Goal: Task Accomplishment & Management: Manage account settings

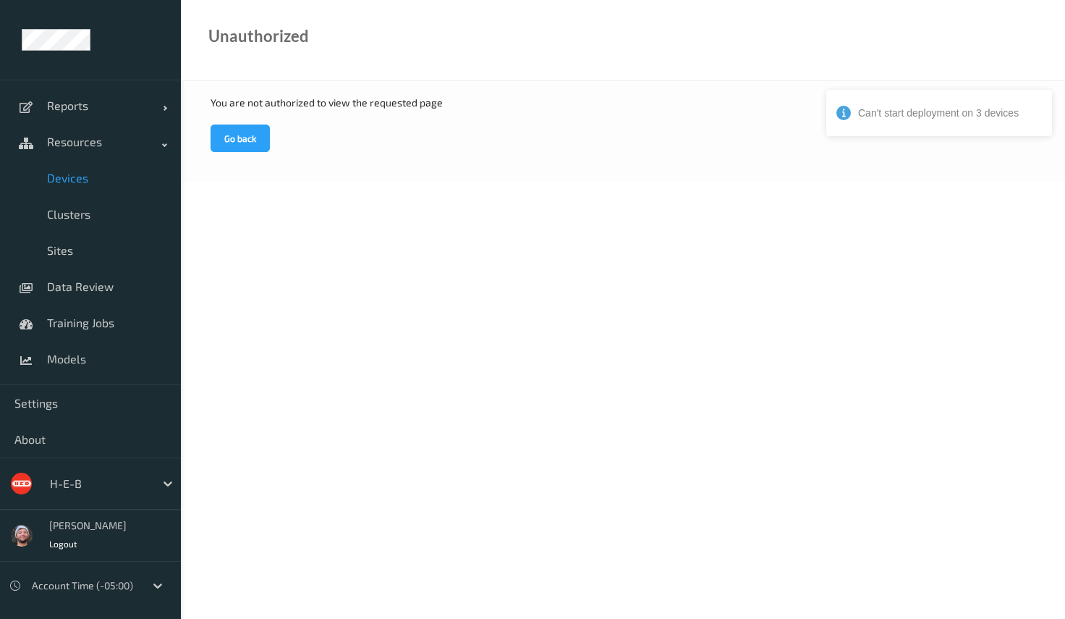
click at [76, 188] on link "Devices" at bounding box center [90, 178] width 181 height 36
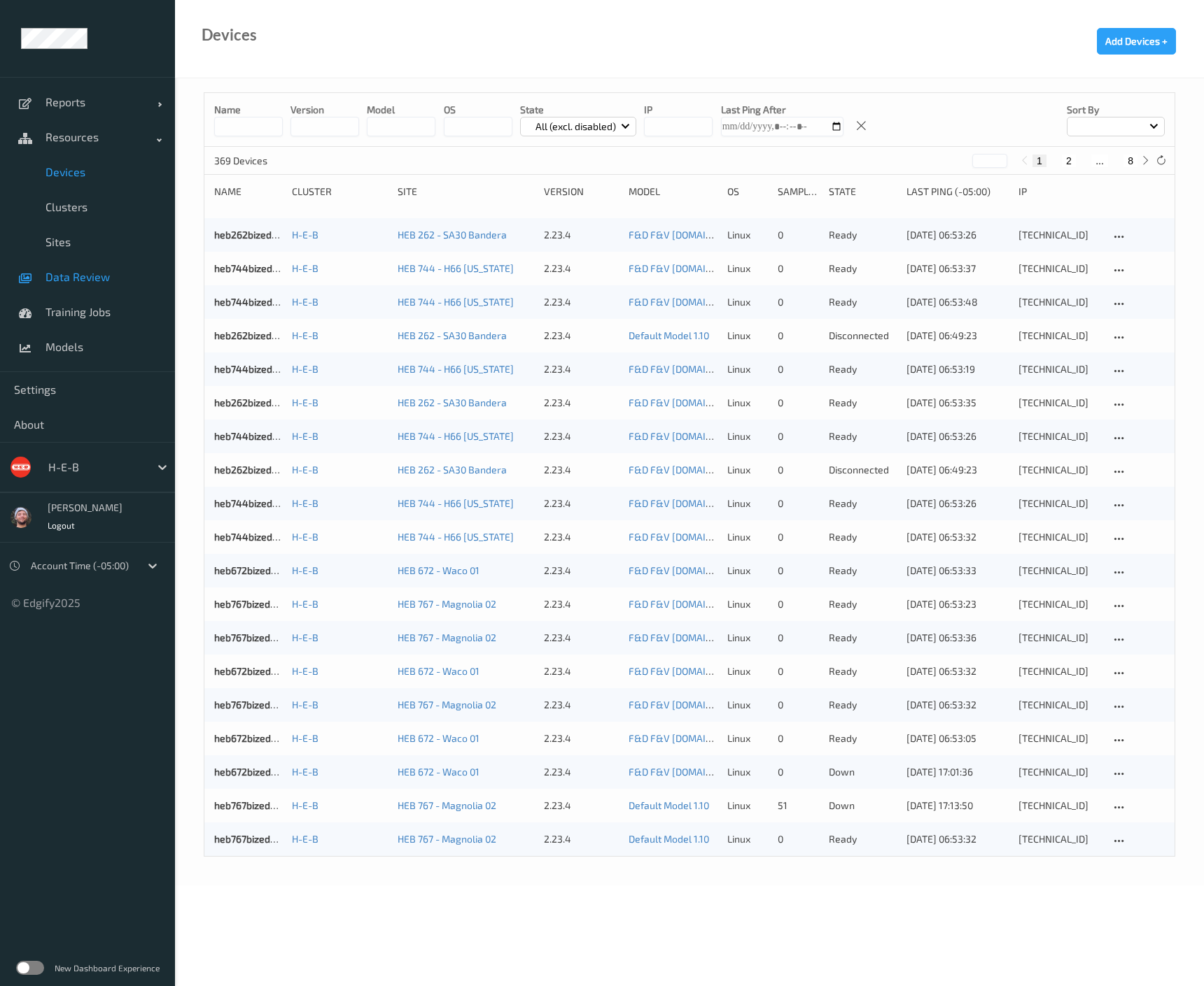
click at [53, 277] on span "Data Review" at bounding box center [103, 276] width 115 height 14
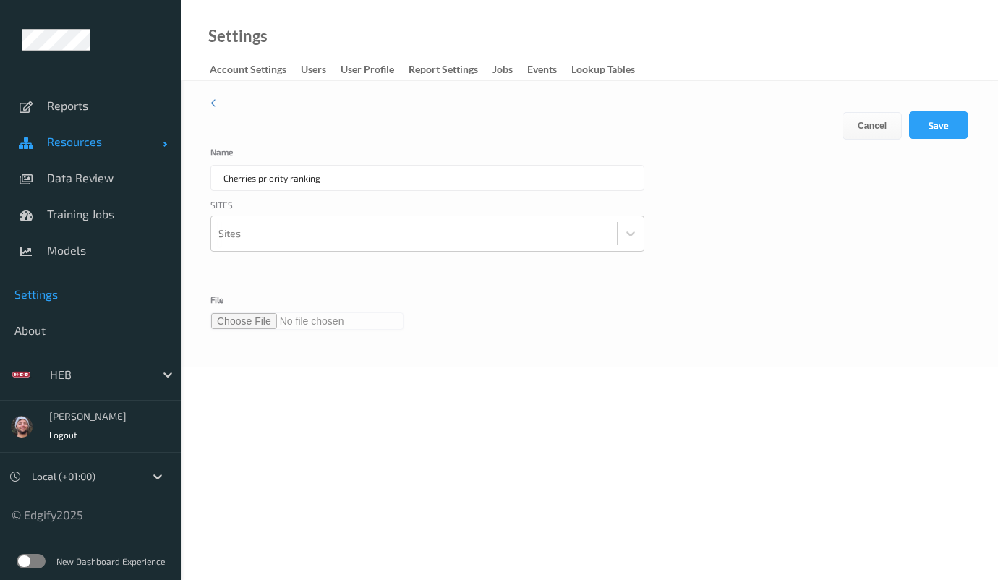
click at [92, 158] on link "Resources" at bounding box center [90, 142] width 181 height 36
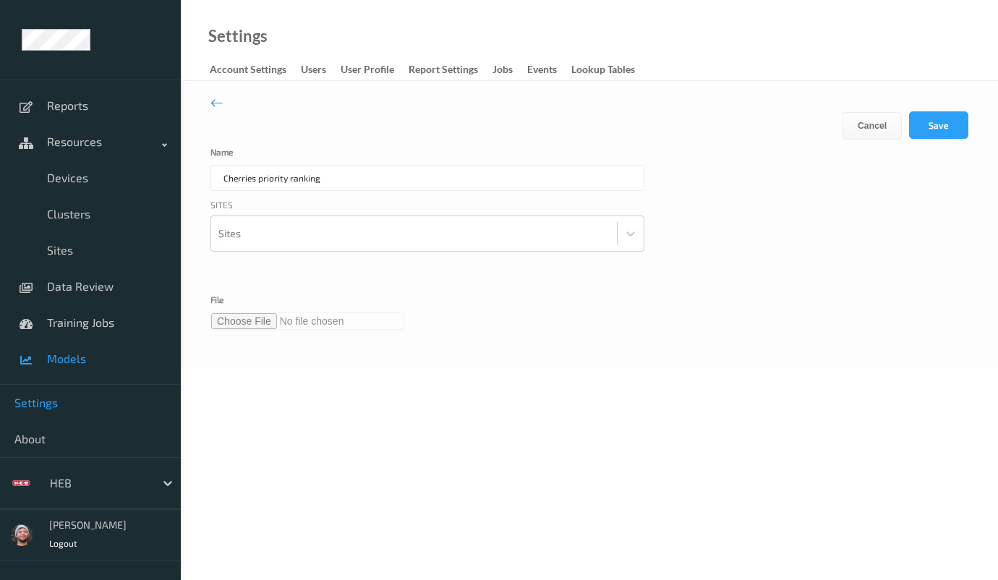
click at [72, 342] on link "Models" at bounding box center [90, 359] width 181 height 36
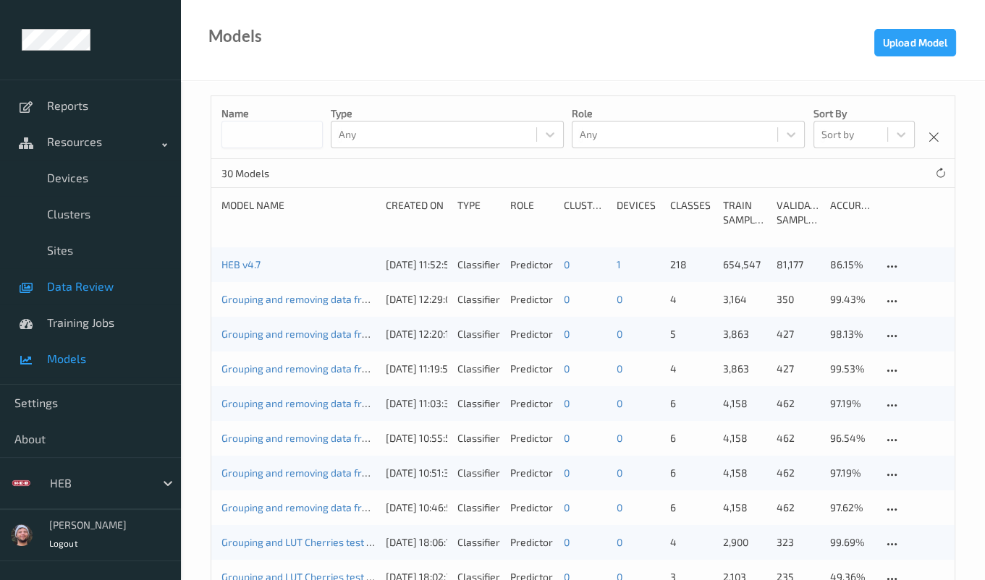
click at [104, 292] on span "Data Review" at bounding box center [106, 286] width 119 height 14
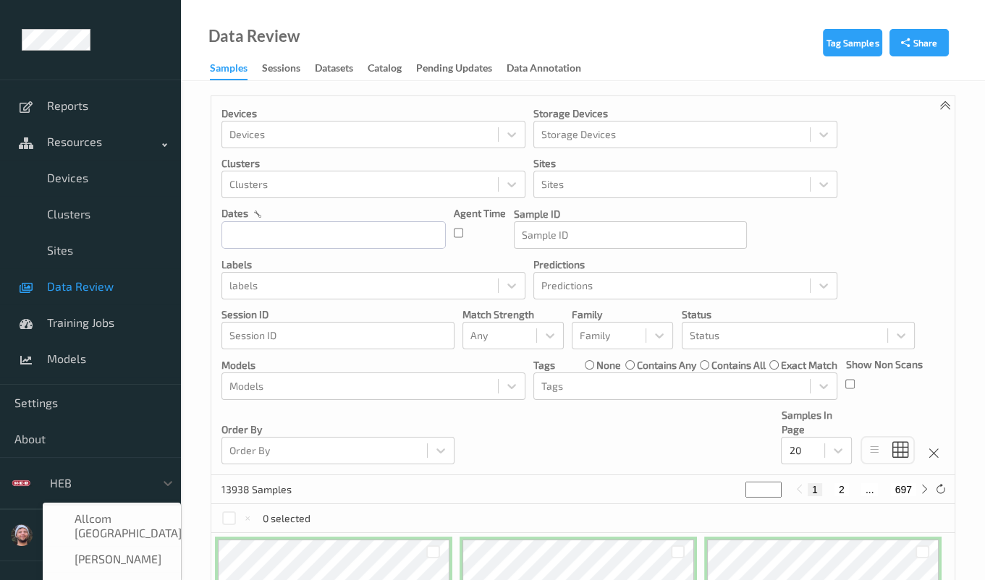
click at [76, 480] on div at bounding box center [99, 483] width 98 height 17
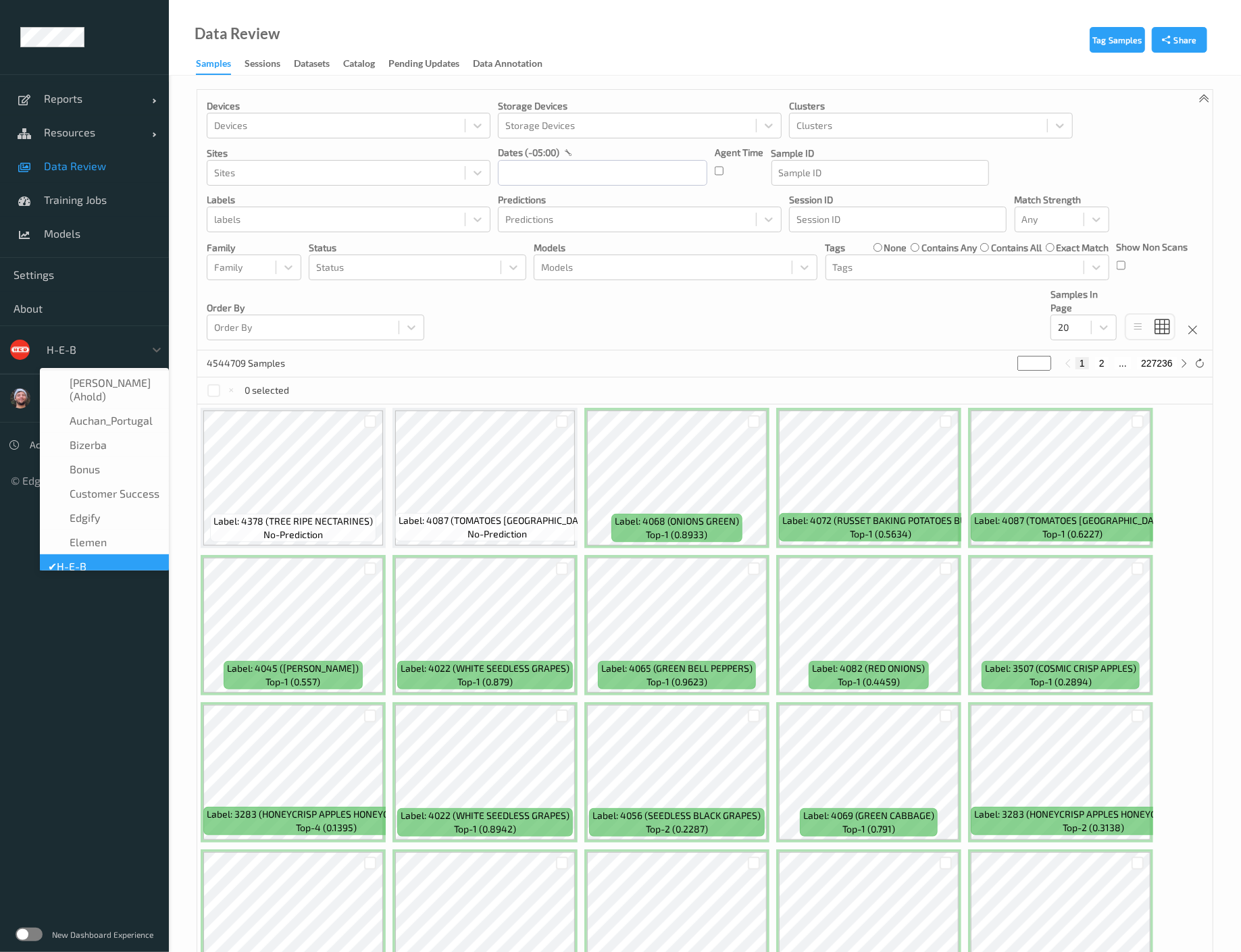
click at [92, 337] on div "H-E-B" at bounding box center [105, 349] width 129 height 25
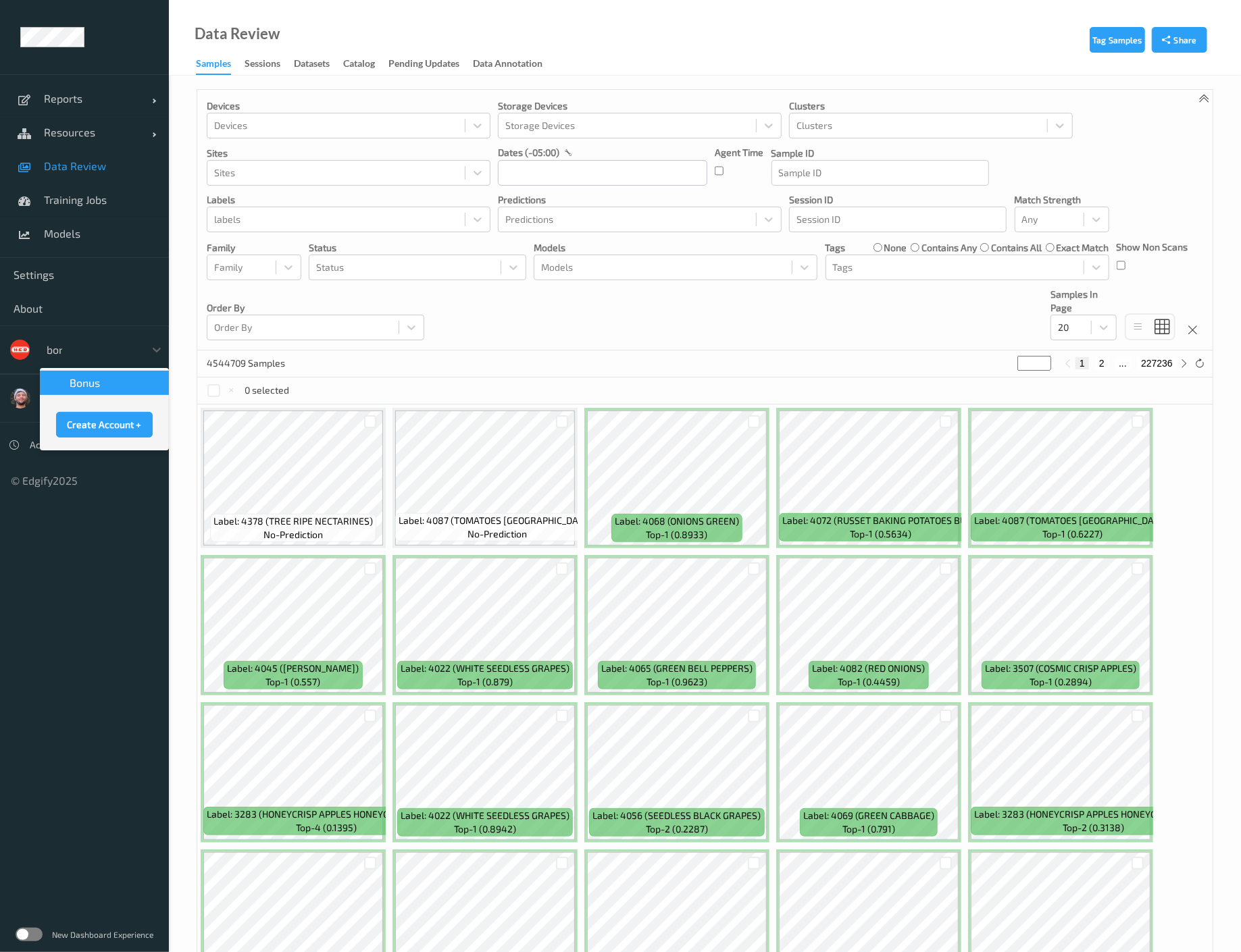
type input "bonu"
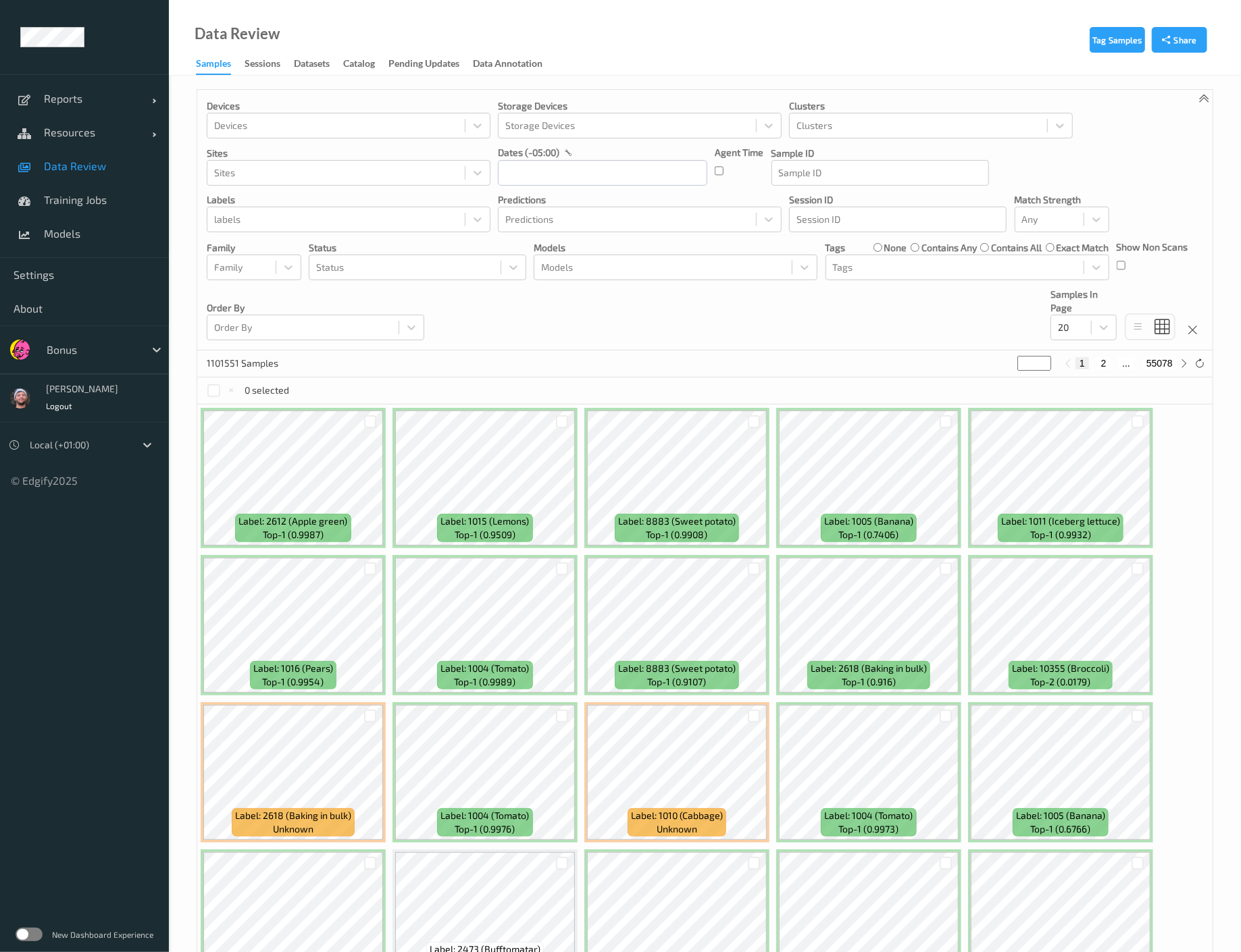
click at [535, 338] on div "Devices Devices Storage Devices Storage Devices Clusters Clusters Sites Sites d…" at bounding box center [704, 219] width 1015 height 260
click at [556, 184] on input "text" at bounding box center [602, 172] width 209 height 25
click at [560, 331] on span "19" at bounding box center [561, 331] width 19 height 19
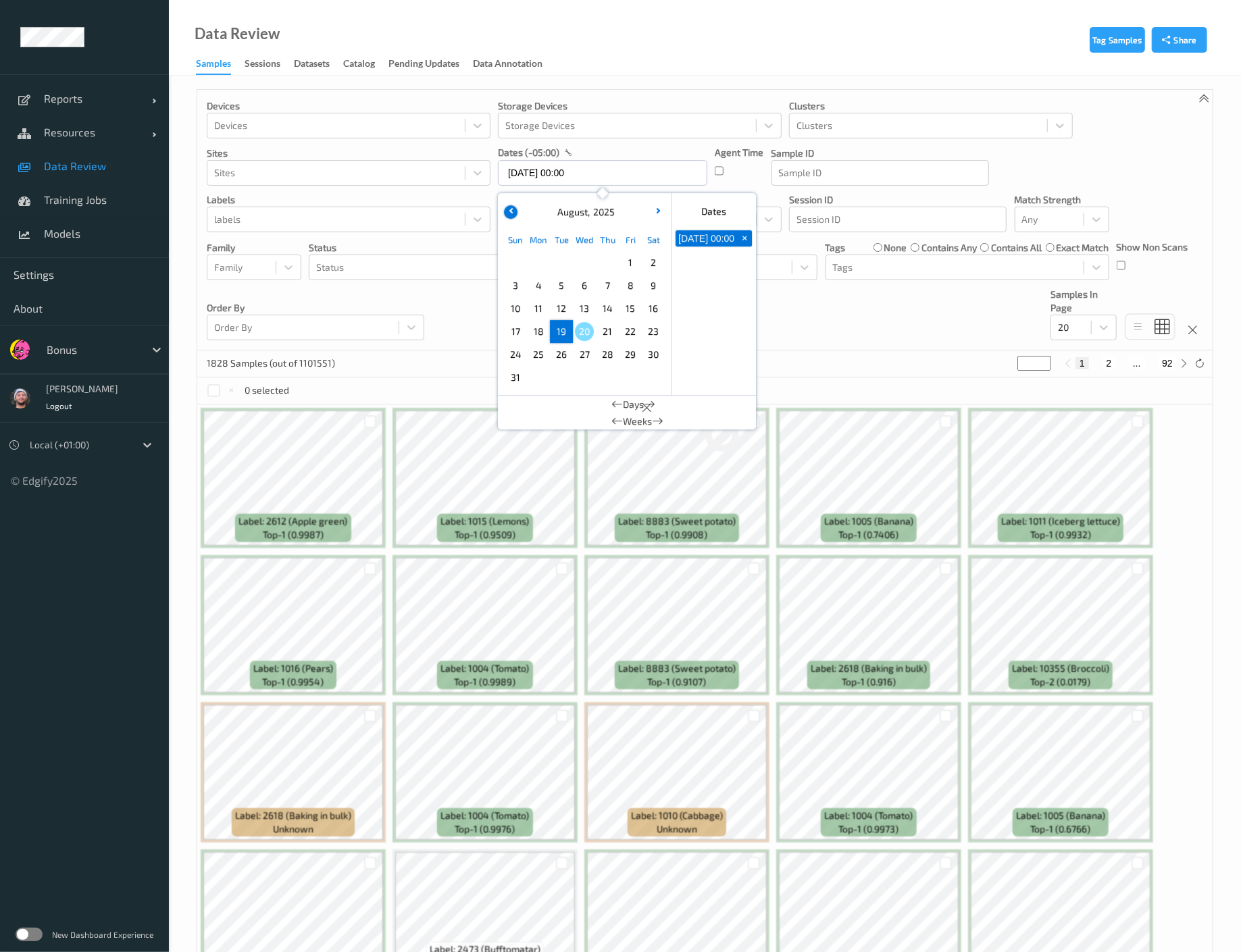
click at [507, 212] on button "button" at bounding box center [511, 212] width 13 height 13
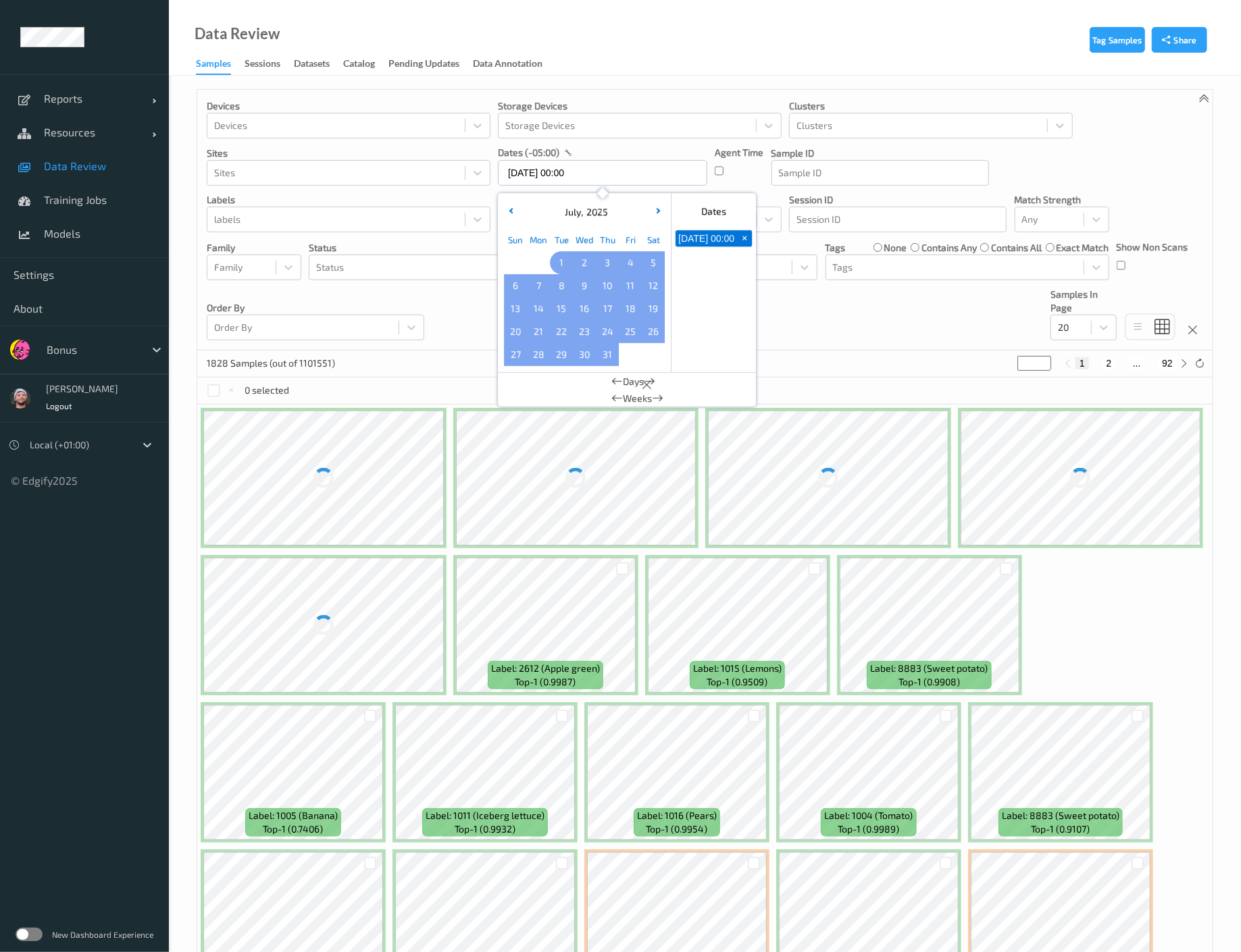
click at [558, 258] on span "1" at bounding box center [561, 262] width 19 height 19
type input "01/07/2025 00:00 -> 19/08/2025 23:59"
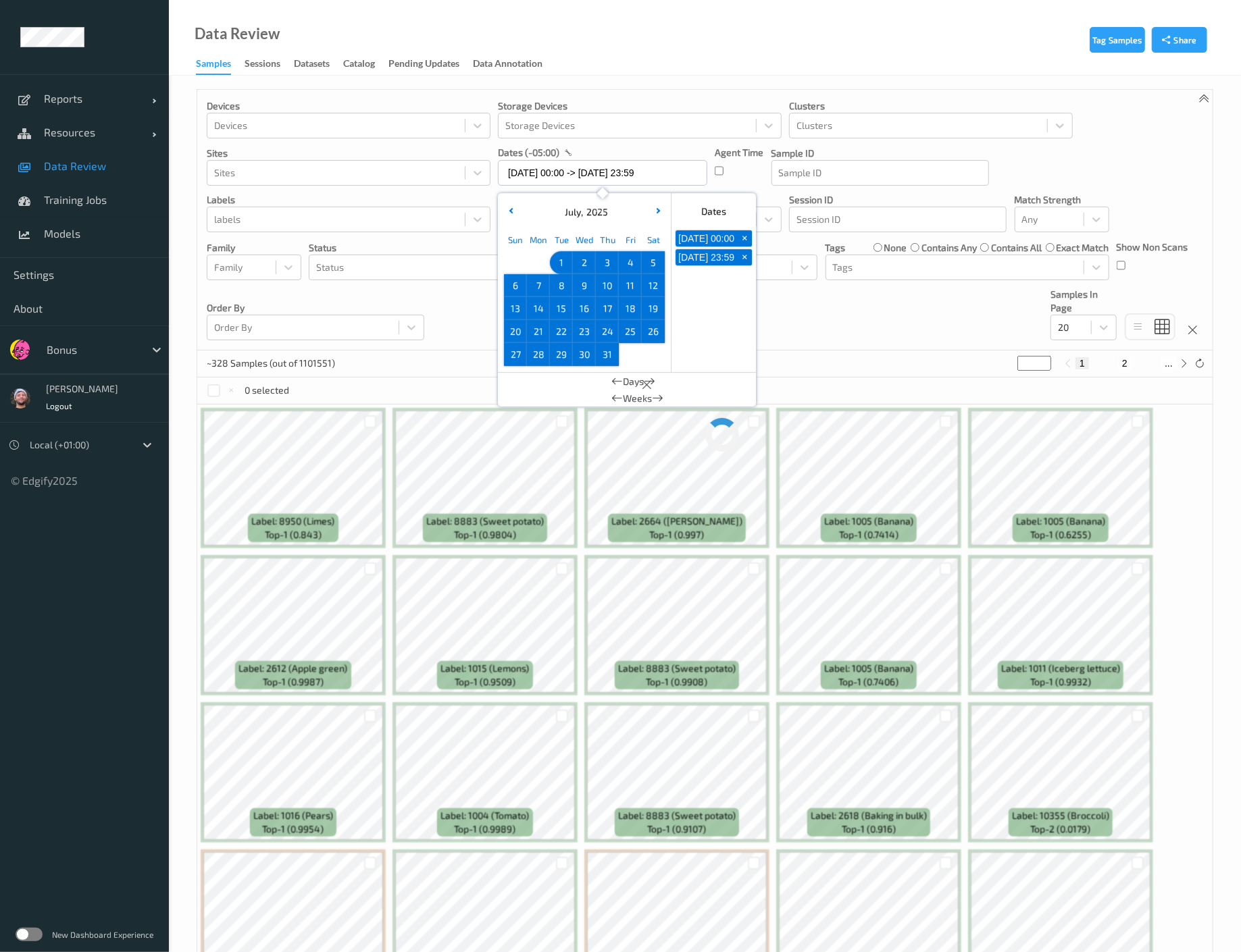
click at [767, 300] on div "Devices Devices Storage Devices Storage Devices Clusters Clusters Sites Sites d…" at bounding box center [704, 219] width 1015 height 260
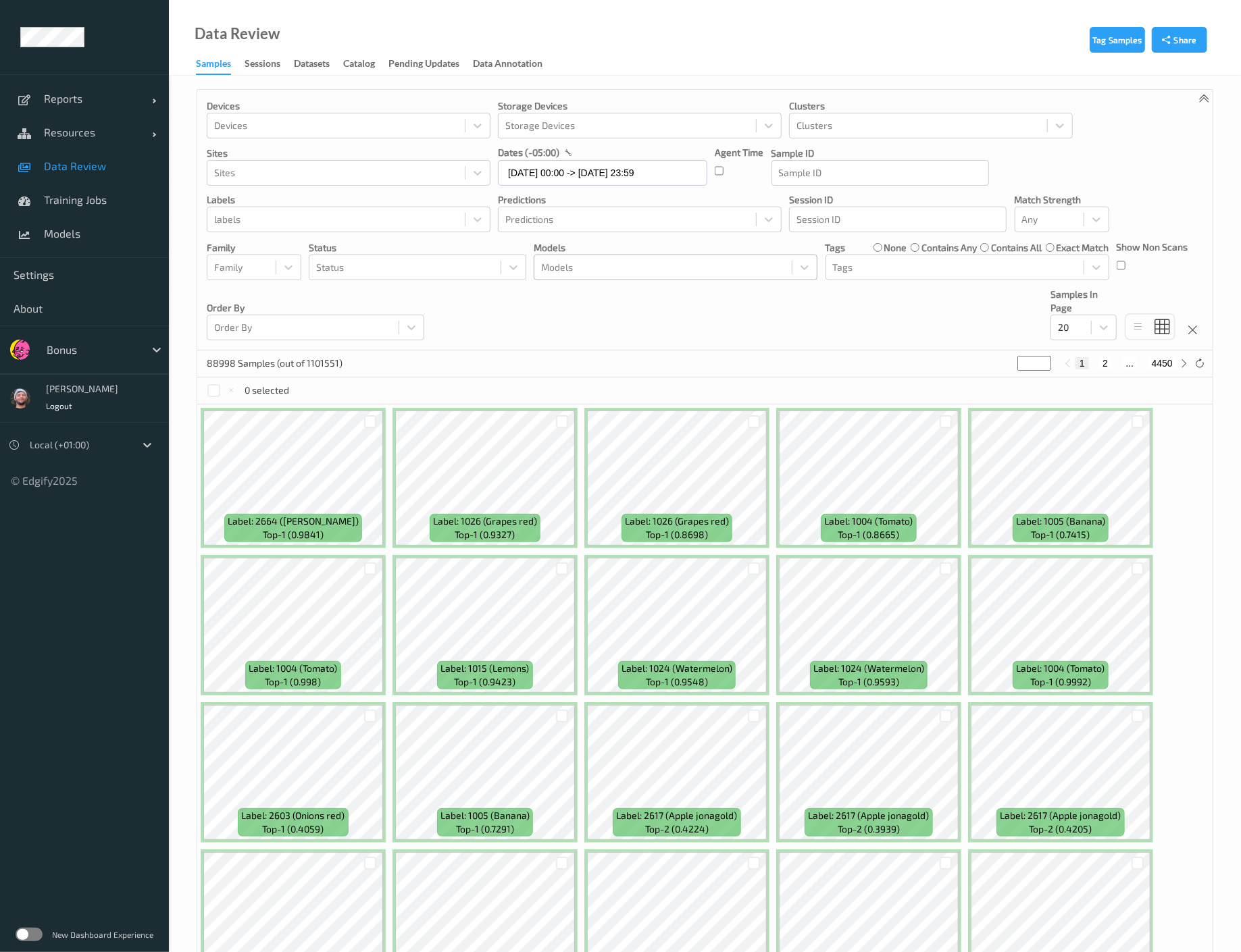
click at [635, 271] on div at bounding box center [663, 267] width 244 height 16
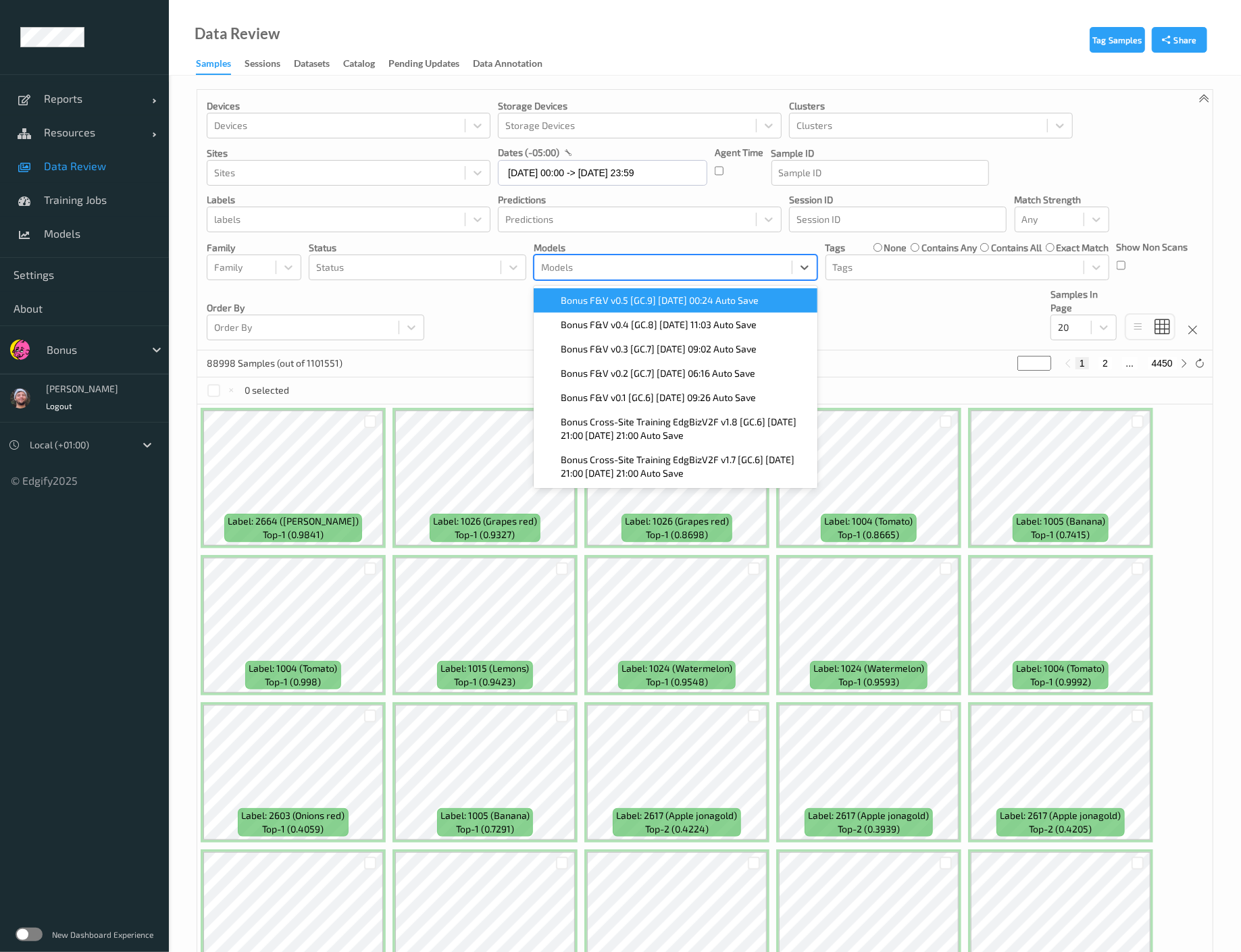
click at [636, 303] on span "Bonus F&V v0.5 [GC.9] [DATE] 00:24 Auto Save" at bounding box center [660, 301] width 198 height 13
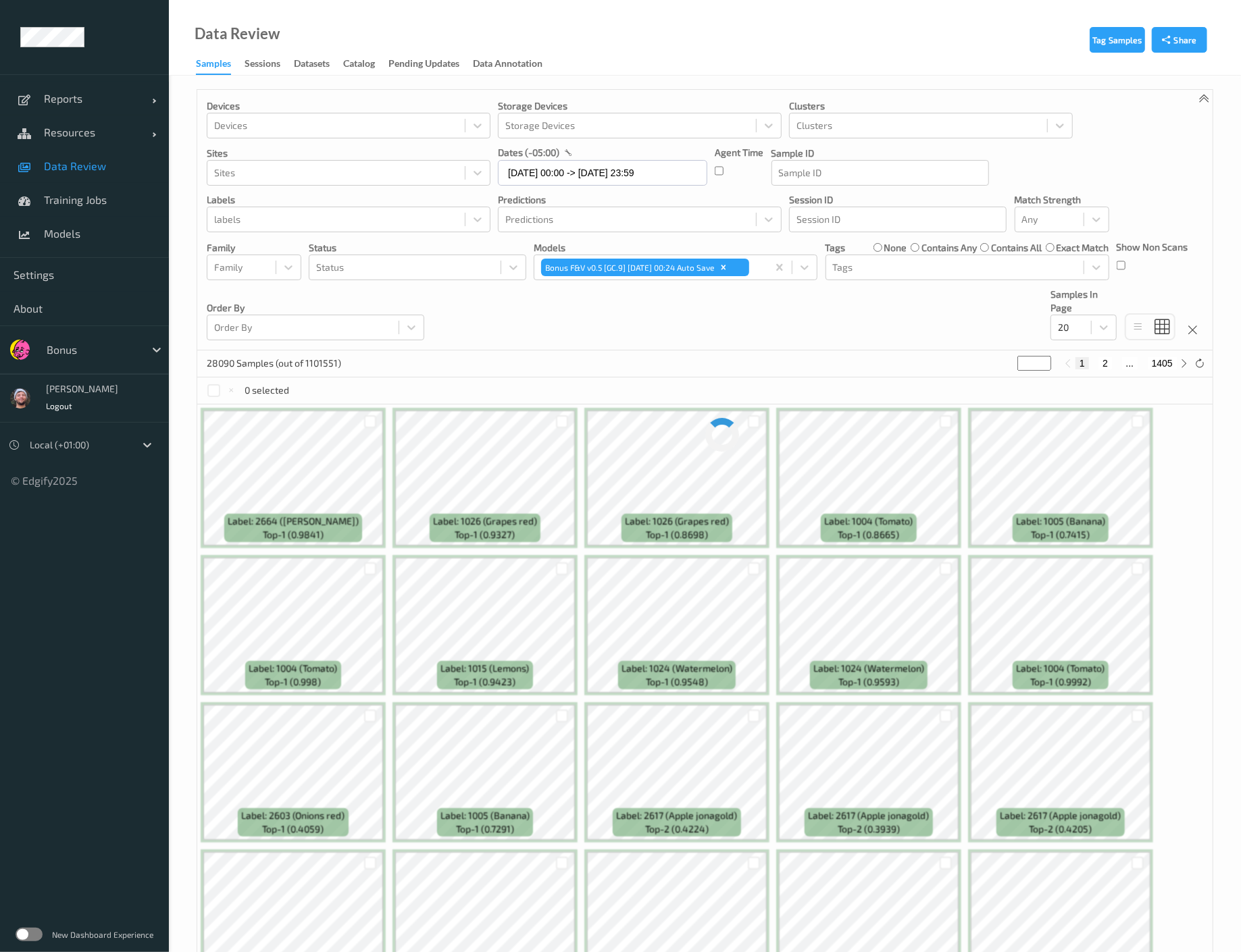
click at [492, 309] on div "Devices Devices Storage Devices Storage Devices Clusters Clusters Sites Sites d…" at bounding box center [704, 219] width 1015 height 260
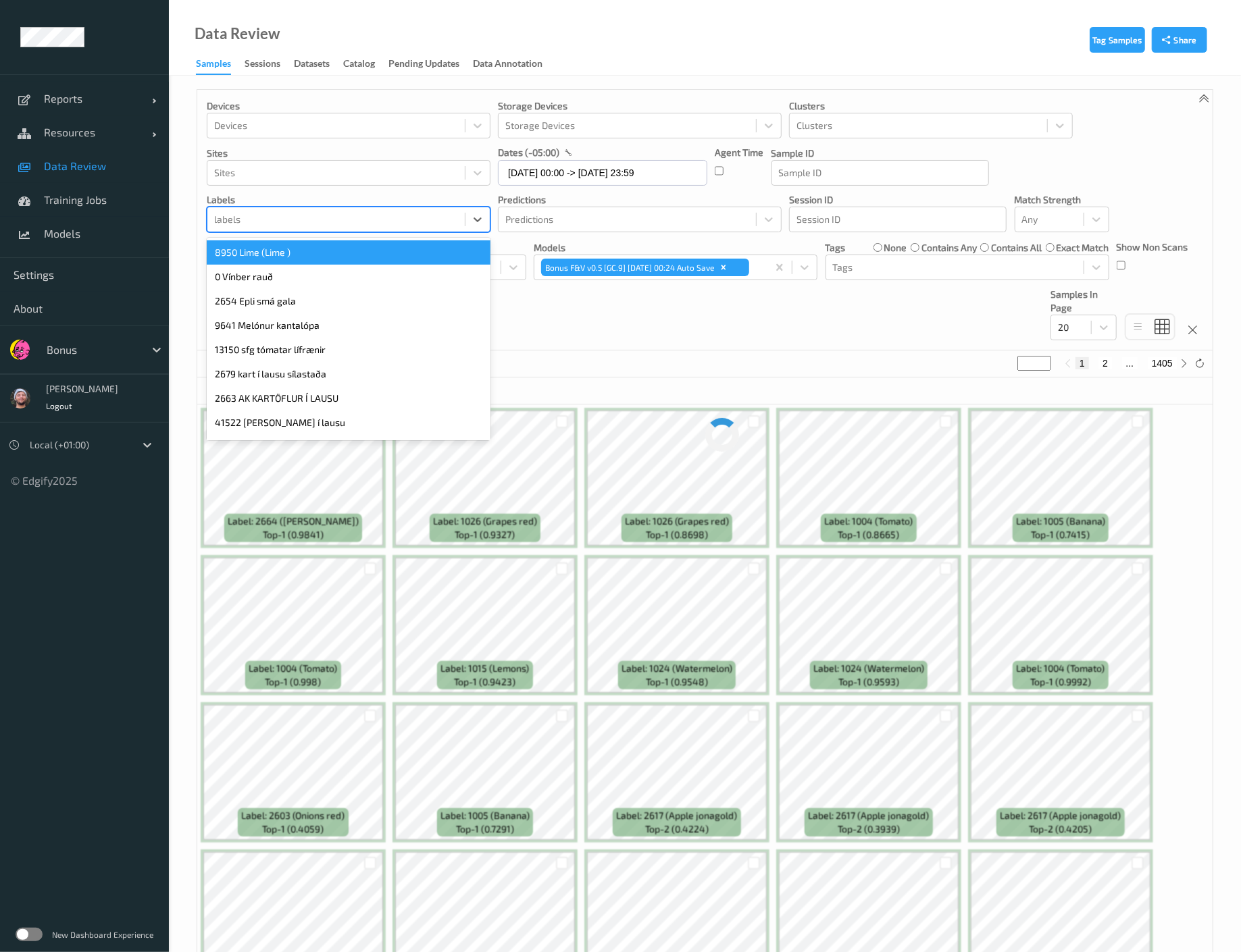
click at [363, 227] on div at bounding box center [335, 218] width 244 height 16
type input "2473"
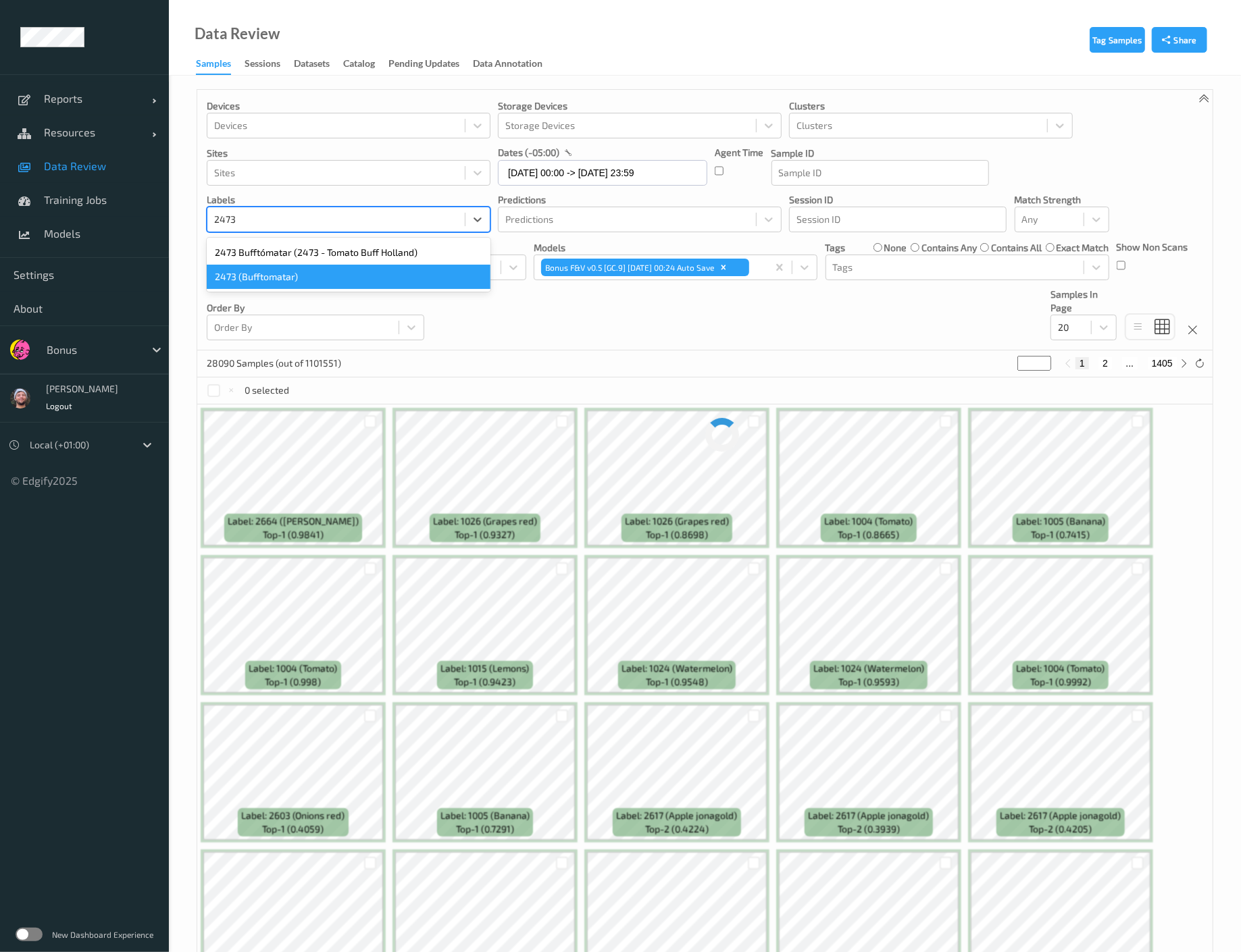
click at [268, 273] on div "2473 (Bufftomatar)" at bounding box center [348, 277] width 284 height 24
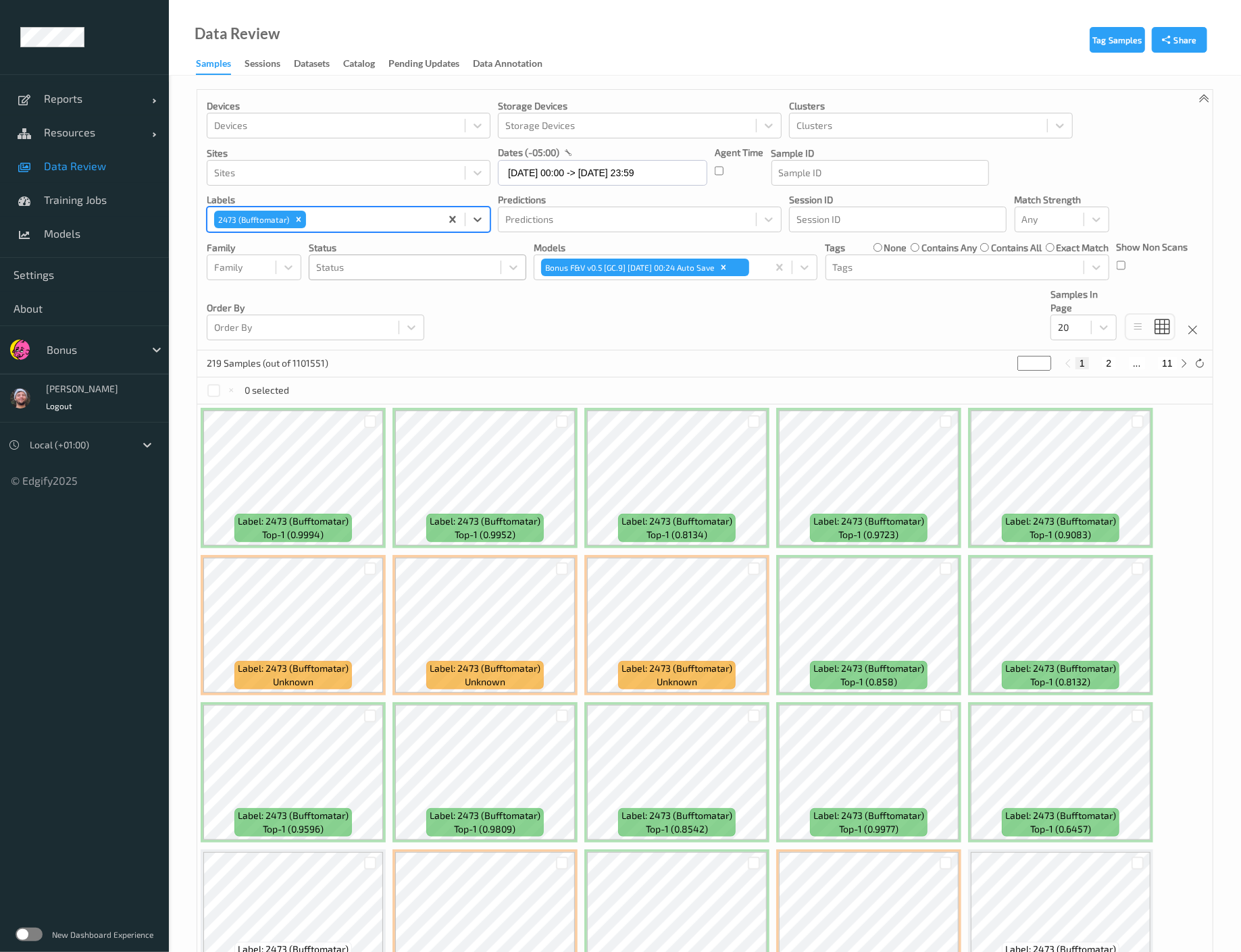
click at [446, 262] on div at bounding box center [405, 267] width 177 height 16
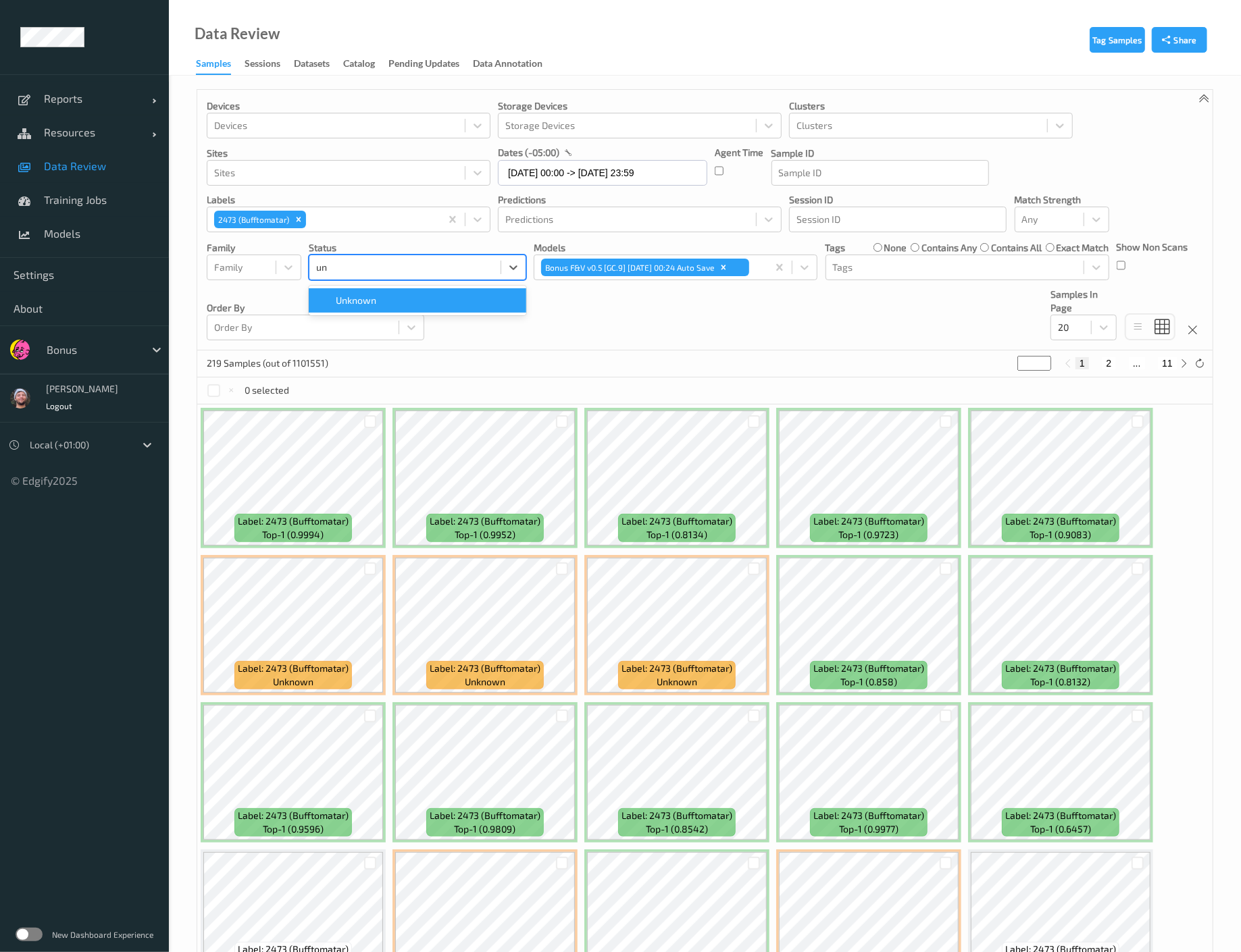
type input "unk"
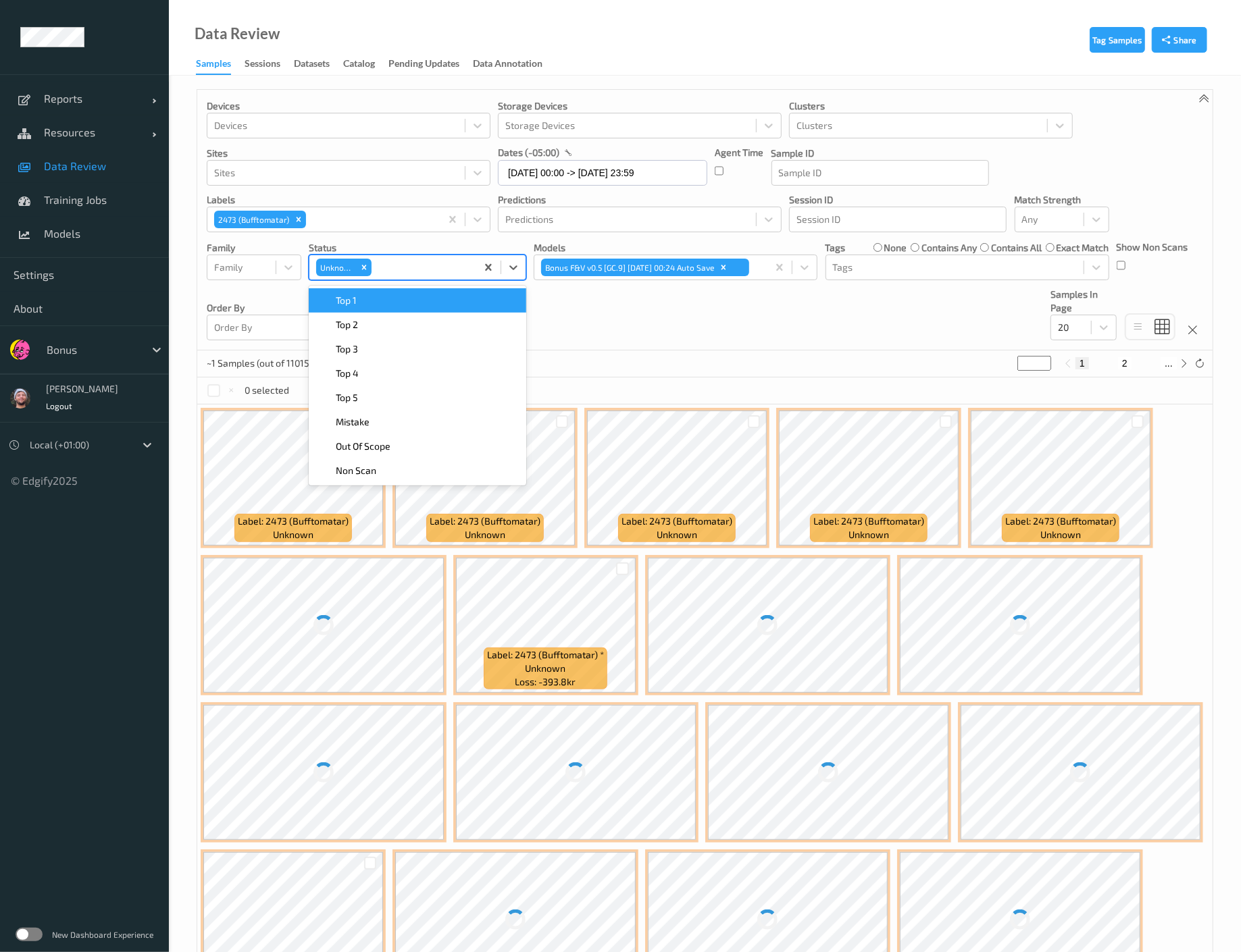
click at [605, 320] on div "Devices Devices Storage Devices Storage Devices Clusters Clusters Sites Sites d…" at bounding box center [704, 219] width 1015 height 260
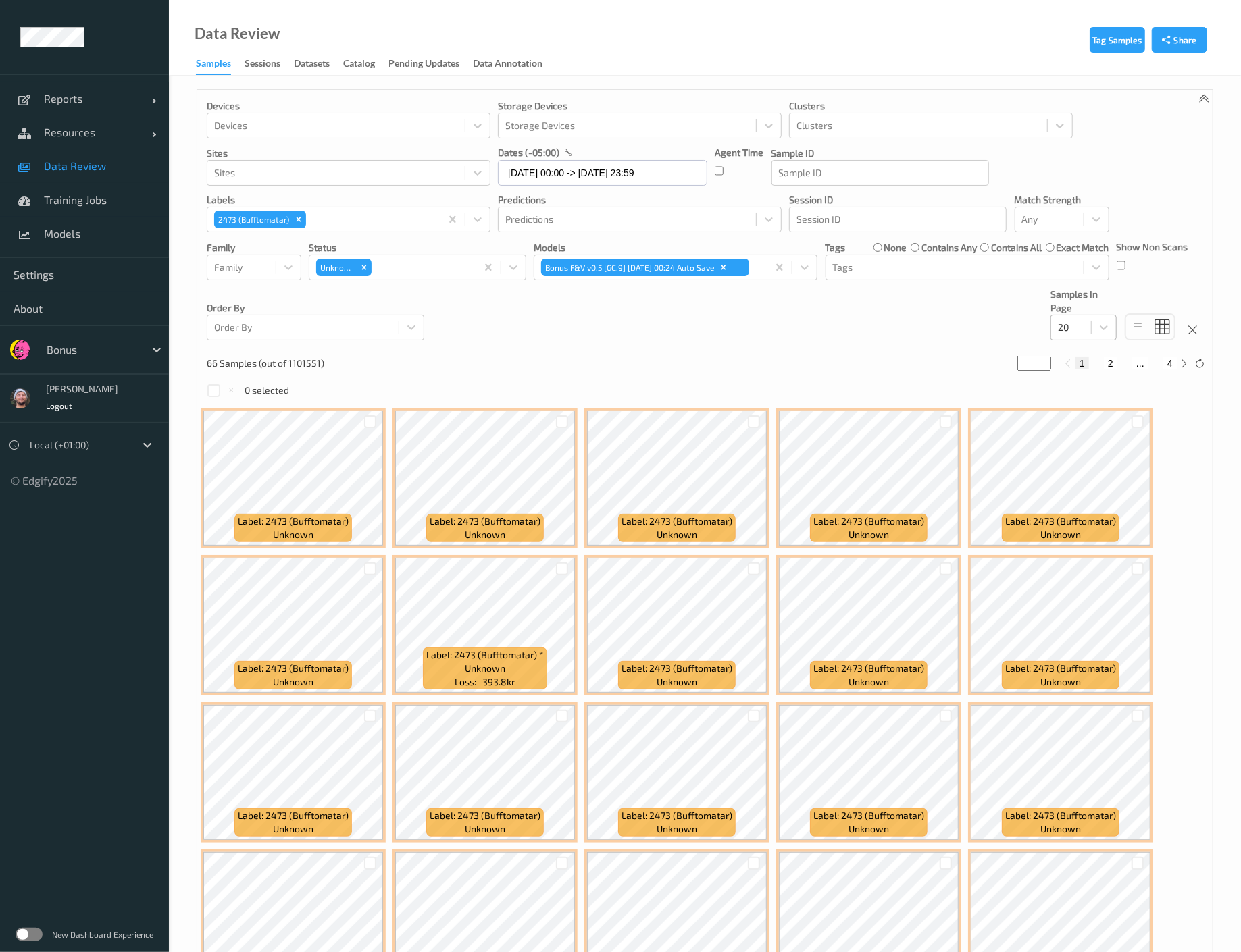
click at [1057, 334] on div "20" at bounding box center [1071, 327] width 40 height 21
click at [1088, 332] on div "20" at bounding box center [1071, 327] width 40 height 21
click at [1086, 455] on span "200" at bounding box center [1085, 457] width 16 height 13
click at [108, 170] on span "Data Review" at bounding box center [99, 166] width 111 height 13
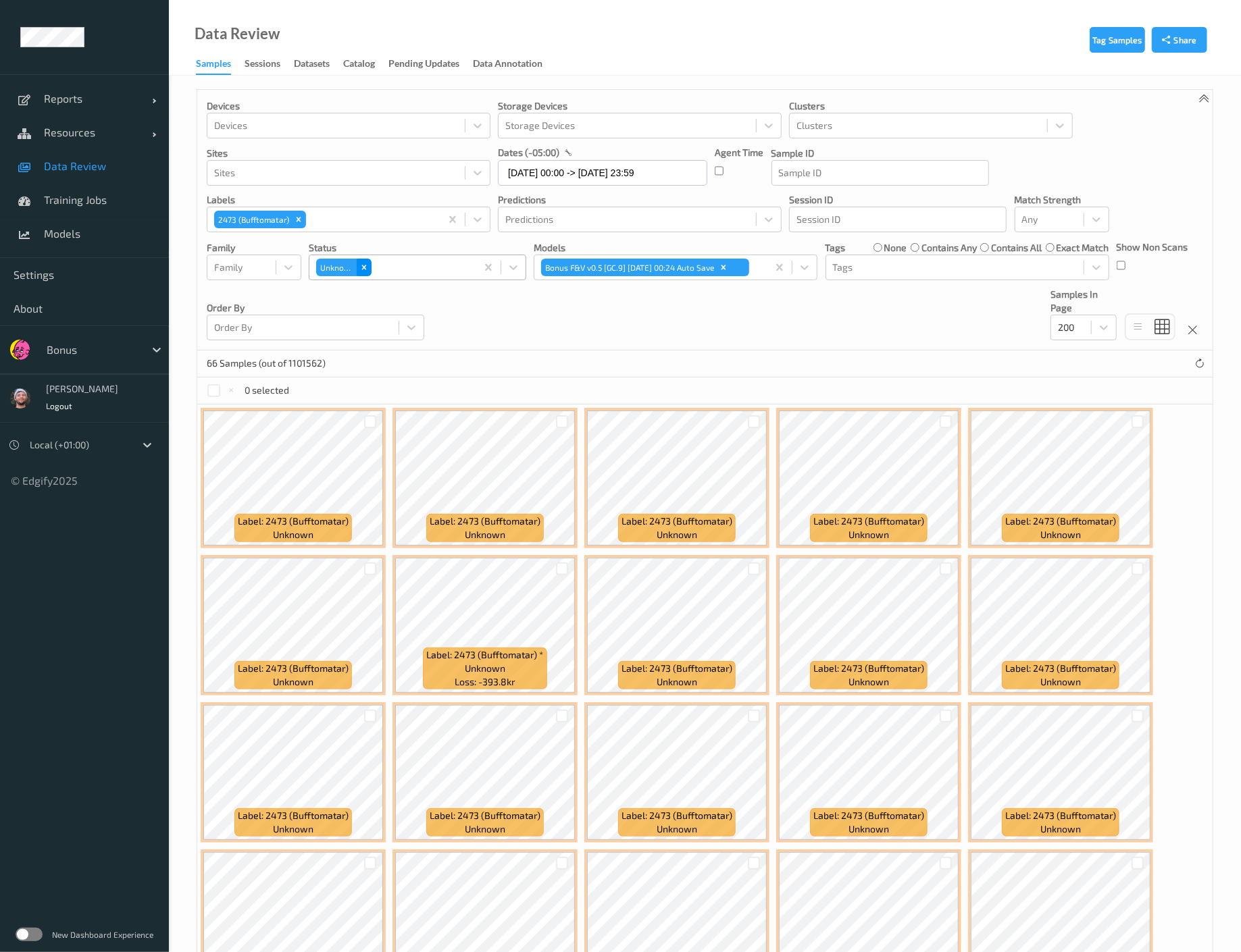
click at [362, 267] on icon "Remove Unknown" at bounding box center [364, 267] width 9 height 9
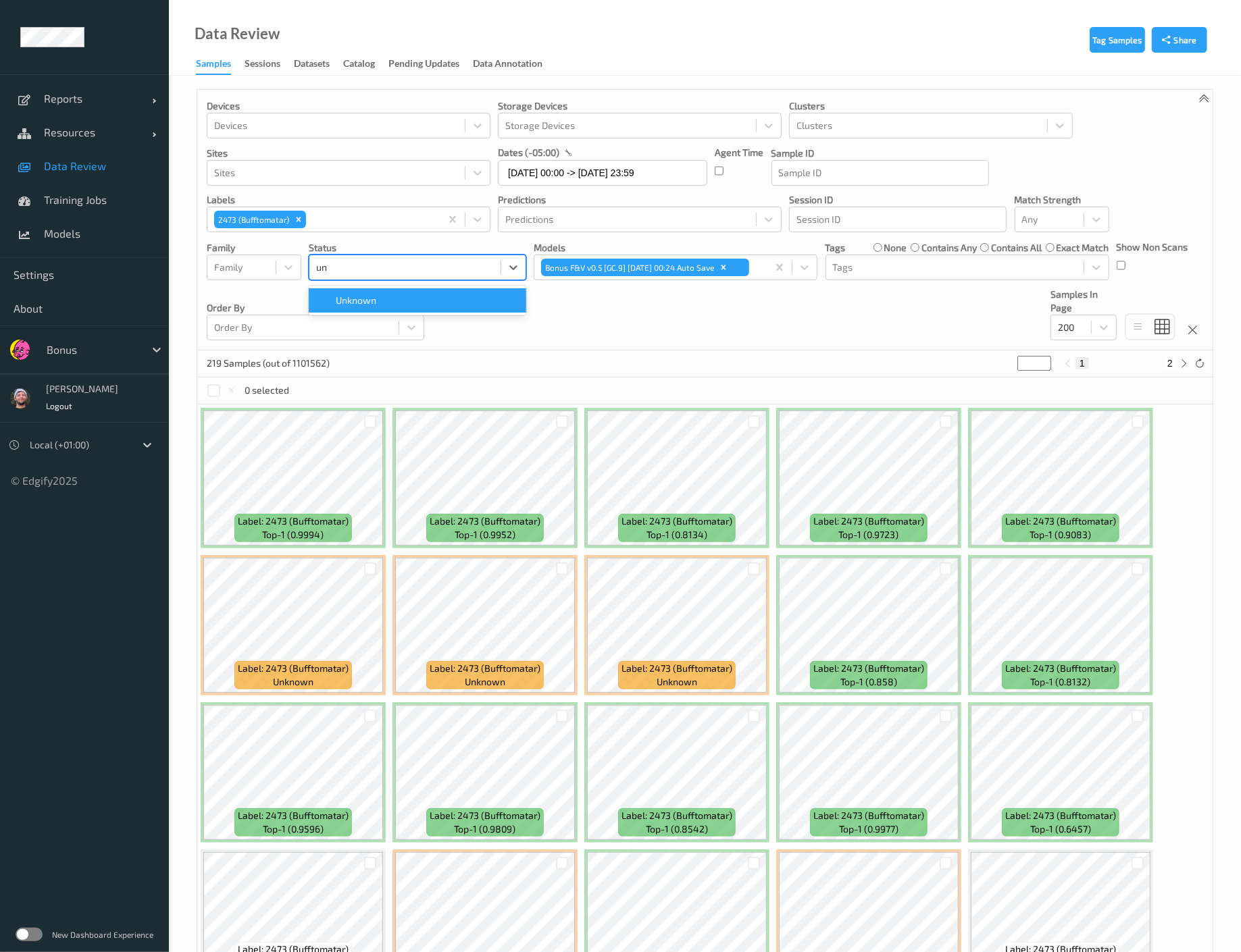
type input "unk"
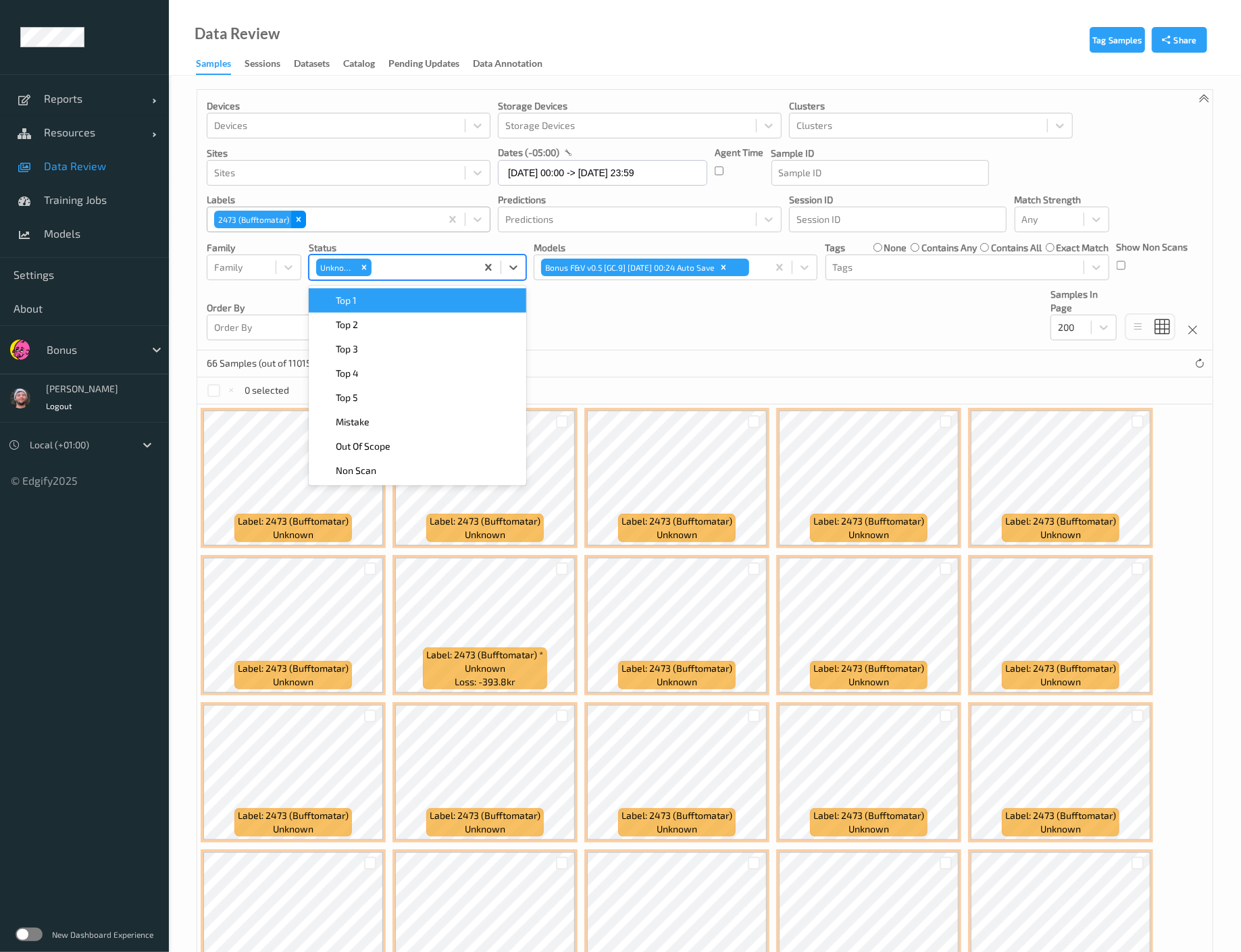
click at [300, 221] on icon "Remove 2473 (Bufftomatar)" at bounding box center [299, 219] width 9 height 9
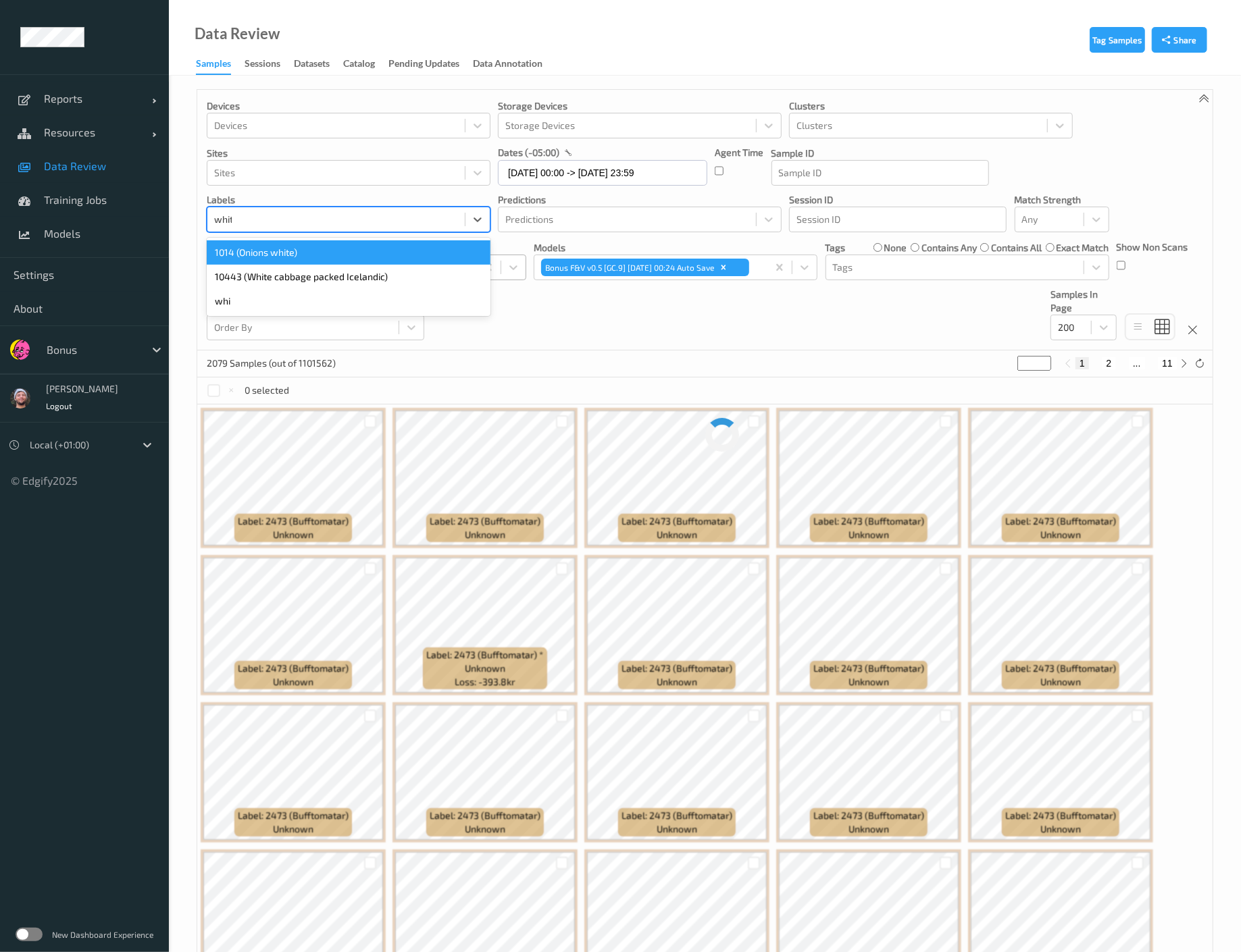
type input "white"
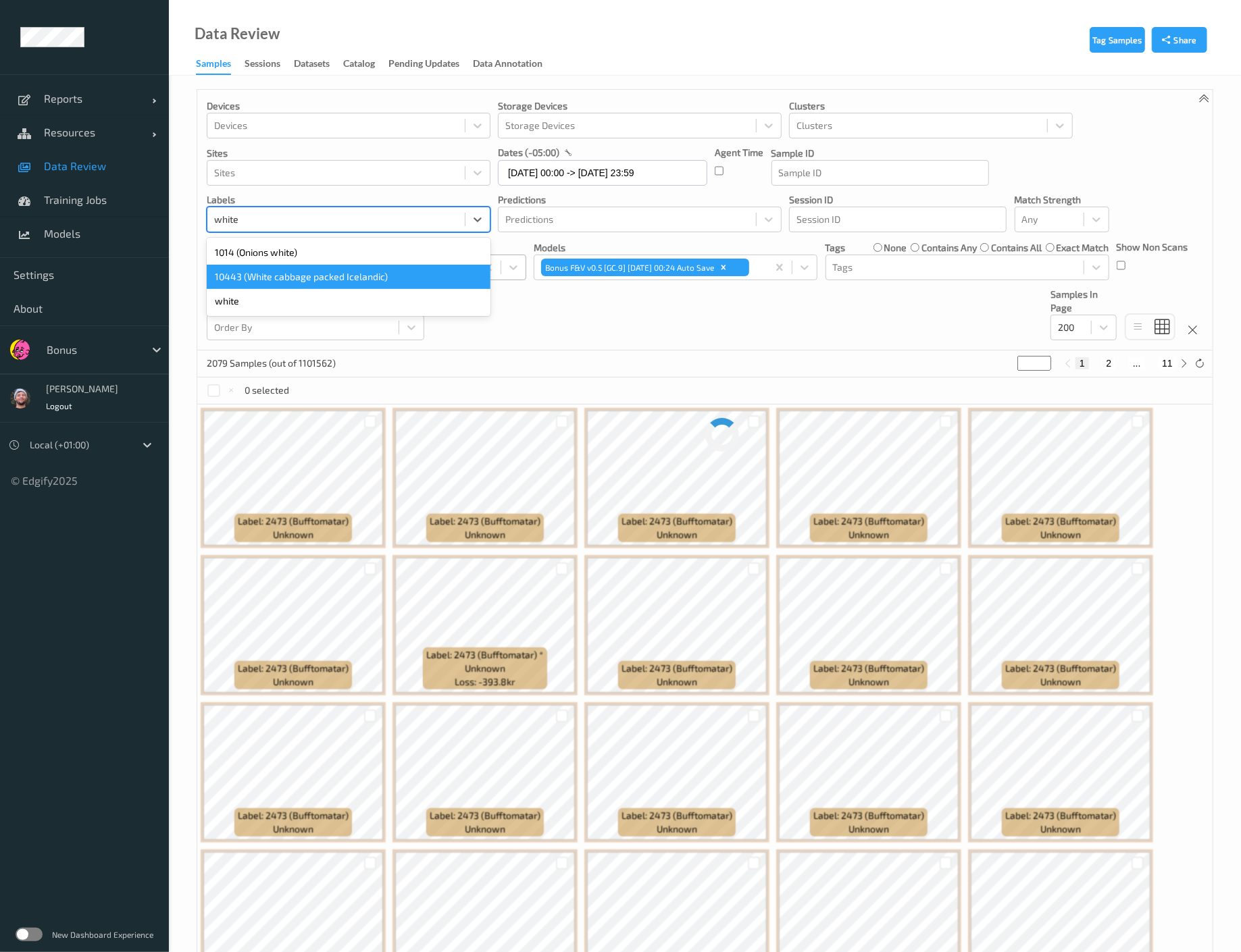
click at [271, 280] on div "10443 (White cabbage packed Icelandic)" at bounding box center [348, 277] width 284 height 24
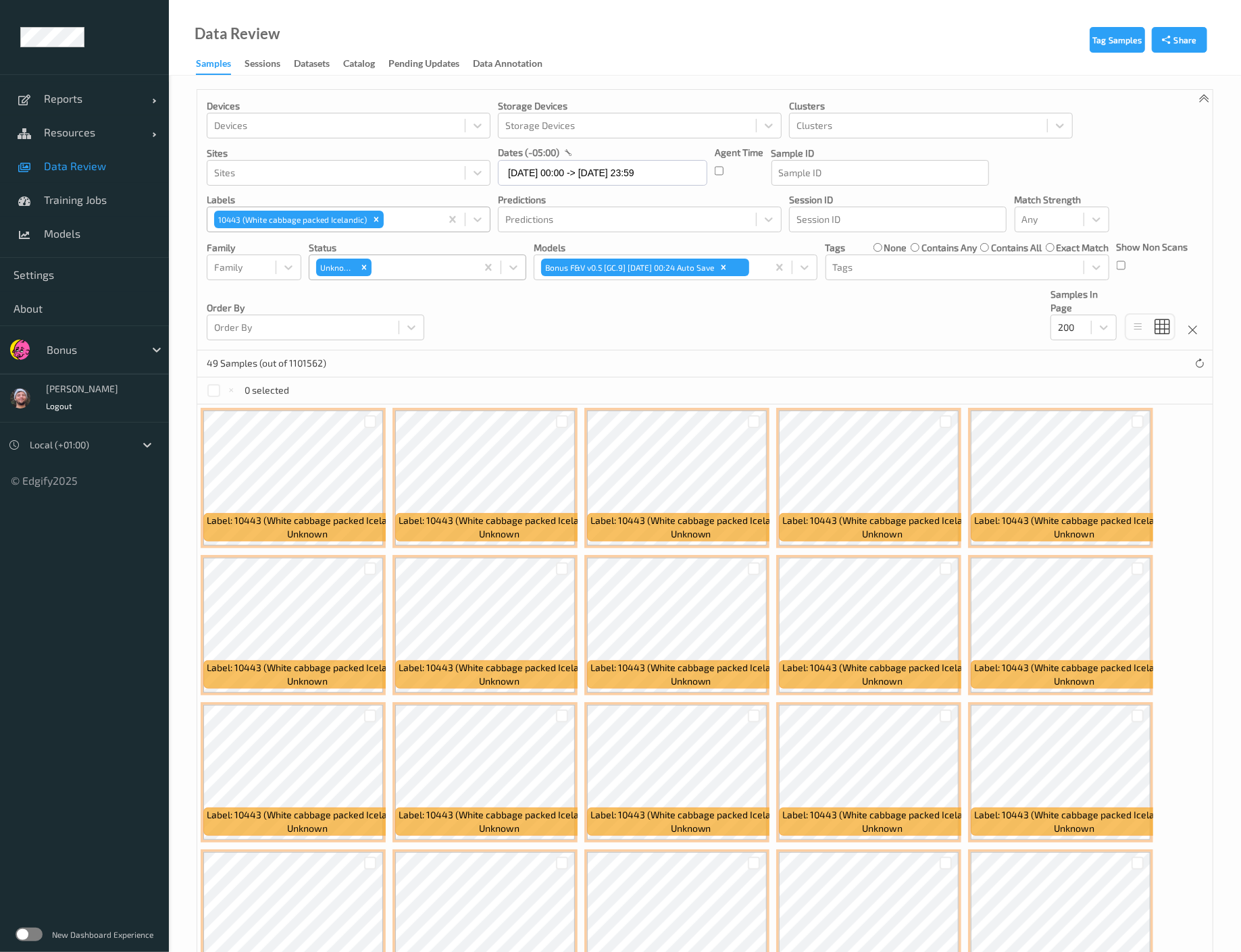
click at [369, 219] on div "Remove 10443 (White cabbage packed Icelandic)" at bounding box center [376, 219] width 15 height 18
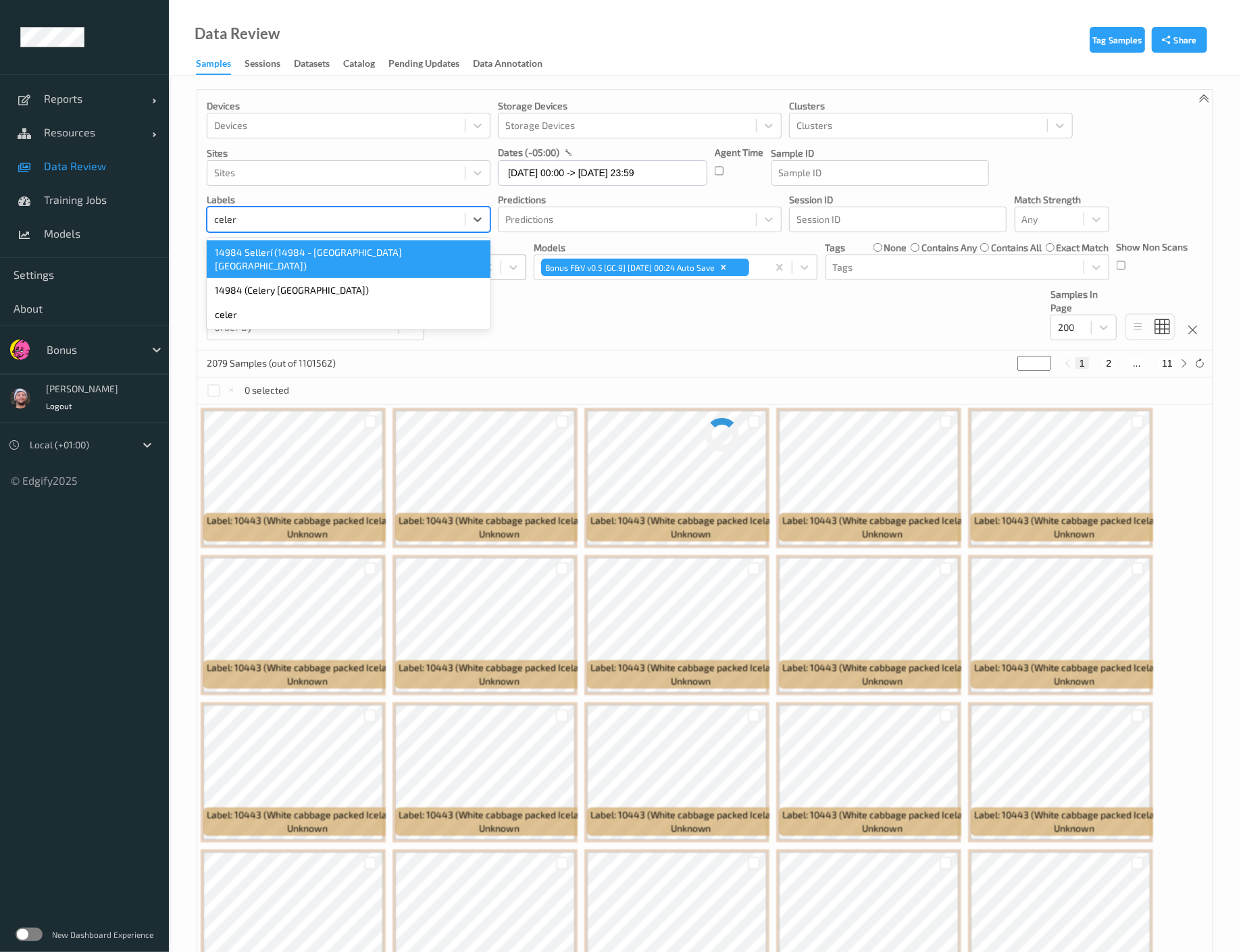
type input "celery"
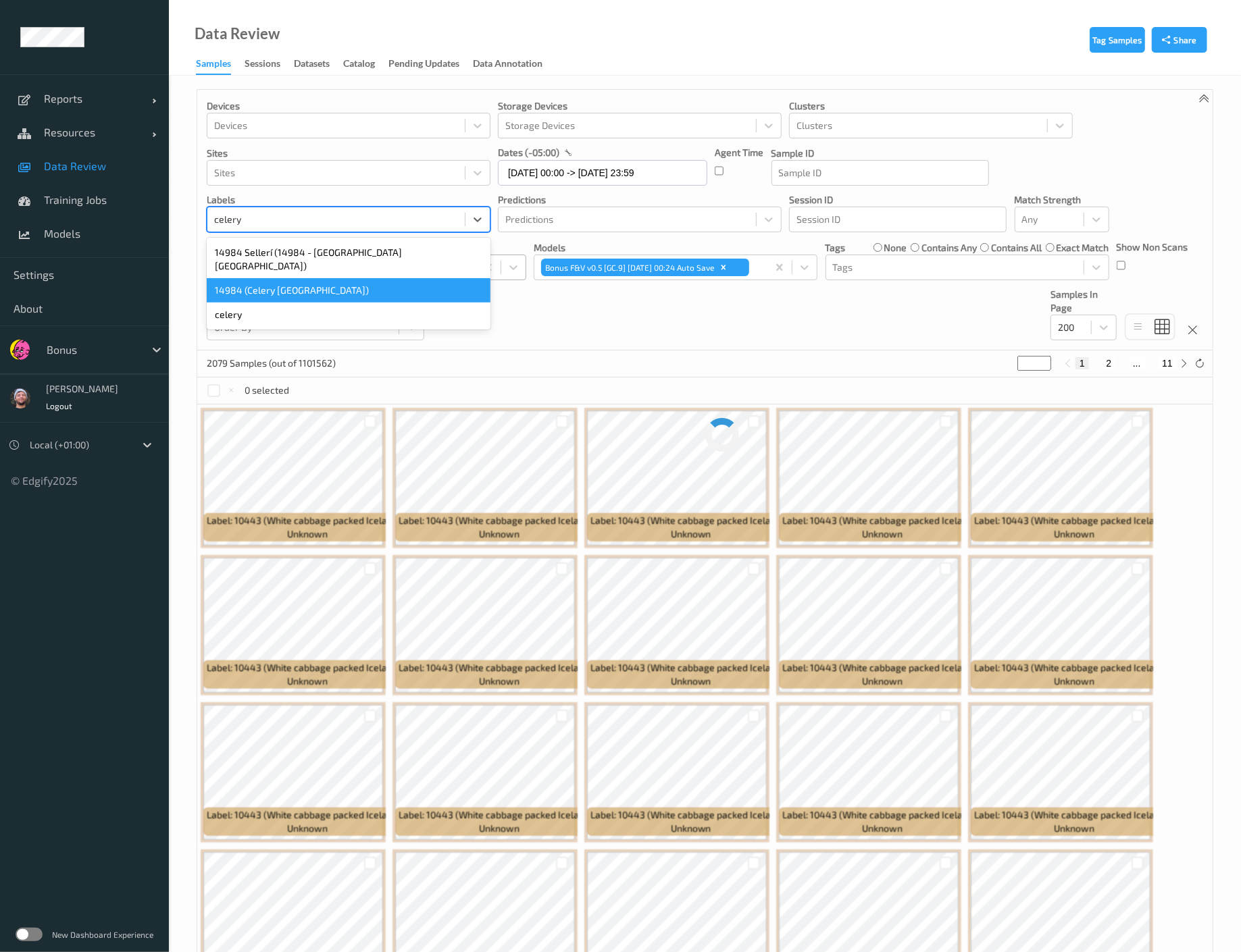
click at [304, 278] on div "14984 (Celery Spain)" at bounding box center [348, 290] width 284 height 24
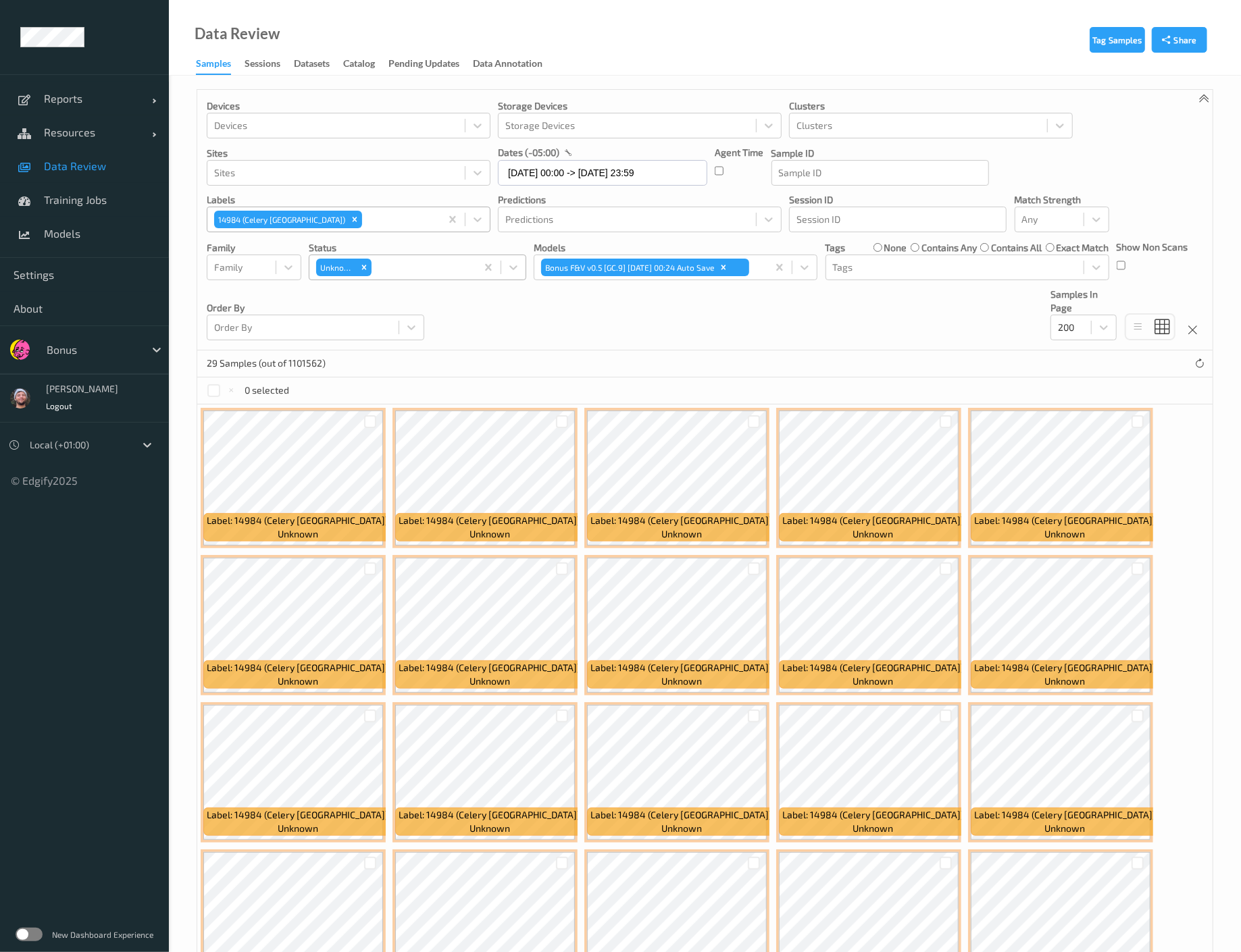
click at [121, 803] on ul "Reports Default Report Customized Report Resources Devices Clusters Sites Data …" at bounding box center [84, 476] width 169 height 952
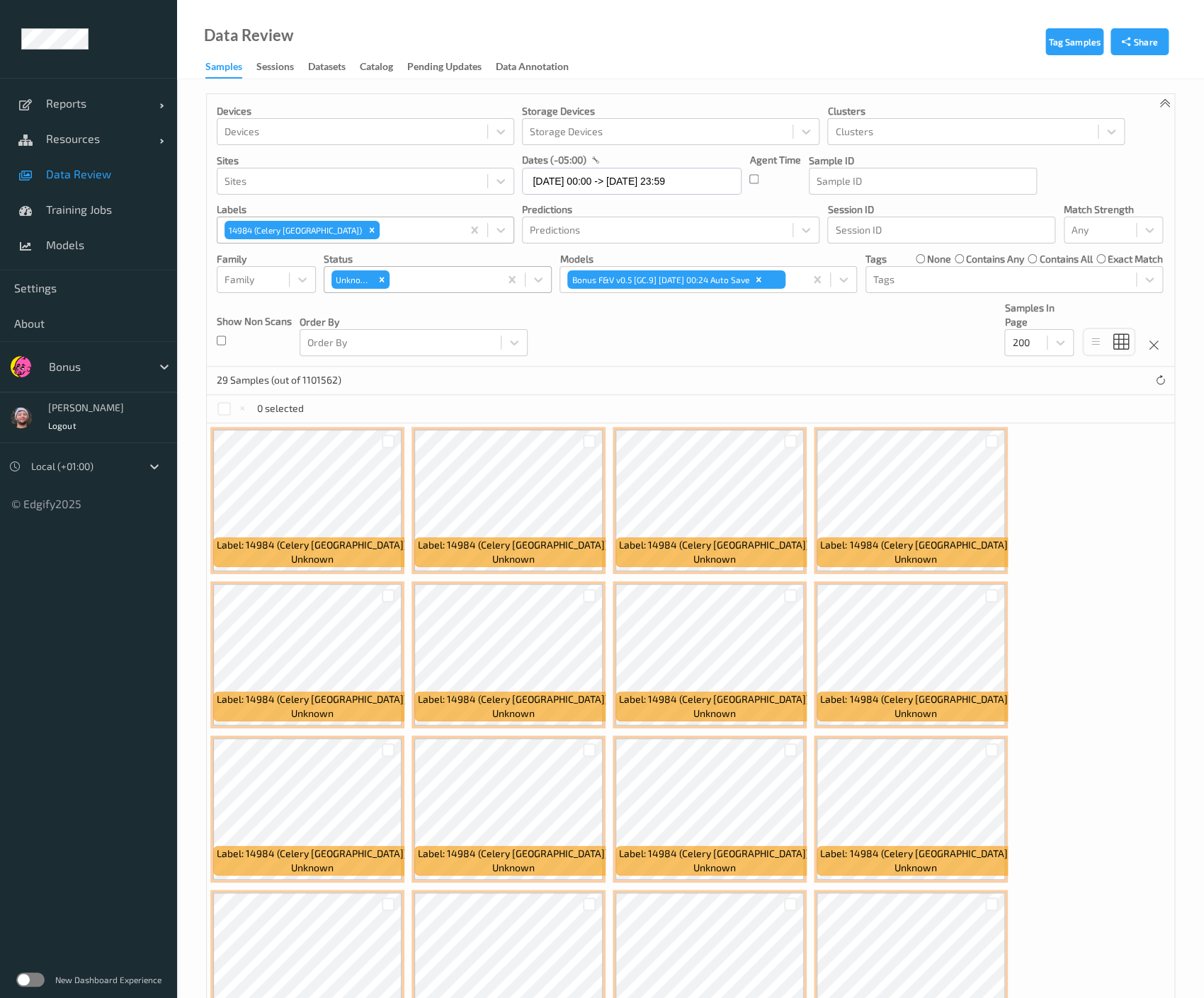
click at [827, 355] on div "Devices Devices Storage Devices Storage Devices Clusters Clusters Sites Sites d…" at bounding box center [690, 230] width 967 height 273
click at [665, 303] on div "Devices Devices Storage Devices Storage Devices Clusters Clusters Sites Sites d…" at bounding box center [690, 230] width 967 height 273
click at [364, 224] on div "Remove 14984 (Celery Spain)" at bounding box center [372, 230] width 16 height 19
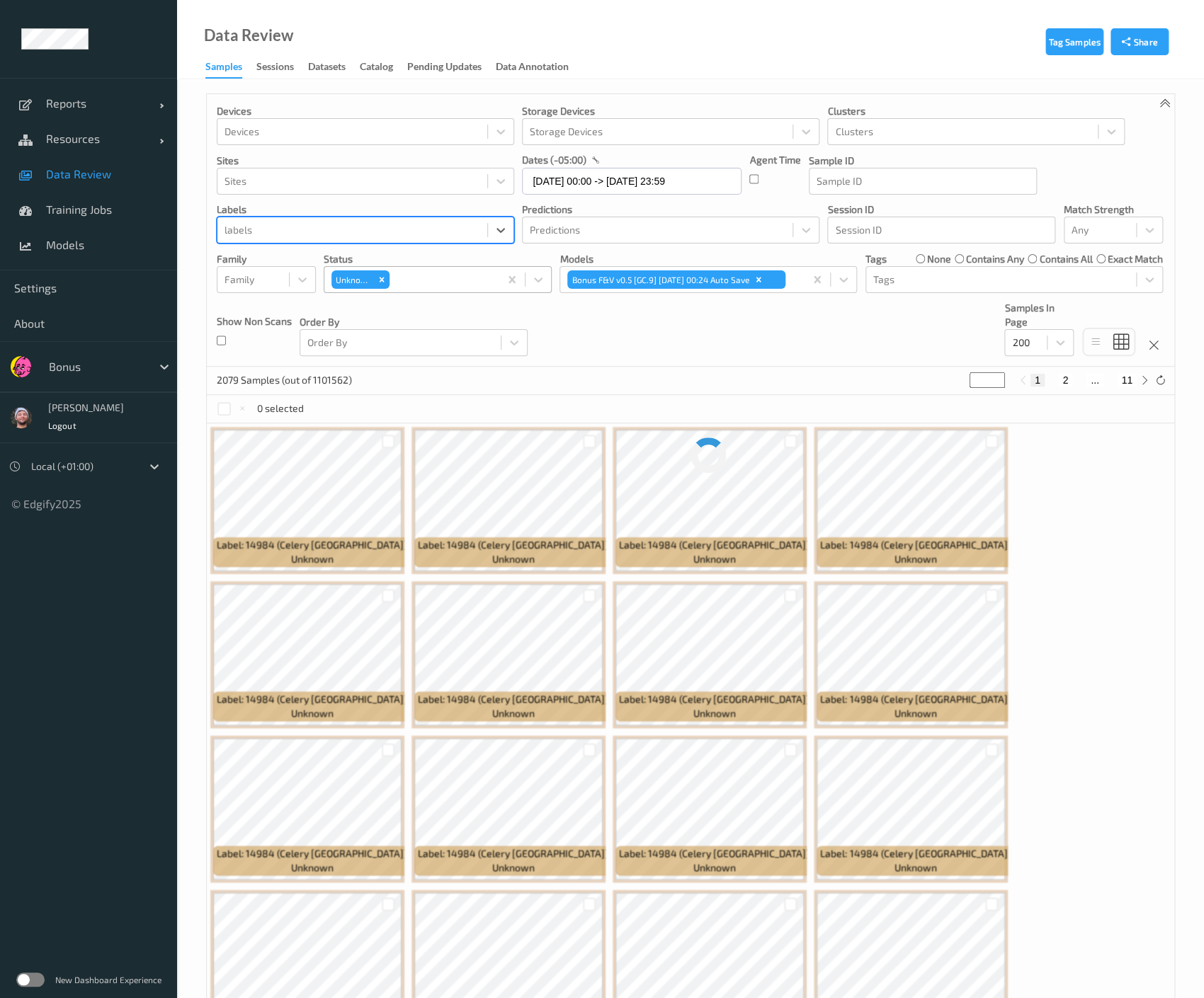
type input "c"
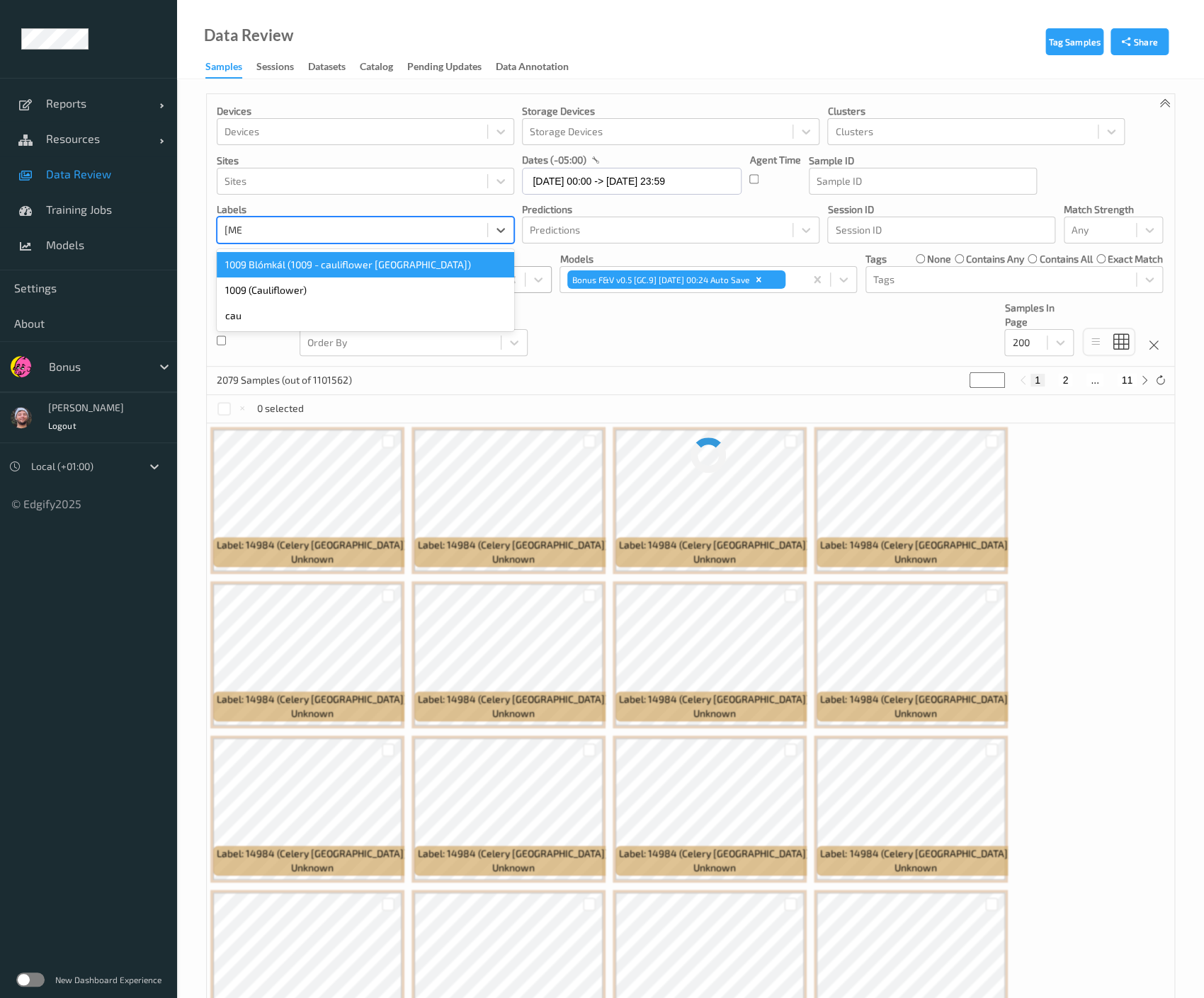
type input "cauli"
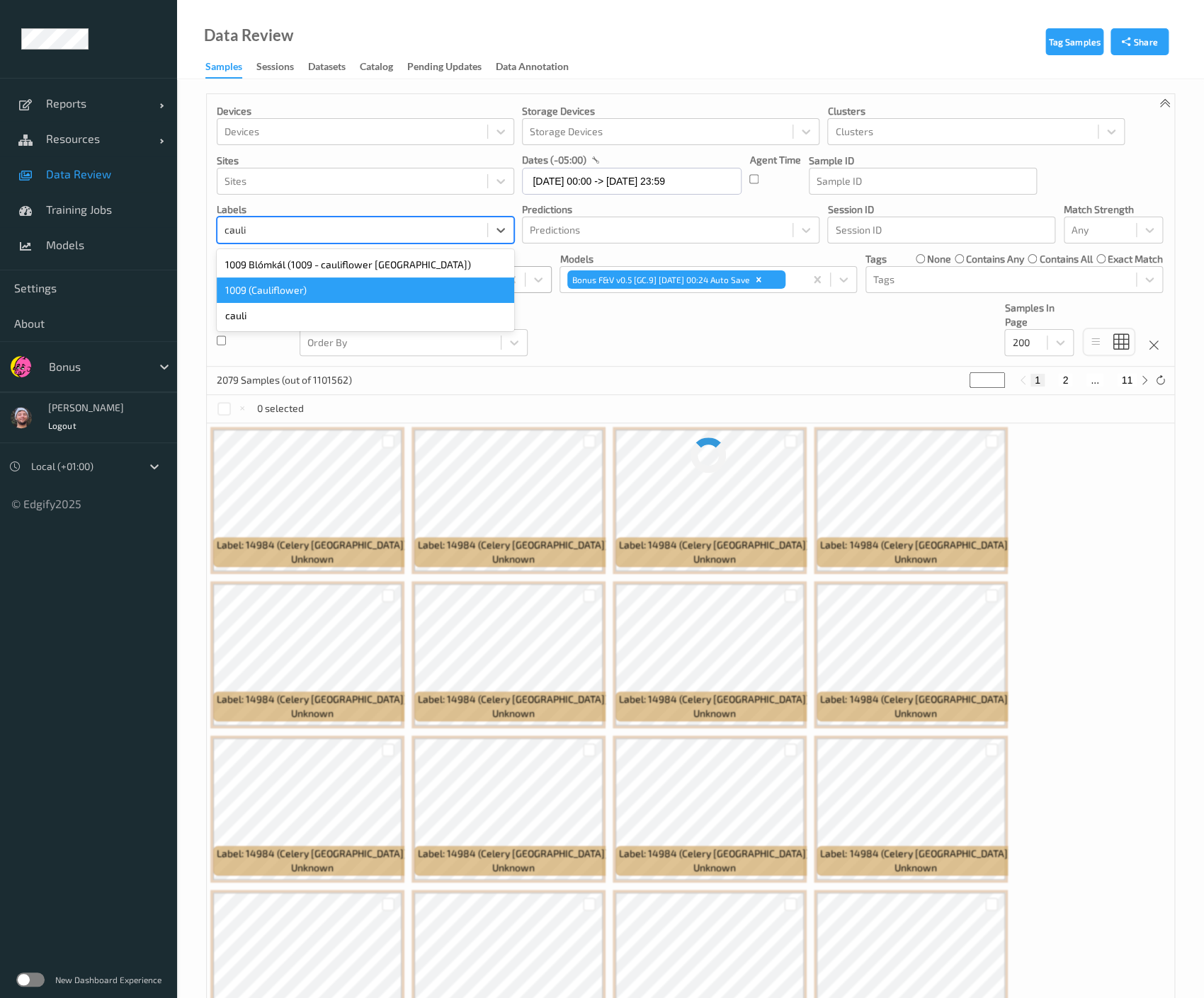
click at [327, 288] on div "1009 (Cauliflower)" at bounding box center [365, 291] width 298 height 25
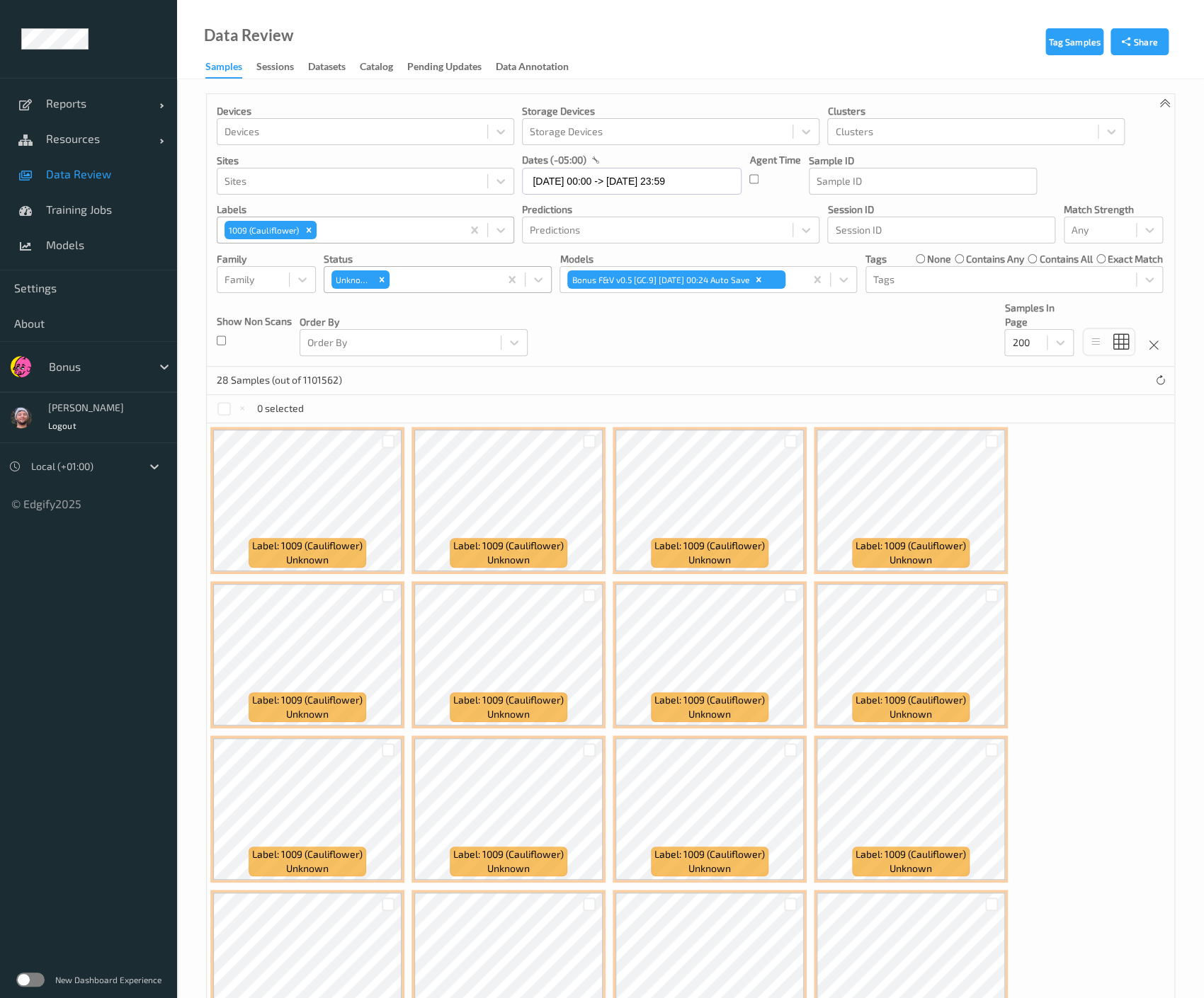
click at [157, 878] on ul "Reports Default Report Customized Report Resources Devices Clusters Sites Data …" at bounding box center [88, 499] width 177 height 998
click at [706, 328] on div "Devices Devices Storage Devices Storage Devices Clusters Clusters Sites Sites d…" at bounding box center [690, 230] width 967 height 273
click at [307, 232] on icon "Remove 1009 (Cauliflower)" at bounding box center [308, 230] width 10 height 10
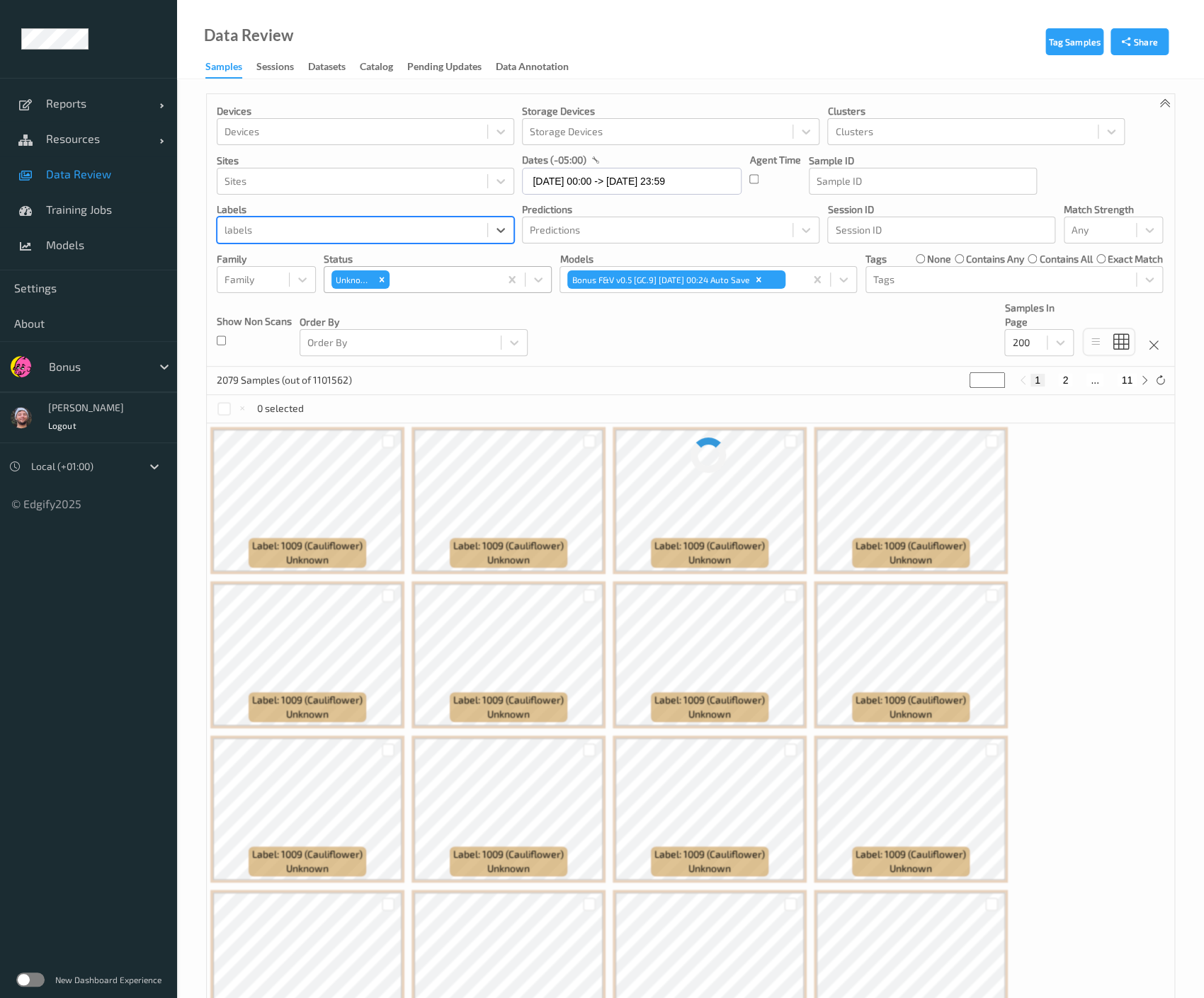
type input "x"
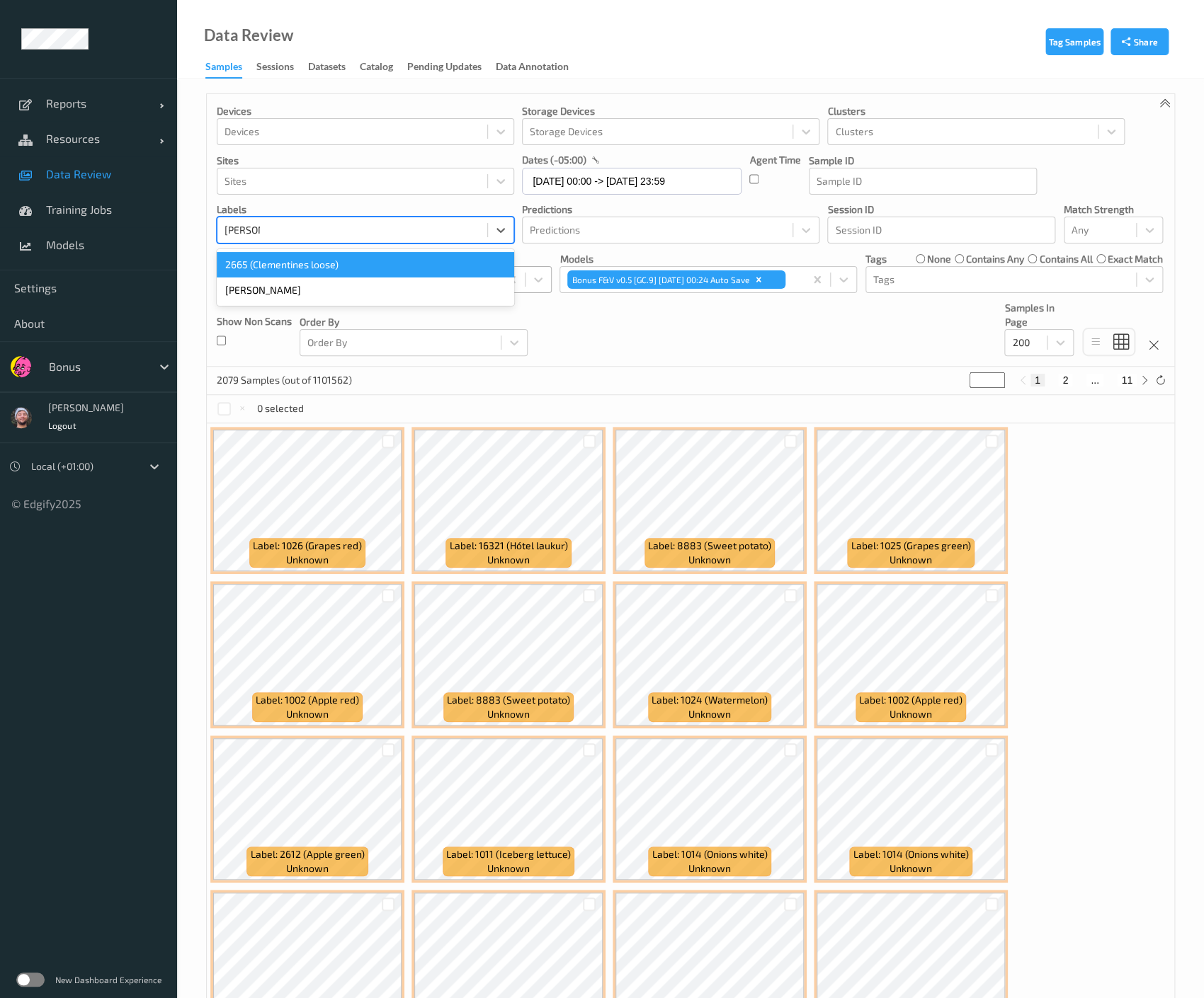
type input "clemen"
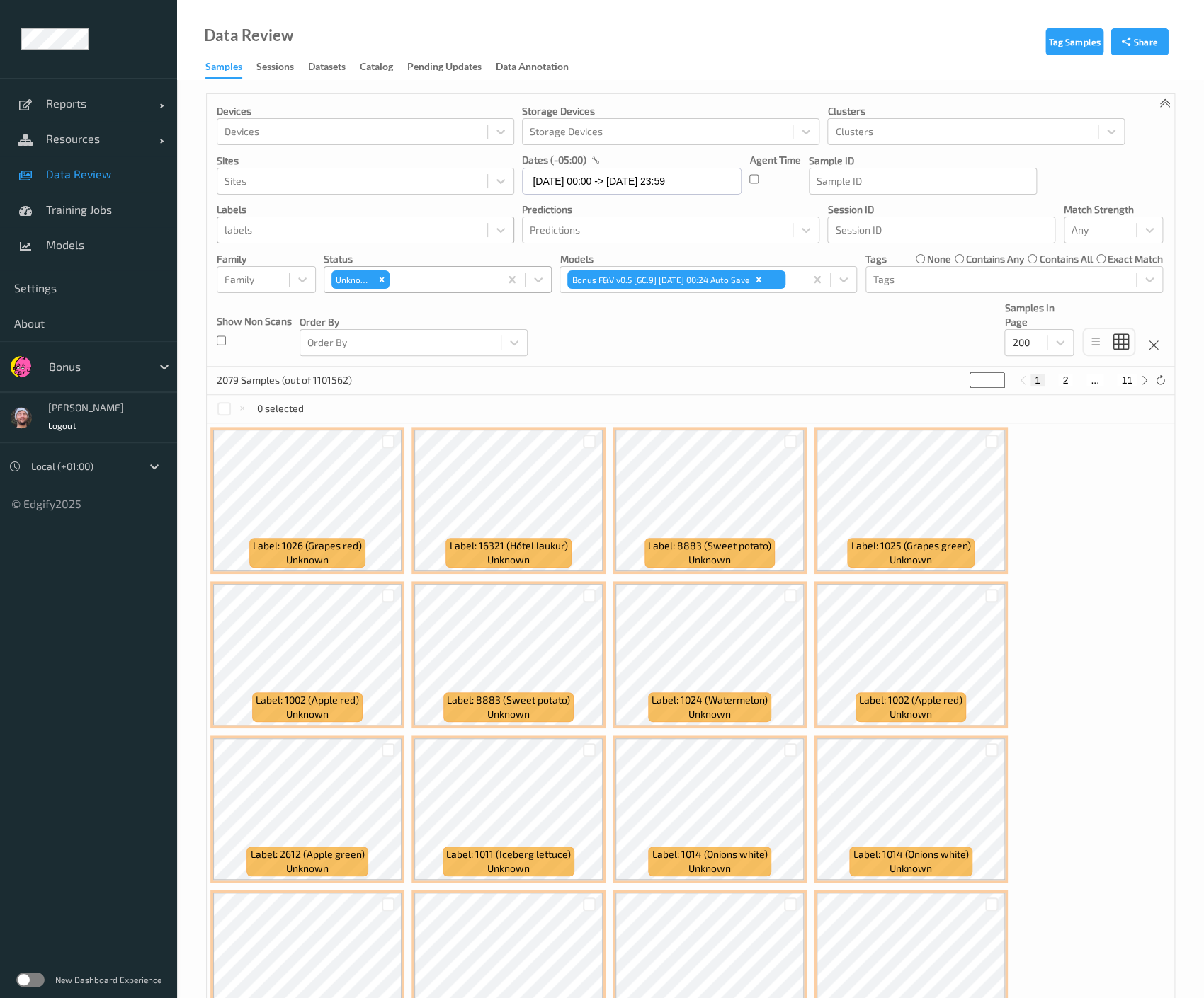
click at [326, 209] on p "labels" at bounding box center [365, 209] width 298 height 14
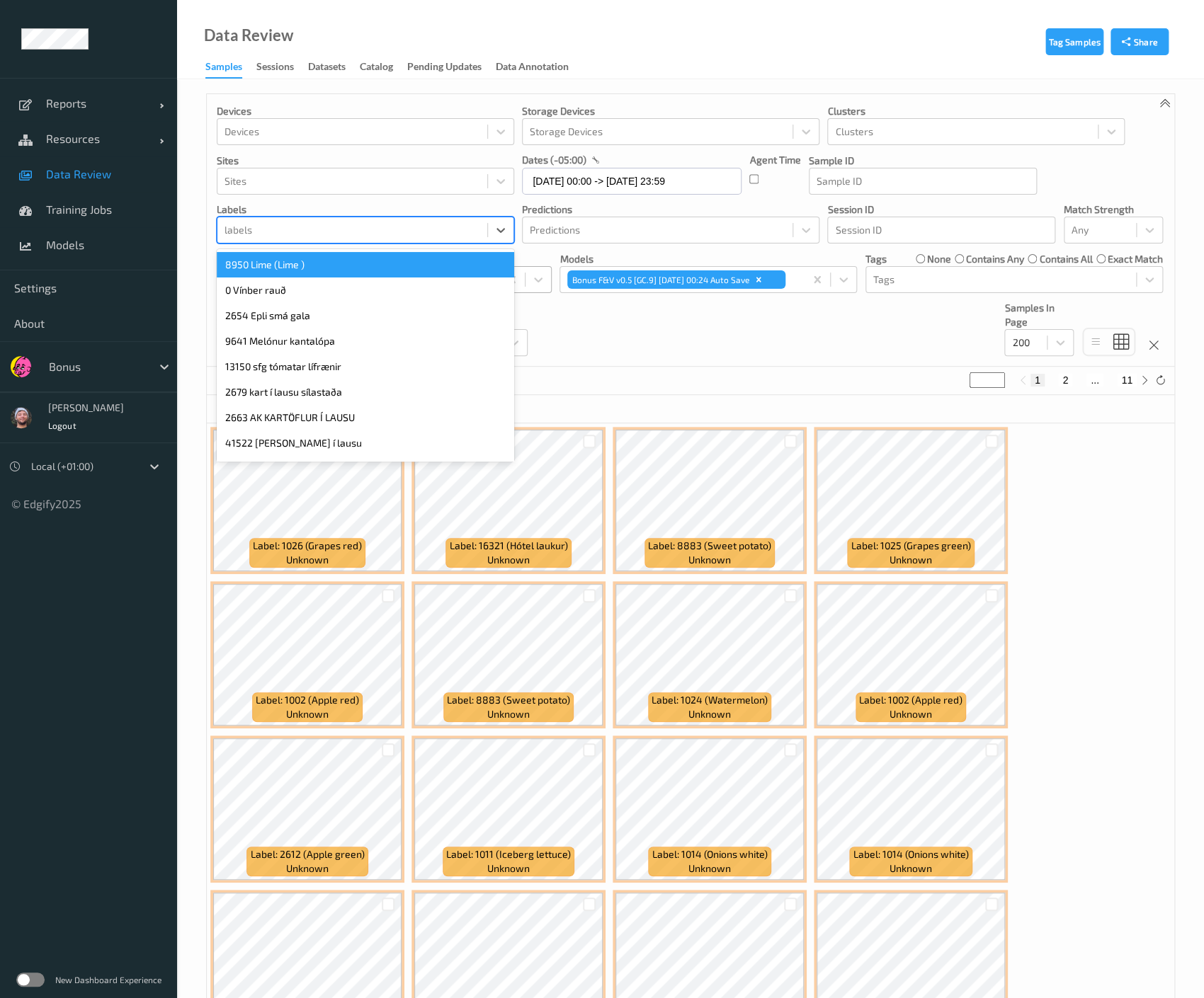
click at [322, 226] on div at bounding box center [351, 229] width 255 height 17
type input "clemen"
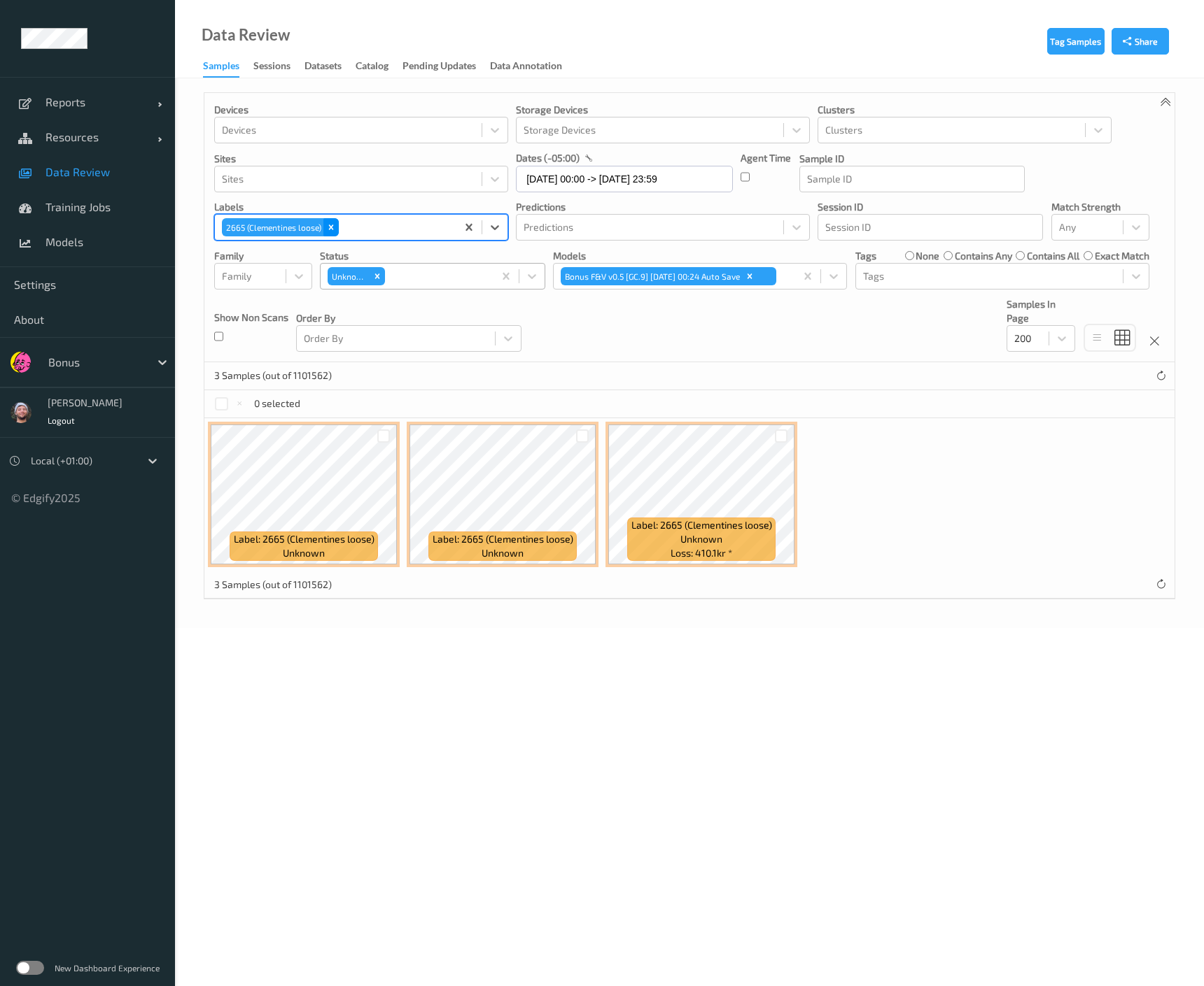
click at [328, 229] on icon "Remove 2665 (Clementines loose)" at bounding box center [331, 227] width 10 height 10
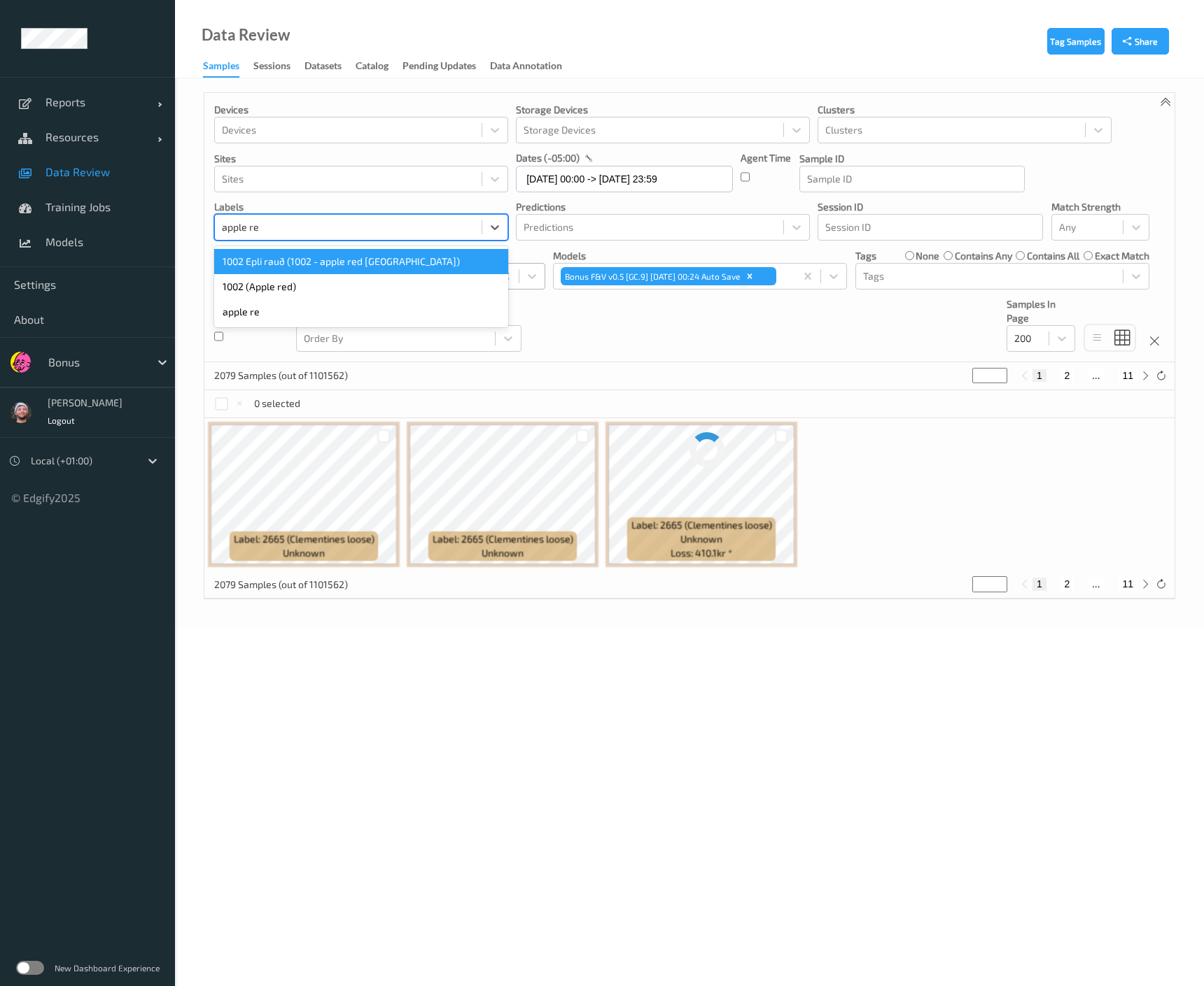
type input "apple red"
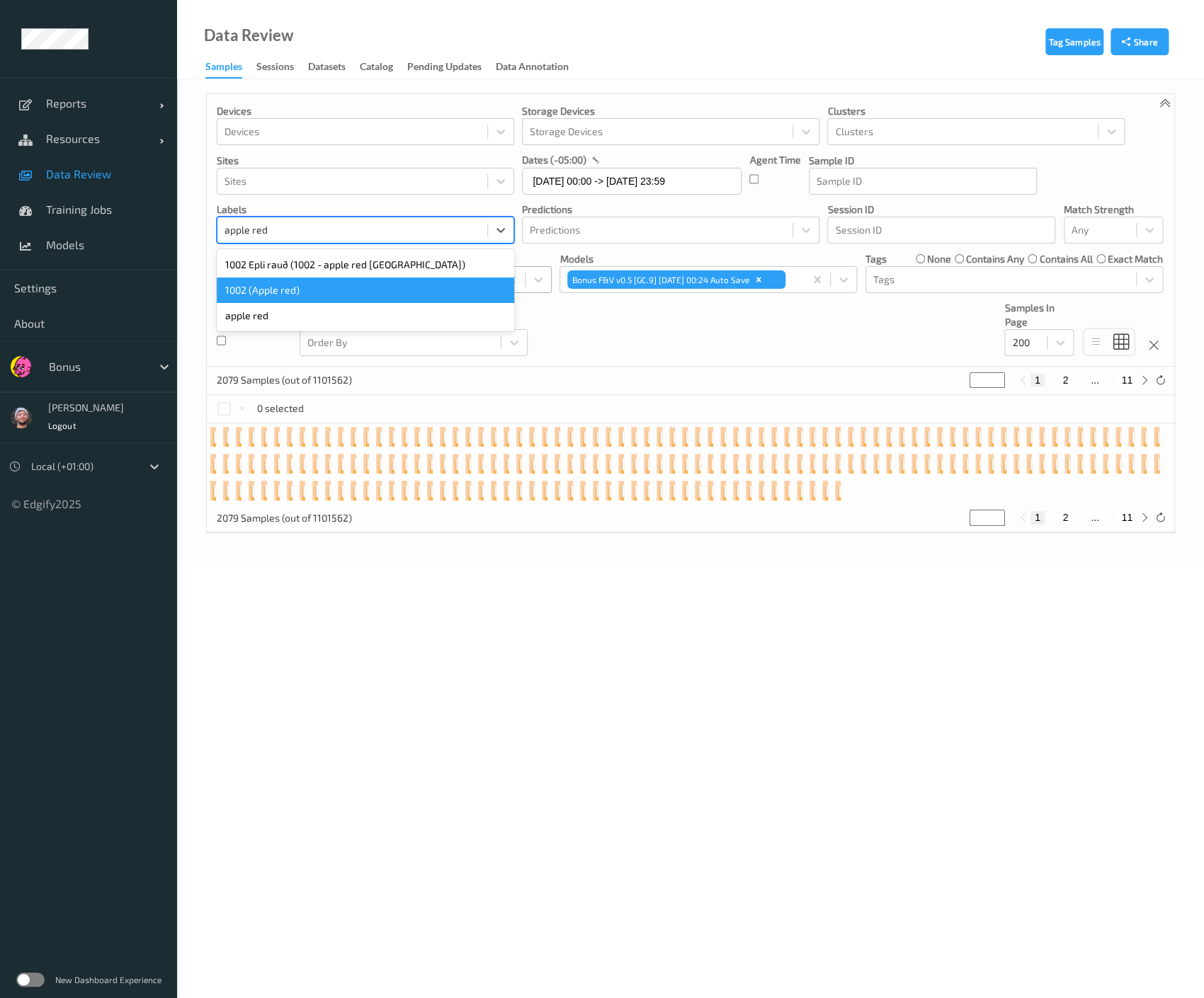
click at [317, 288] on div "1002 (Apple red)" at bounding box center [365, 291] width 298 height 25
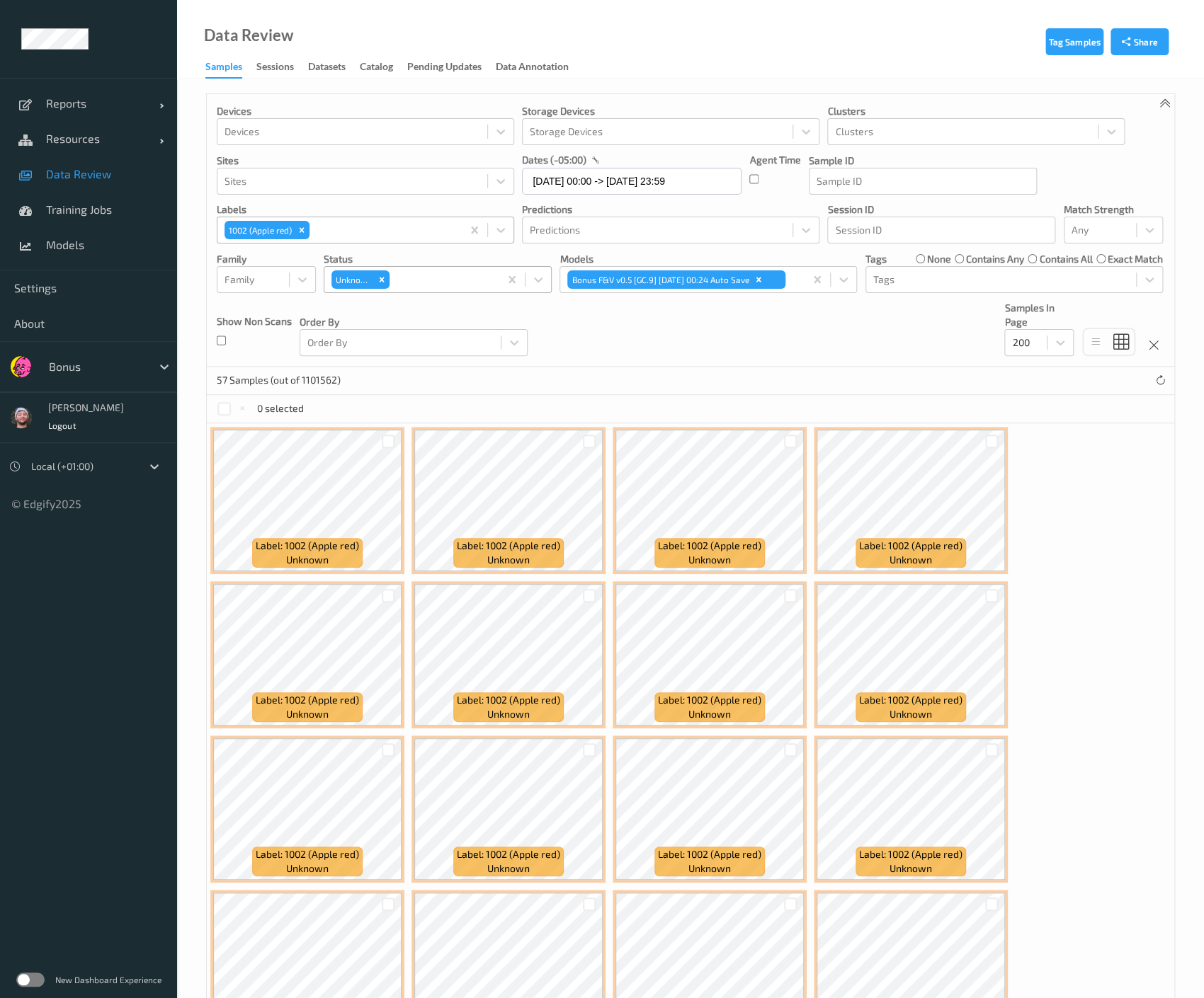
click at [75, 858] on ul "Reports Default Report Customized Report Resources Devices Clusters Sites Data …" at bounding box center [88, 499] width 177 height 998
click at [302, 229] on icon "Remove 1002 (Apple red)" at bounding box center [301, 230] width 10 height 10
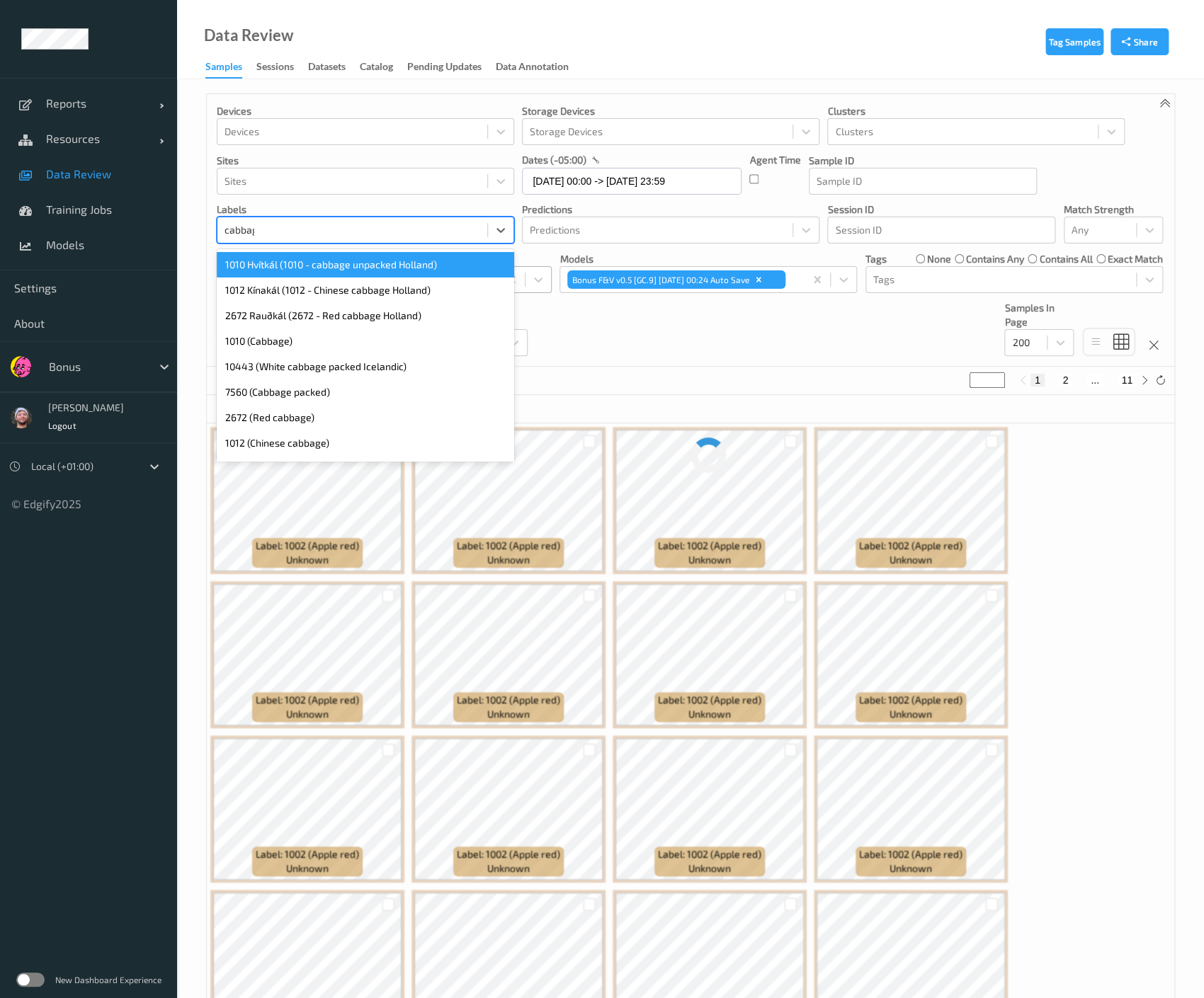
type input "cabbage"
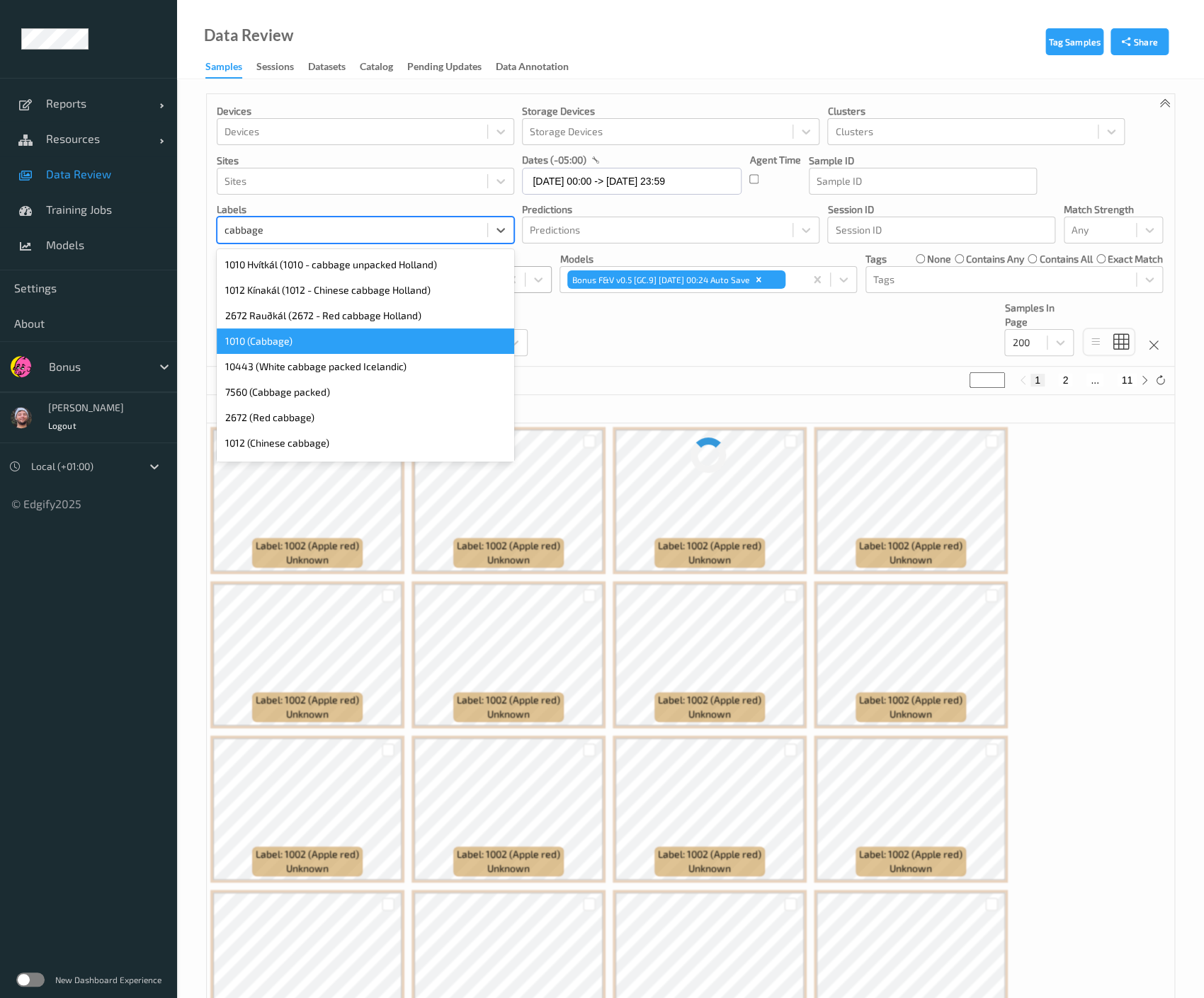
click at [272, 342] on div "1010 (Cabbage)" at bounding box center [365, 341] width 298 height 25
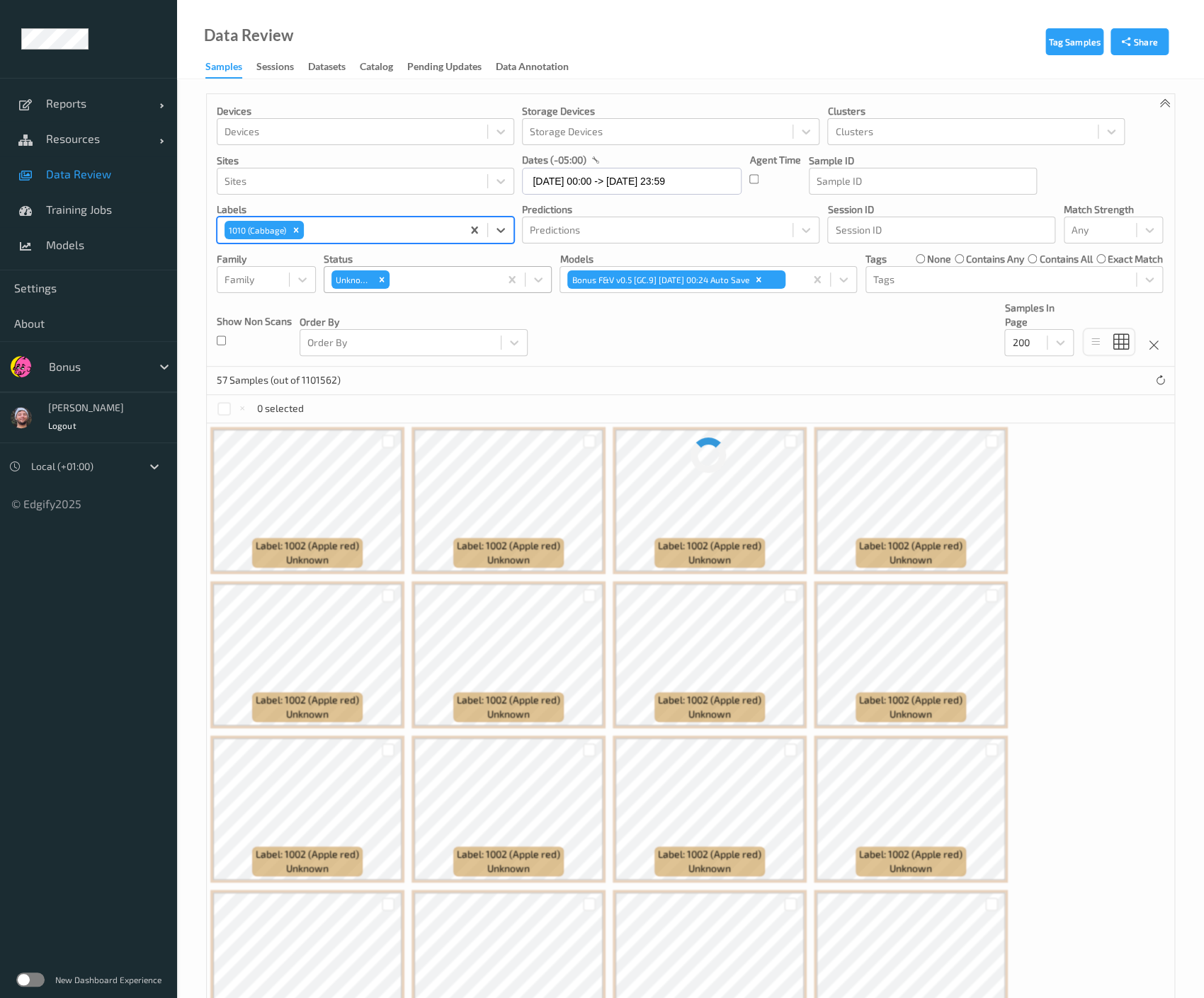
click at [615, 338] on div "Devices Devices Storage Devices Storage Devices Clusters Clusters Sites Sites d…" at bounding box center [690, 230] width 967 height 273
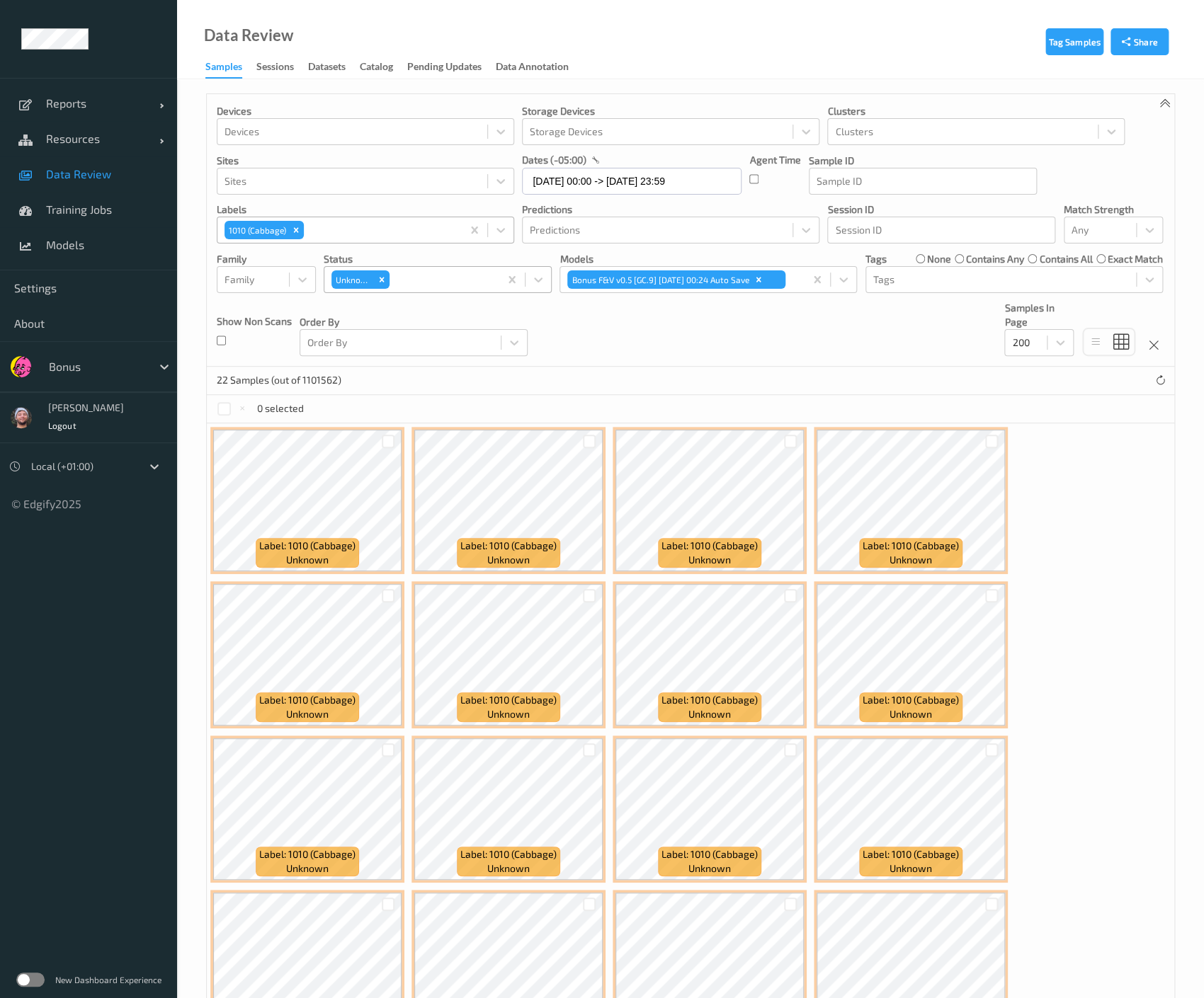
click at [120, 867] on ul "Reports Default Report Customized Report Resources Devices Clusters Sites Data …" at bounding box center [88, 499] width 177 height 998
click at [301, 232] on div "Remove 1010 (Cabbage)" at bounding box center [296, 230] width 16 height 19
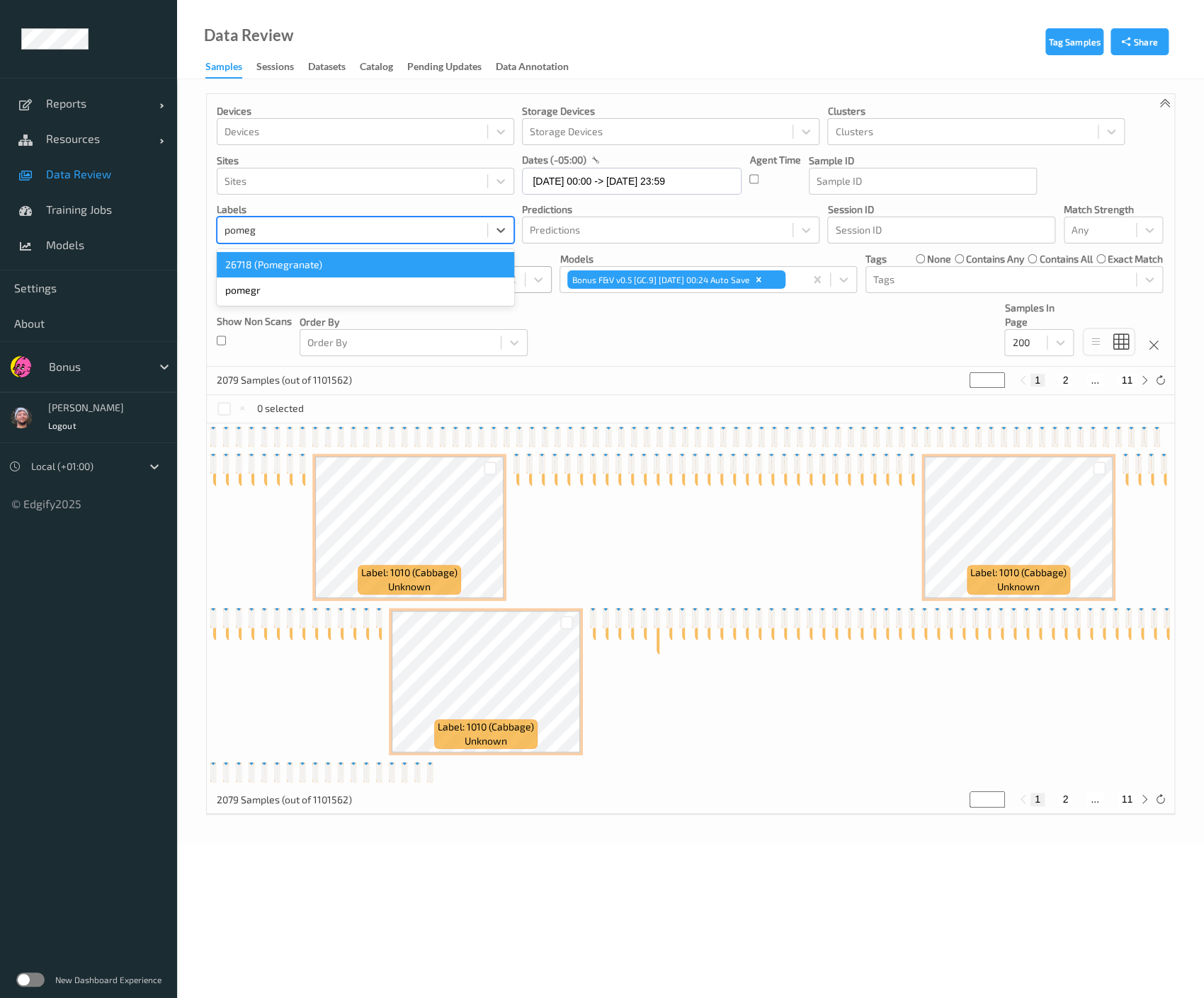
type input "pomegr"
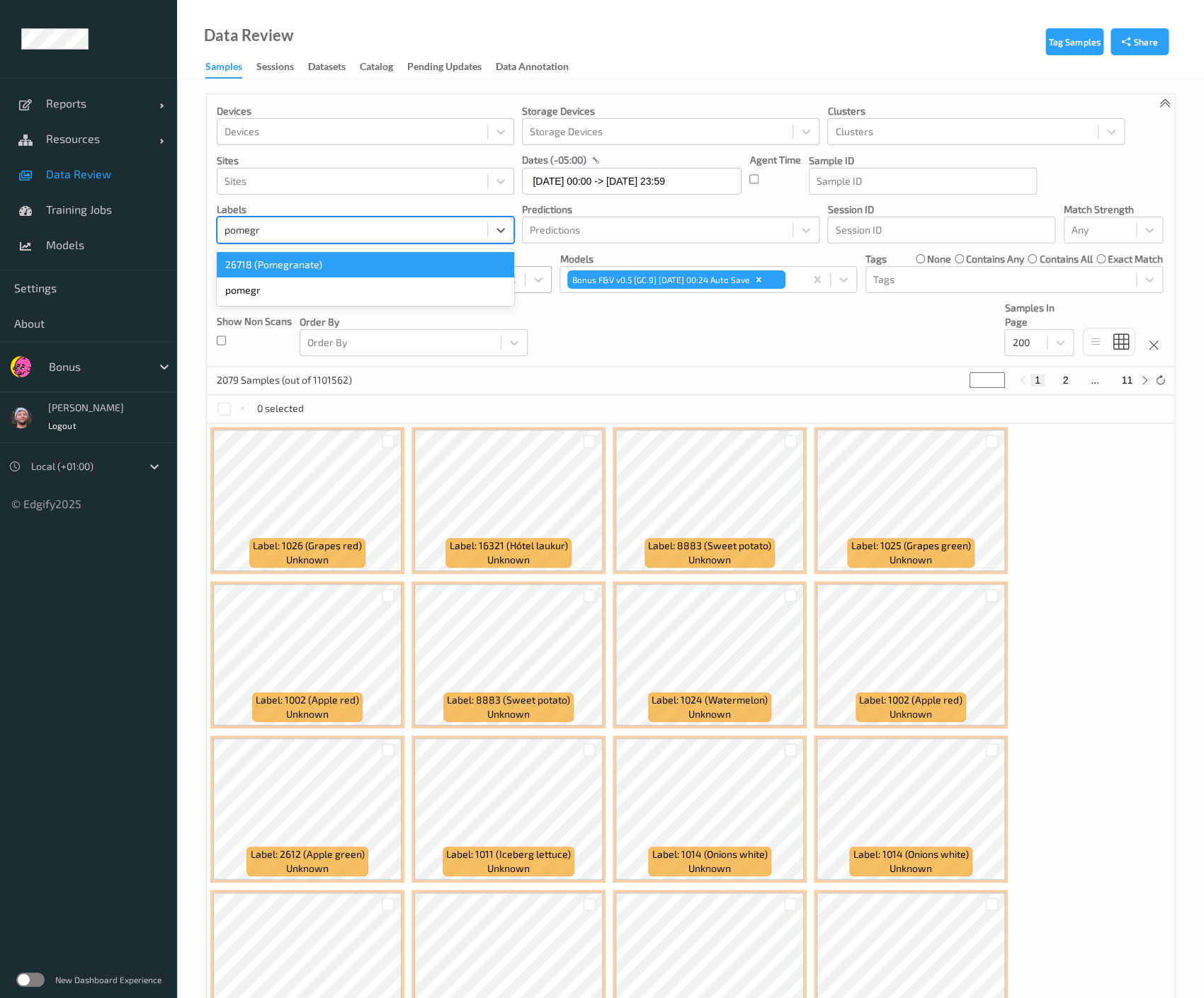
click at [306, 263] on div "26718 (Pomegranate)" at bounding box center [365, 265] width 298 height 25
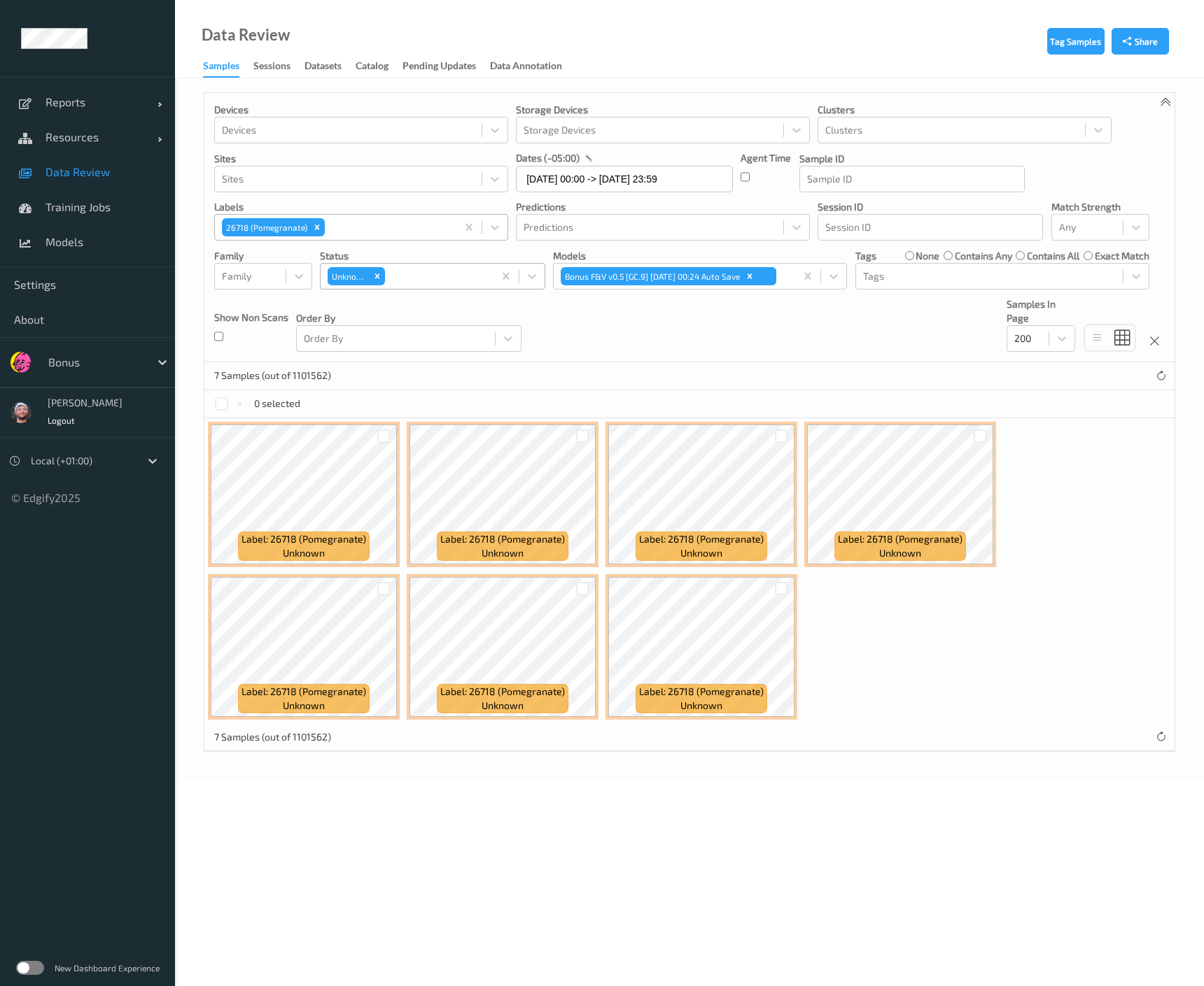
click at [595, 369] on div "7 Samples (out of 1101562)" at bounding box center [689, 376] width 970 height 28
click at [317, 228] on icon "Remove 26718 (Pomegranate)" at bounding box center [317, 227] width 10 height 10
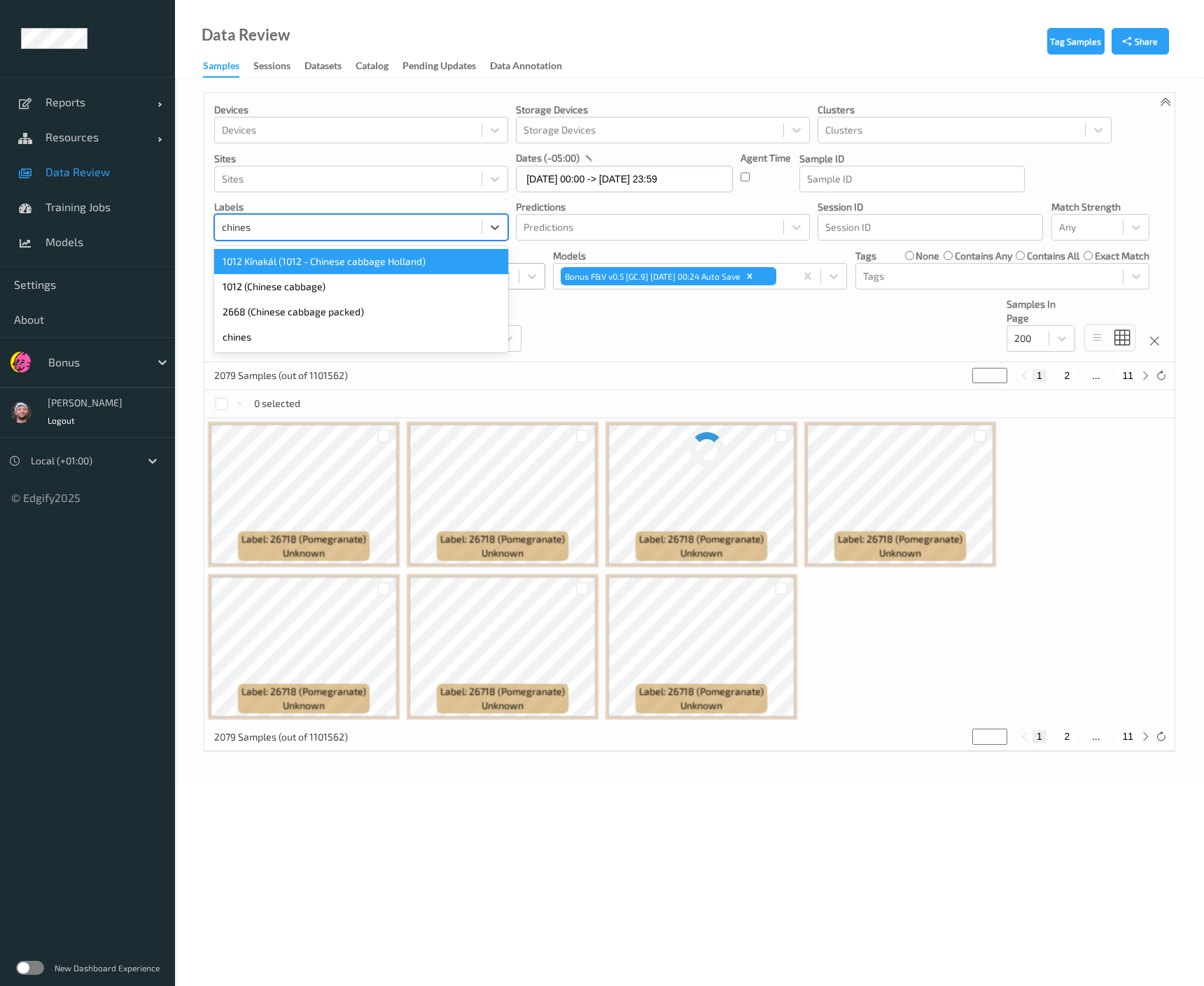
type input "chinese"
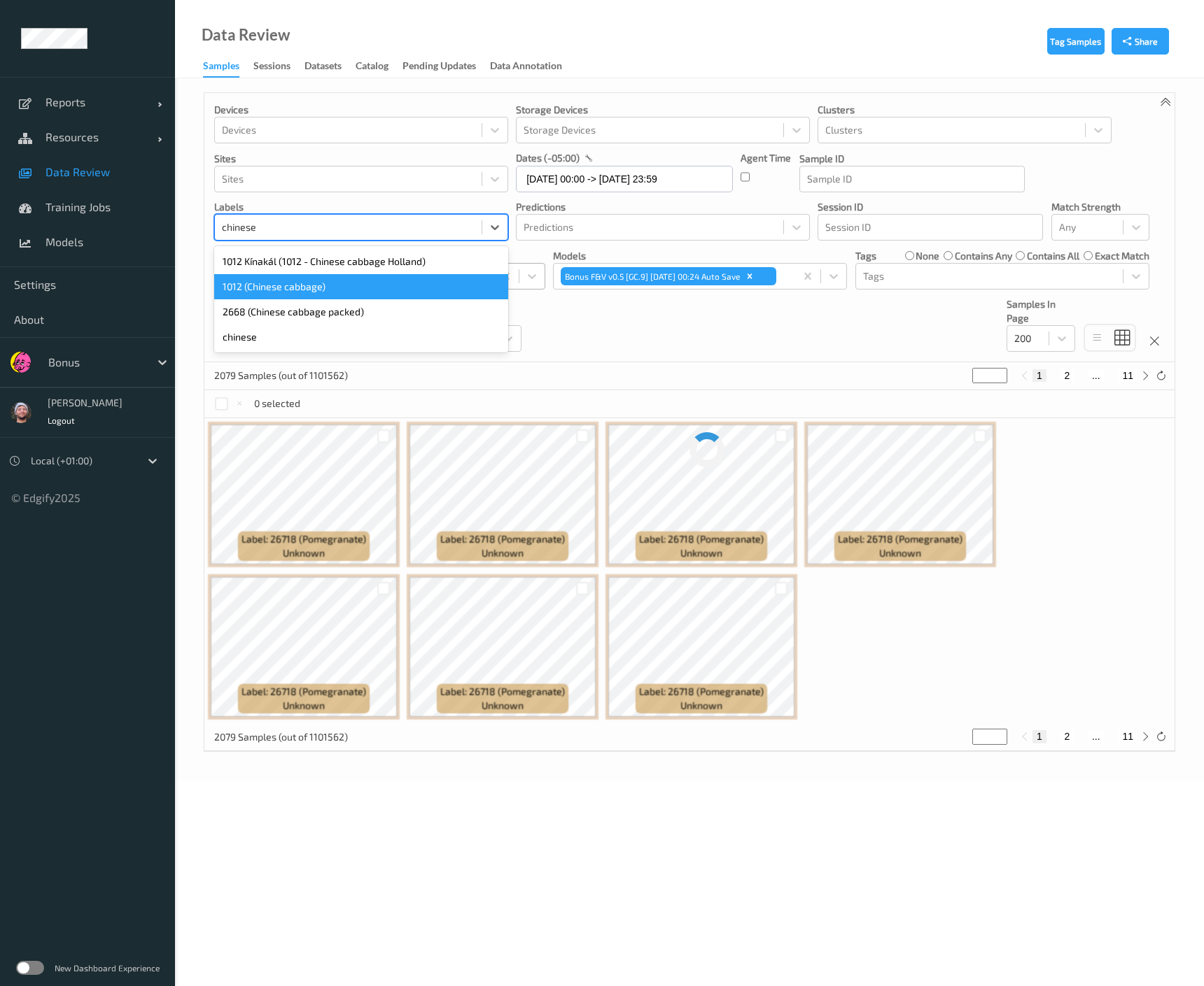
click at [311, 277] on div "1012 (Chinese cabbage)" at bounding box center [361, 287] width 294 height 25
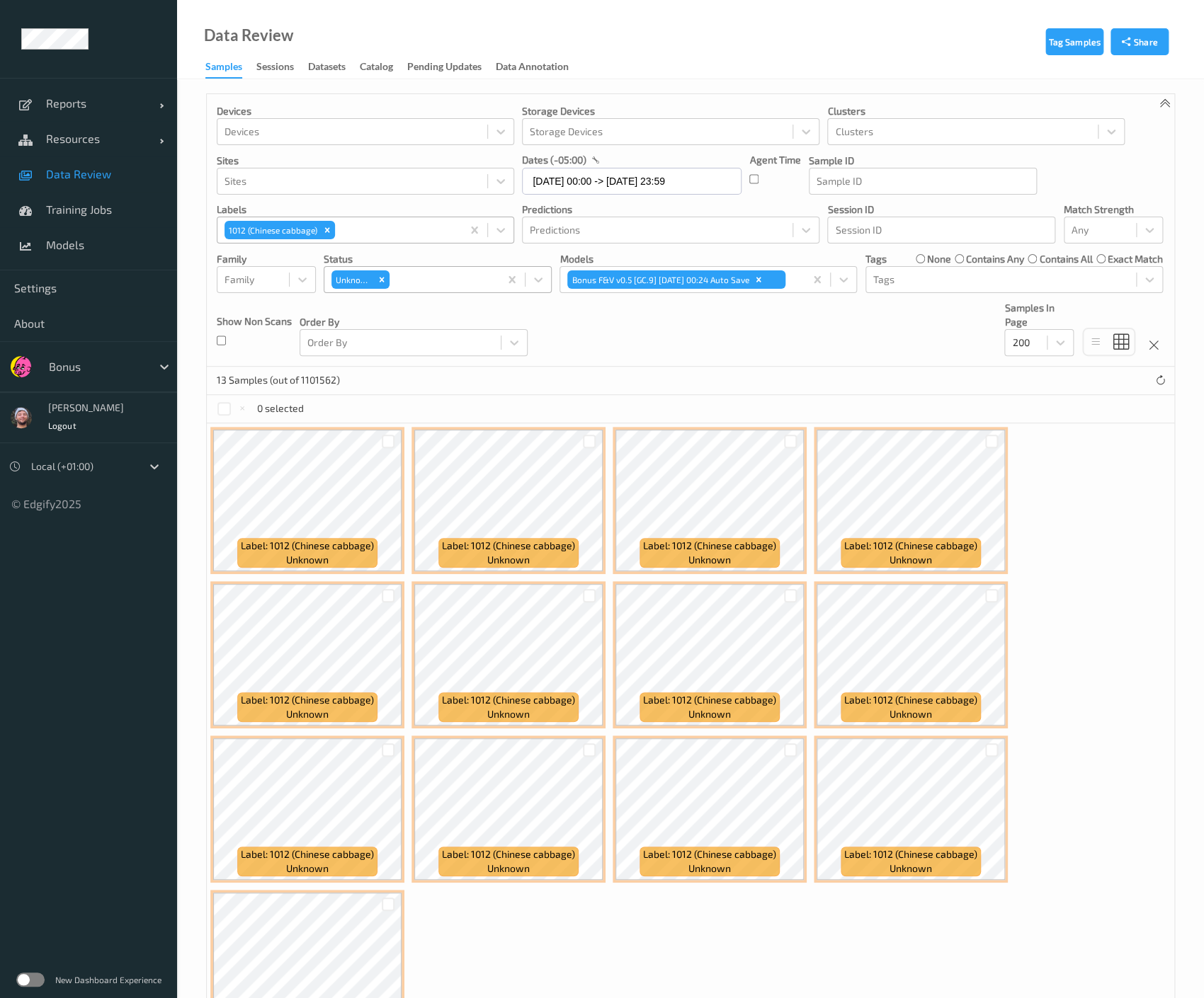
click at [498, 373] on div "13 Samples (out of 1101562)" at bounding box center [690, 381] width 967 height 28
click at [596, 949] on div "Label: 1012 (Chinese cabbage) unknown Label: 1012 (Chinese cabbage) unknown Lab…" at bounding box center [690, 732] width 967 height 617
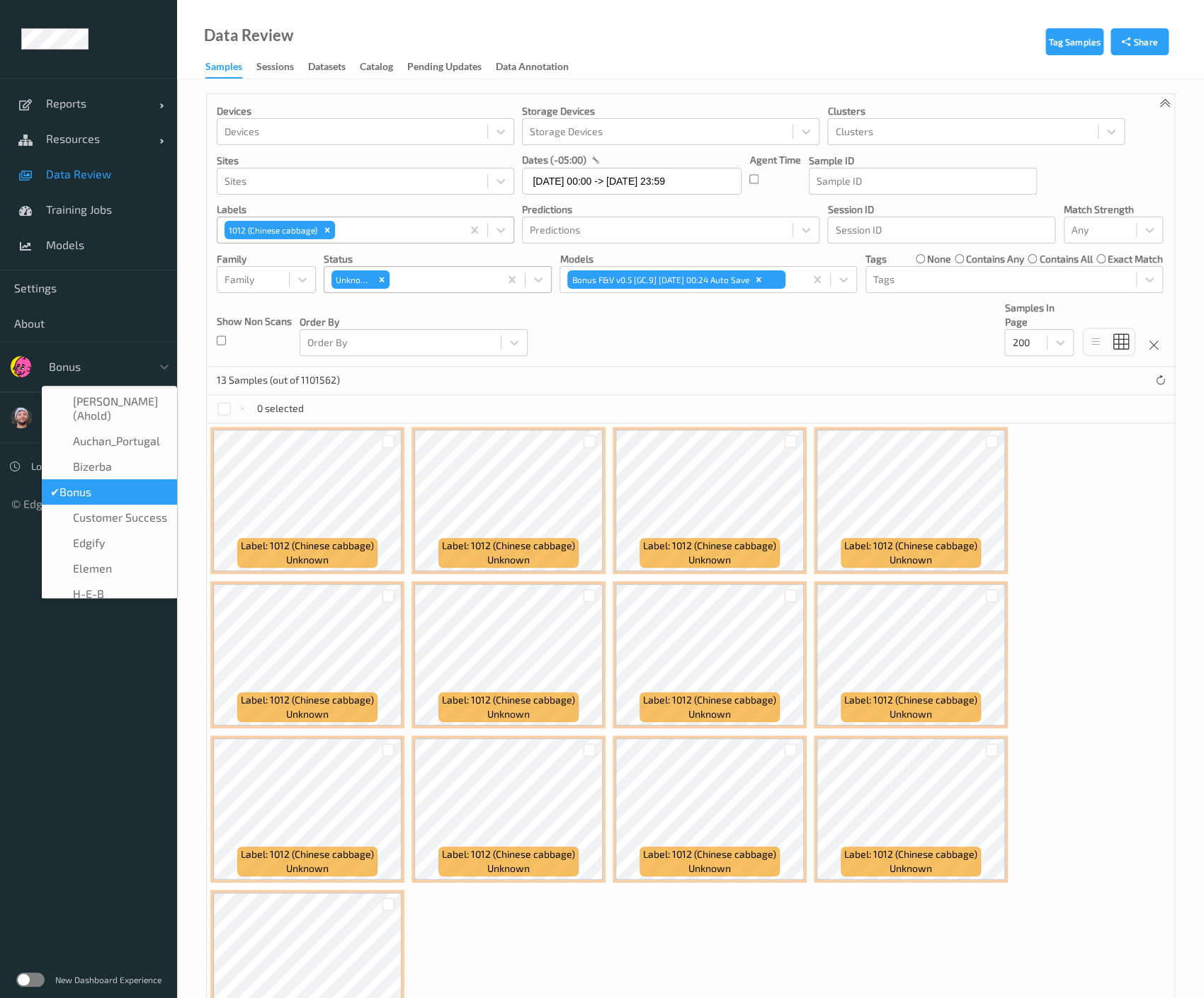
click at [76, 377] on div "Bonus" at bounding box center [97, 366] width 110 height 23
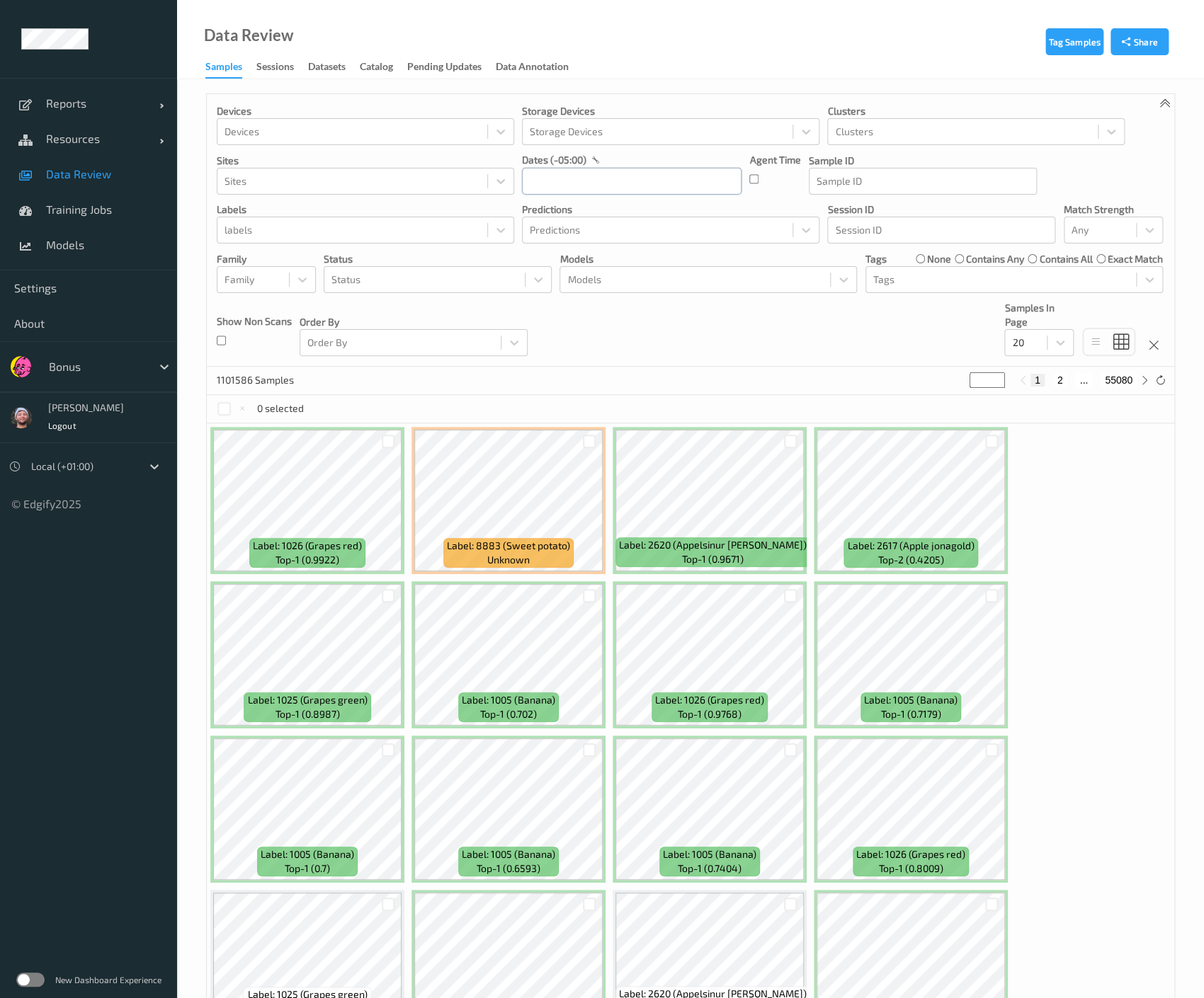
click at [545, 188] on input "text" at bounding box center [631, 180] width 219 height 26
click at [593, 344] on span "19" at bounding box center [588, 347] width 20 height 20
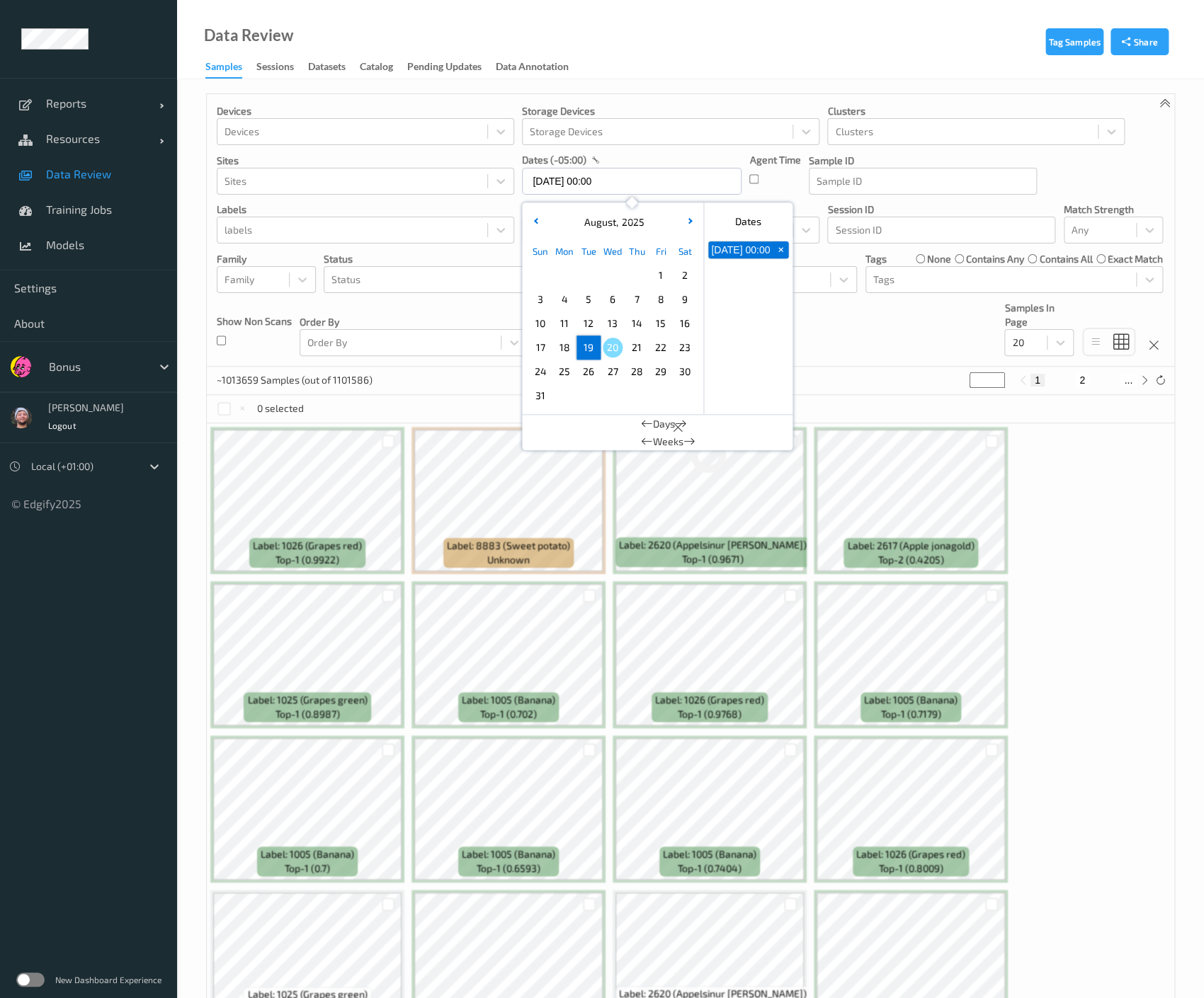
click at [593, 344] on span "19" at bounding box center [588, 347] width 20 height 20
type input "19/08/2025 00:00 -> 19/08/2025 23:59"
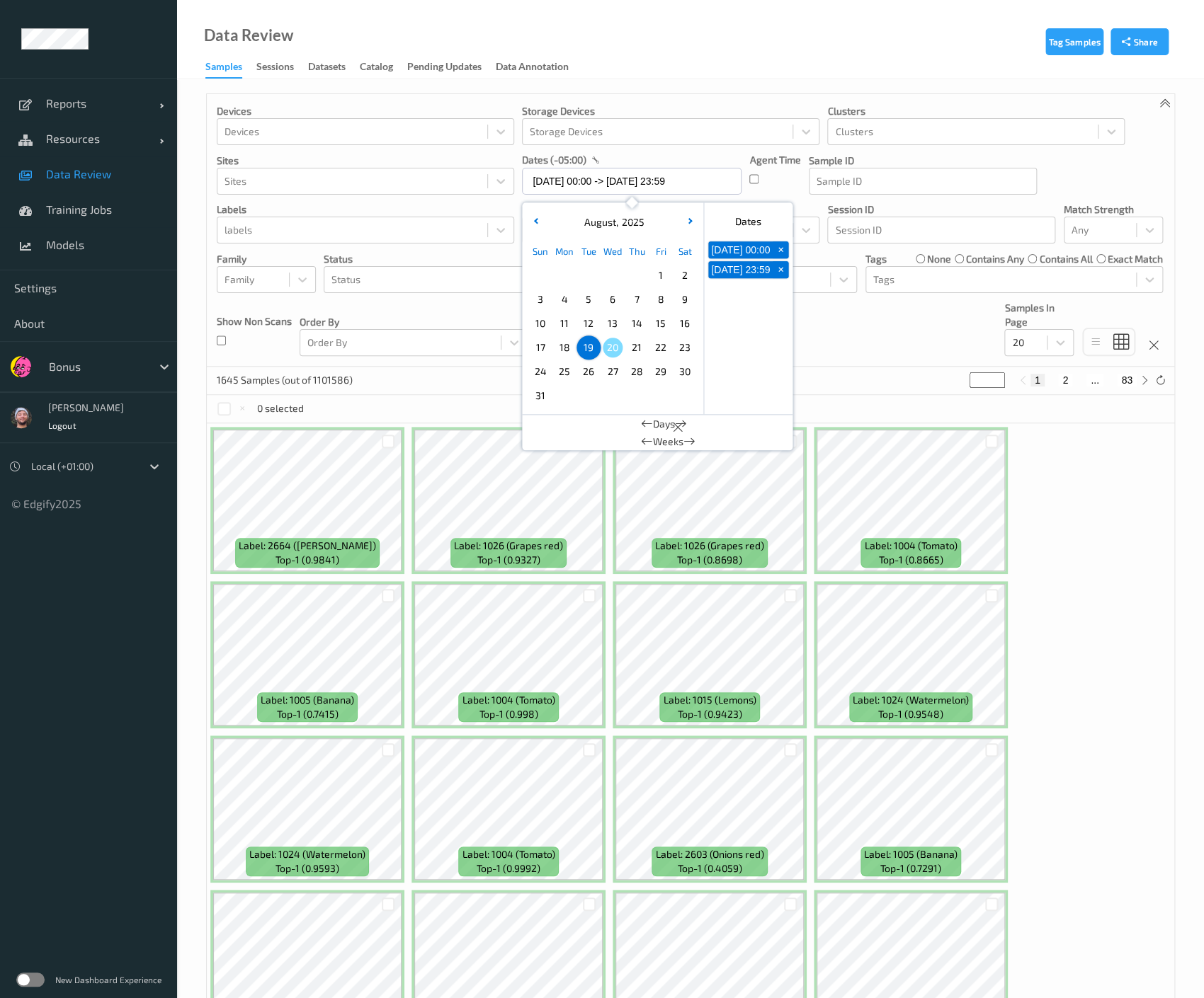
click at [374, 308] on div "Order By Order By" at bounding box center [413, 329] width 228 height 55
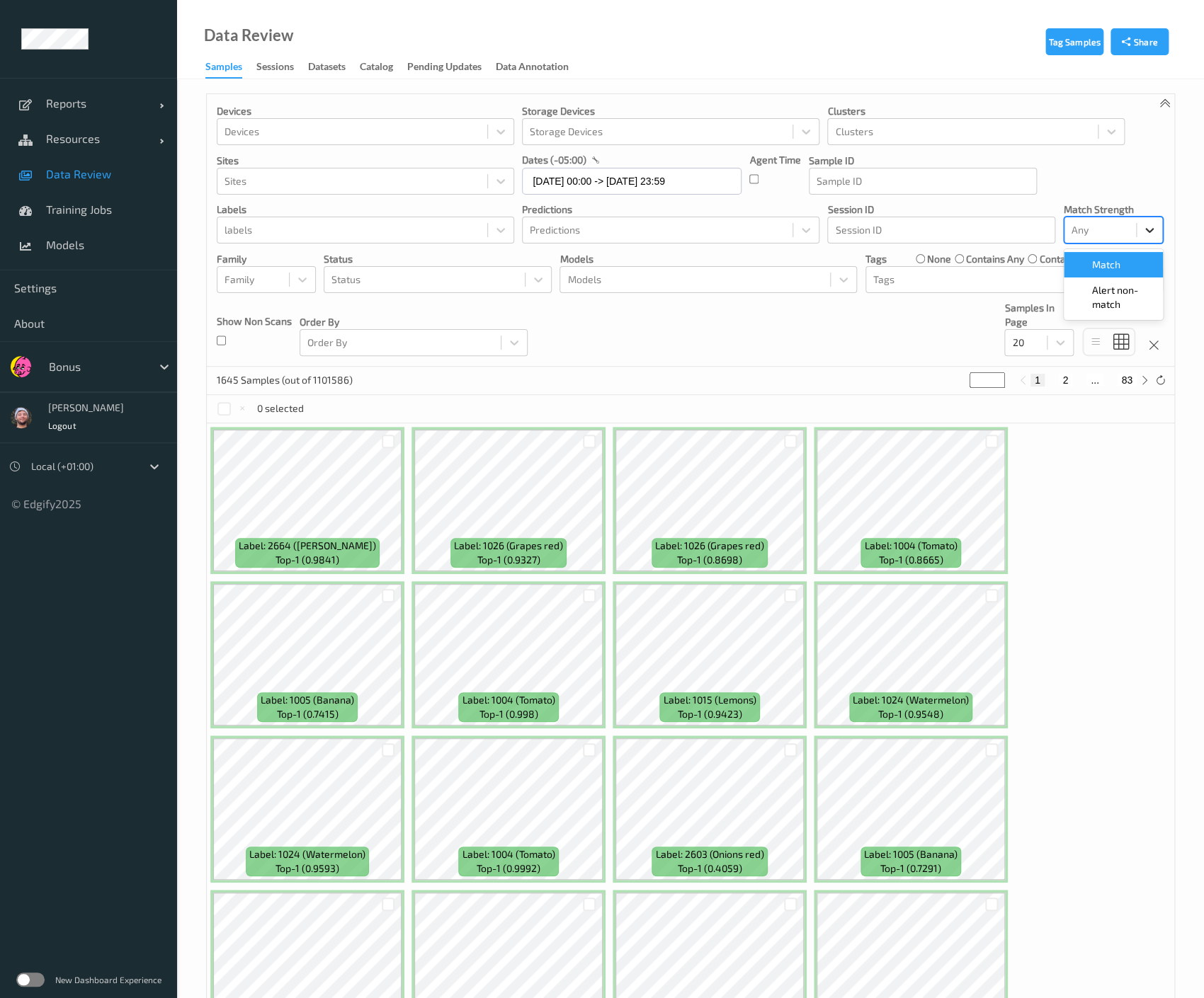
click at [1142, 227] on icon at bounding box center [1149, 230] width 14 height 14
click at [1099, 293] on span "Alert non-match" at bounding box center [1124, 296] width 63 height 28
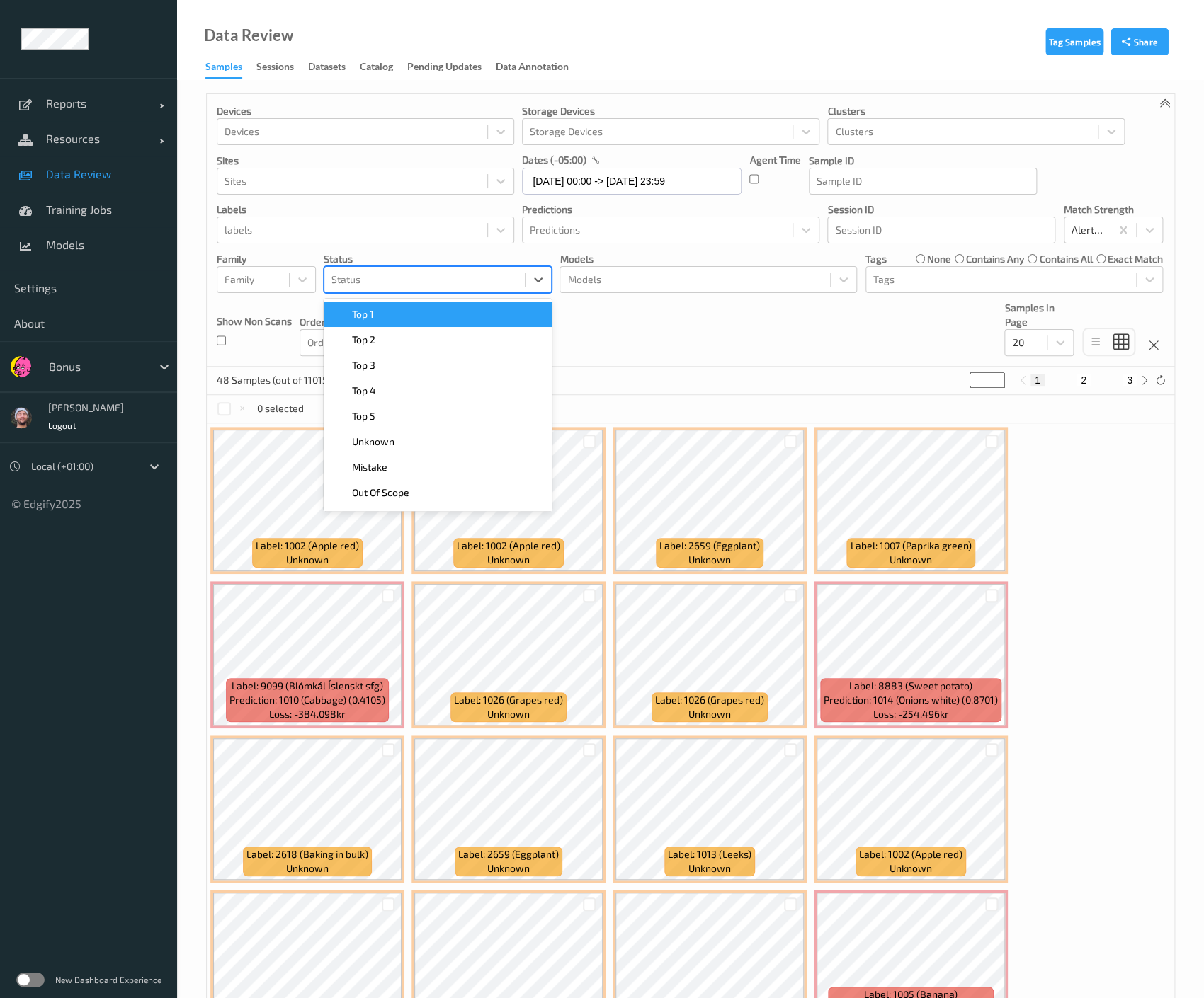
click at [377, 283] on div at bounding box center [425, 279] width 186 height 17
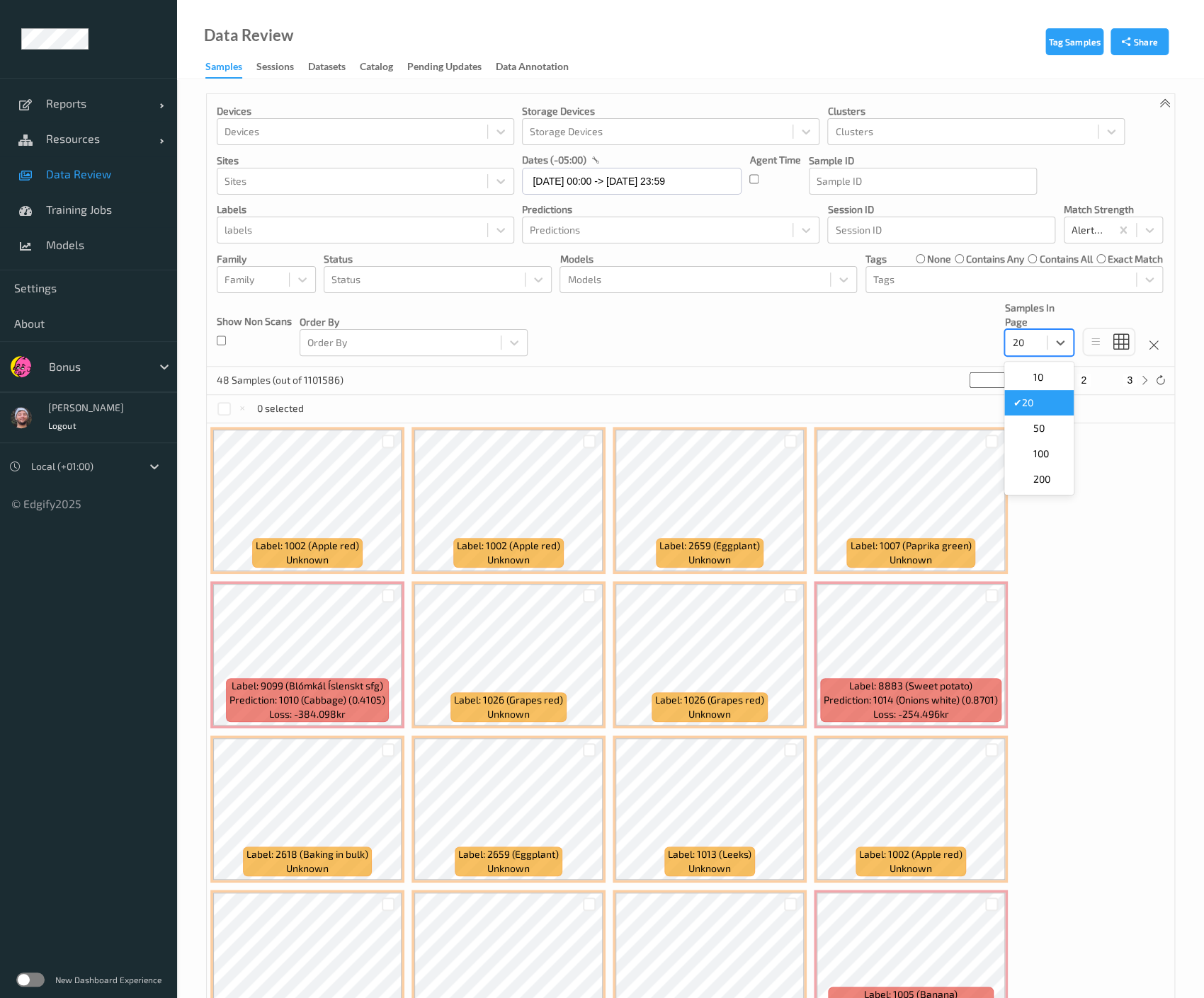
click at [1013, 344] on input "text" at bounding box center [1013, 342] width 2 height 14
click at [1051, 432] on div "50" at bounding box center [1040, 429] width 53 height 14
click at [465, 275] on div at bounding box center [425, 279] width 186 height 17
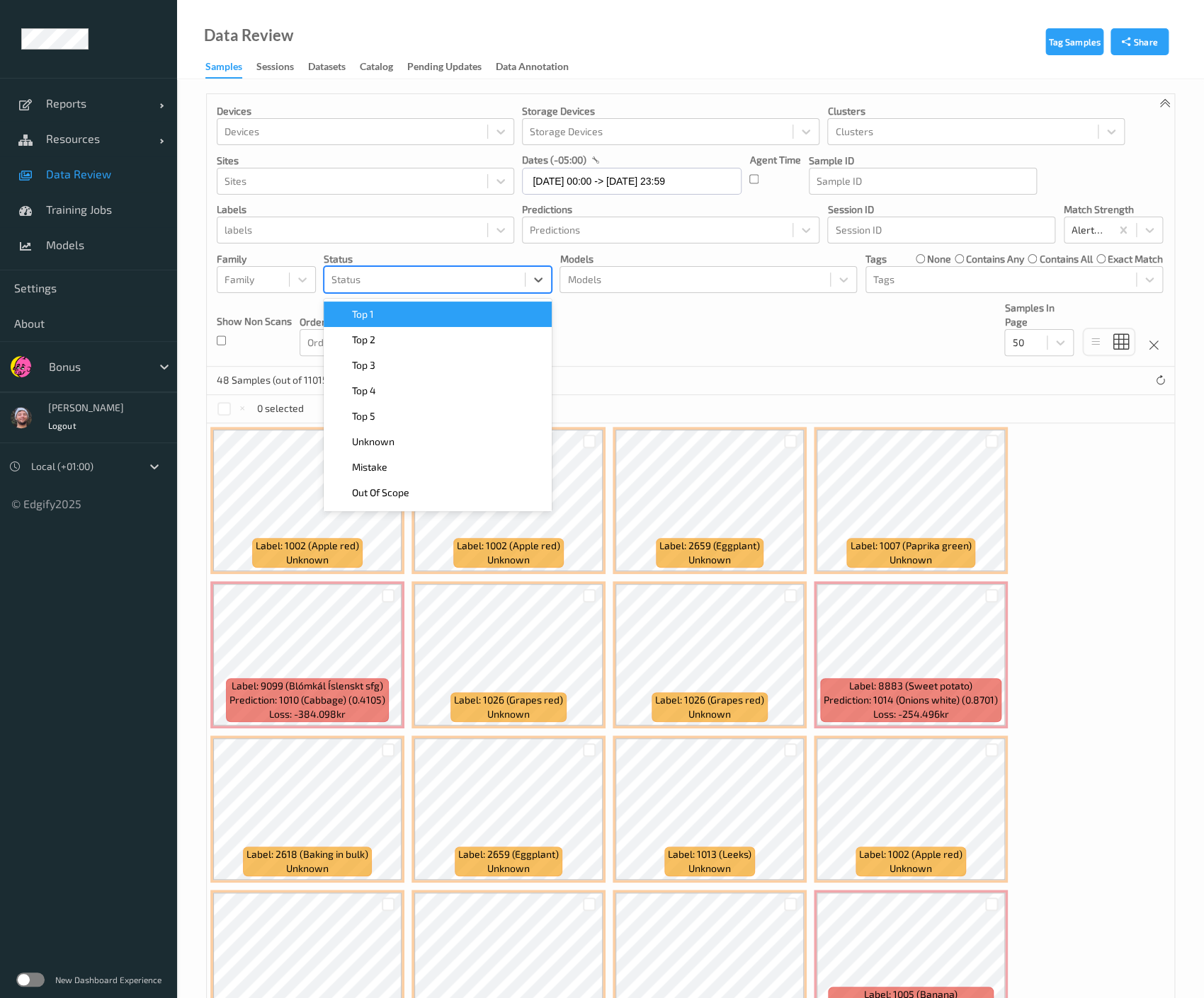
click at [432, 308] on div "Top 1" at bounding box center [438, 314] width 211 height 14
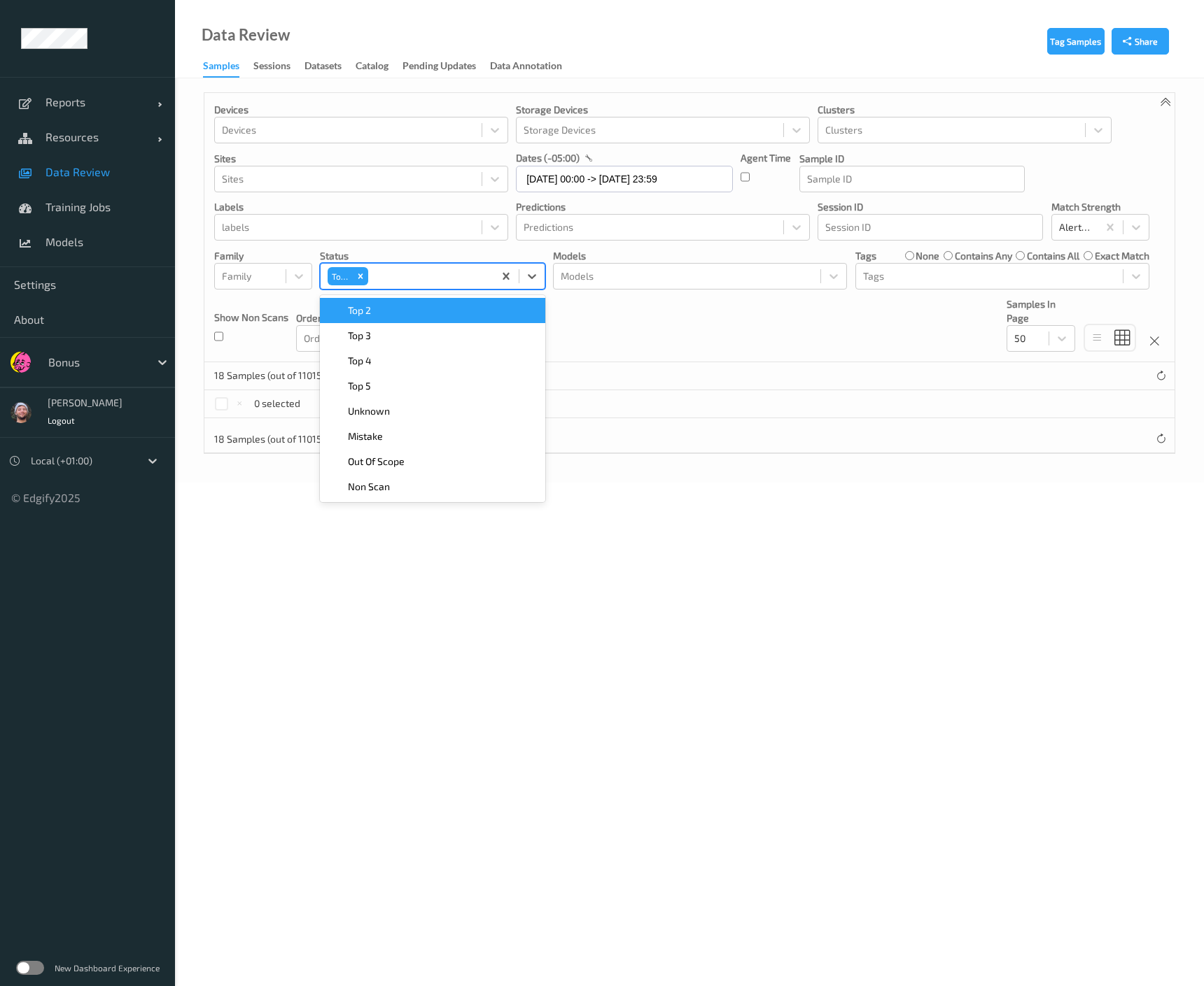
click at [426, 307] on div "Top 2" at bounding box center [432, 310] width 209 height 14
click at [426, 307] on div "Top 3" at bounding box center [432, 310] width 209 height 14
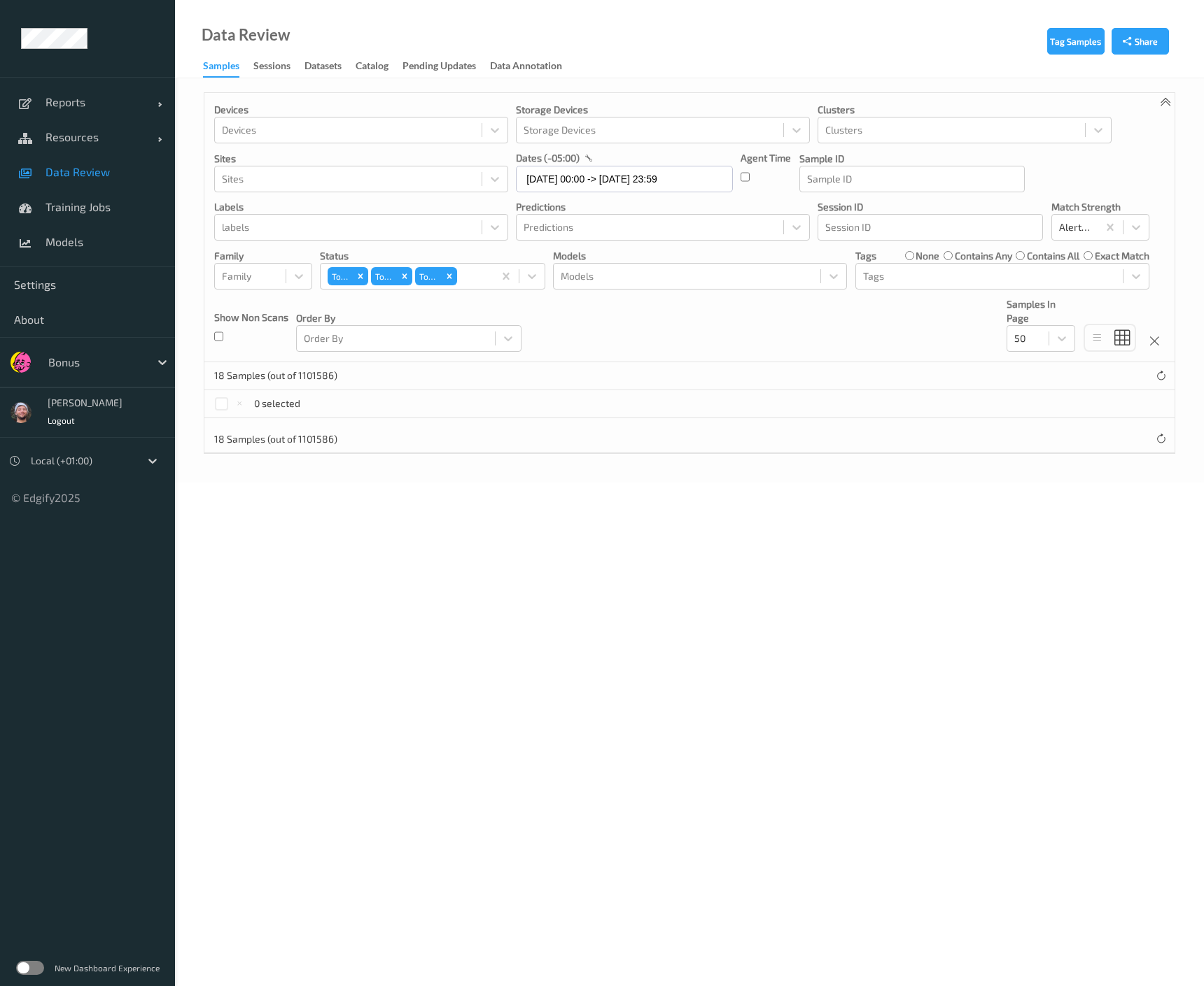
click at [636, 367] on div "18 Samples (out of 1101586)" at bounding box center [689, 376] width 970 height 28
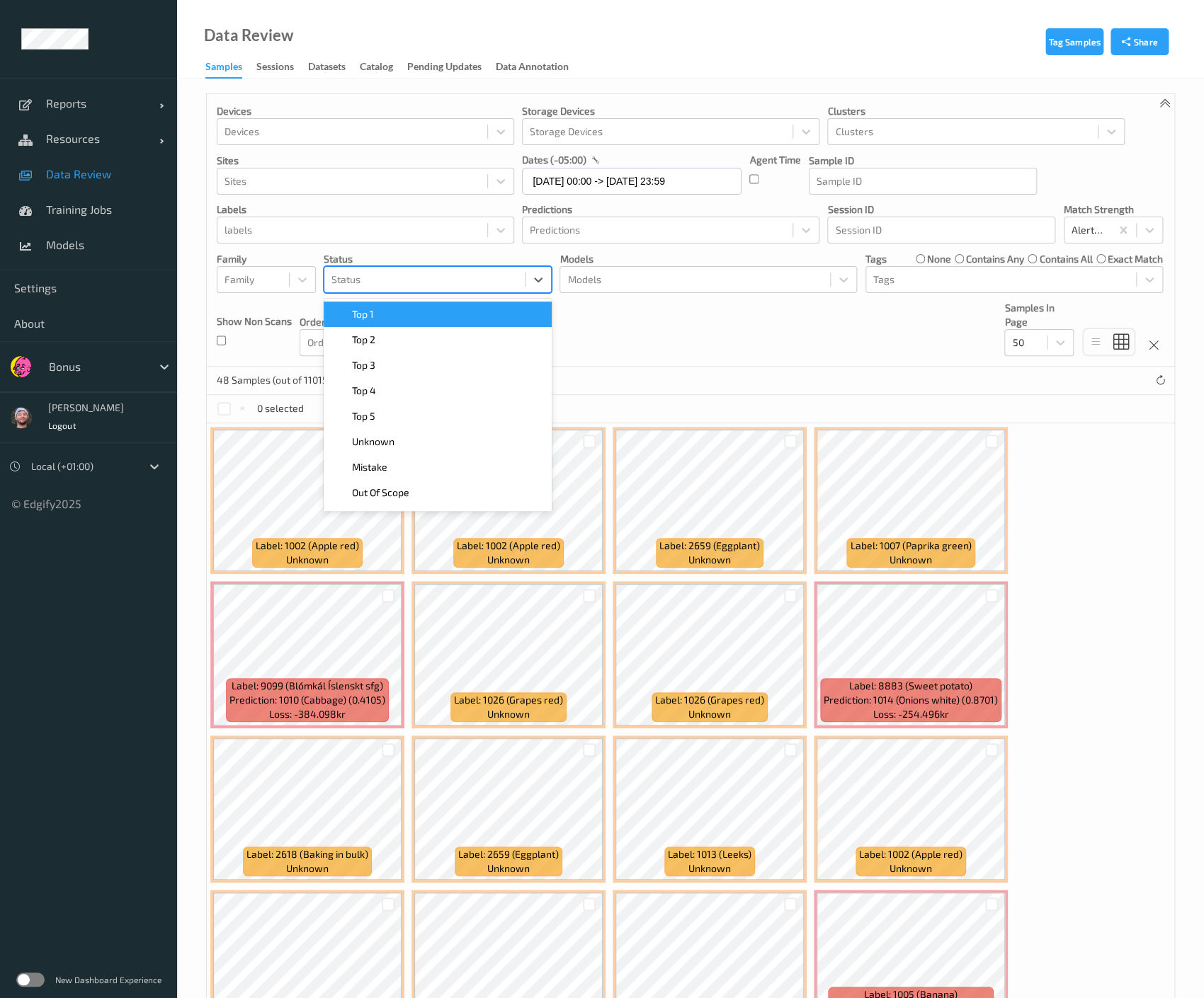
click at [461, 273] on div at bounding box center [425, 279] width 186 height 17
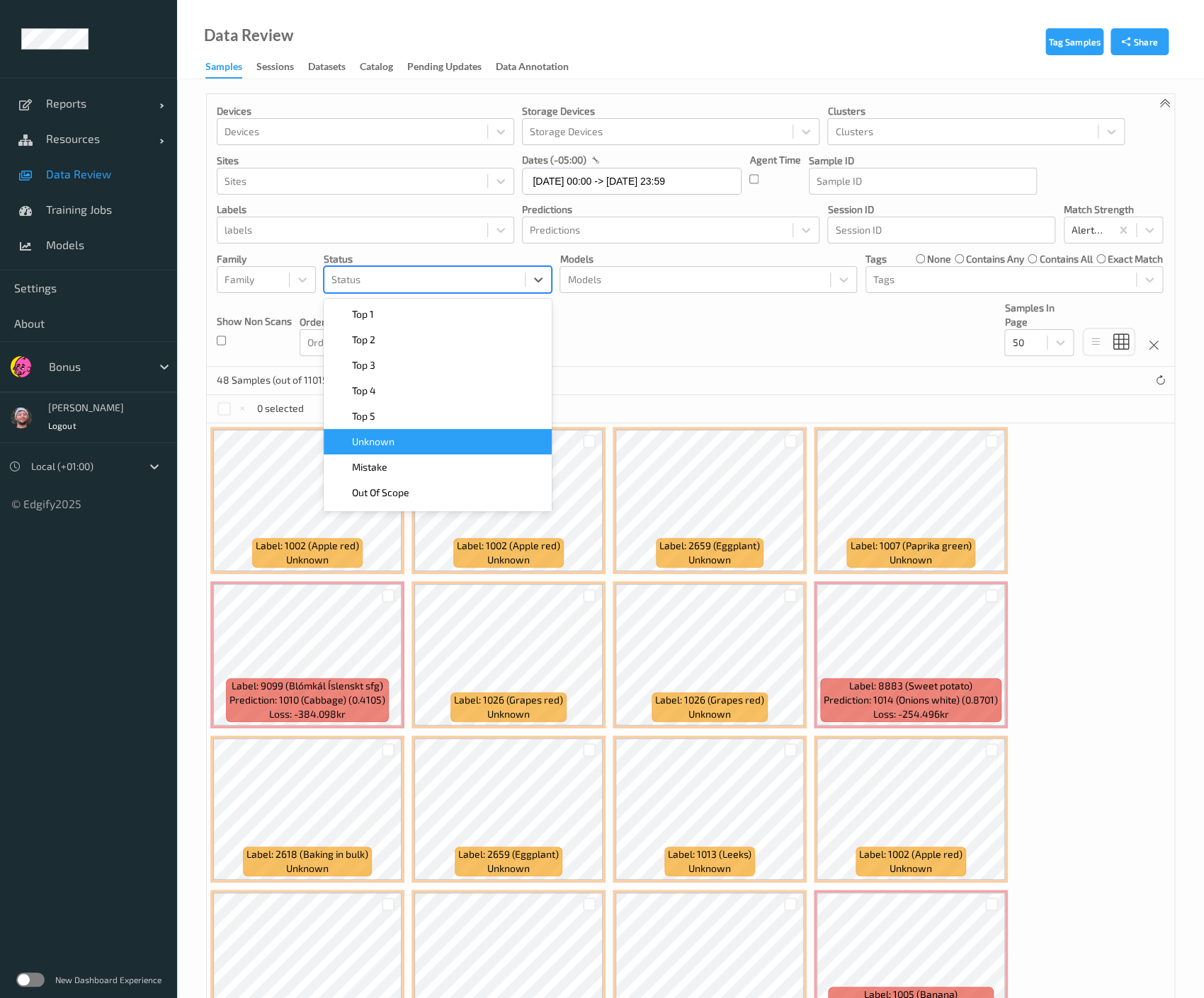
click at [441, 447] on div "Unknown" at bounding box center [438, 441] width 211 height 14
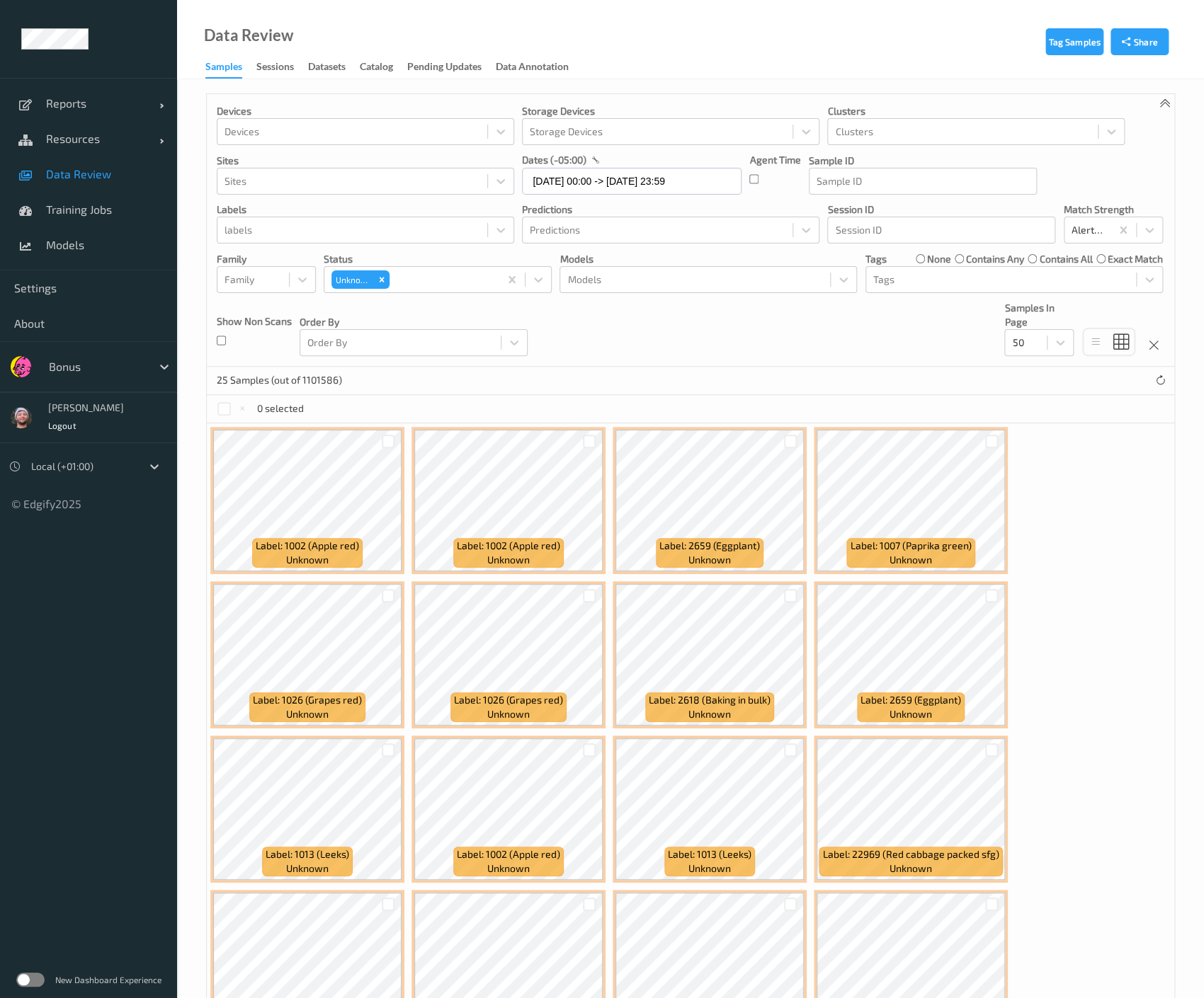
click at [665, 375] on div "25 Samples (out of 1101586)" at bounding box center [690, 381] width 967 height 28
click at [384, 277] on icon "Remove Unknown" at bounding box center [382, 279] width 5 height 5
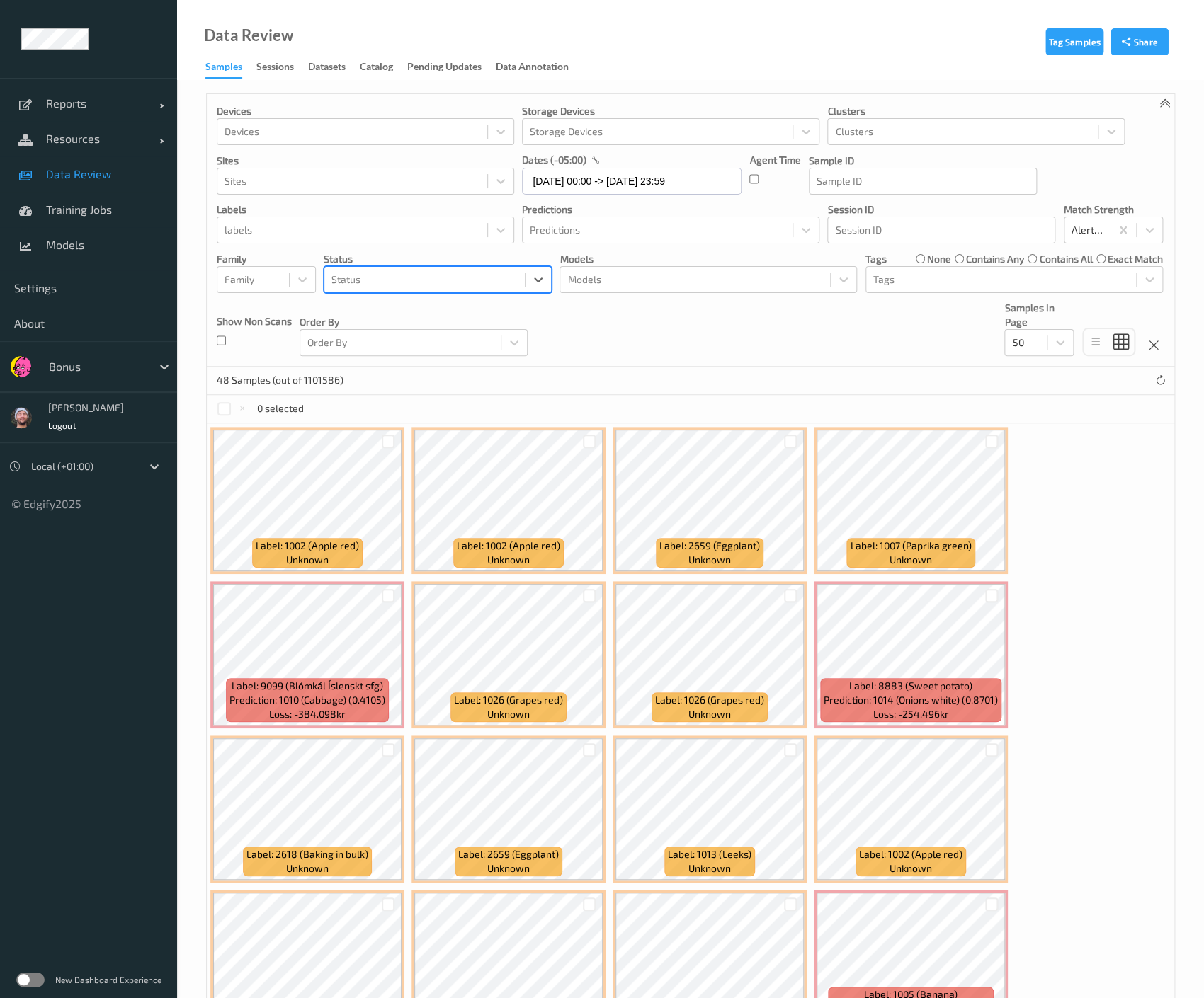
click at [372, 278] on div at bounding box center [425, 279] width 186 height 17
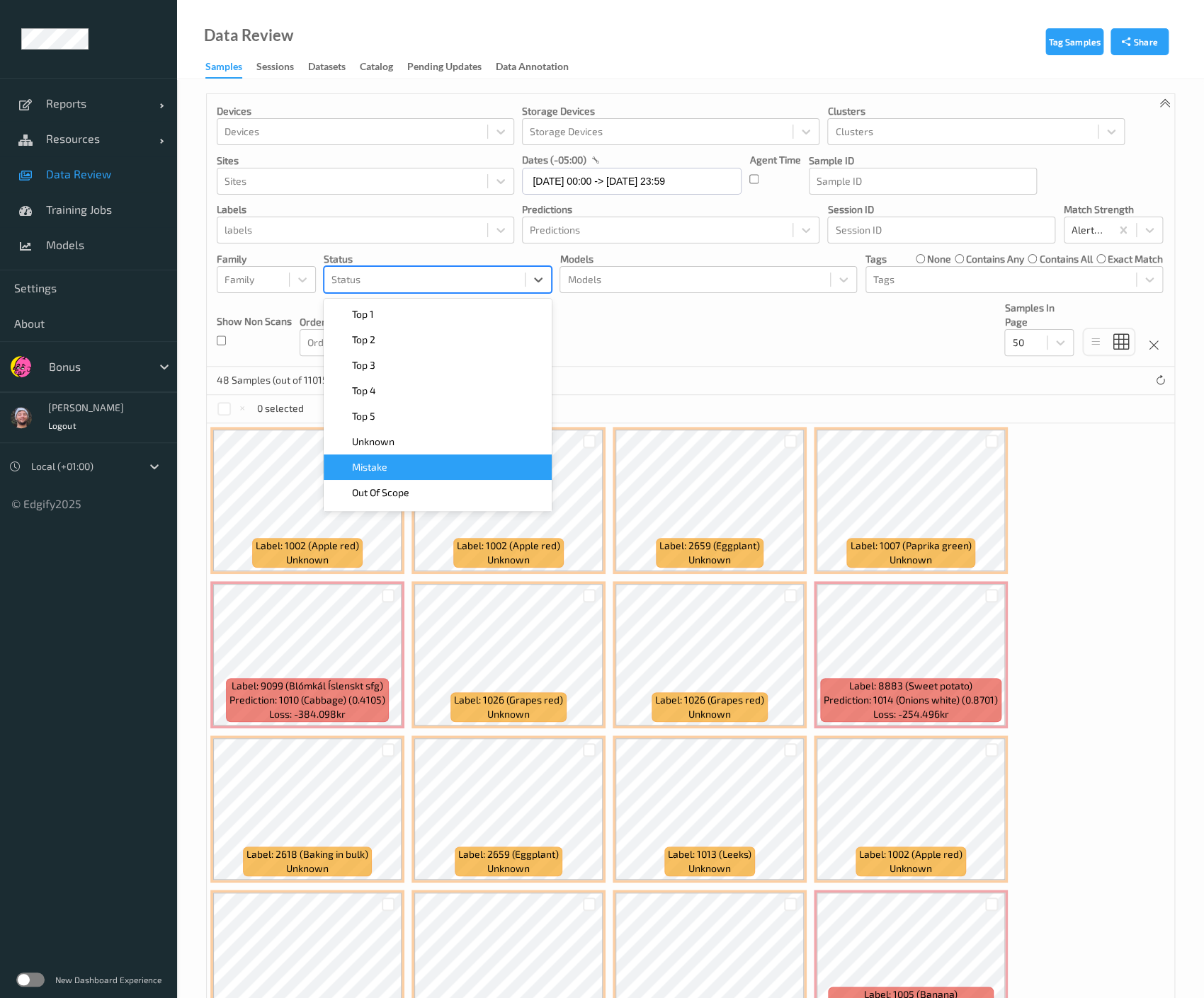
click at [404, 462] on div "Mistake" at bounding box center [438, 467] width 211 height 14
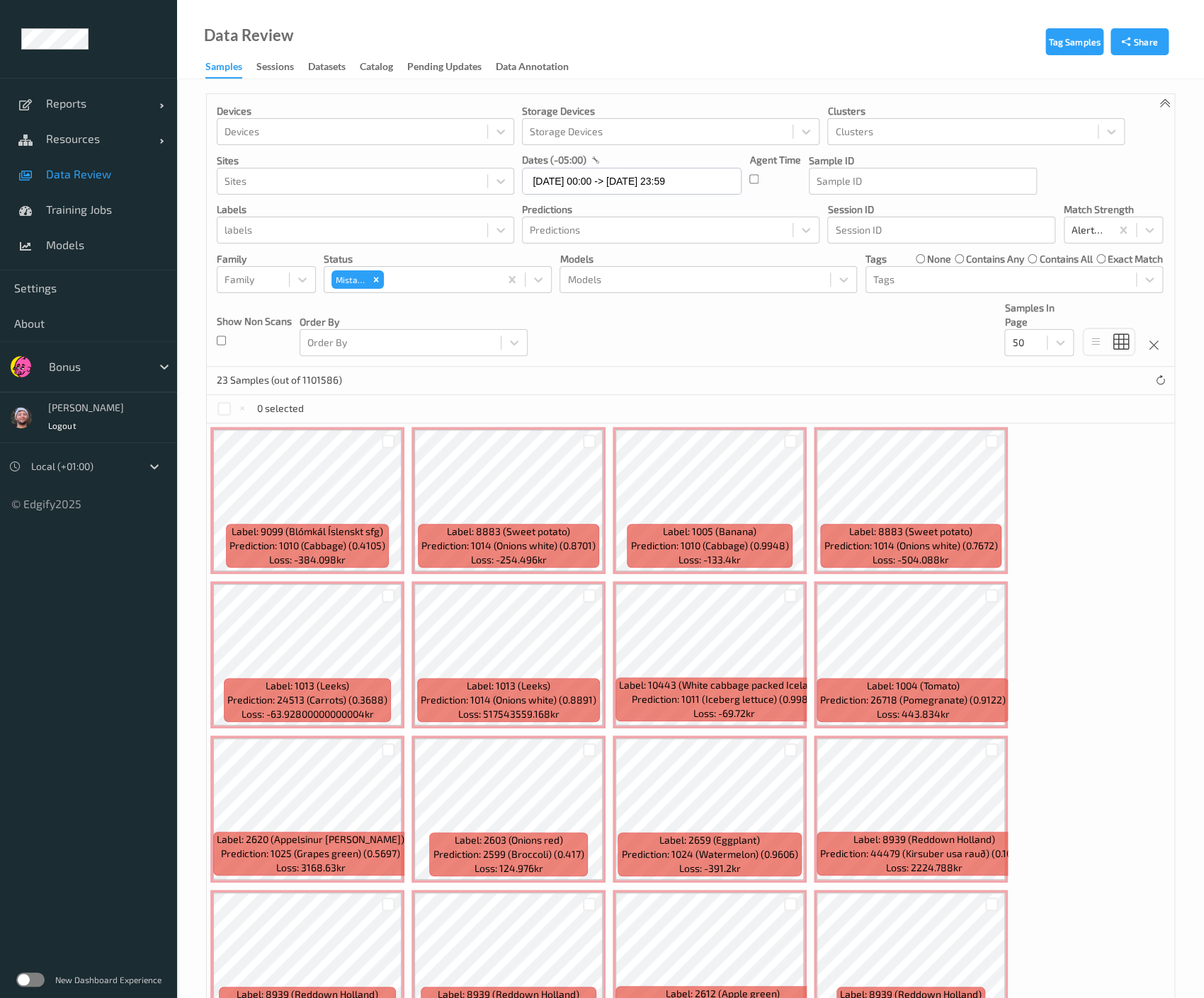
click at [666, 354] on div "Devices Devices Storage Devices Storage Devices Clusters Clusters Sites Sites d…" at bounding box center [690, 230] width 967 height 273
click at [221, 409] on div at bounding box center [224, 409] width 14 height 14
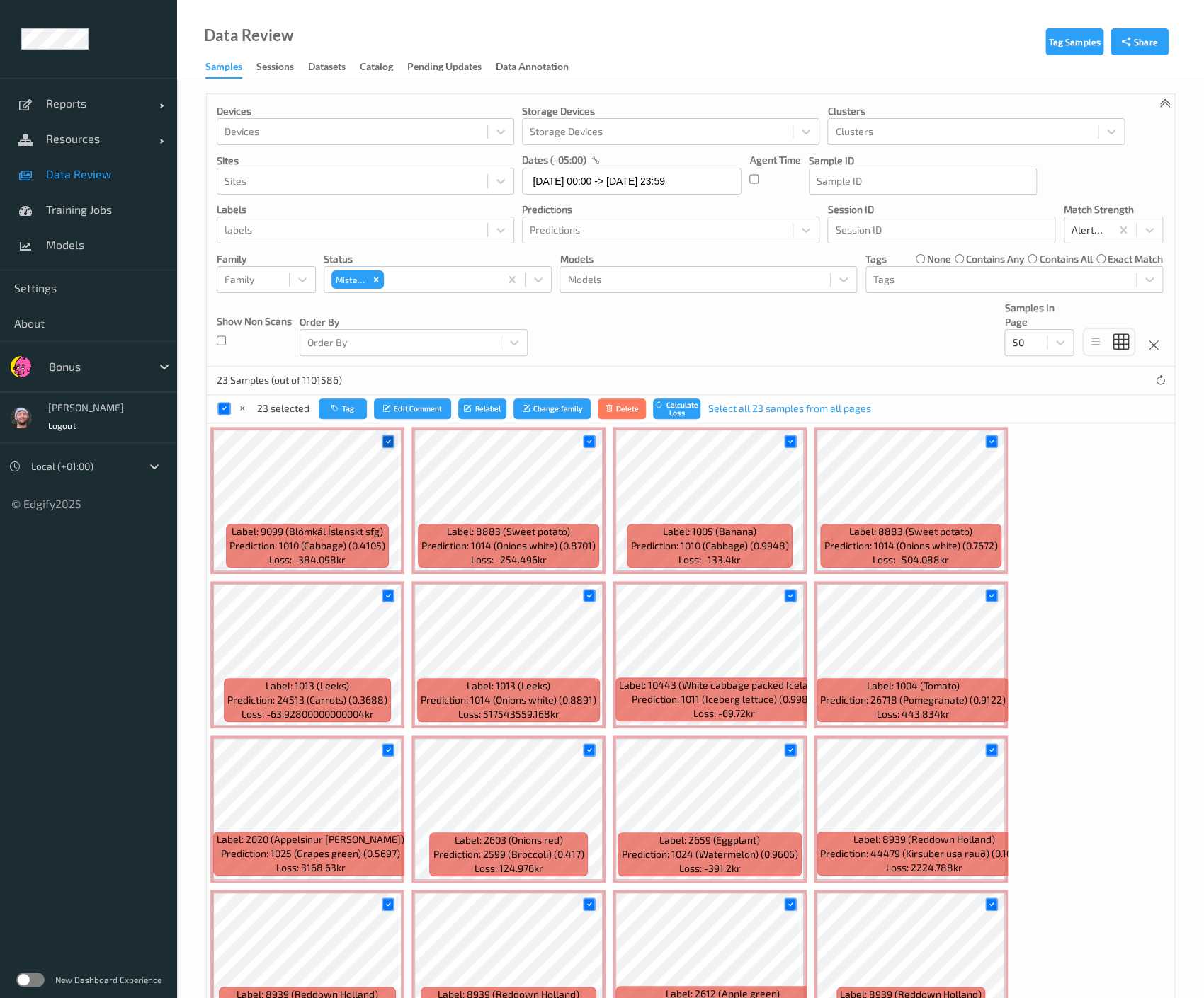
click at [386, 443] on icon at bounding box center [387, 440] width 9 height 9
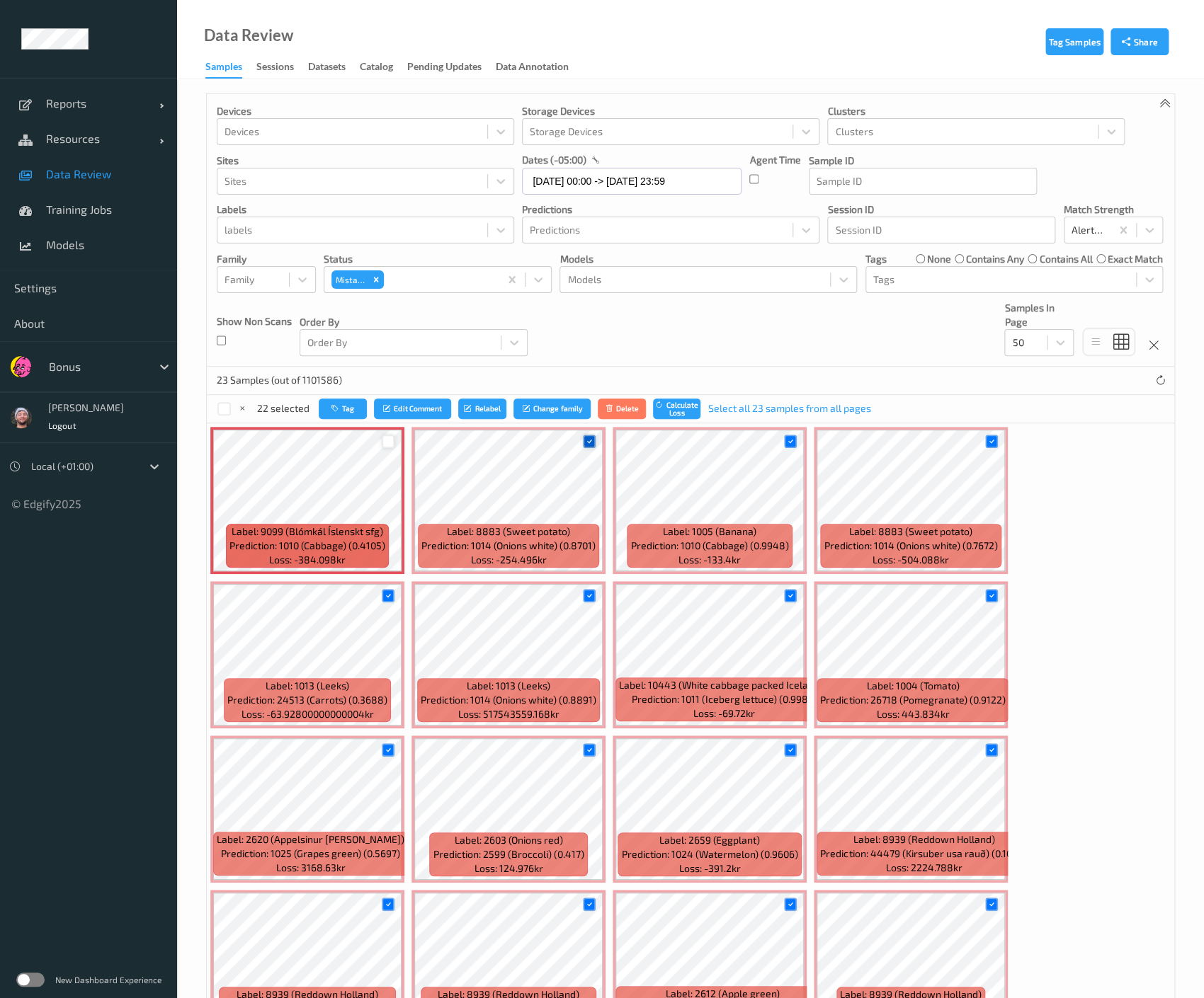
click at [588, 440] on icon at bounding box center [588, 440] width 9 height 9
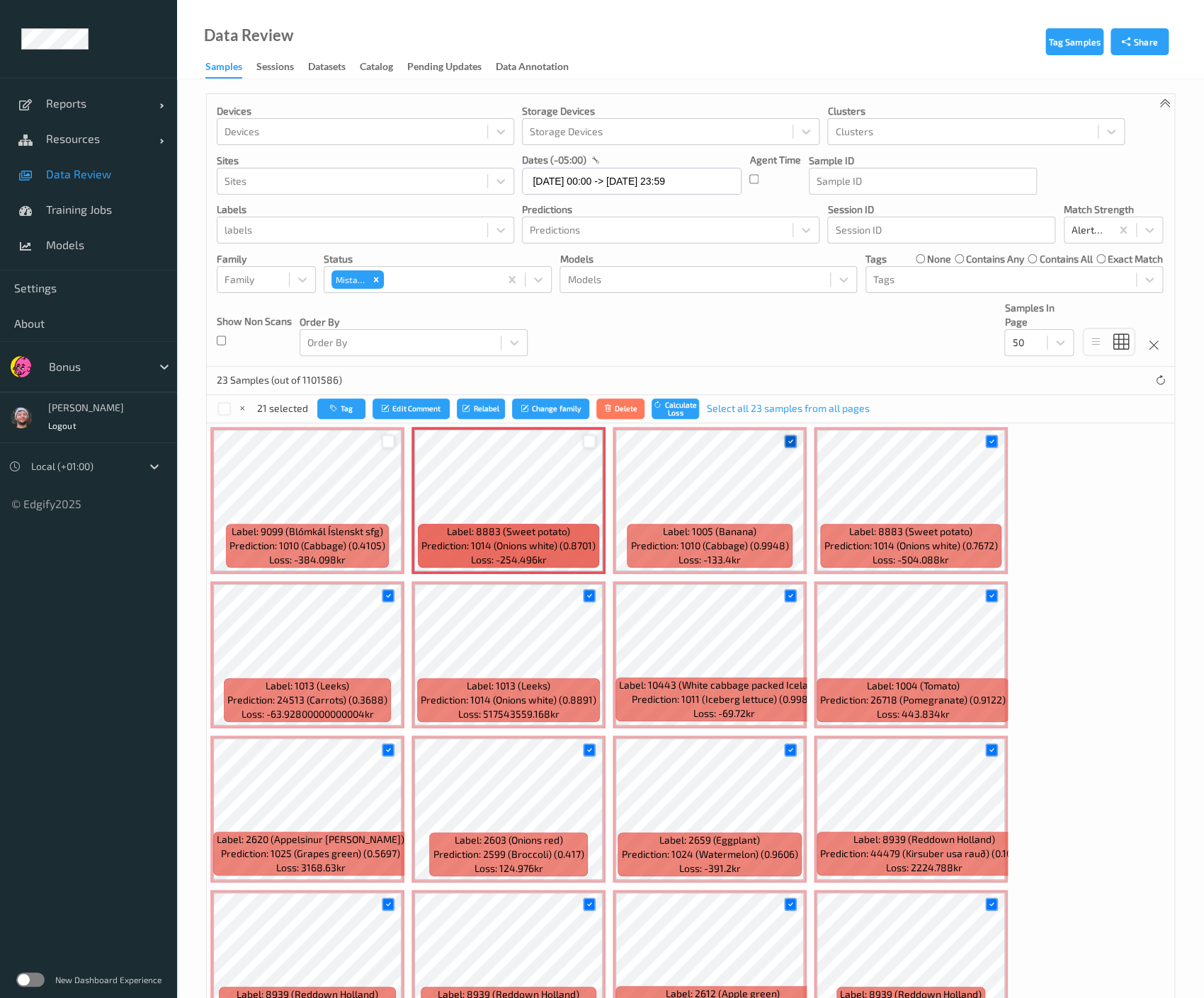
click at [793, 439] on div at bounding box center [791, 441] width 14 height 14
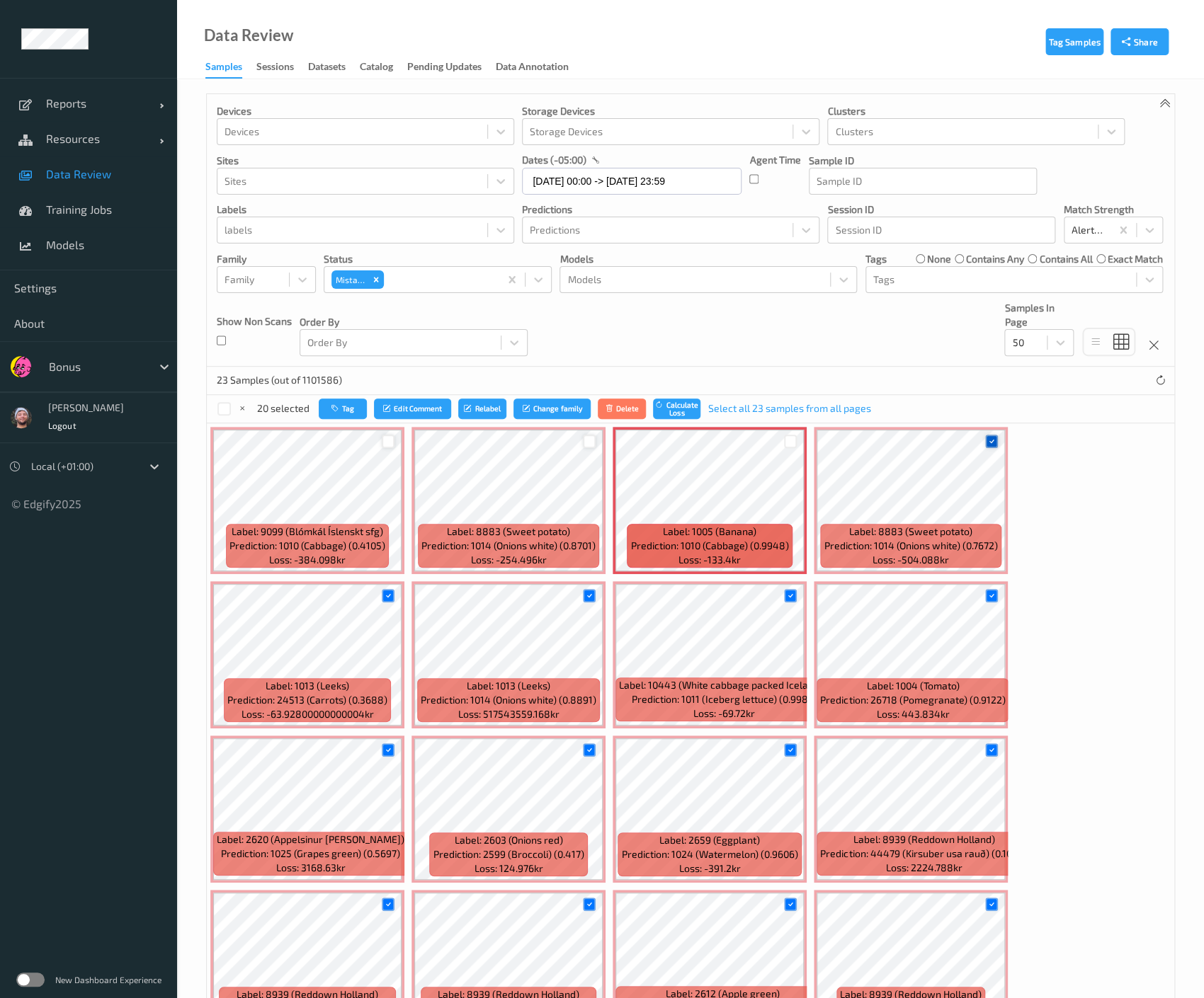
click at [985, 442] on div at bounding box center [992, 441] width 14 height 14
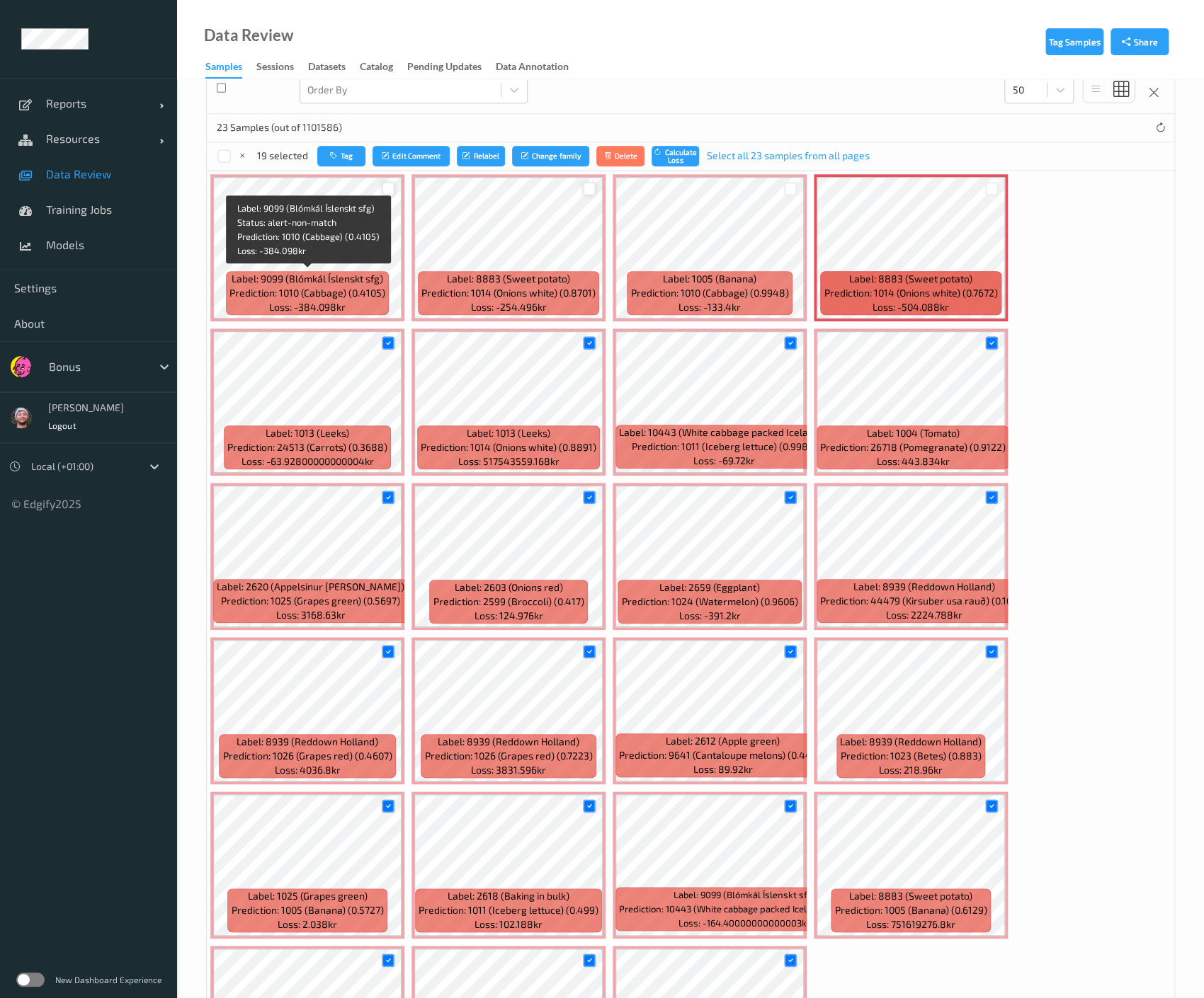
scroll to position [275, 0]
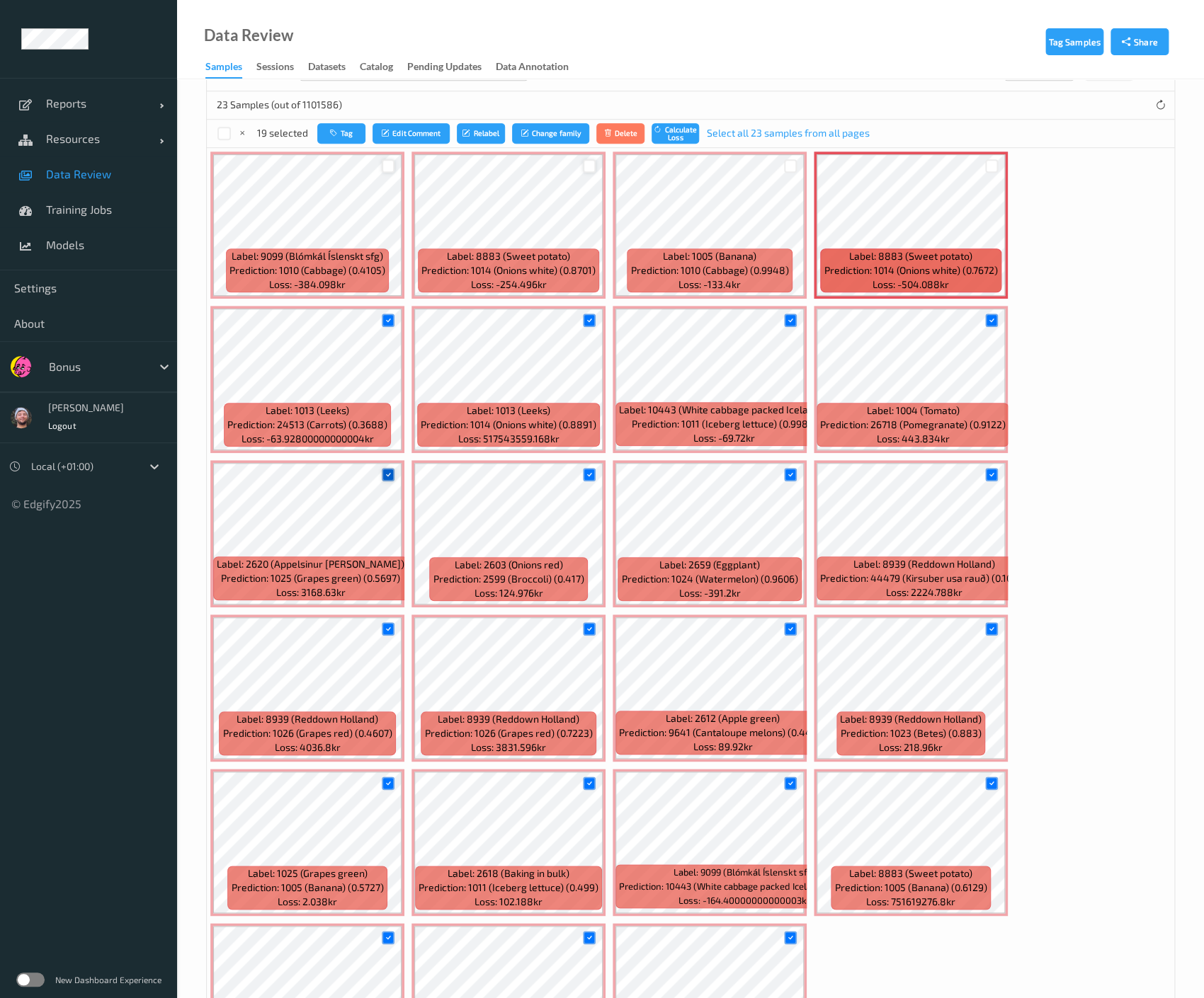
click at [384, 473] on icon at bounding box center [387, 474] width 9 height 9
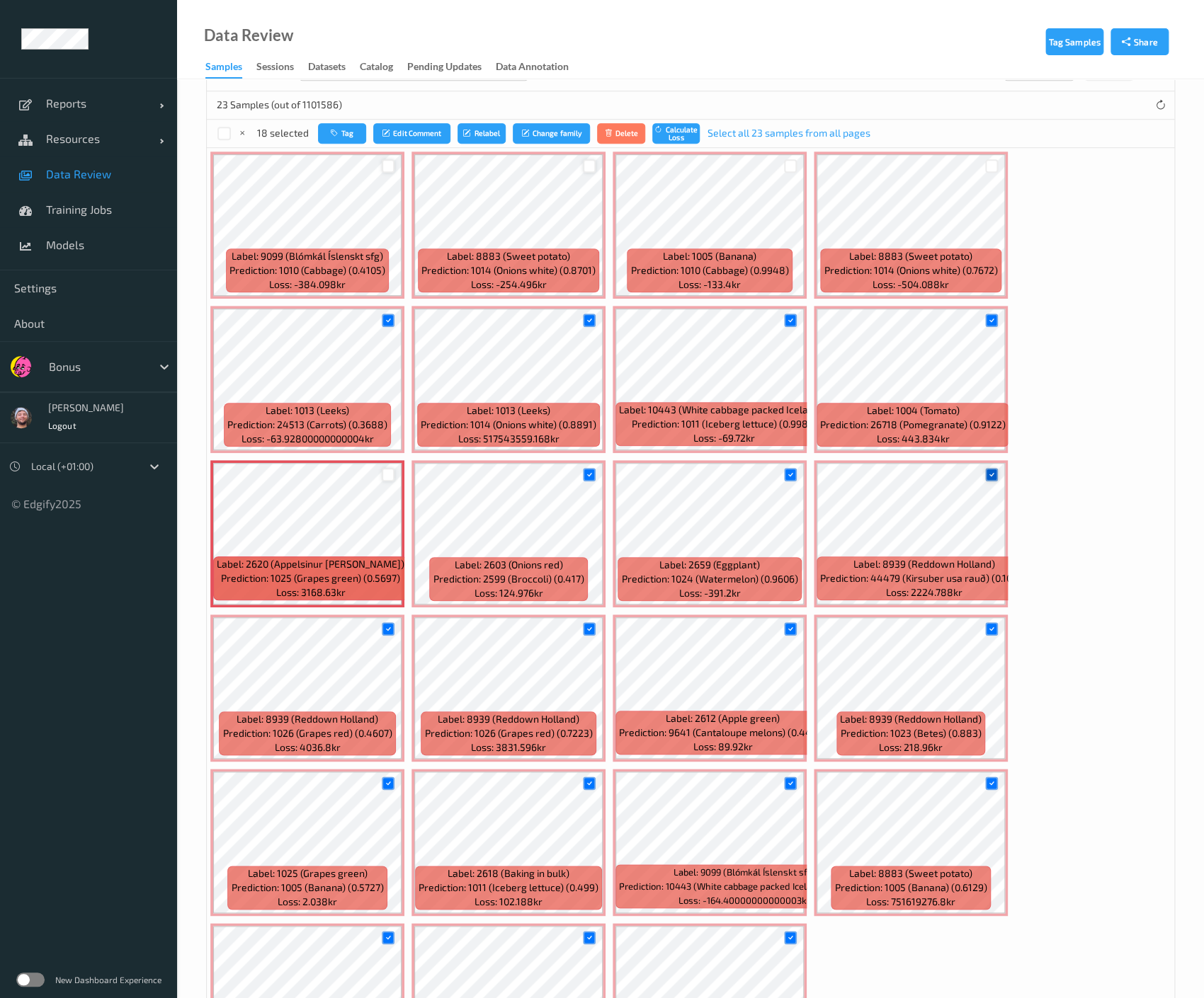
click at [985, 468] on div at bounding box center [992, 475] width 14 height 14
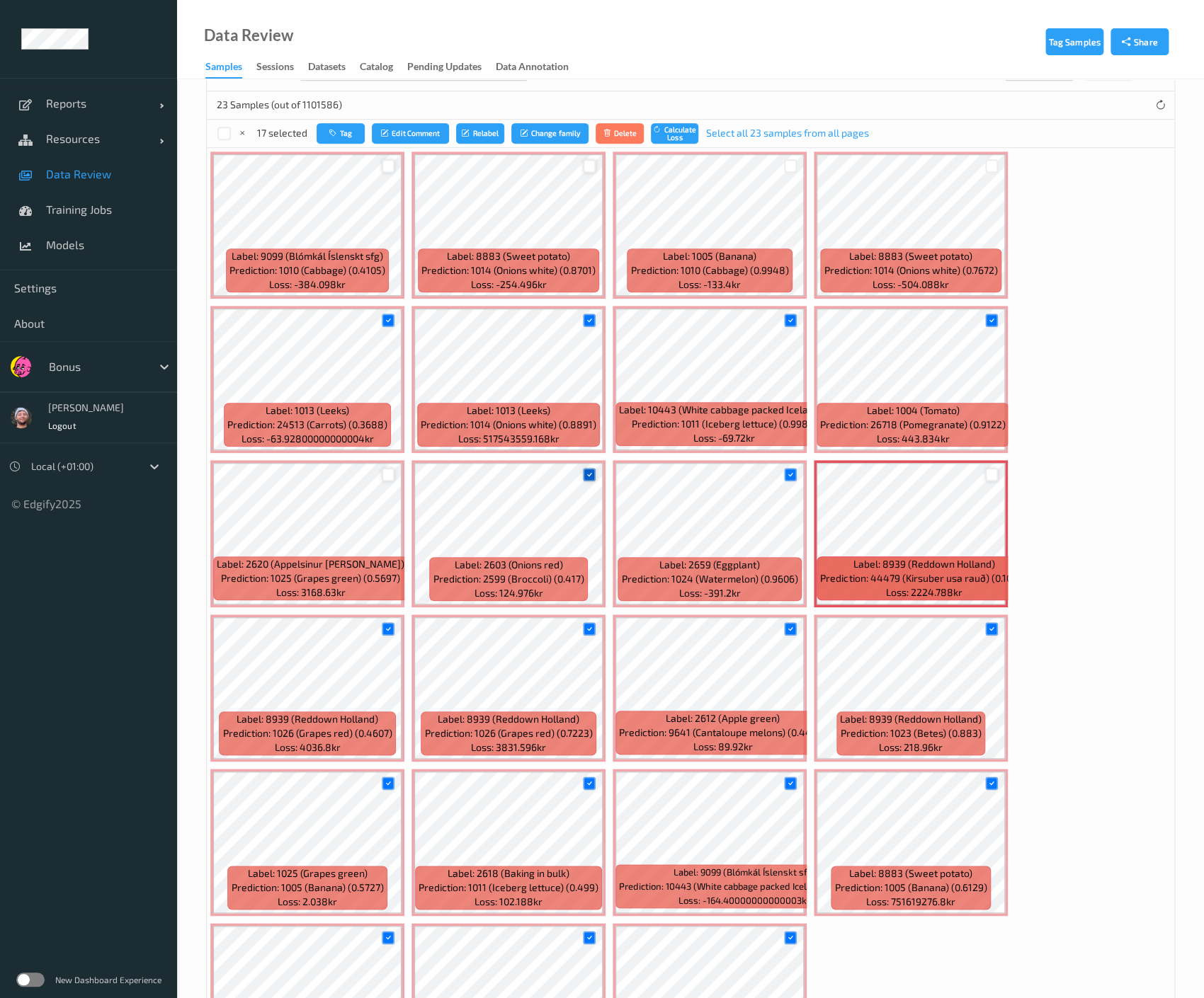
click at [584, 470] on icon at bounding box center [588, 474] width 9 height 9
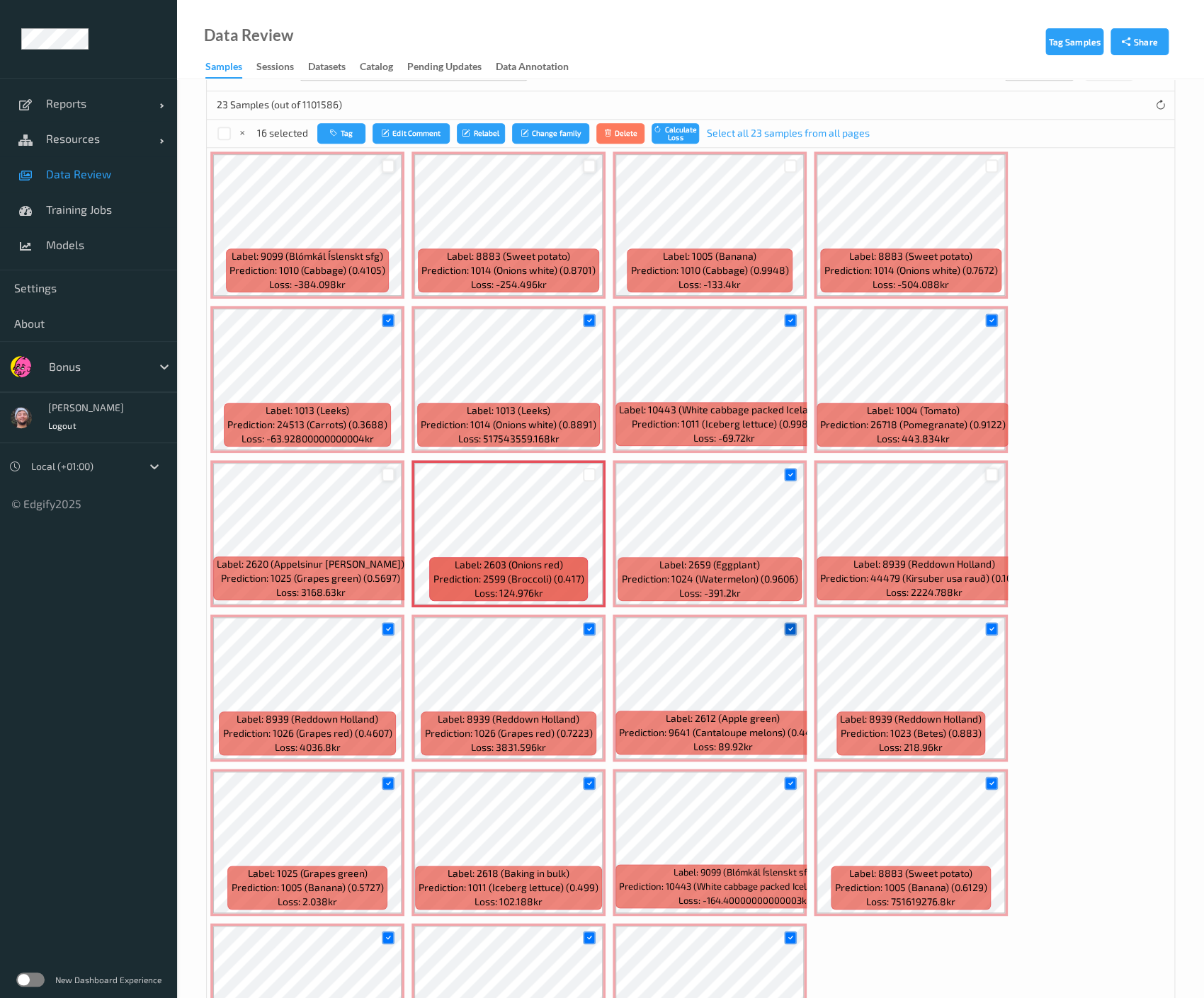
click at [788, 626] on icon at bounding box center [789, 628] width 9 height 9
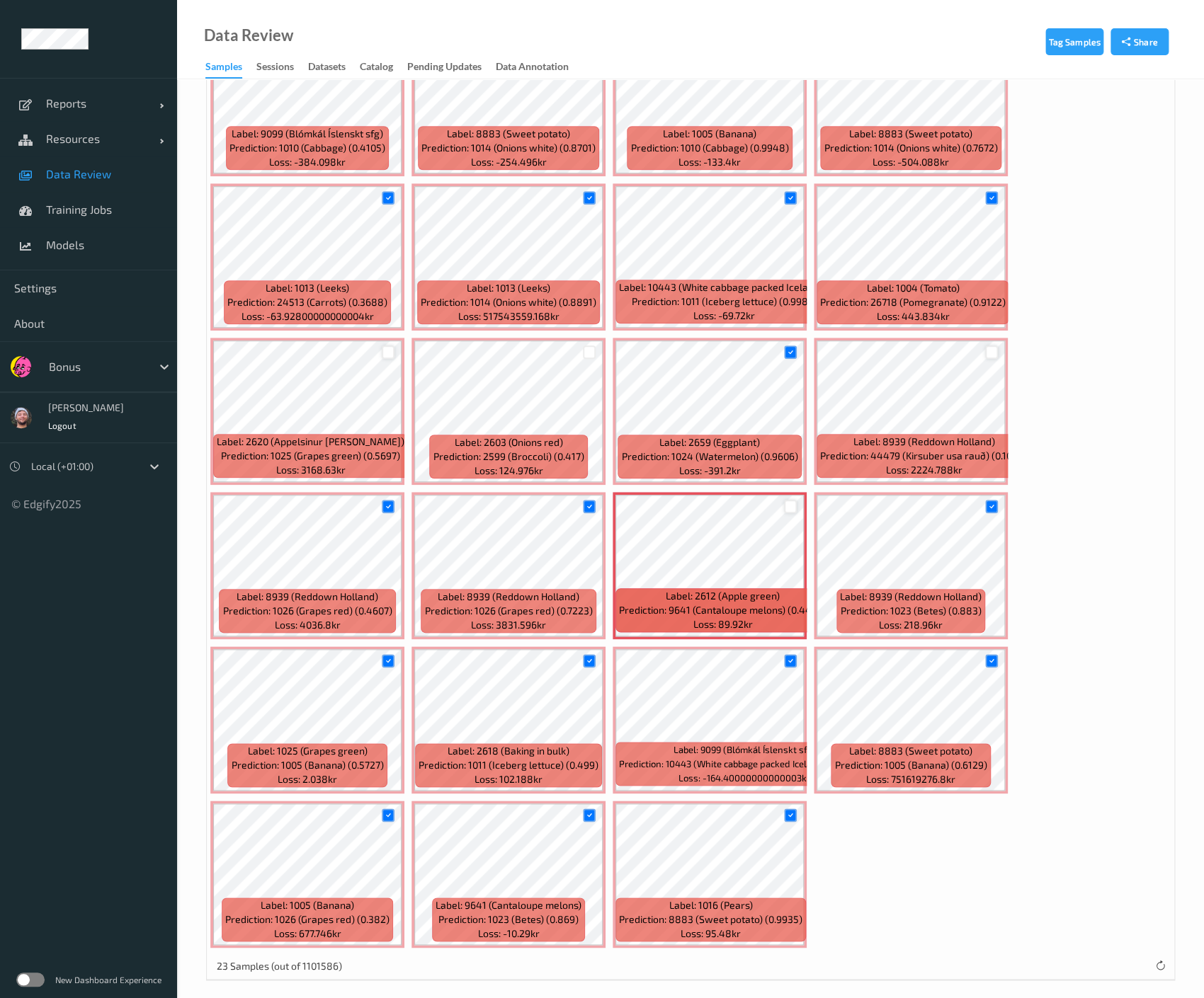
scroll to position [405, 0]
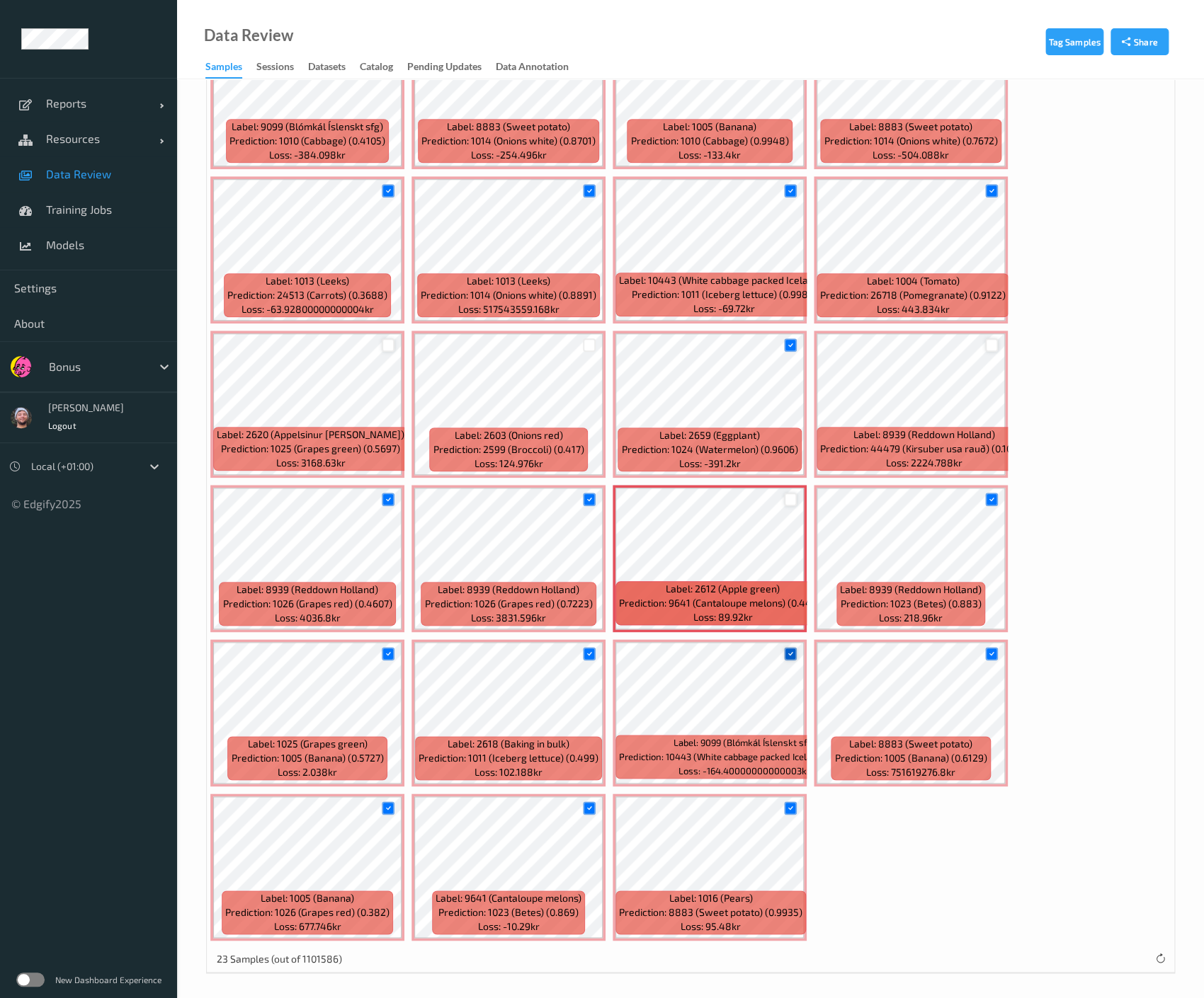
click at [788, 652] on icon at bounding box center [789, 653] width 9 height 9
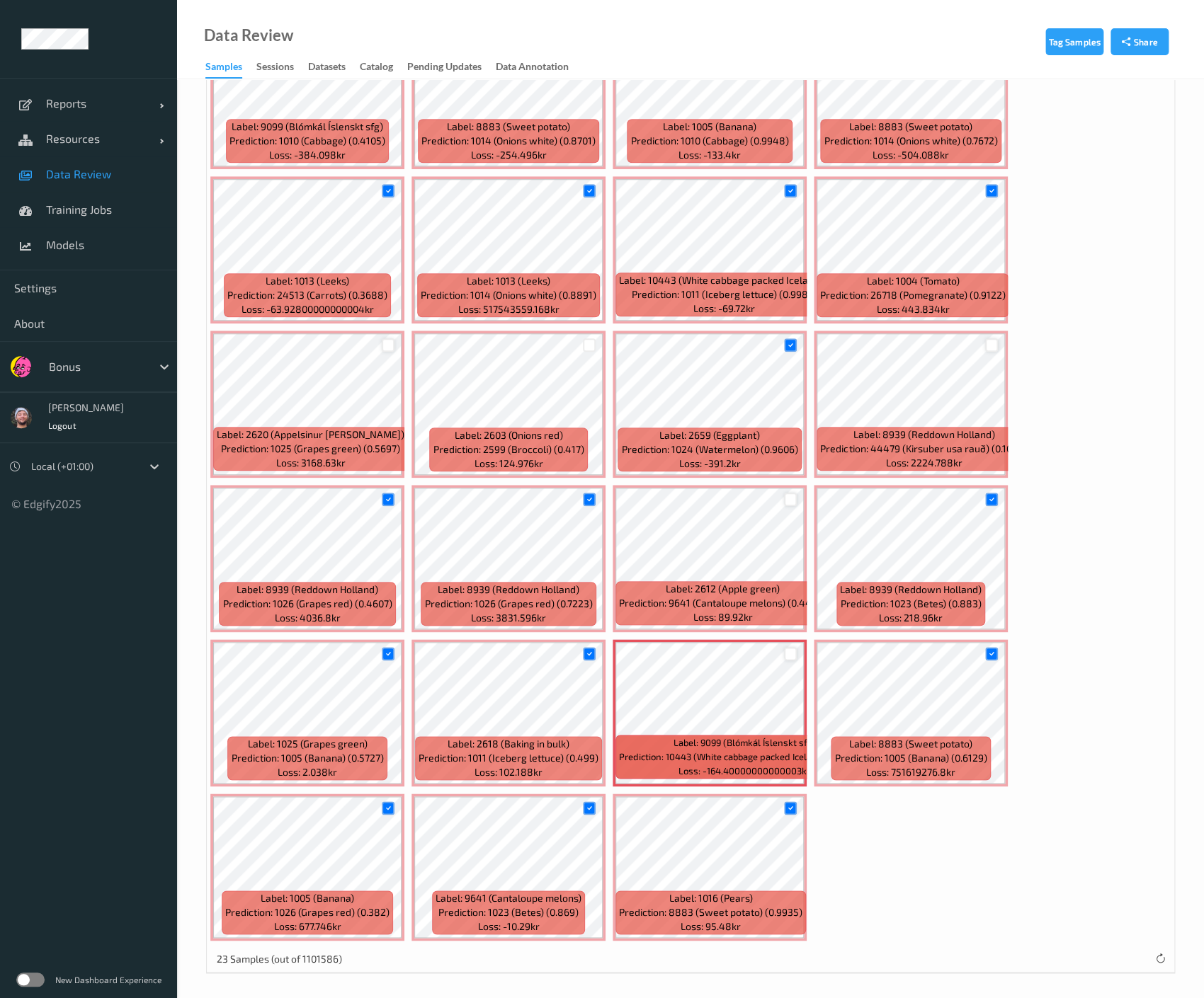
click at [580, 650] on div at bounding box center [588, 654] width 26 height 23
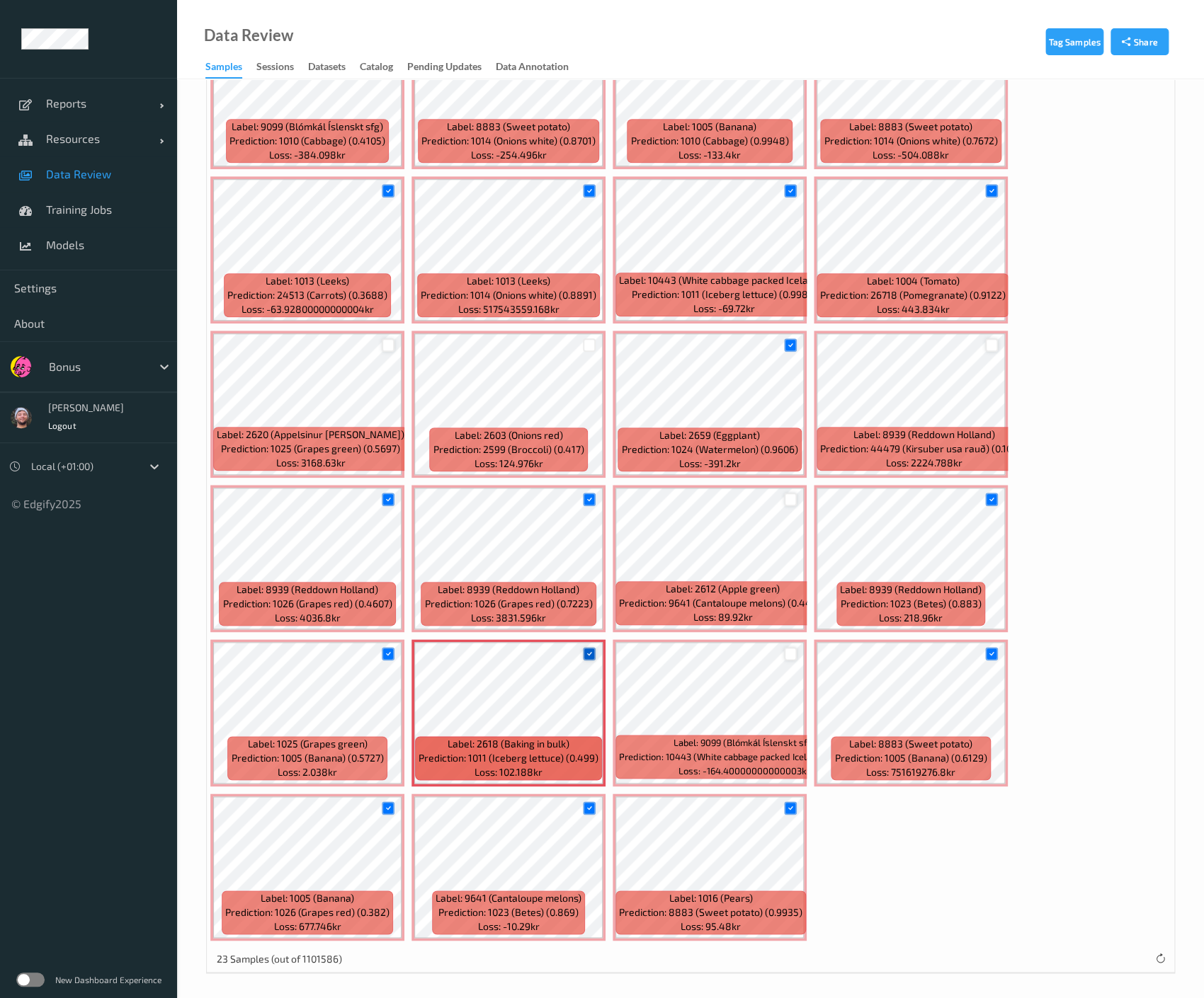
click at [584, 654] on icon at bounding box center [588, 653] width 9 height 9
click at [592, 495] on icon at bounding box center [588, 499] width 9 height 9
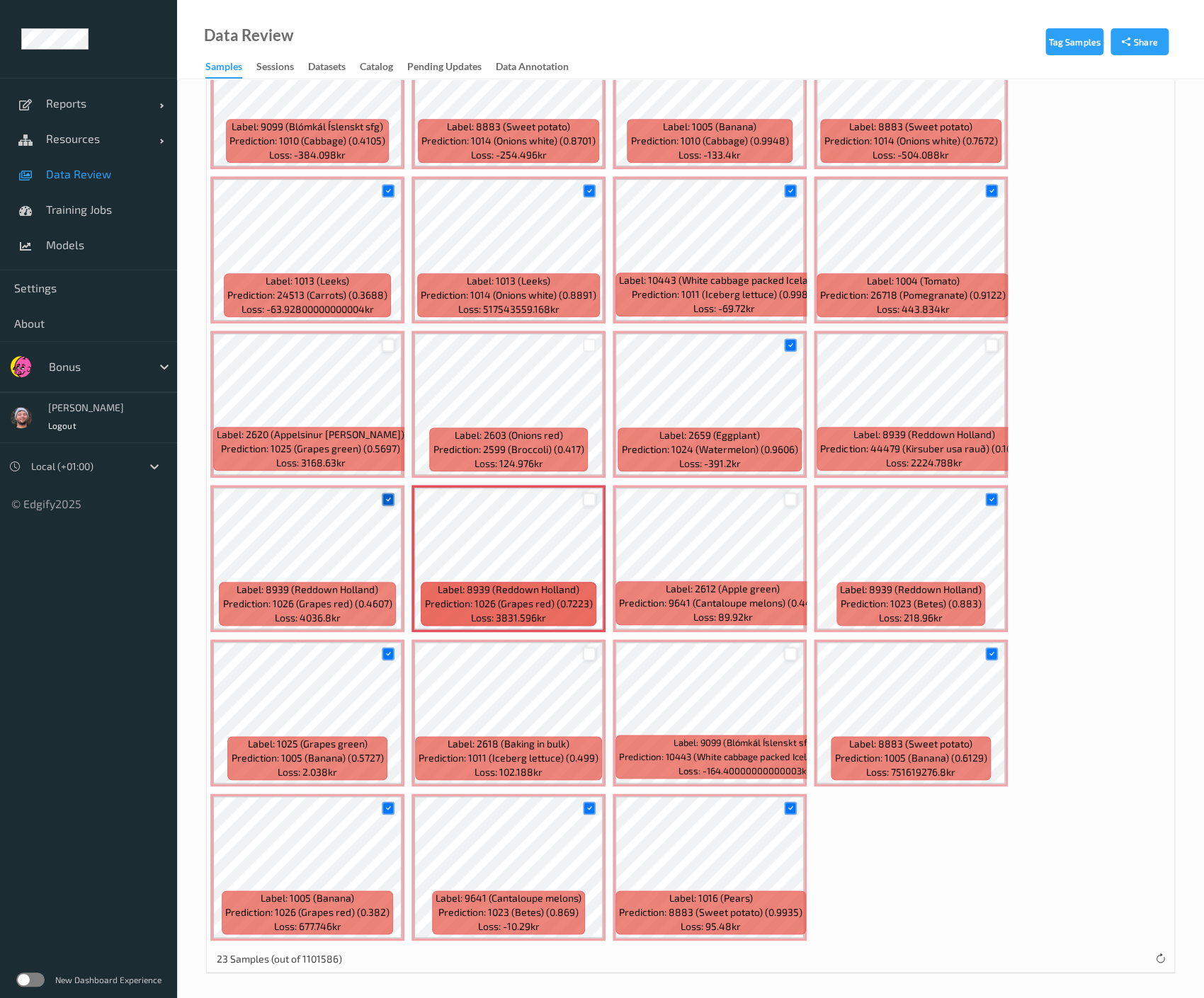
click at [384, 495] on icon at bounding box center [387, 499] width 9 height 9
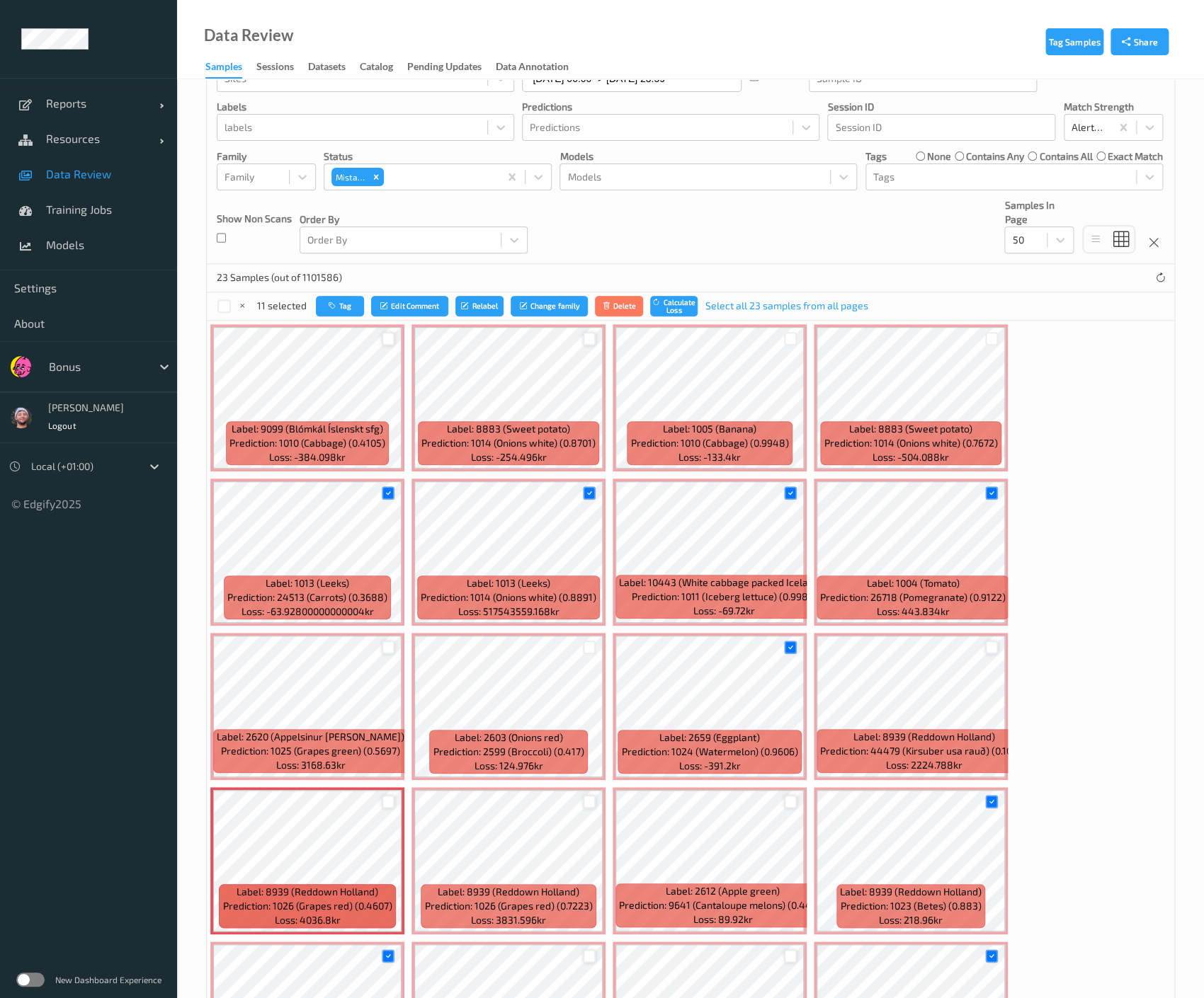
scroll to position [14, 0]
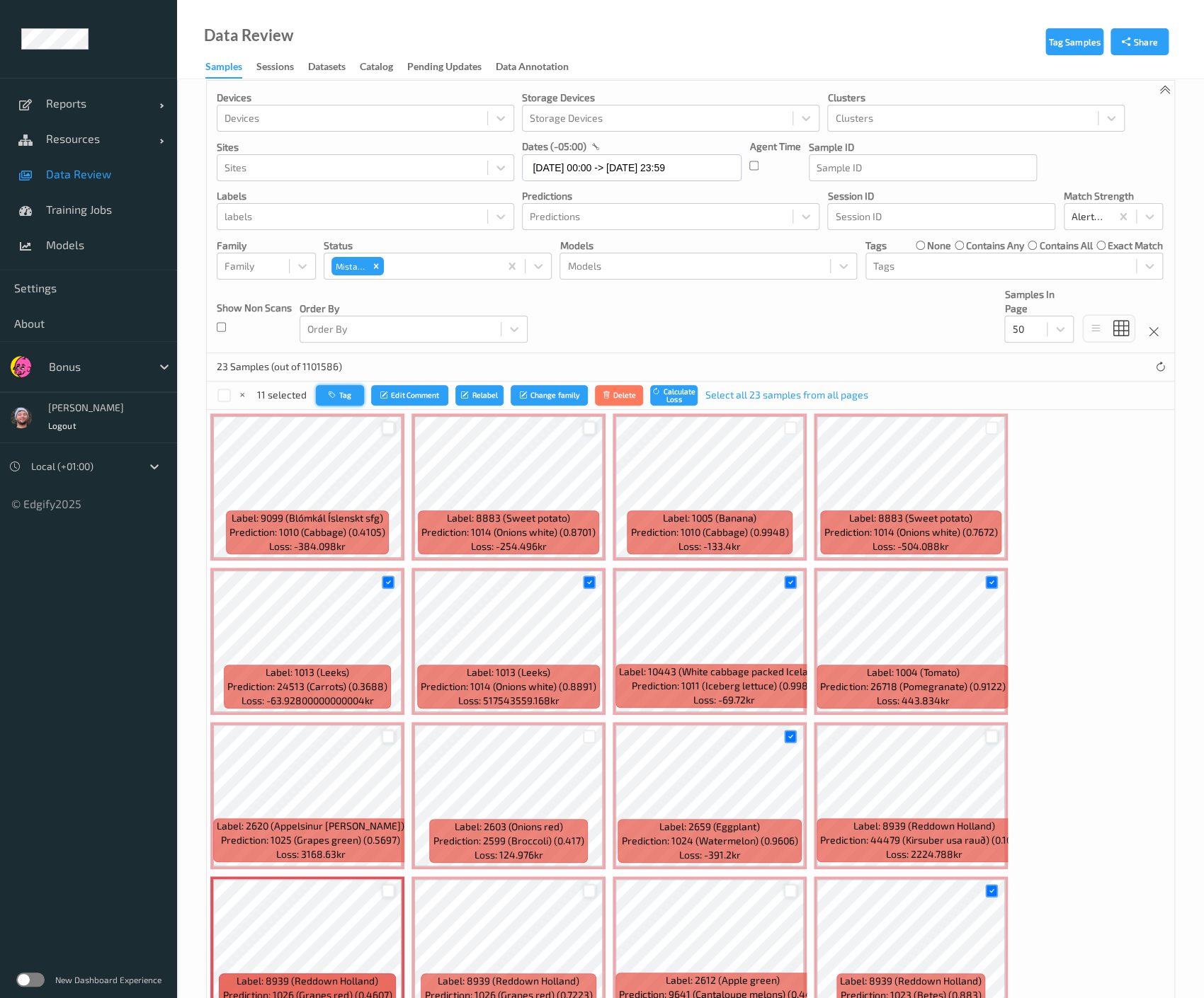
click at [340, 393] on button "Tag" at bounding box center [340, 395] width 48 height 21
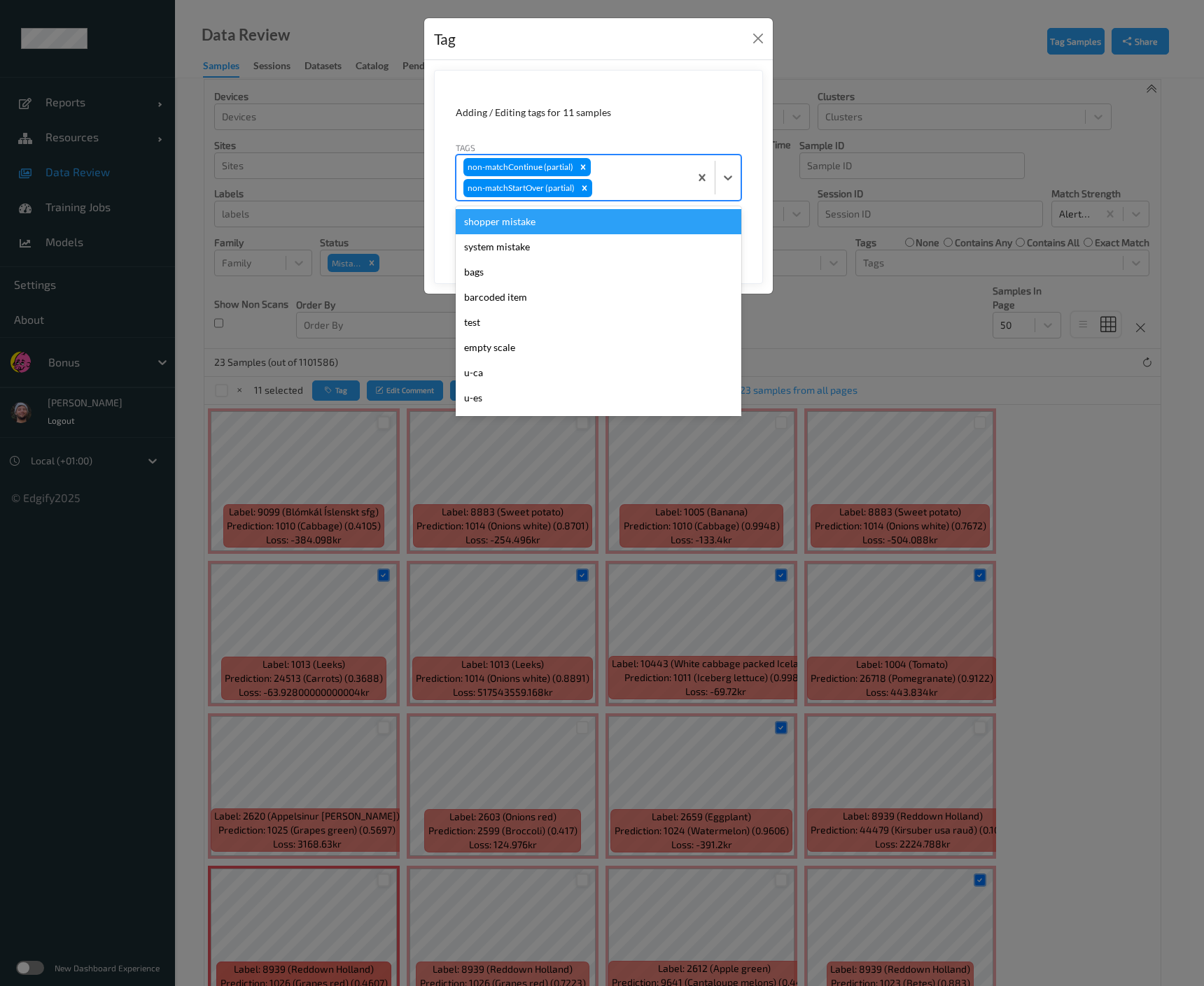
click at [610, 193] on div at bounding box center [638, 188] width 87 height 16
type input "ca"
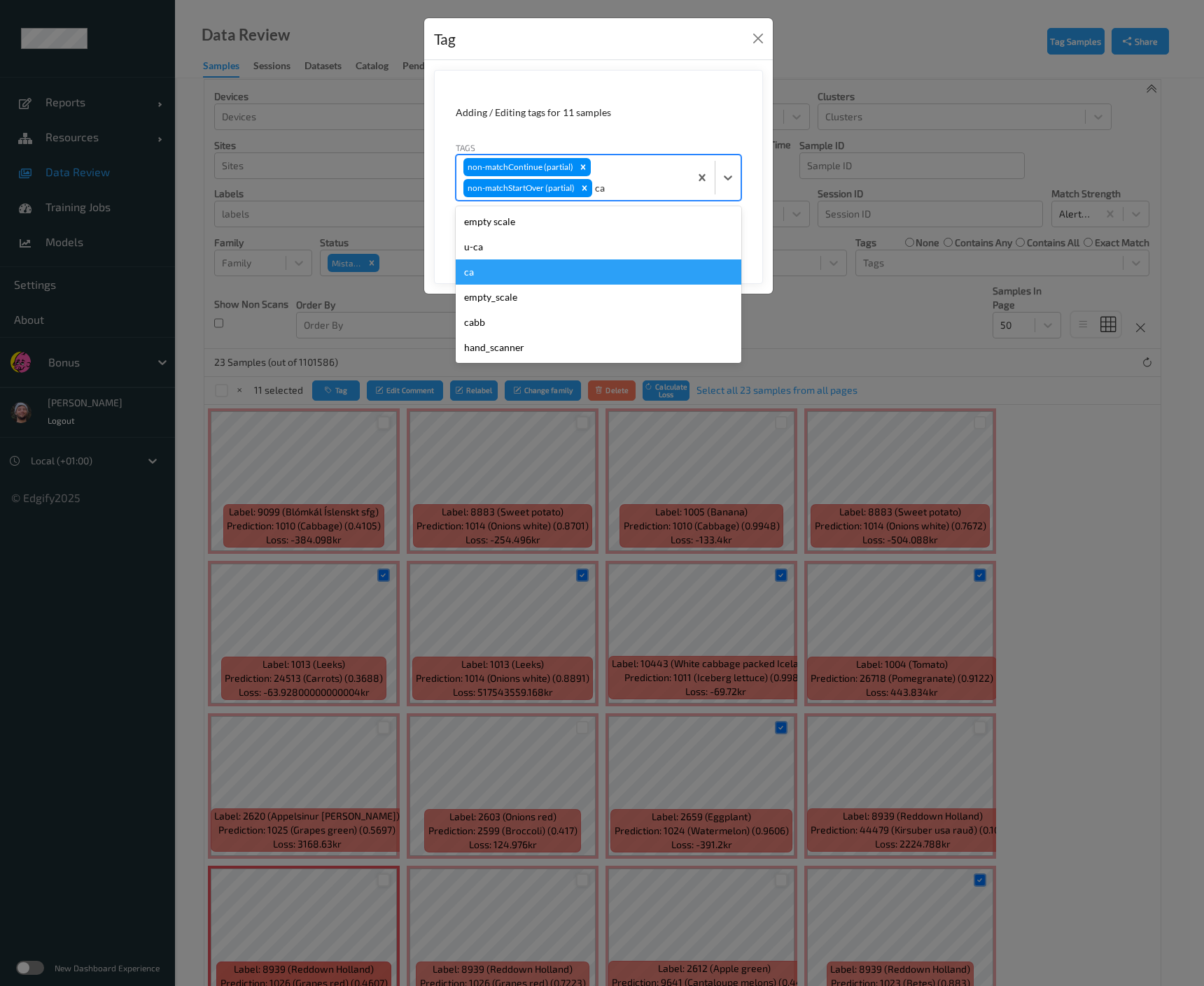
click at [593, 271] on div "ca" at bounding box center [598, 272] width 285 height 25
type input "s"
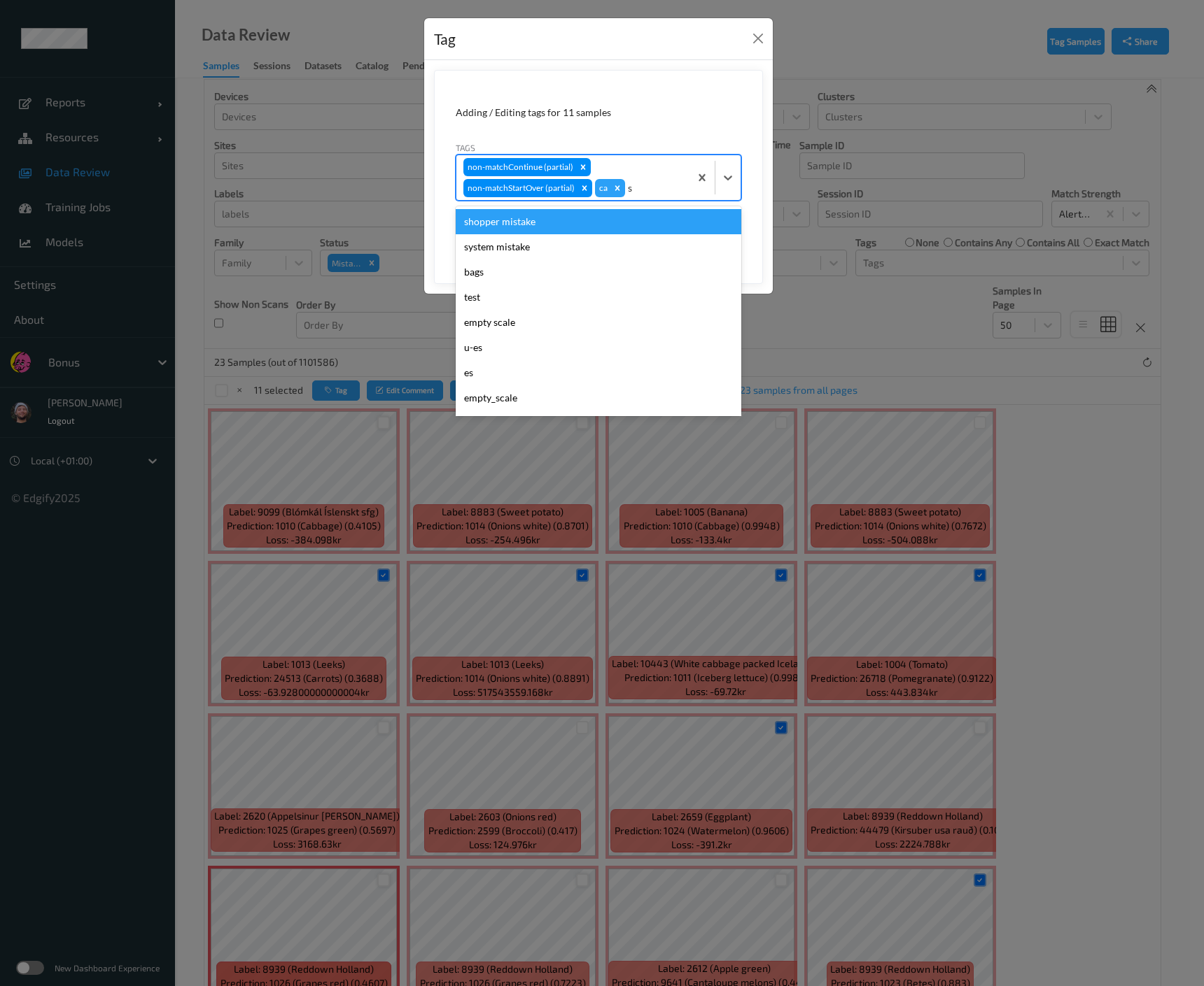
click at [569, 216] on div "shopper mistake" at bounding box center [598, 221] width 285 height 25
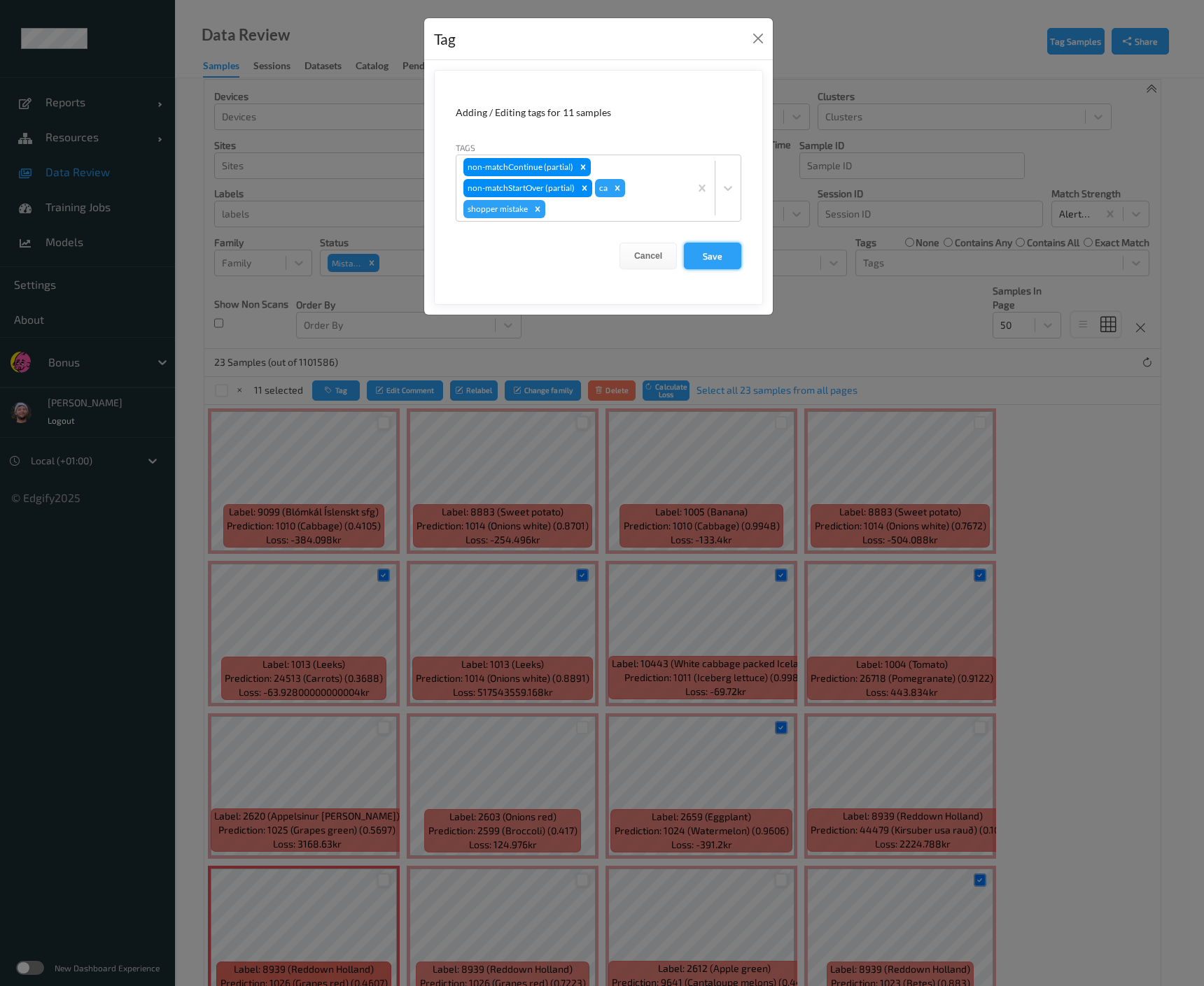
click at [723, 253] on button "Save" at bounding box center [712, 255] width 57 height 26
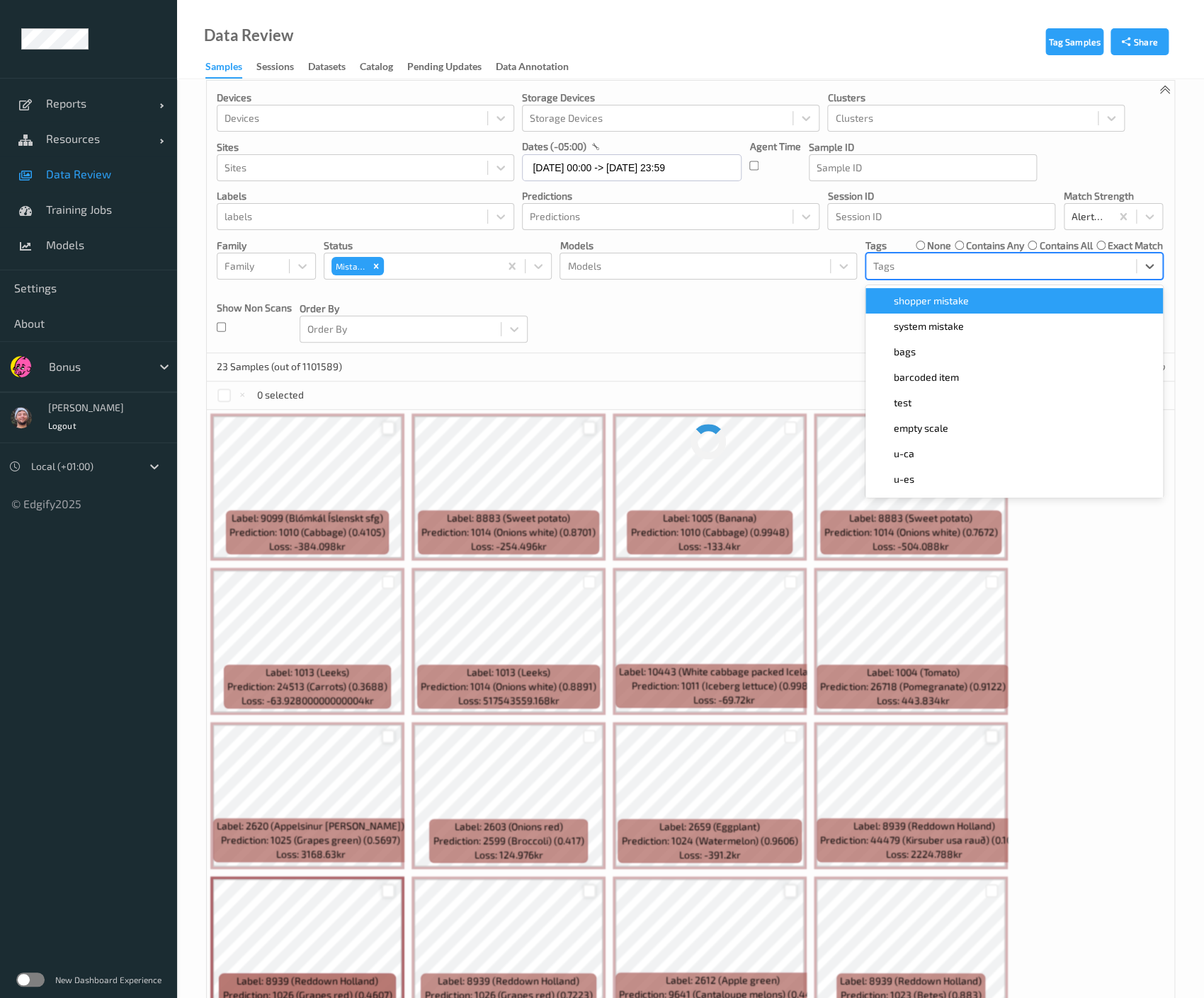
scroll to position [0, 0]
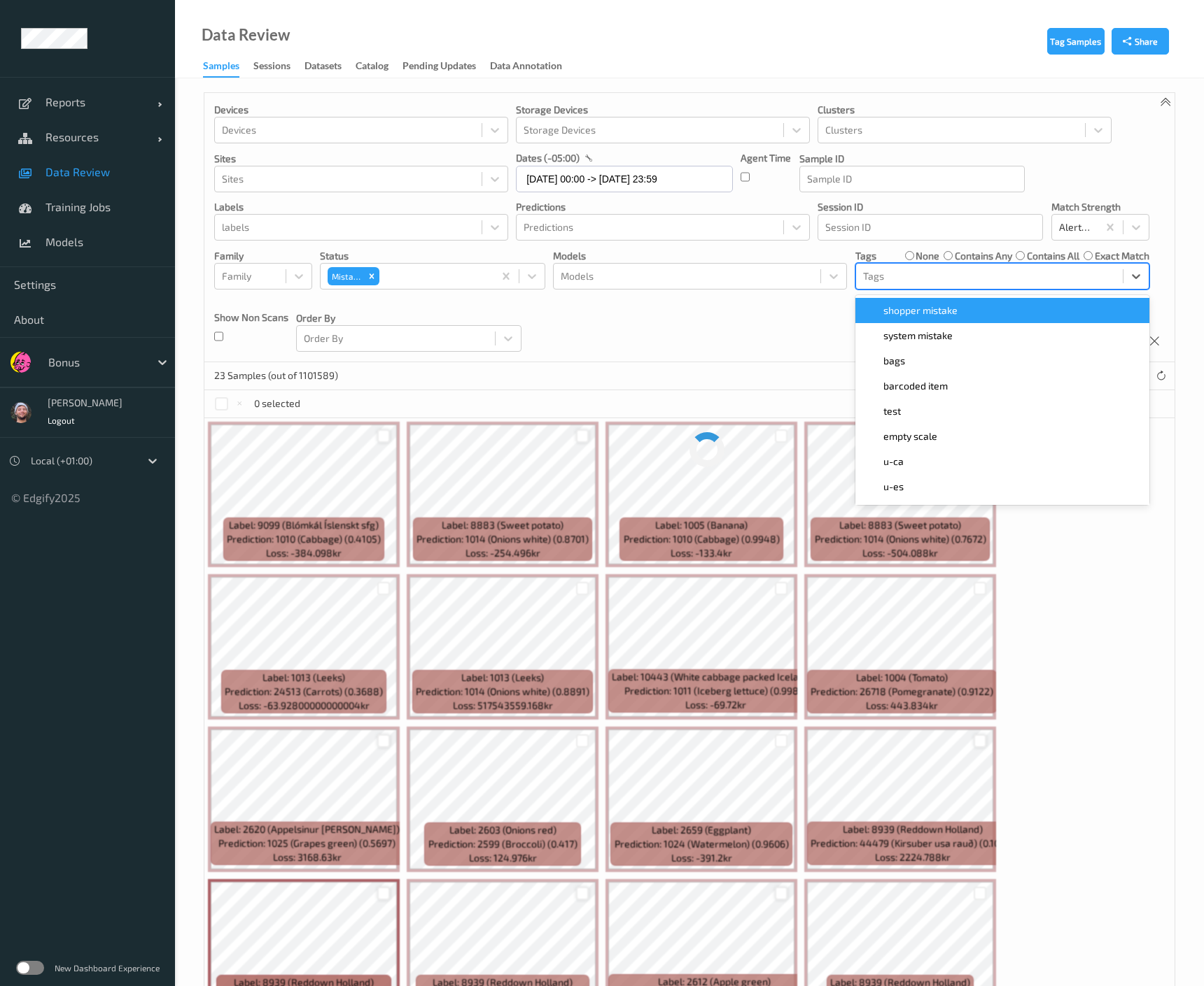
click at [906, 256] on div "Tags none contains any contains all exact match option shopper mistake focused,…" at bounding box center [1002, 270] width 294 height 41
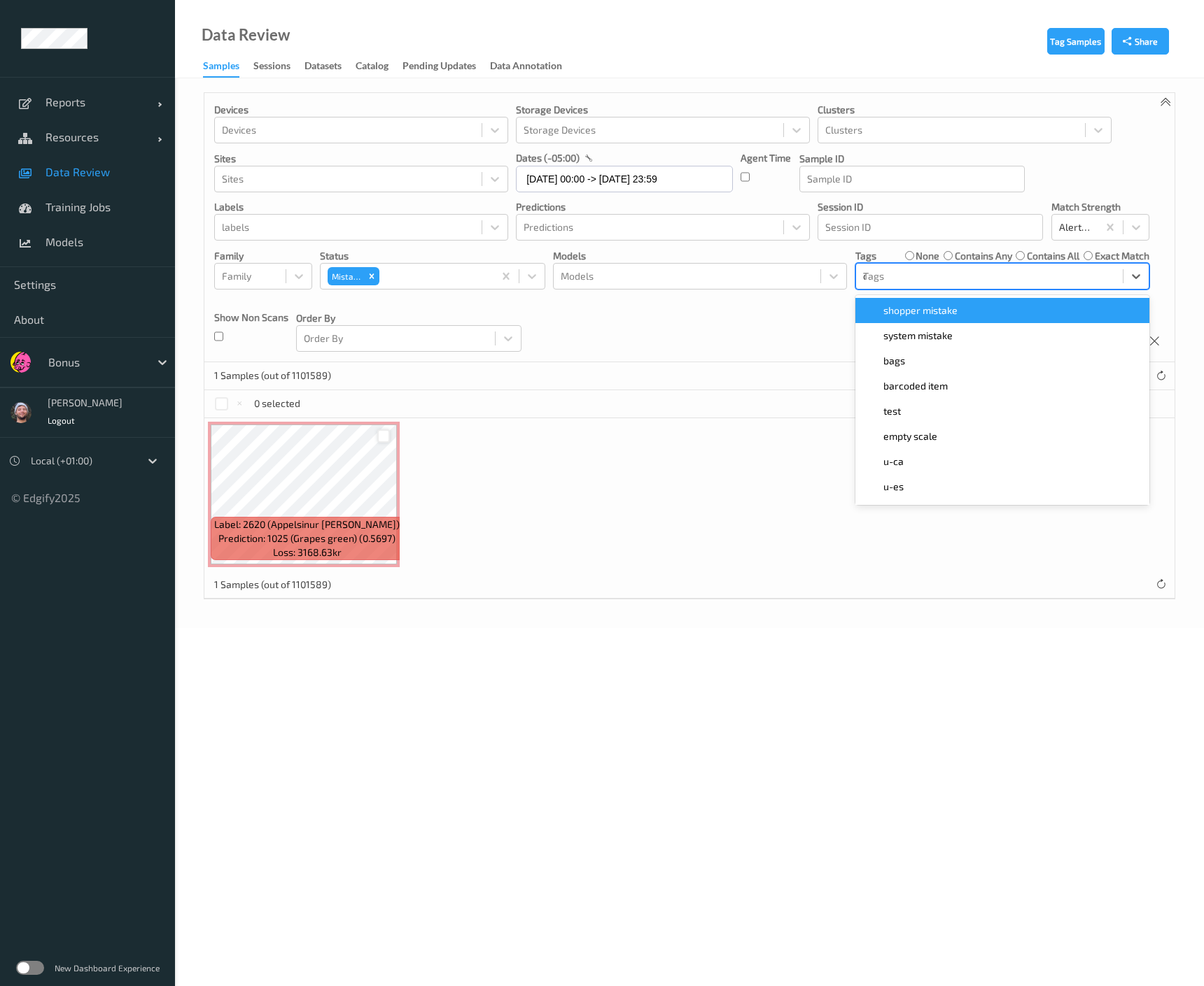
type input "ca"
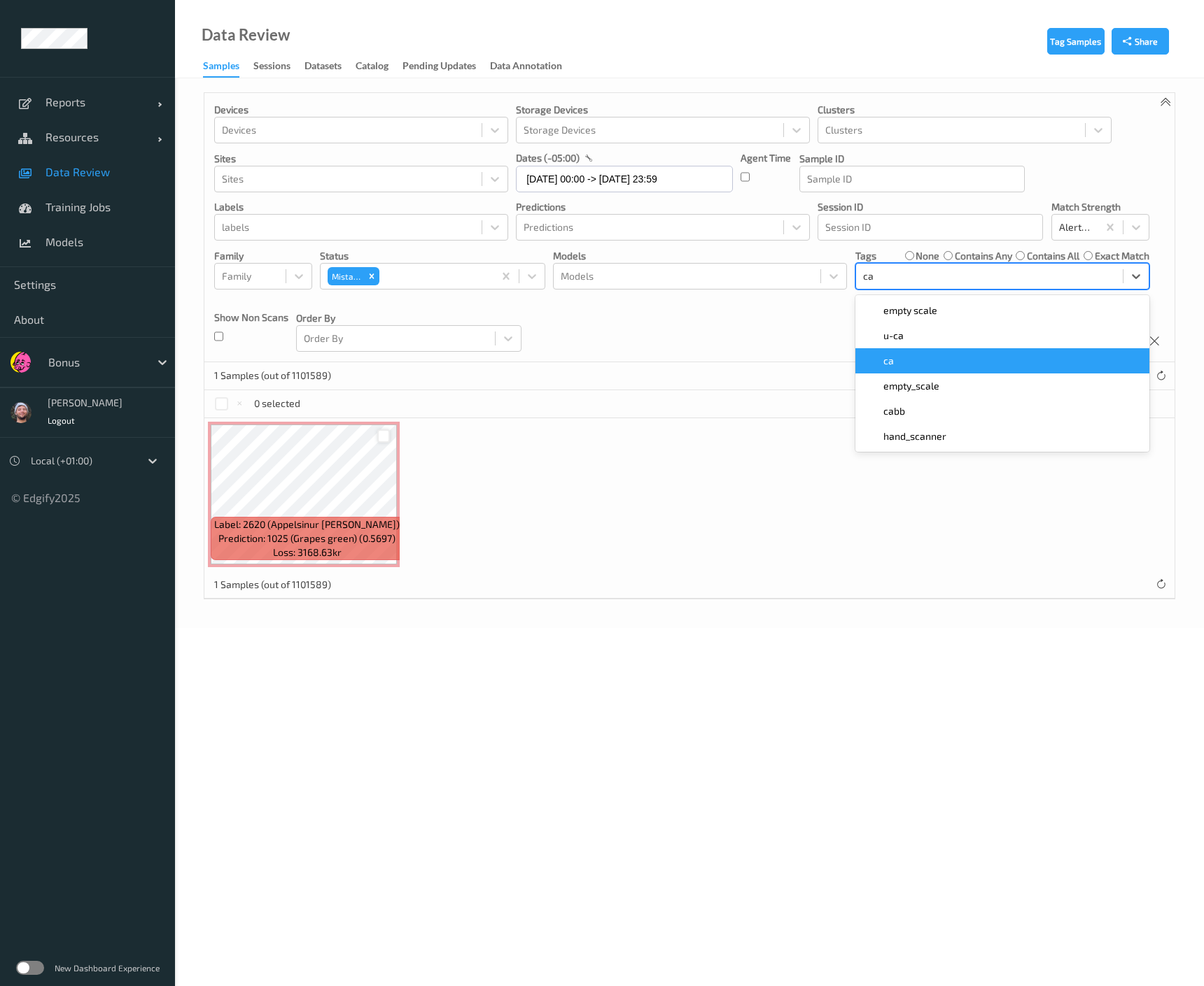
click at [888, 356] on span "ca" at bounding box center [888, 361] width 11 height 14
type input "s"
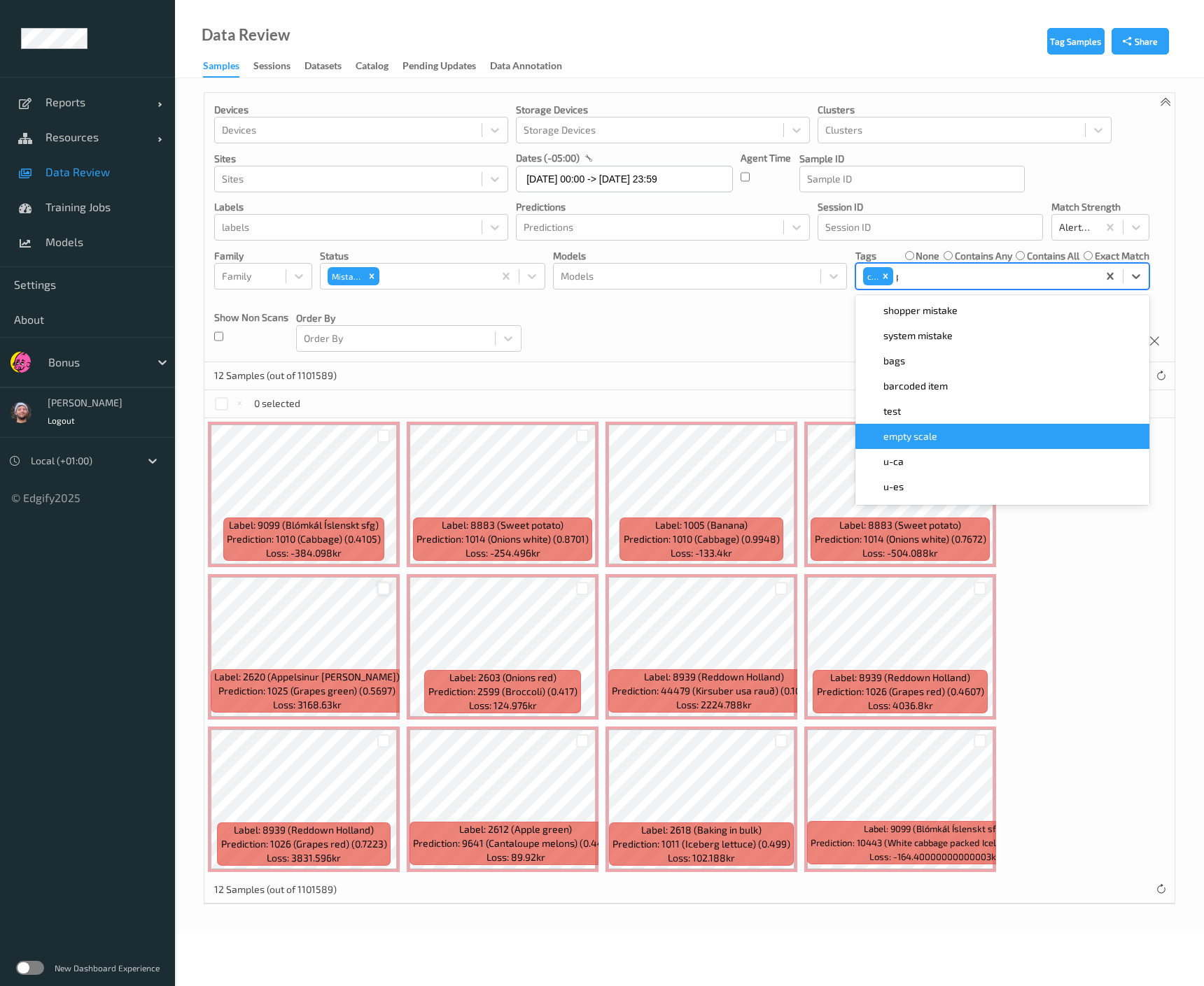
type input "pi"
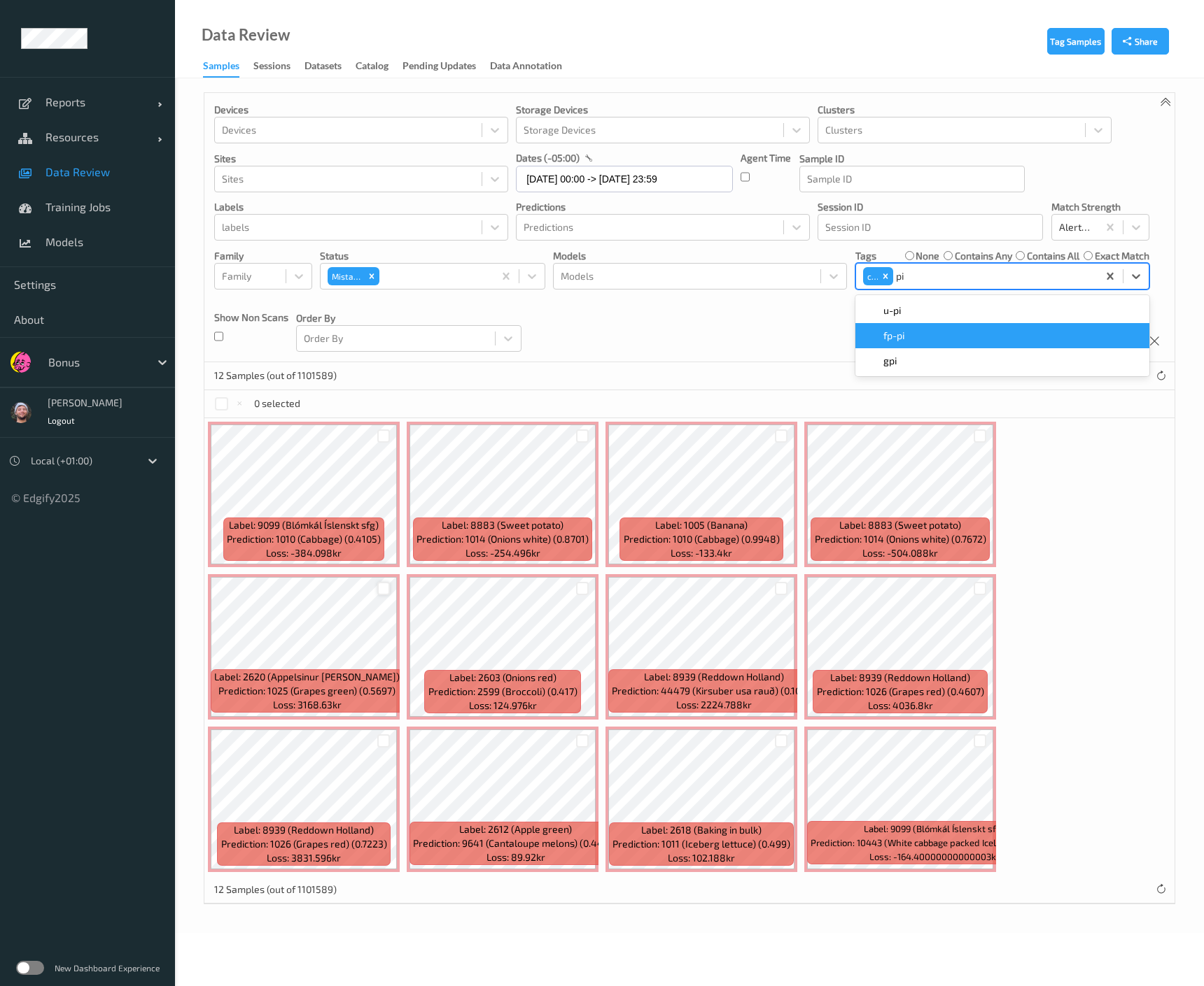
click at [928, 335] on div "fp-pi" at bounding box center [1002, 335] width 278 height 14
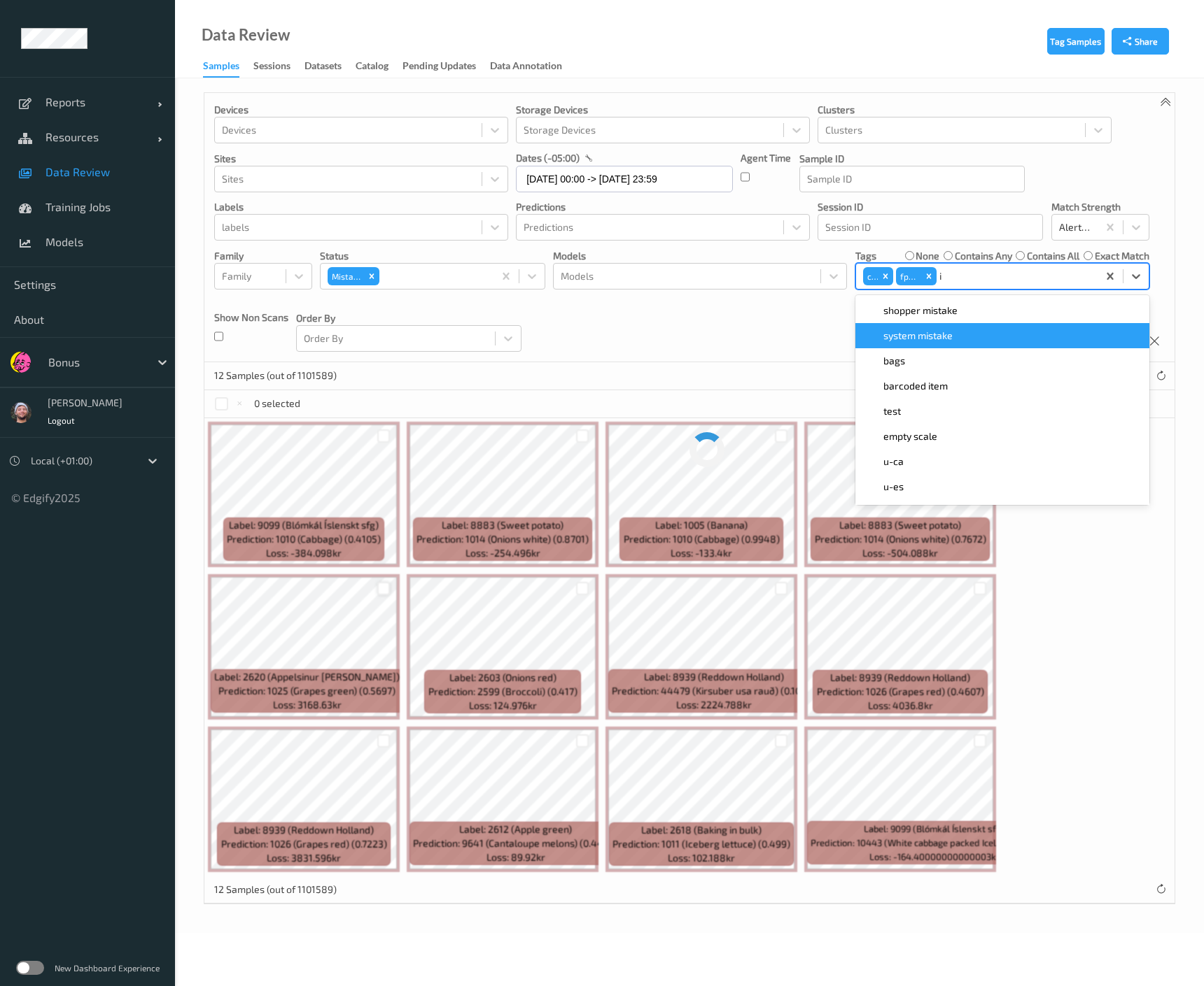
type input "ig"
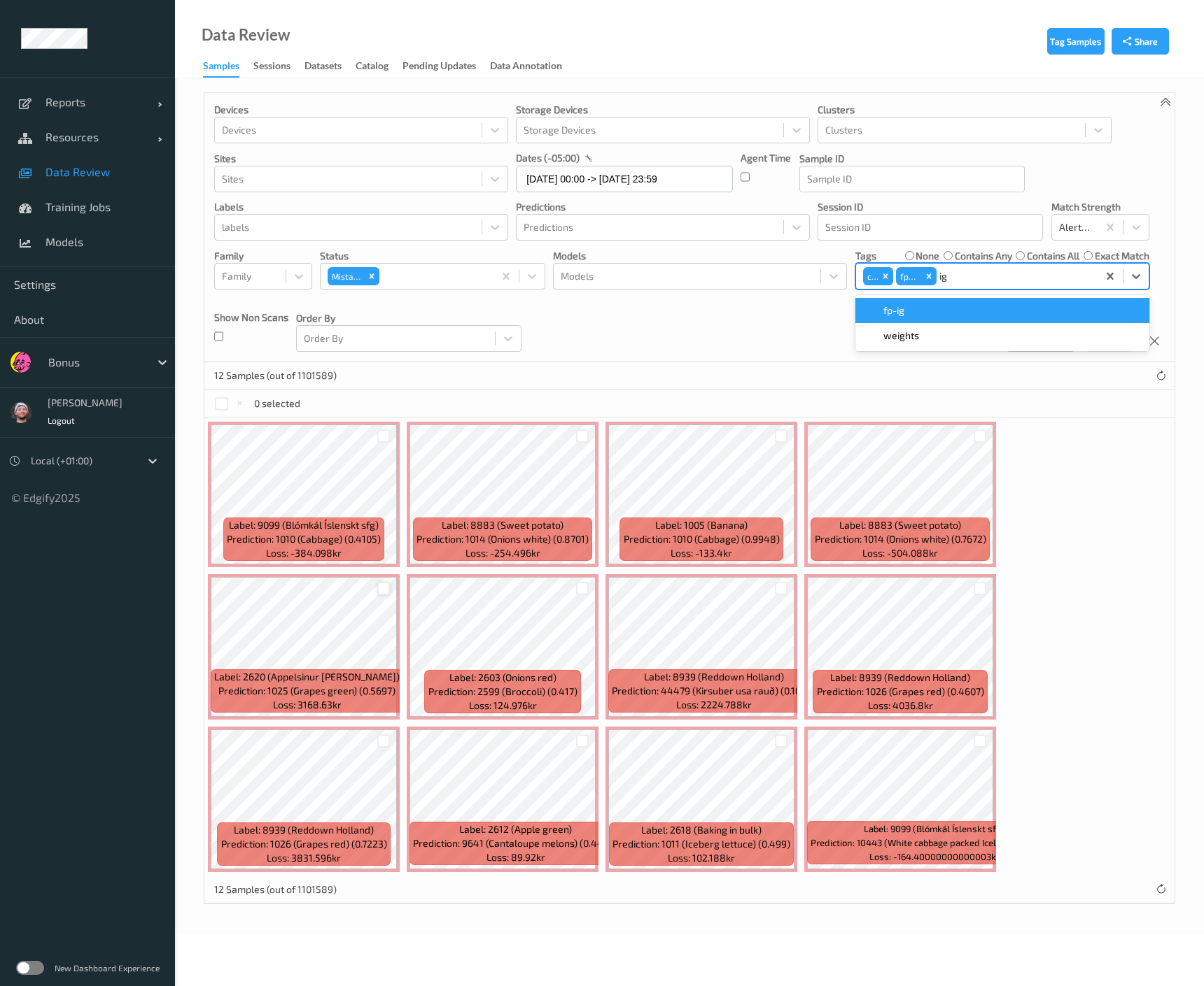
click at [940, 320] on div "fp-ig" at bounding box center [1002, 310] width 294 height 25
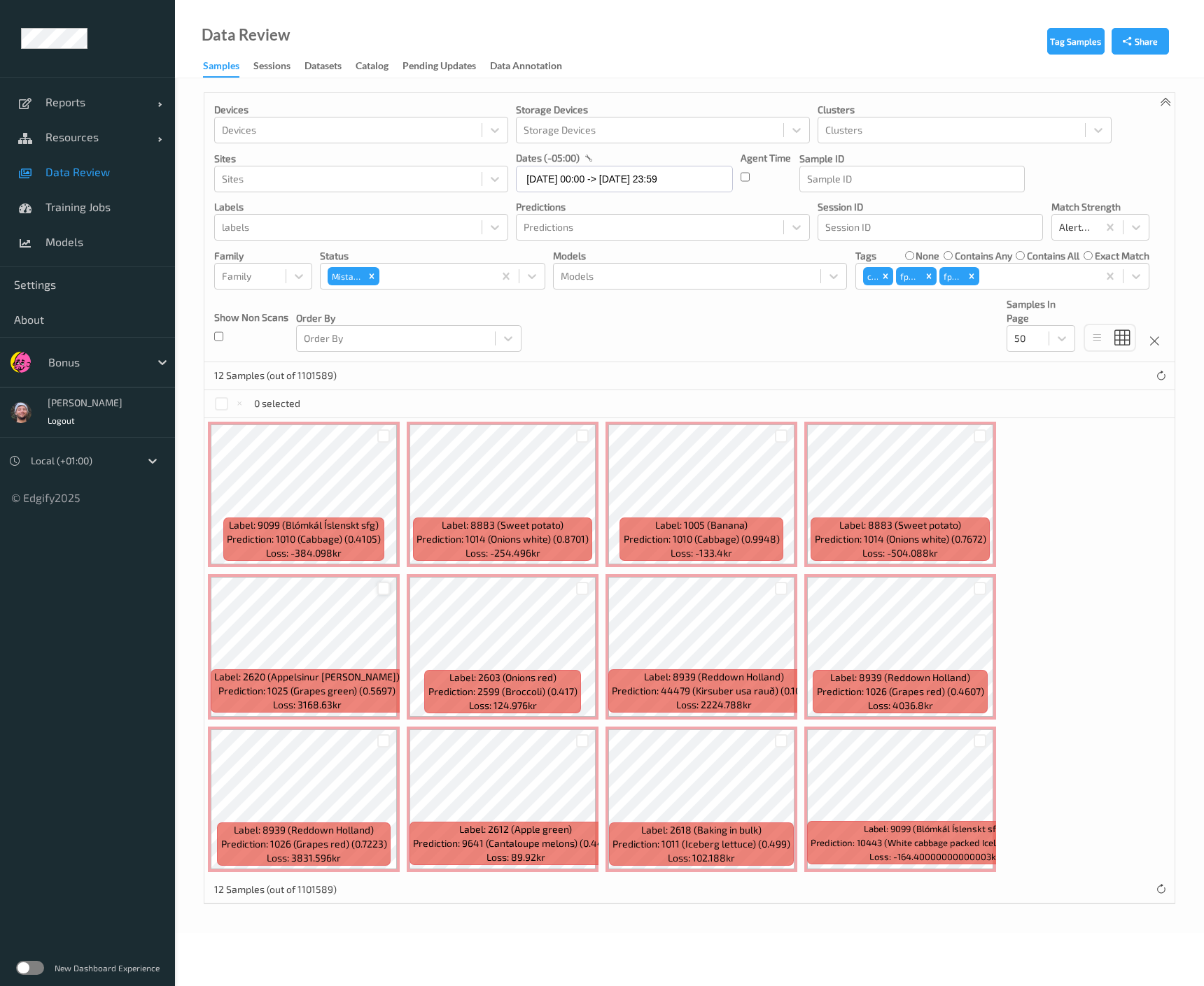
click at [781, 315] on div "Devices Devices Storage Devices Storage Devices Clusters Clusters Sites Sites d…" at bounding box center [689, 227] width 970 height 270
click at [585, 434] on div at bounding box center [582, 436] width 14 height 14
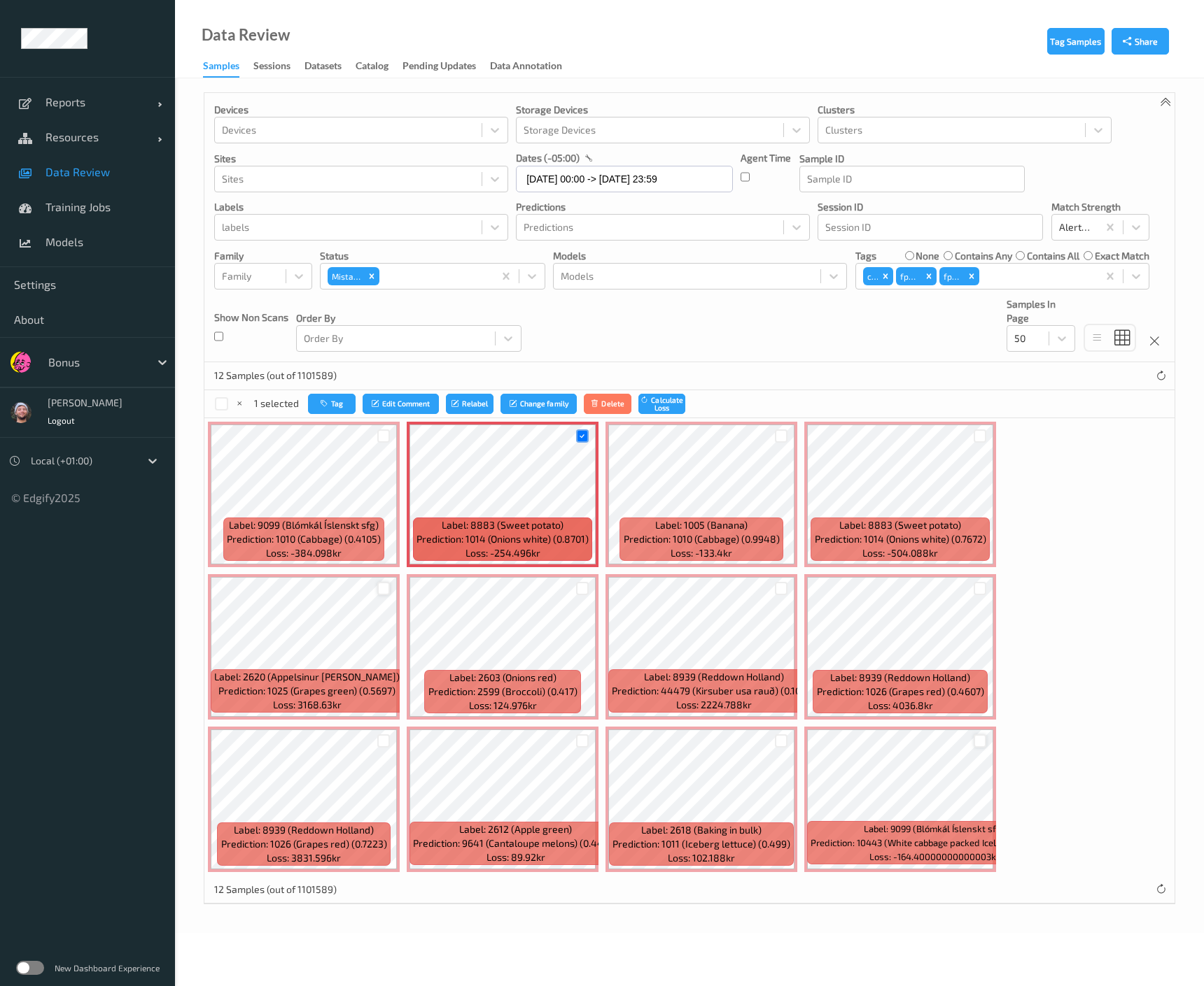
click at [979, 739] on div at bounding box center [980, 741] width 14 height 14
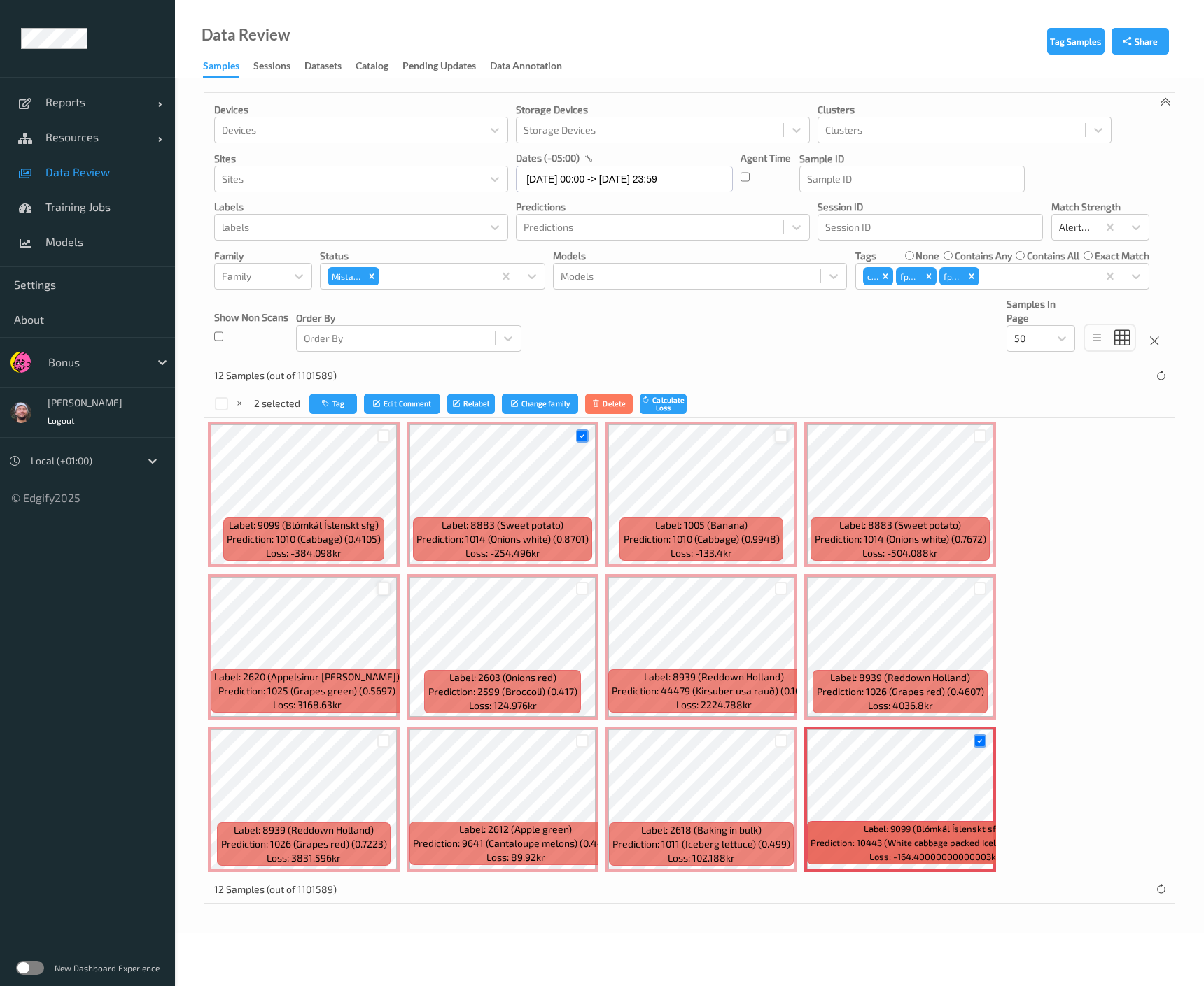
click at [782, 434] on div at bounding box center [781, 436] width 14 height 14
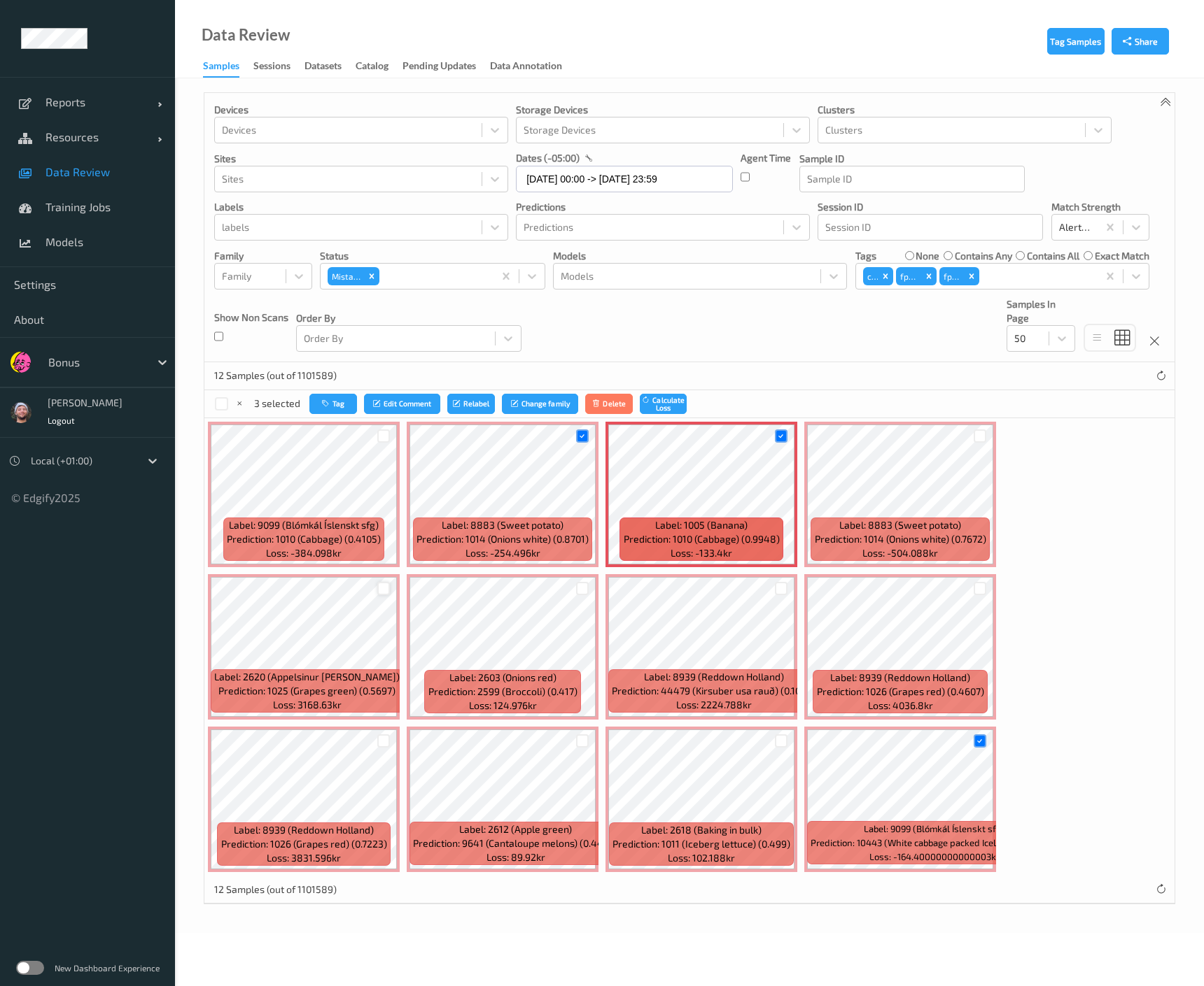
click at [984, 434] on div at bounding box center [979, 436] width 26 height 23
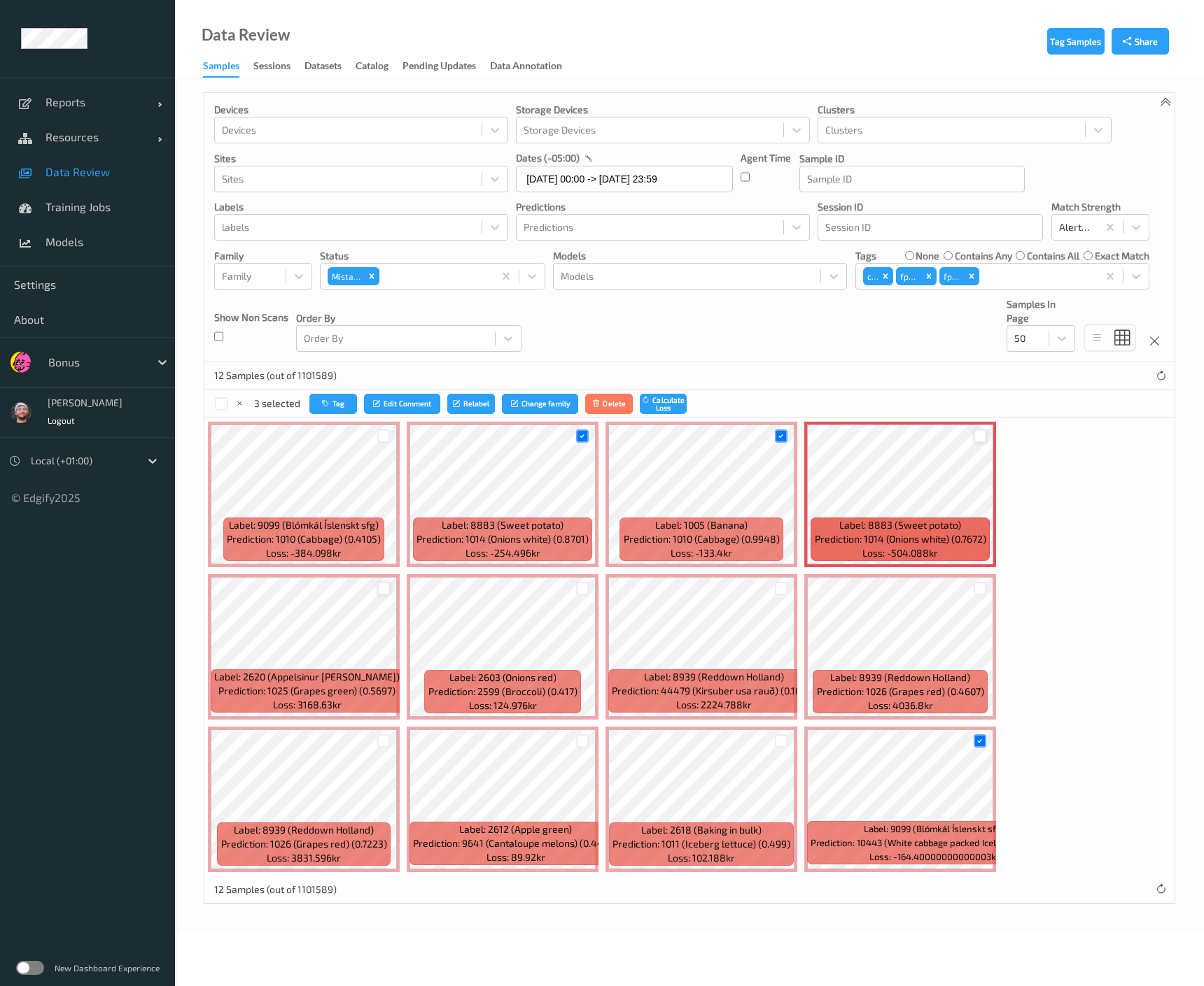
click at [982, 434] on div at bounding box center [980, 436] width 14 height 14
click at [333, 411] on button "Tag" at bounding box center [334, 403] width 47 height 20
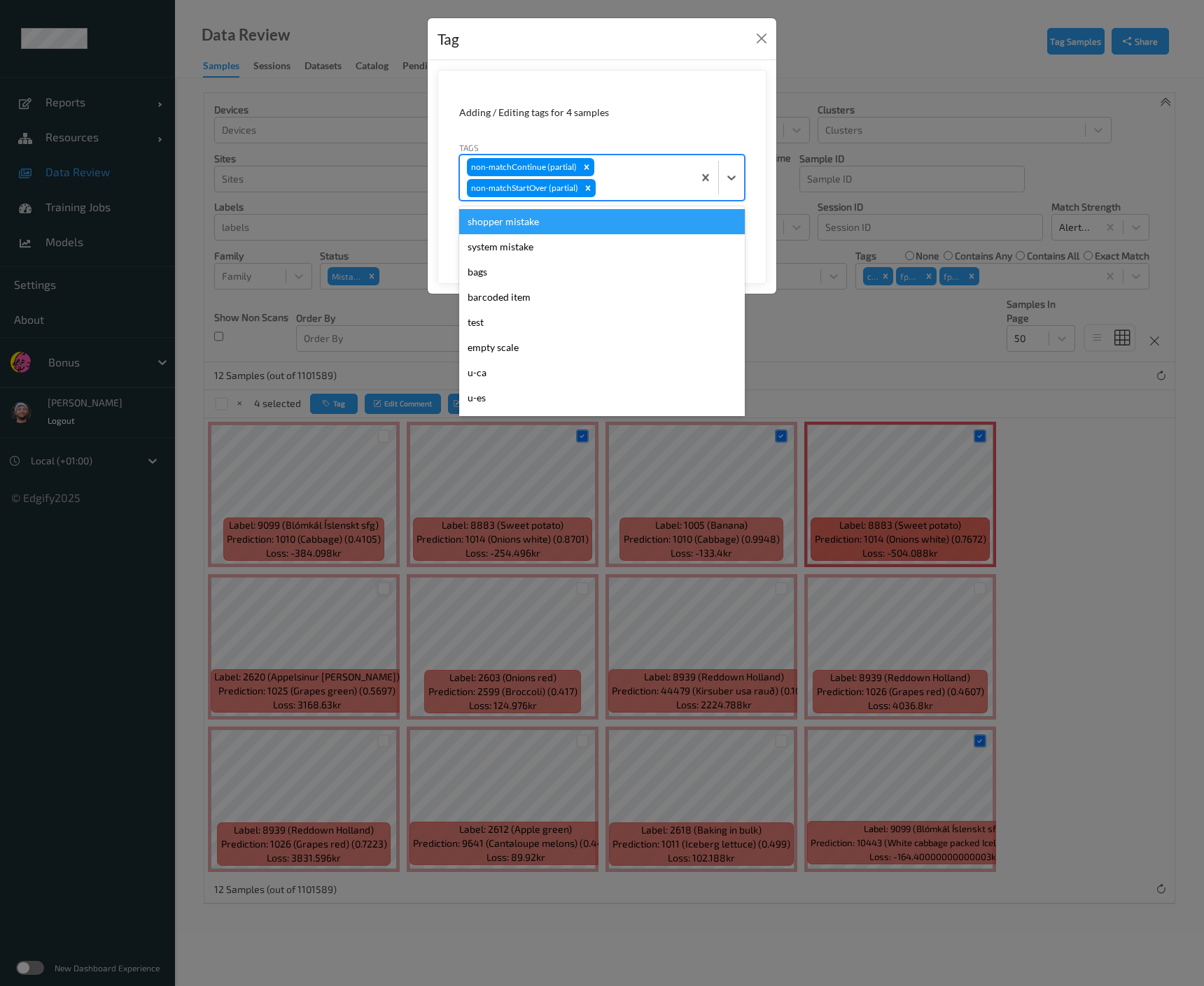
click at [610, 184] on div at bounding box center [642, 188] width 87 height 16
type input "ig"
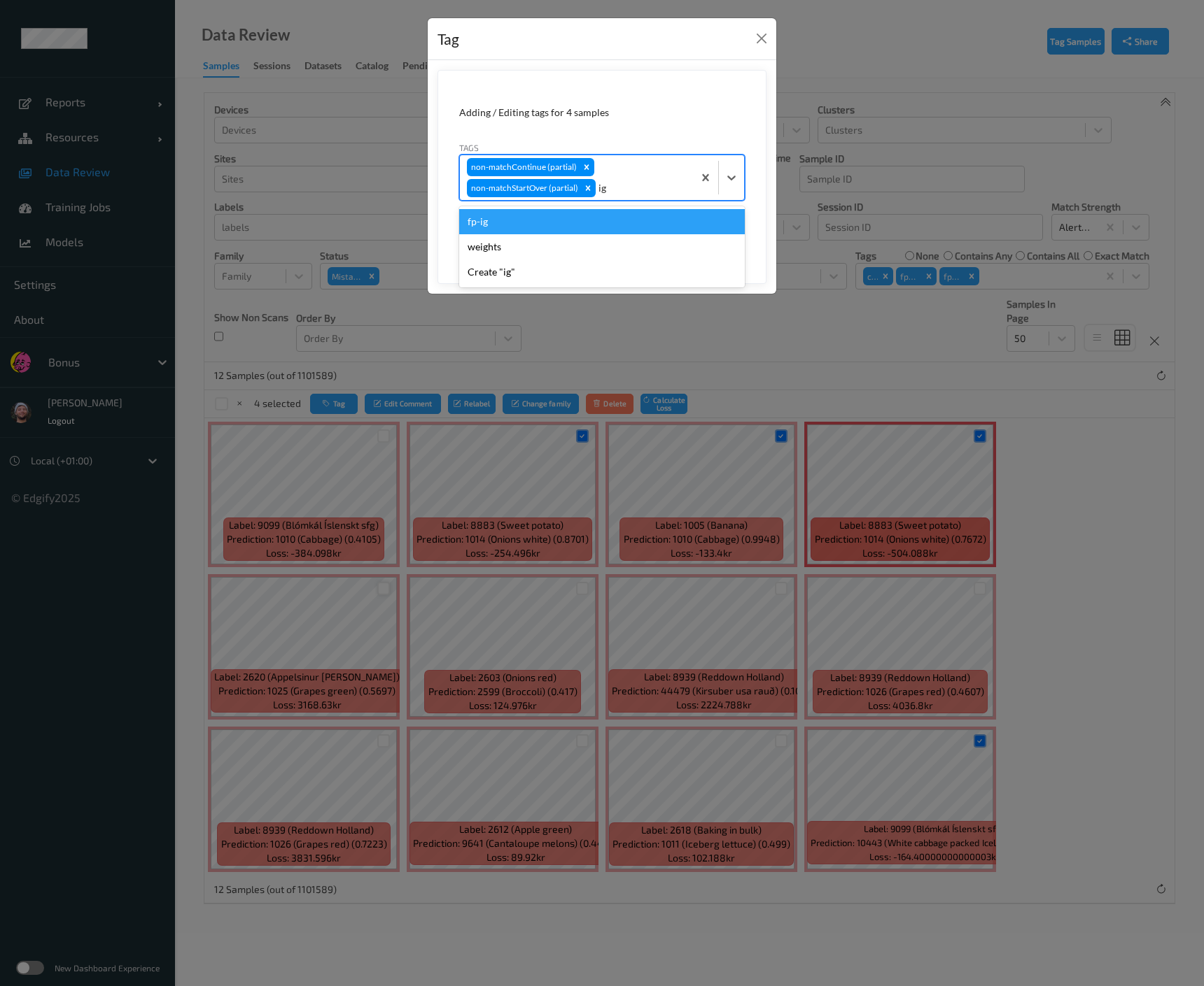
click at [597, 210] on div "fp-ig" at bounding box center [602, 221] width 285 height 25
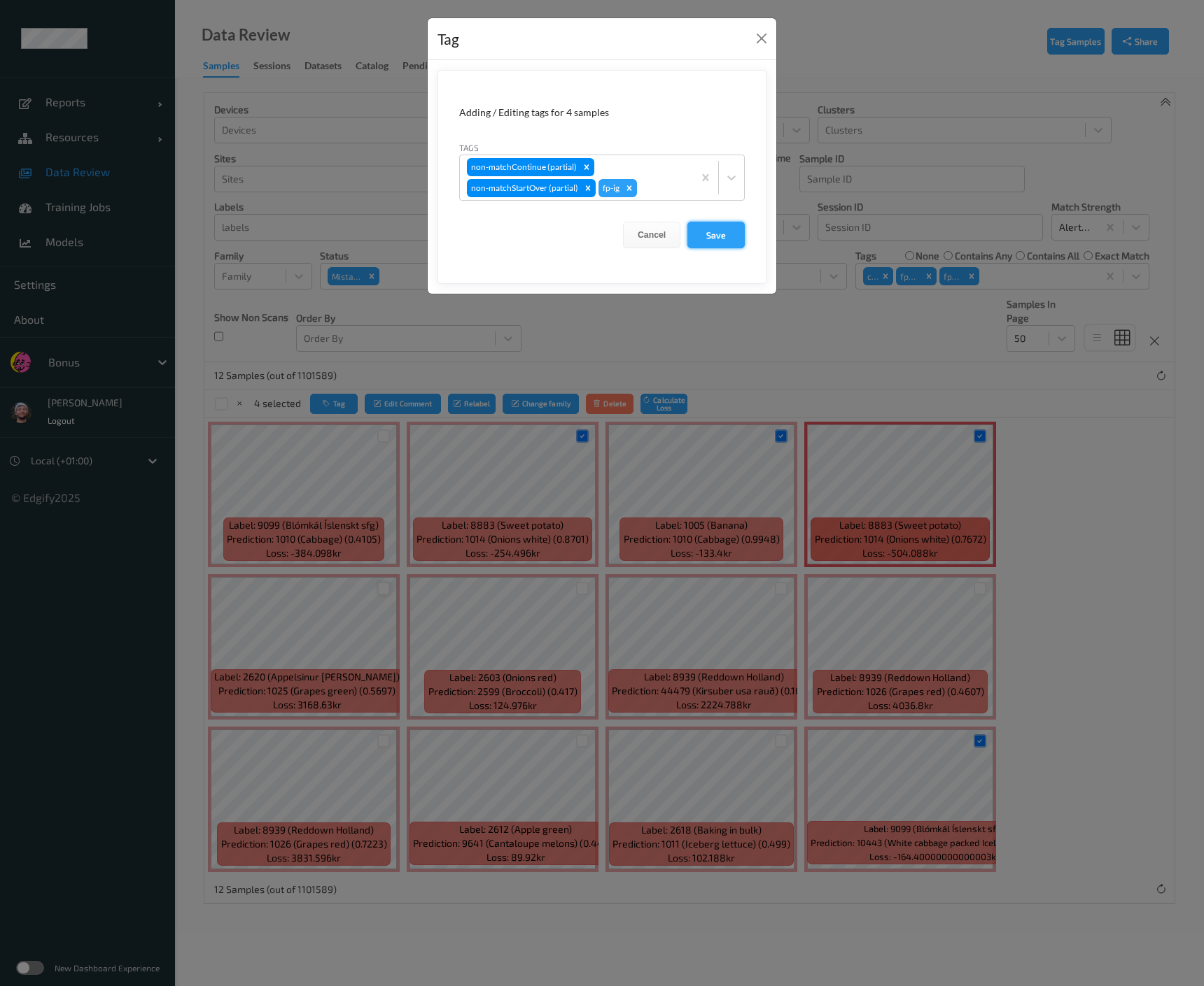
click at [715, 231] on button "Save" at bounding box center [716, 234] width 57 height 26
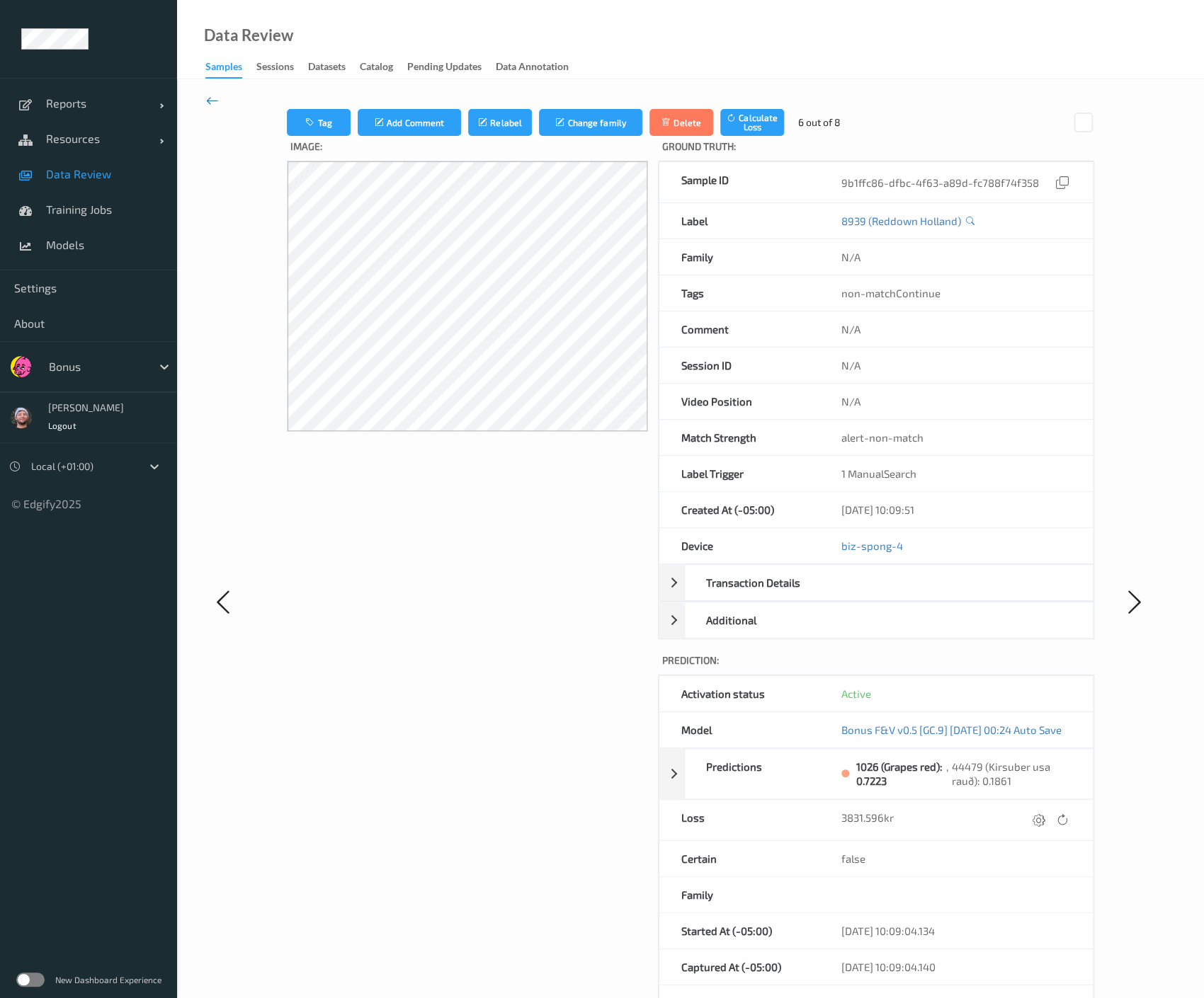
click at [213, 102] on icon at bounding box center [212, 101] width 13 height 16
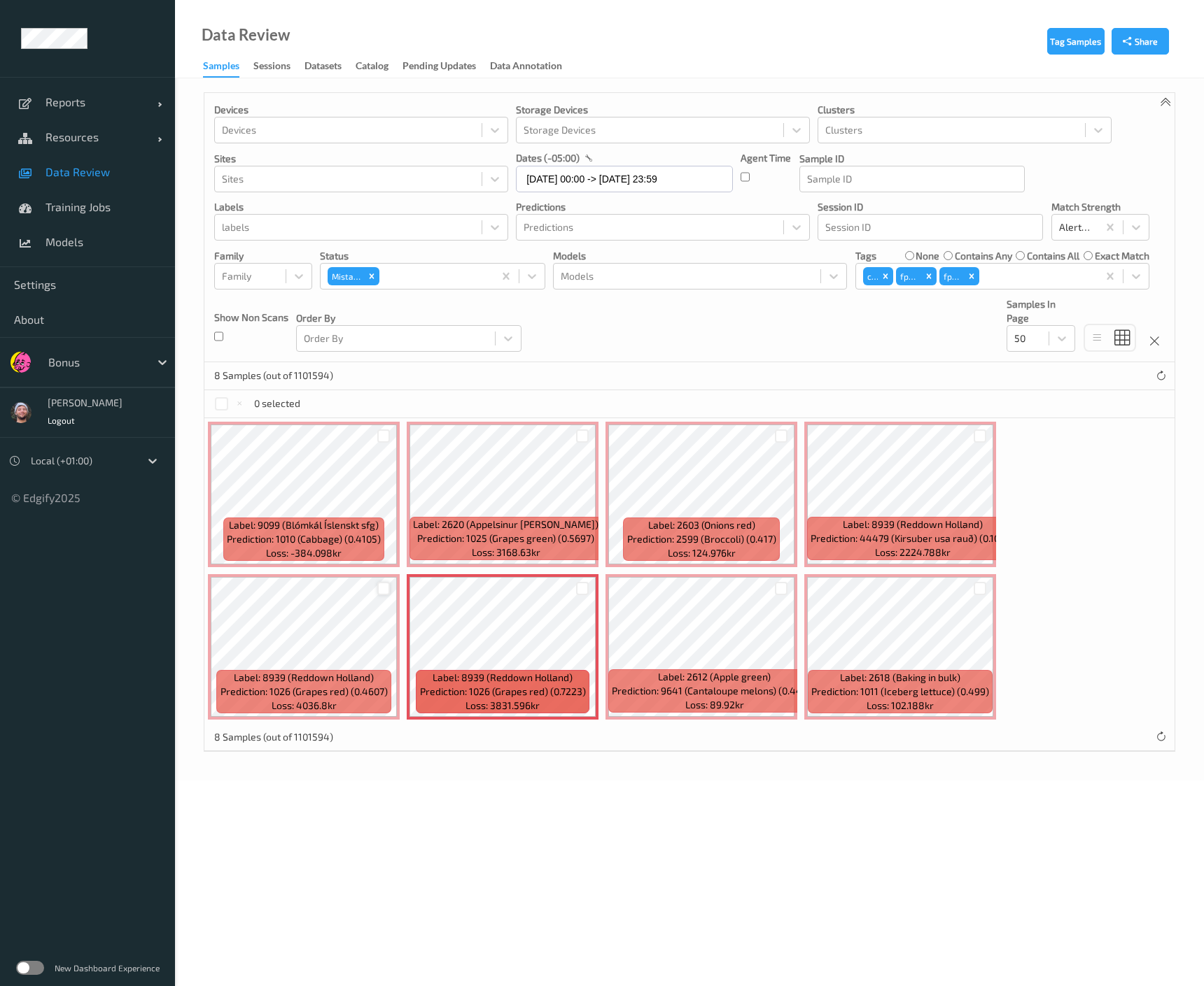
click at [382, 582] on div at bounding box center [384, 589] width 14 height 14
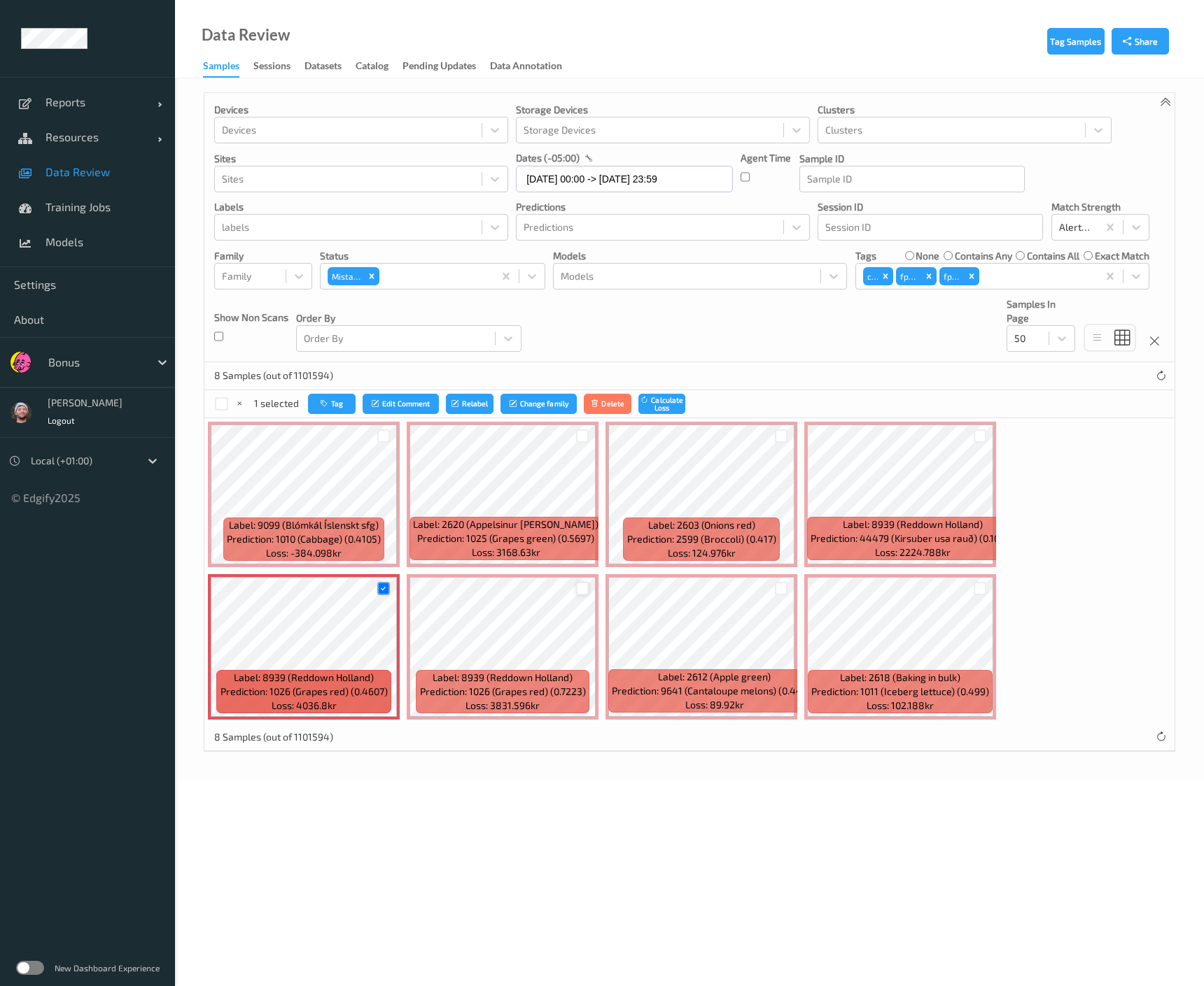
click at [584, 591] on div at bounding box center [582, 589] width 14 height 14
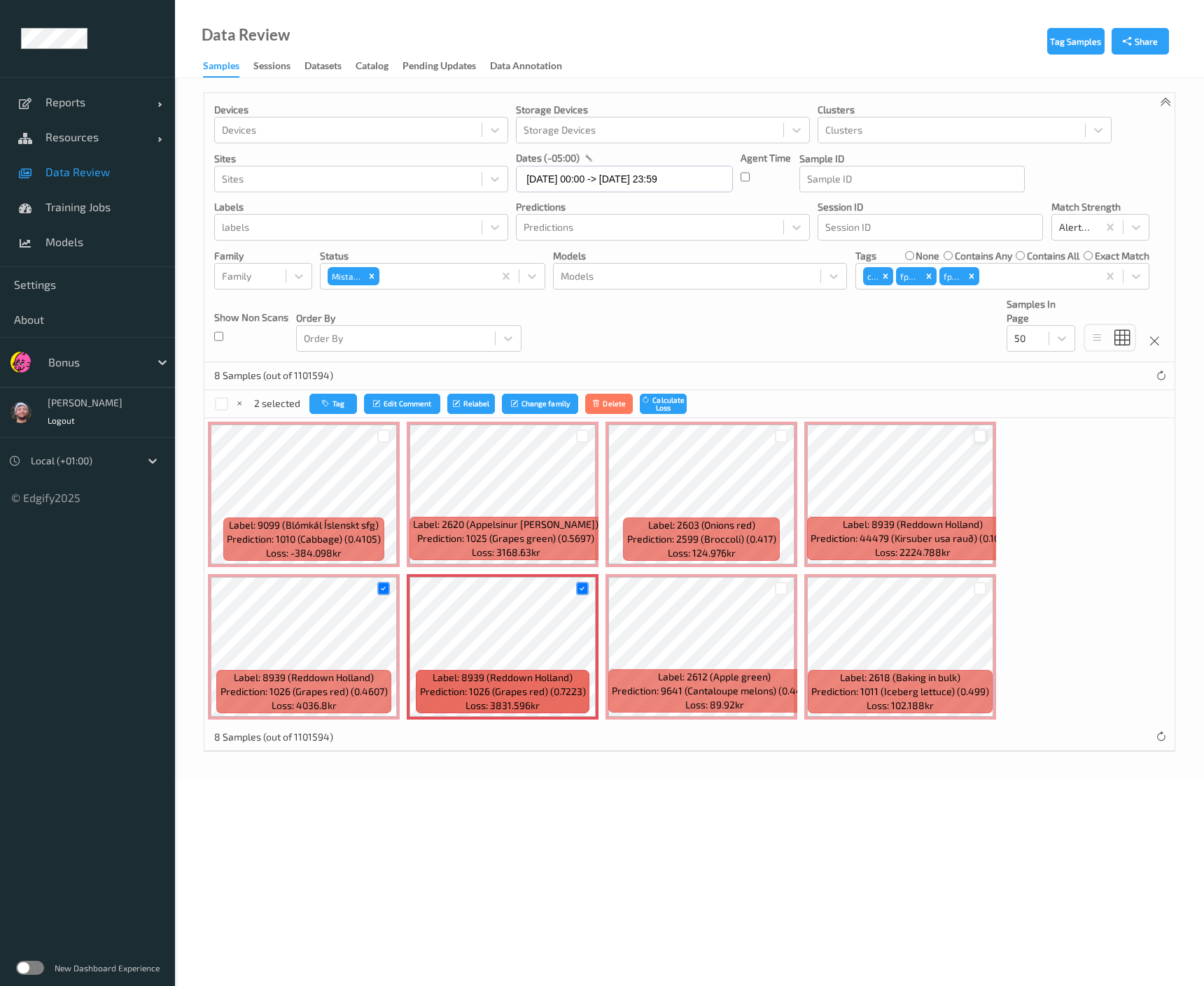
click at [977, 438] on div at bounding box center [980, 436] width 14 height 14
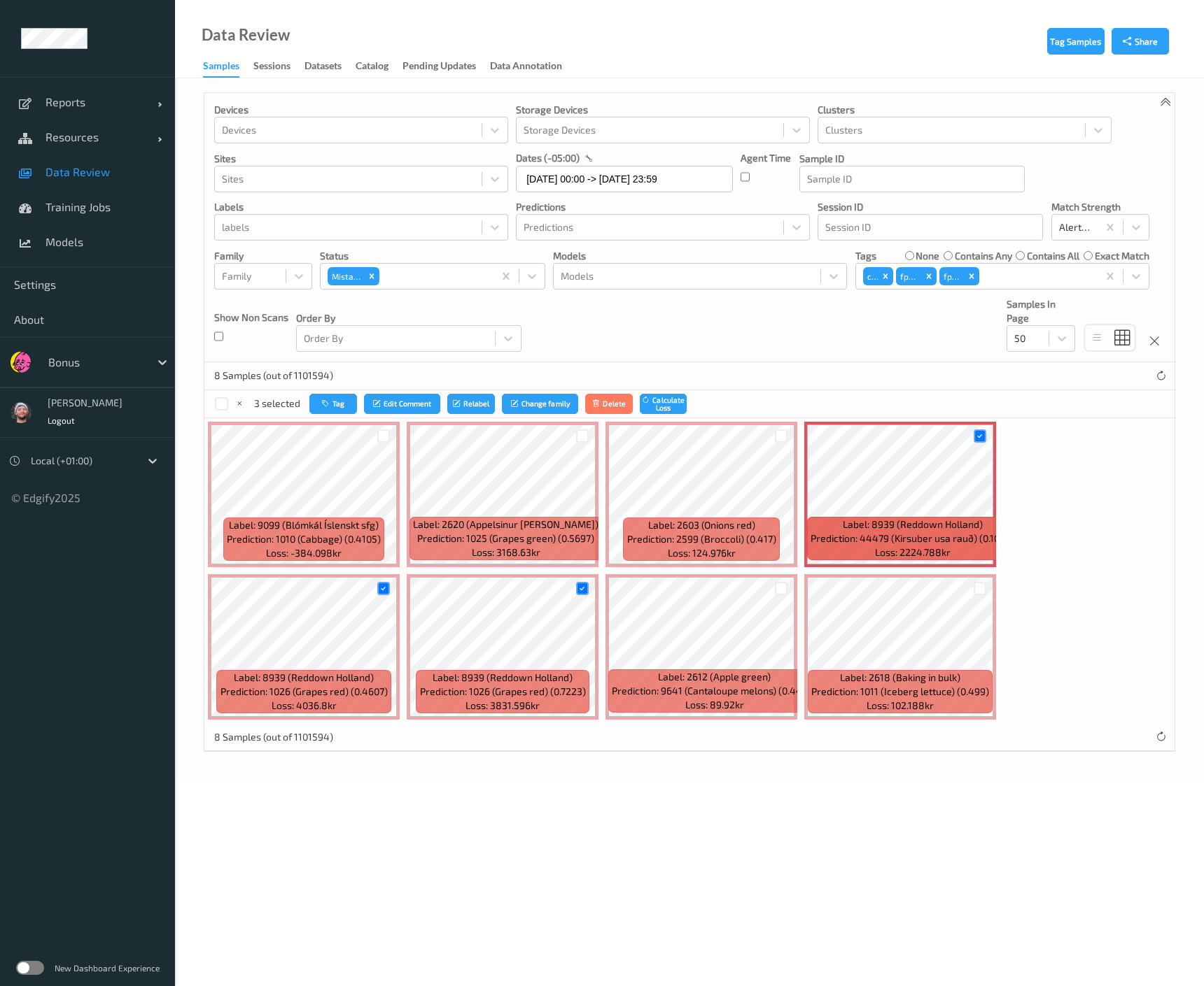
click at [307, 405] on div "3 selected Tag Edit Comment Relabel Change family Delete Calculate Loss" at bounding box center [450, 403] width 472 height 20
click at [328, 403] on icon "button" at bounding box center [327, 403] width 11 height 9
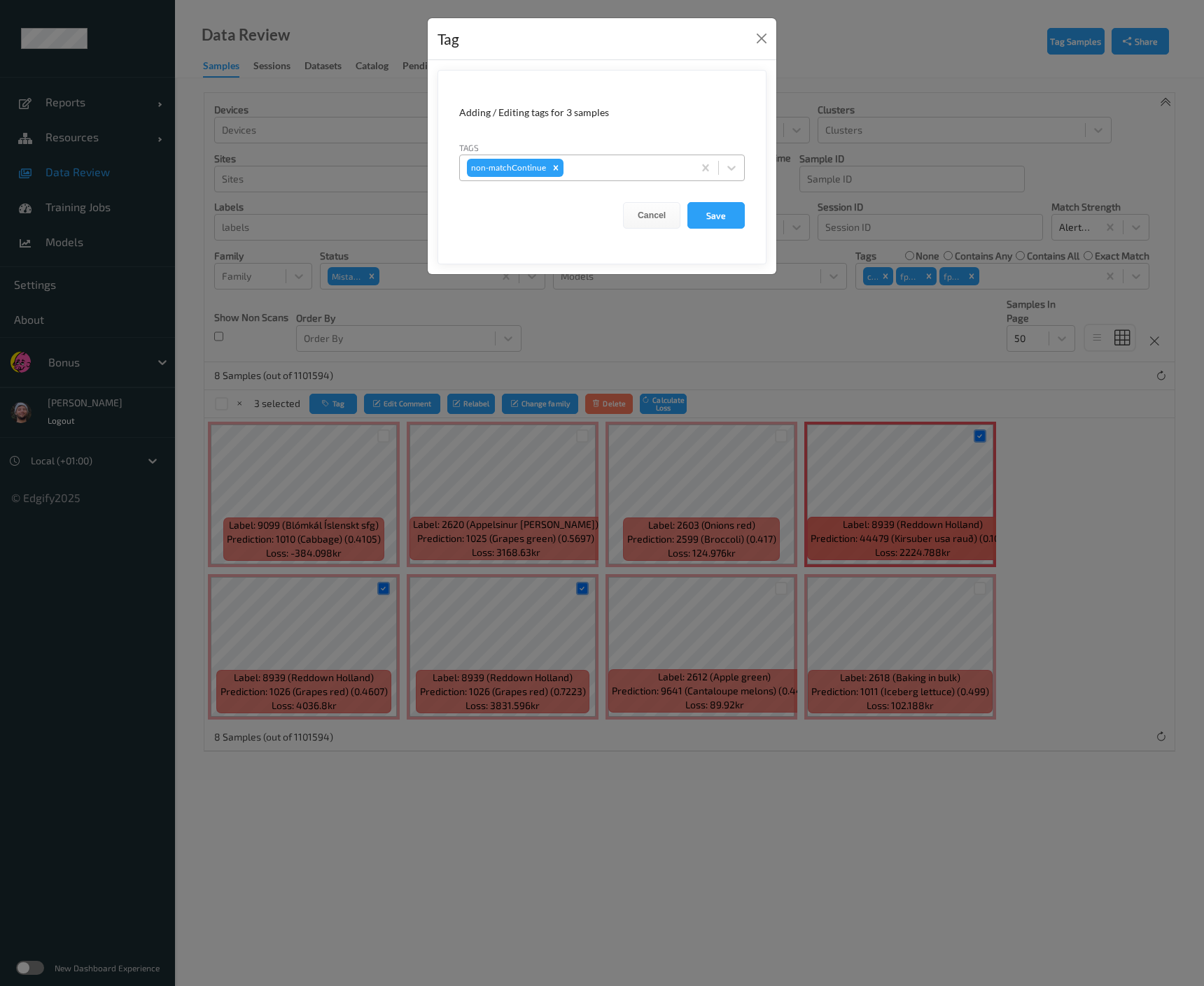
click at [619, 166] on div at bounding box center [626, 167] width 120 height 16
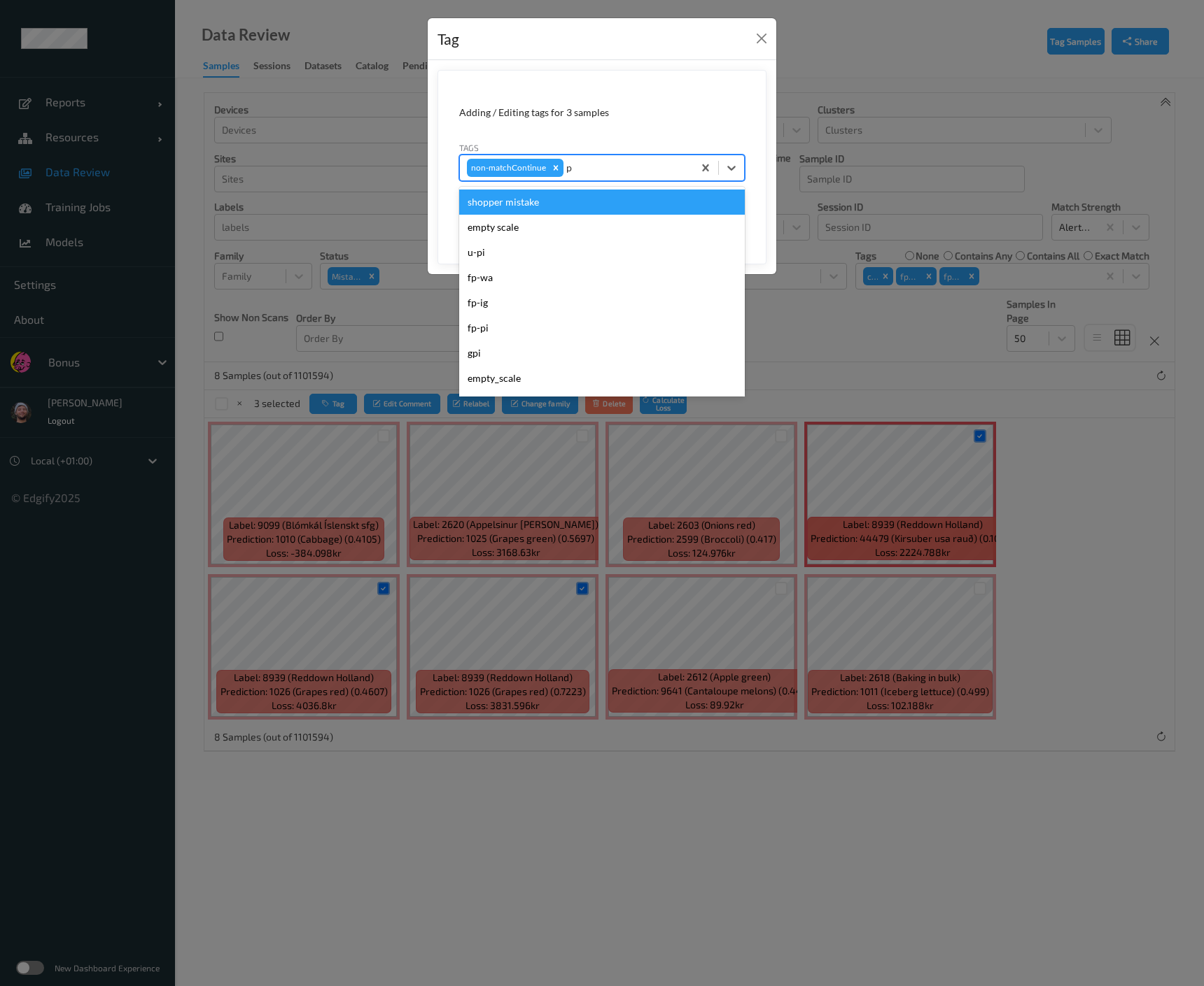
type input "pi"
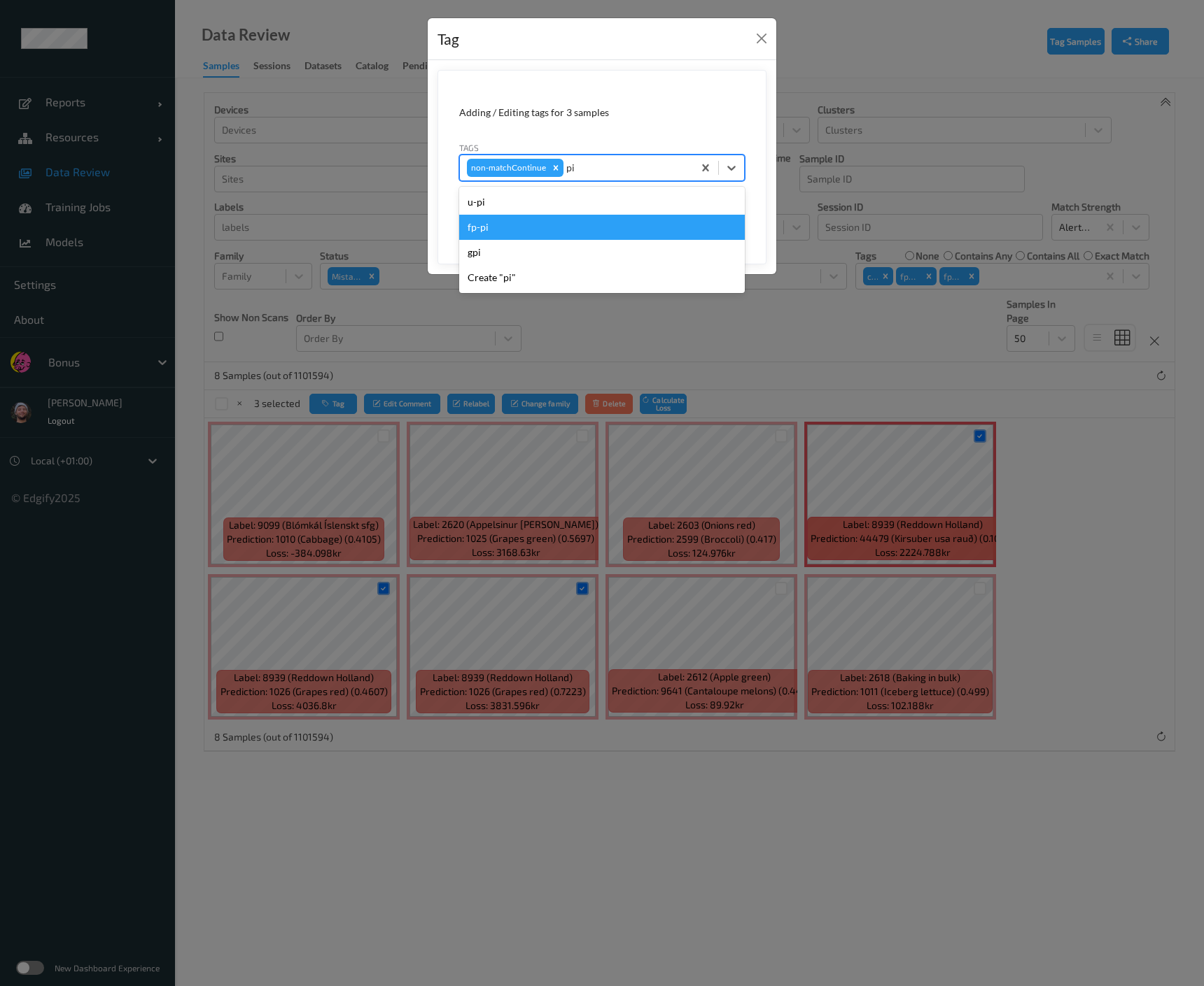
click at [569, 215] on div "fp-pi" at bounding box center [602, 227] width 285 height 25
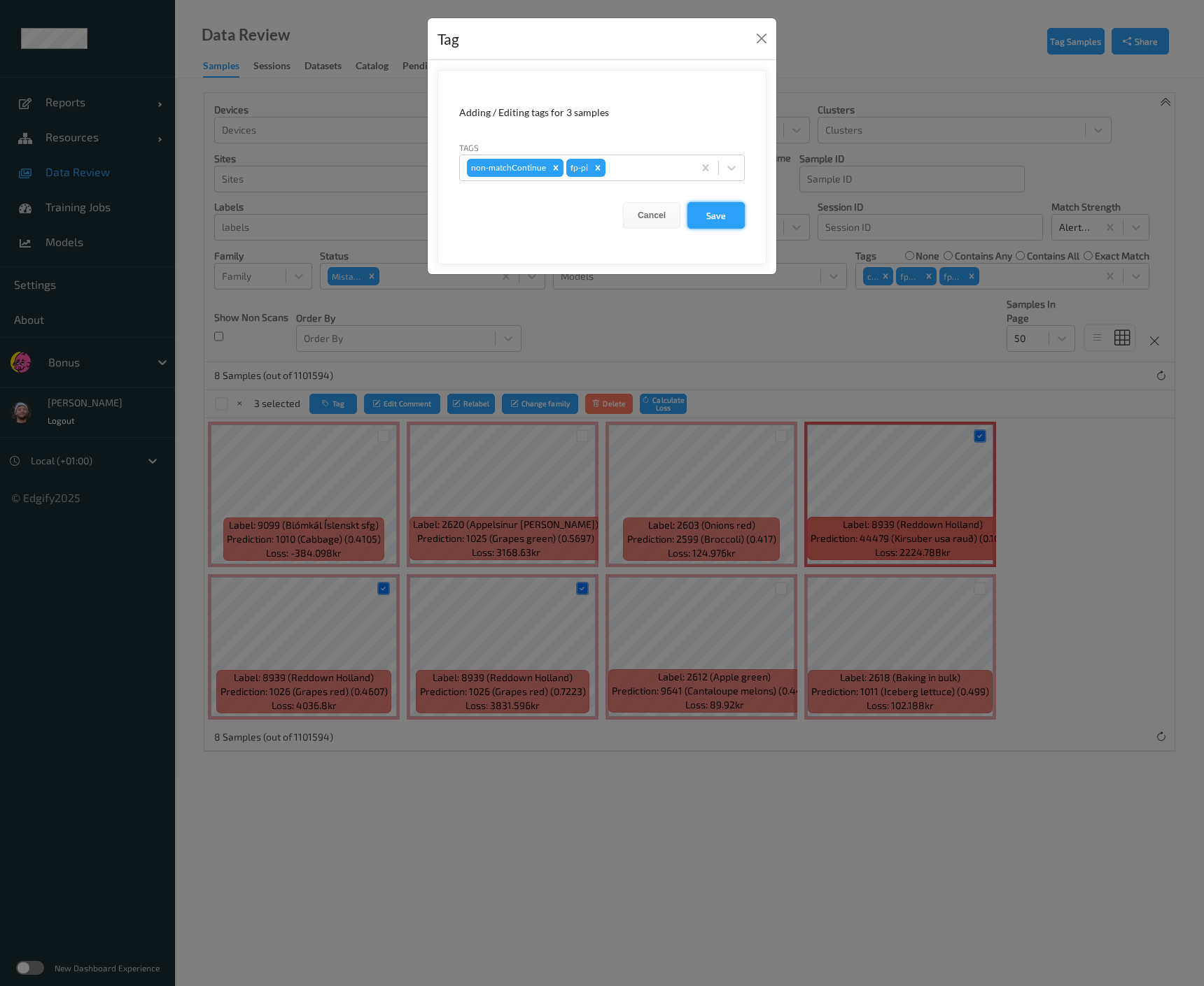
click at [727, 217] on button "Save" at bounding box center [716, 215] width 57 height 26
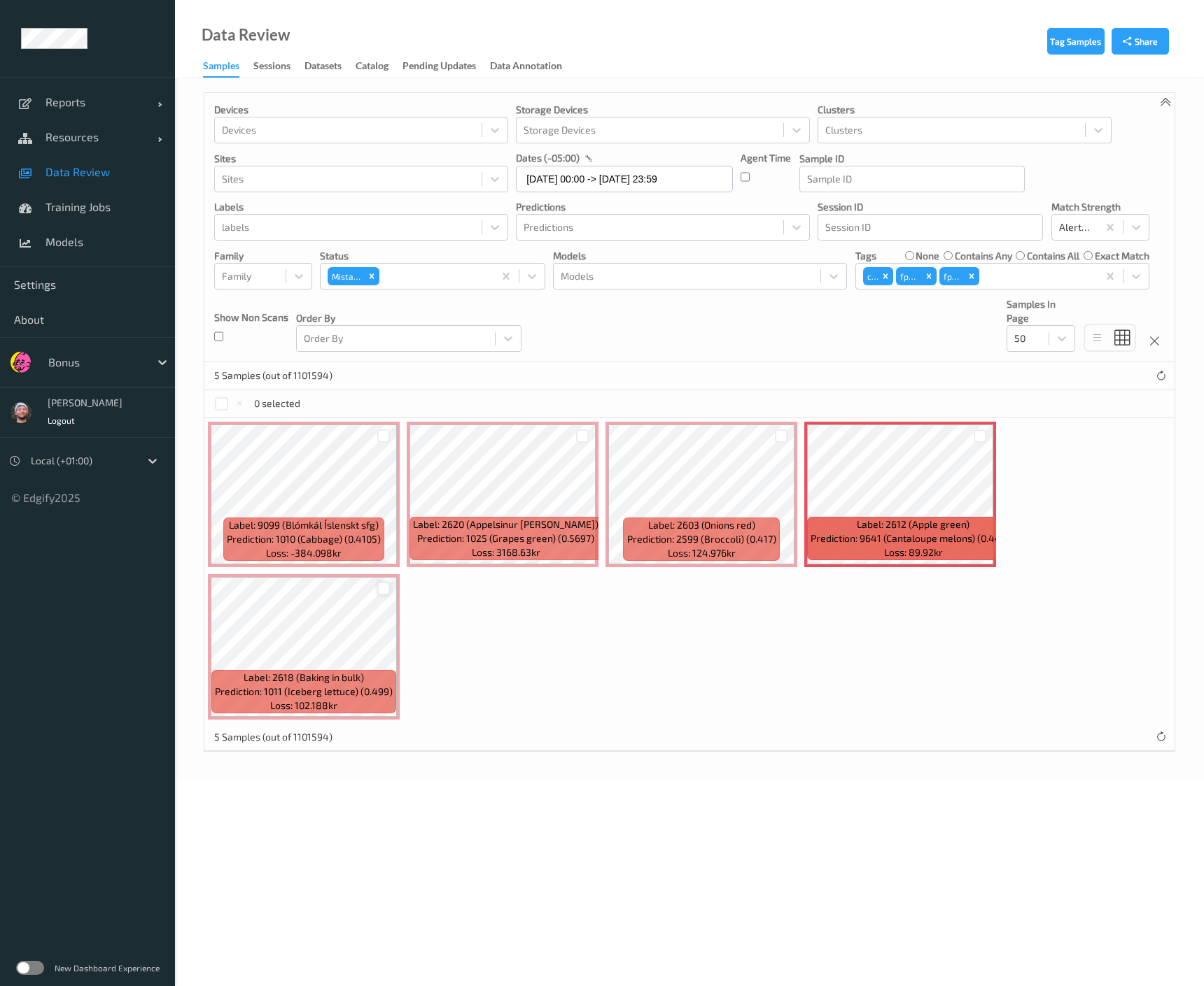
click at [381, 589] on div at bounding box center [384, 589] width 14 height 14
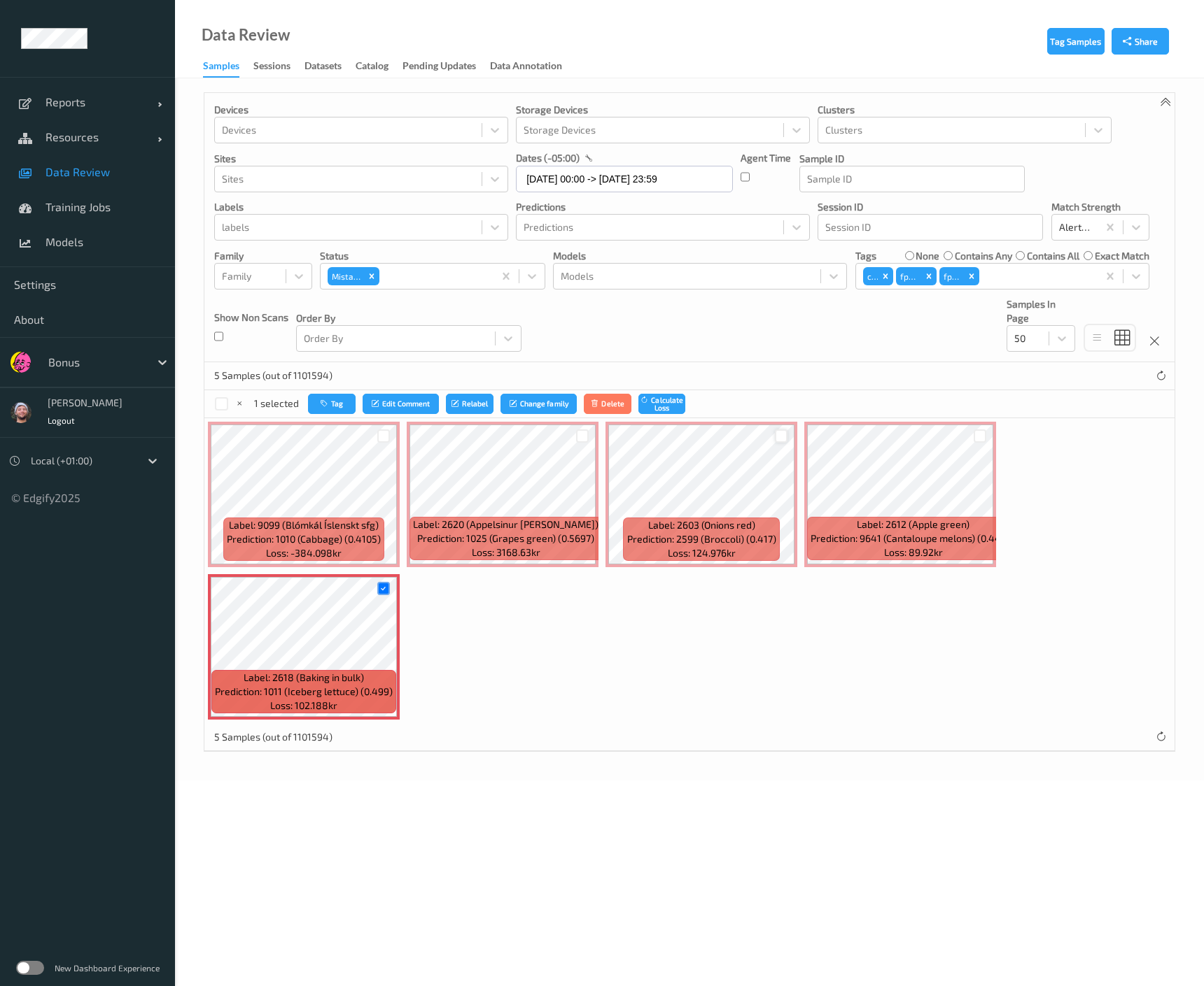
click at [776, 430] on div at bounding box center [781, 436] width 14 height 14
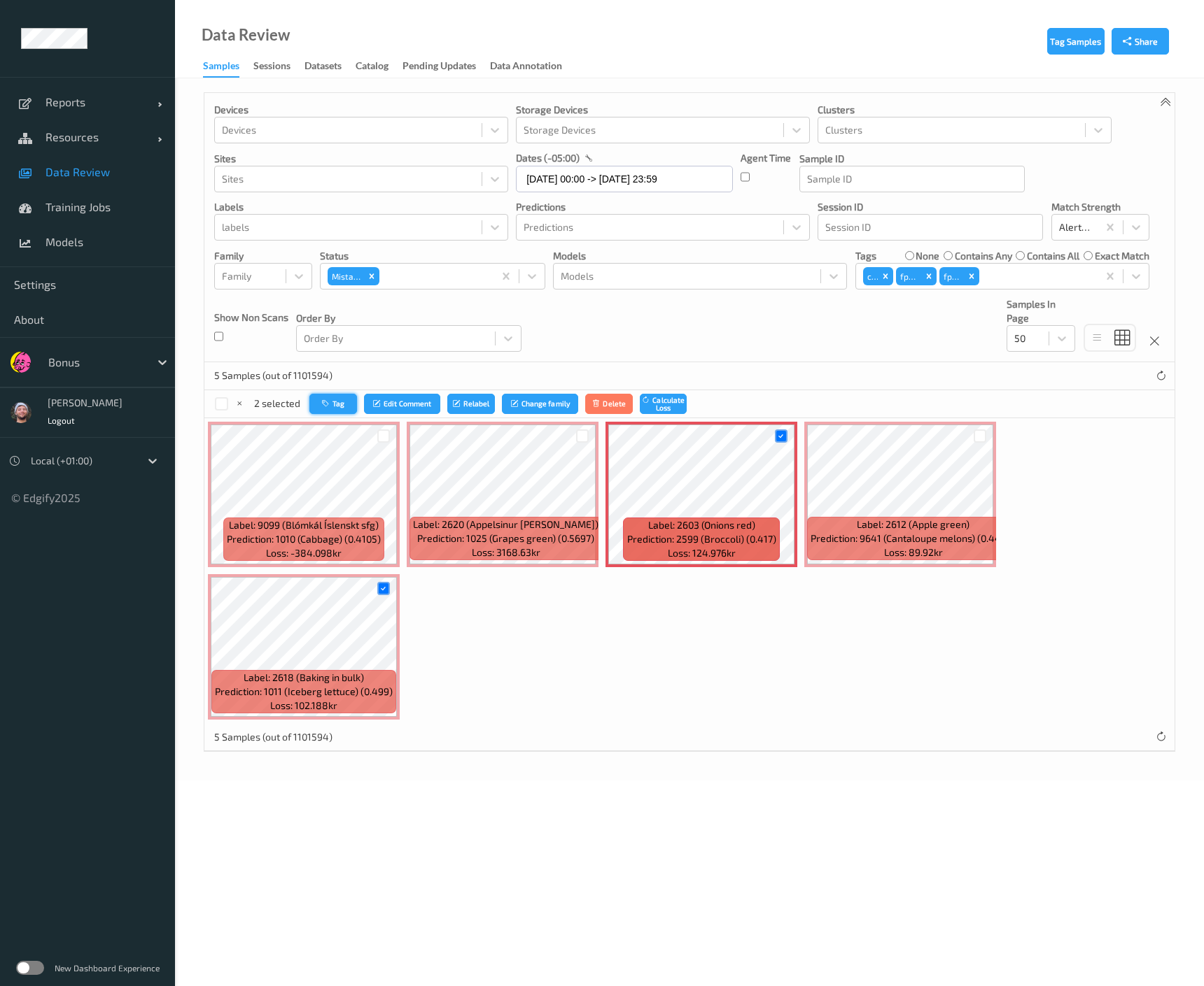
click at [342, 402] on button "Tag" at bounding box center [333, 403] width 47 height 20
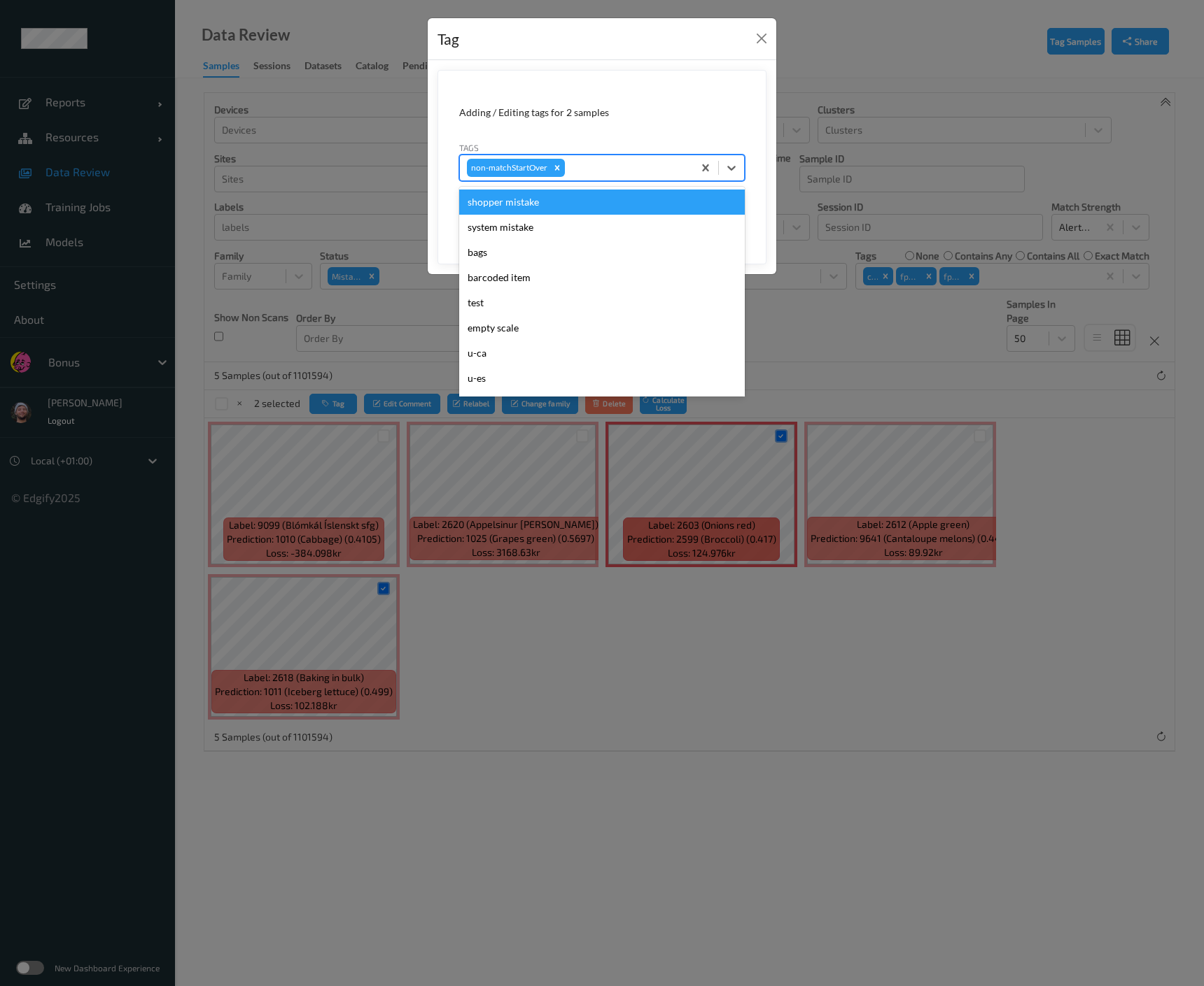
click at [638, 166] on div at bounding box center [627, 167] width 118 height 16
type input "ca"
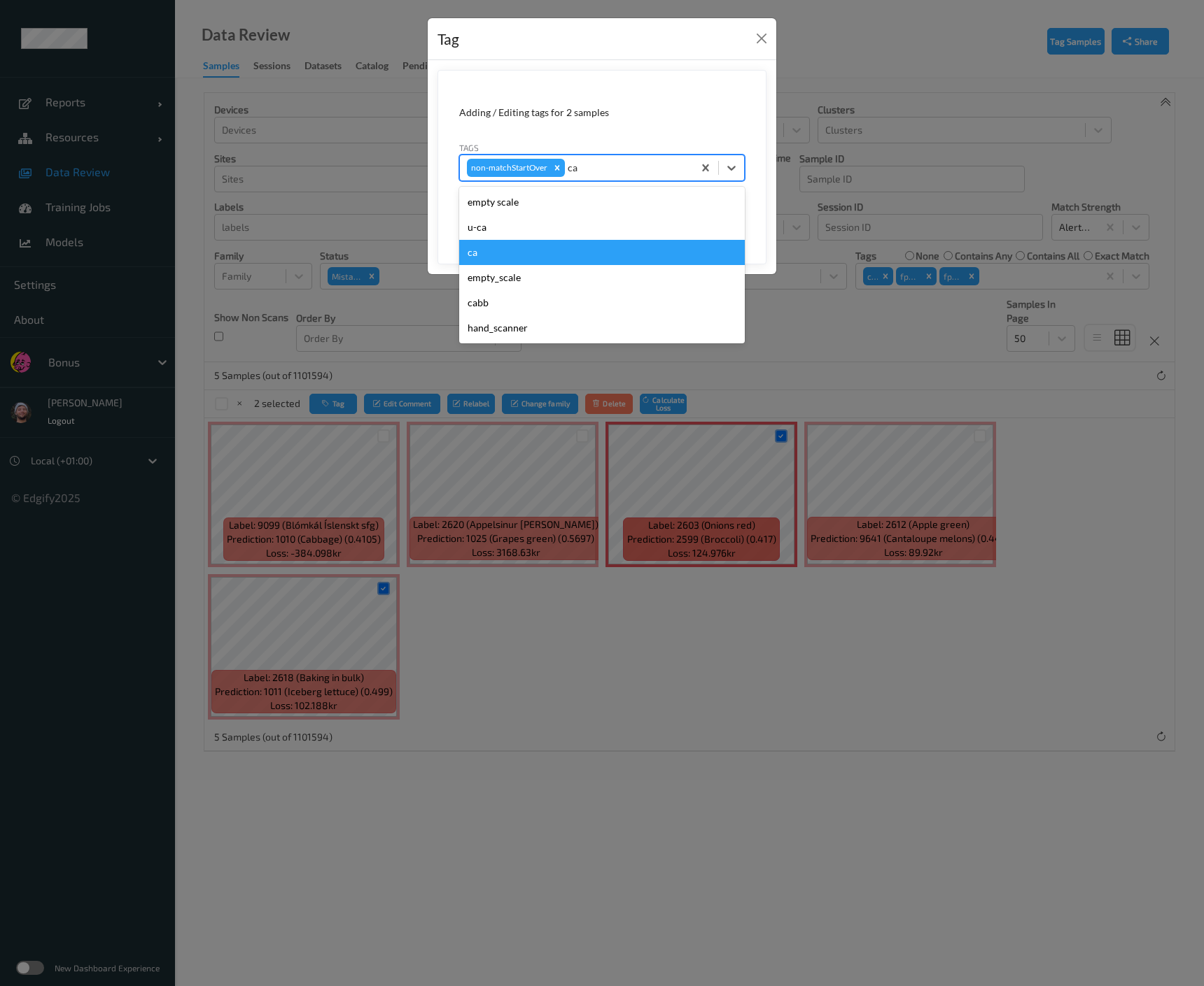
click at [606, 244] on div "ca" at bounding box center [602, 252] width 285 height 25
type input "s"
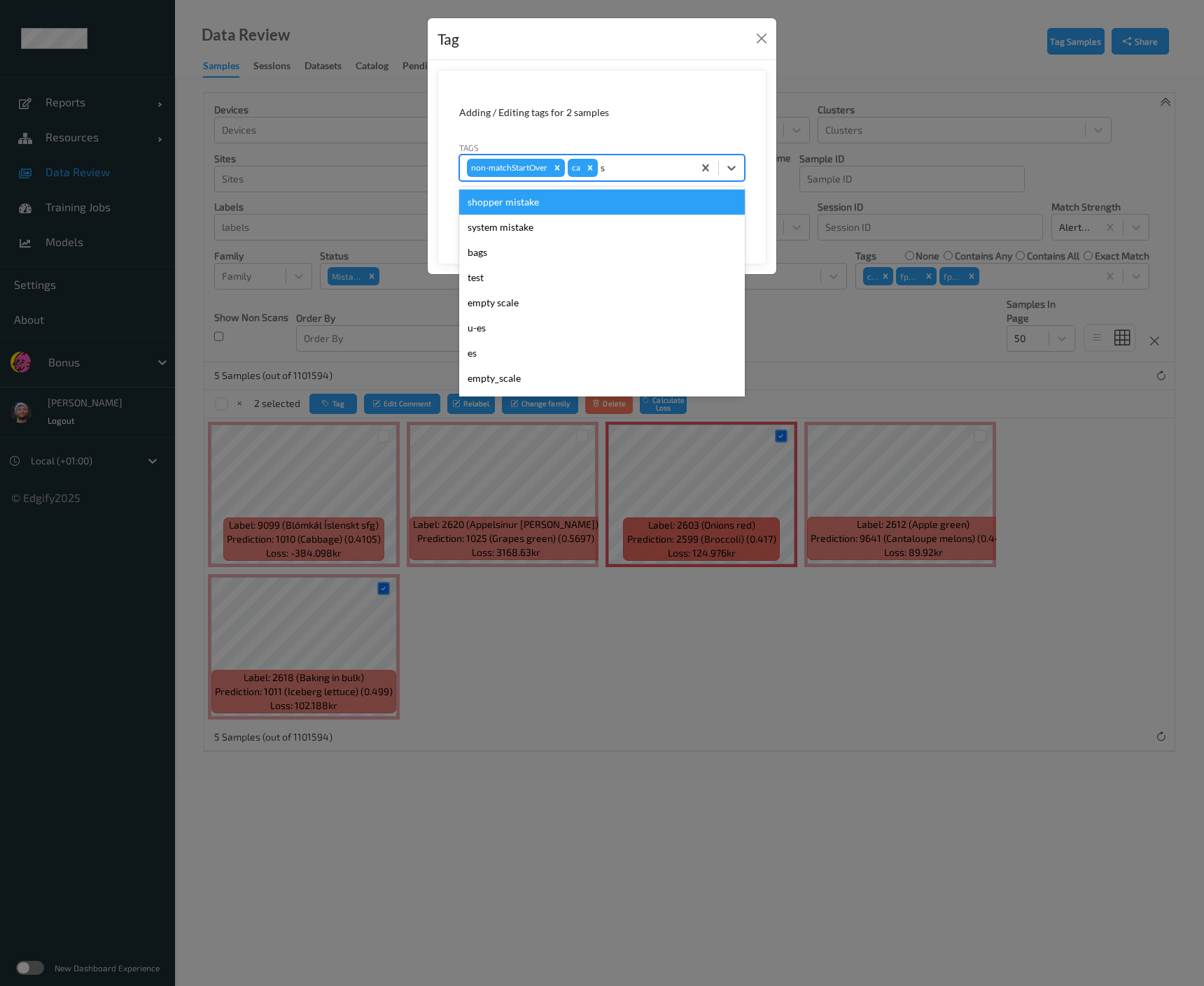
click at [634, 204] on div "shopper mistake" at bounding box center [602, 202] width 285 height 25
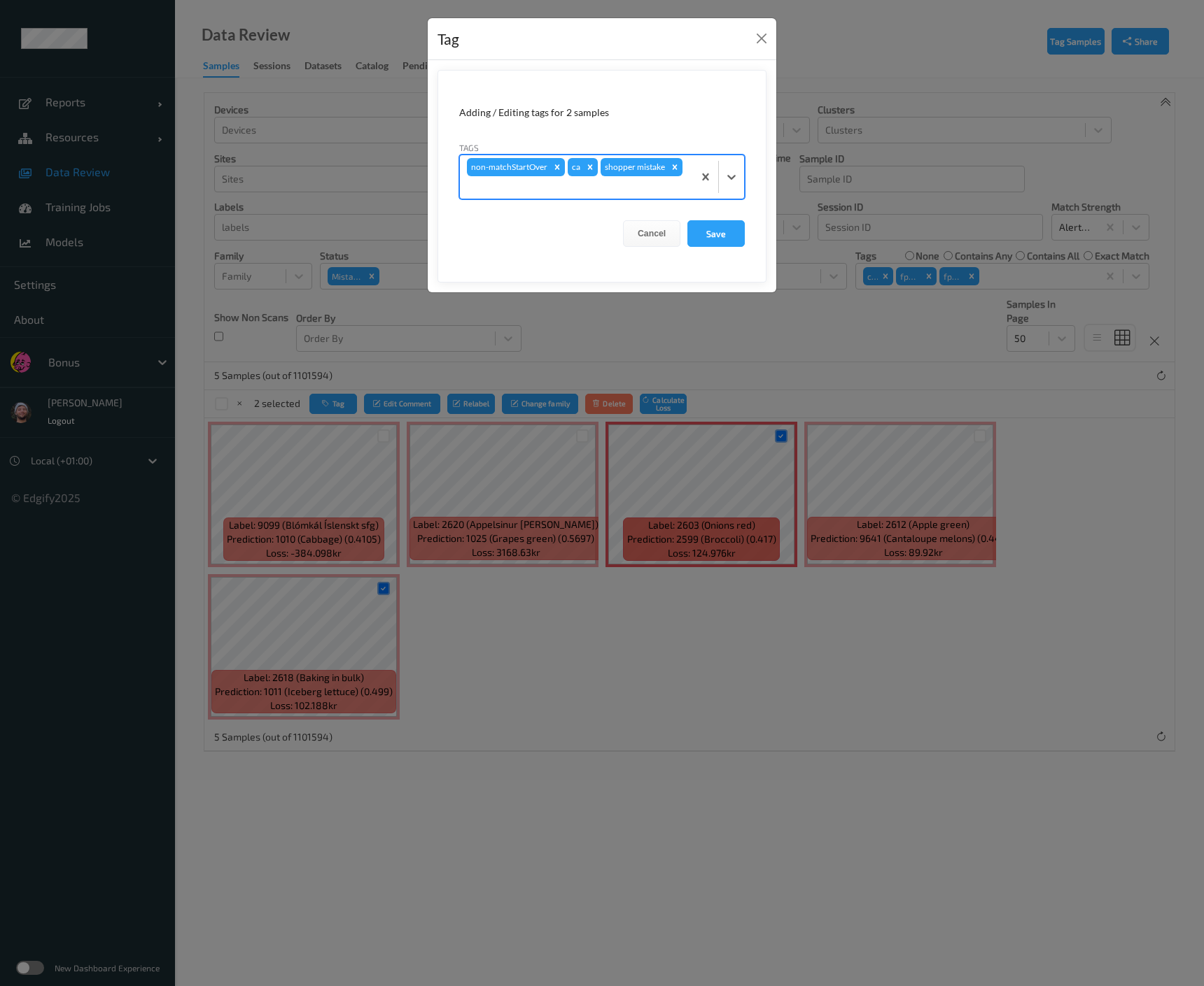
click at [733, 231] on form "Adding / Editing tags for 2 samples Tags option shopper mistake, selected. Sele…" at bounding box center [602, 176] width 329 height 213
click at [726, 227] on button "Save" at bounding box center [716, 233] width 57 height 26
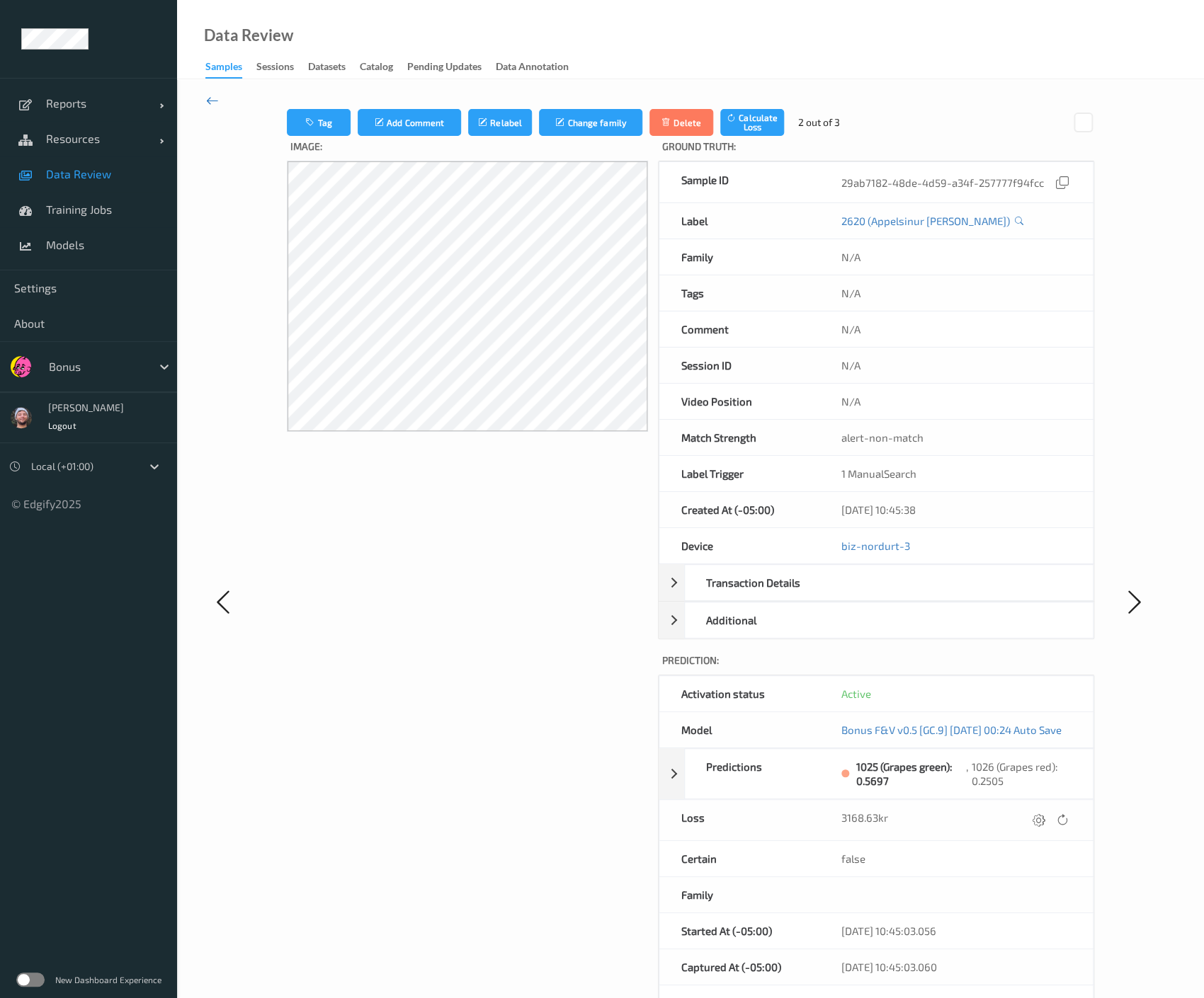
click at [214, 99] on icon at bounding box center [212, 101] width 13 height 16
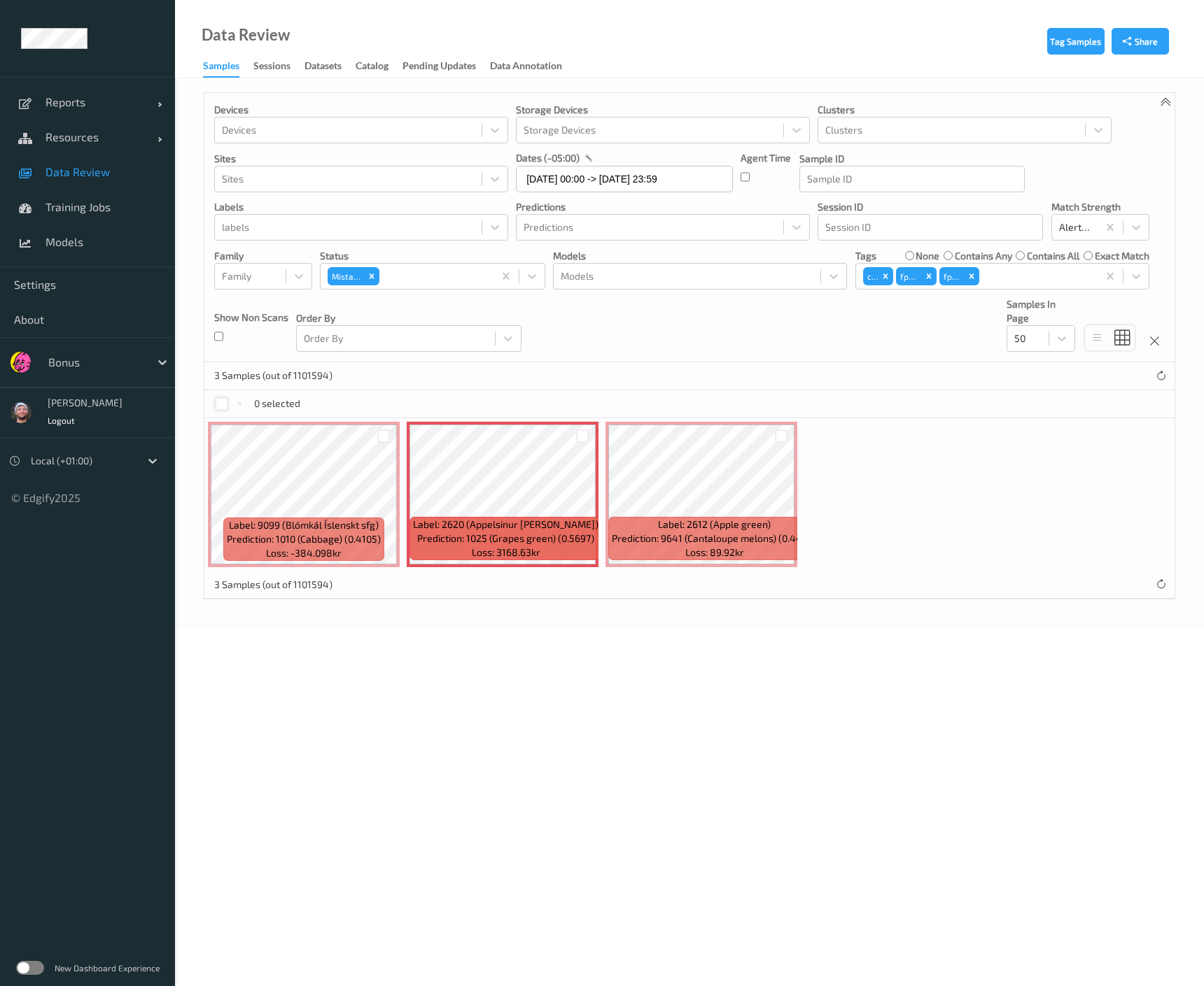
click at [226, 401] on div at bounding box center [221, 404] width 14 height 14
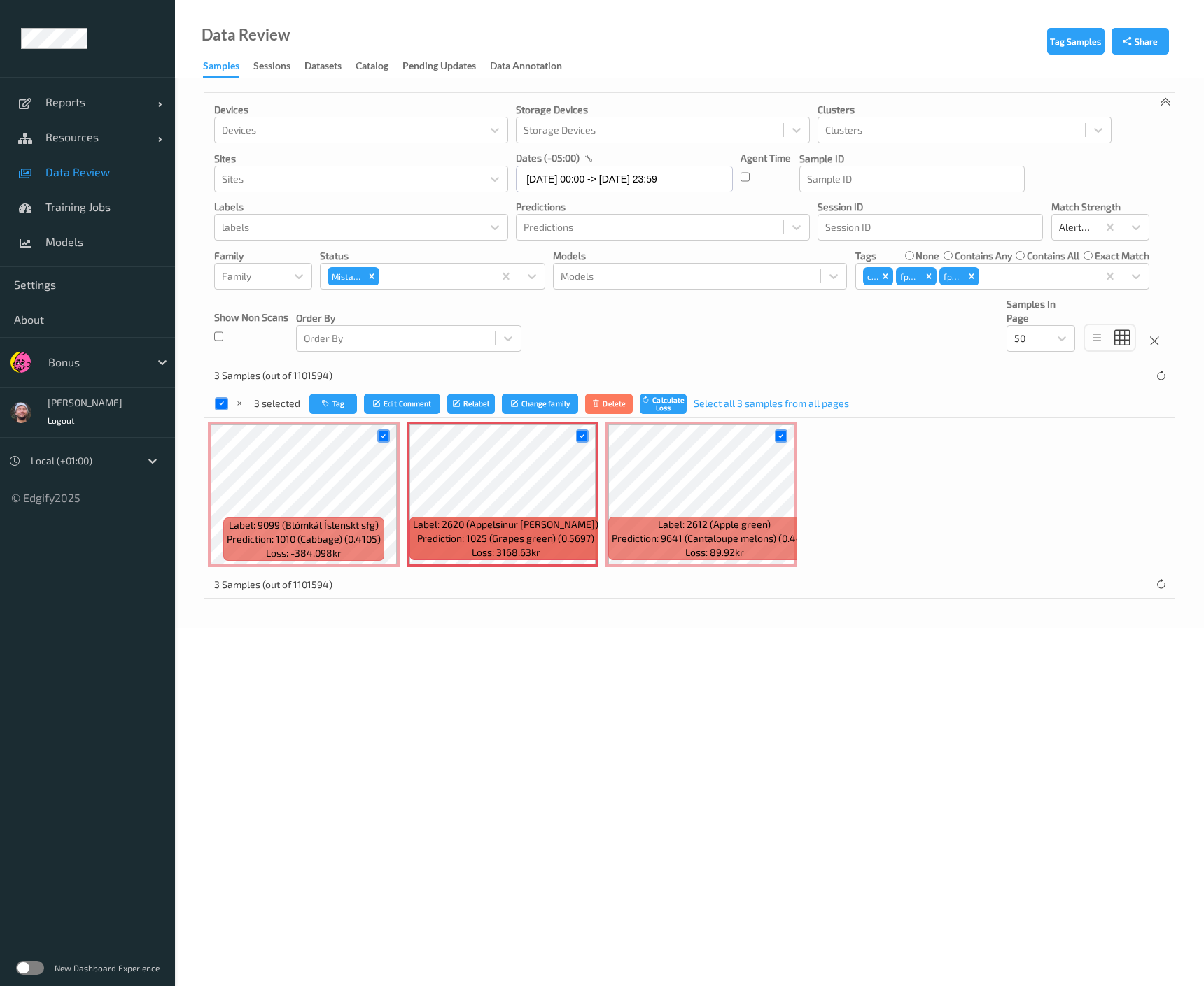
click at [328, 419] on div "Label: 9099 (Blómkál Íslenskt sfg) Prediction: 1010 (Cabbage) (0.4105) Loss: -3…" at bounding box center [689, 495] width 970 height 153
click at [328, 409] on button "Tag" at bounding box center [333, 403] width 47 height 20
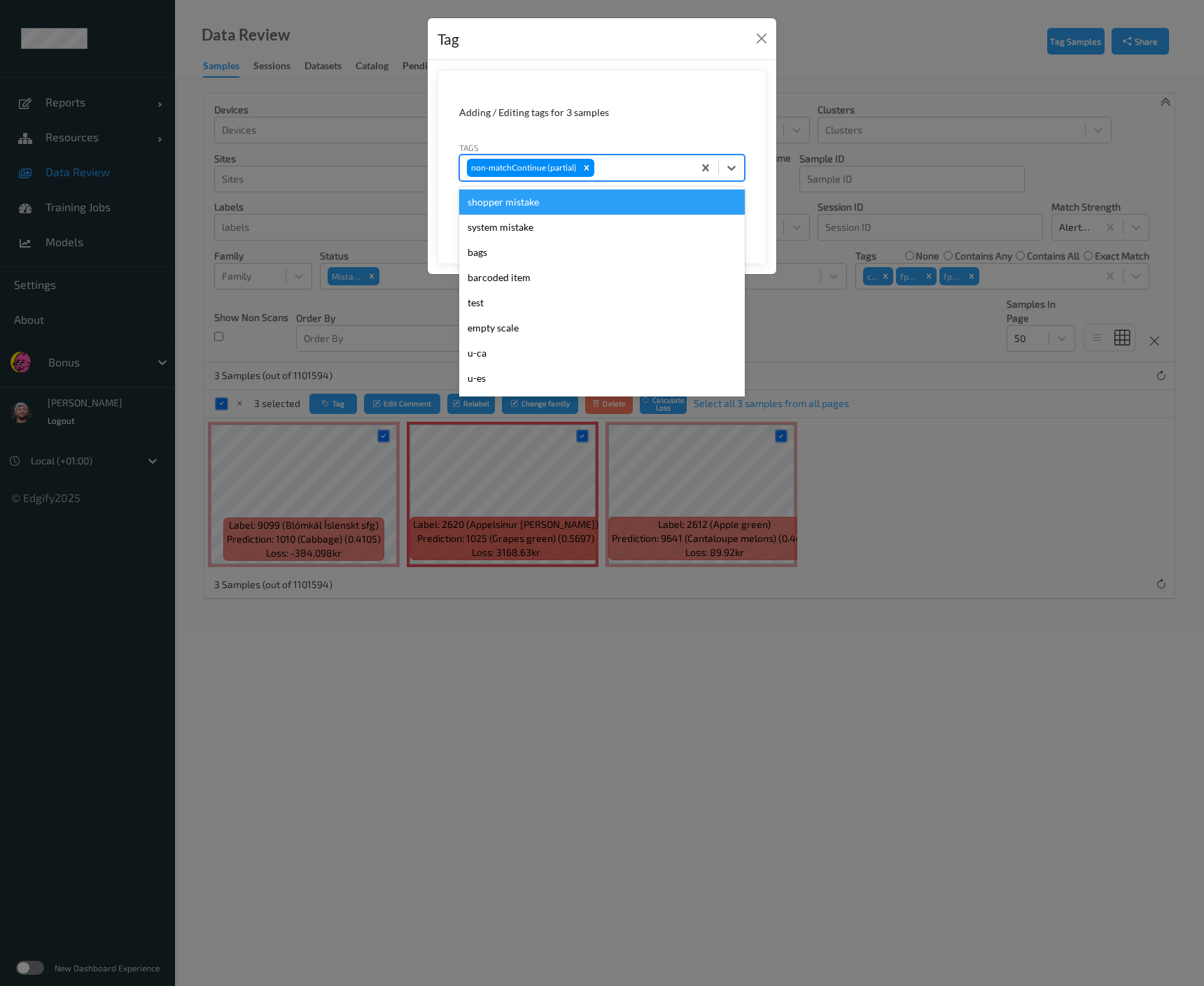
click at [647, 168] on div at bounding box center [641, 167] width 89 height 16
type input "o"
type input "pi"
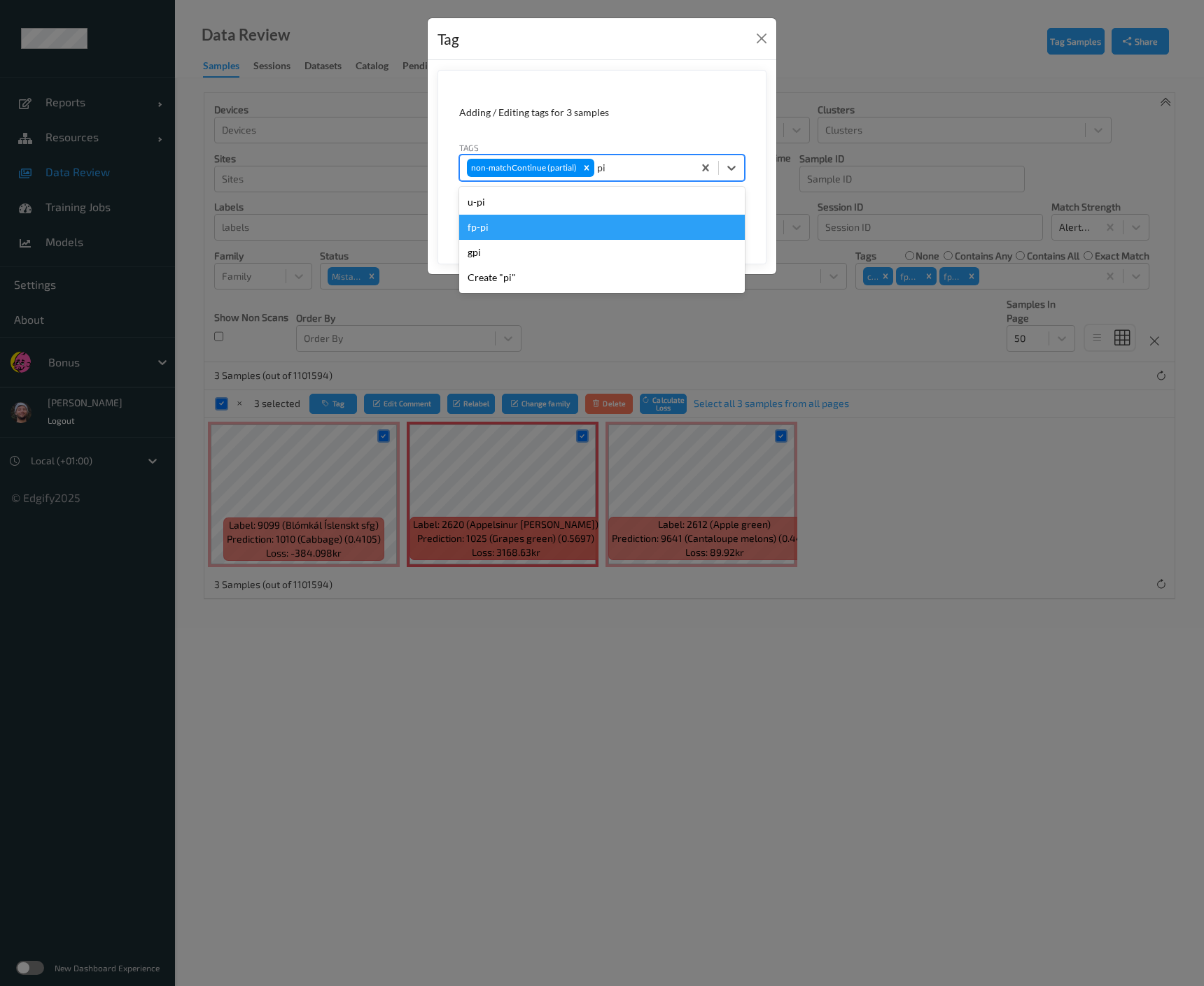
click at [634, 221] on div "fp-pi" at bounding box center [602, 227] width 285 height 25
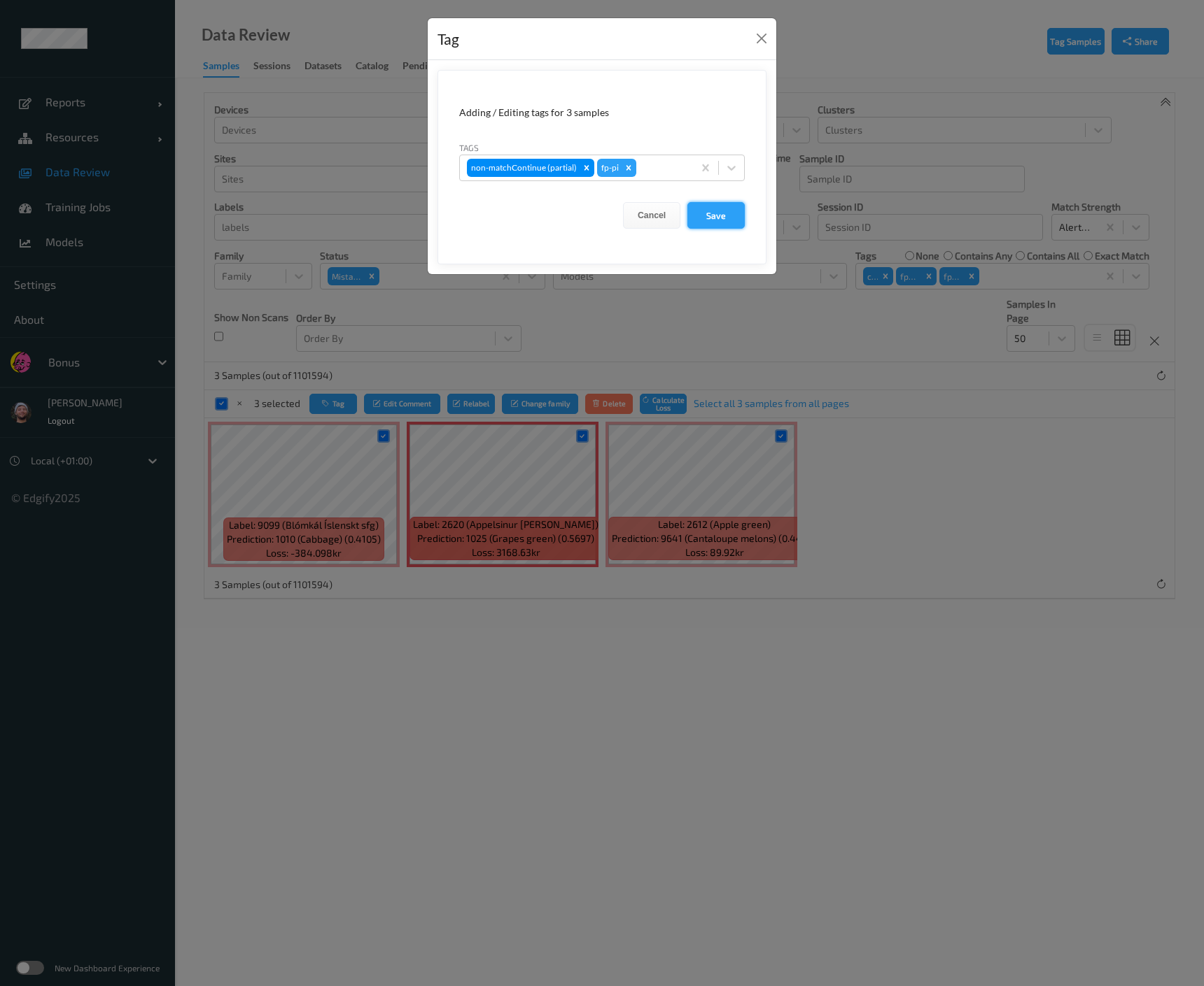
click at [711, 209] on button "Save" at bounding box center [716, 215] width 57 height 26
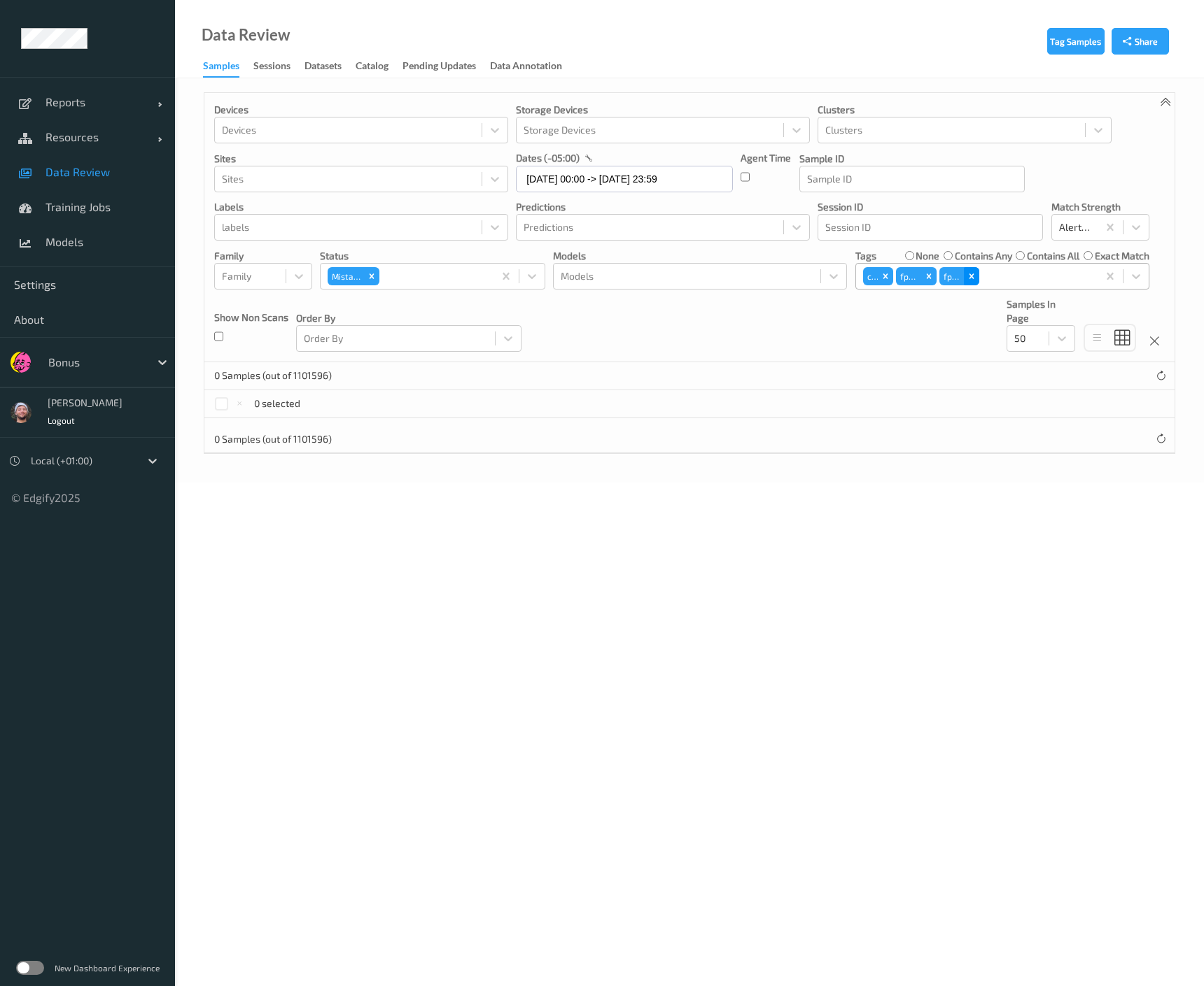
click at [972, 273] on icon "Remove fp-ig" at bounding box center [971, 276] width 10 height 10
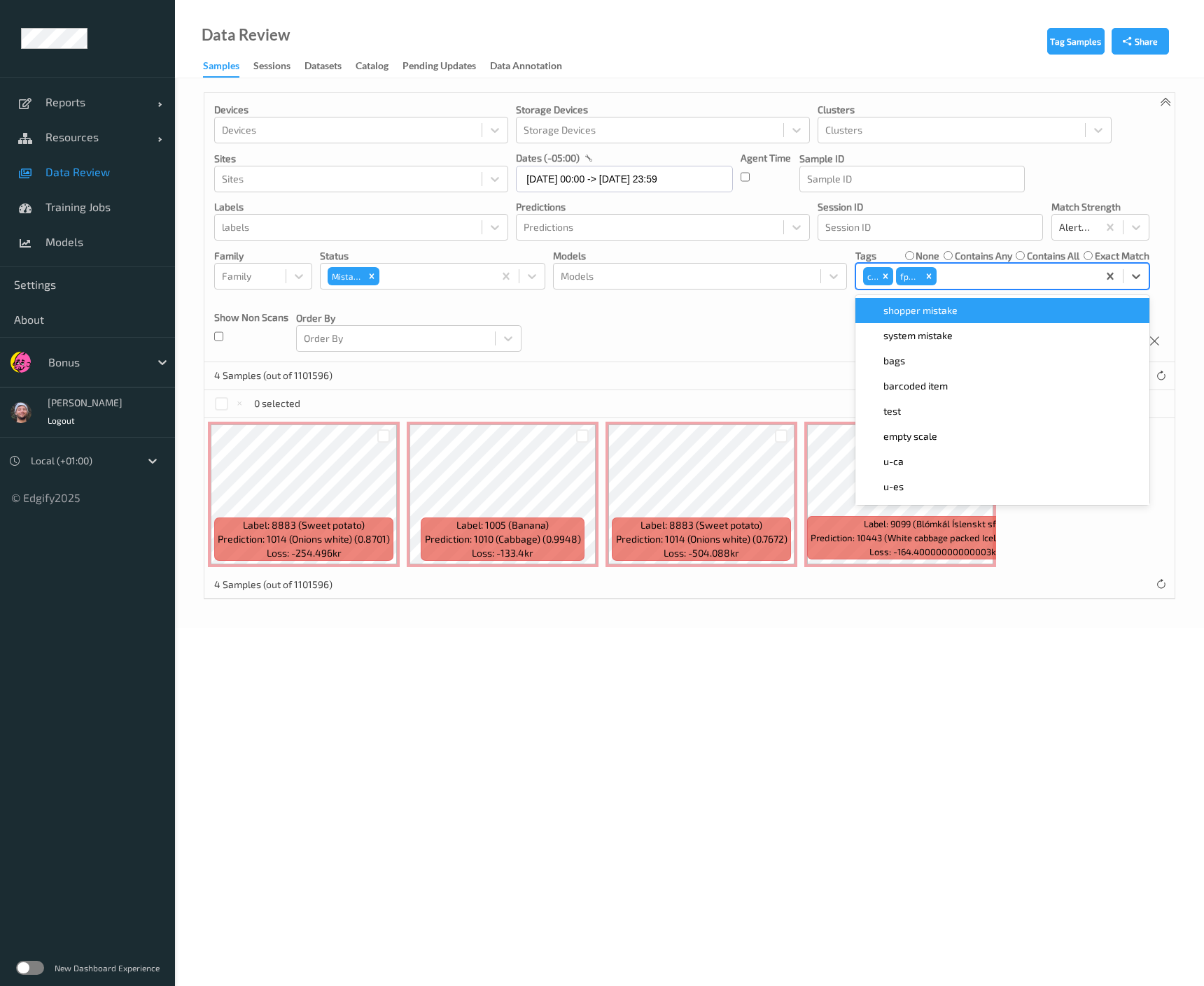
click at [942, 277] on div at bounding box center [1014, 276] width 151 height 16
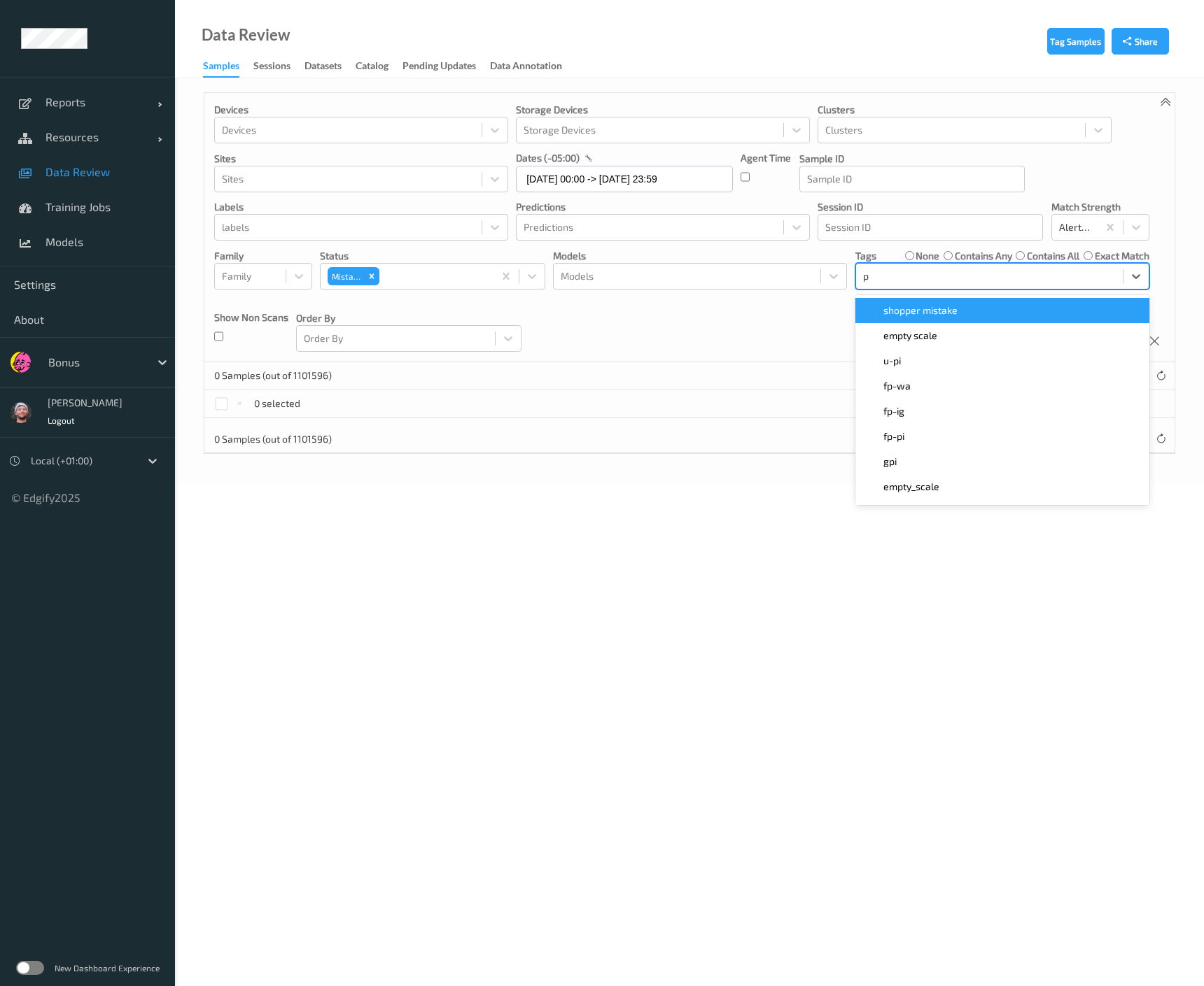
type input "pi"
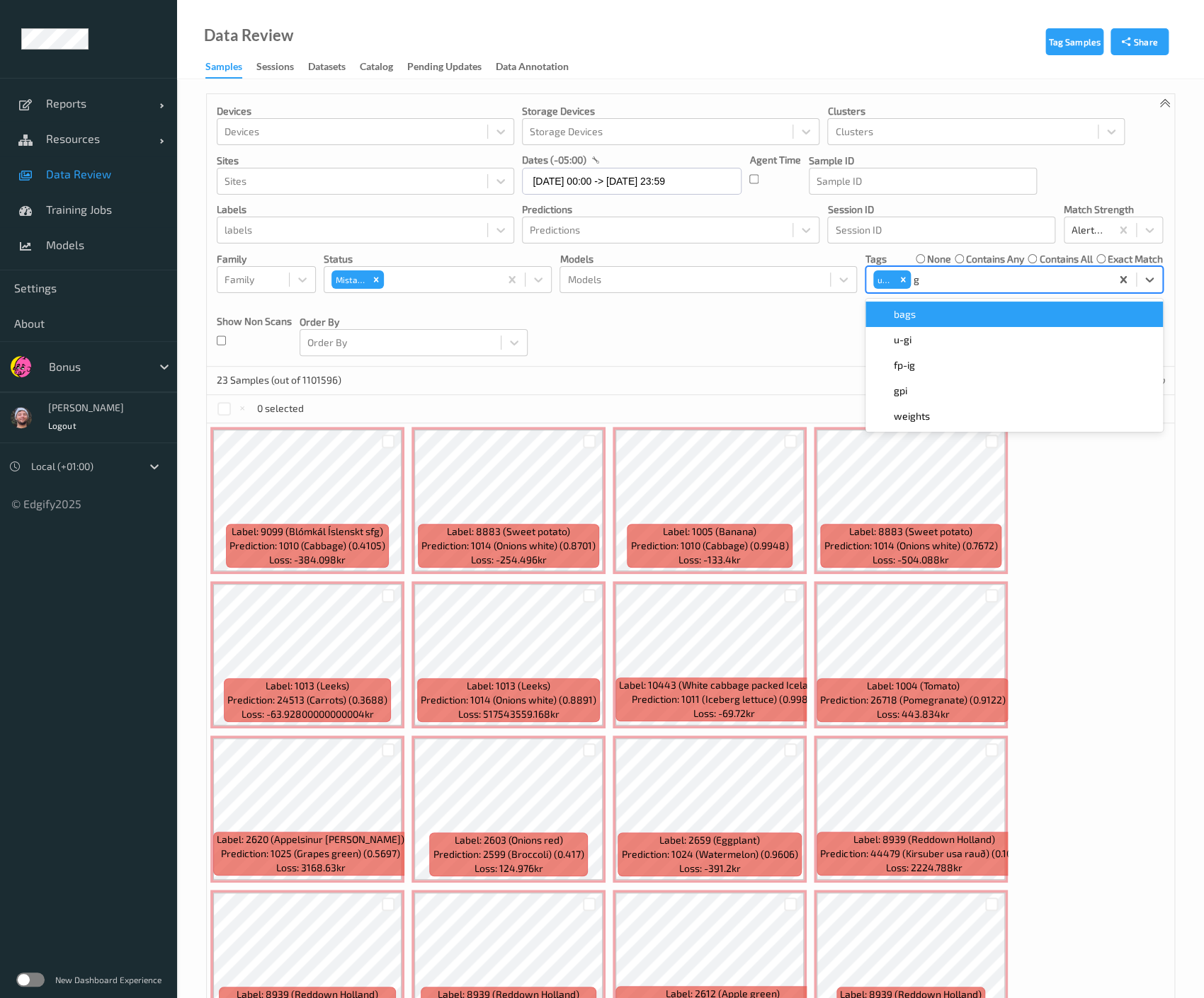
type input "gi"
type input "ca"
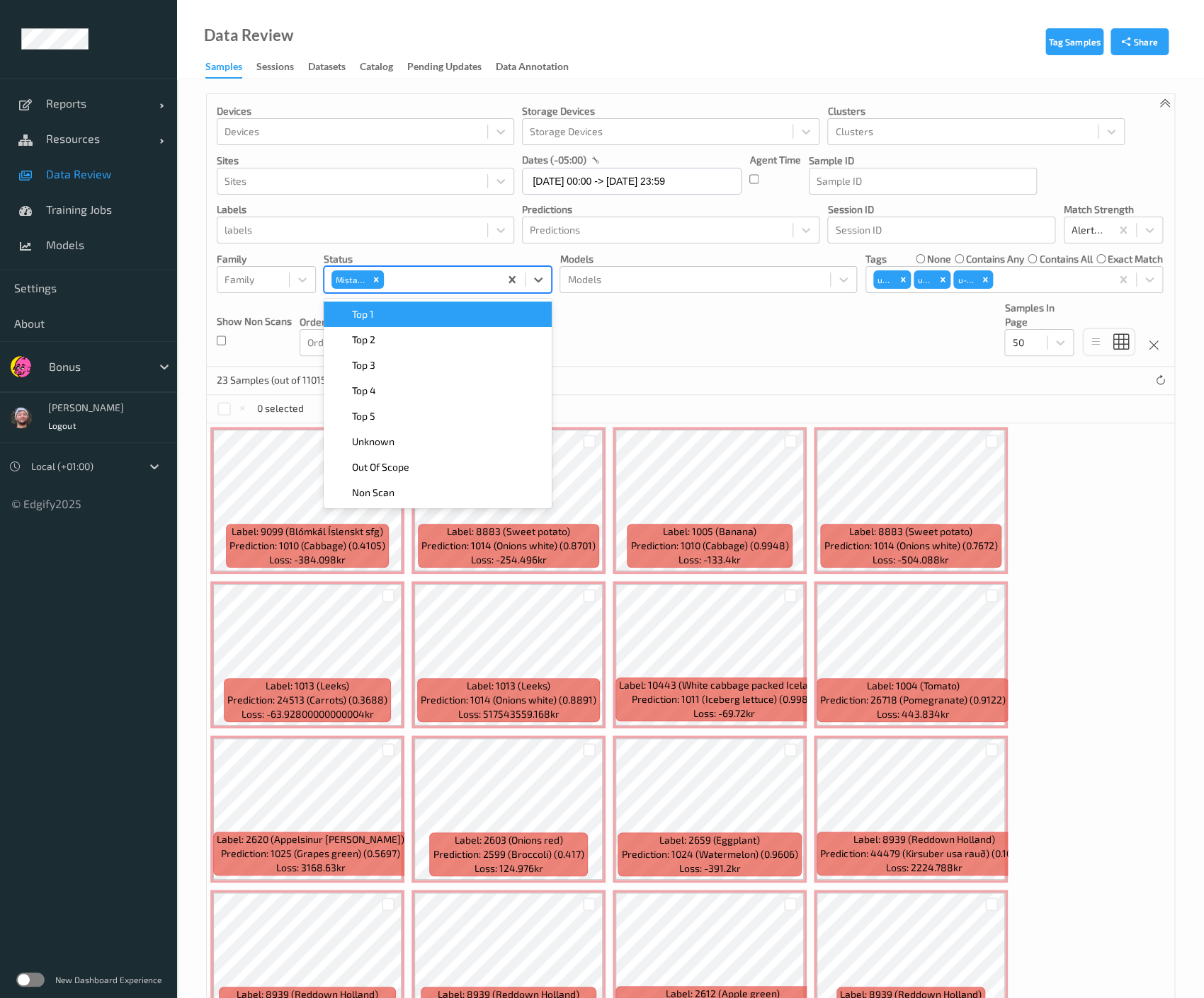
click at [495, 281] on div "Mistake" at bounding box center [411, 280] width 175 height 24
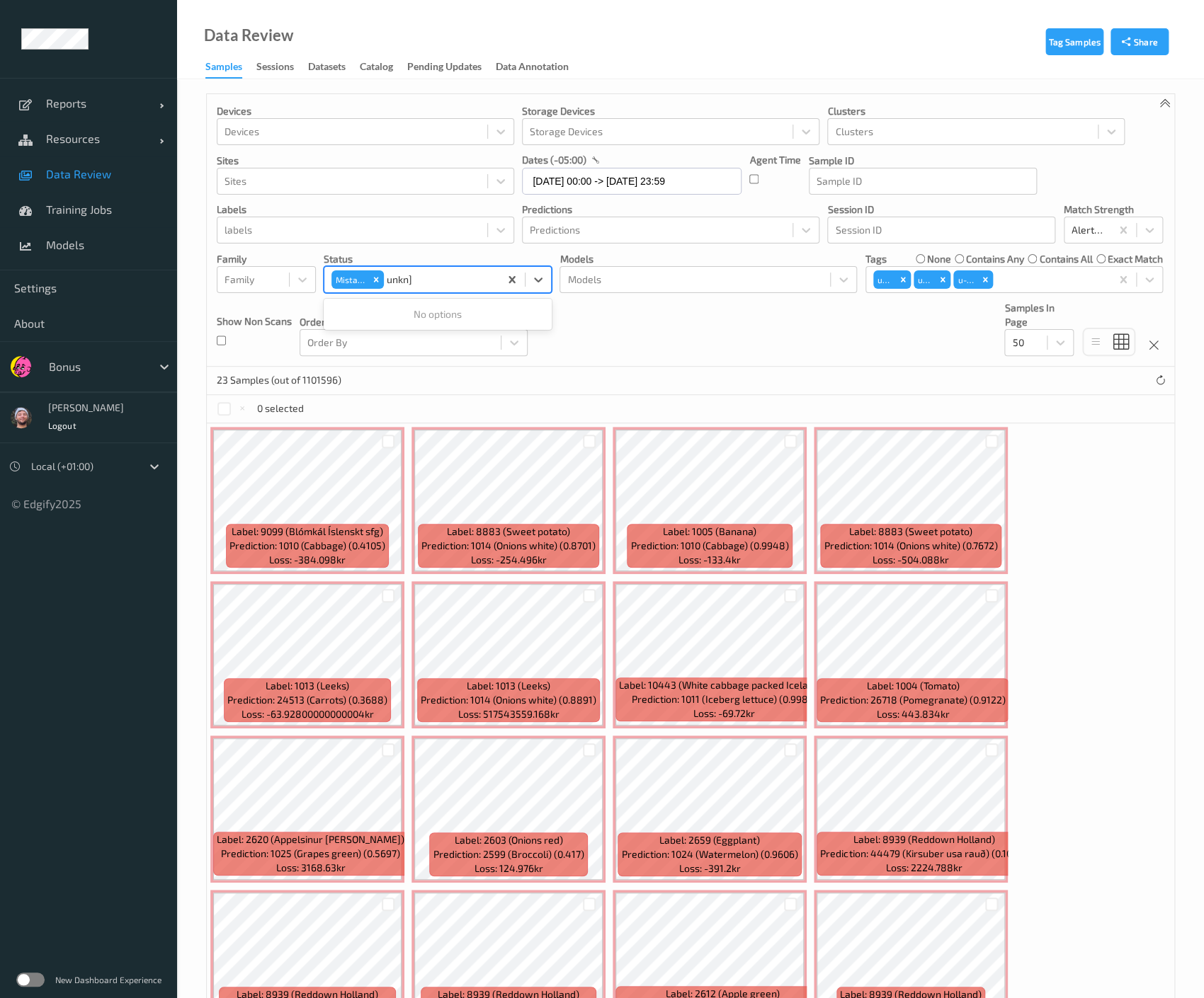
type input "unkn"
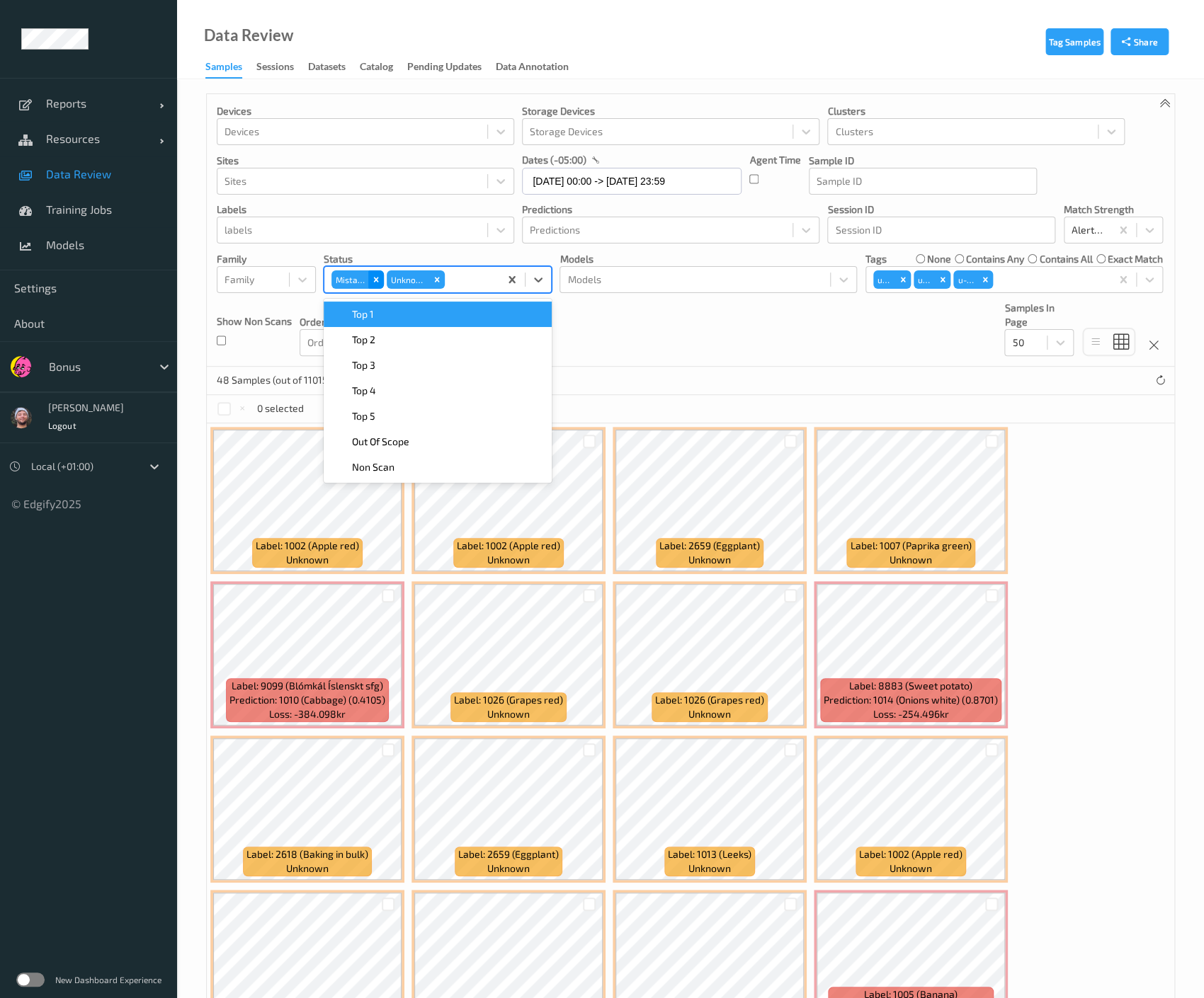
click at [375, 278] on icon "Remove Mistake" at bounding box center [376, 279] width 5 height 5
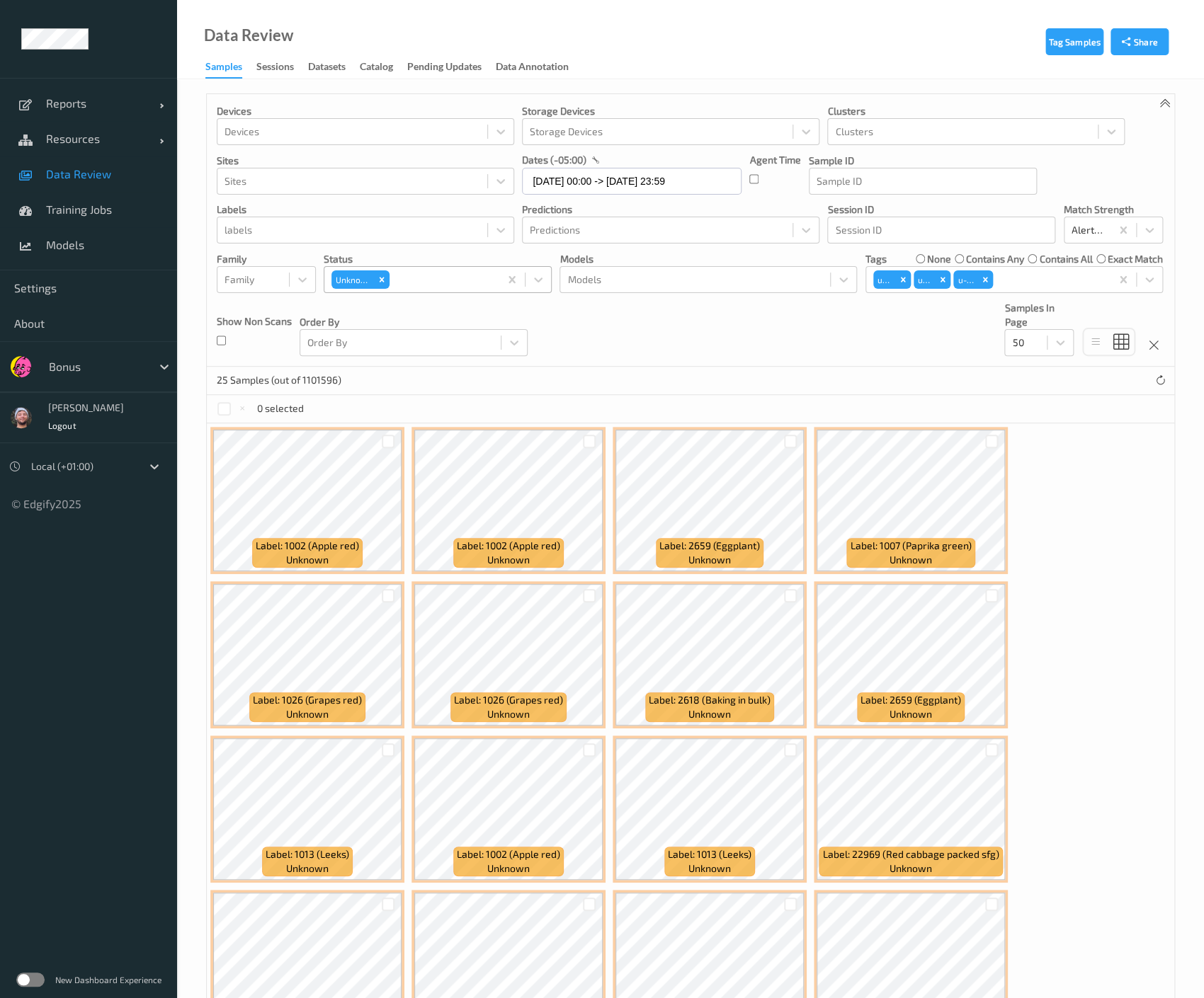
click at [617, 358] on div "Devices Devices Storage Devices Storage Devices Clusters Clusters Sites Sites d…" at bounding box center [690, 230] width 967 height 273
click at [616, 372] on div "25 Samples (out of 1101596)" at bounding box center [690, 381] width 967 height 28
click at [385, 442] on div at bounding box center [389, 441] width 14 height 14
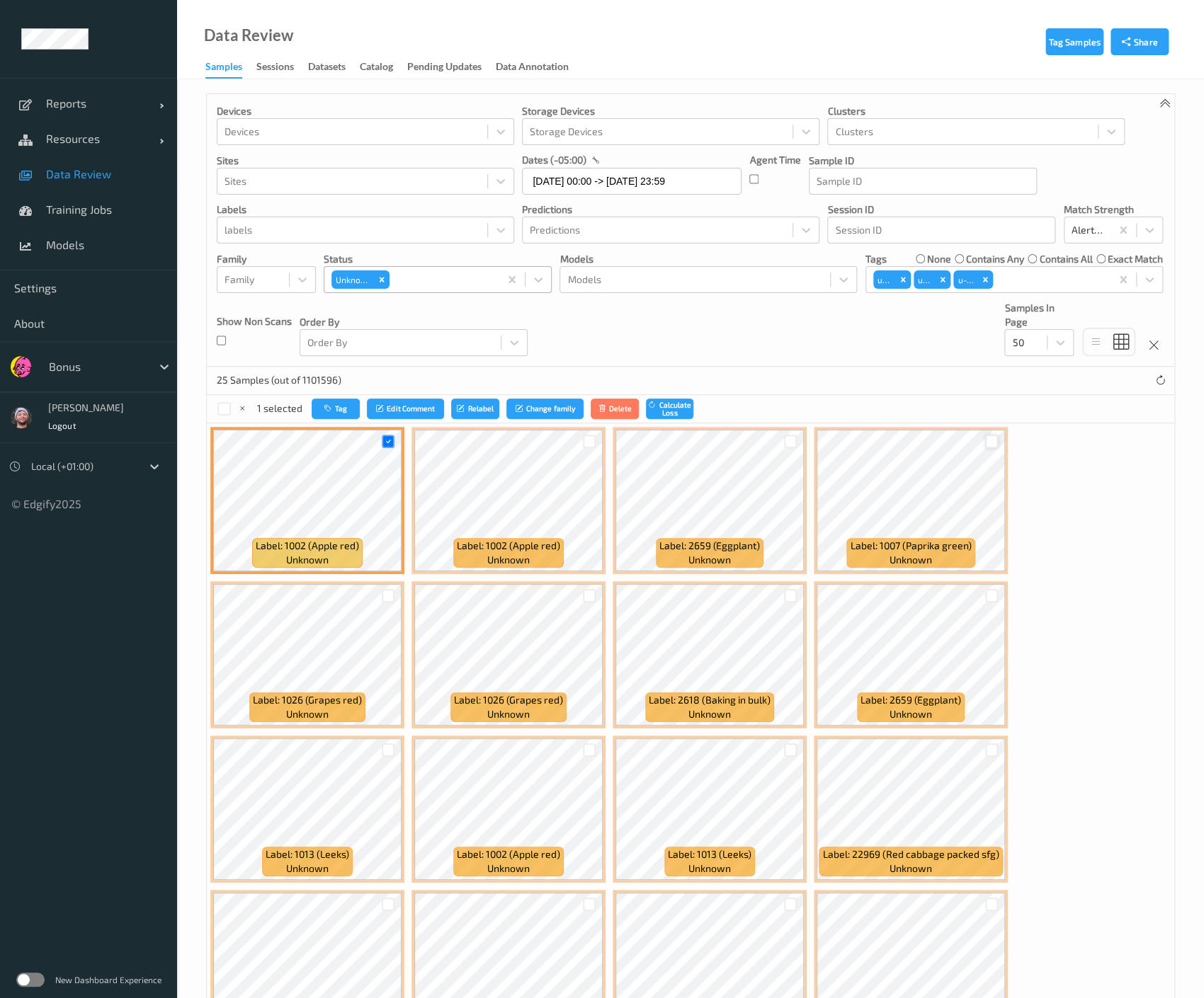
click at [985, 444] on div at bounding box center [992, 441] width 14 height 14
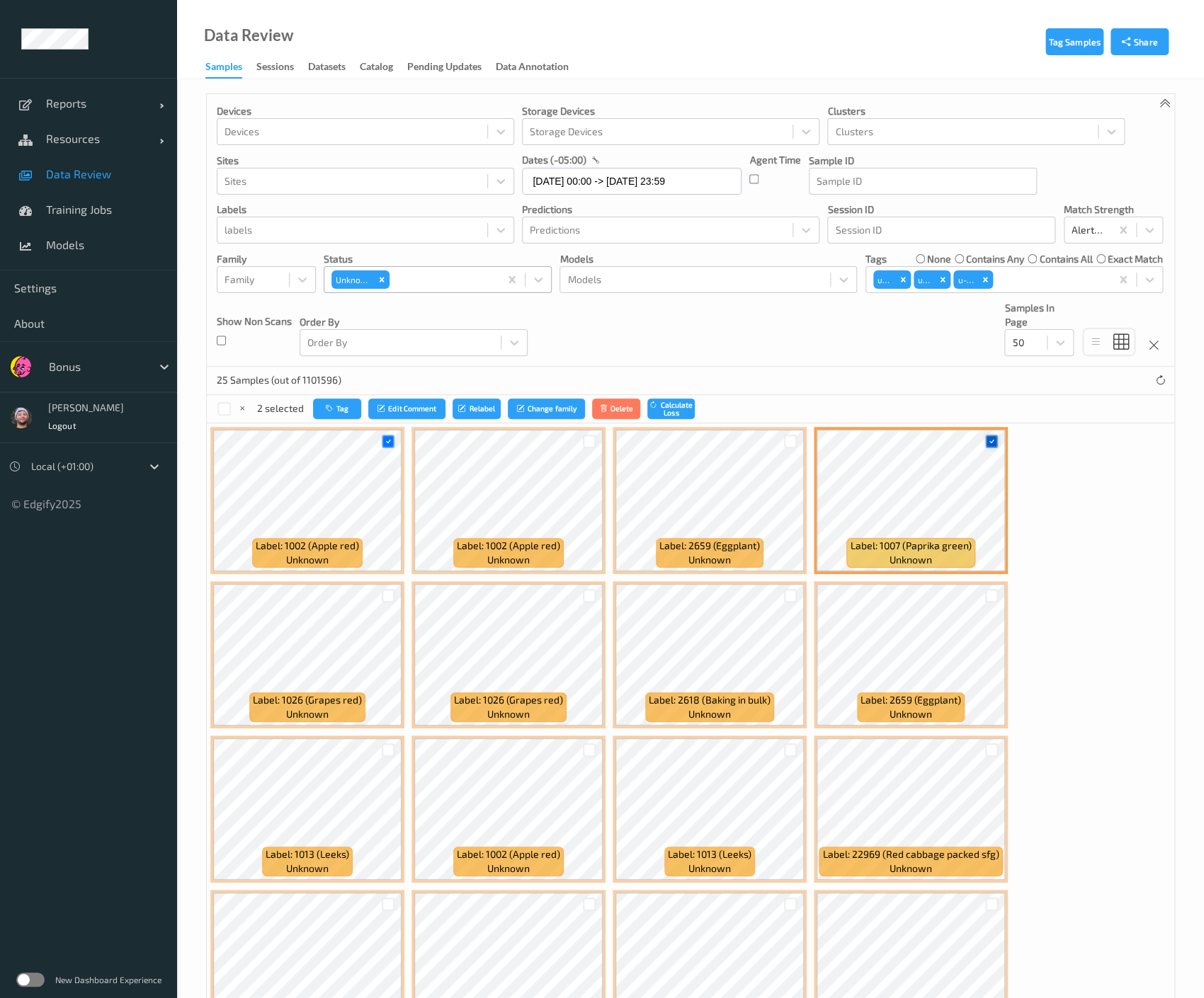
click at [987, 444] on icon at bounding box center [991, 440] width 9 height 9
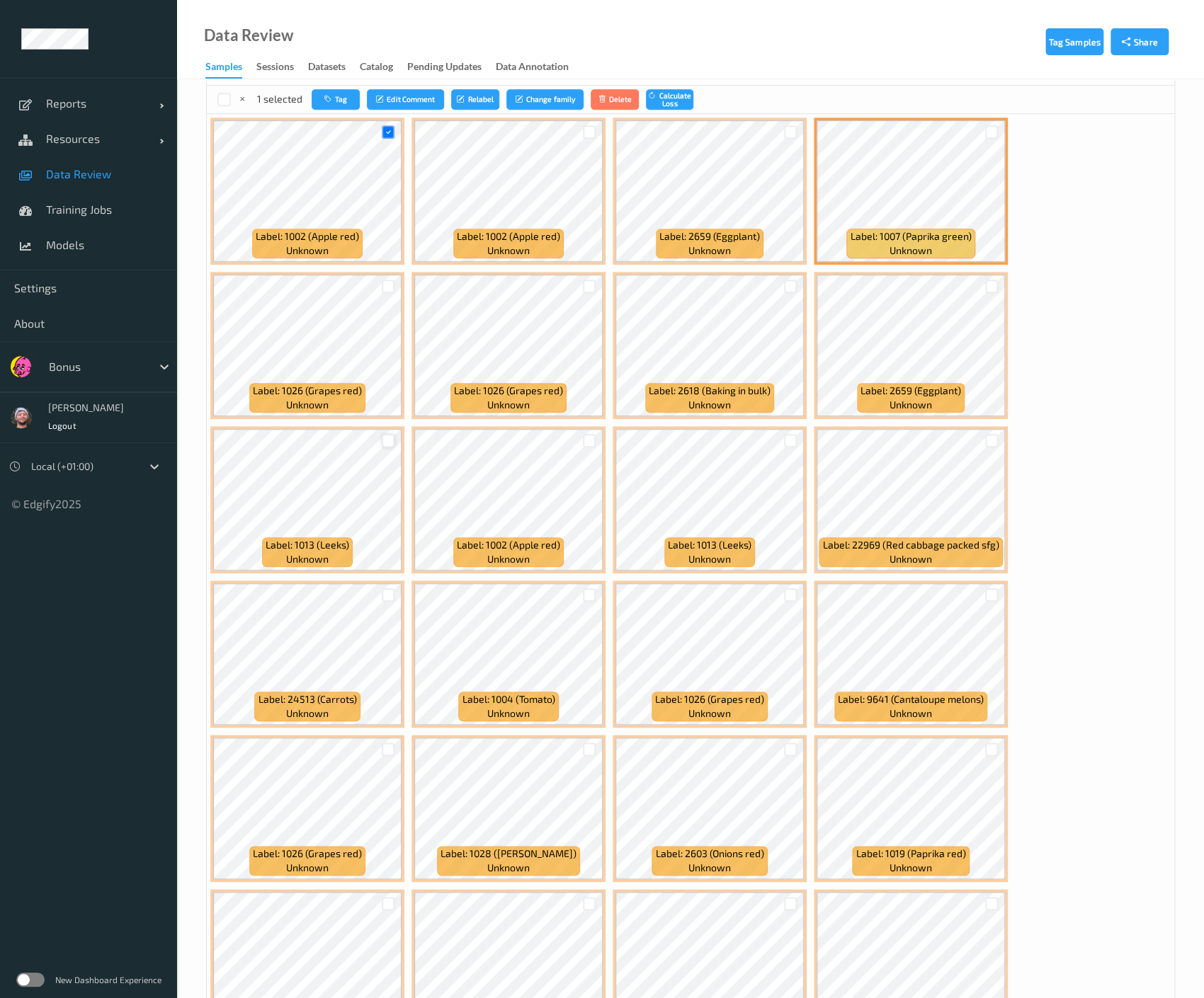
click at [391, 437] on div at bounding box center [389, 441] width 14 height 14
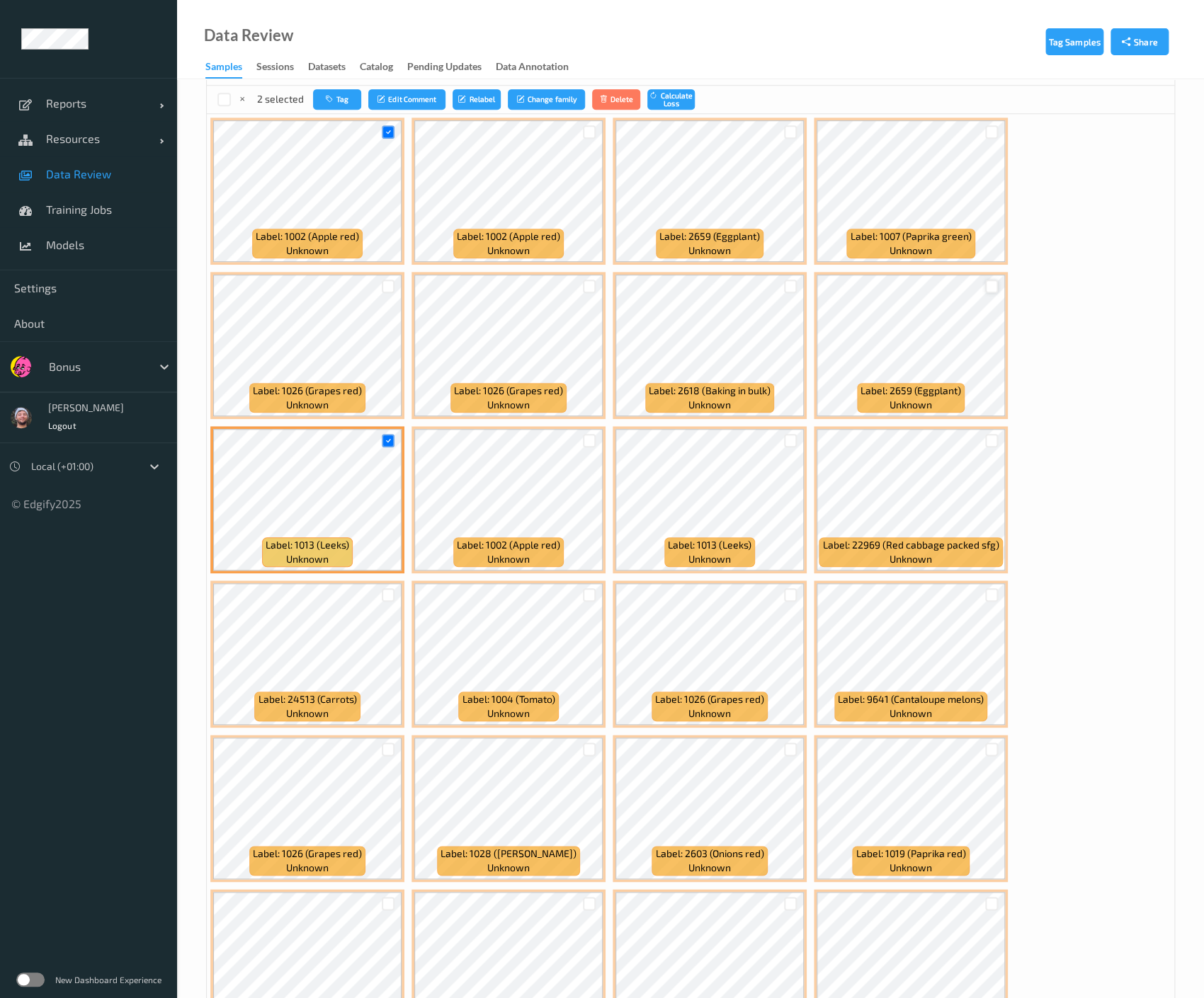
click at [985, 282] on div at bounding box center [992, 287] width 14 height 14
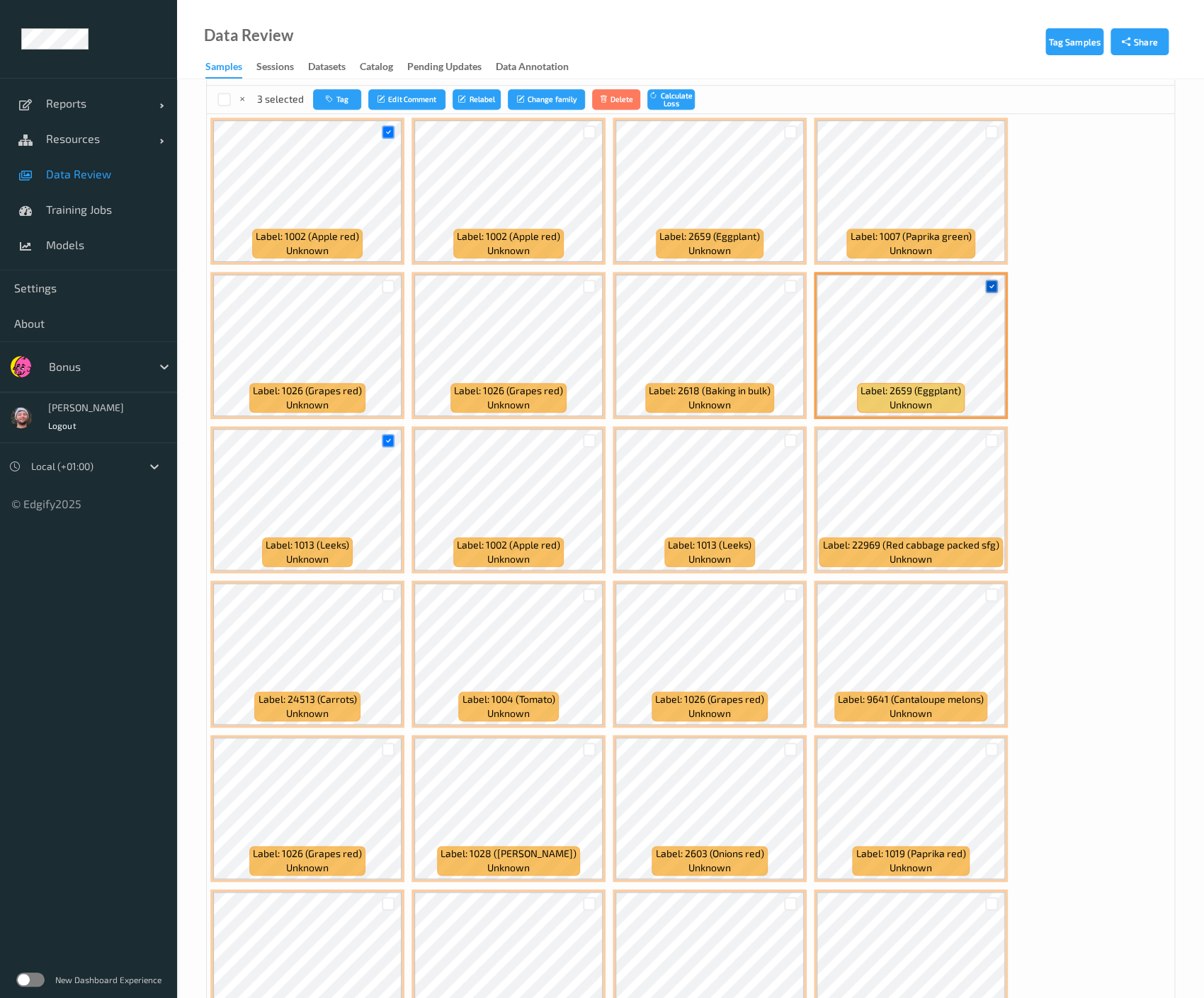
click at [987, 282] on icon at bounding box center [991, 286] width 9 height 9
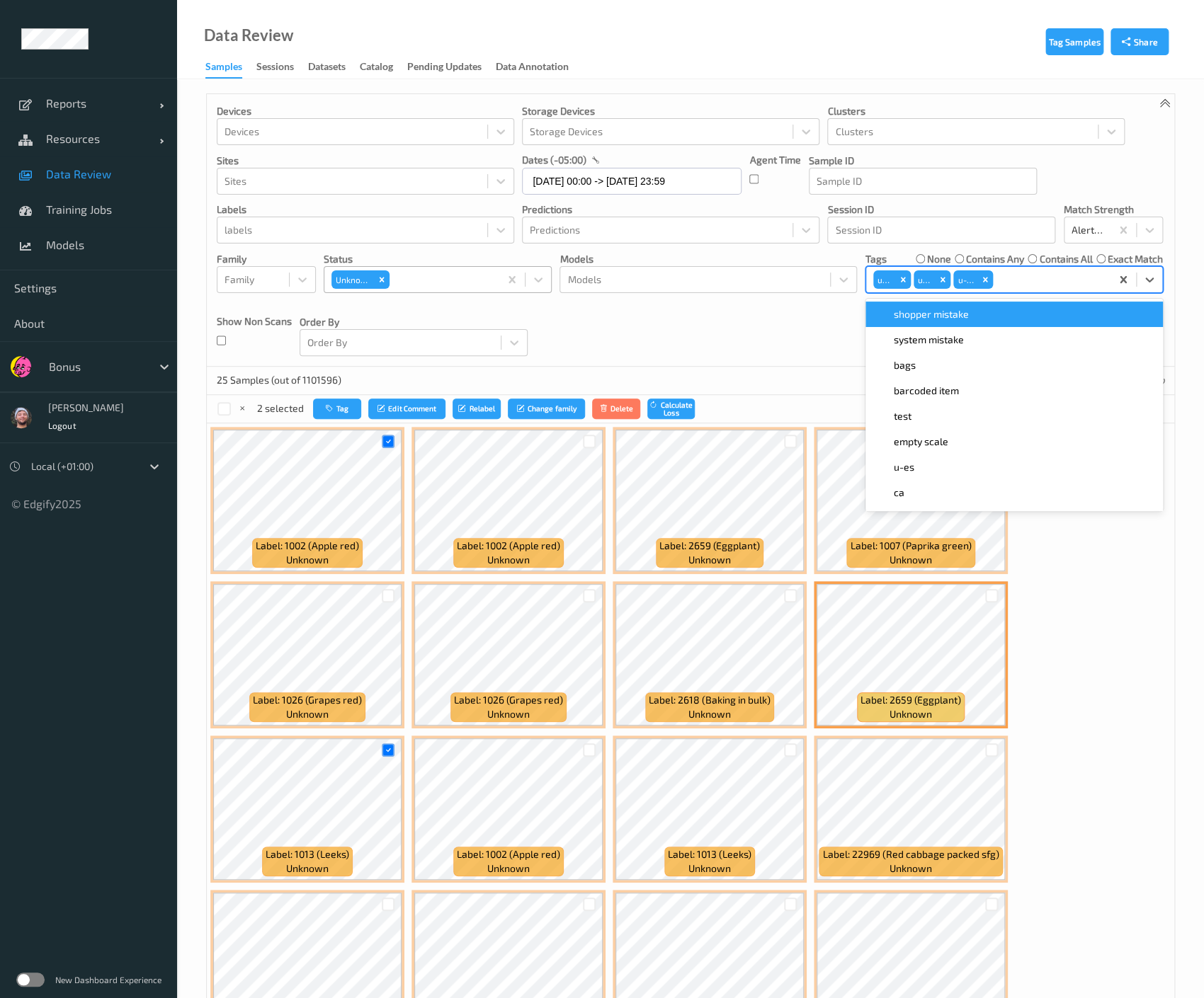
click at [1013, 282] on div at bounding box center [1049, 279] width 108 height 17
type input "es"
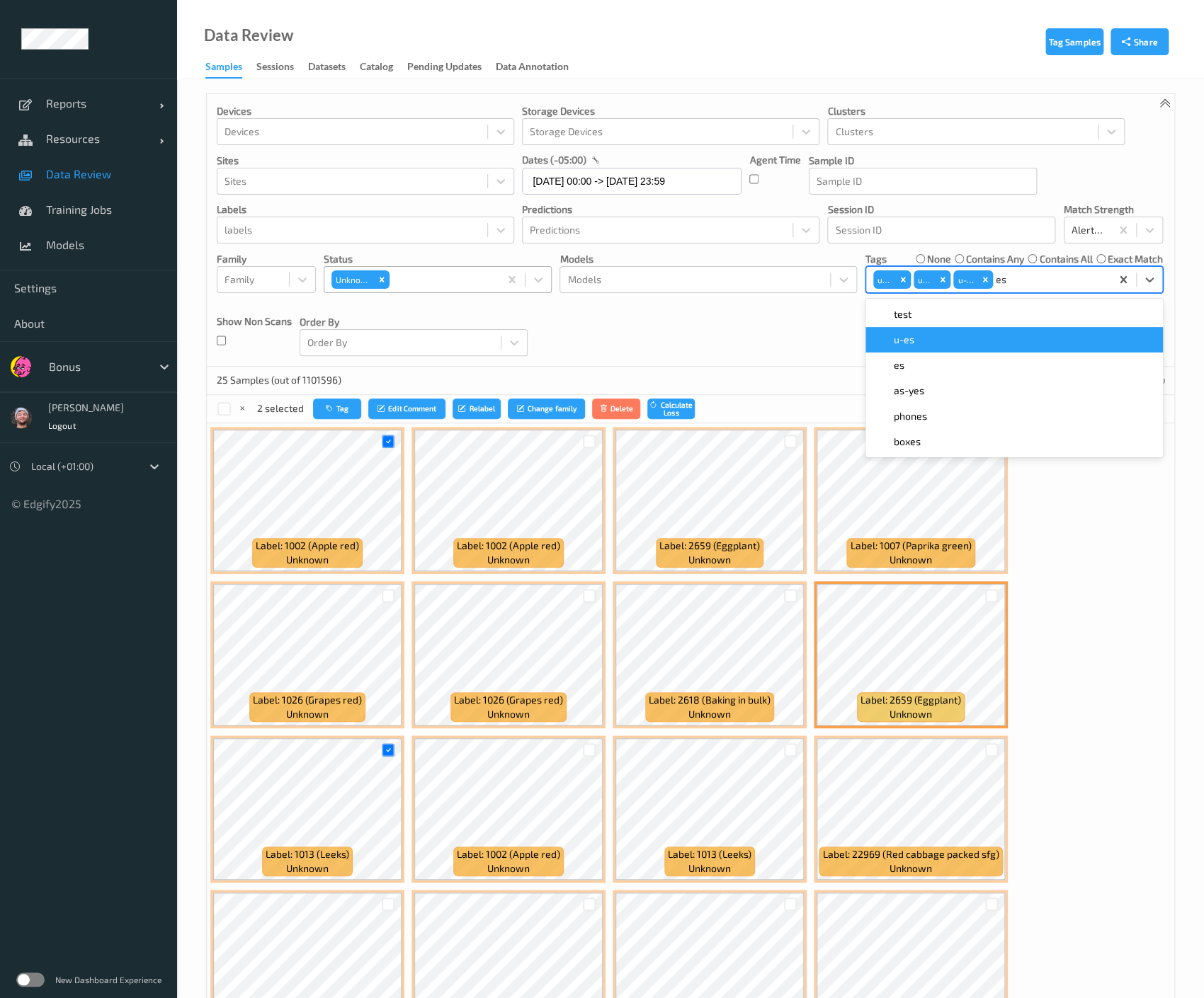
click at [960, 331] on div "u-es" at bounding box center [1014, 340] width 298 height 25
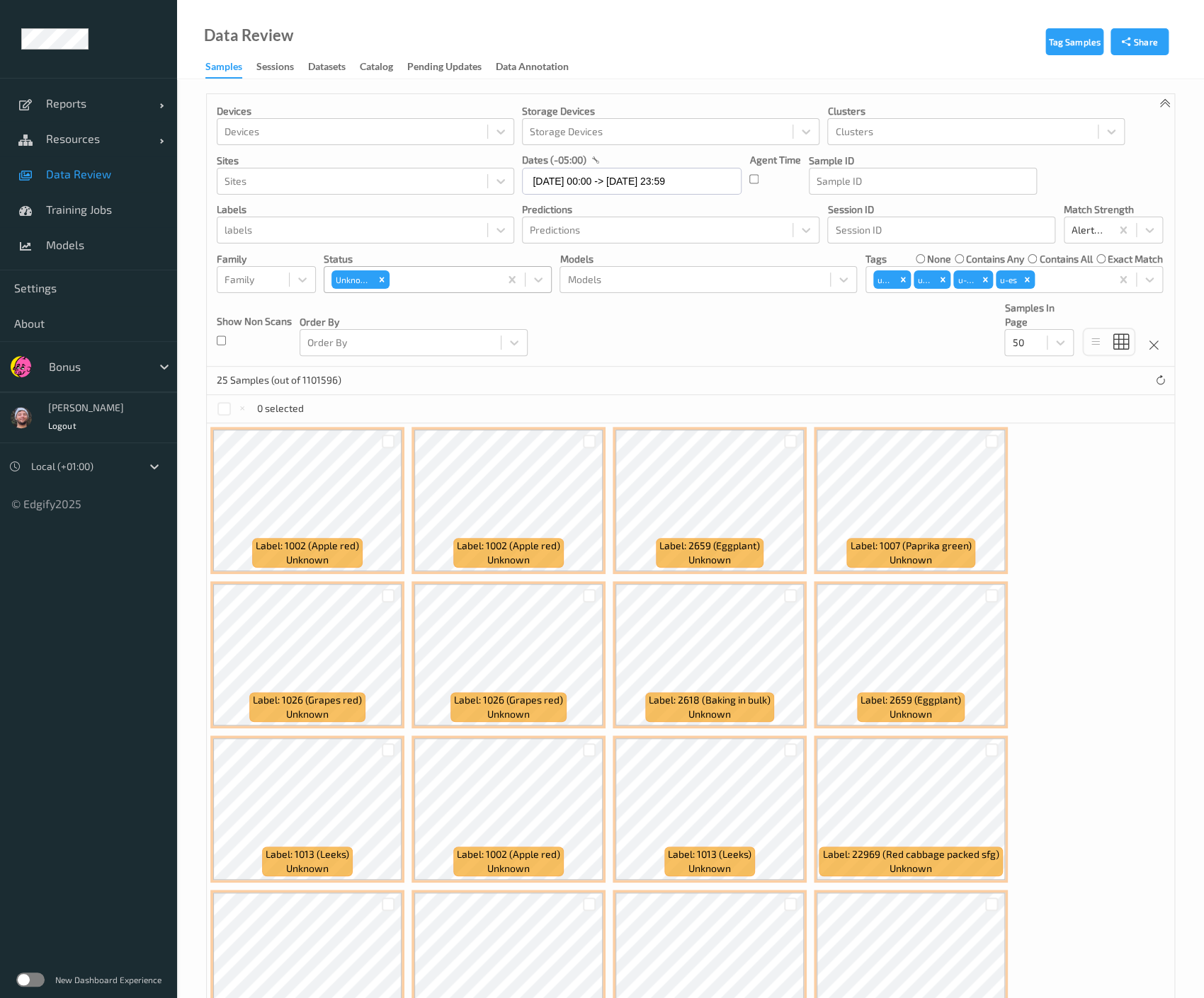
click at [624, 318] on div "Devices Devices Storage Devices Storage Devices Clusters Clusters Sites Sites d…" at bounding box center [690, 230] width 967 height 273
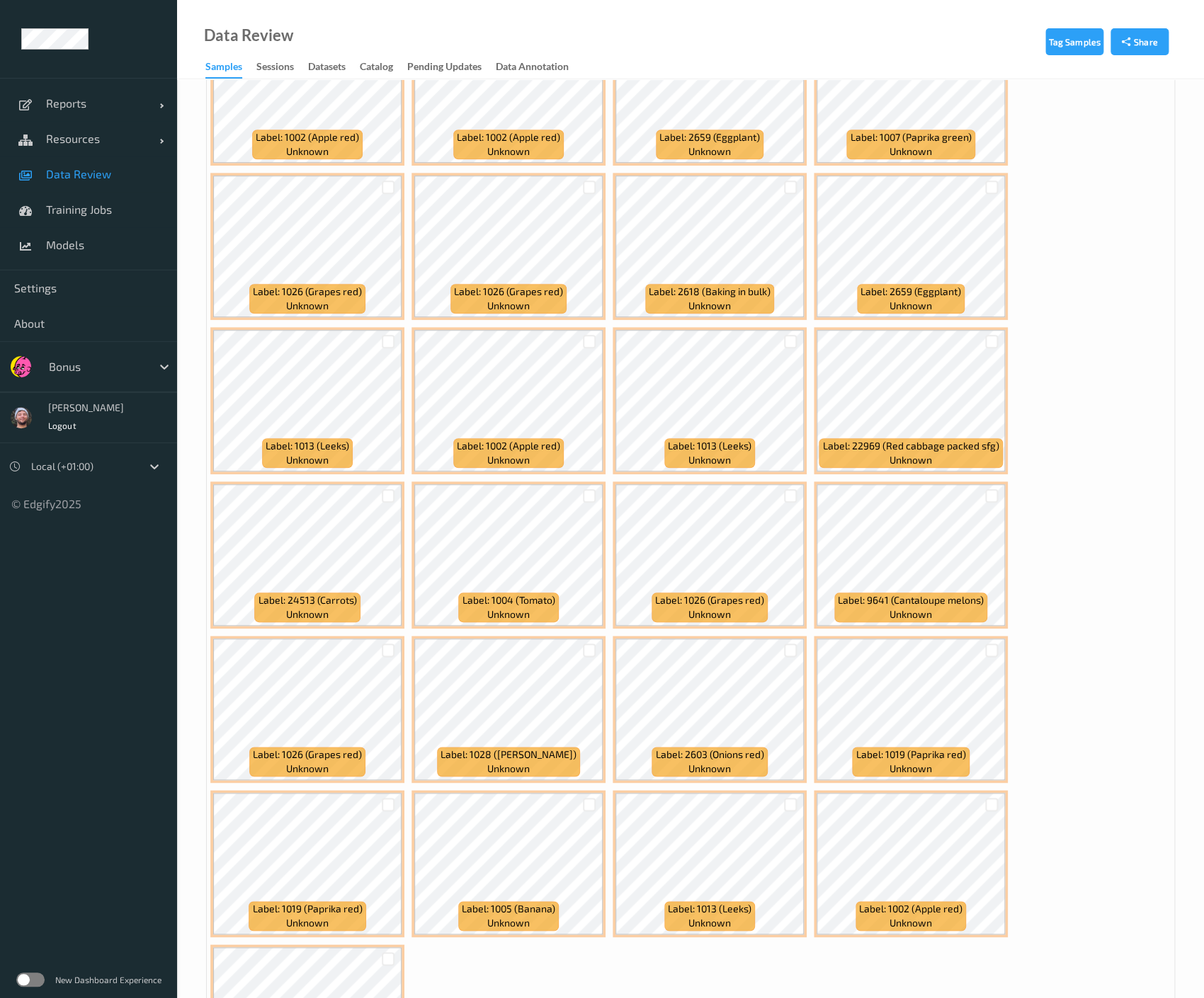
scroll to position [419, 0]
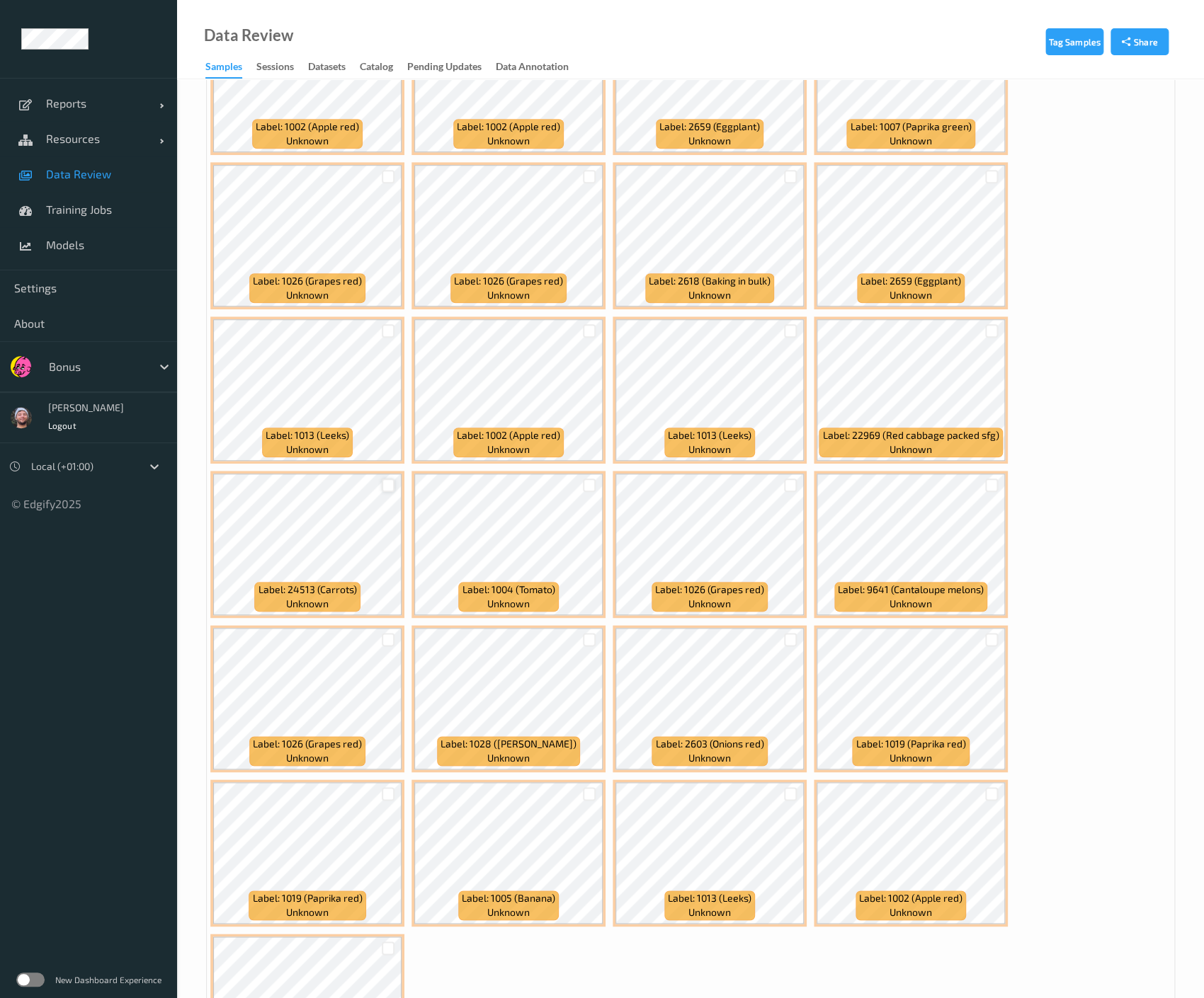
click at [389, 483] on div at bounding box center [389, 485] width 14 height 14
click at [386, 328] on div at bounding box center [389, 331] width 14 height 14
click at [593, 340] on div at bounding box center [588, 331] width 26 height 23
click at [590, 332] on div at bounding box center [589, 331] width 14 height 14
click at [784, 327] on div at bounding box center [791, 331] width 14 height 14
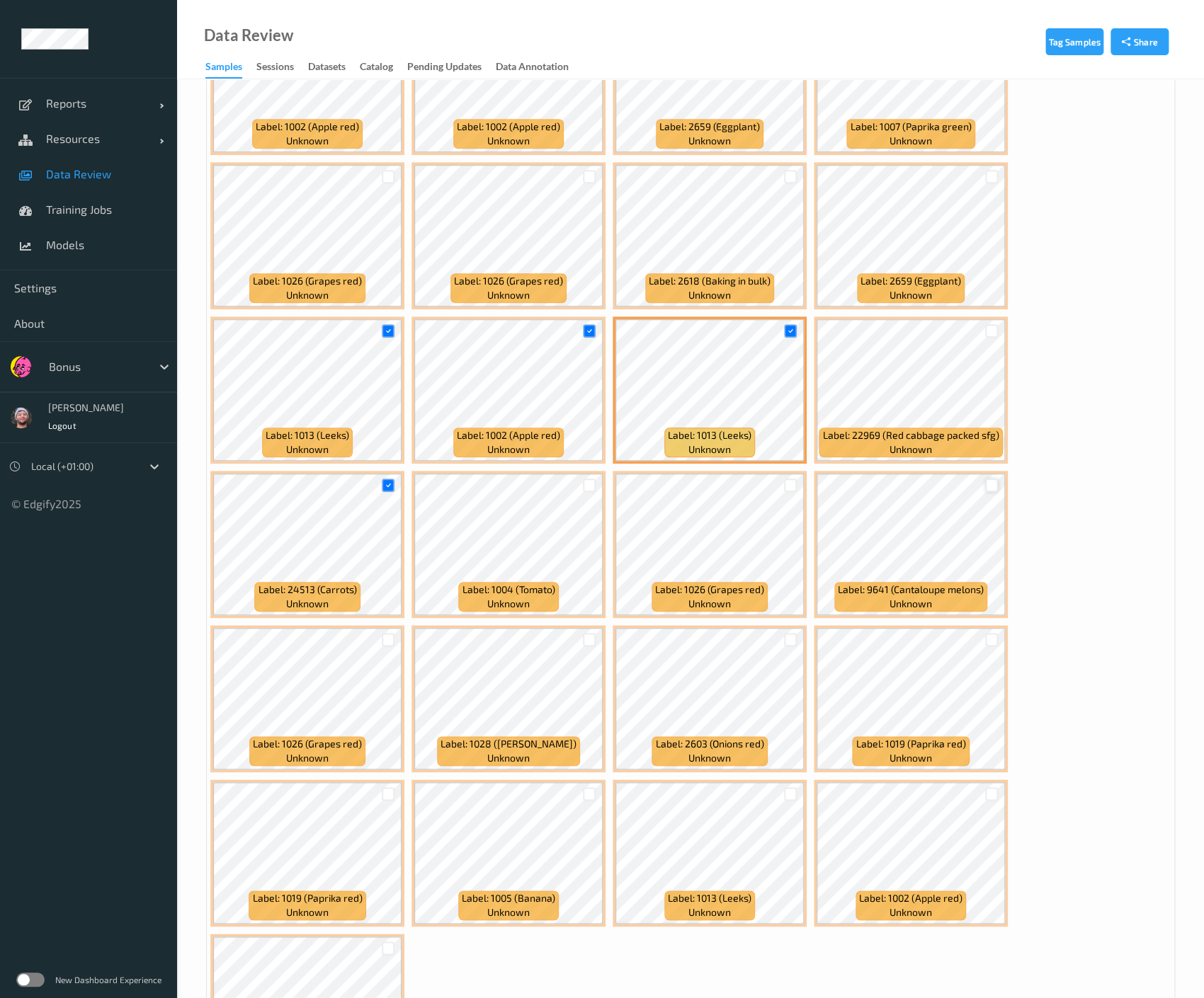
click at [991, 485] on div at bounding box center [992, 485] width 14 height 14
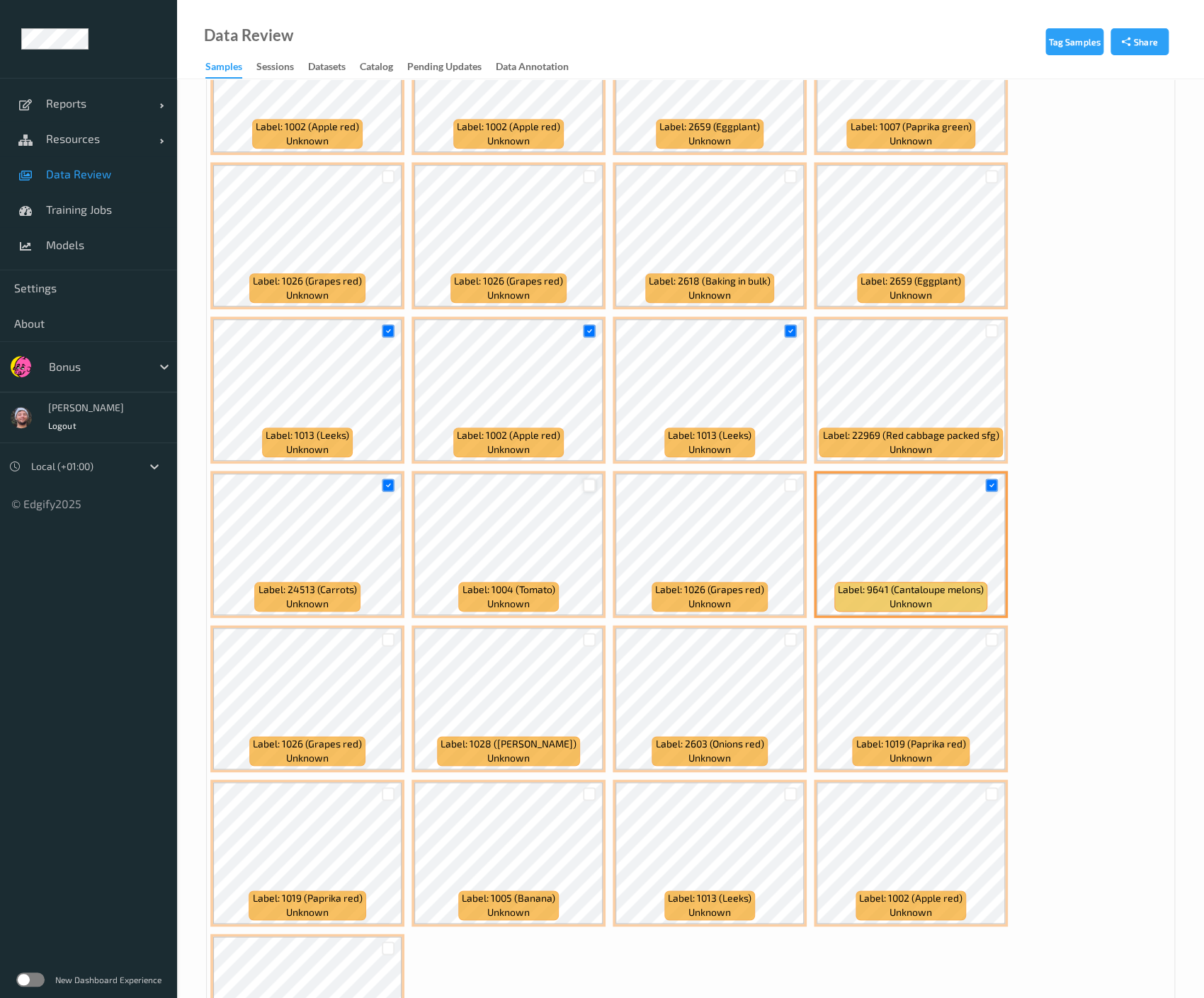
click at [588, 478] on div at bounding box center [589, 485] width 14 height 14
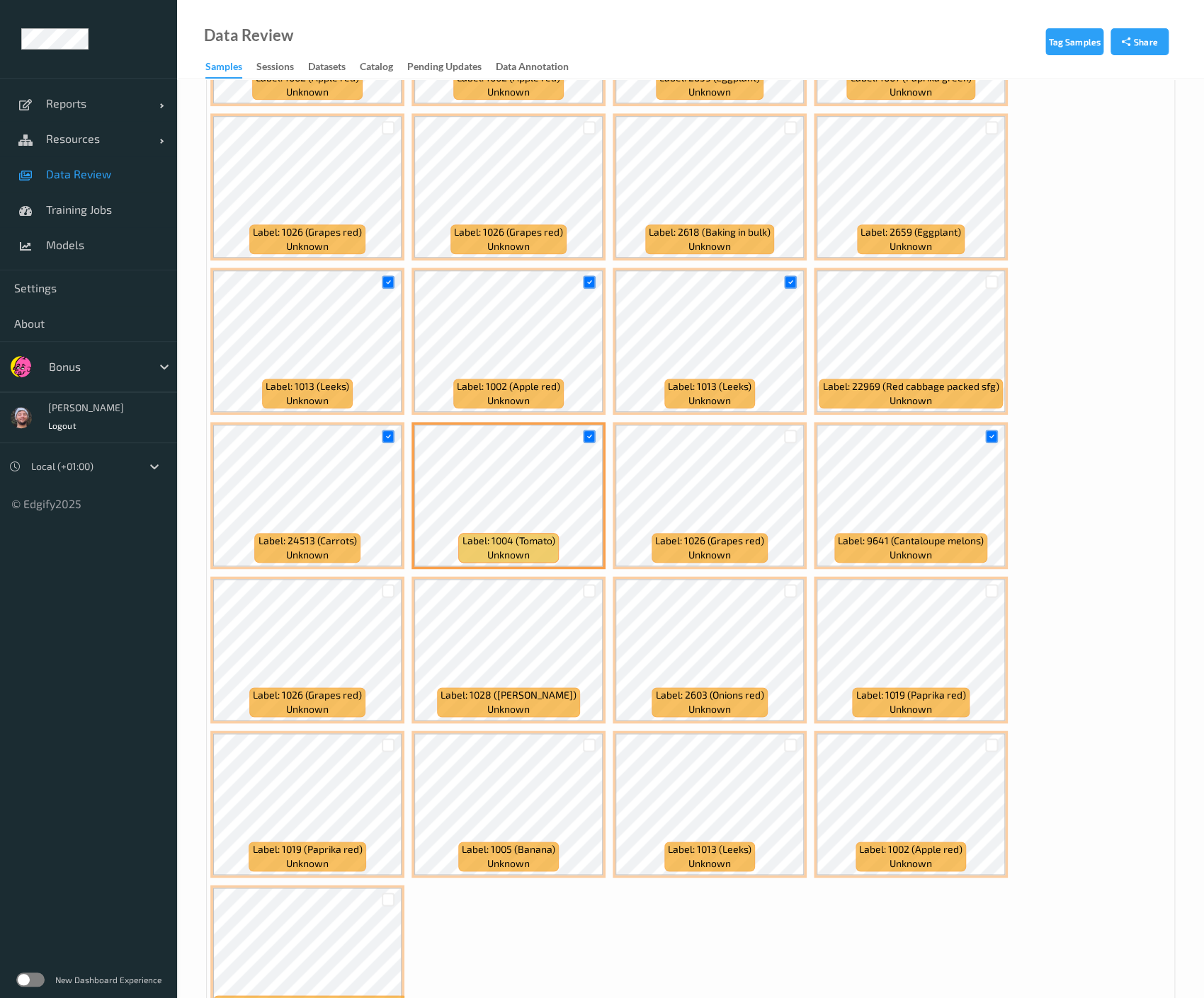
scroll to position [490, 0]
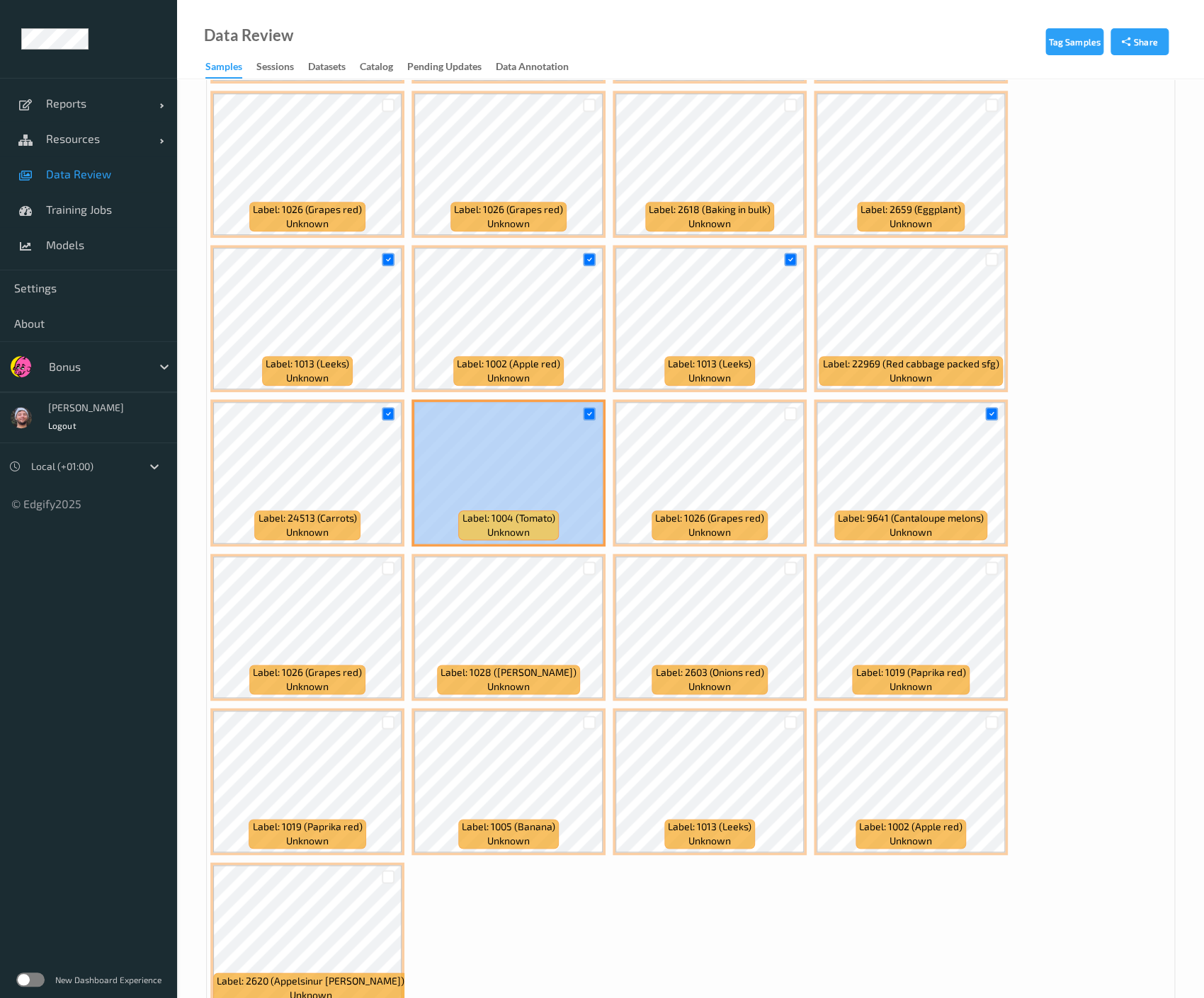
click at [677, 478] on div "Label: 1002 (Apple red) unknown Label: 1002 (Apple red) unknown Label: 2659 (Eg…" at bounding box center [690, 473] width 967 height 1080
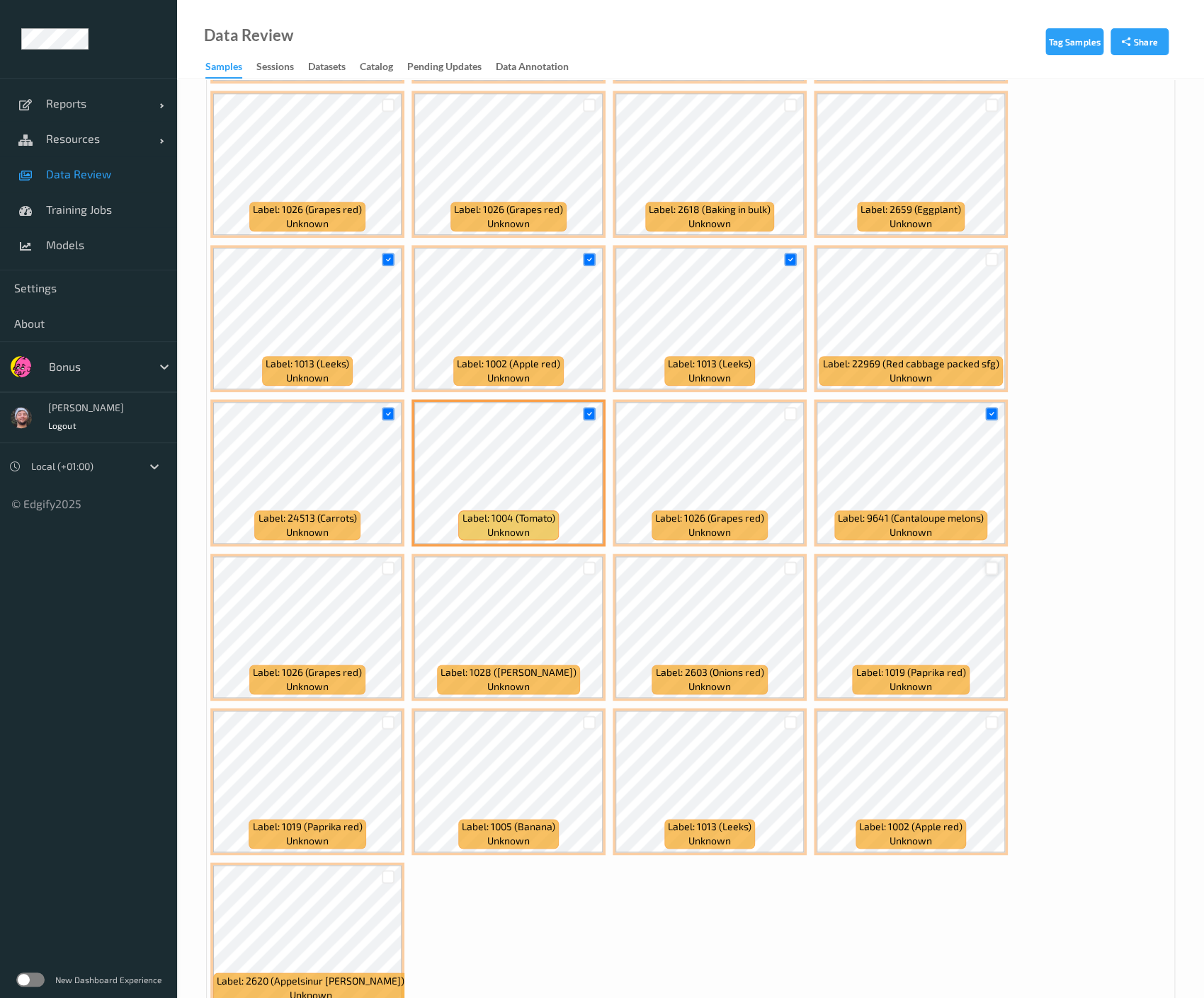
click at [988, 566] on div at bounding box center [992, 568] width 14 height 14
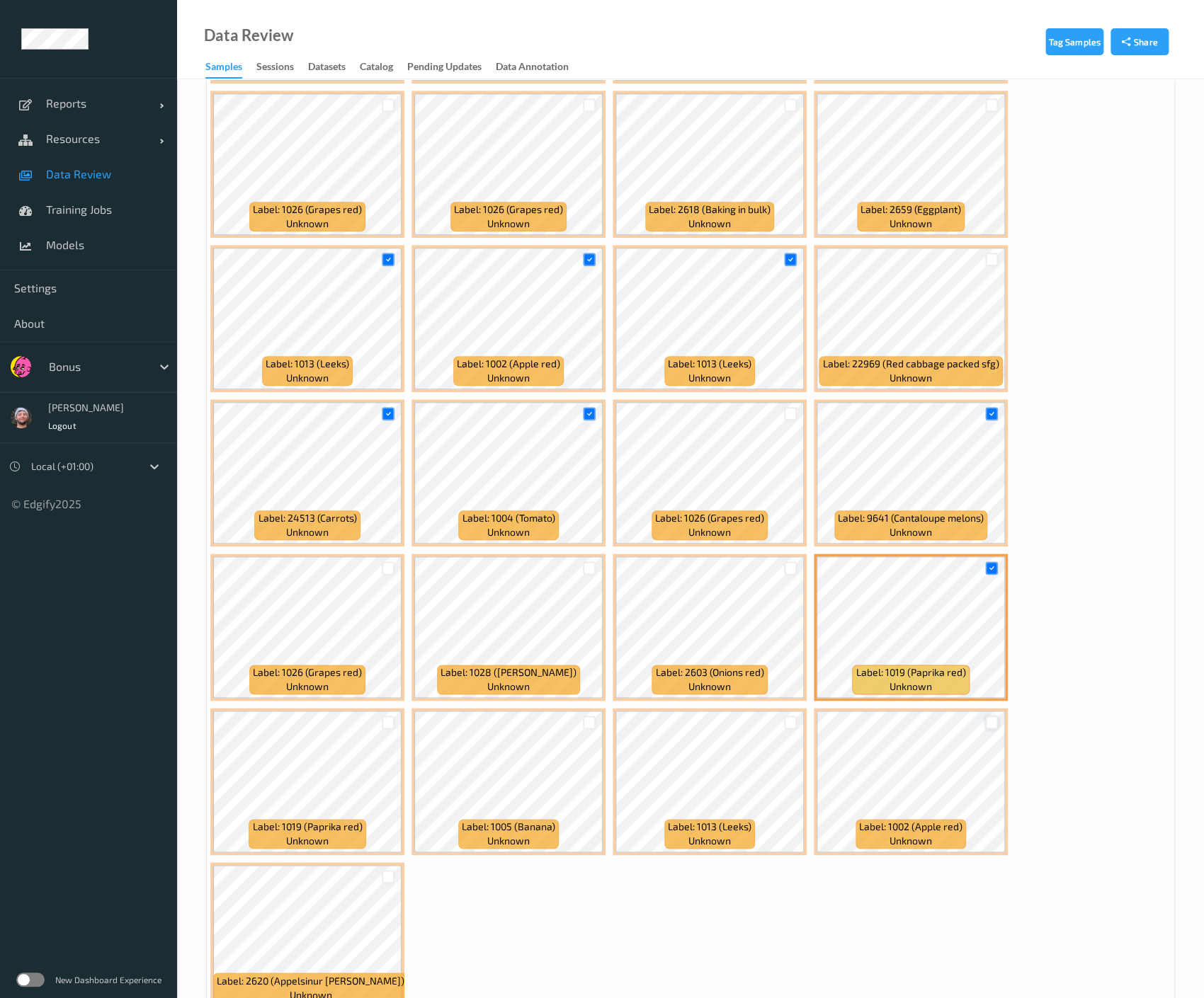
click at [991, 720] on div at bounding box center [992, 723] width 14 height 14
click at [788, 718] on div at bounding box center [791, 723] width 14 height 14
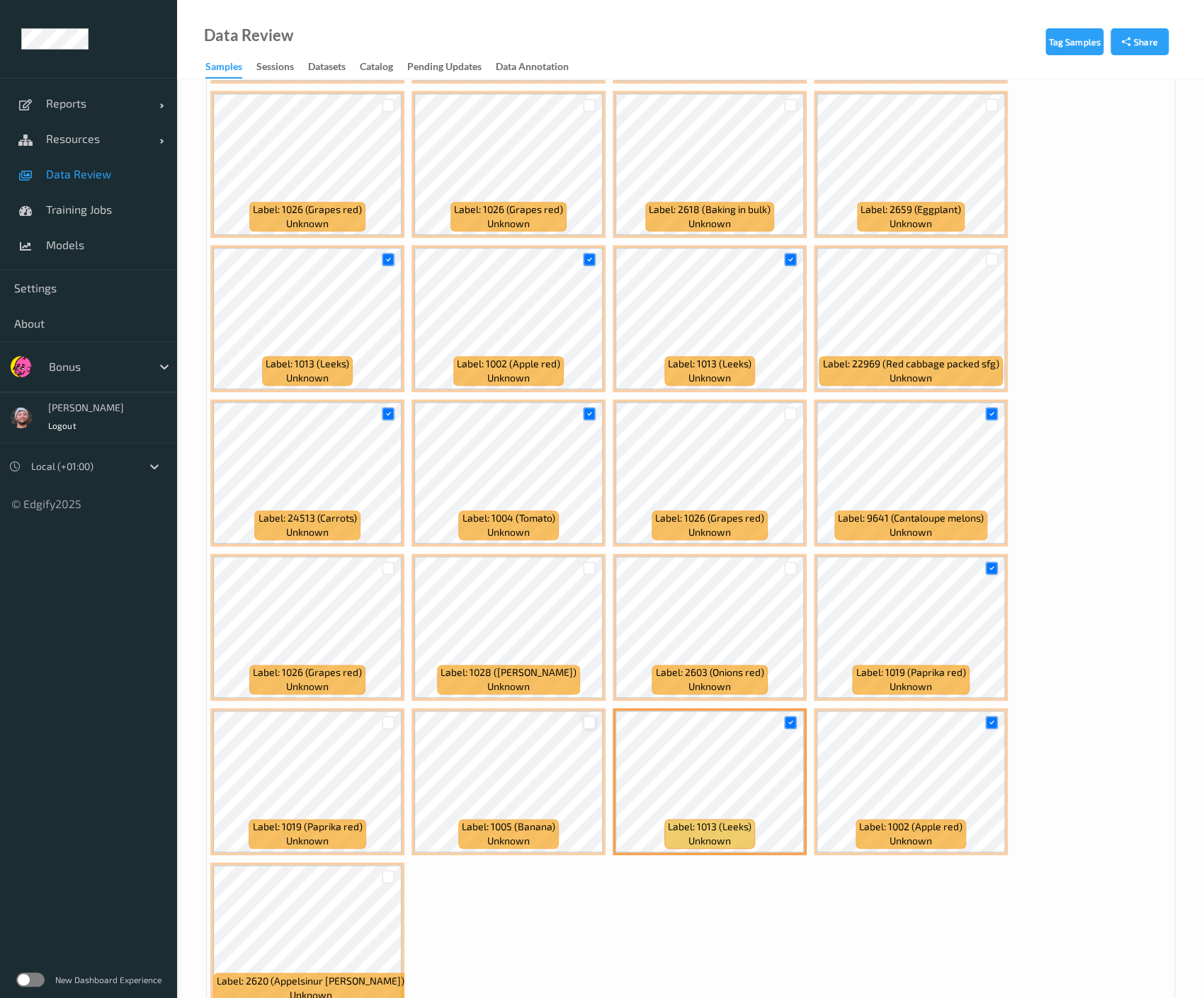
click at [584, 720] on div at bounding box center [589, 723] width 14 height 14
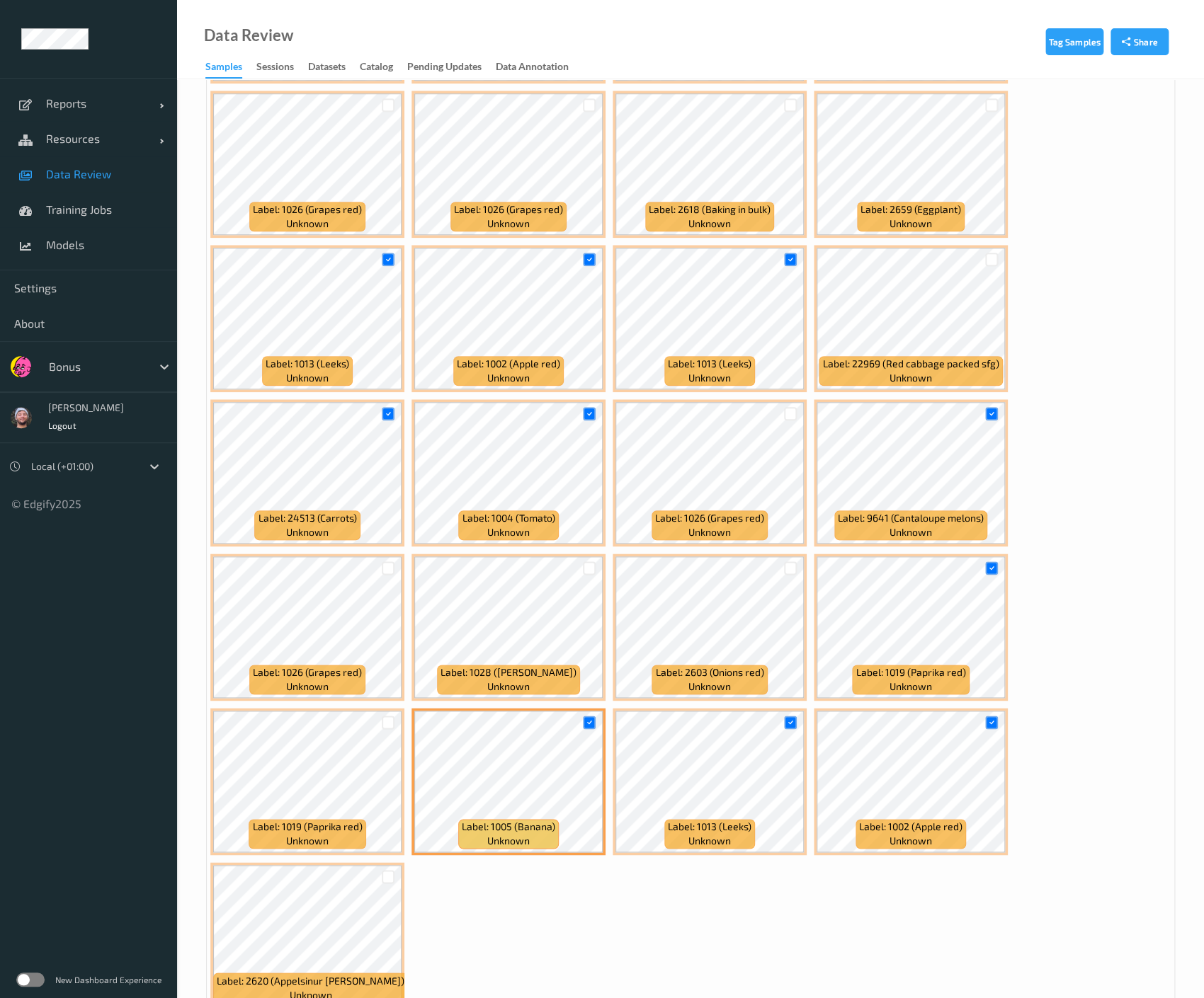
scroll to position [559, 0]
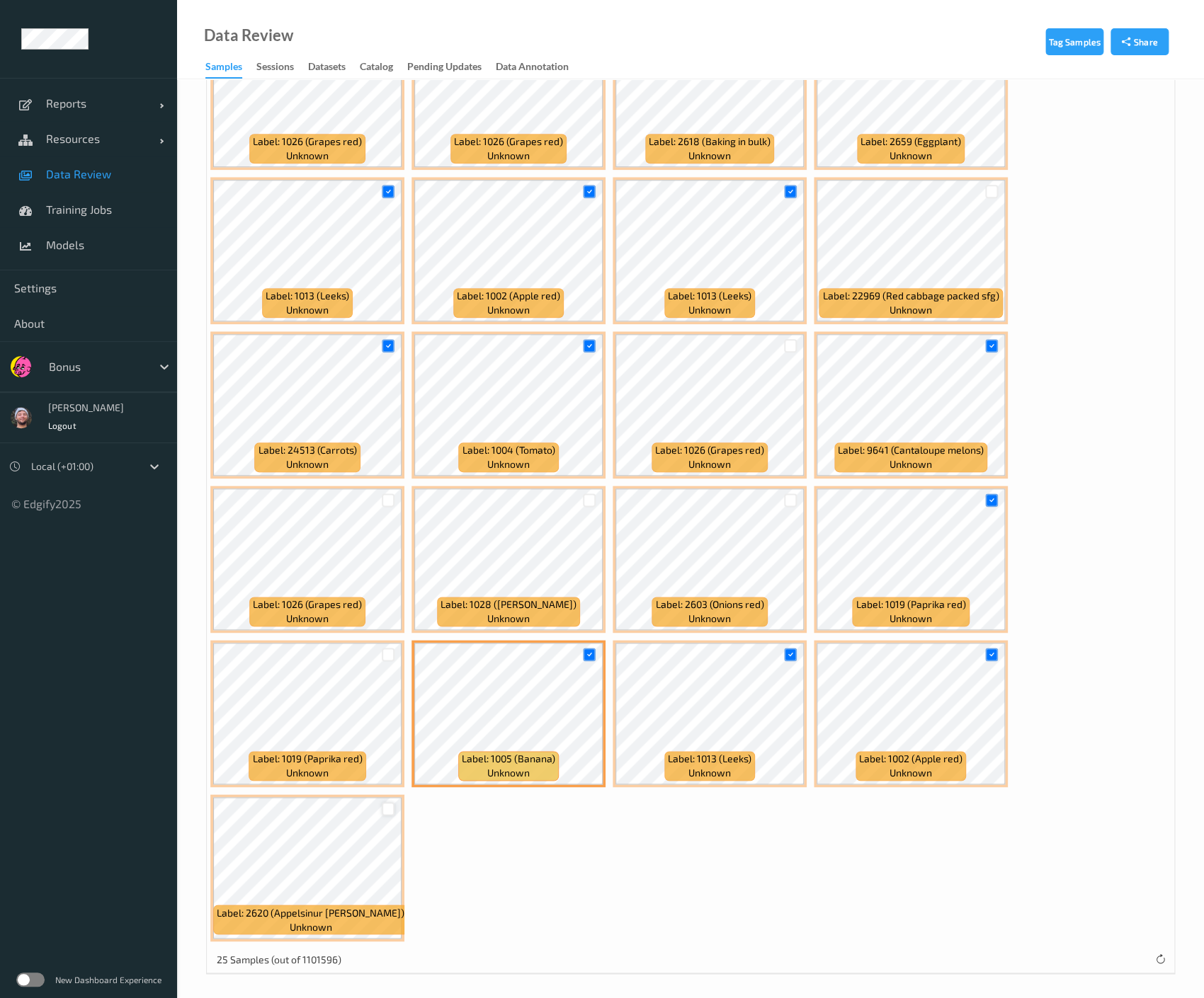
click at [386, 803] on div at bounding box center [389, 809] width 14 height 14
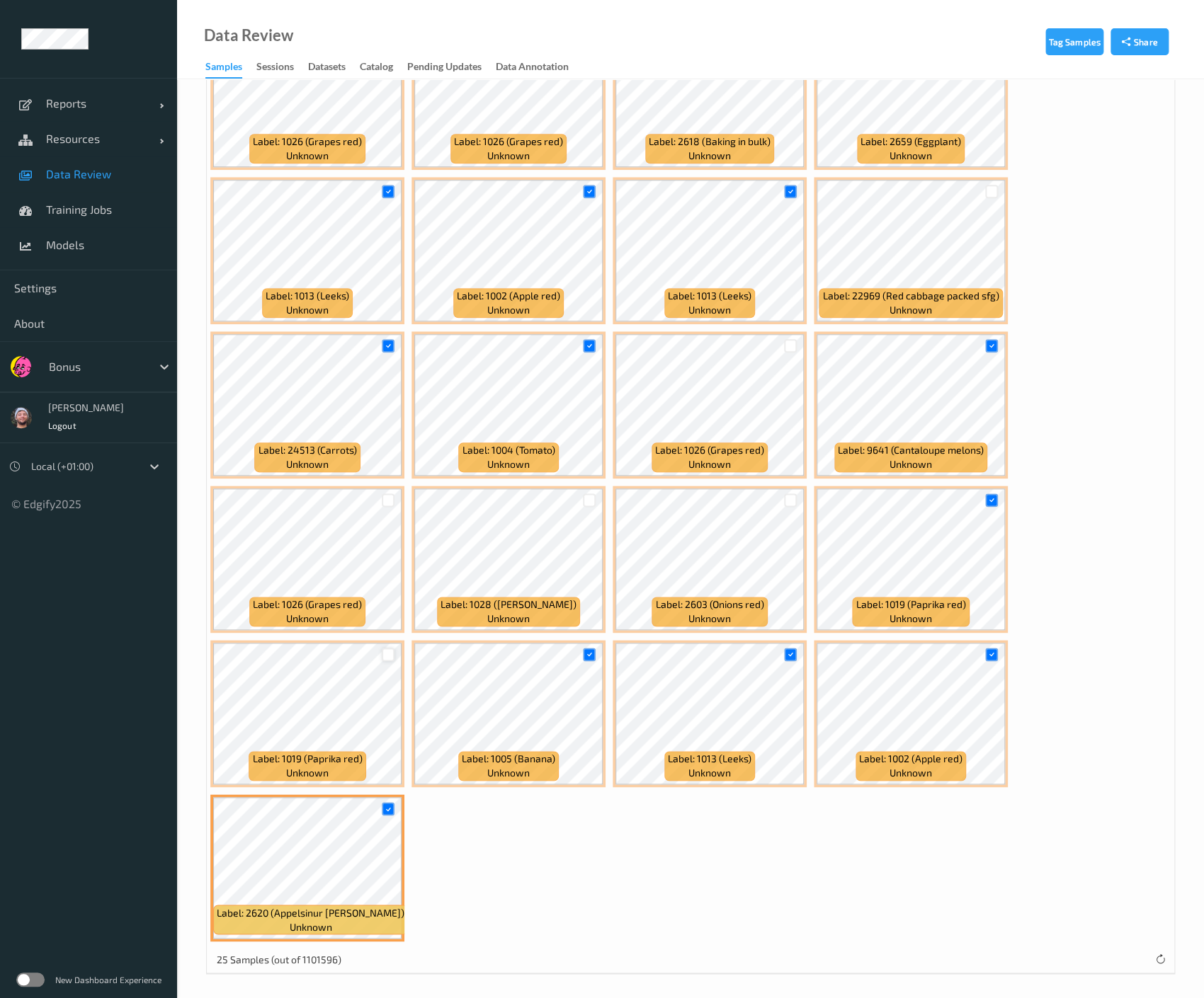
click at [384, 655] on div at bounding box center [389, 655] width 14 height 14
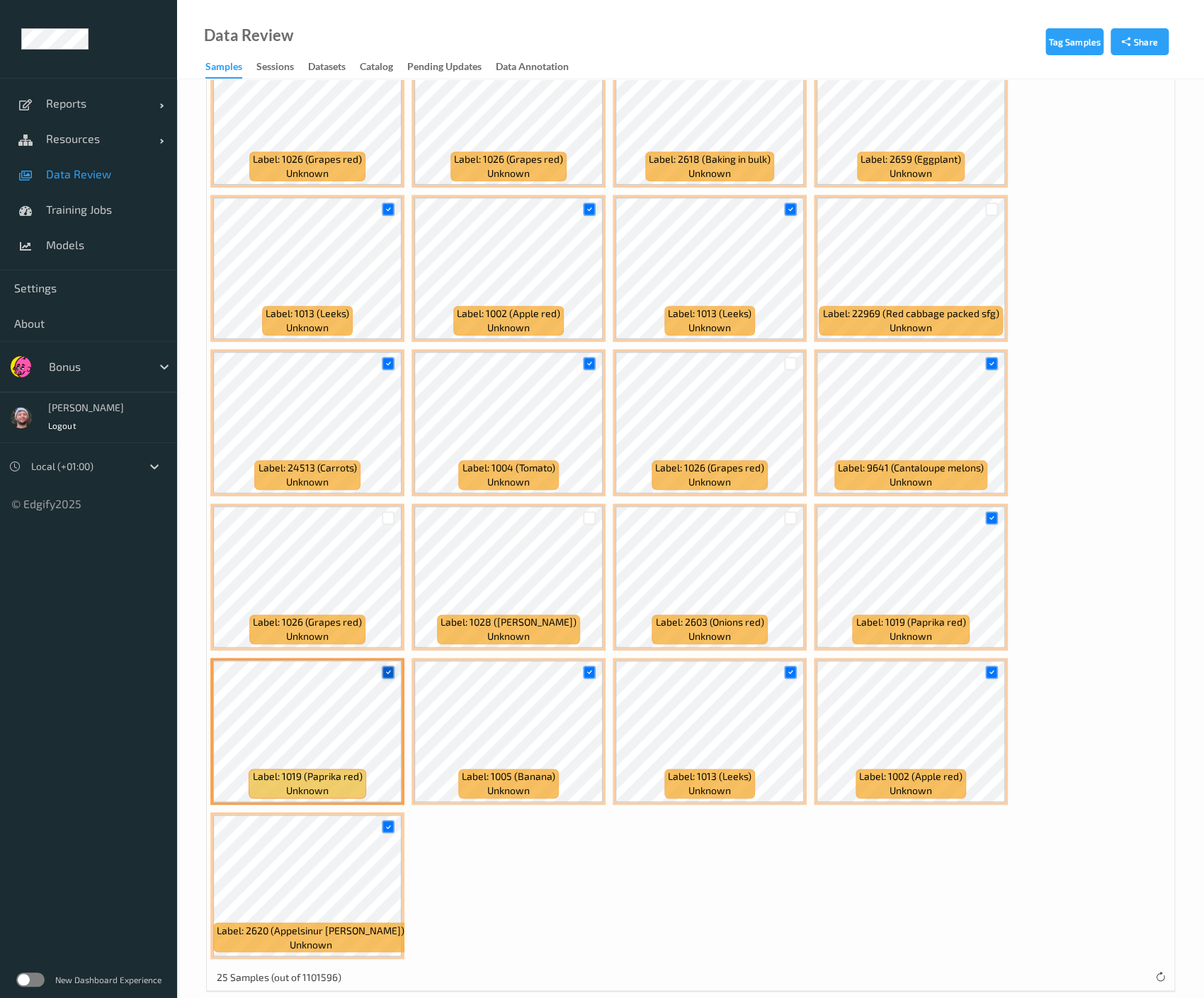
scroll to position [539, 0]
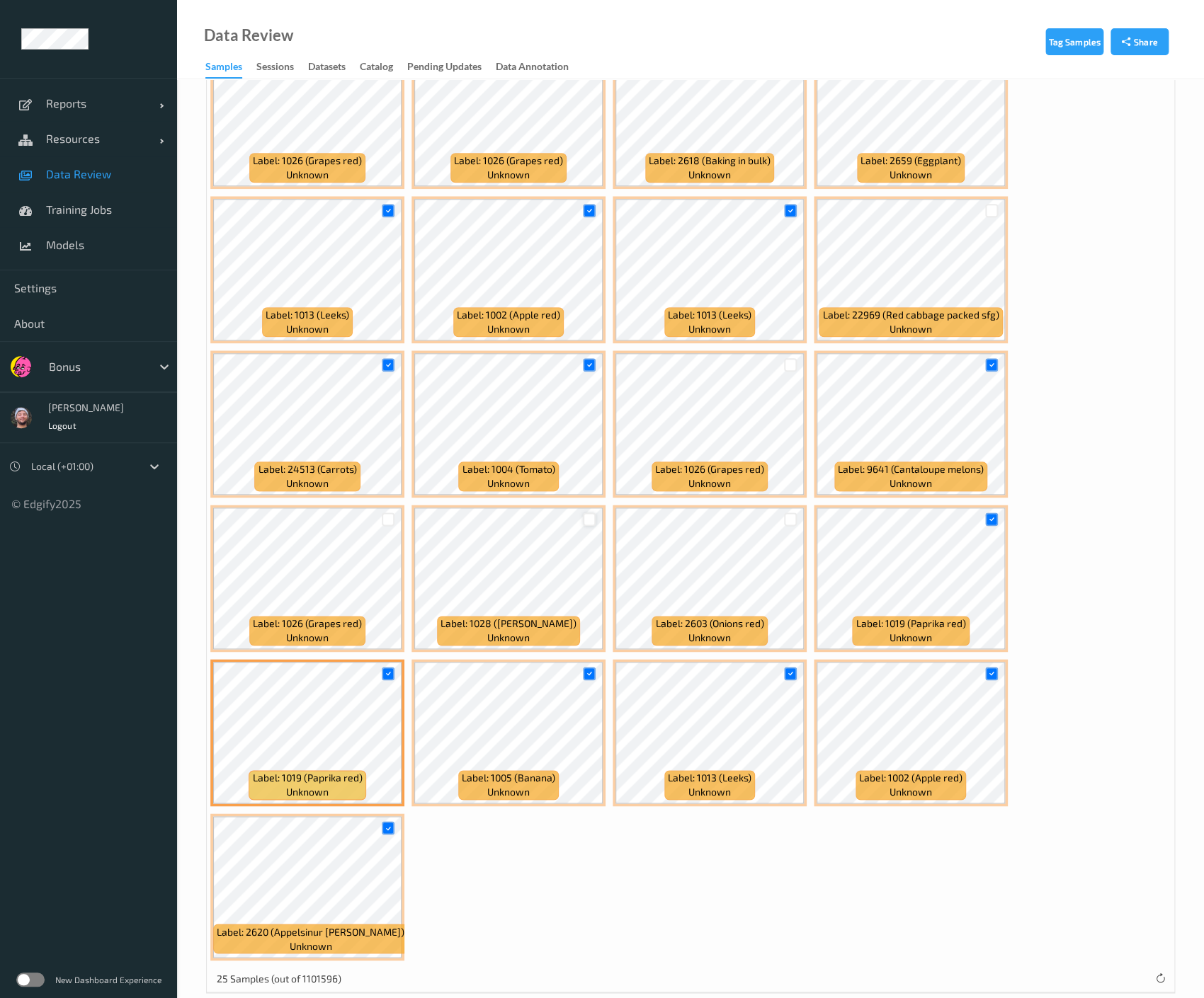
click at [586, 514] on div at bounding box center [589, 520] width 14 height 14
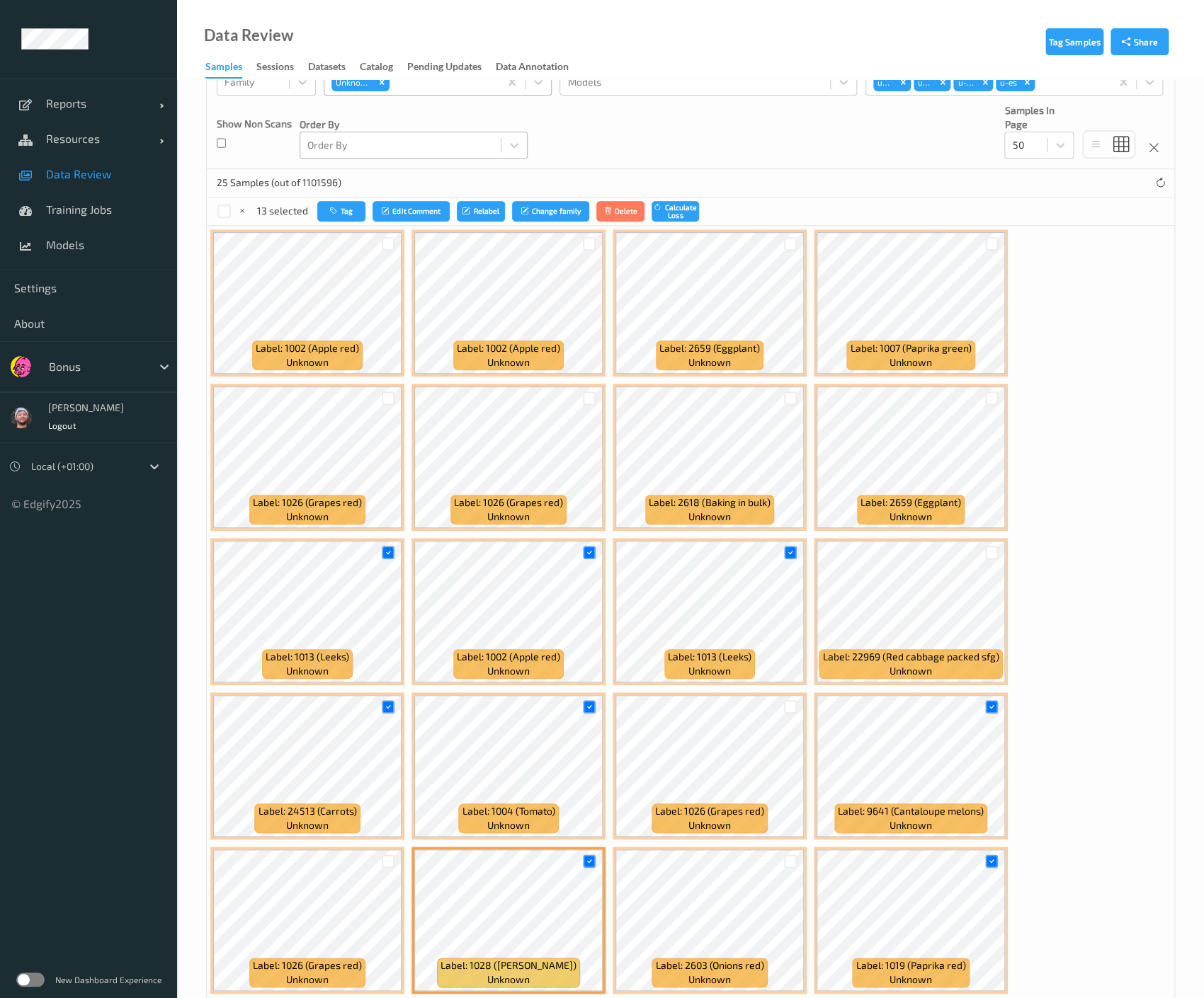
scroll to position [194, 0]
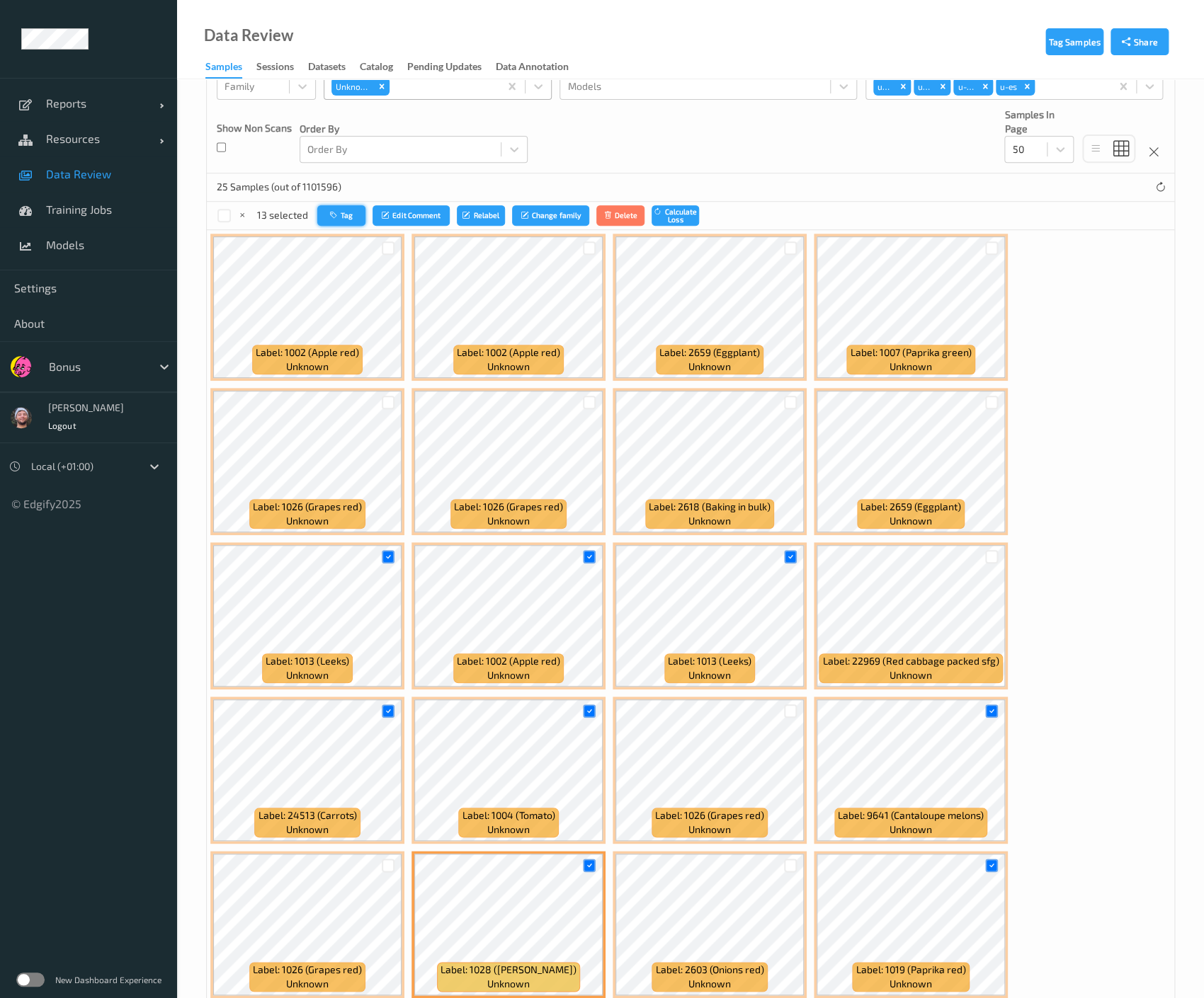
click at [334, 212] on icon "button" at bounding box center [335, 215] width 11 height 9
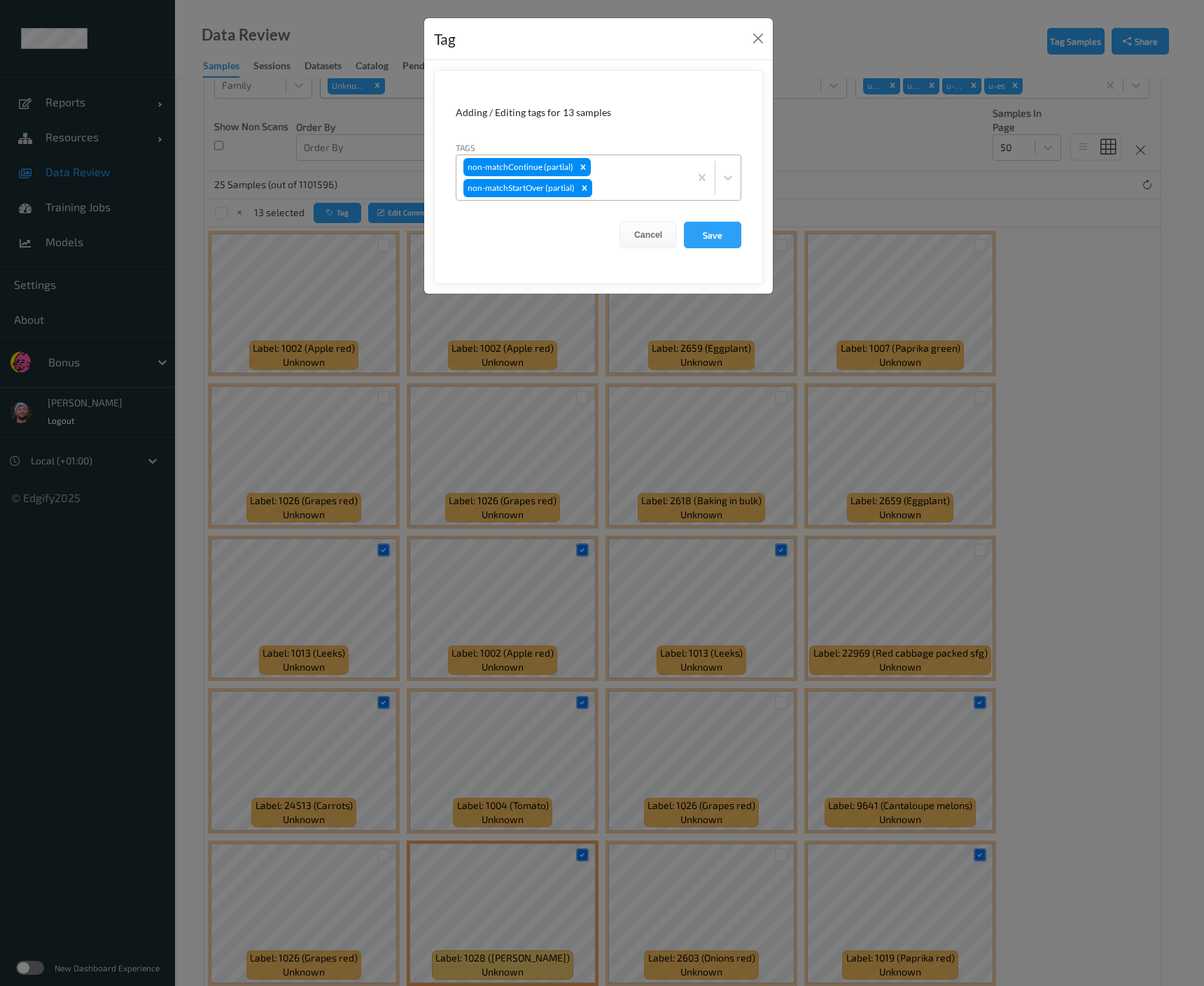
click at [620, 186] on div at bounding box center [638, 188] width 87 height 16
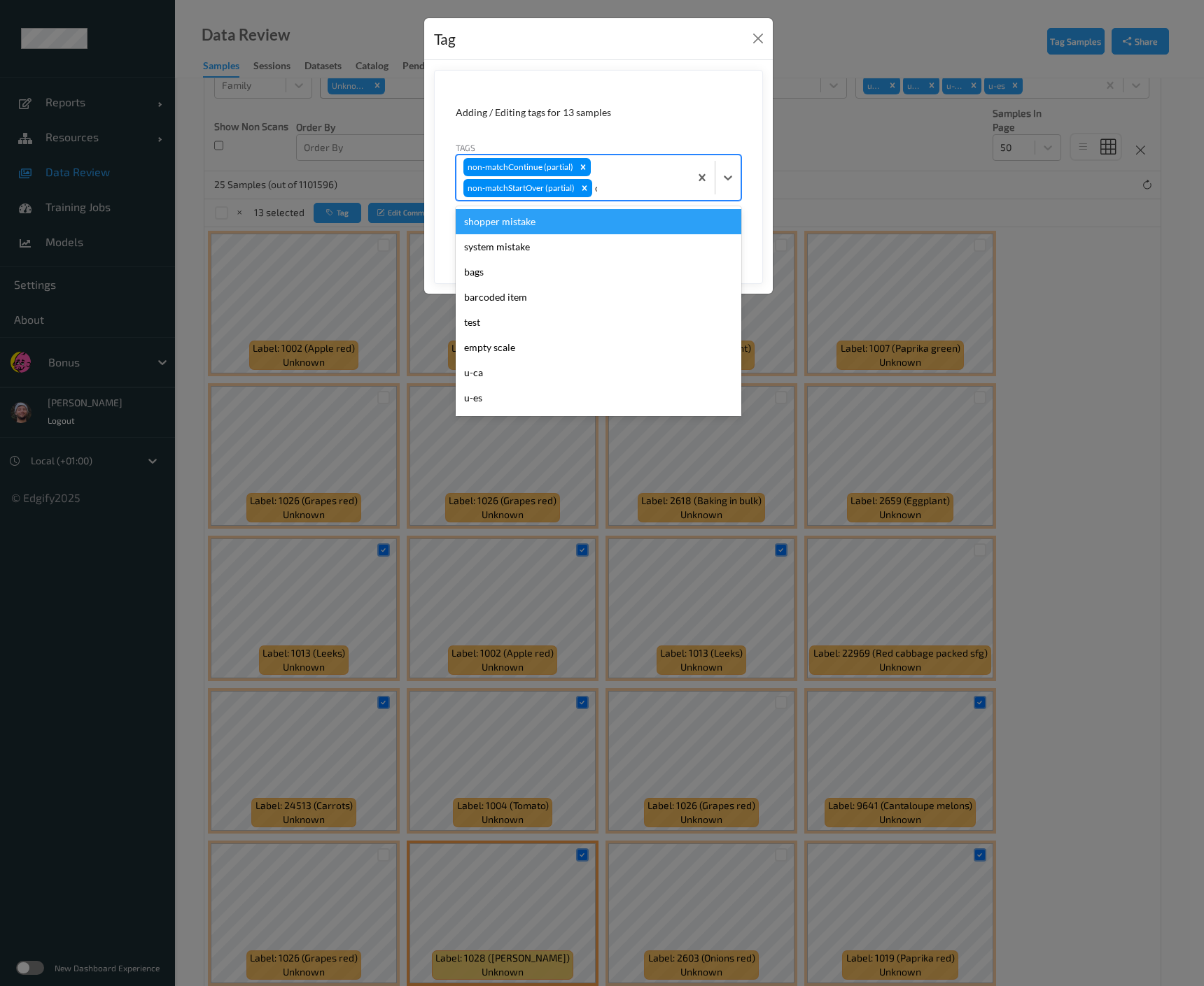
type input "ca"
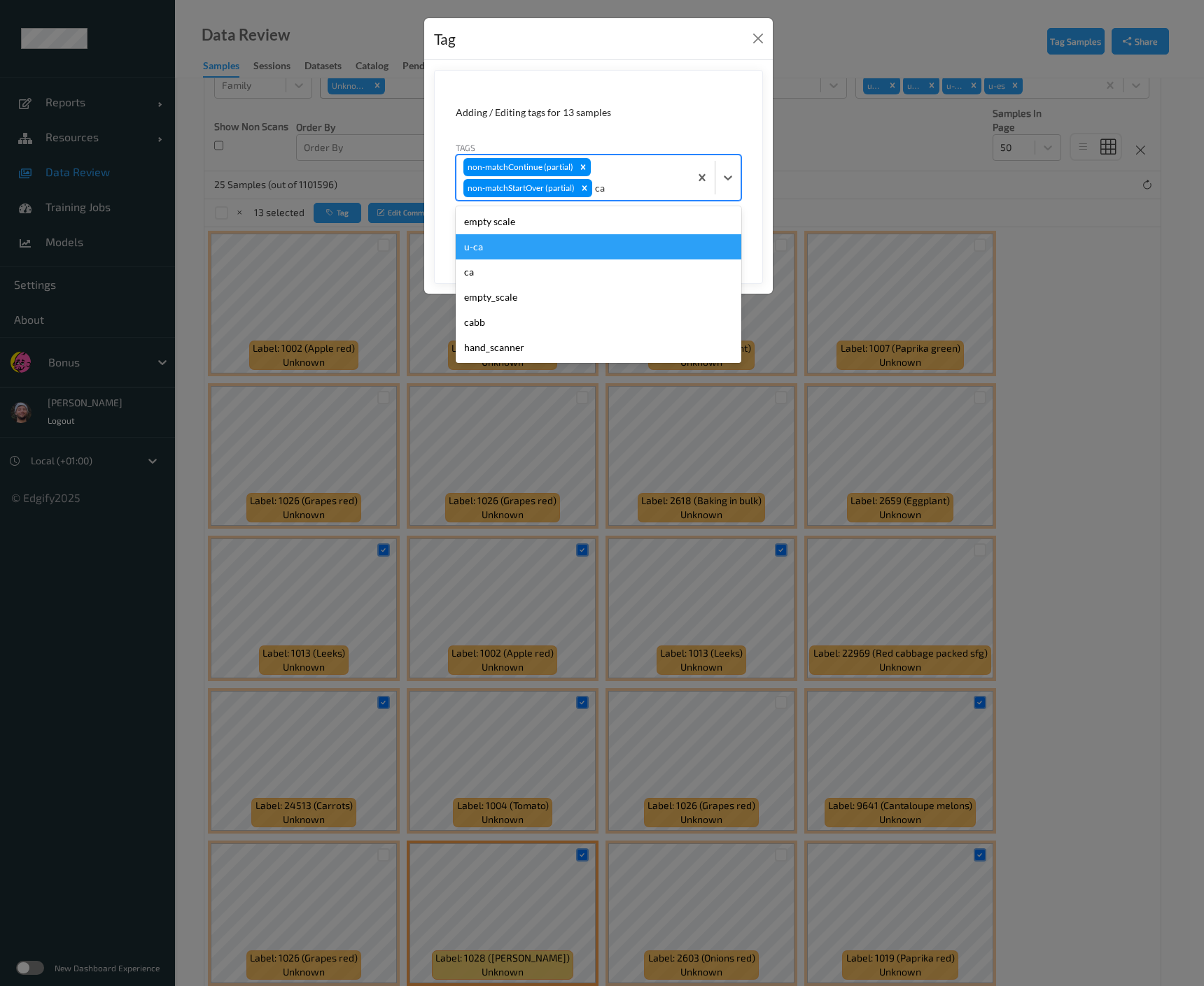
click at [526, 254] on div "u-ca" at bounding box center [598, 246] width 285 height 25
type input "s"
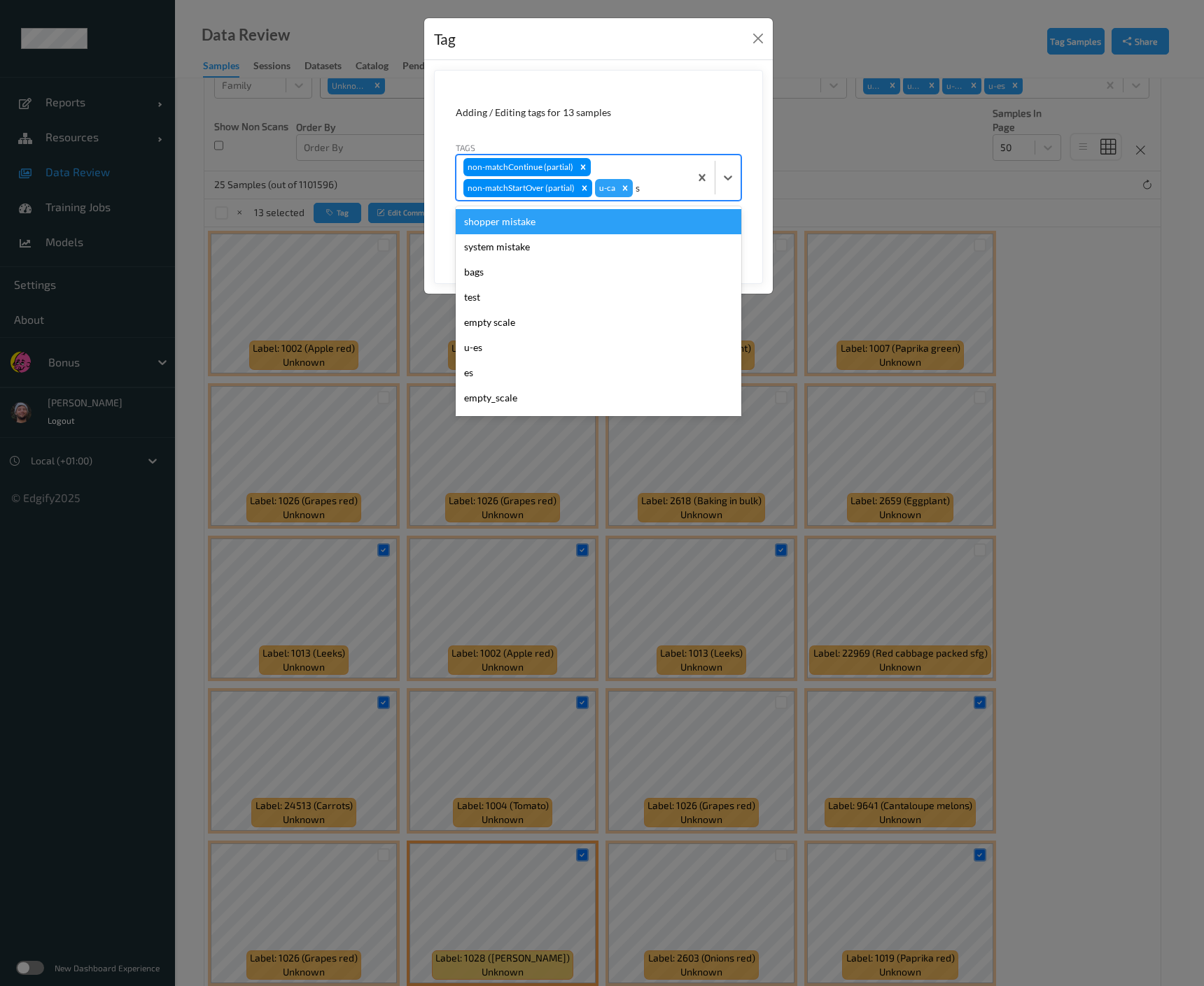
click at [593, 224] on div "shopper mistake" at bounding box center [598, 221] width 285 height 25
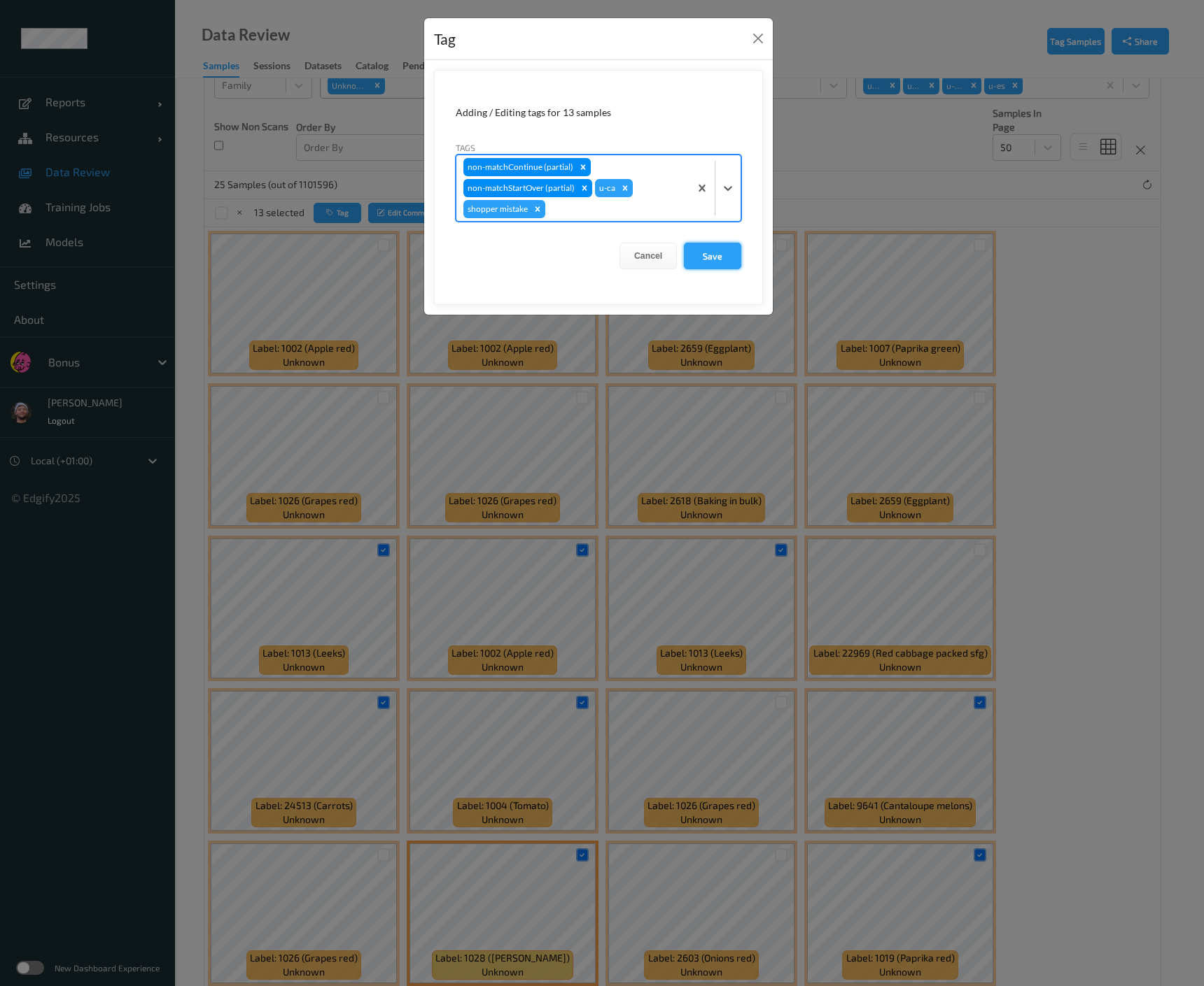
click at [696, 249] on button "Save" at bounding box center [712, 255] width 57 height 26
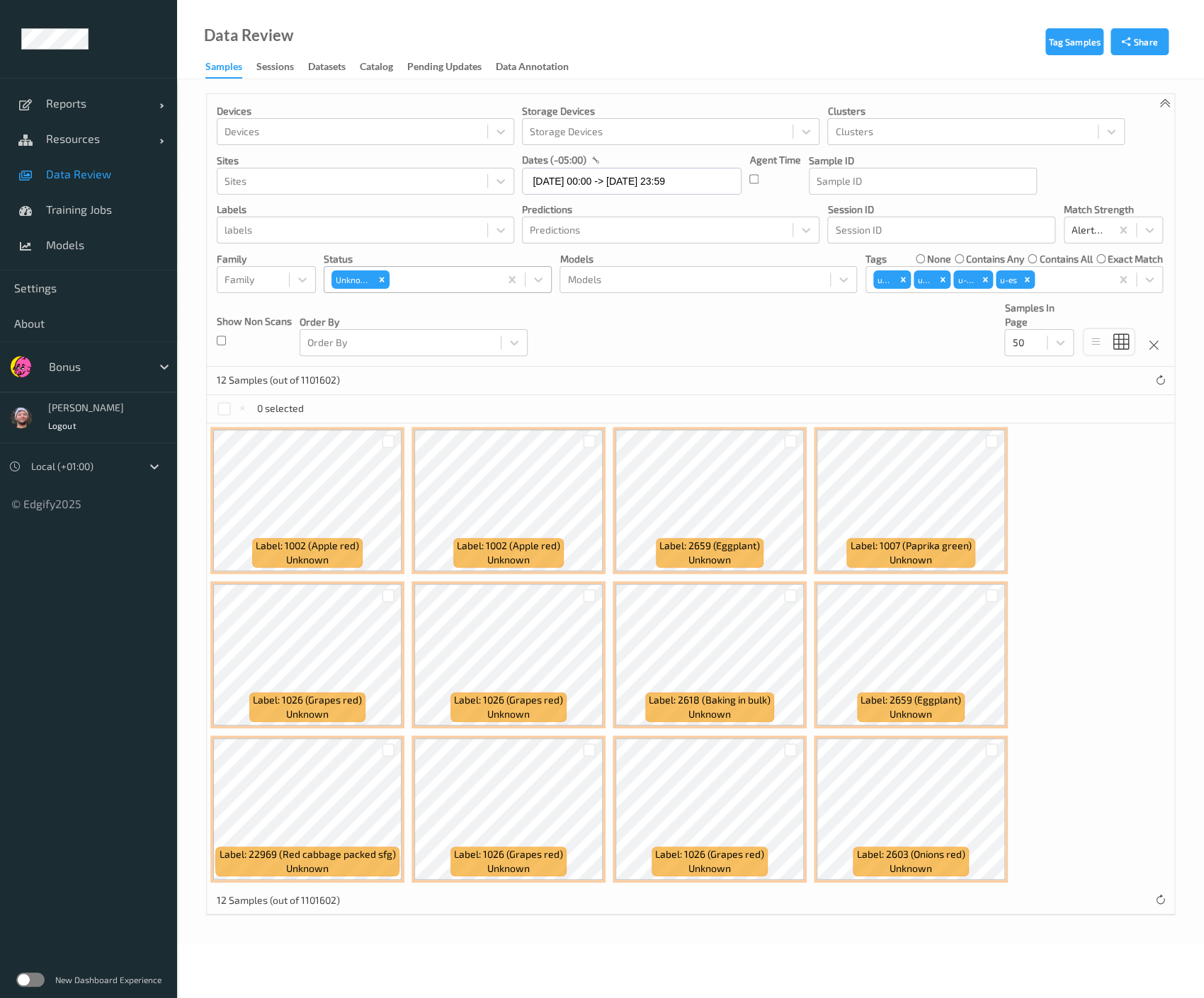
scroll to position [0, 0]
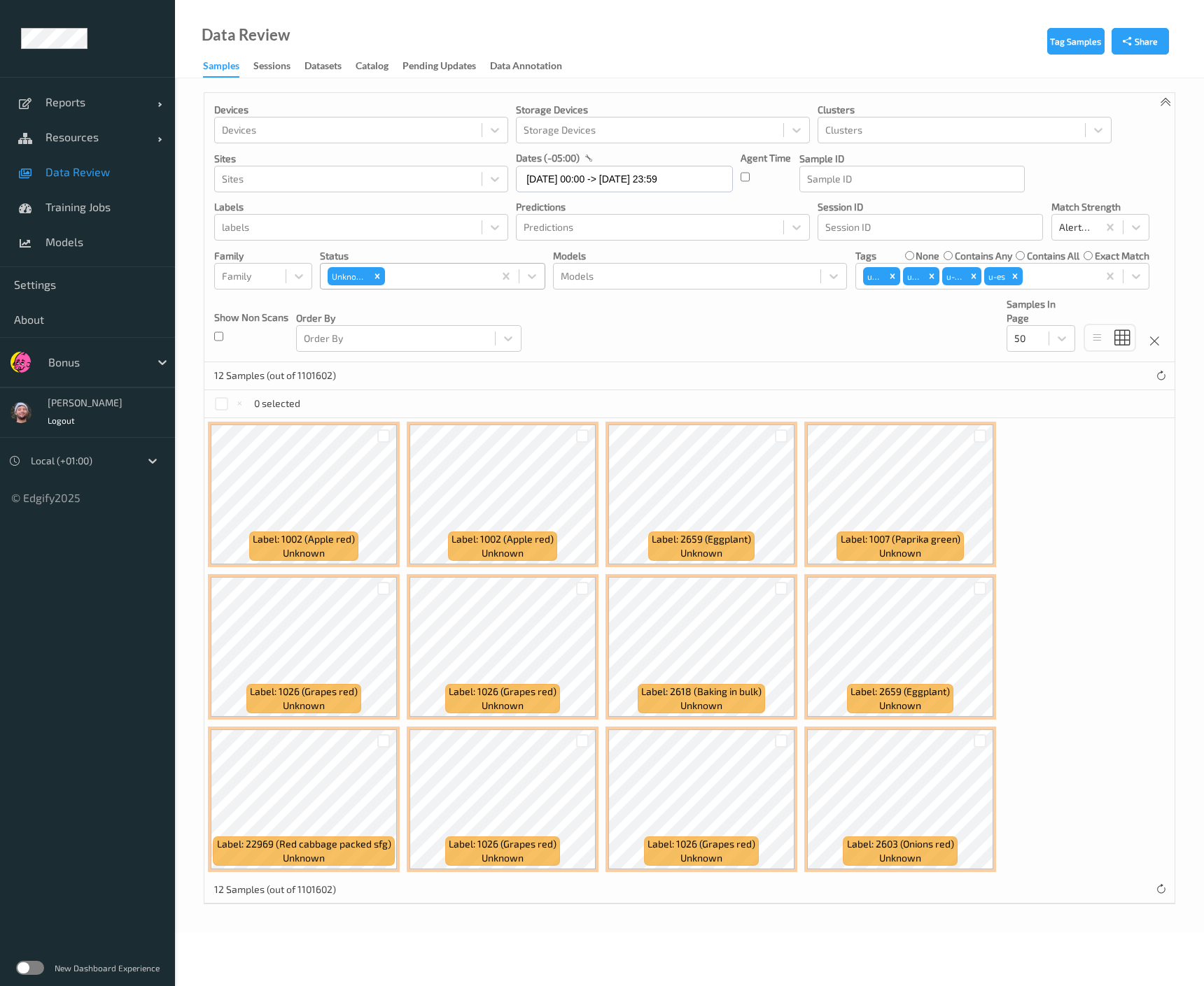
click at [338, 25] on div "Data Review Samples Sessions Datasets Catalog Pending Updates Data Annotation" at bounding box center [690, 39] width 1029 height 78
click at [778, 585] on div at bounding box center [781, 589] width 14 height 14
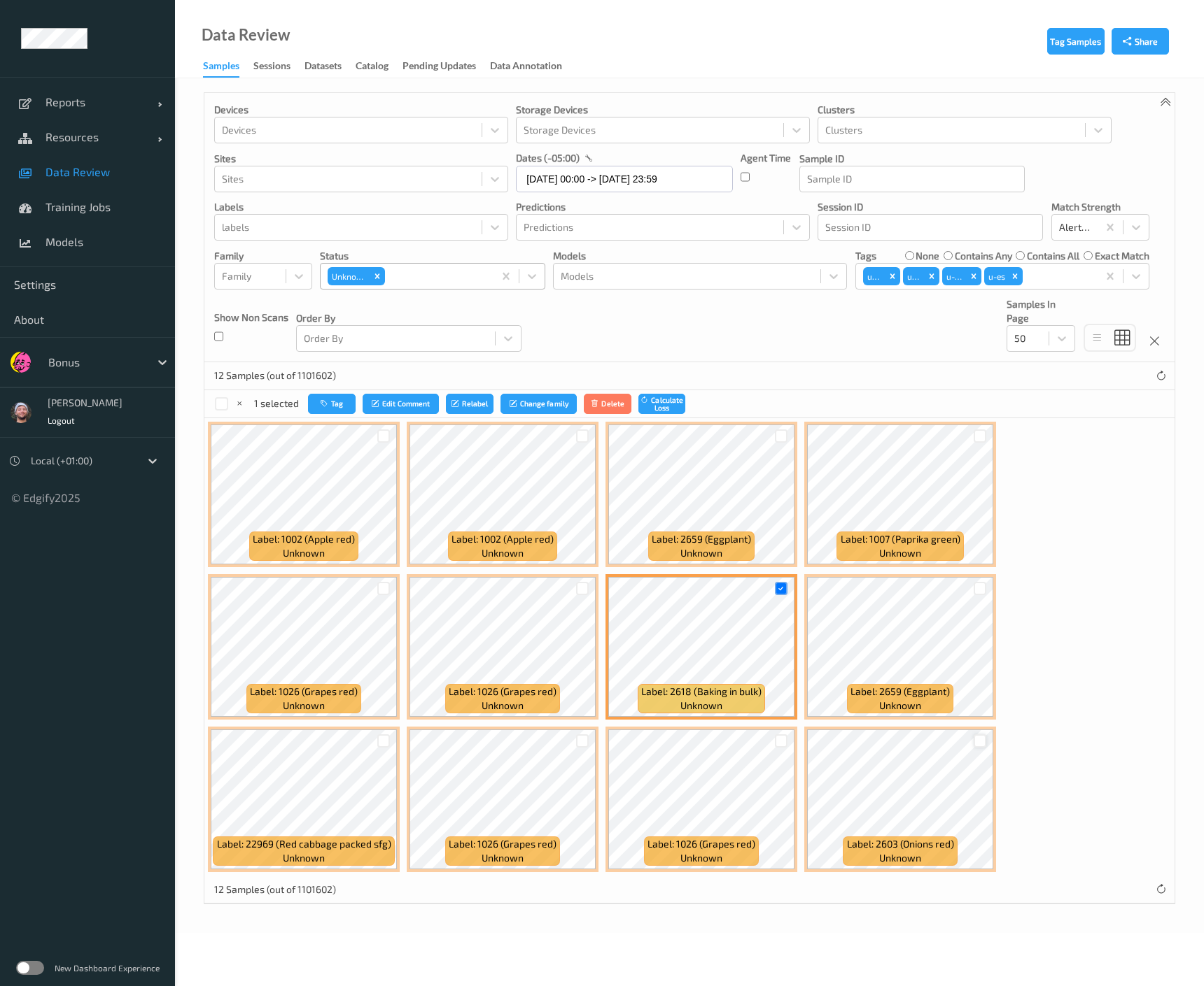
click at [976, 738] on div at bounding box center [980, 741] width 14 height 14
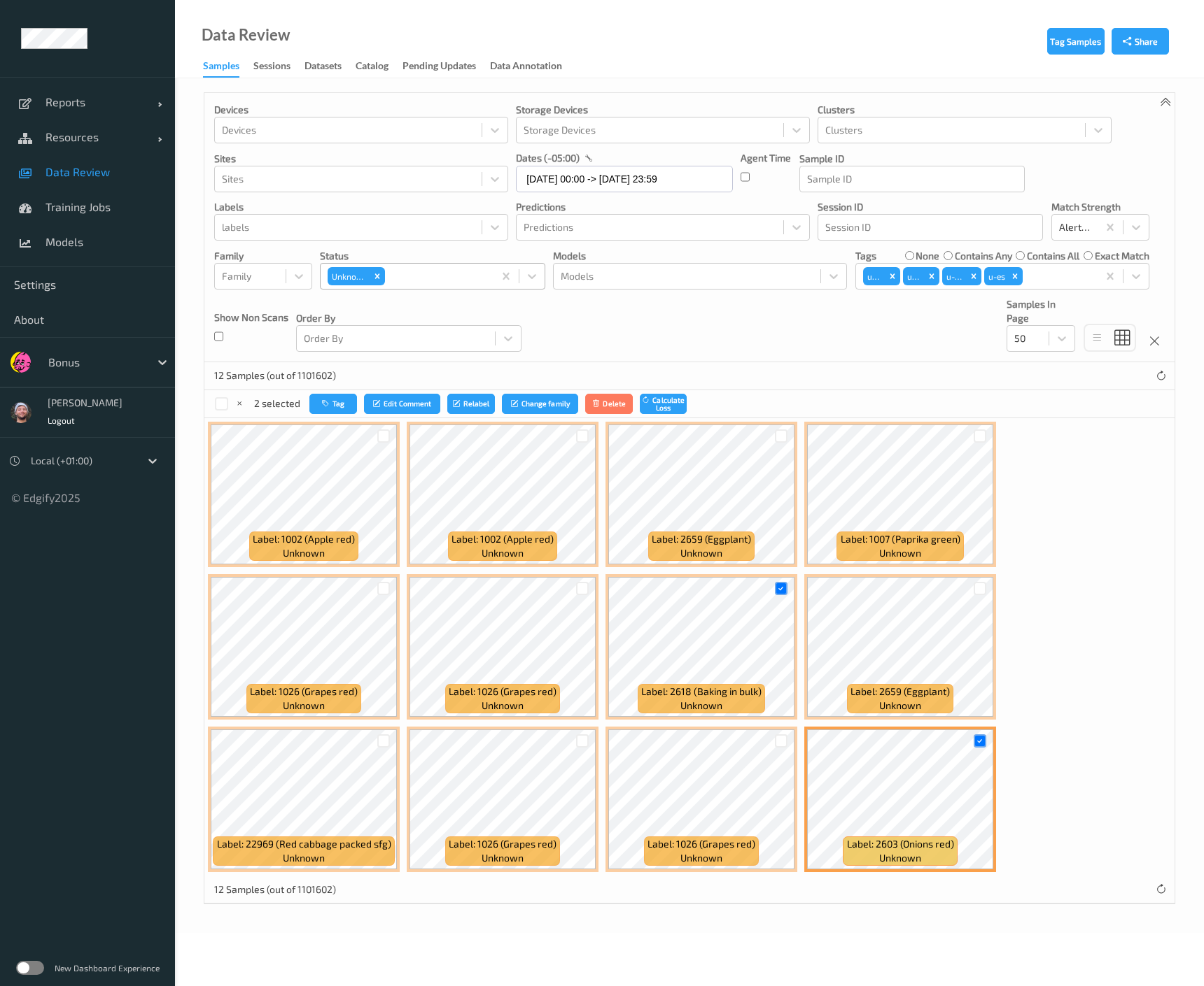
click at [969, 741] on div at bounding box center [979, 741] width 26 height 23
click at [973, 740] on div at bounding box center [980, 741] width 14 height 14
click at [973, 740] on div at bounding box center [980, 741] width 14 height 14
click at [345, 393] on button "Tag" at bounding box center [333, 403] width 47 height 20
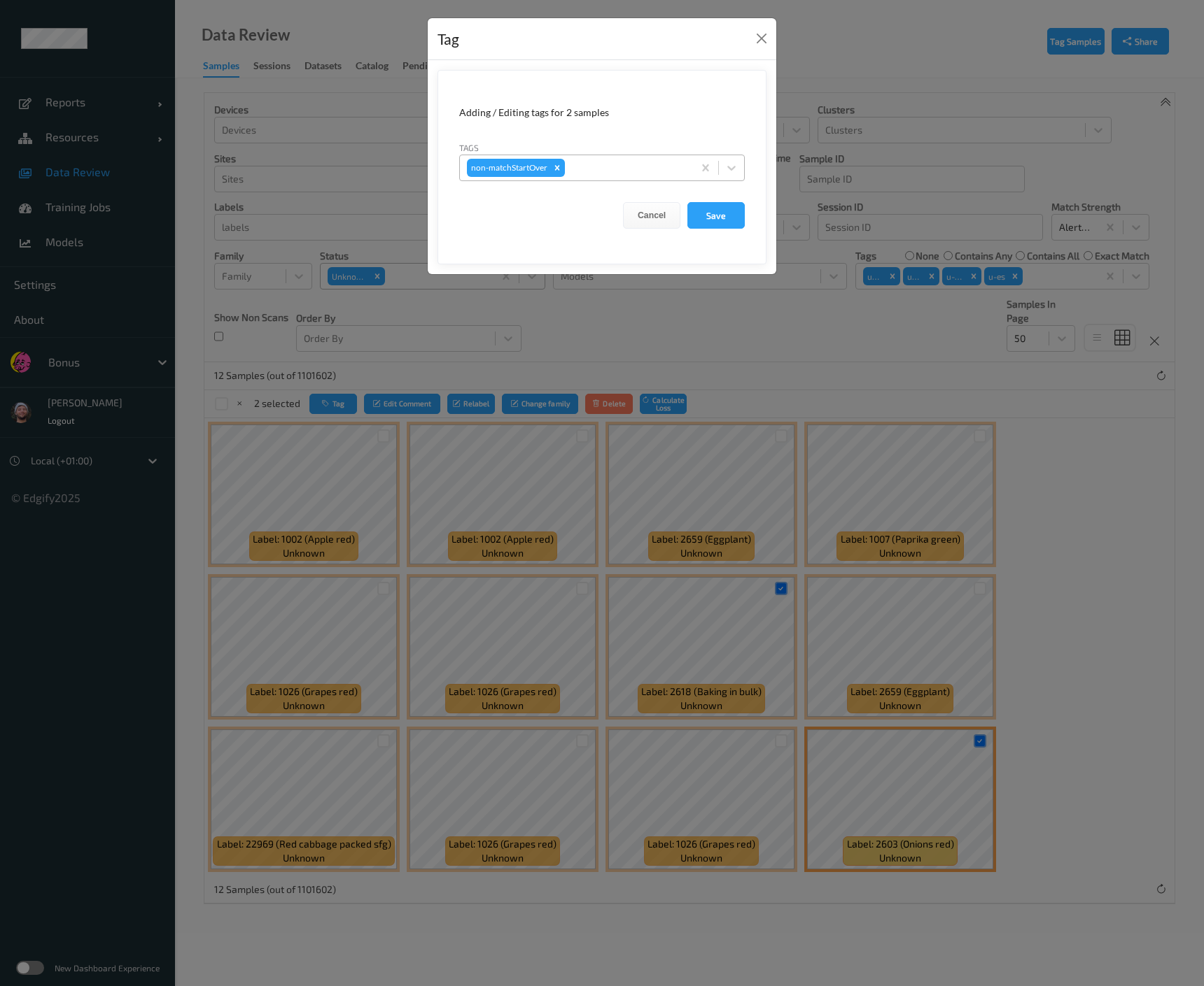
click at [589, 165] on div at bounding box center [627, 167] width 118 height 16
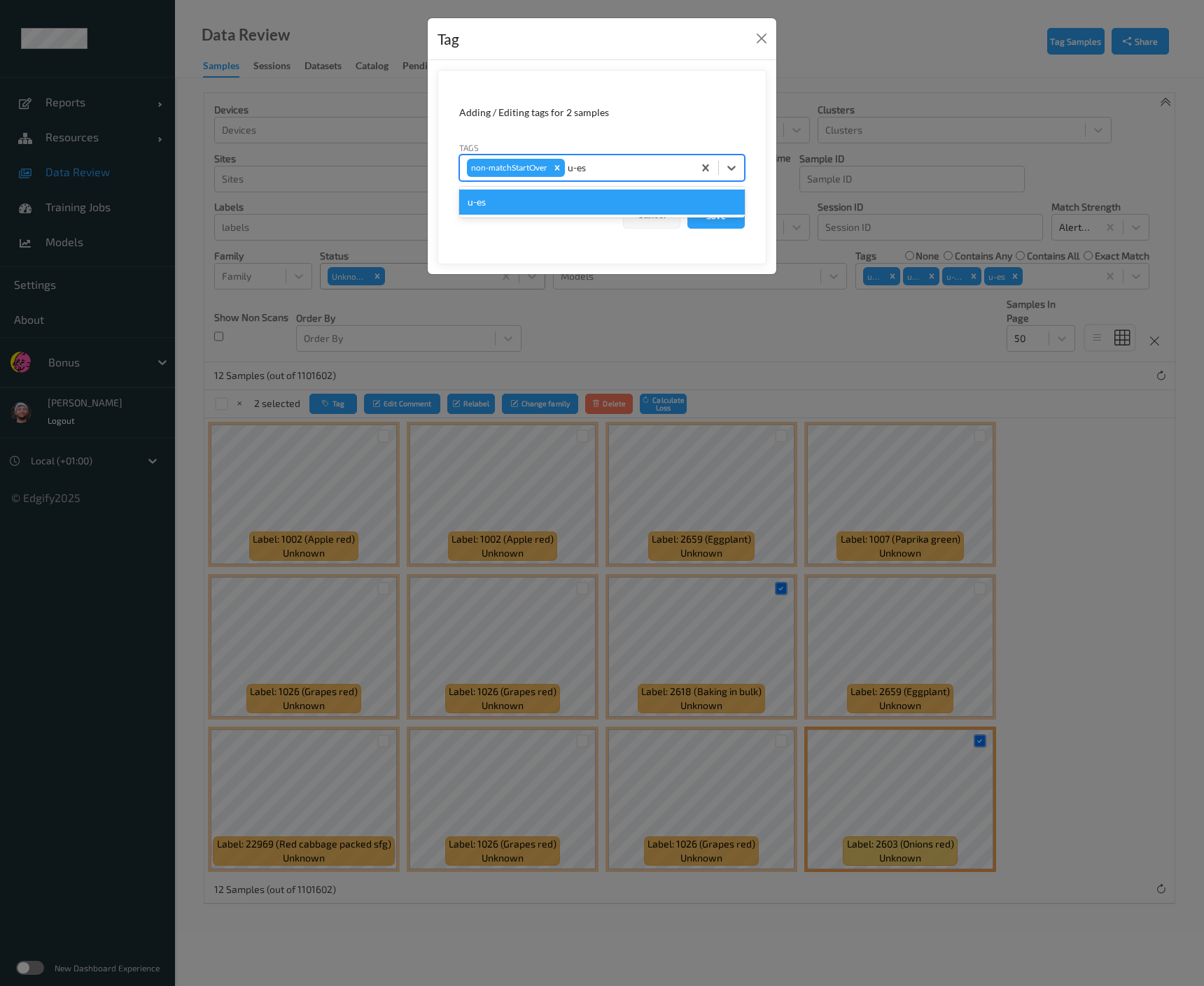
type input "u-es"
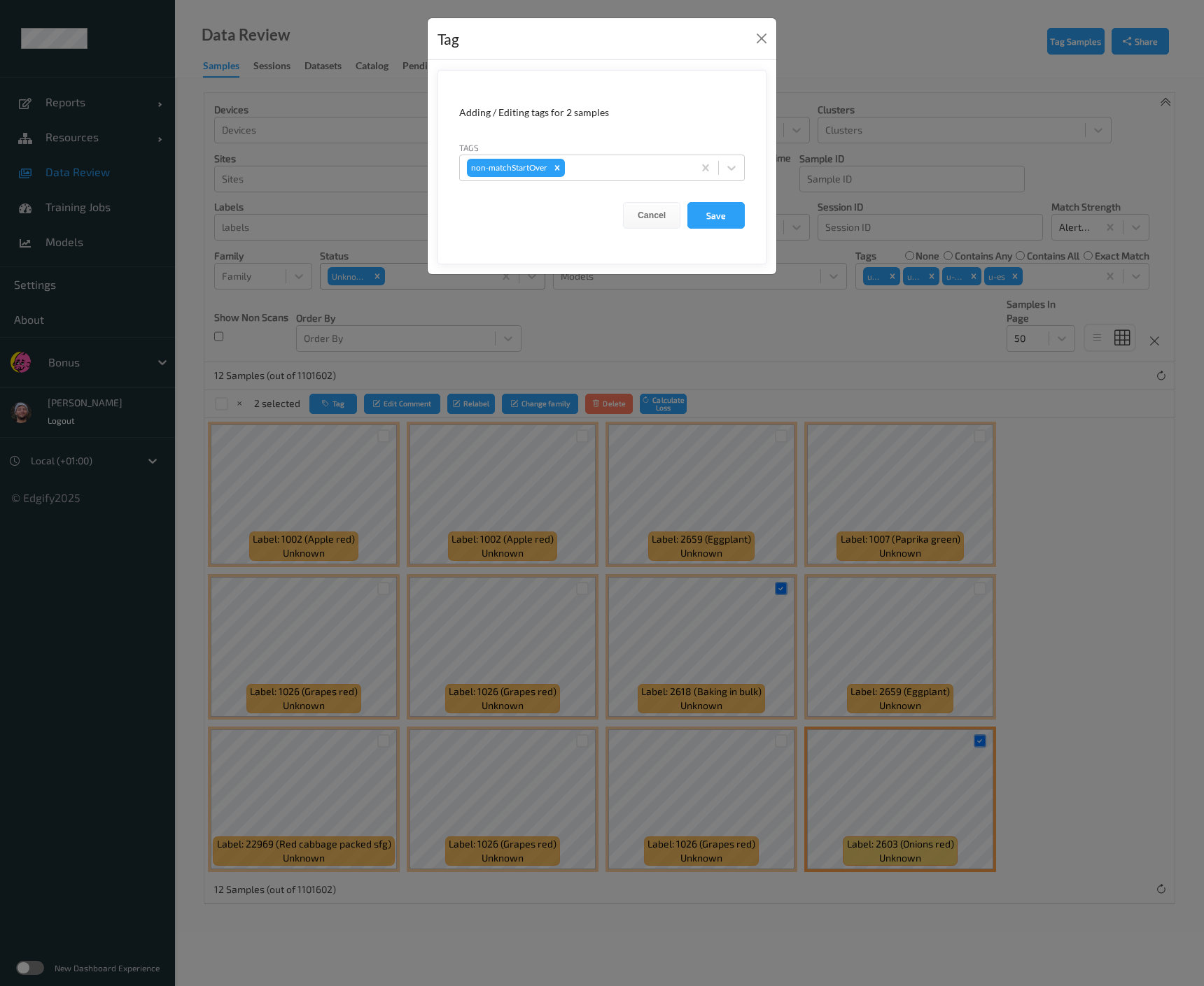
click at [671, 712] on div "Tag Adding / Editing tags for 2 samples Tags non-matchStartOver Cancel Save" at bounding box center [602, 493] width 1204 height 986
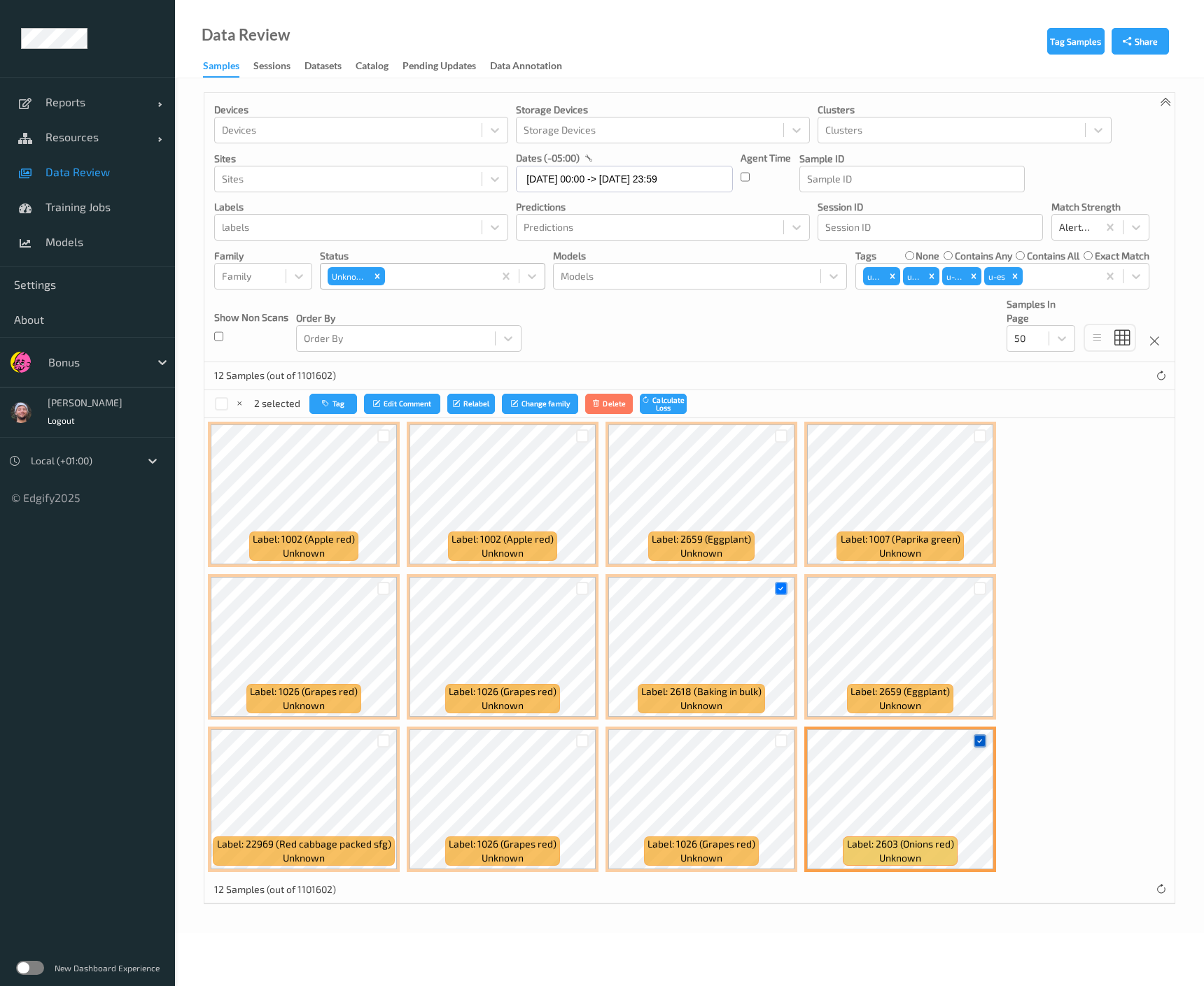
click at [981, 738] on icon at bounding box center [979, 740] width 9 height 9
click at [327, 412] on button "Tag" at bounding box center [331, 403] width 47 height 20
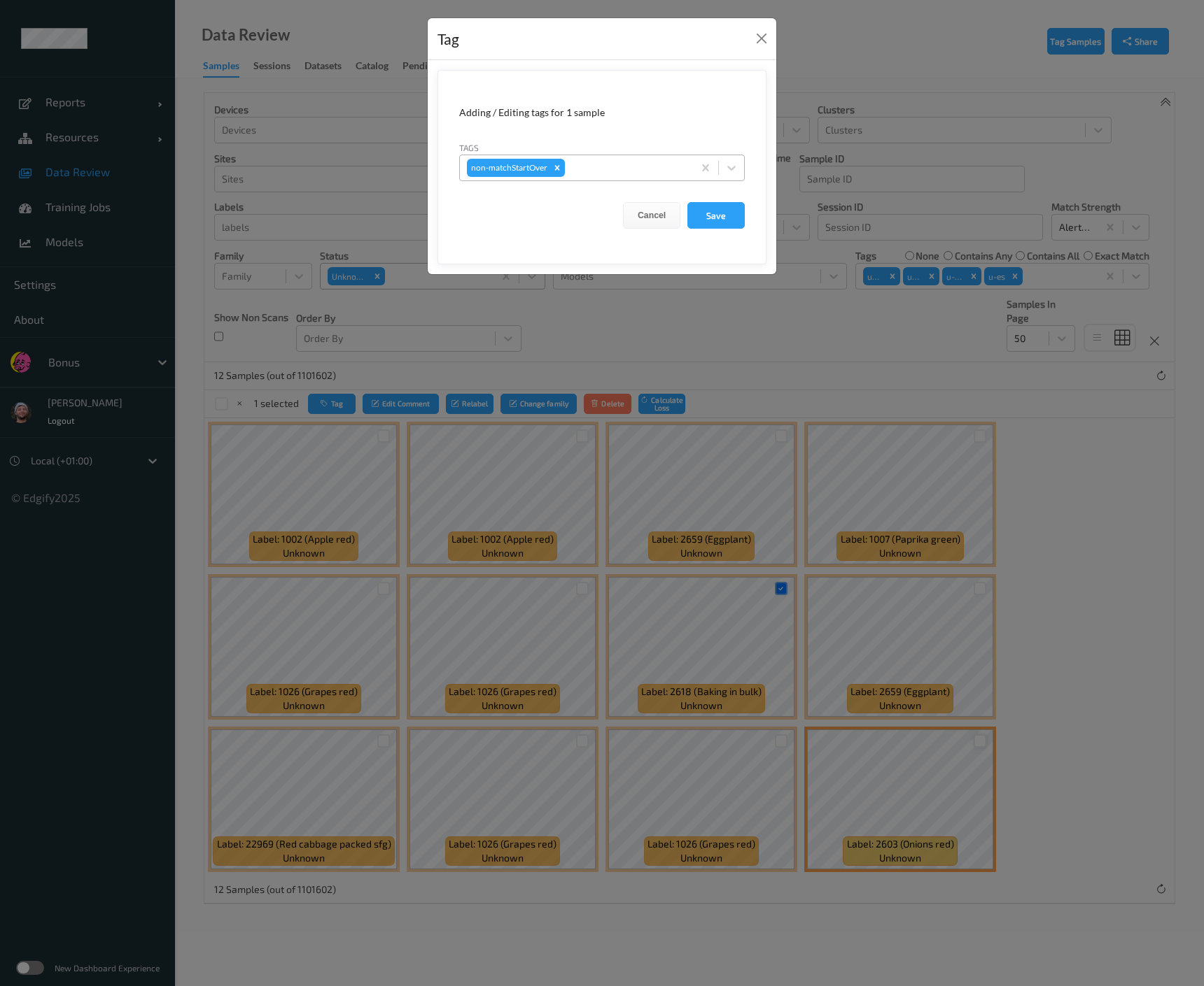
click at [610, 159] on div "non-matchStartOver" at bounding box center [575, 167] width 233 height 24
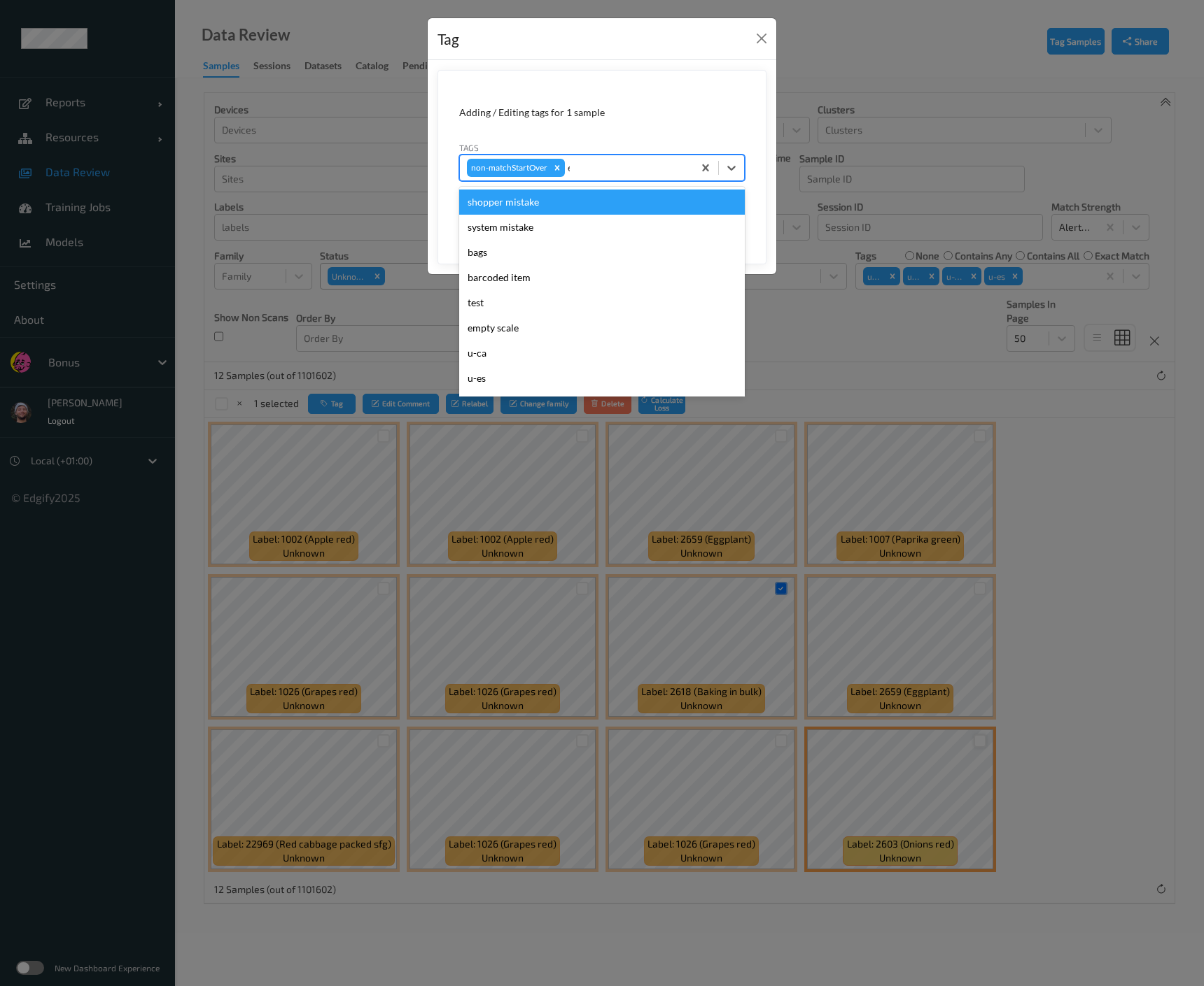
type input "es"
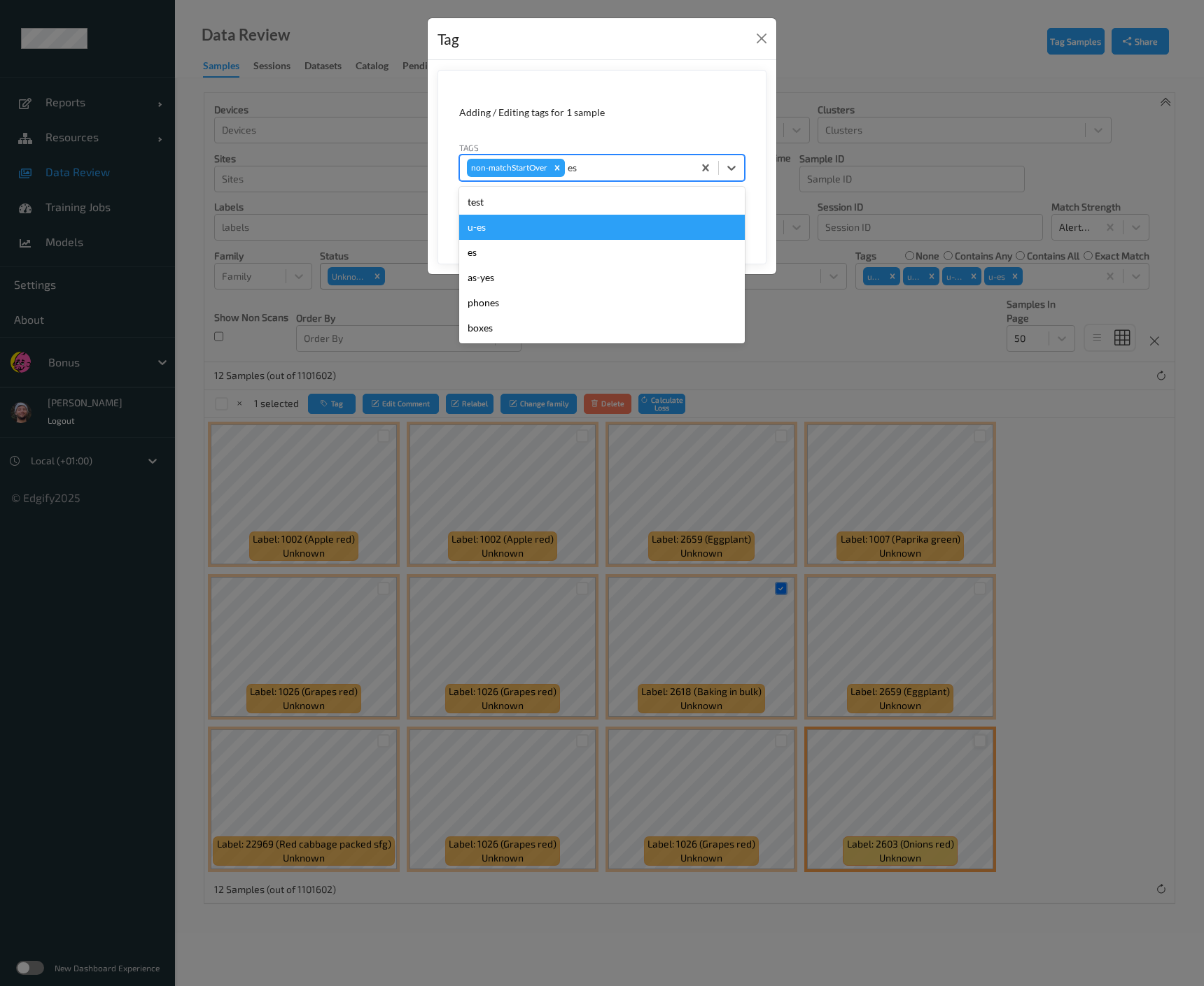
click at [480, 225] on div "u-es" at bounding box center [602, 227] width 285 height 25
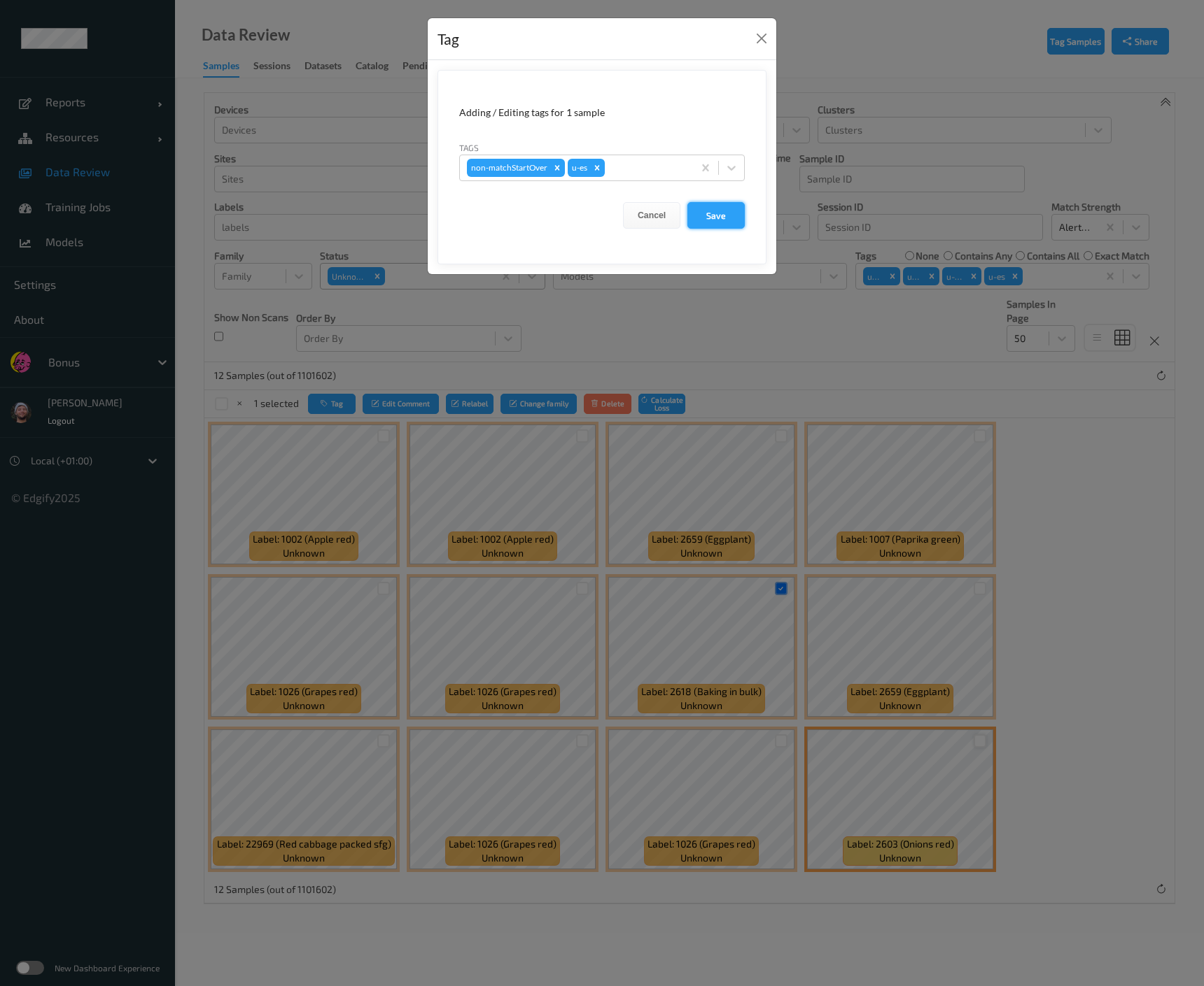
click at [740, 212] on button "Save" at bounding box center [716, 215] width 57 height 26
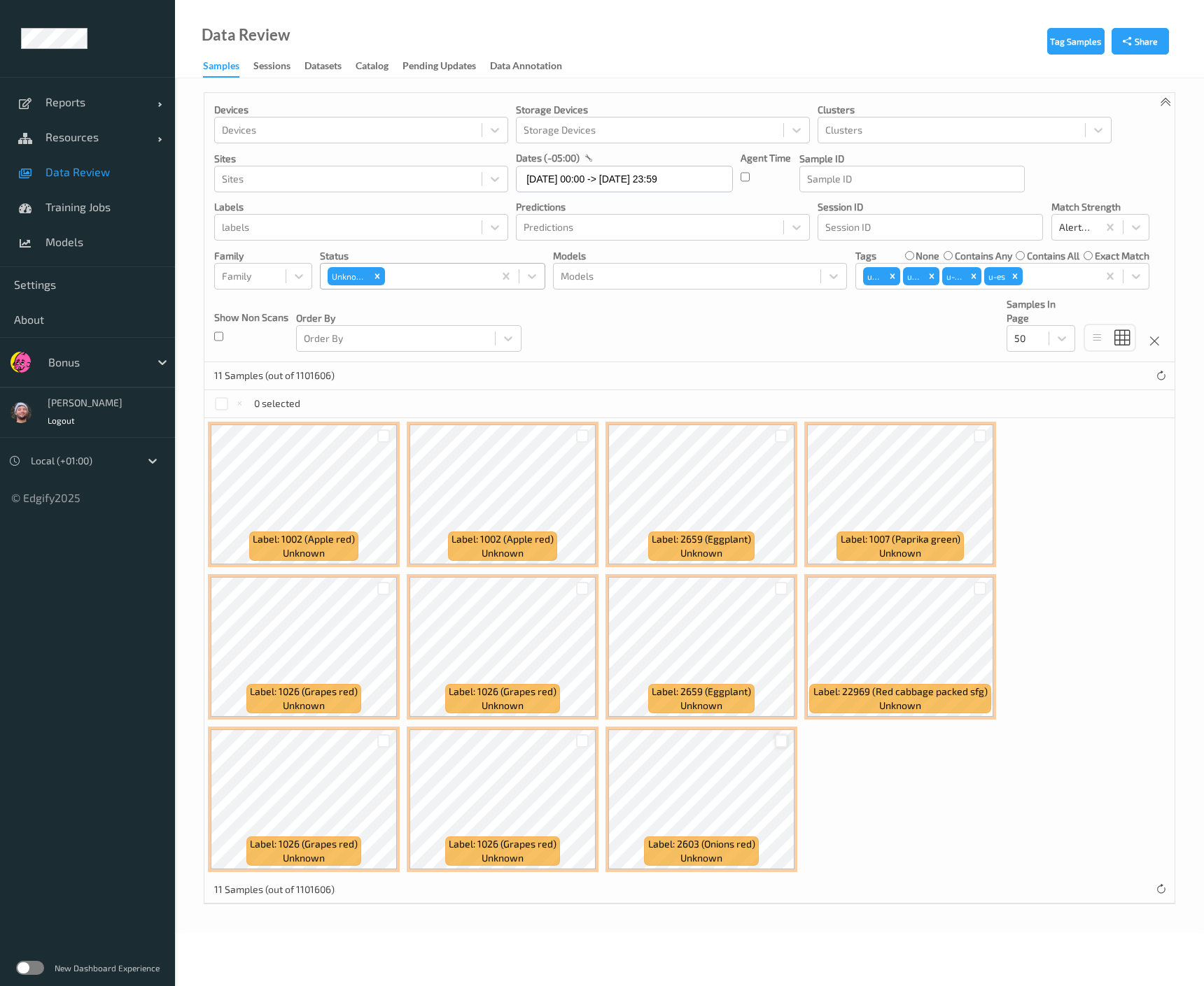
click at [780, 736] on div at bounding box center [781, 741] width 14 height 14
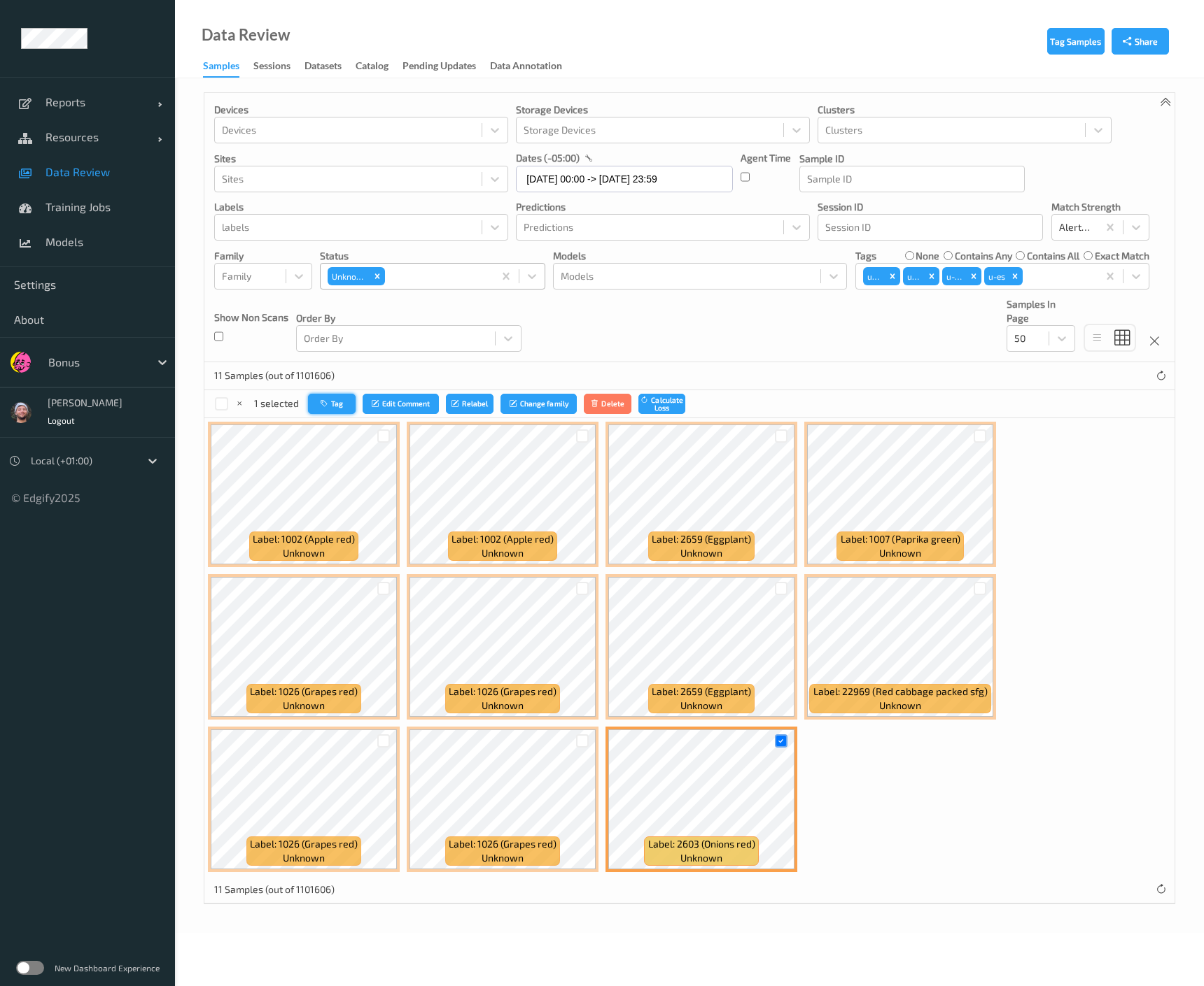
click at [336, 397] on button "Tag" at bounding box center [331, 403] width 47 height 20
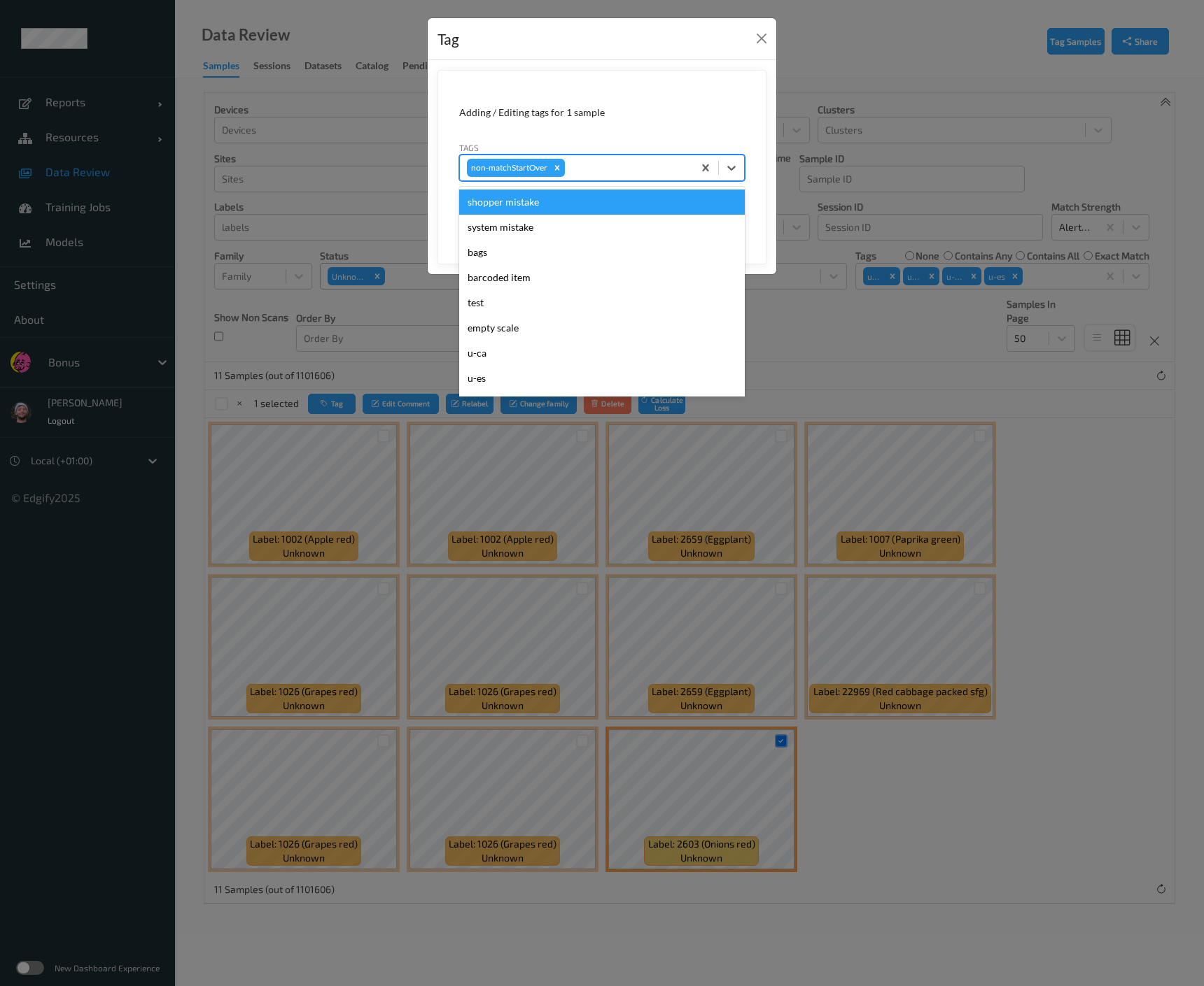
click at [581, 170] on div at bounding box center [627, 167] width 118 height 16
type input "other"
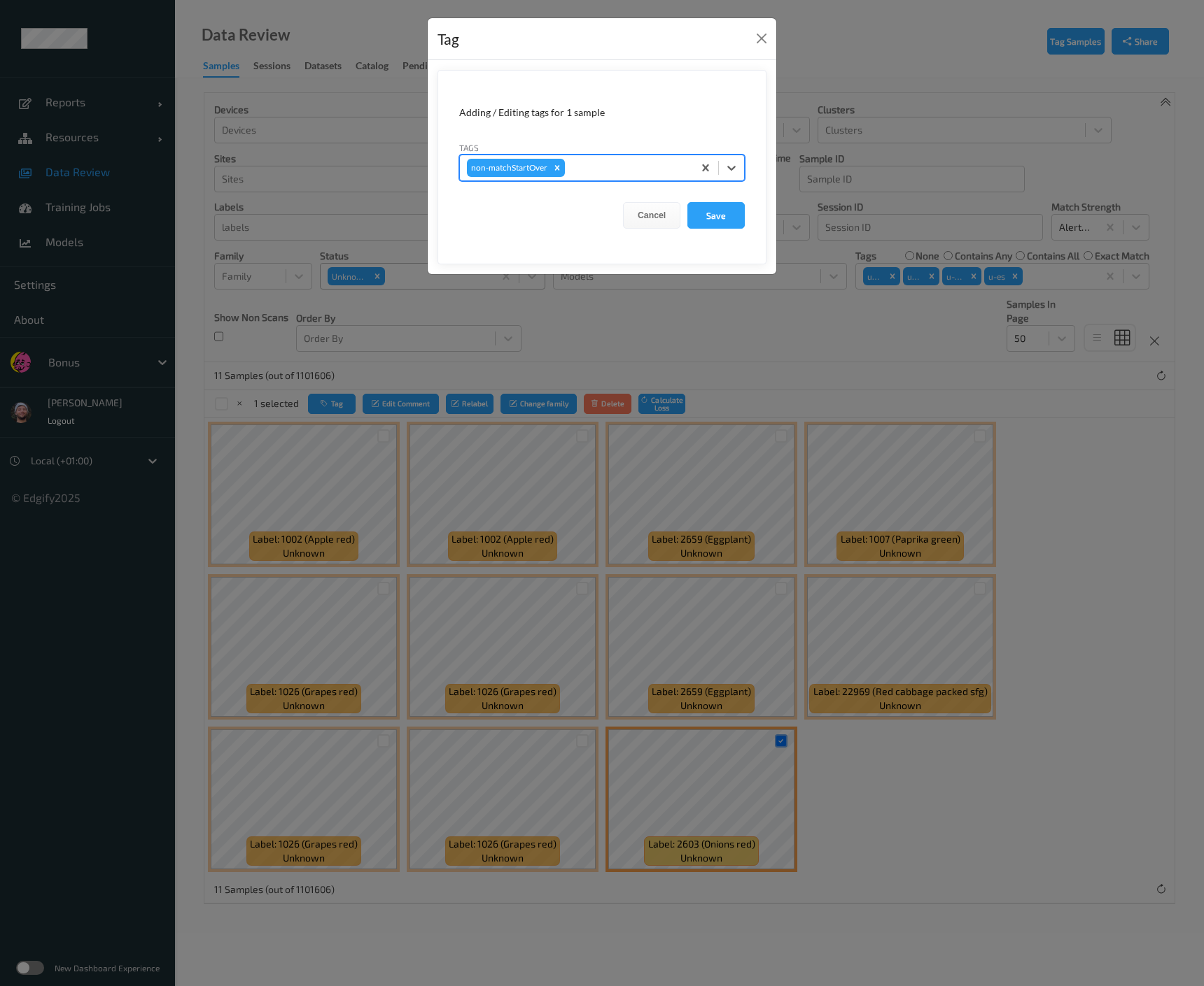
type input "u"
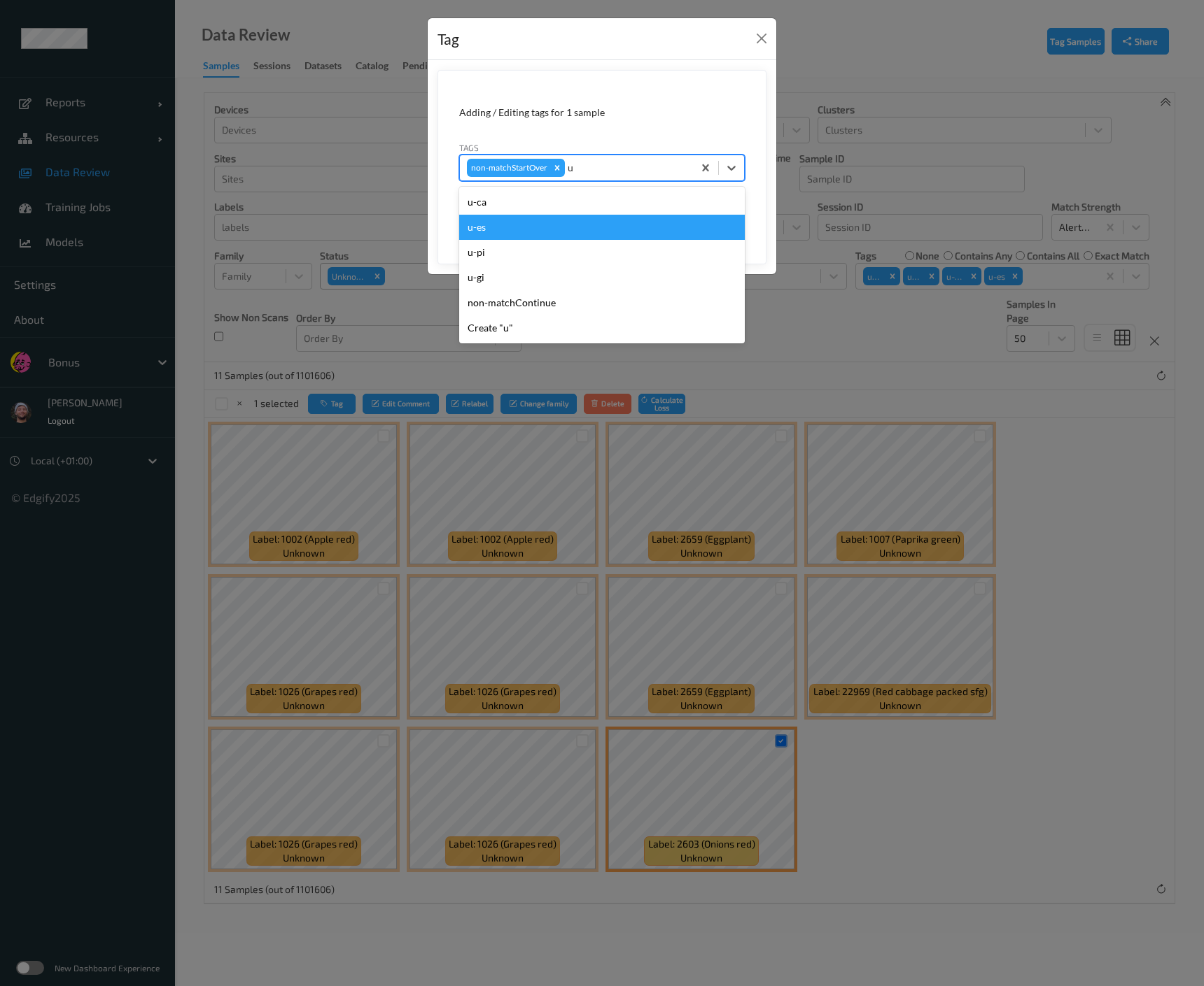
click at [574, 226] on div "u-es" at bounding box center [602, 227] width 285 height 25
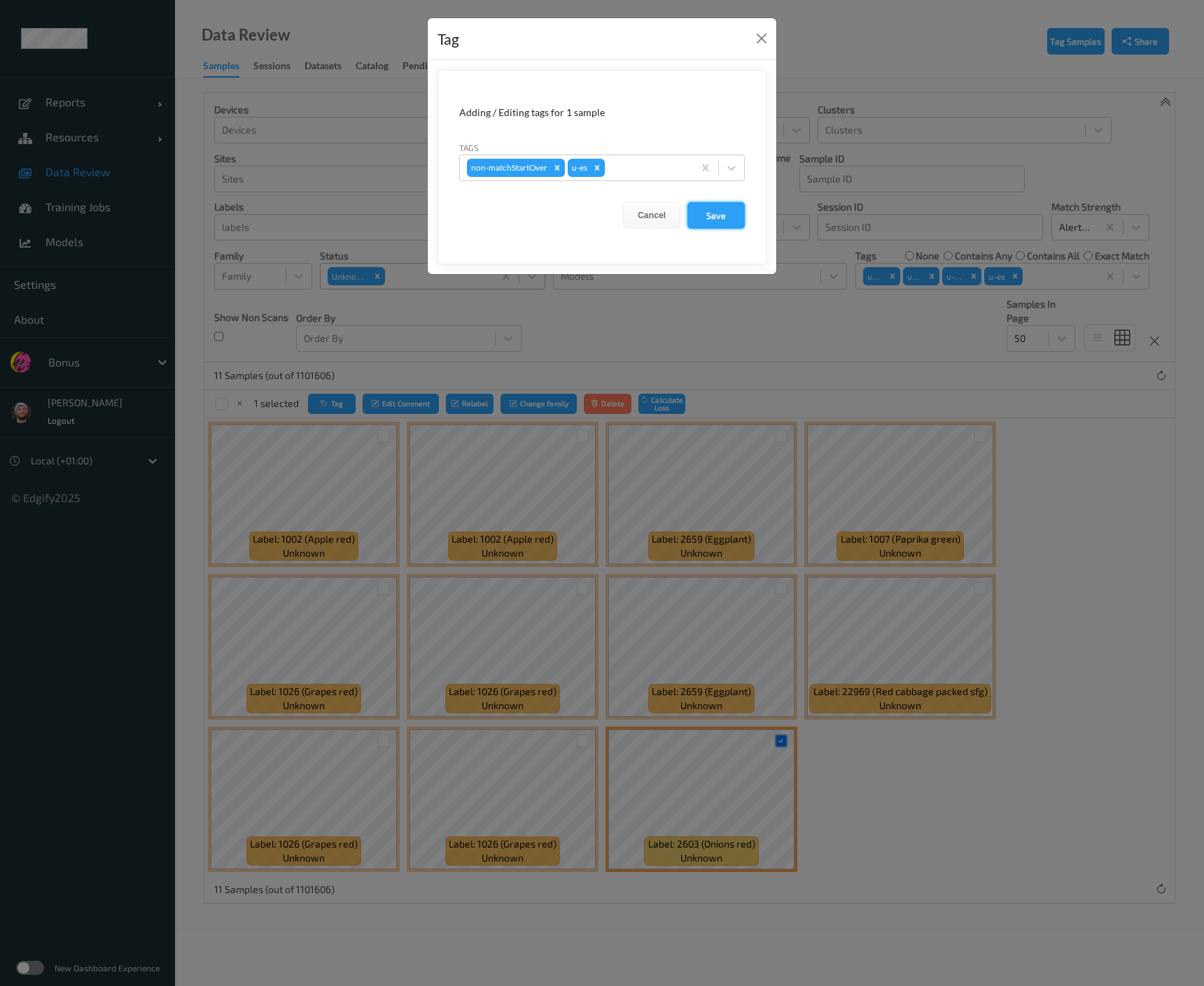
click at [689, 218] on button "Save" at bounding box center [716, 215] width 57 height 26
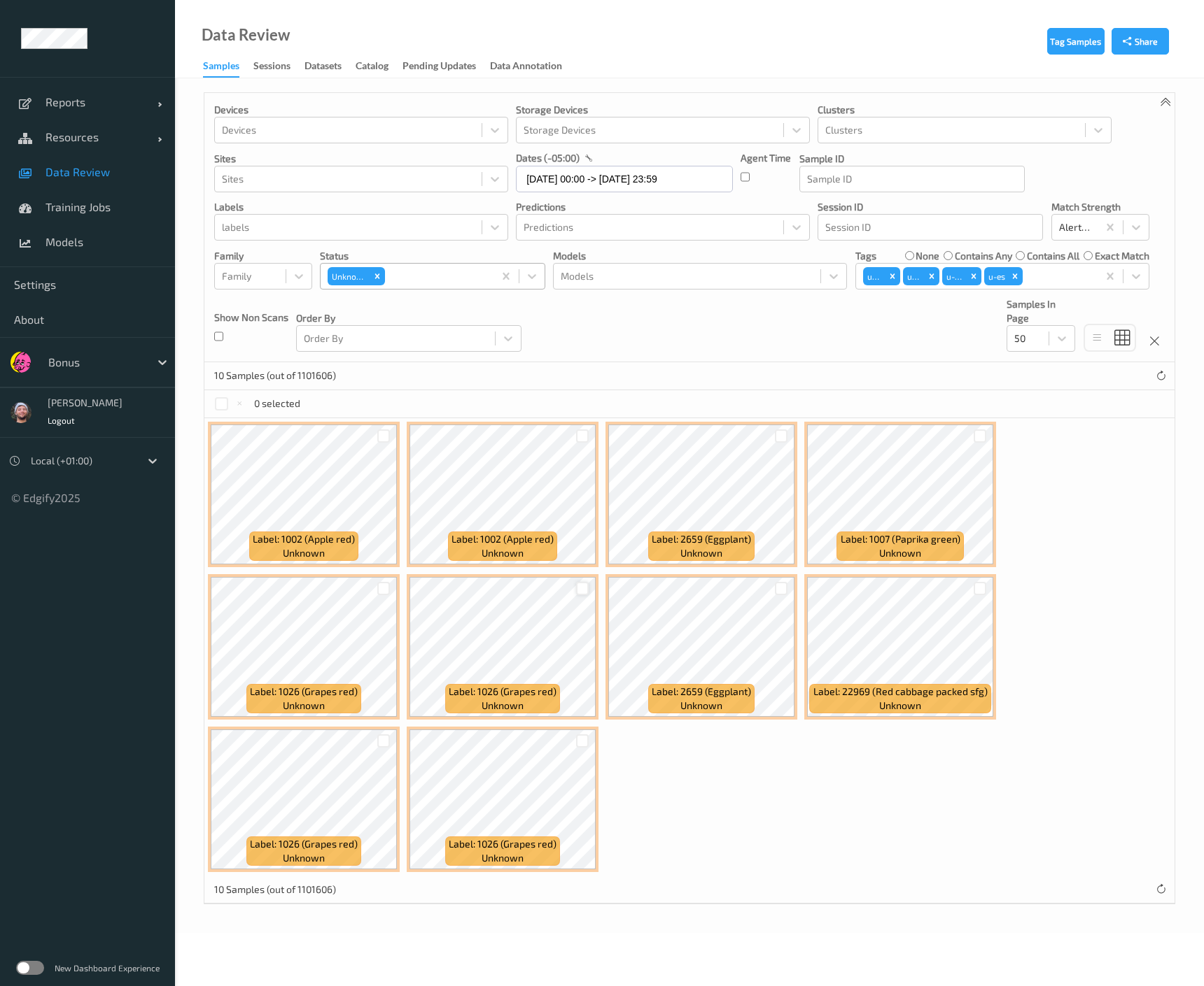
click at [579, 591] on div at bounding box center [582, 589] width 14 height 14
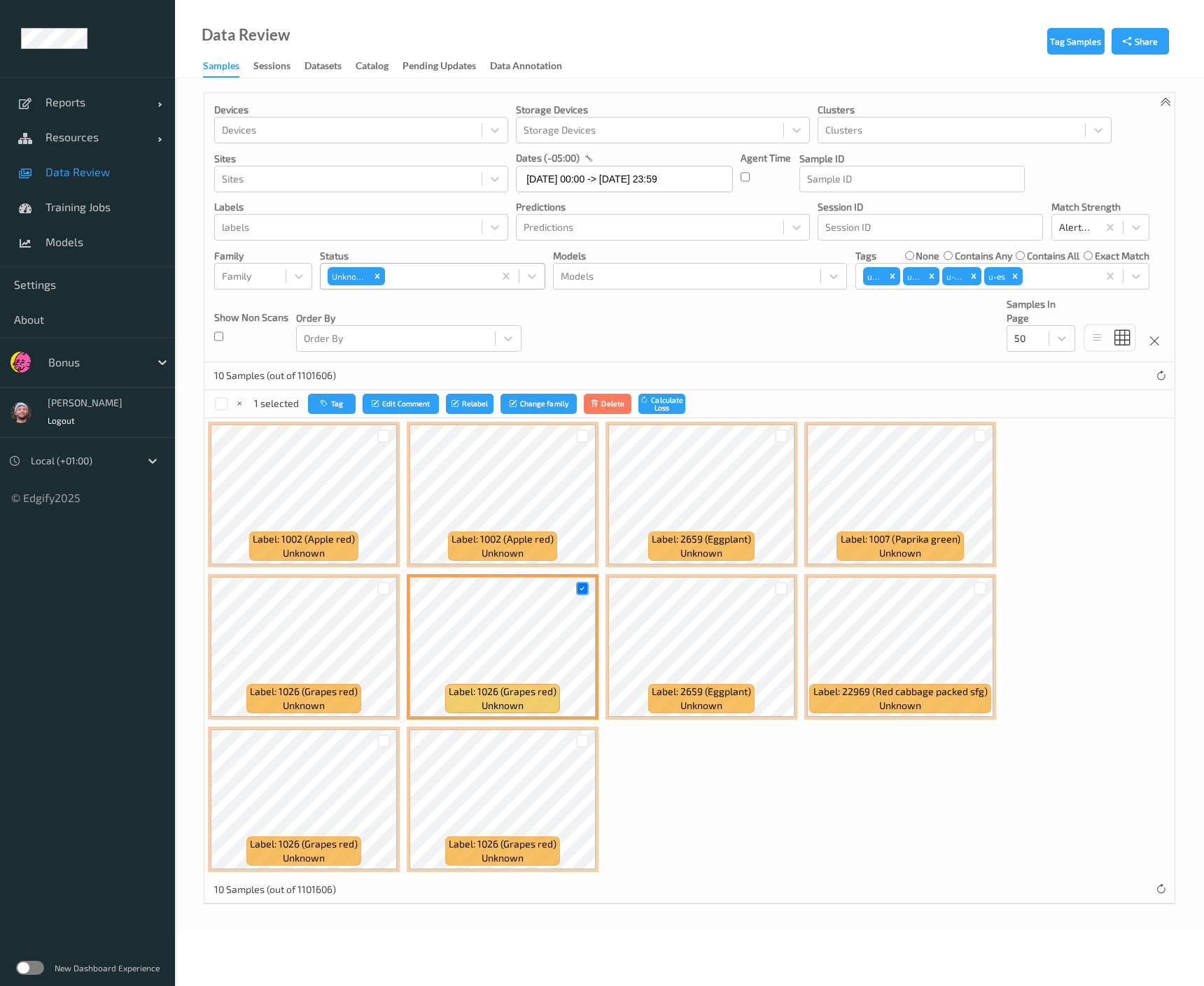
click at [356, 397] on div "Tag Edit Comment Relabel Change family Delete Calculate Loss" at bounding box center [496, 403] width 377 height 20
click at [343, 401] on button "Tag" at bounding box center [331, 403] width 47 height 20
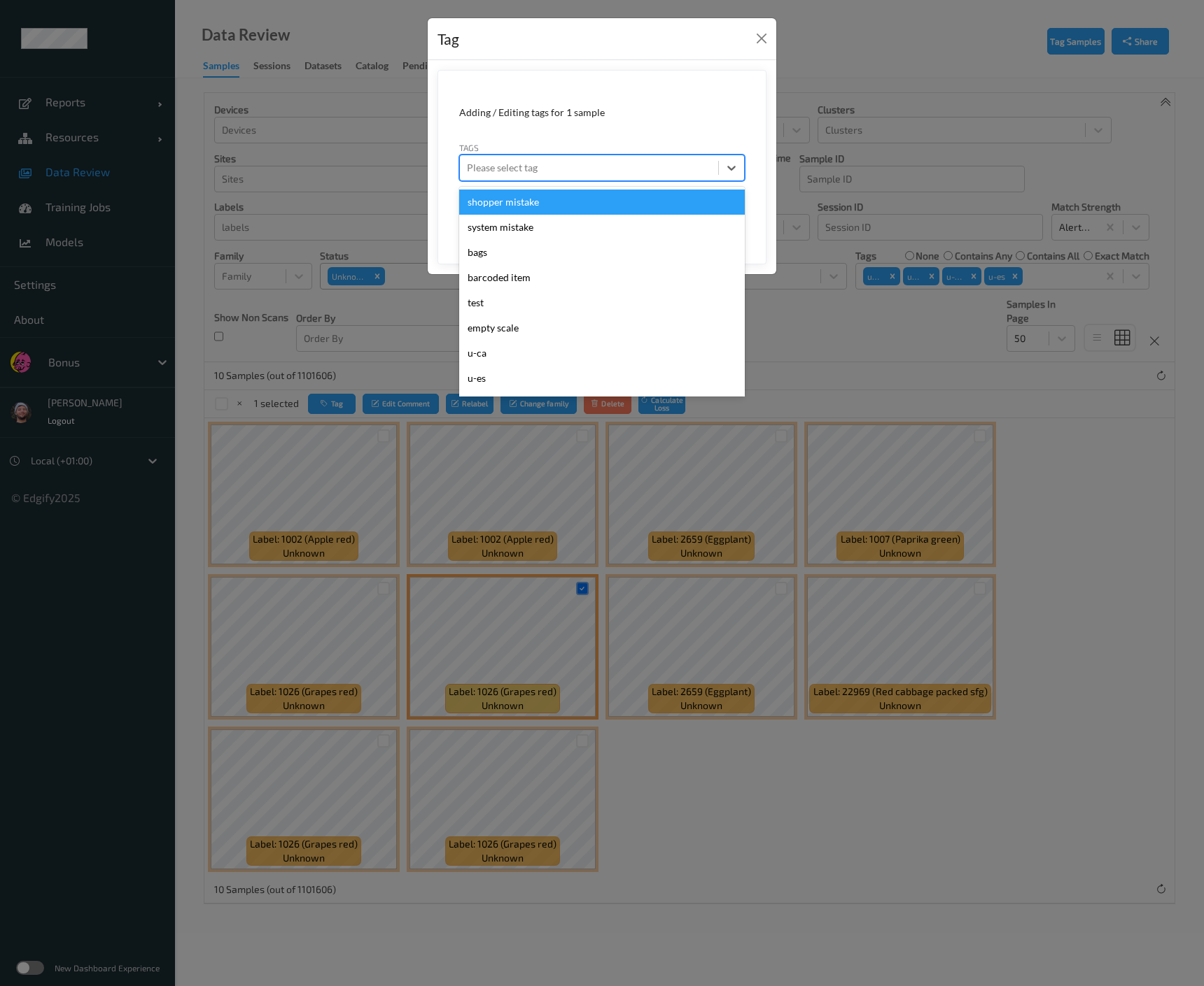
click at [621, 177] on div "Please select tag" at bounding box center [588, 167] width 258 height 22
type input "ca"
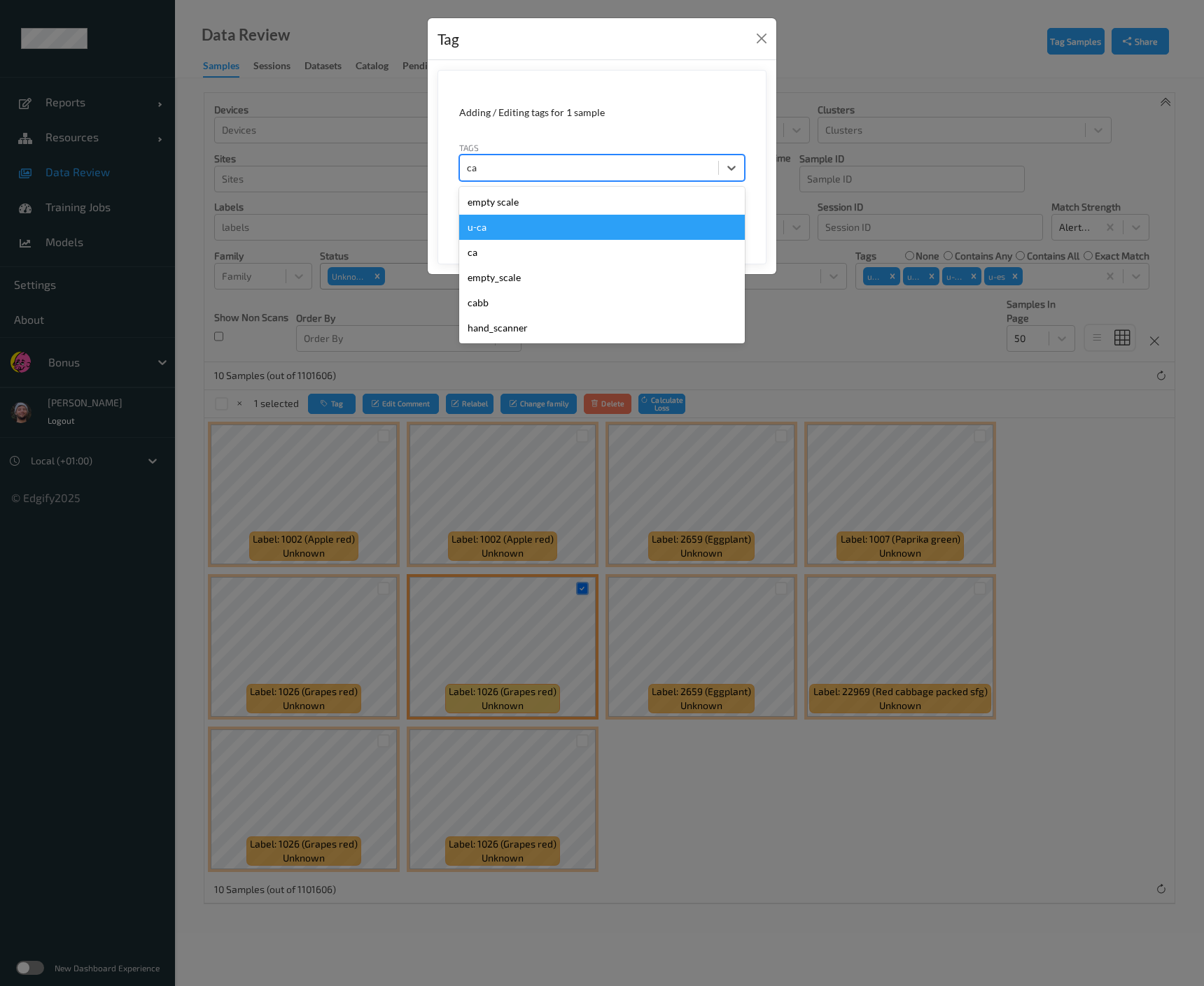
click at [594, 218] on div "u-ca" at bounding box center [602, 227] width 285 height 25
type input "s"
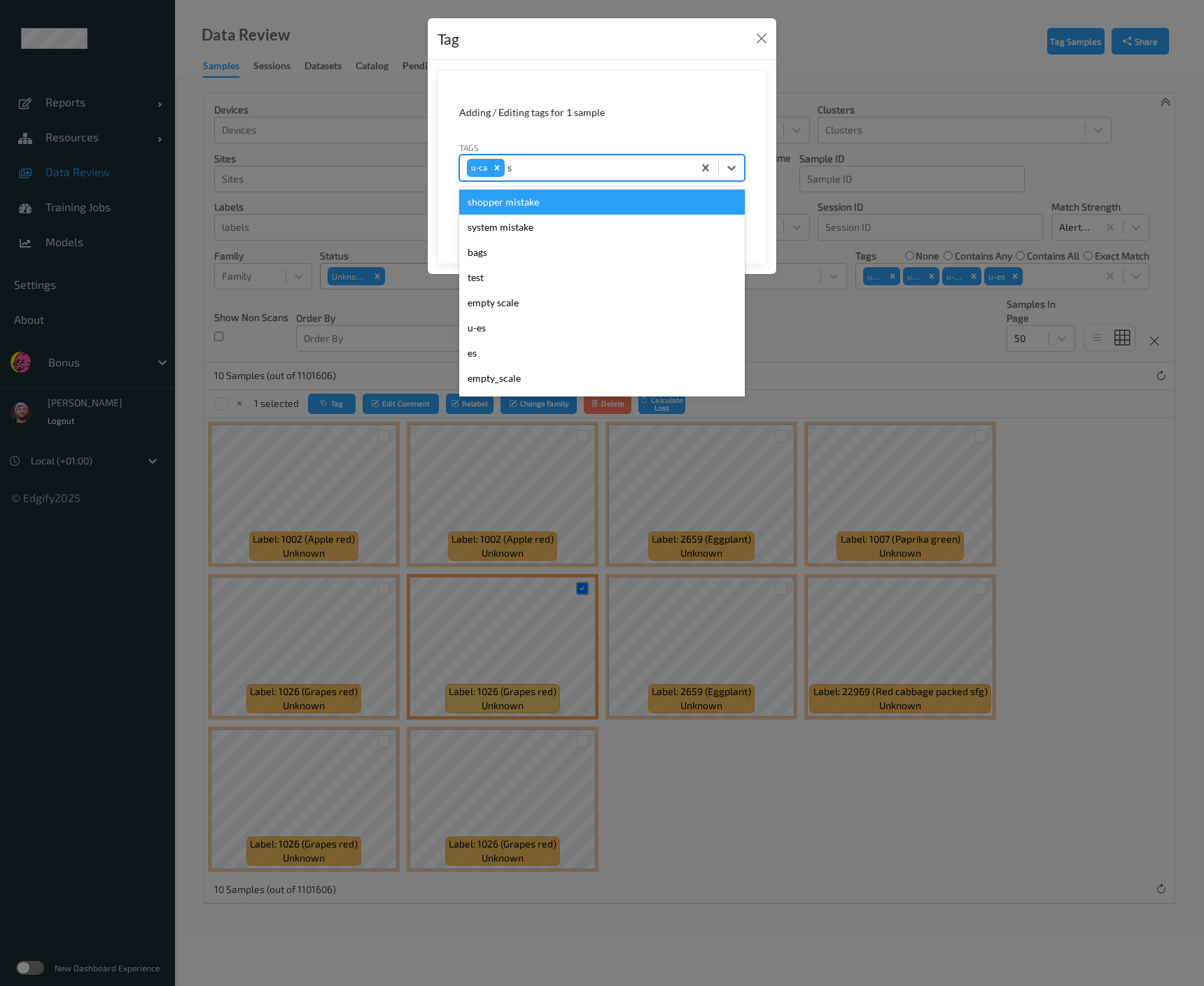
click at [622, 204] on div "shopper mistake" at bounding box center [602, 202] width 285 height 25
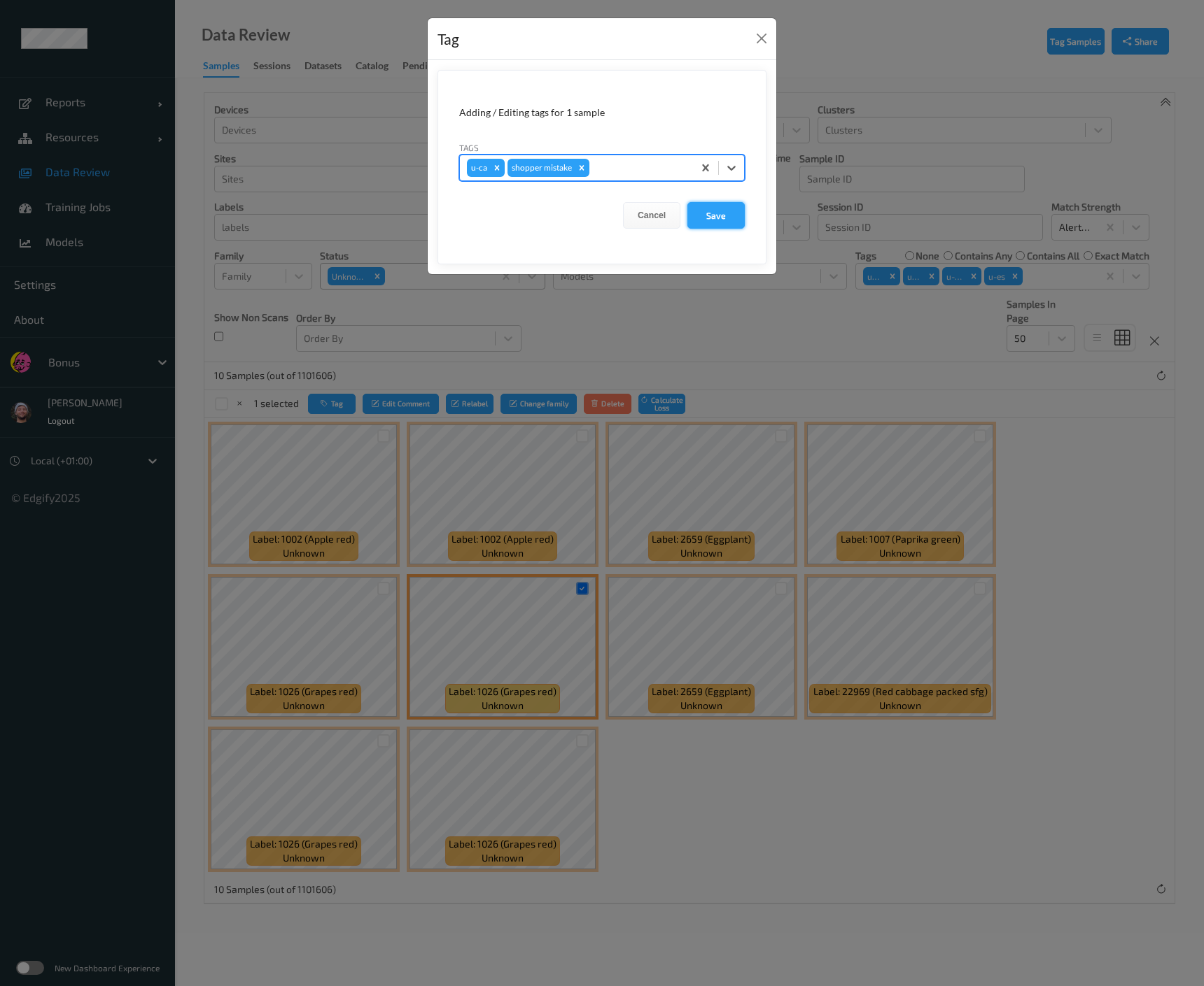
click at [732, 211] on button "Save" at bounding box center [716, 215] width 57 height 26
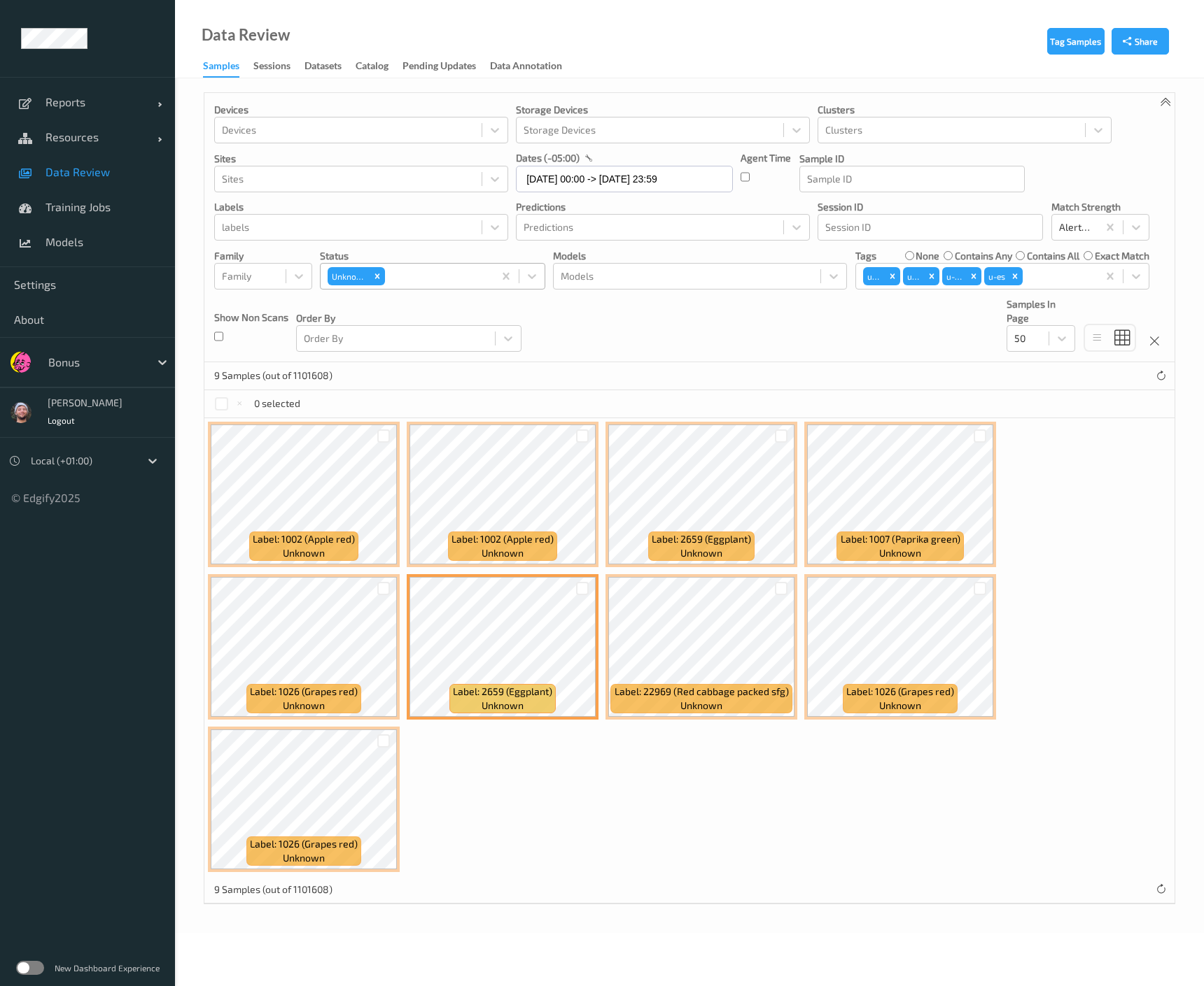
click at [373, 429] on div at bounding box center [383, 436] width 26 height 23
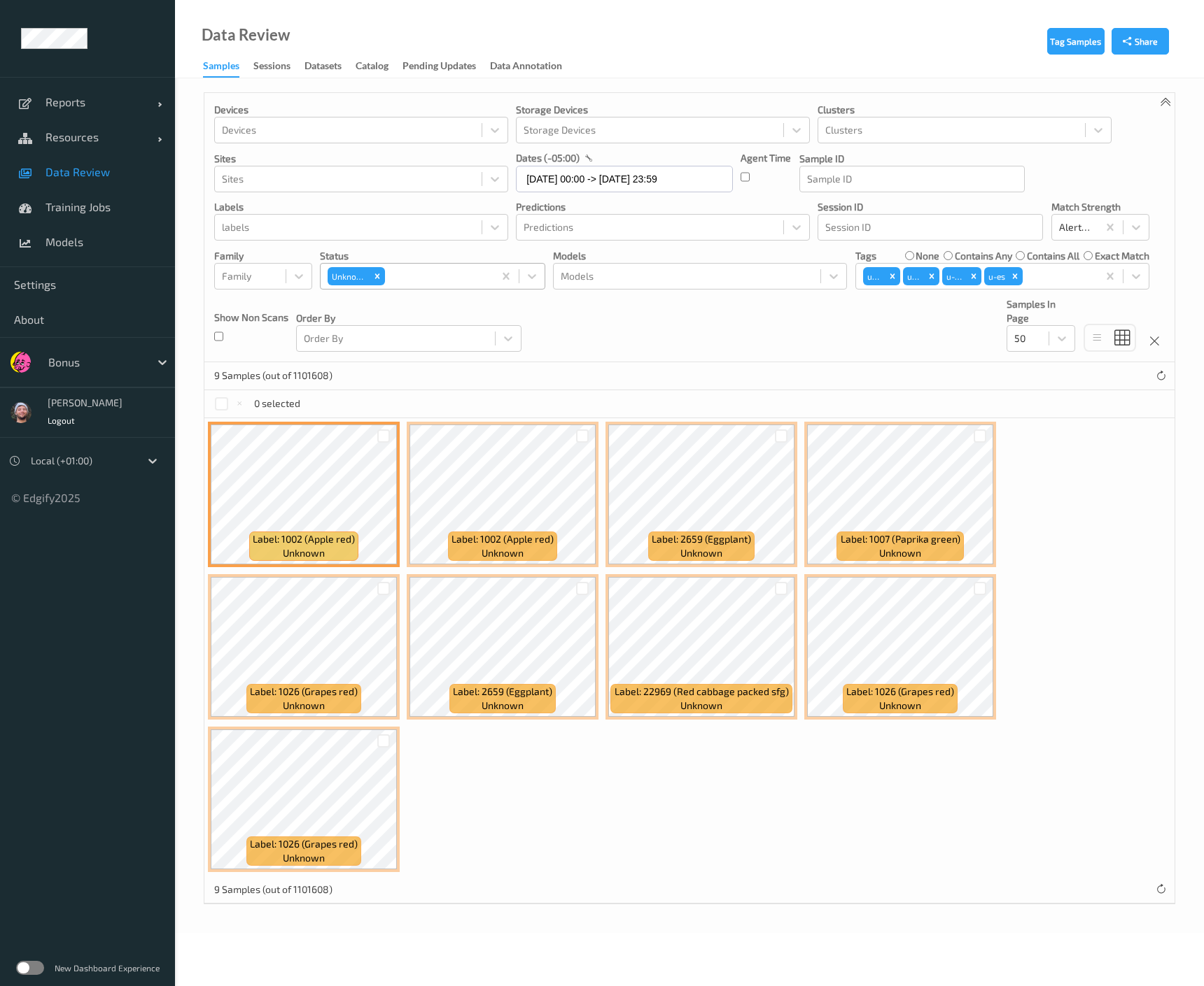
click at [373, 429] on div at bounding box center [383, 436] width 26 height 23
click at [379, 436] on div at bounding box center [384, 436] width 14 height 14
click at [325, 396] on button "Tag" at bounding box center [331, 403] width 47 height 20
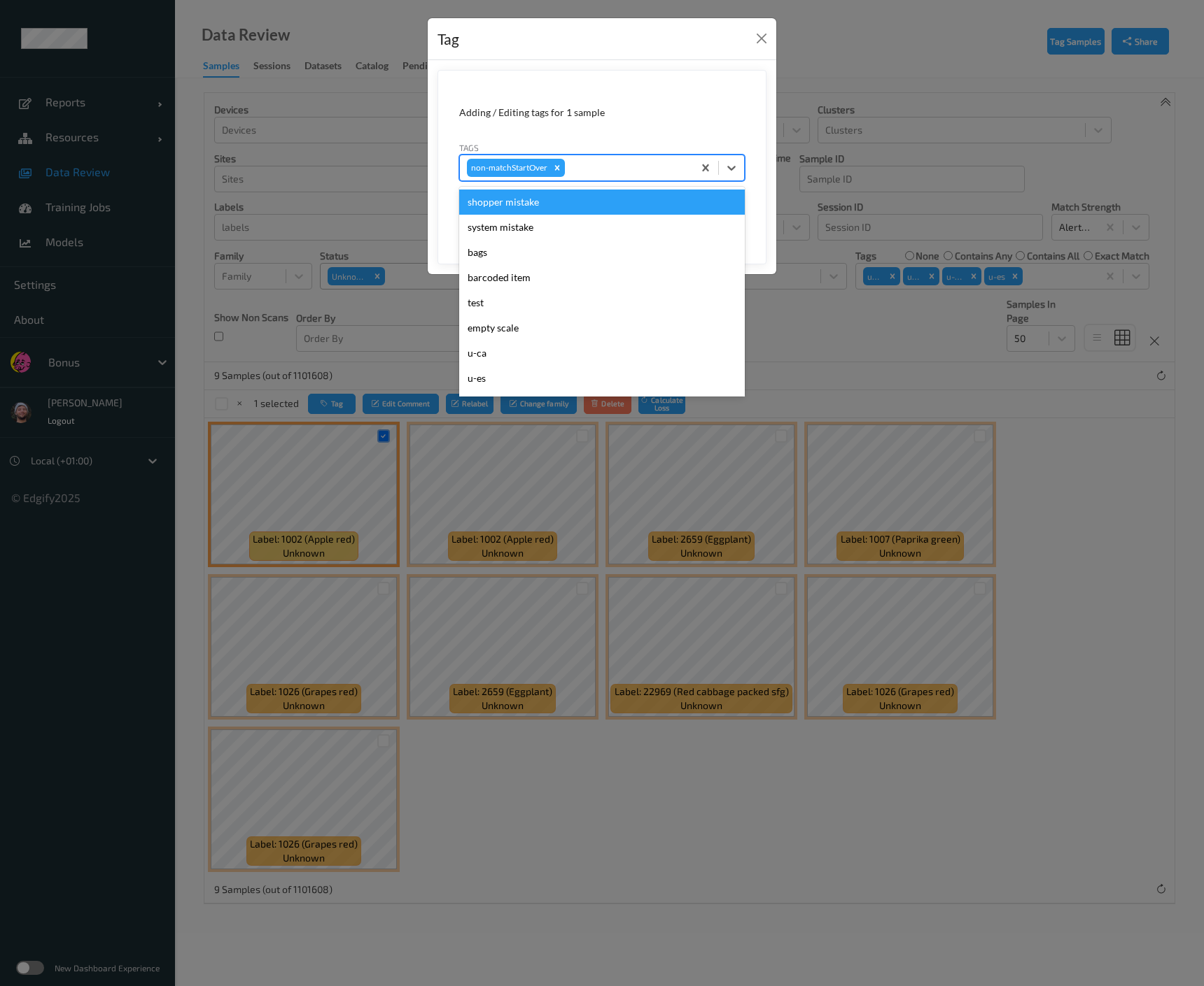
click at [609, 165] on div at bounding box center [627, 167] width 118 height 16
type input "ca"
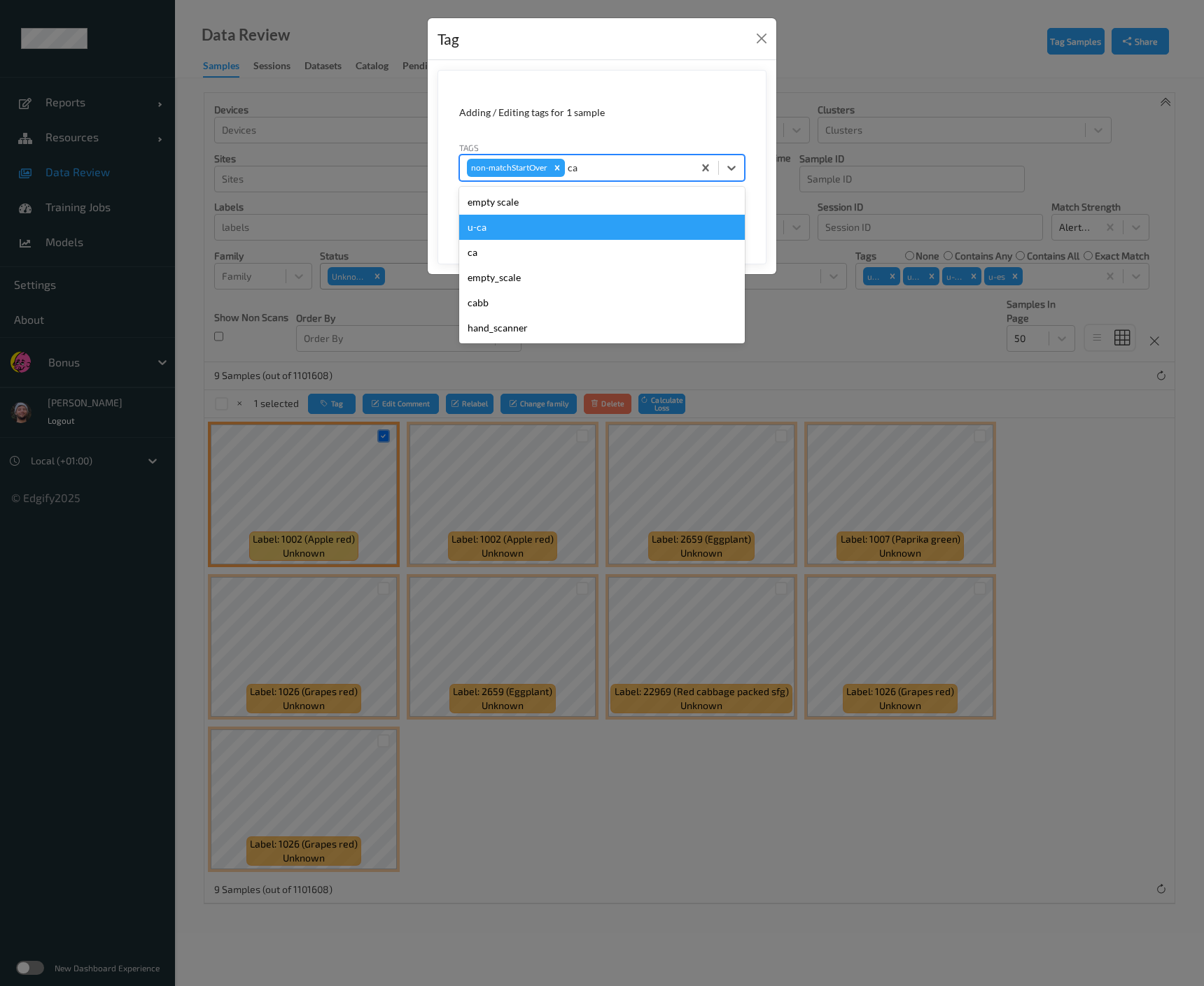
click at [492, 224] on div "u-ca" at bounding box center [602, 227] width 285 height 25
type input "s"
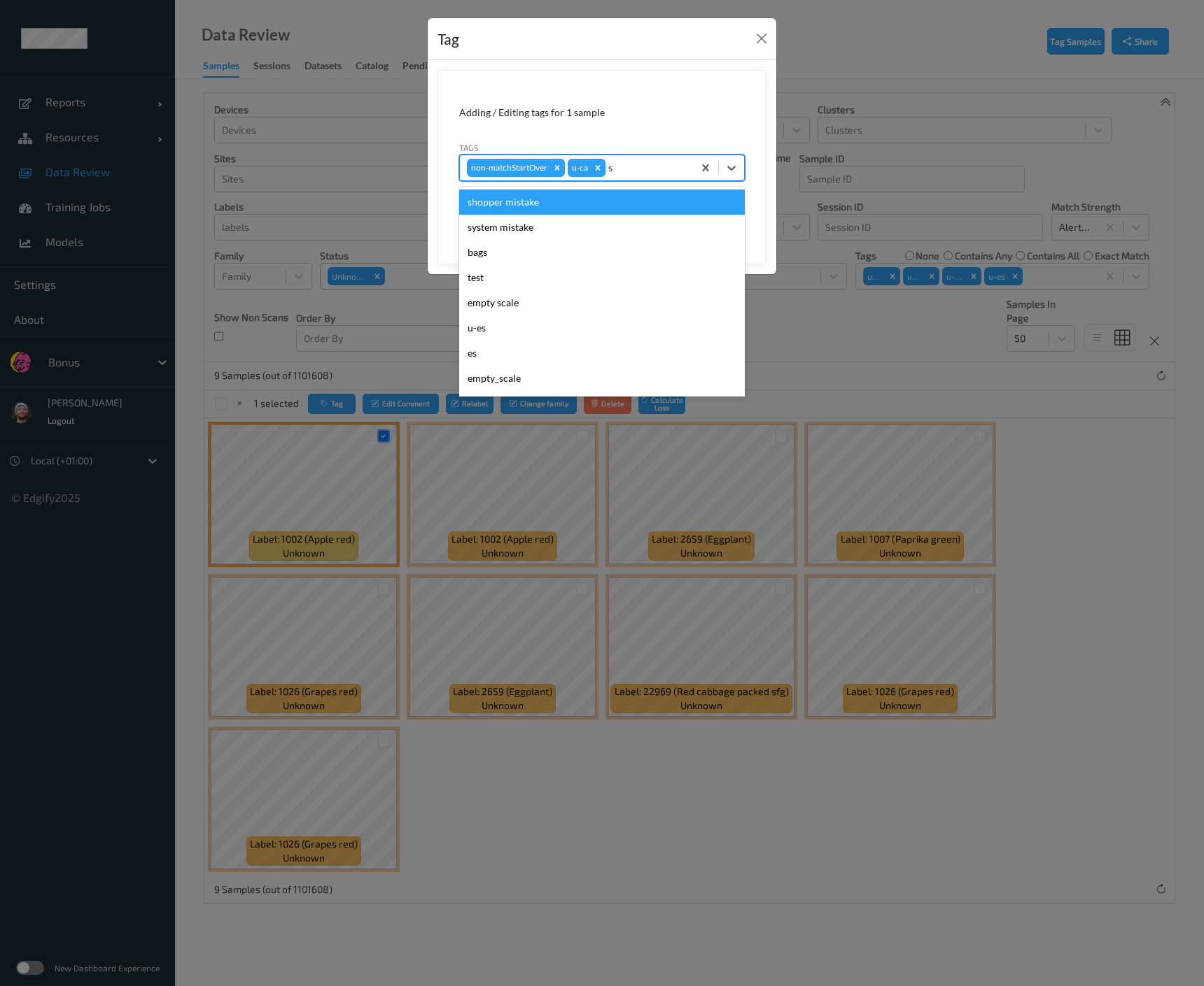
click at [547, 206] on div "shopper mistake" at bounding box center [602, 202] width 285 height 25
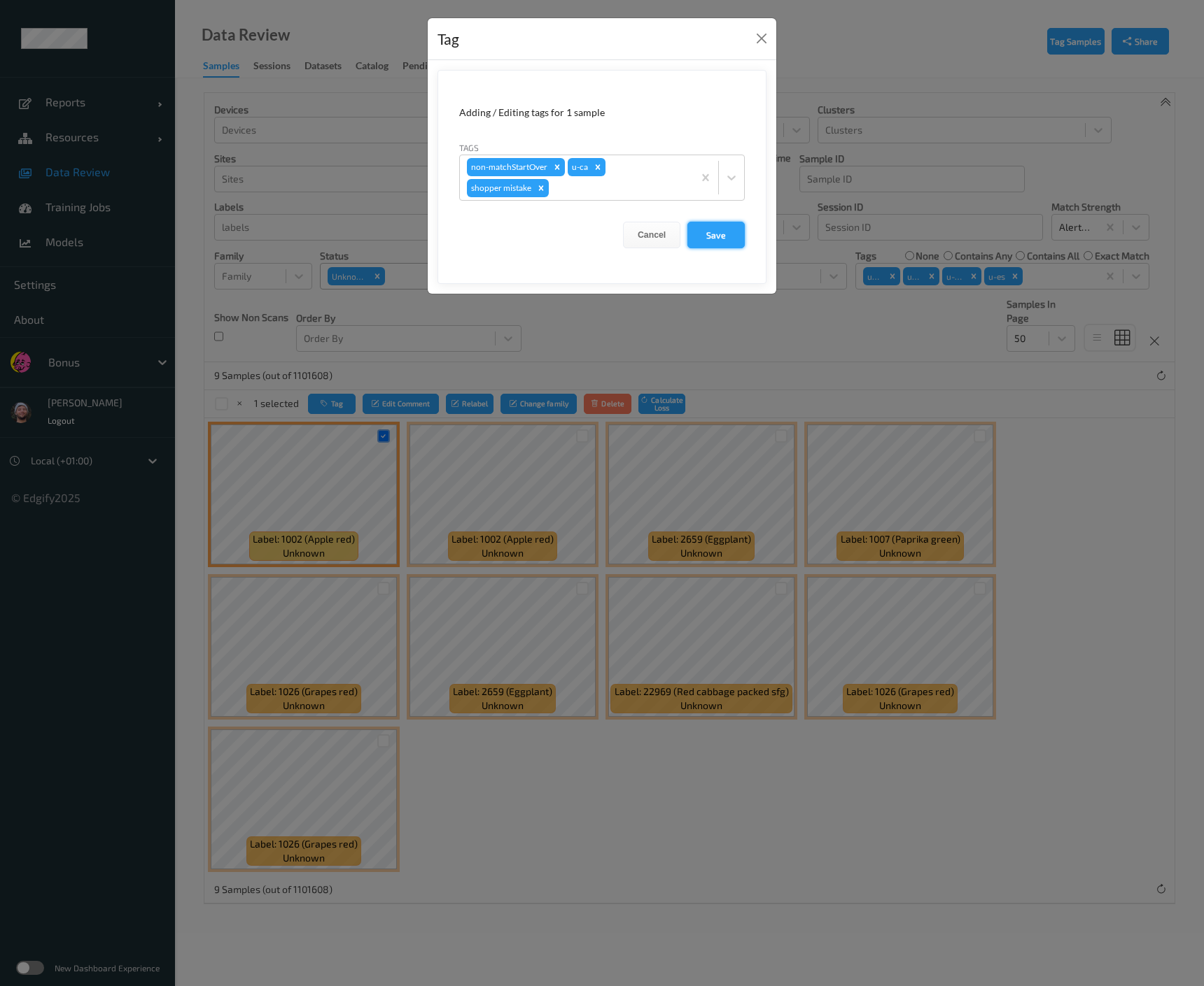
click at [703, 244] on button "Save" at bounding box center [716, 234] width 57 height 26
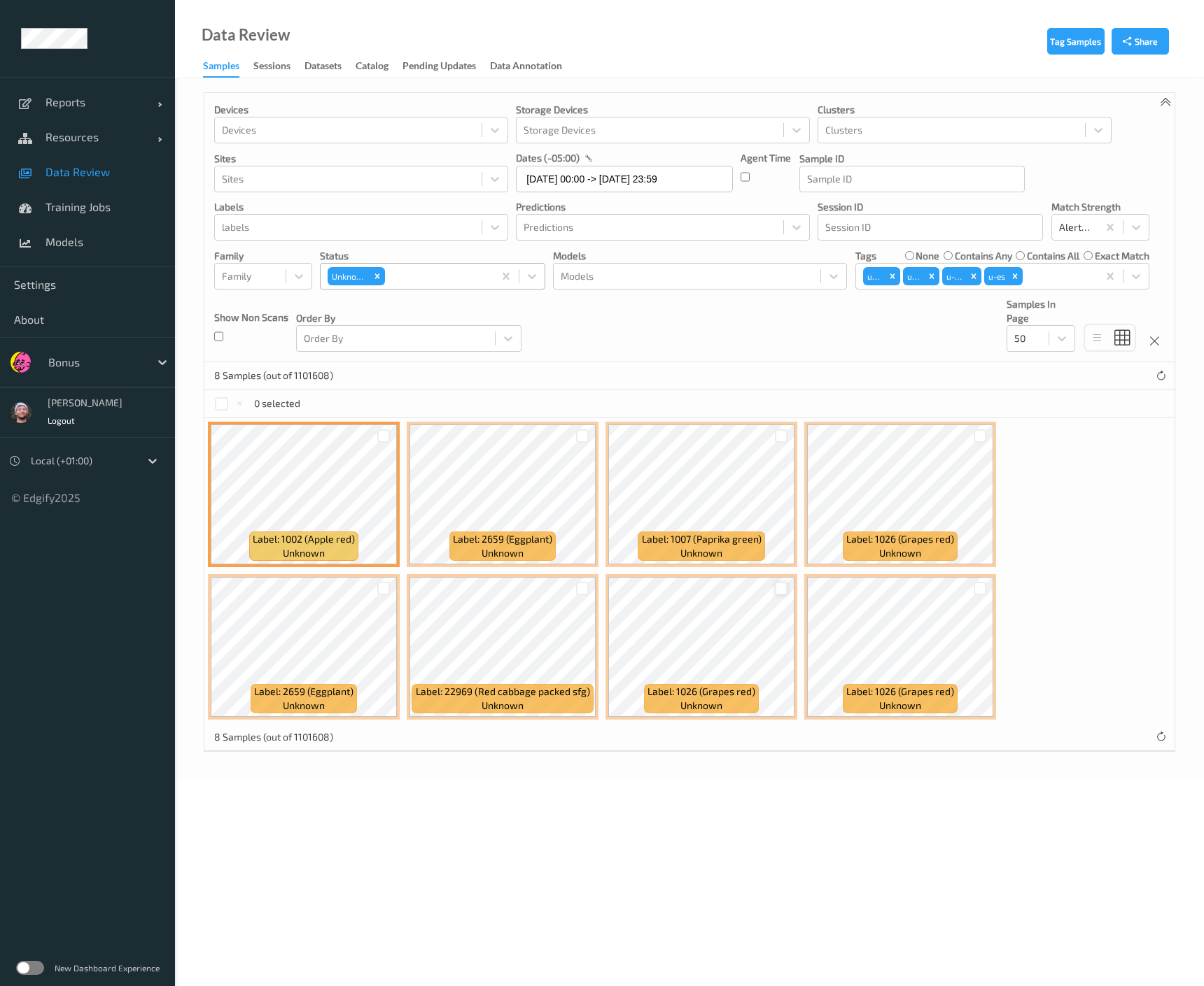
click at [775, 589] on div at bounding box center [781, 589] width 14 height 14
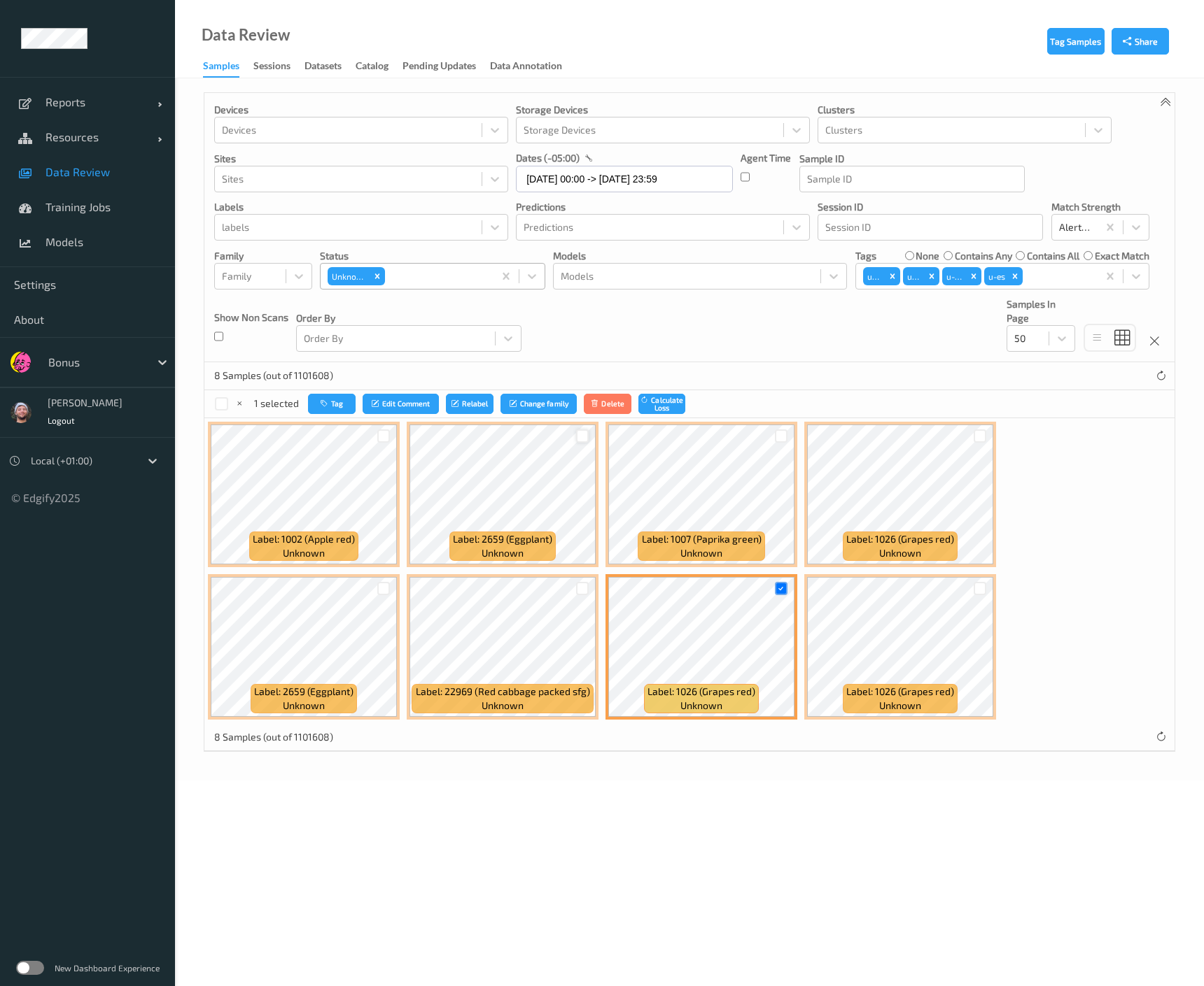
click at [581, 437] on div at bounding box center [582, 436] width 14 height 14
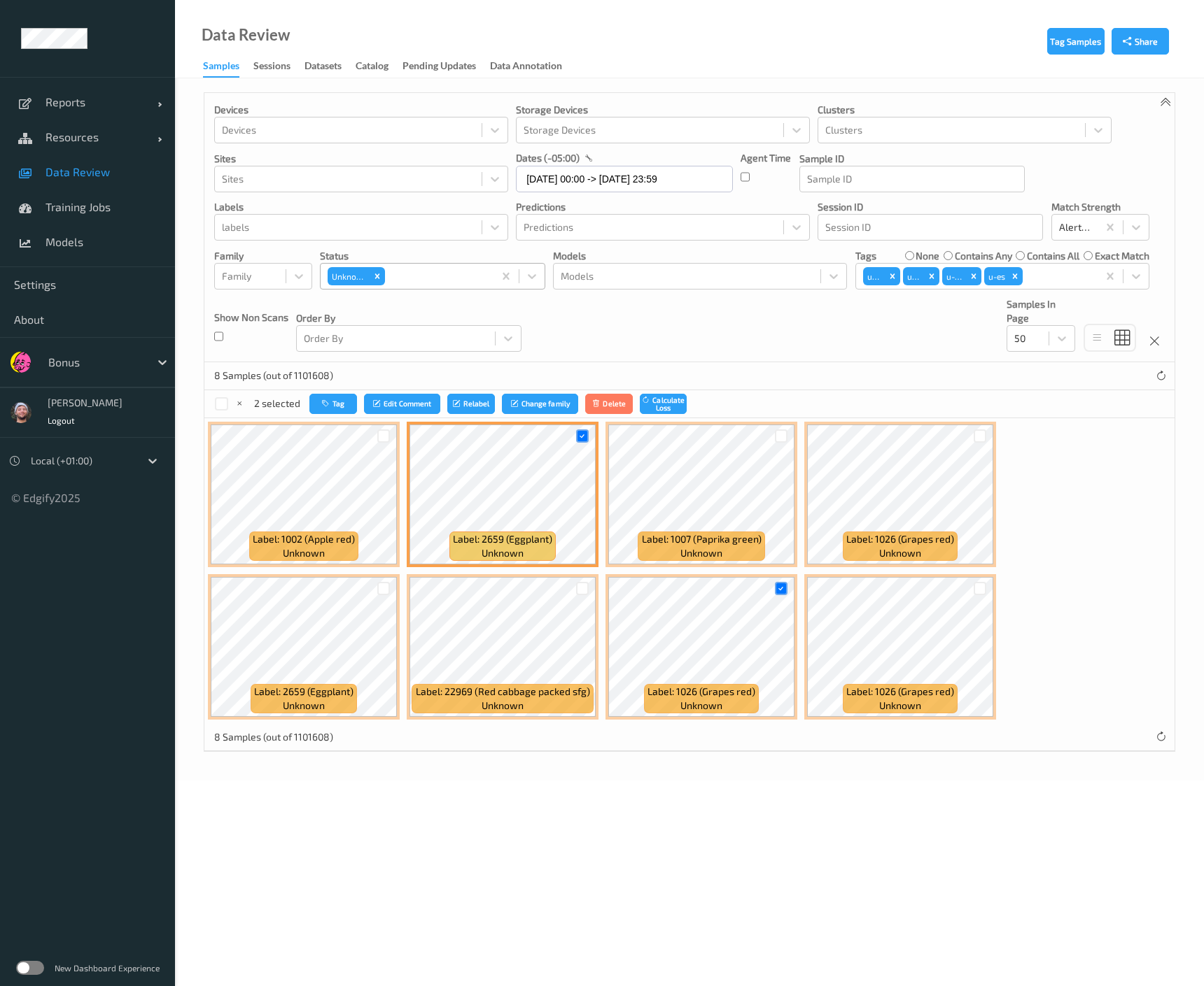
click at [372, 587] on div at bounding box center [383, 589] width 26 height 23
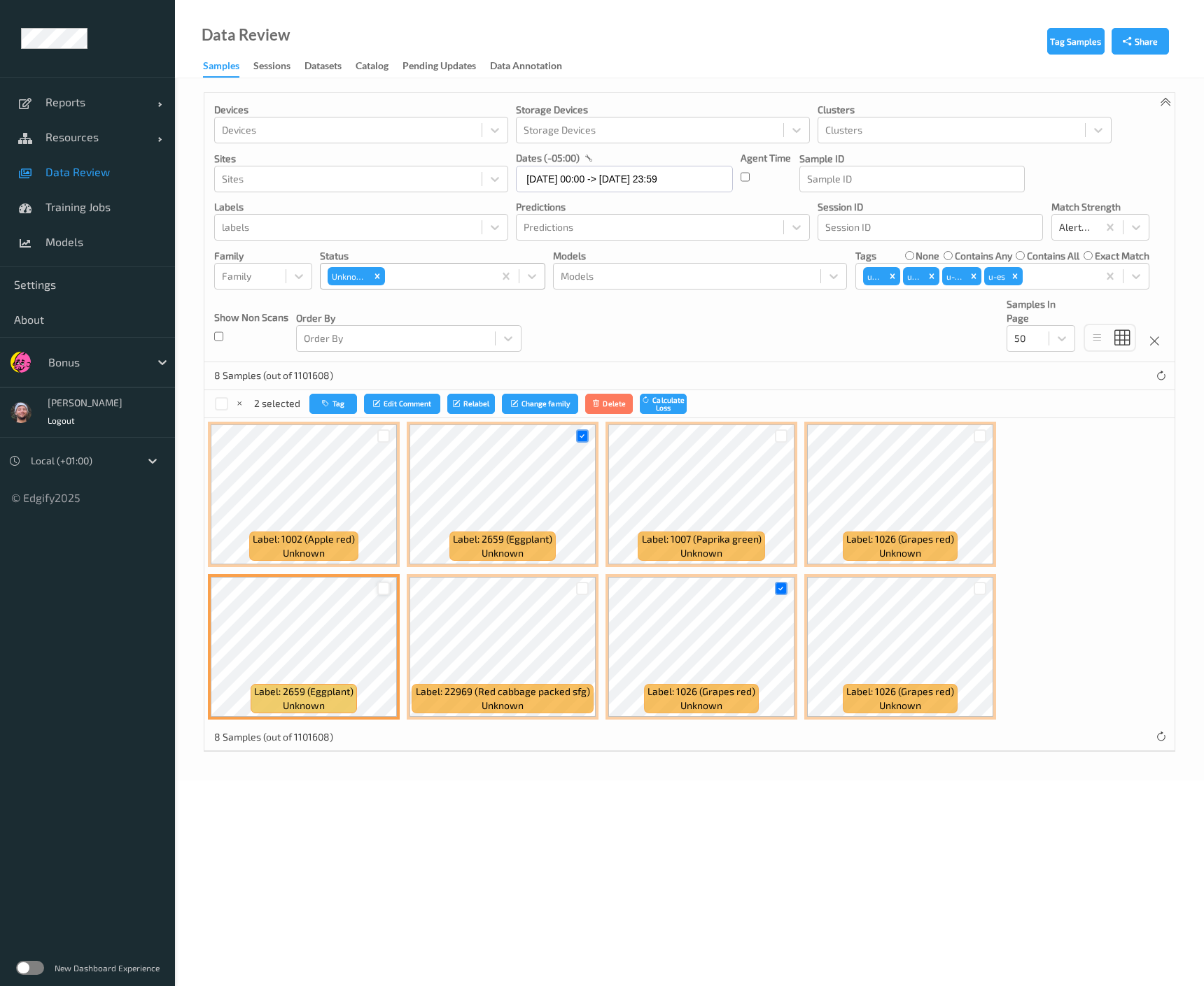
click at [378, 589] on div at bounding box center [384, 589] width 14 height 14
click at [331, 403] on icon "button" at bounding box center [327, 403] width 11 height 9
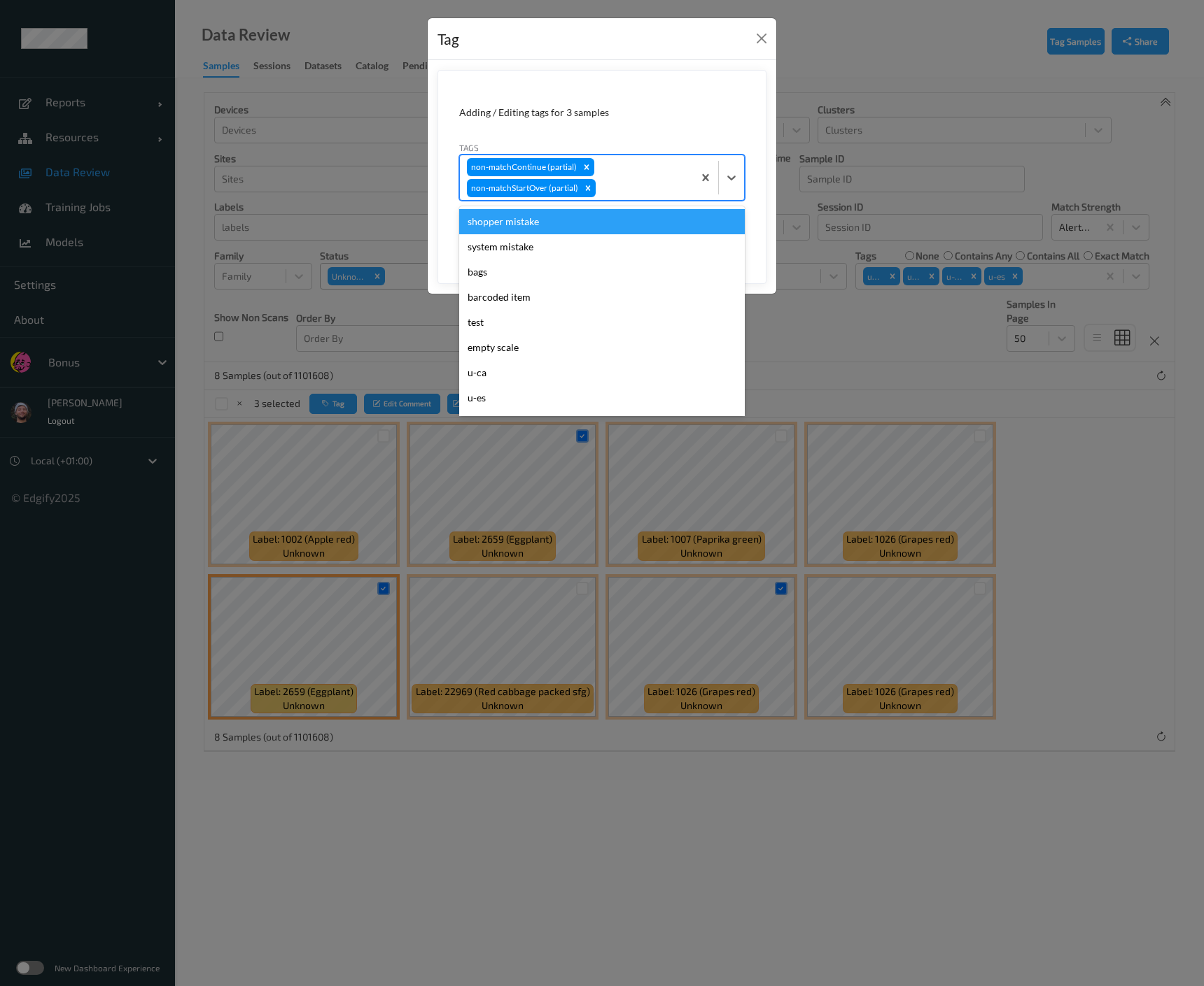
click at [628, 196] on div at bounding box center [642, 188] width 87 height 16
type input "pi"
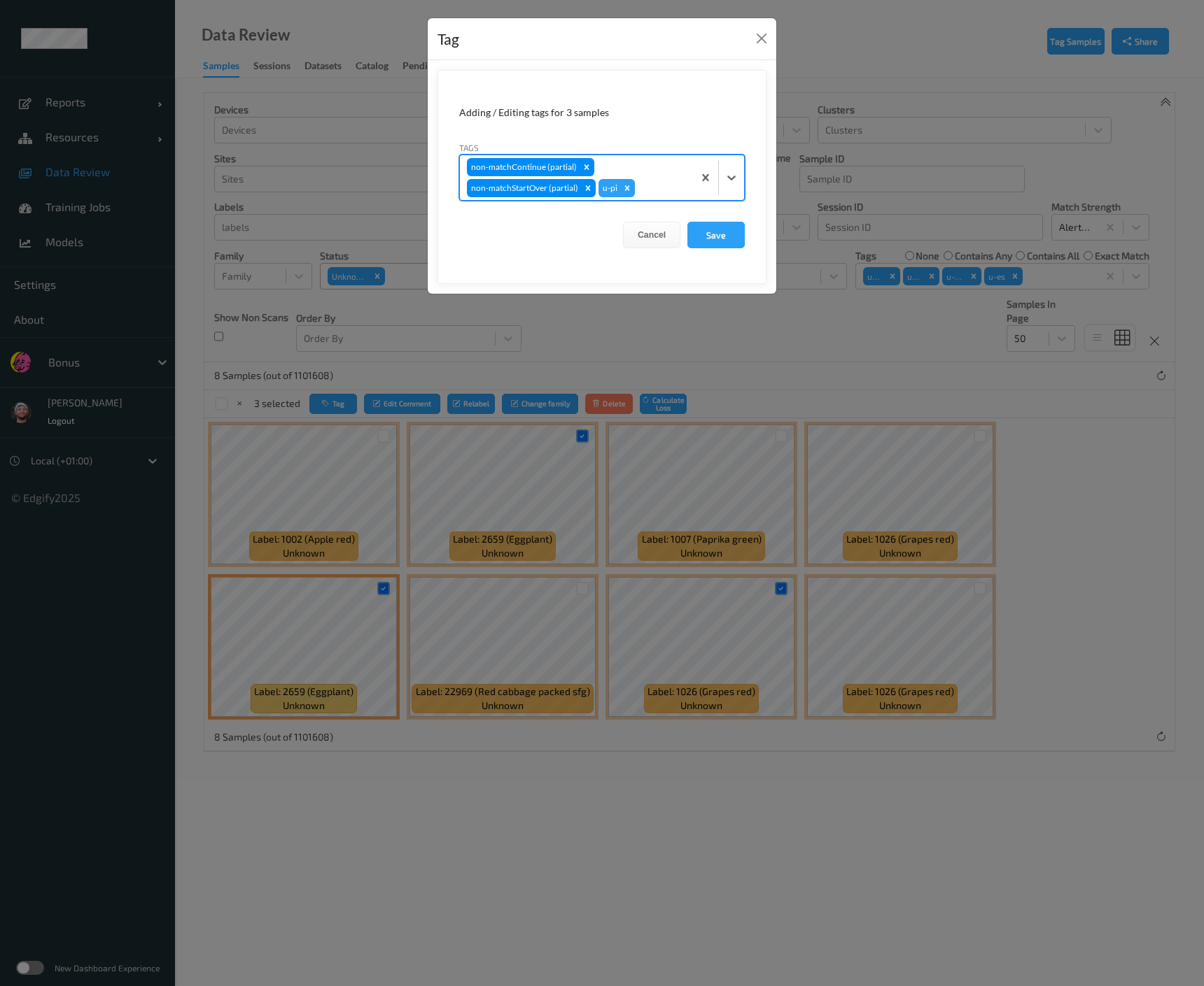
click at [688, 221] on button "Save" at bounding box center [716, 234] width 57 height 26
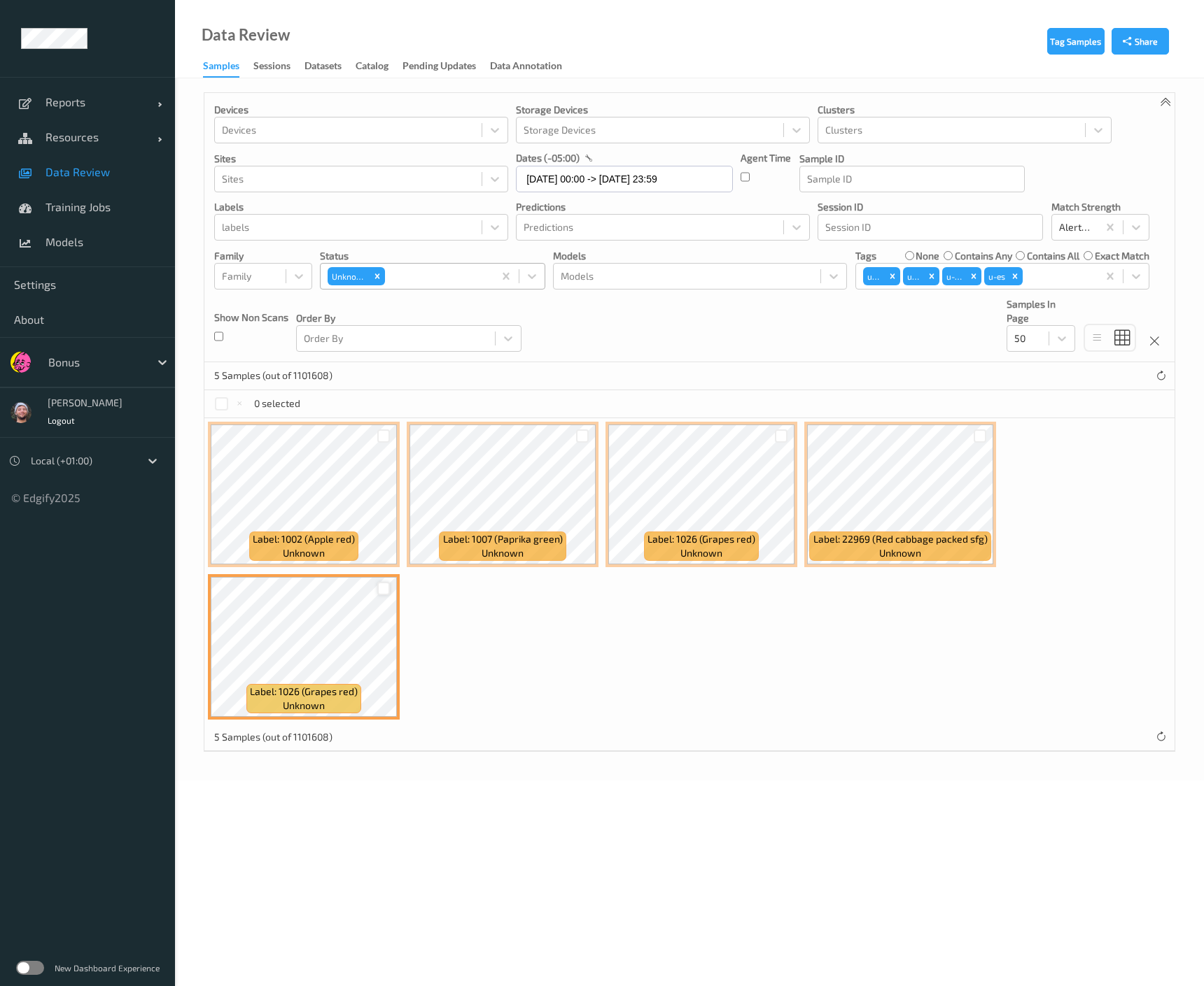
click at [385, 586] on div at bounding box center [384, 589] width 14 height 14
click at [776, 433] on div at bounding box center [781, 436] width 14 height 14
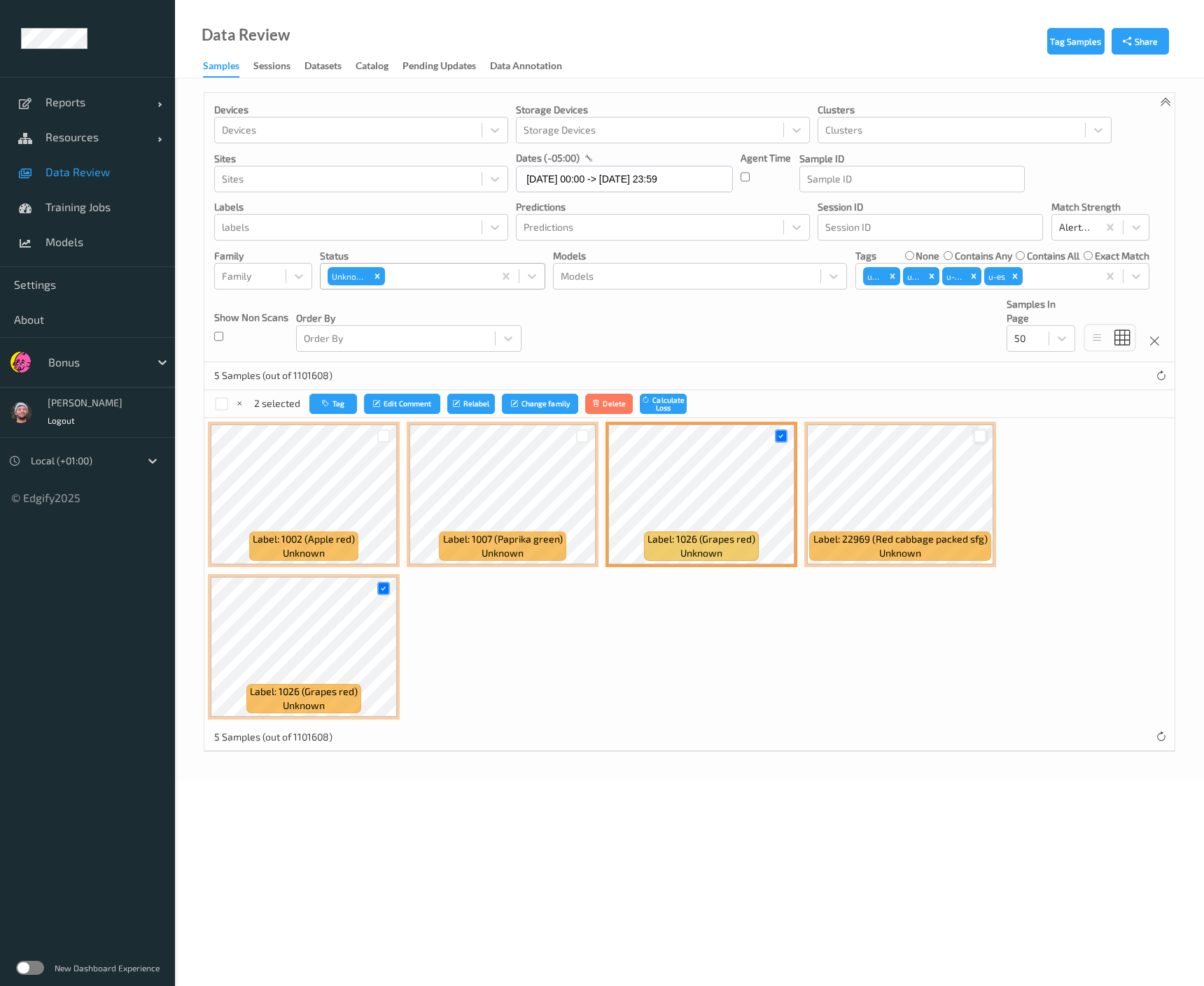
click at [980, 436] on div at bounding box center [980, 436] width 14 height 14
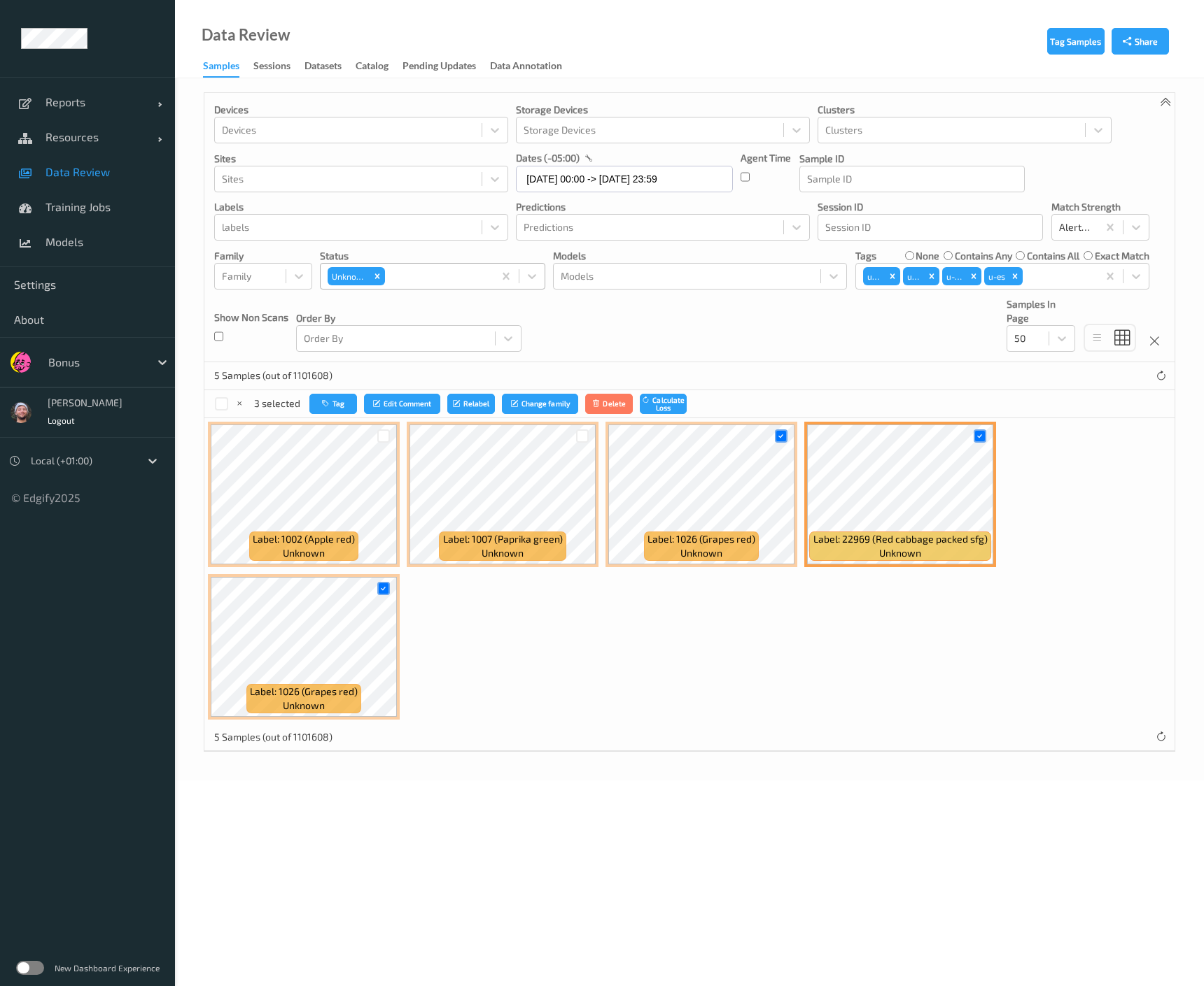
click at [346, 391] on div "3 selected Tag Edit Comment Relabel Change family Delete Calculate Loss" at bounding box center [689, 404] width 970 height 28
click at [338, 404] on button "Tag" at bounding box center [333, 403] width 47 height 20
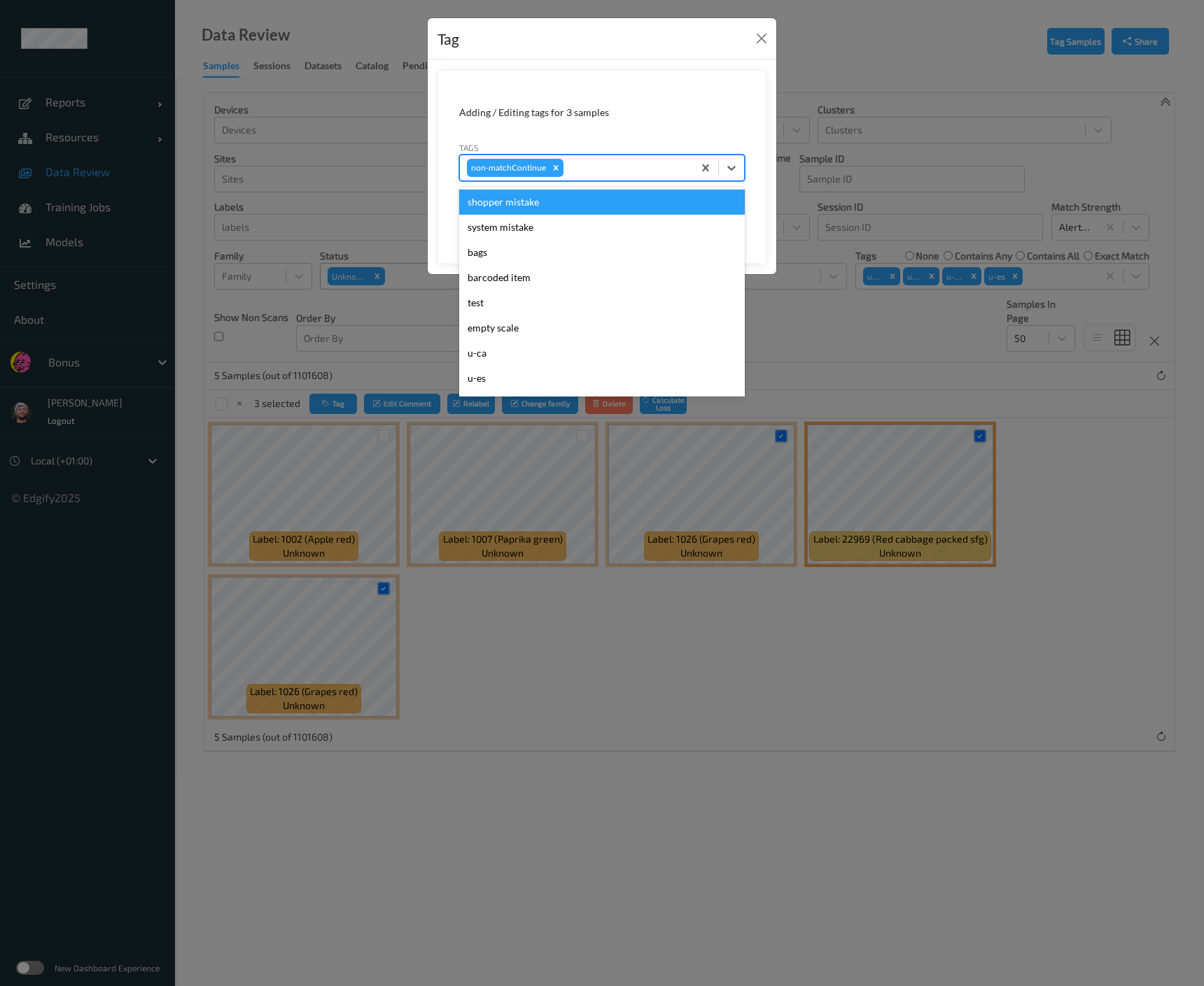
click at [604, 165] on div at bounding box center [626, 167] width 120 height 16
type input "gi"
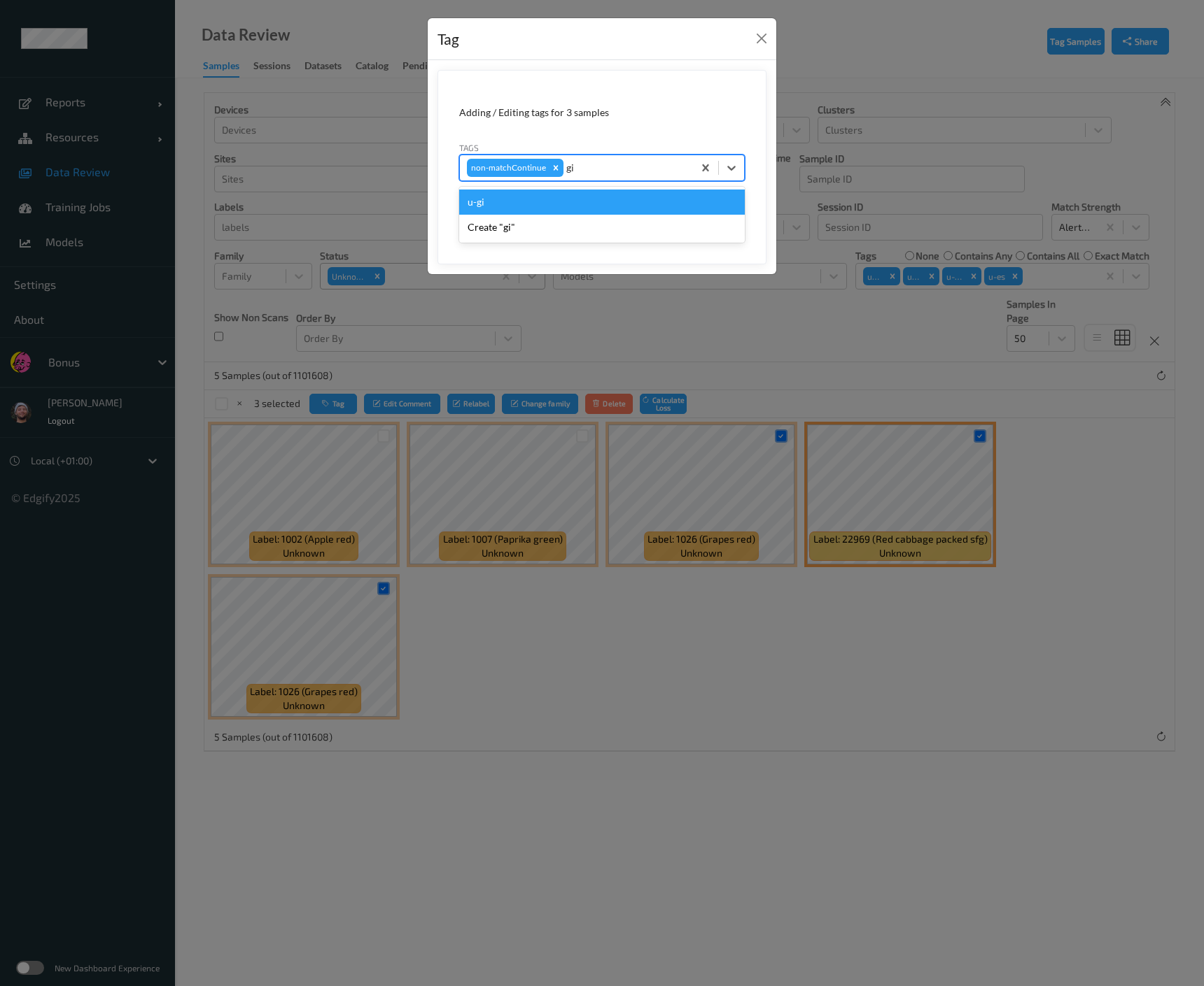
click at [590, 202] on div "u-gi" at bounding box center [602, 202] width 285 height 25
click at [700, 211] on button "Save" at bounding box center [716, 215] width 57 height 26
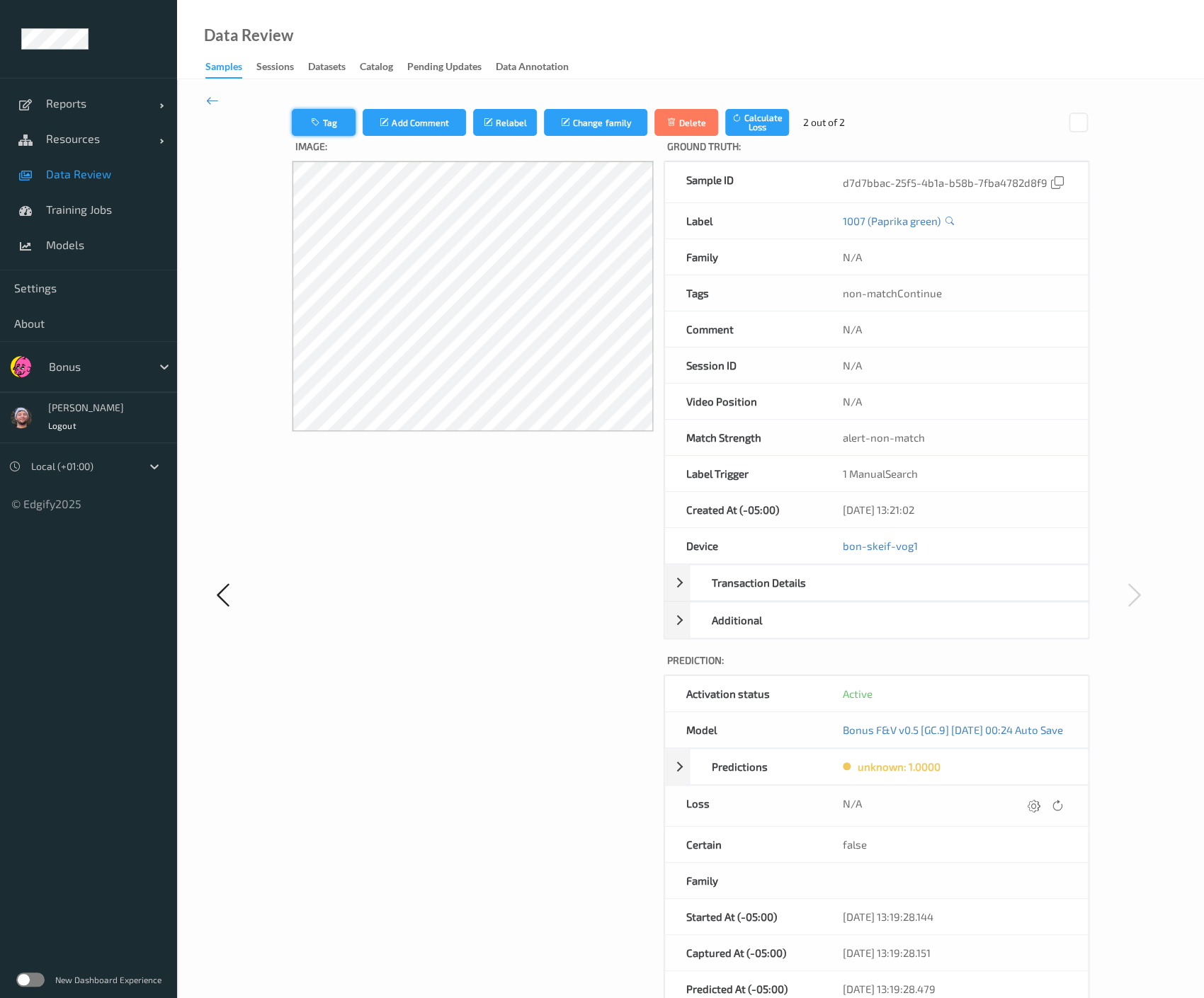
click at [333, 128] on button "Tag" at bounding box center [323, 121] width 64 height 26
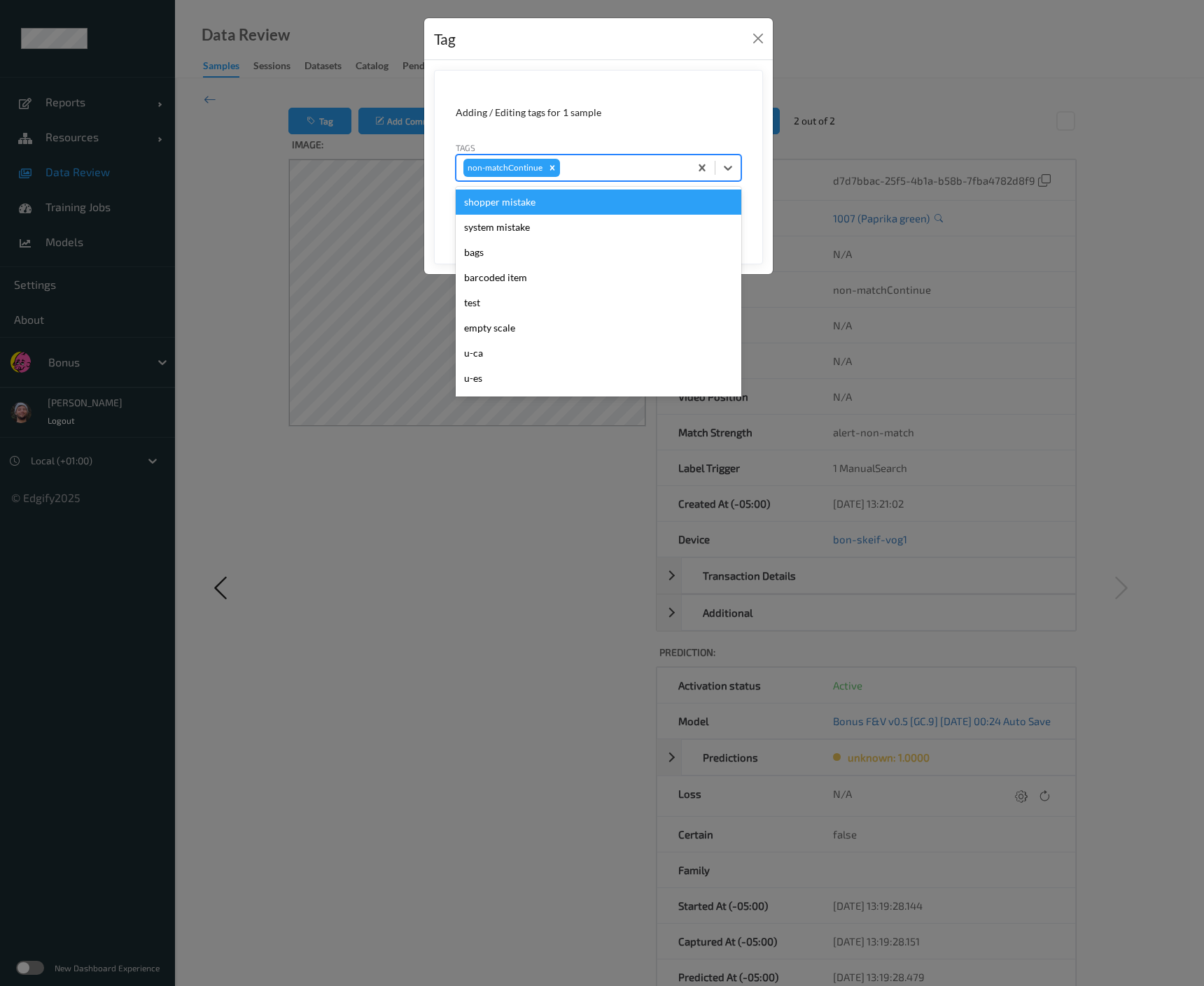
click at [578, 171] on div at bounding box center [623, 167] width 120 height 16
type input "pi"
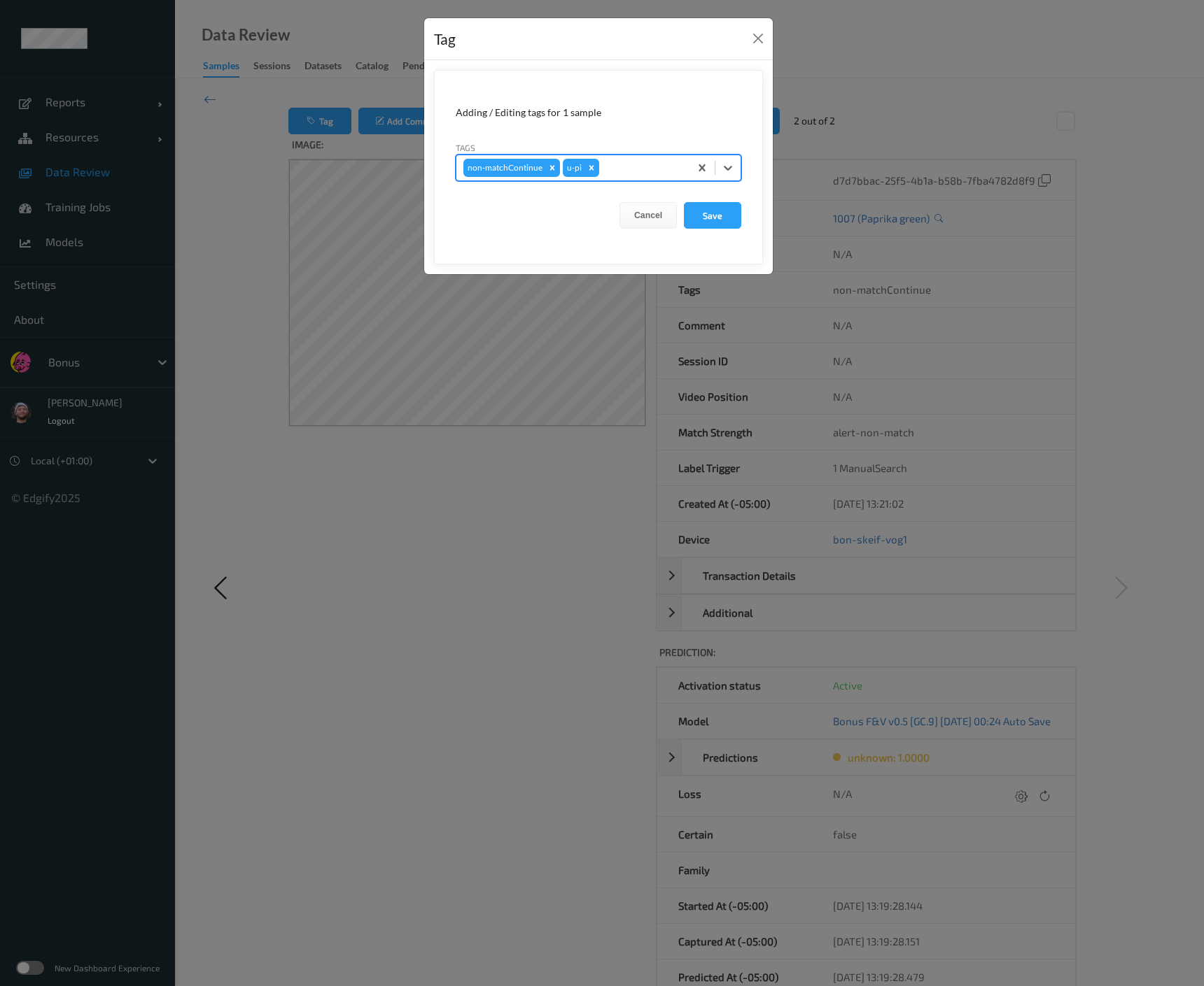
click at [684, 202] on button "Save" at bounding box center [712, 215] width 57 height 26
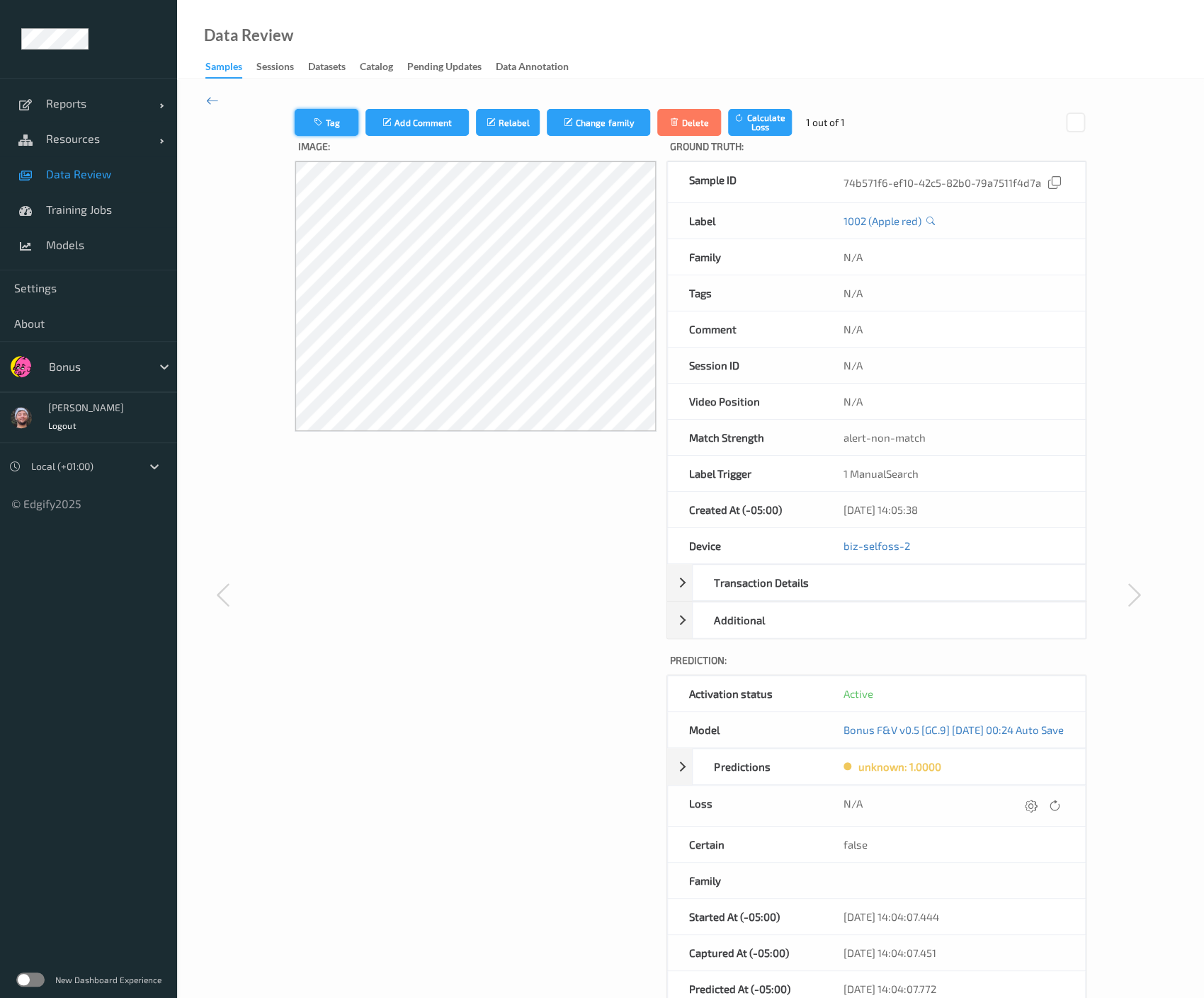
click at [347, 126] on button "Tag" at bounding box center [326, 121] width 64 height 26
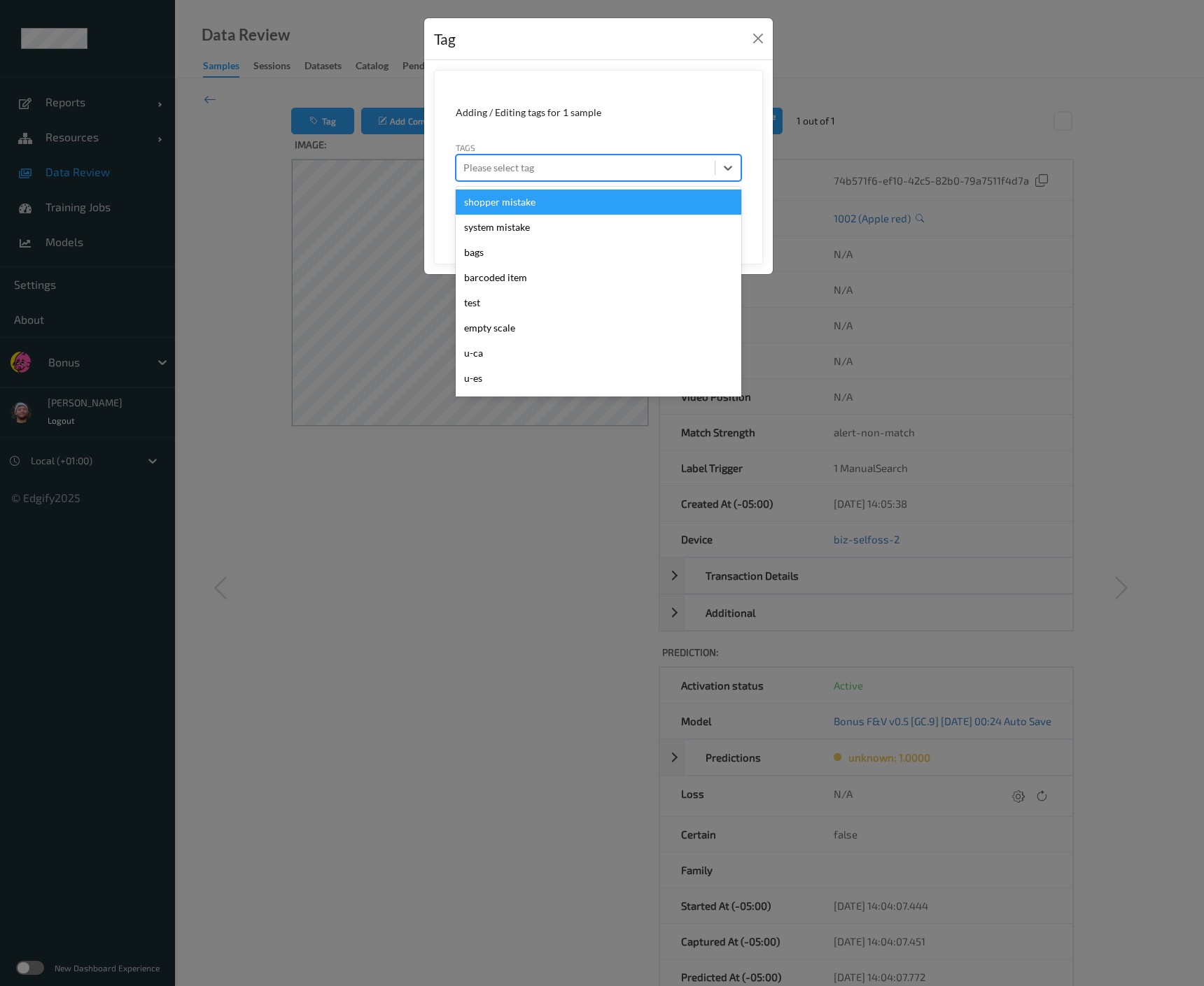
click at [574, 174] on div at bounding box center [585, 167] width 245 height 16
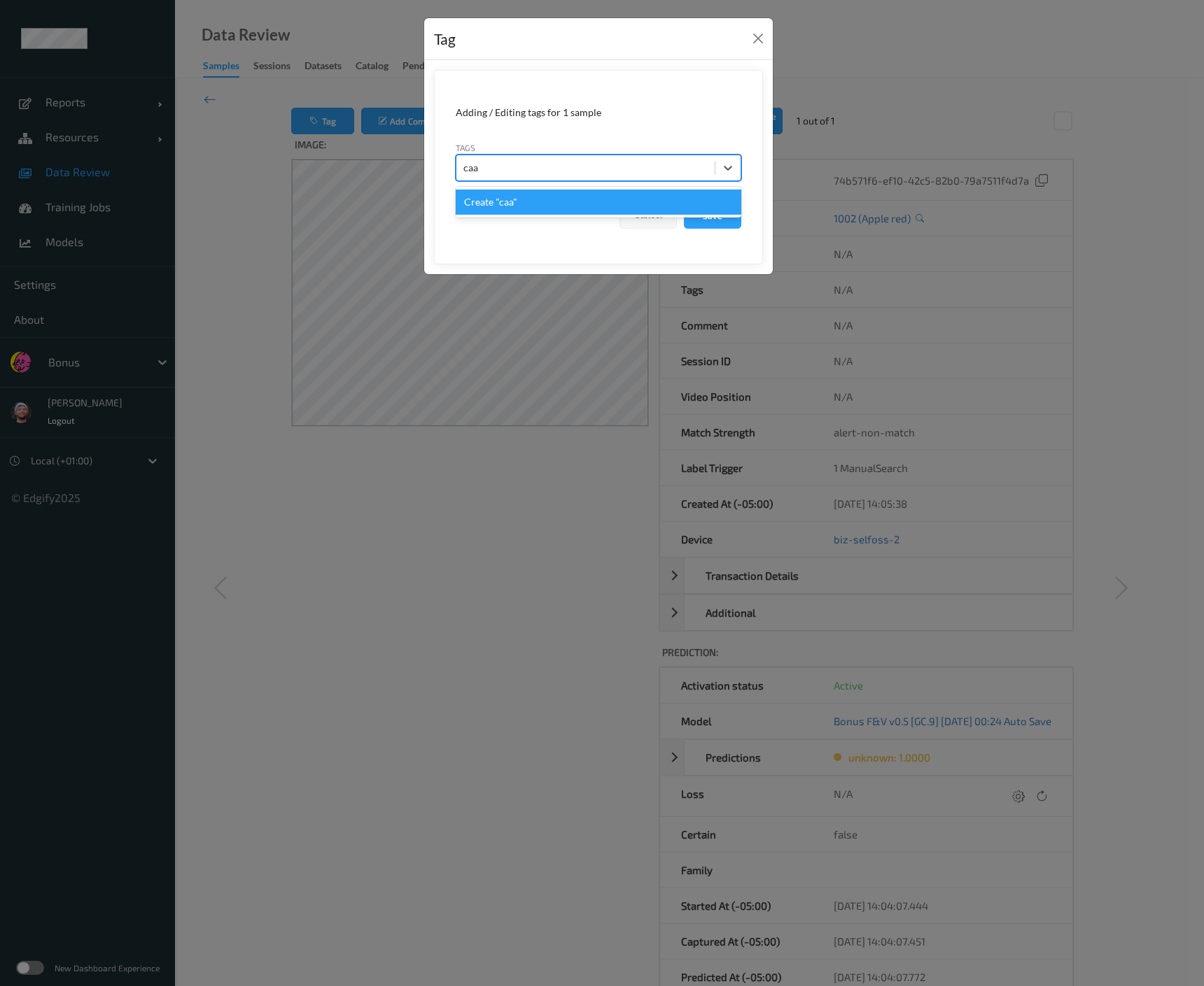
type input "ca"
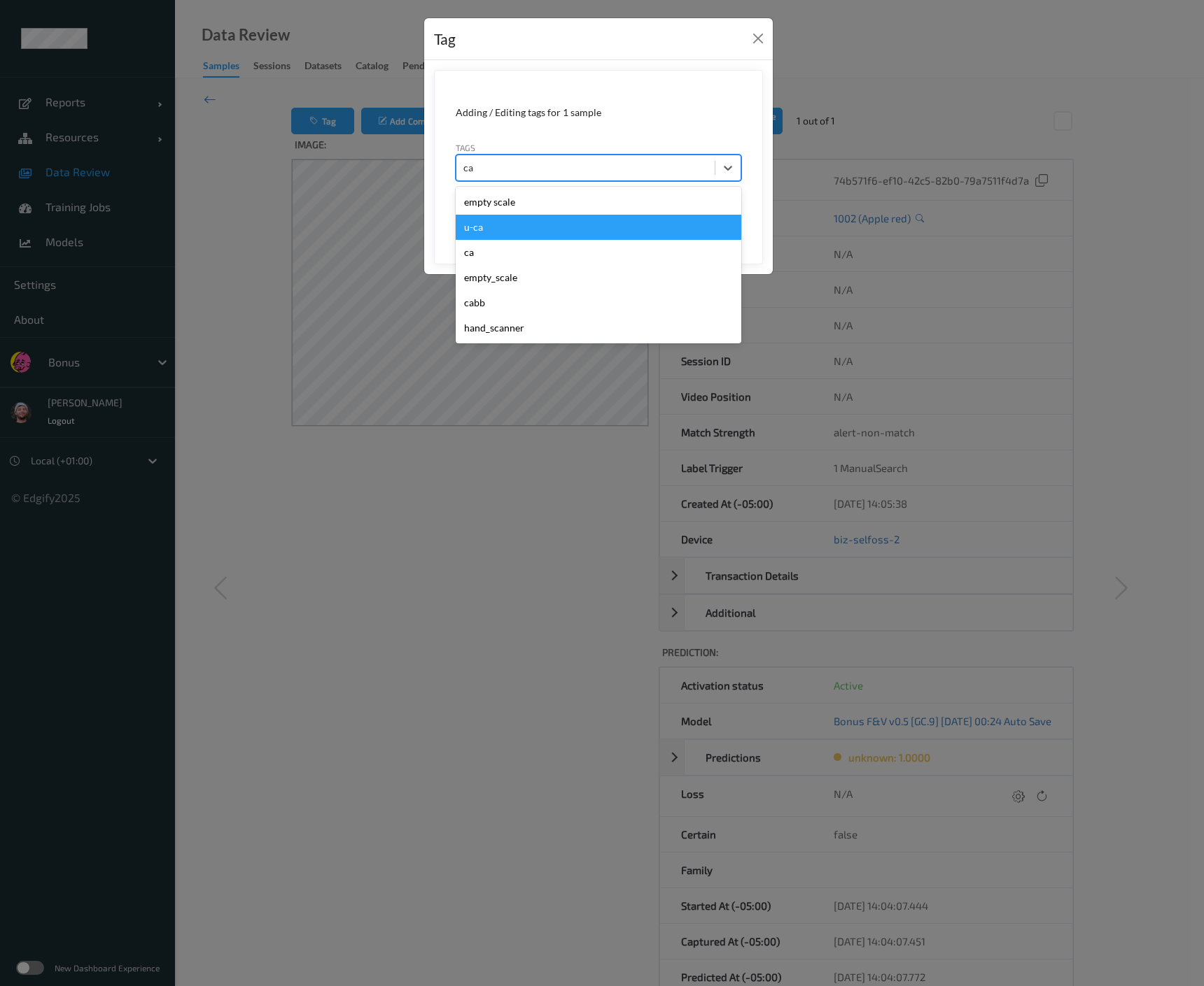
click at [539, 230] on div "u-ca" at bounding box center [598, 227] width 285 height 25
type input "s"
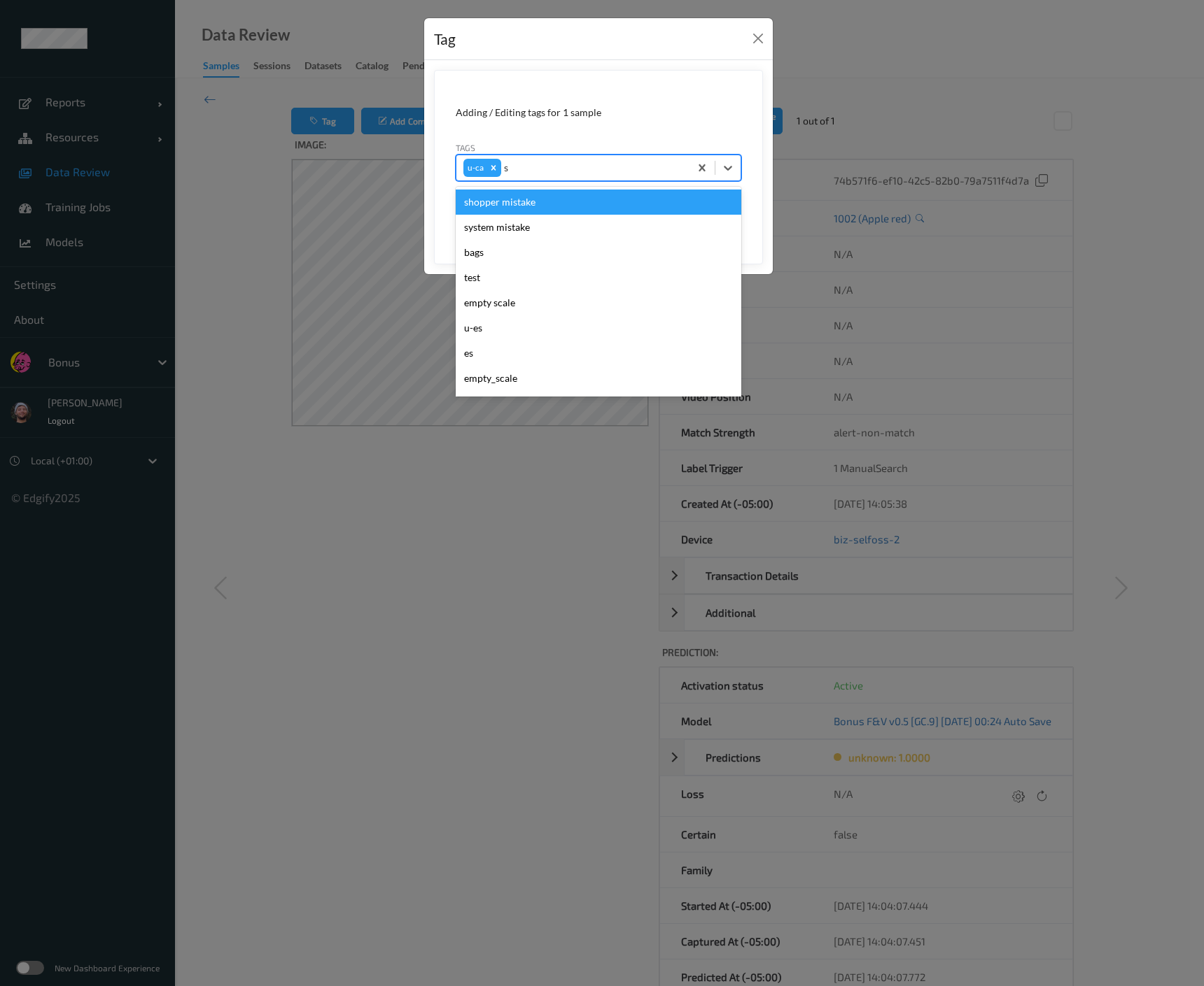
click at [608, 203] on div "shopper mistake" at bounding box center [598, 202] width 285 height 25
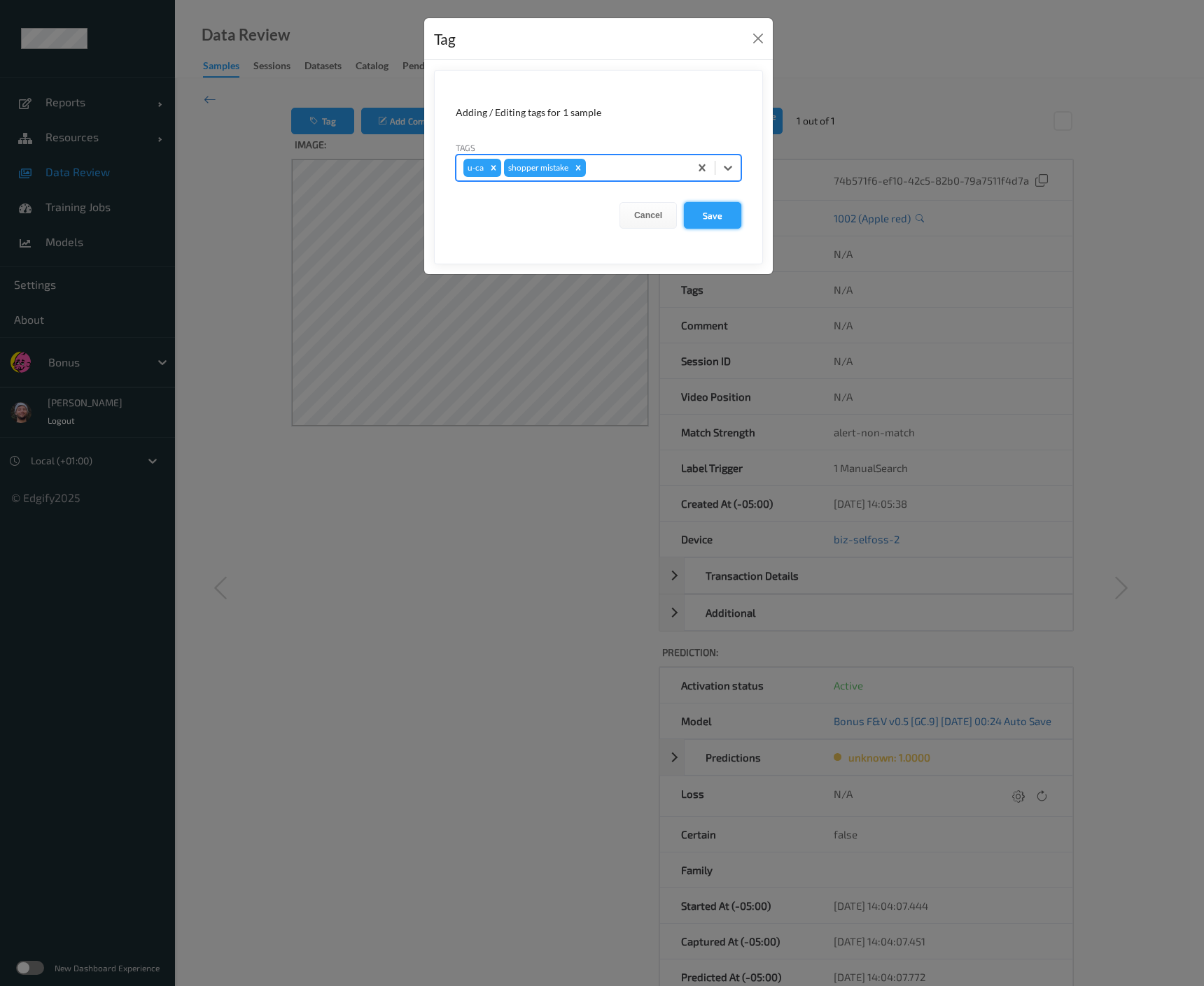
click at [717, 218] on button "Save" at bounding box center [712, 215] width 57 height 26
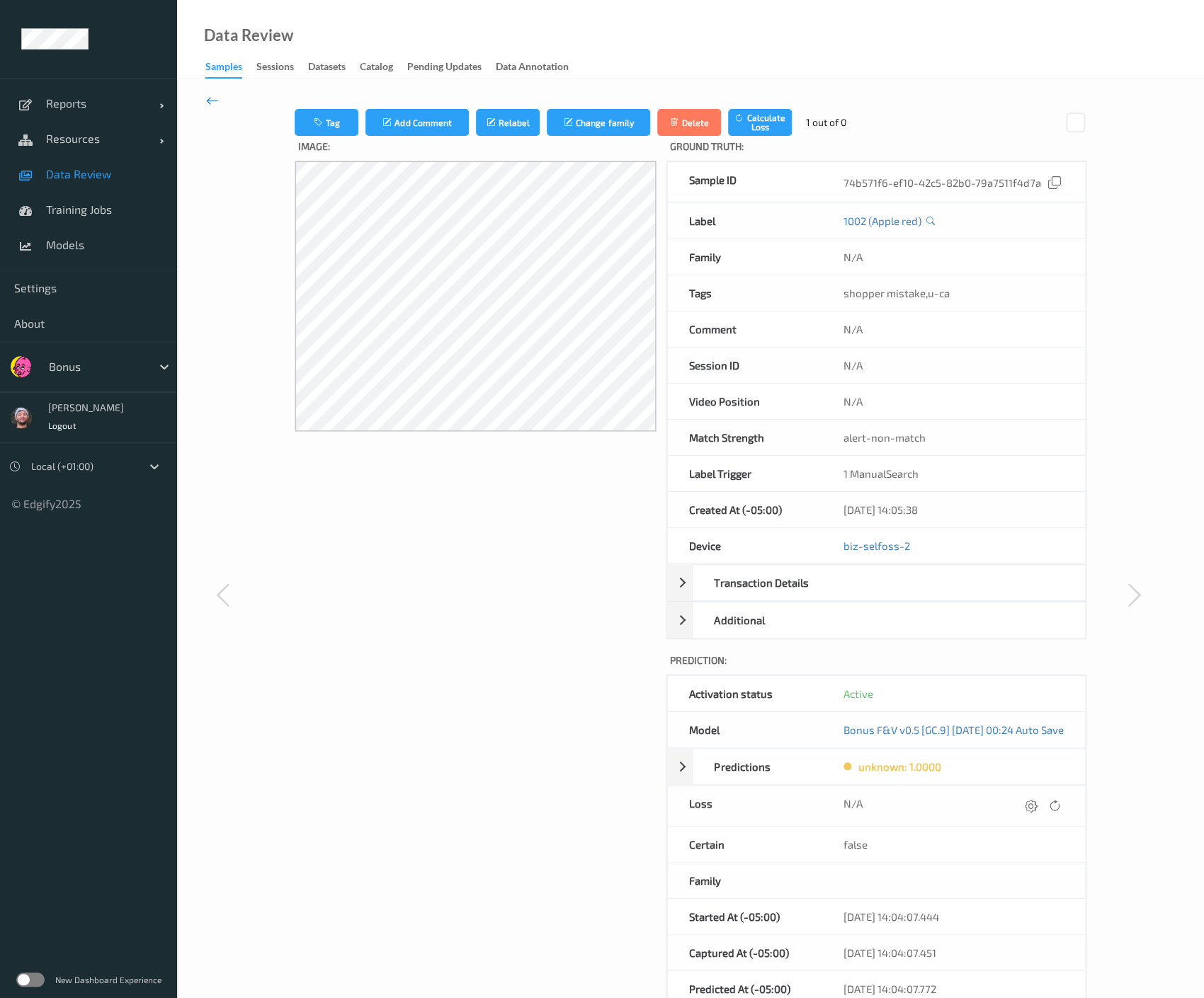
click at [210, 99] on icon at bounding box center [212, 101] width 13 height 16
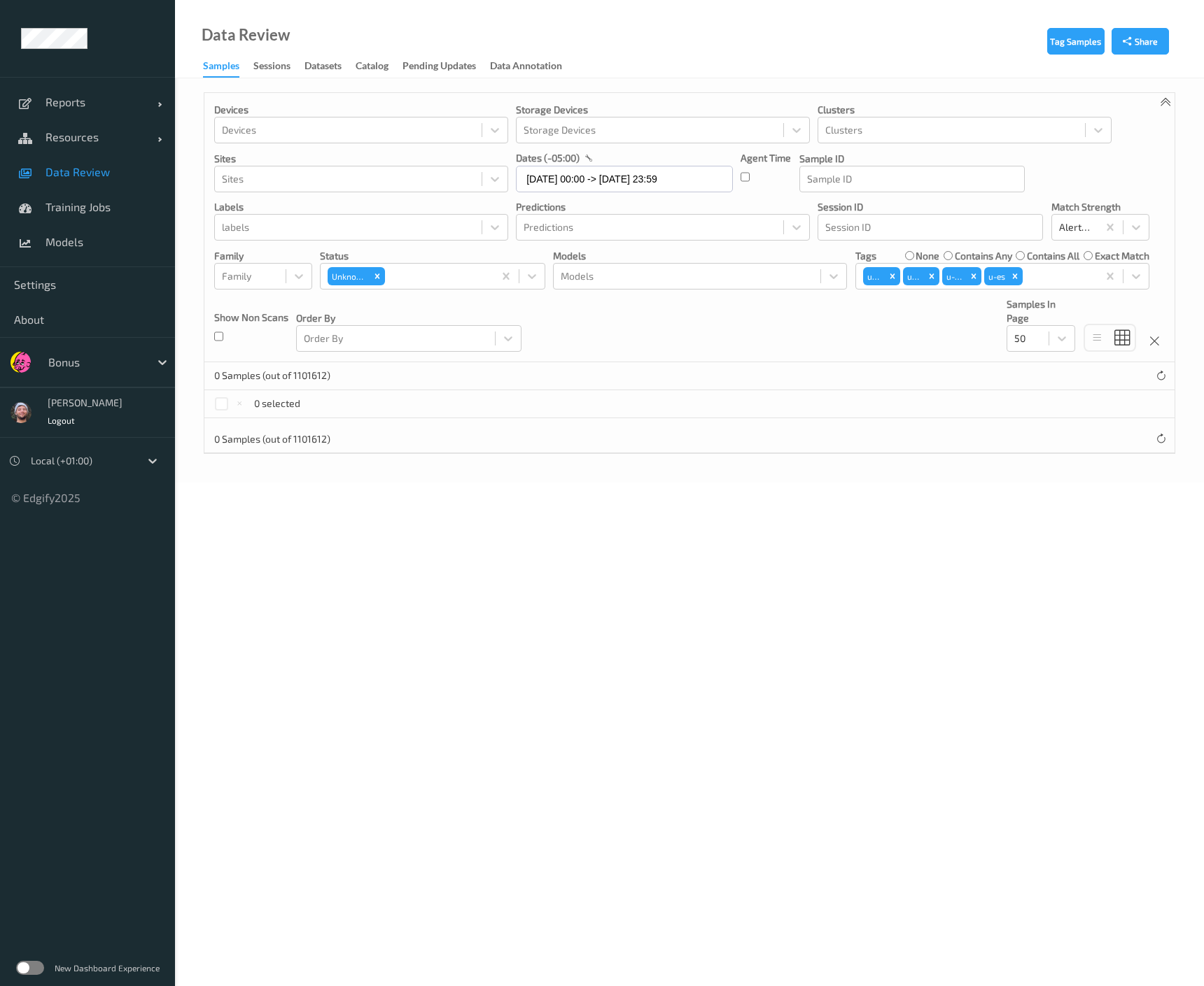
click at [594, 420] on div at bounding box center [689, 421] width 970 height 7
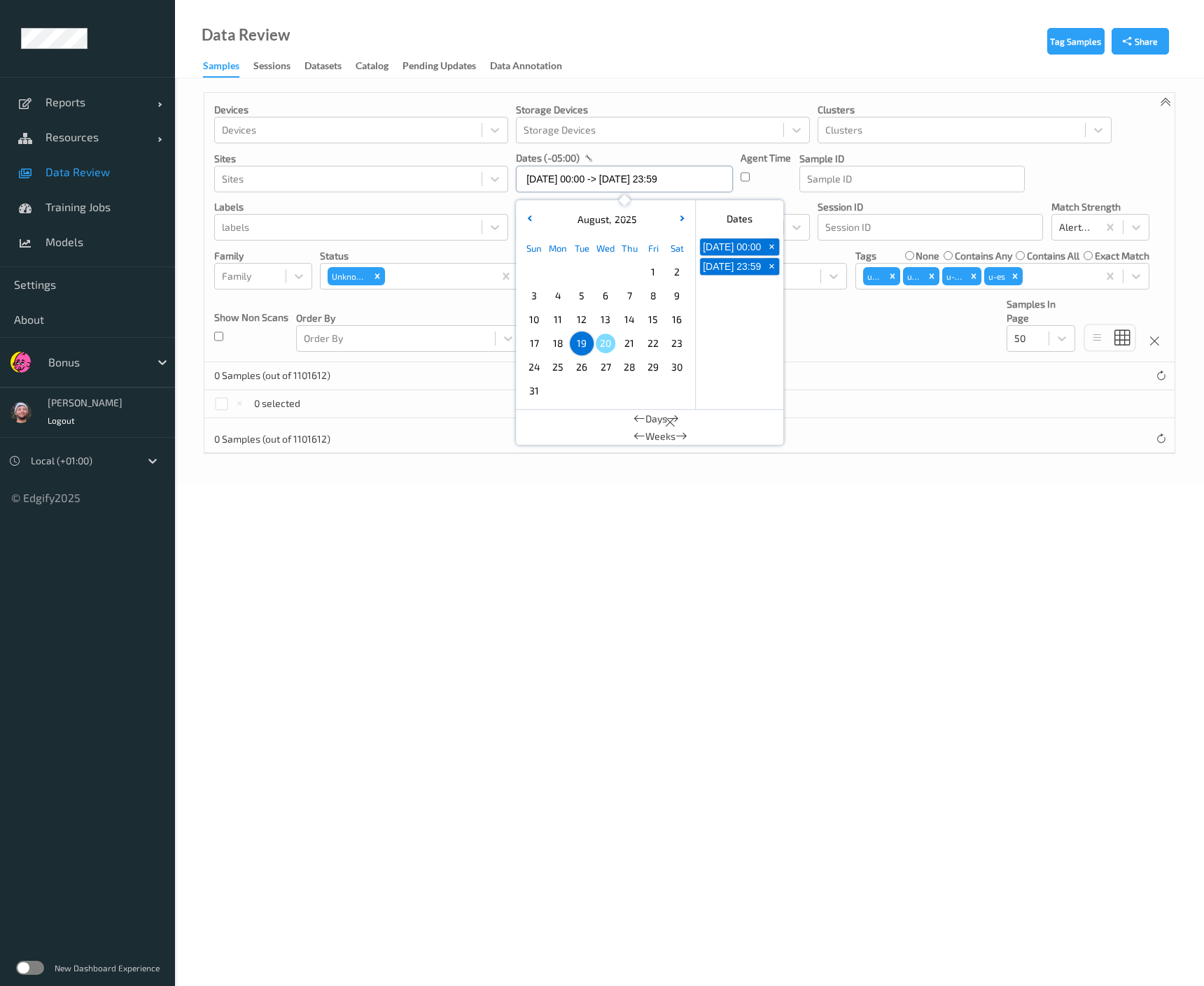
click at [622, 178] on input "19/08/2025 00:00 -> 19/08/2025 23:59" at bounding box center [624, 178] width 217 height 26
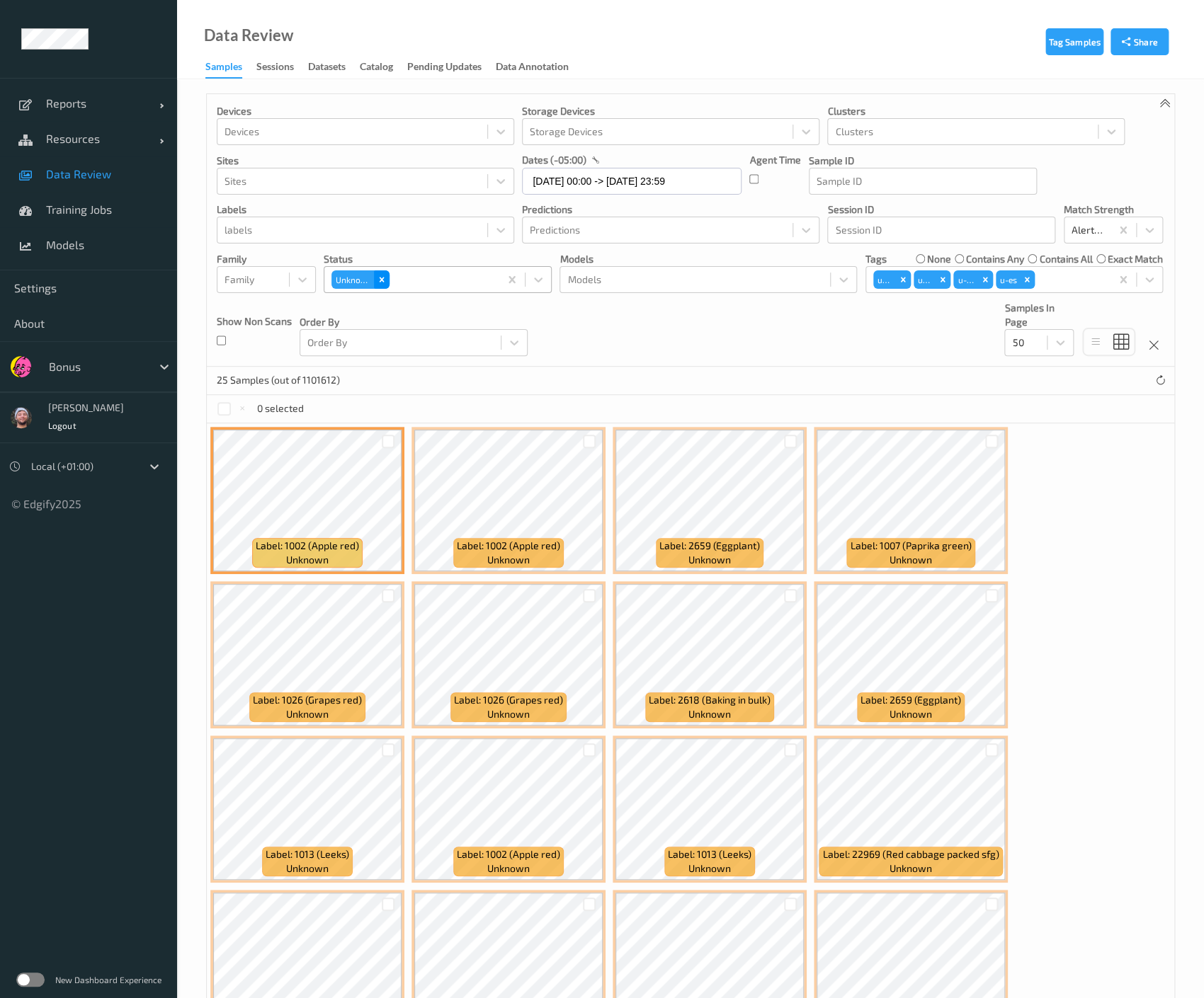
click at [379, 278] on icon "Remove Unknown" at bounding box center [382, 280] width 10 height 10
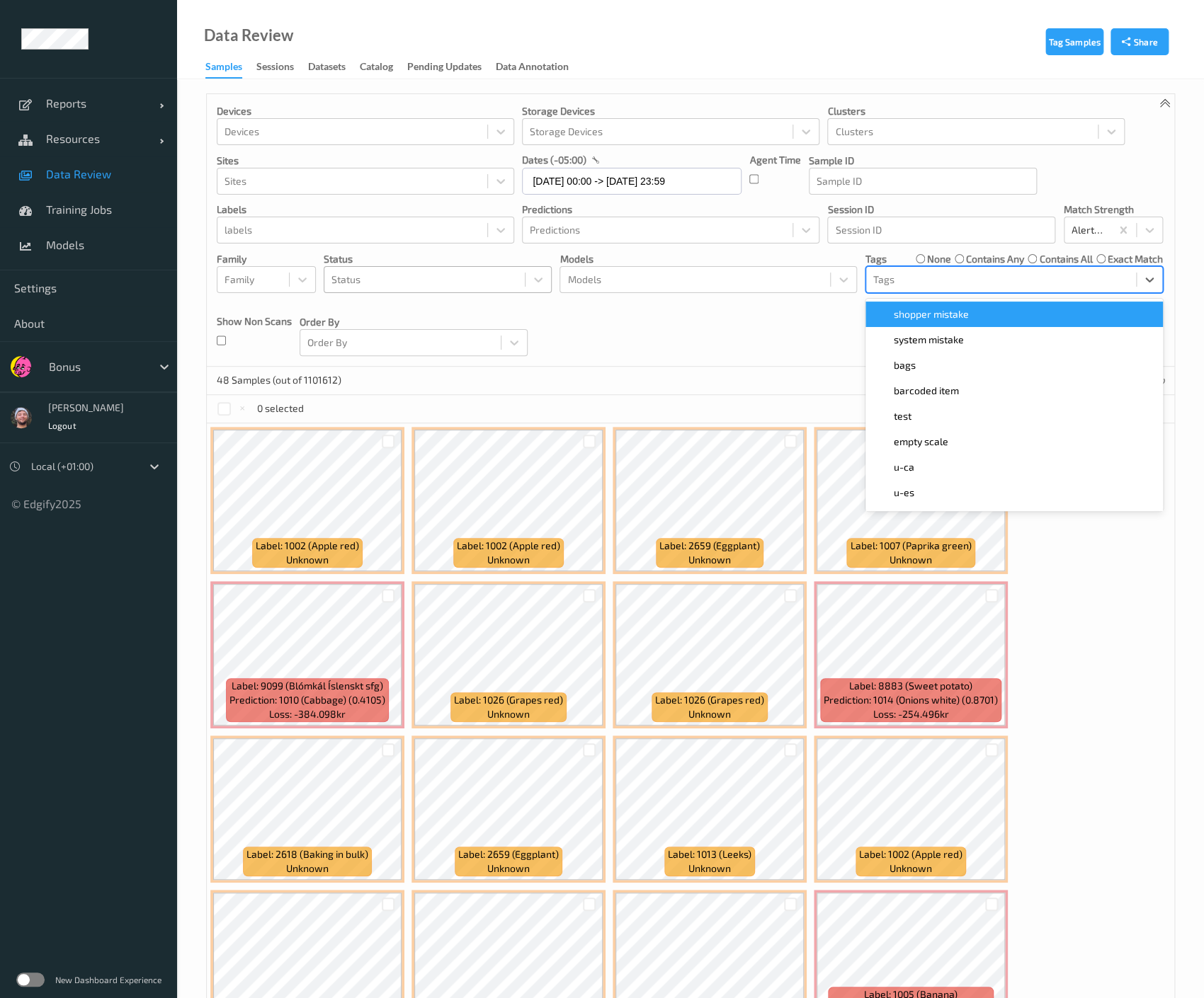
click at [891, 291] on div "Tags" at bounding box center [1014, 279] width 298 height 26
click at [905, 311] on span "shopper mistake" at bounding box center [931, 314] width 75 height 14
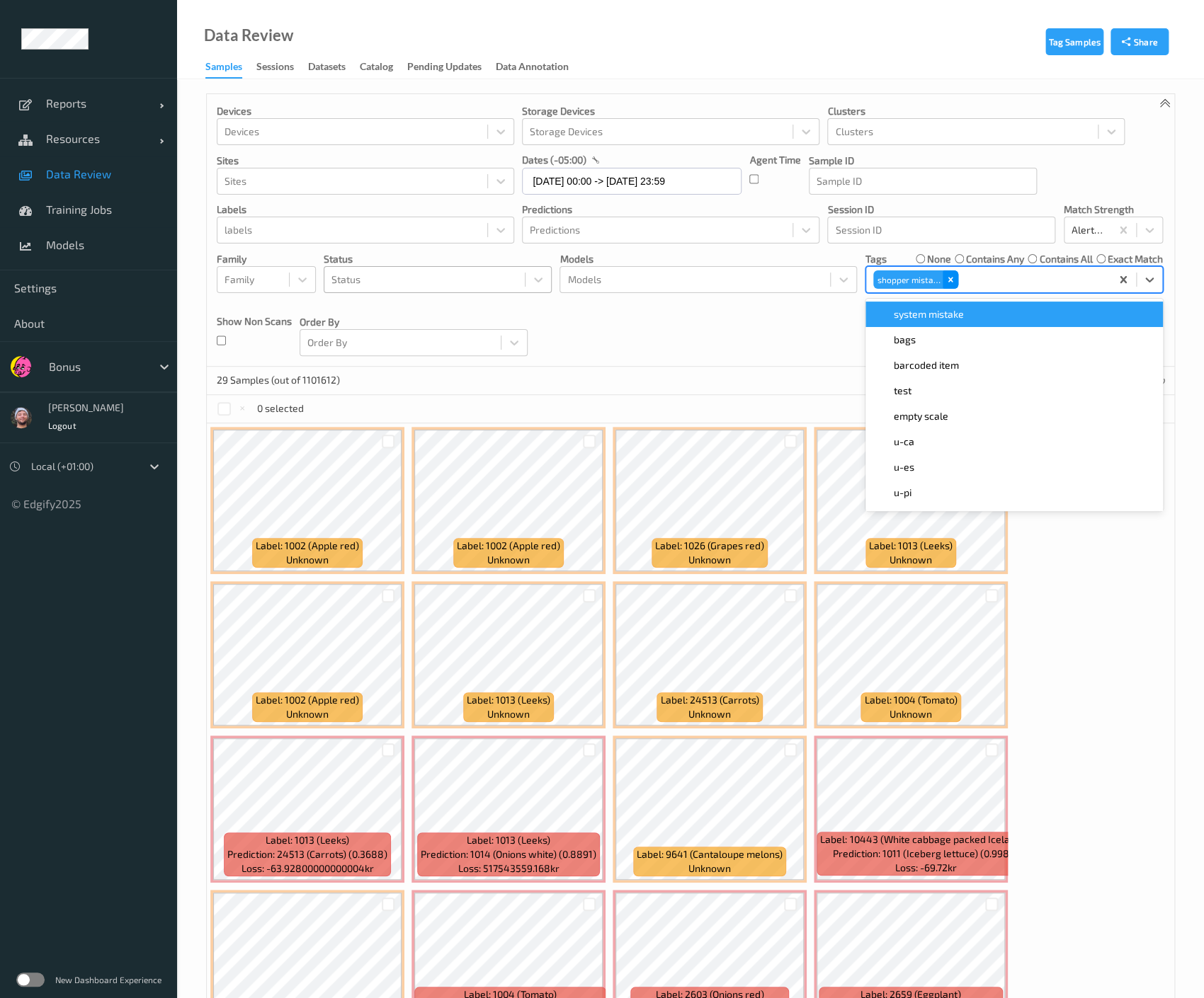
click at [952, 280] on icon "Remove shopper mistake" at bounding box center [950, 280] width 10 height 10
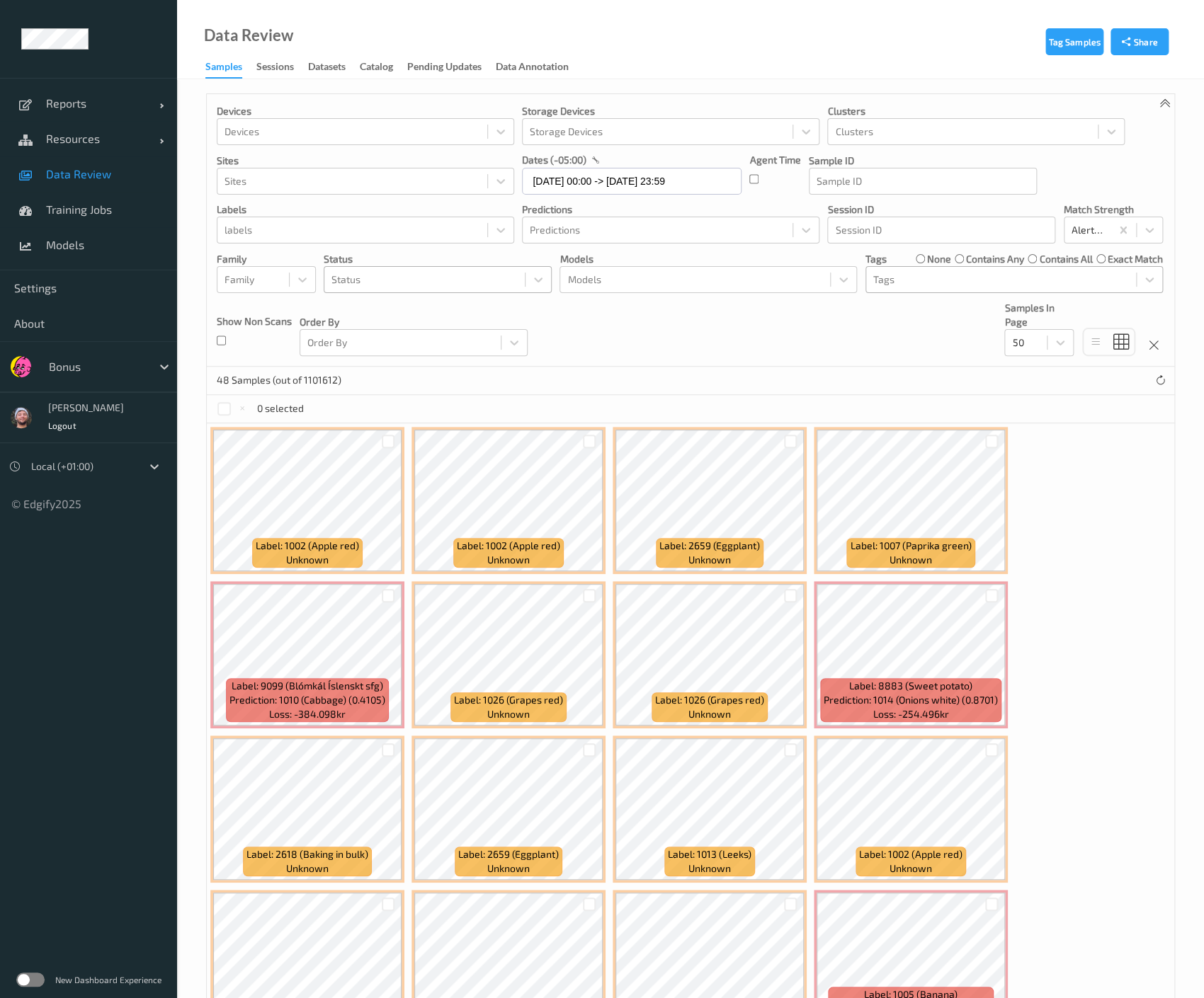
click at [697, 375] on div "48 Samples (out of 1101612)" at bounding box center [690, 381] width 967 height 28
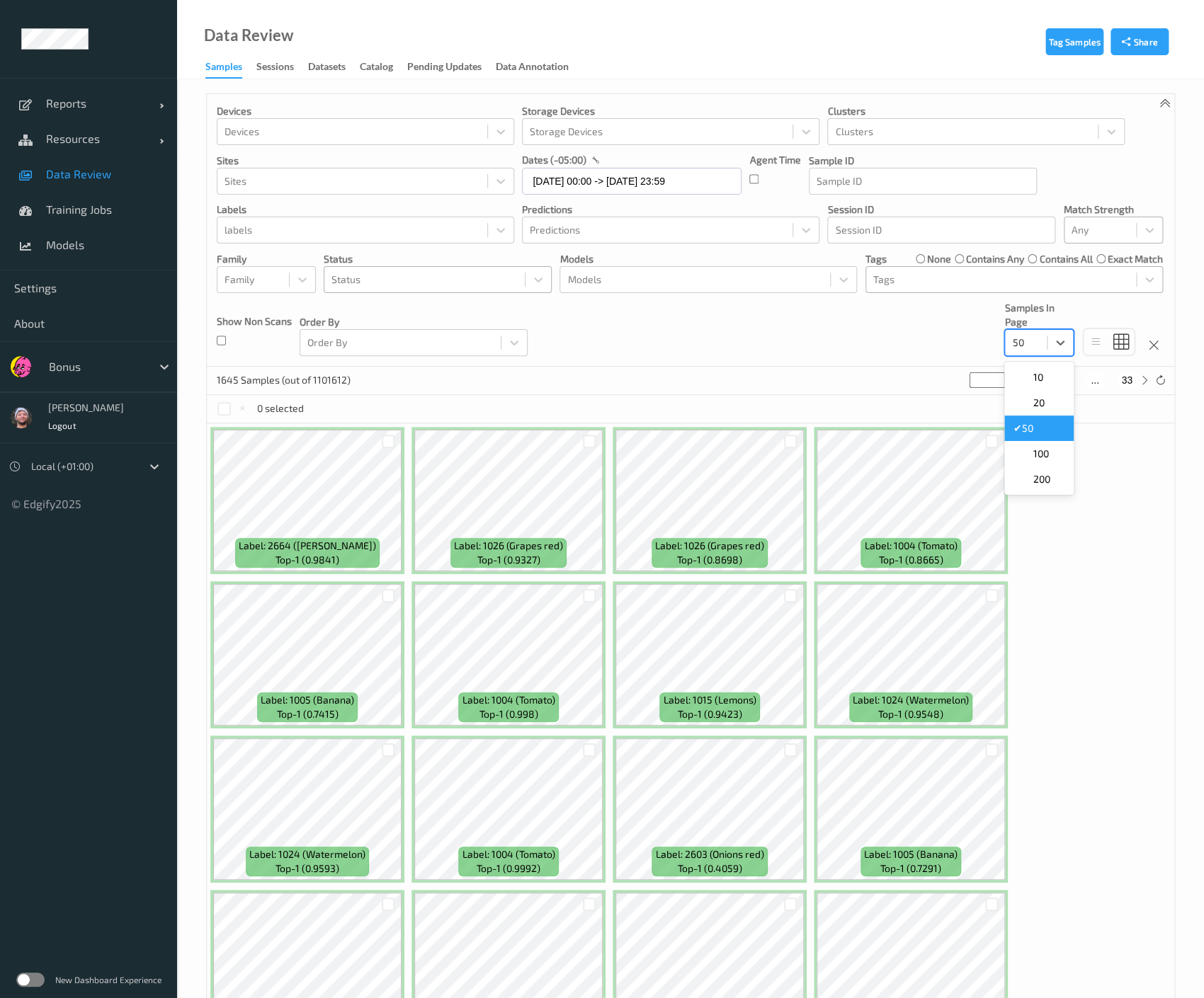
click at [1034, 337] on div at bounding box center [1026, 342] width 27 height 17
click at [1042, 477] on span "200" at bounding box center [1041, 479] width 17 height 14
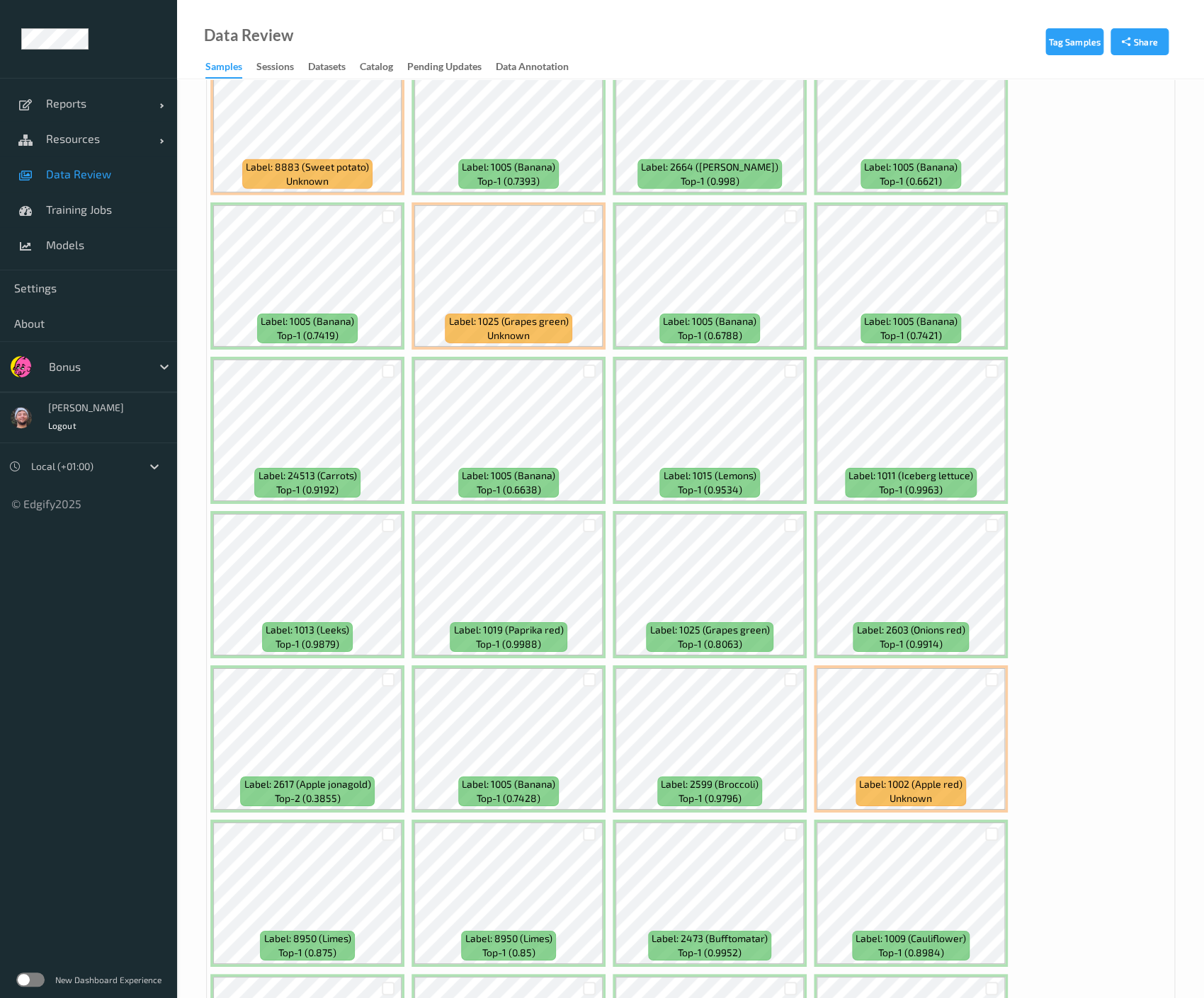
scroll to position [2078, 0]
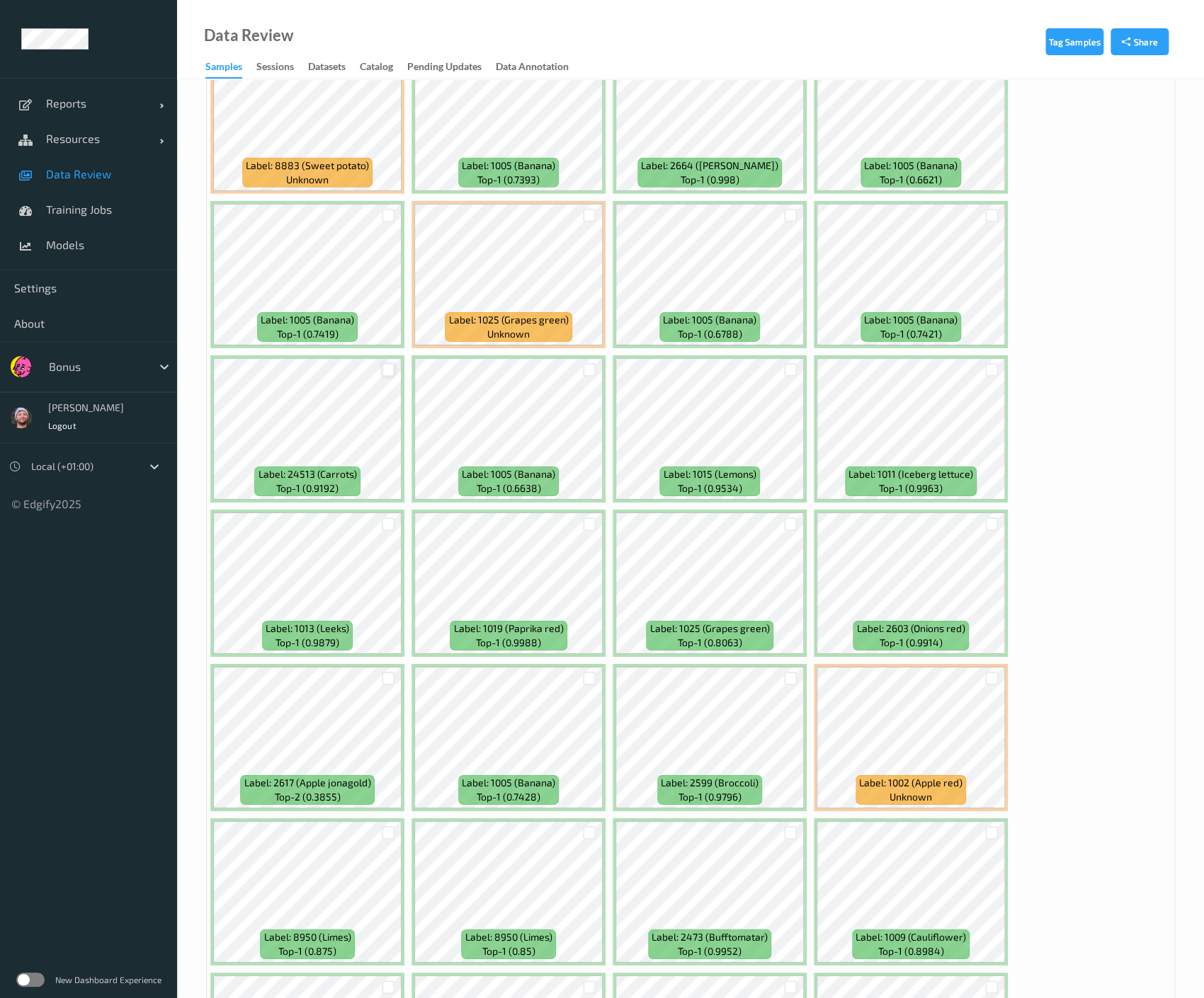
click at [389, 363] on div at bounding box center [389, 370] width 14 height 14
click at [989, 672] on div at bounding box center [992, 679] width 14 height 14
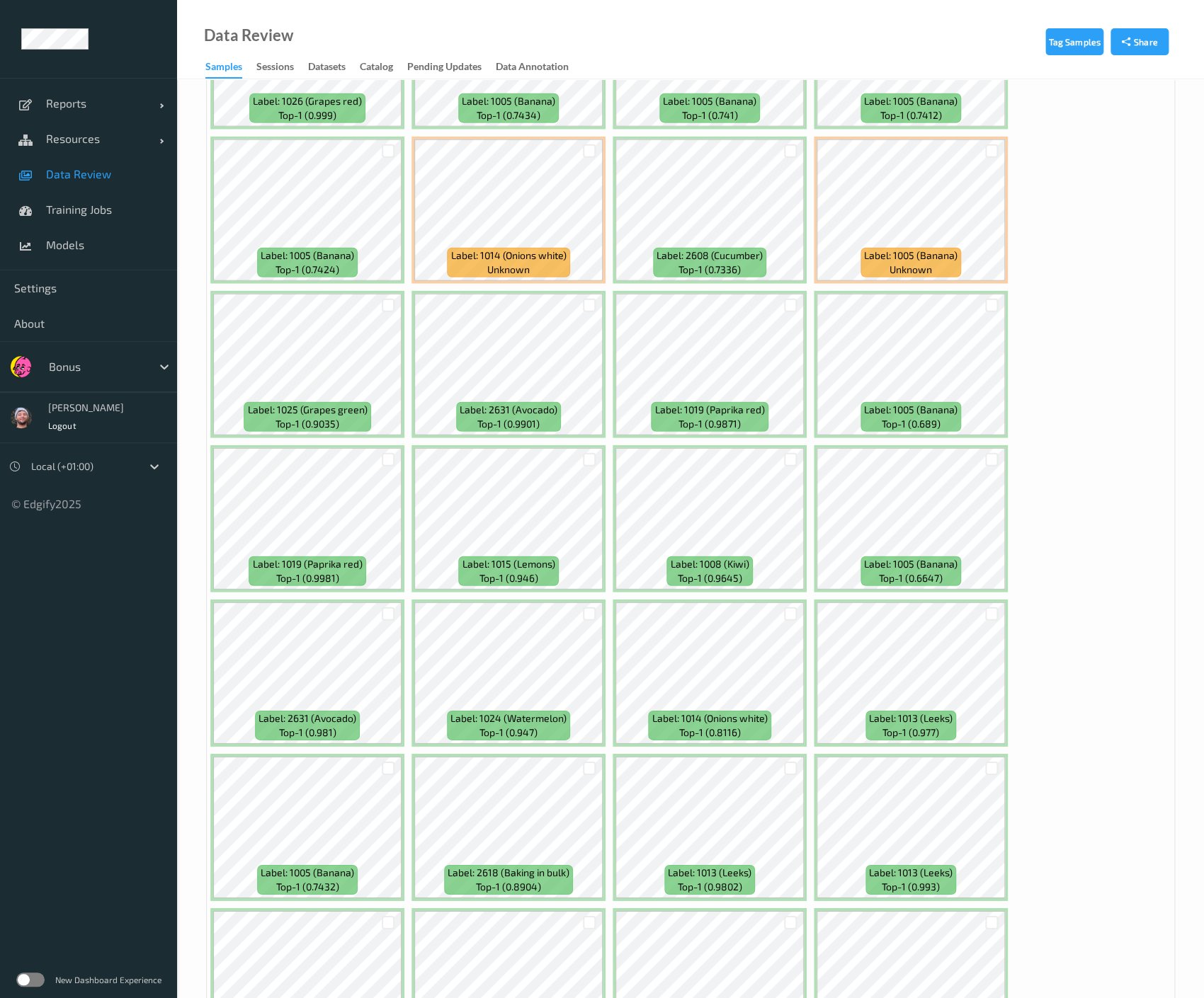
scroll to position [7168, 0]
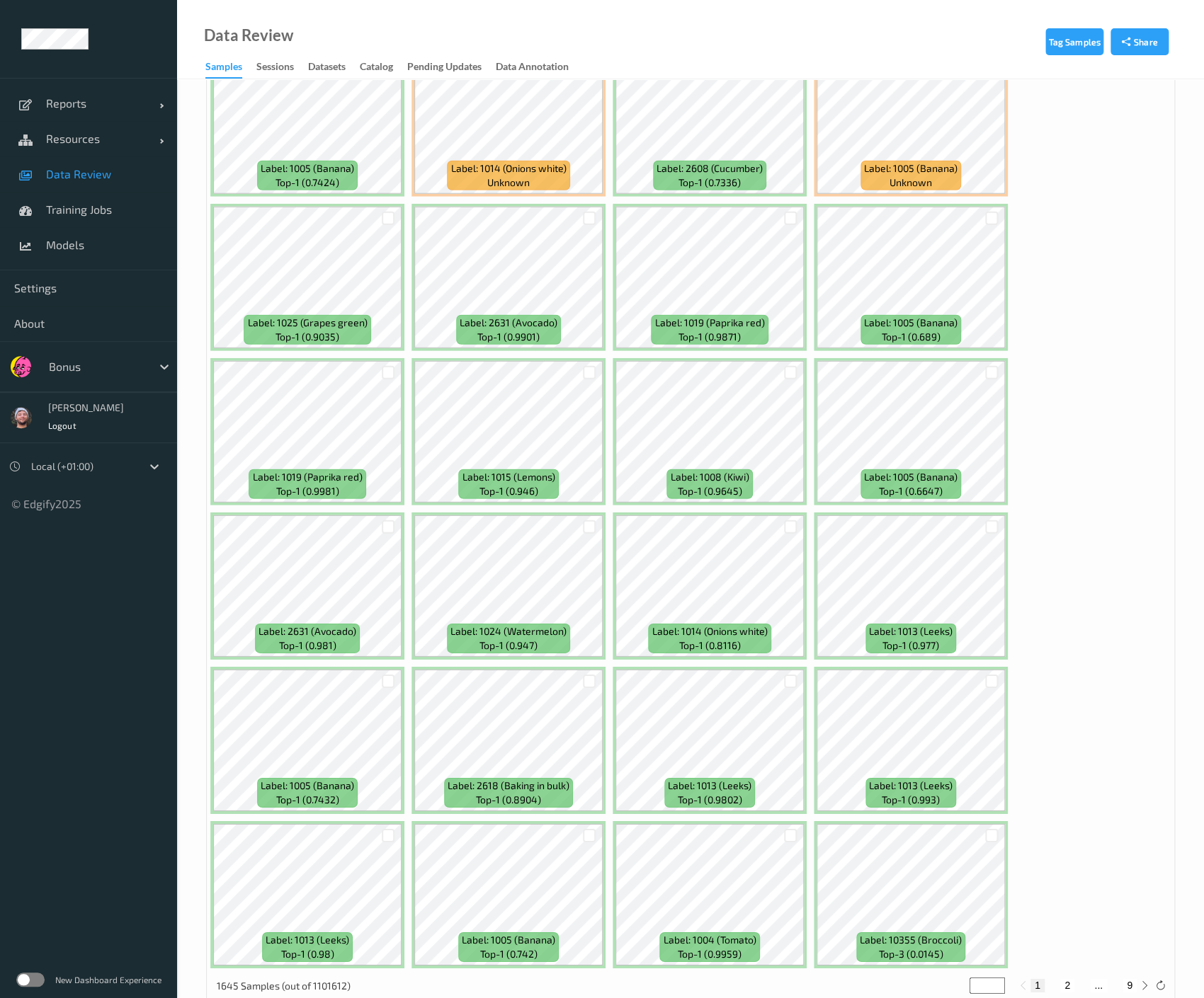
click at [1065, 979] on button "2" at bounding box center [1067, 985] width 14 height 13
type input "*"
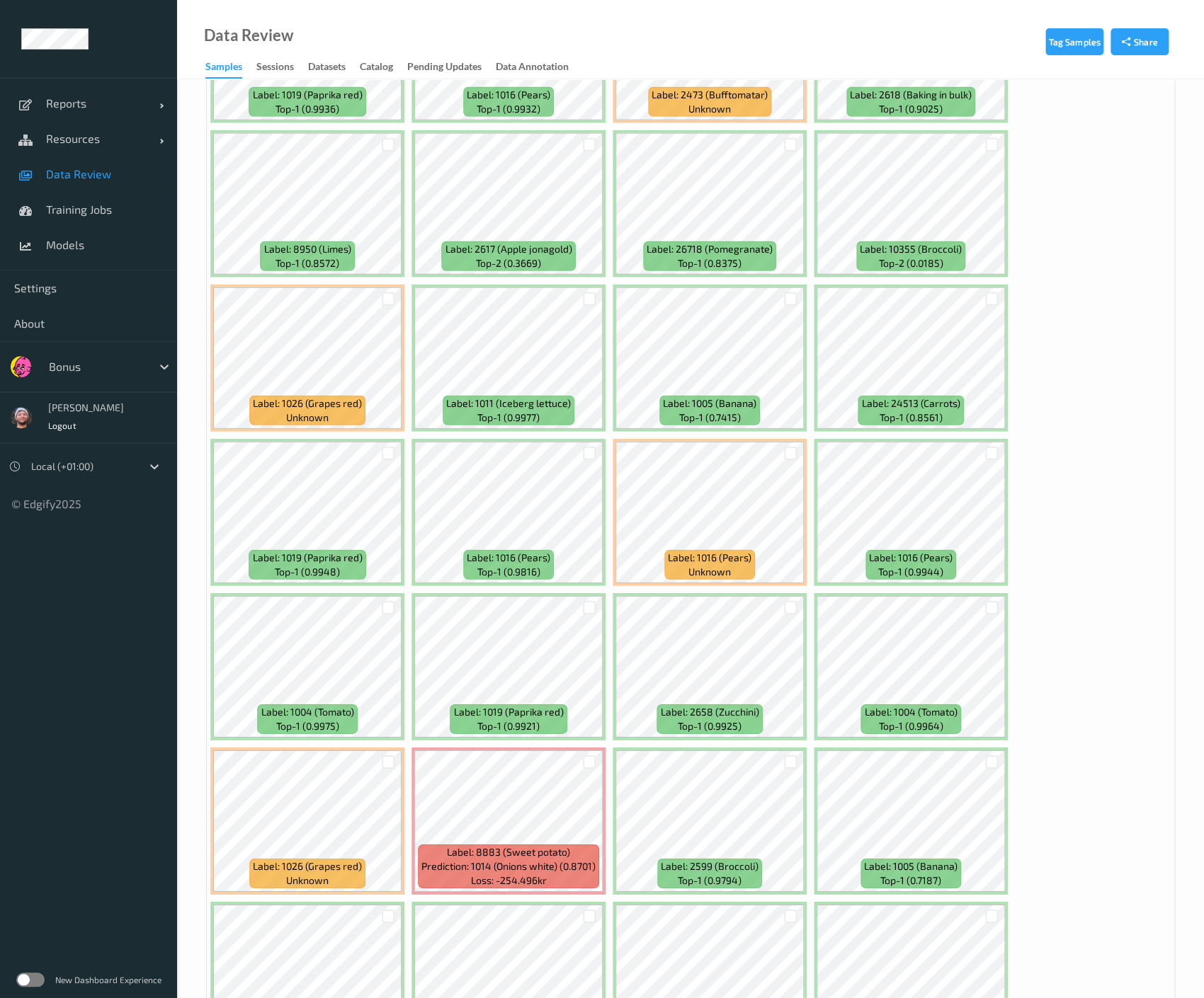
scroll to position [4503, 0]
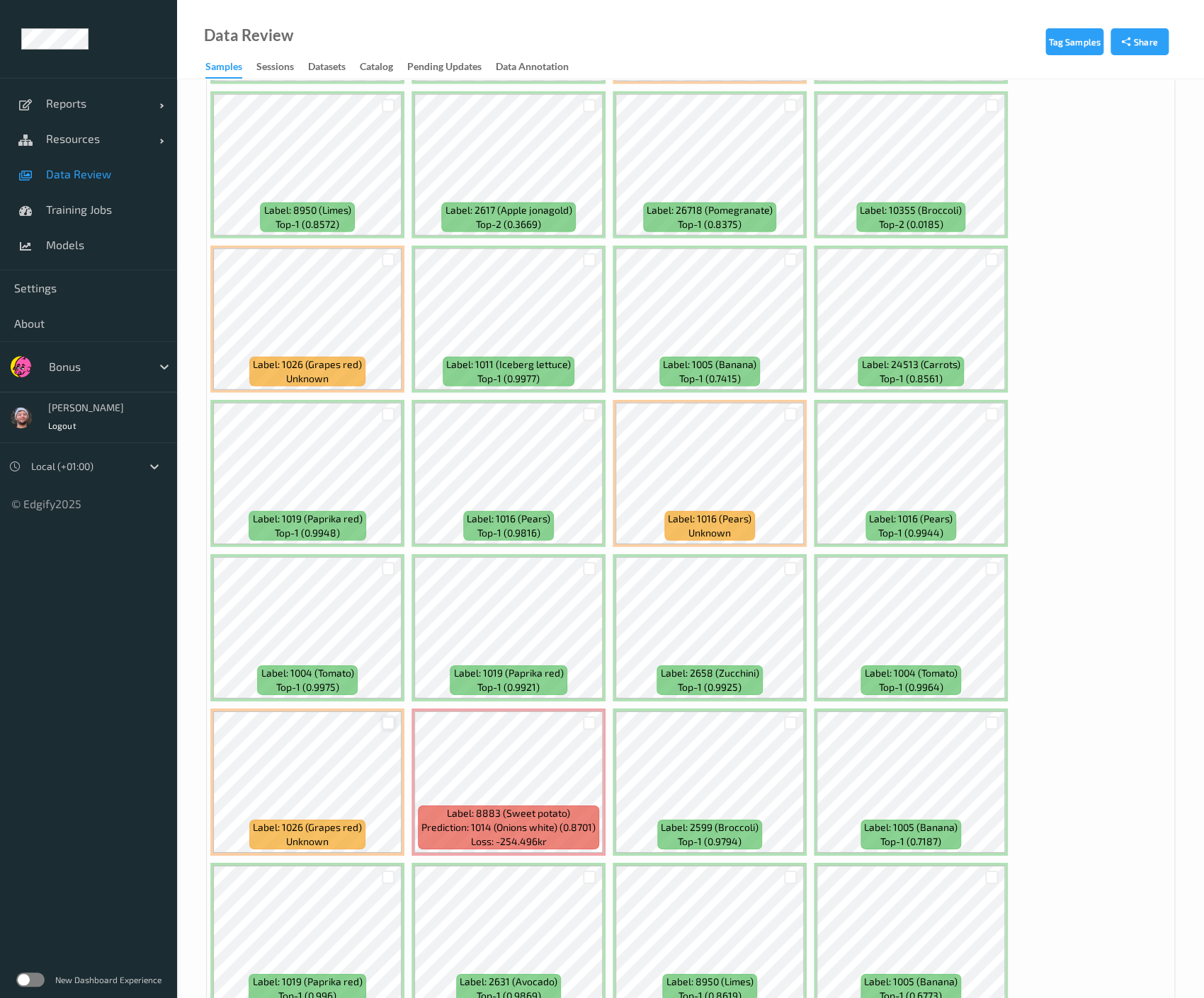
click at [382, 716] on div at bounding box center [389, 723] width 14 height 14
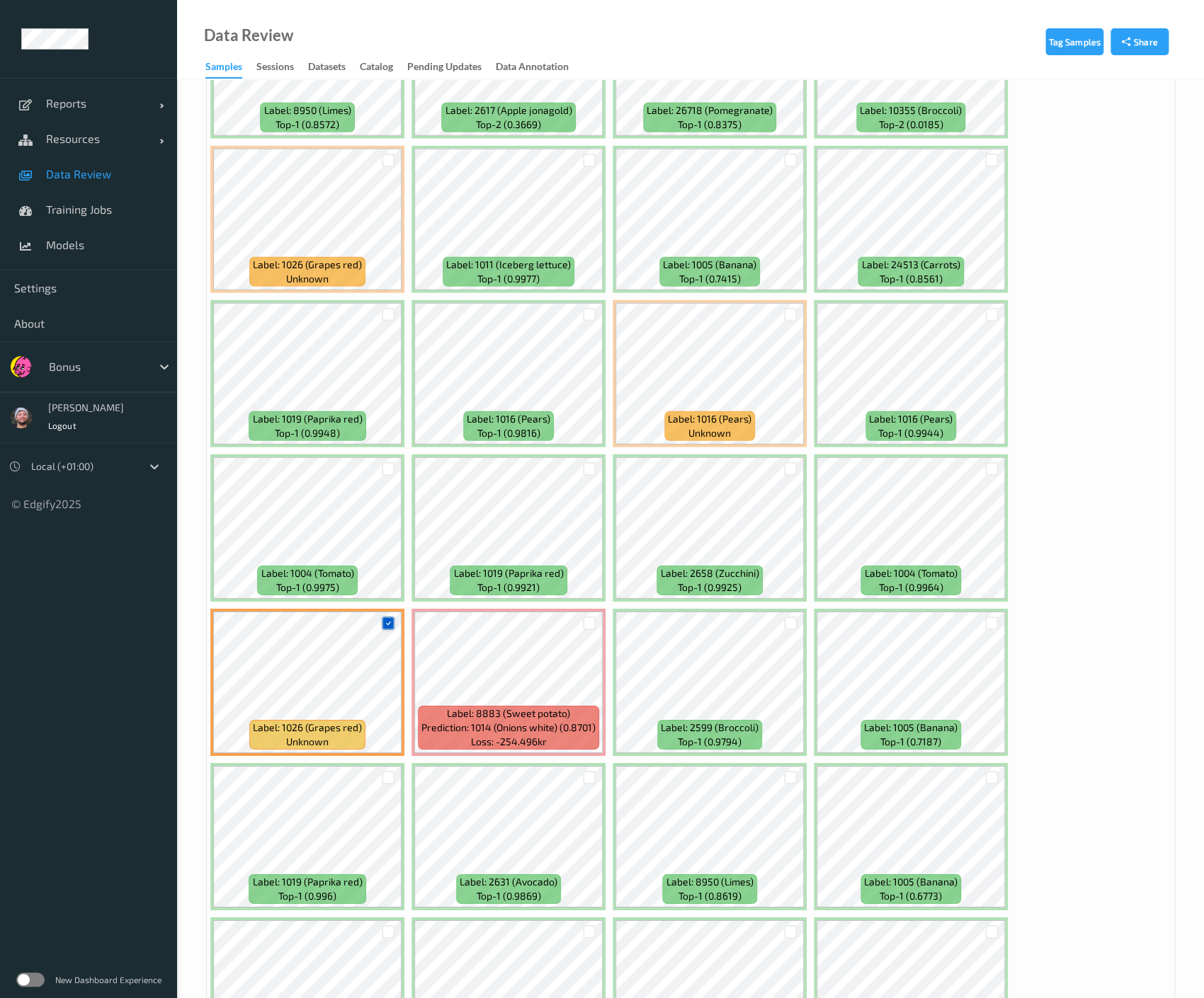
scroll to position [4602, 0]
click at [985, 308] on div at bounding box center [992, 315] width 14 height 14
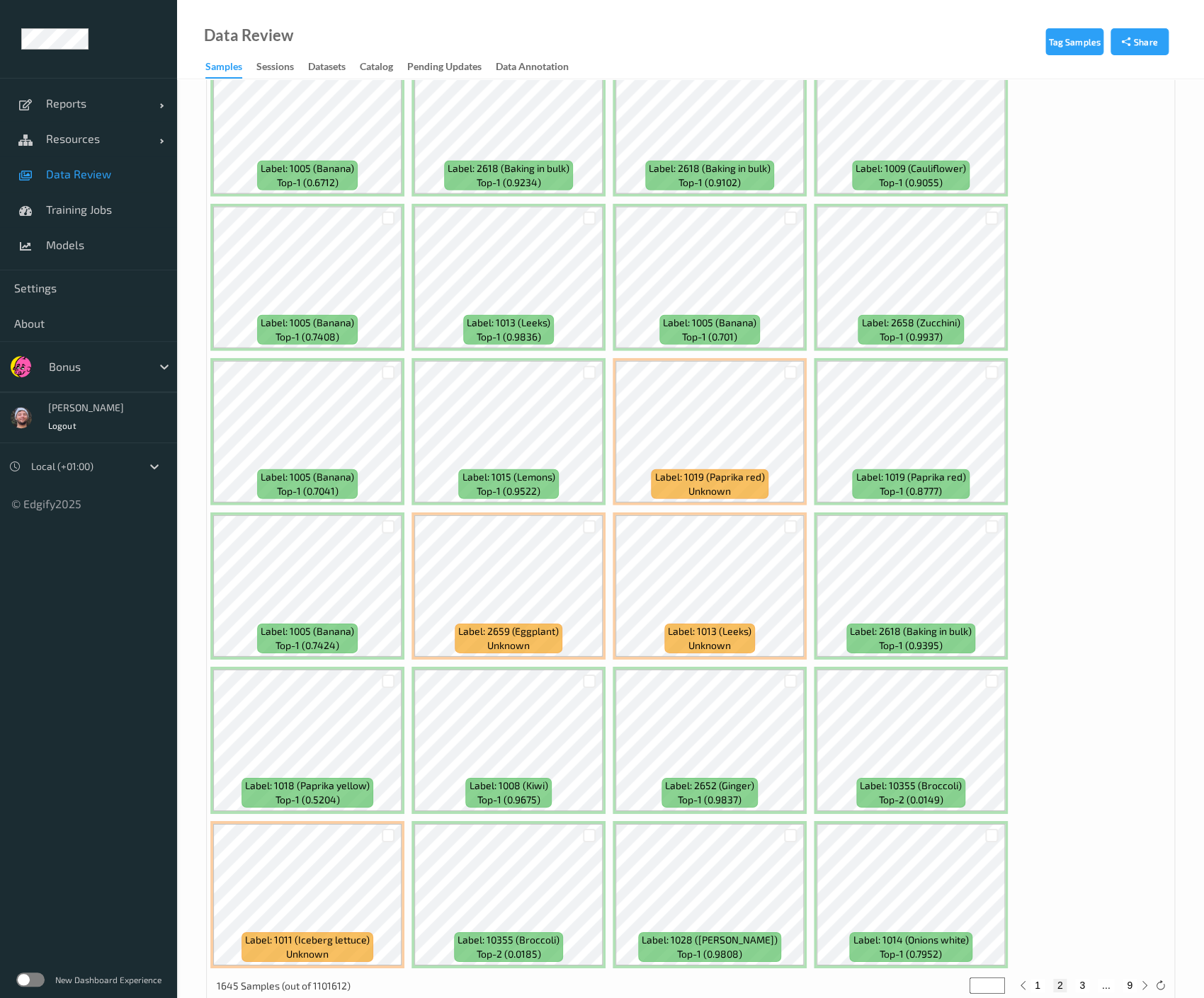
scroll to position [7168, 0]
click at [1080, 979] on button "3" at bounding box center [1082, 985] width 14 height 13
type input "*"
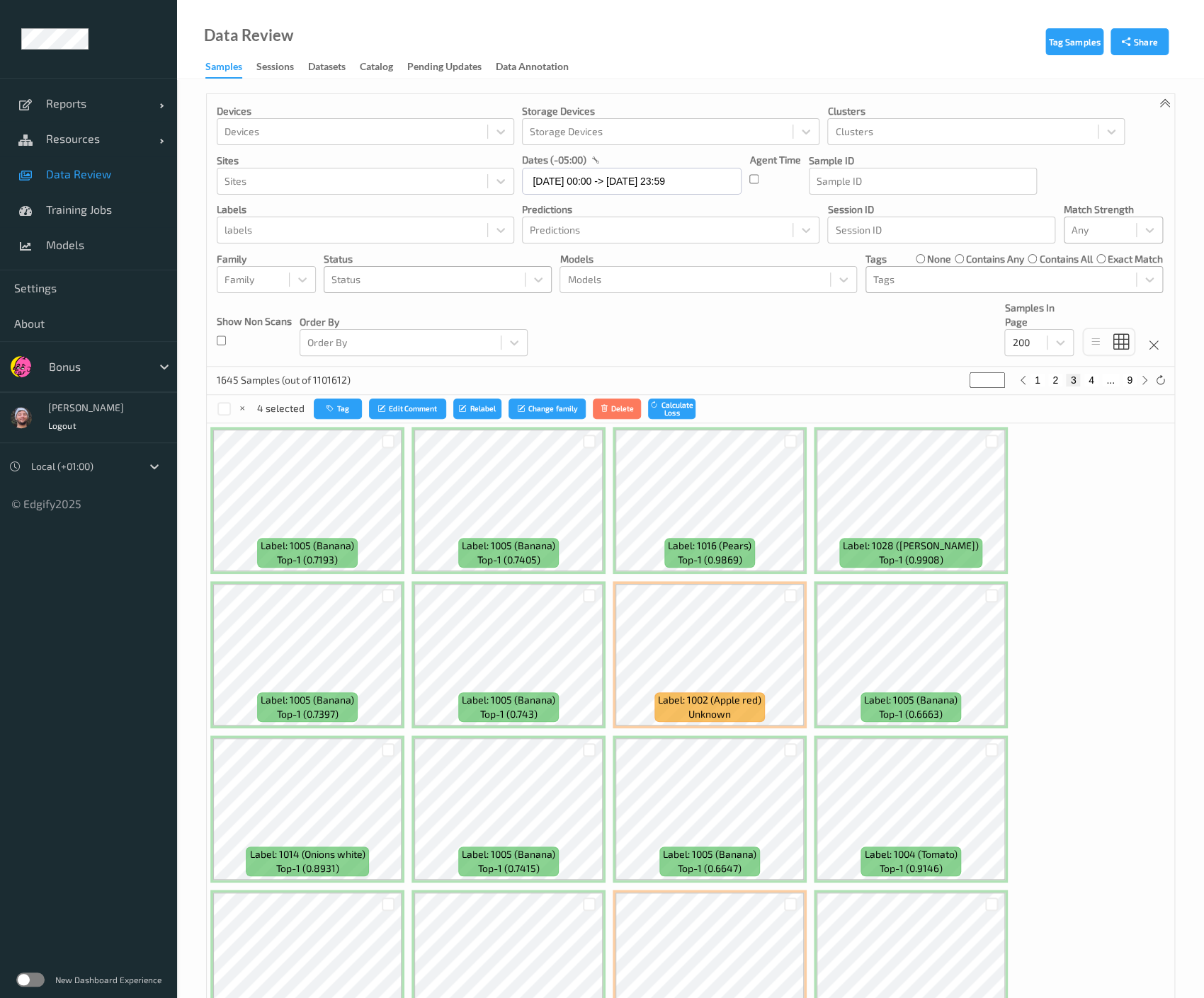
scroll to position [289, 0]
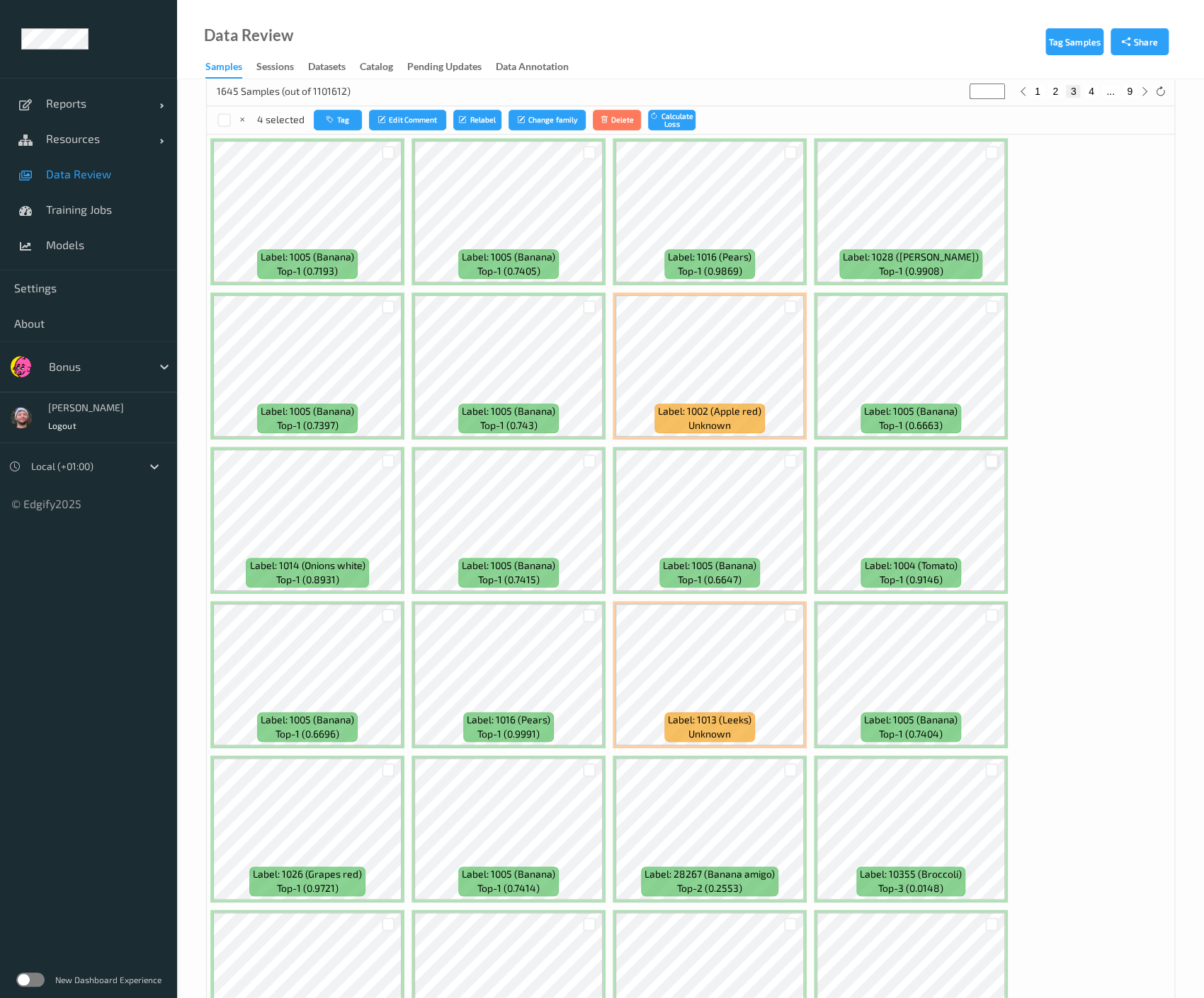
click at [989, 462] on div at bounding box center [992, 462] width 14 height 14
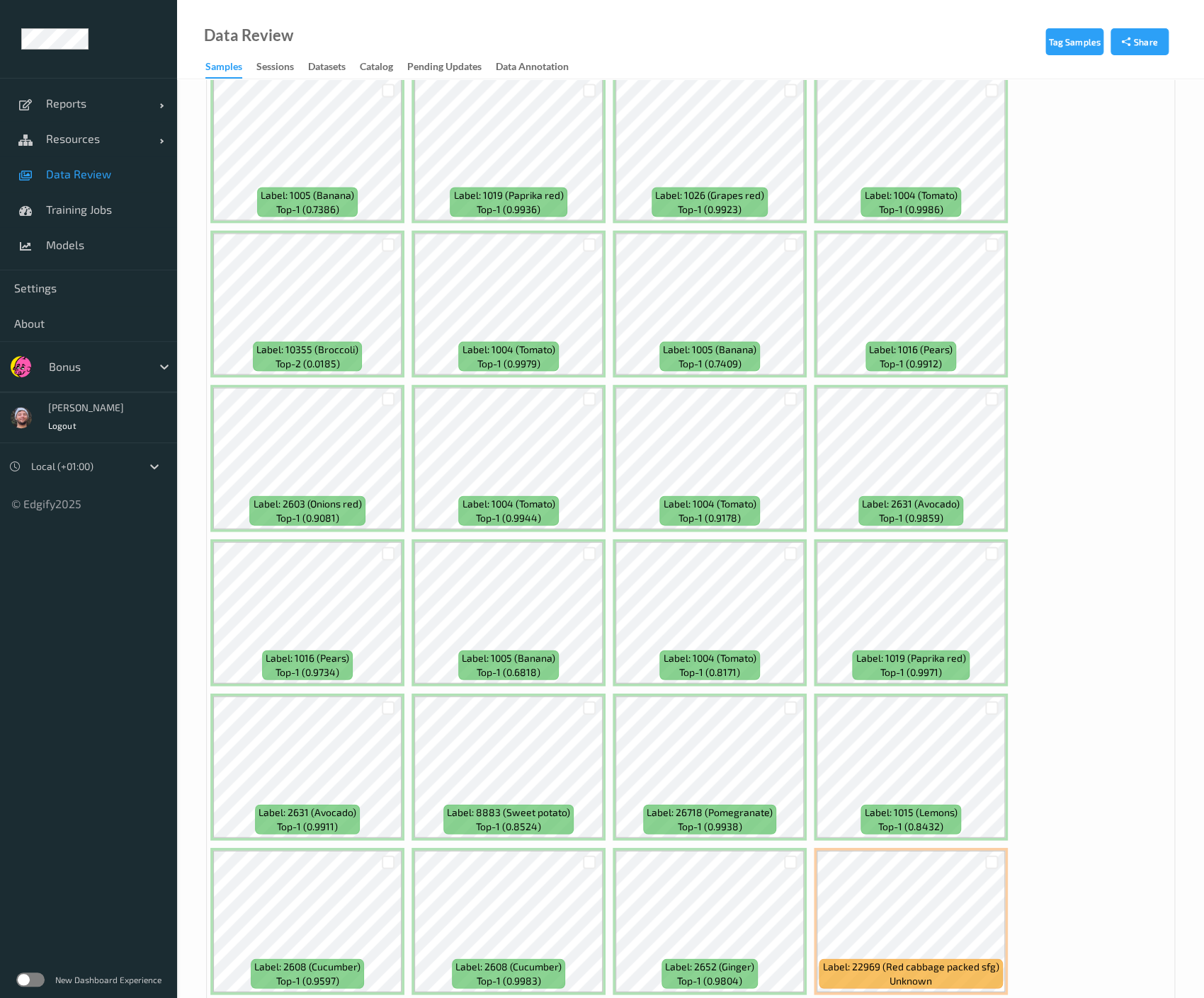
scroll to position [1278, 0]
click at [788, 548] on div at bounding box center [791, 553] width 14 height 14
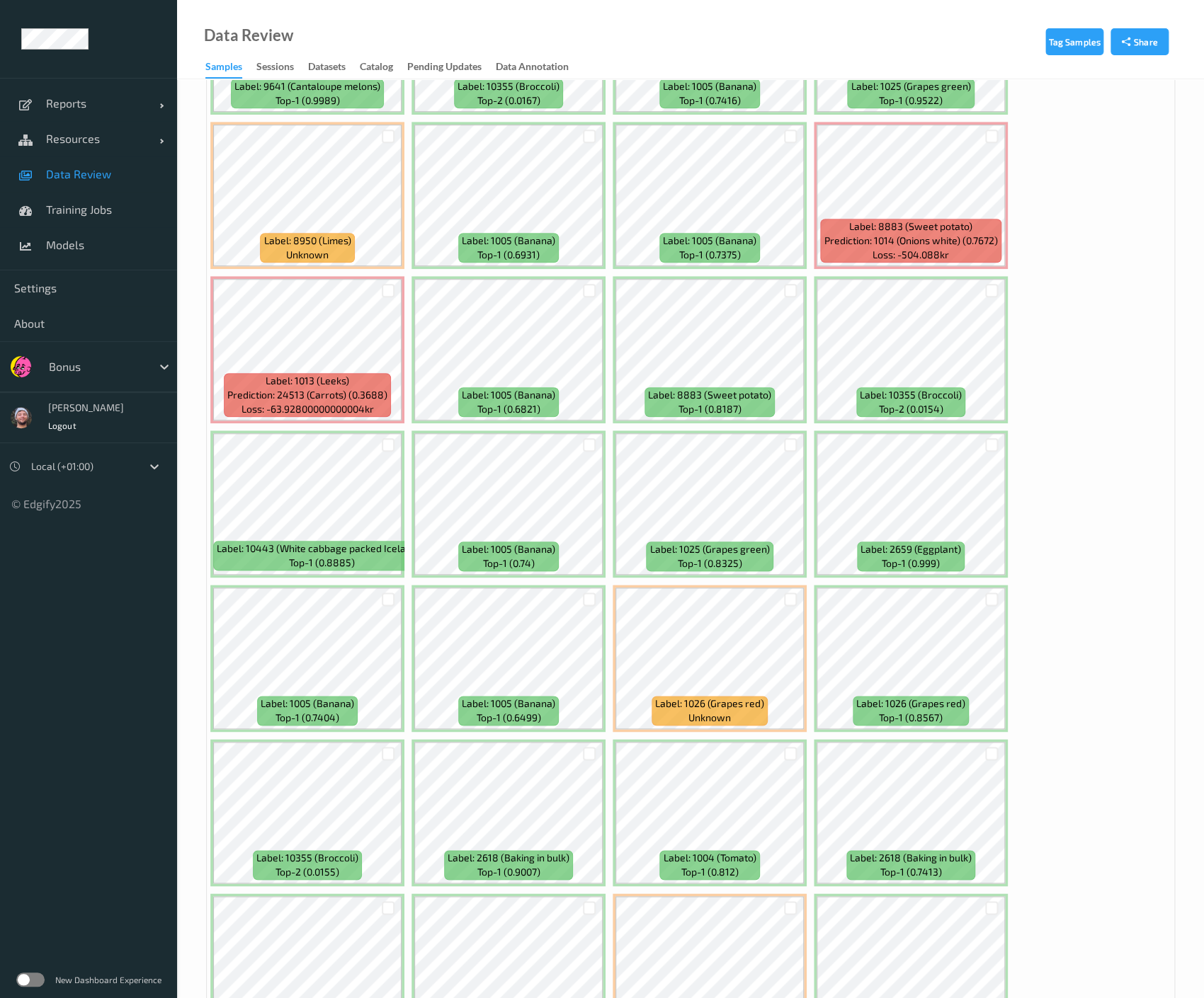
scroll to position [5863, 0]
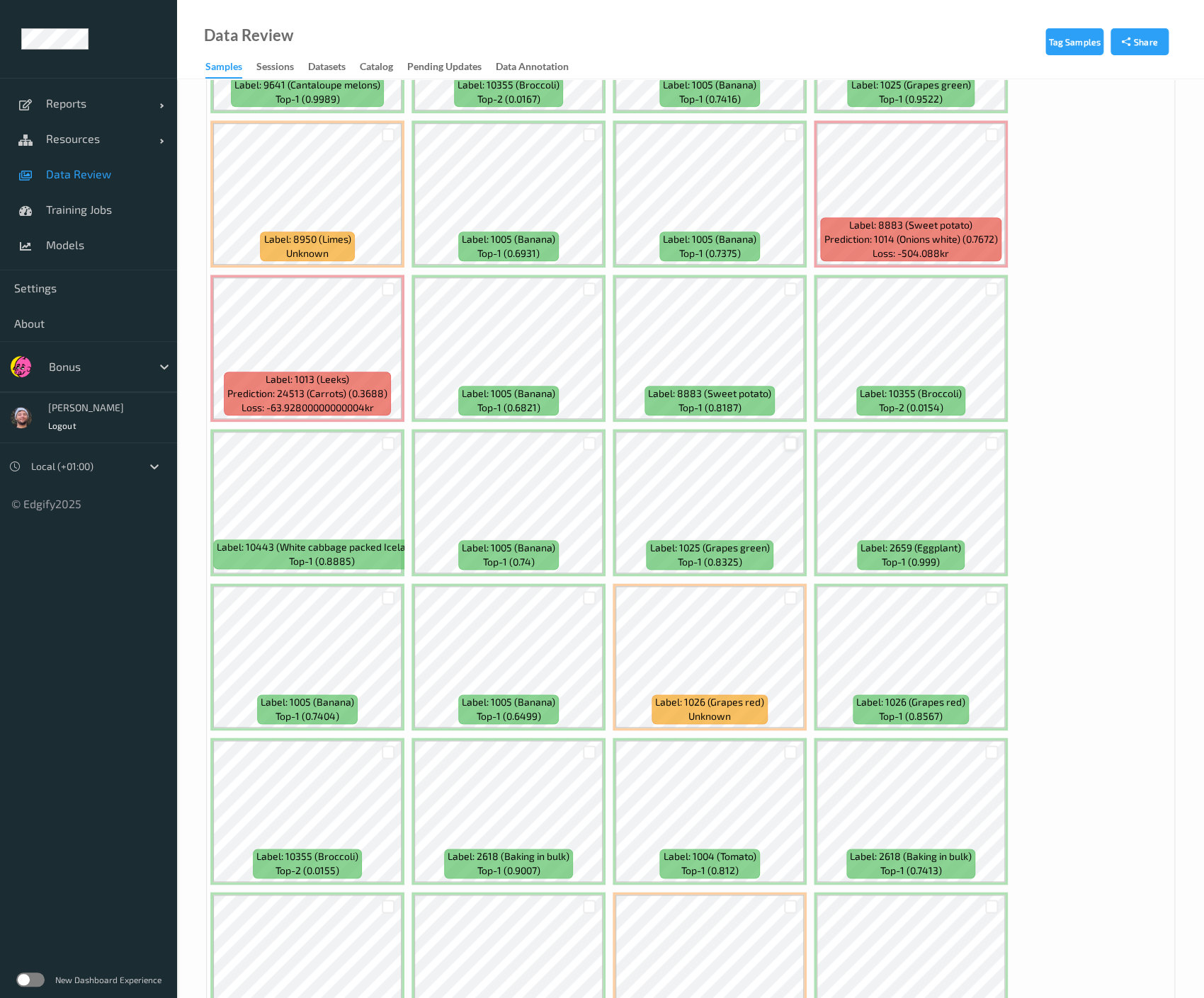
click at [785, 436] on div at bounding box center [791, 443] width 14 height 14
click at [985, 436] on div at bounding box center [992, 443] width 14 height 14
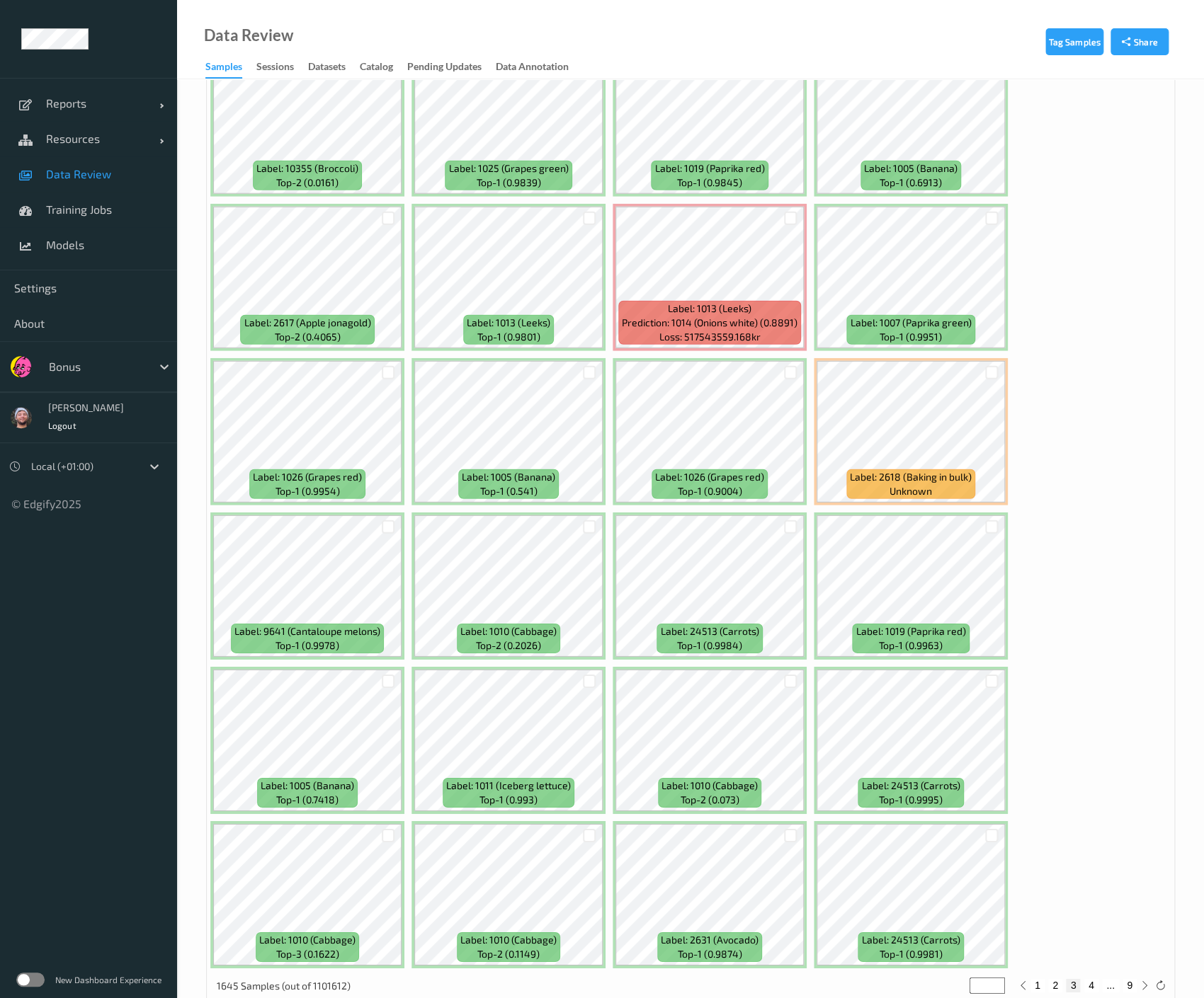
scroll to position [7167, 0]
click at [992, 367] on div at bounding box center [992, 374] width 14 height 14
click at [1088, 979] on button "4" at bounding box center [1091, 985] width 14 height 13
type input "*"
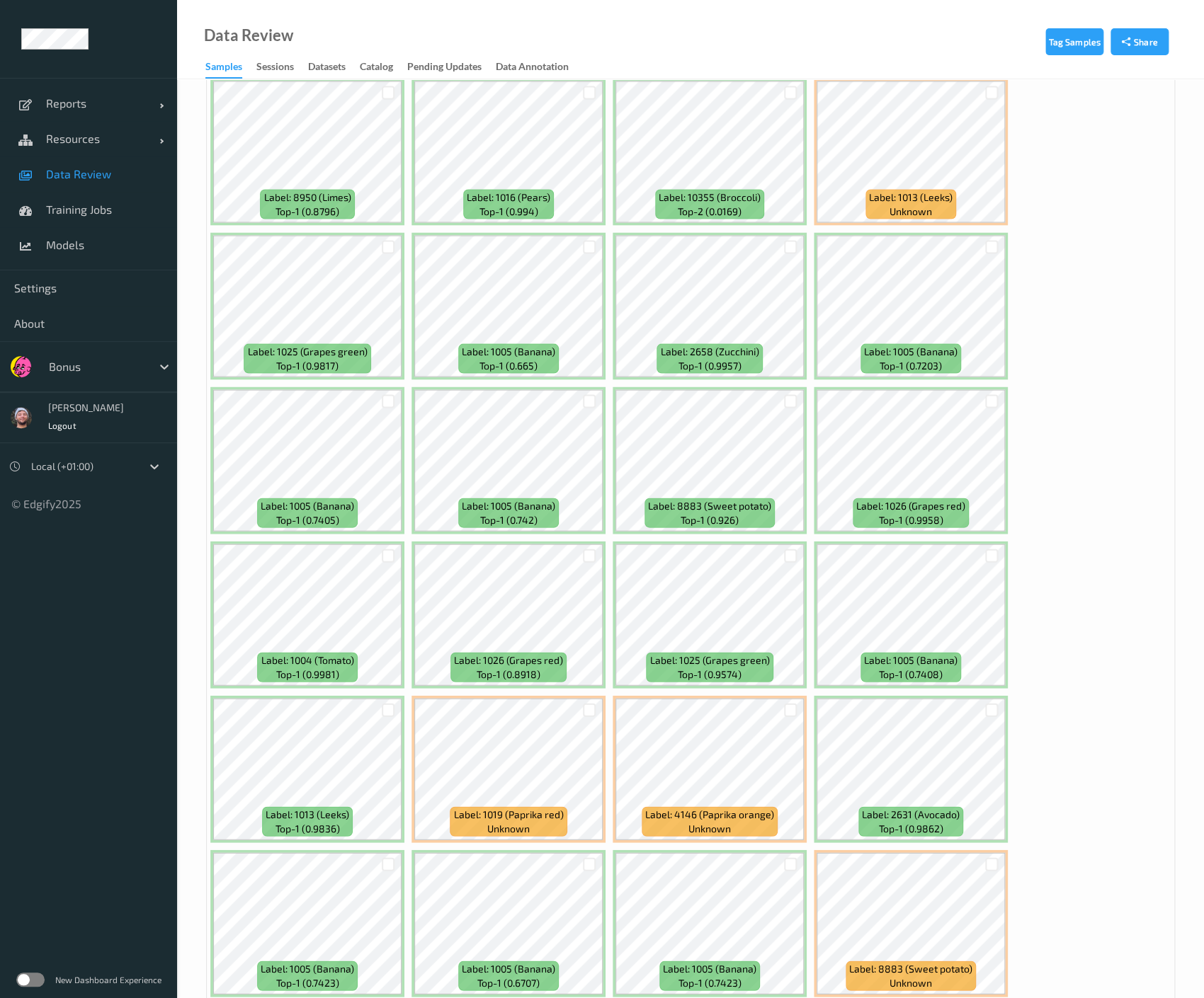
scroll to position [1264, 0]
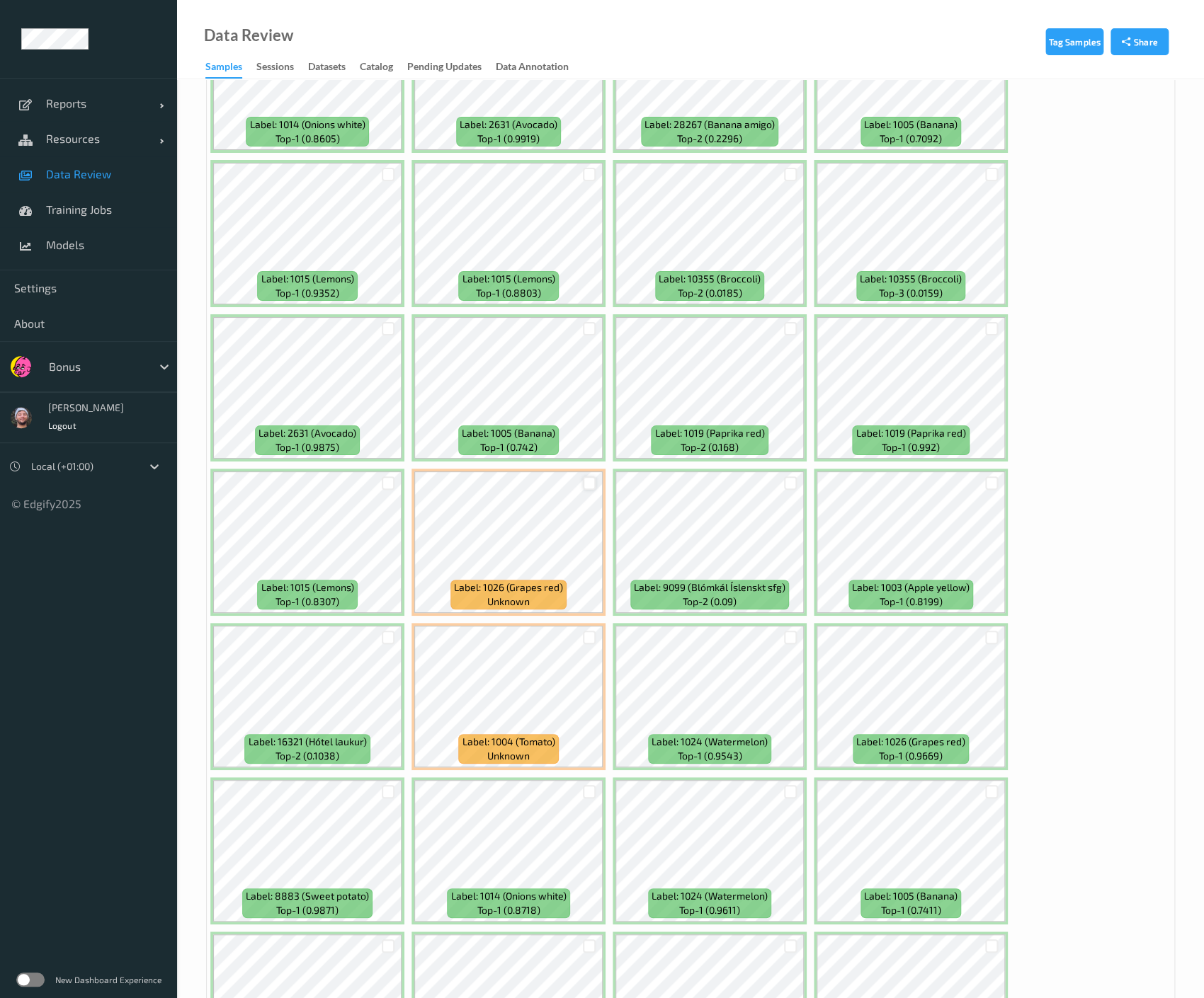
click at [584, 476] on div at bounding box center [589, 483] width 14 height 14
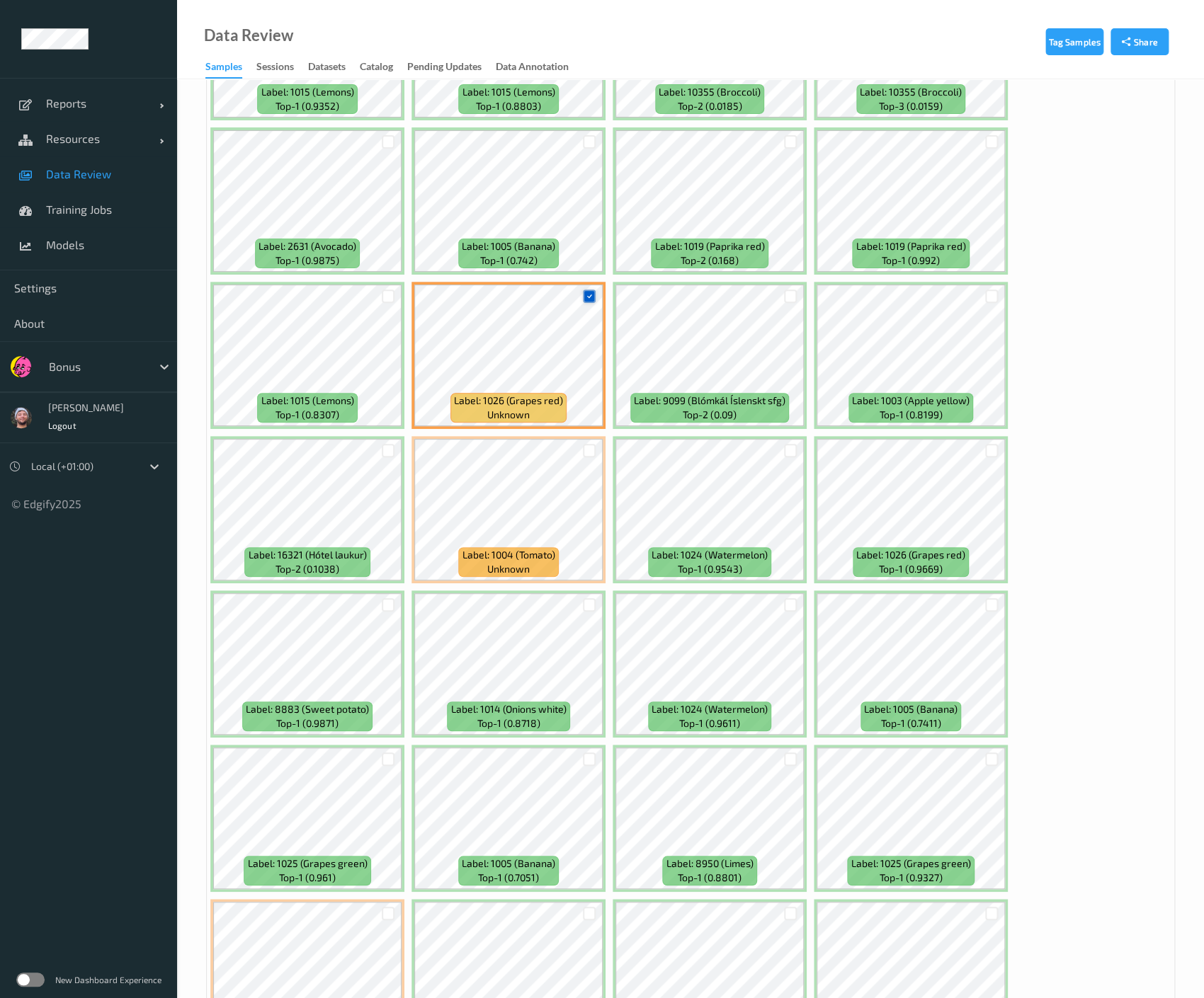
scroll to position [2780, 0]
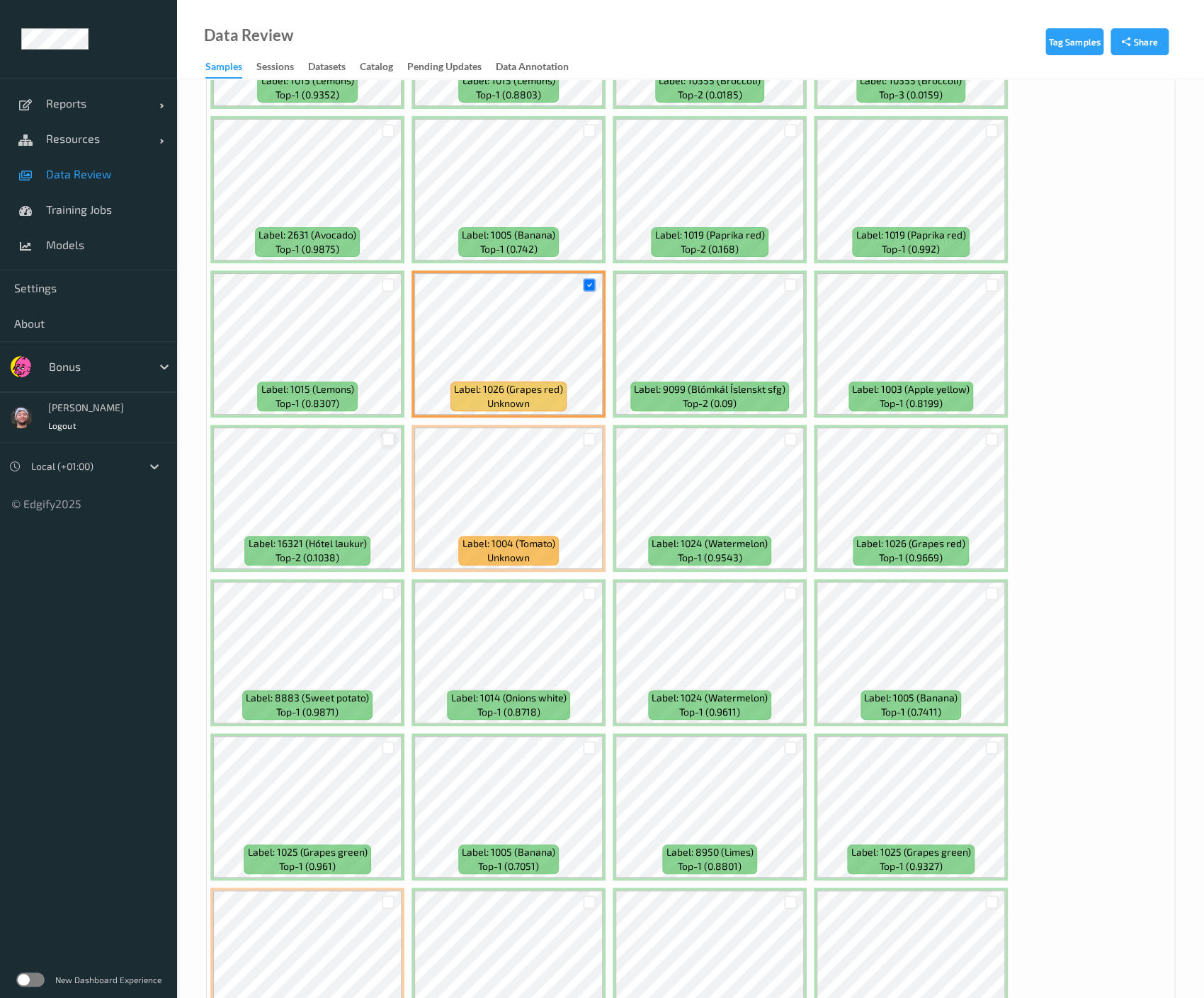
click at [386, 432] on div at bounding box center [389, 439] width 14 height 14
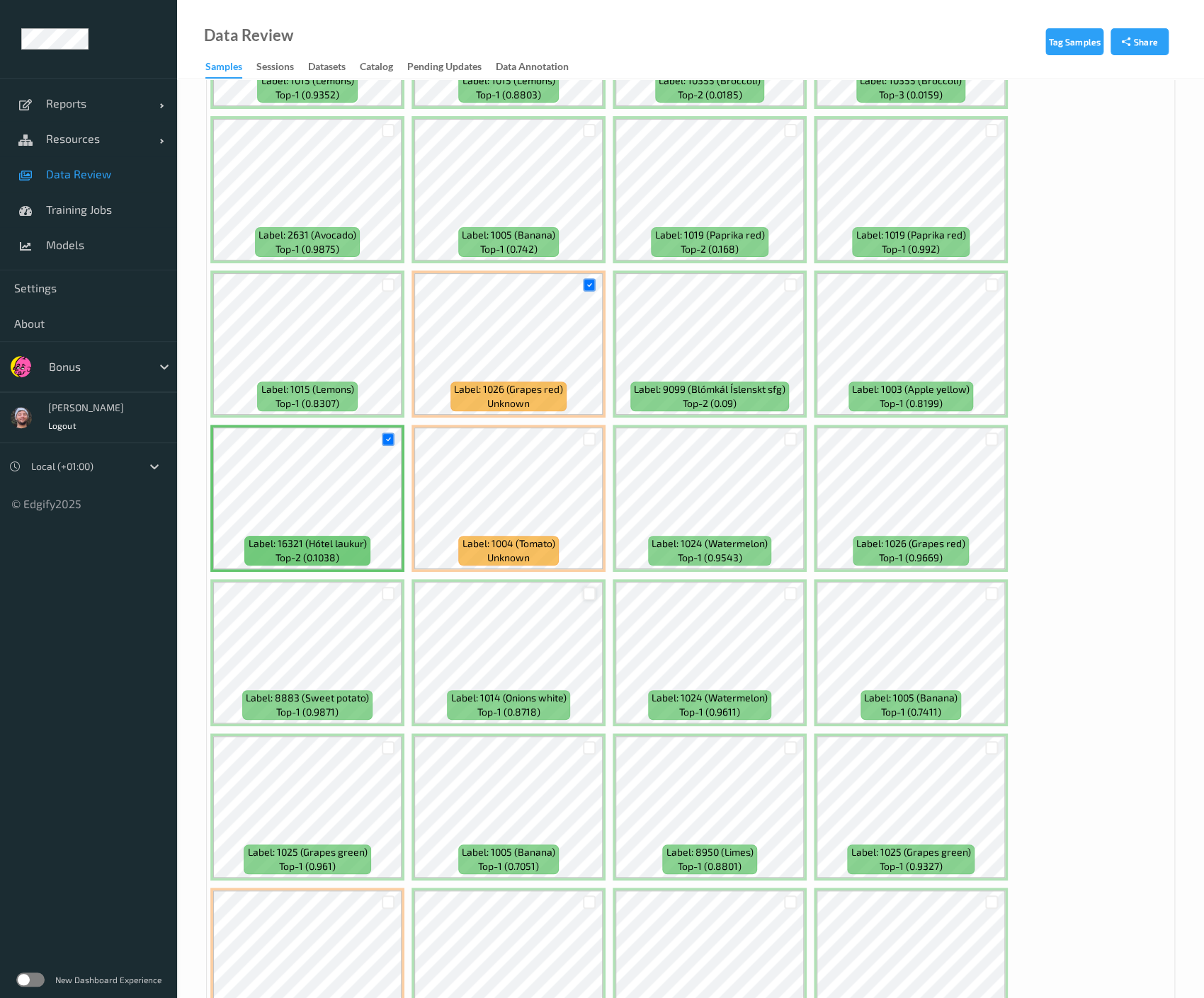
click at [582, 587] on div at bounding box center [589, 594] width 14 height 14
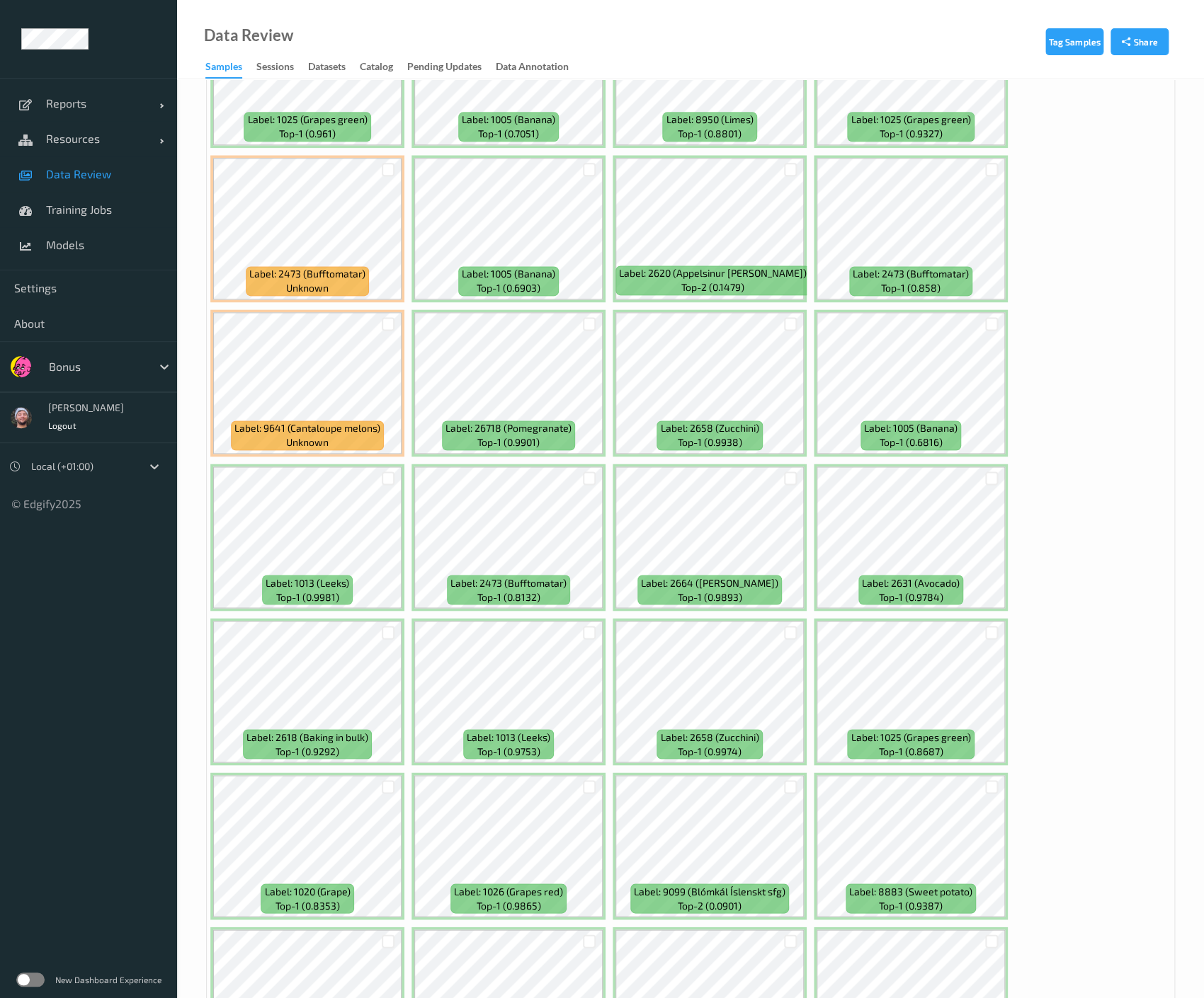
scroll to position [3523, 0]
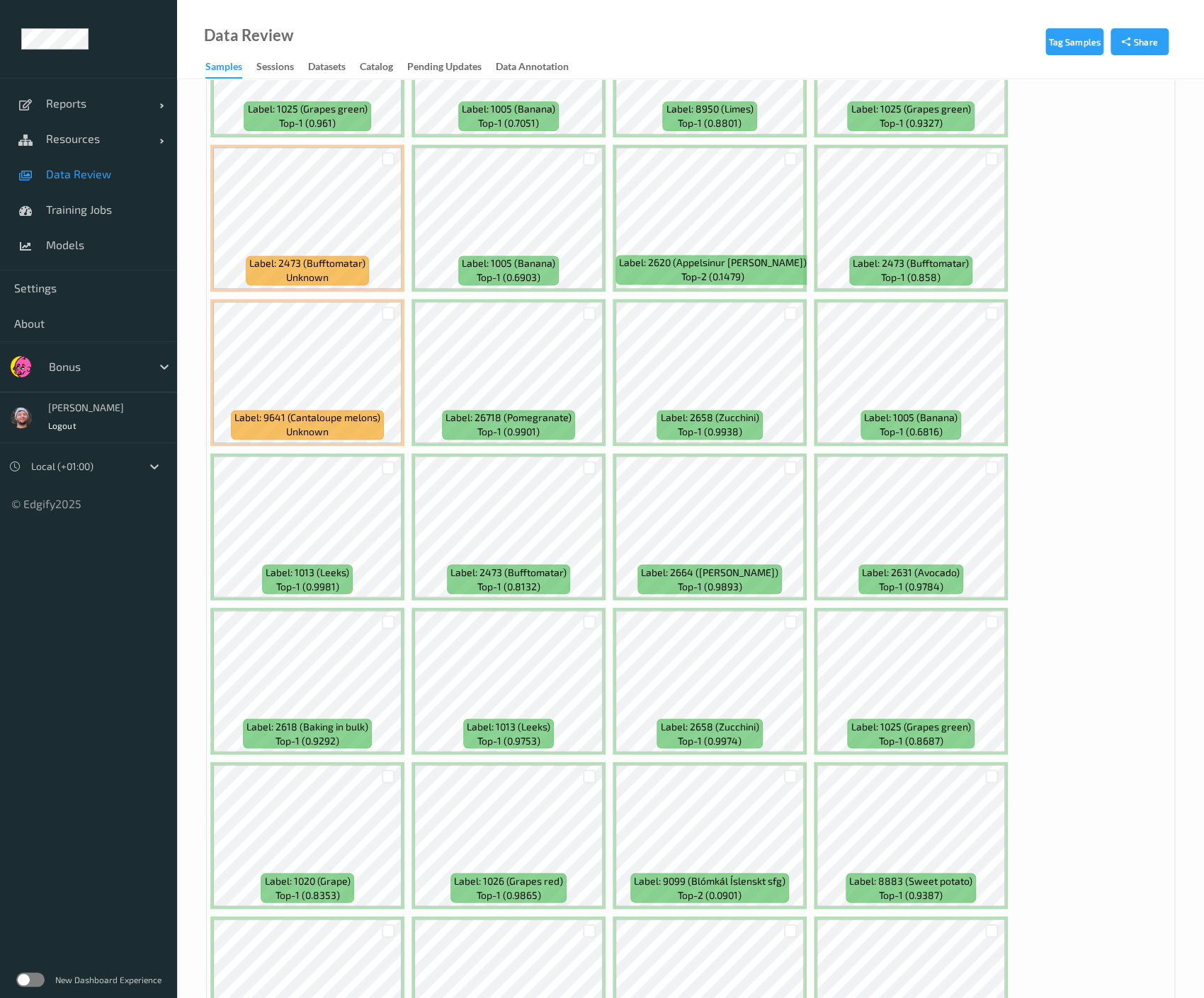
click at [992, 612] on div at bounding box center [991, 622] width 26 height 23
click at [987, 615] on div at bounding box center [992, 622] width 14 height 14
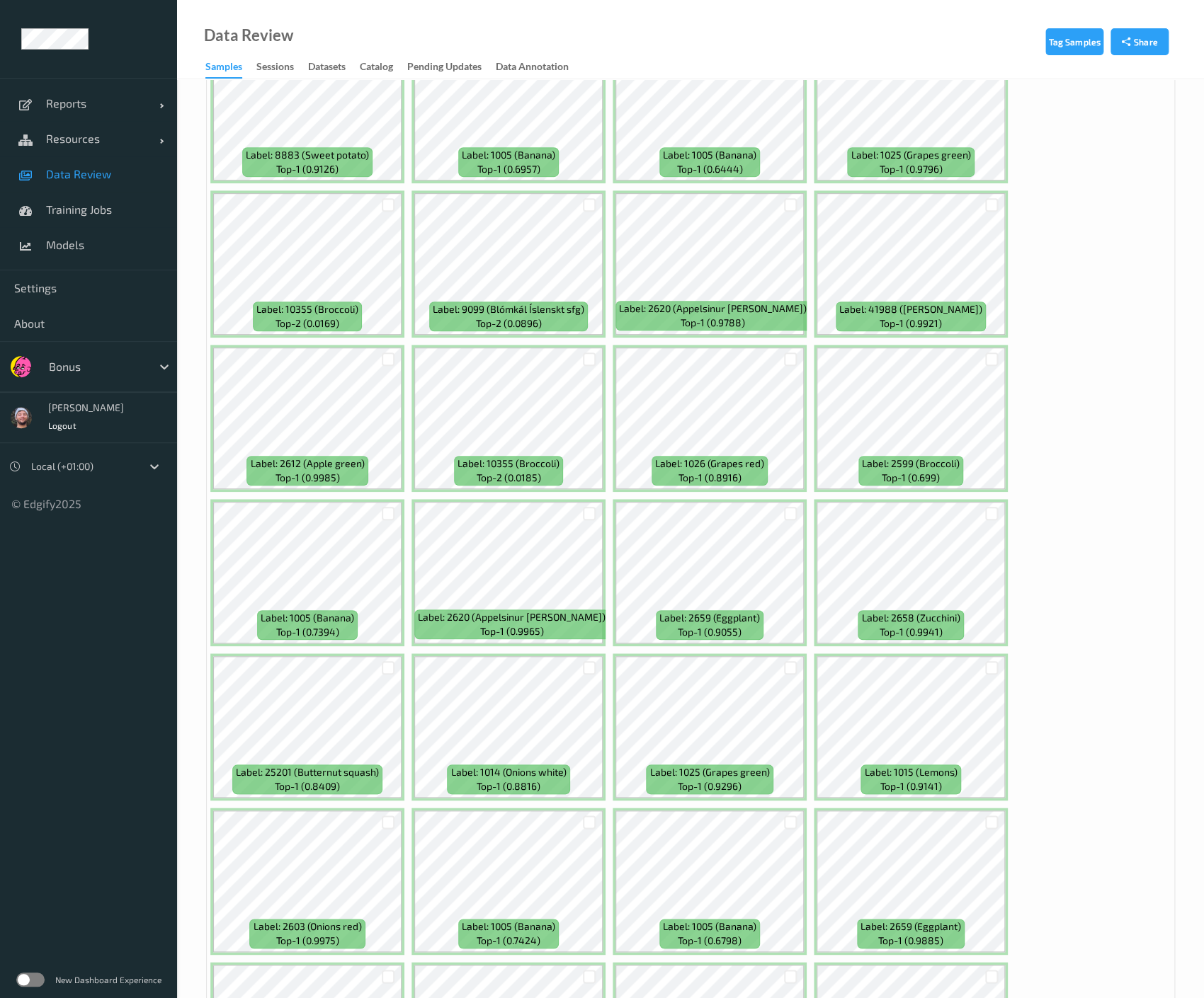
scroll to position [5696, 0]
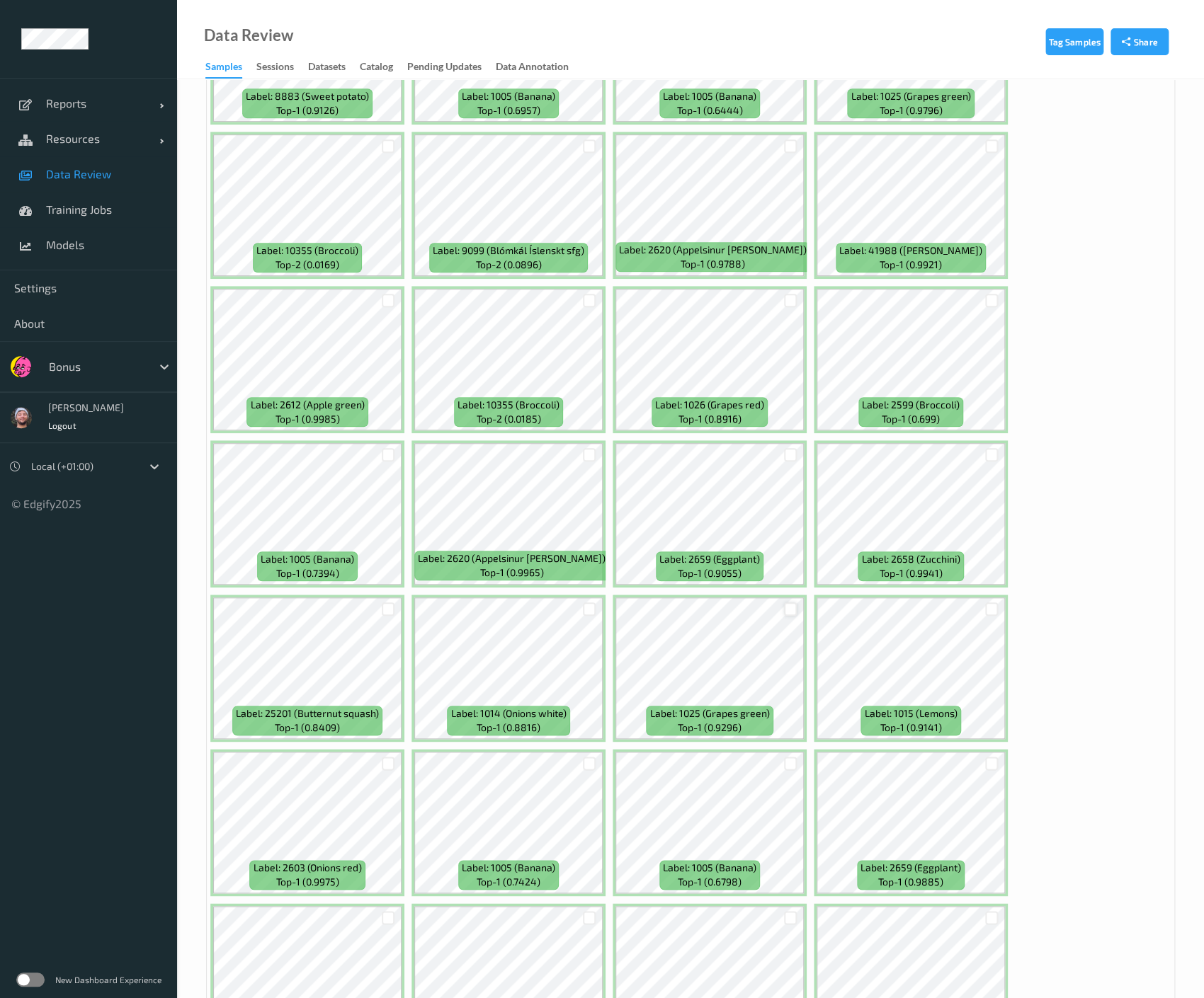
click at [792, 603] on div at bounding box center [791, 610] width 14 height 14
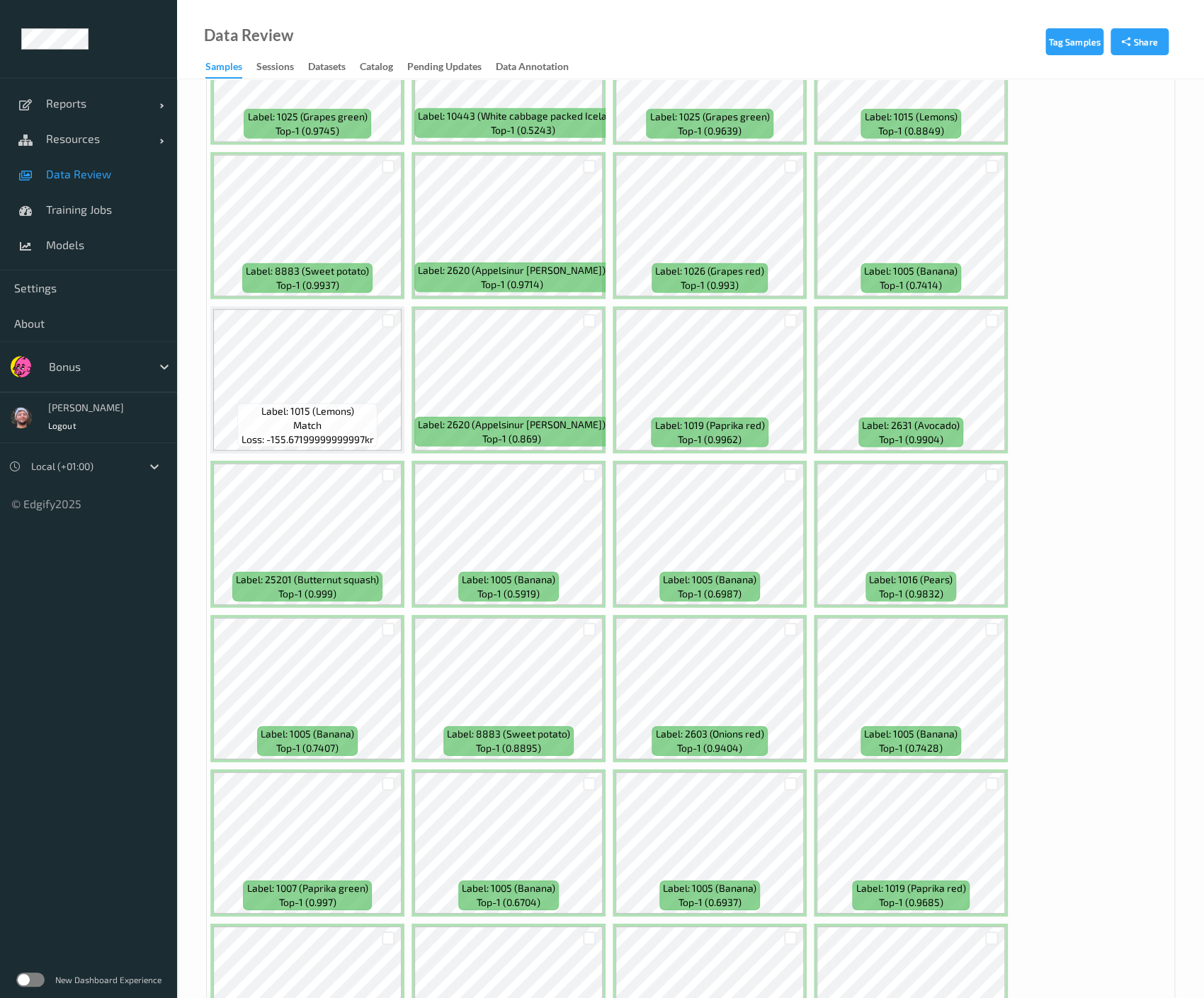
scroll to position [7168, 0]
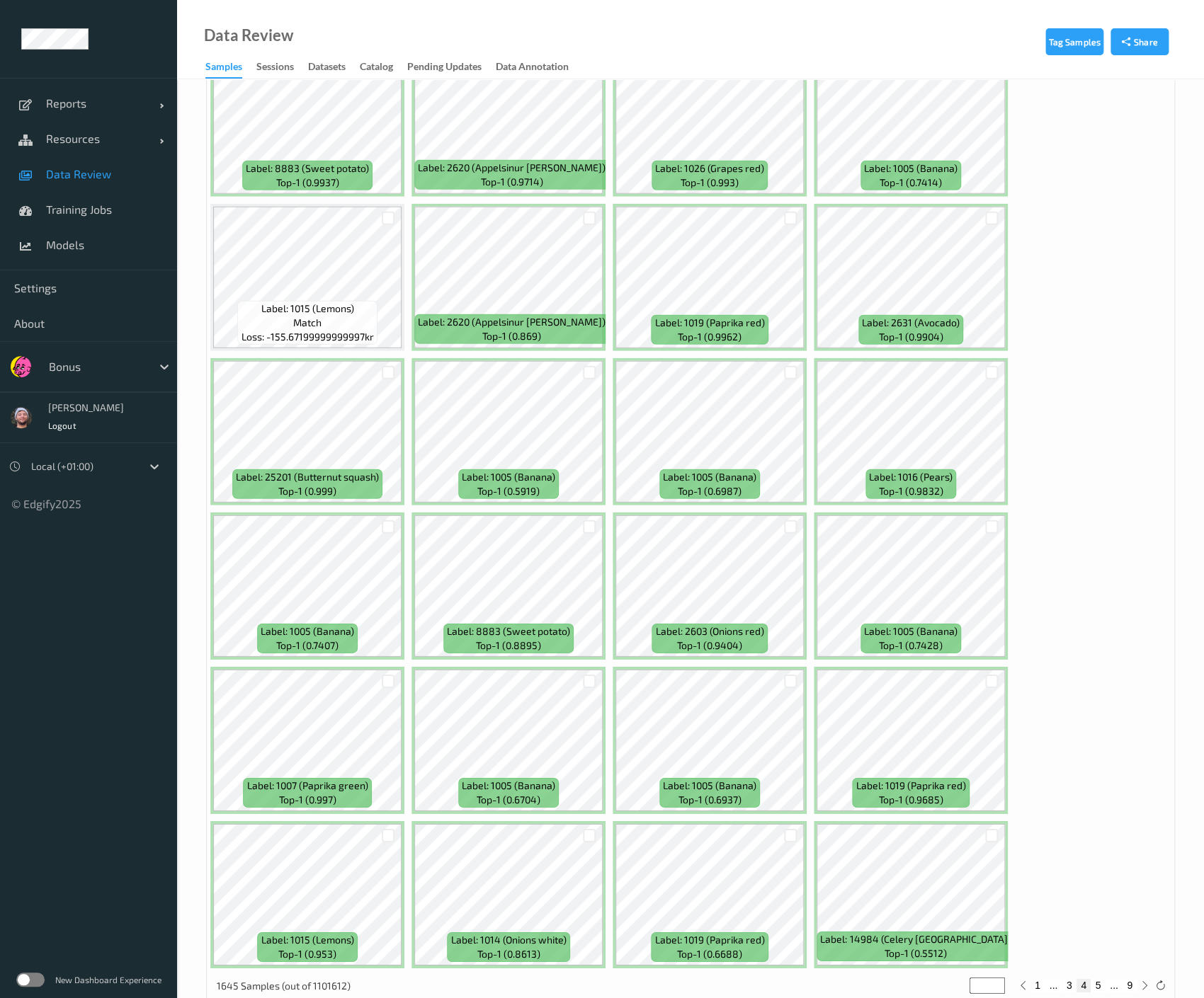
click at [1103, 979] on button "5" at bounding box center [1097, 985] width 14 height 13
type input "*"
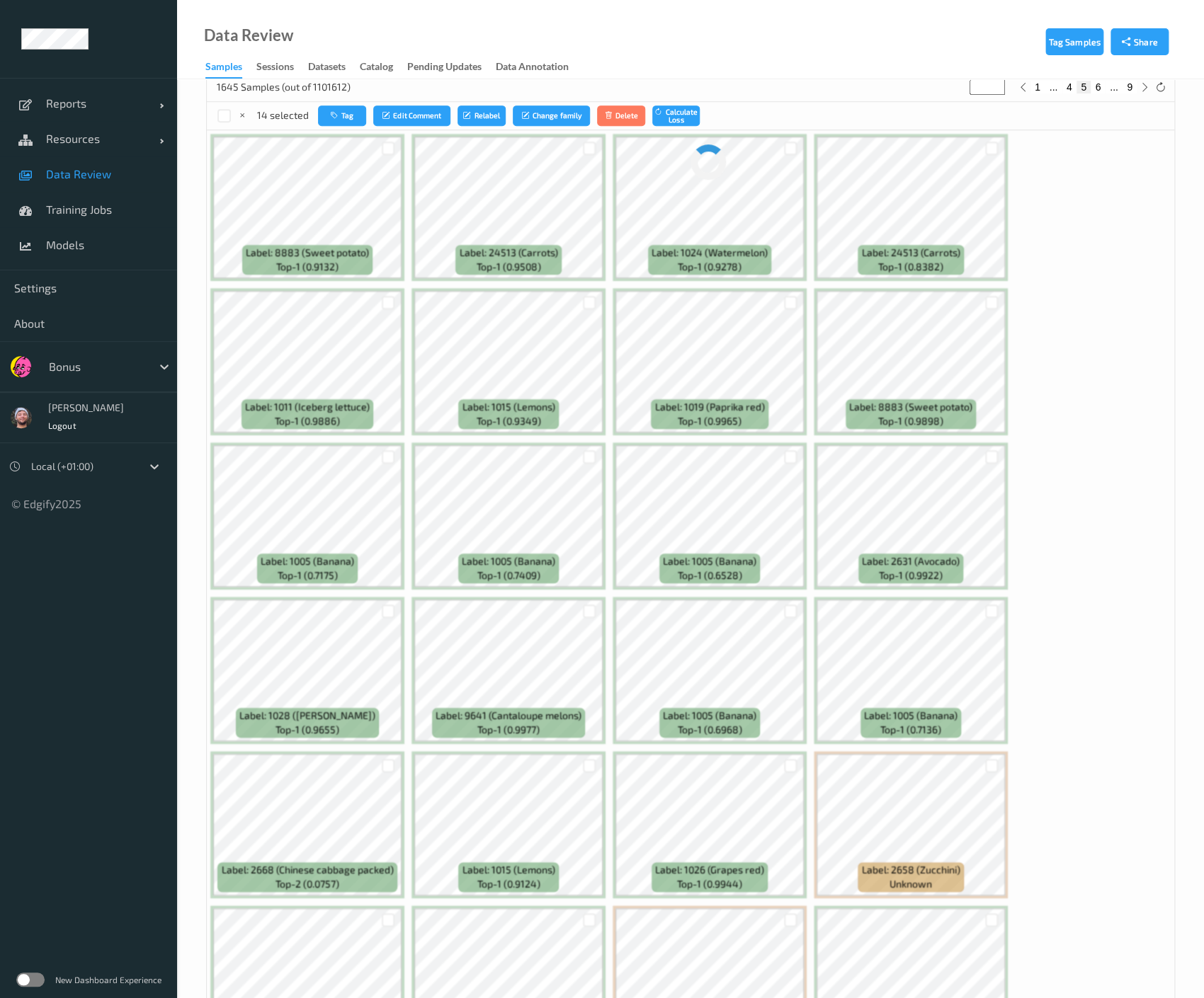
scroll to position [0, 0]
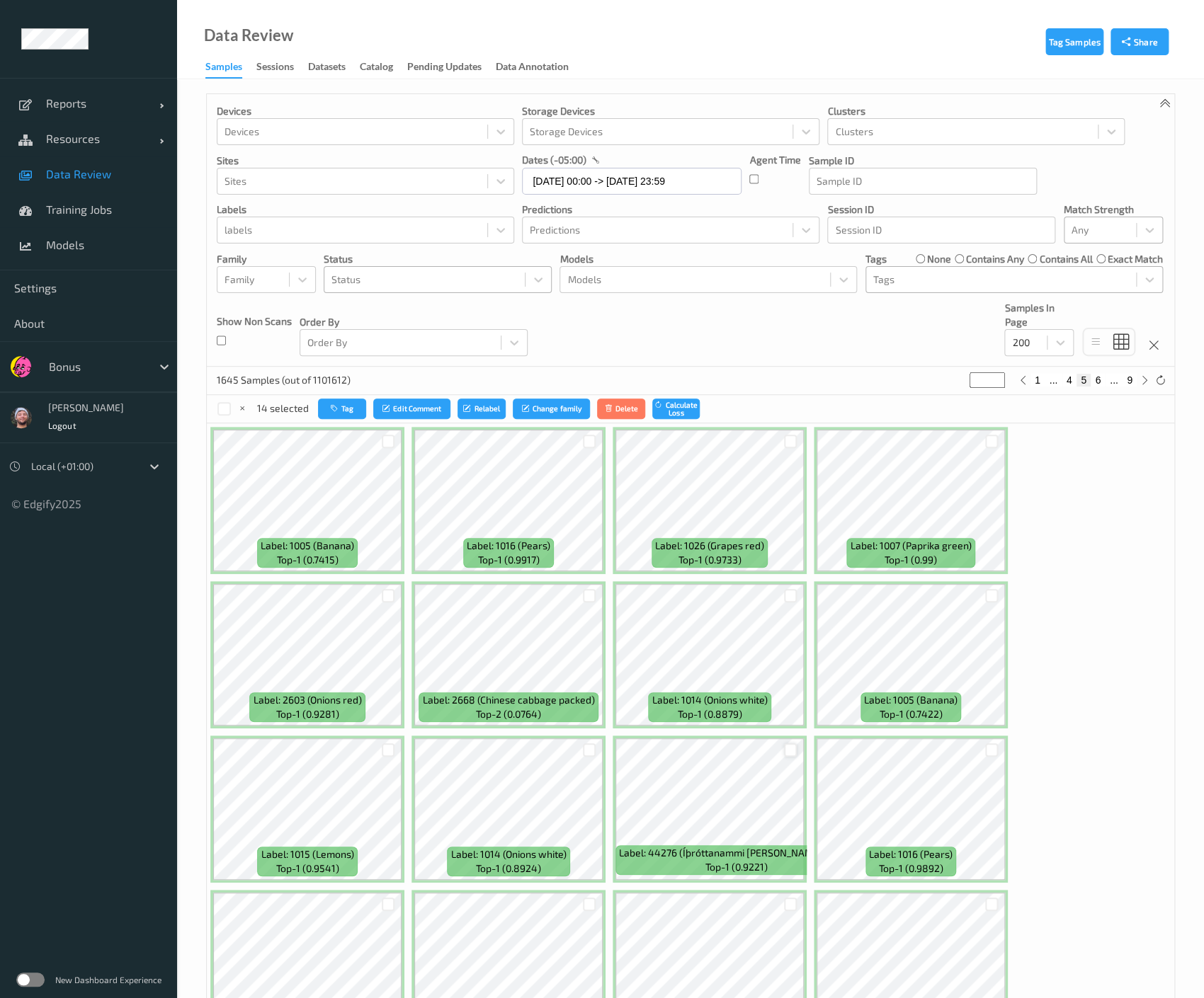
click at [790, 749] on div at bounding box center [791, 750] width 14 height 14
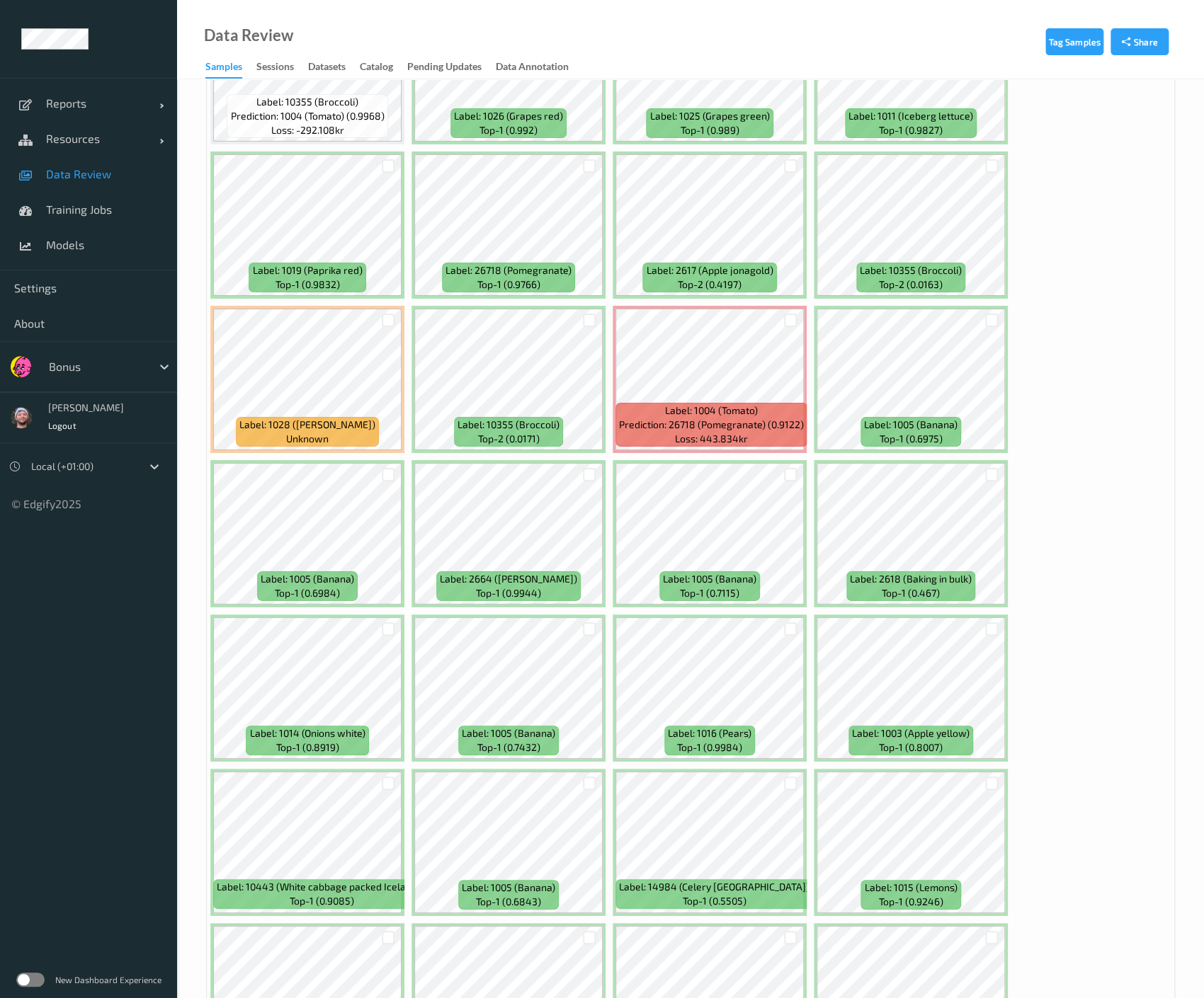
scroll to position [2514, 0]
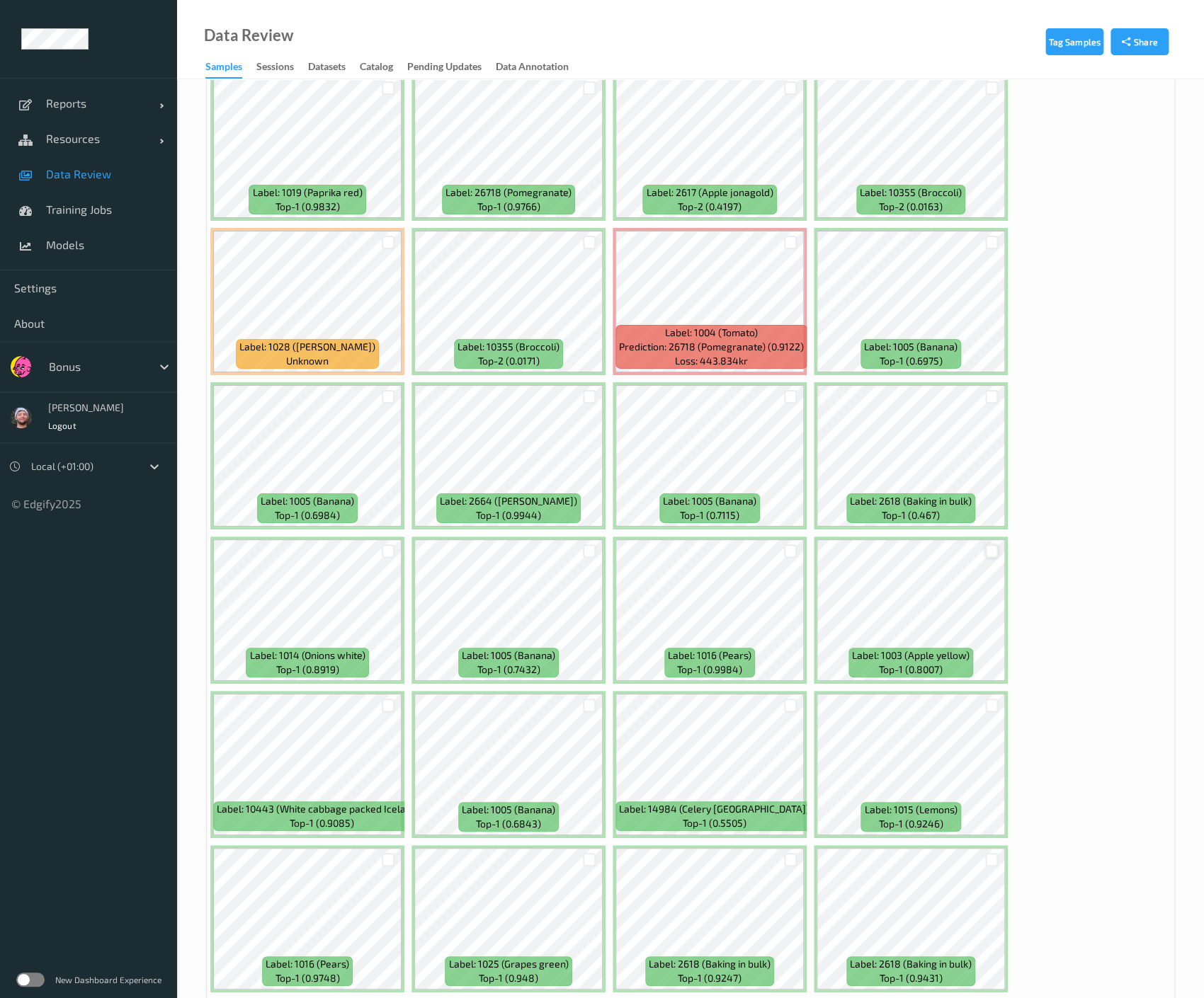
click at [985, 544] on div at bounding box center [992, 551] width 14 height 14
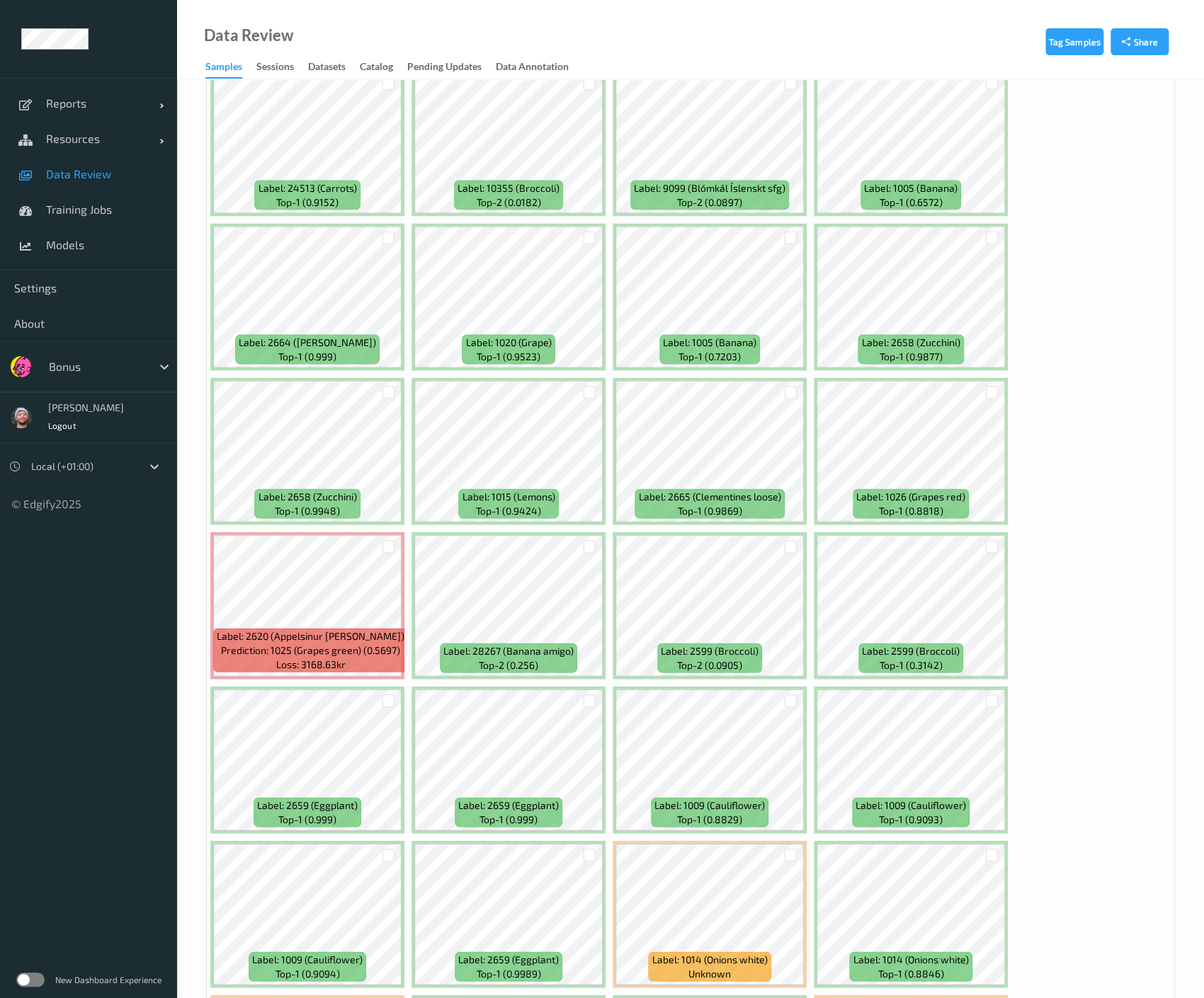
scroll to position [4129, 0]
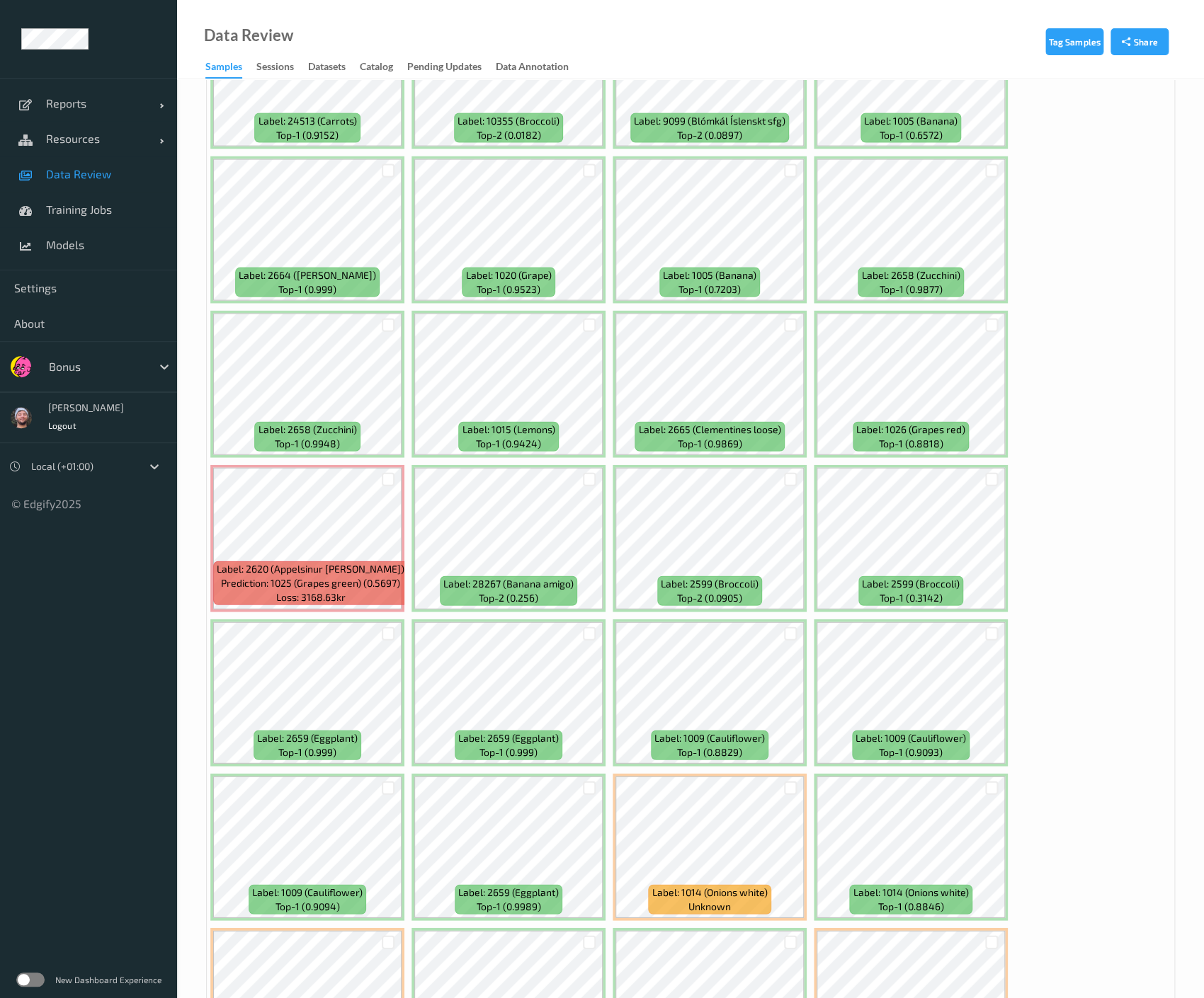
click at [380, 468] on div at bounding box center [388, 479] width 26 height 23
click at [387, 473] on div at bounding box center [389, 479] width 14 height 14
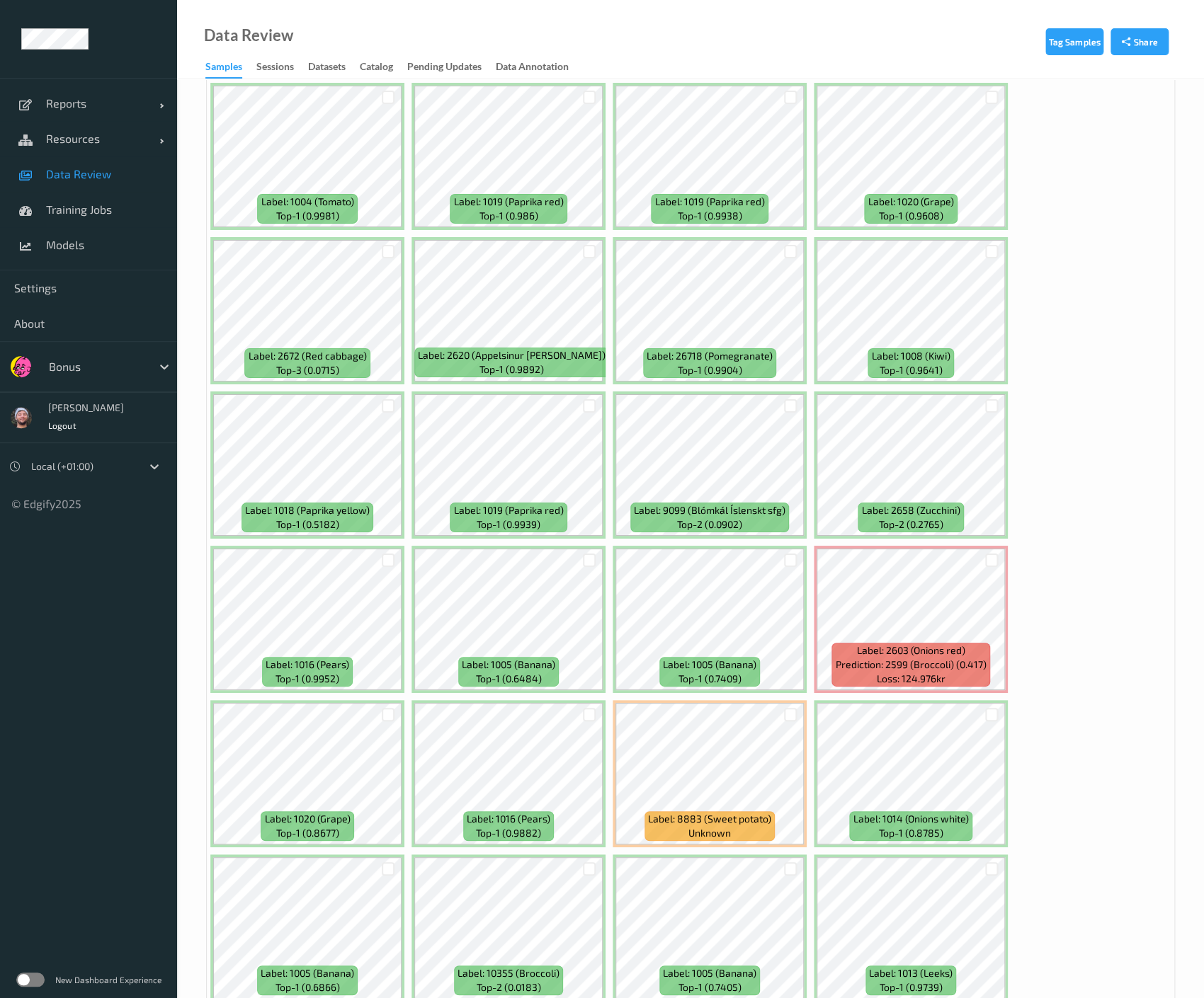
scroll to position [5132, 0]
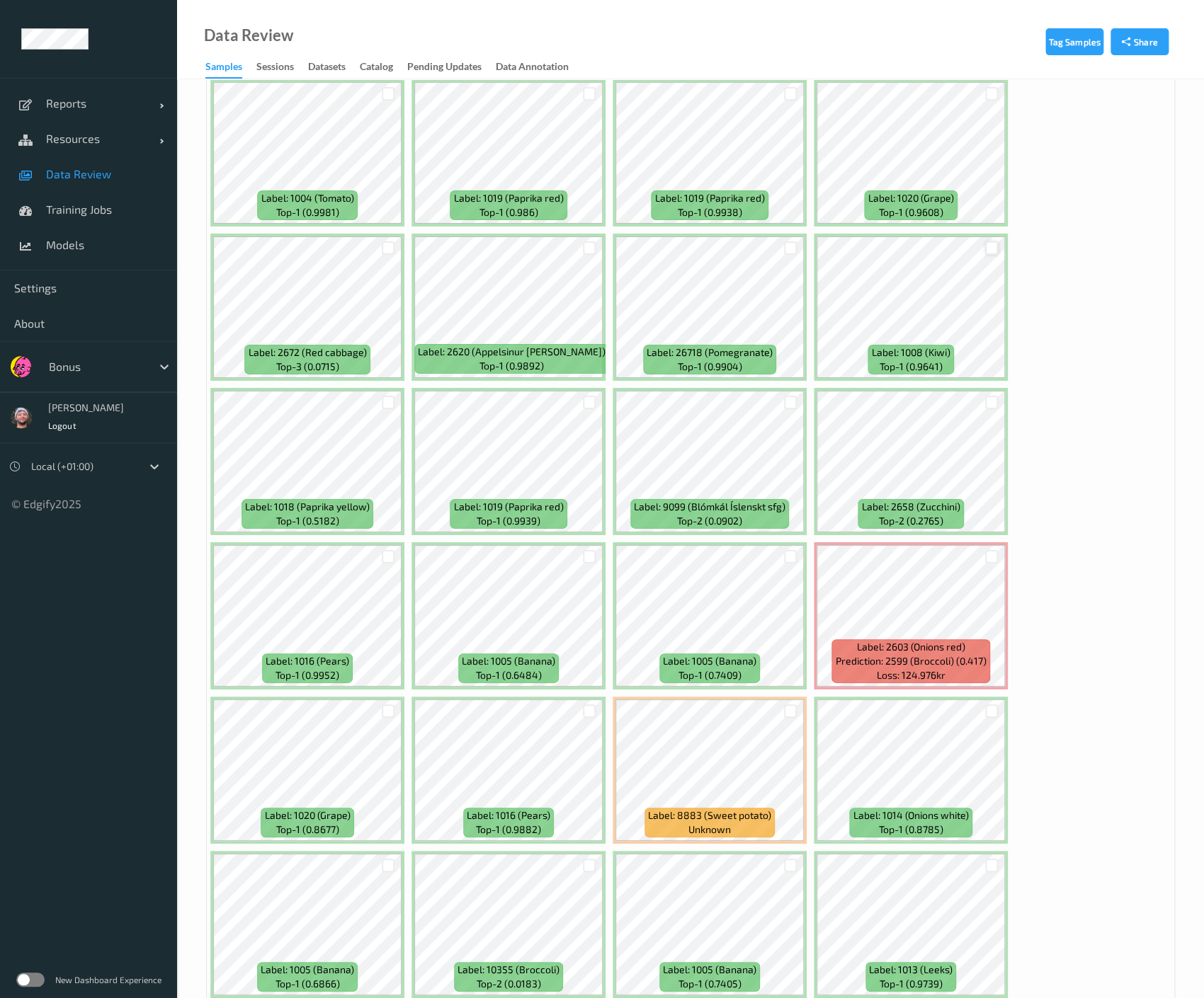
click at [985, 242] on div at bounding box center [992, 249] width 14 height 14
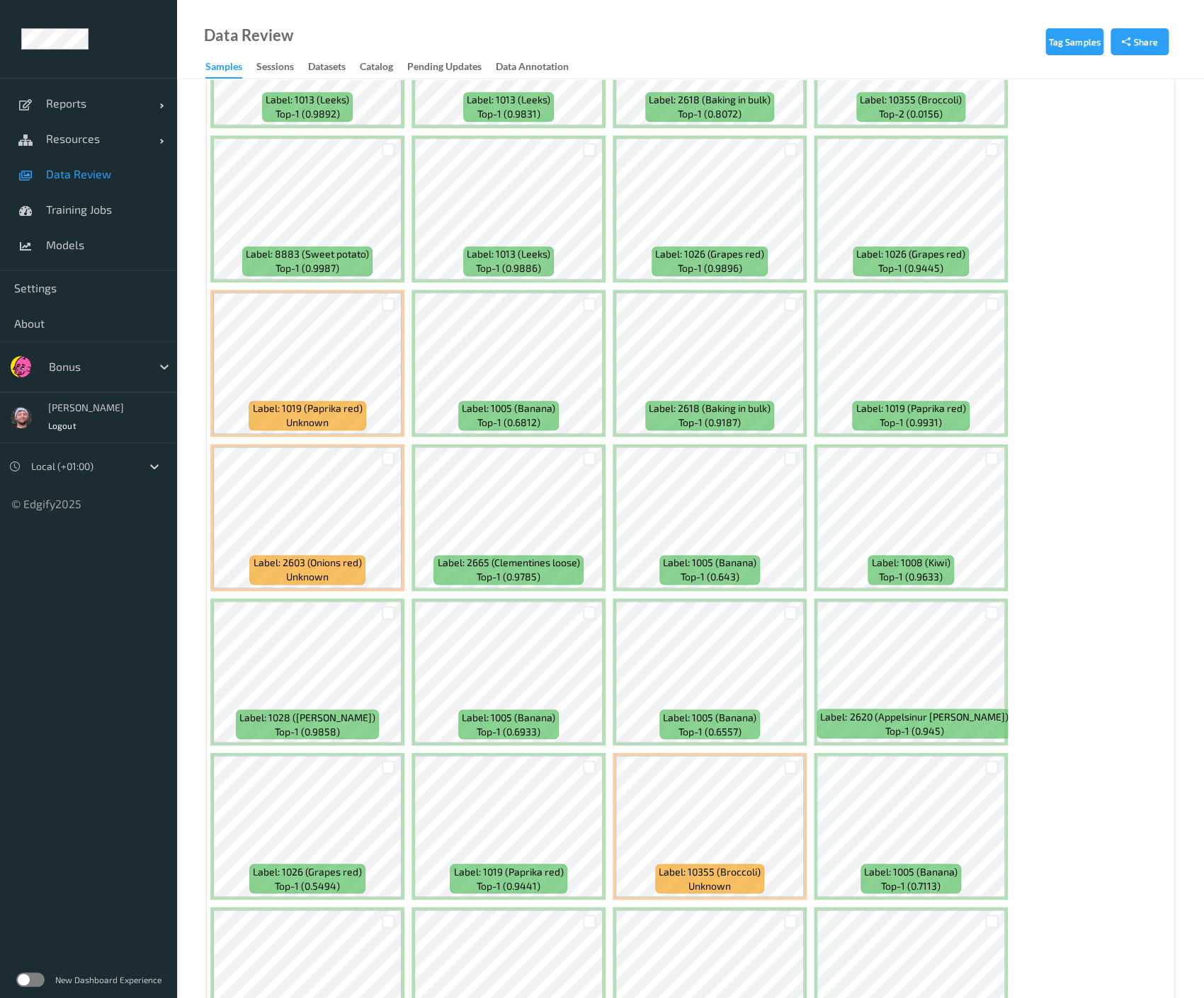
scroll to position [6155, 0]
click at [394, 452] on div at bounding box center [389, 459] width 14 height 14
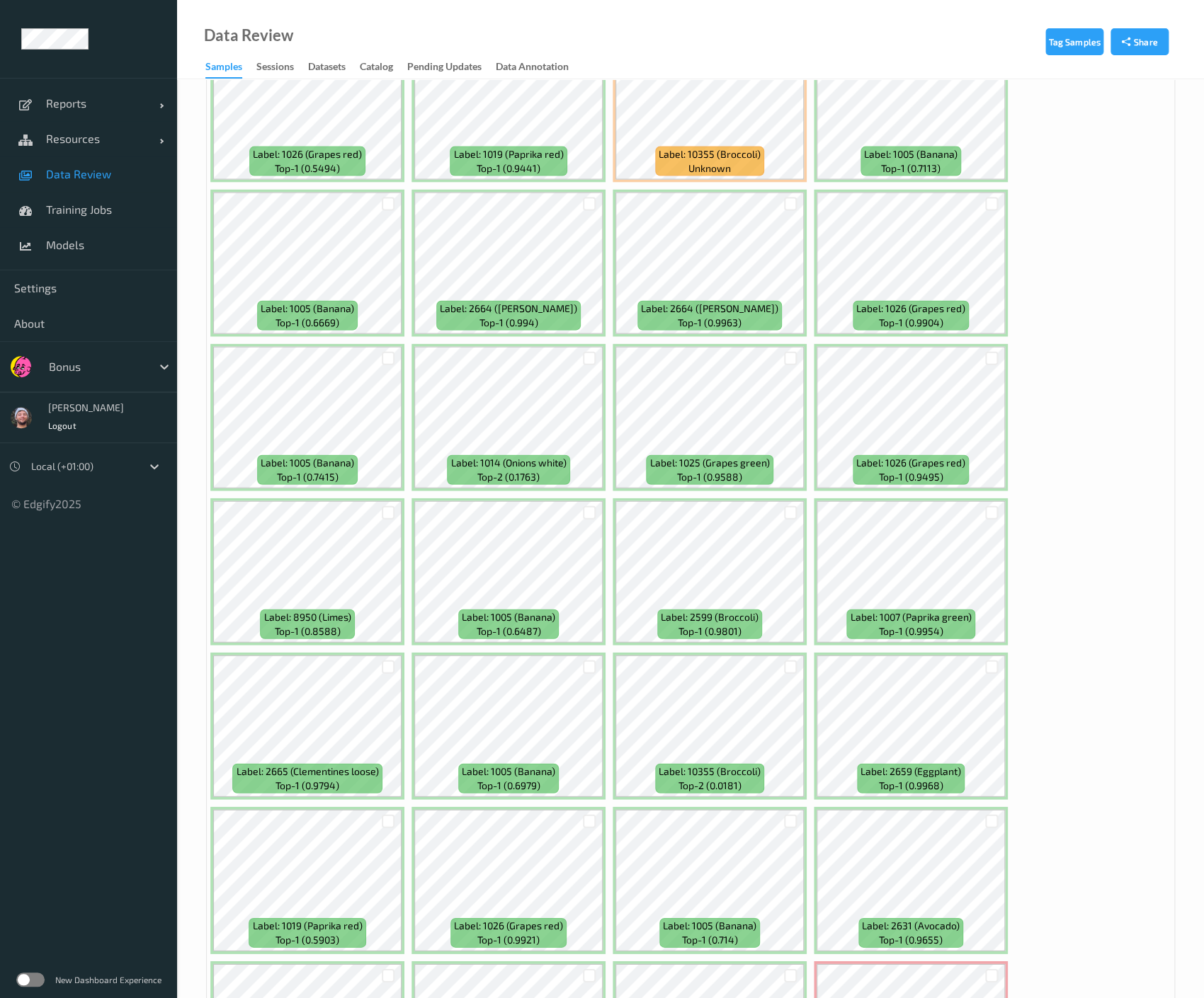
scroll to position [7168, 0]
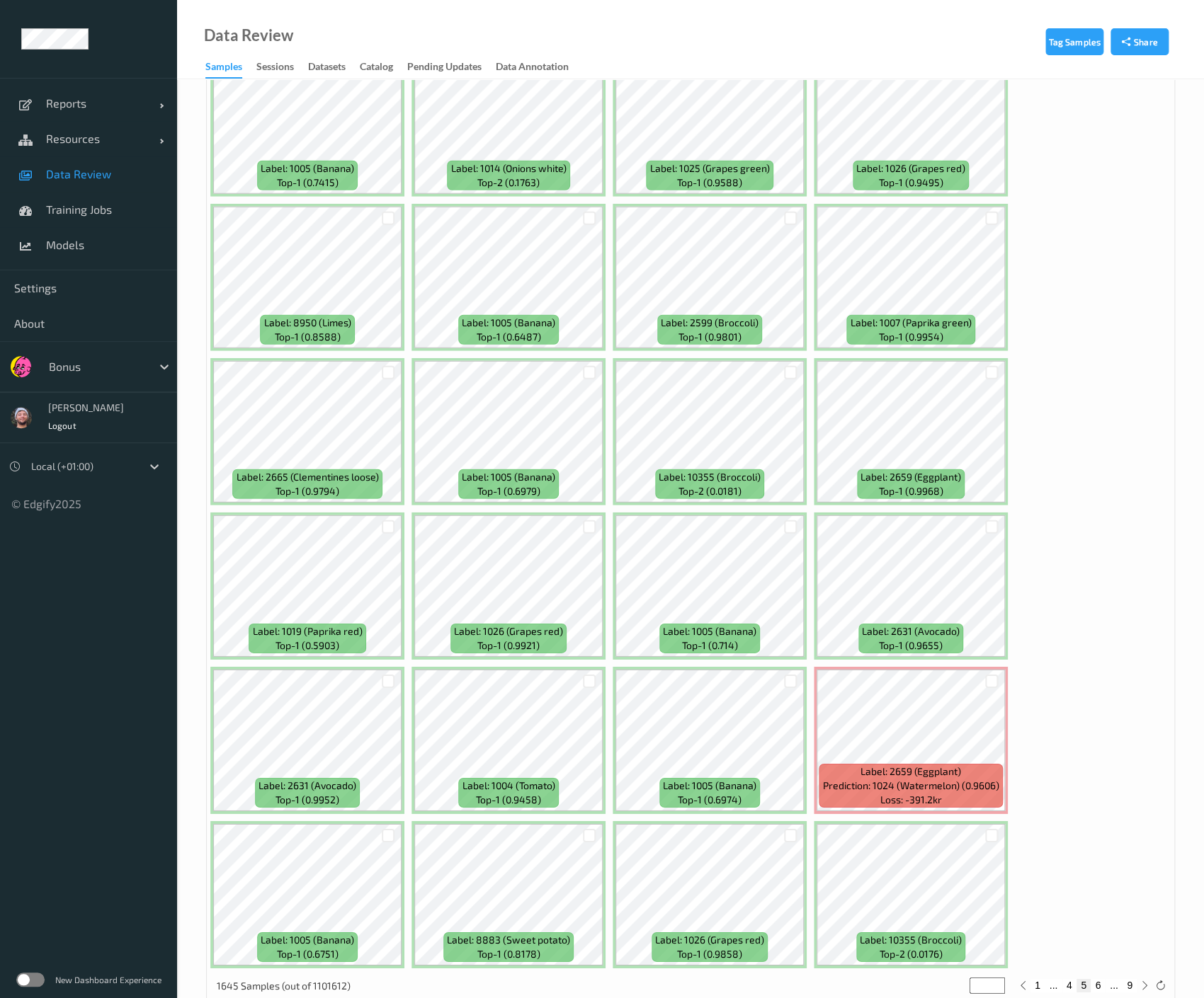
click at [1095, 979] on button "6" at bounding box center [1097, 985] width 14 height 13
type input "*"
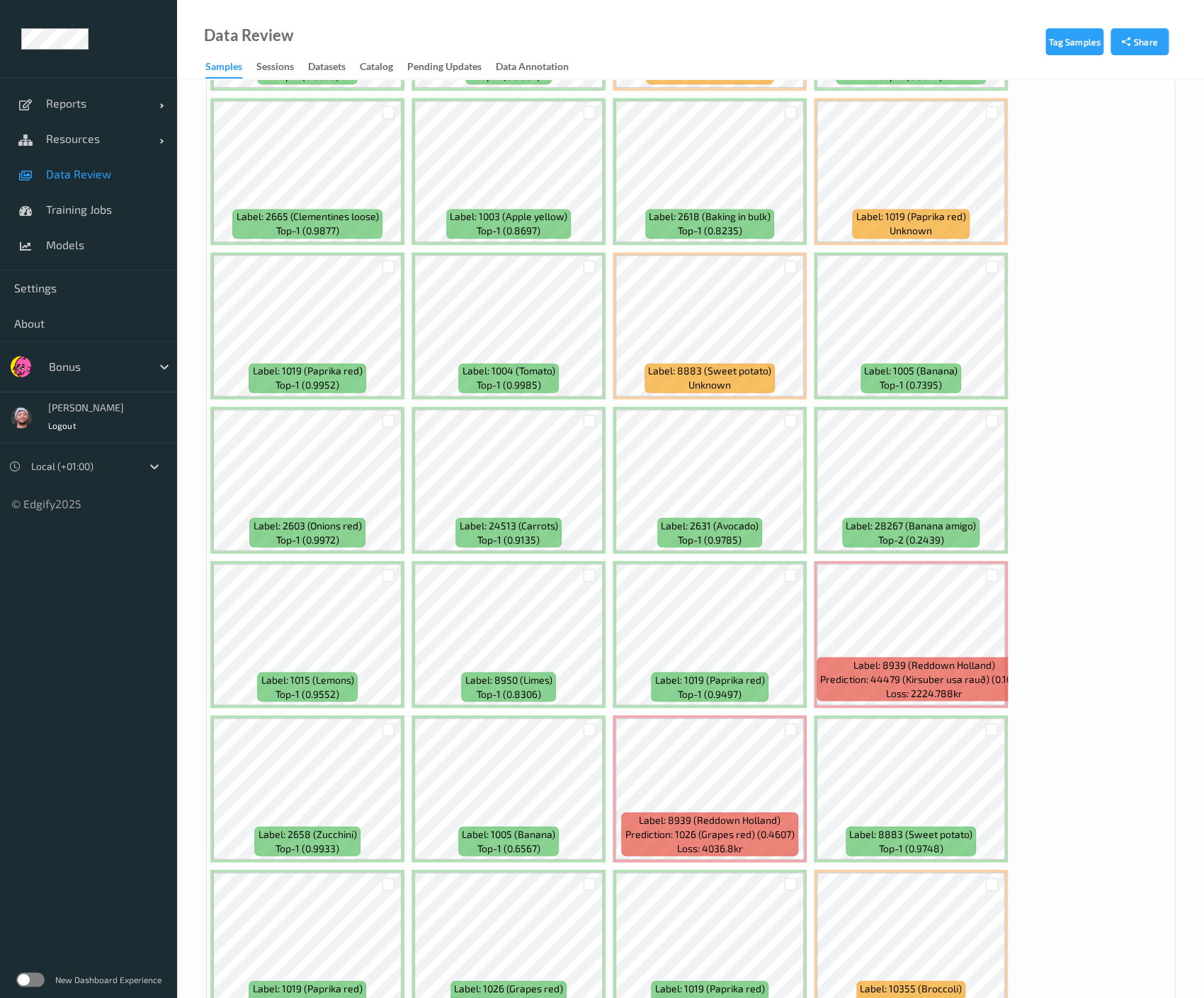
scroll to position [972, 0]
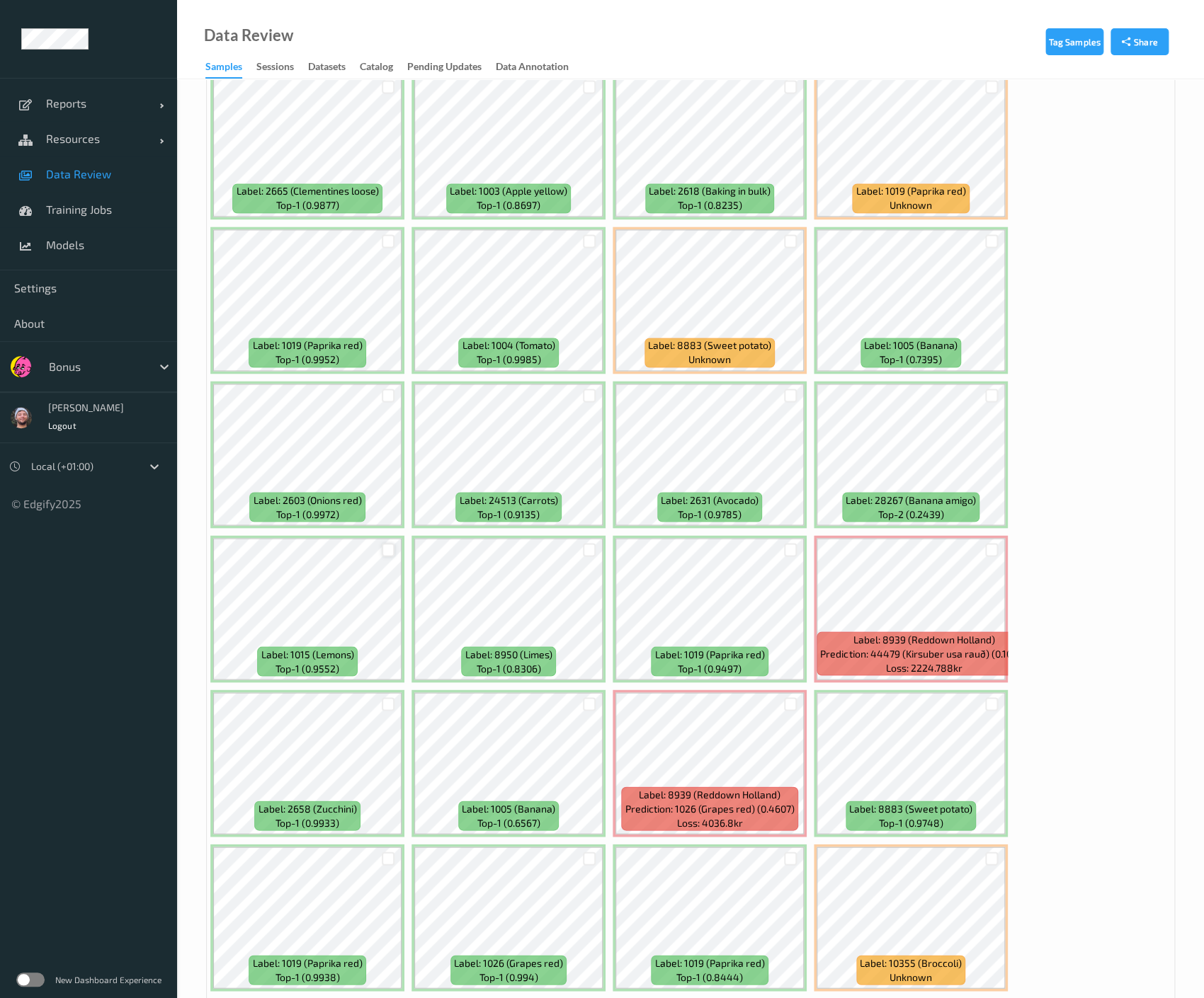
click at [390, 548] on div at bounding box center [389, 550] width 14 height 14
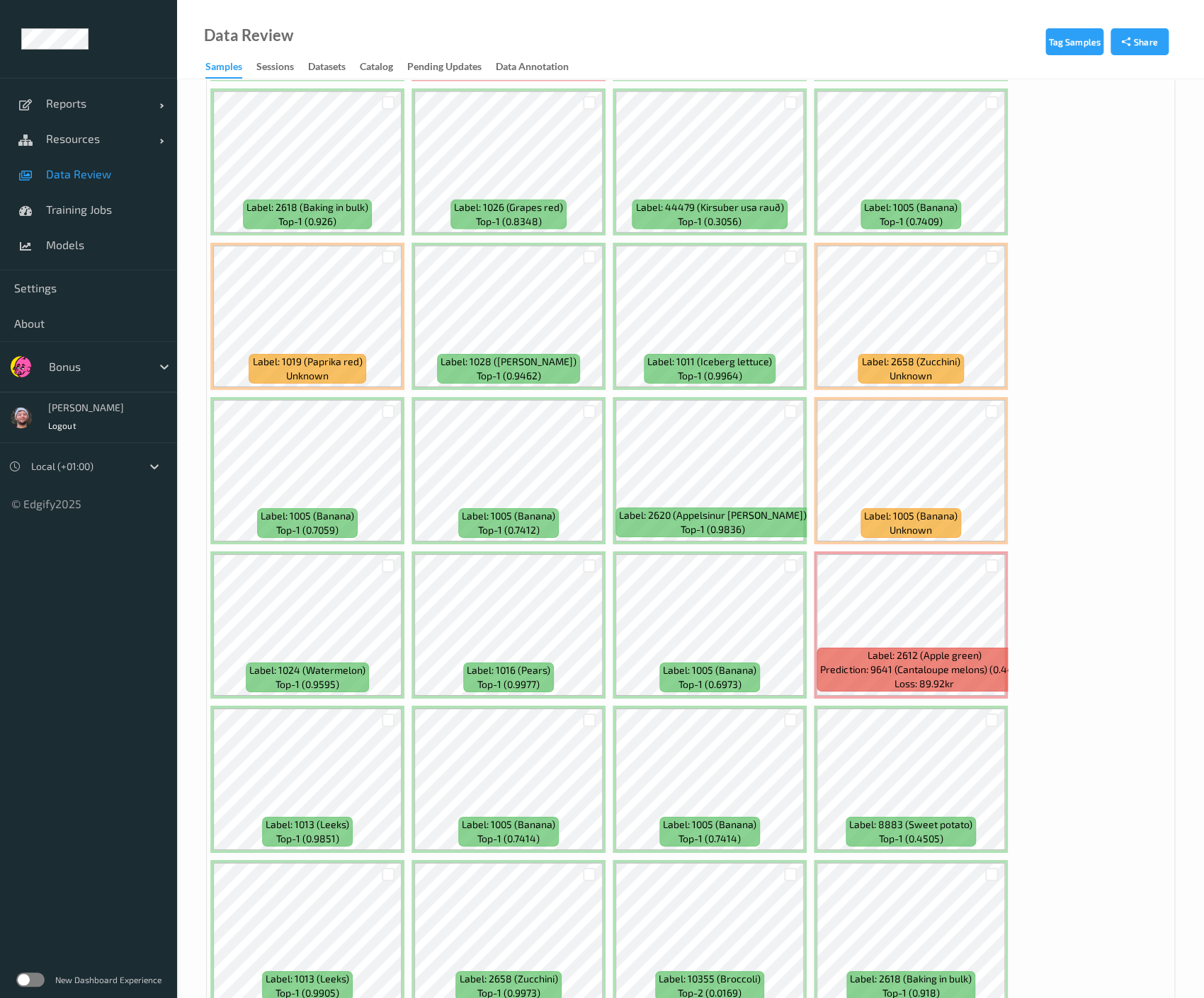
scroll to position [2040, 0]
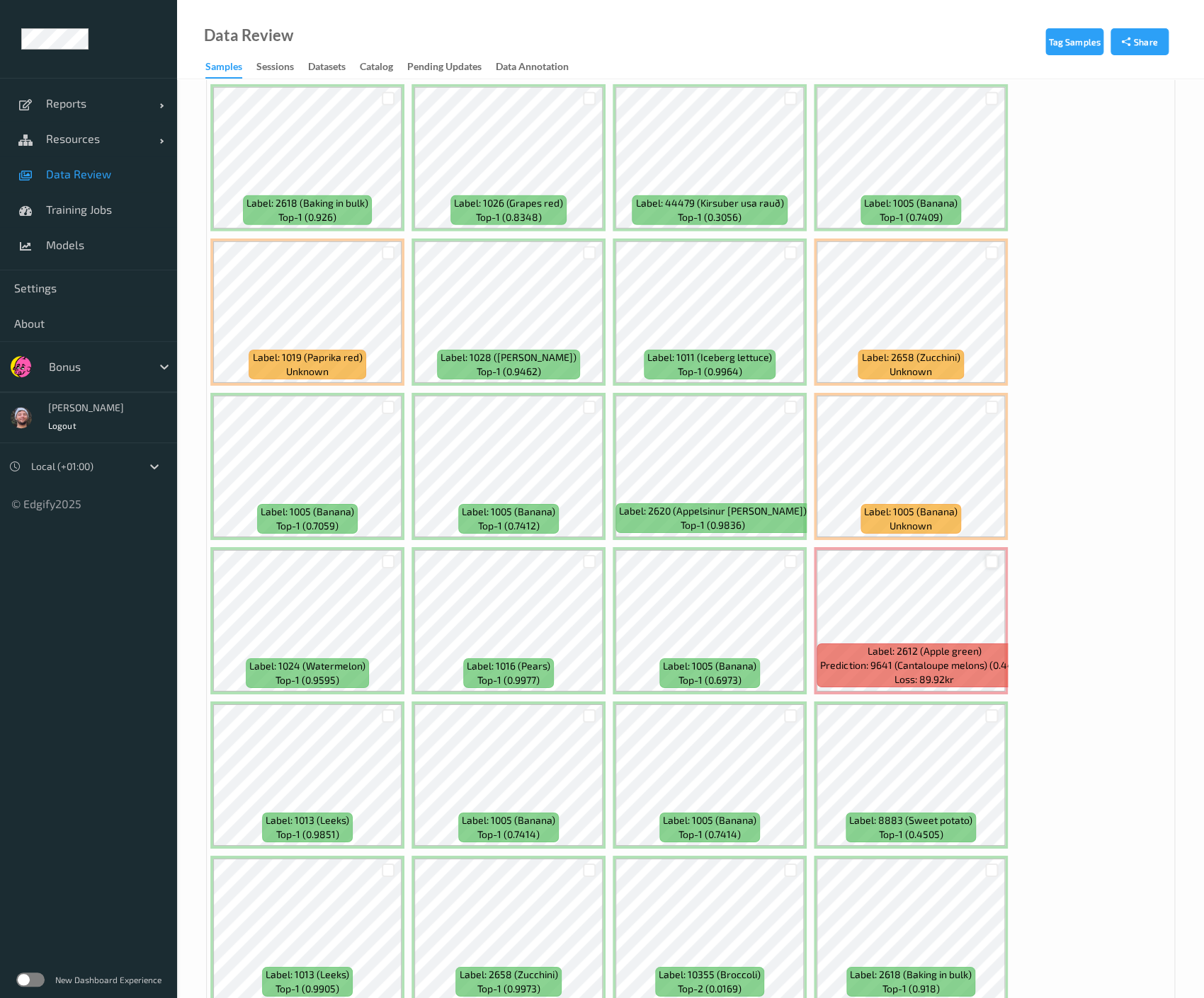
click at [991, 555] on div at bounding box center [992, 562] width 14 height 14
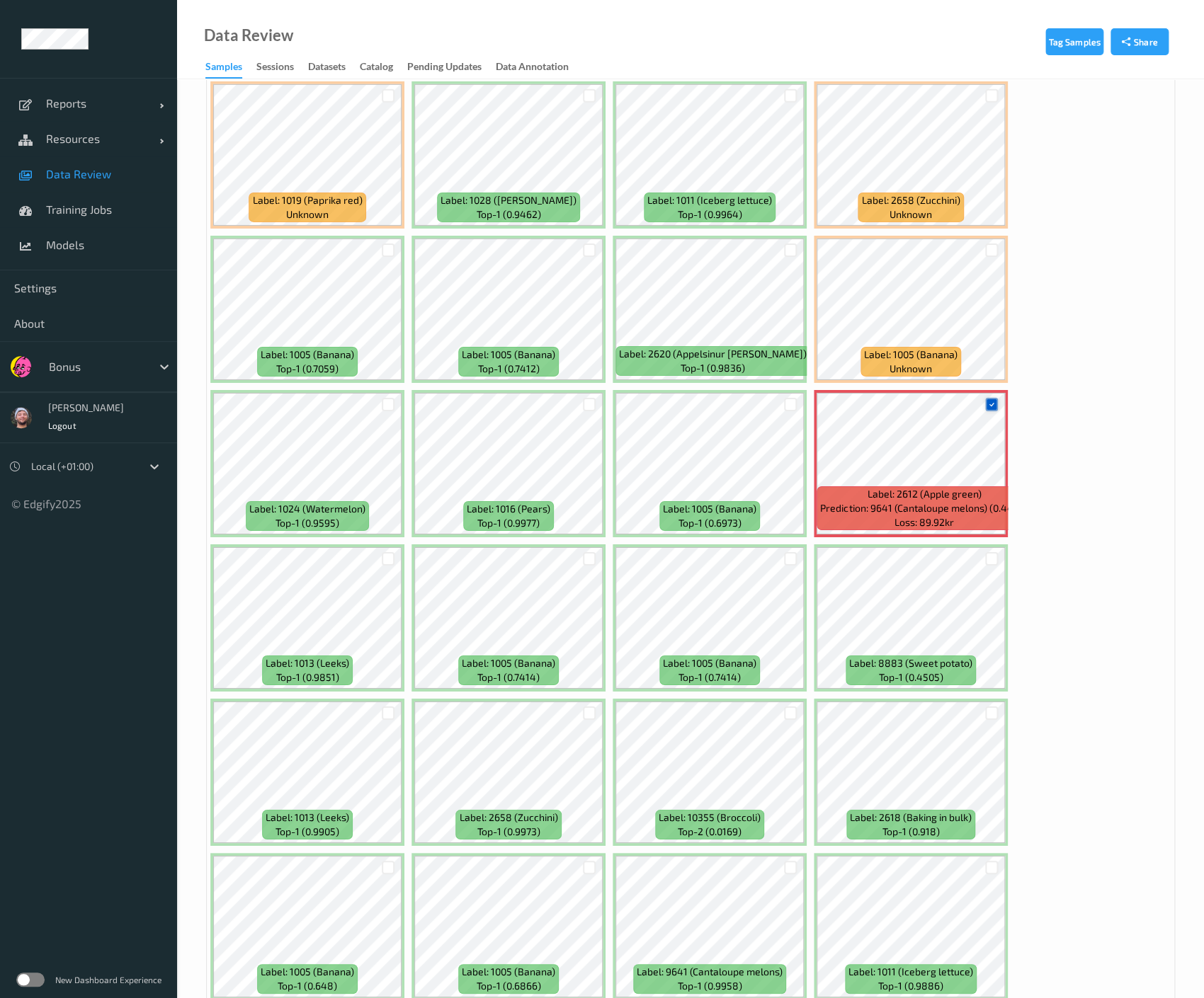
scroll to position [2257, 0]
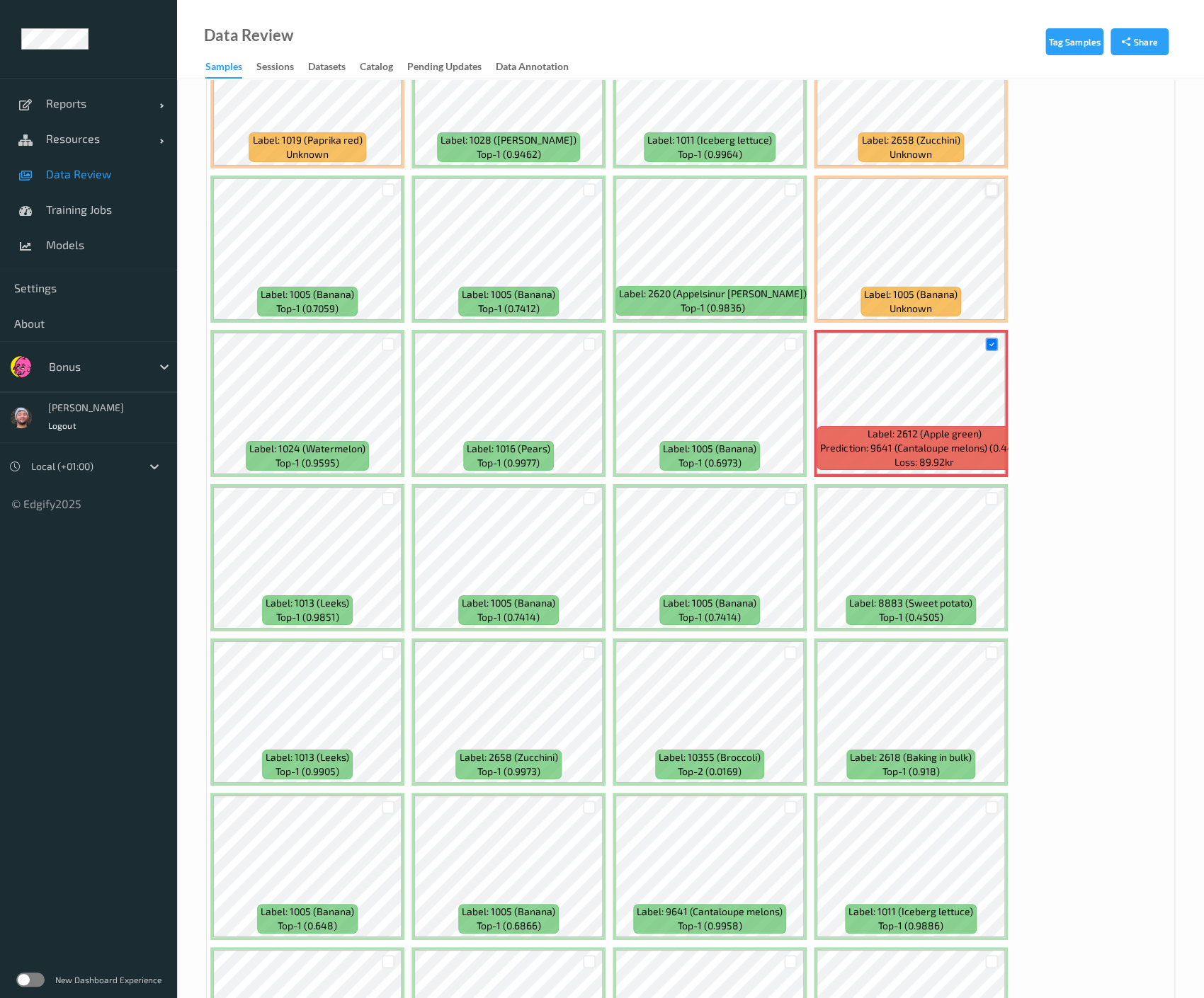
click at [990, 183] on div at bounding box center [992, 190] width 14 height 14
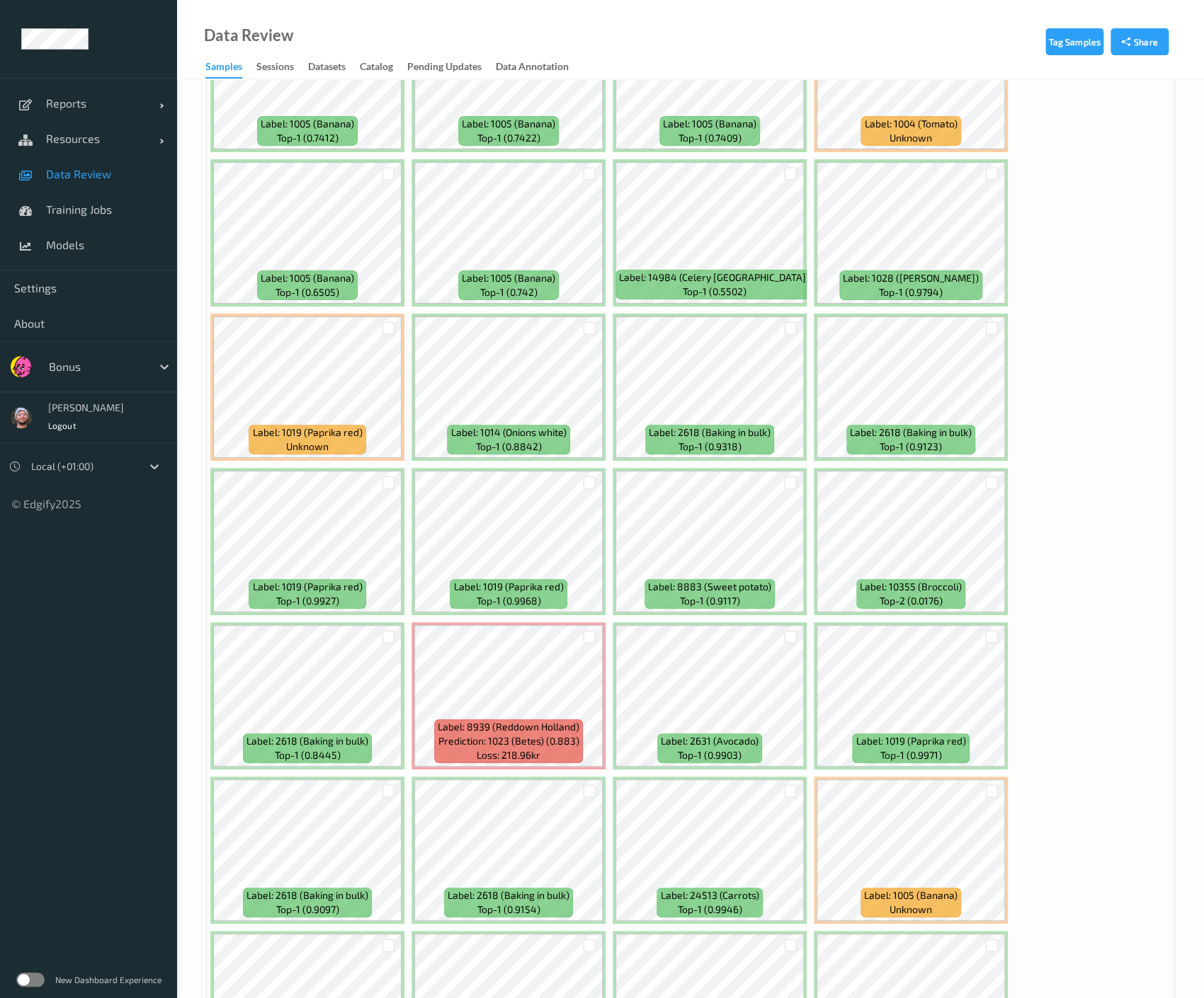
scroll to position [5359, 0]
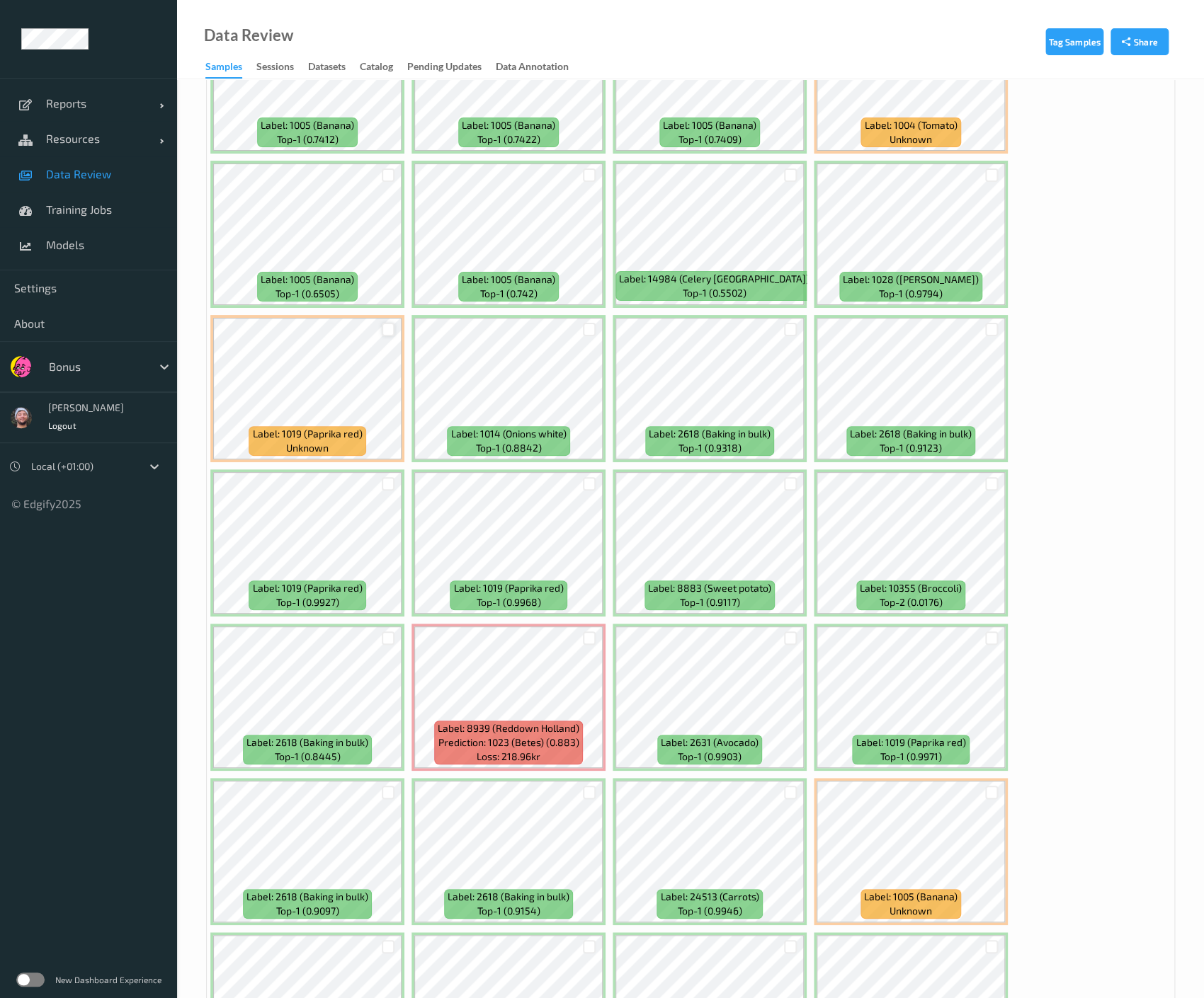
click at [386, 323] on div at bounding box center [389, 330] width 14 height 14
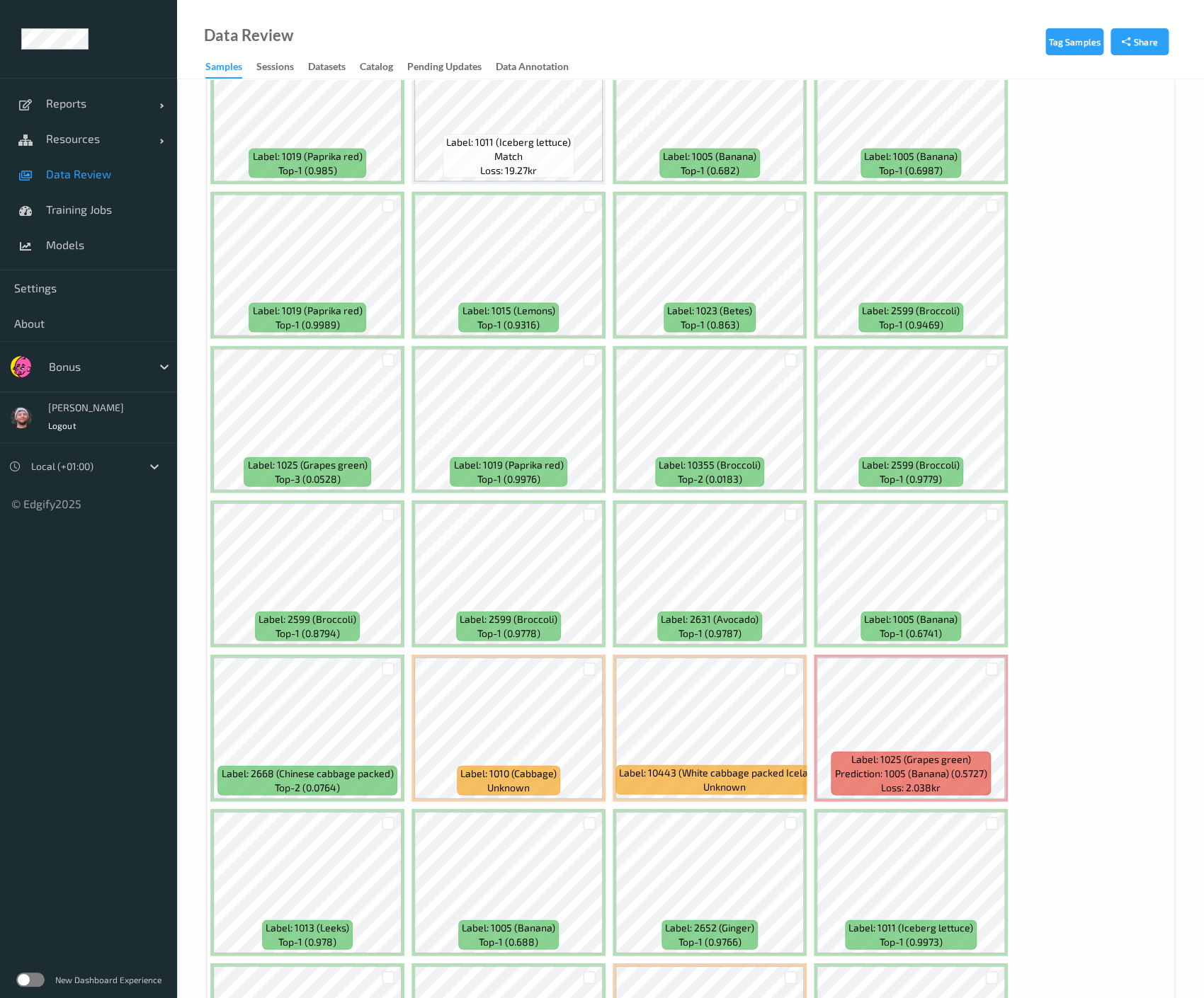
scroll to position [6729, 0]
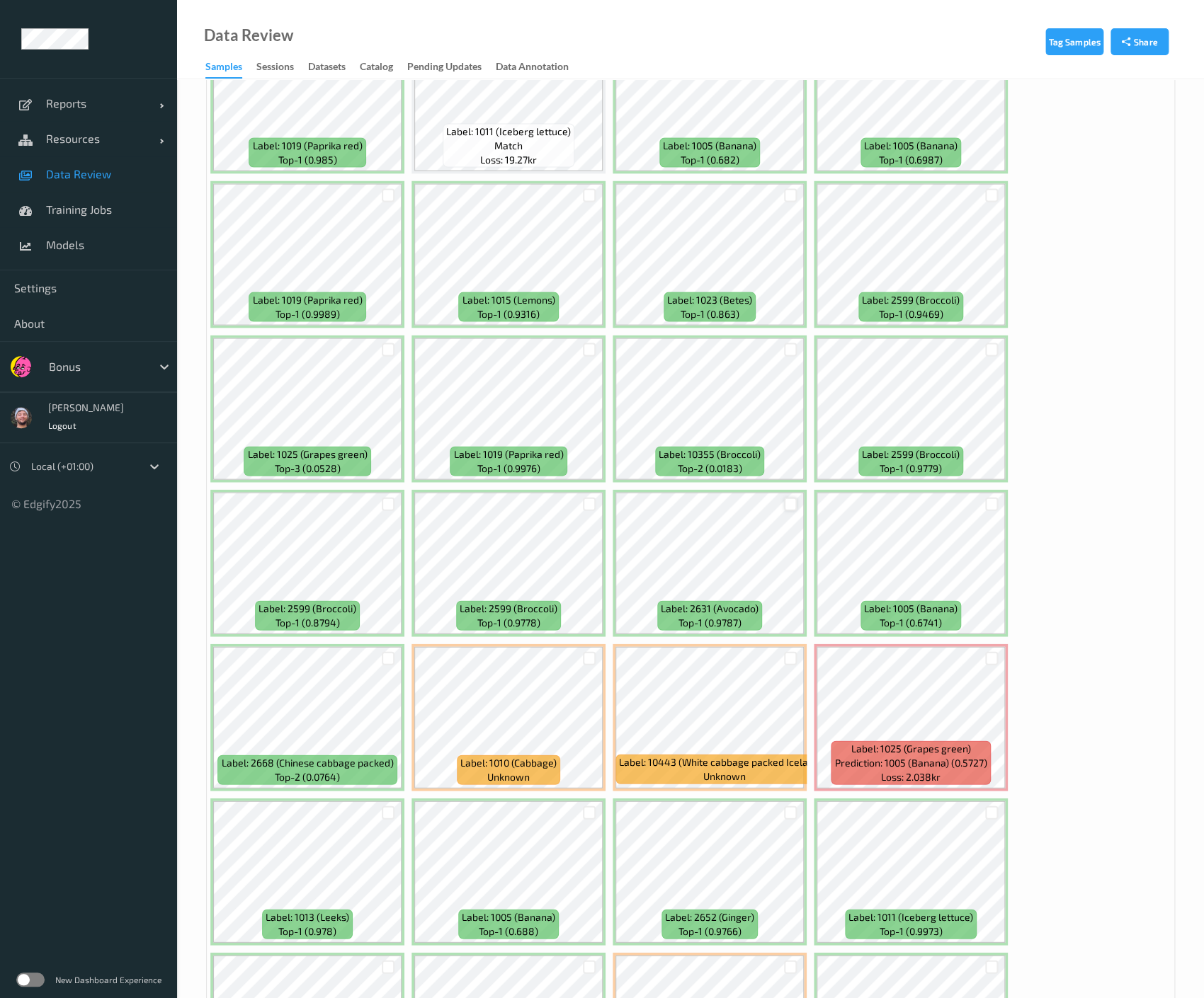
click at [784, 497] on div at bounding box center [791, 504] width 14 height 14
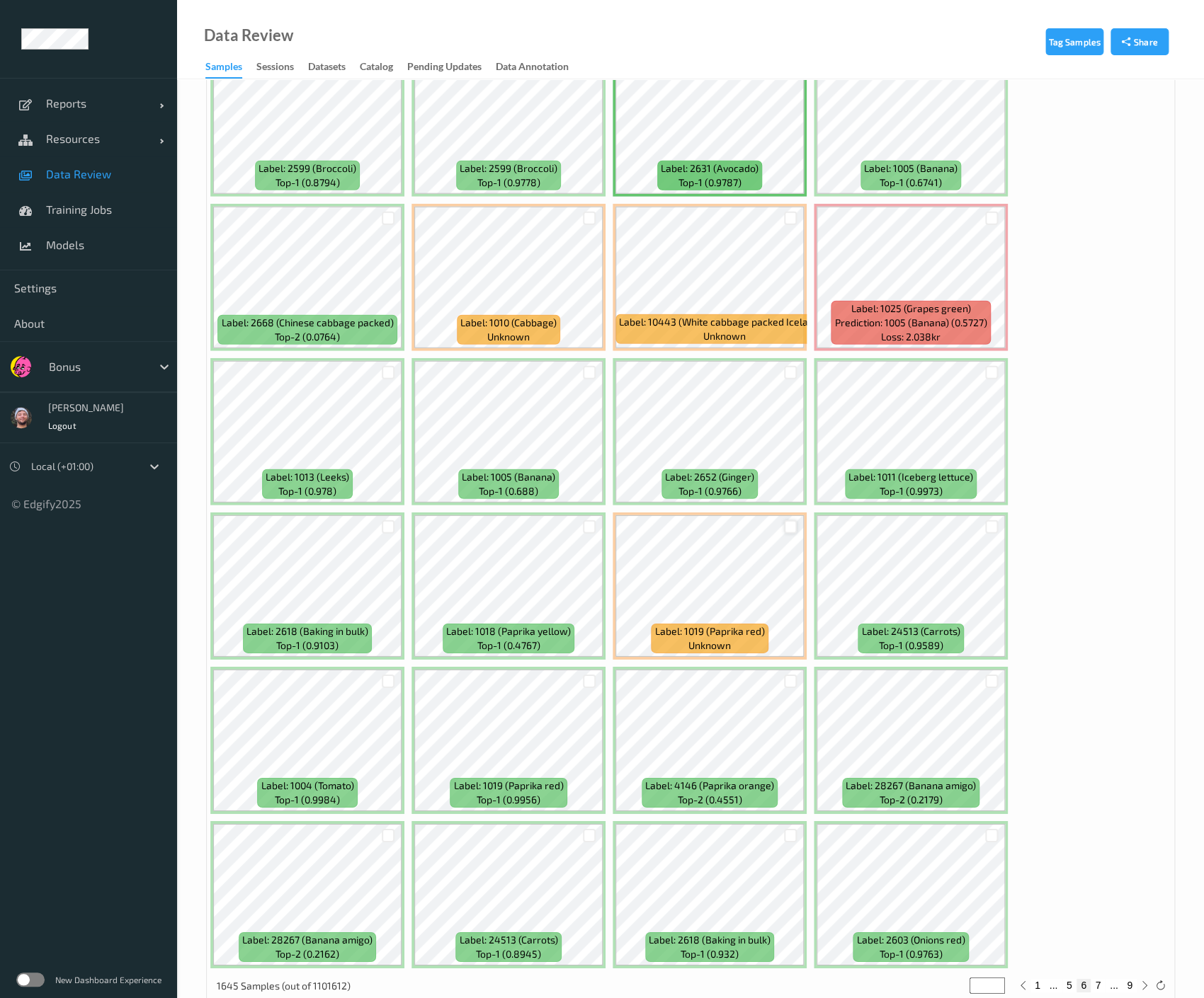
click at [793, 521] on div at bounding box center [791, 527] width 14 height 14
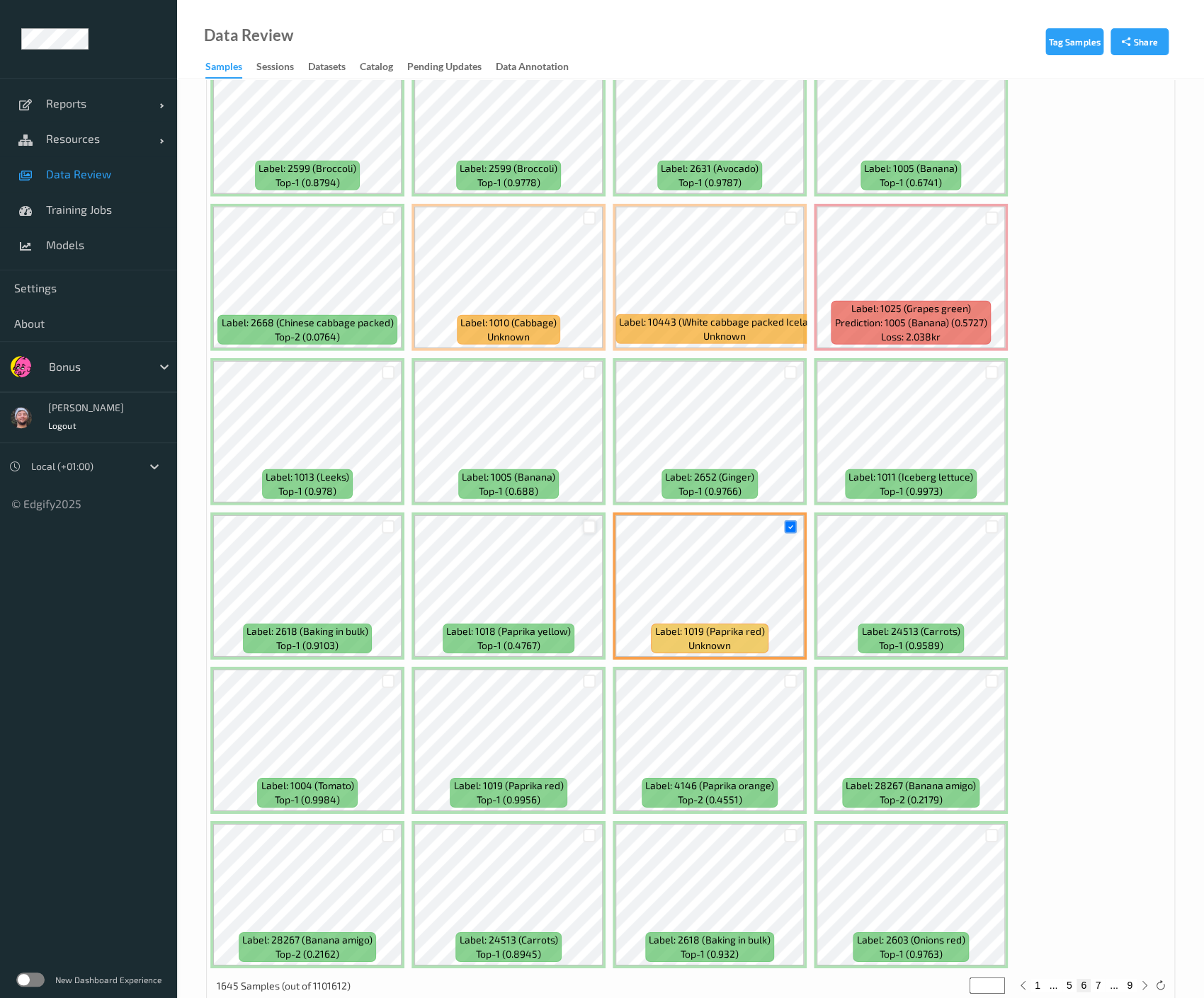
click at [586, 521] on div at bounding box center [589, 527] width 14 height 14
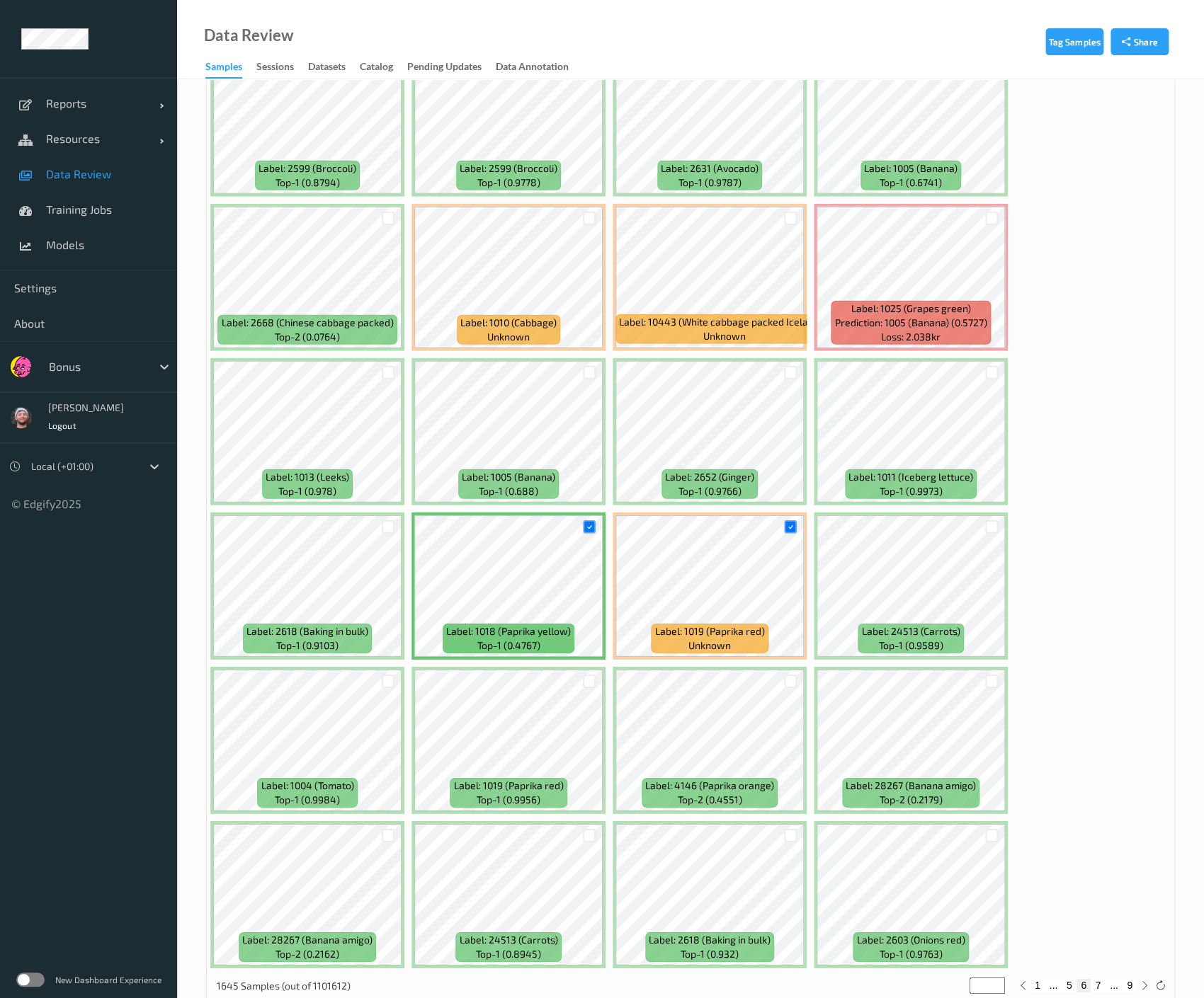
click at [1099, 979] on button "7" at bounding box center [1097, 985] width 14 height 13
type input "*"
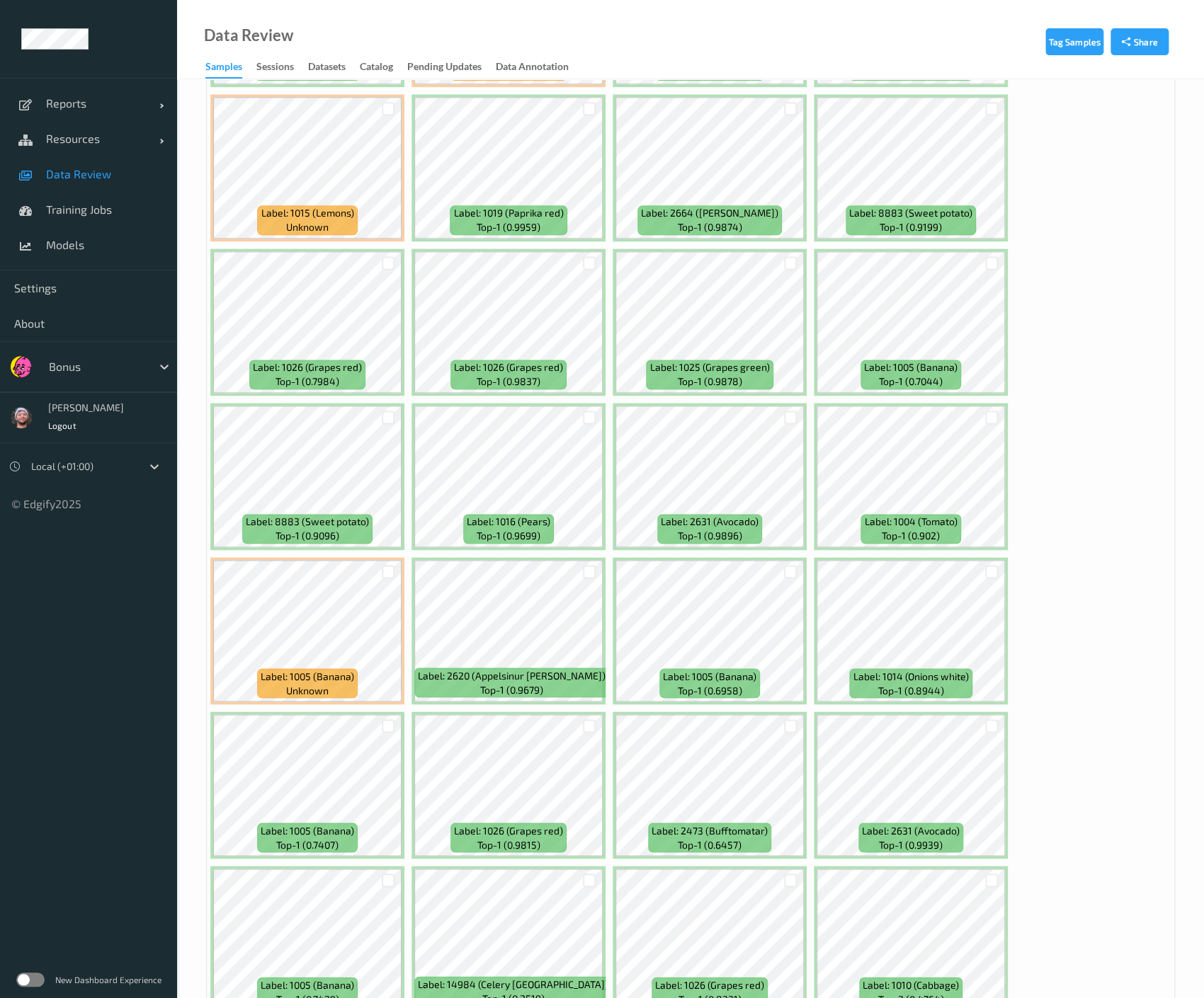
scroll to position [796, 0]
click at [785, 721] on div at bounding box center [791, 725] width 14 height 14
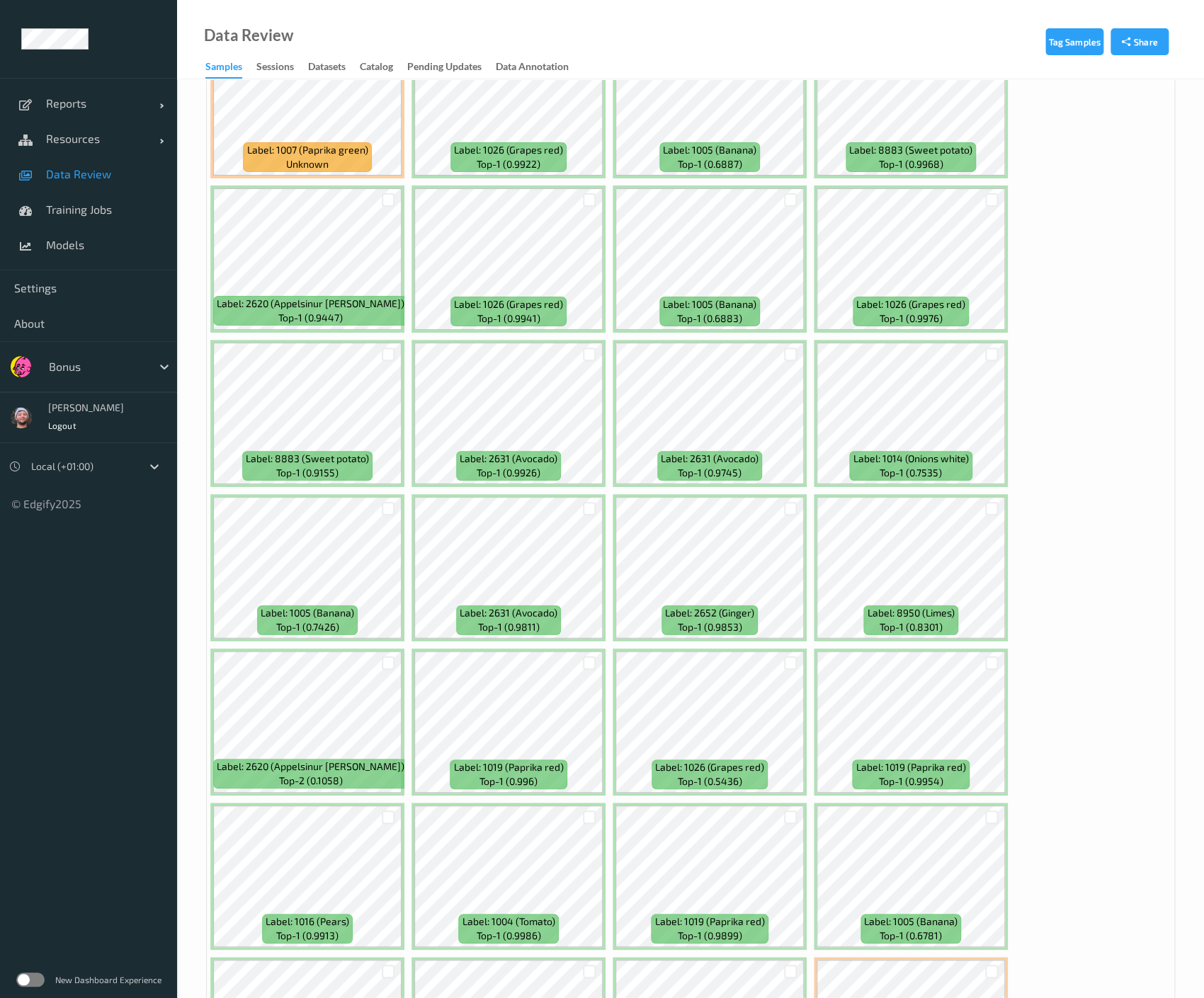
scroll to position [2710, 0]
click at [987, 348] on div at bounding box center [992, 355] width 14 height 14
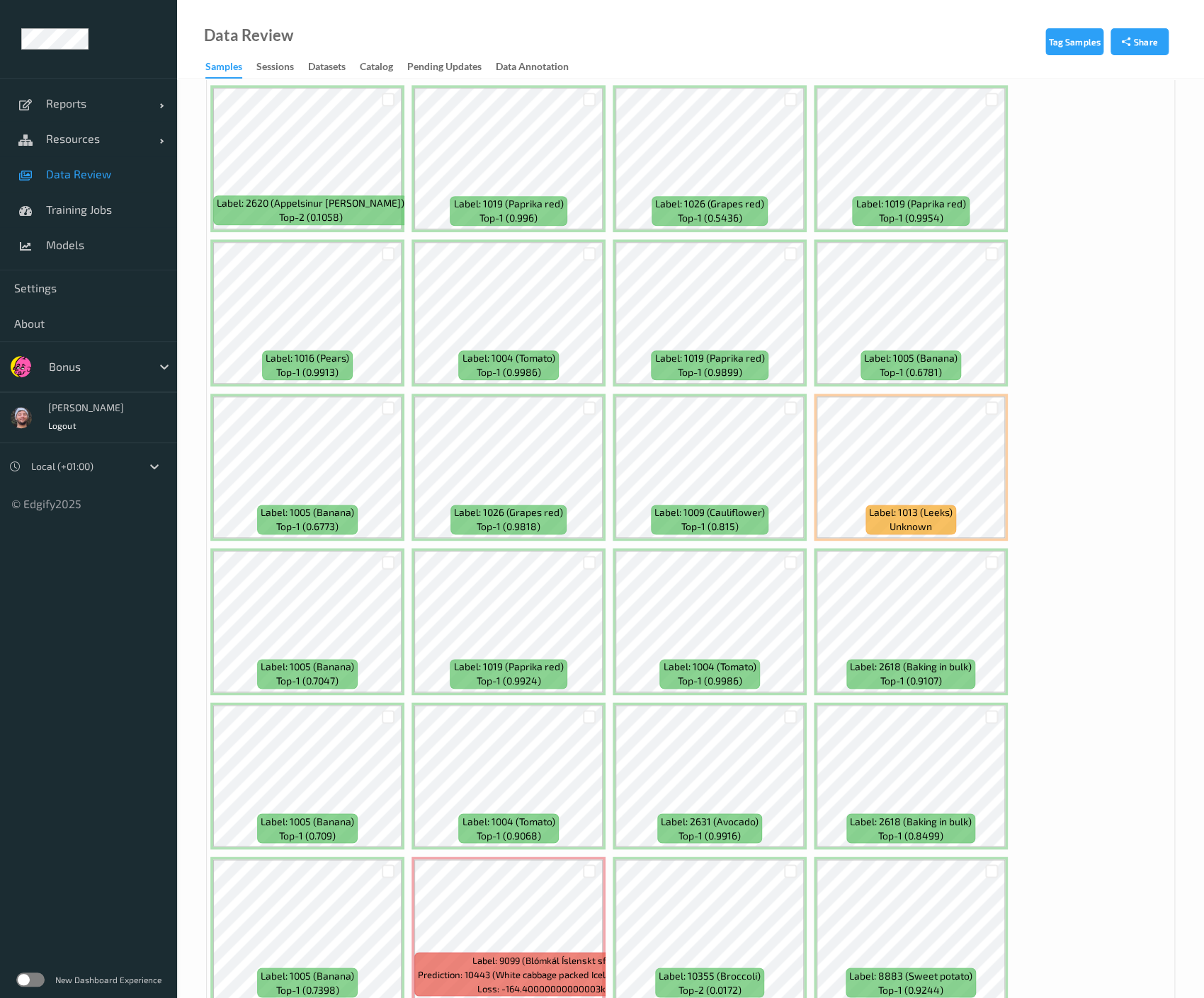
scroll to position [3281, 0]
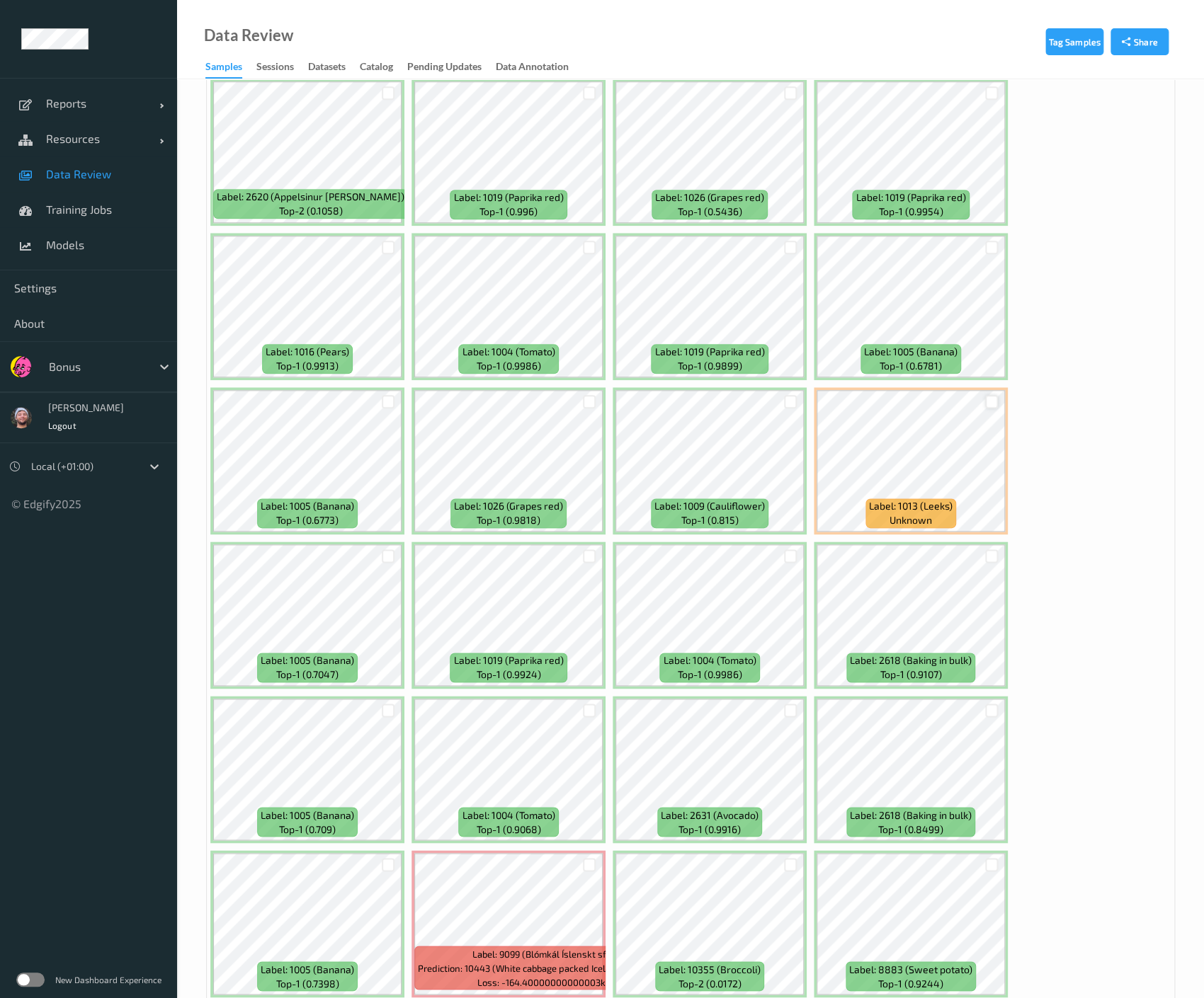
click at [987, 395] on div at bounding box center [992, 402] width 14 height 14
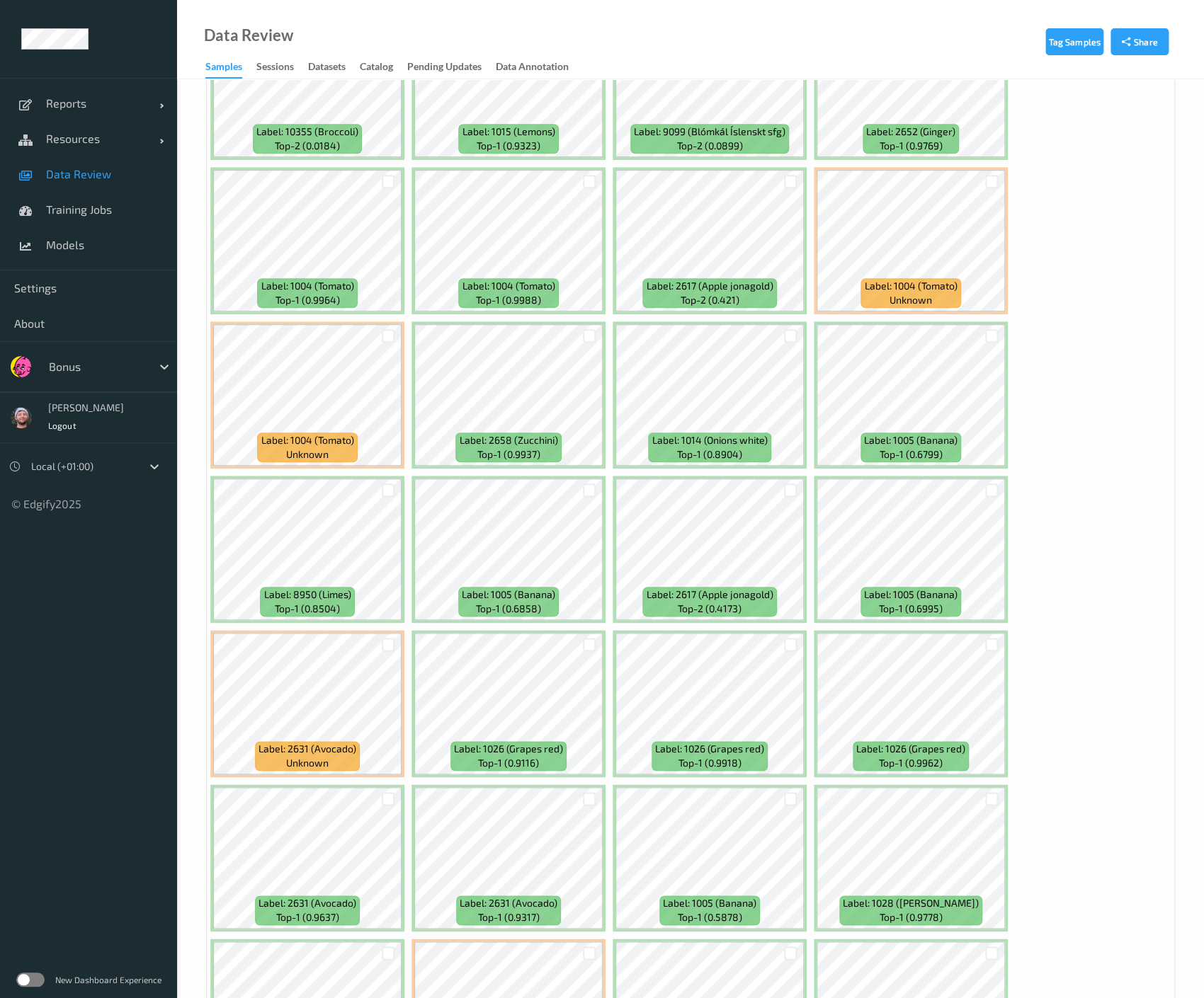
scroll to position [5834, 0]
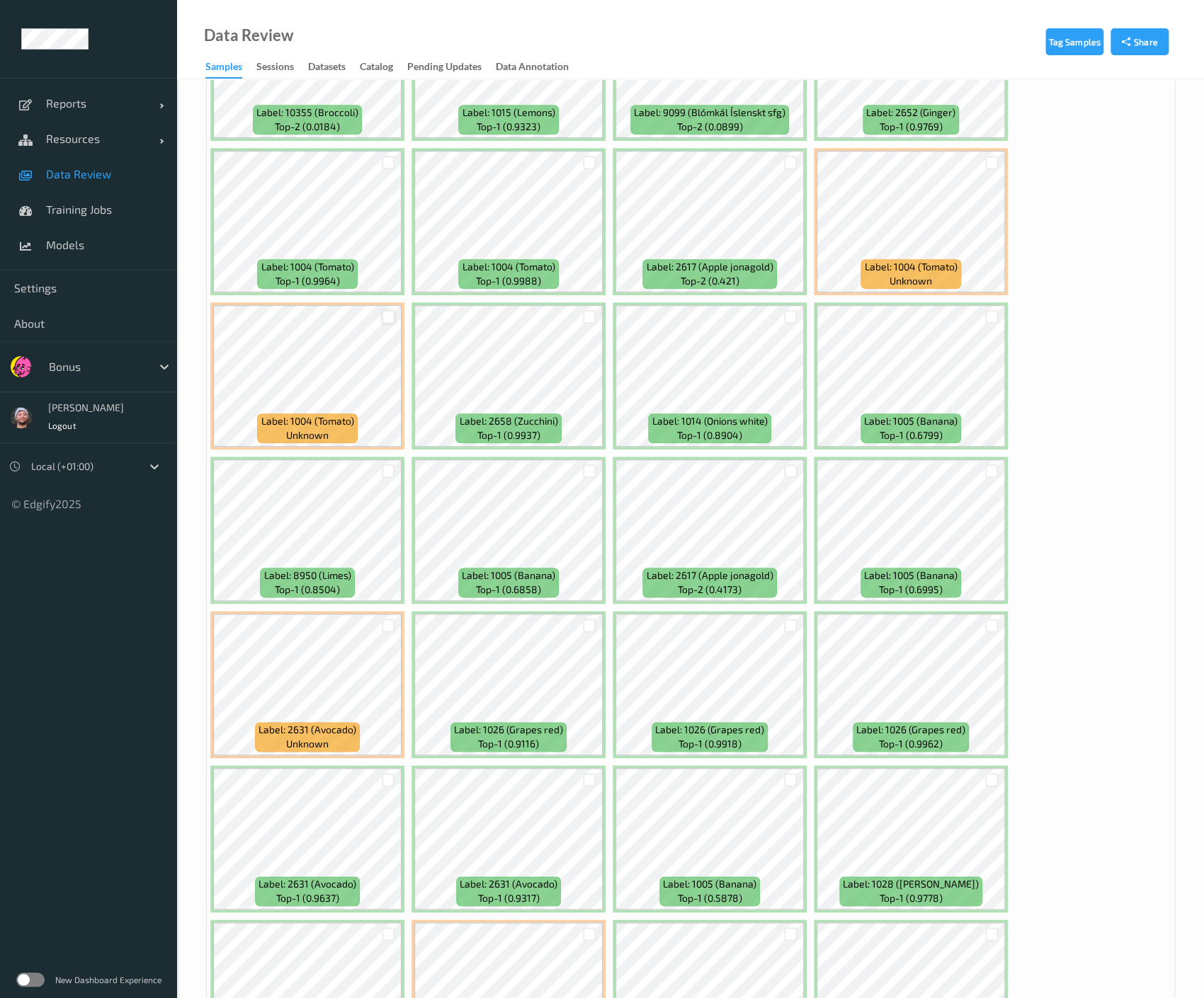
click at [386, 310] on div at bounding box center [389, 317] width 14 height 14
click at [985, 156] on div at bounding box center [992, 162] width 14 height 14
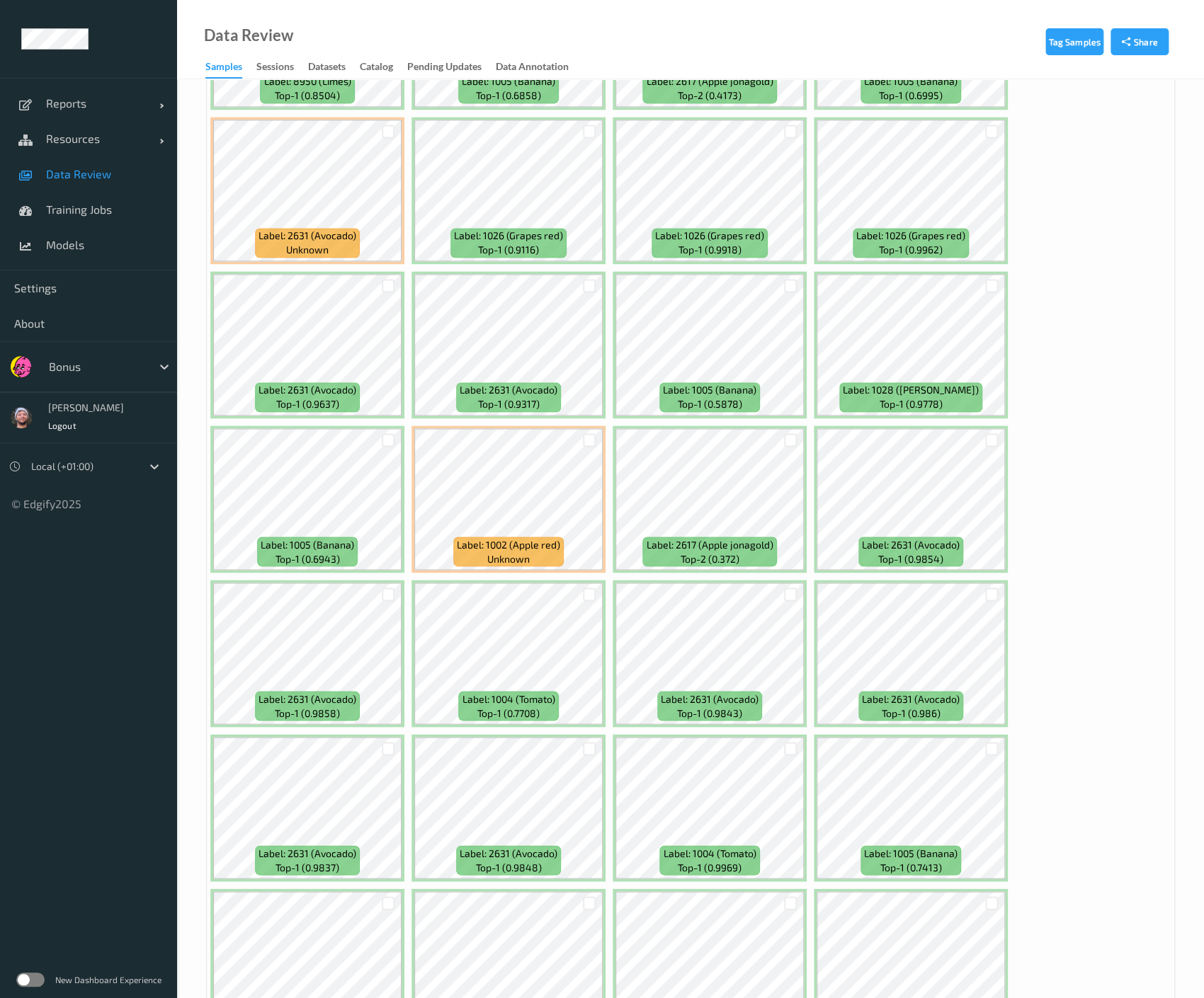
scroll to position [6329, 0]
click at [589, 432] on div at bounding box center [589, 439] width 14 height 14
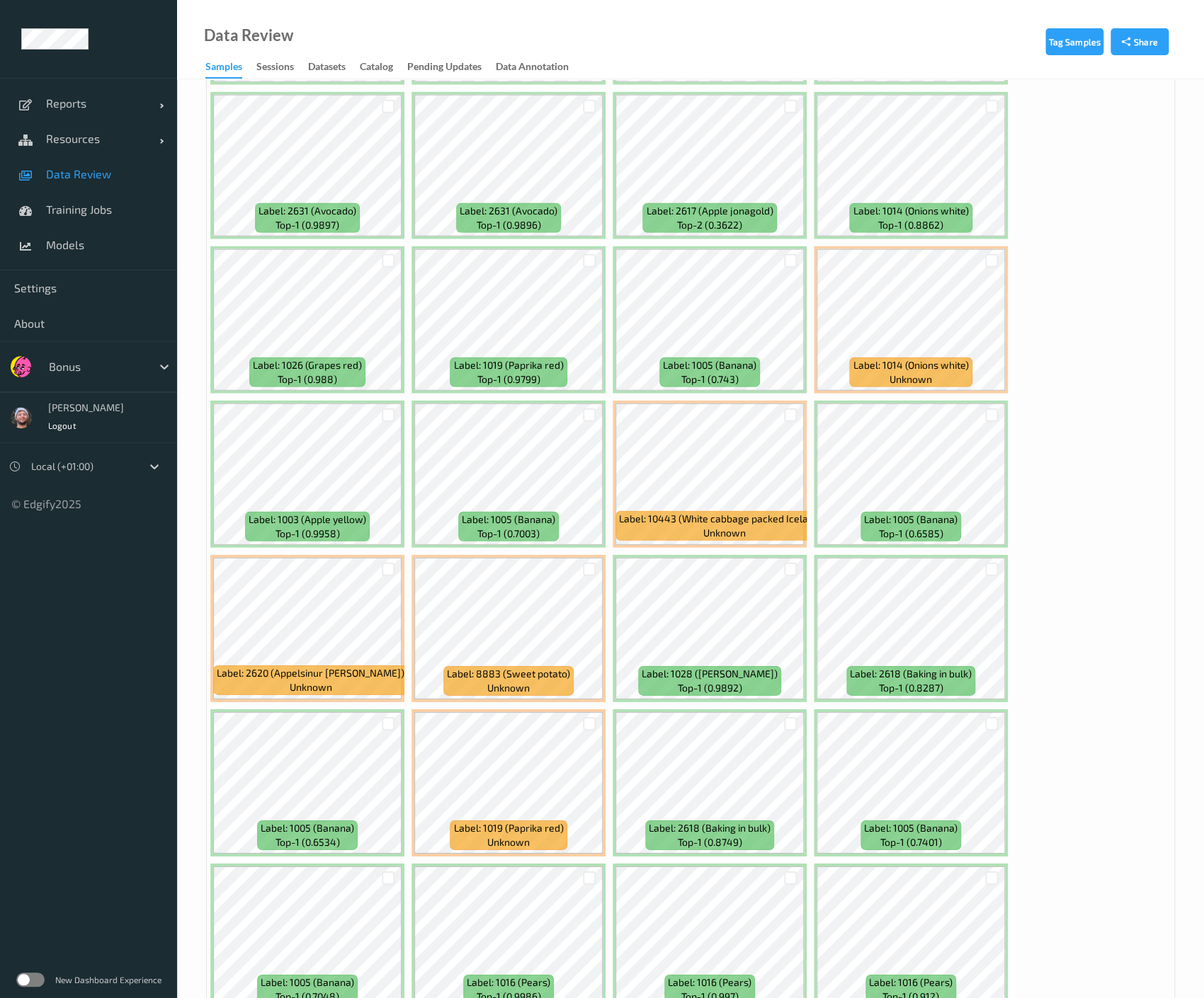
scroll to position [7168, 0]
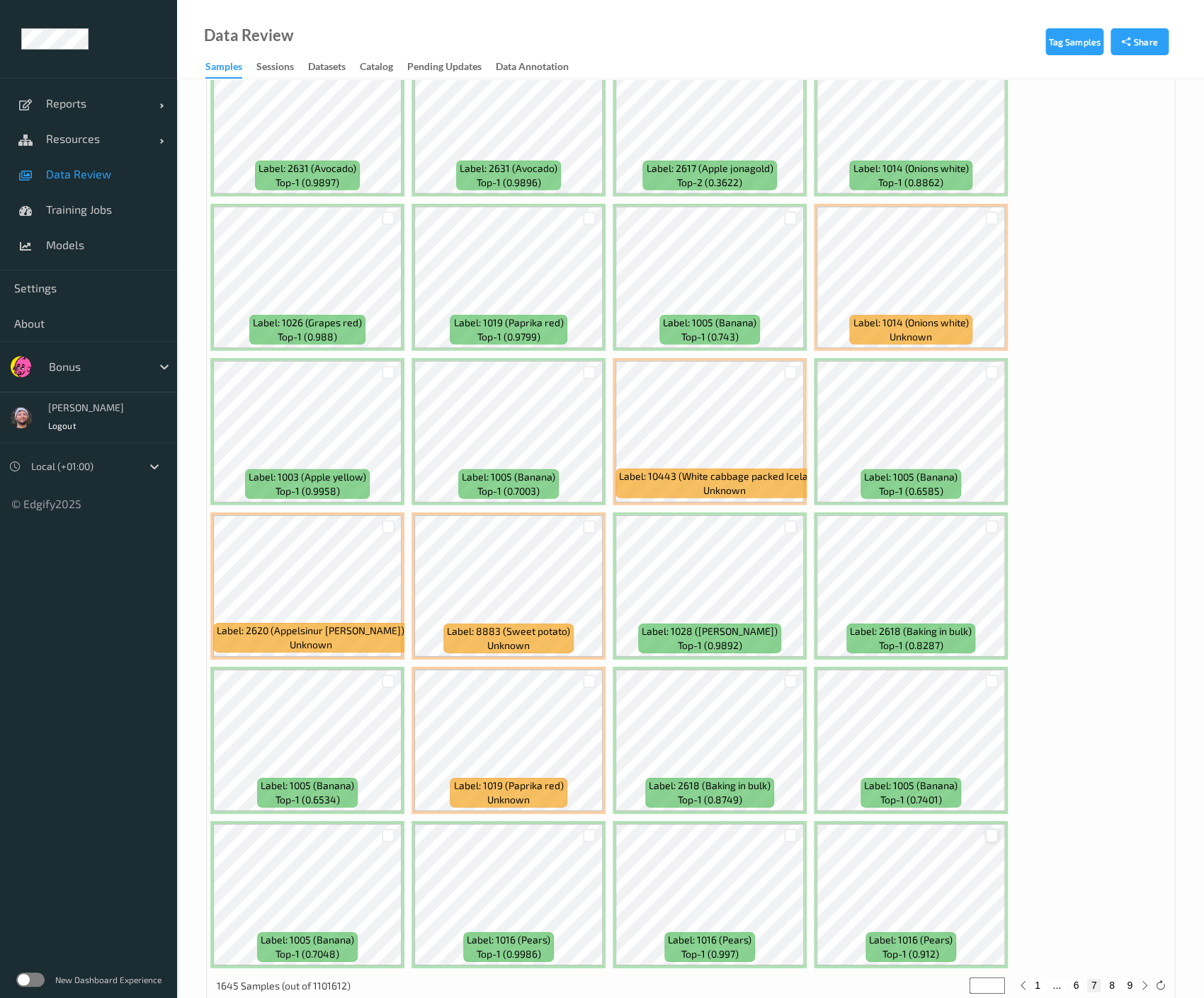
click at [995, 829] on div at bounding box center [992, 836] width 14 height 14
click at [1109, 979] on button "8" at bounding box center [1112, 985] width 14 height 13
type input "*"
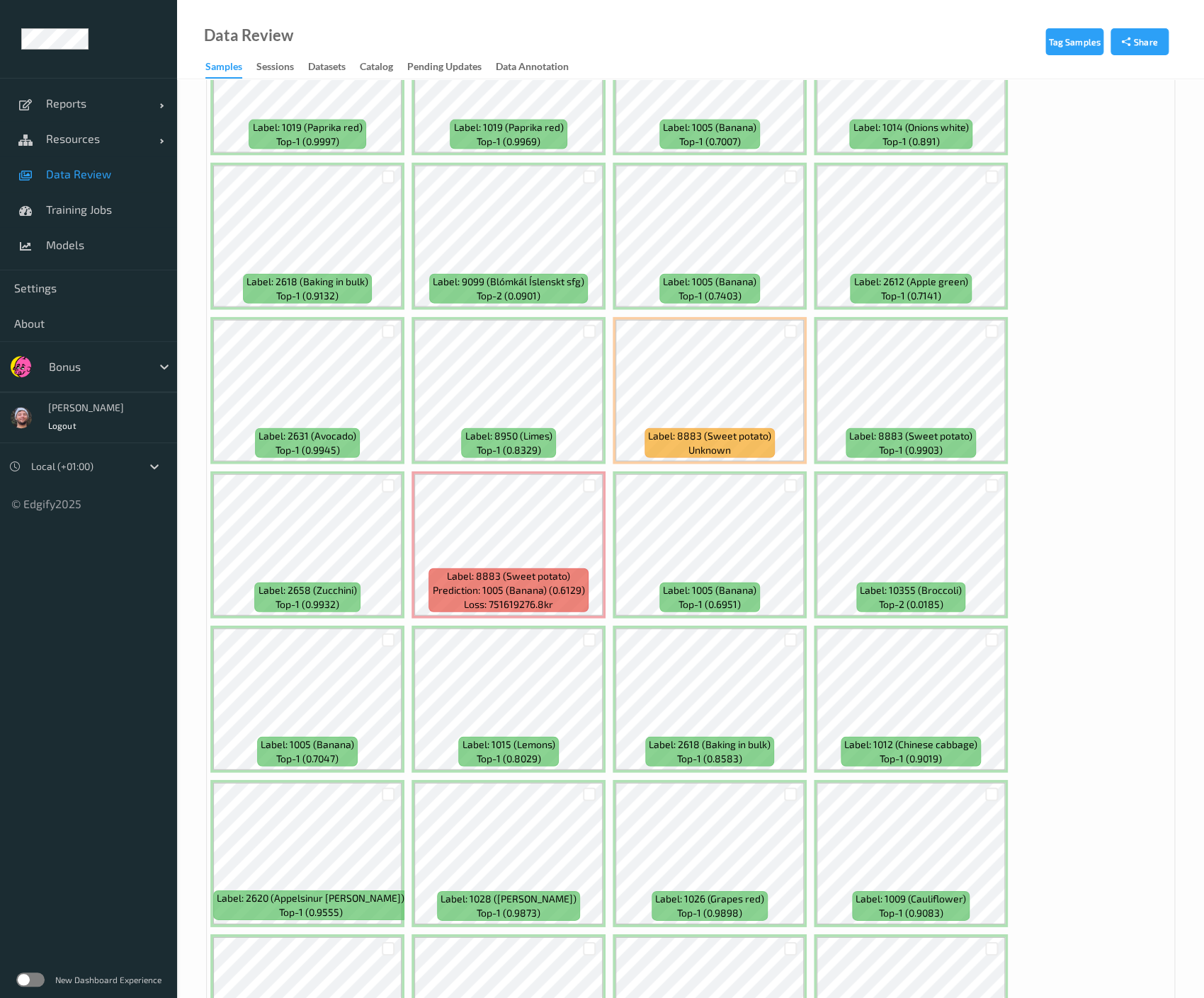
scroll to position [1530, 0]
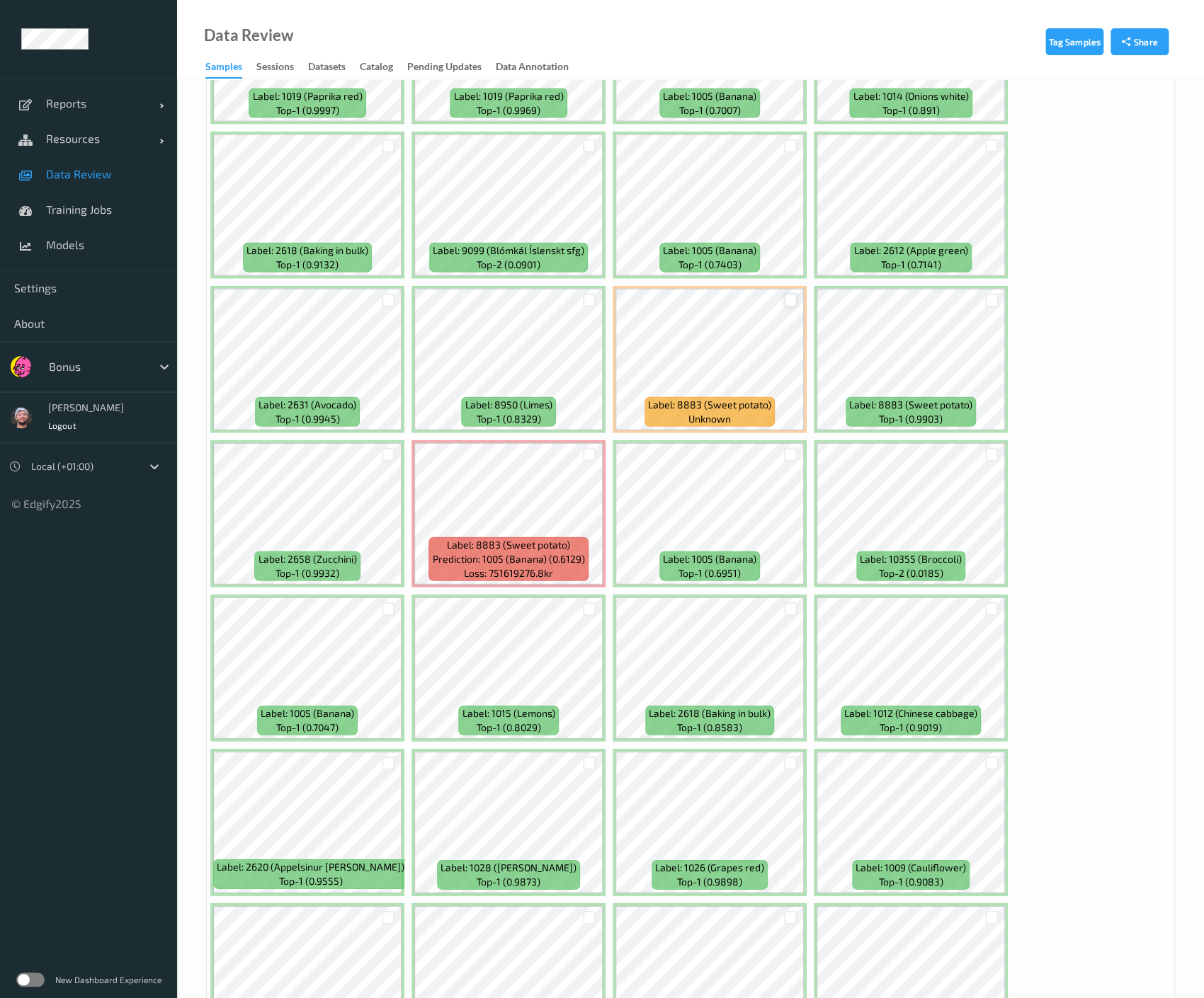
click at [789, 296] on div at bounding box center [791, 300] width 14 height 14
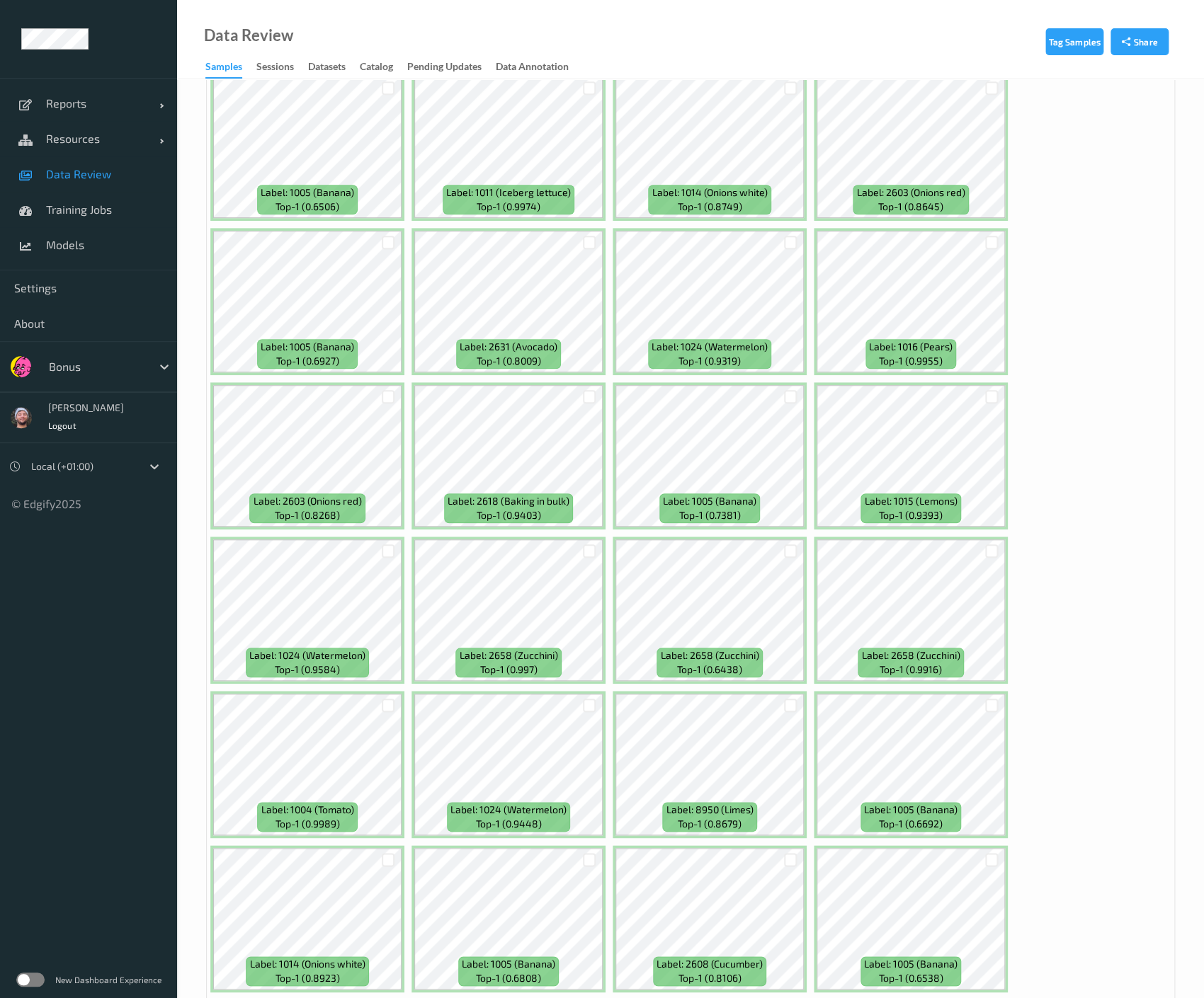
scroll to position [2976, 0]
click at [584, 237] on div at bounding box center [589, 244] width 14 height 14
click at [389, 390] on div at bounding box center [389, 397] width 14 height 14
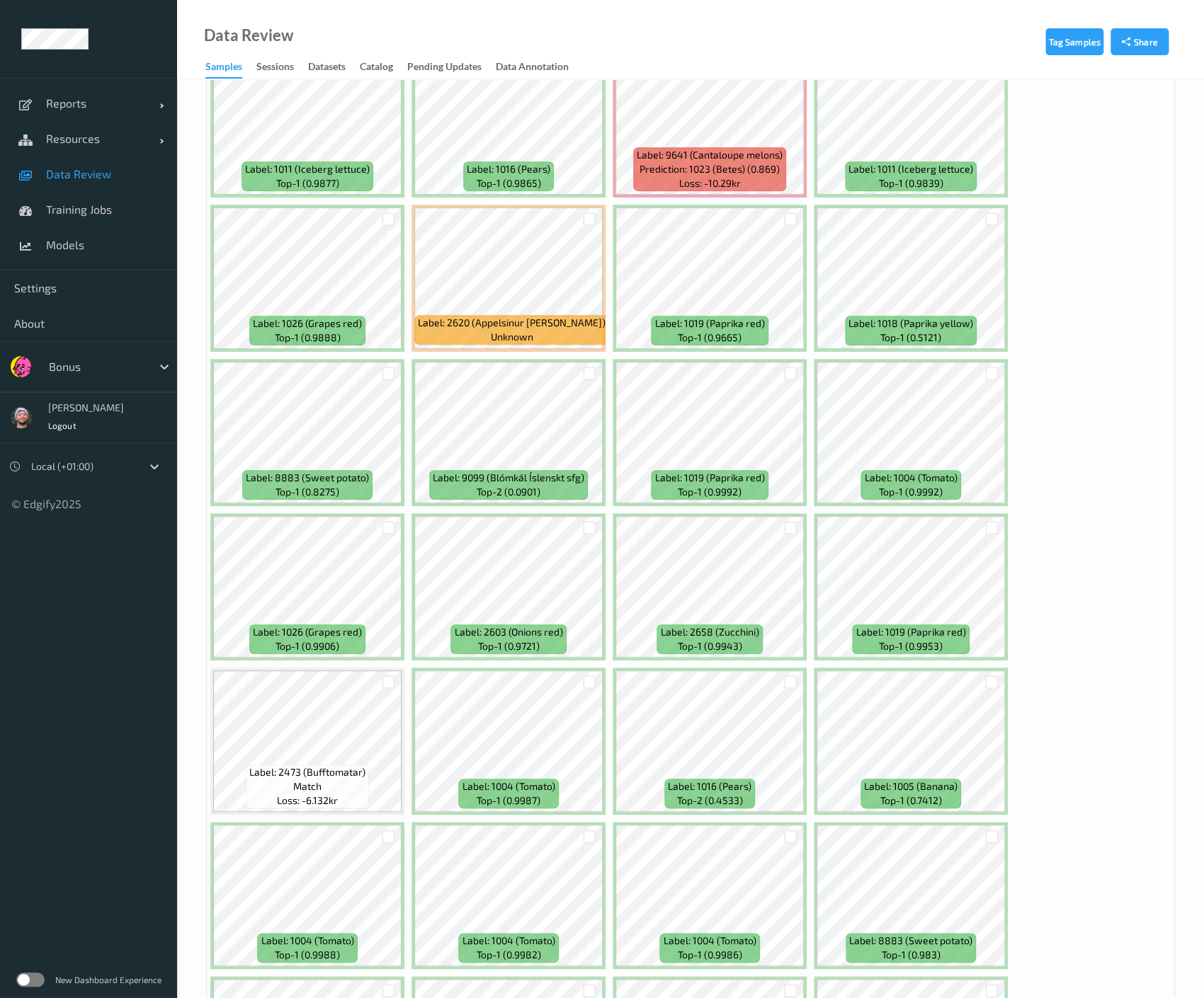
scroll to position [5631, 0]
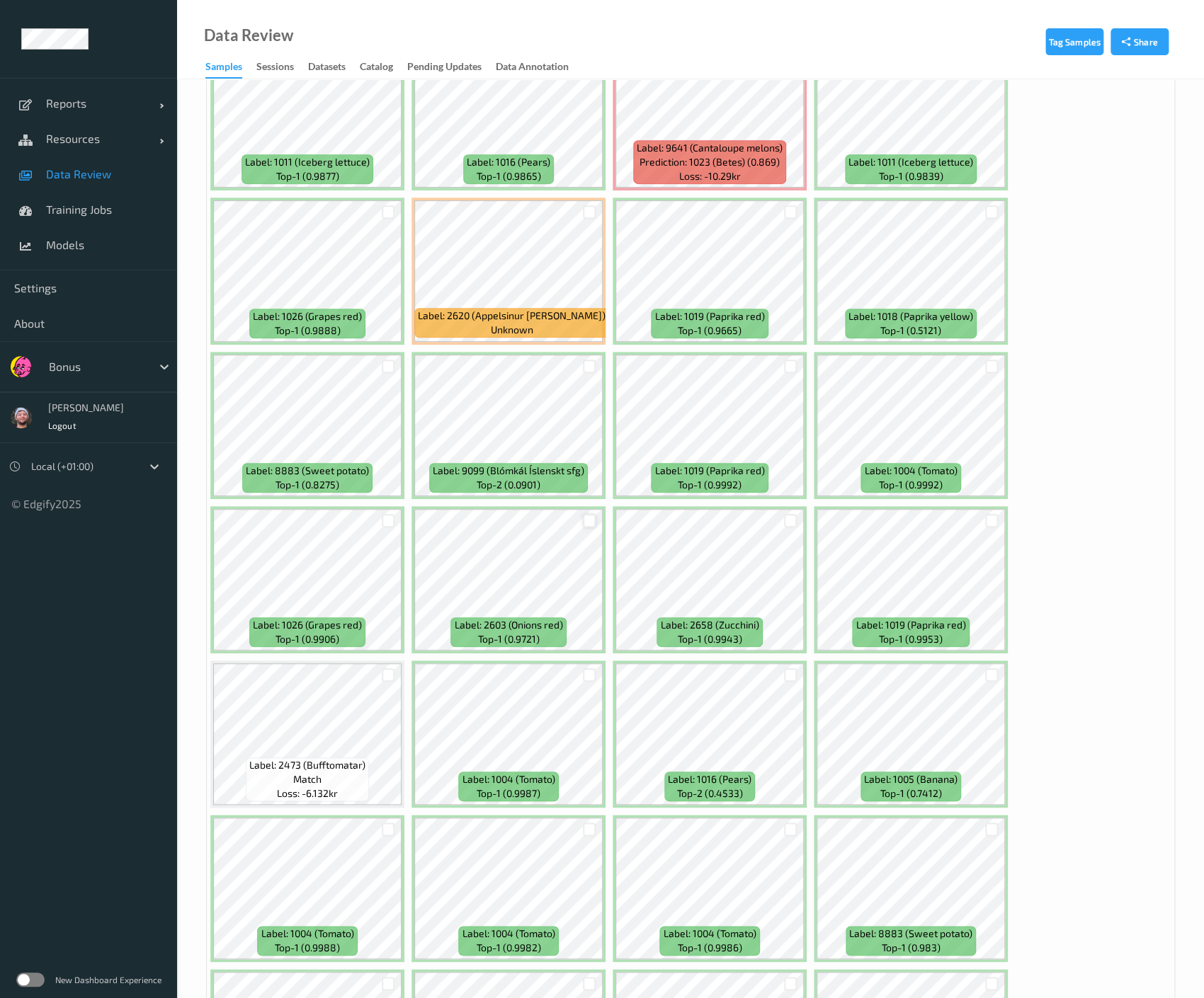
click at [588, 514] on div at bounding box center [589, 521] width 14 height 14
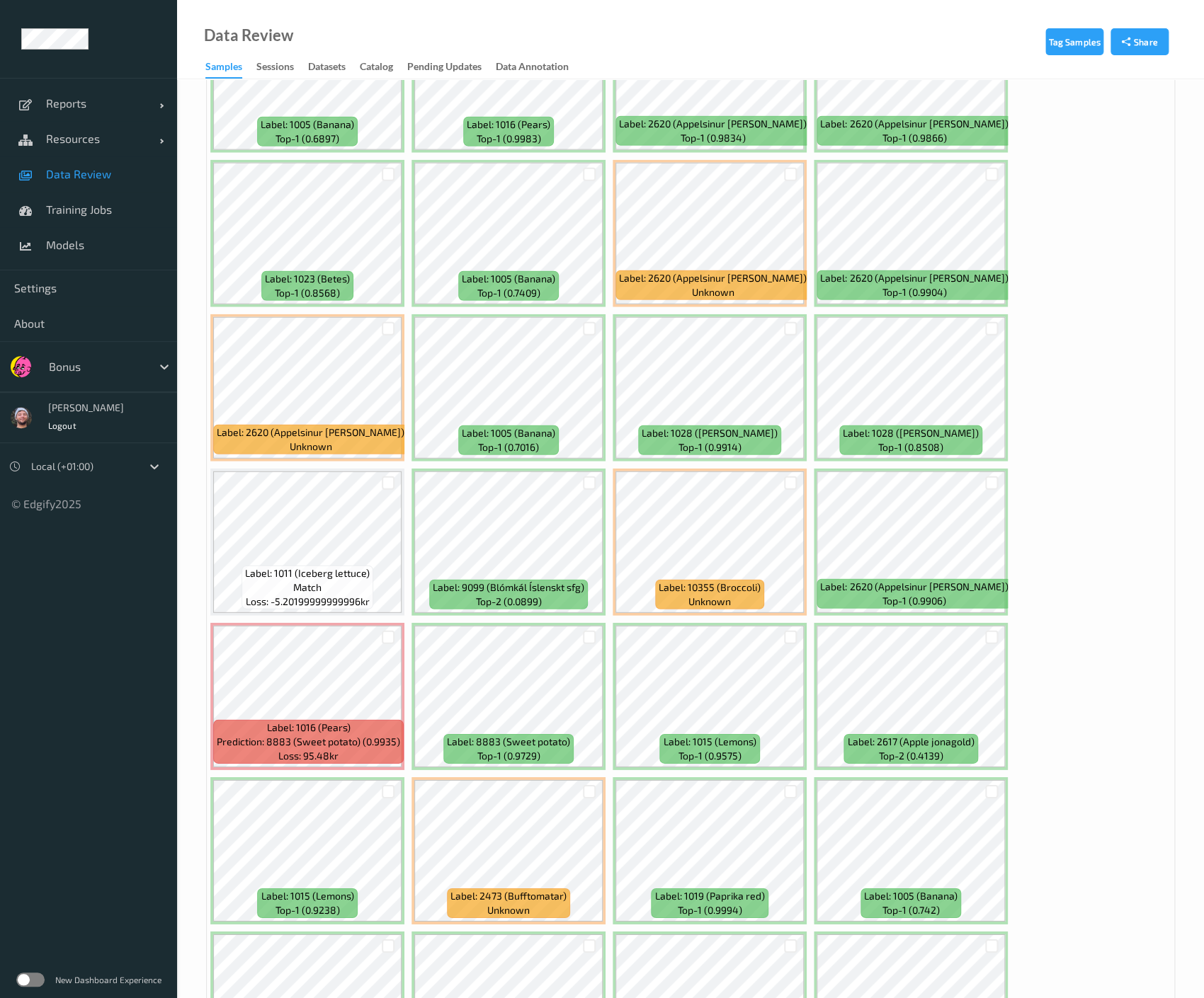
scroll to position [7168, 0]
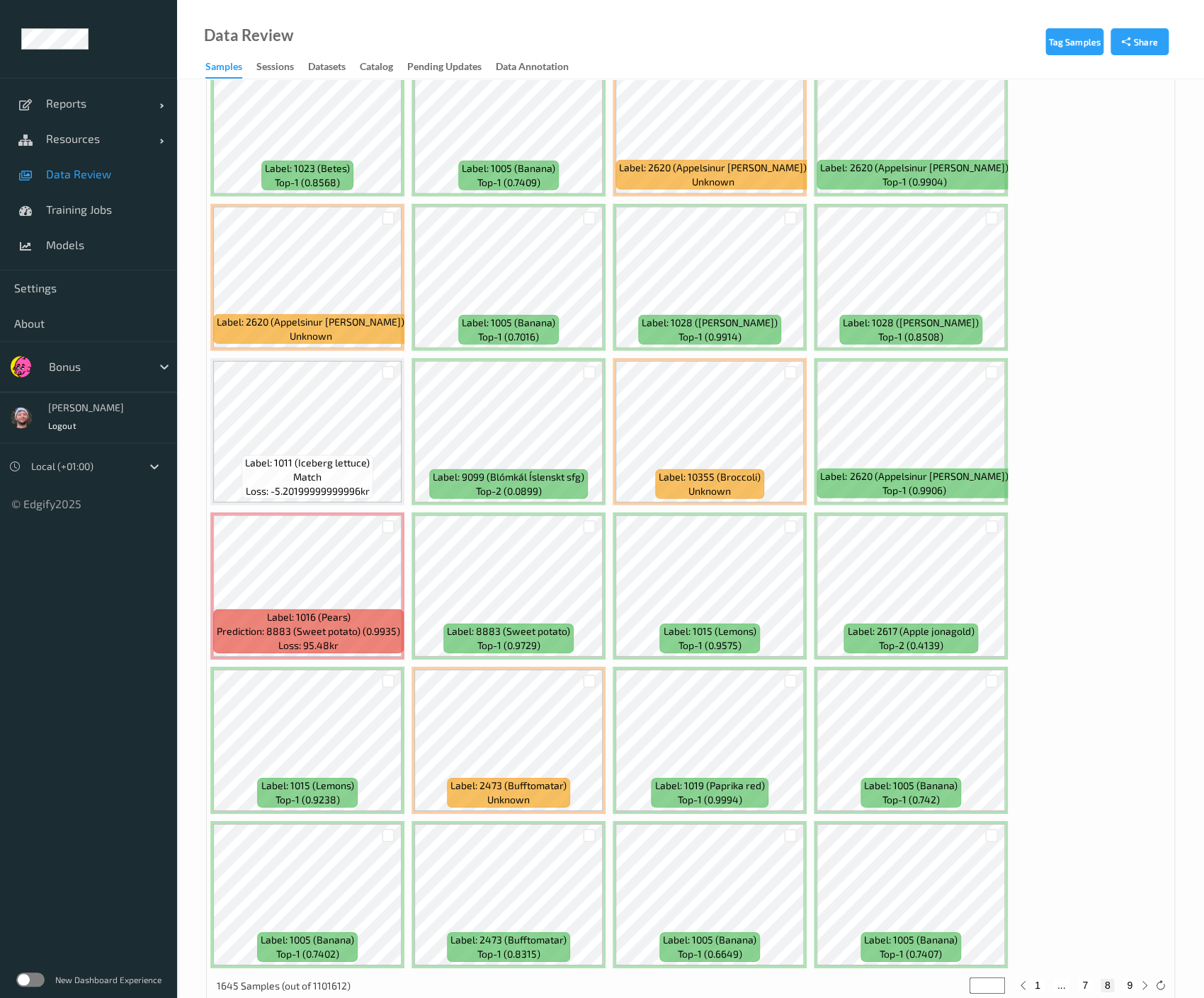
click at [1128, 979] on button "9" at bounding box center [1130, 985] width 14 height 13
type input "*"
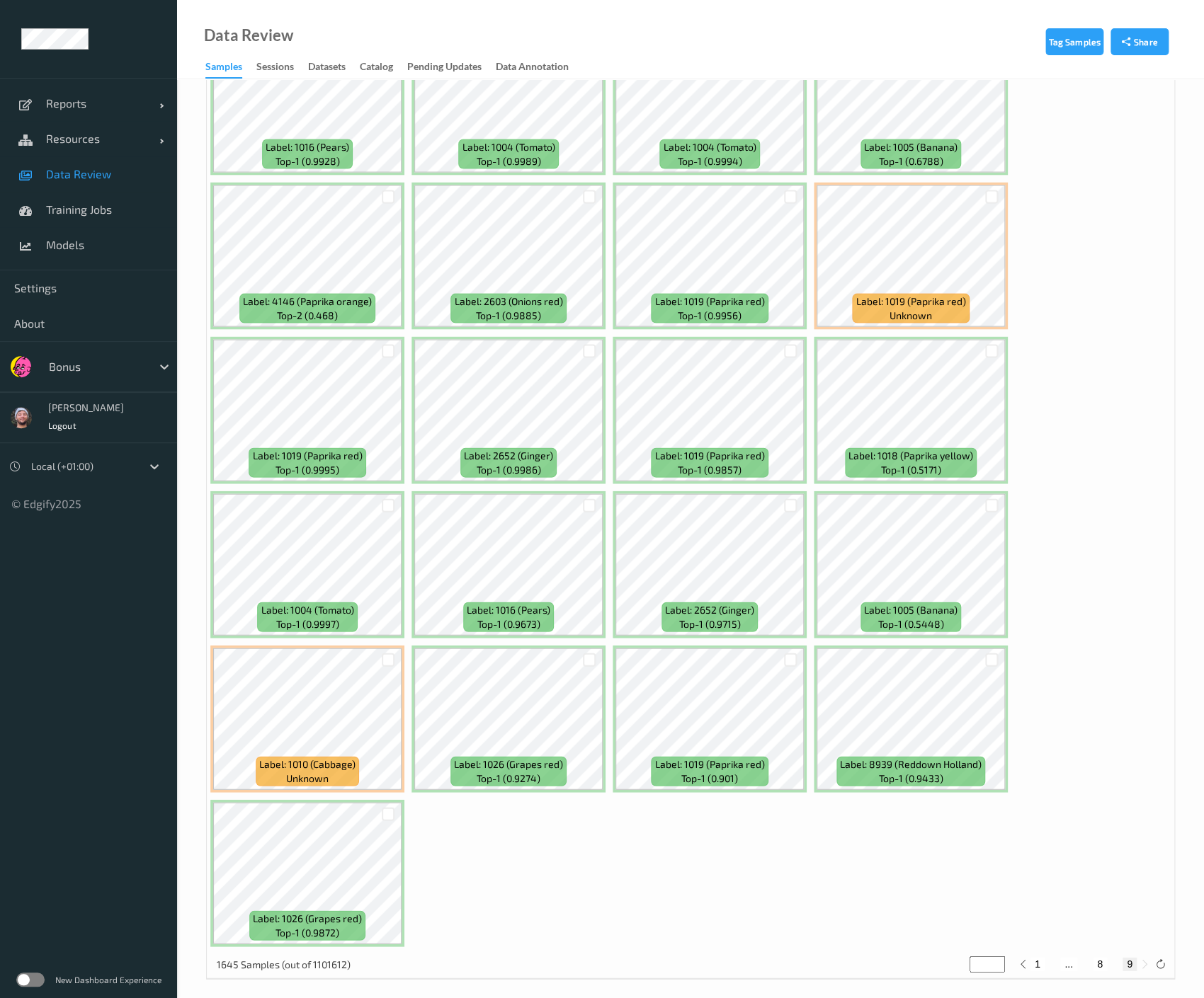
scroll to position [1327, 0]
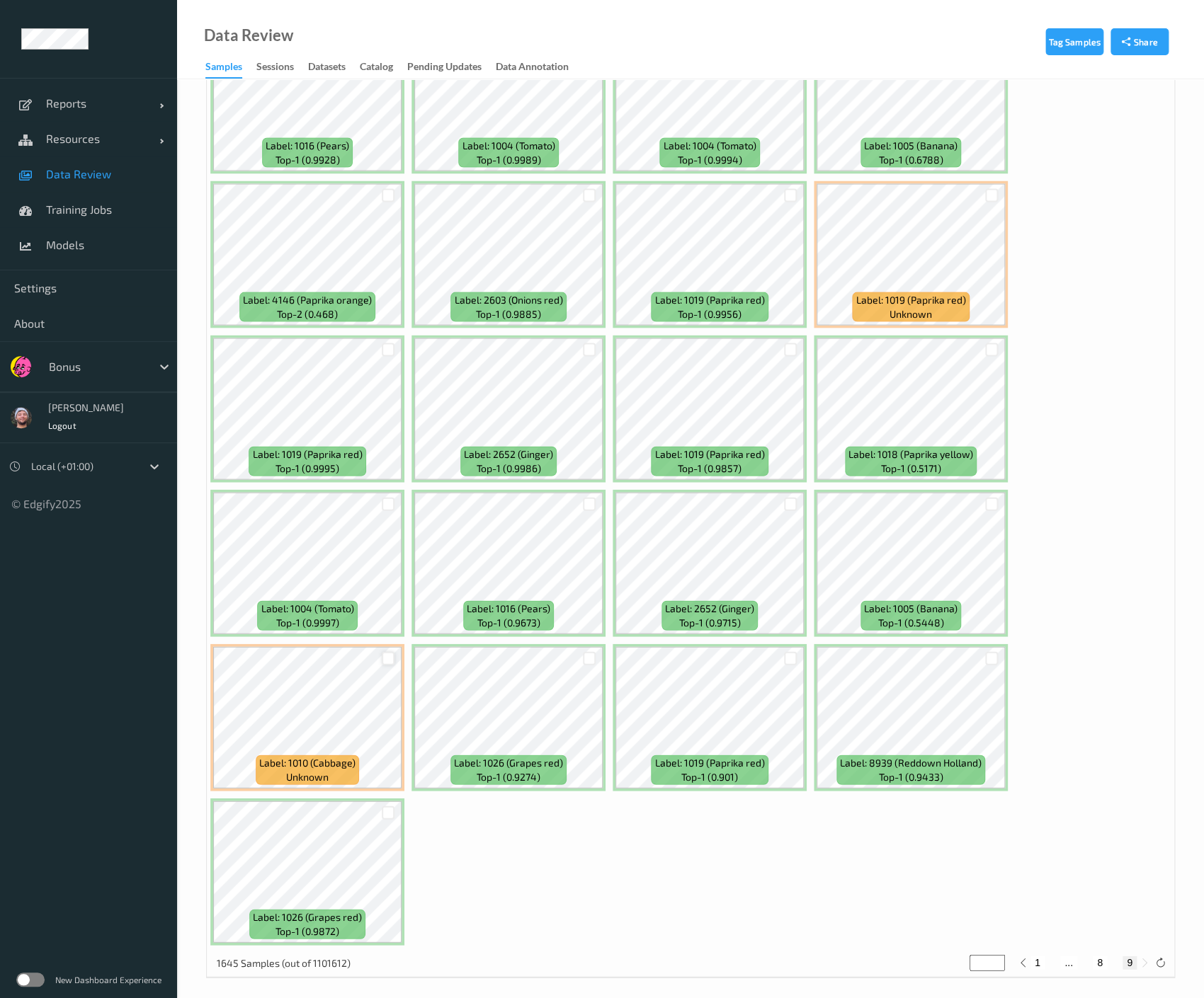
click at [385, 652] on div at bounding box center [389, 658] width 14 height 14
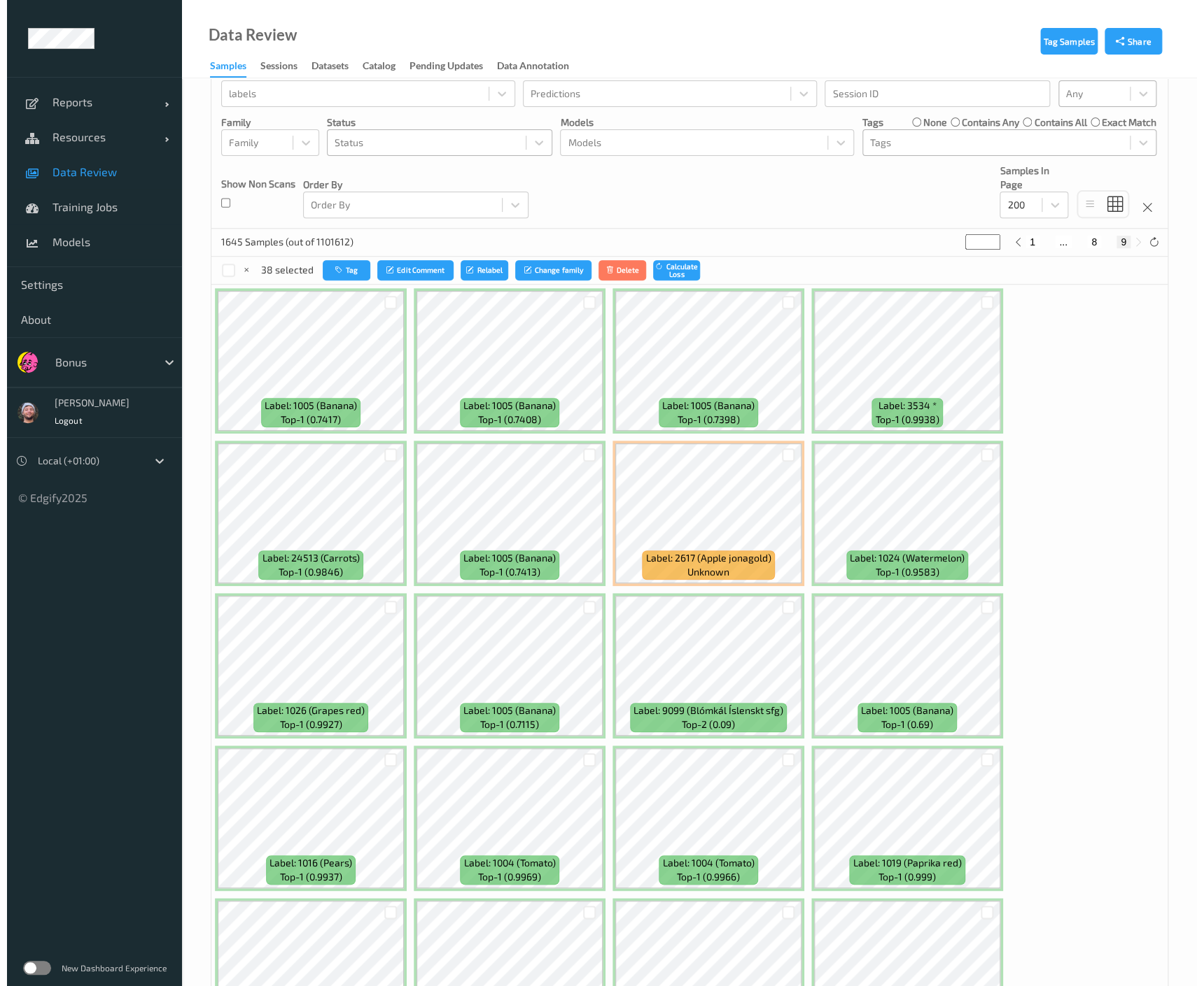
scroll to position [0, 0]
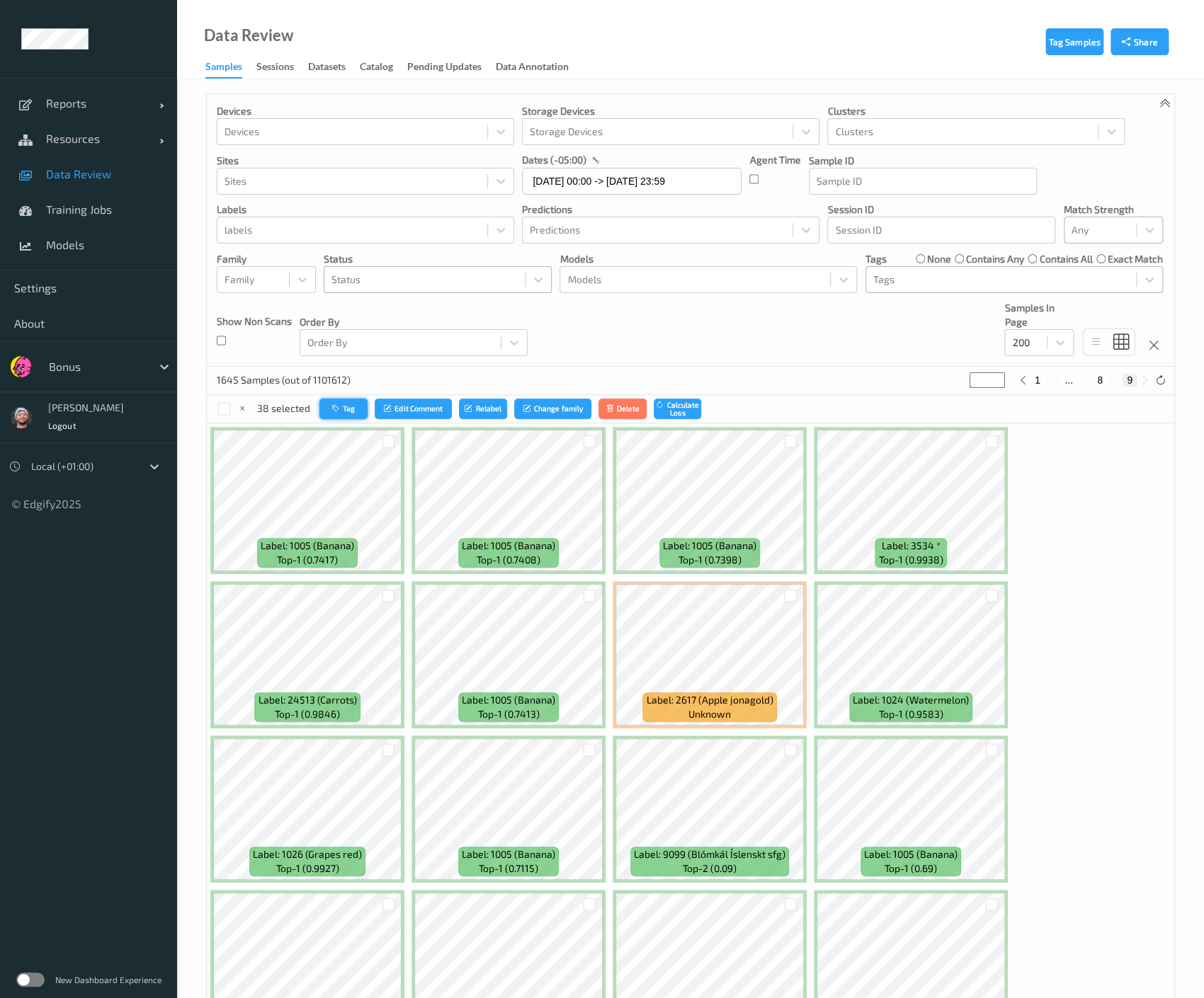
click at [344, 411] on button "Tag" at bounding box center [343, 408] width 48 height 21
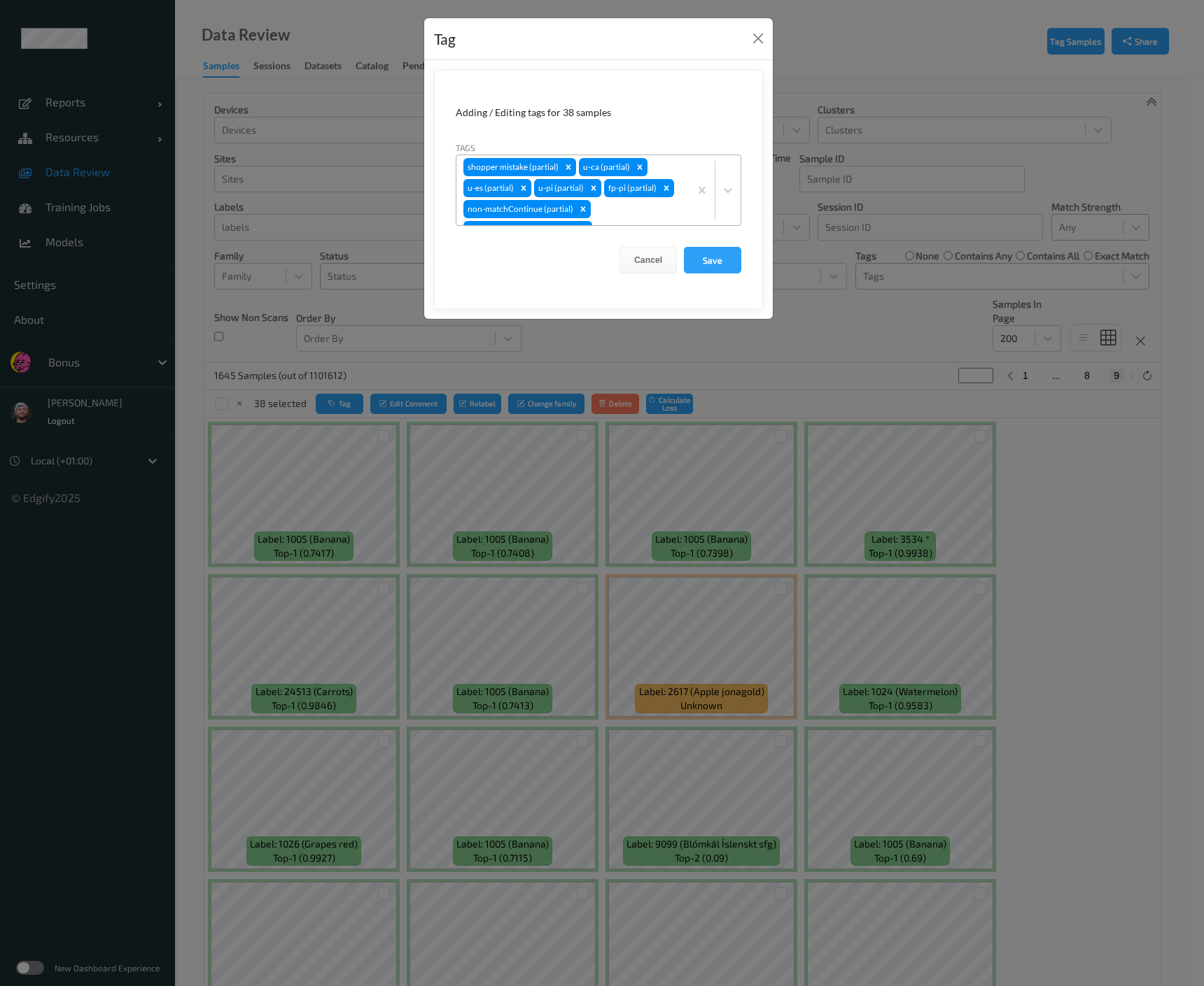
click at [612, 221] on div at bounding box center [638, 229] width 87 height 16
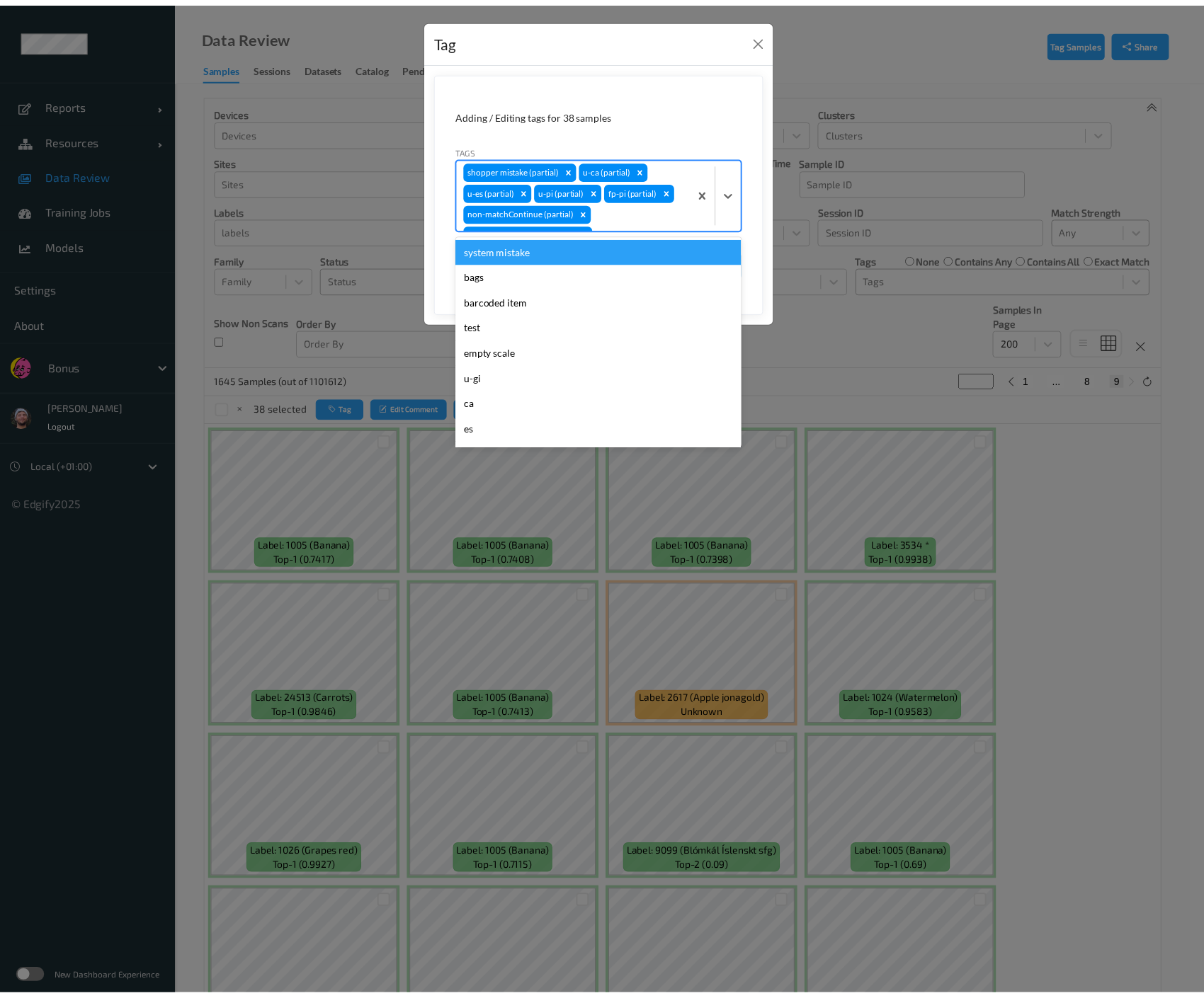
scroll to position [12, 0]
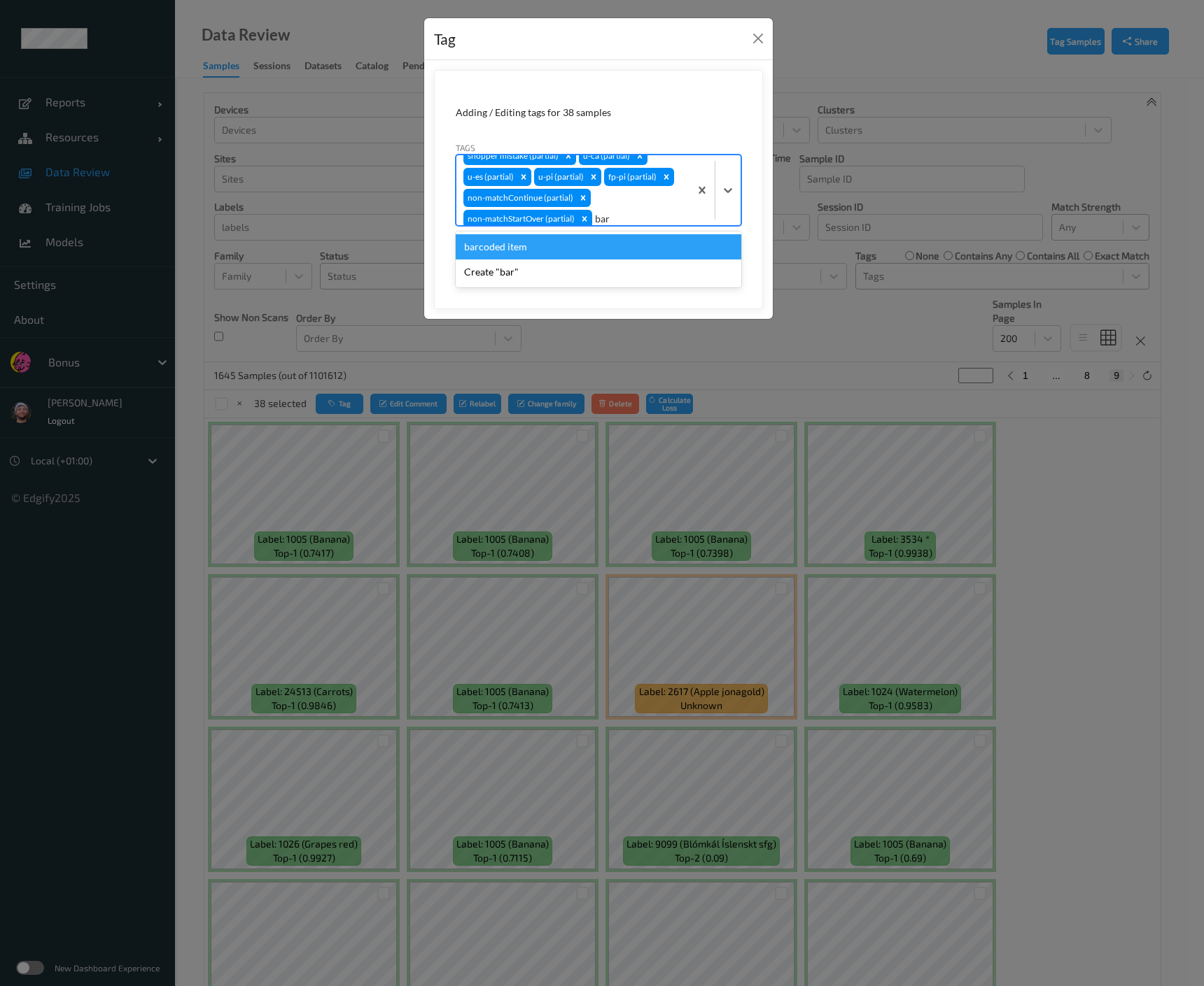
type input "barc"
click at [676, 234] on div "barcoded item" at bounding box center [598, 246] width 285 height 25
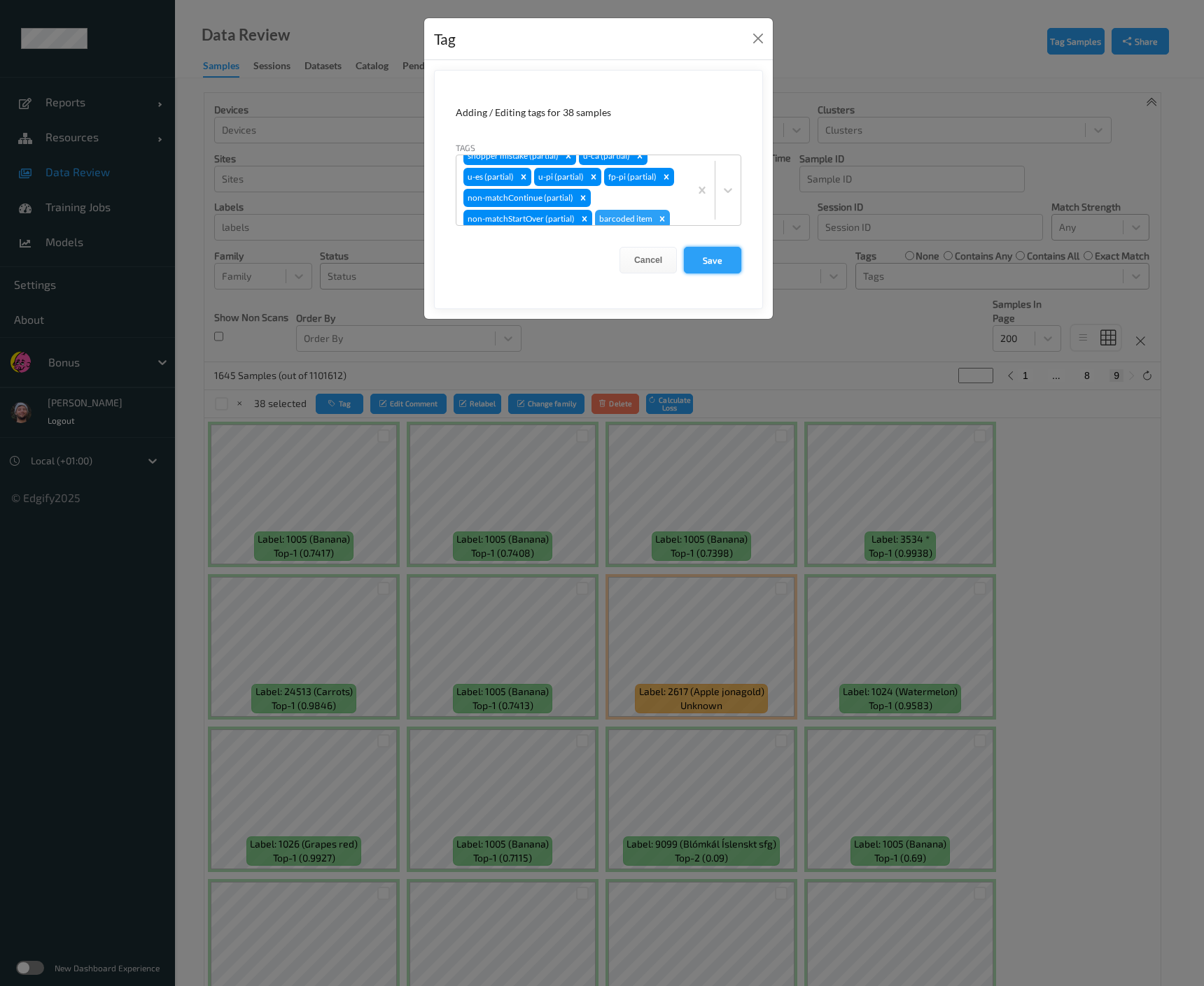
click at [697, 250] on button "Save" at bounding box center [712, 259] width 57 height 26
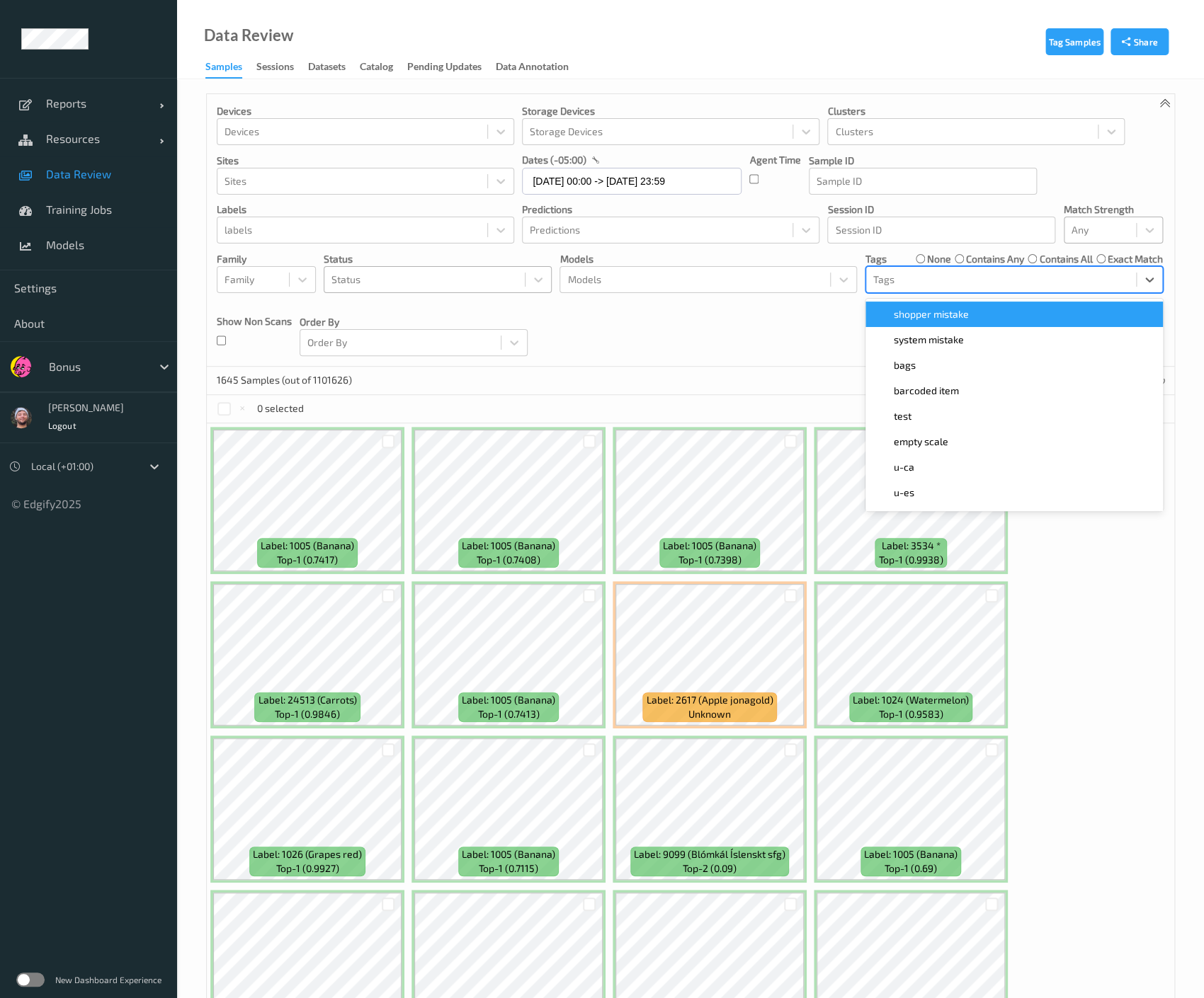
click at [975, 278] on div at bounding box center [1000, 279] width 255 height 17
type input "barc"
type input "*"
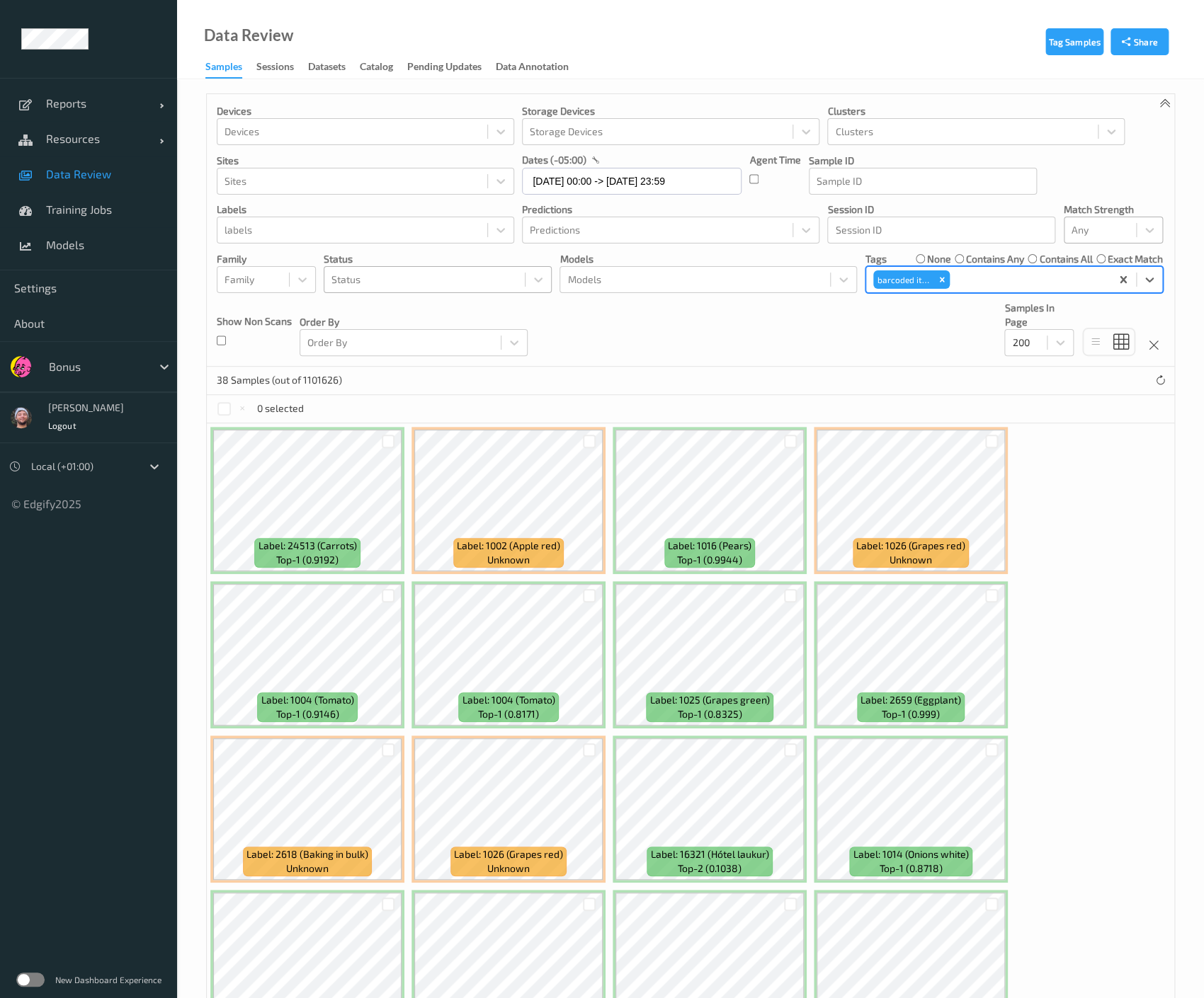
scroll to position [66, 0]
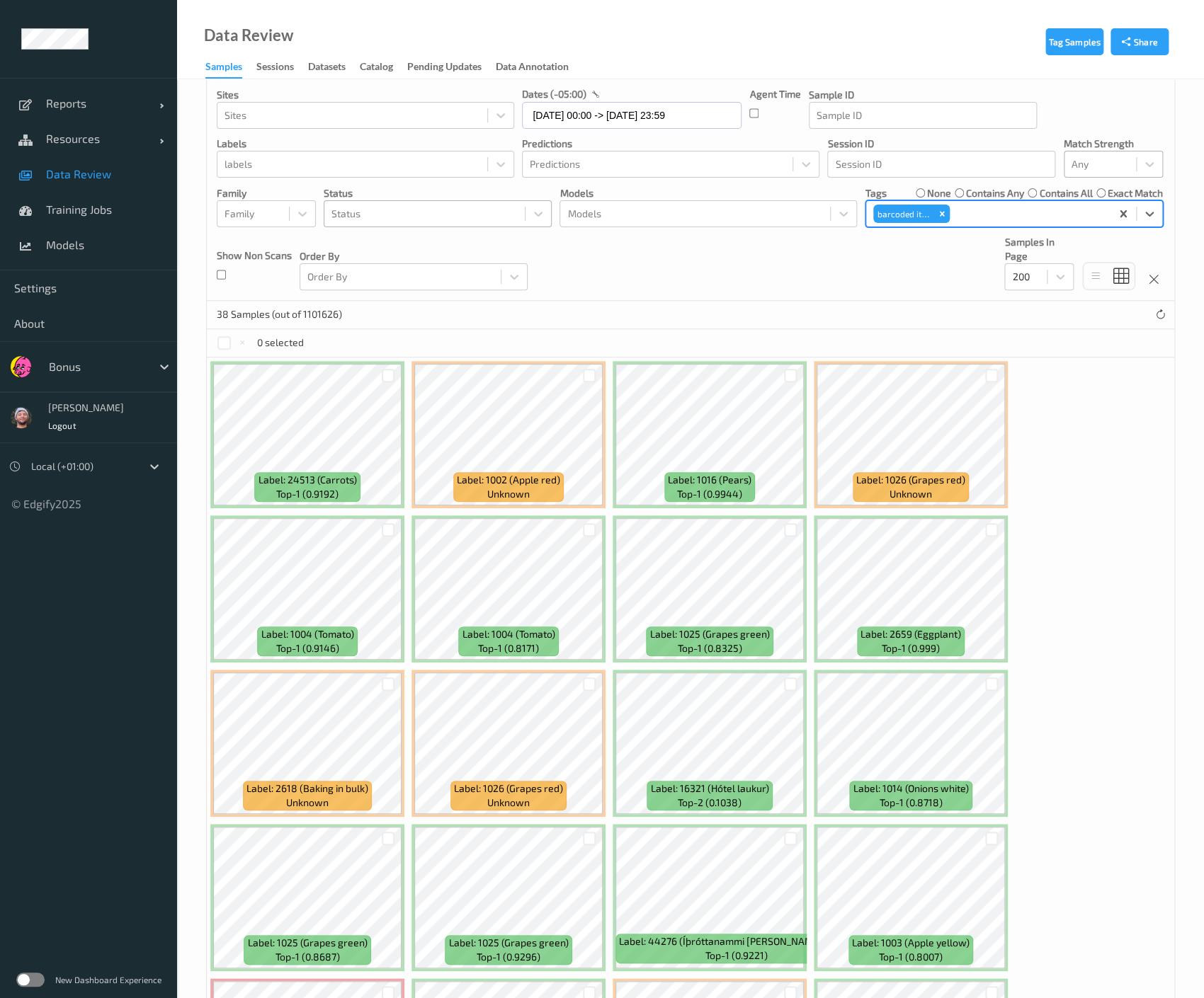
click at [385, 519] on div at bounding box center [388, 530] width 26 height 23
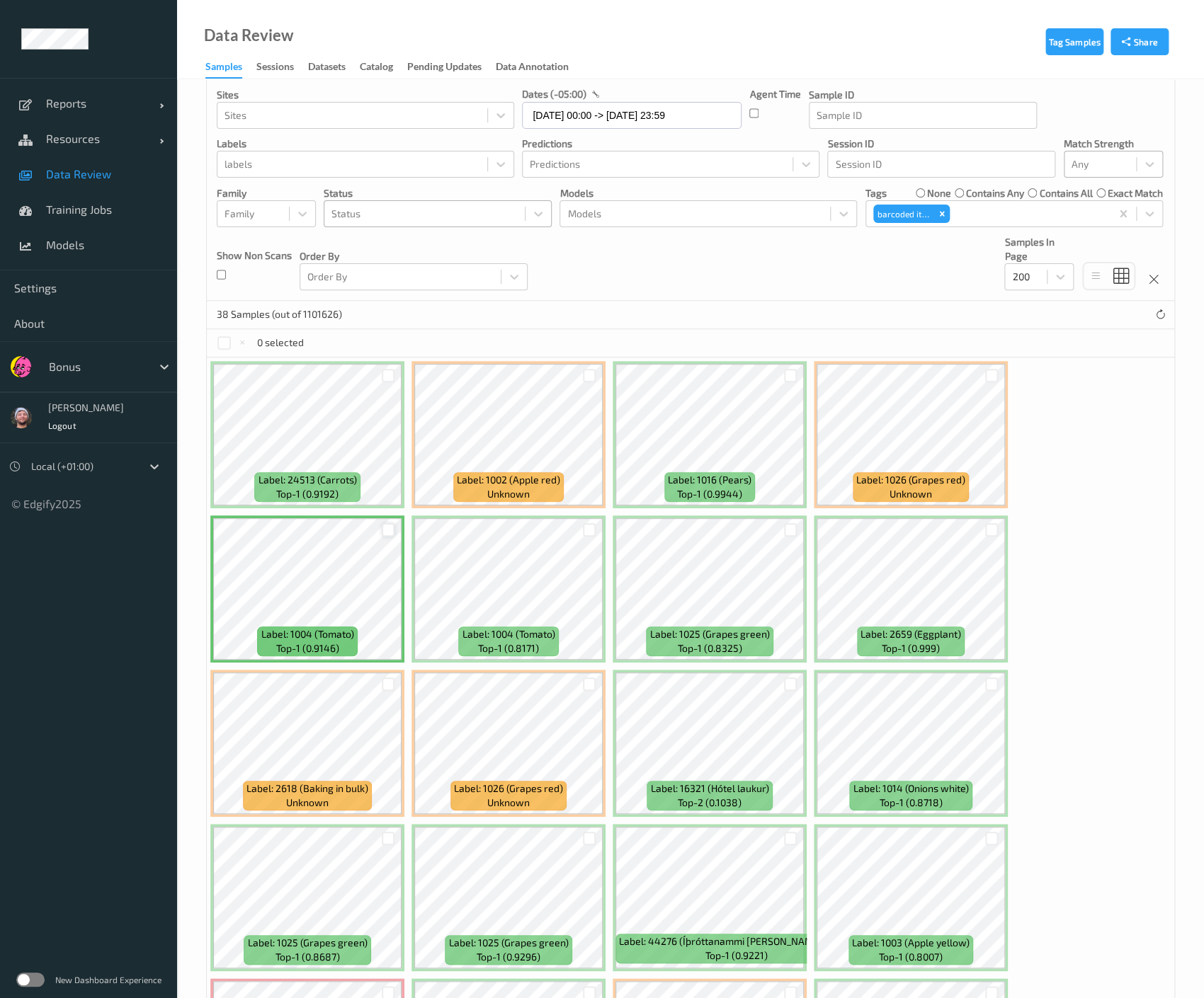
click at [389, 531] on div at bounding box center [389, 530] width 14 height 14
click at [593, 535] on div at bounding box center [588, 530] width 26 height 23
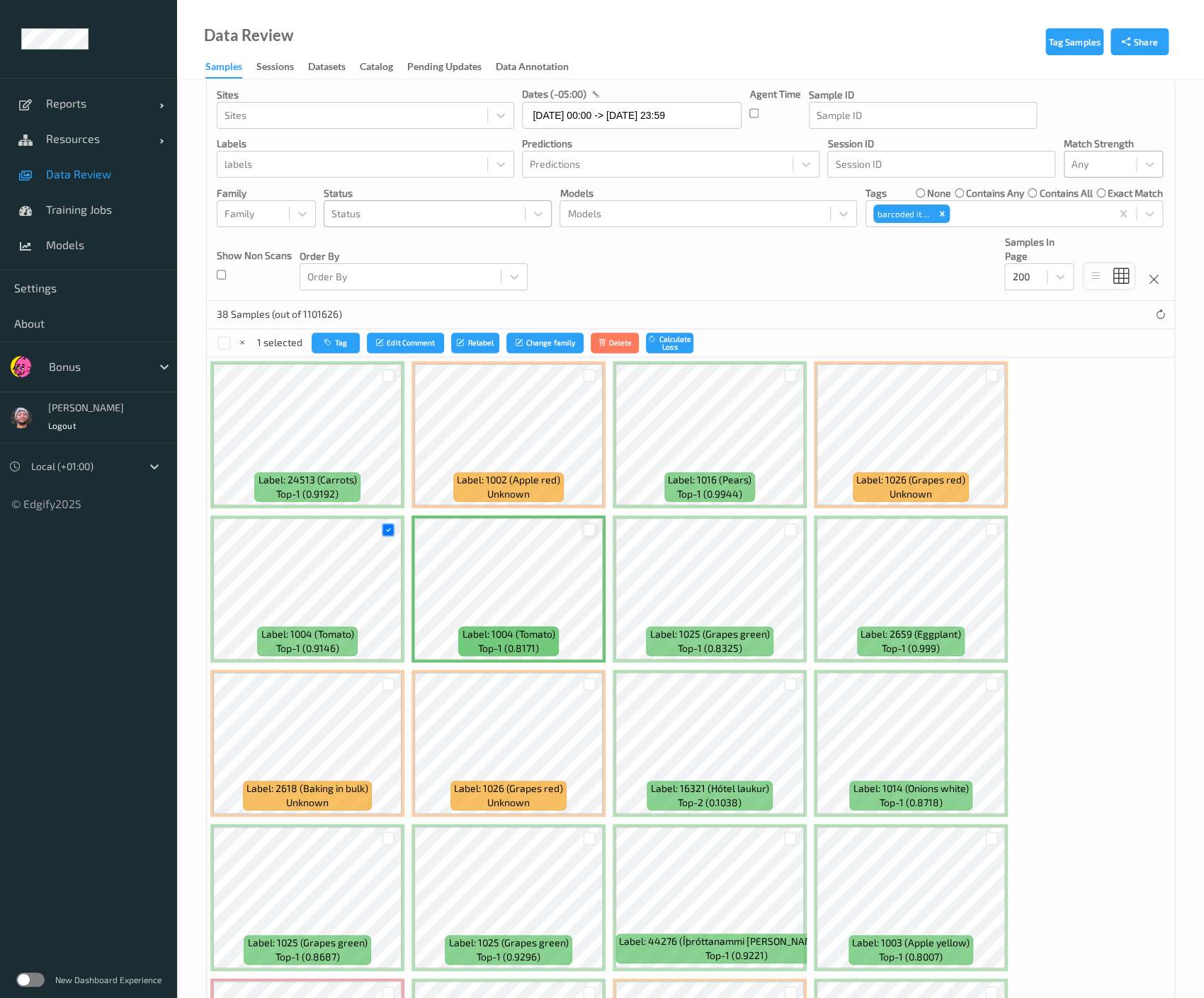
click at [588, 530] on div at bounding box center [589, 530] width 14 height 14
click at [796, 377] on div at bounding box center [790, 376] width 26 height 23
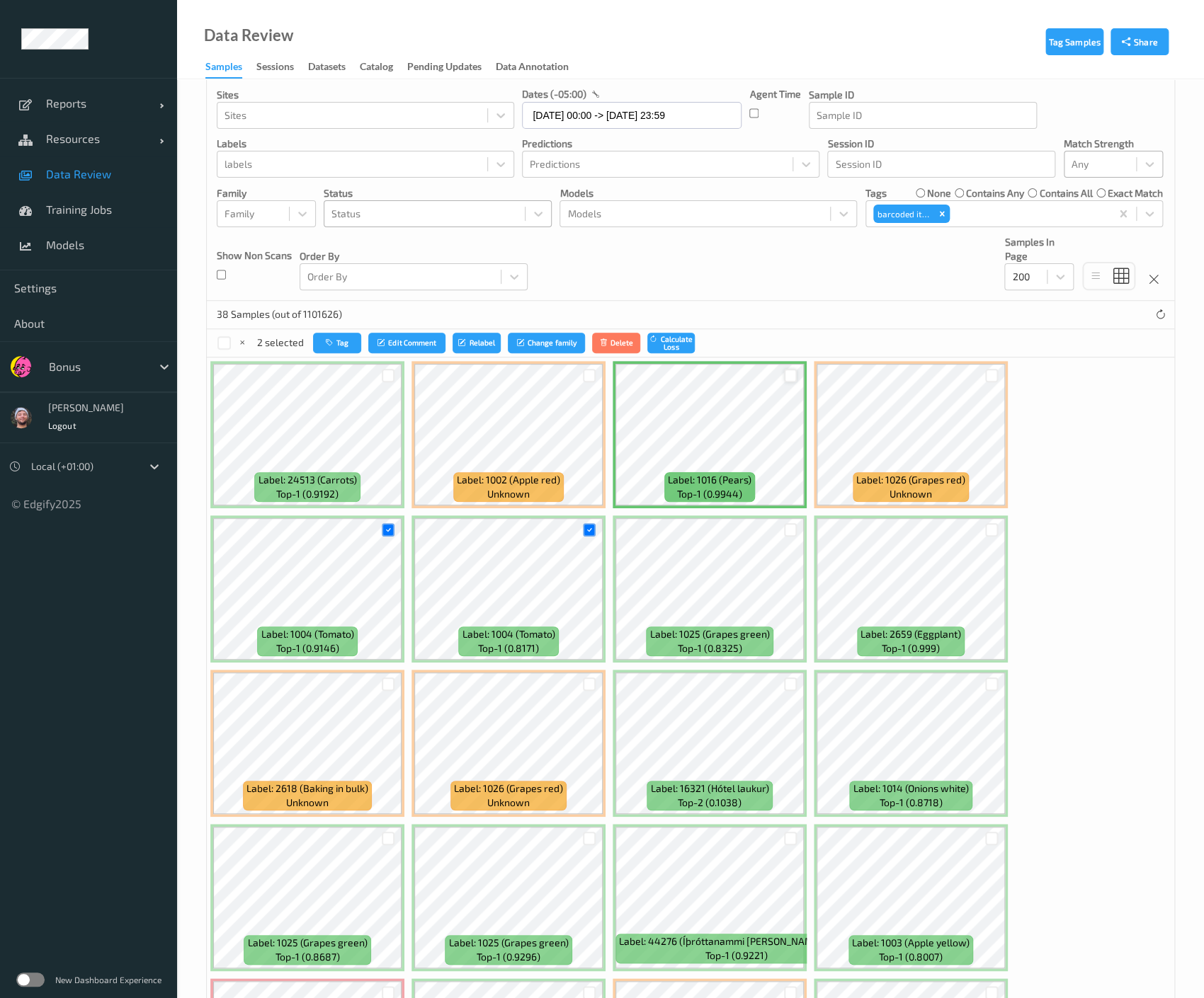
click at [791, 375] on div at bounding box center [791, 376] width 14 height 14
click at [789, 680] on div at bounding box center [791, 684] width 14 height 14
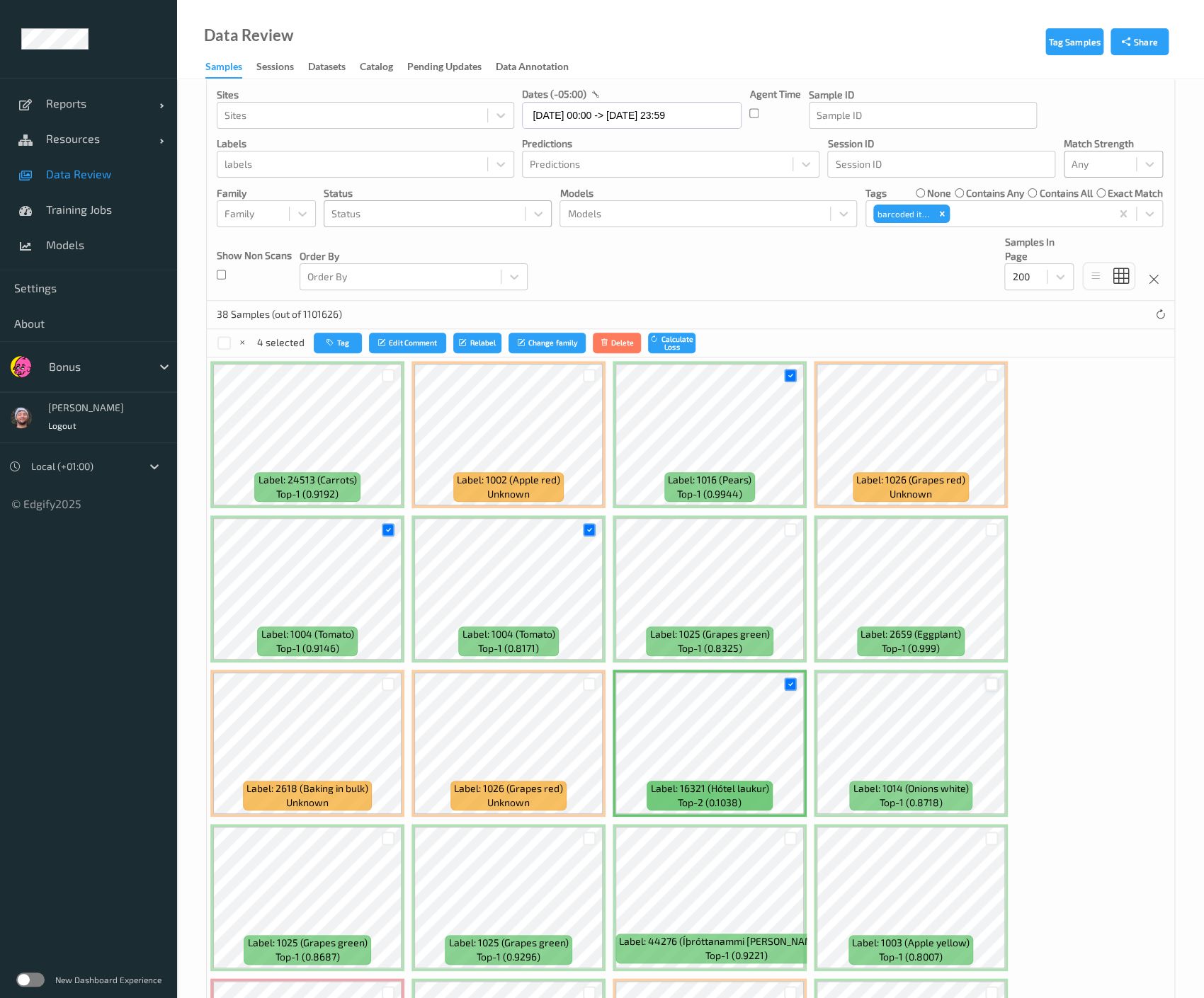
click at [988, 685] on div at bounding box center [992, 684] width 14 height 14
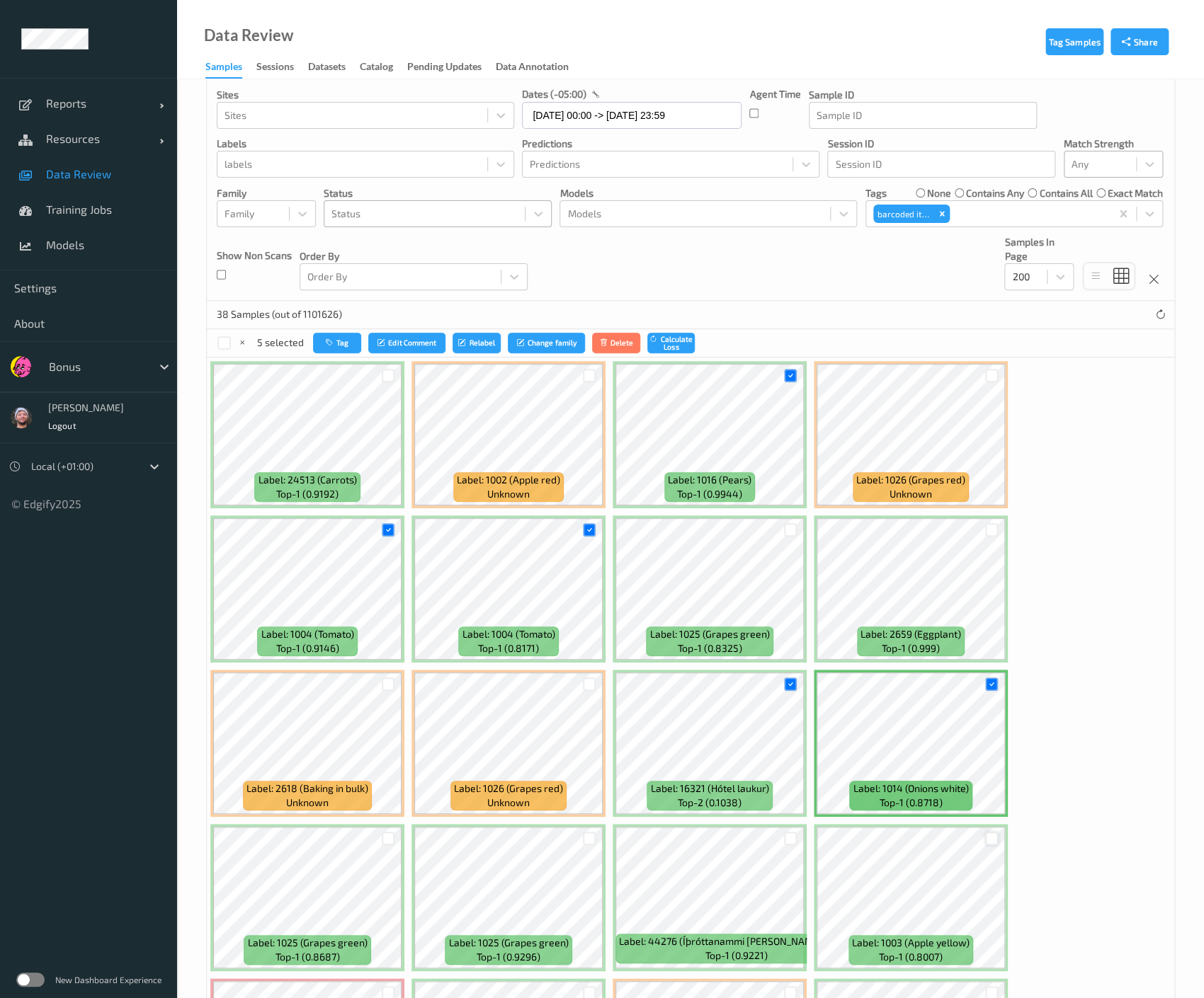
click at [995, 836] on div at bounding box center [992, 839] width 14 height 14
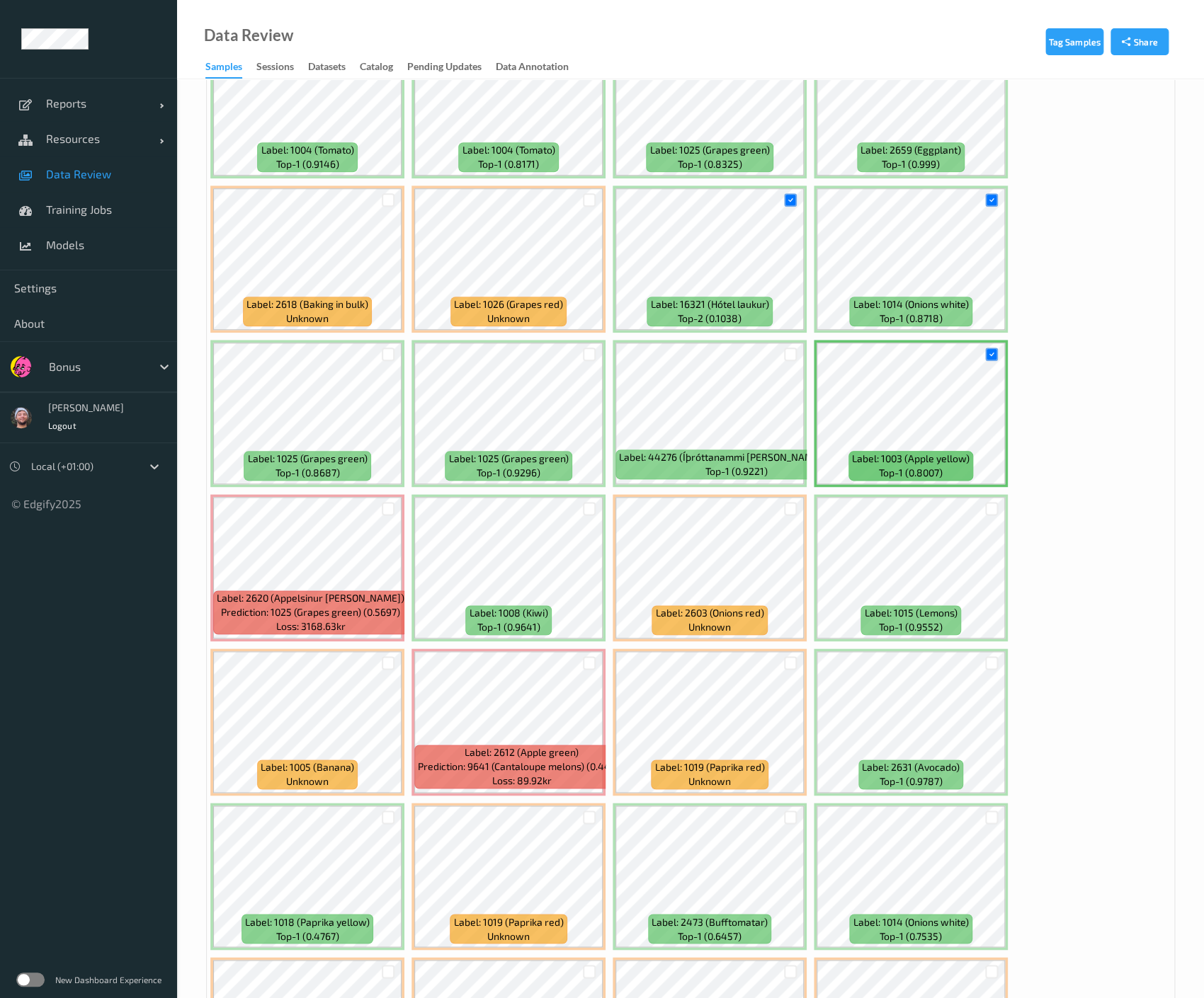
scroll to position [551, 0]
click at [988, 509] on div at bounding box center [992, 508] width 14 height 14
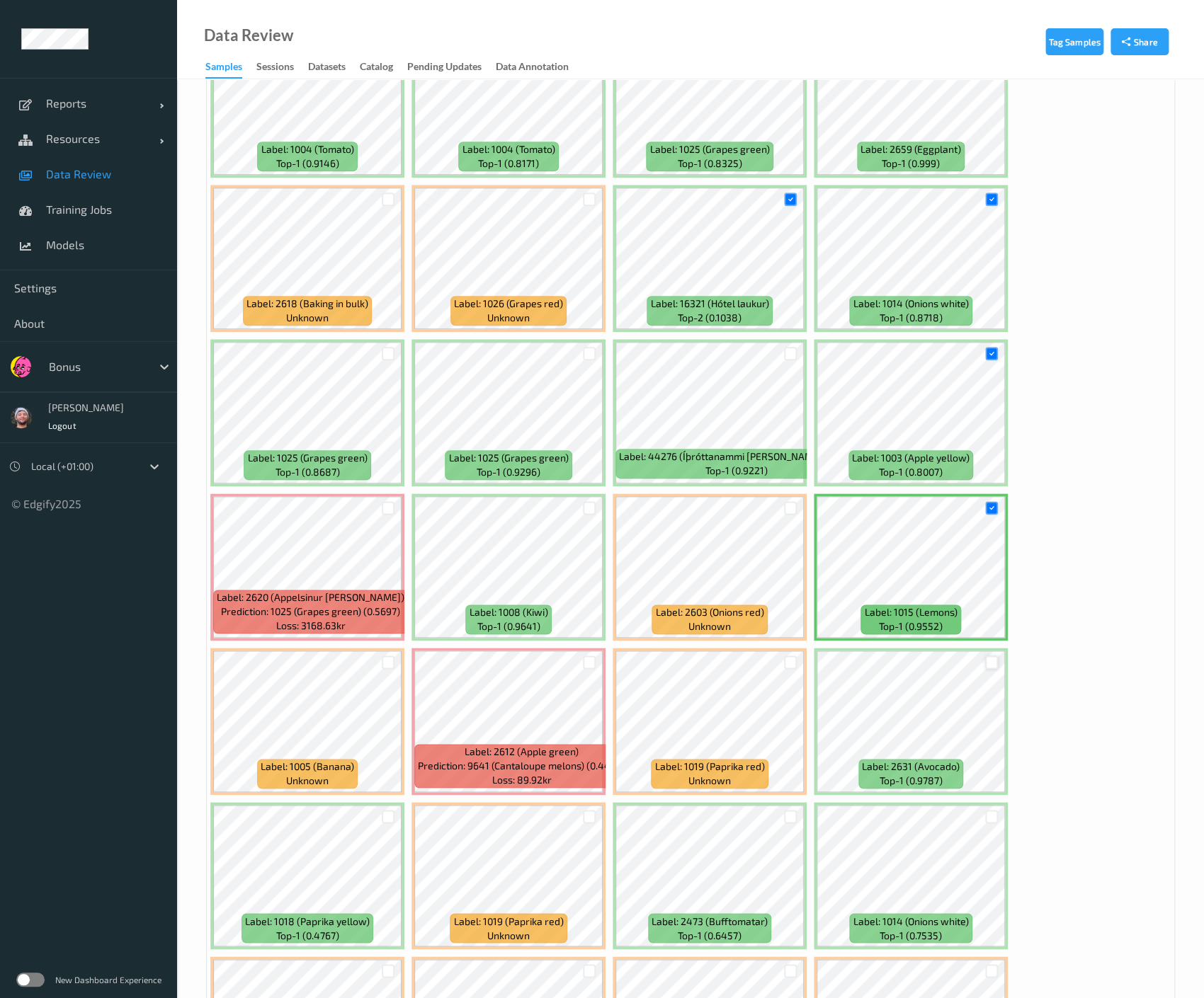
click at [988, 656] on div at bounding box center [992, 662] width 14 height 14
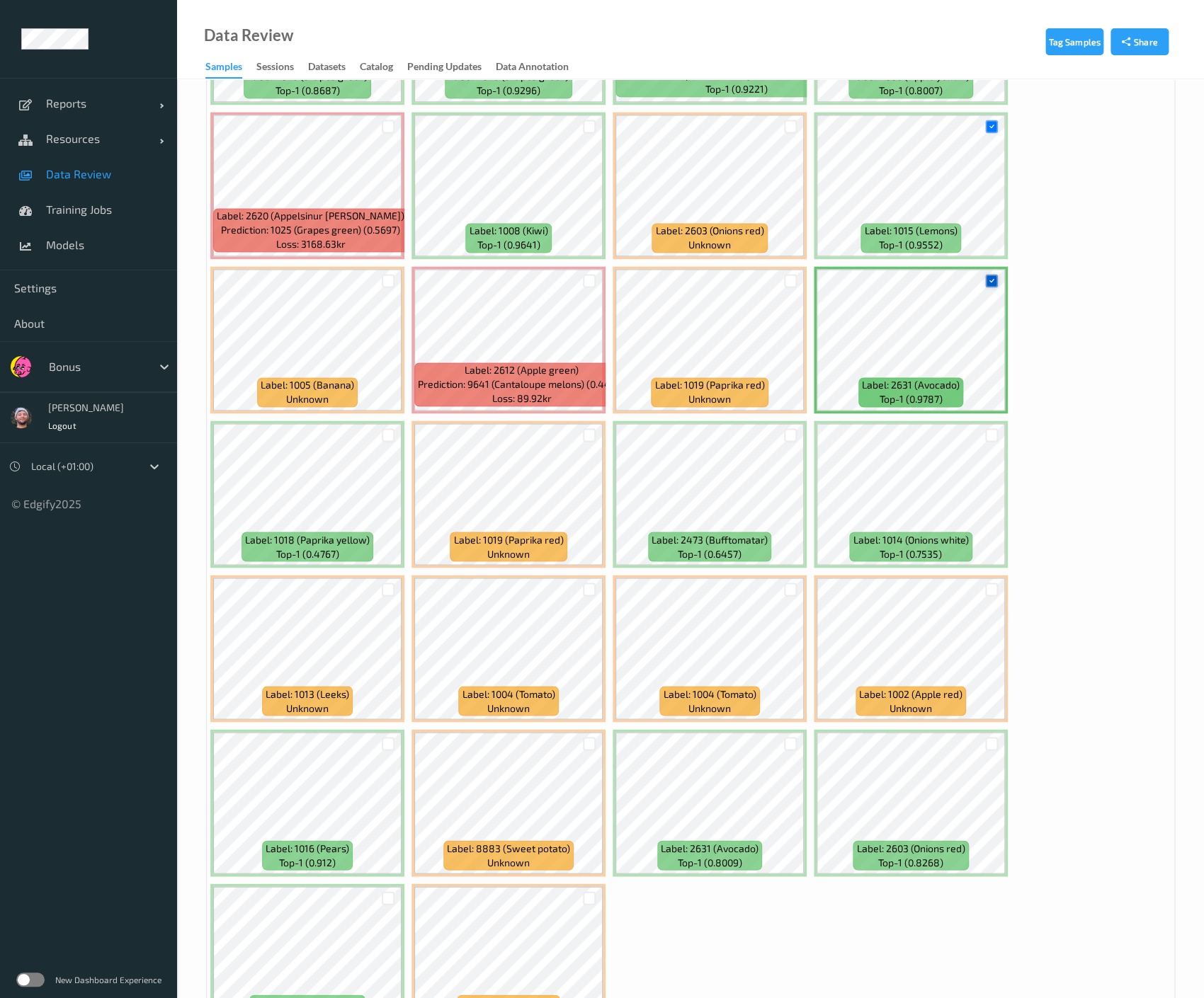
scroll to position [933, 0]
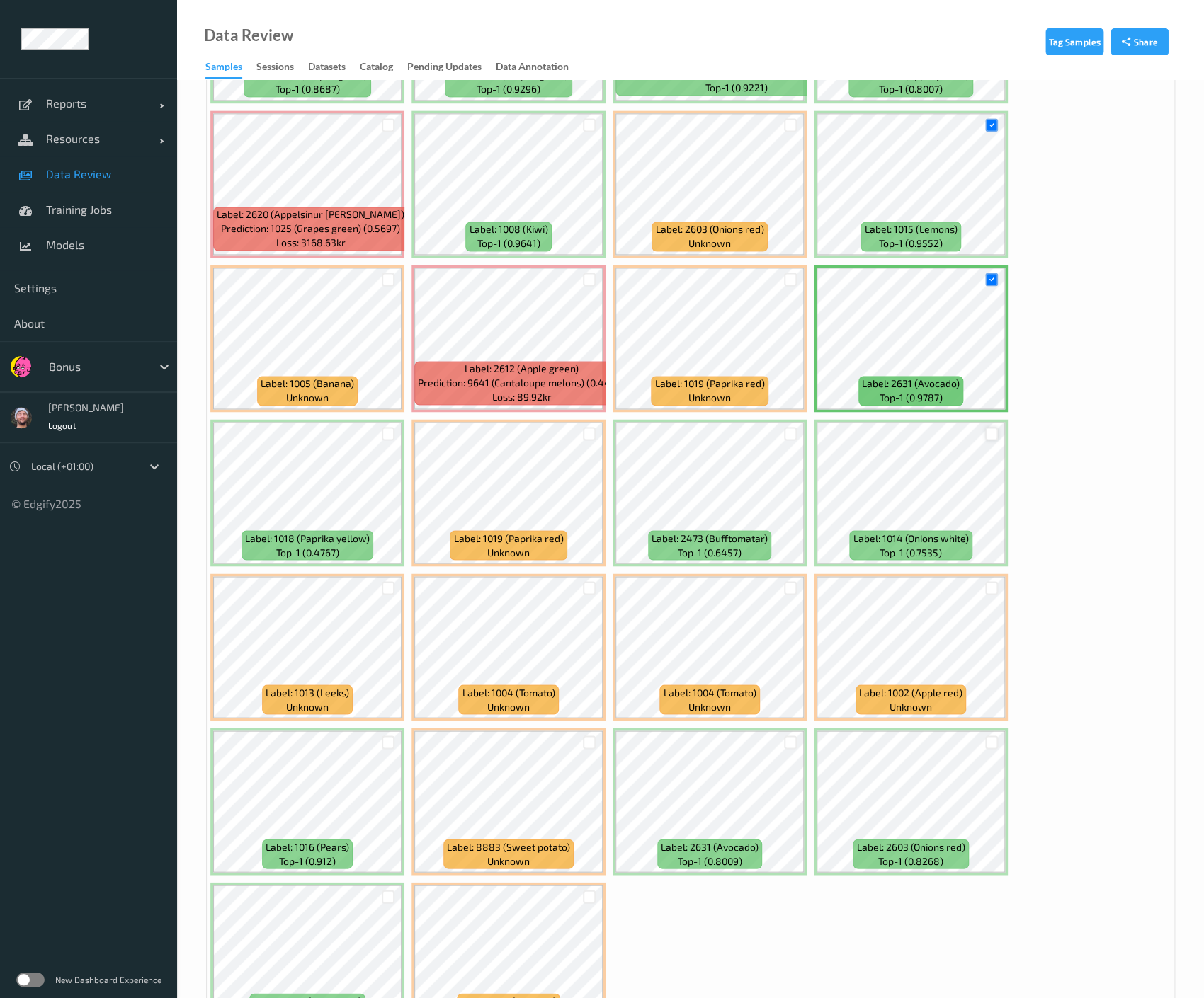
click at [992, 429] on div at bounding box center [992, 433] width 14 height 14
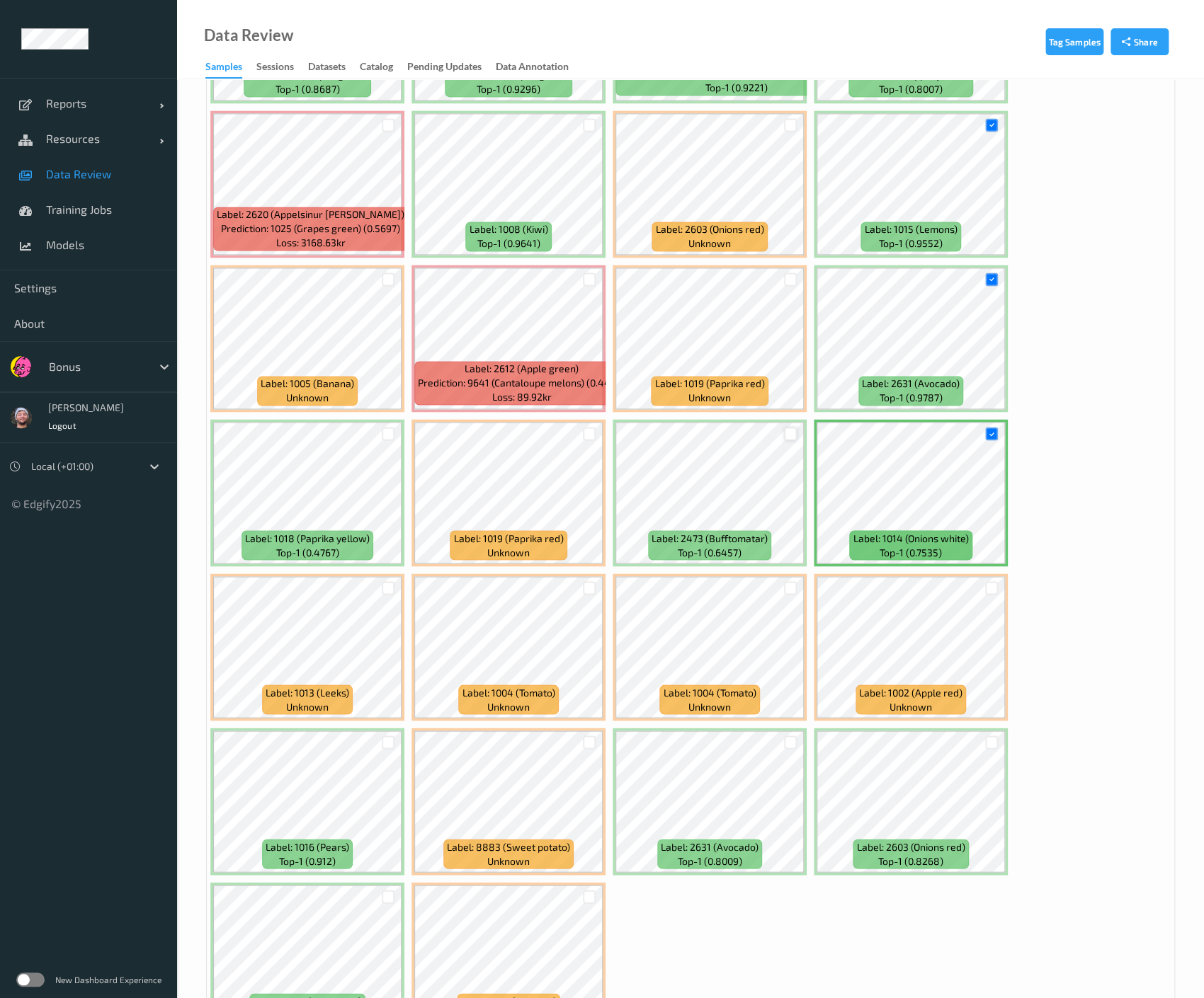
click at [788, 433] on div at bounding box center [791, 433] width 14 height 14
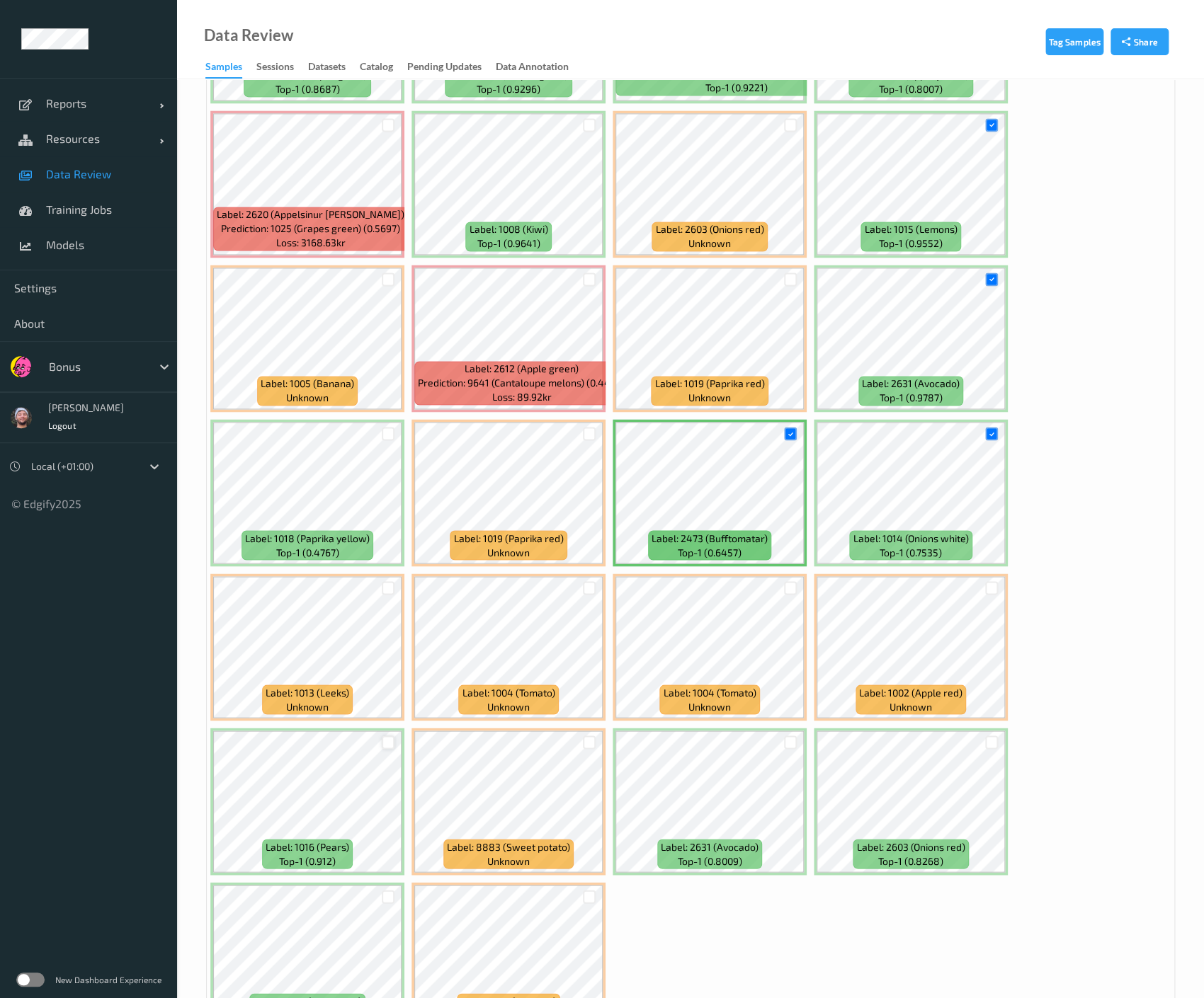
click at [386, 739] on div at bounding box center [389, 743] width 14 height 14
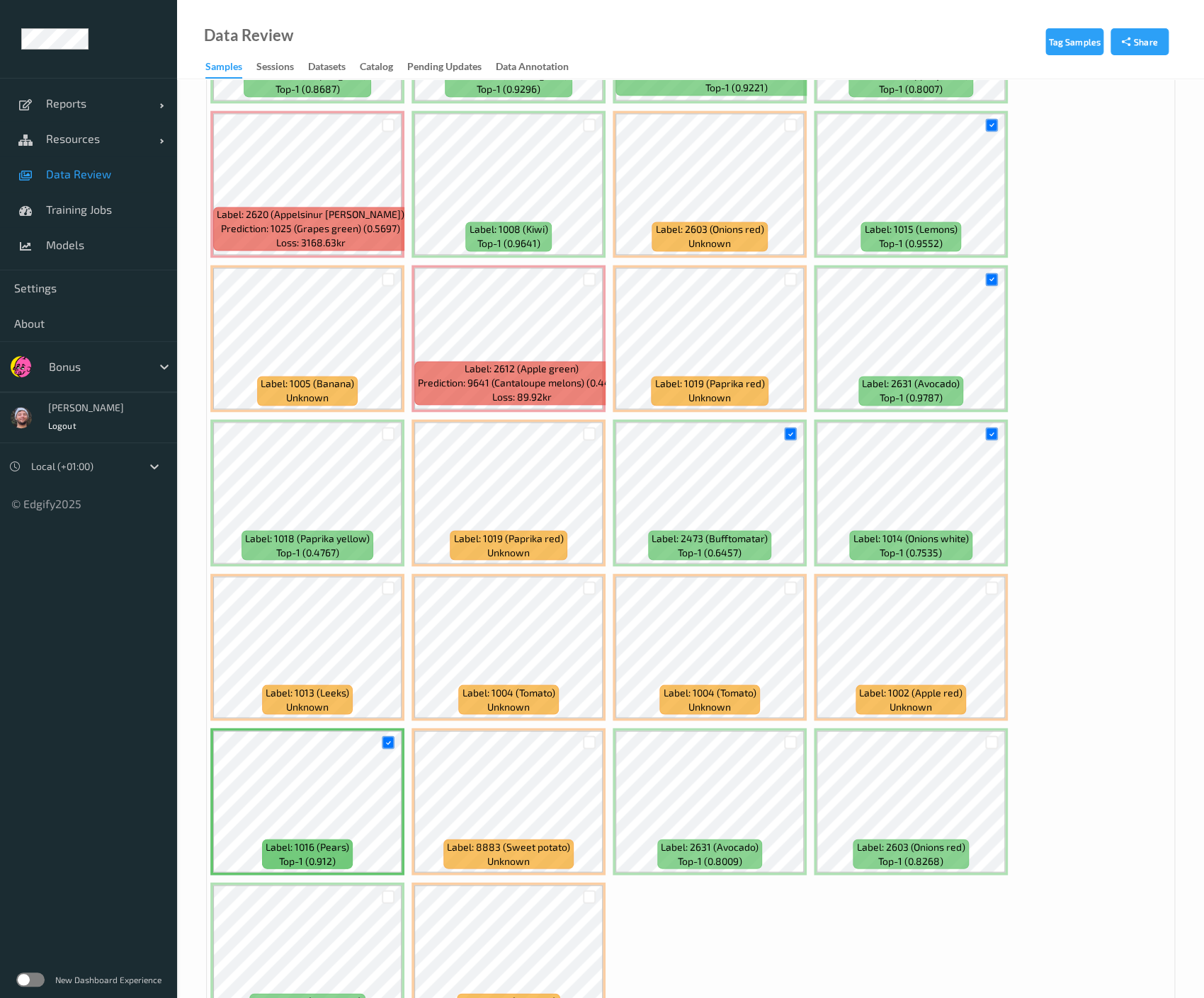
click at [595, 739] on div at bounding box center [588, 743] width 26 height 23
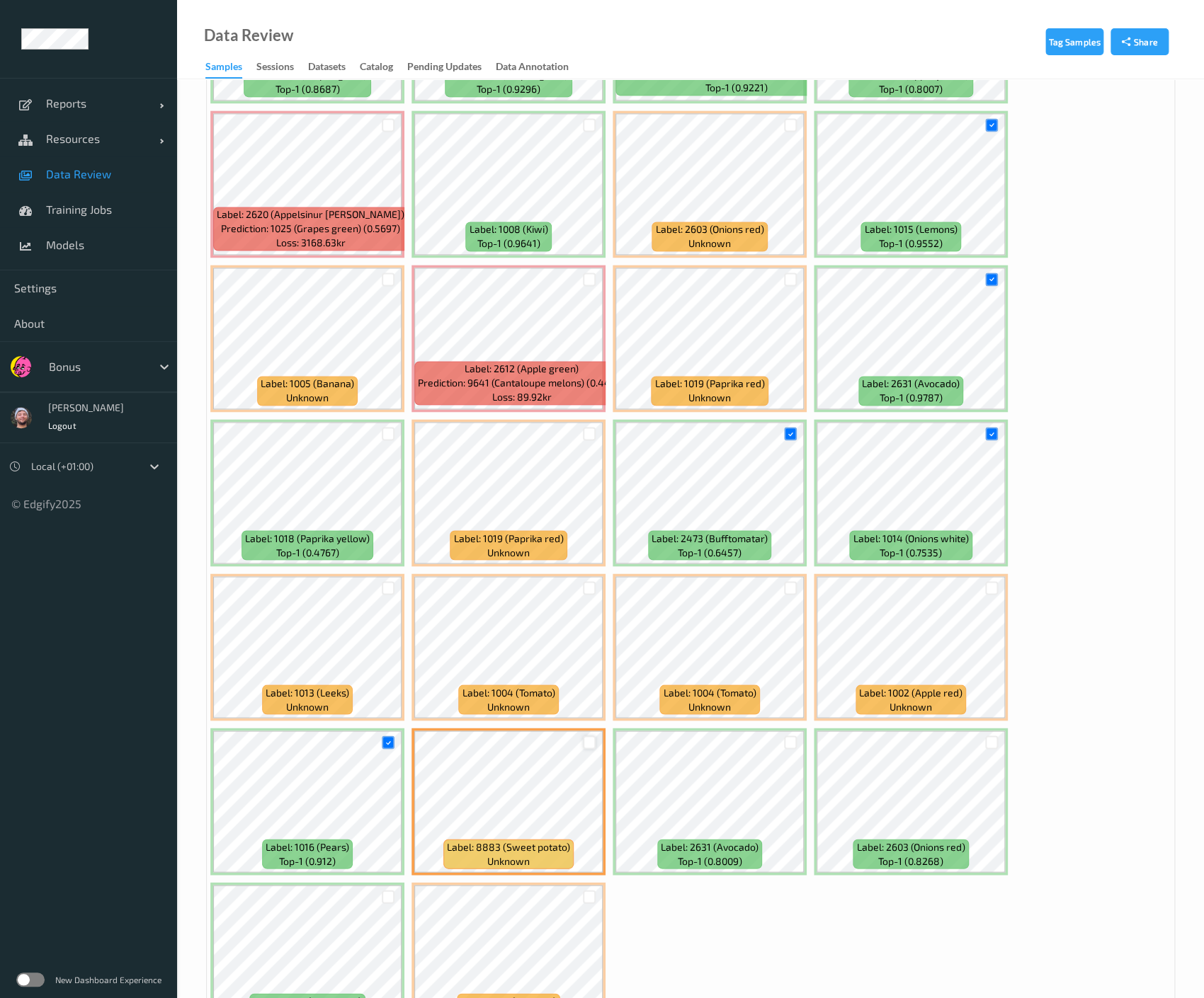
click at [586, 736] on div at bounding box center [589, 743] width 14 height 14
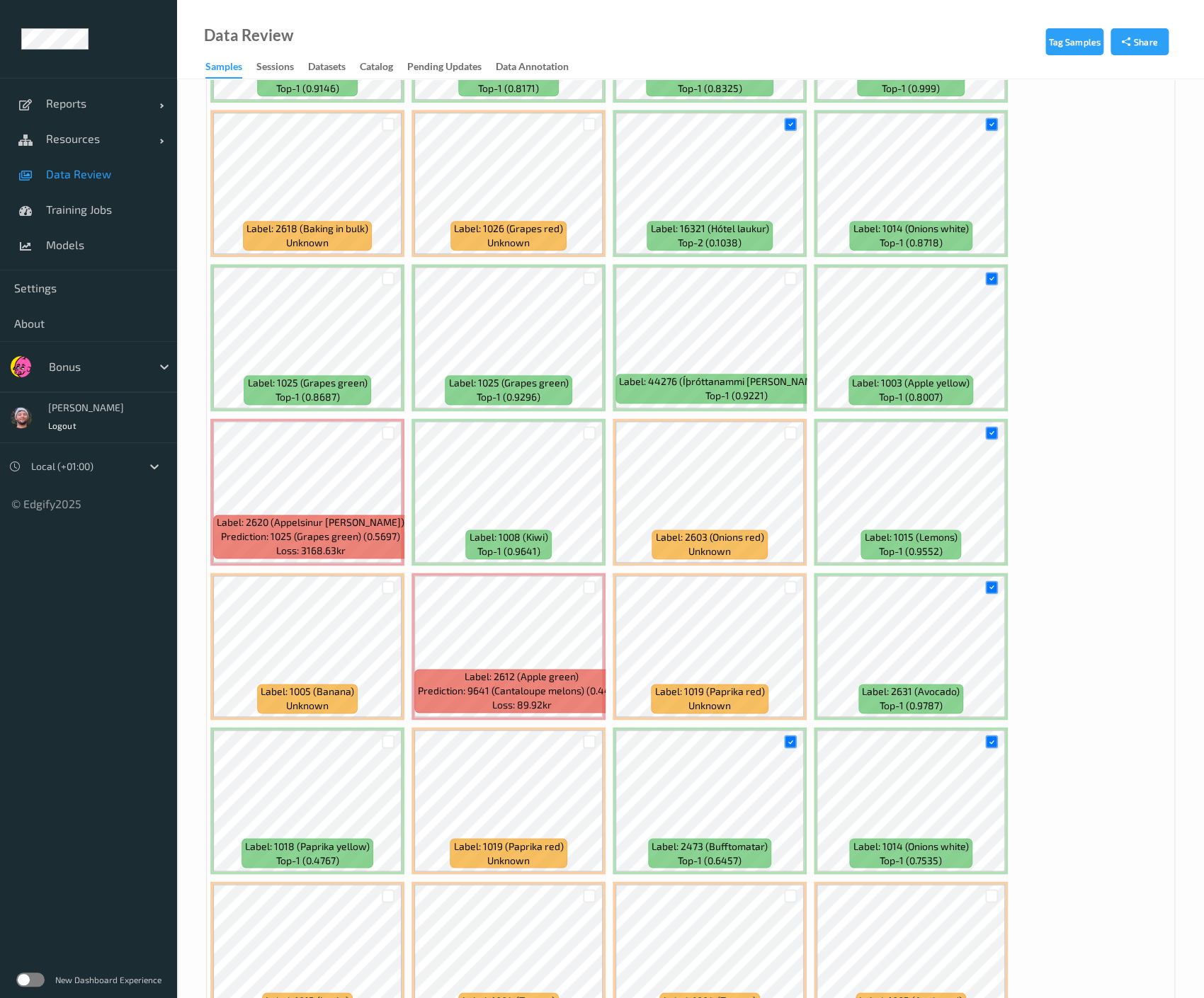
scroll to position [614, 0]
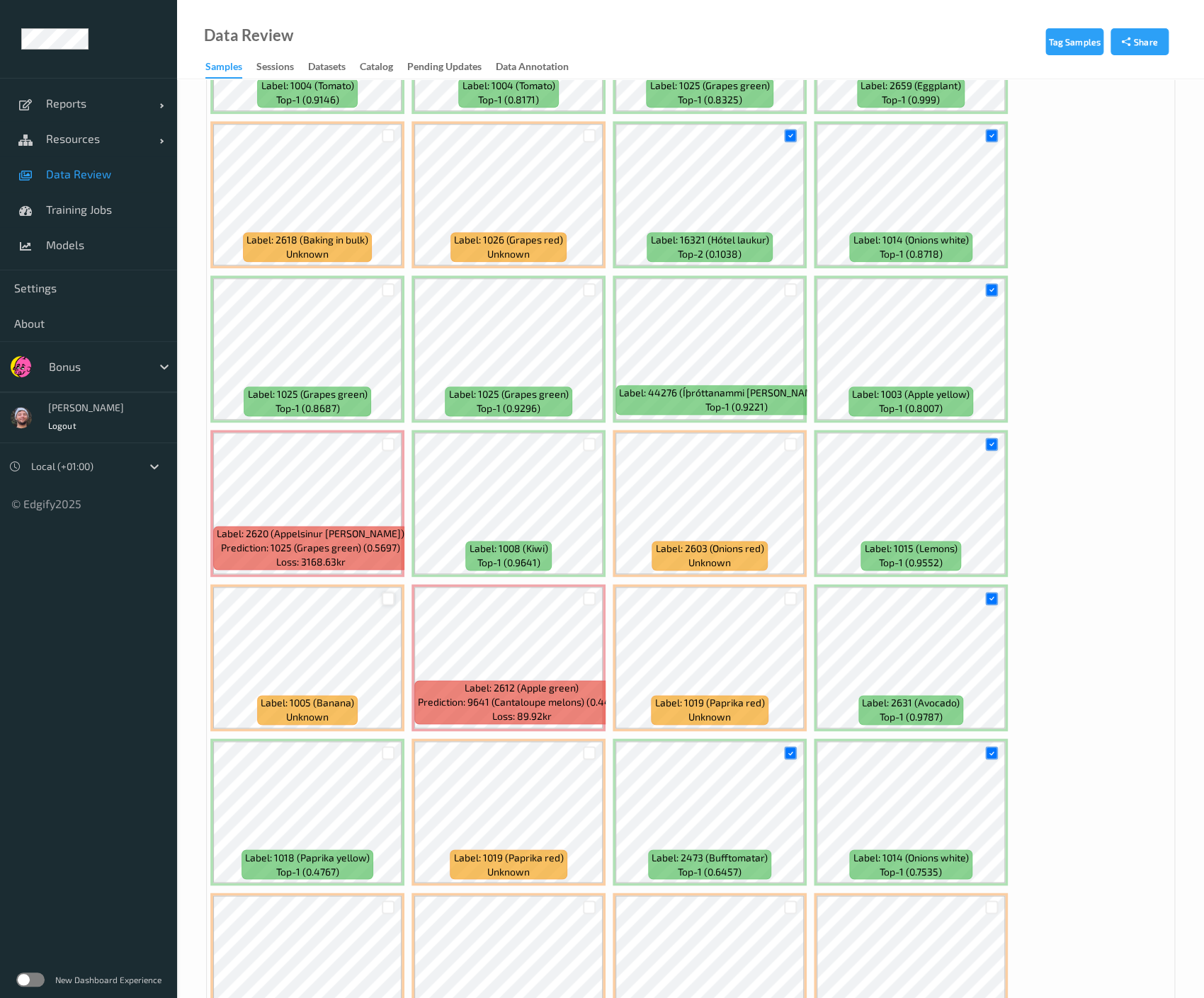
click at [389, 594] on div at bounding box center [389, 599] width 14 height 14
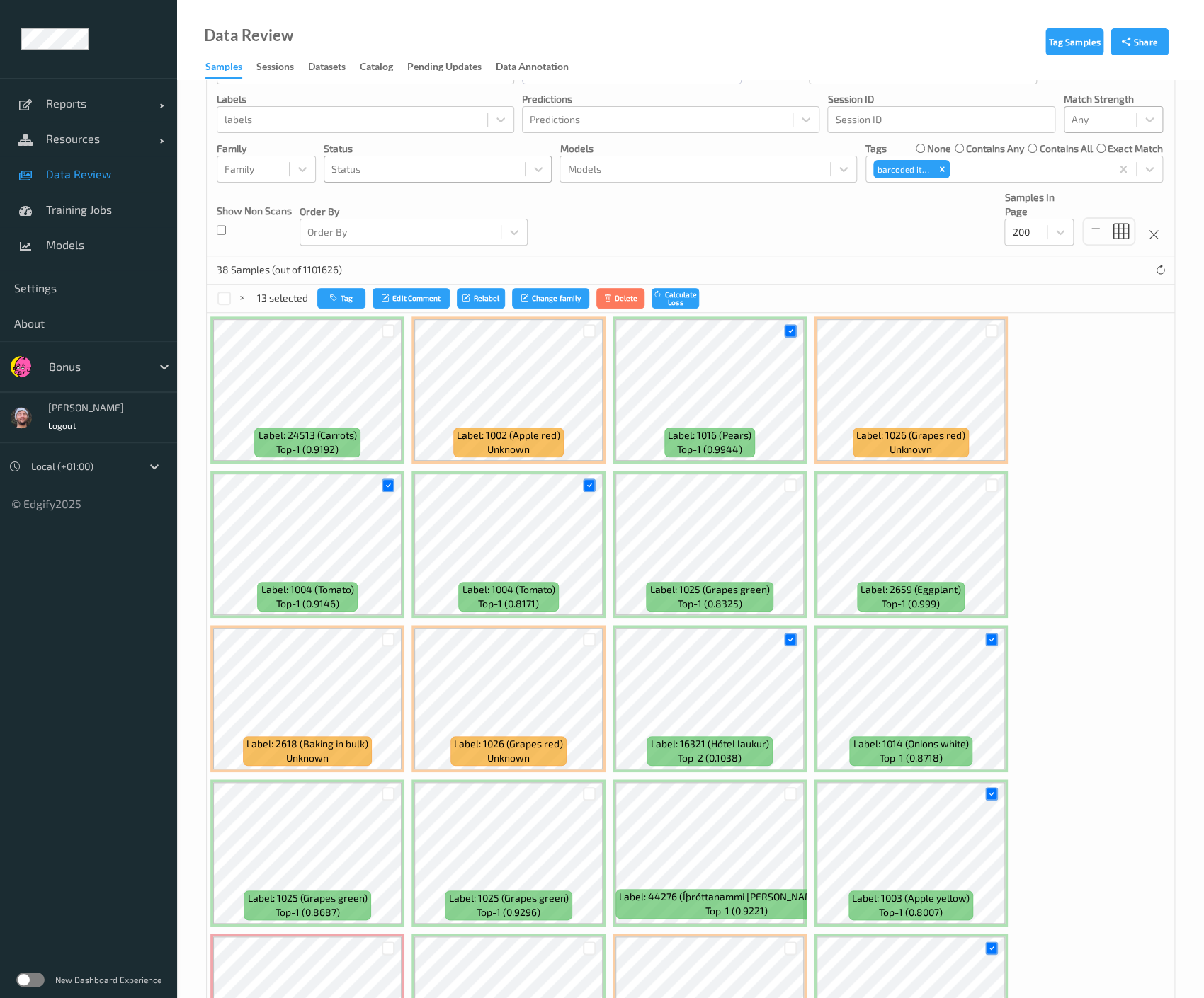
scroll to position [0, 0]
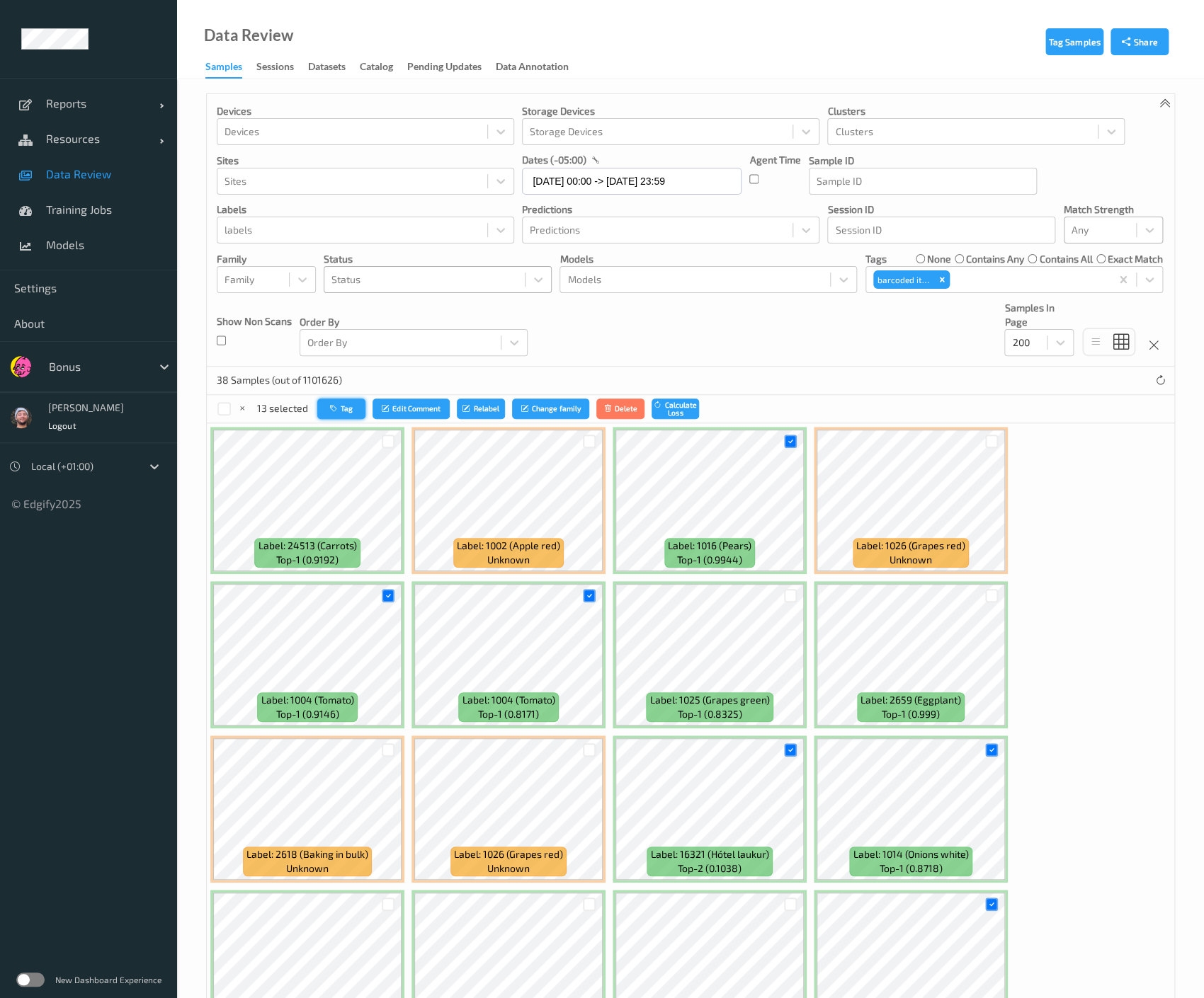
click at [328, 402] on button "Tag" at bounding box center [341, 408] width 48 height 21
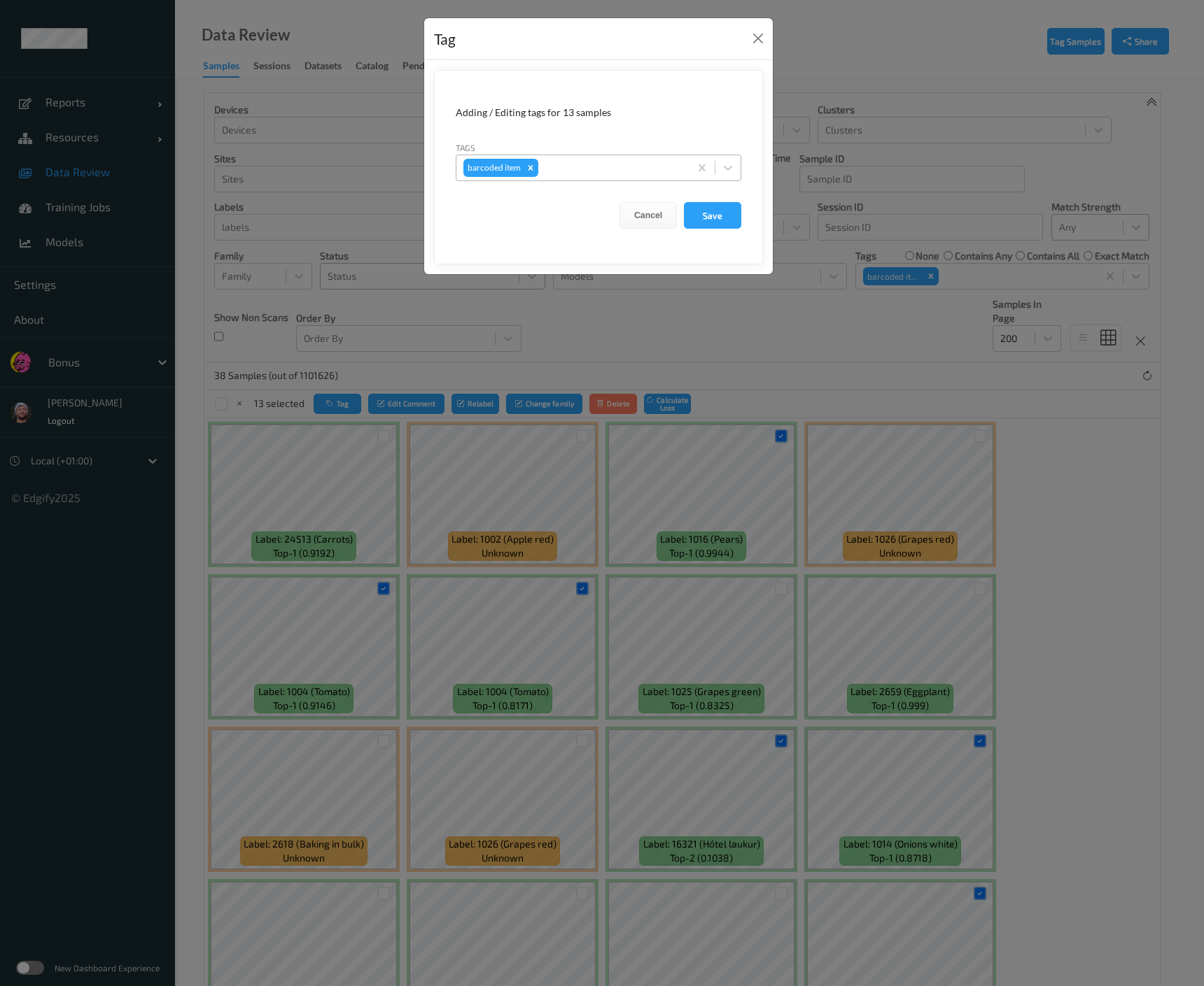
click at [564, 168] on div at bounding box center [611, 167] width 141 height 16
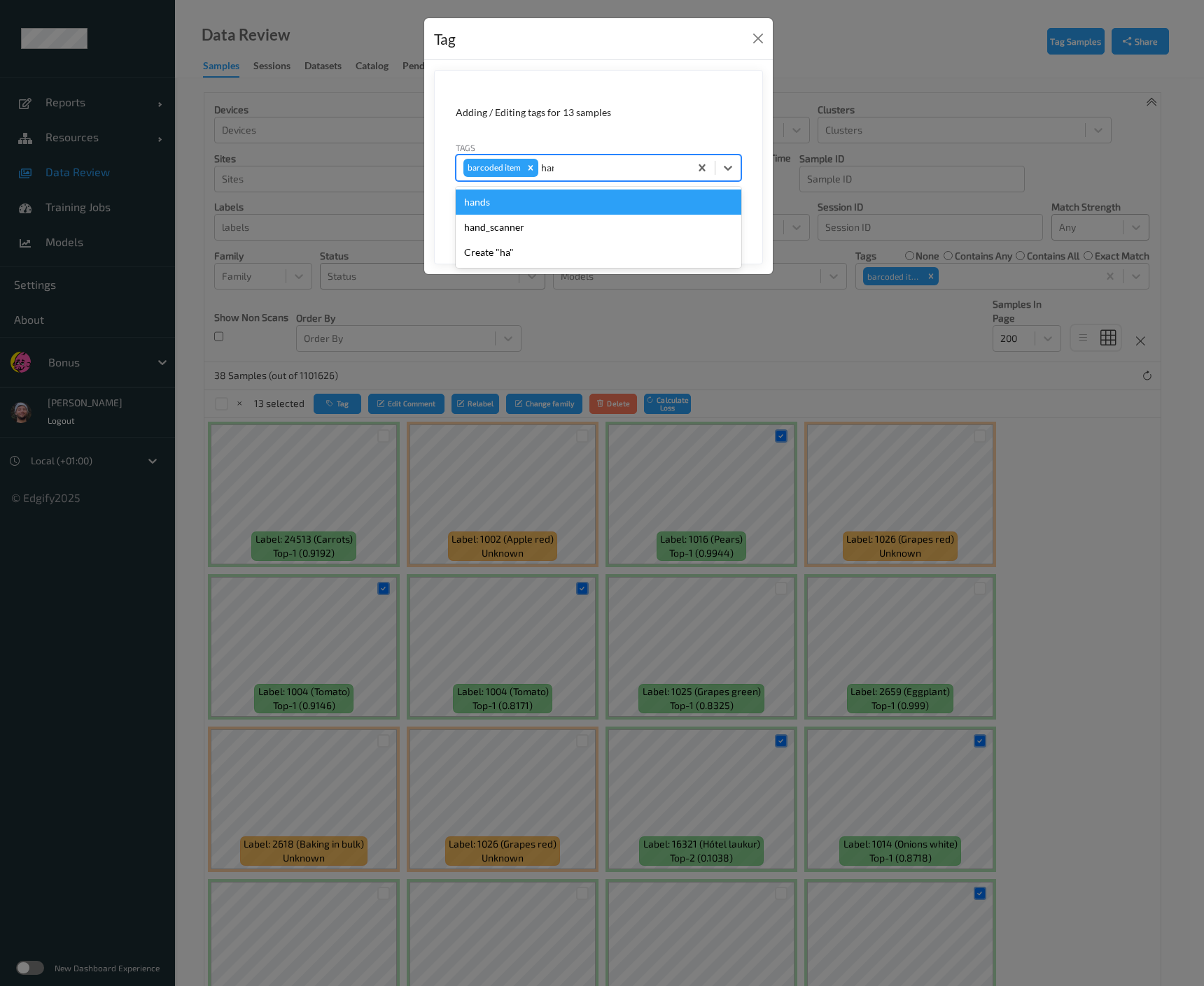
type input "hands"
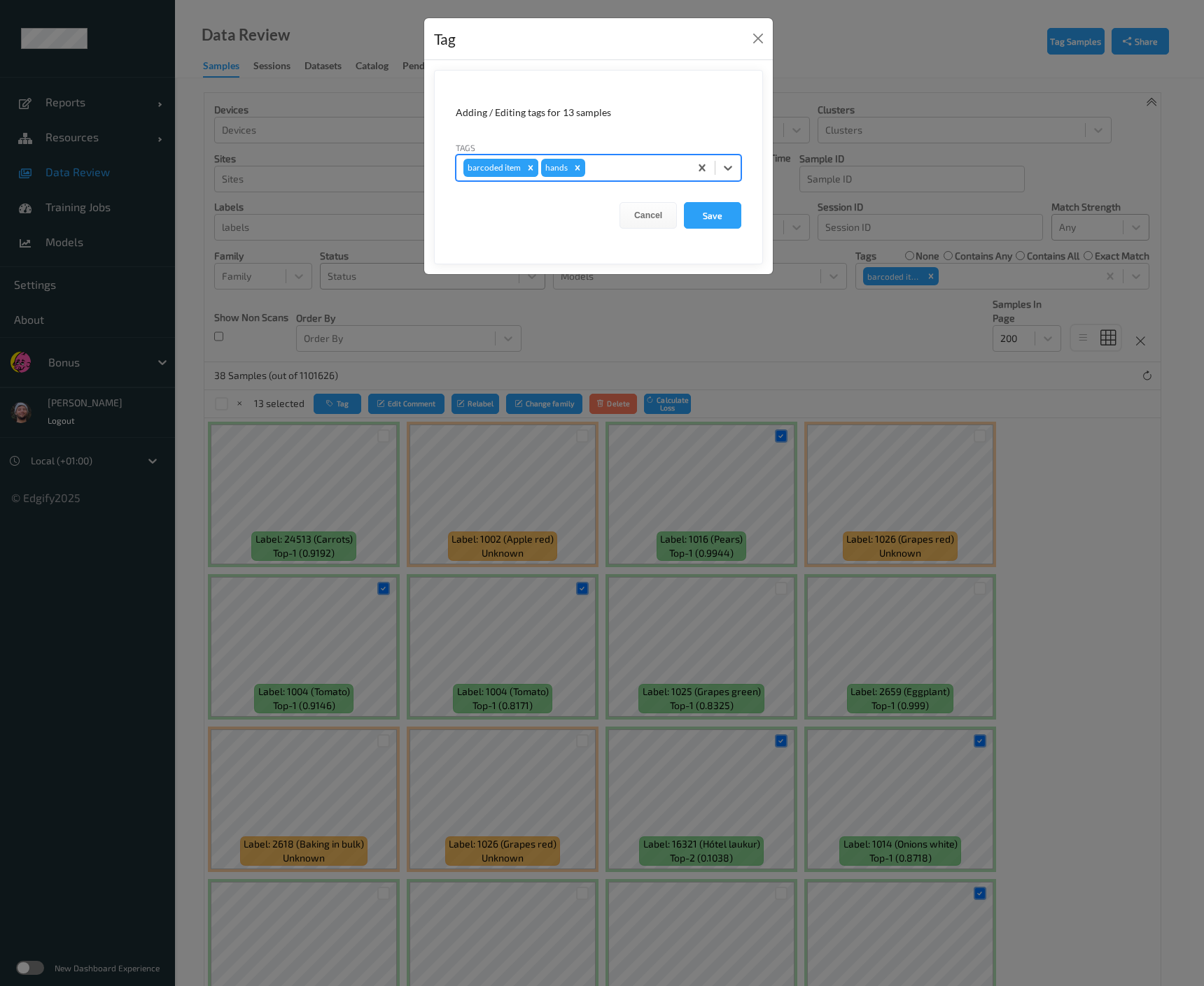
click at [522, 165] on div "Remove barcoded item" at bounding box center [530, 167] width 15 height 18
click at [700, 209] on button "Save" at bounding box center [712, 215] width 57 height 26
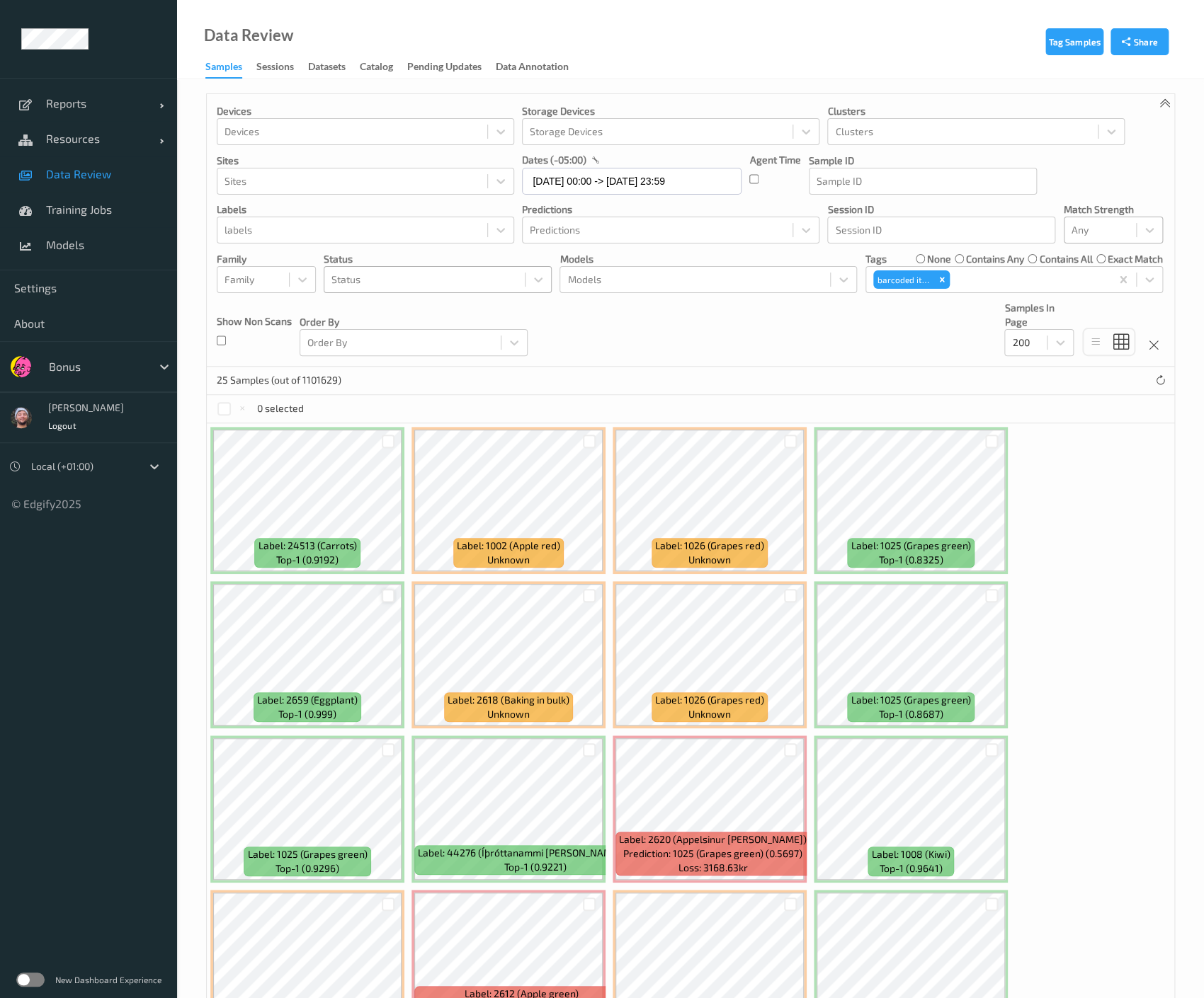
click at [383, 599] on div at bounding box center [389, 596] width 14 height 14
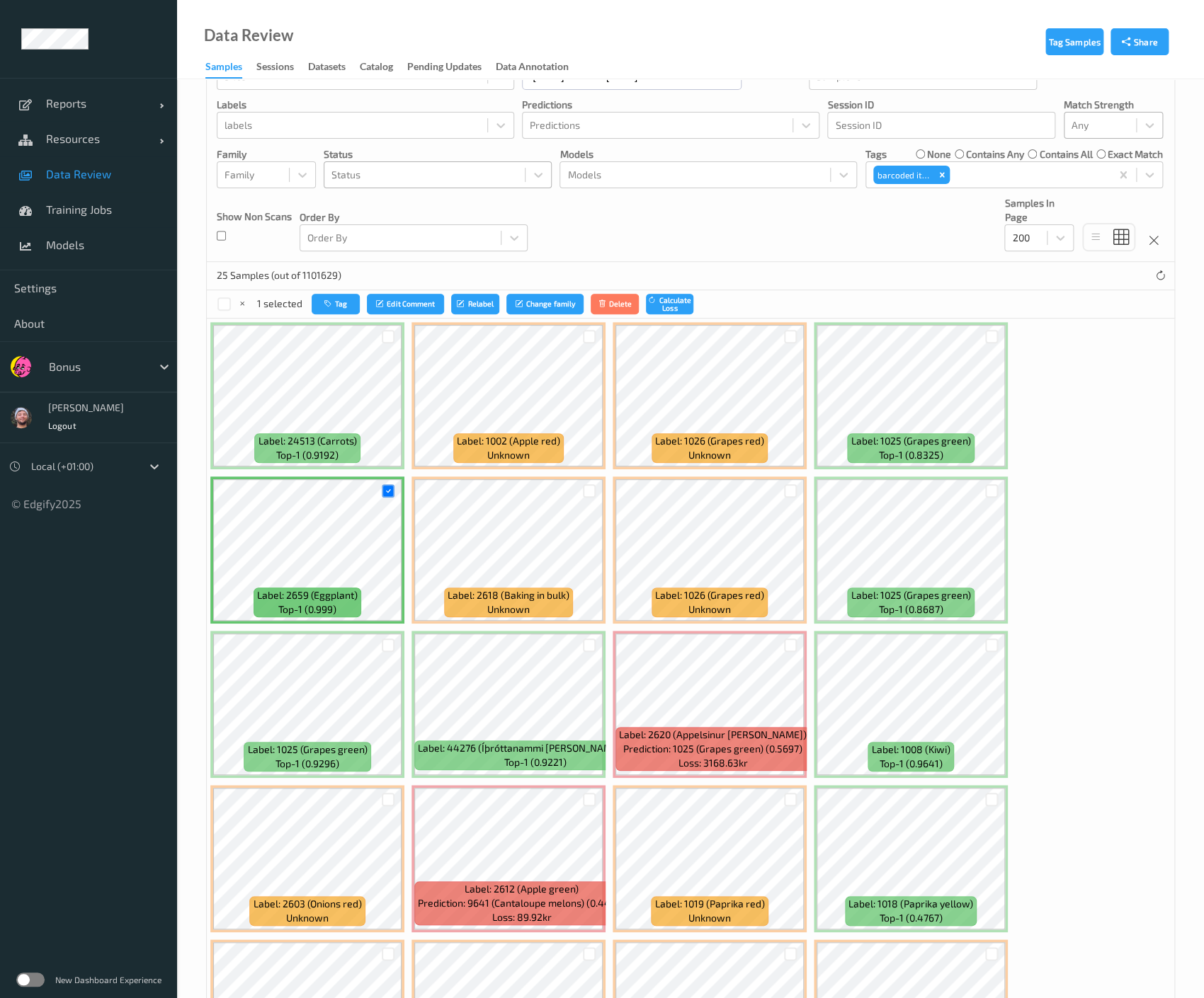
scroll to position [113, 0]
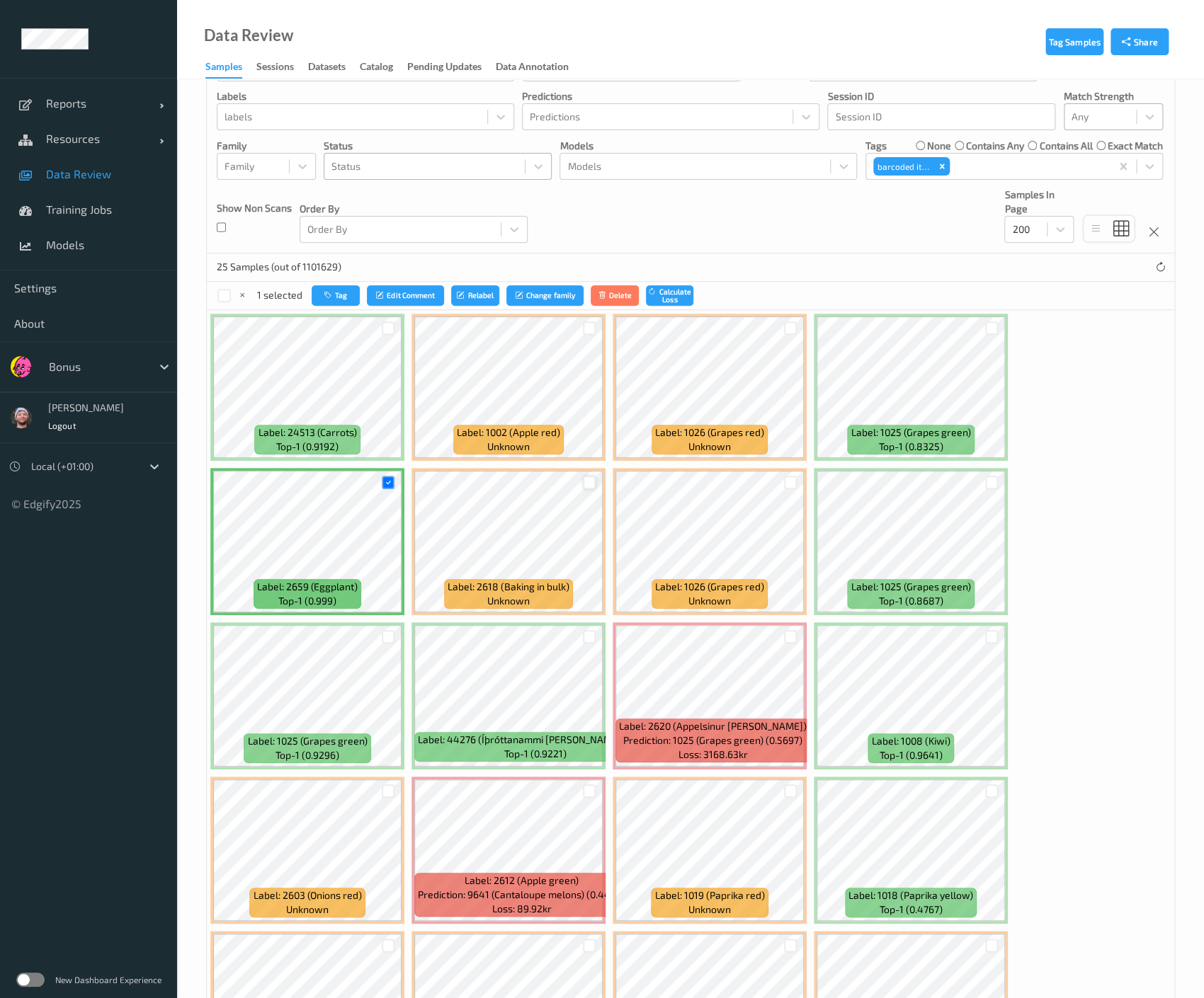
click at [588, 483] on div at bounding box center [589, 482] width 14 height 14
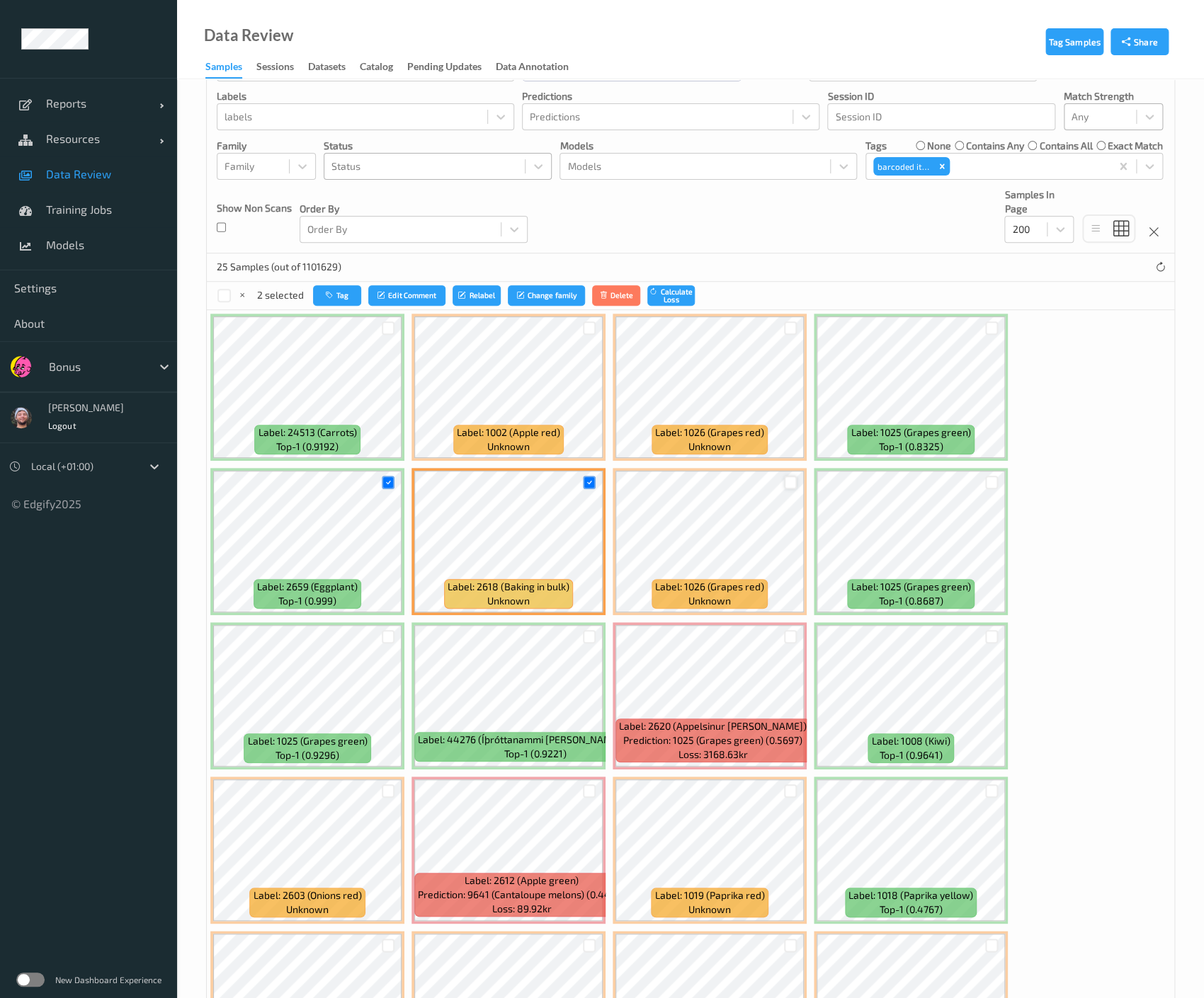
click at [786, 484] on div at bounding box center [791, 482] width 14 height 14
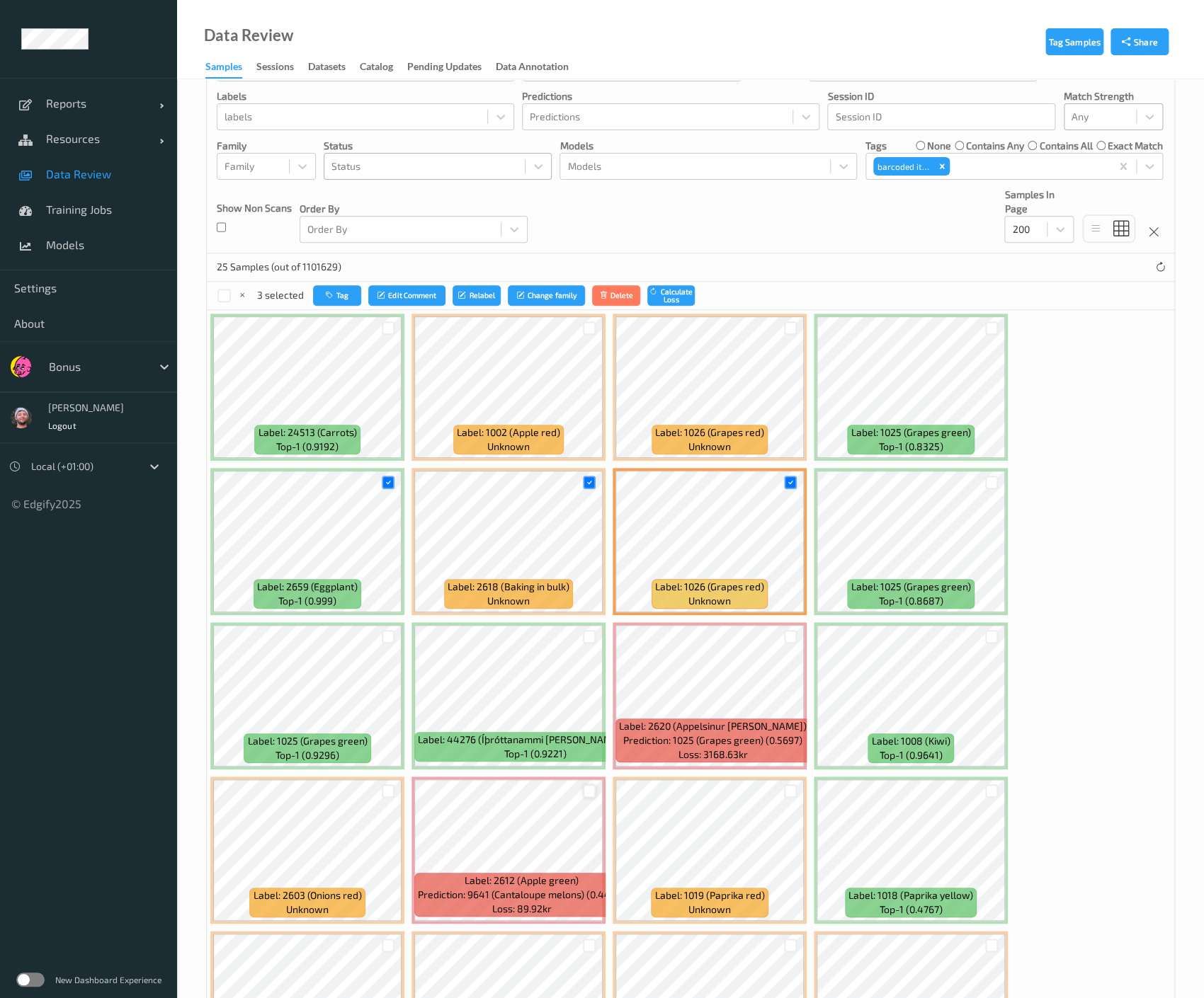
click at [583, 794] on div at bounding box center [589, 792] width 14 height 14
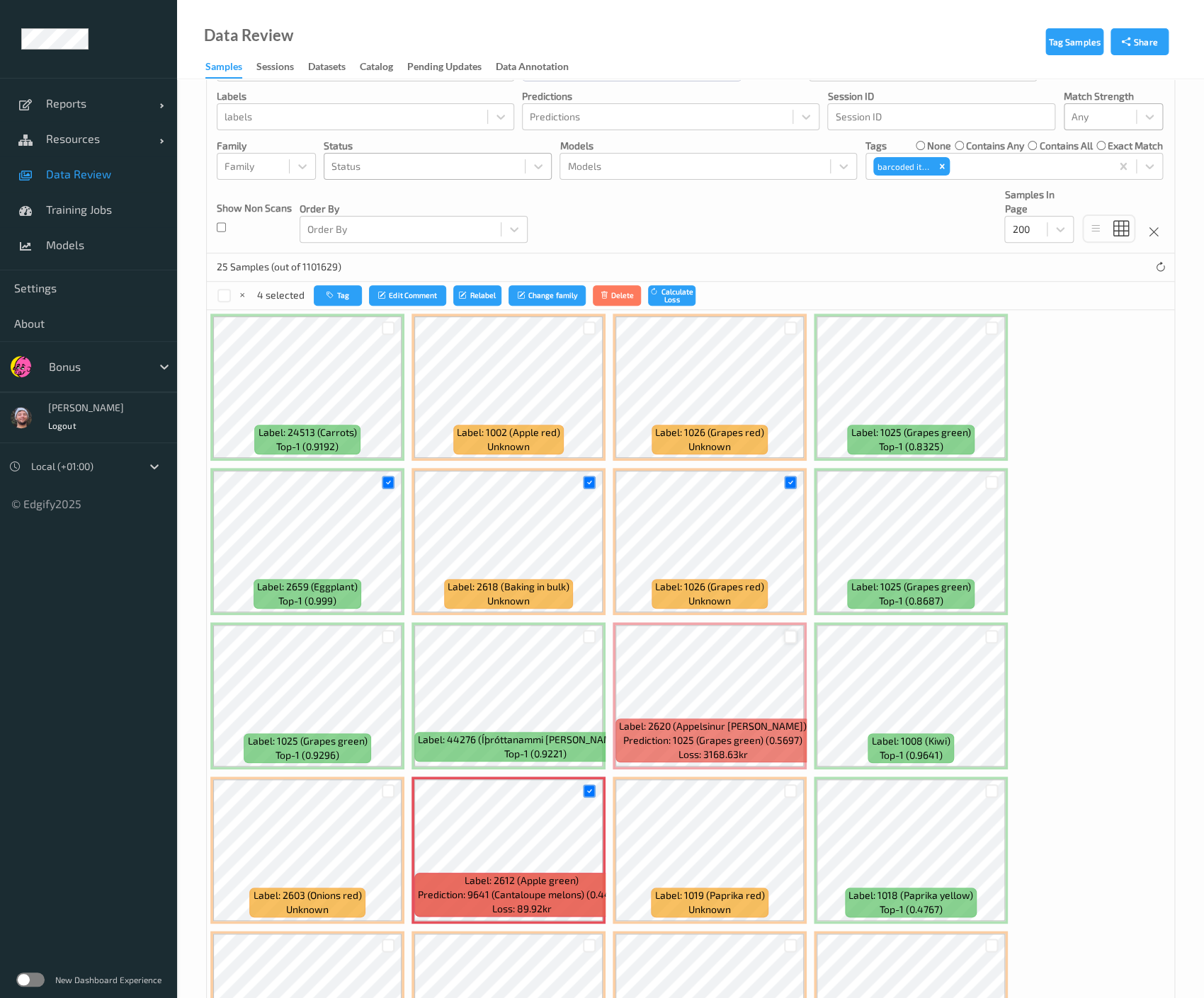
click at [788, 637] on div at bounding box center [791, 637] width 14 height 14
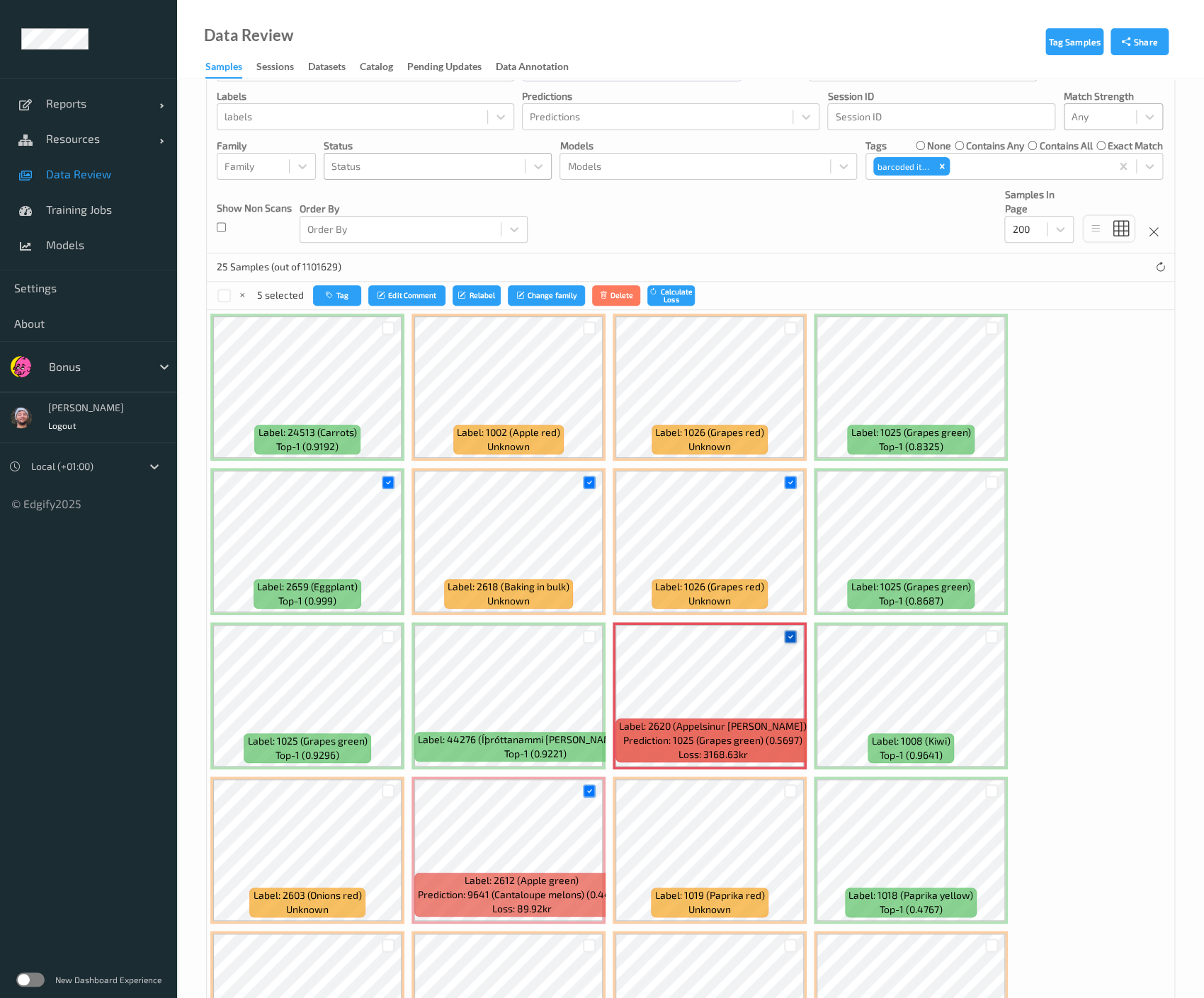
scroll to position [559, 0]
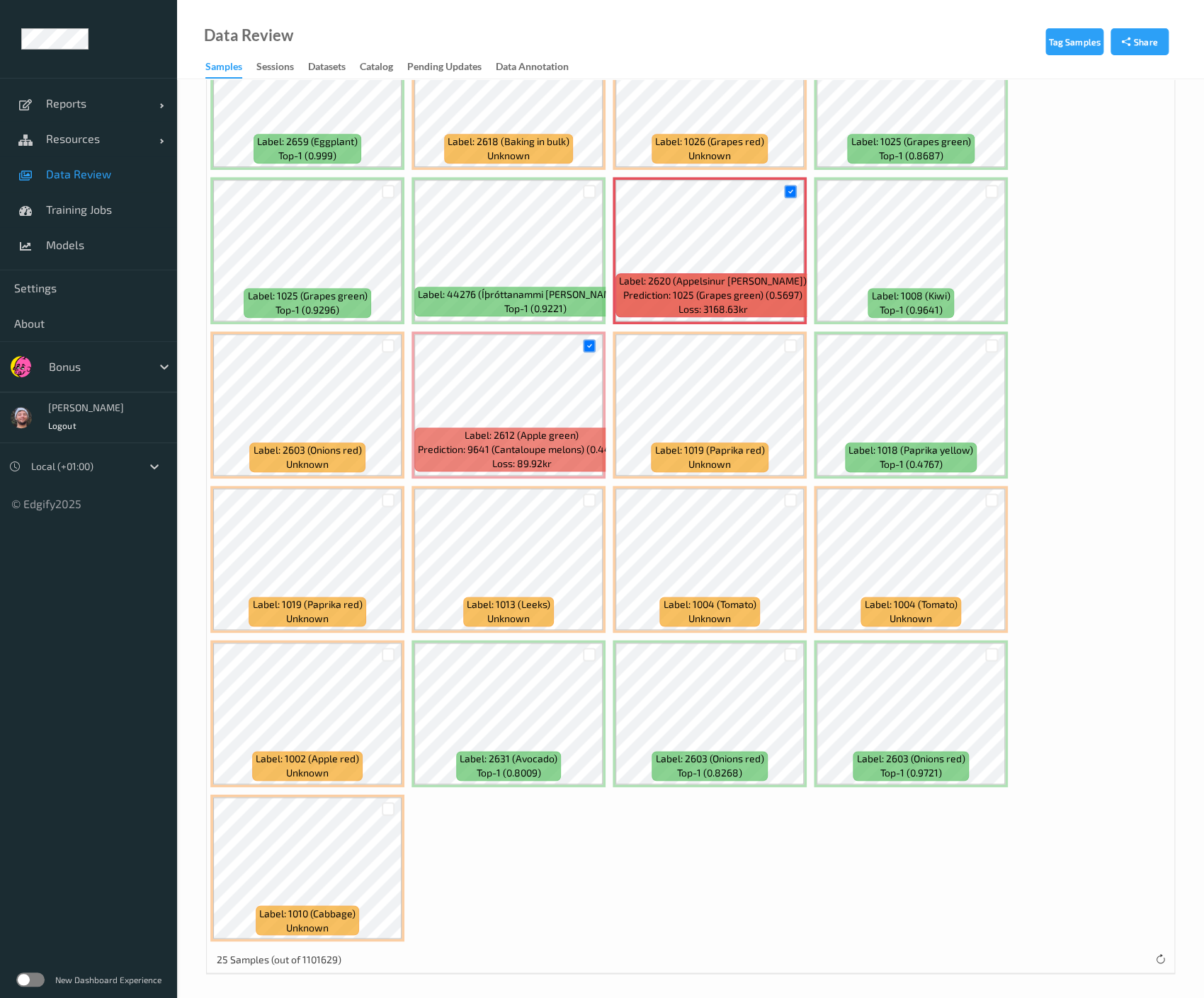
click at [380, 803] on div at bounding box center [388, 809] width 26 height 23
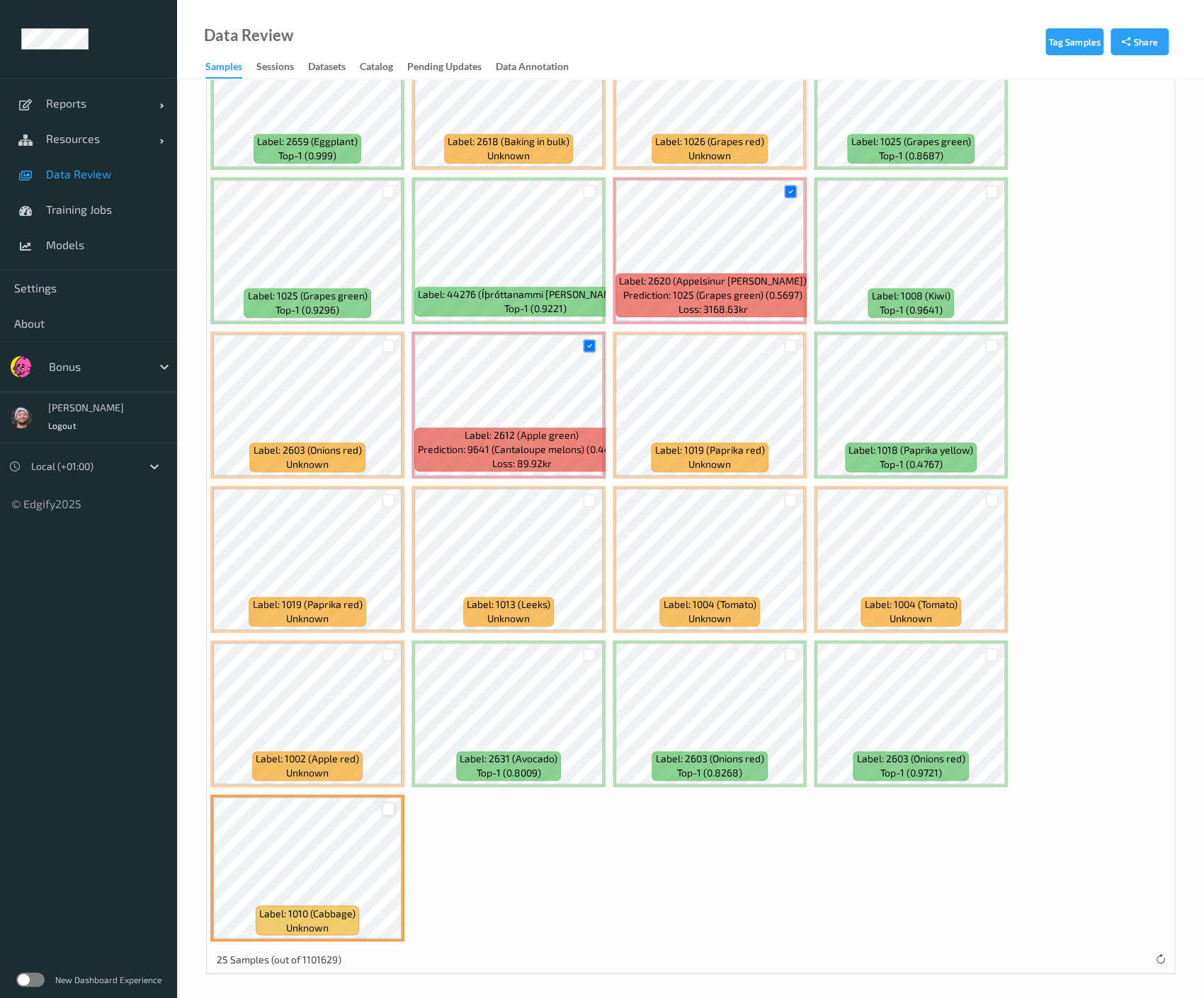
click at [382, 803] on div at bounding box center [389, 809] width 14 height 14
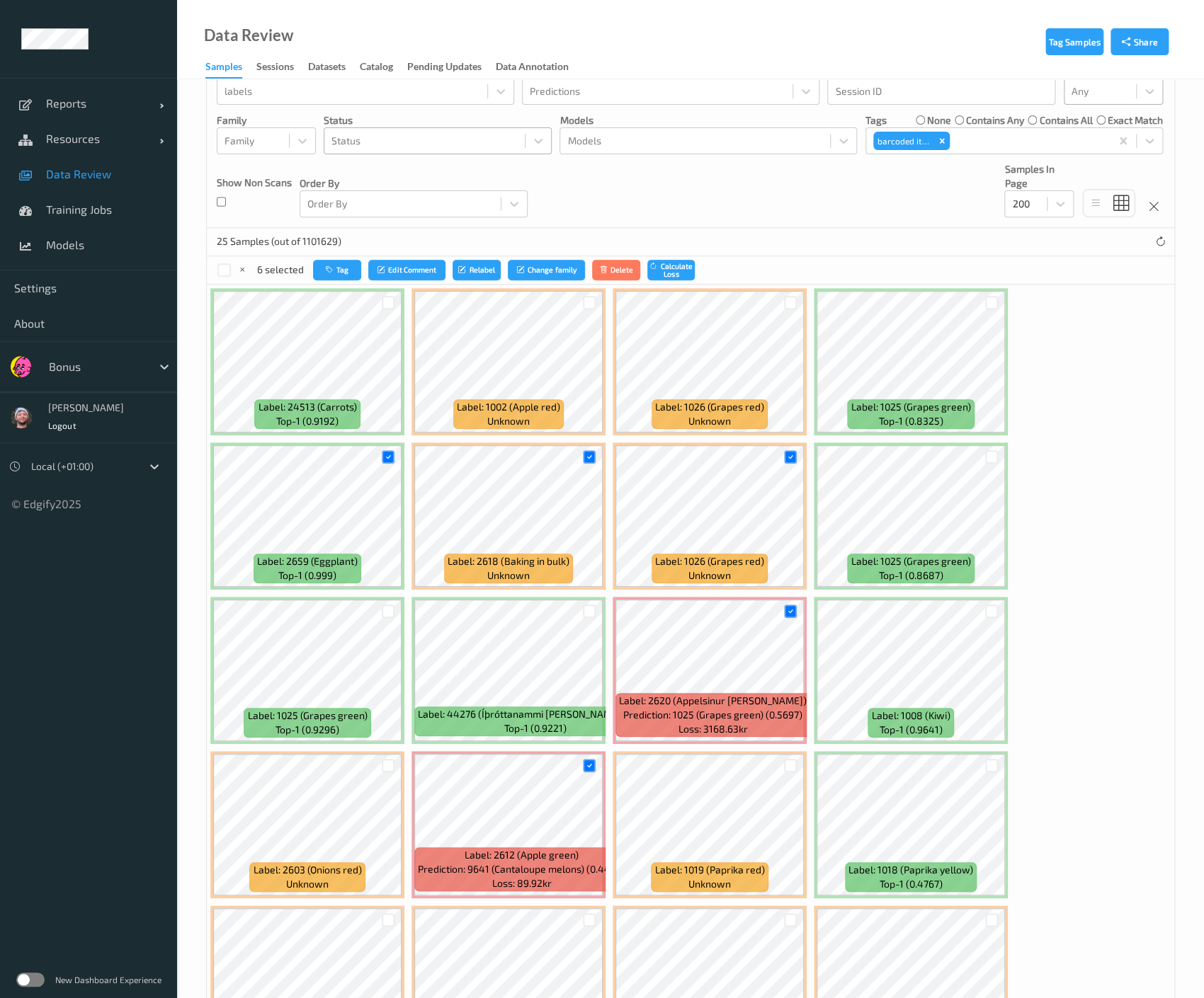
scroll to position [0, 0]
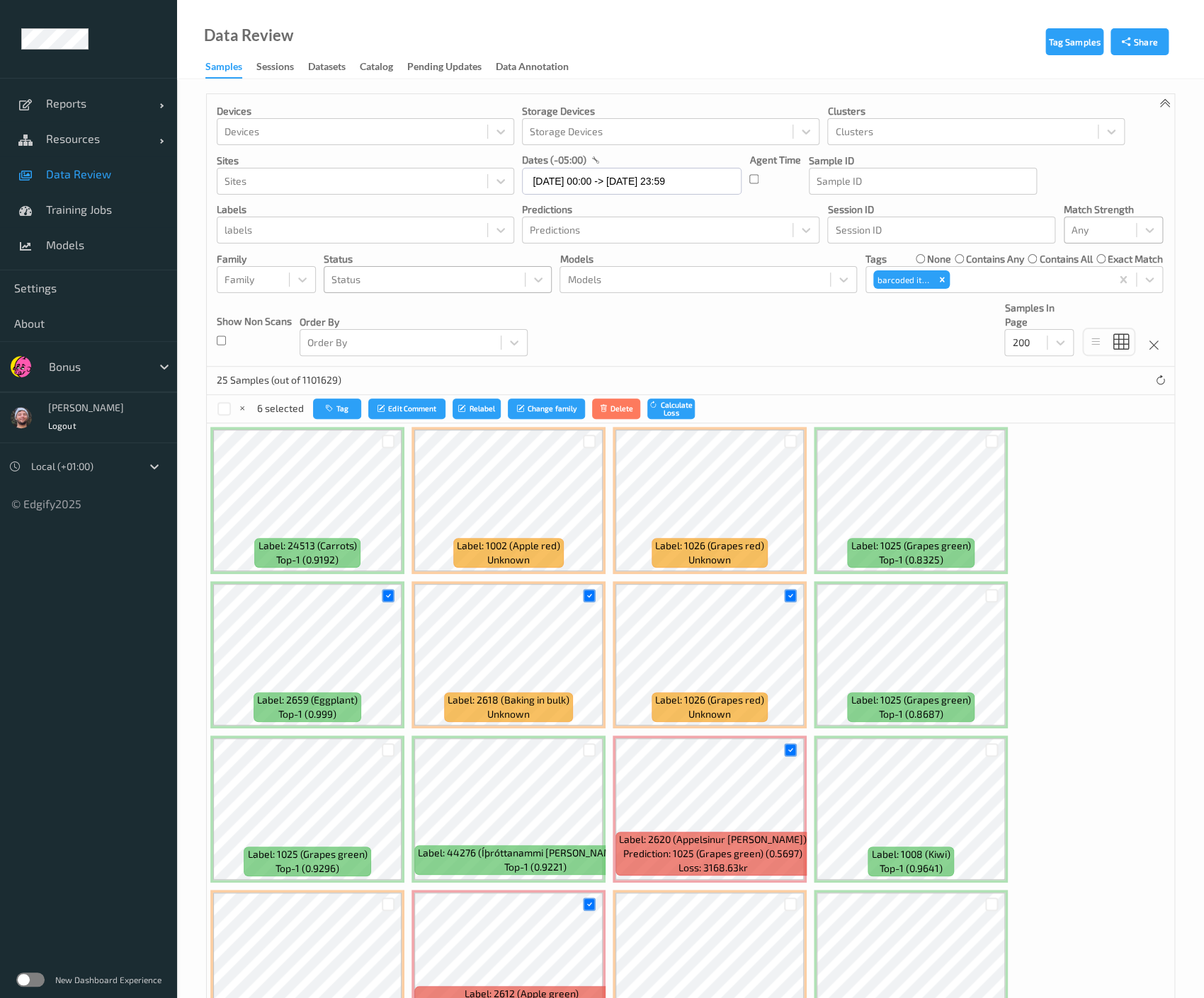
click at [383, 910] on div at bounding box center [388, 904] width 26 height 23
click at [387, 903] on div at bounding box center [389, 904] width 14 height 14
click at [336, 401] on button "Tag" at bounding box center [336, 408] width 48 height 21
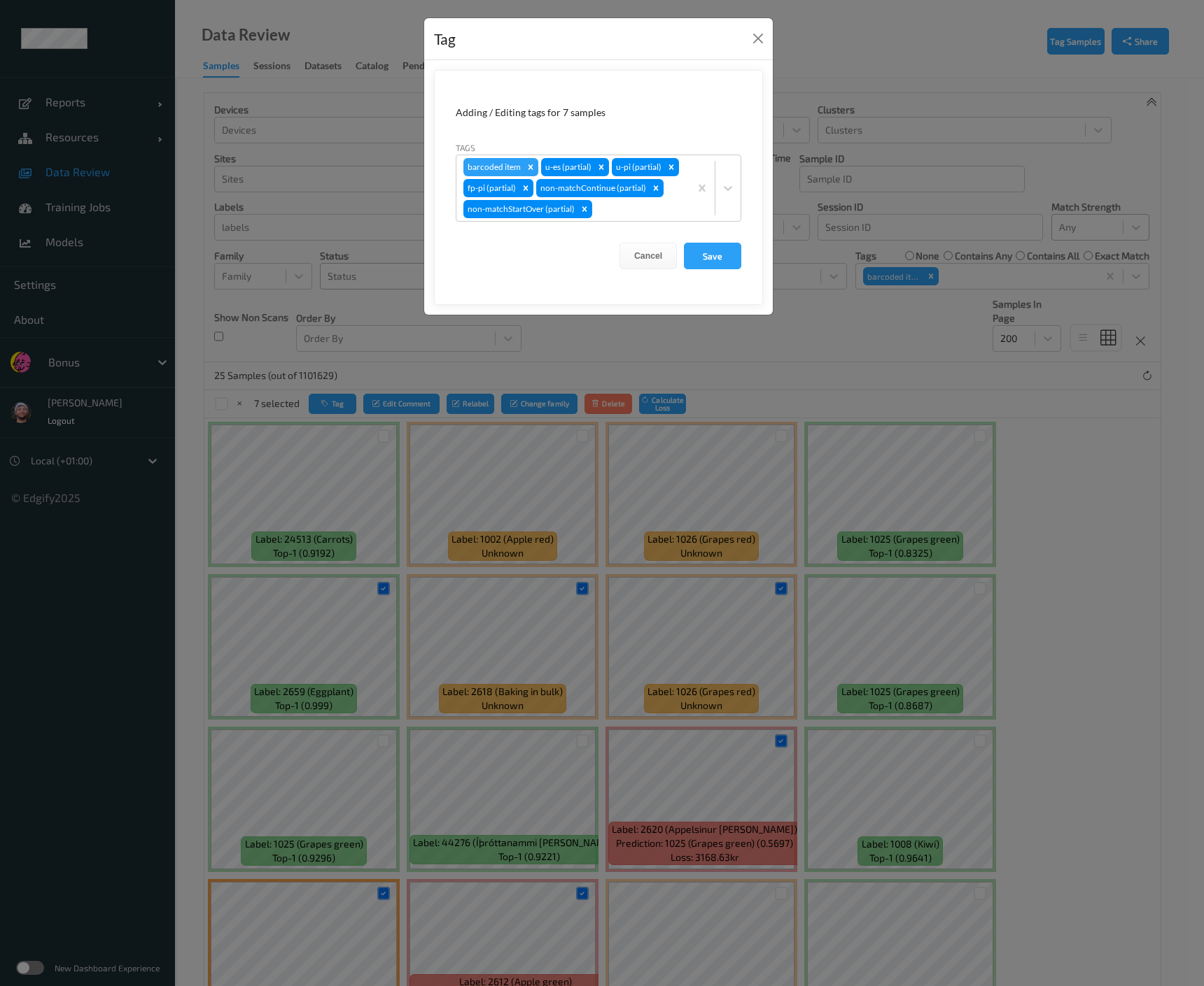
click at [364, 855] on div "Tag Adding / Editing tags for 7 samples Tags barcoded item u-es (partial) u-pi …" at bounding box center [602, 493] width 1204 height 986
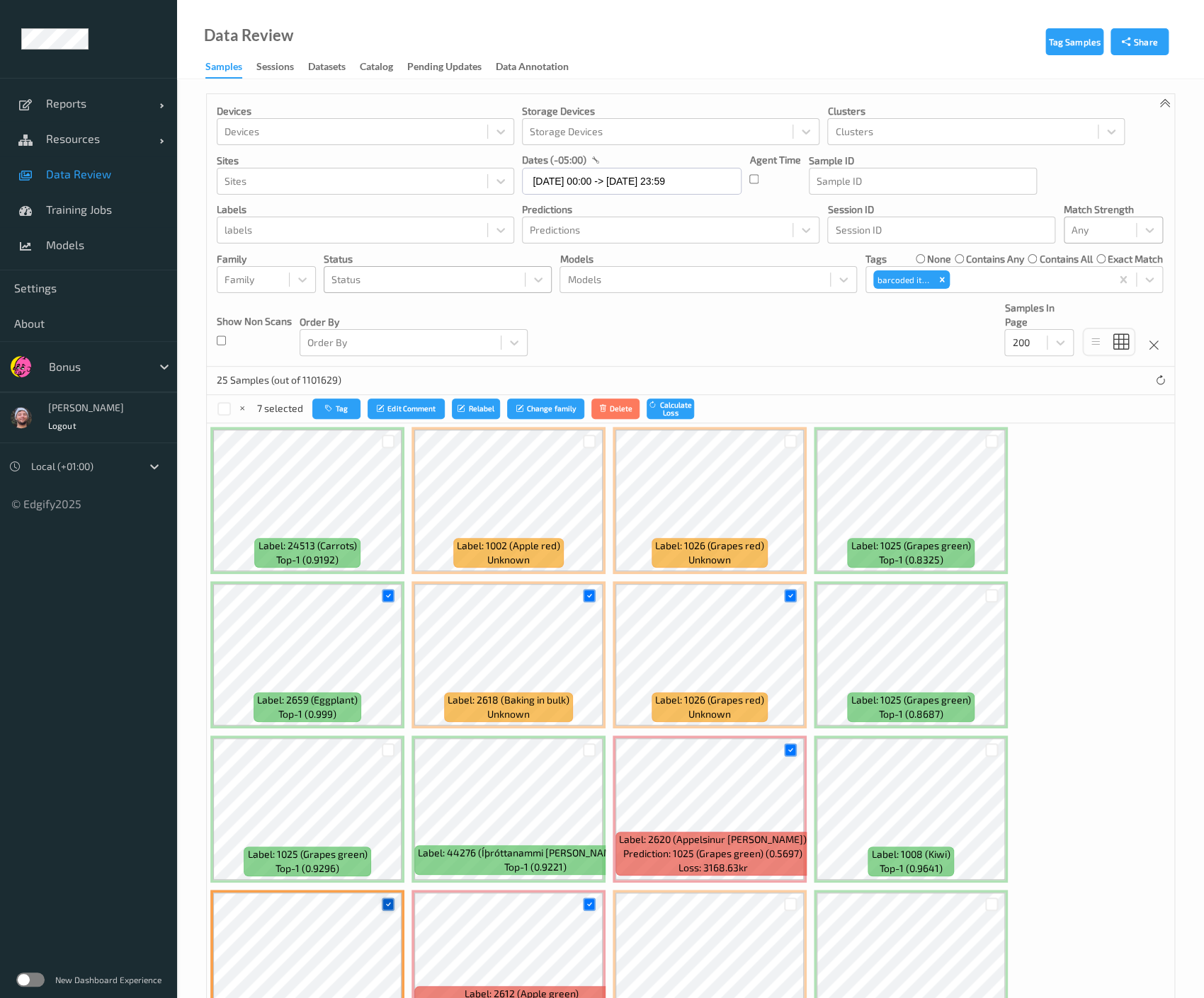
click at [382, 902] on div at bounding box center [389, 904] width 14 height 14
click at [340, 415] on button "Tag" at bounding box center [337, 408] width 48 height 21
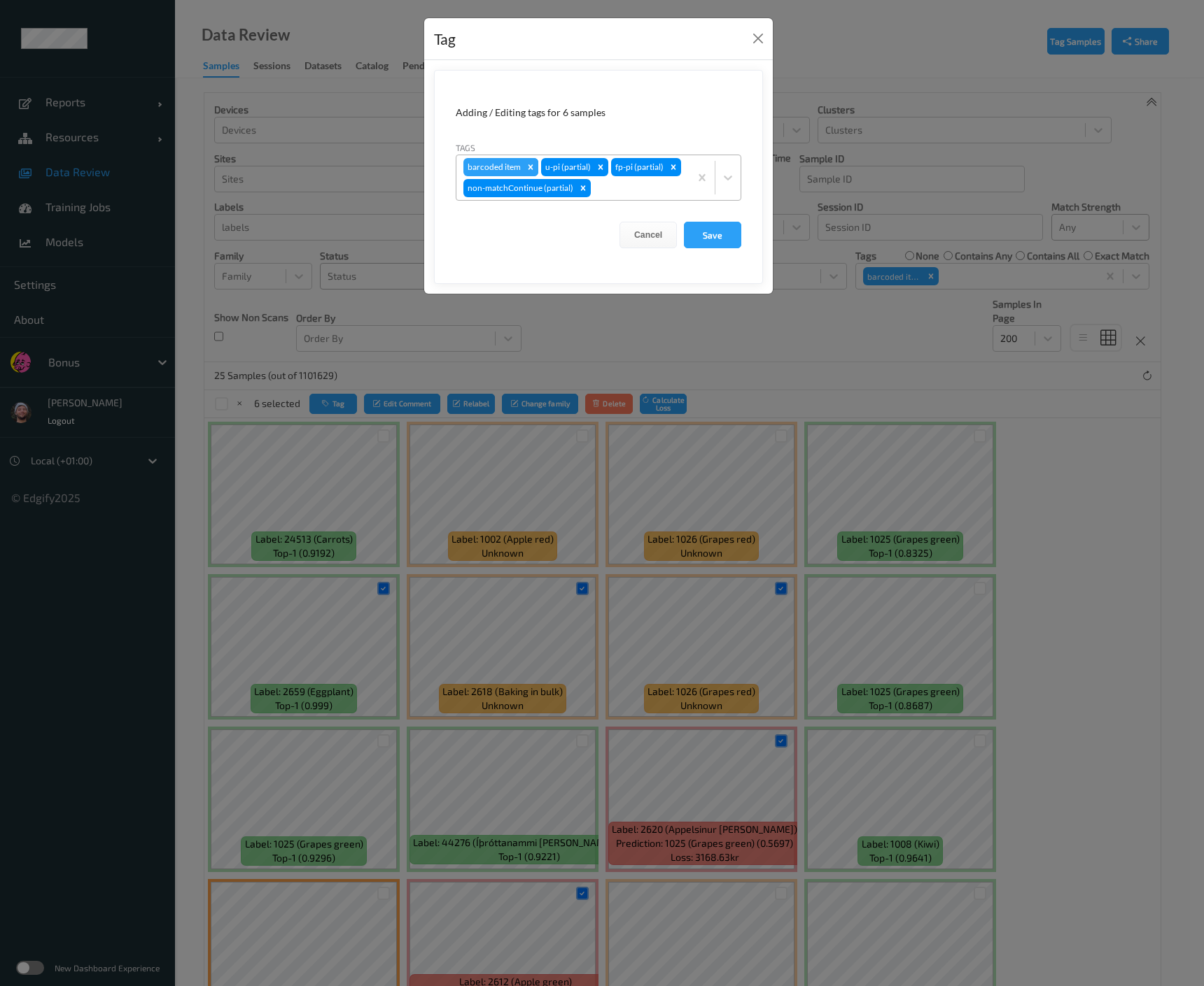
click at [532, 165] on icon "Remove barcoded item" at bounding box center [530, 167] width 10 height 10
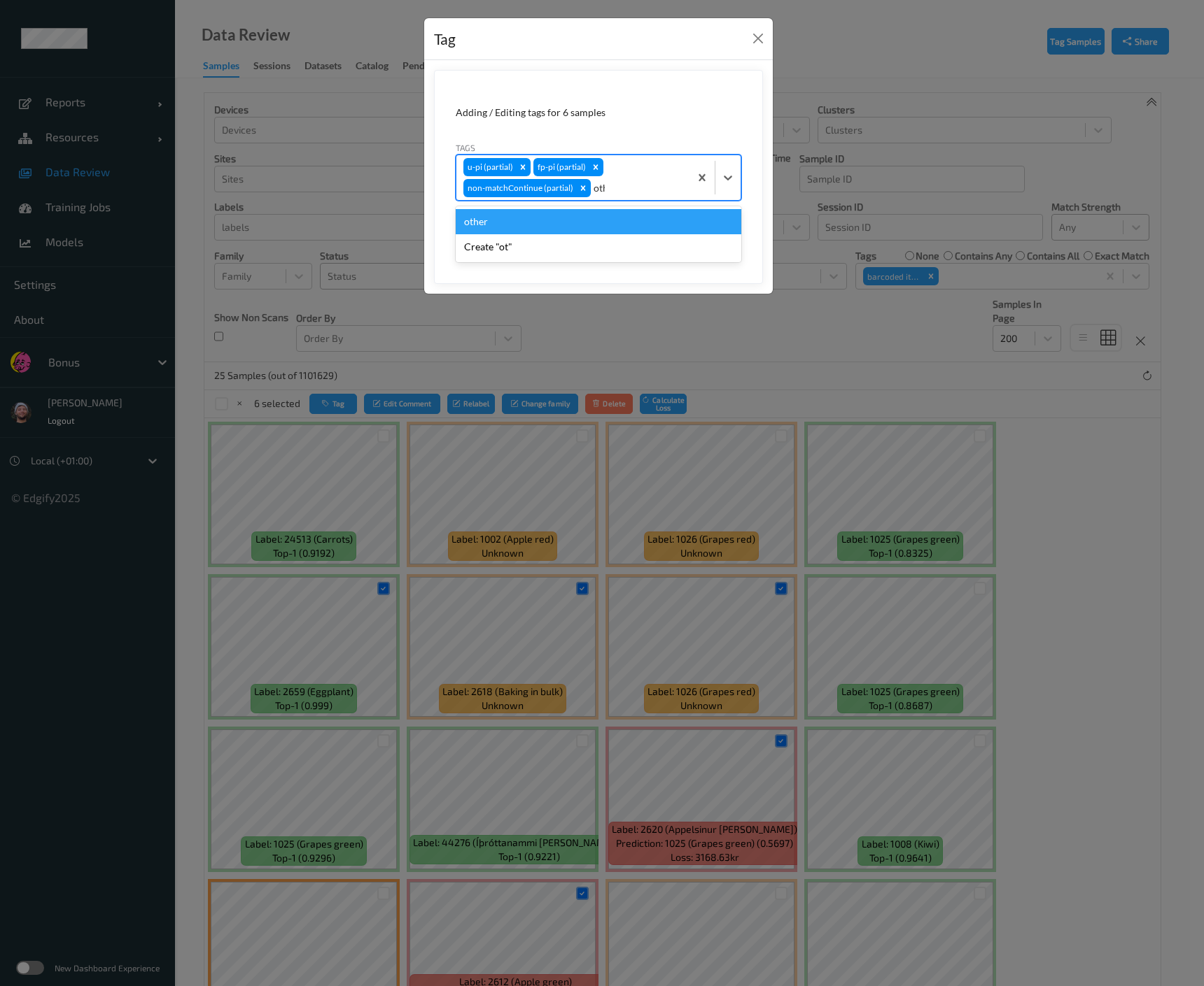
type input "other"
click at [558, 218] on div "other" at bounding box center [598, 221] width 285 height 25
click at [719, 237] on button "Save" at bounding box center [712, 234] width 57 height 26
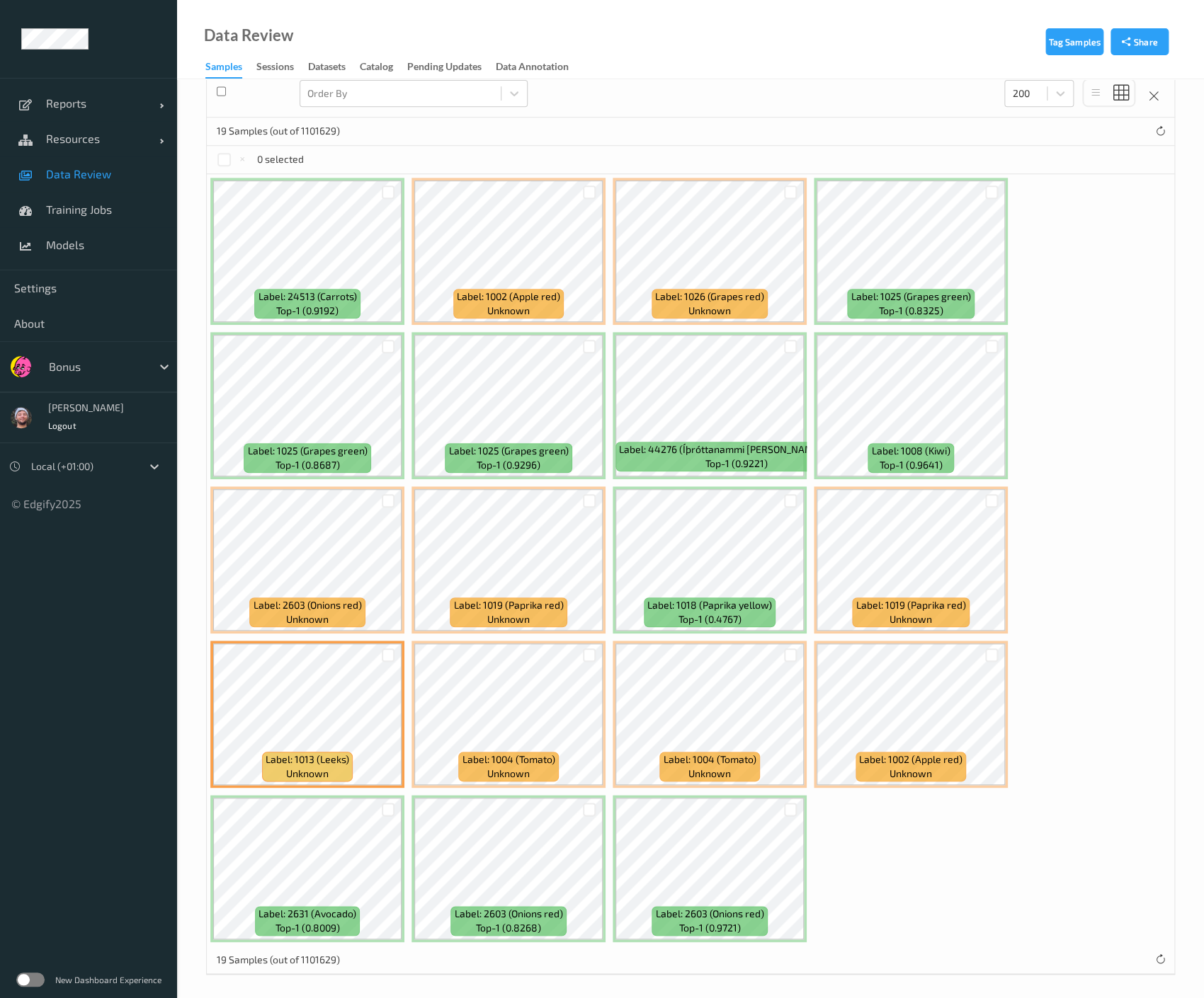
scroll to position [250, 0]
click at [787, 808] on div at bounding box center [791, 810] width 14 height 14
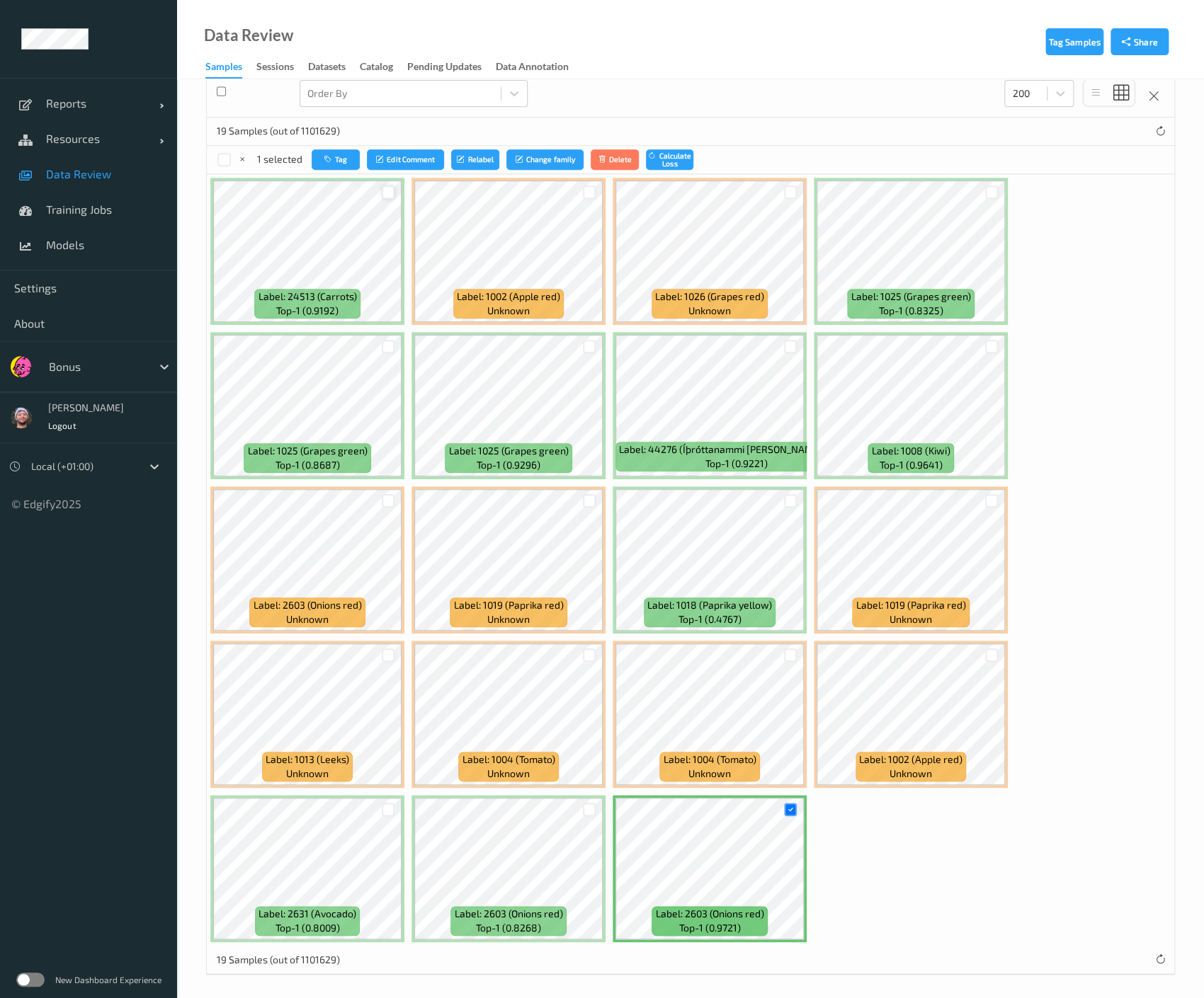
click at [383, 190] on div at bounding box center [389, 193] width 14 height 14
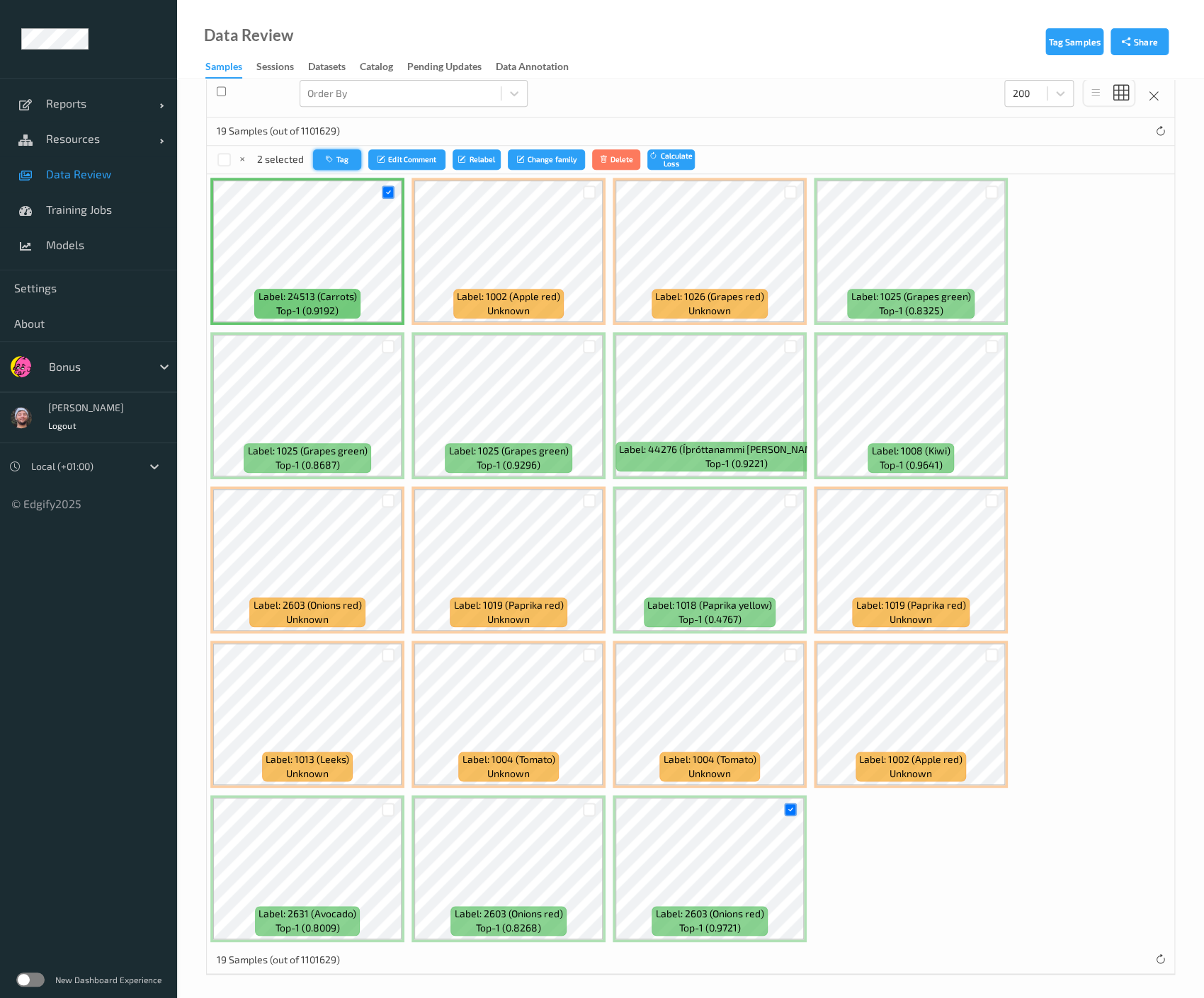
click at [329, 155] on icon "button" at bounding box center [331, 159] width 11 height 9
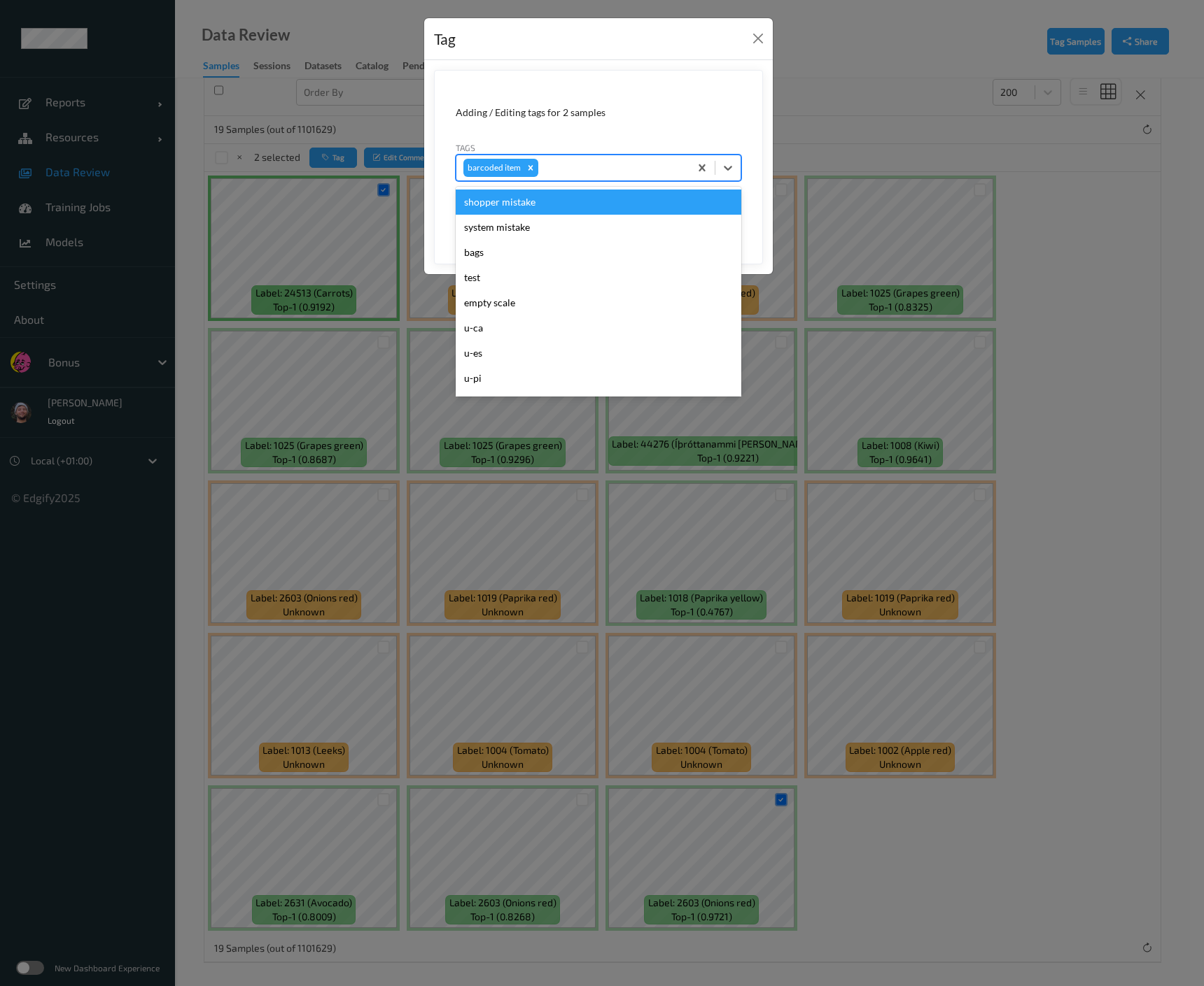
click at [570, 162] on div at bounding box center [611, 167] width 141 height 16
type input "hos"
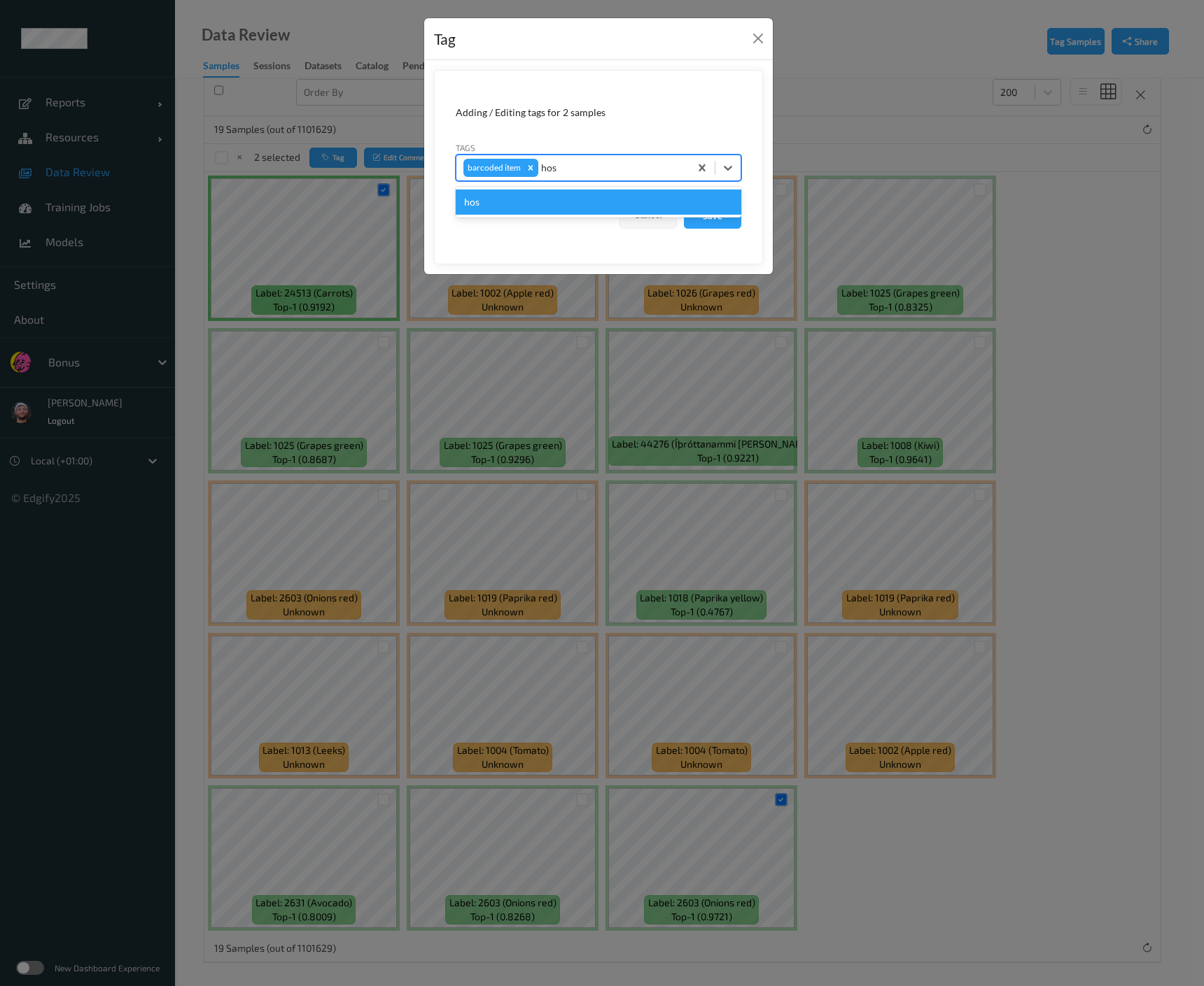
click at [551, 187] on div "hos" at bounding box center [598, 202] width 285 height 31
click at [544, 191] on div "hos" at bounding box center [598, 202] width 285 height 25
click at [534, 173] on div "Remove barcoded item" at bounding box center [530, 167] width 15 height 18
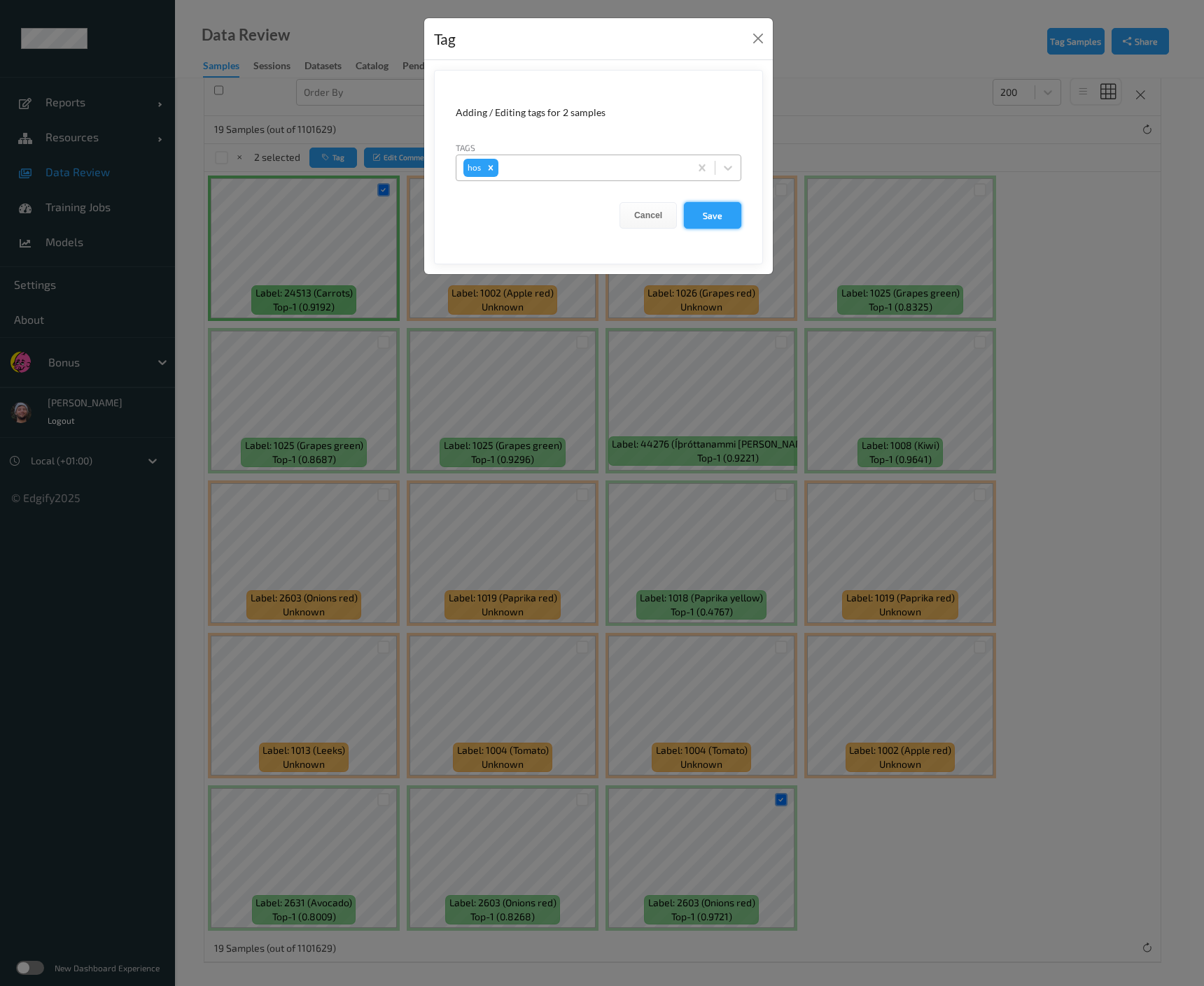
click at [709, 209] on button "Save" at bounding box center [712, 215] width 57 height 26
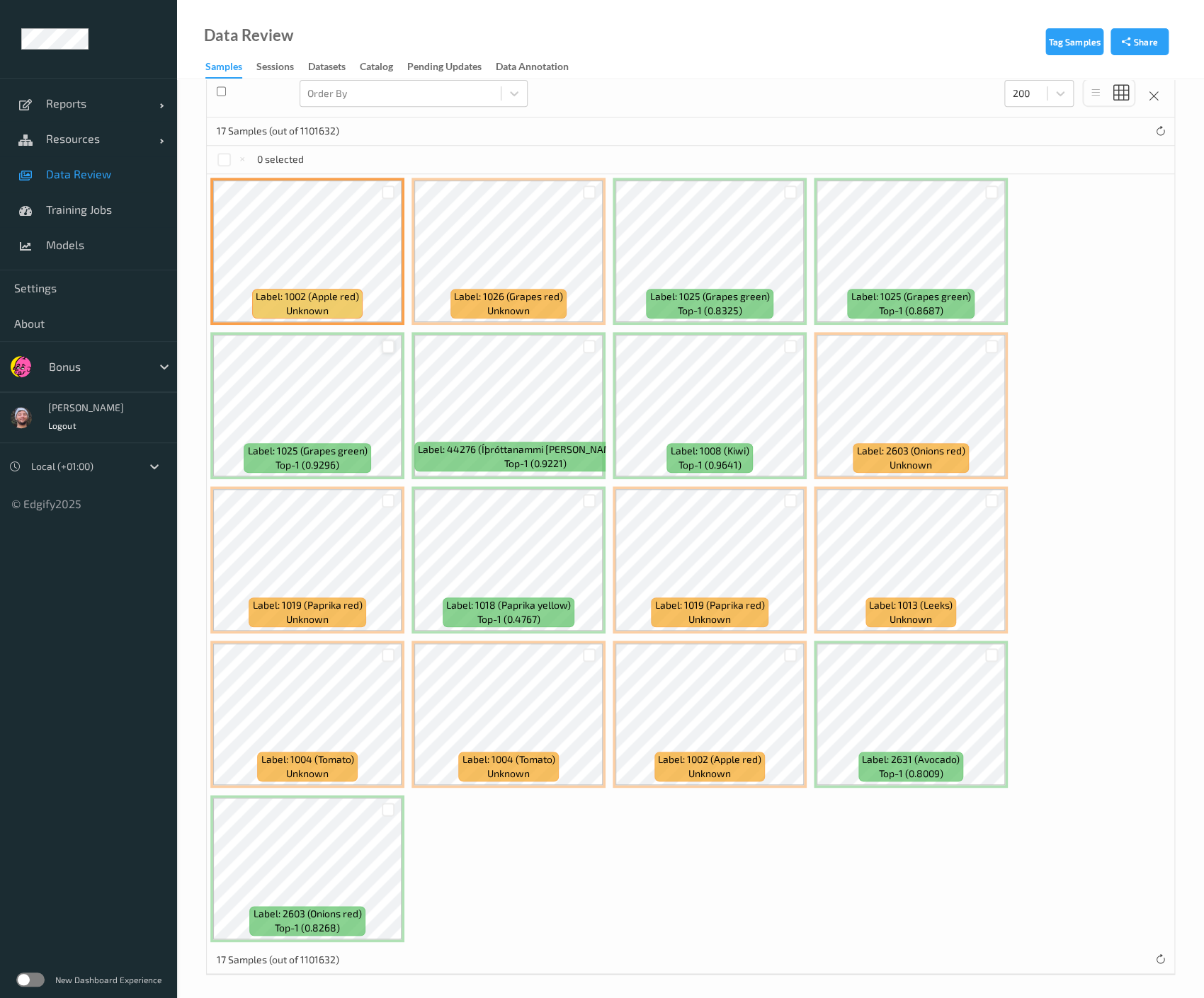
click at [386, 340] on div at bounding box center [389, 346] width 14 height 14
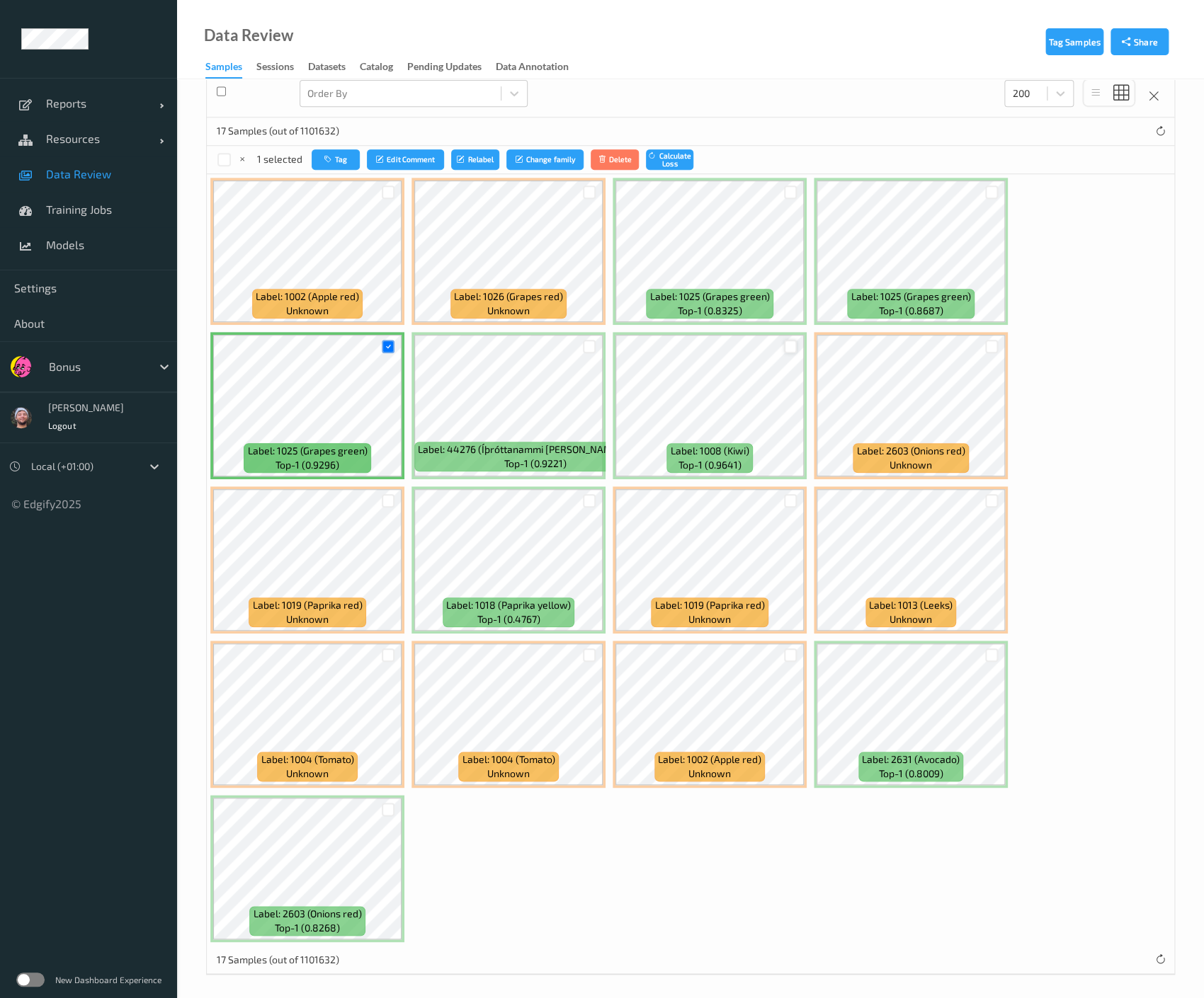
click at [788, 342] on div at bounding box center [791, 346] width 14 height 14
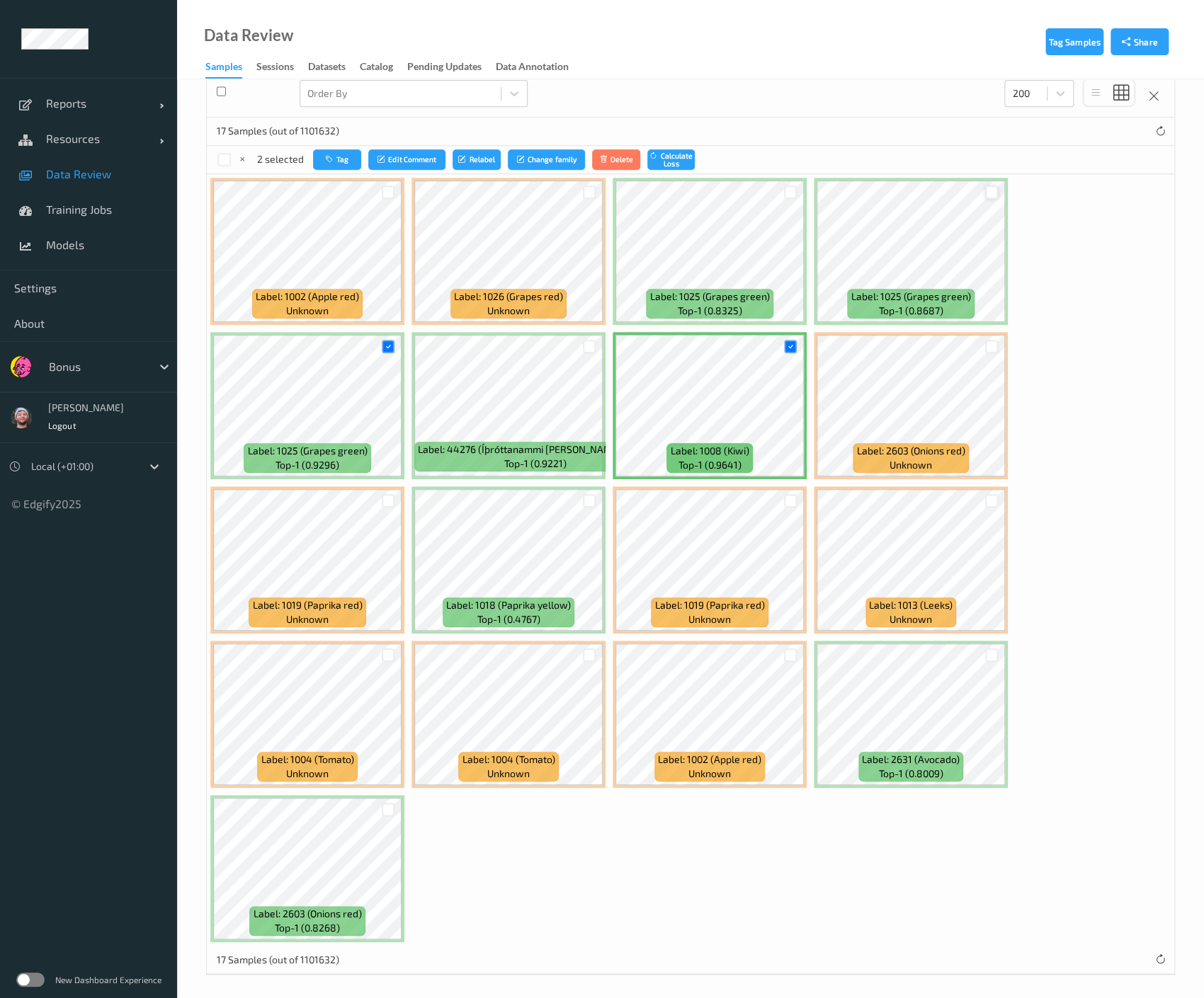
click at [990, 190] on div at bounding box center [992, 193] width 14 height 14
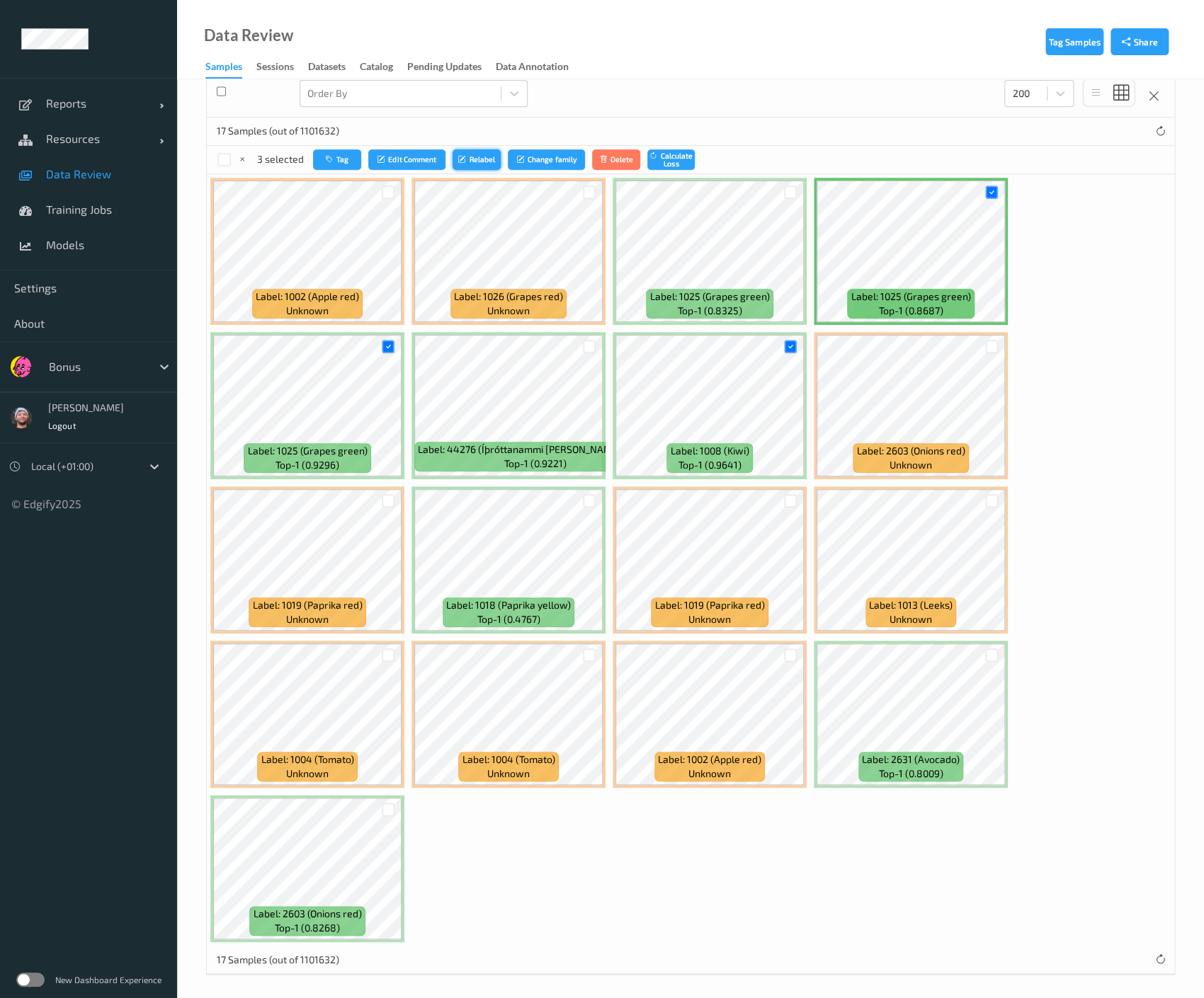
click at [479, 160] on button "Relabel" at bounding box center [476, 159] width 48 height 21
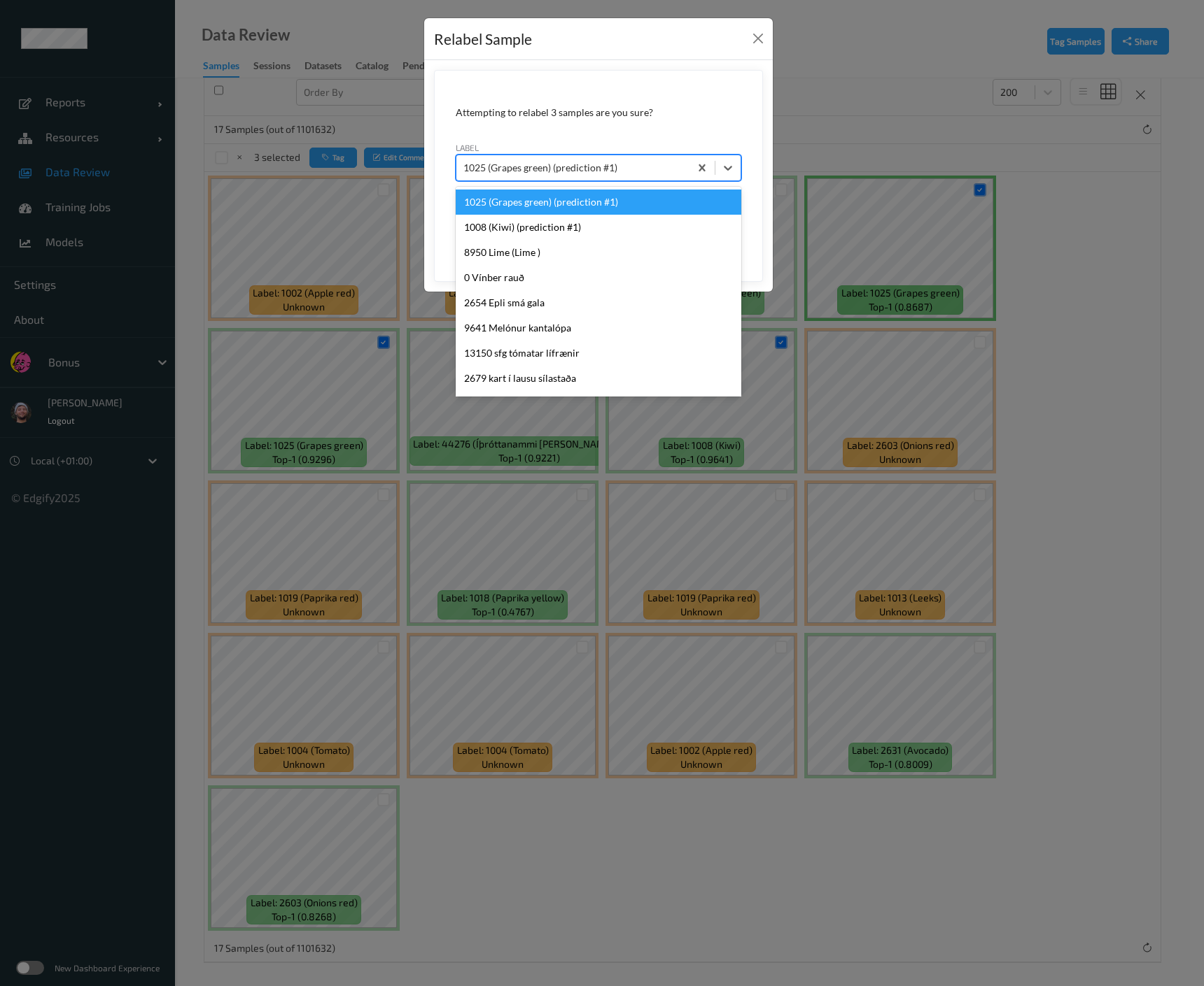
click at [543, 174] on div at bounding box center [573, 167] width 219 height 16
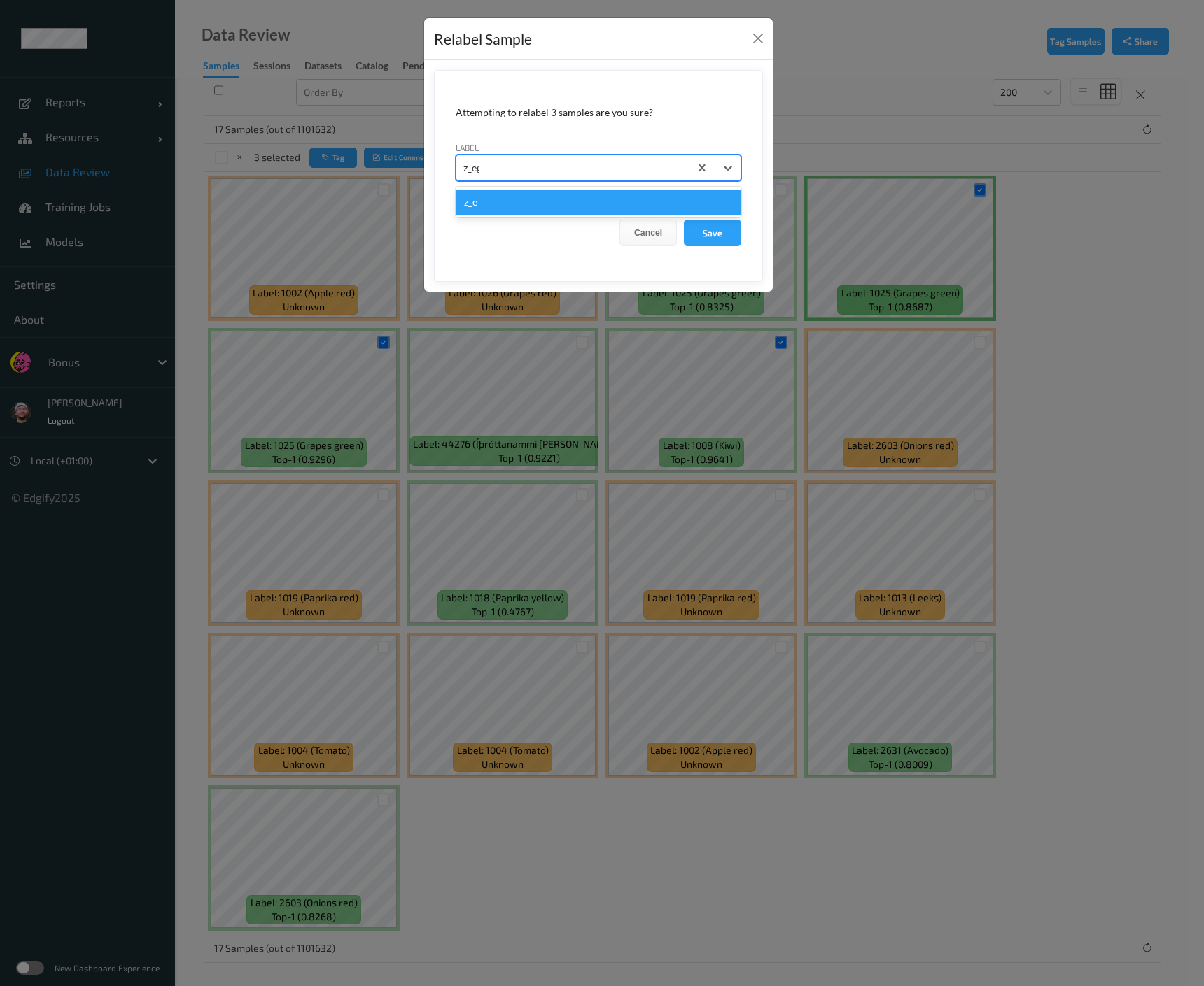
type input "z_egg"
click at [684, 219] on button "Save" at bounding box center [712, 232] width 57 height 26
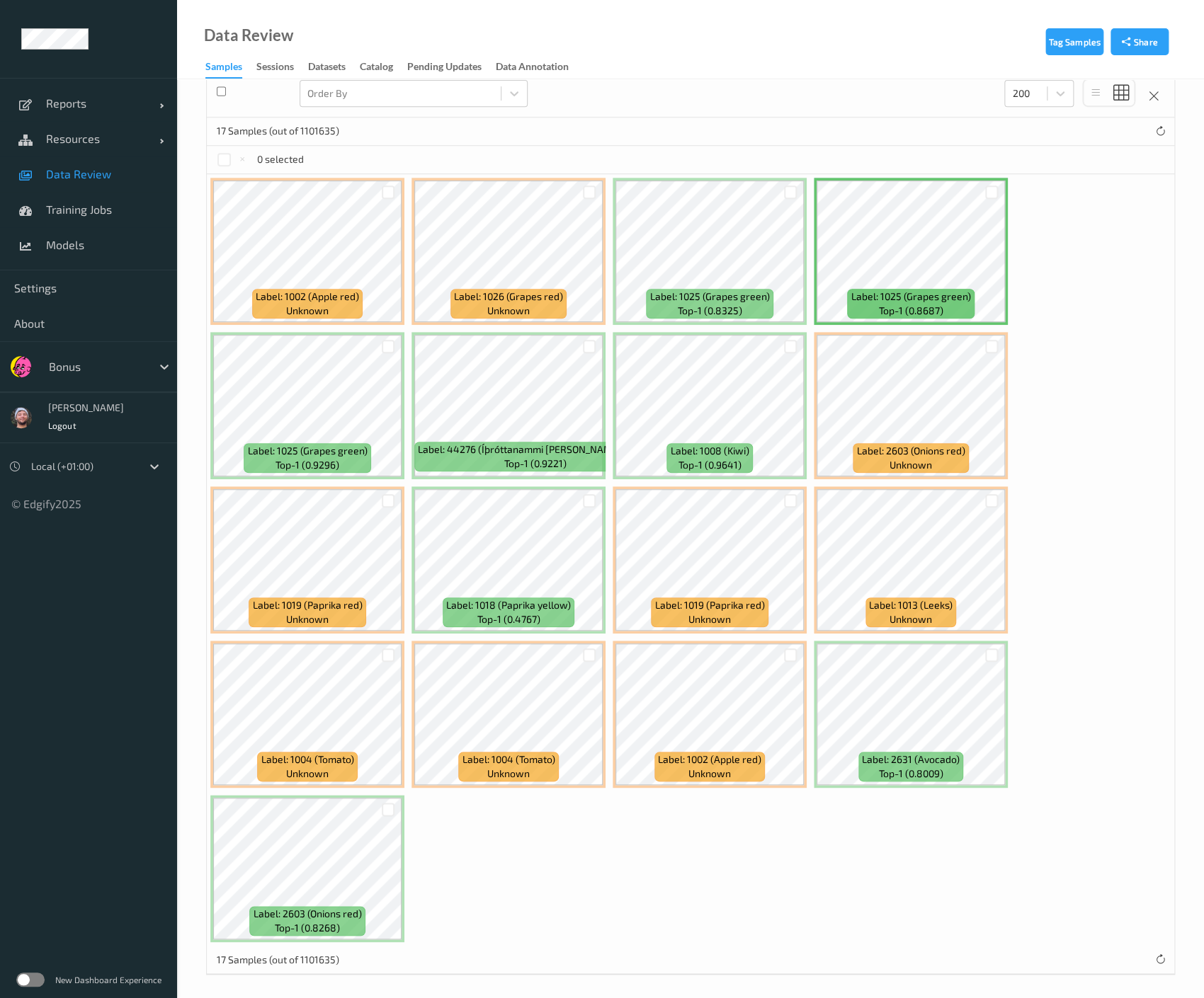
click at [997, 189] on div at bounding box center [991, 193] width 26 height 23
click at [991, 196] on div at bounding box center [992, 193] width 14 height 14
click at [789, 346] on div at bounding box center [791, 346] width 14 height 14
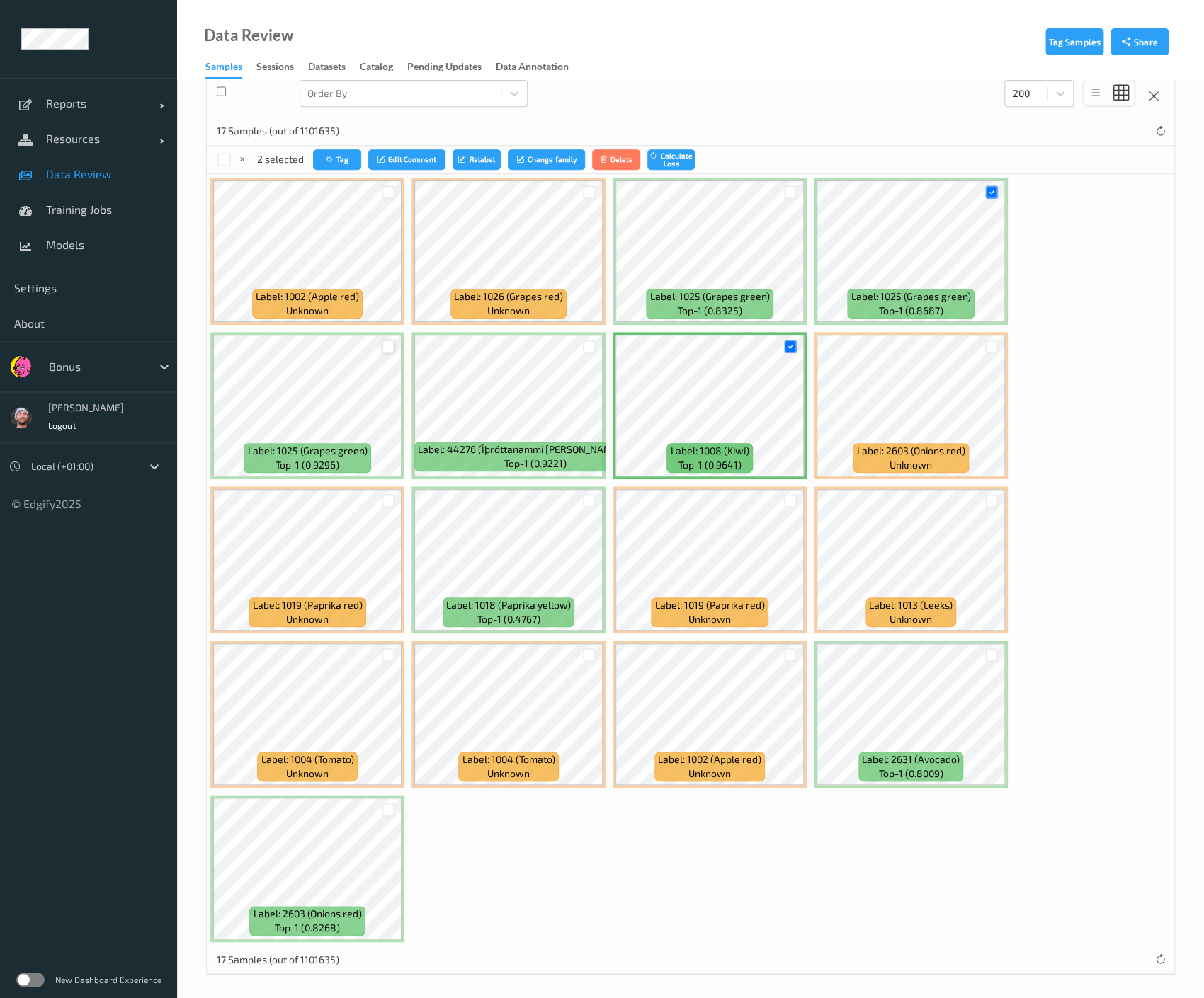
click at [382, 343] on div at bounding box center [389, 346] width 14 height 14
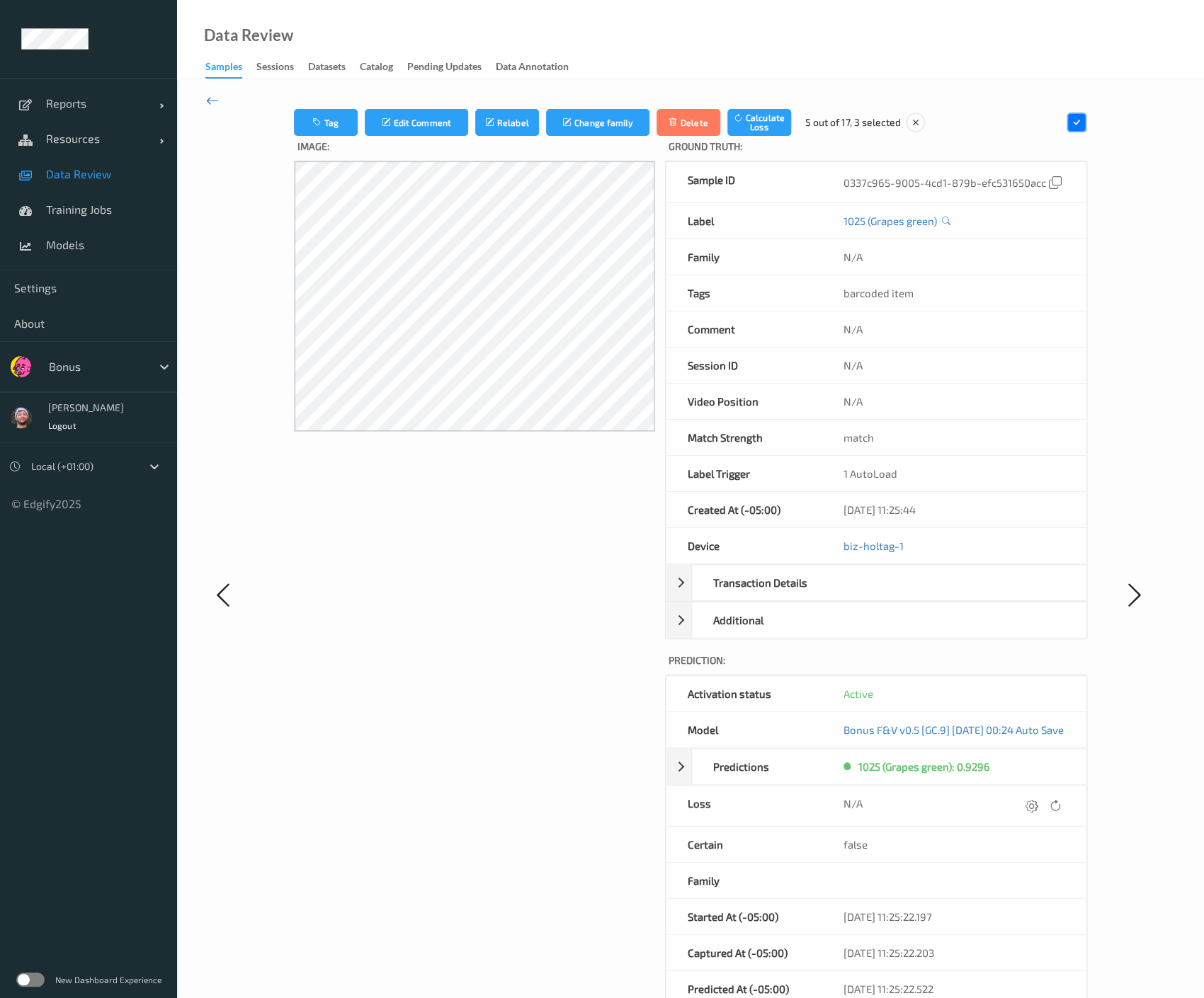
click at [214, 103] on icon at bounding box center [212, 101] width 13 height 16
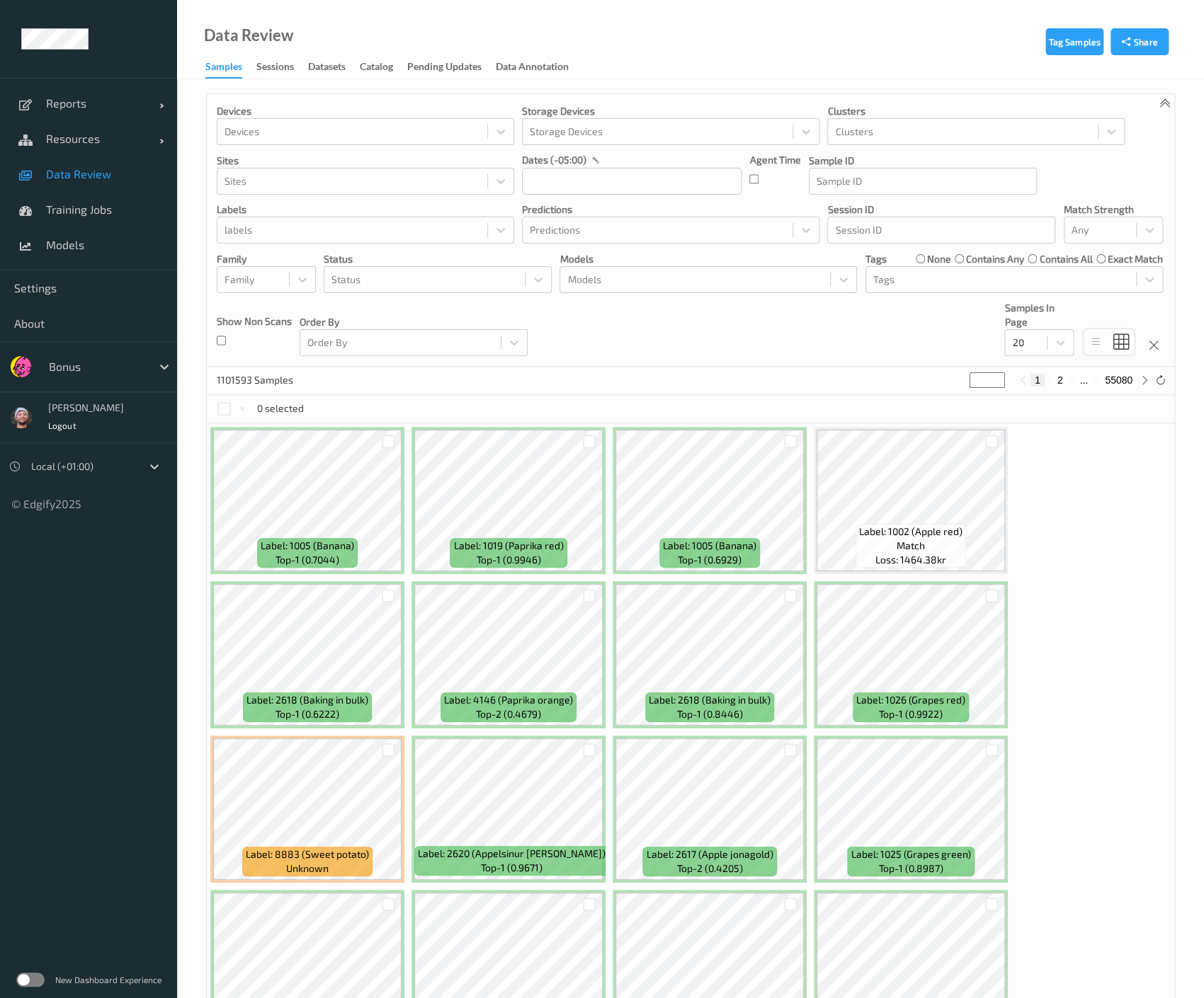
click at [401, 209] on p "labels" at bounding box center [365, 209] width 298 height 14
click at [405, 216] on p "labels" at bounding box center [365, 209] width 298 height 14
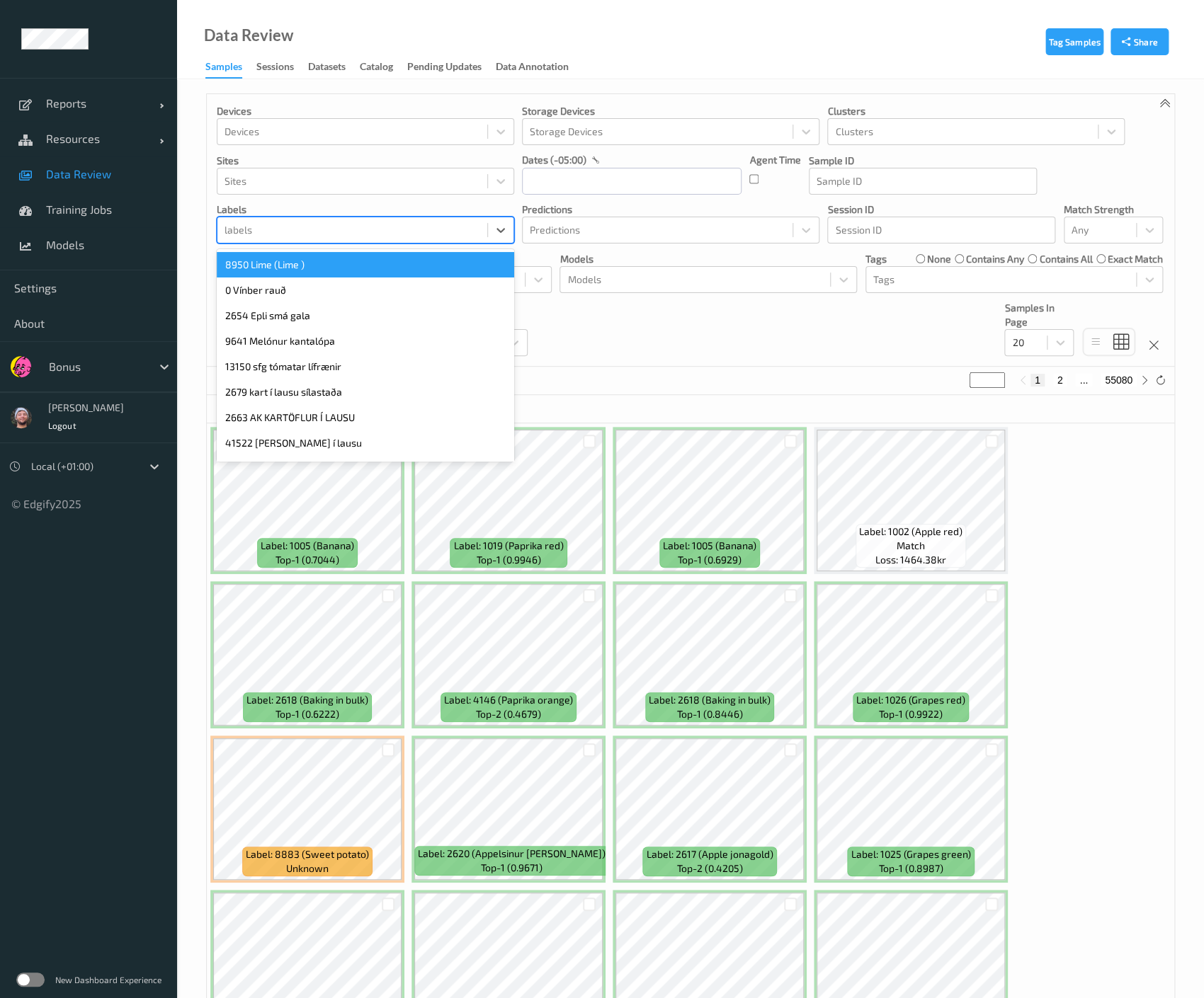
click at [401, 224] on div at bounding box center [351, 229] width 255 height 17
type input "9099"
click at [358, 275] on div "9099 Blómkál Íslenskt sfg" at bounding box center [365, 265] width 298 height 25
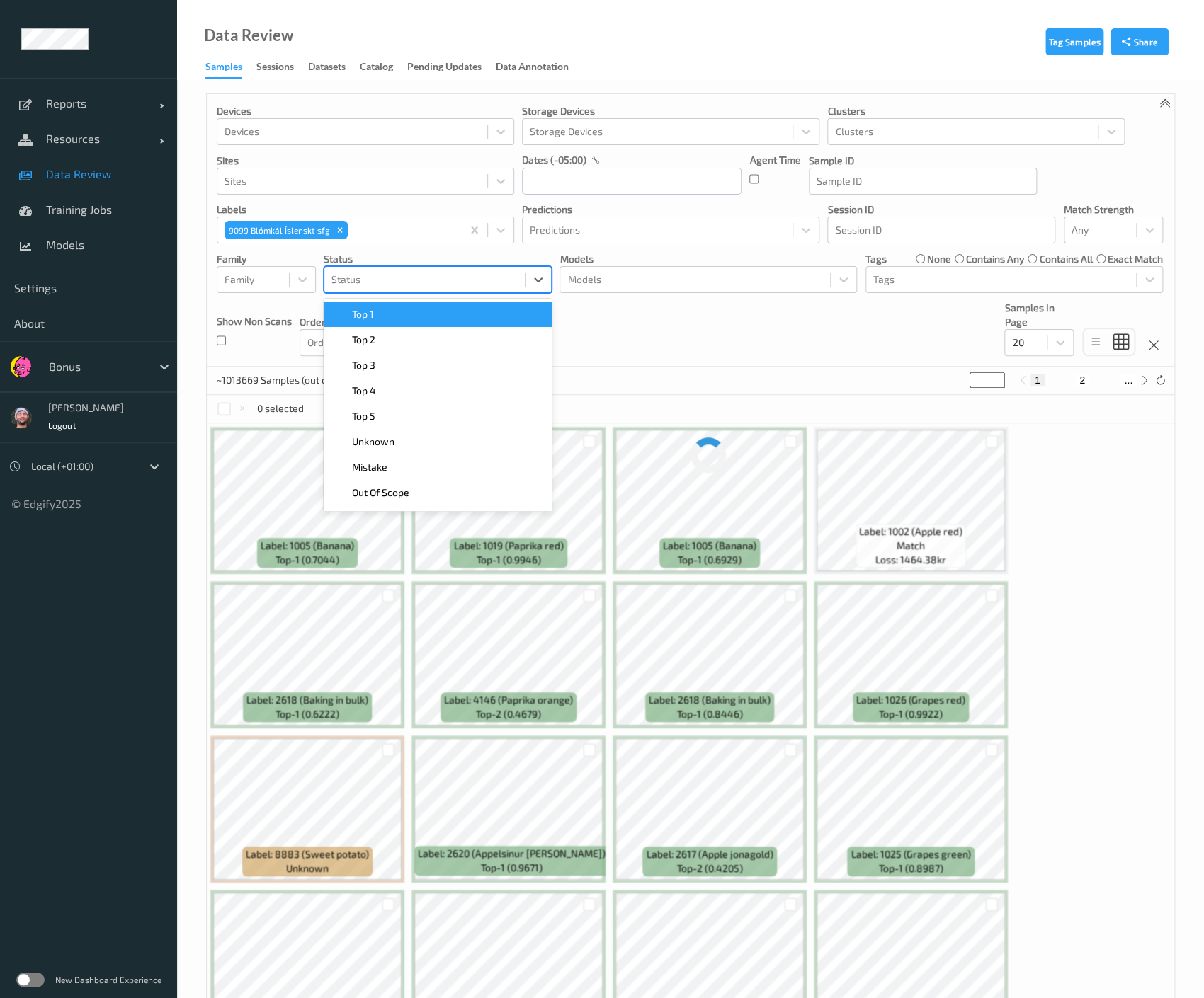
click at [358, 275] on div at bounding box center [425, 279] width 186 height 17
click at [337, 233] on icon "Remove 9099 Blómkál Íslenskt sfg" at bounding box center [340, 230] width 10 height 10
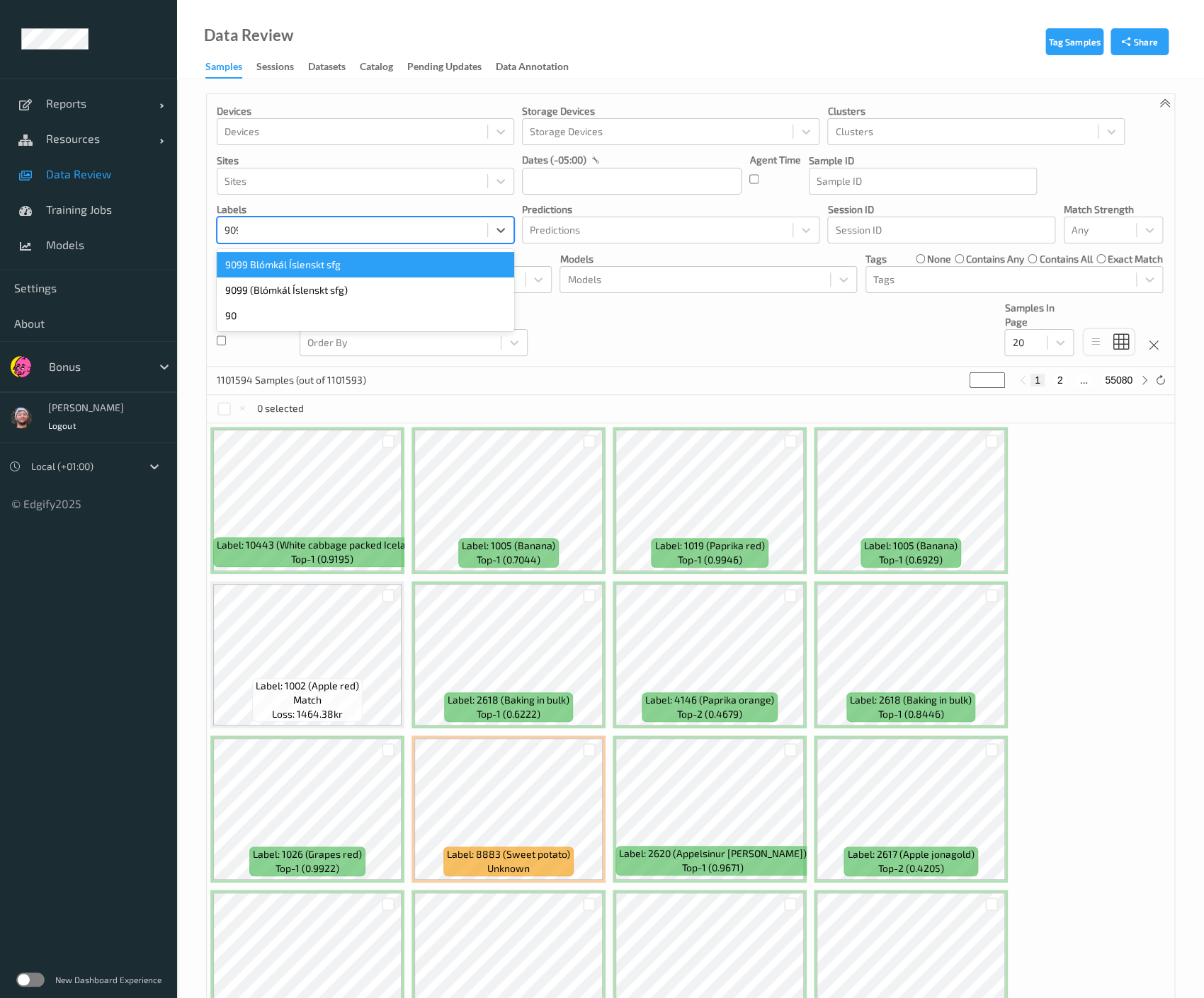
type input "9099"
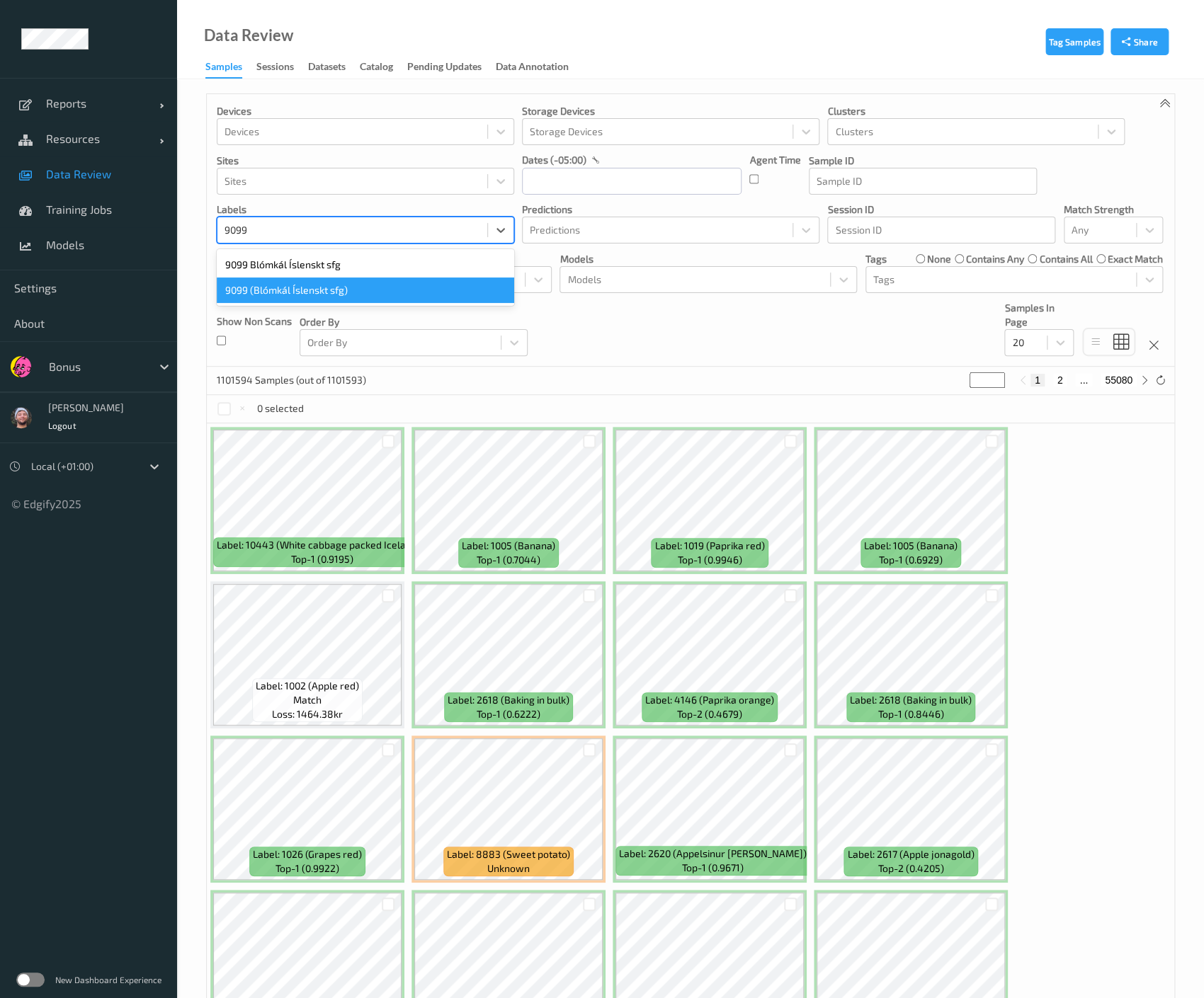
click at [307, 283] on div "9099 (Blómkál Íslenskt sfg)" at bounding box center [365, 291] width 298 height 25
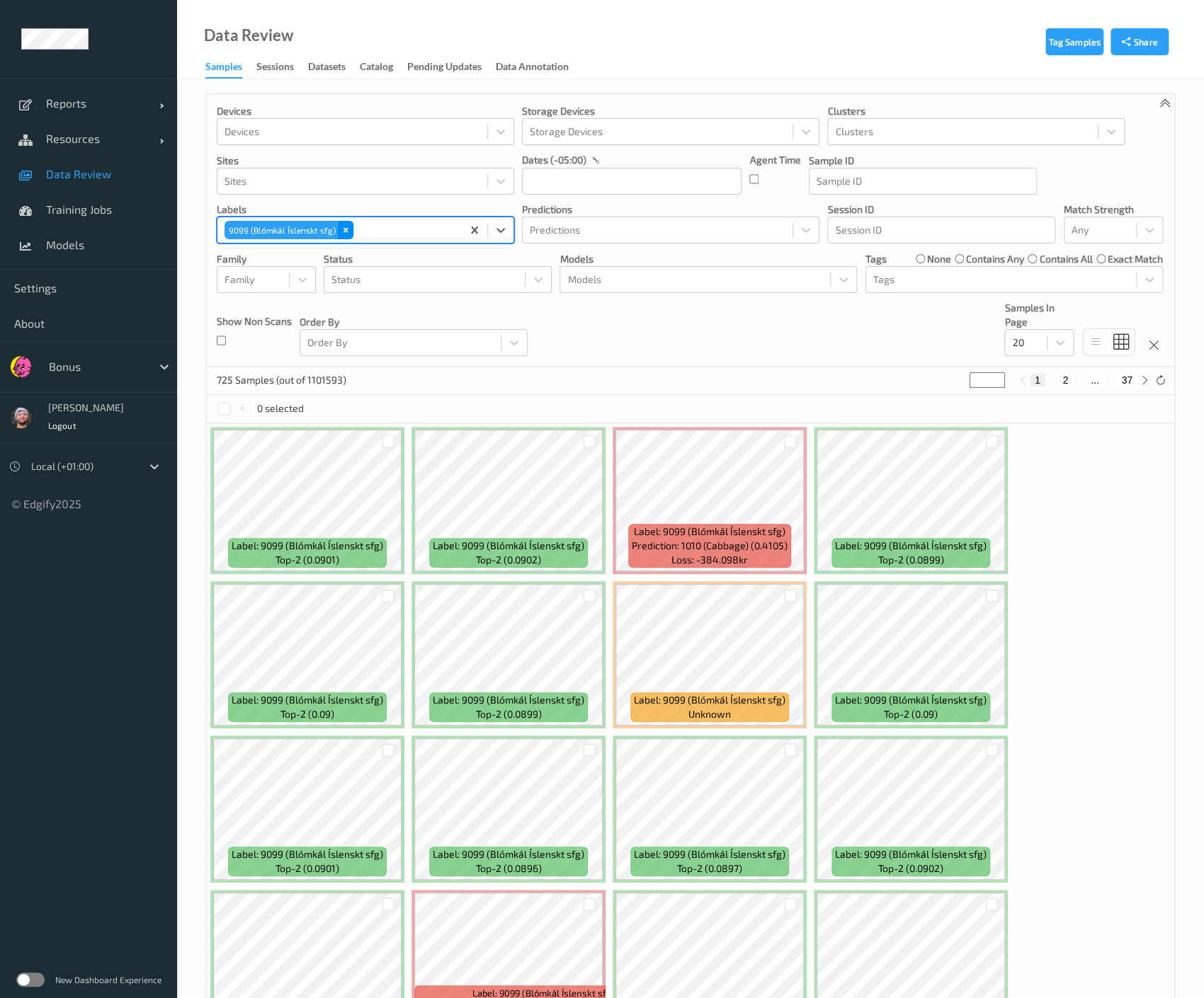
click at [345, 232] on icon "Remove 9099 (Blómkál Íslenskt sfg)" at bounding box center [346, 230] width 5 height 5
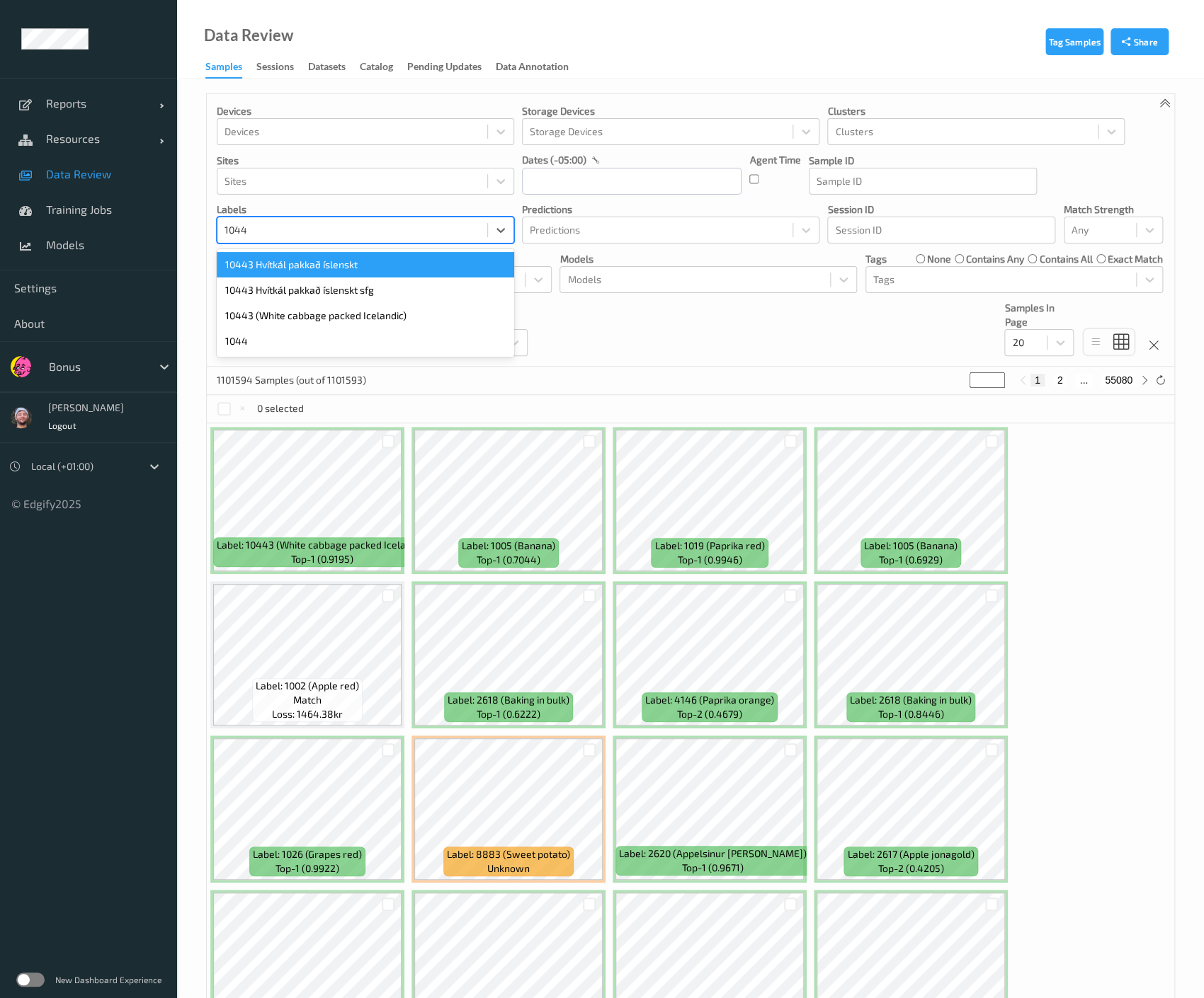
type input "10443"
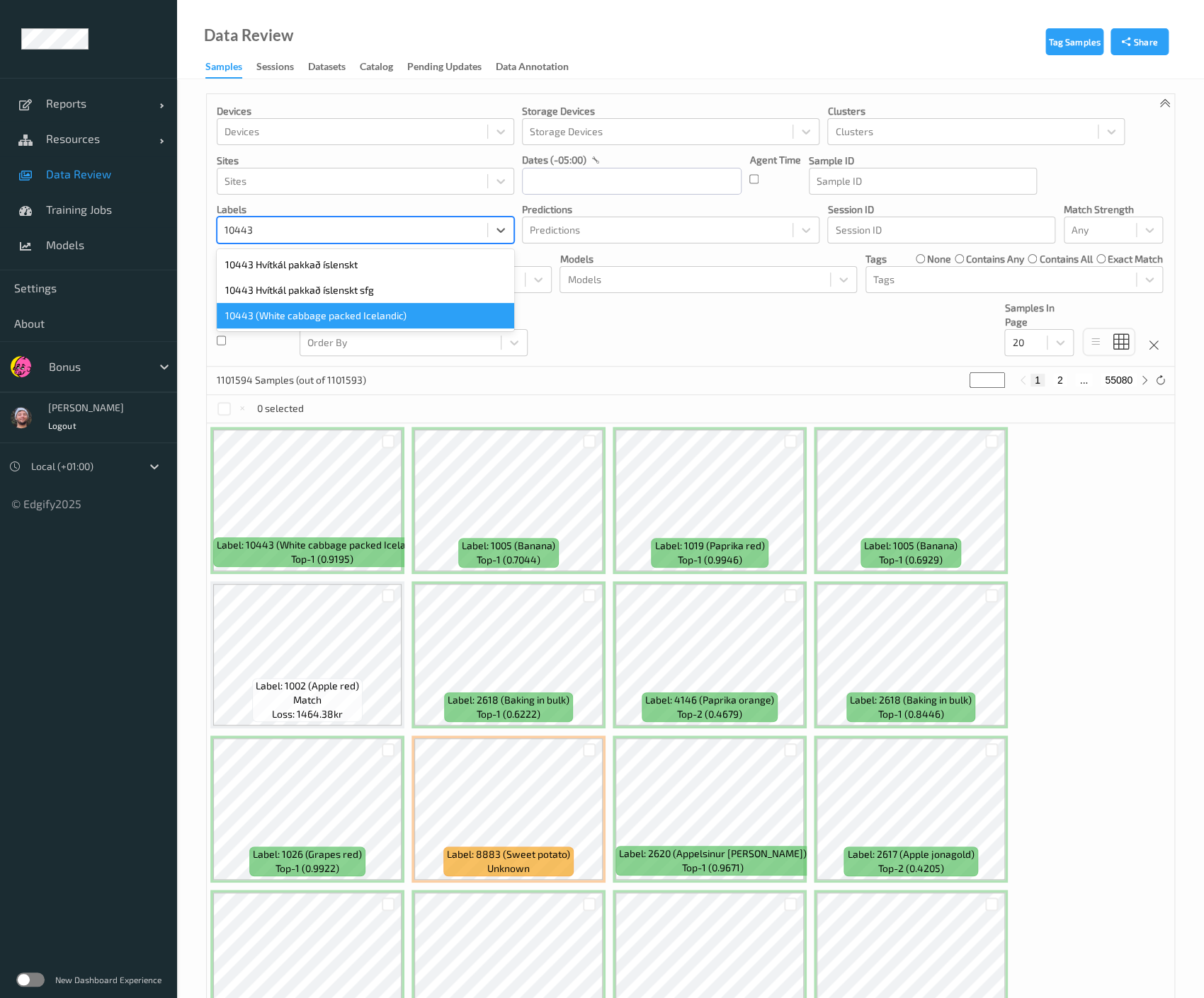
click at [335, 319] on div "10443 (White cabbage packed Icelandic)" at bounding box center [365, 316] width 298 height 25
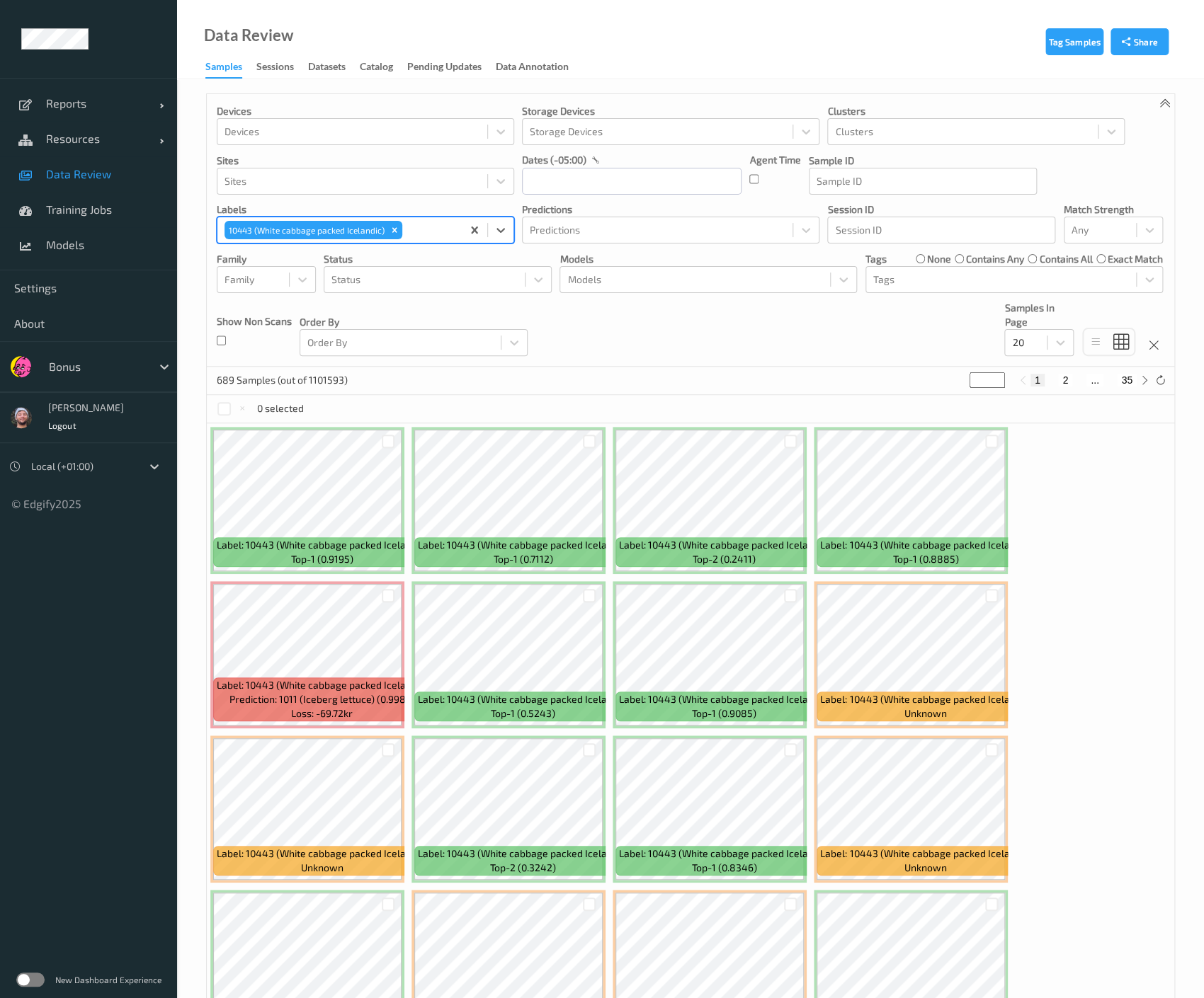
scroll to position [251, 0]
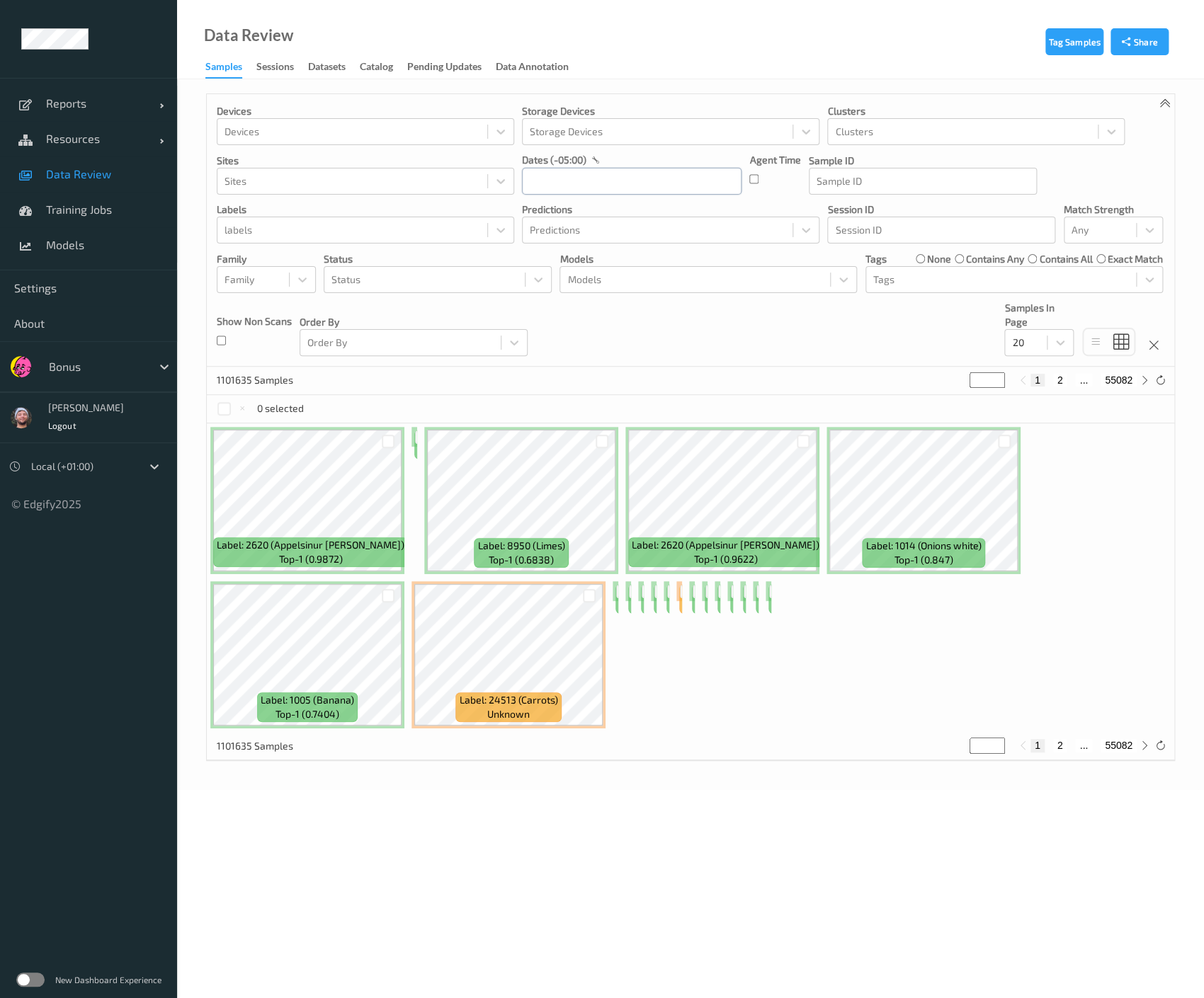
click at [568, 181] on input "text" at bounding box center [631, 180] width 219 height 26
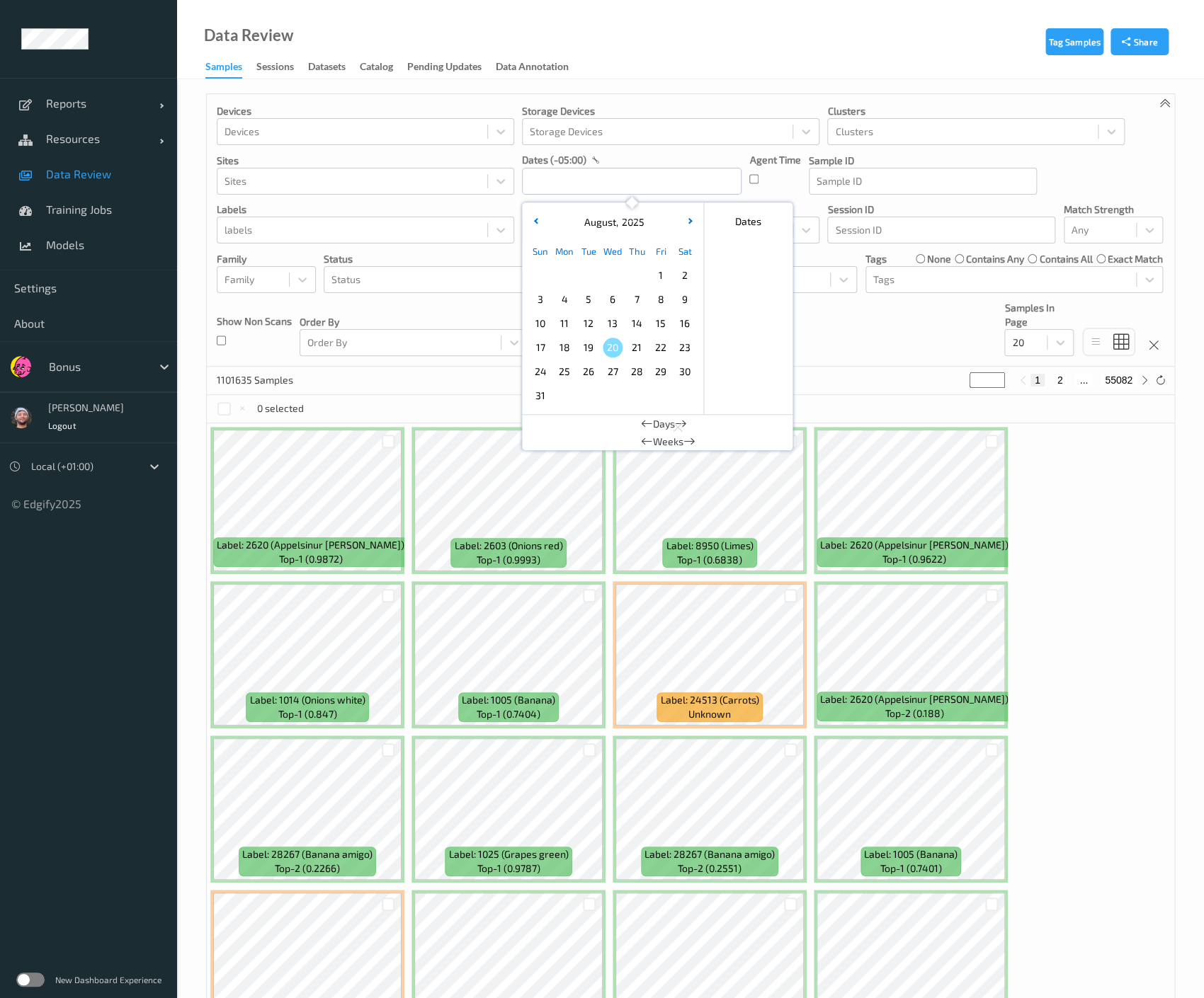
click at [586, 346] on span "19" at bounding box center [588, 347] width 20 height 20
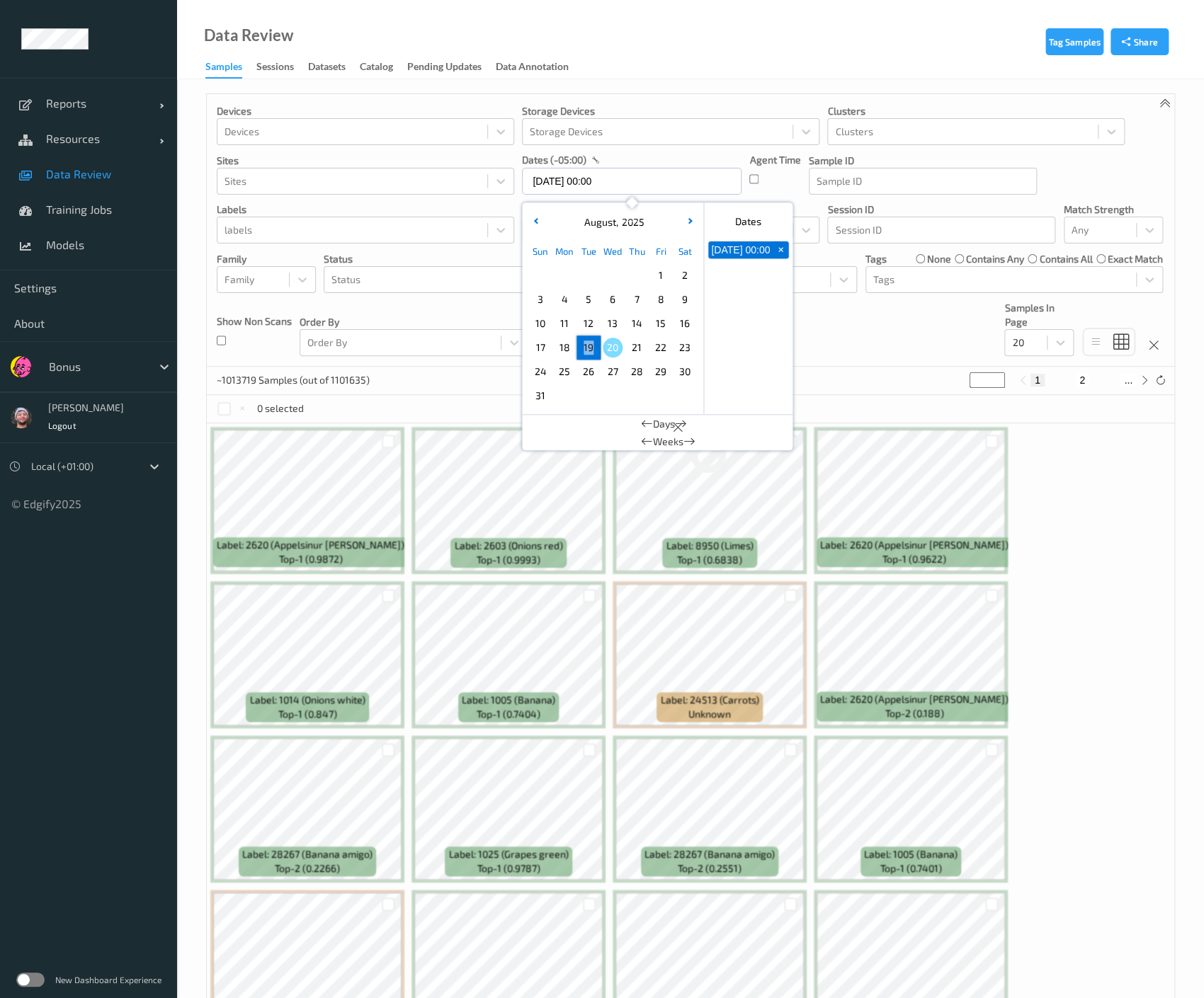
click at [586, 346] on span "19" at bounding box center [588, 347] width 20 height 20
type input "[DATE] 00:00 -> [DATE] 23:59"
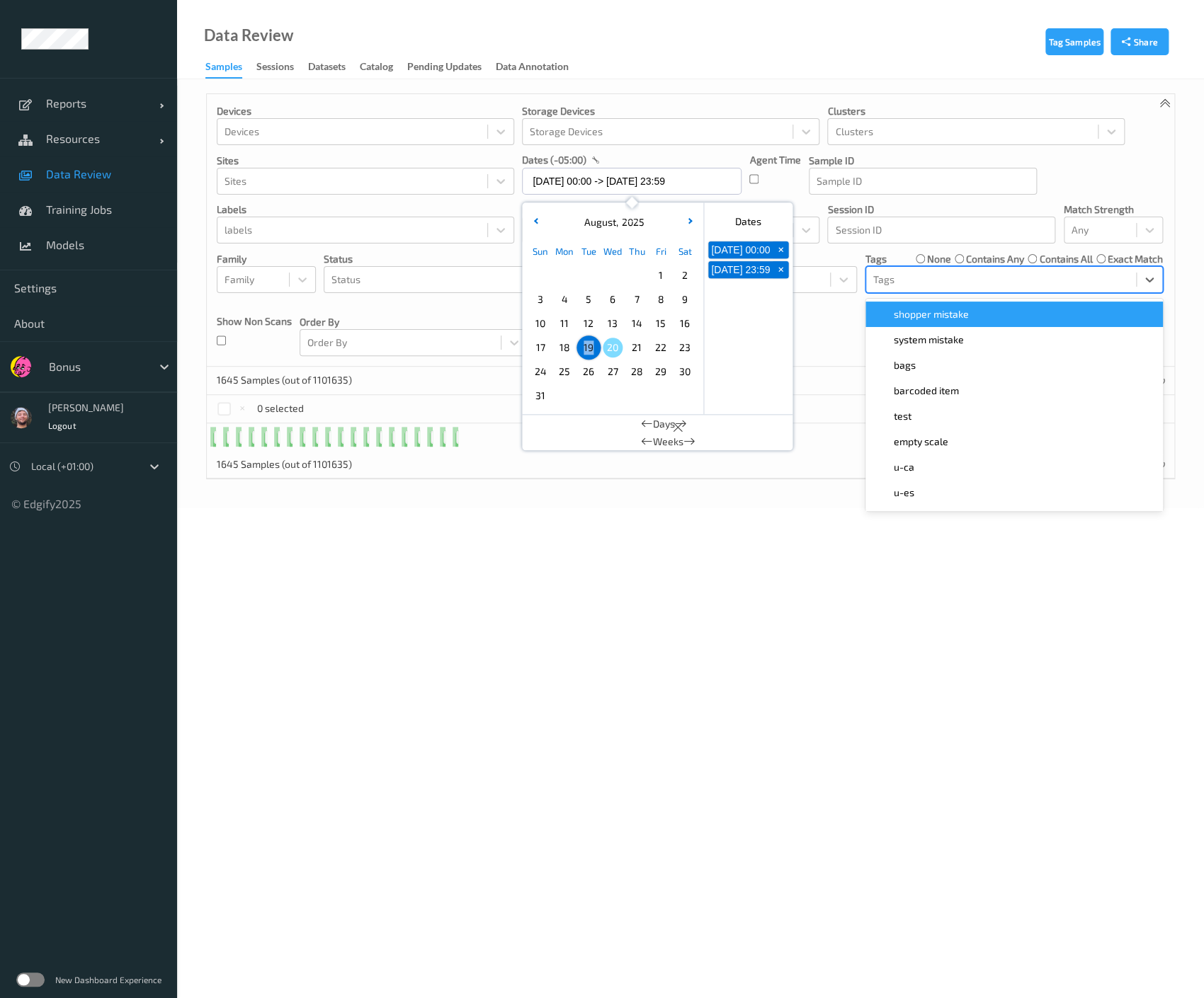
click at [947, 281] on div at bounding box center [1000, 279] width 255 height 17
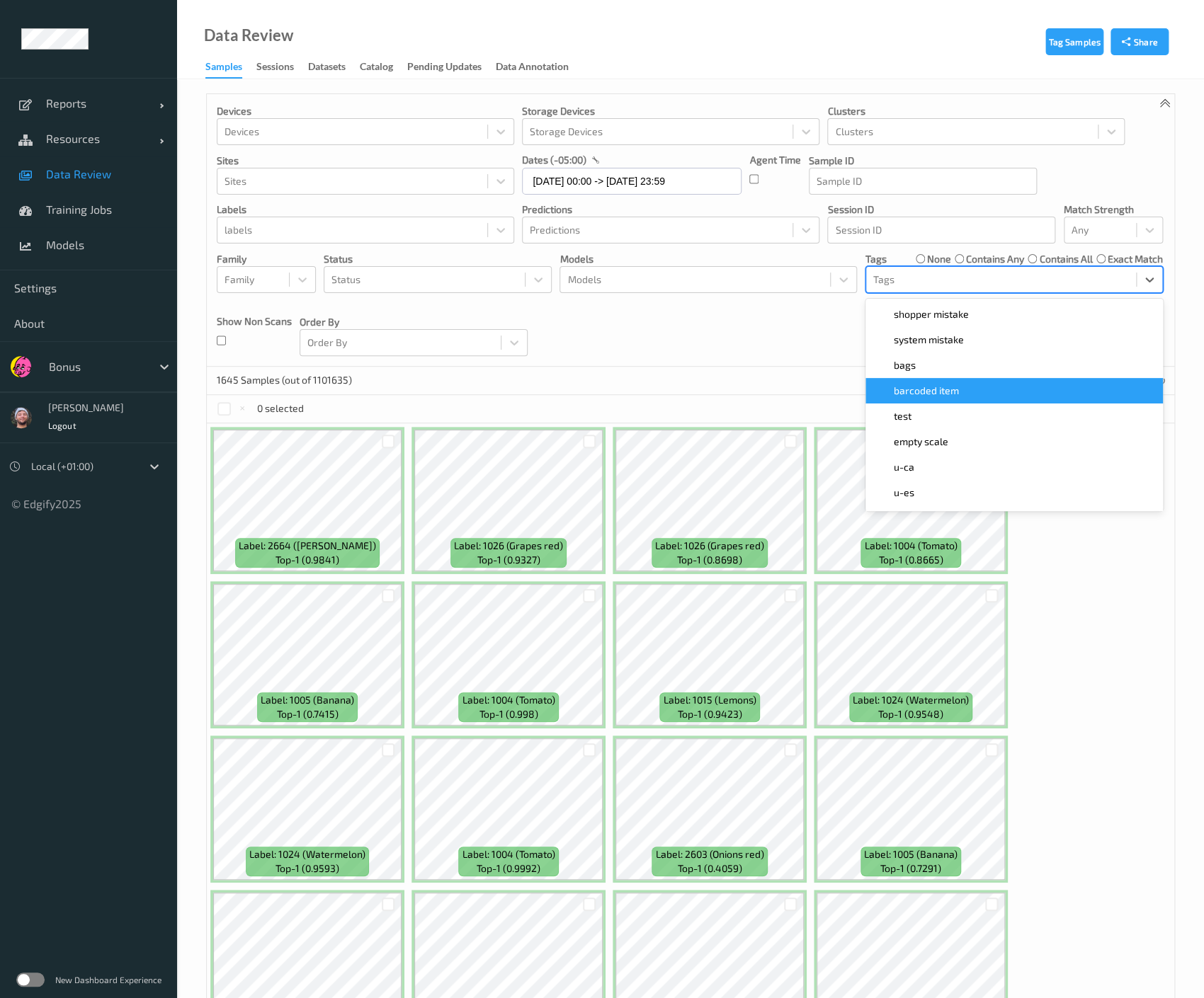
click at [945, 383] on div "barcoded item" at bounding box center [1014, 390] width 298 height 25
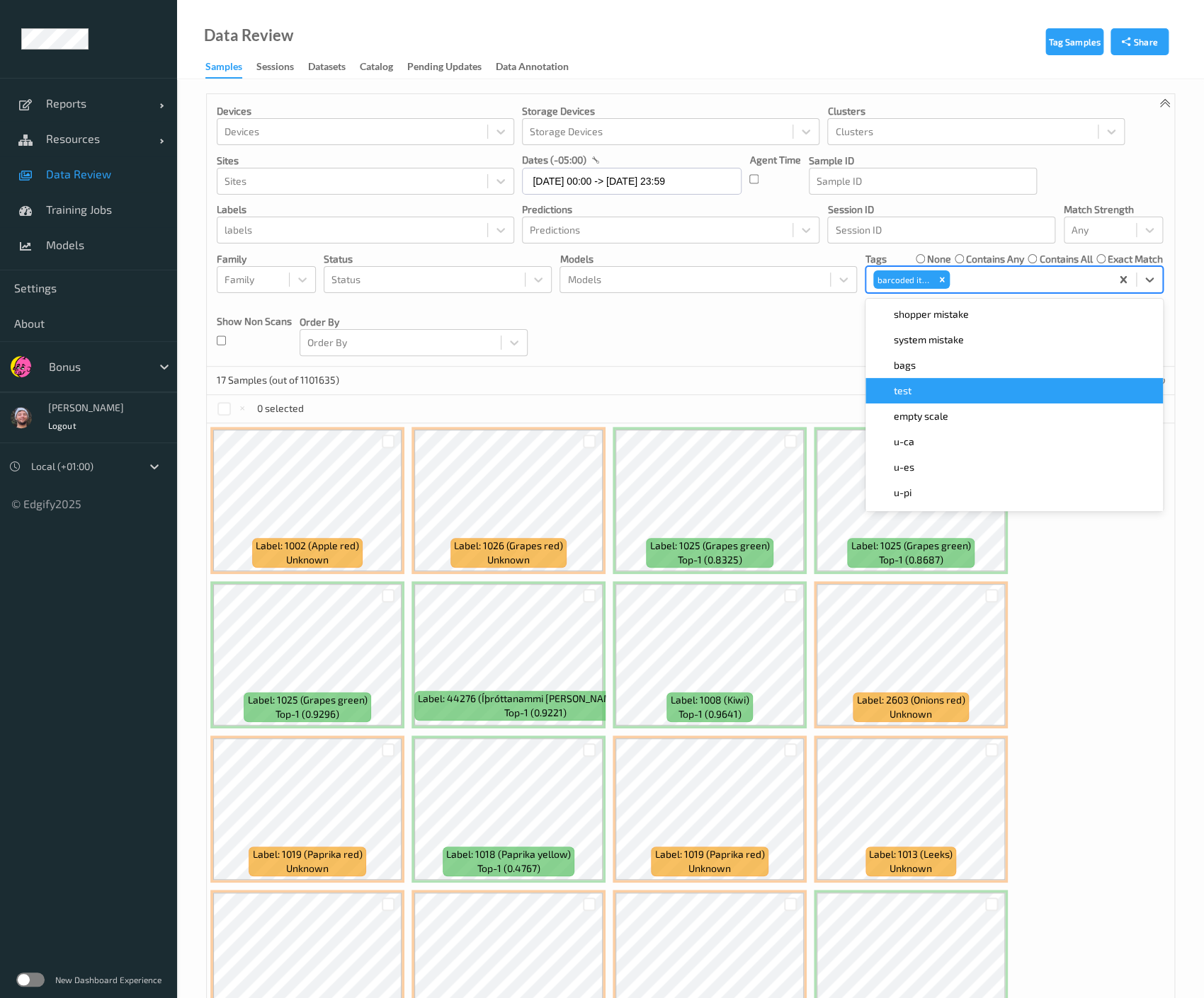
click at [640, 367] on div "17 Samples (out of 1101635)" at bounding box center [690, 381] width 967 height 28
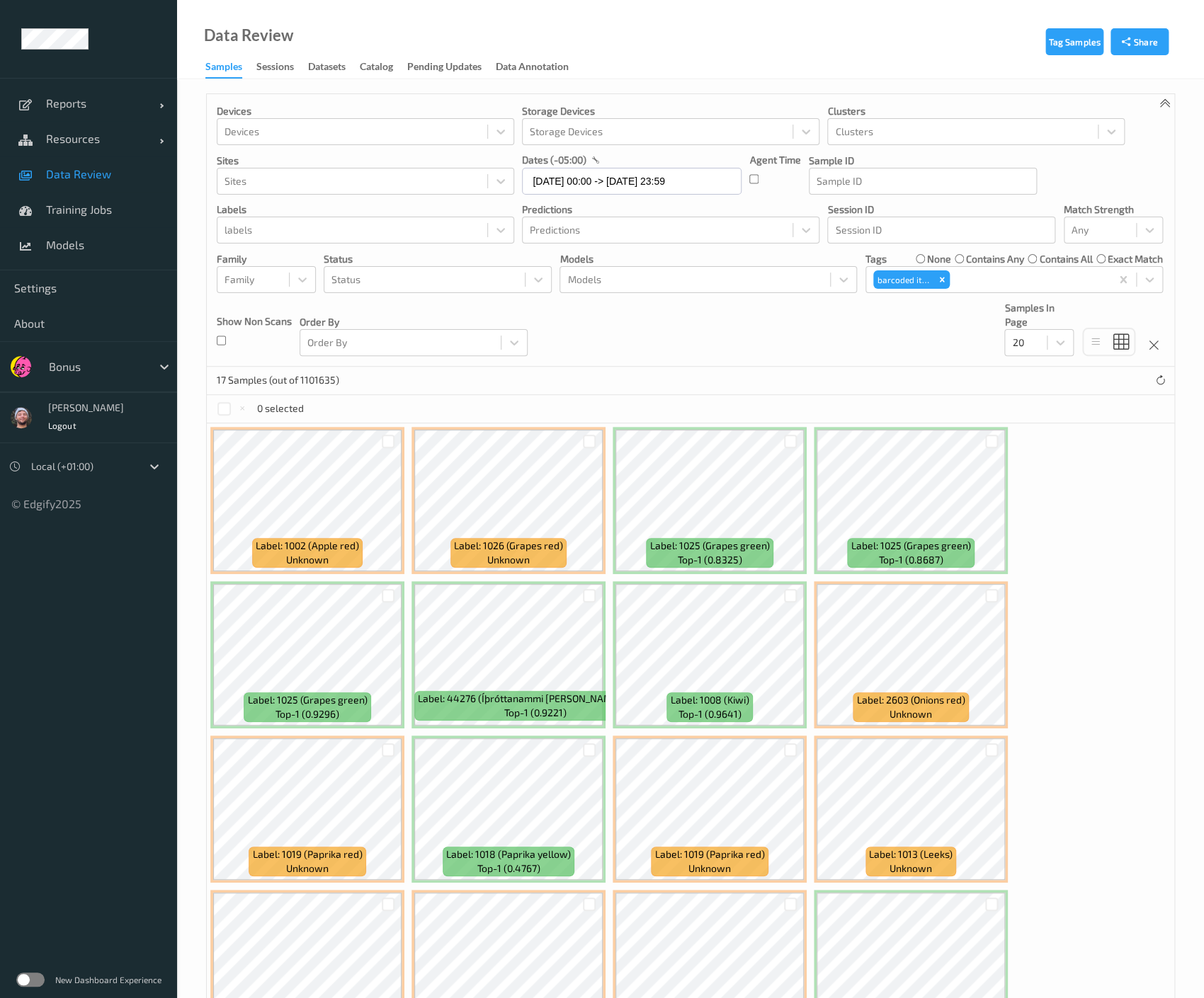
scroll to position [251, 0]
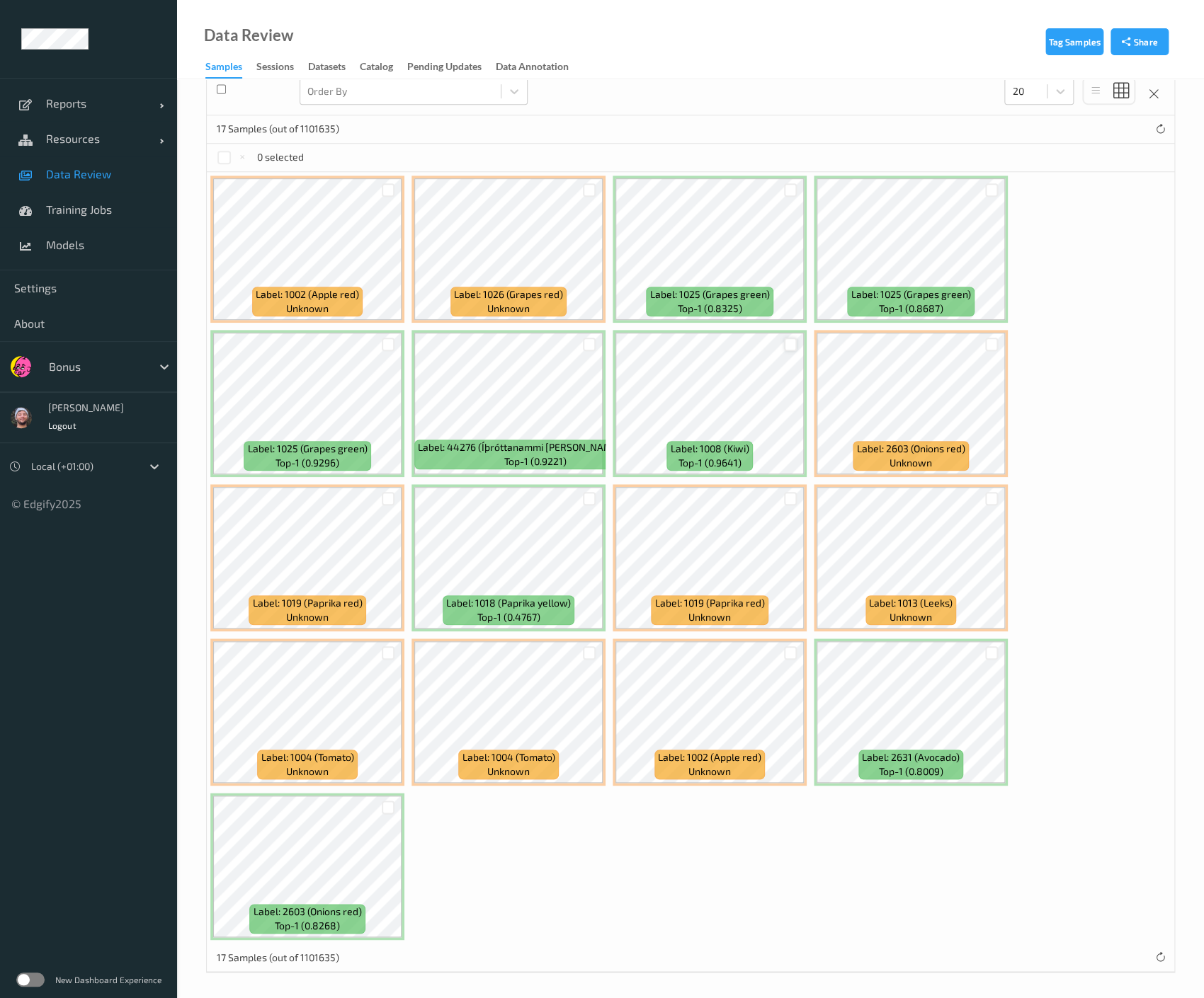
click at [788, 341] on div at bounding box center [791, 344] width 14 height 14
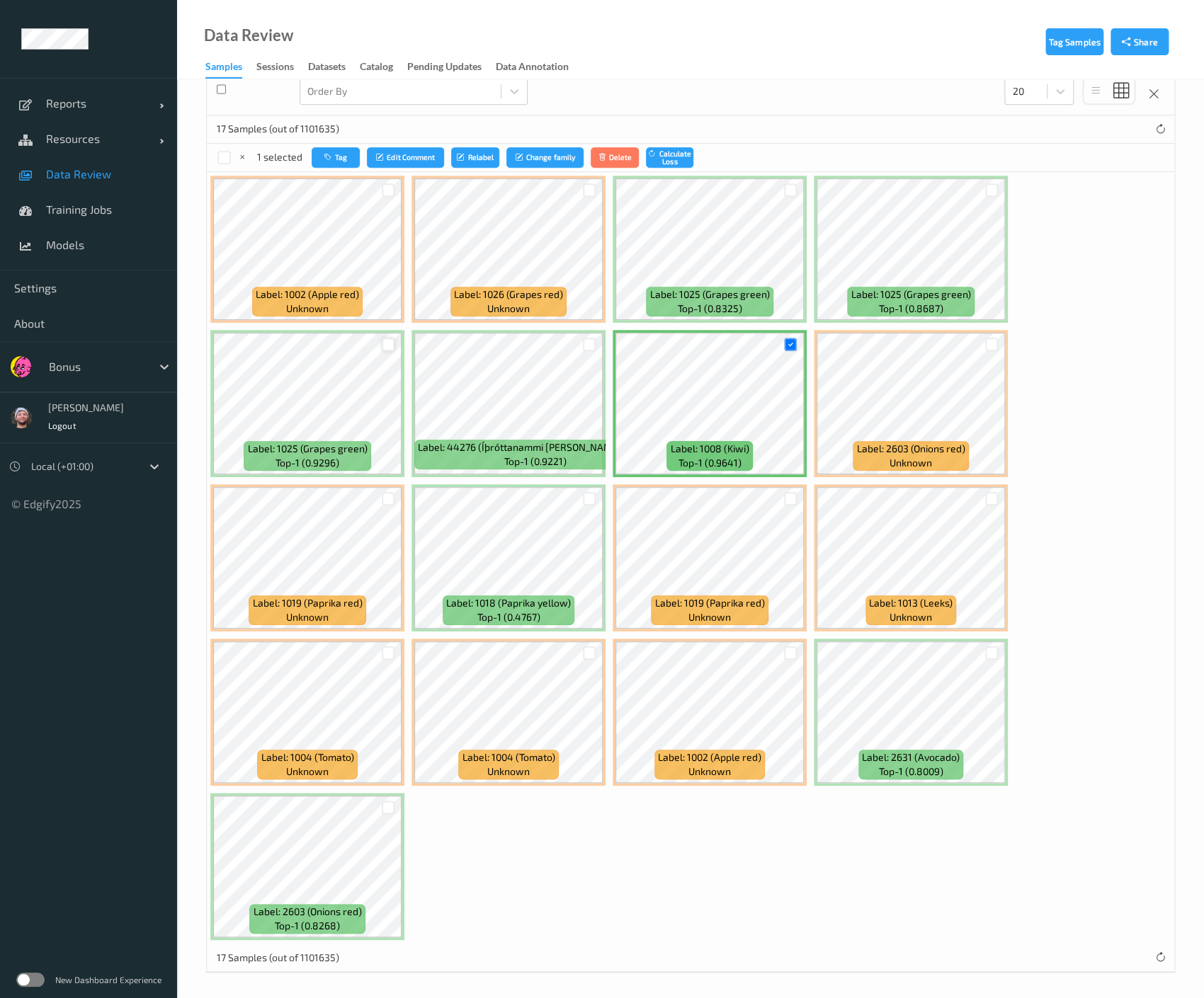
click at [392, 345] on div at bounding box center [389, 344] width 14 height 14
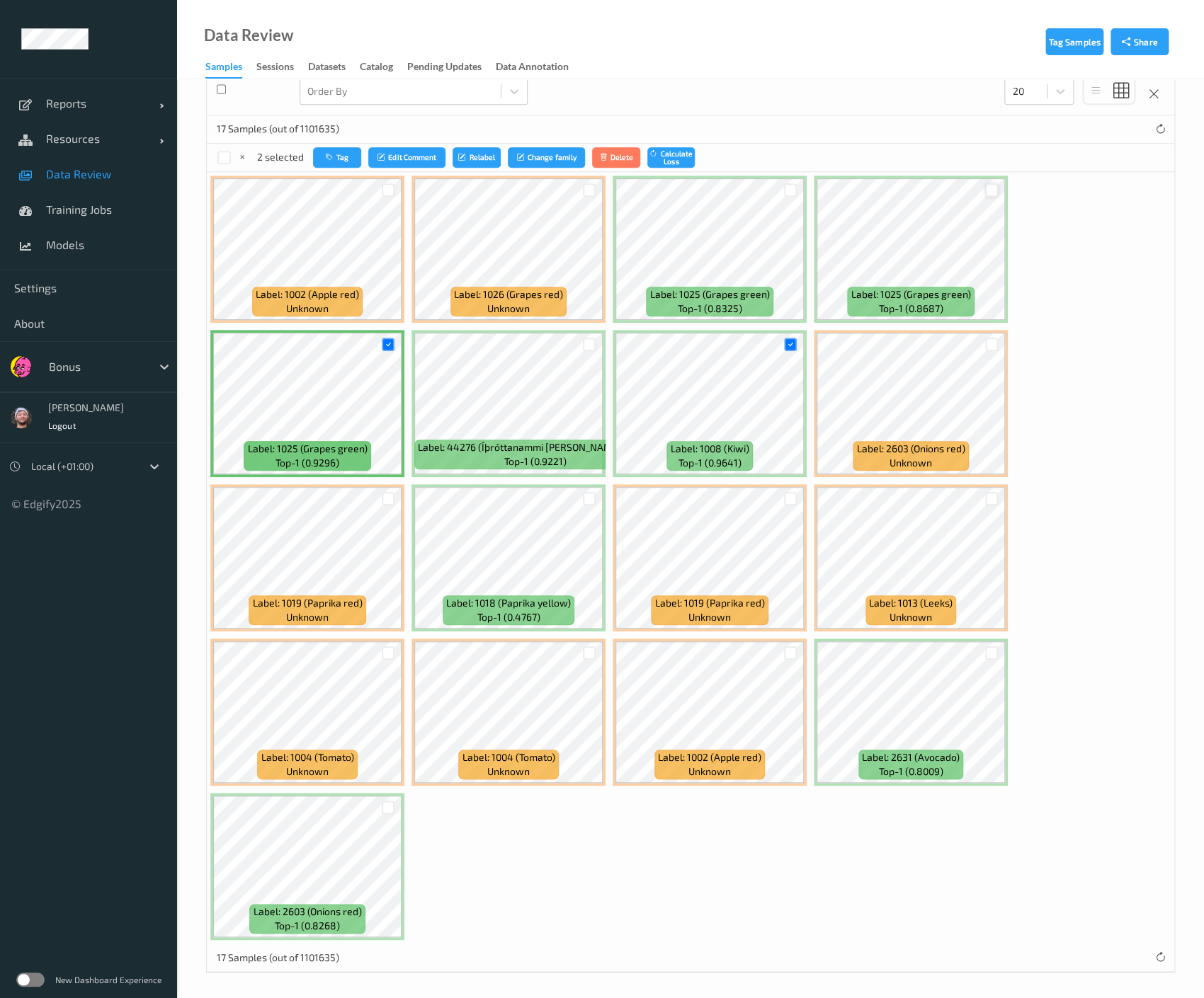
click at [988, 184] on div at bounding box center [992, 190] width 14 height 14
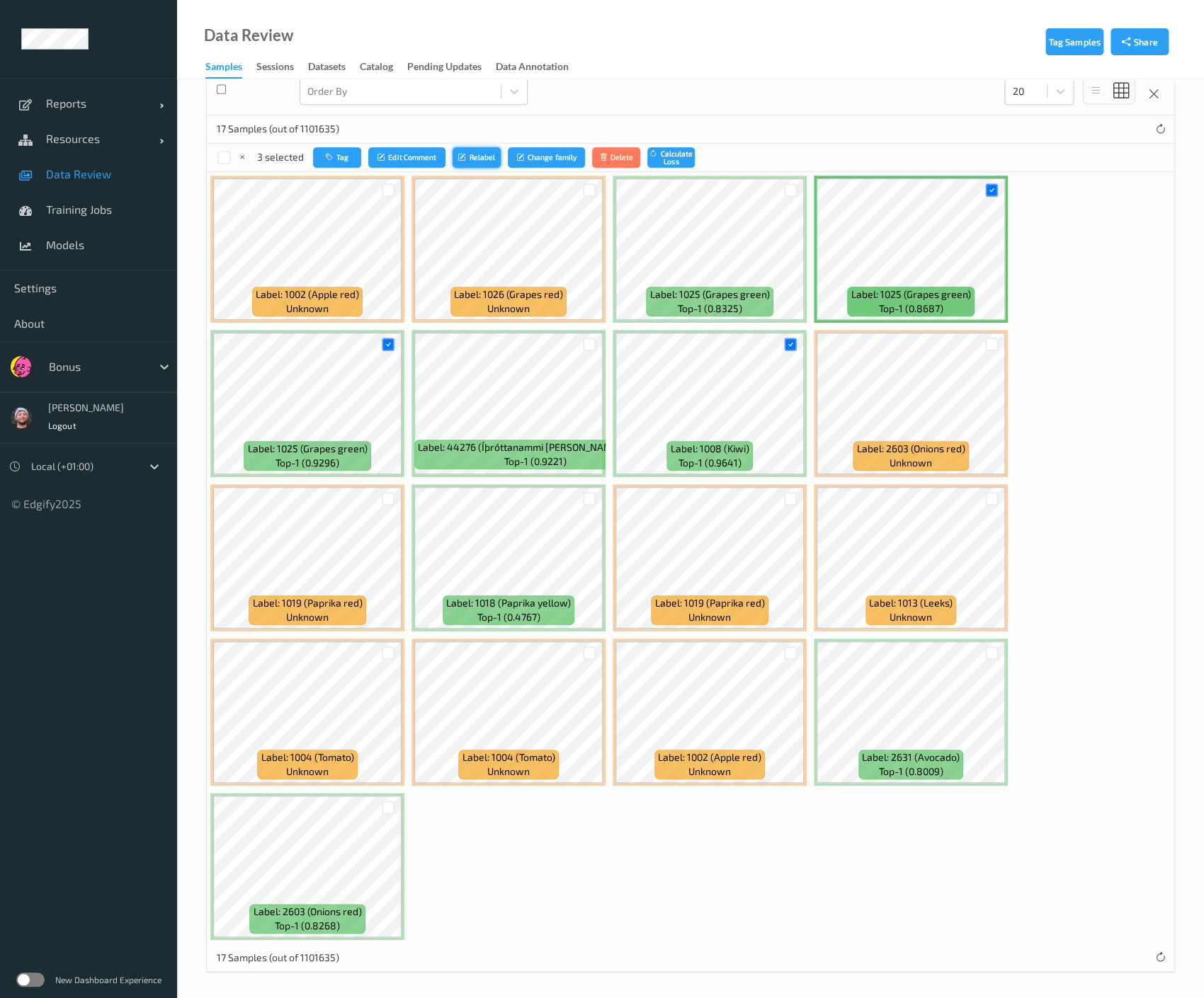
click at [486, 158] on button "Relabel" at bounding box center [476, 157] width 48 height 21
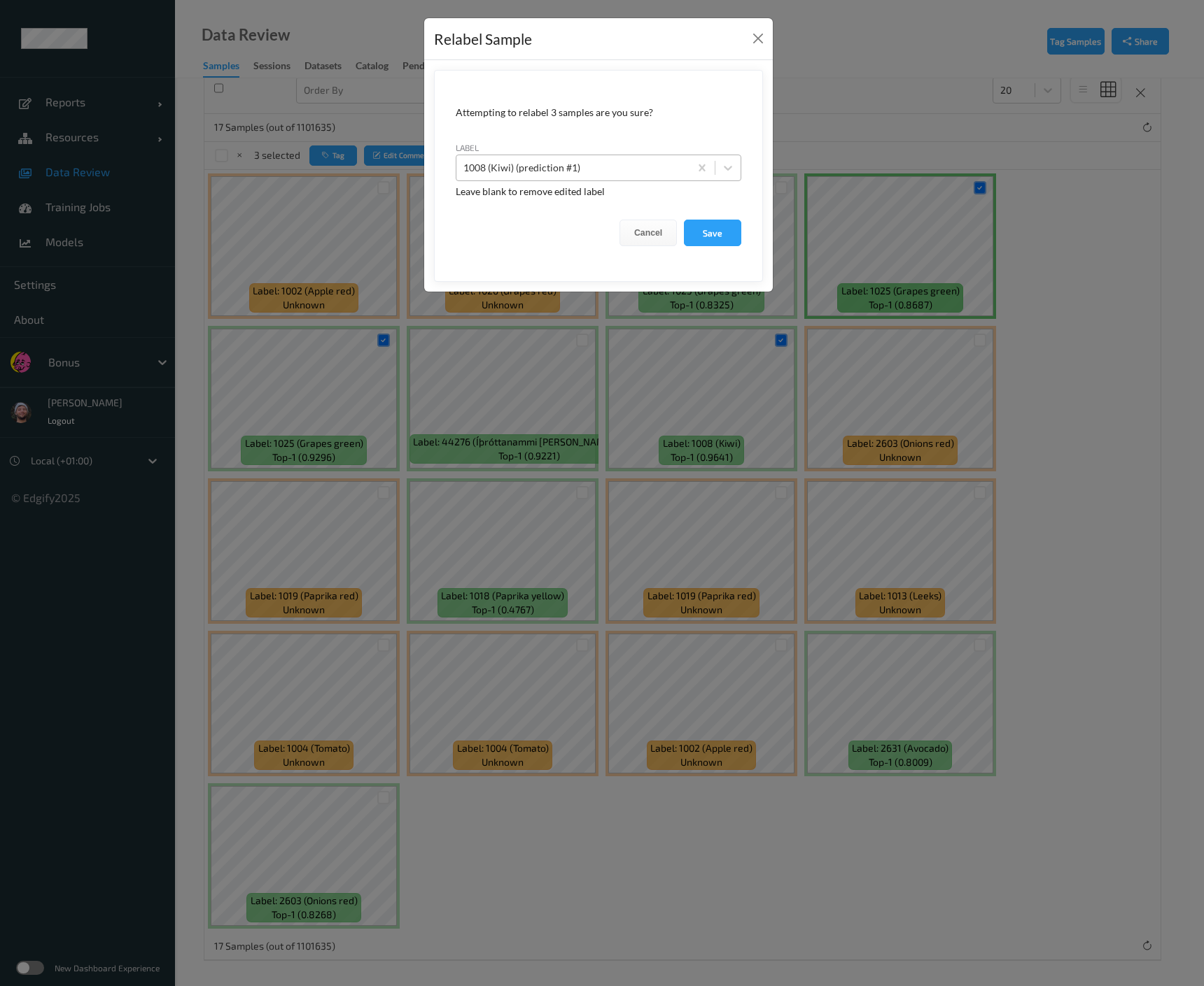
click at [545, 161] on div at bounding box center [573, 167] width 219 height 16
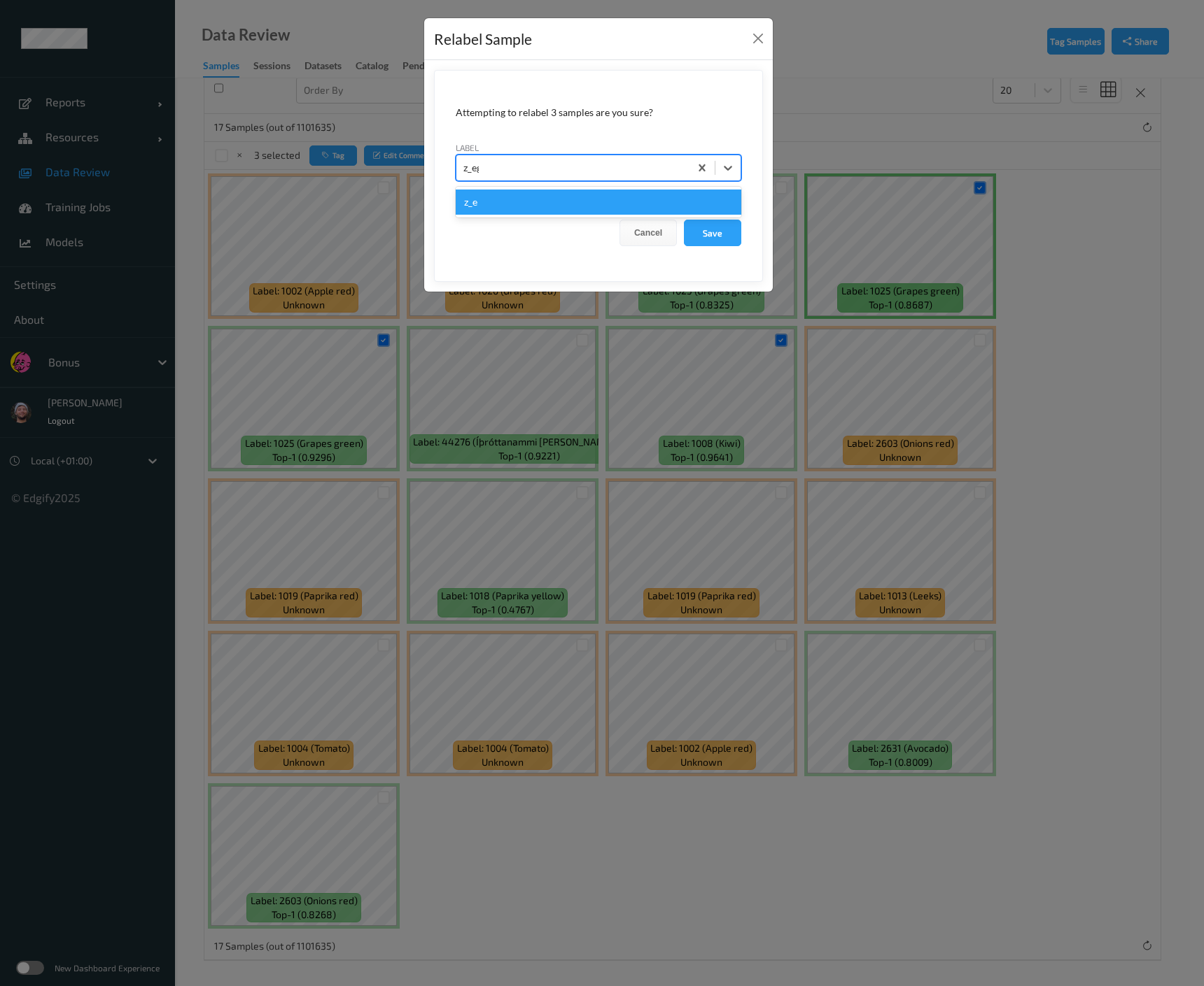
type input "z_egg"
click at [543, 193] on div "z_egg" at bounding box center [598, 202] width 285 height 25
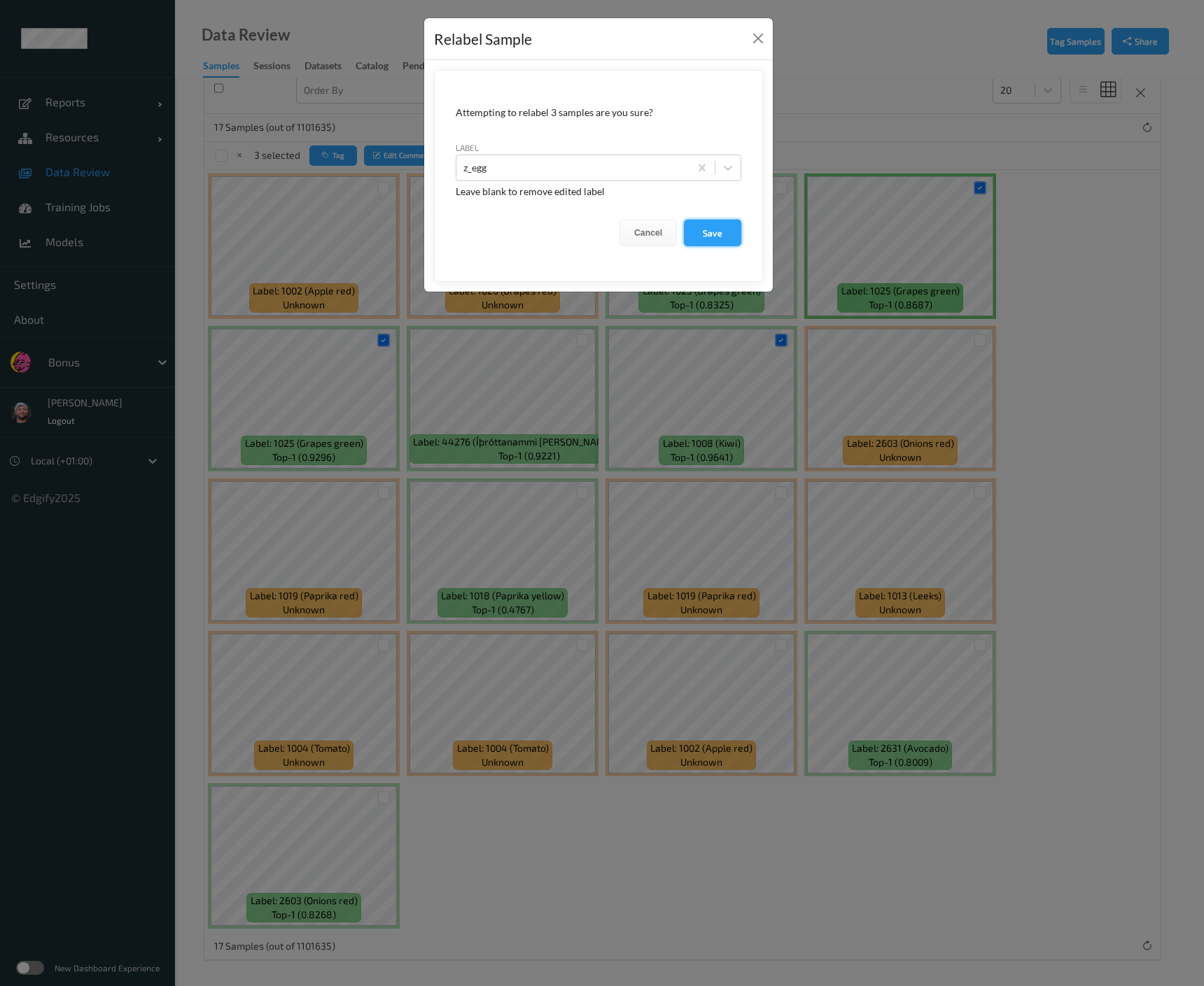
click at [690, 231] on button "Save" at bounding box center [712, 232] width 57 height 26
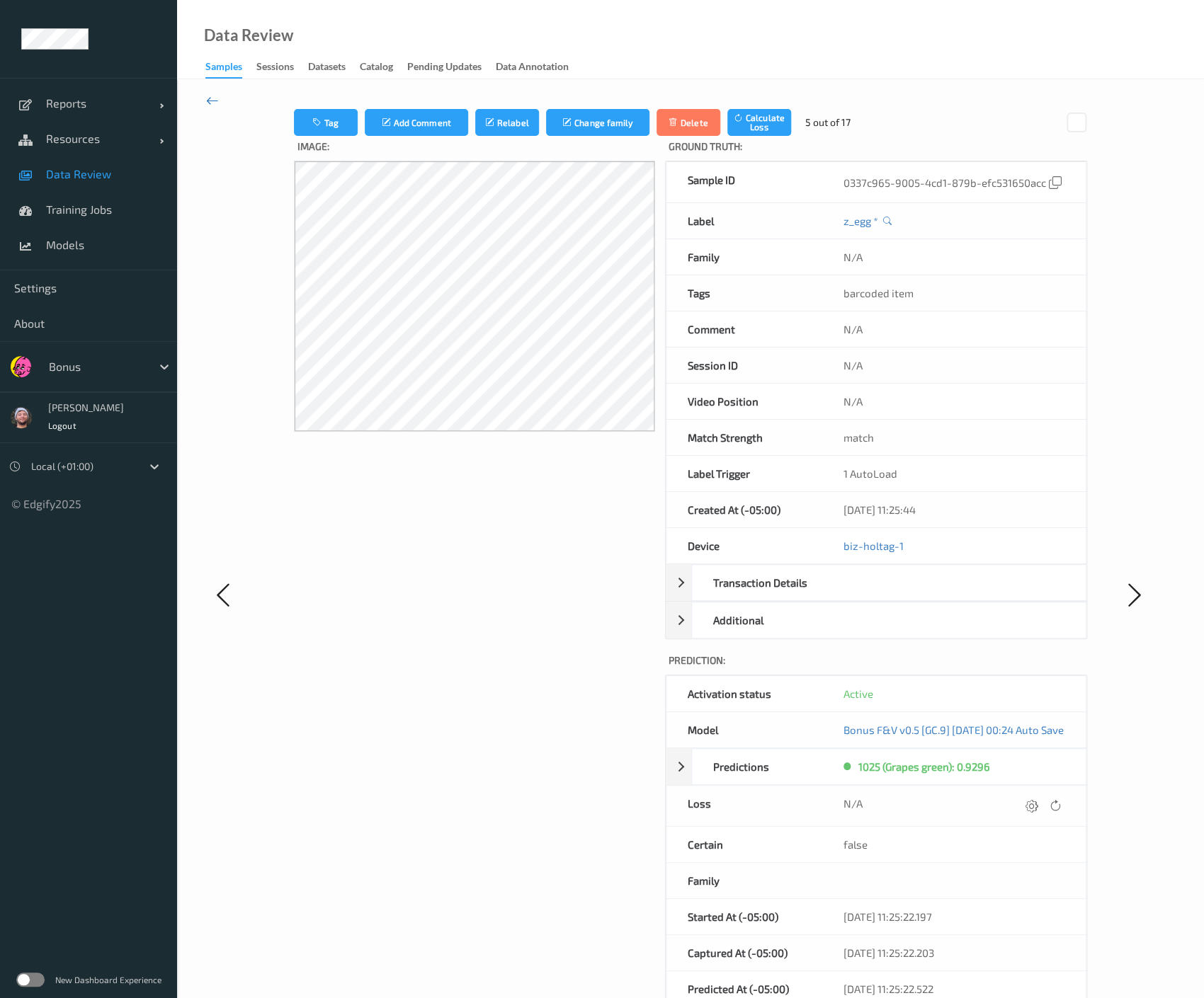
click at [209, 99] on icon at bounding box center [212, 101] width 13 height 16
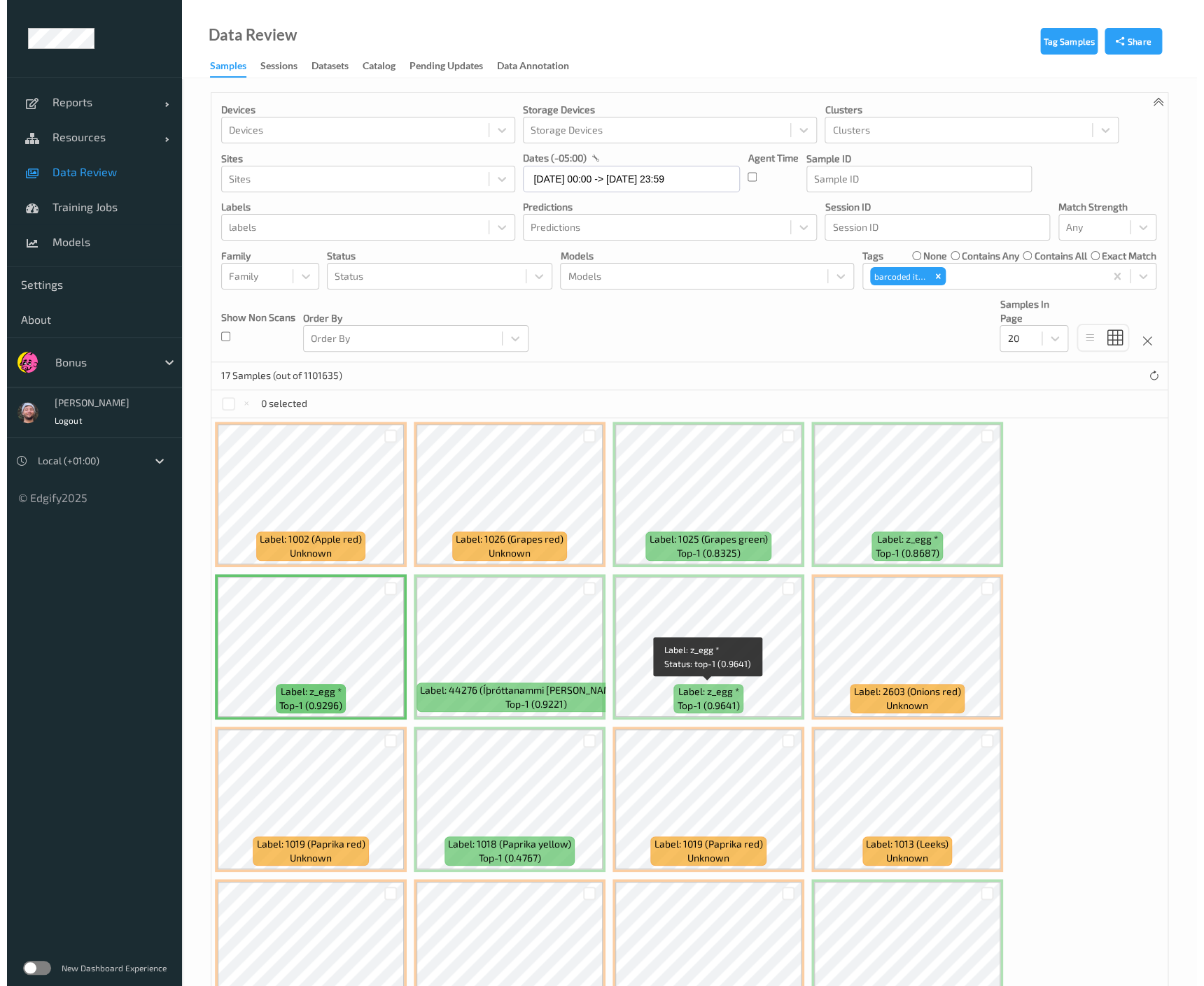
scroll to position [248, 0]
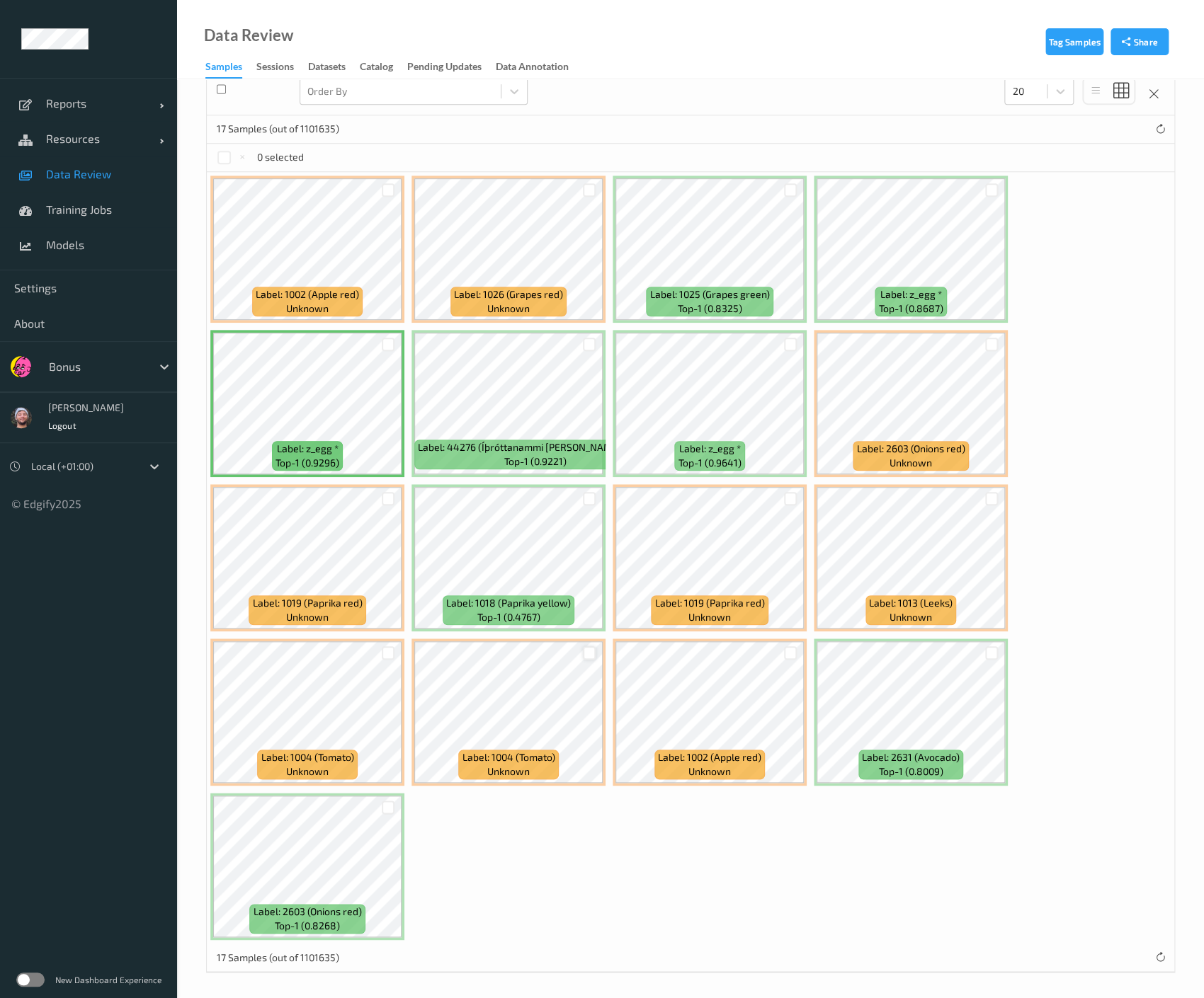
click at [588, 650] on div at bounding box center [589, 654] width 14 height 14
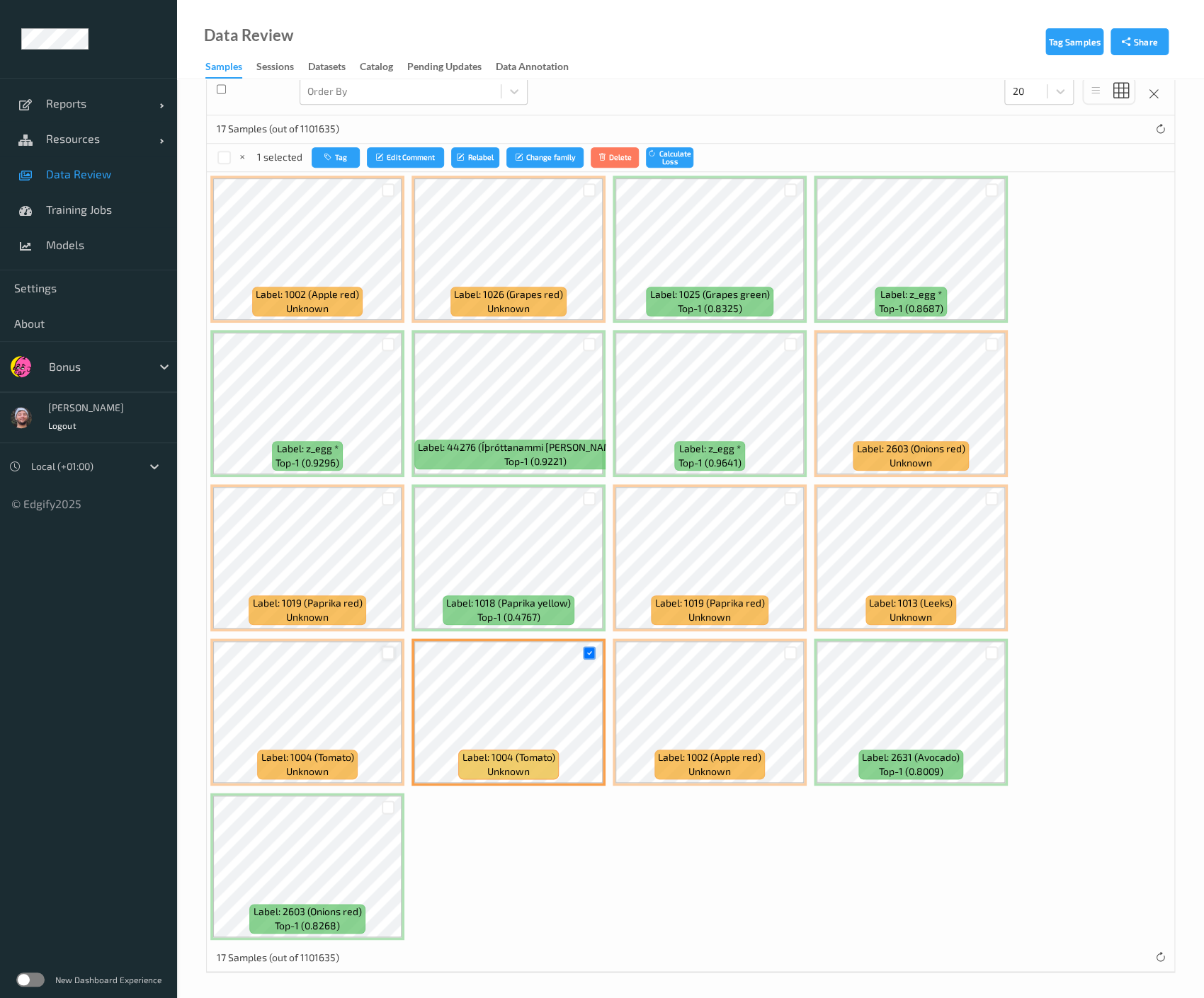
click at [386, 657] on div at bounding box center [389, 654] width 14 height 14
click at [585, 496] on div at bounding box center [589, 499] width 14 height 14
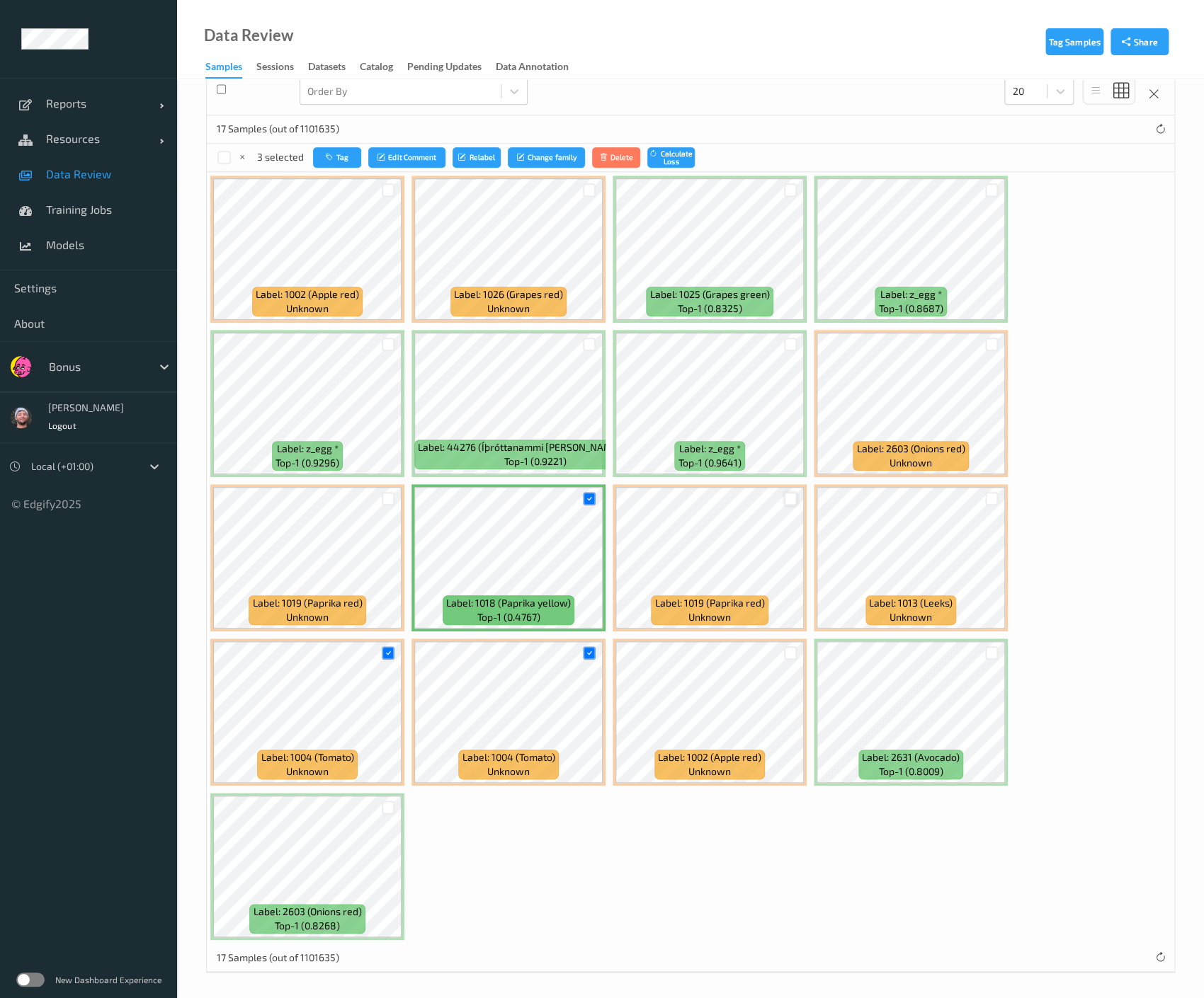
click at [788, 495] on div at bounding box center [791, 499] width 14 height 14
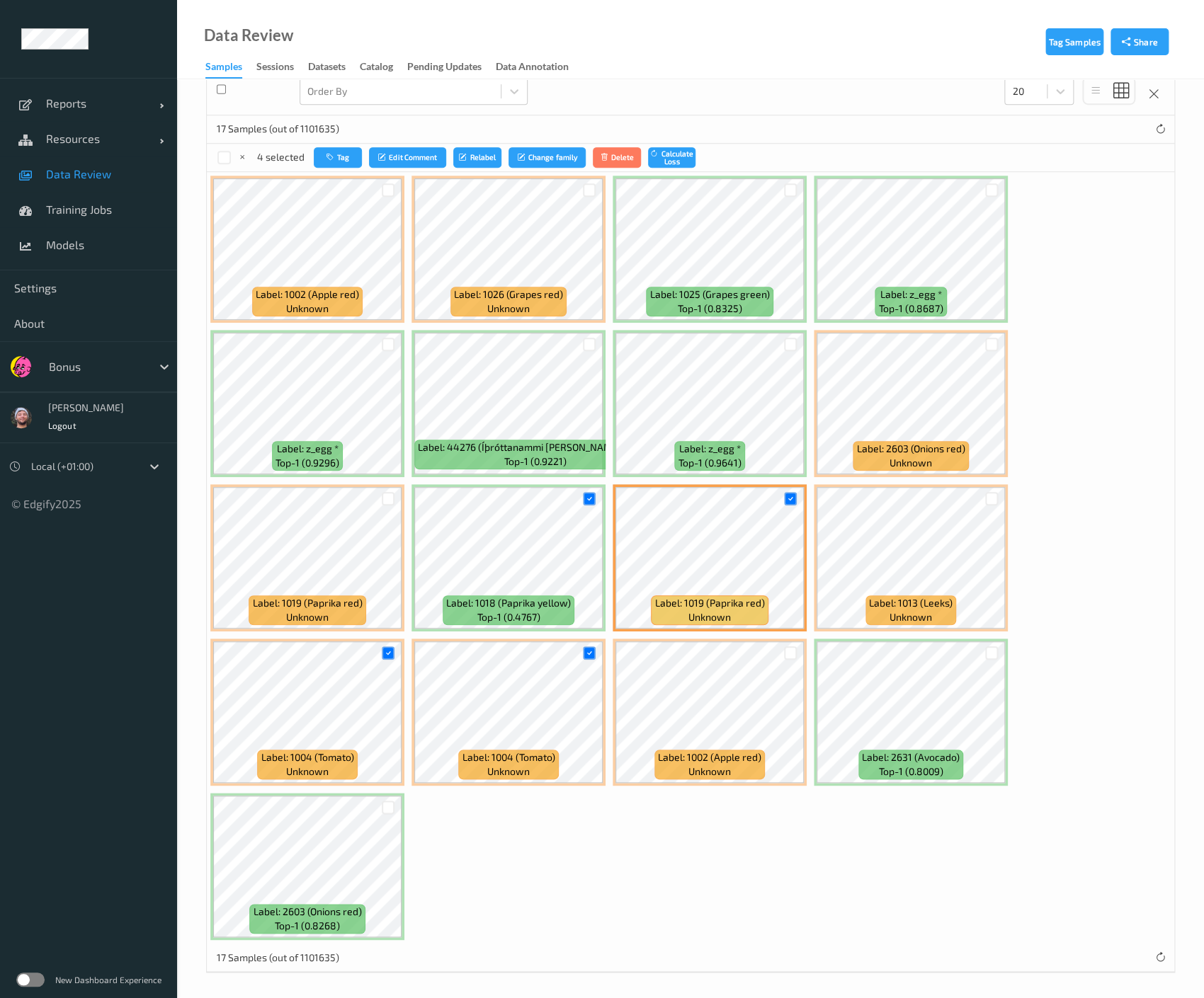
click at [729, 75] on div "Data Review Samples Sessions Datasets Catalog Pending Updates Data Annotation" at bounding box center [690, 39] width 1027 height 79
click at [480, 153] on button "Relabel" at bounding box center [477, 157] width 48 height 21
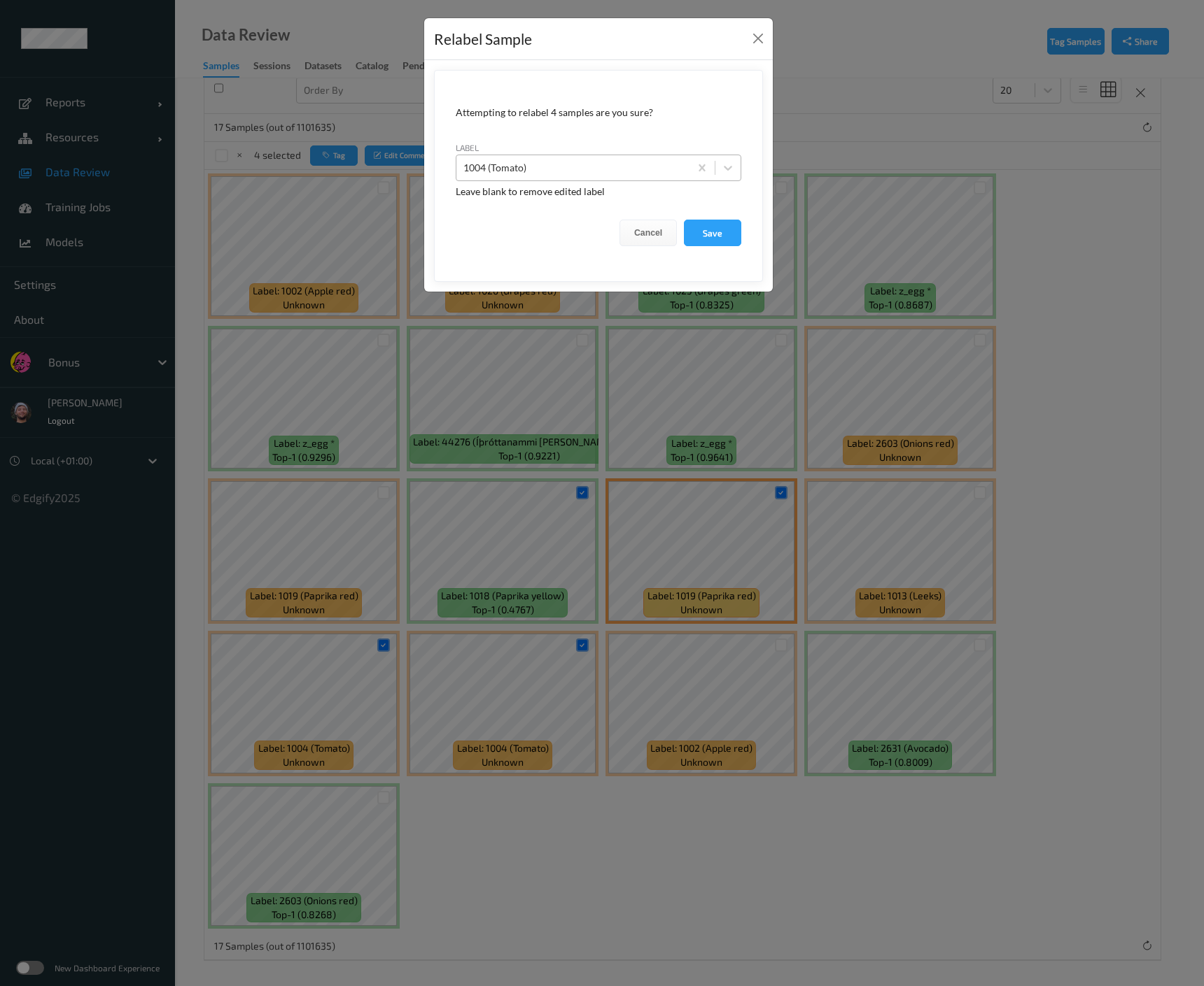
click at [575, 169] on div at bounding box center [573, 167] width 219 height 16
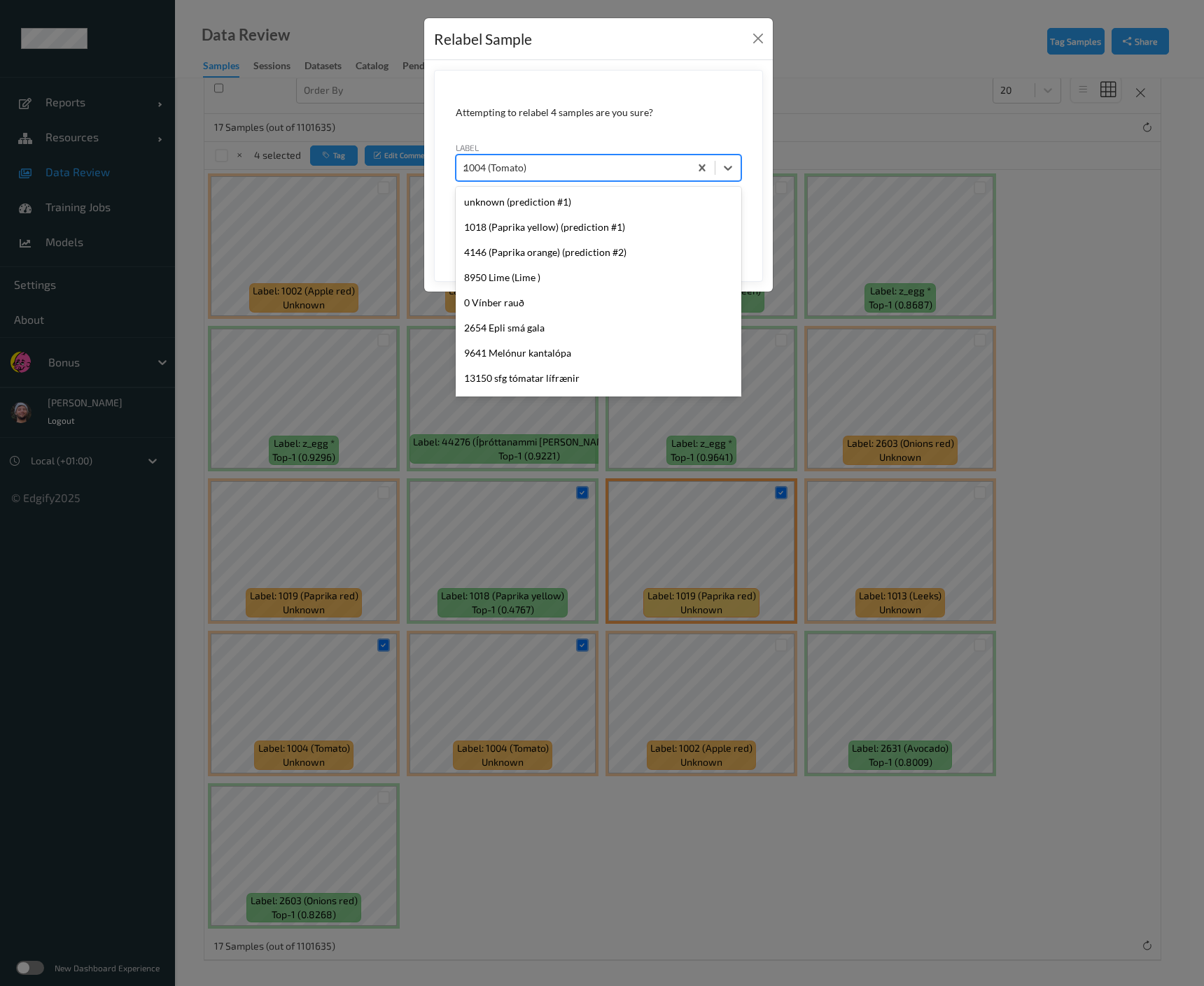
scroll to position [0, 0]
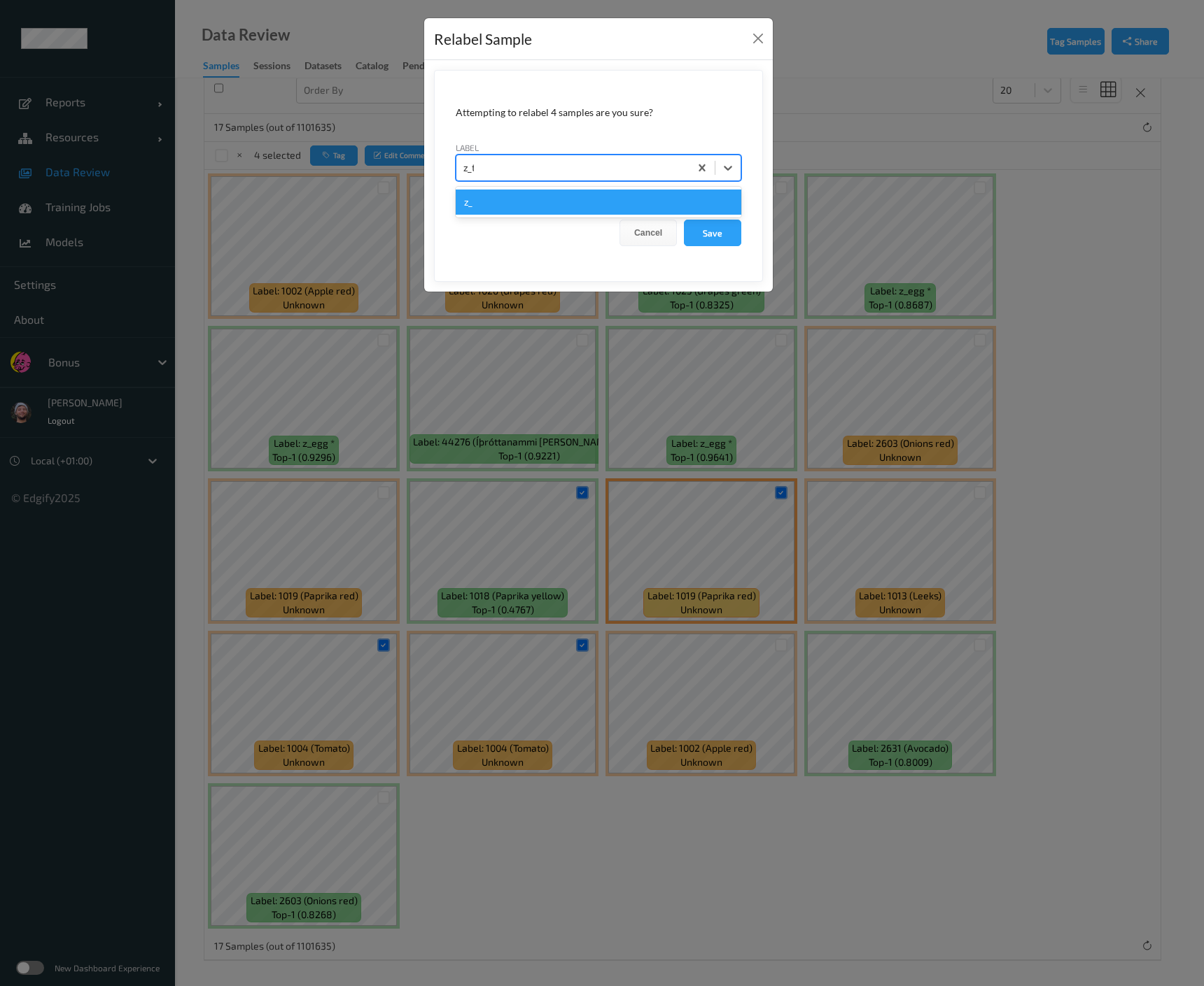
type input "z_tpt"
click at [684, 219] on button "Save" at bounding box center [712, 232] width 57 height 26
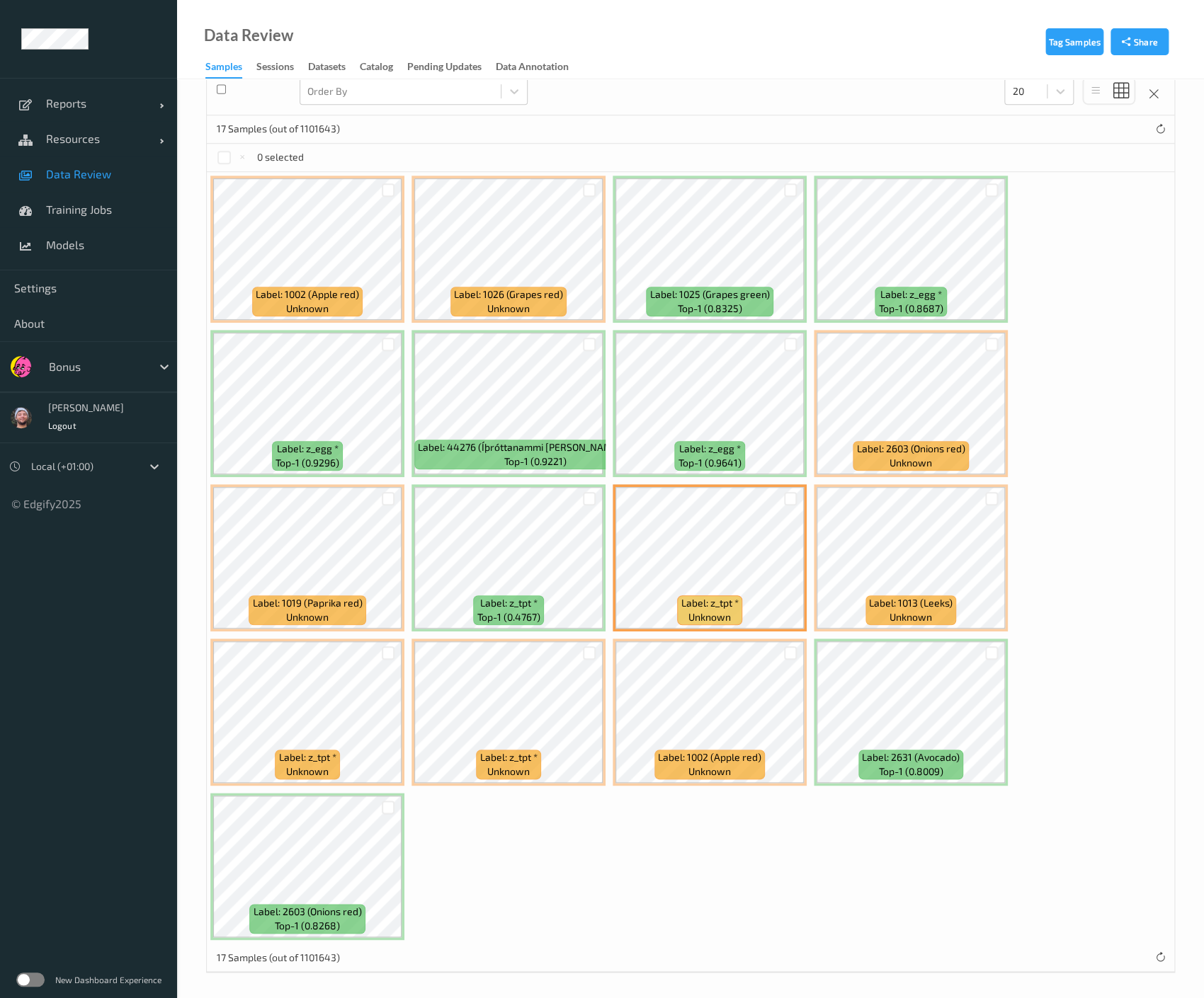
click at [788, 643] on div at bounding box center [790, 654] width 26 height 23
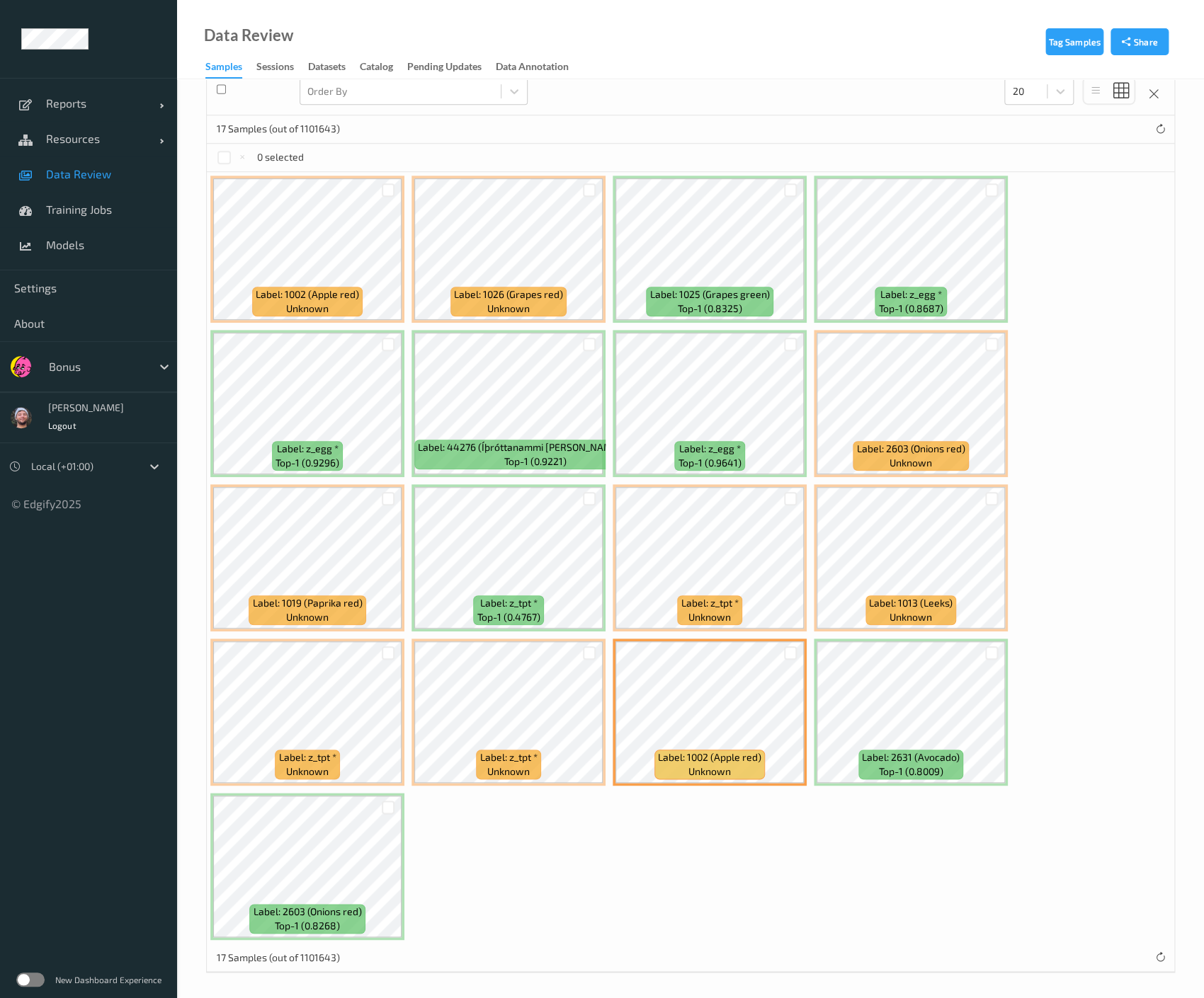
click at [788, 643] on div at bounding box center [790, 654] width 26 height 23
click at [785, 649] on div at bounding box center [791, 654] width 14 height 14
click at [468, 157] on button "Relabel" at bounding box center [475, 157] width 48 height 21
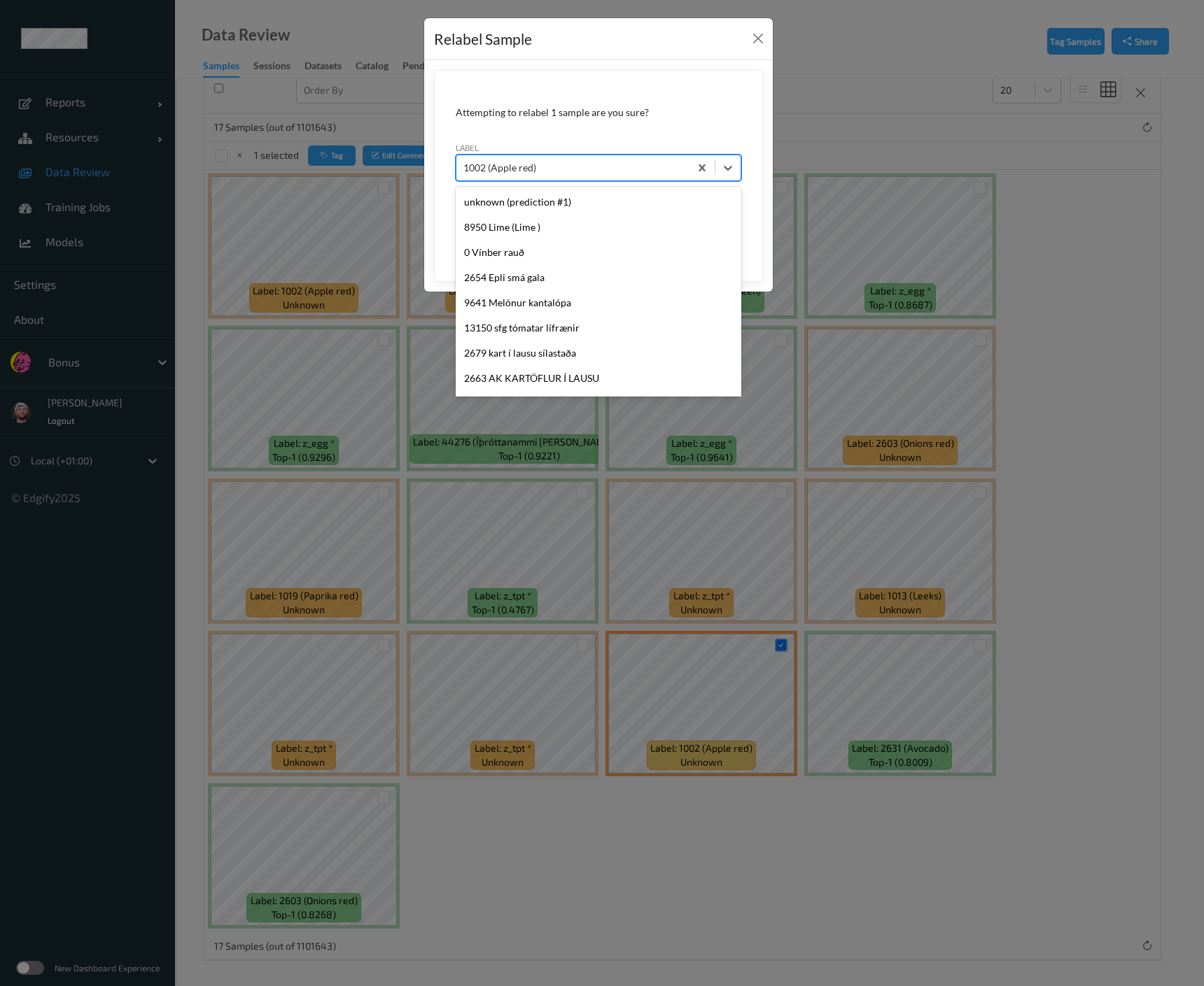
click at [577, 157] on div "1002 (Apple red)" at bounding box center [573, 167] width 233 height 22
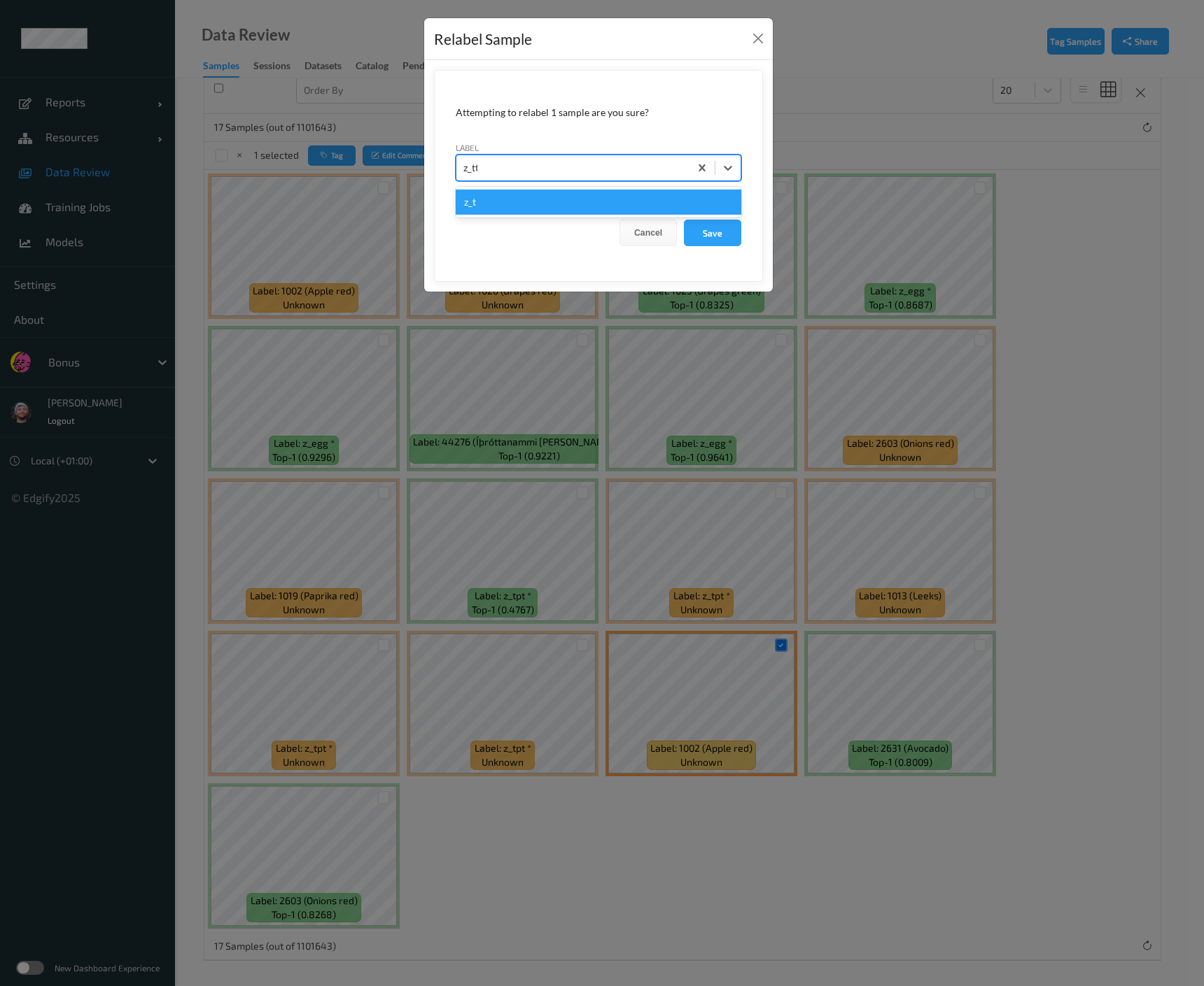
type input "z_ttu"
click at [684, 219] on button "Save" at bounding box center [712, 232] width 57 height 26
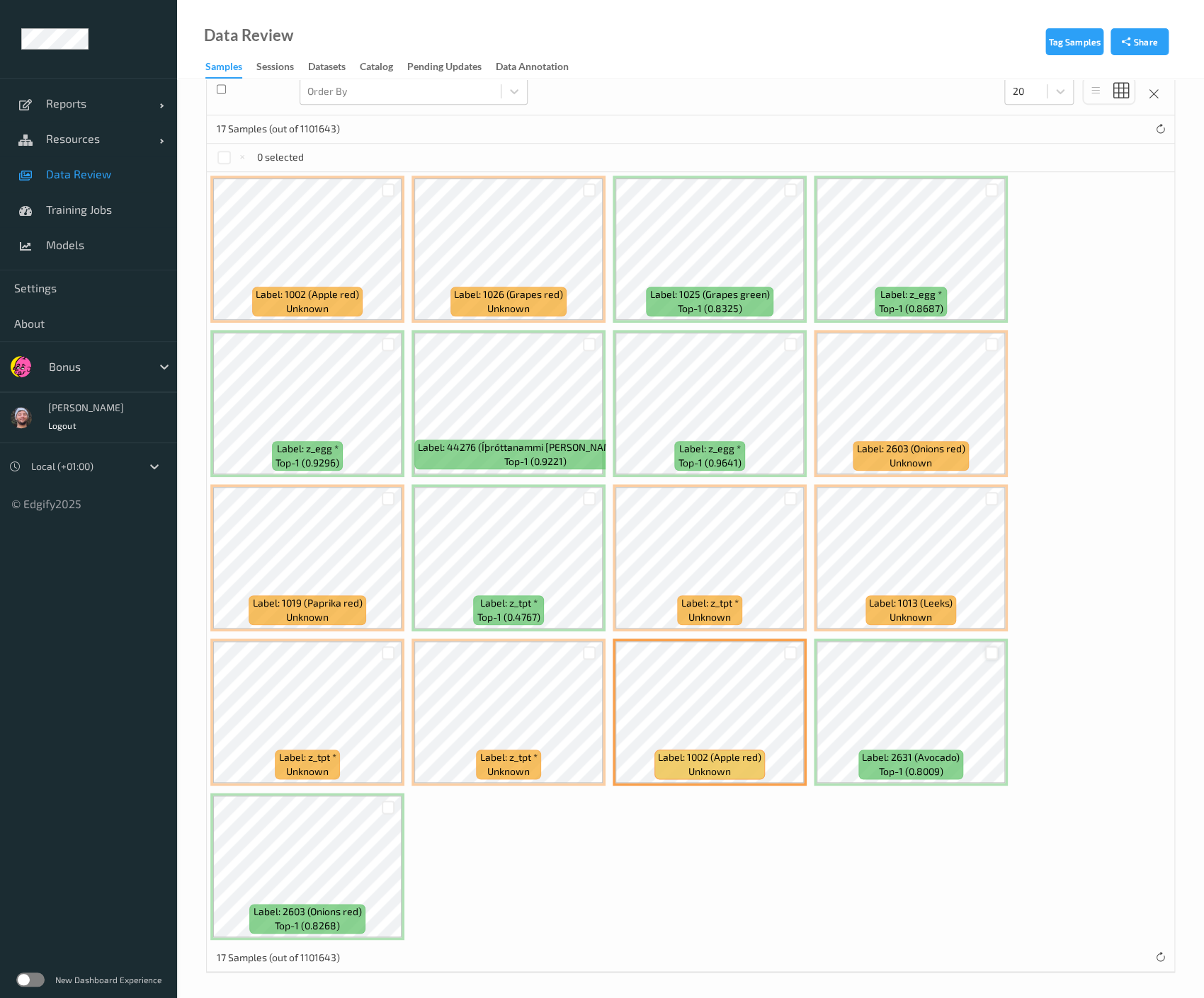
click at [988, 649] on div at bounding box center [992, 654] width 14 height 14
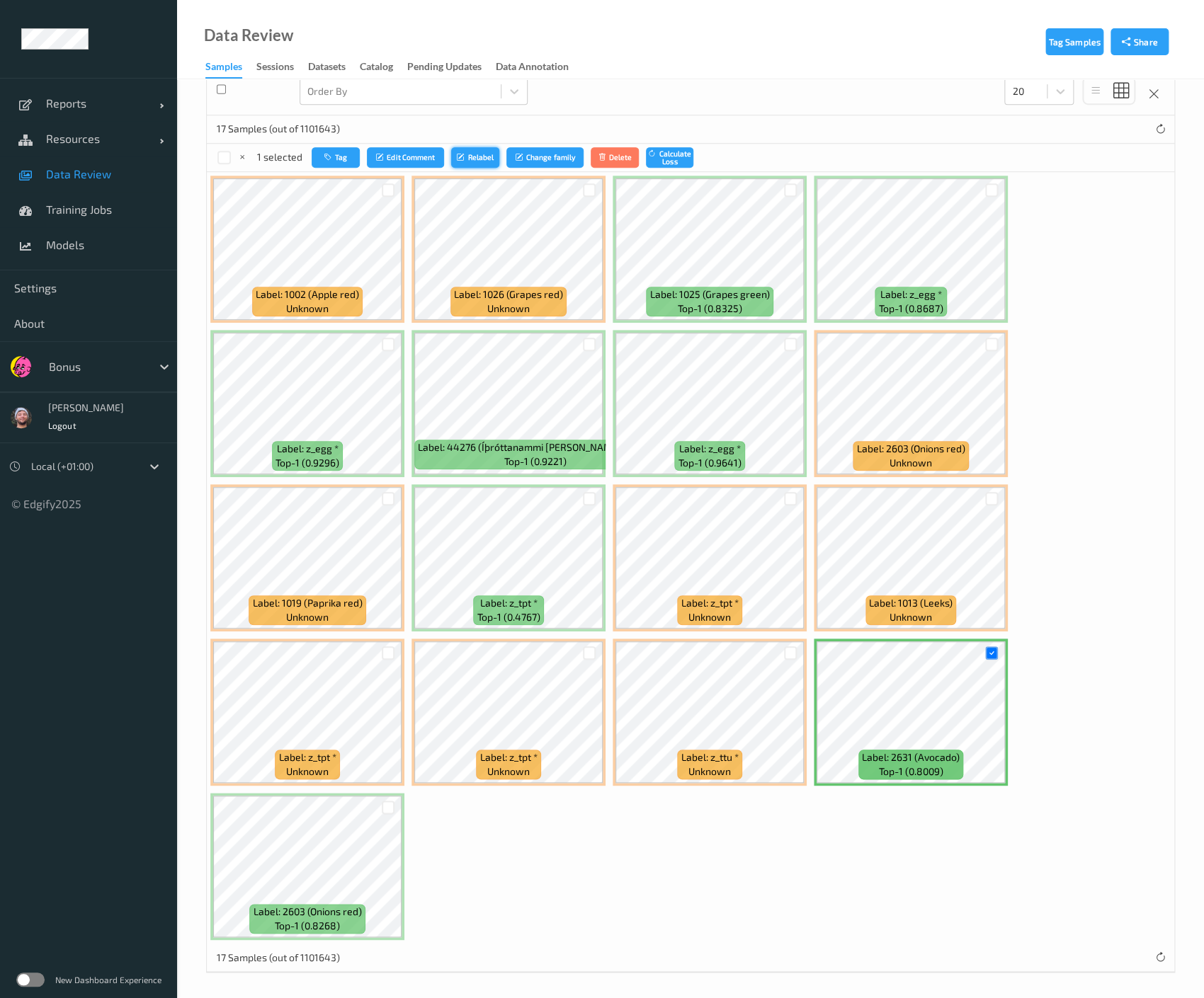
click at [472, 160] on button "Relabel" at bounding box center [475, 157] width 48 height 21
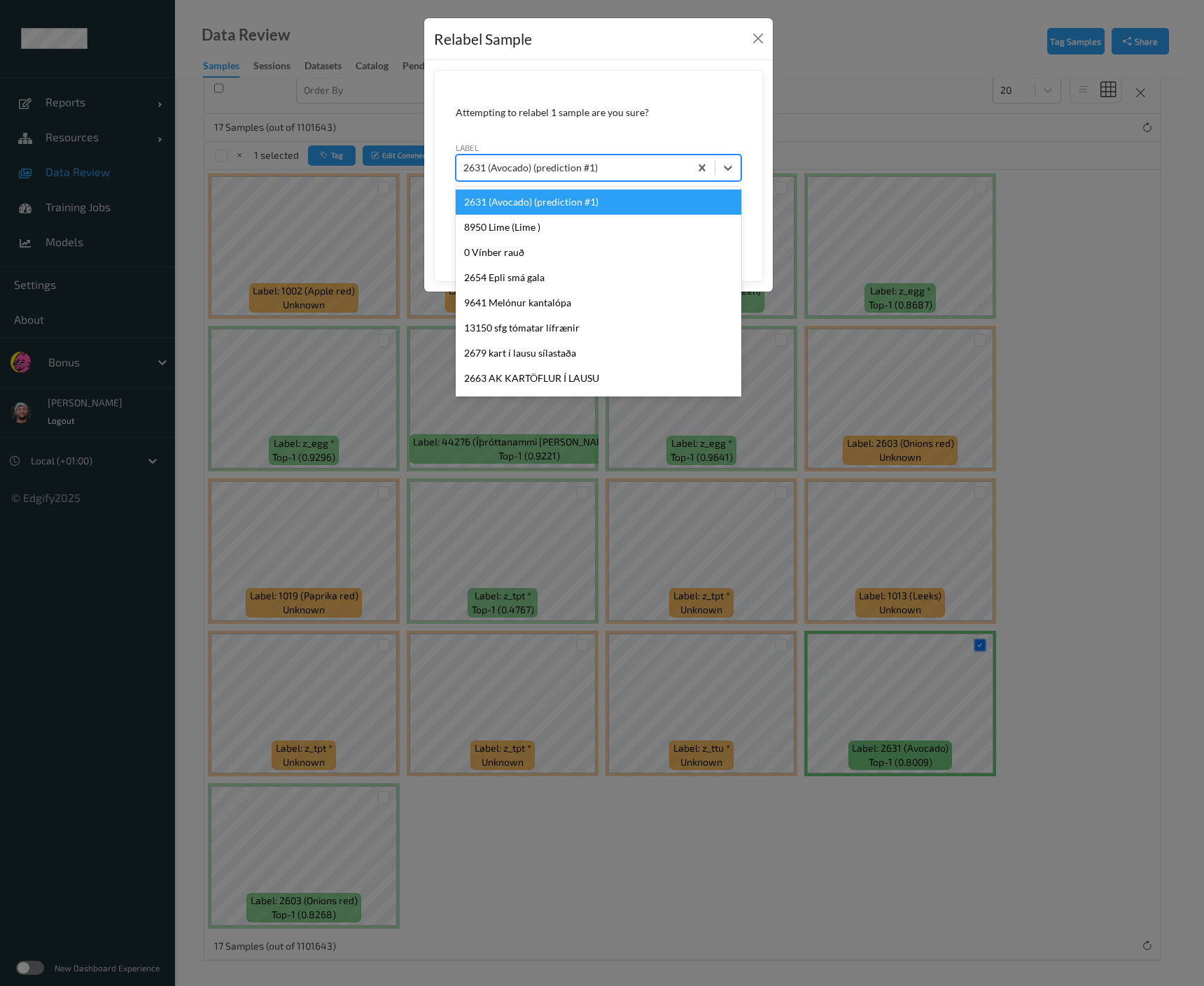
click at [548, 171] on div at bounding box center [573, 167] width 219 height 16
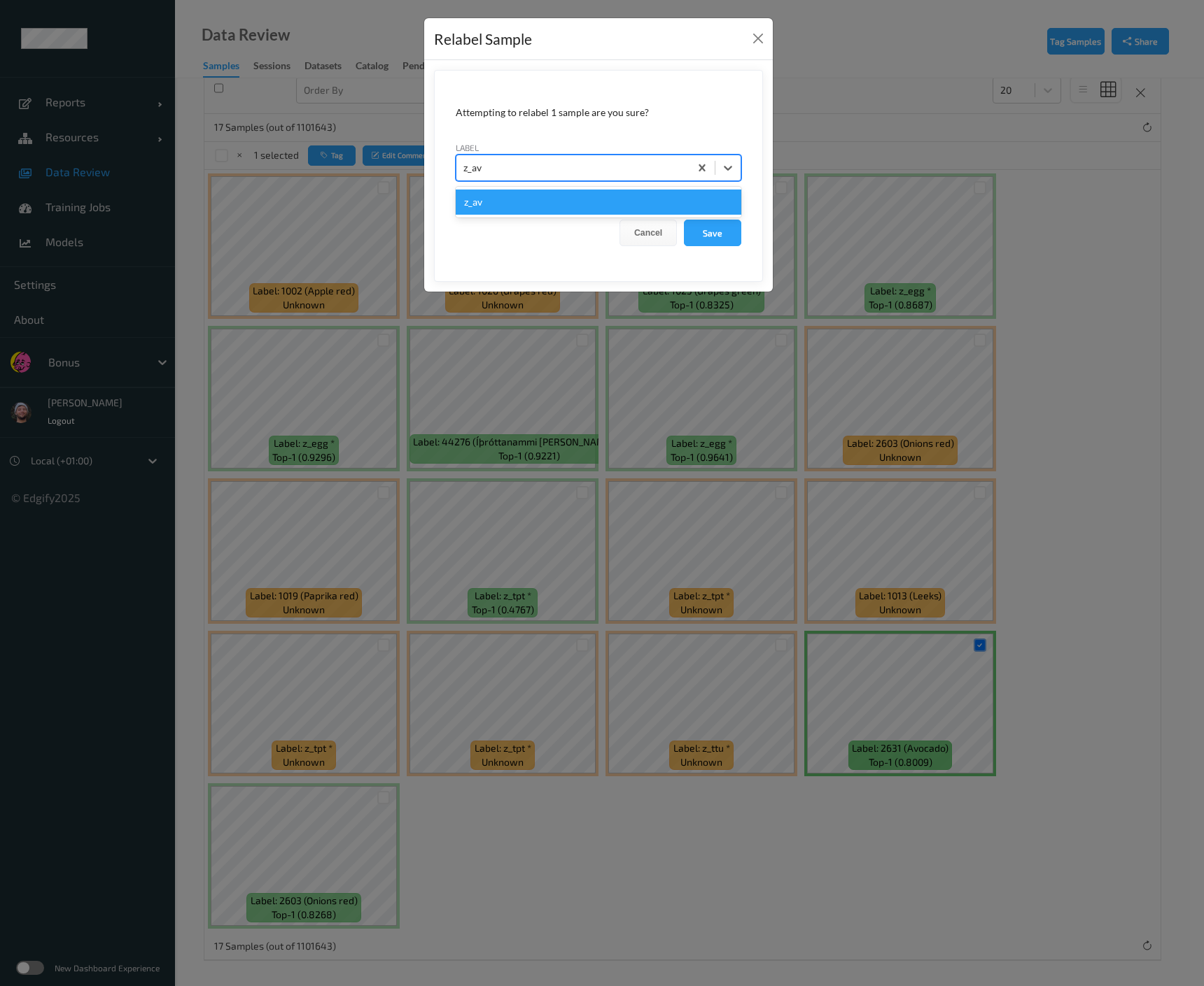
type input "z_avo"
click at [684, 219] on button "Save" at bounding box center [712, 232] width 57 height 26
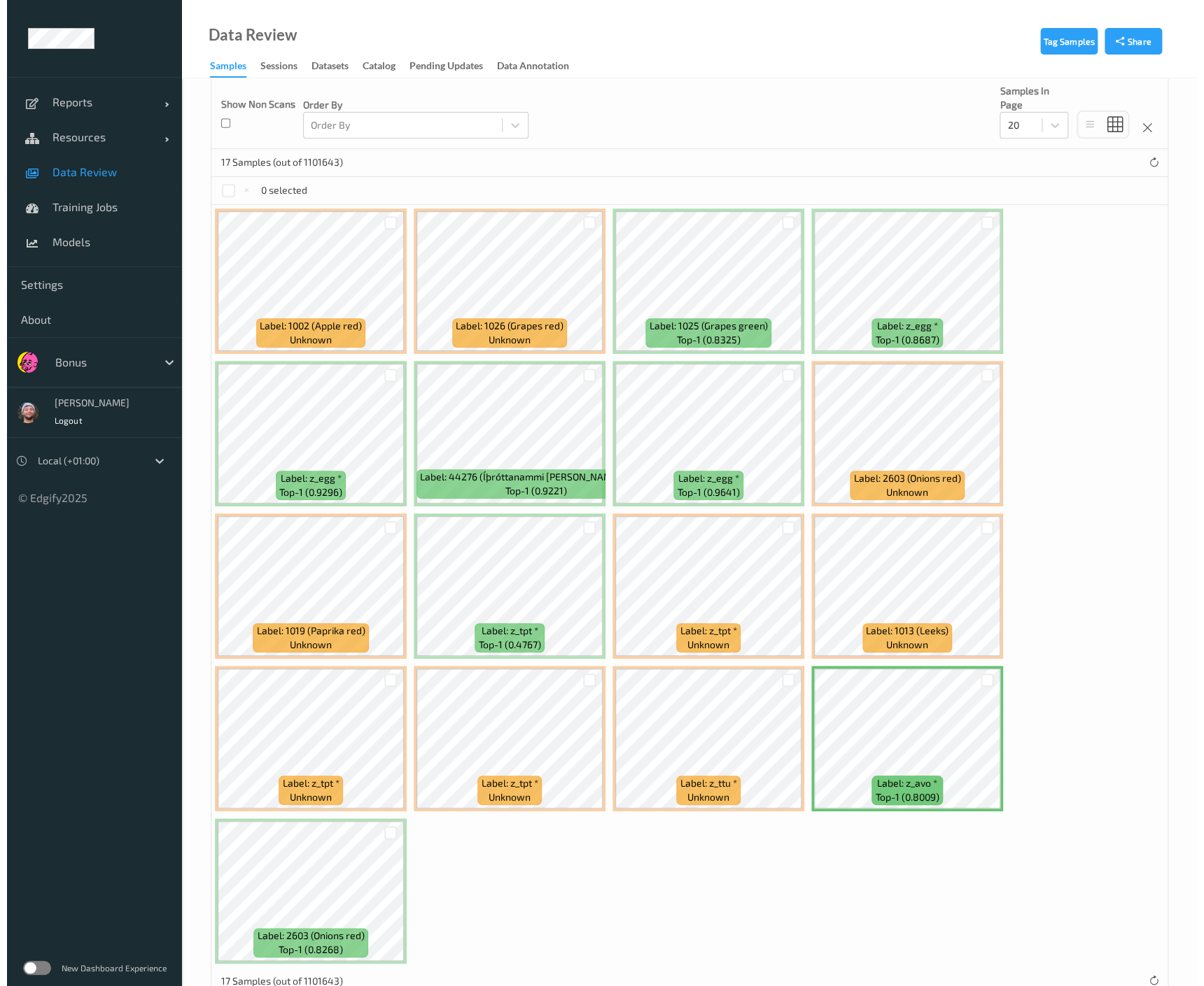
scroll to position [214, 0]
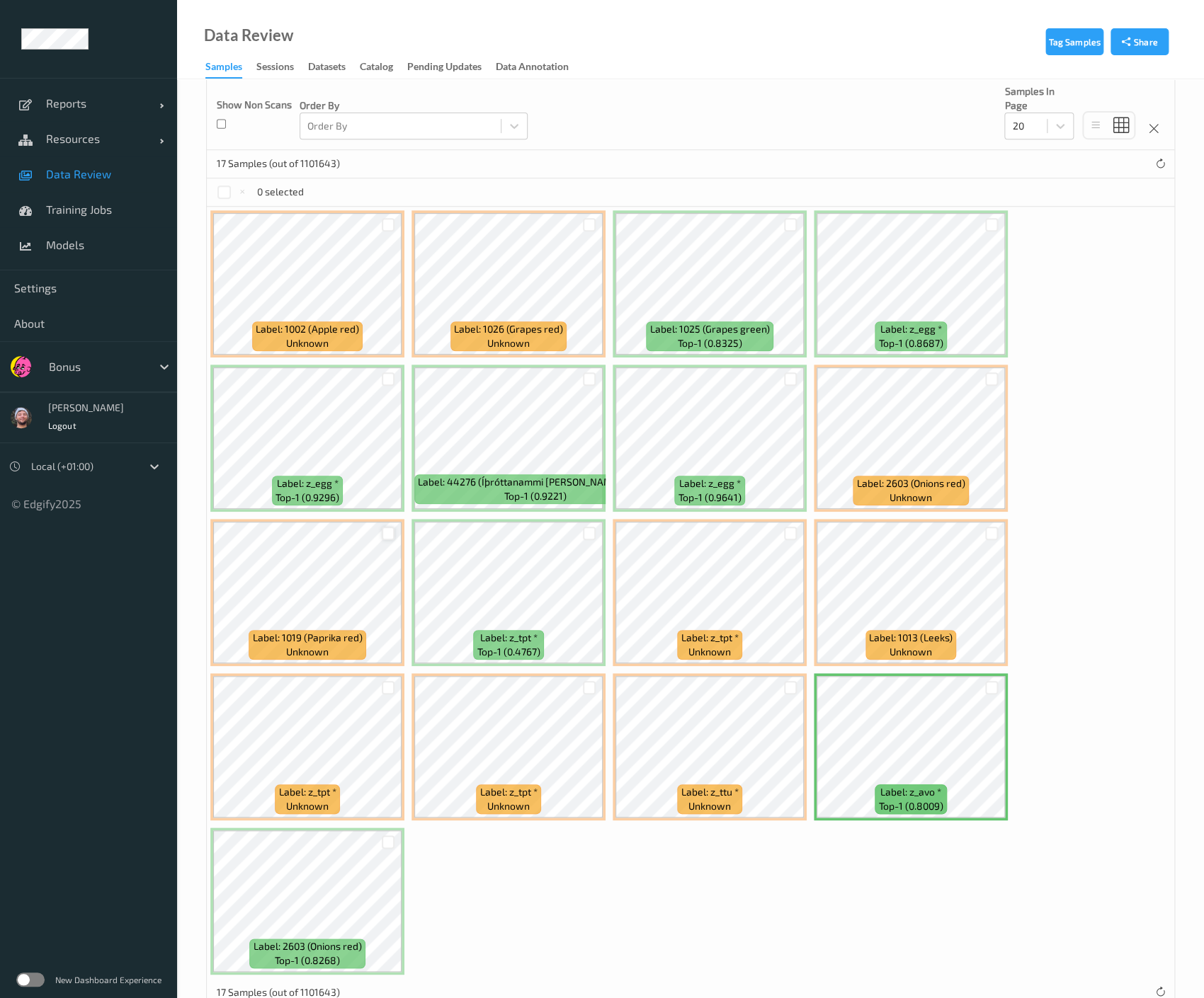
click at [384, 534] on div at bounding box center [389, 533] width 14 height 14
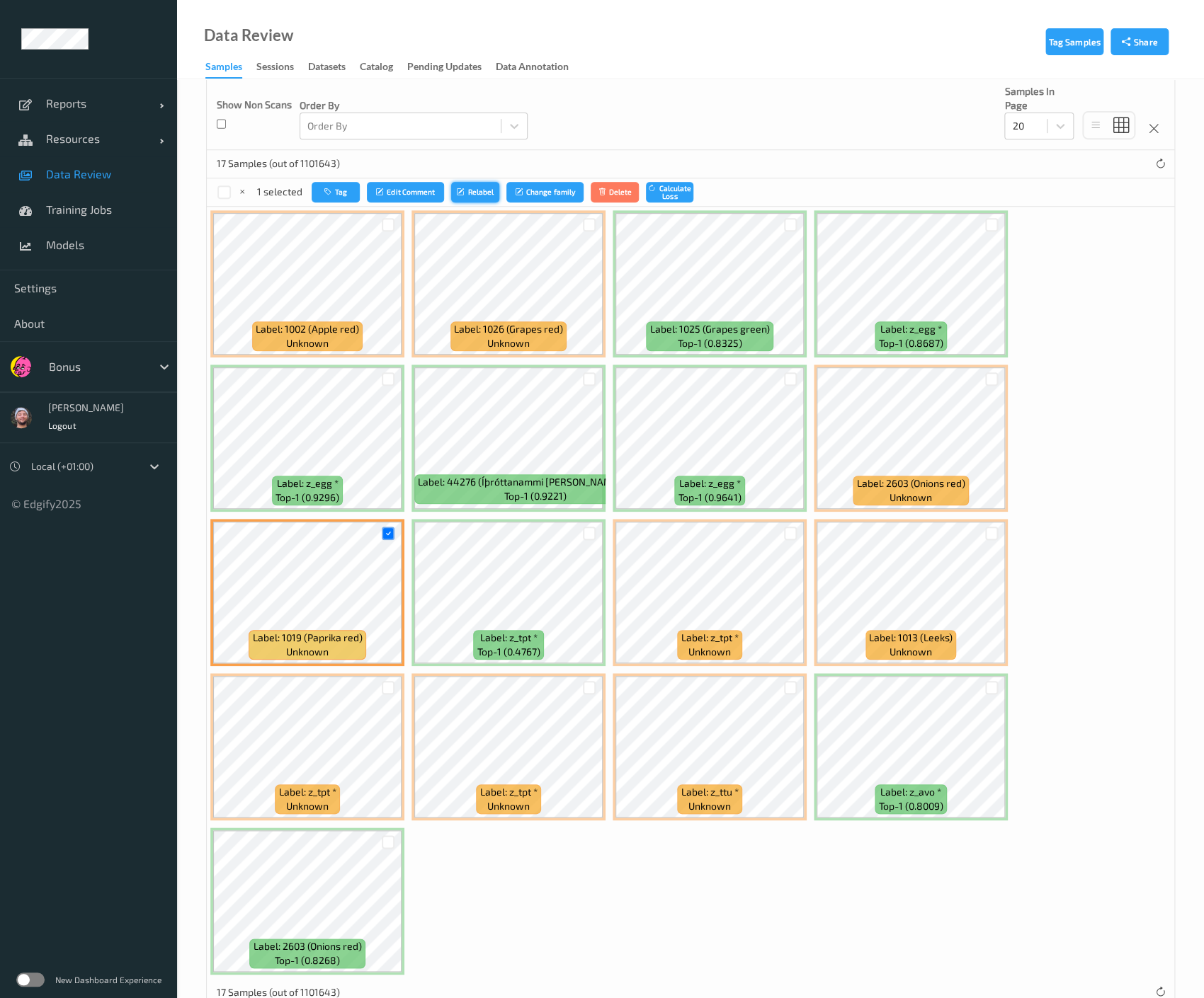
click at [477, 186] on button "Relabel" at bounding box center [475, 192] width 48 height 21
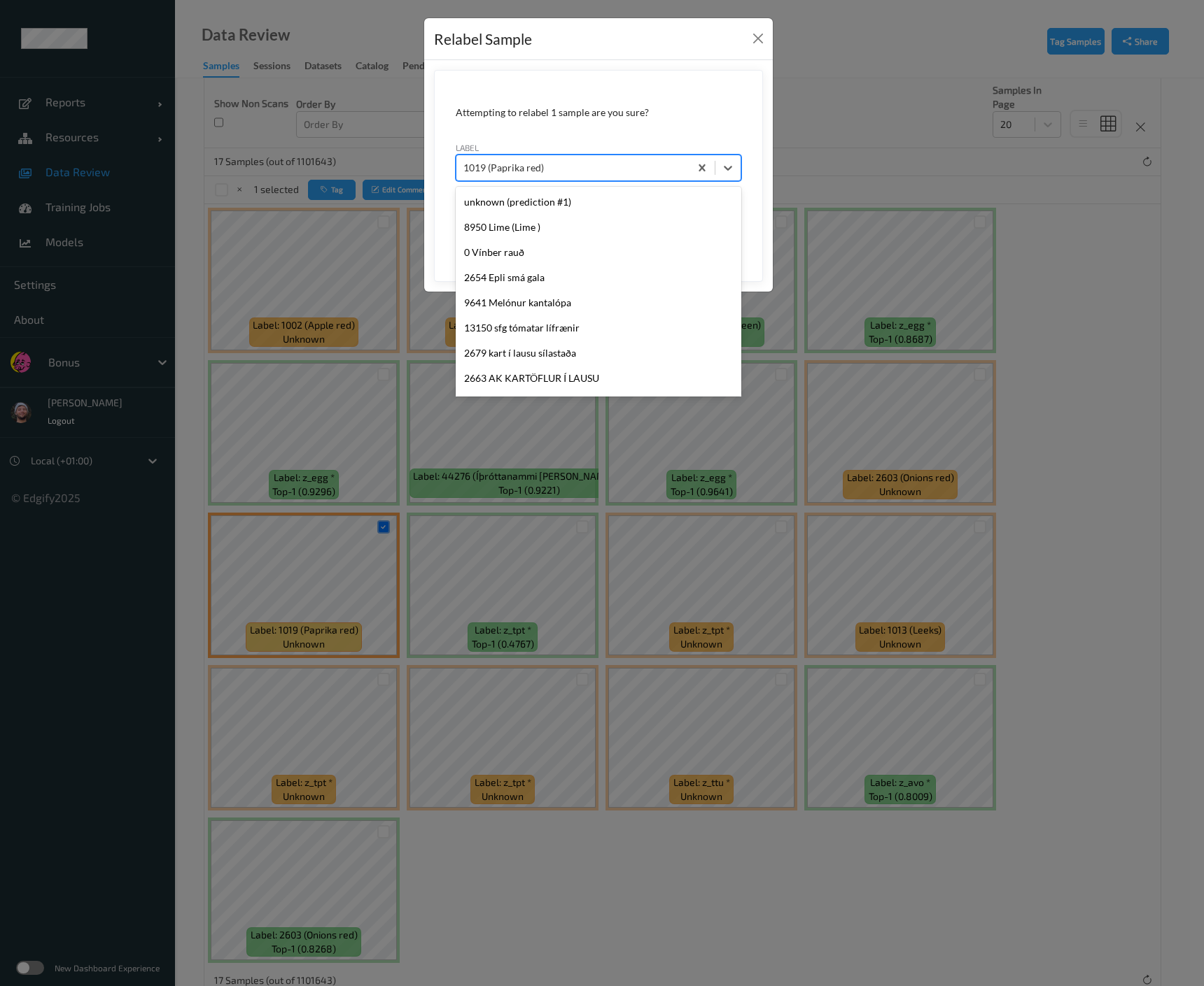
click at [624, 158] on div "1019 (Paprika red)" at bounding box center [573, 167] width 233 height 22
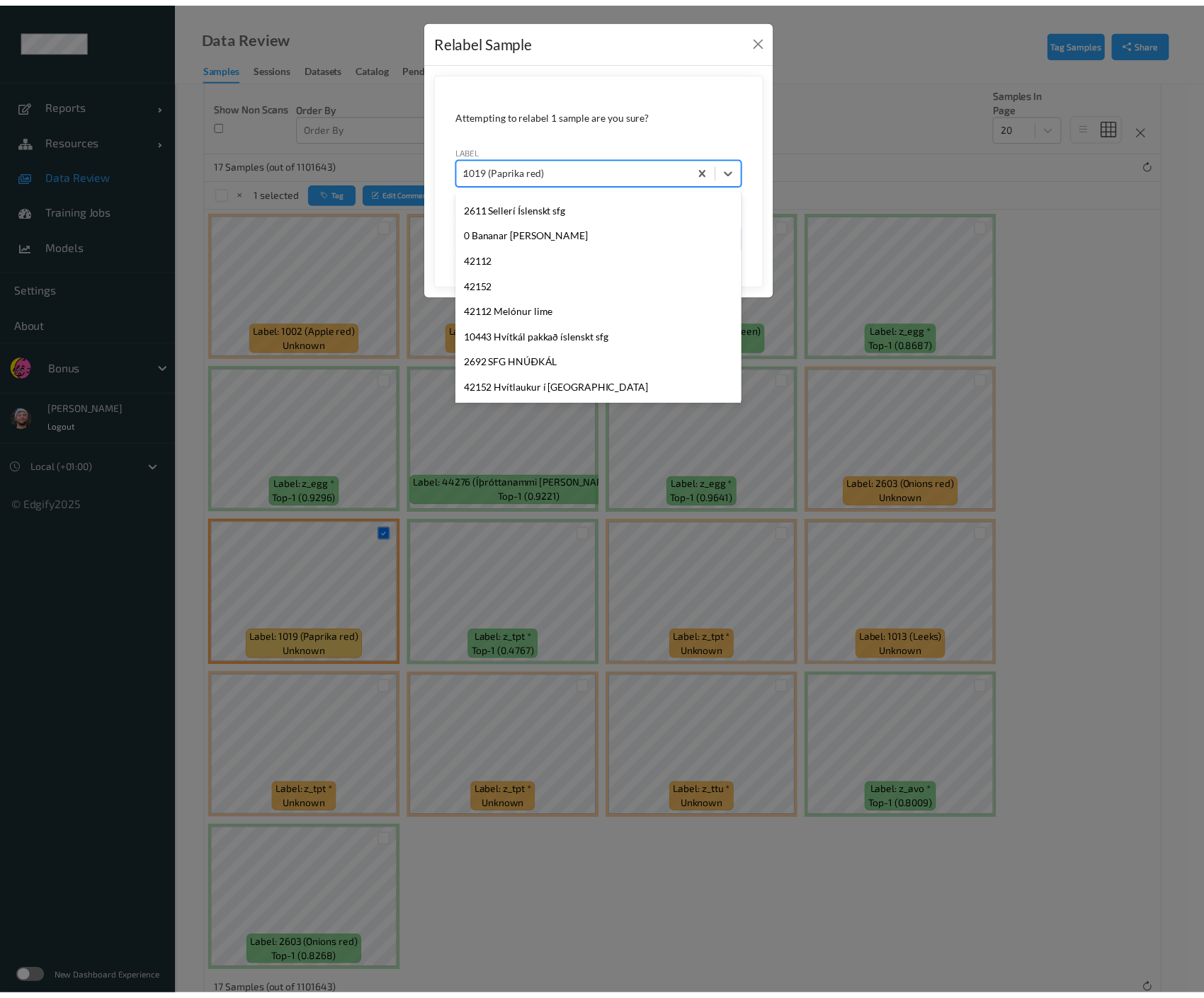
scroll to position [0, 0]
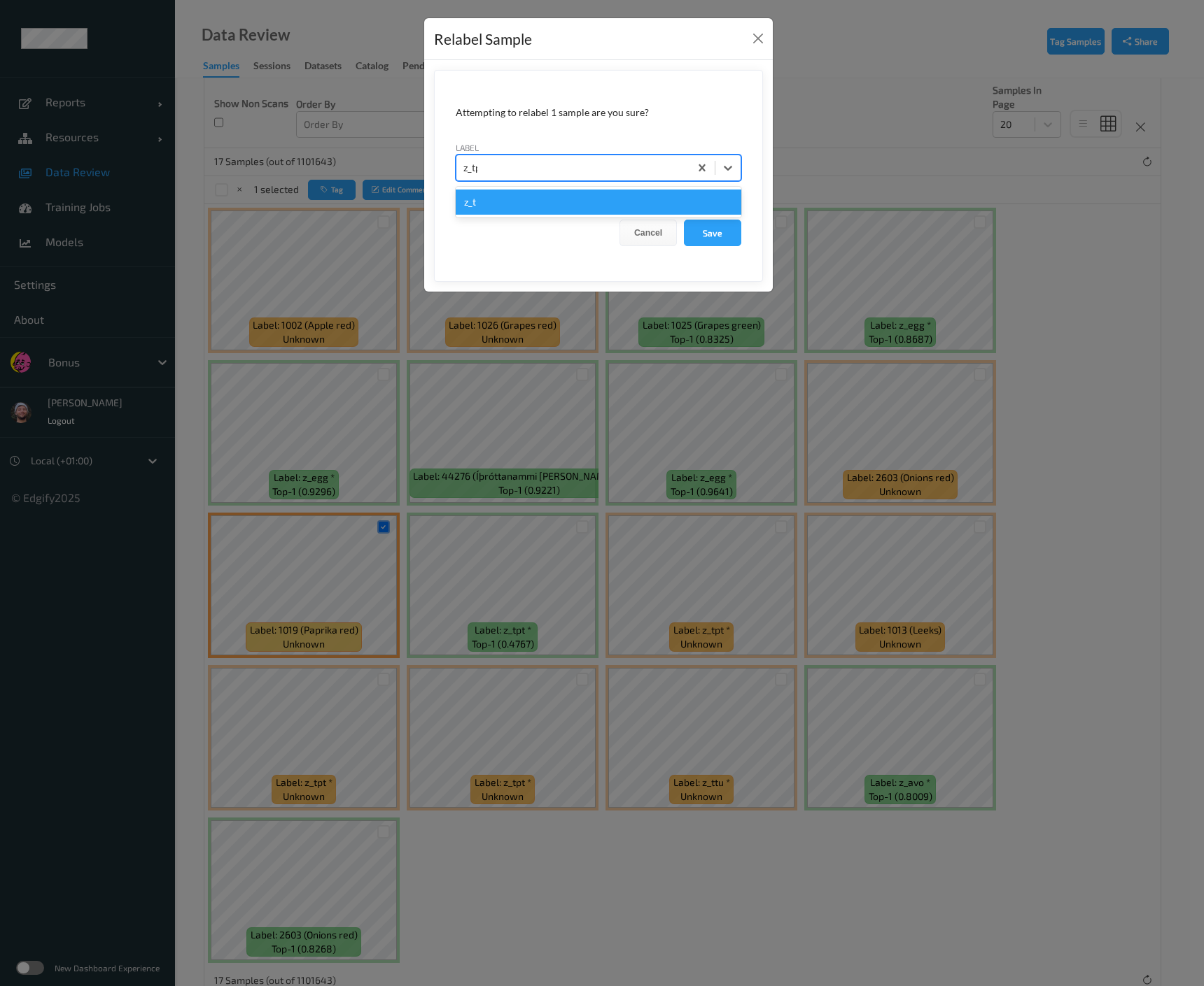
type input "z_tpt"
click at [684, 219] on button "Save" at bounding box center [712, 232] width 57 height 26
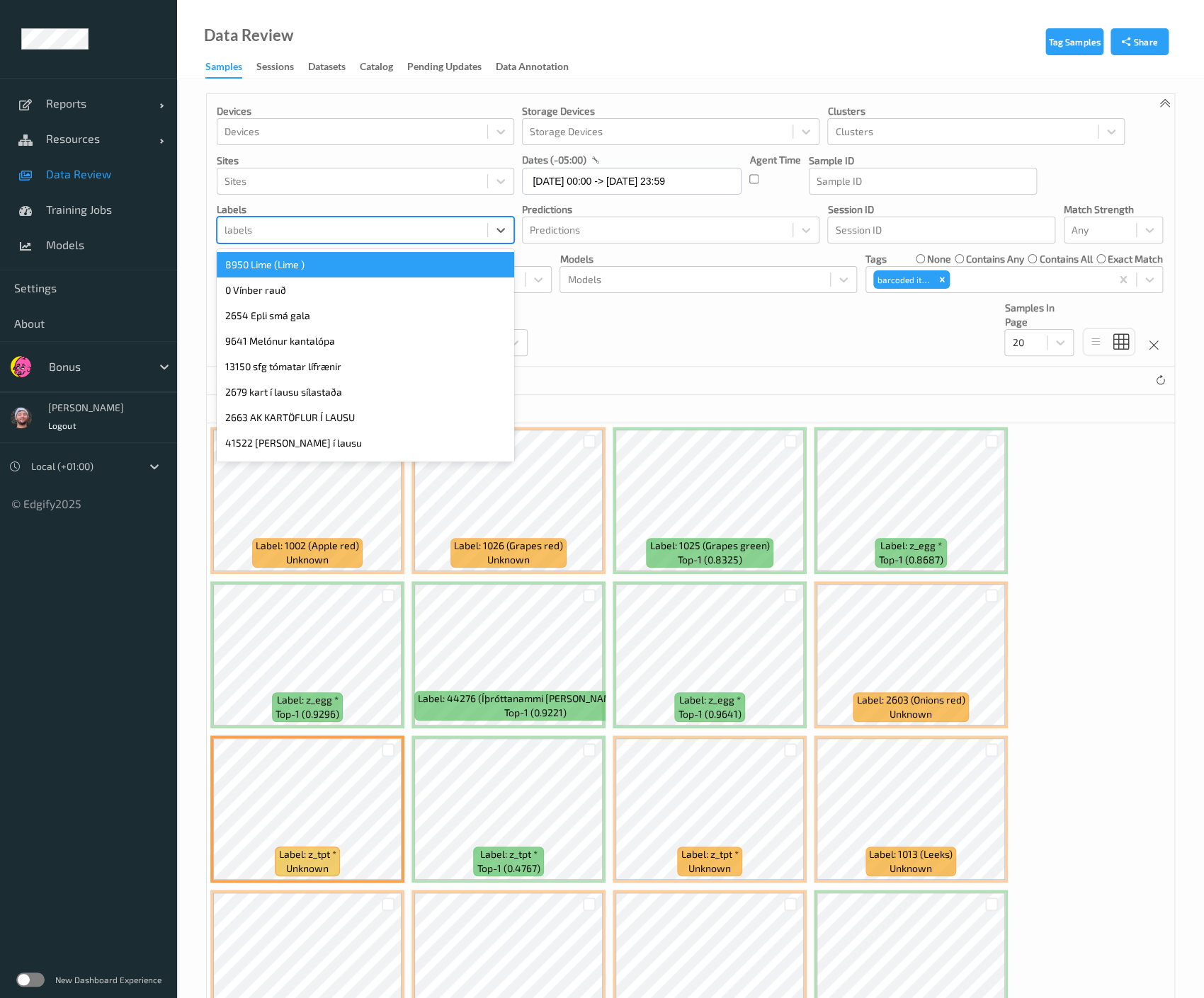
click at [384, 228] on div at bounding box center [351, 229] width 255 height 17
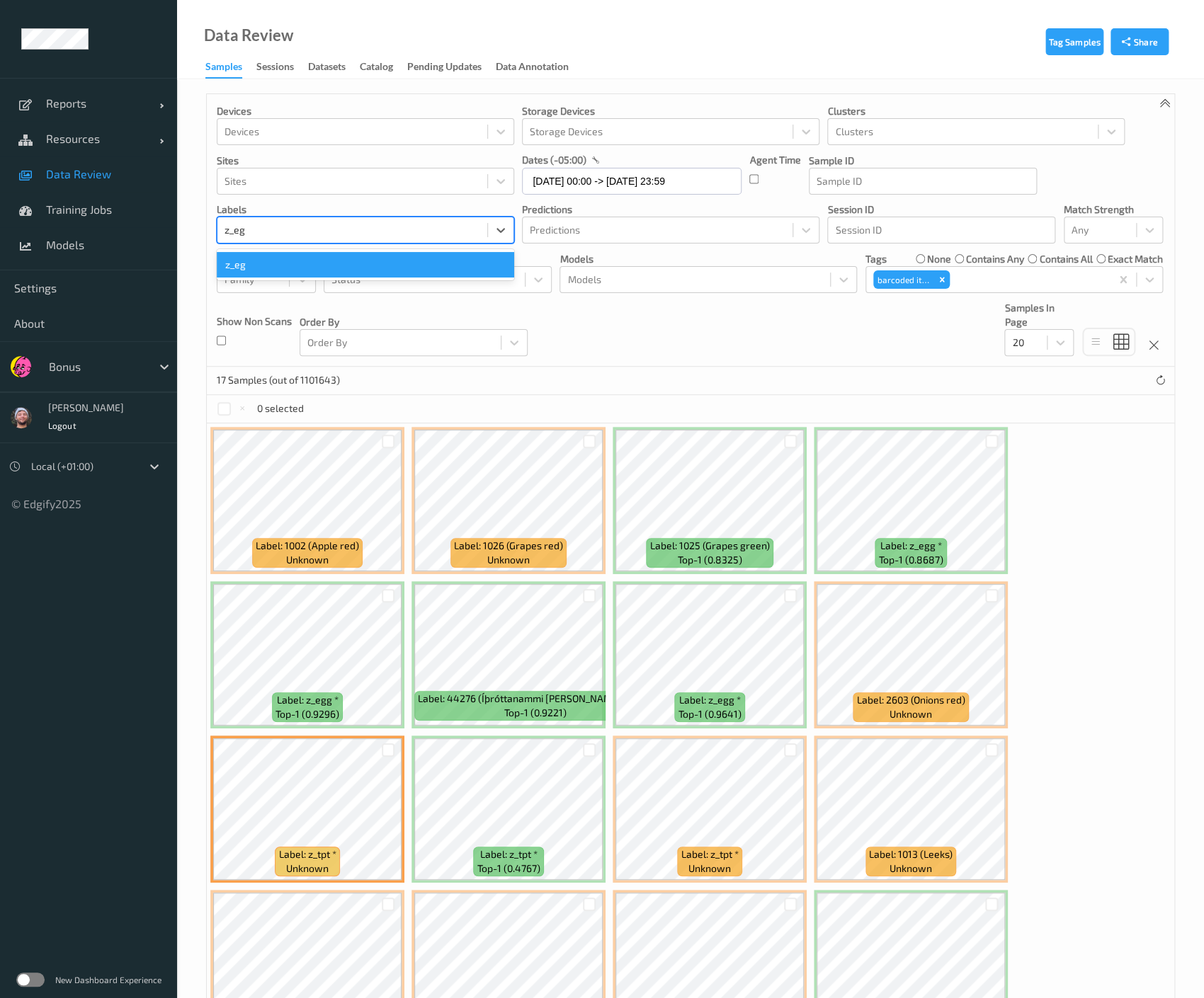
type input "z_egg"
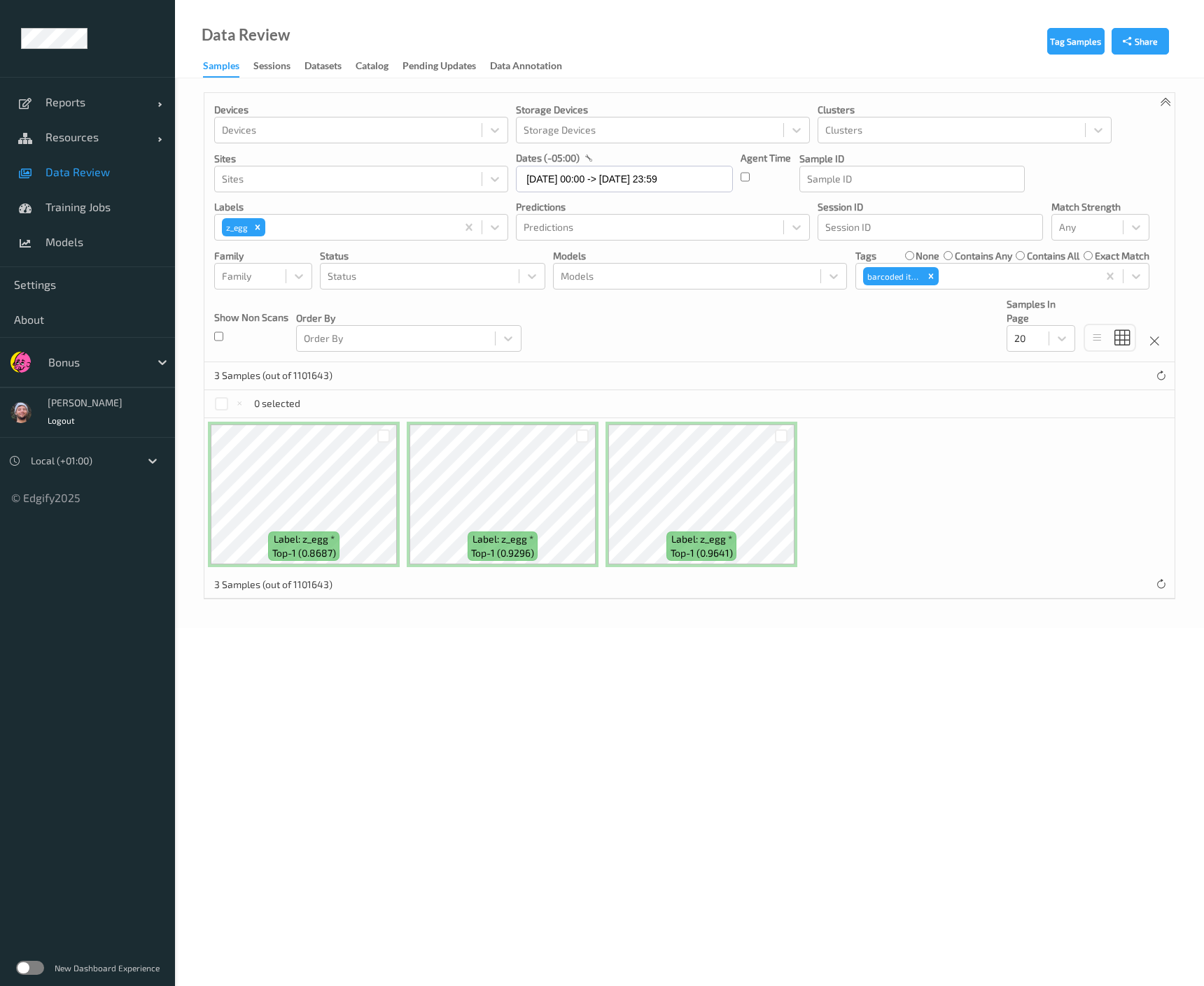
click at [34, 166] on span at bounding box center [25, 172] width 24 height 24
click at [93, 697] on ul "Reports Default Report Customized Report Resources Devices Clusters Sites Data …" at bounding box center [87, 493] width 175 height 986
click at [291, 221] on div at bounding box center [347, 226] width 252 height 16
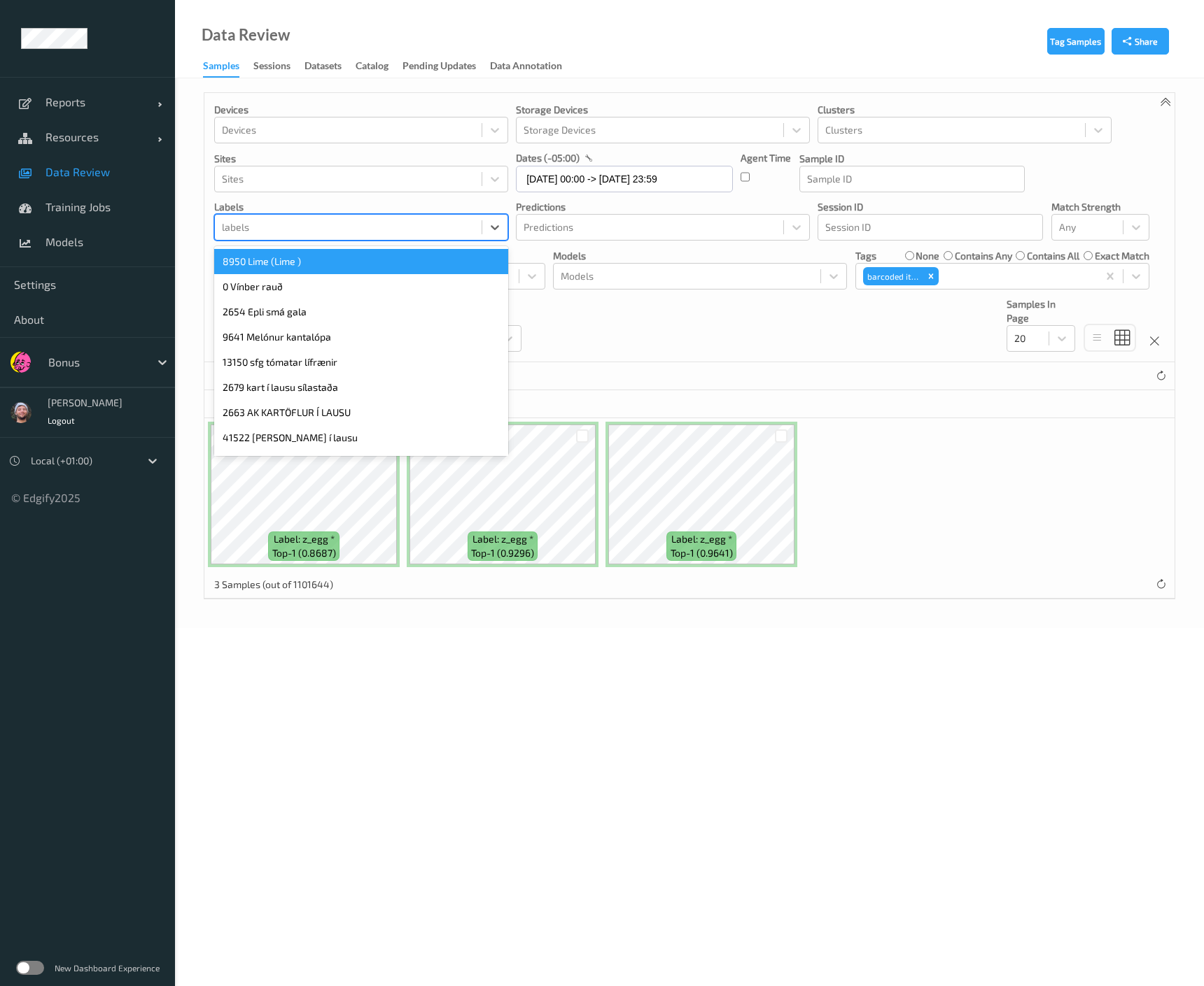
click at [273, 230] on div at bounding box center [347, 226] width 252 height 16
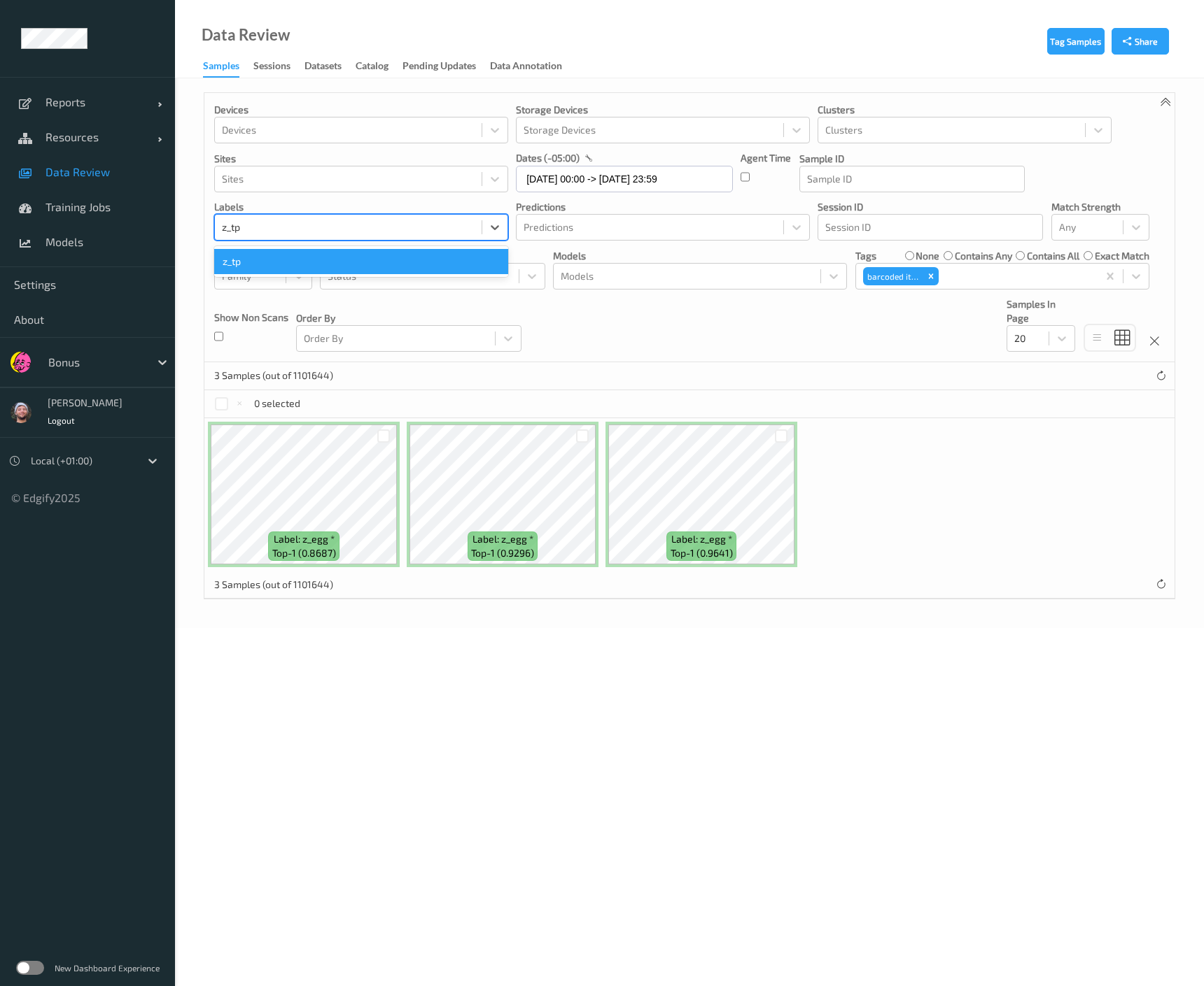
type input "z_tpt"
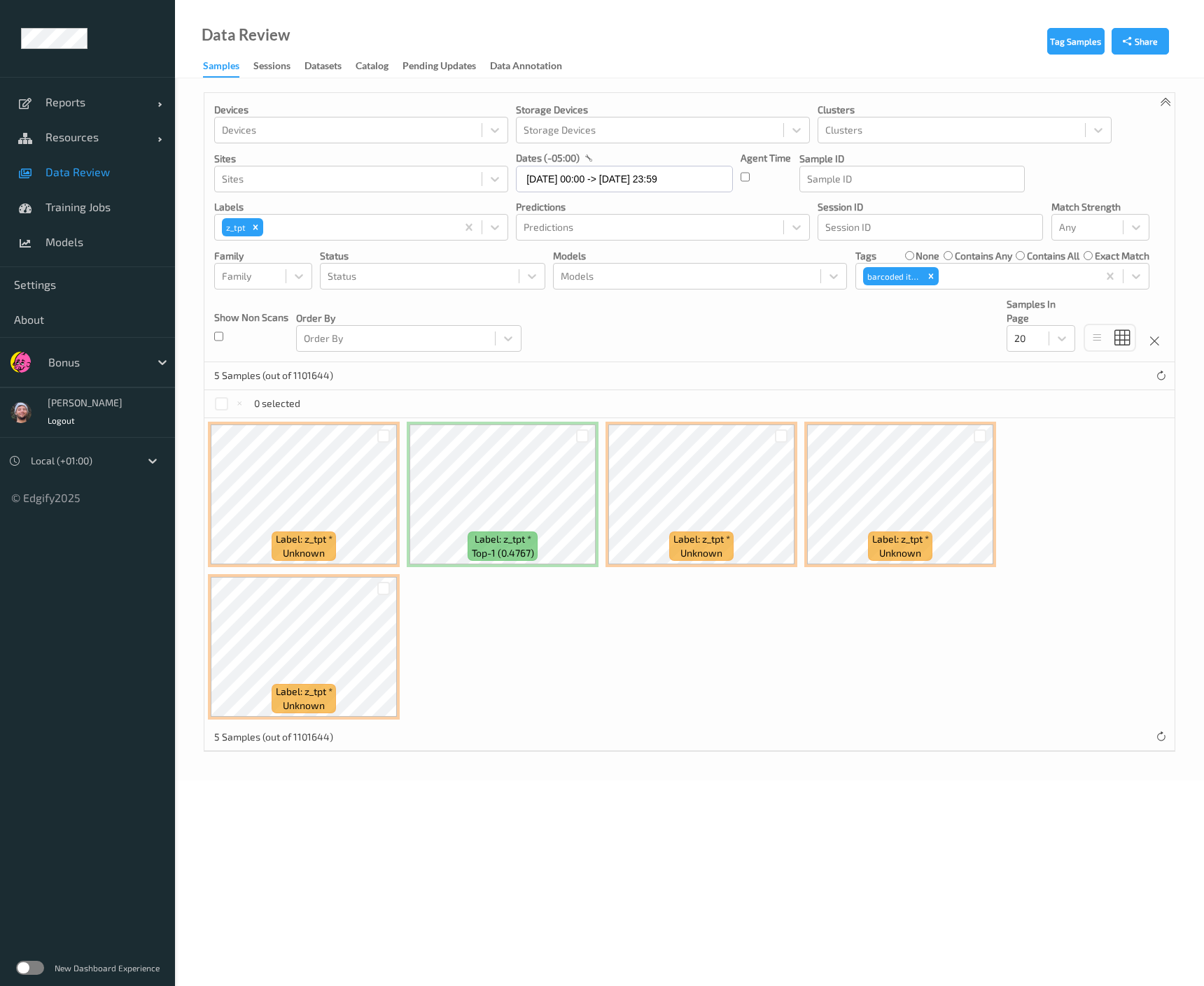
click at [508, 960] on body "Reports Default Report Customized Report Resources Devices Clusters Sites Data …" at bounding box center [602, 493] width 1204 height 986
click at [257, 227] on icon "Remove z_tpt" at bounding box center [255, 227] width 10 height 10
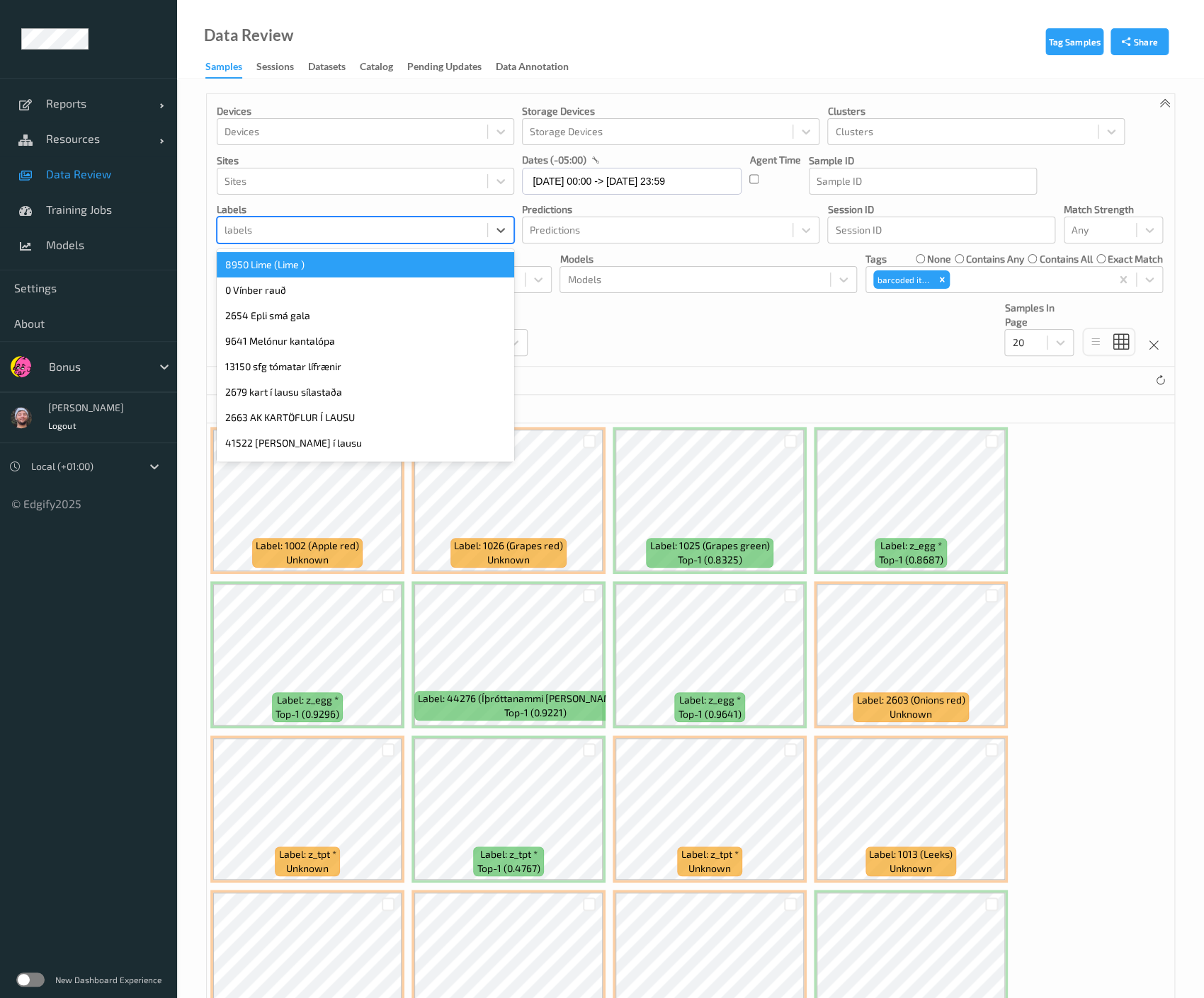
click at [297, 237] on div at bounding box center [351, 229] width 255 height 17
type input "z_avo"
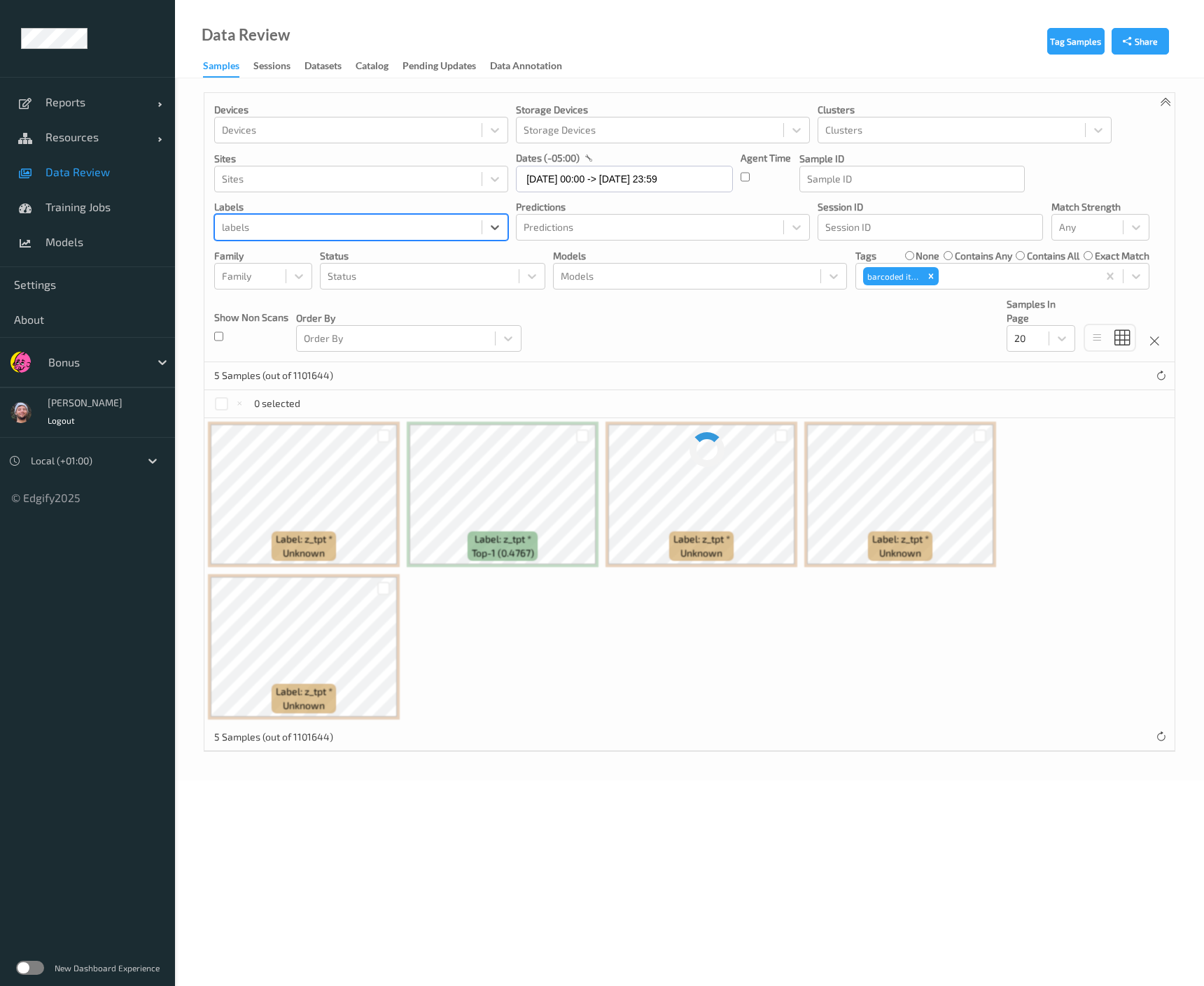
type input "a"
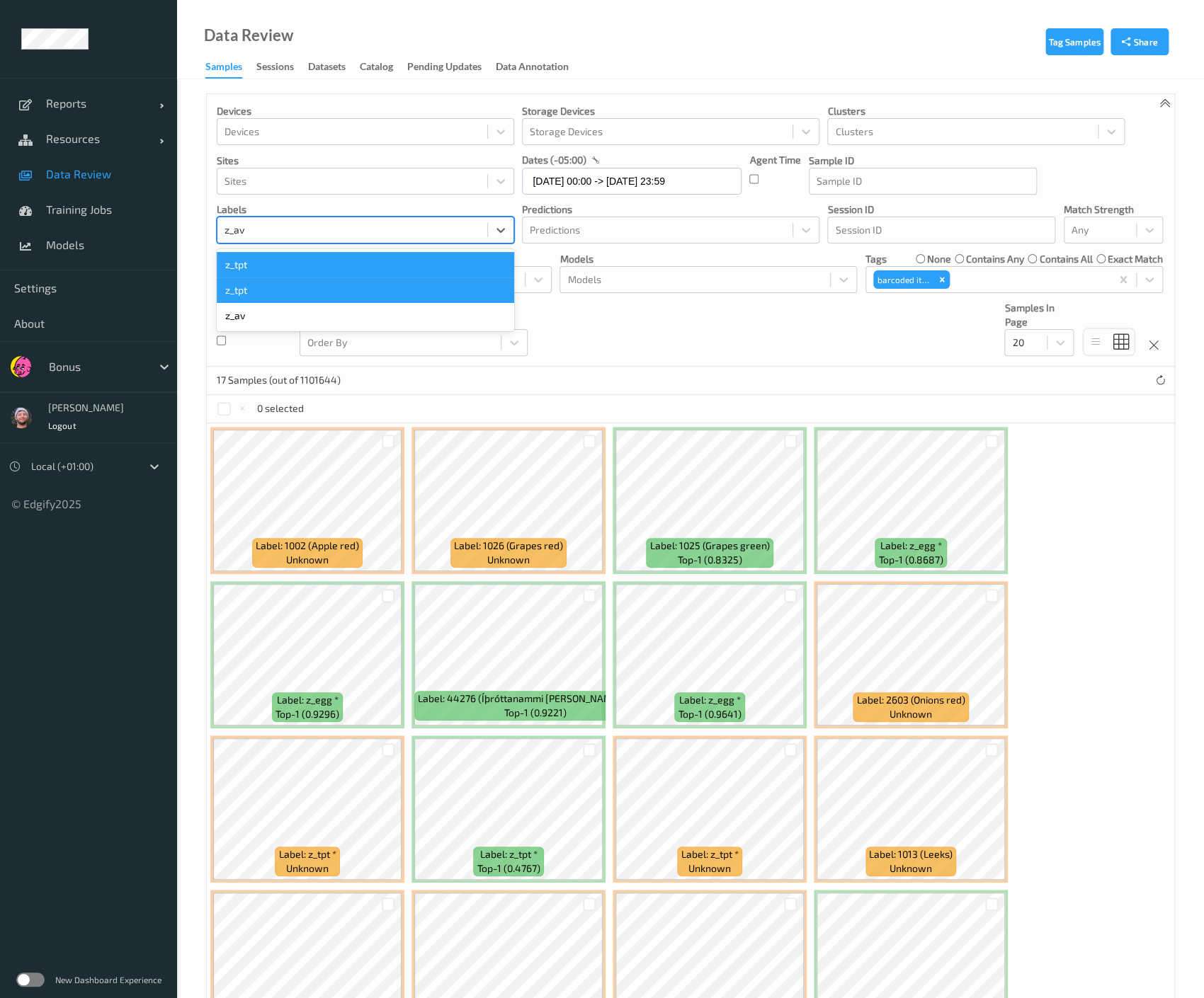
type input "z_avo"
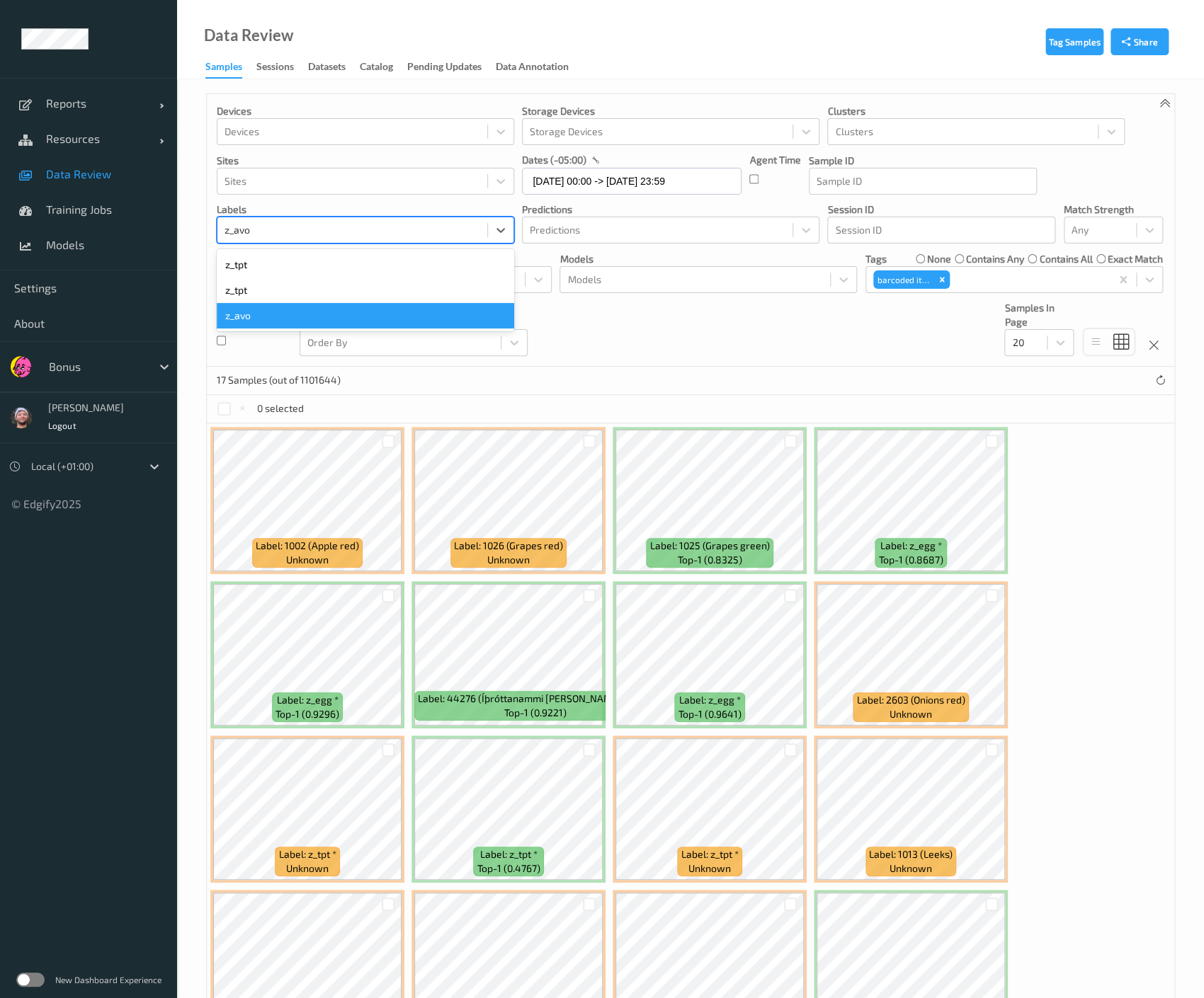
click at [268, 314] on div "z_avo" at bounding box center [365, 316] width 298 height 25
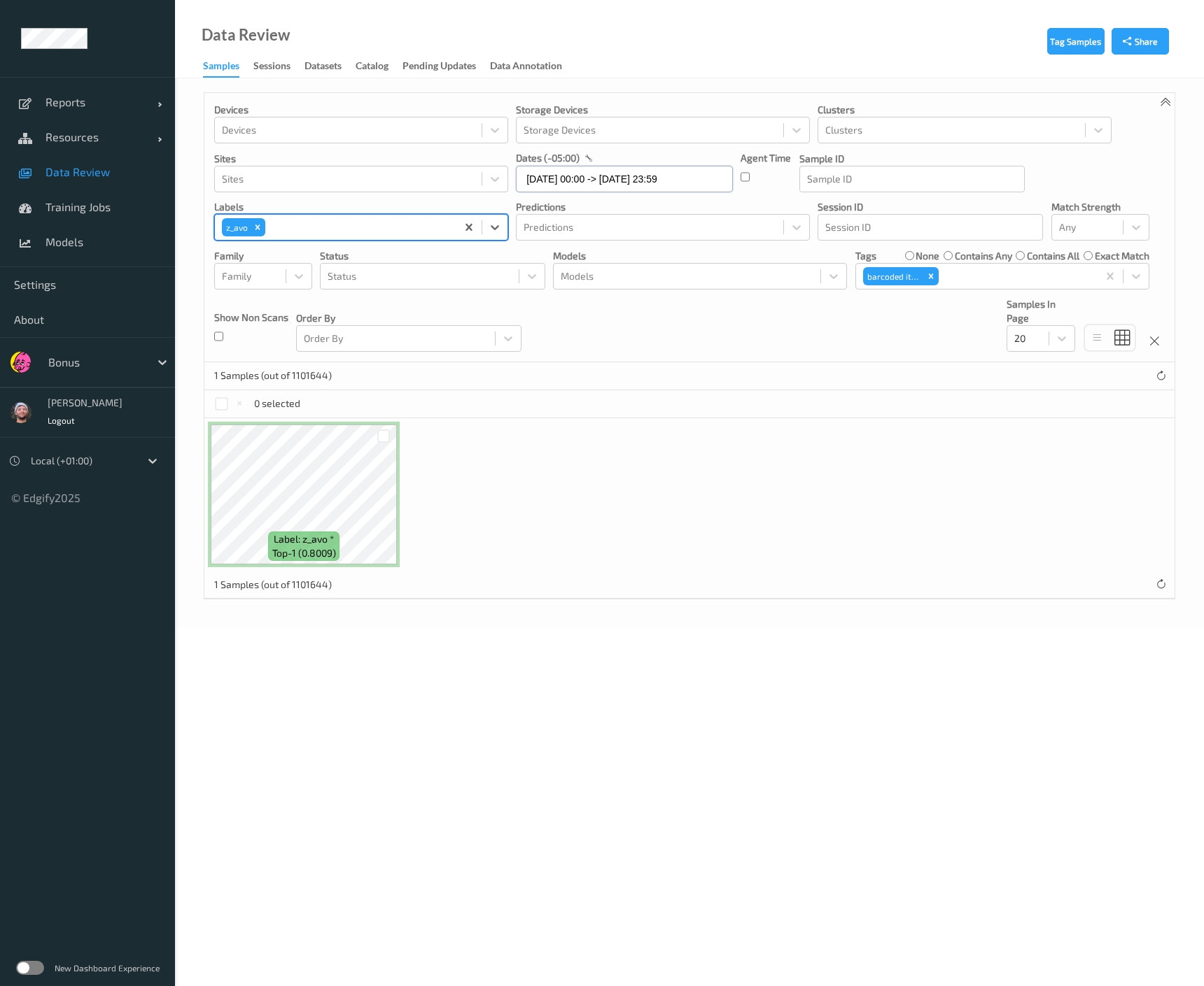
click at [526, 180] on input "19/08/2025 00:00 -> 19/08/2025 23:59" at bounding box center [624, 178] width 217 height 26
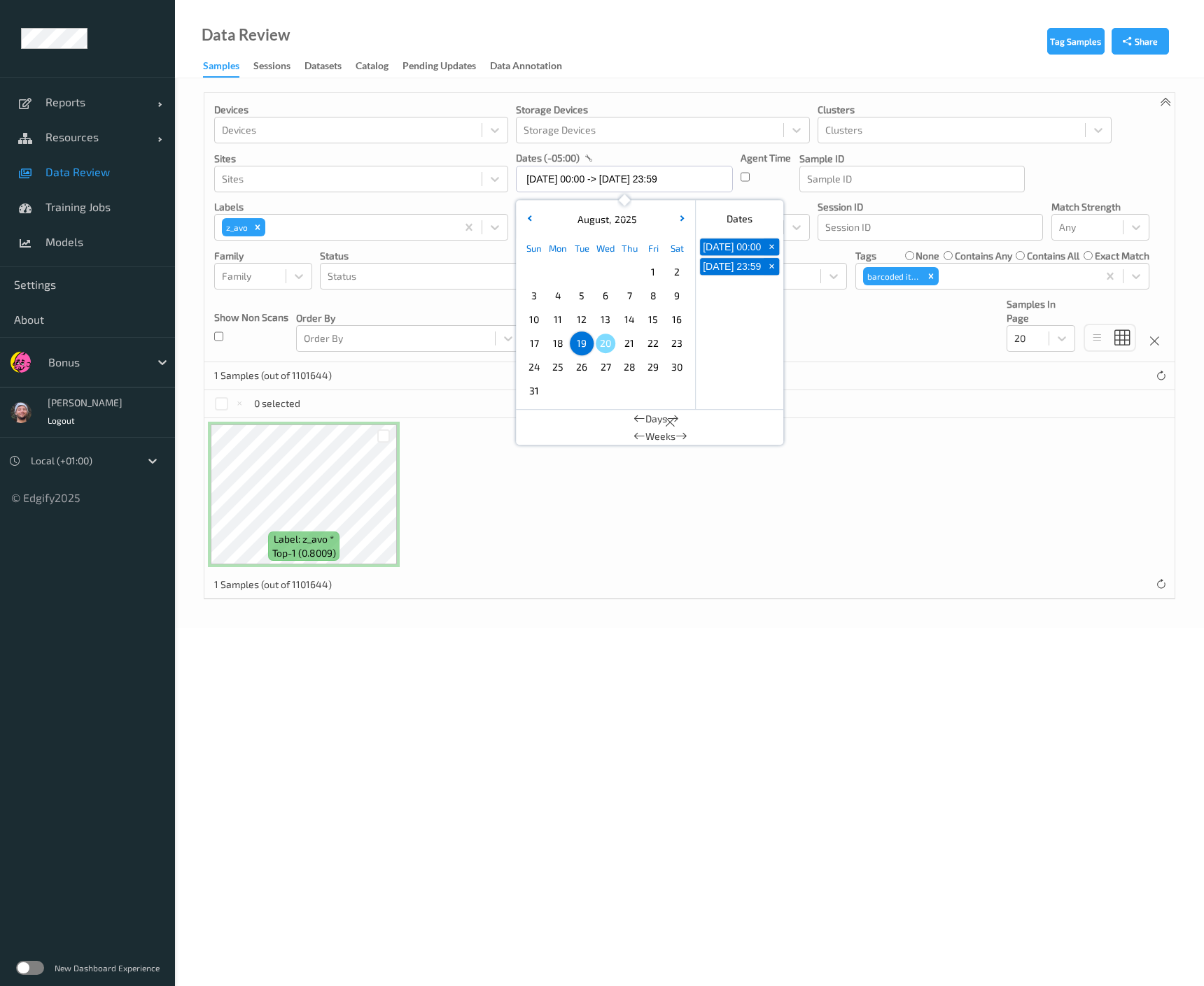
click at [652, 265] on span "1" at bounding box center [653, 272] width 19 height 19
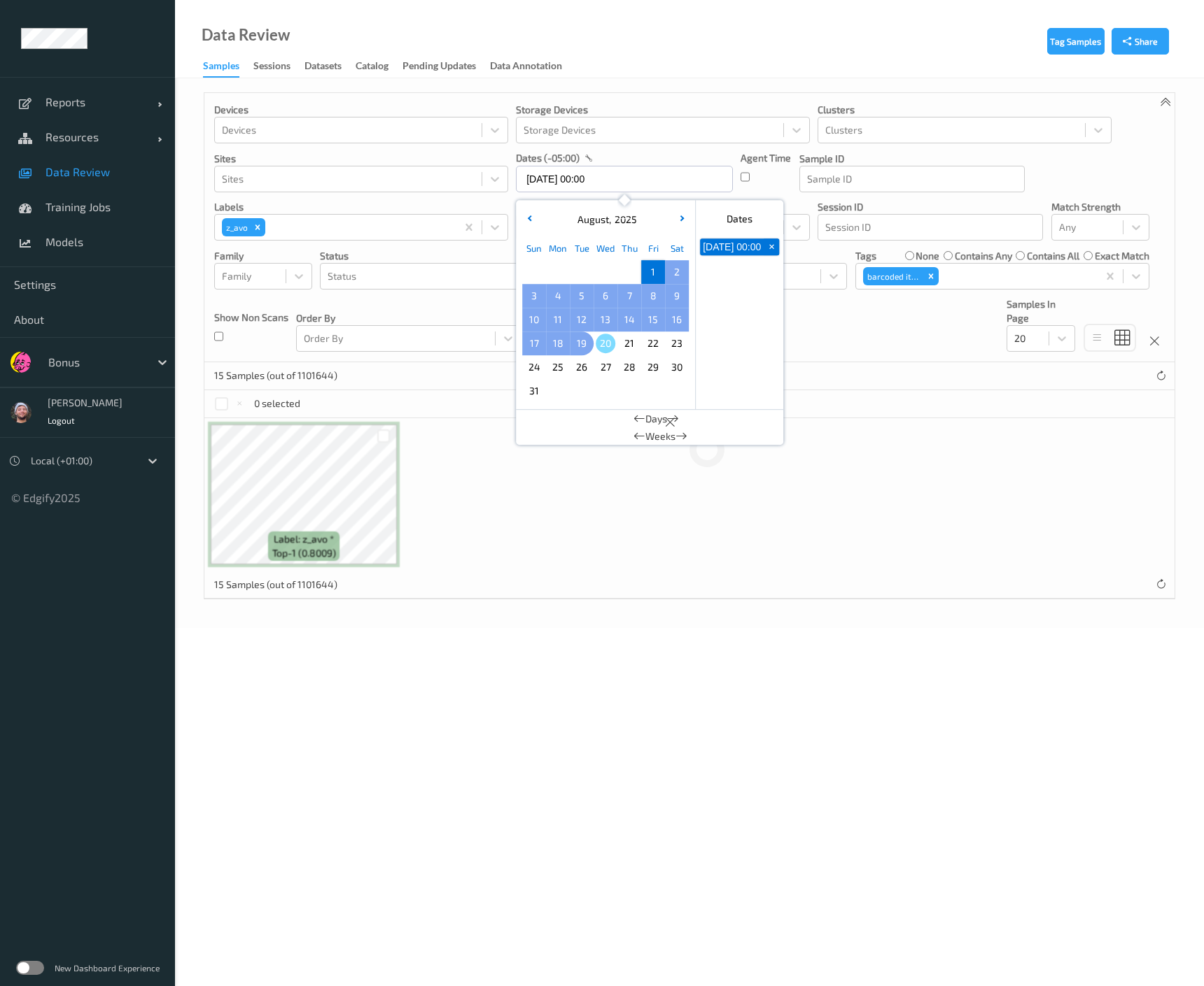
click at [581, 343] on span "19" at bounding box center [581, 343] width 19 height 19
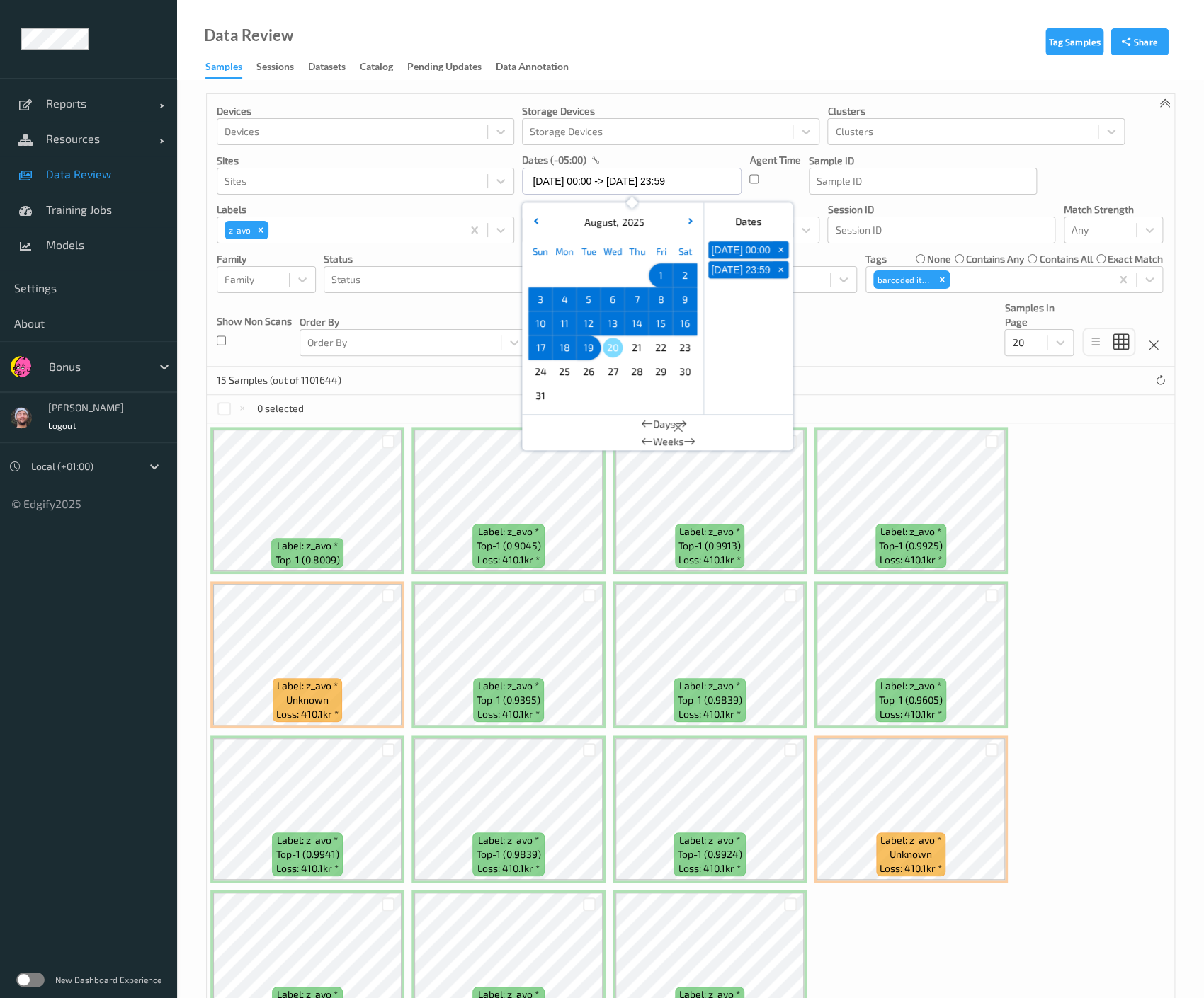
click at [625, 80] on div "Tag Samples Share Devices Devices Storage Devices Storage Devices Clusters Clus…" at bounding box center [690, 589] width 1027 height 1020
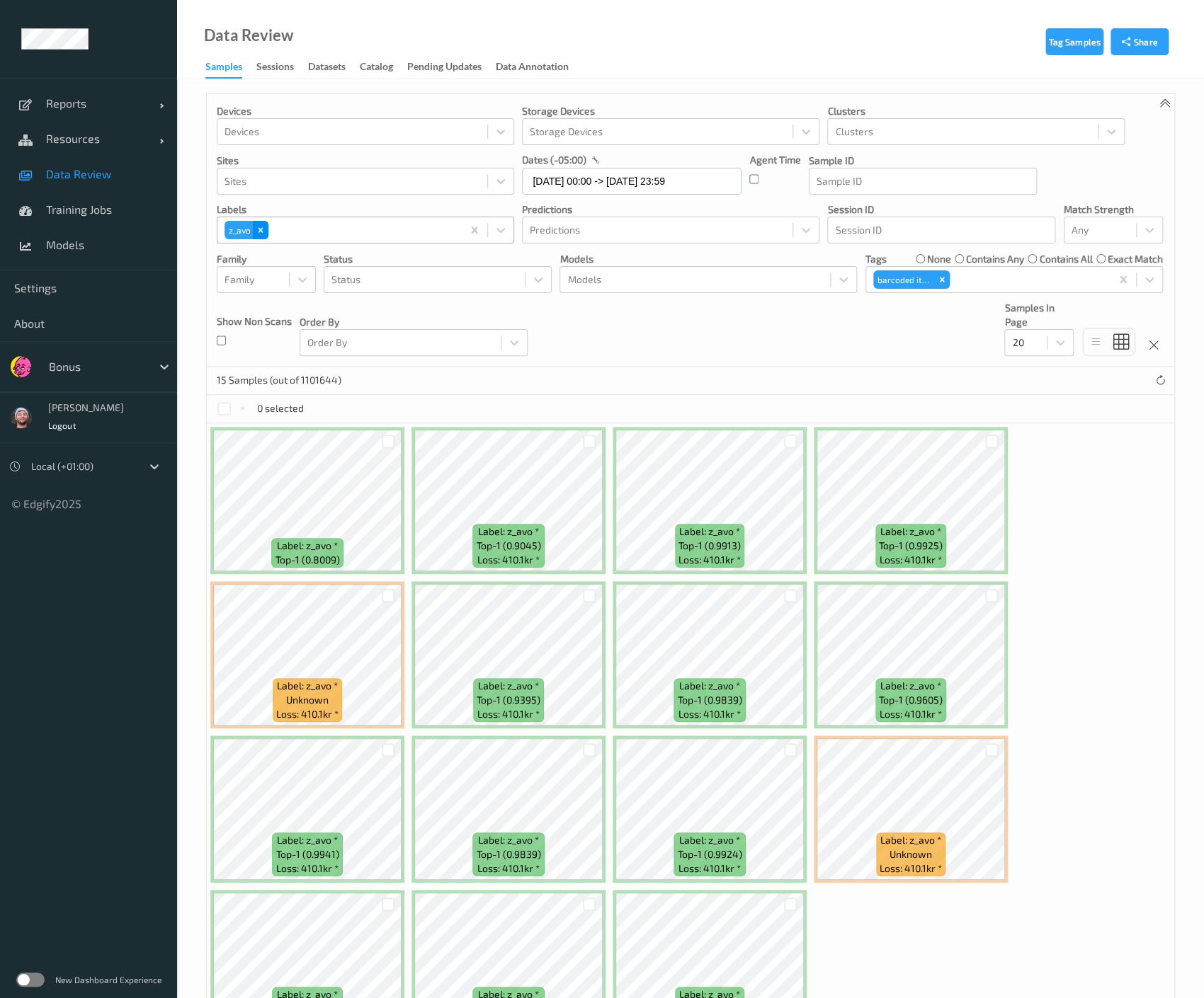
click at [265, 229] on div "Remove z_avo" at bounding box center [260, 230] width 16 height 19
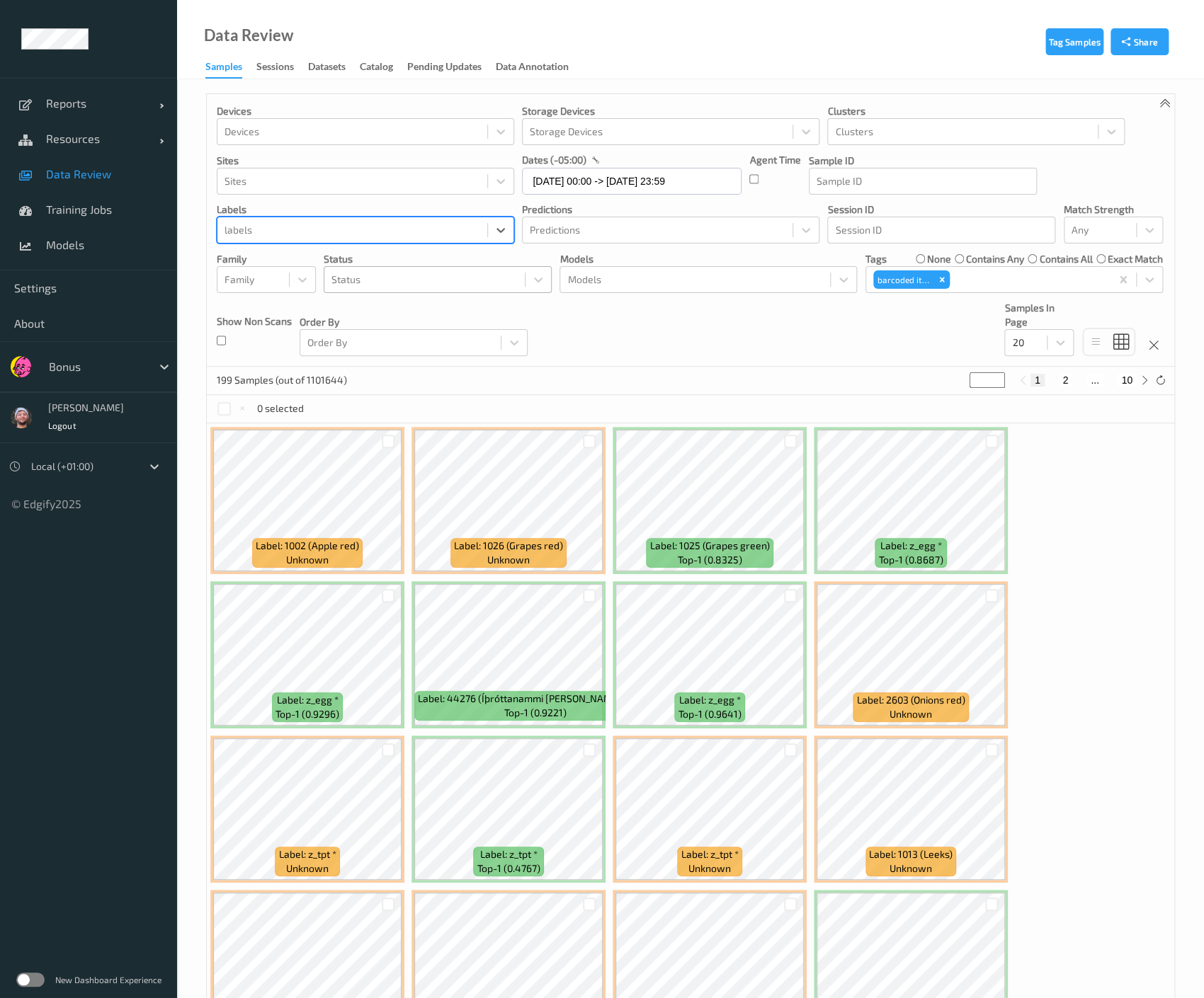
click at [375, 285] on div at bounding box center [425, 279] width 186 height 17
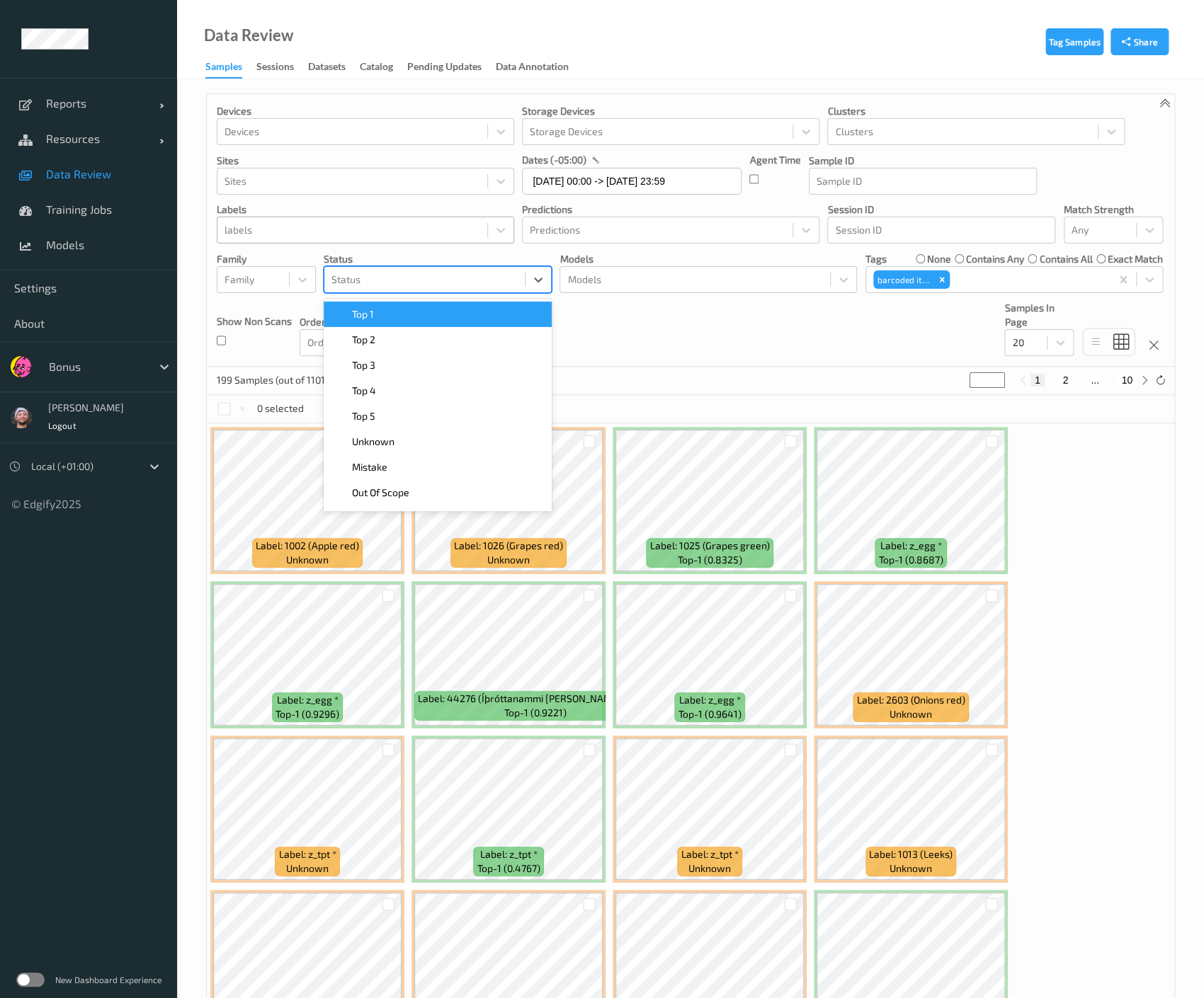
click at [380, 309] on div "Top 1" at bounding box center [438, 314] width 211 height 14
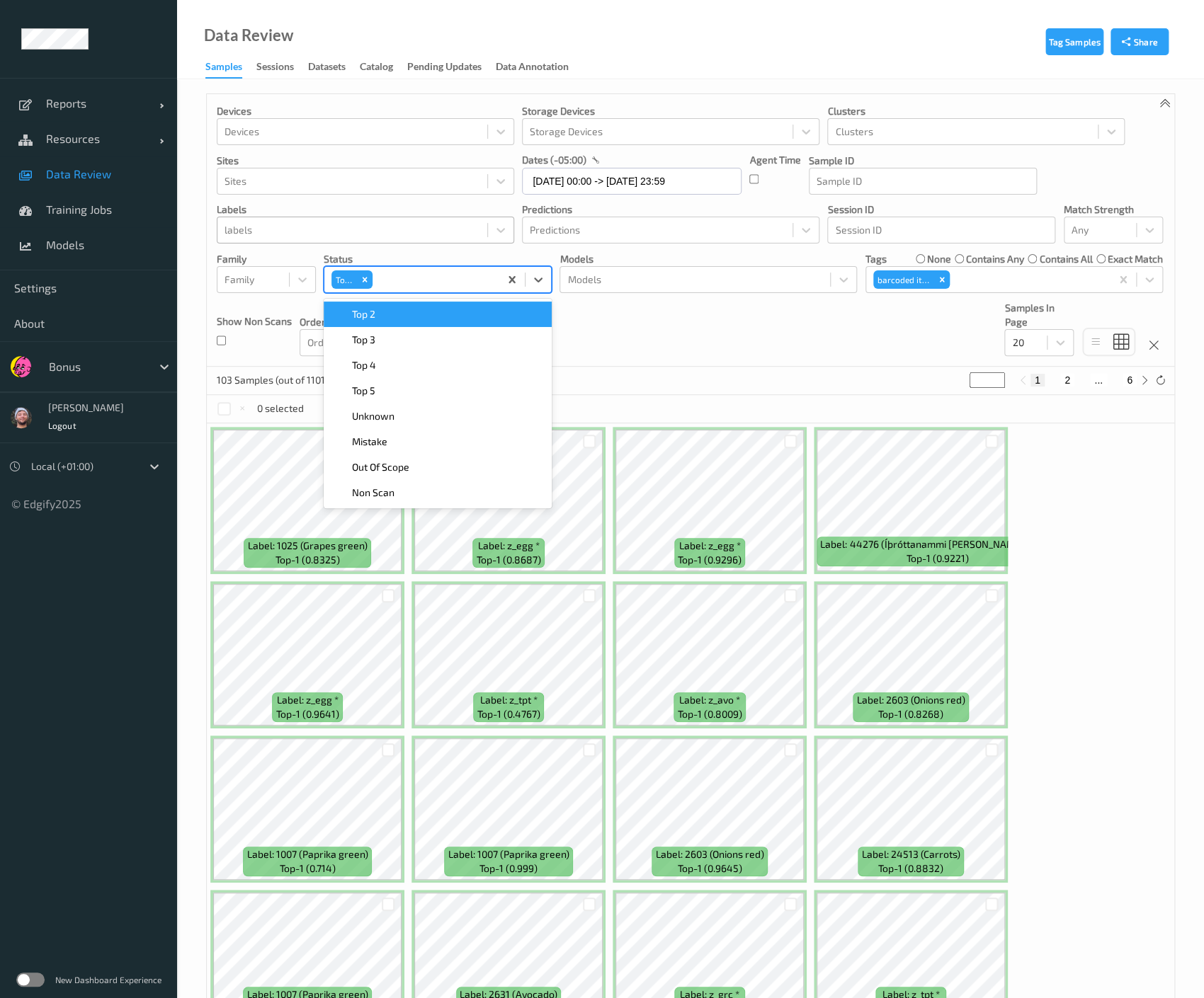
click at [380, 309] on div "Top 2" at bounding box center [438, 314] width 211 height 14
click at [380, 309] on div "Top 3" at bounding box center [438, 314] width 211 height 14
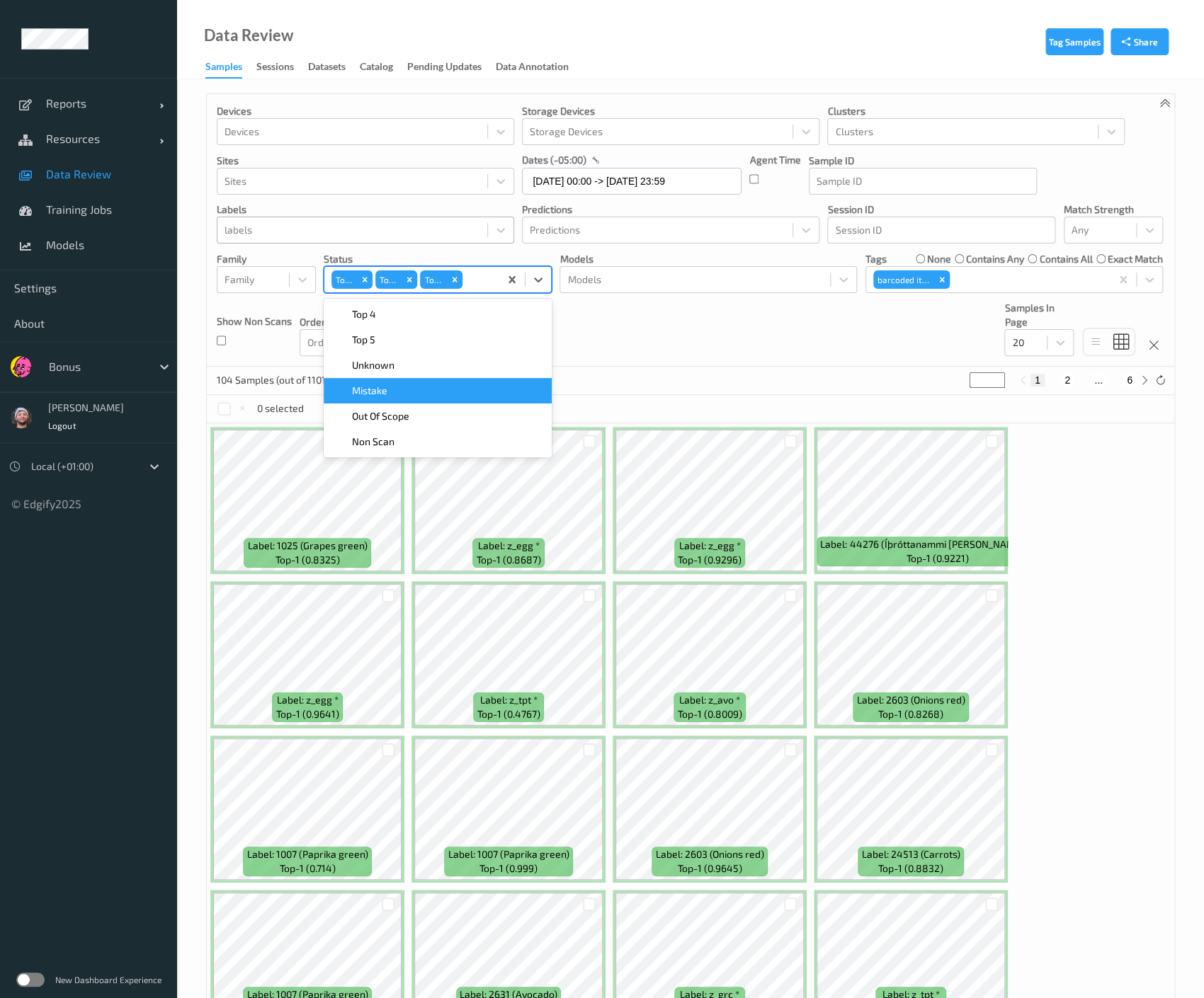
click at [399, 399] on div "Mistake" at bounding box center [438, 390] width 228 height 25
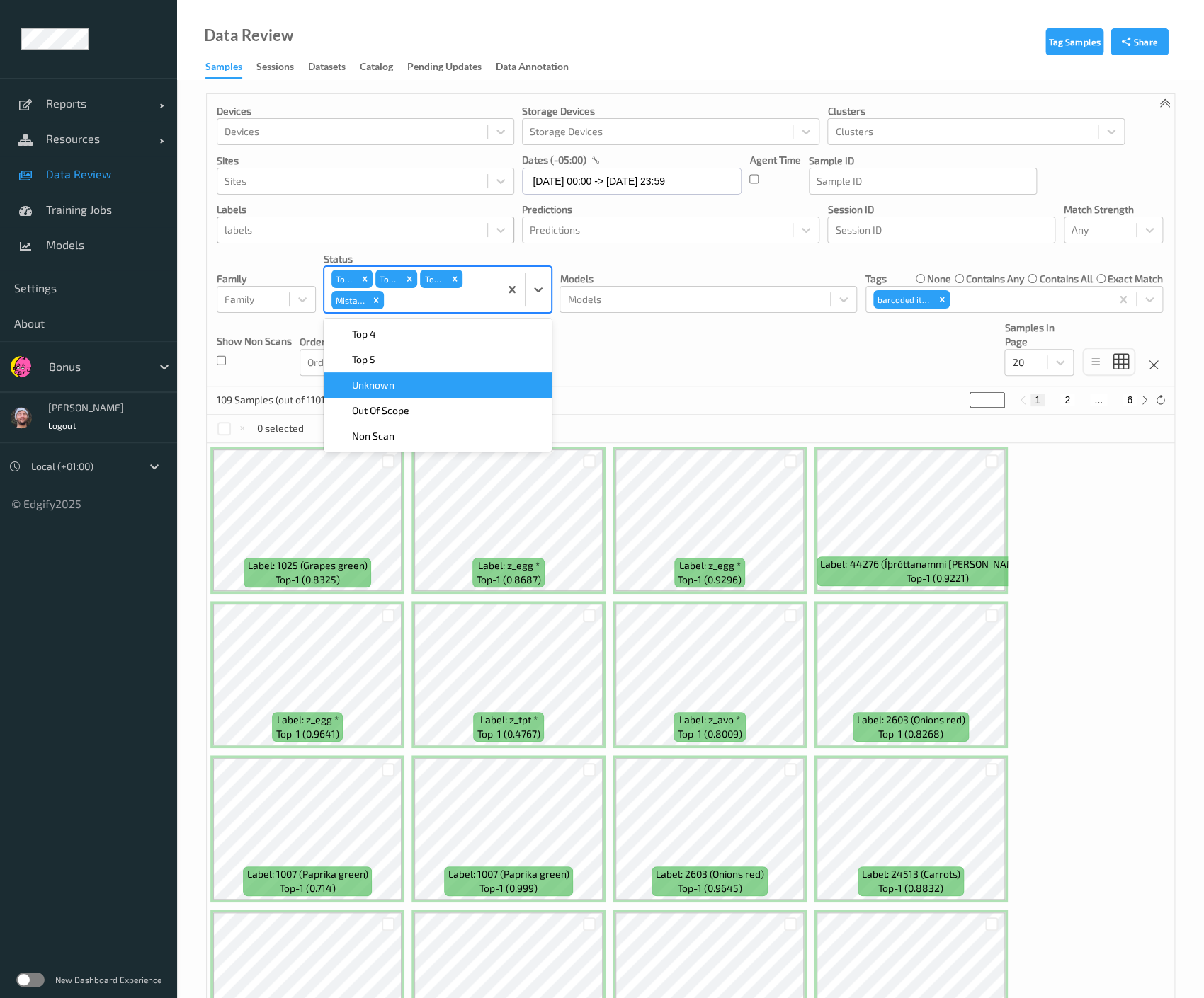
click at [649, 370] on div "Devices Devices Storage Devices Storage Devices Clusters Clusters Sites Sites d…" at bounding box center [690, 240] width 967 height 293
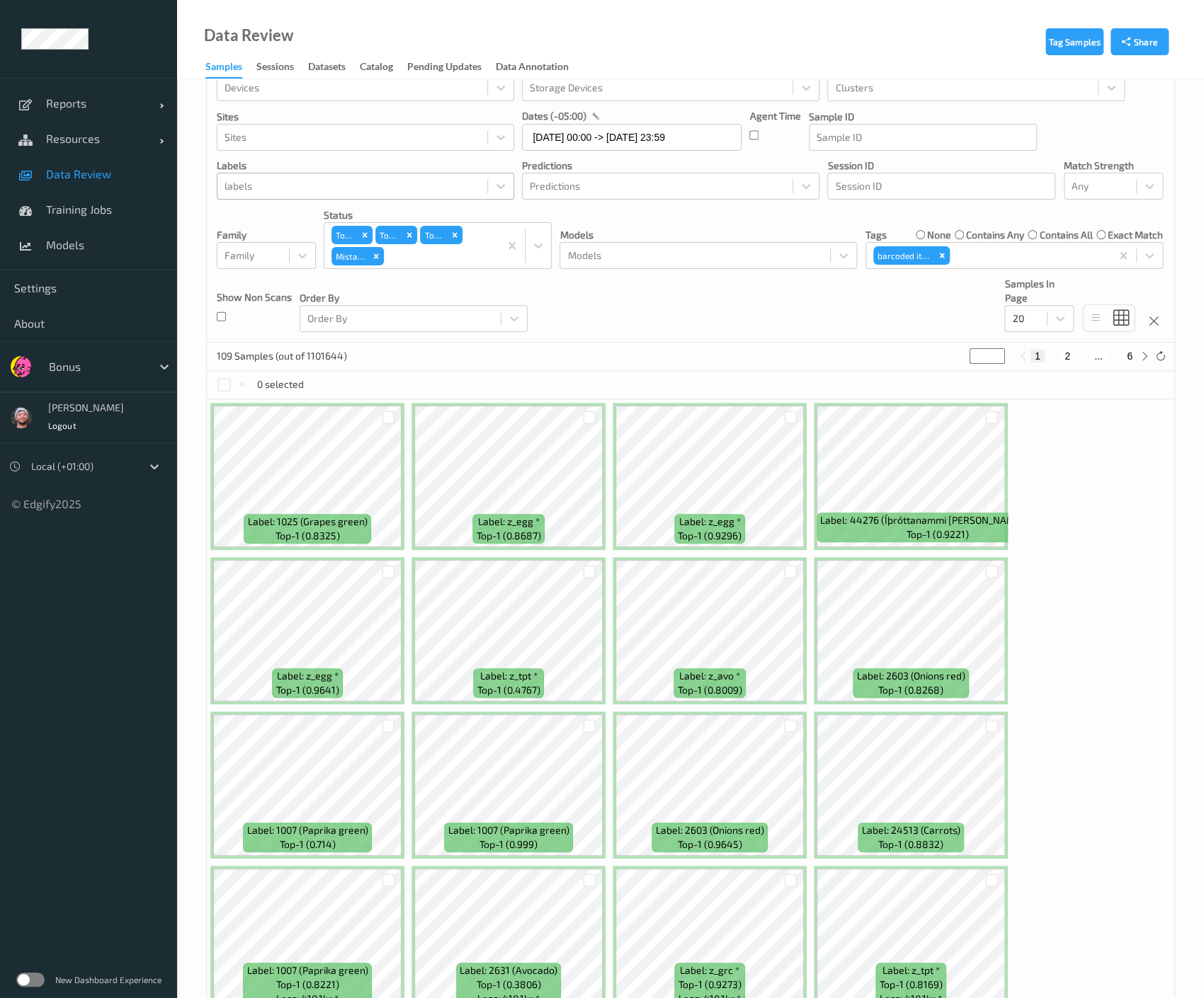
scroll to position [39, 0]
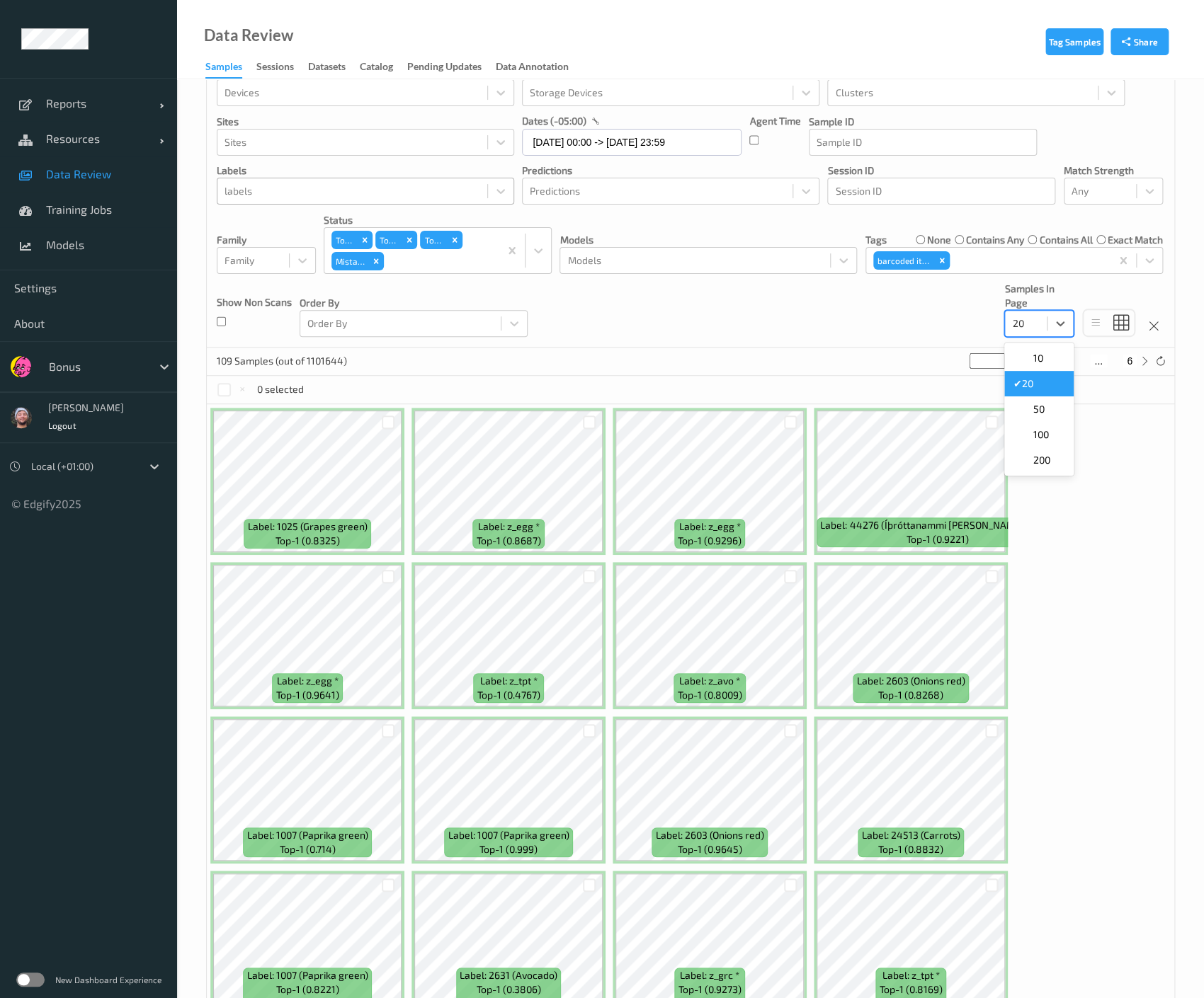
click at [1029, 324] on div at bounding box center [1026, 323] width 27 height 17
click at [1027, 456] on span at bounding box center [1023, 460] width 20 height 14
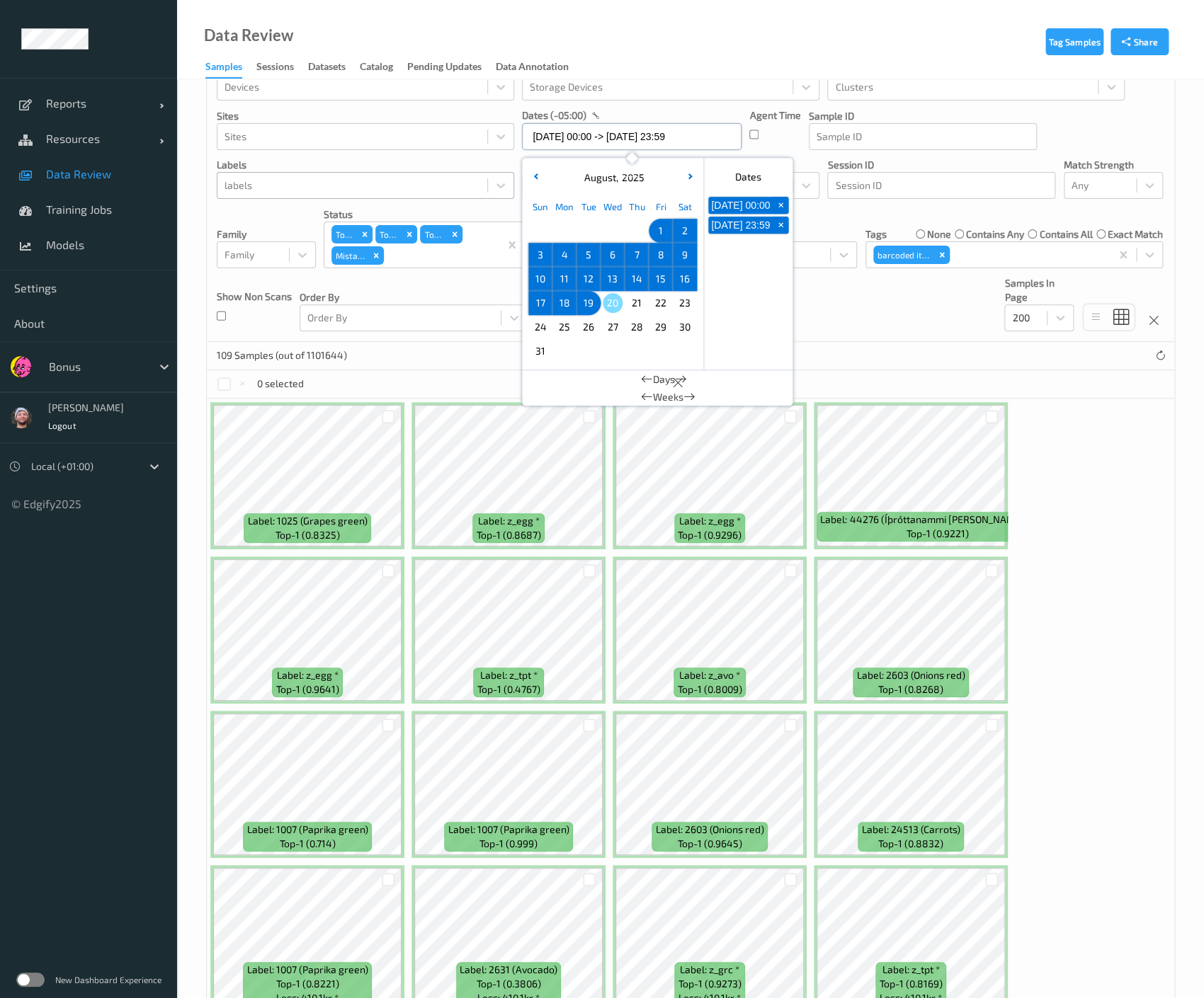
click at [618, 140] on input "01/08/2025 00:00 -> 19/08/2025 23:59" at bounding box center [631, 136] width 219 height 26
click at [532, 183] on button "button" at bounding box center [535, 177] width 14 height 14
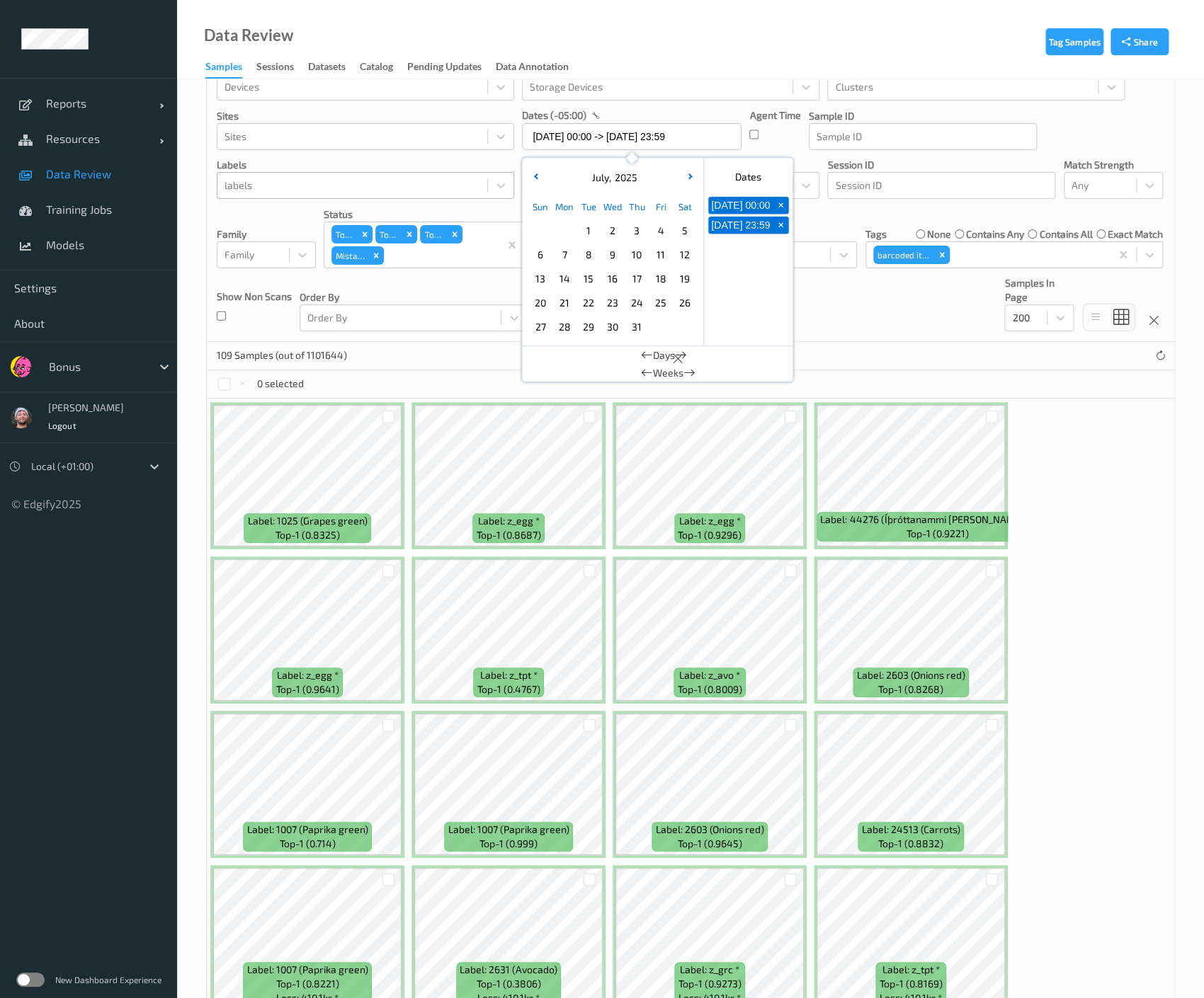
click at [583, 236] on span "1" at bounding box center [588, 231] width 20 height 20
click at [693, 181] on button "button" at bounding box center [690, 177] width 14 height 14
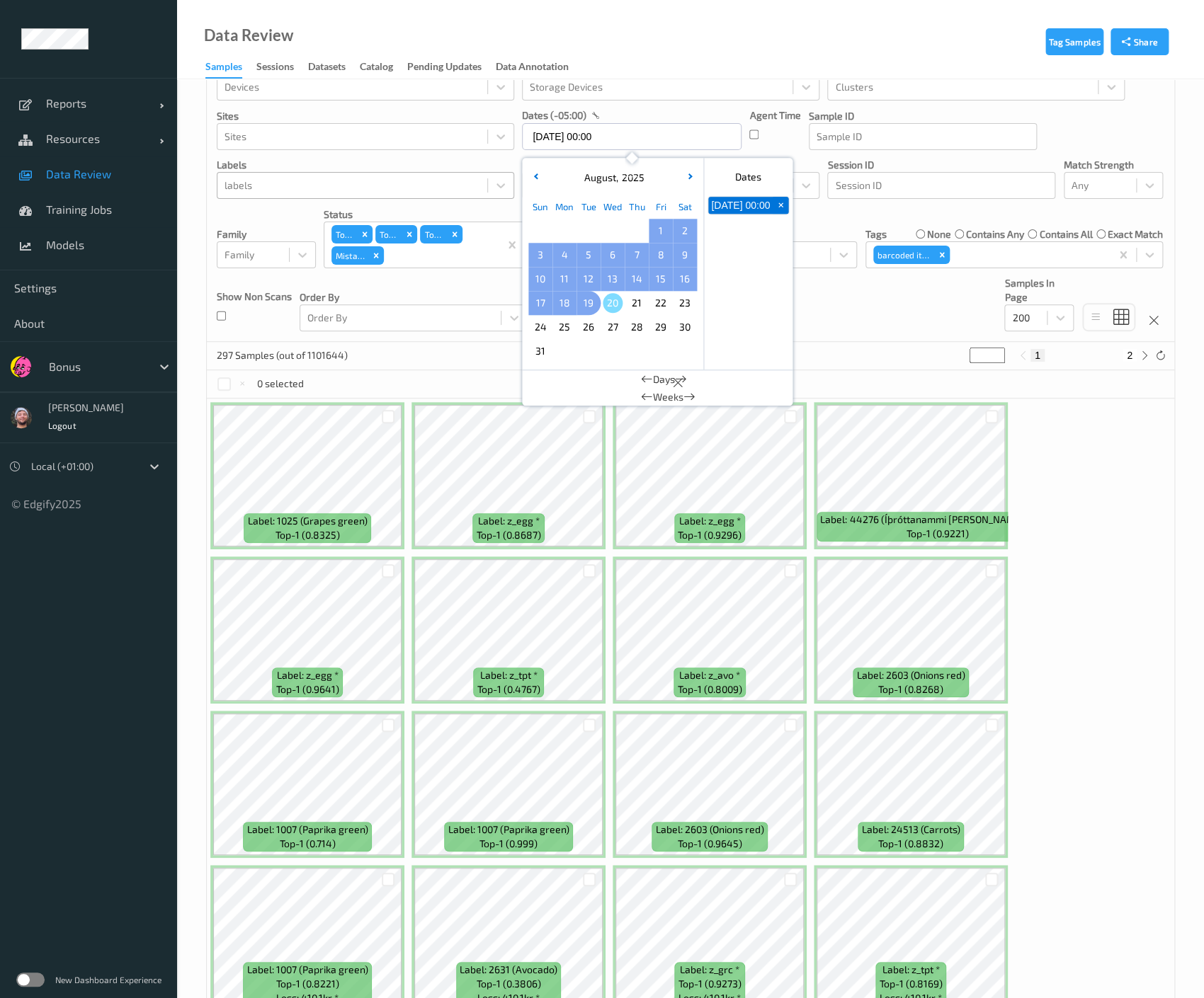
click at [586, 297] on span "19" at bounding box center [588, 303] width 20 height 20
type input "01/07/2025 00:00 -> 19/08/2025 23:59"
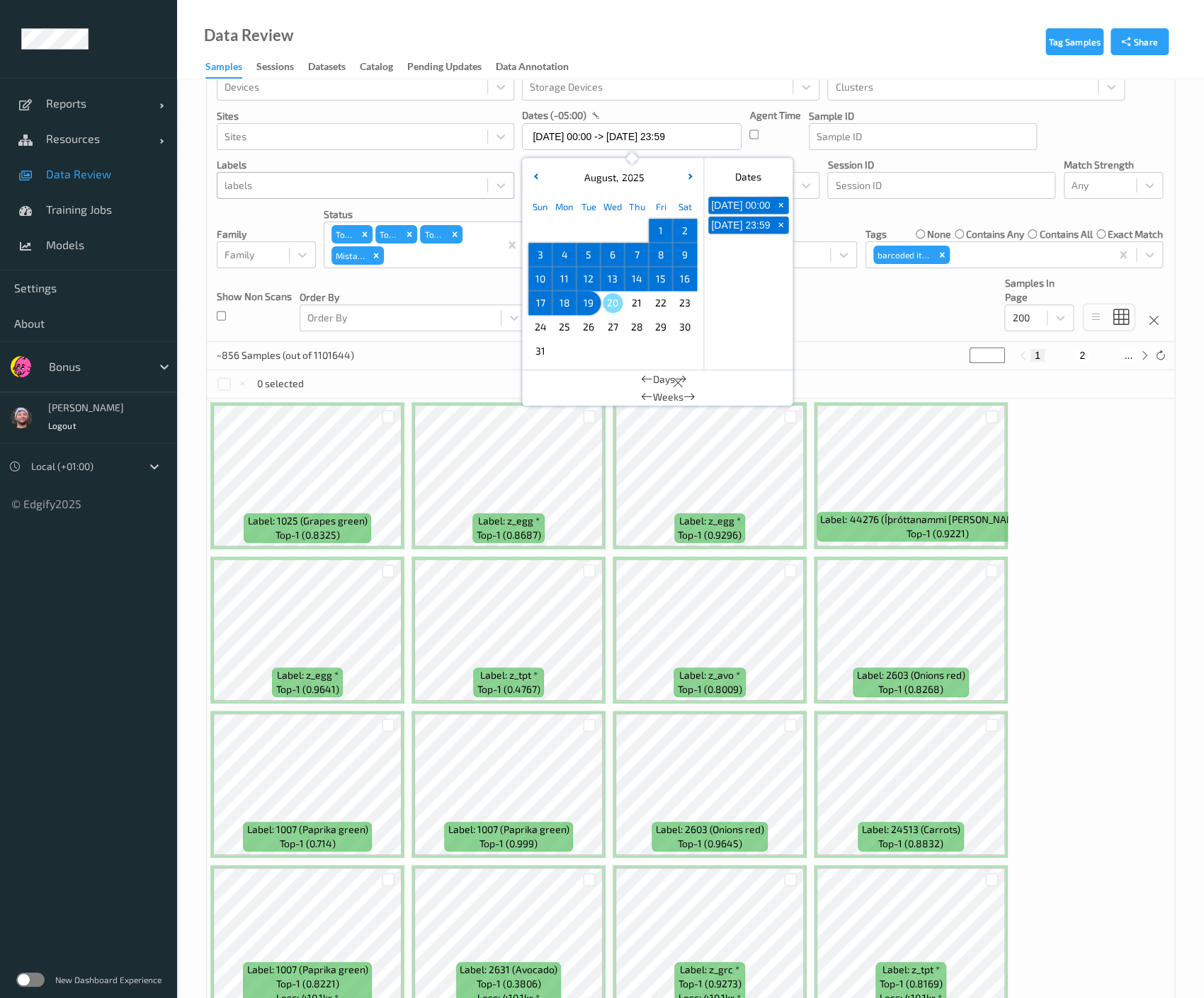
click at [375, 350] on div "~856 Samples (out of 1101644) * 1 2 ..." at bounding box center [690, 355] width 967 height 28
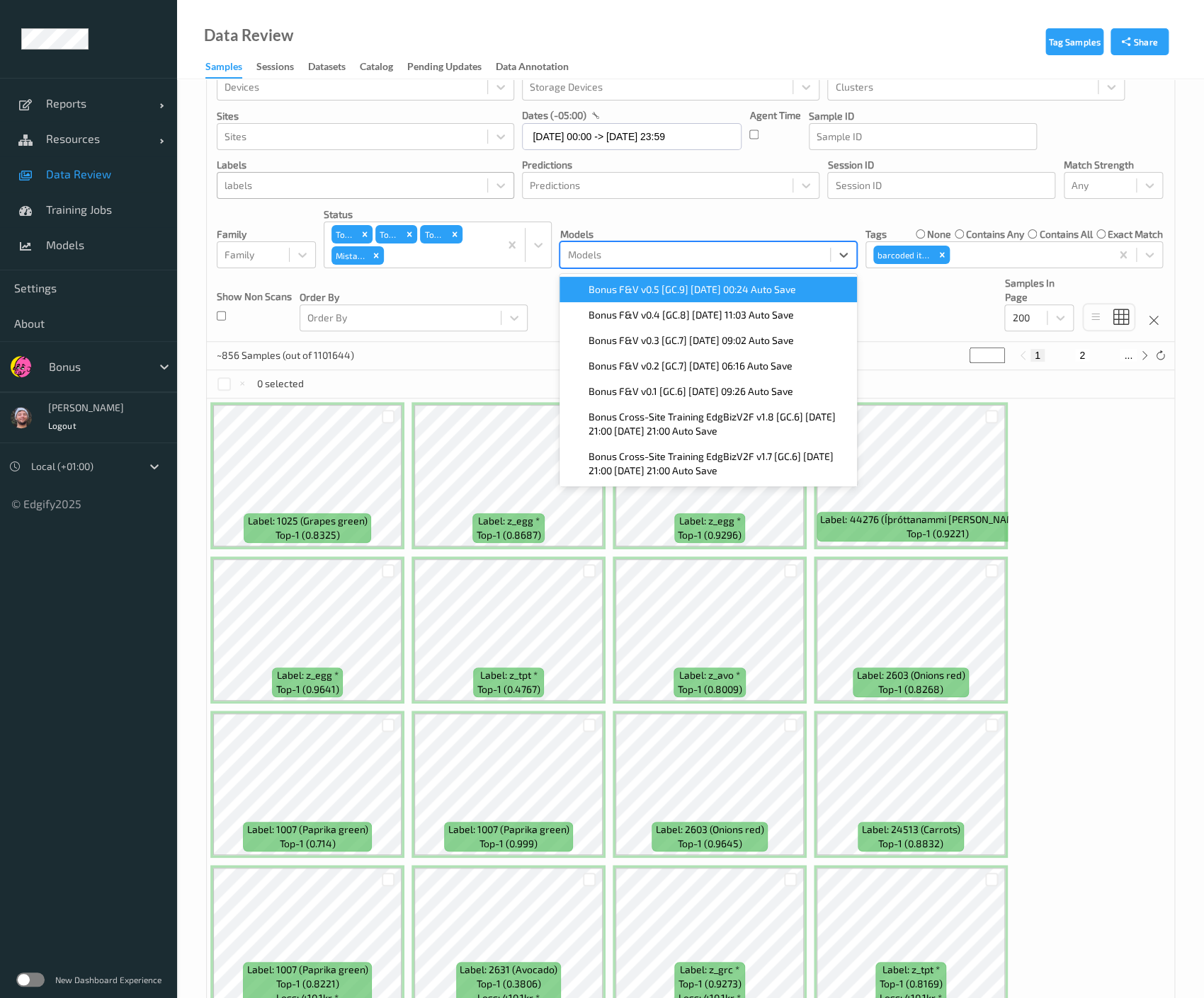
click at [697, 254] on div at bounding box center [695, 254] width 255 height 17
click at [650, 288] on span "Bonus F&V v0.5 [GC.9] 2025-08-02 00:24 Auto Save" at bounding box center [692, 290] width 208 height 14
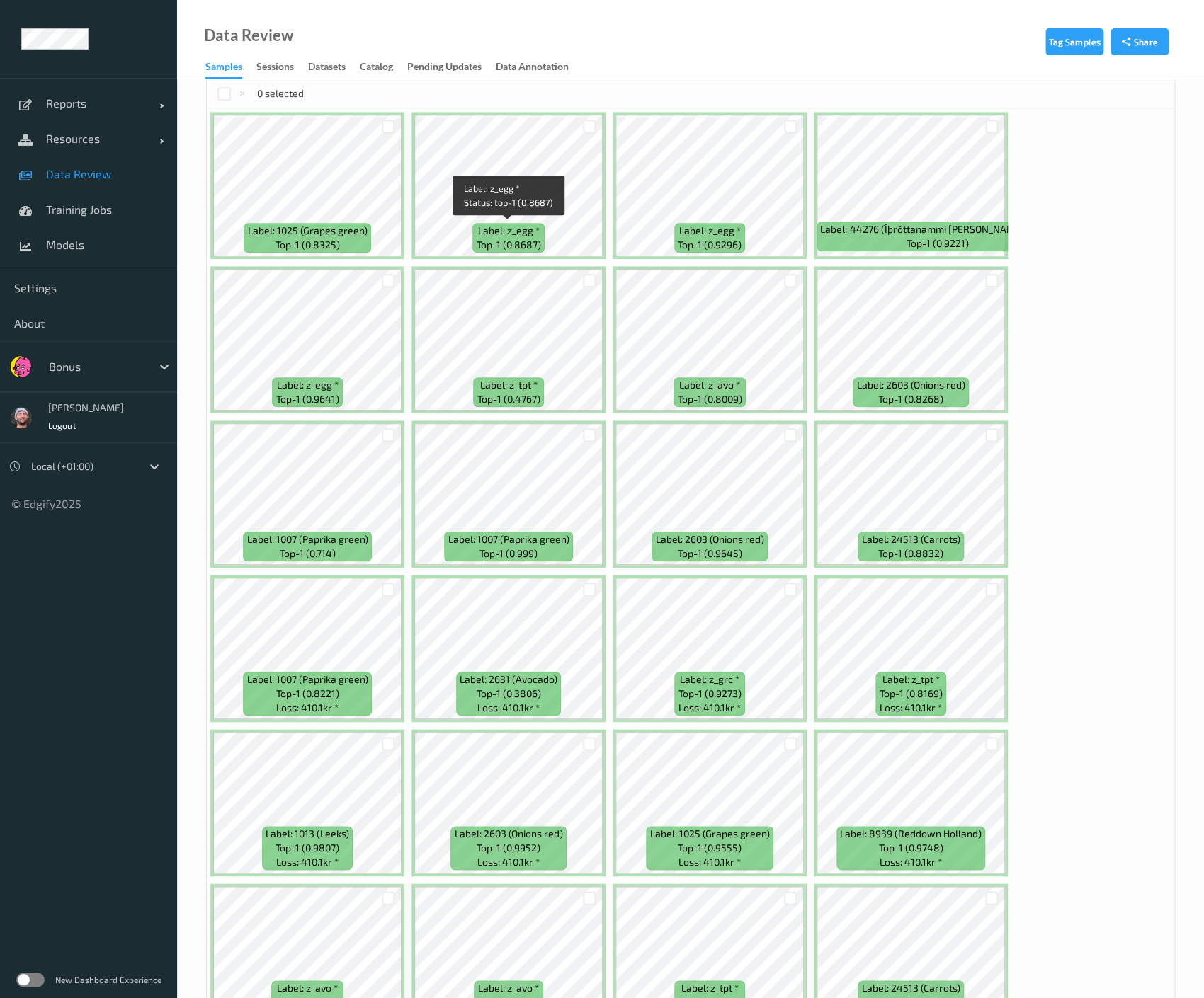
scroll to position [0, 0]
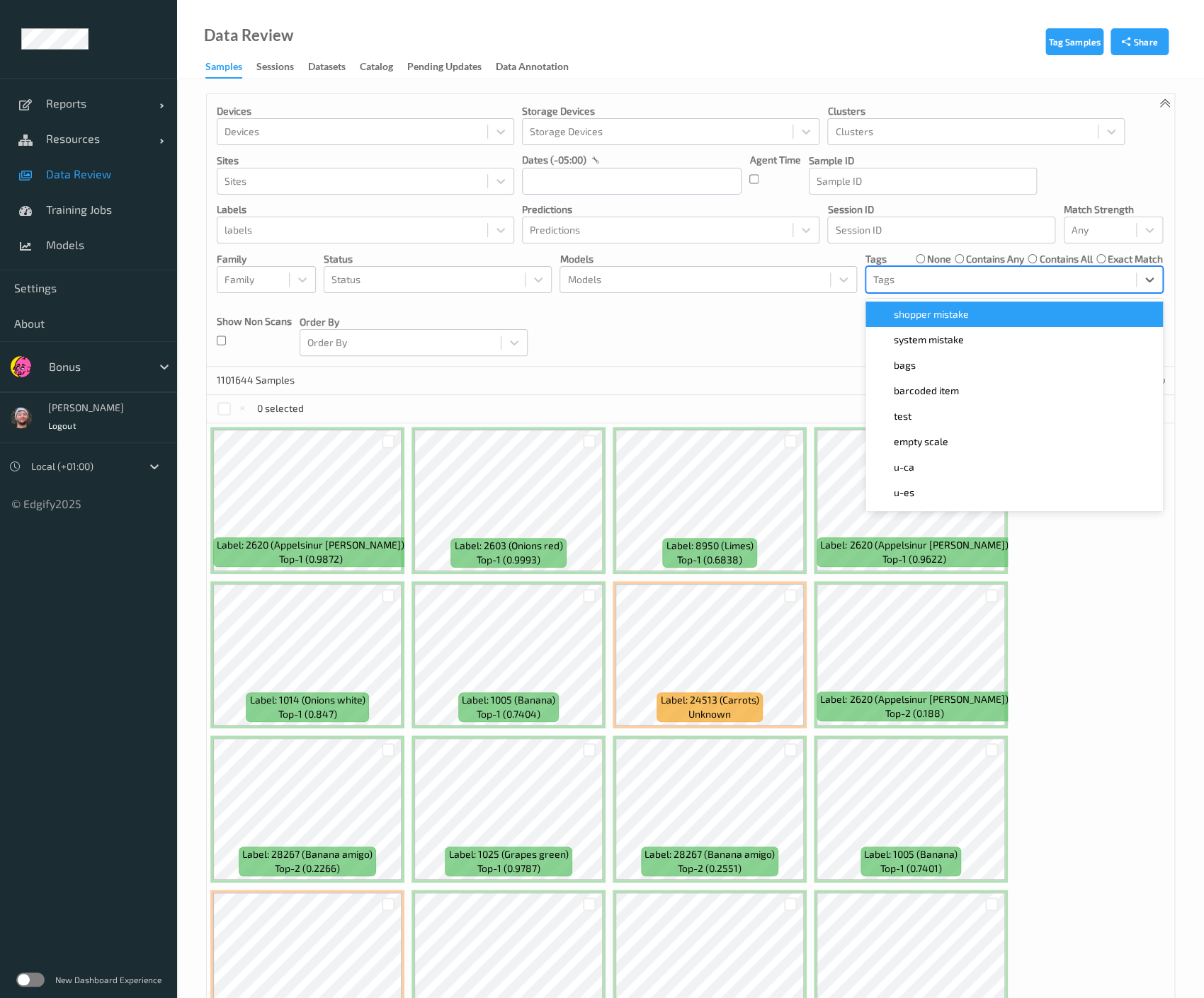
click at [898, 281] on div at bounding box center [1000, 279] width 255 height 17
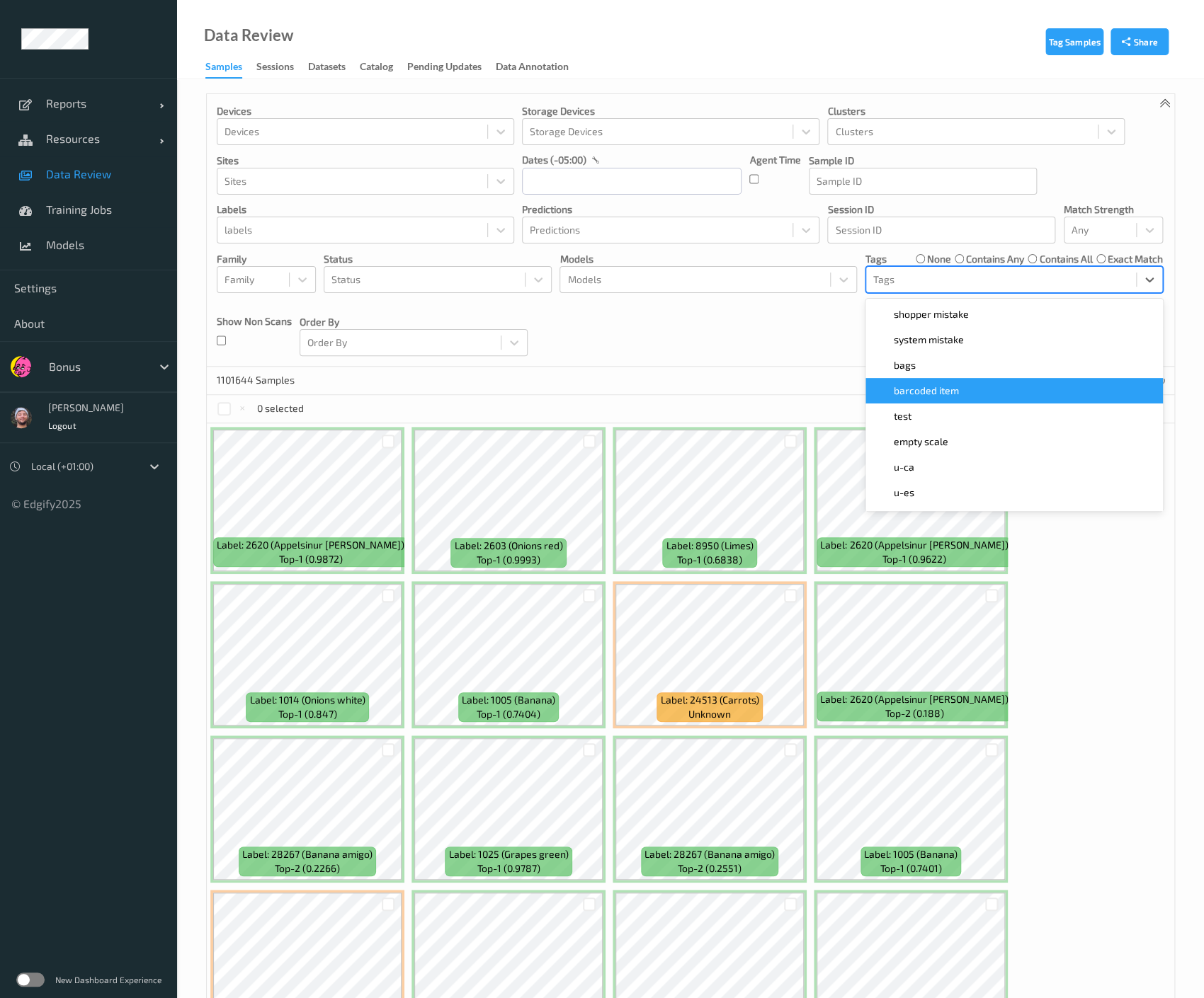
click at [946, 392] on span "barcoded item" at bounding box center [926, 390] width 66 height 14
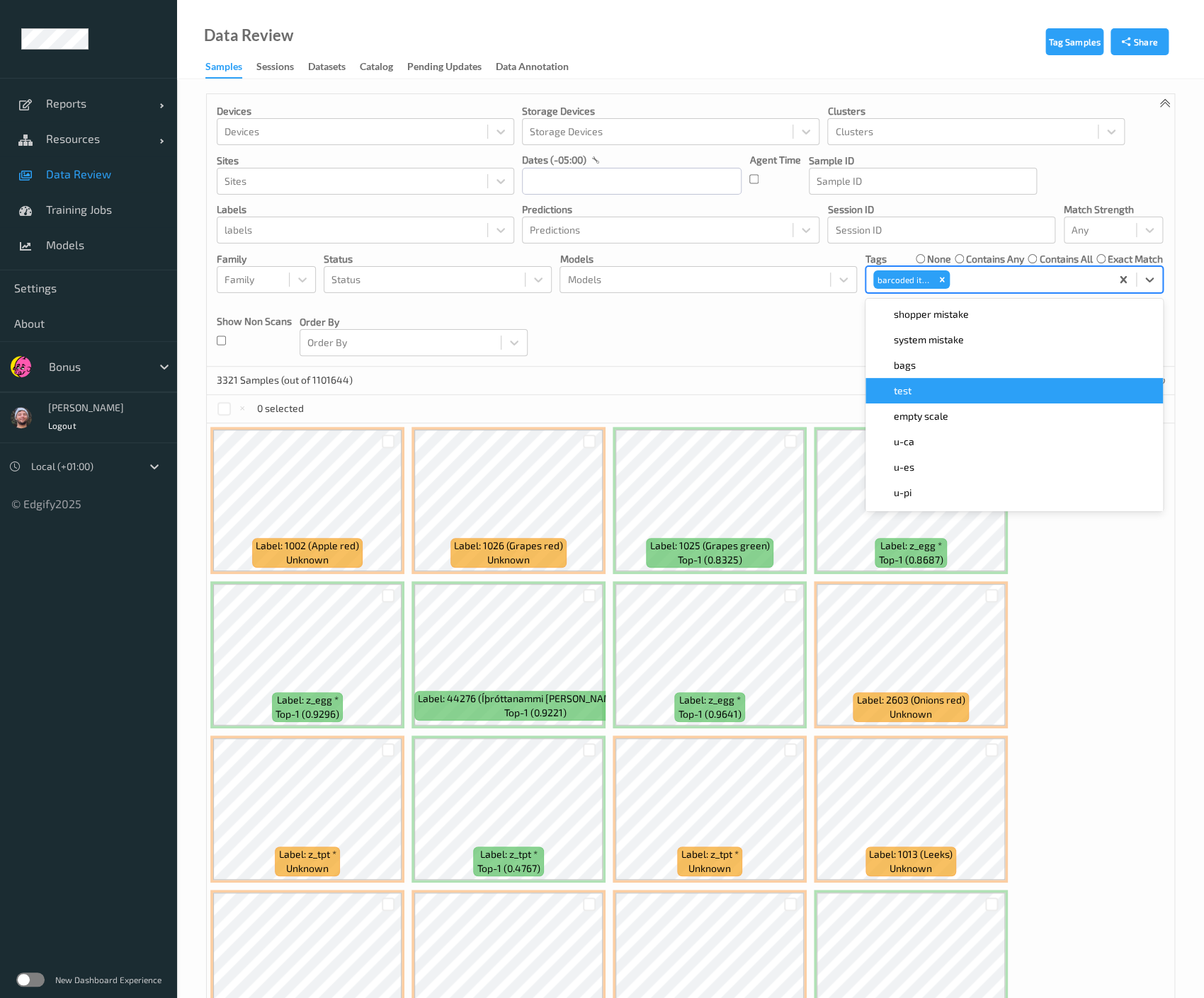
click at [724, 327] on div "Devices Devices Storage Devices Storage Devices Clusters Clusters Sites Sites d…" at bounding box center [690, 230] width 967 height 273
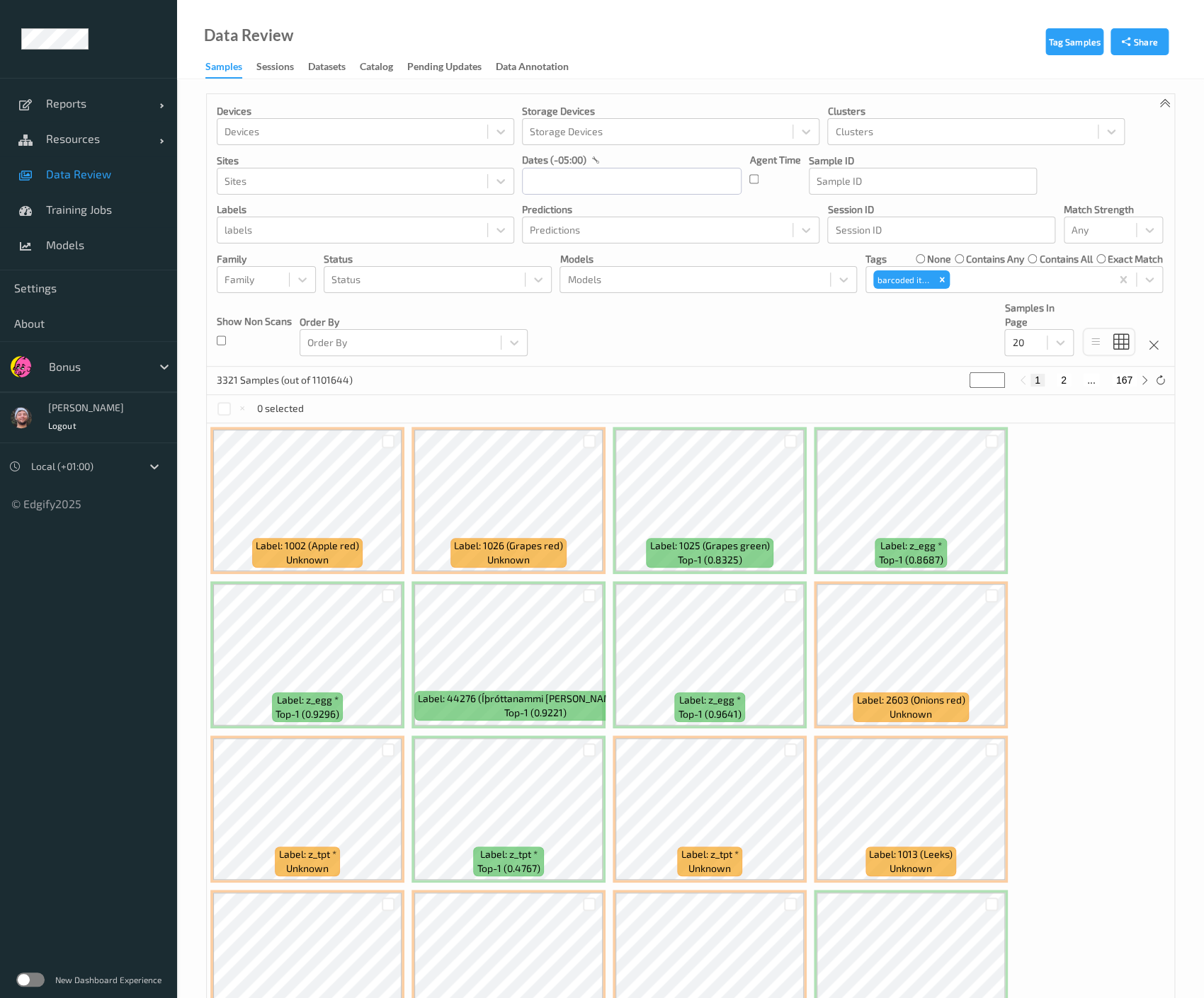
scroll to position [32, 0]
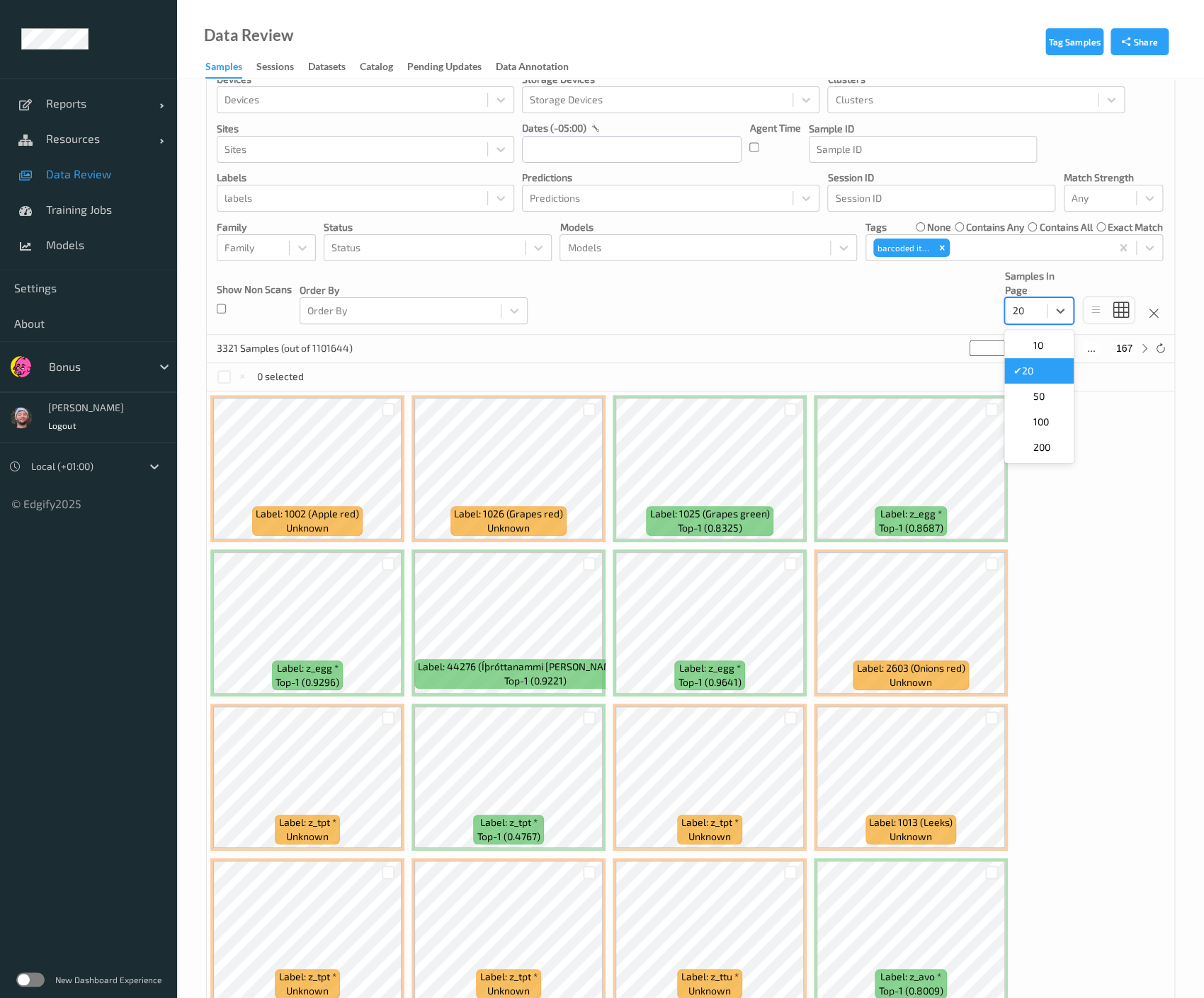
click at [1040, 303] on div at bounding box center [1026, 310] width 27 height 17
click at [1036, 448] on span "200" at bounding box center [1041, 447] width 17 height 14
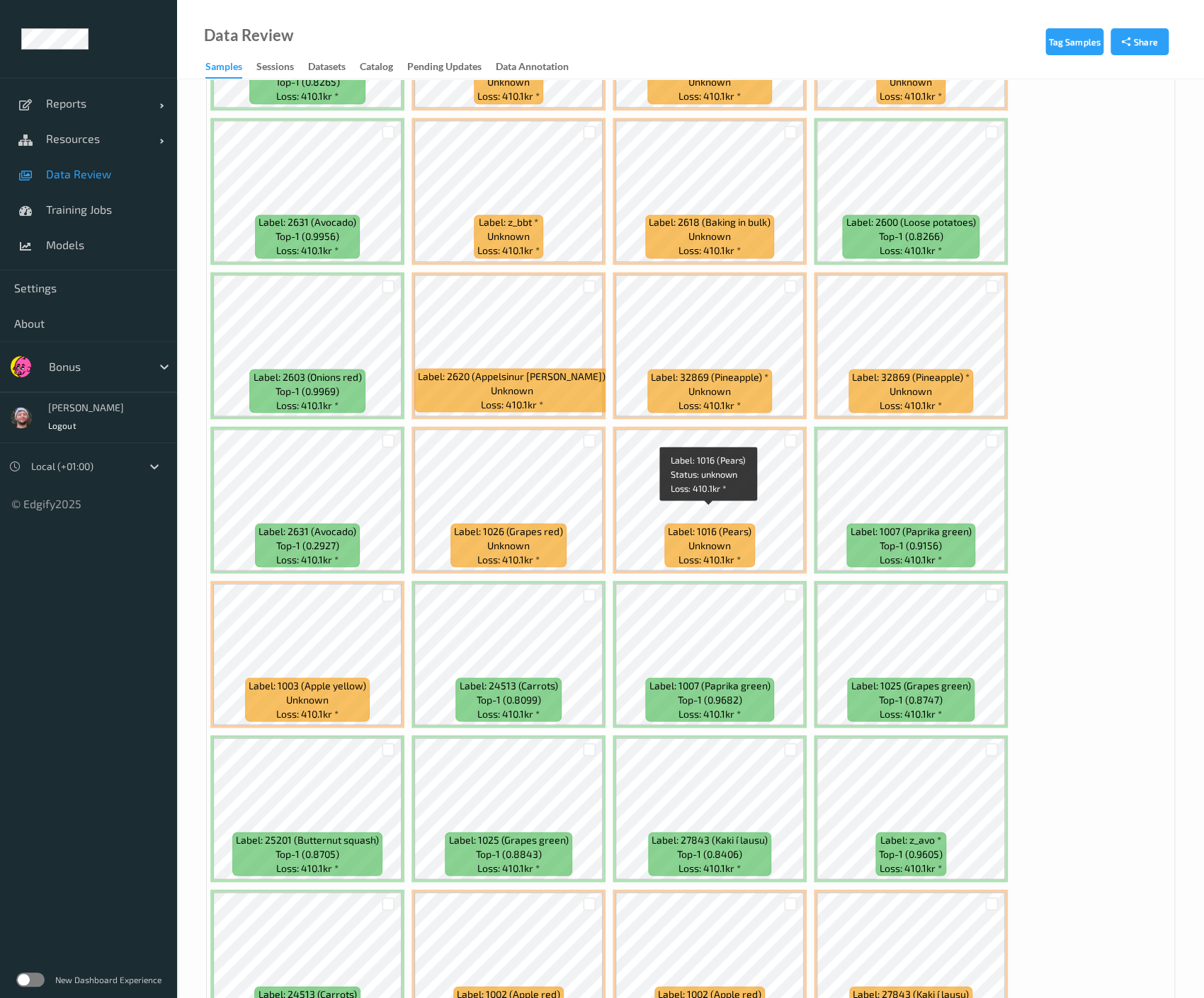
scroll to position [3704, 0]
click at [1085, 967] on div "Label: 1002 (Apple red) unknown Label: 1026 (Grapes red) unknown Label: 1025 (G…" at bounding box center [690, 577] width 967 height 7717
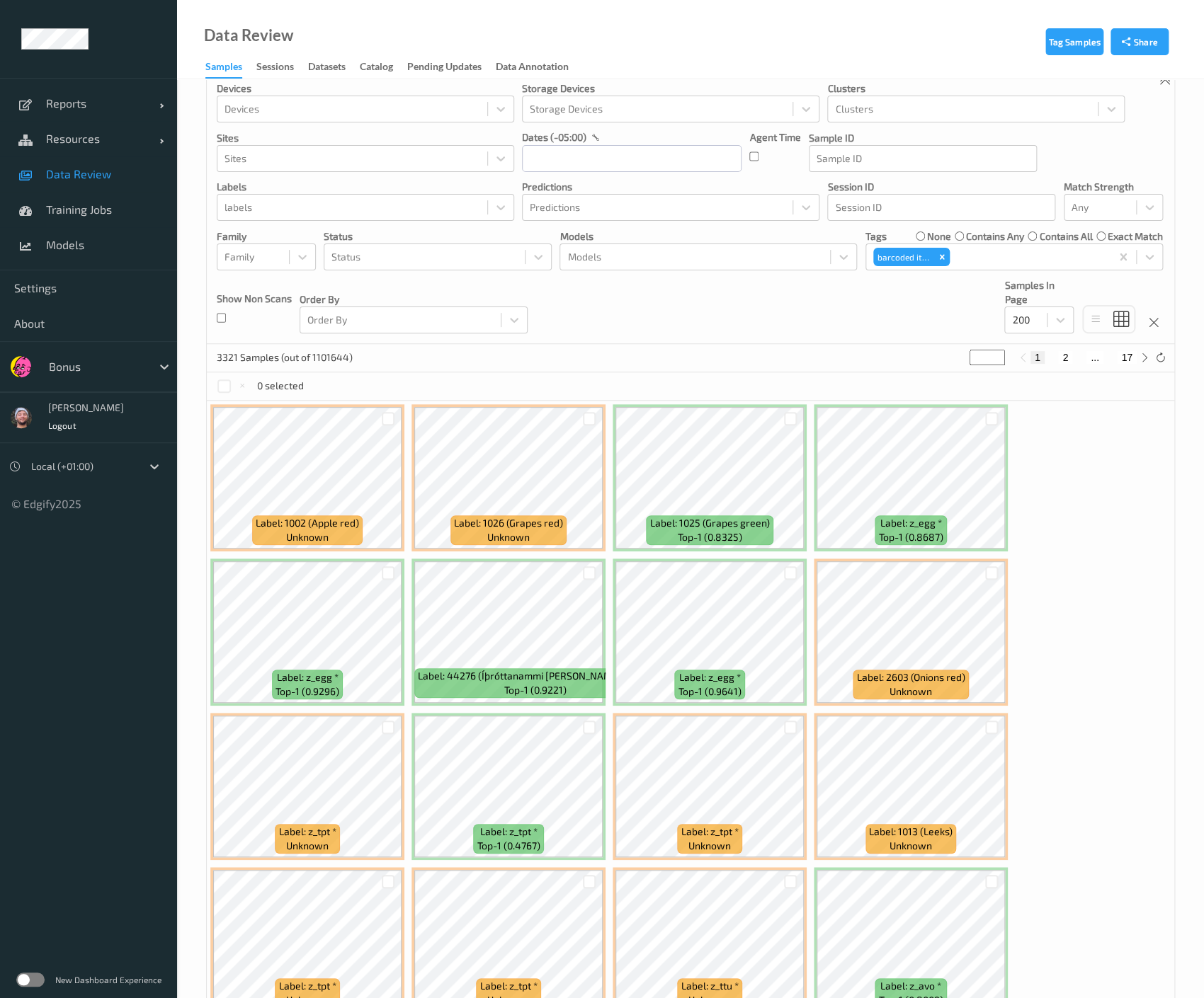
scroll to position [0, 0]
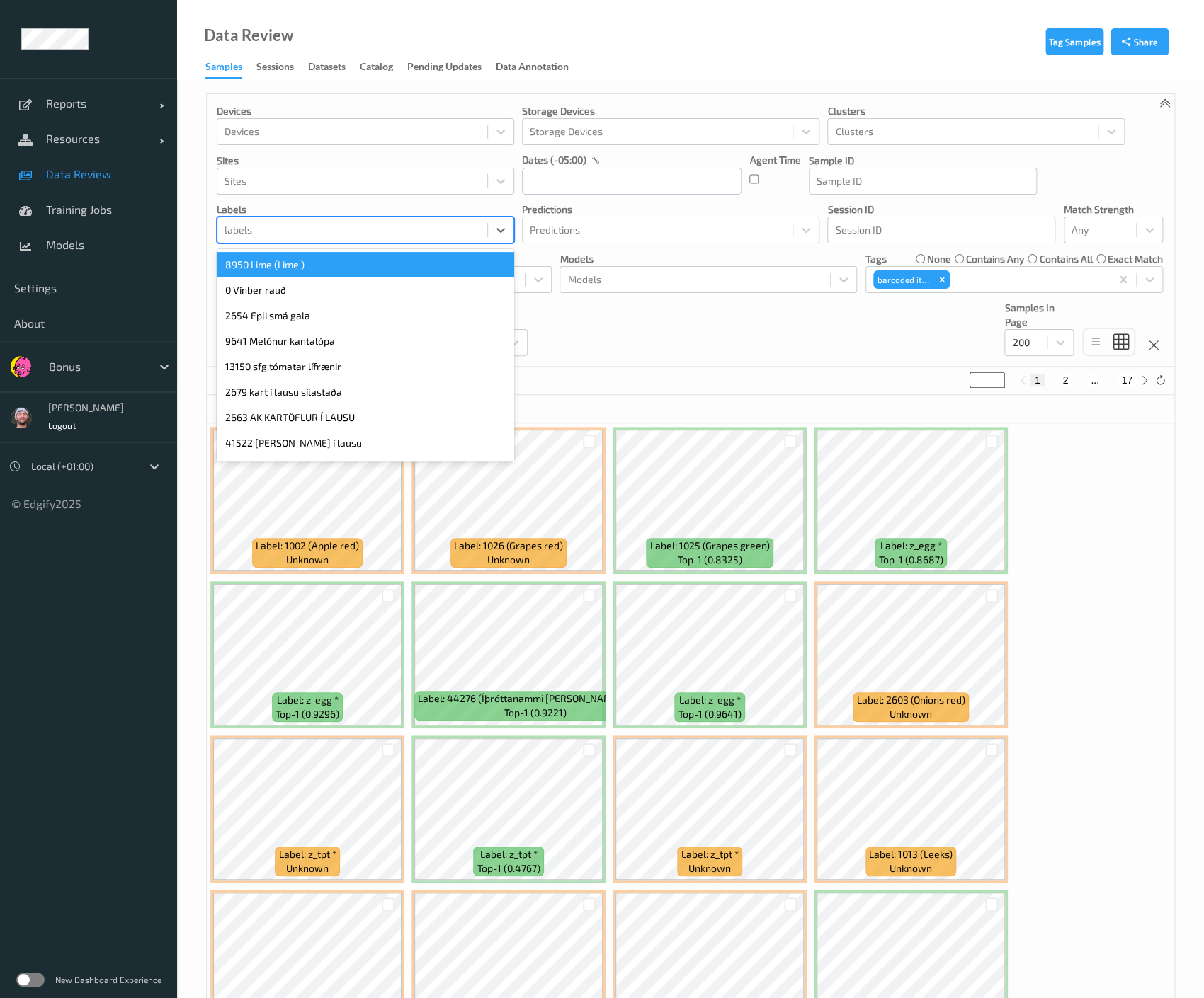
click at [341, 227] on div at bounding box center [351, 229] width 255 height 17
type input "hos"
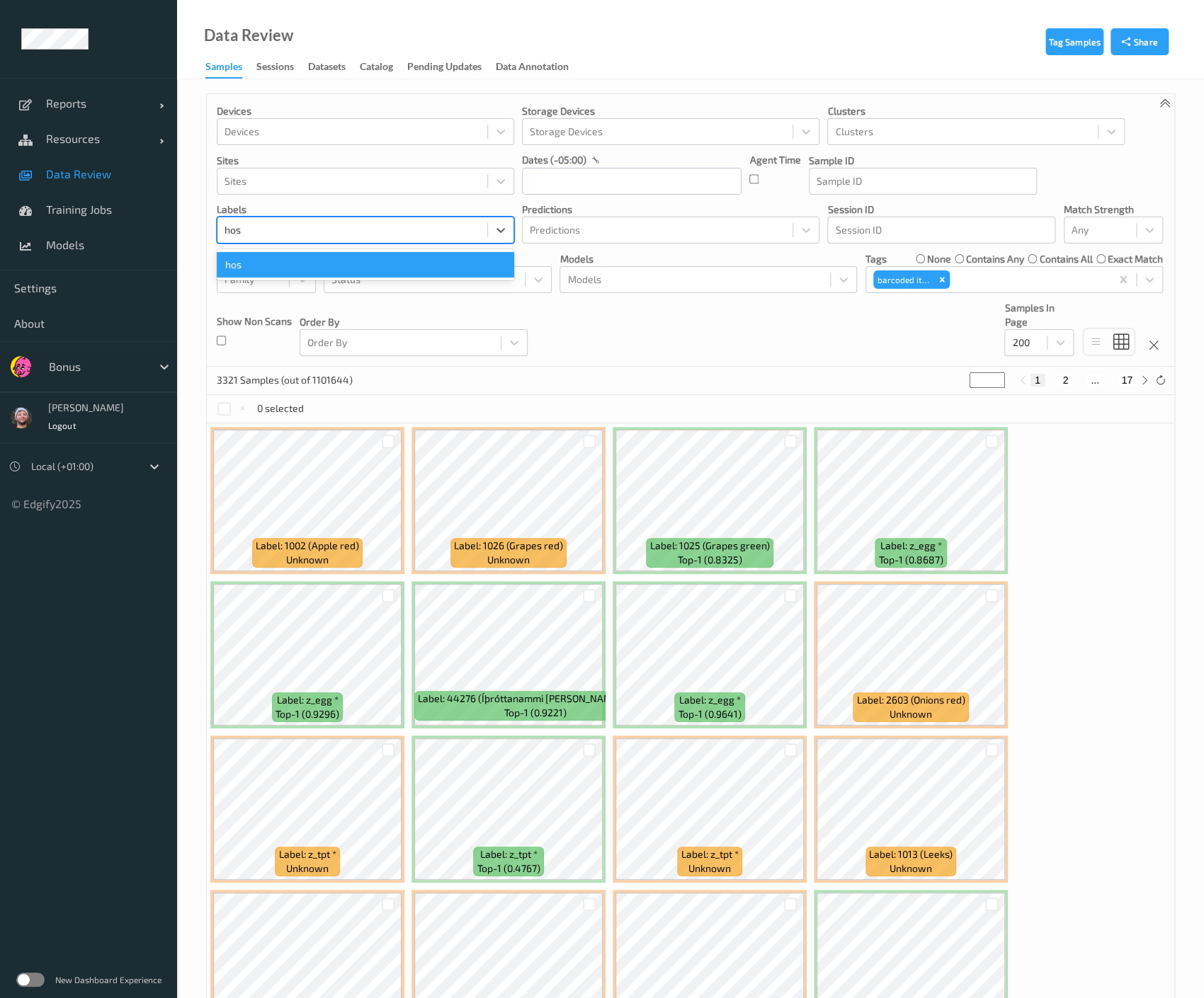
click at [316, 266] on div "hos" at bounding box center [365, 265] width 298 height 25
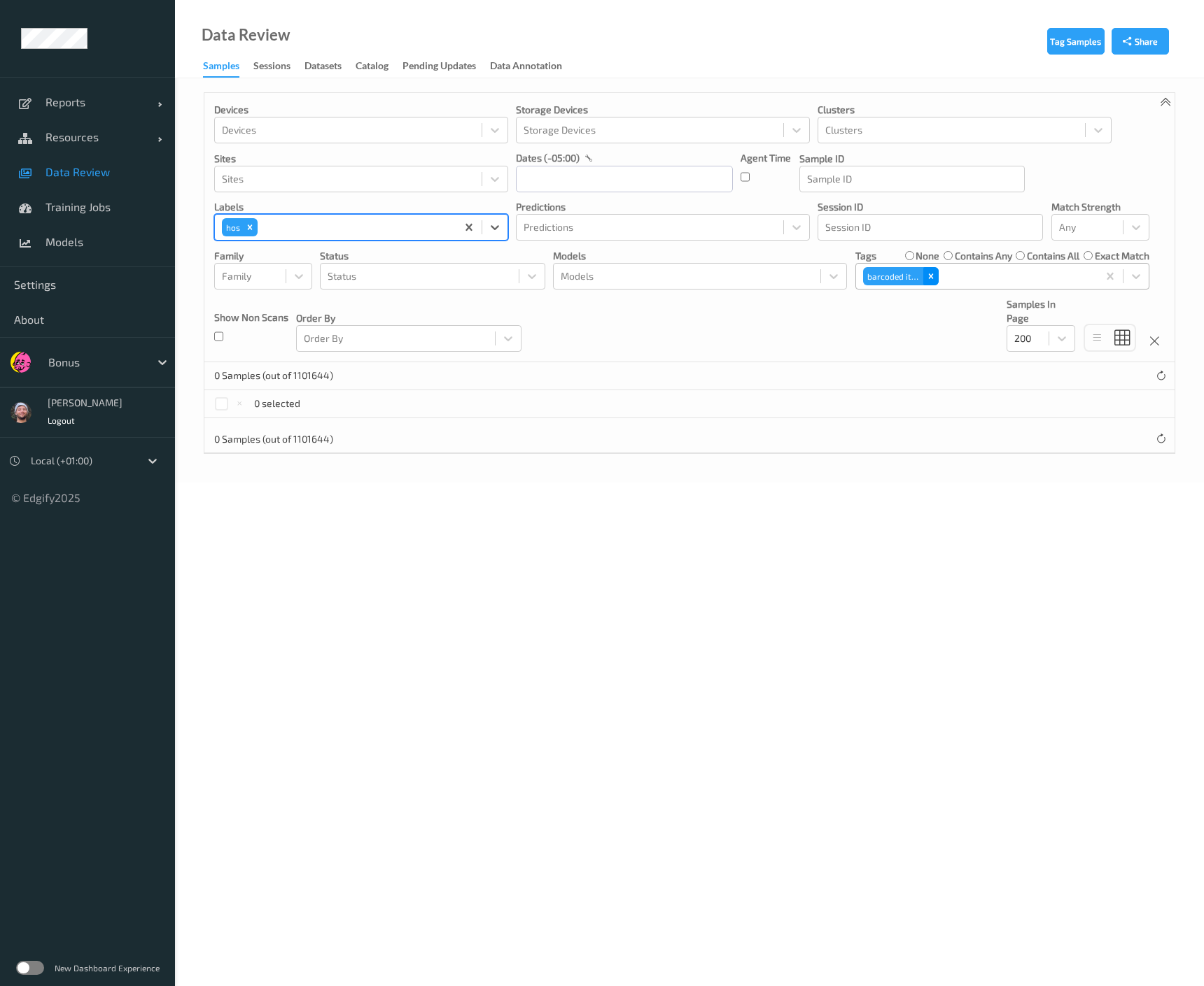
click at [931, 277] on icon "Remove barcoded item" at bounding box center [930, 276] width 5 height 5
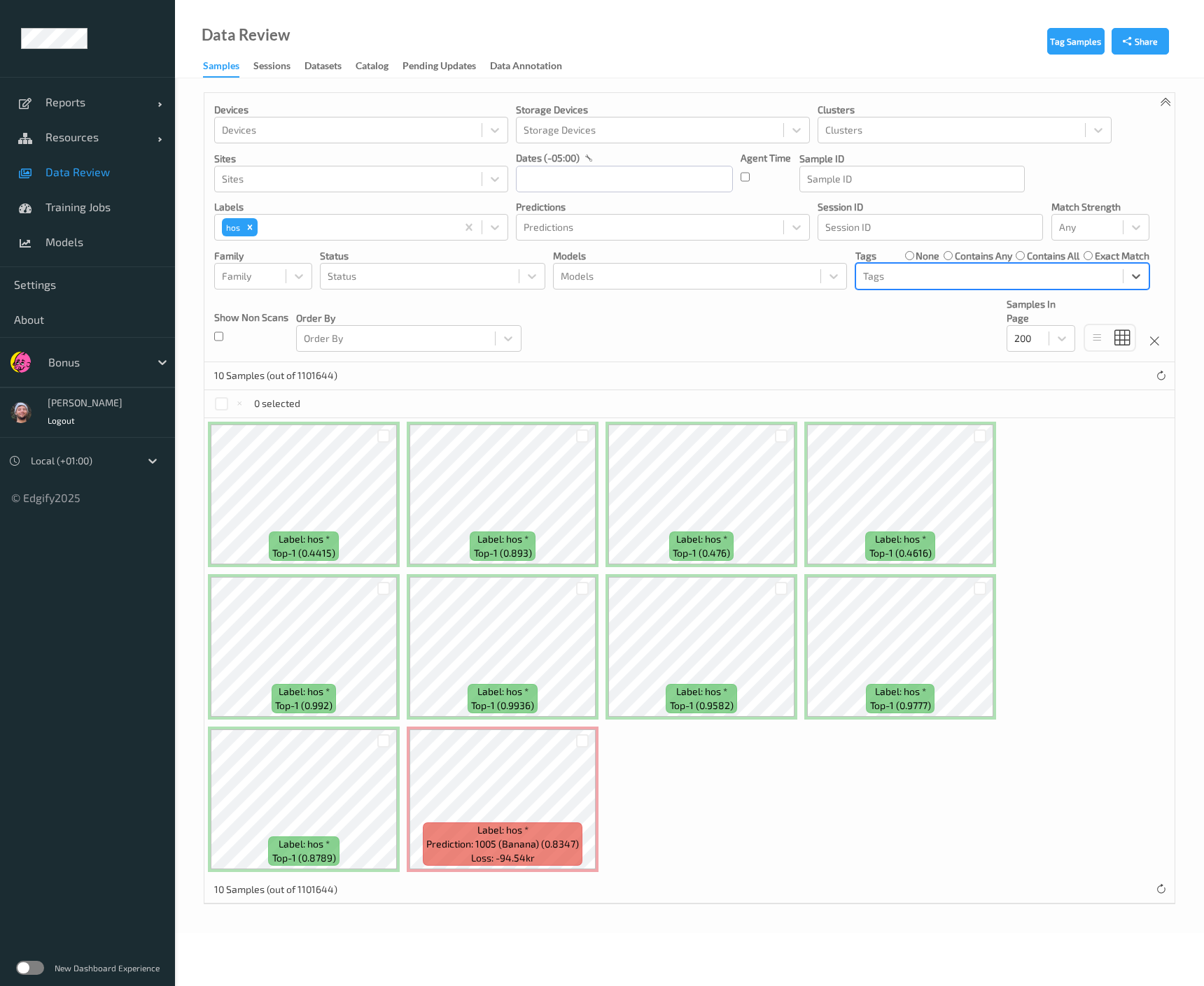
click at [874, 283] on div at bounding box center [988, 276] width 252 height 16
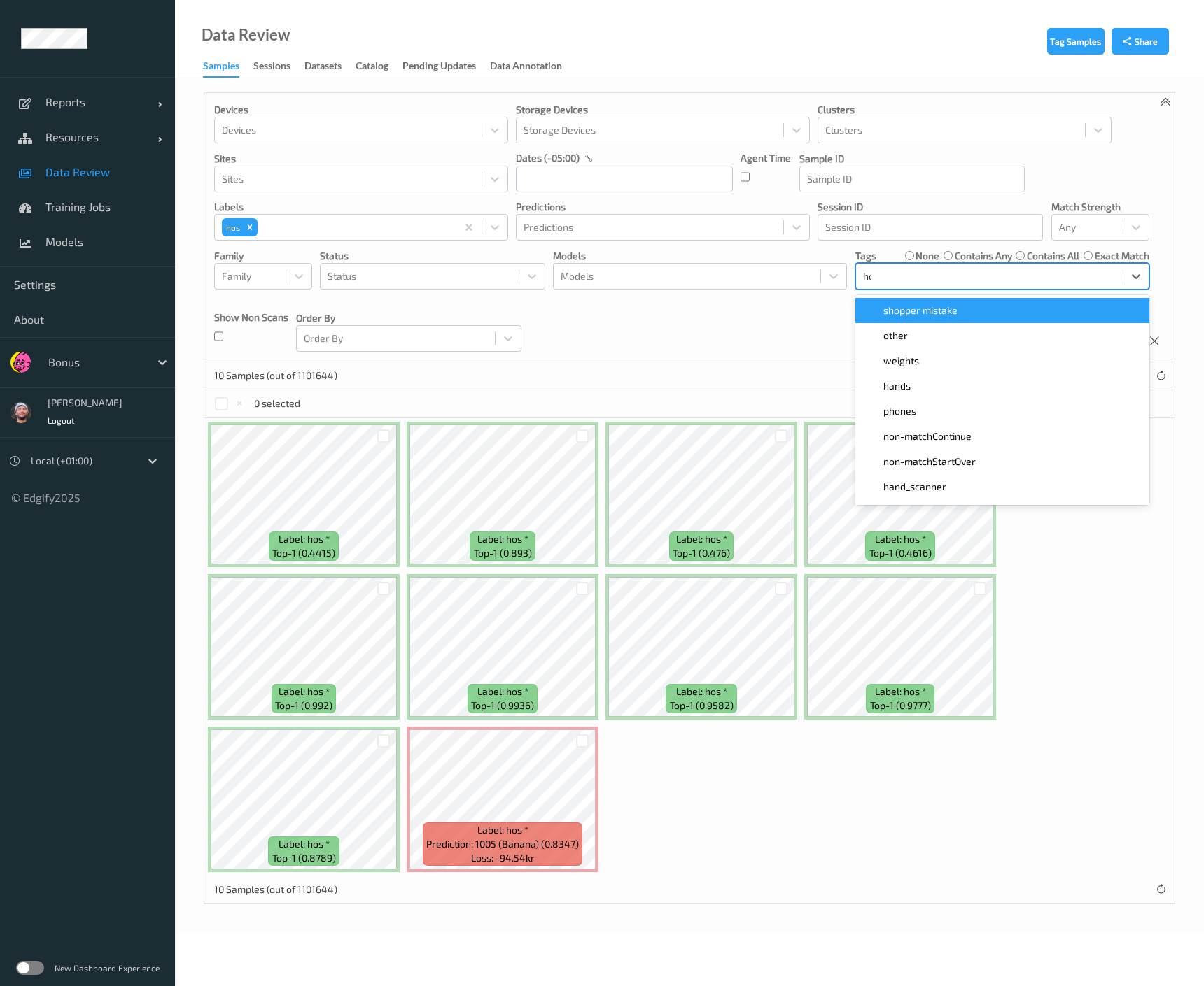
type input "hos"
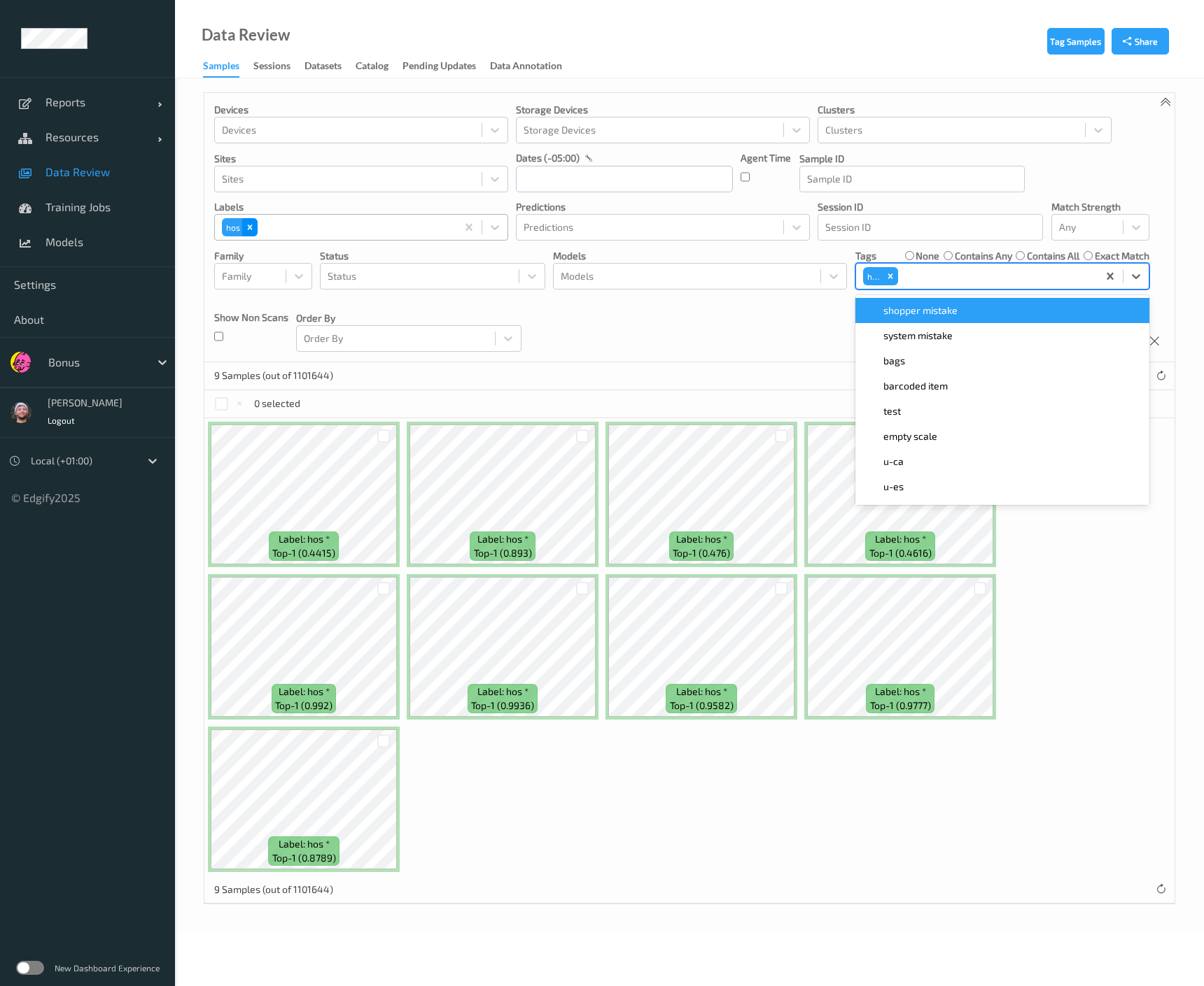
click at [253, 235] on div "Remove hos" at bounding box center [250, 227] width 15 height 18
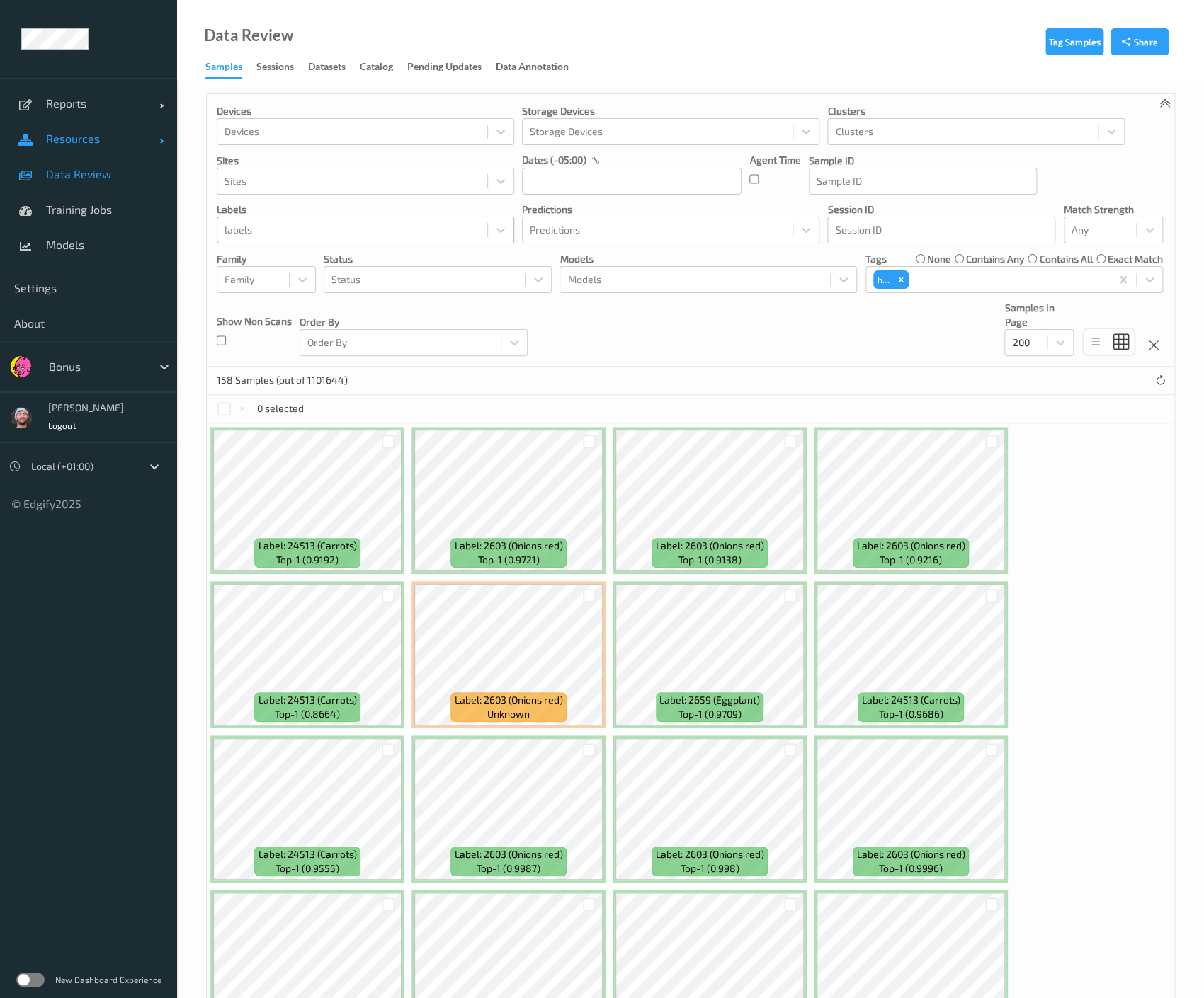
click at [84, 130] on link "Resources" at bounding box center [88, 139] width 177 height 35
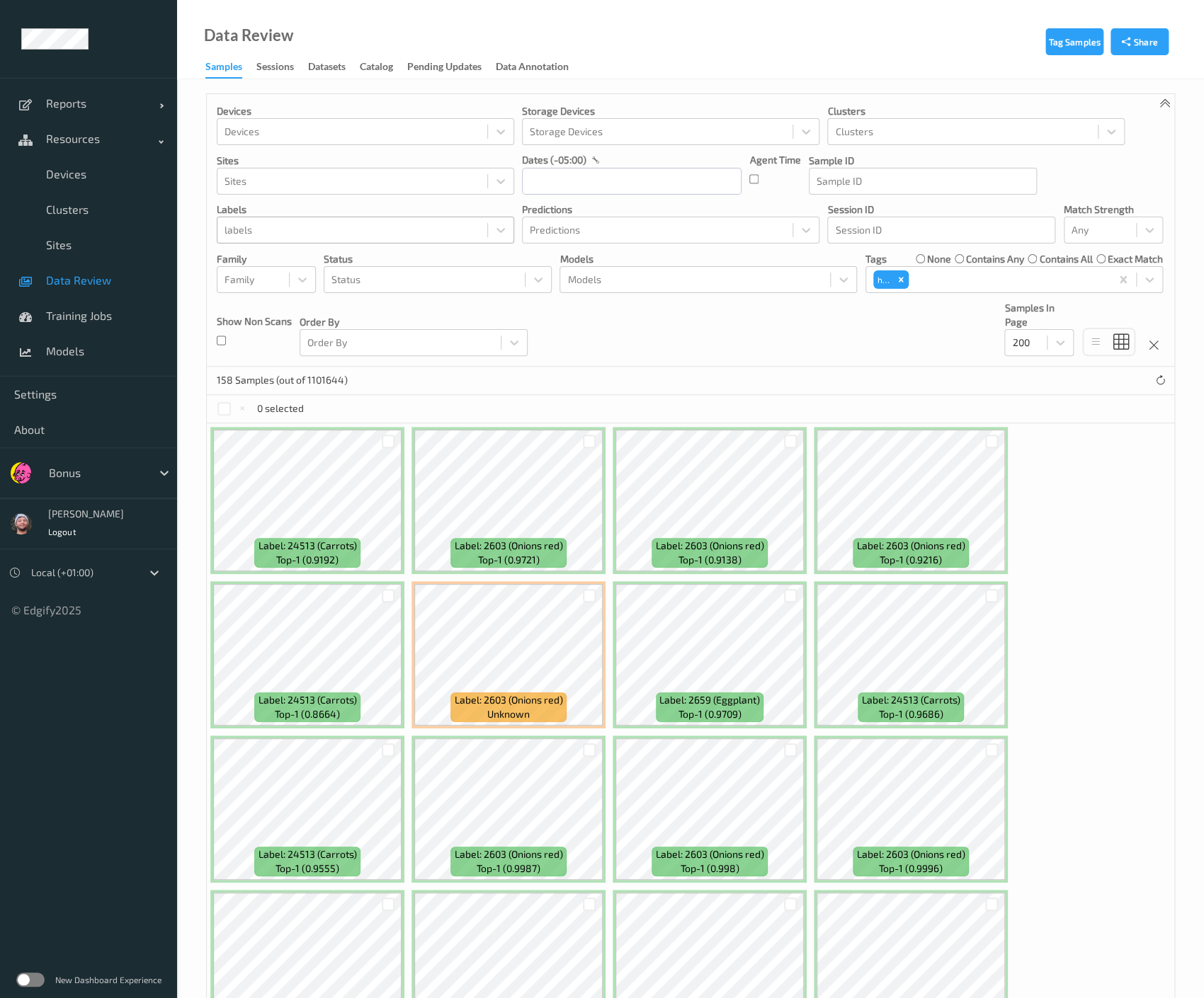
scroll to position [109, 0]
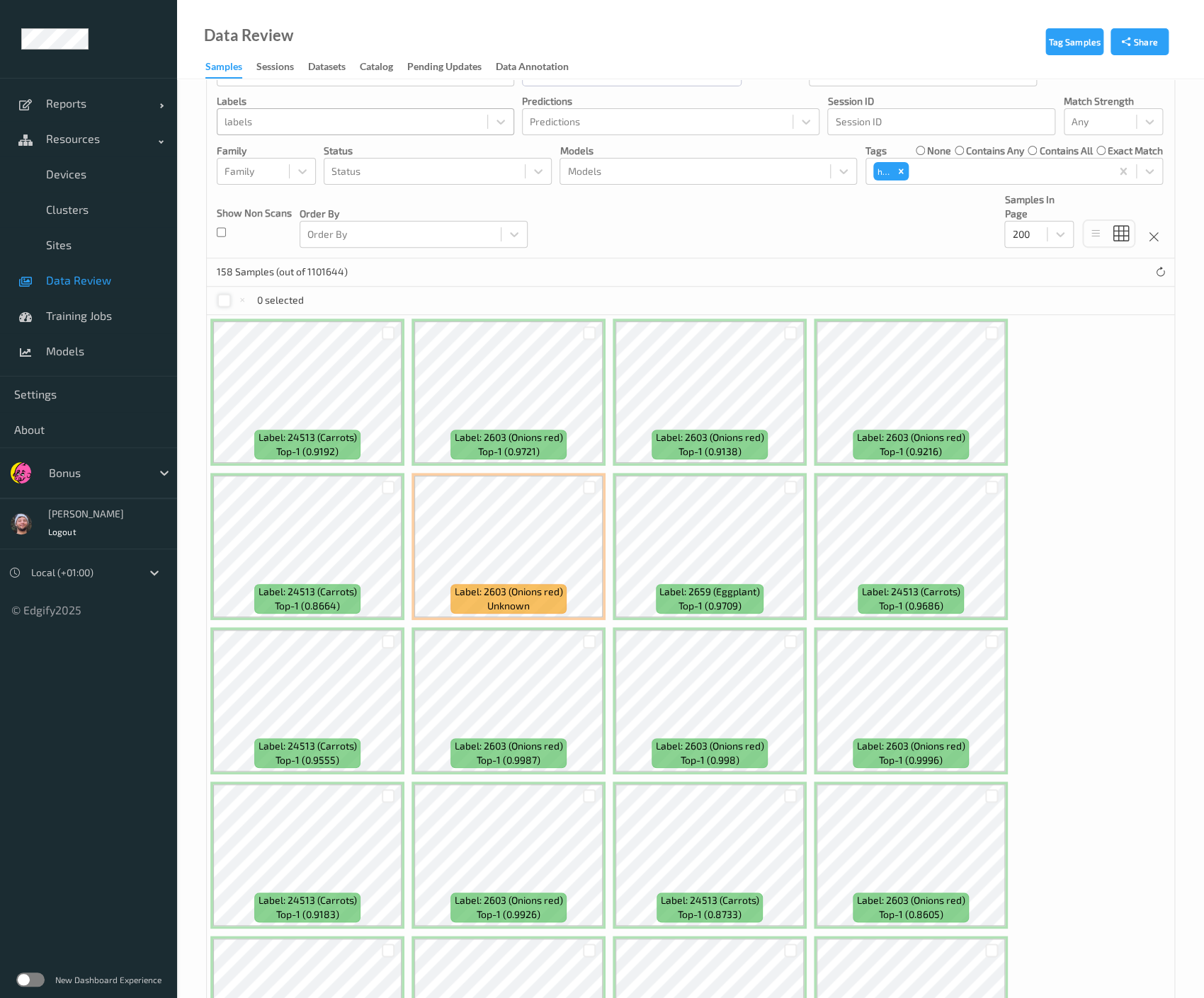
click at [227, 297] on div at bounding box center [224, 300] width 14 height 14
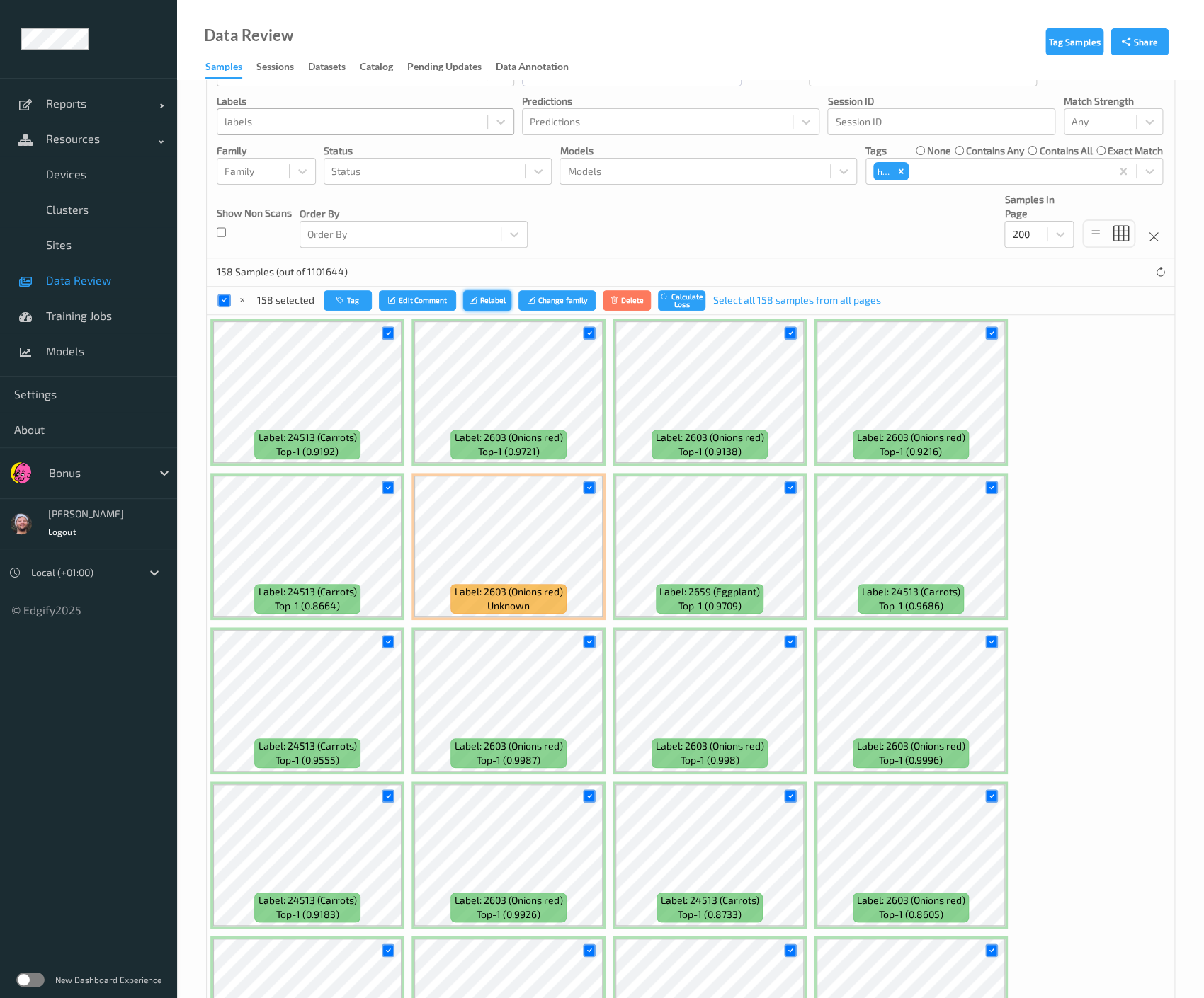
click at [484, 306] on button "Relabel" at bounding box center [486, 300] width 48 height 21
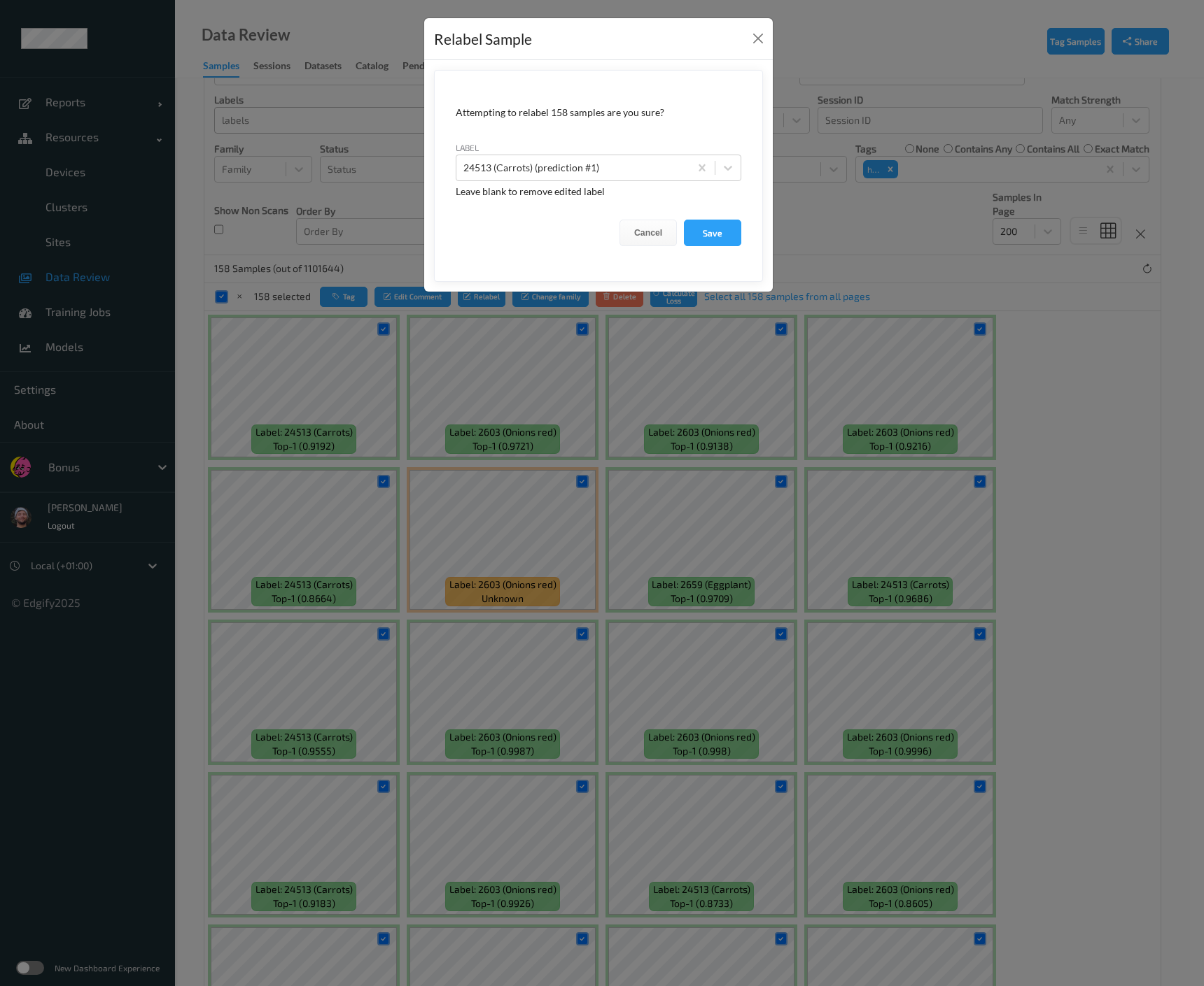
click at [576, 147] on div "label 24513 (Carrots) (prediction #1)" at bounding box center [598, 160] width 285 height 41
click at [577, 165] on div at bounding box center [573, 167] width 219 height 16
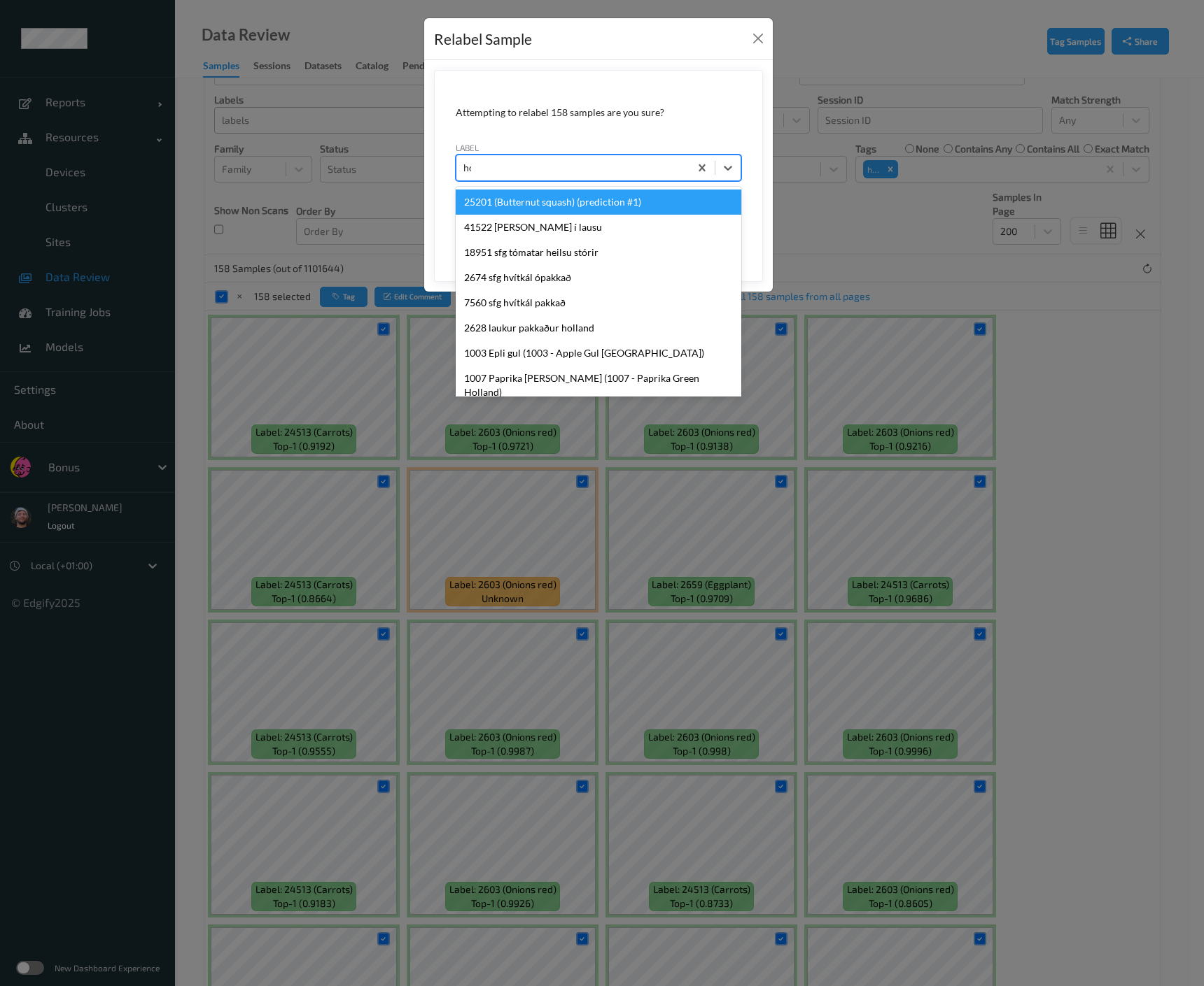
type input "hos"
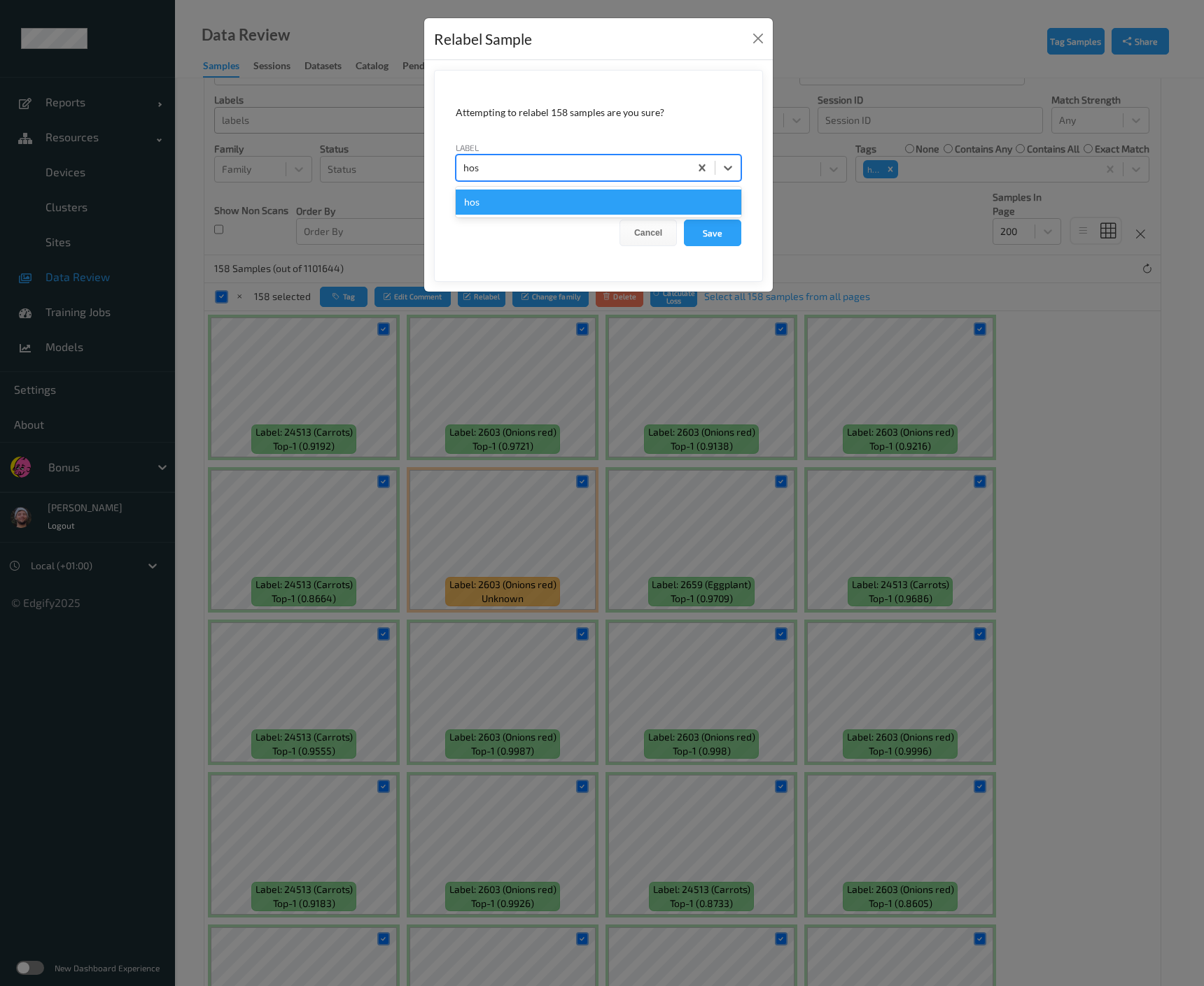
click at [599, 201] on div "hos" at bounding box center [598, 202] width 285 height 25
click at [688, 234] on button "Save" at bounding box center [712, 232] width 57 height 26
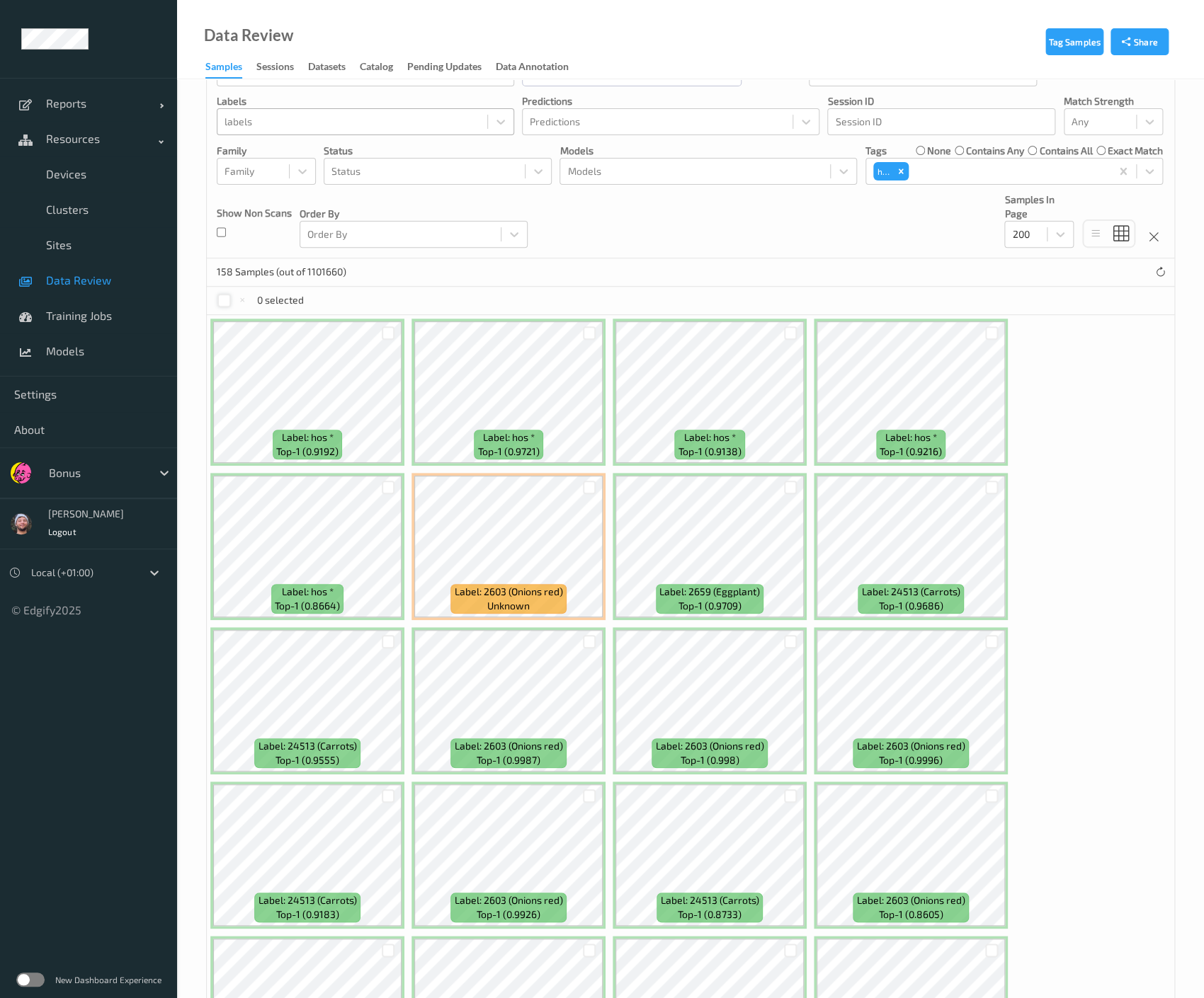
click at [227, 303] on div at bounding box center [224, 300] width 14 height 14
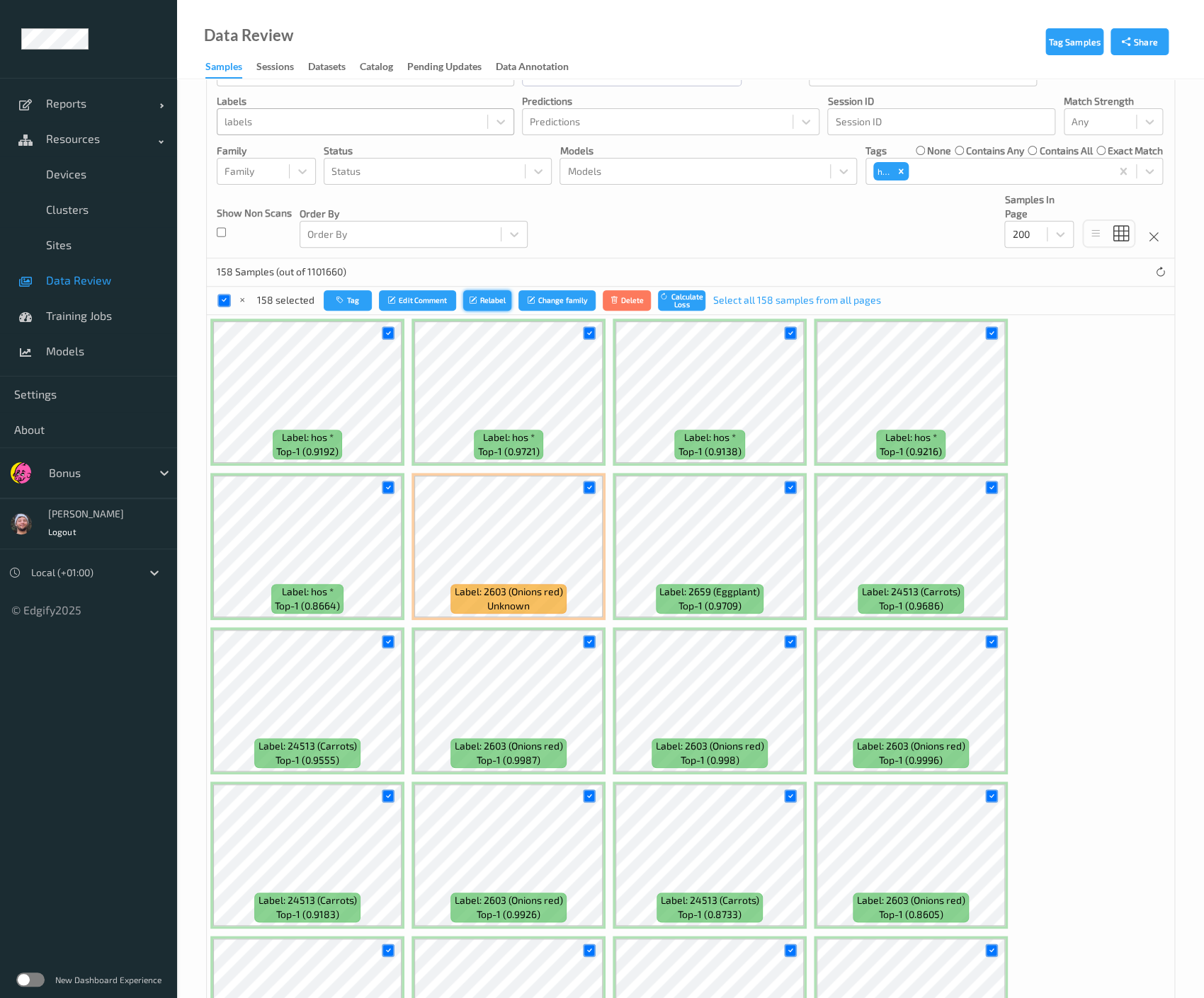
click at [479, 298] on button "Relabel" at bounding box center [486, 300] width 48 height 21
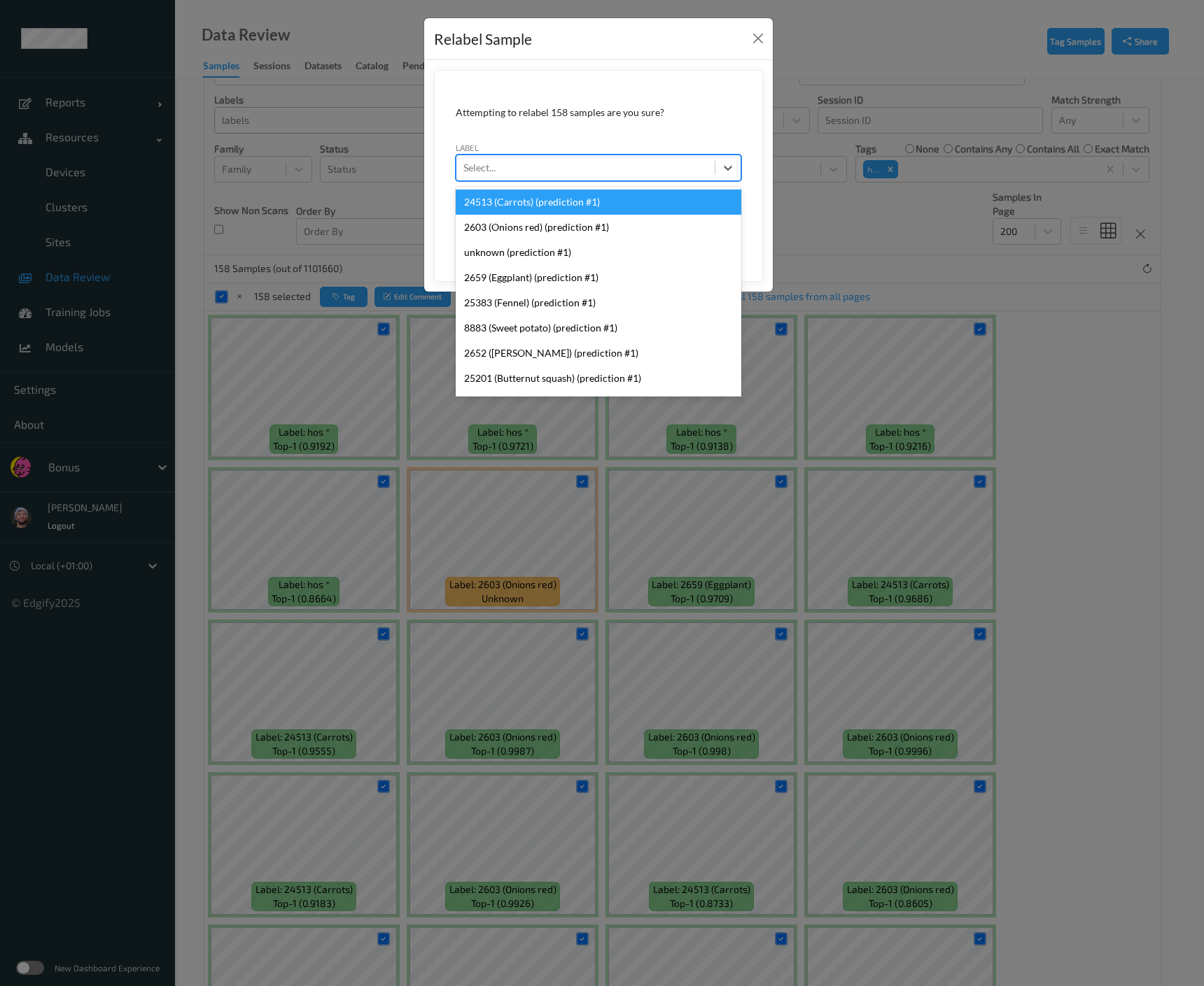
click at [562, 171] on div at bounding box center [585, 167] width 245 height 16
paste input "hos"
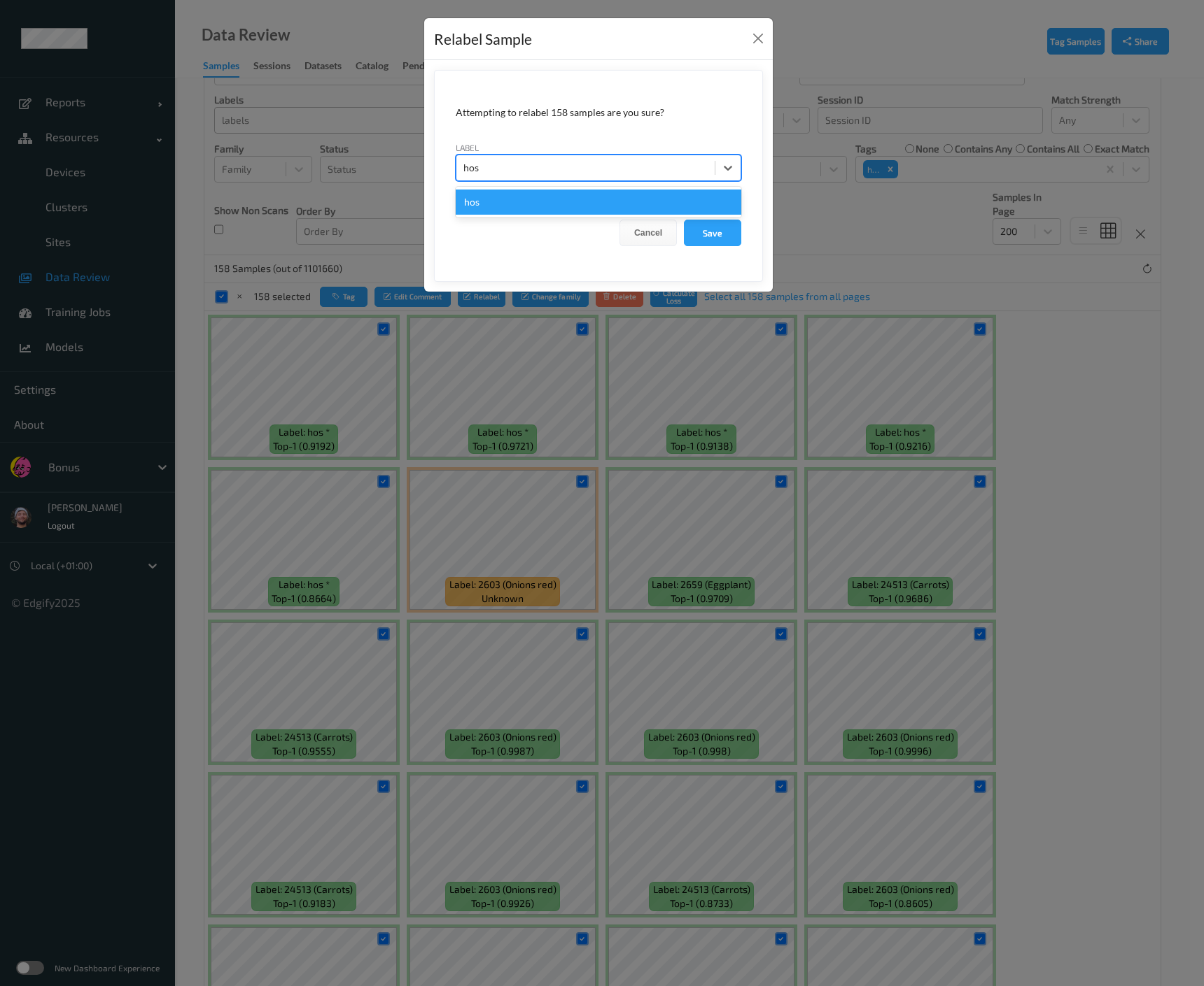
type input "hos"
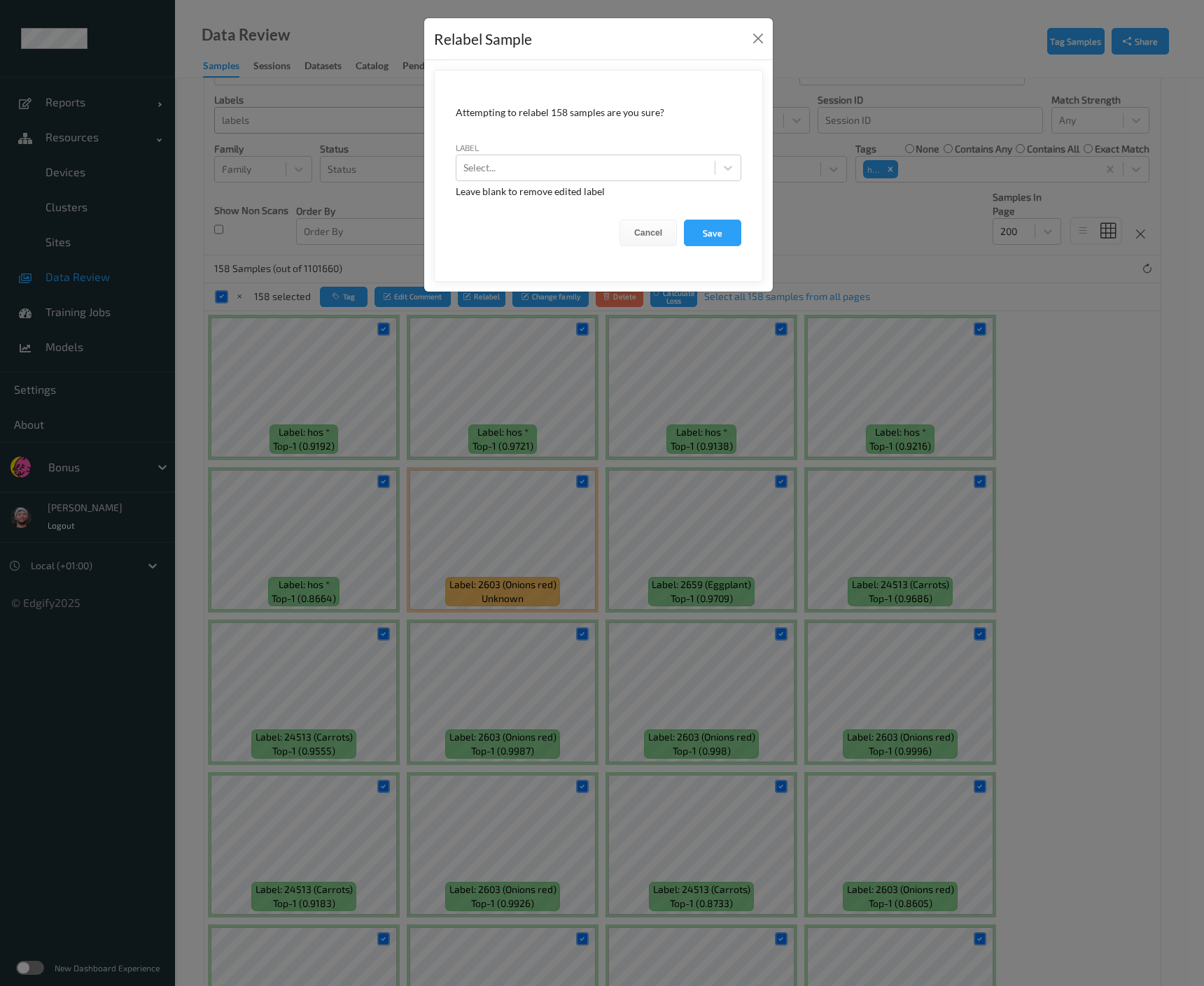
click at [571, 221] on div "Cancel Save" at bounding box center [598, 232] width 285 height 26
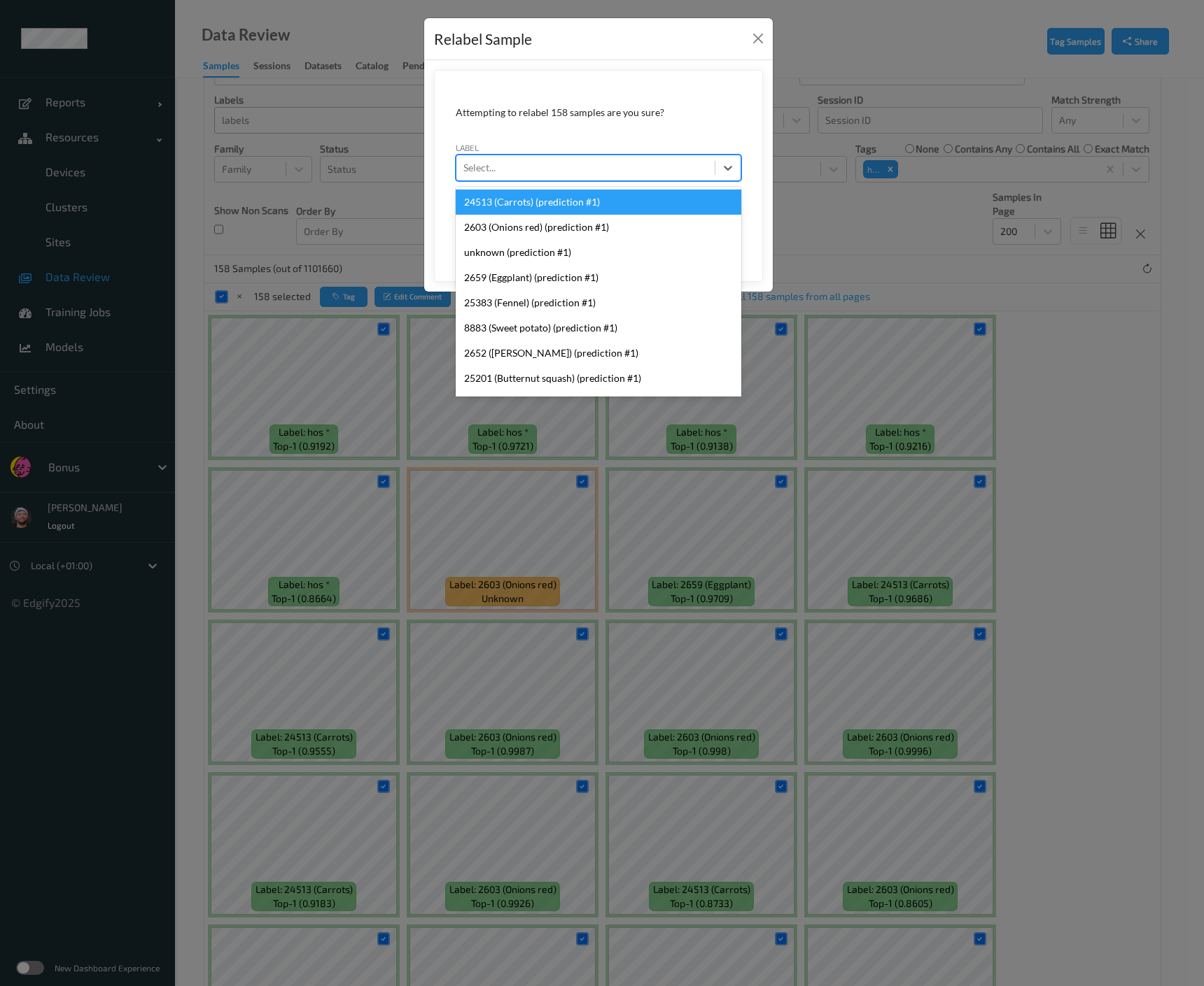
click at [536, 160] on div at bounding box center [585, 167] width 245 height 16
paste input "hos"
type input "hos"
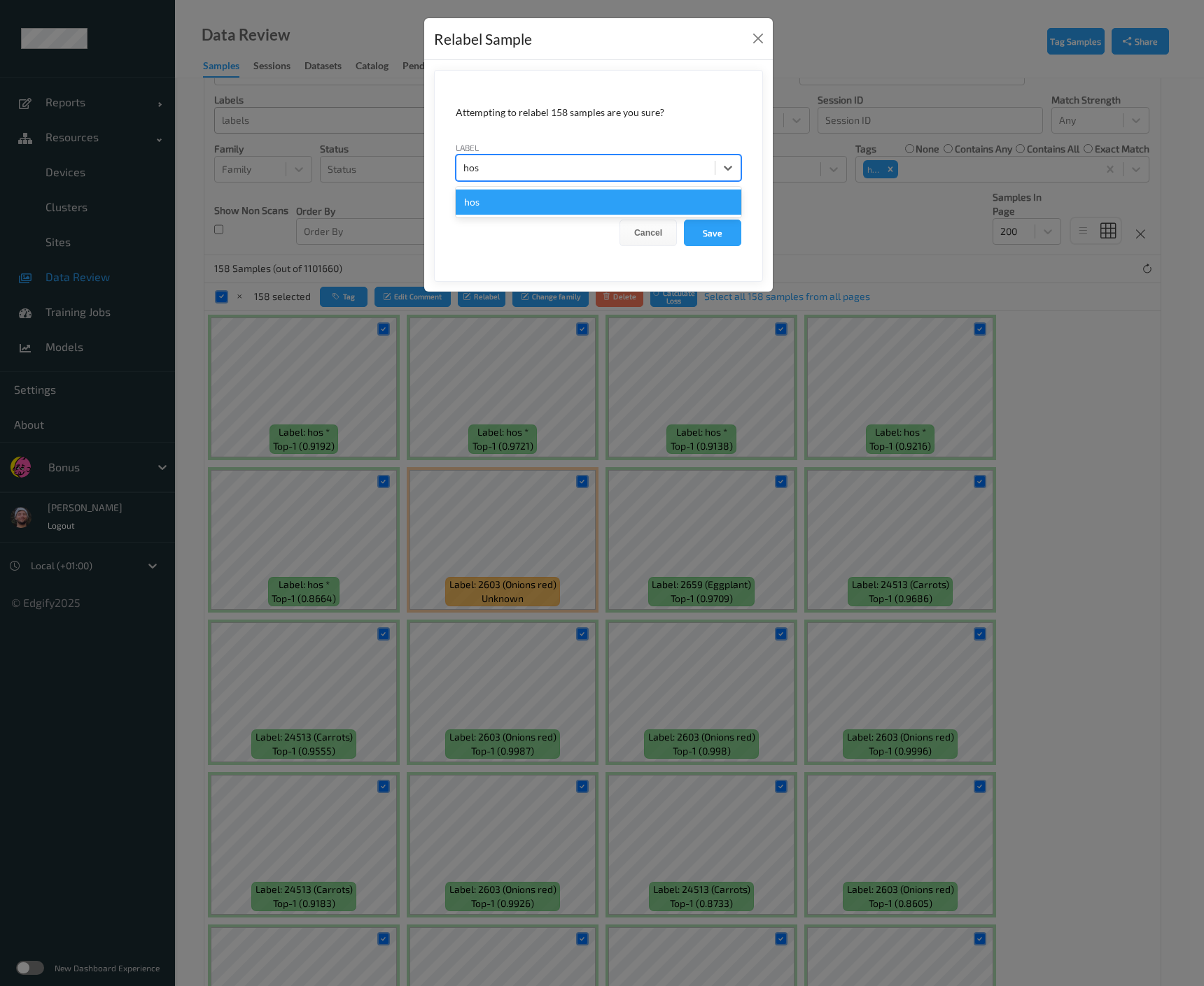
click at [539, 207] on div "hos" at bounding box center [598, 202] width 285 height 25
click at [714, 241] on button "Save" at bounding box center [712, 232] width 57 height 26
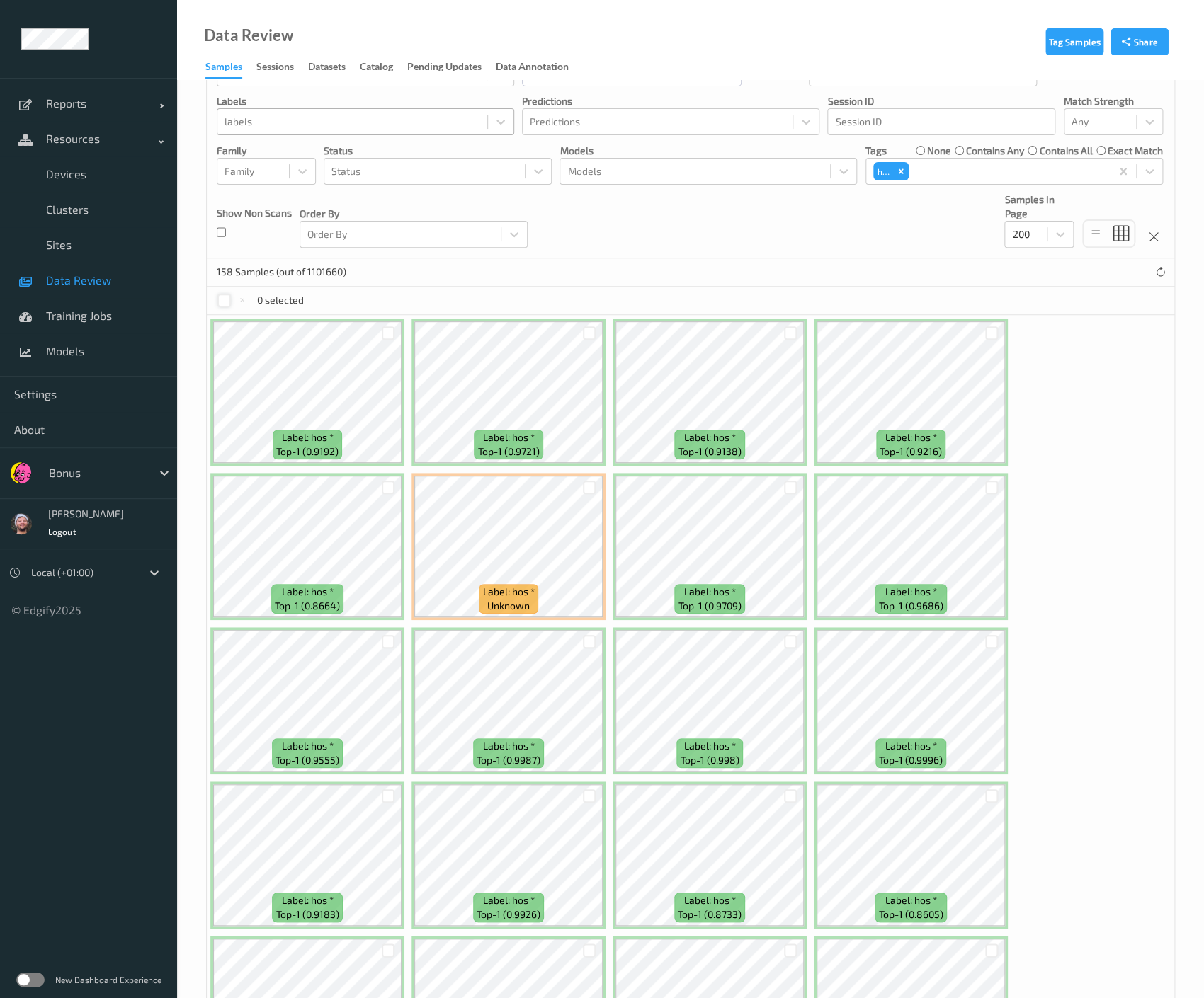
click at [227, 303] on div at bounding box center [224, 300] width 14 height 14
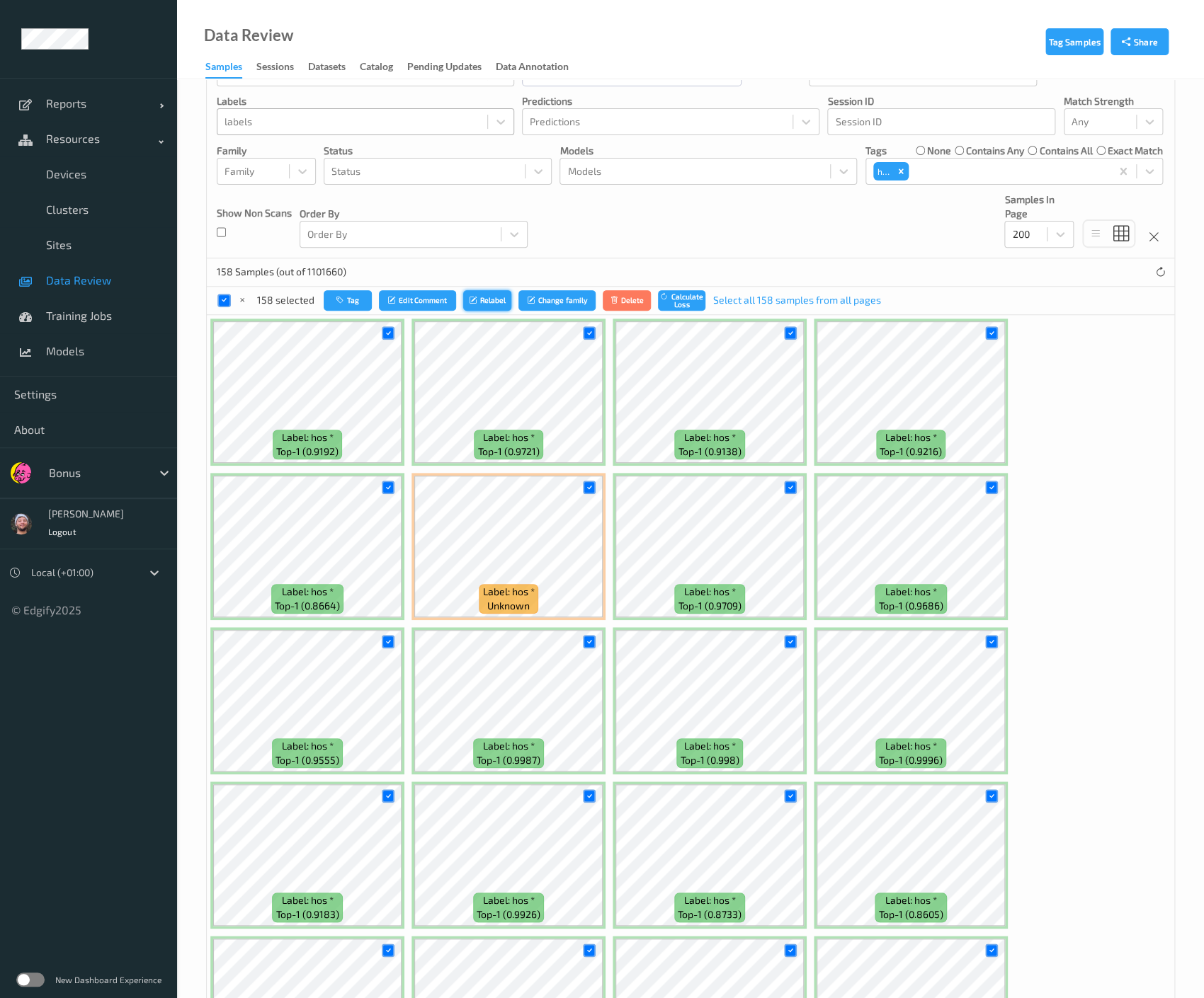
click at [469, 302] on icon "submit" at bounding box center [474, 299] width 11 height 9
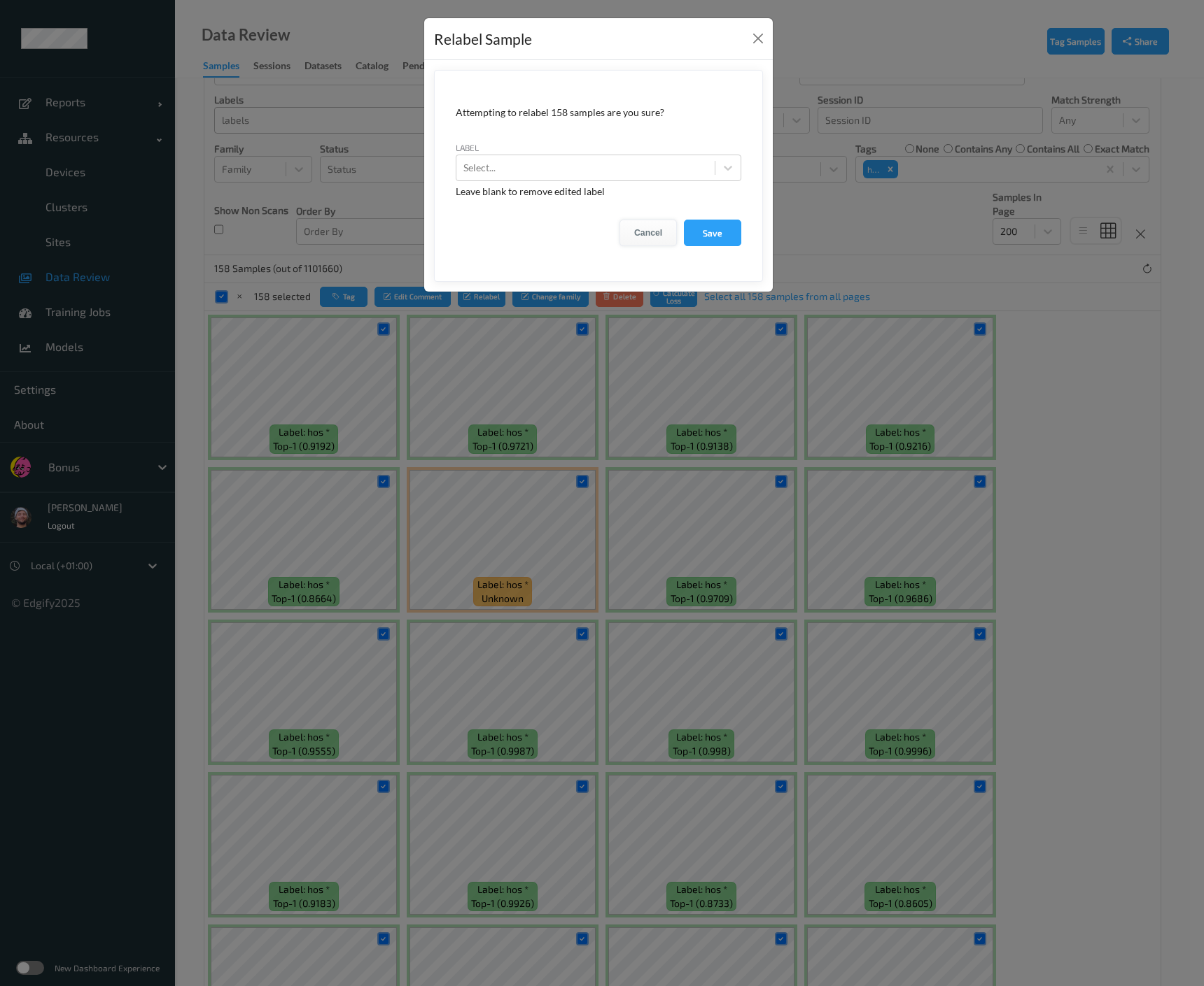
click at [647, 238] on button "Cancel" at bounding box center [647, 232] width 57 height 26
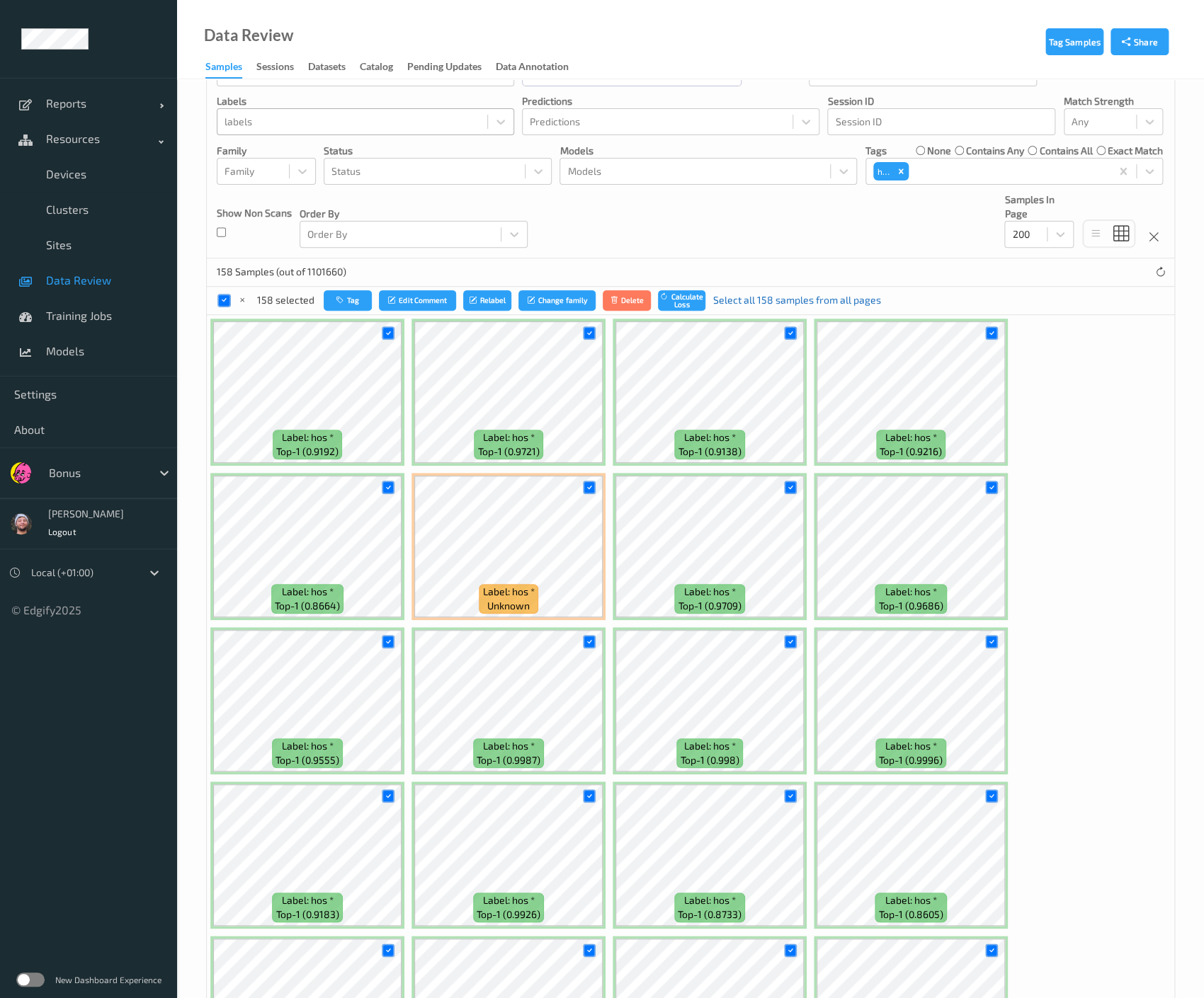
click at [758, 295] on link "Select all 158 samples from all pages" at bounding box center [796, 300] width 167 height 14
click at [488, 294] on button "Relabel" at bounding box center [486, 300] width 48 height 21
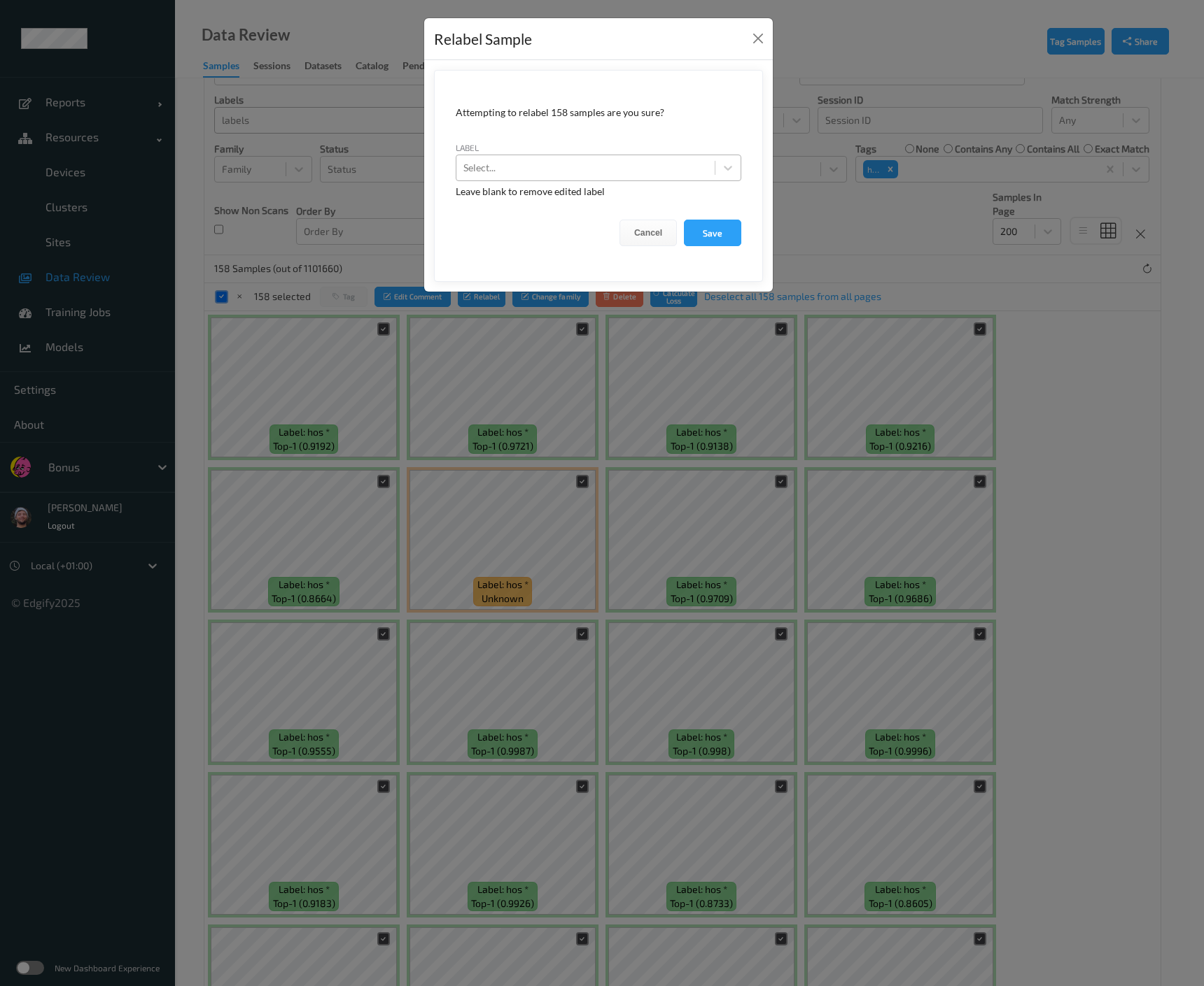
click at [510, 164] on div at bounding box center [585, 167] width 245 height 16
paste input "hos"
type input "hos"
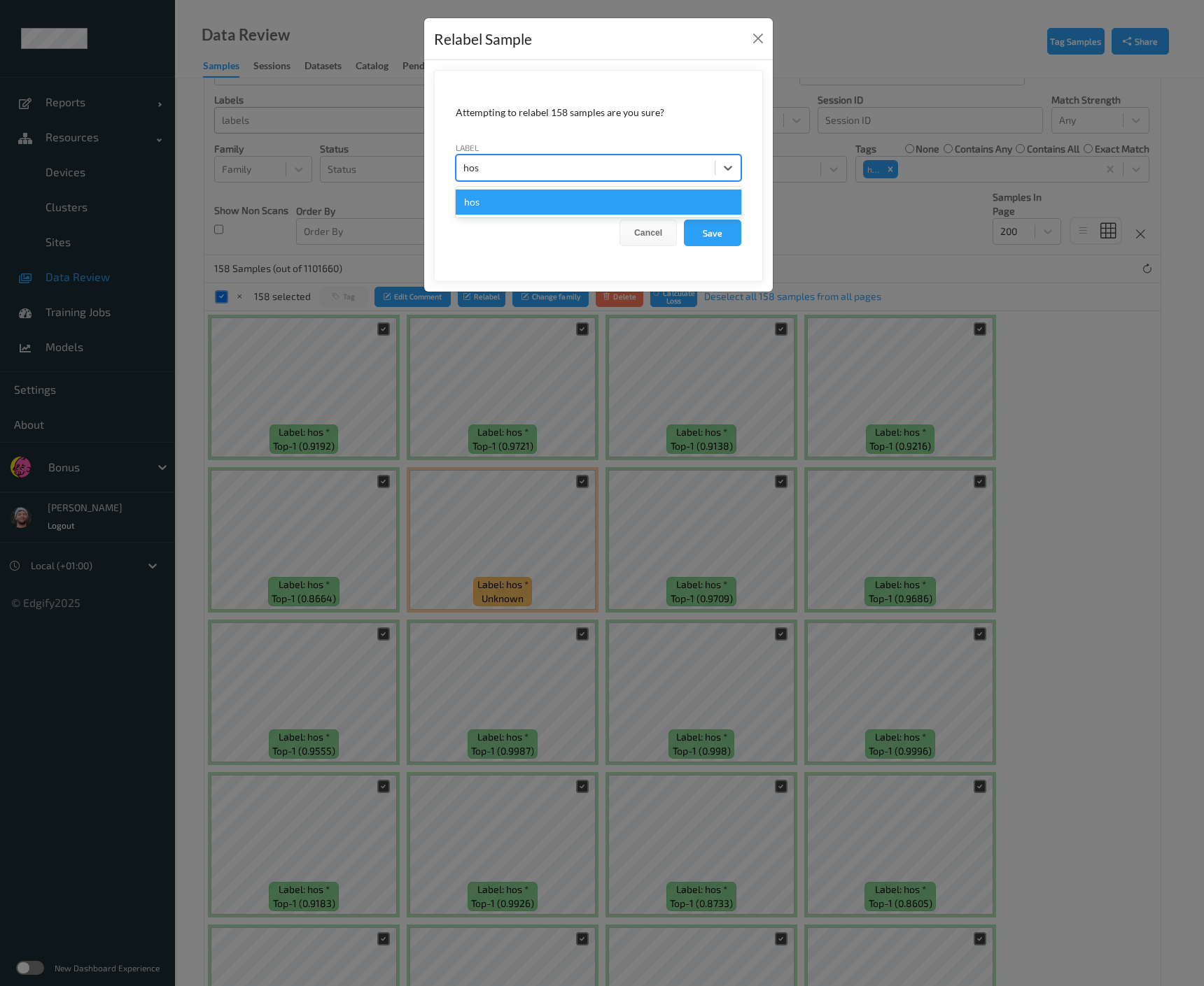
click at [594, 205] on div "hos" at bounding box center [598, 202] width 285 height 25
click at [710, 245] on button "Save" at bounding box center [712, 232] width 57 height 26
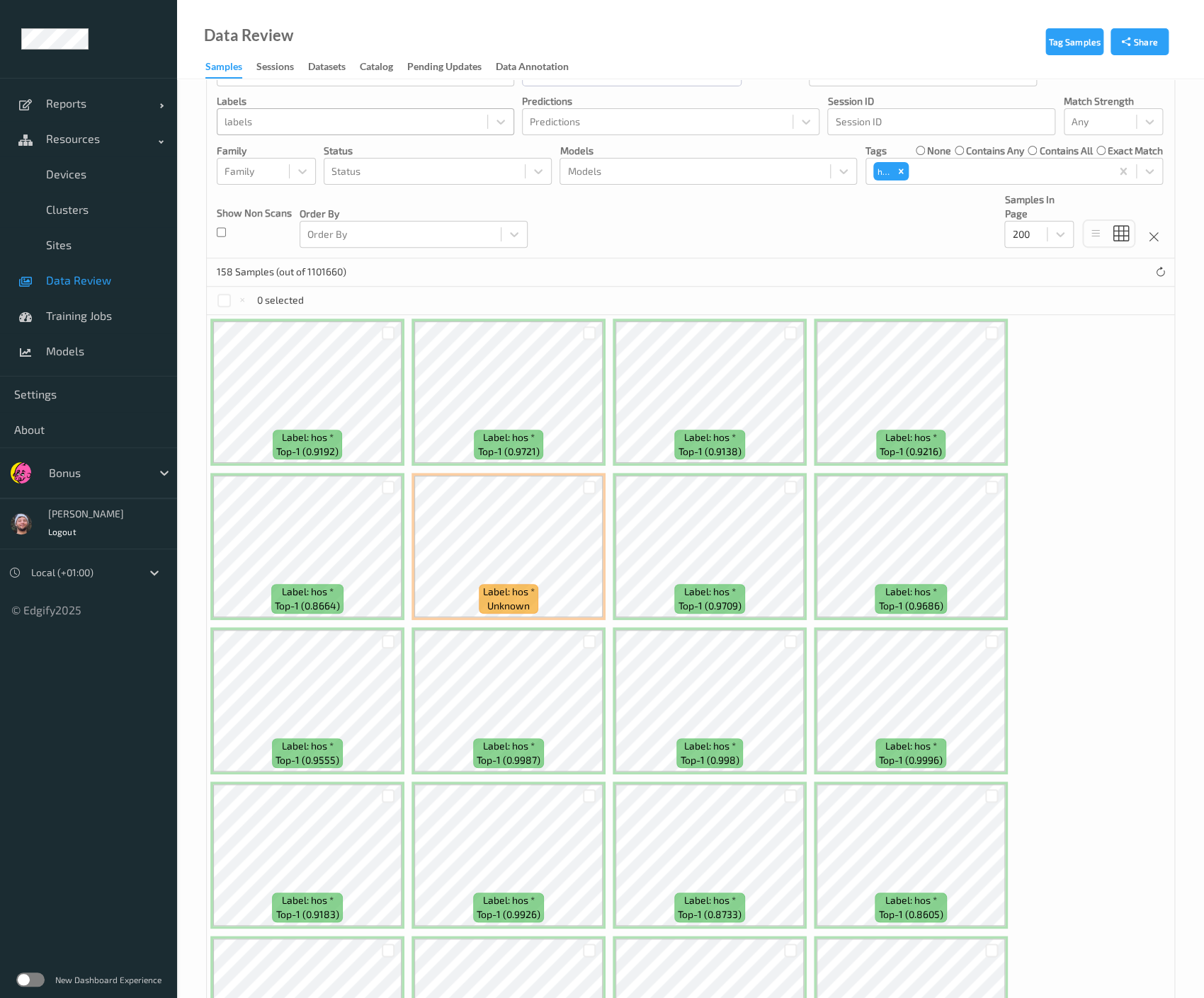
click at [87, 286] on span "Data Review" at bounding box center [104, 280] width 116 height 14
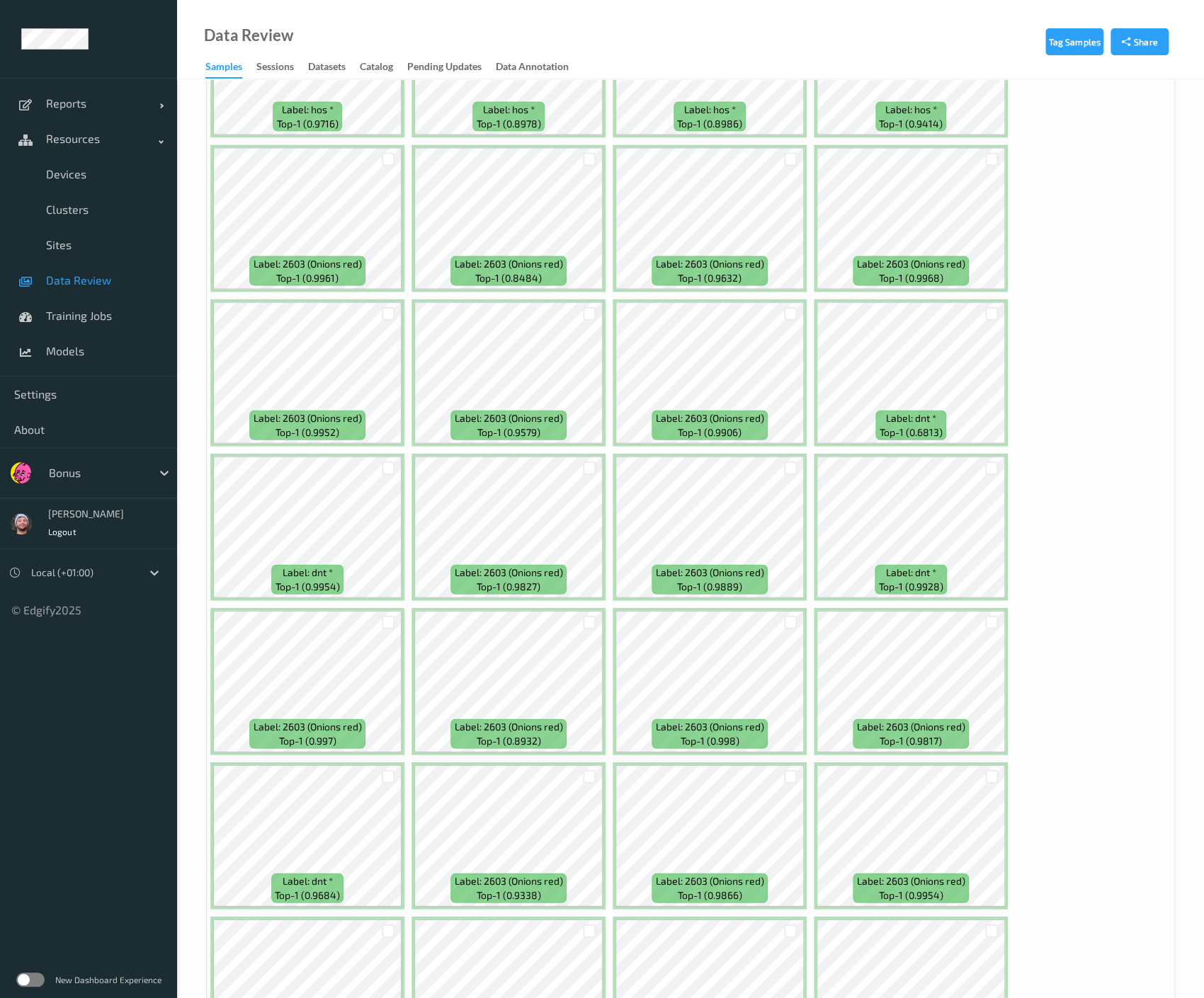
scroll to position [4155, 0]
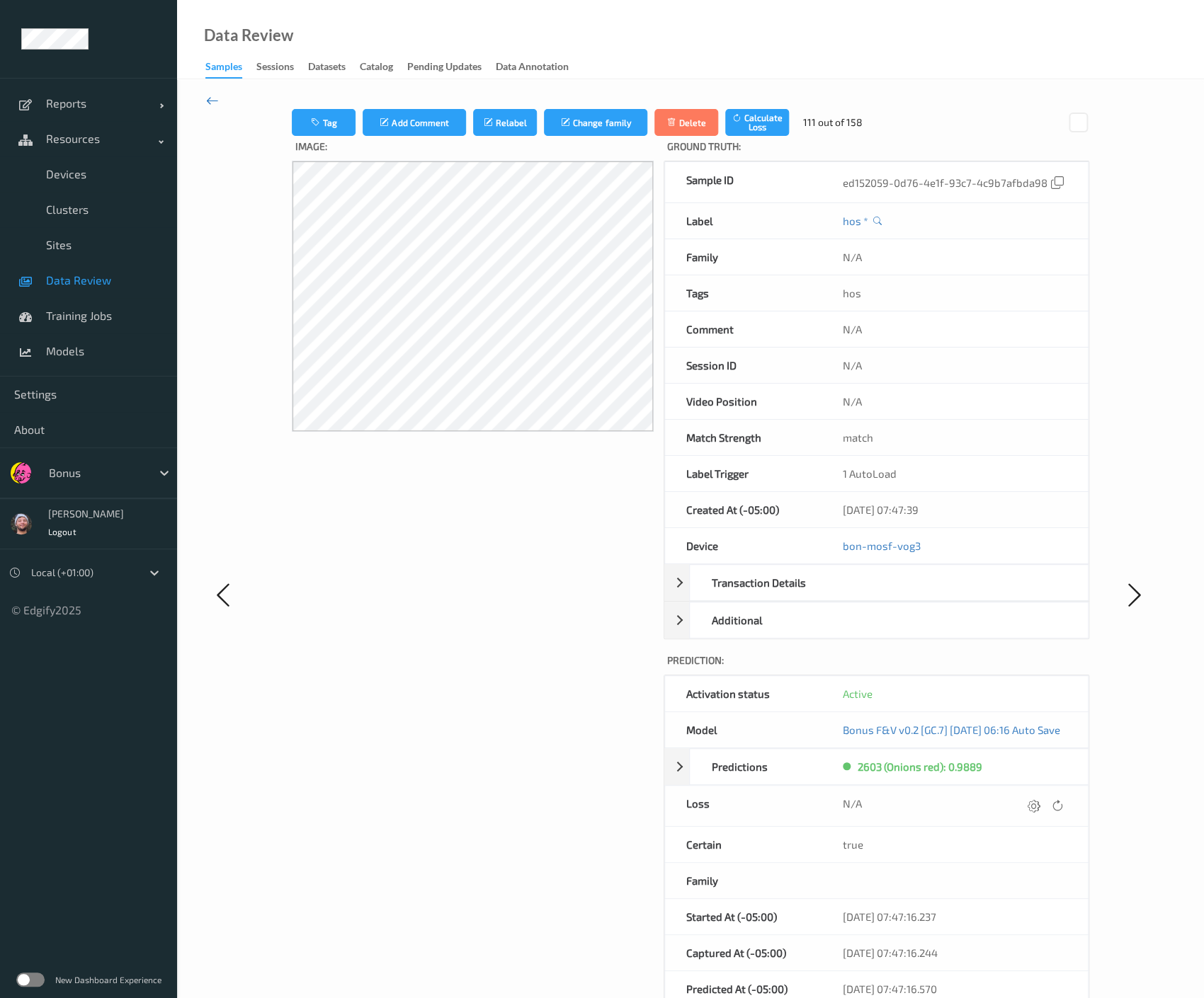
click at [215, 108] on icon at bounding box center [212, 101] width 13 height 16
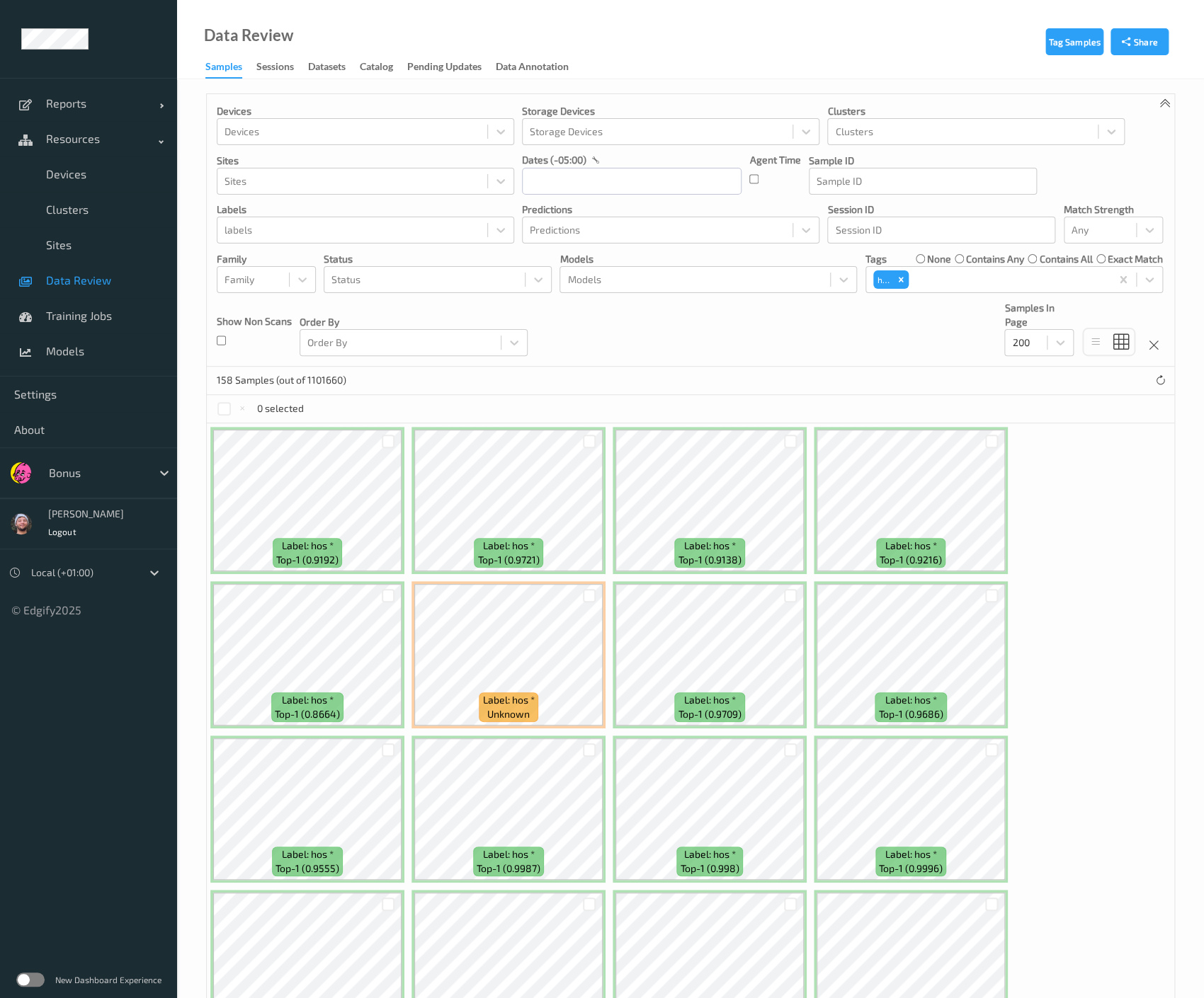
click at [79, 272] on link "Data Review" at bounding box center [88, 280] width 177 height 35
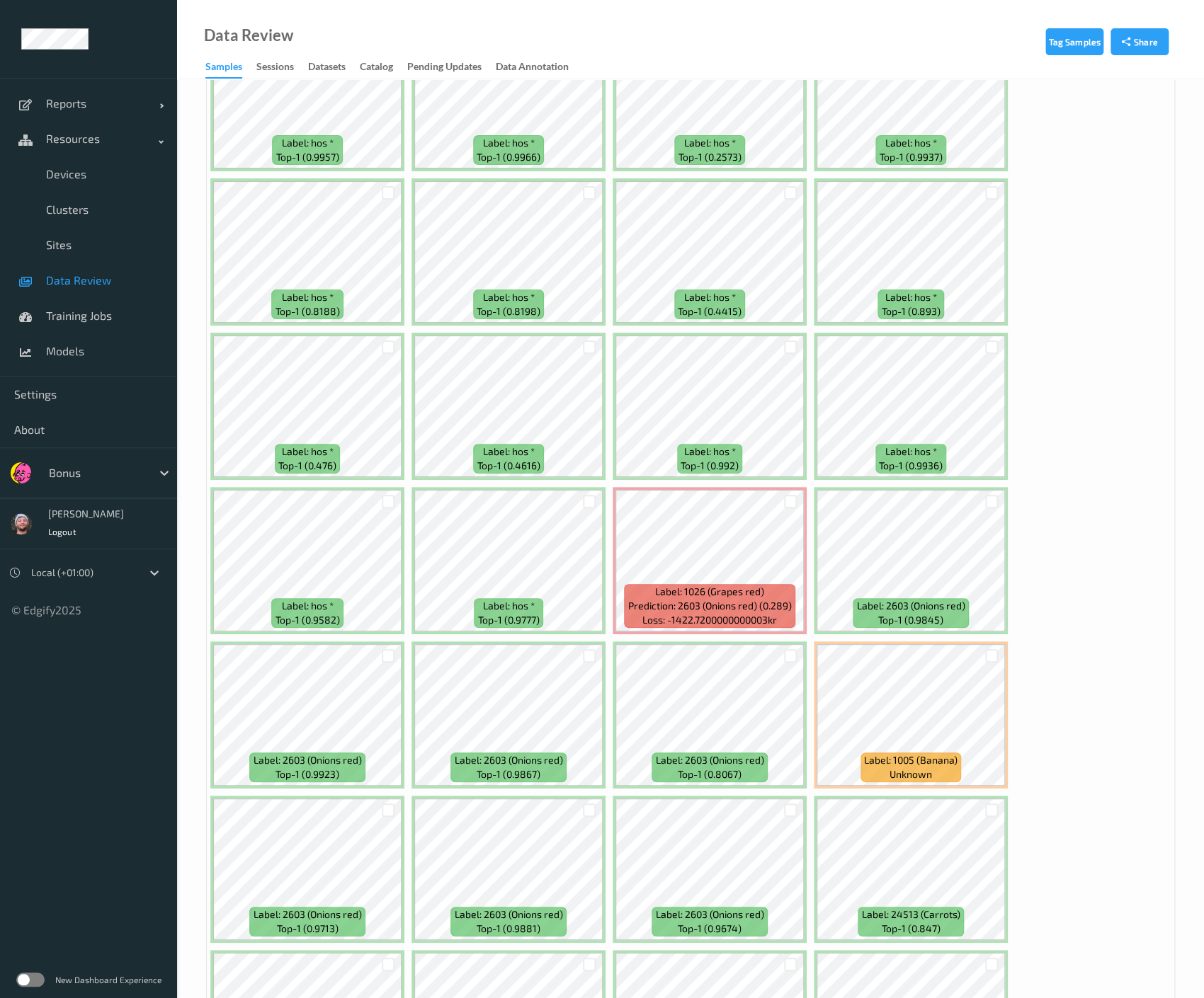
scroll to position [5630, 0]
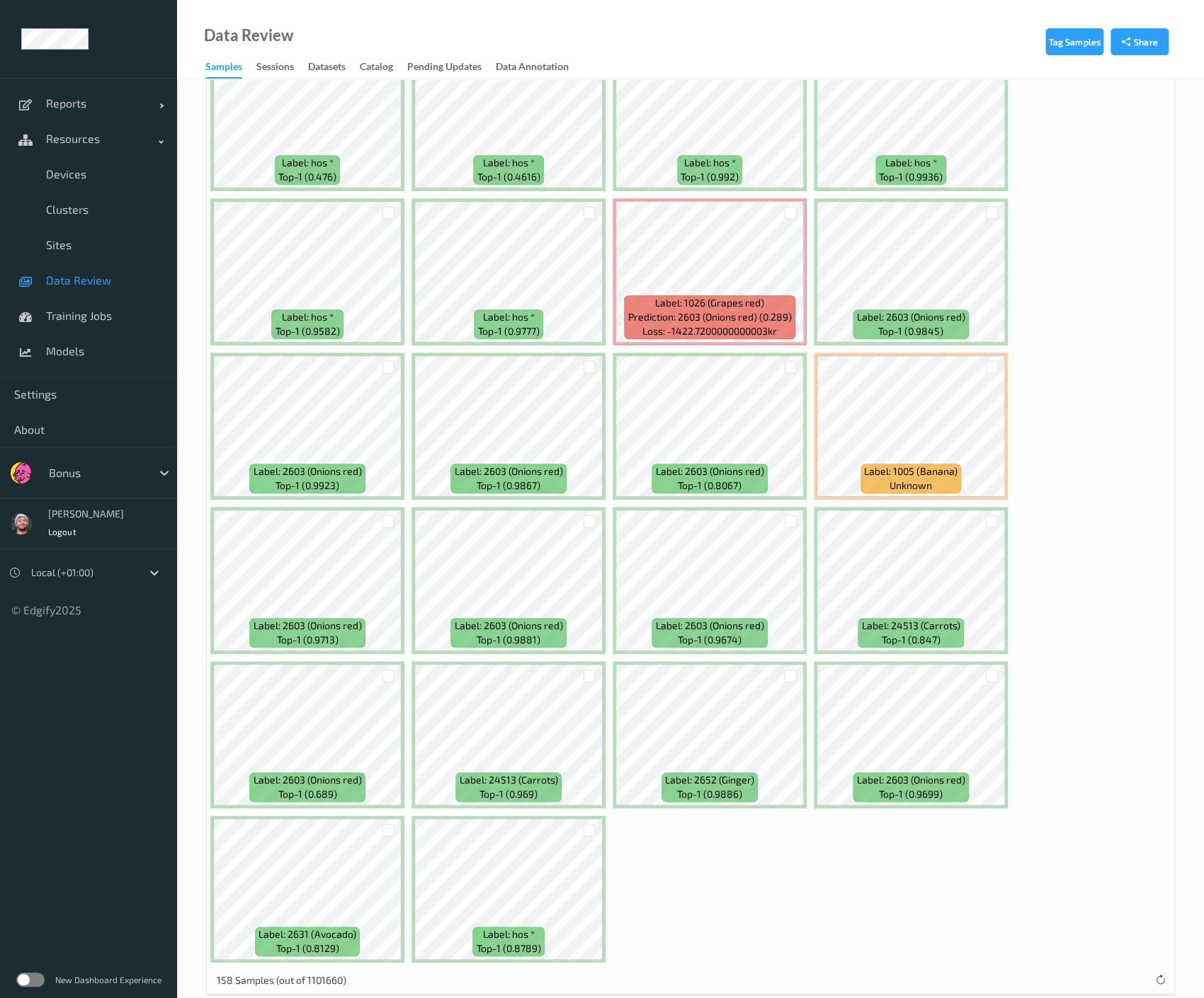
click at [96, 282] on span "Data Review" at bounding box center [104, 280] width 116 height 14
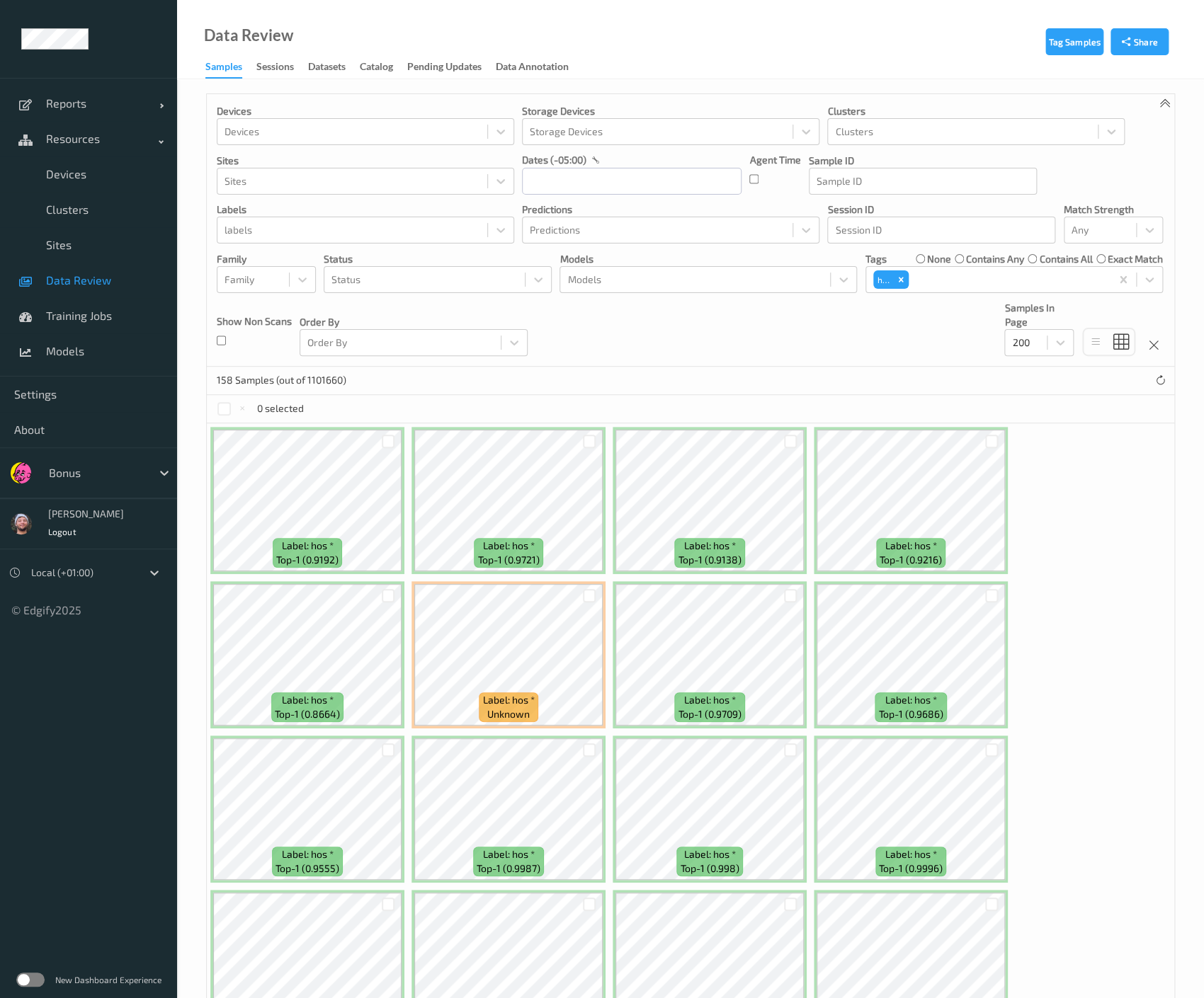
click at [76, 288] on link "Data Review" at bounding box center [88, 280] width 177 height 35
click at [96, 308] on span "Training Jobs" at bounding box center [104, 315] width 116 height 14
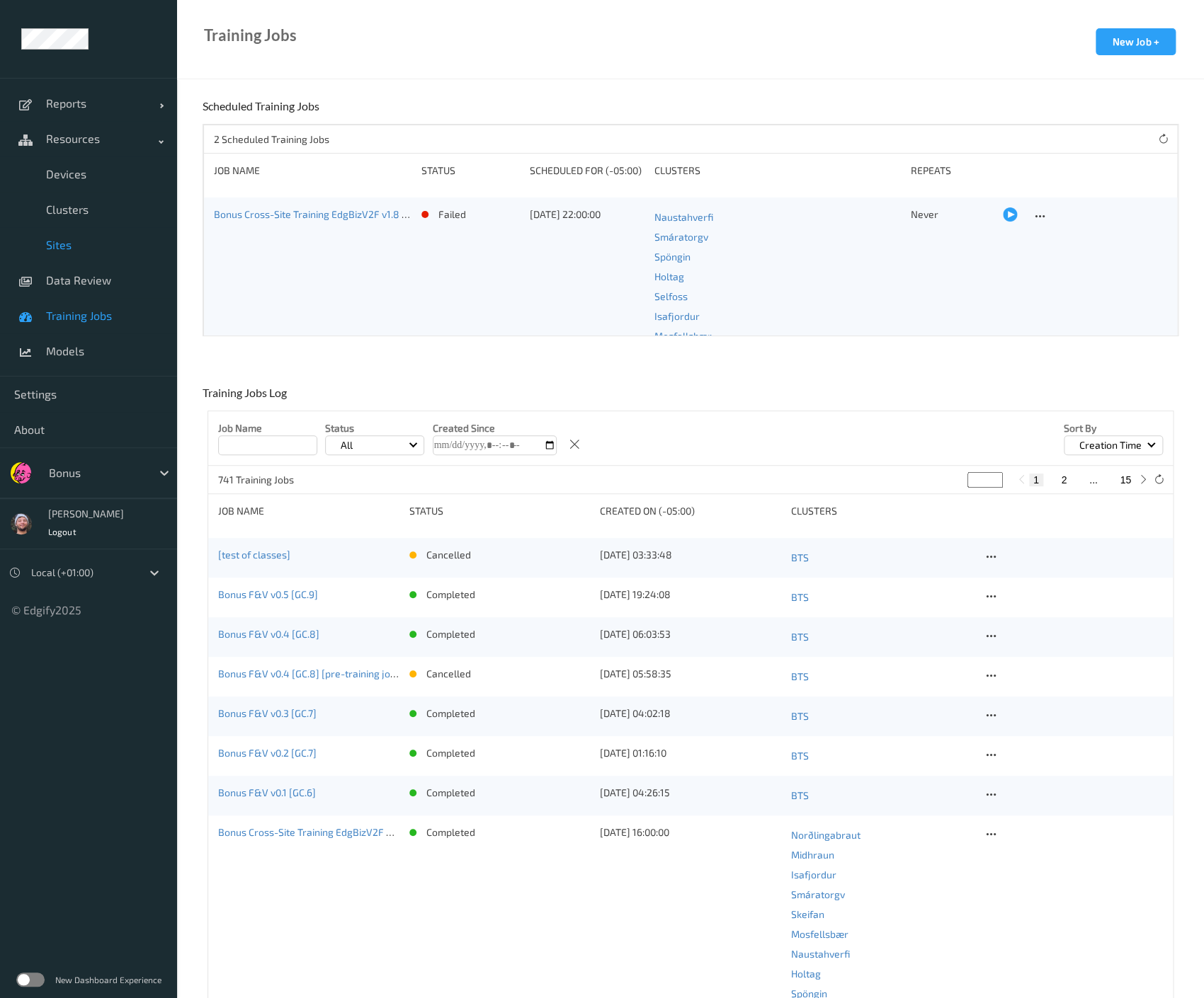
click at [104, 261] on link "Sites" at bounding box center [88, 245] width 177 height 35
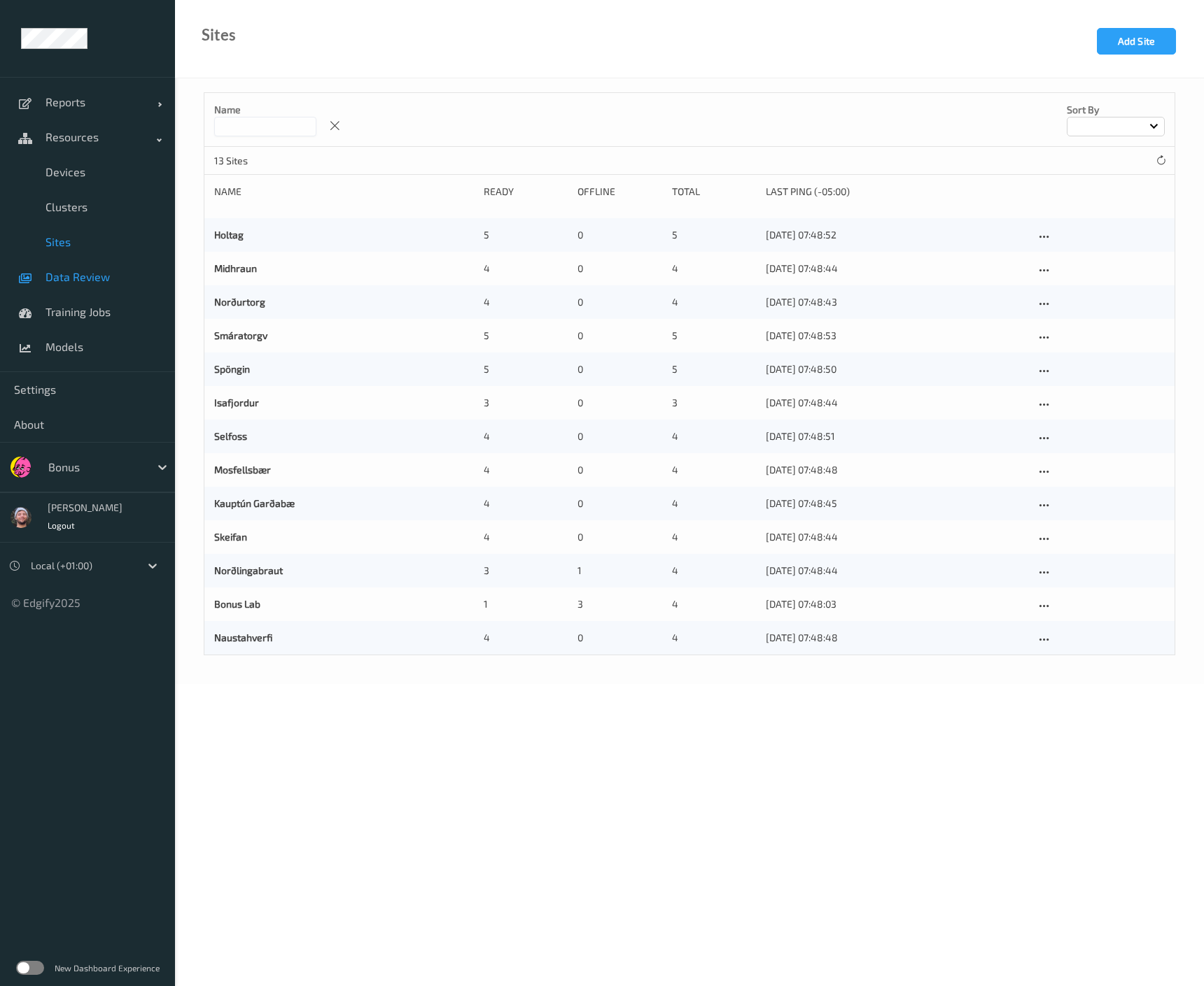
click at [107, 272] on span "Data Review" at bounding box center [103, 276] width 115 height 14
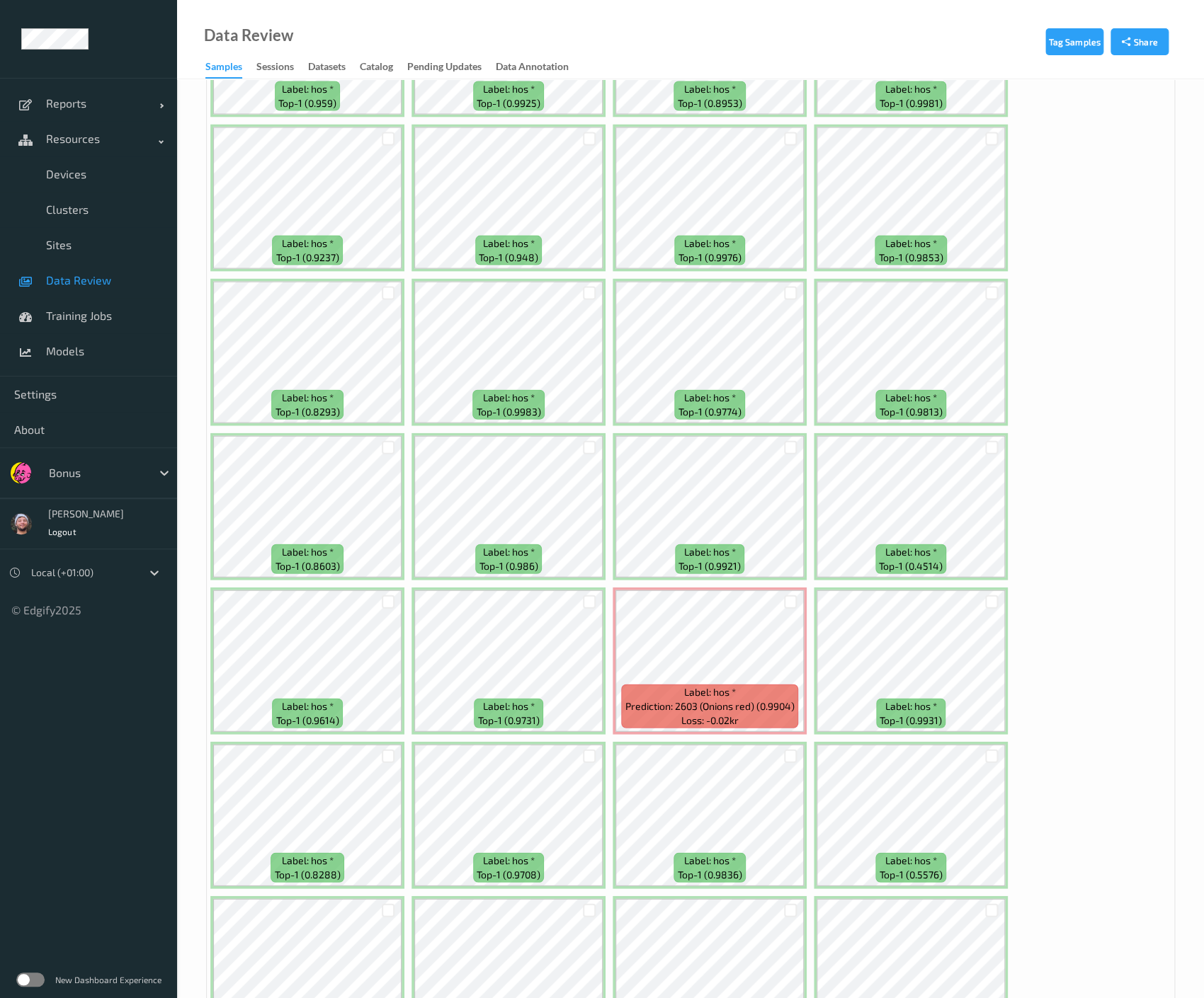
scroll to position [1384, 0]
click at [51, 723] on ul "Reports Default Report Customized Report Resources Devices Clusters Sites Data …" at bounding box center [88, 499] width 177 height 998
click at [592, 440] on div at bounding box center [589, 447] width 14 height 14
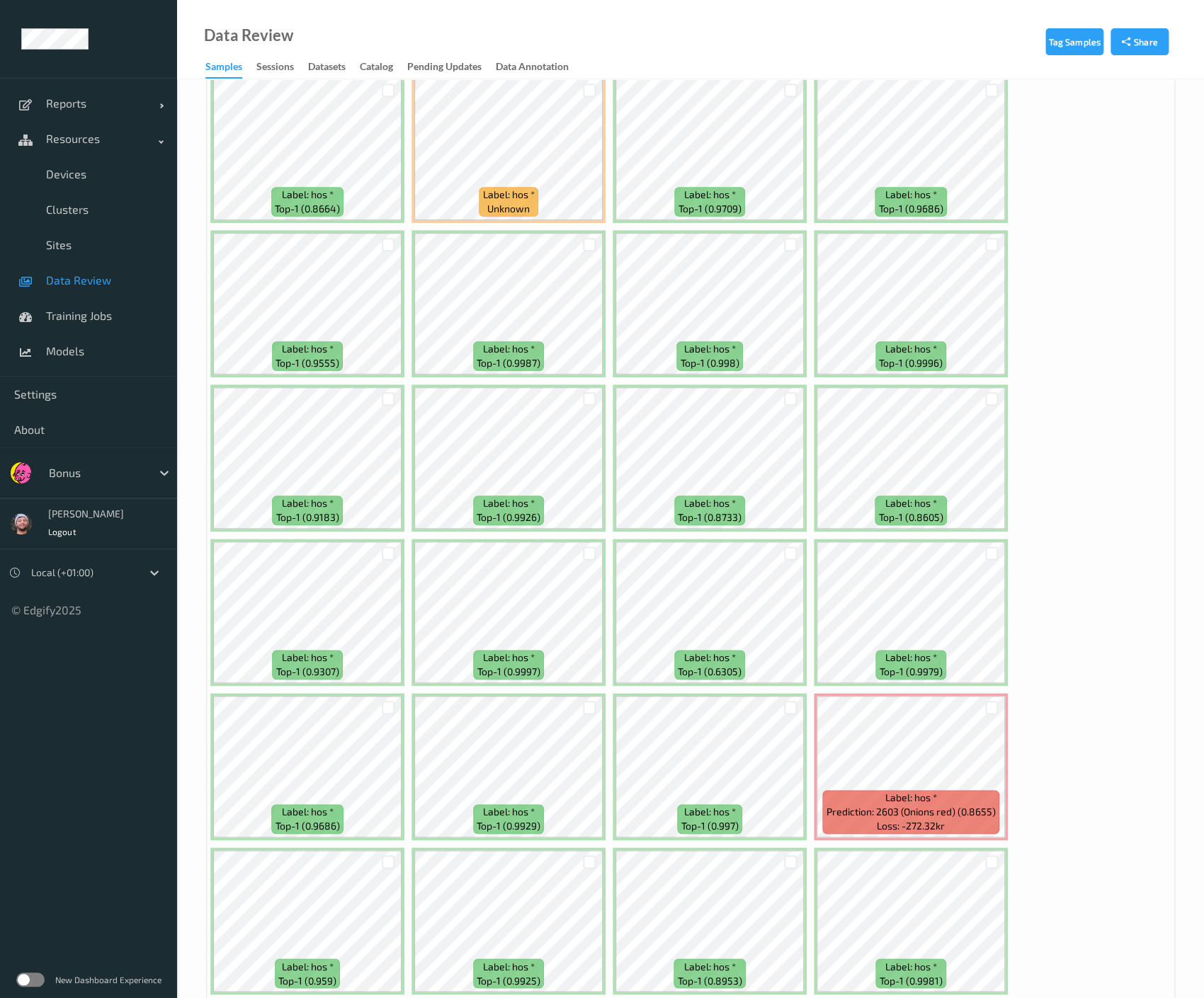
scroll to position [0, 0]
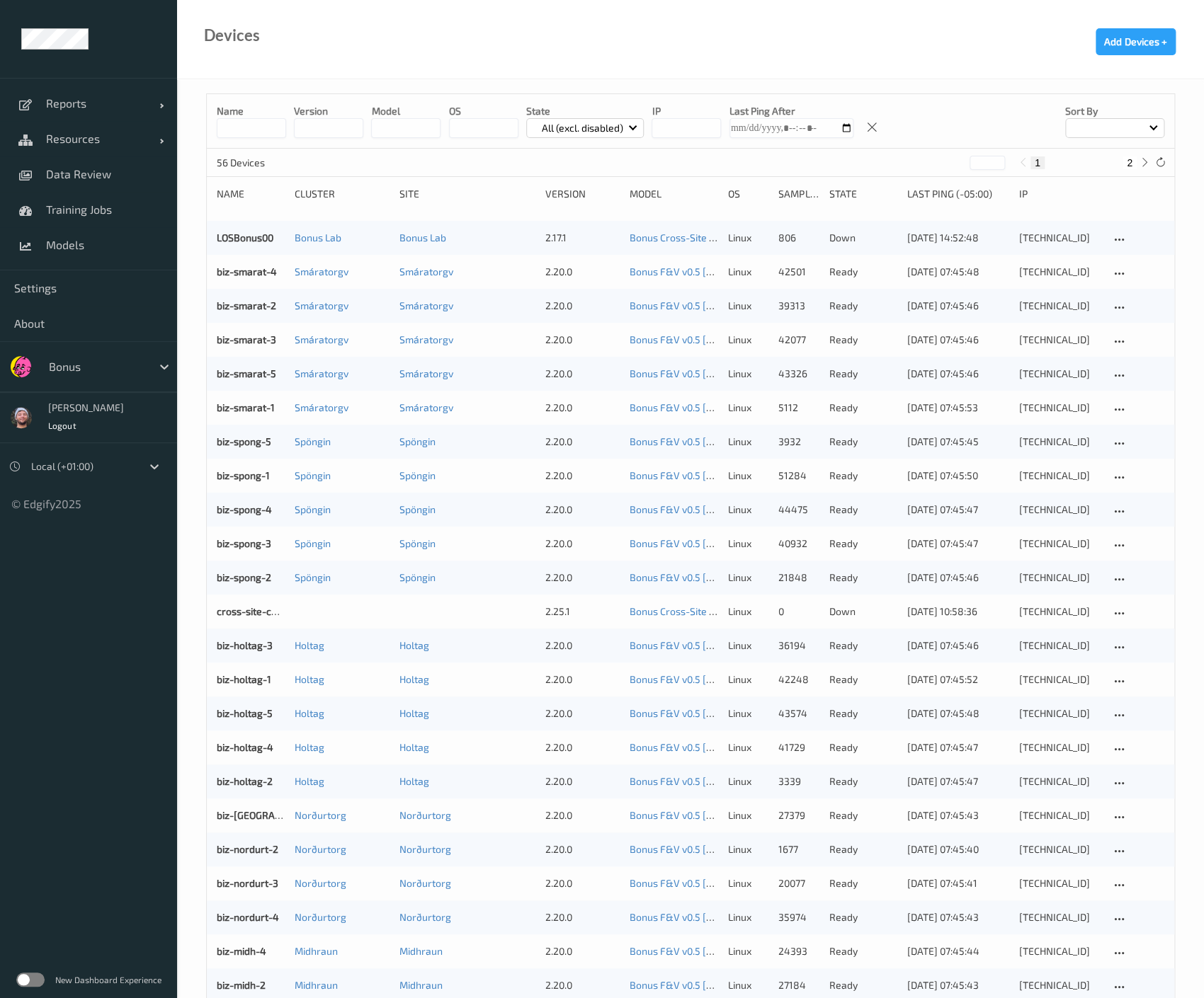
click at [254, 127] on input at bounding box center [251, 128] width 69 height 20
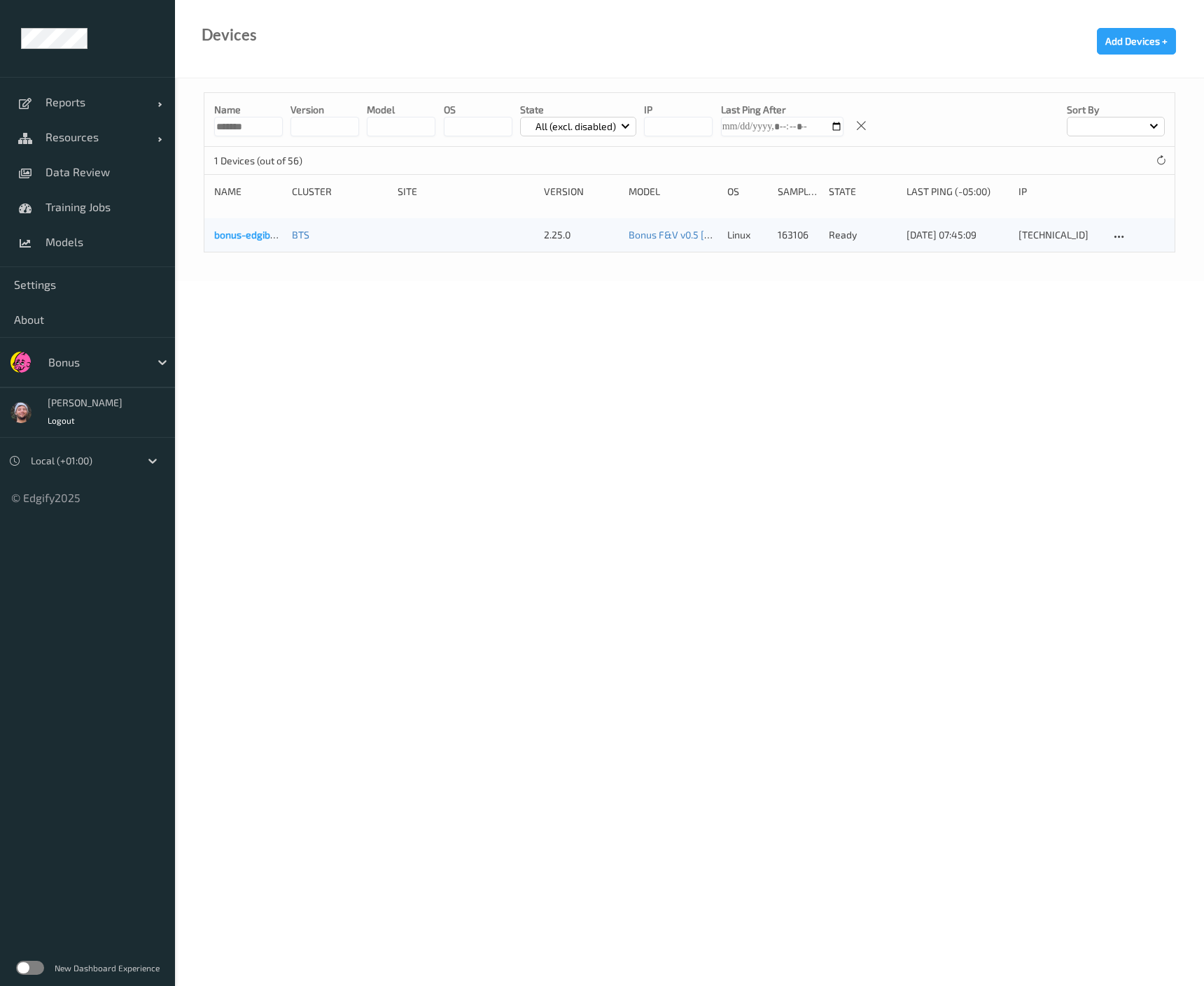
type input "*******"
click at [220, 231] on link "bonus-edgibox3" at bounding box center [250, 235] width 73 height 12
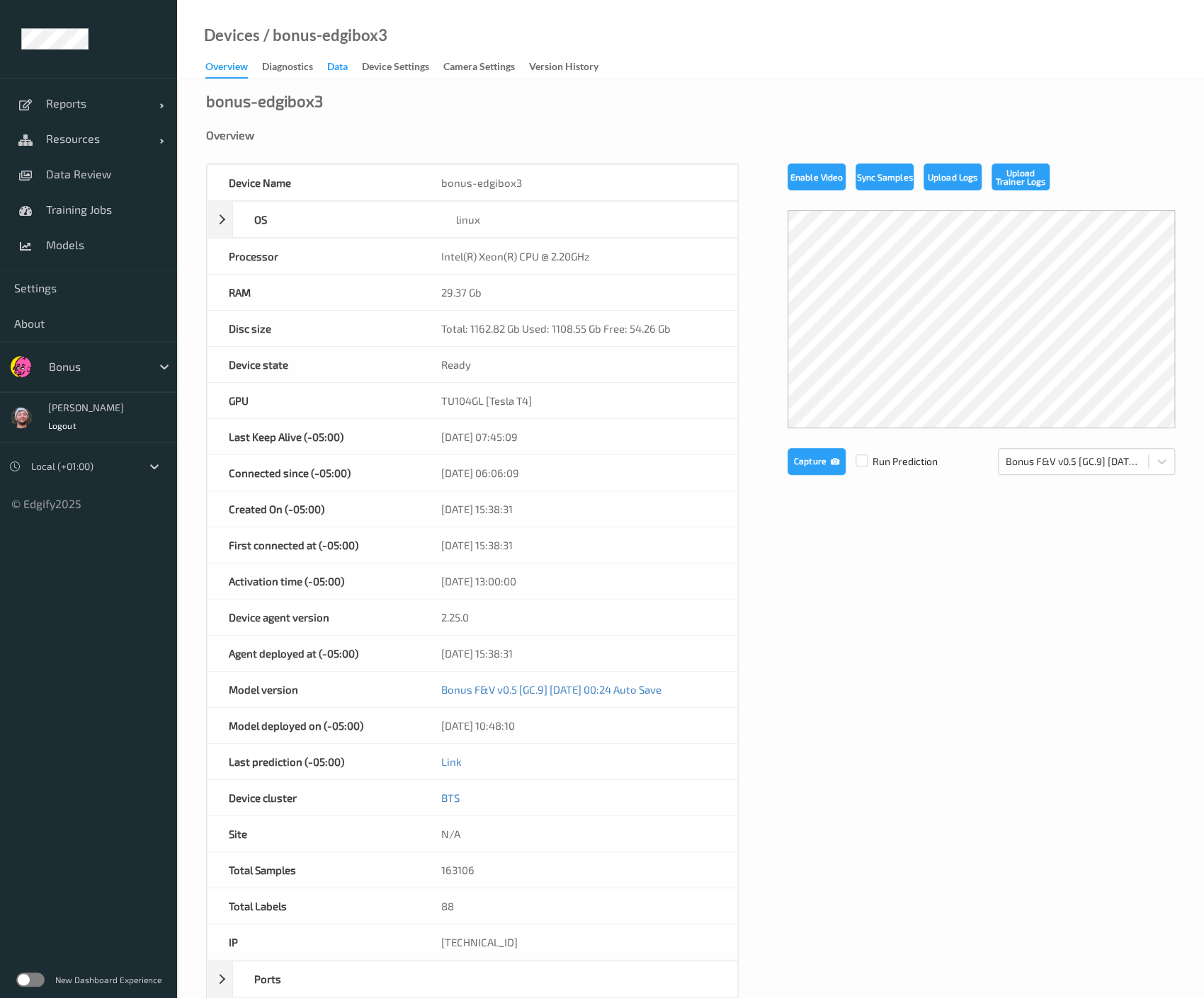
click at [339, 76] on div "Data" at bounding box center [337, 68] width 21 height 18
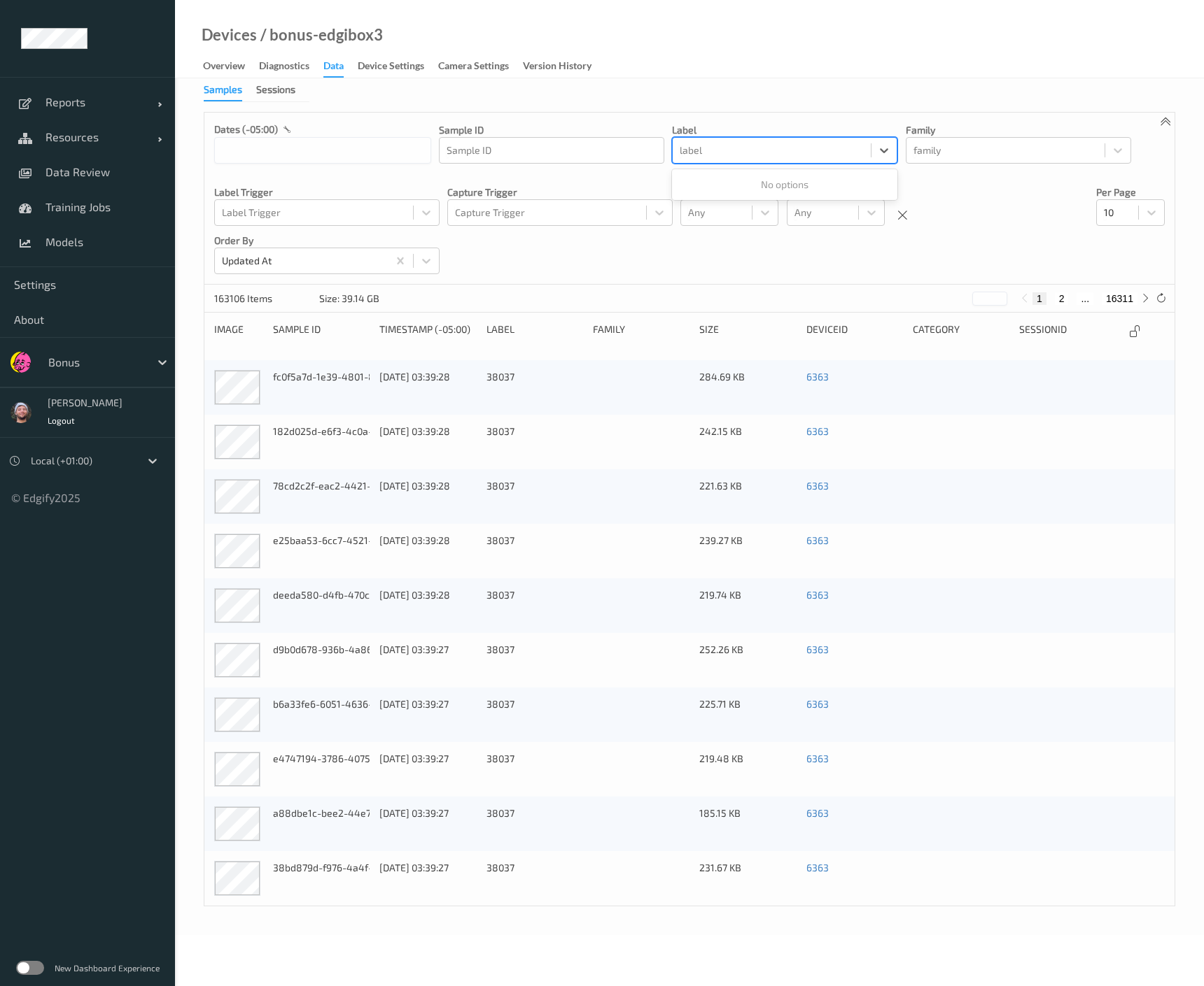
click at [710, 162] on div "label" at bounding box center [784, 150] width 225 height 26
type input "hos"
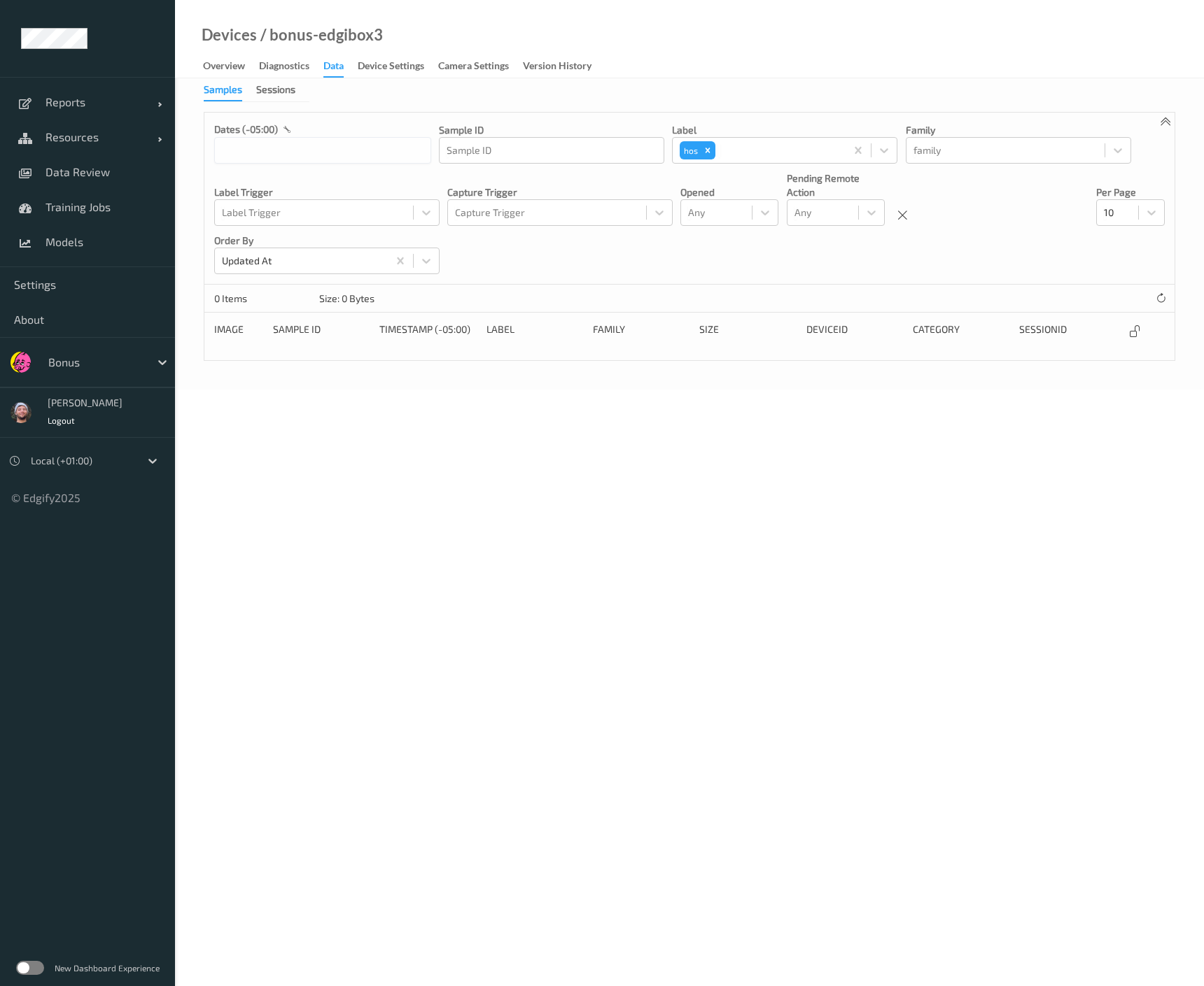
click at [285, 928] on body "Reports Default Report Customized Report Resources Devices Clusters Sites Data …" at bounding box center [602, 493] width 1204 height 986
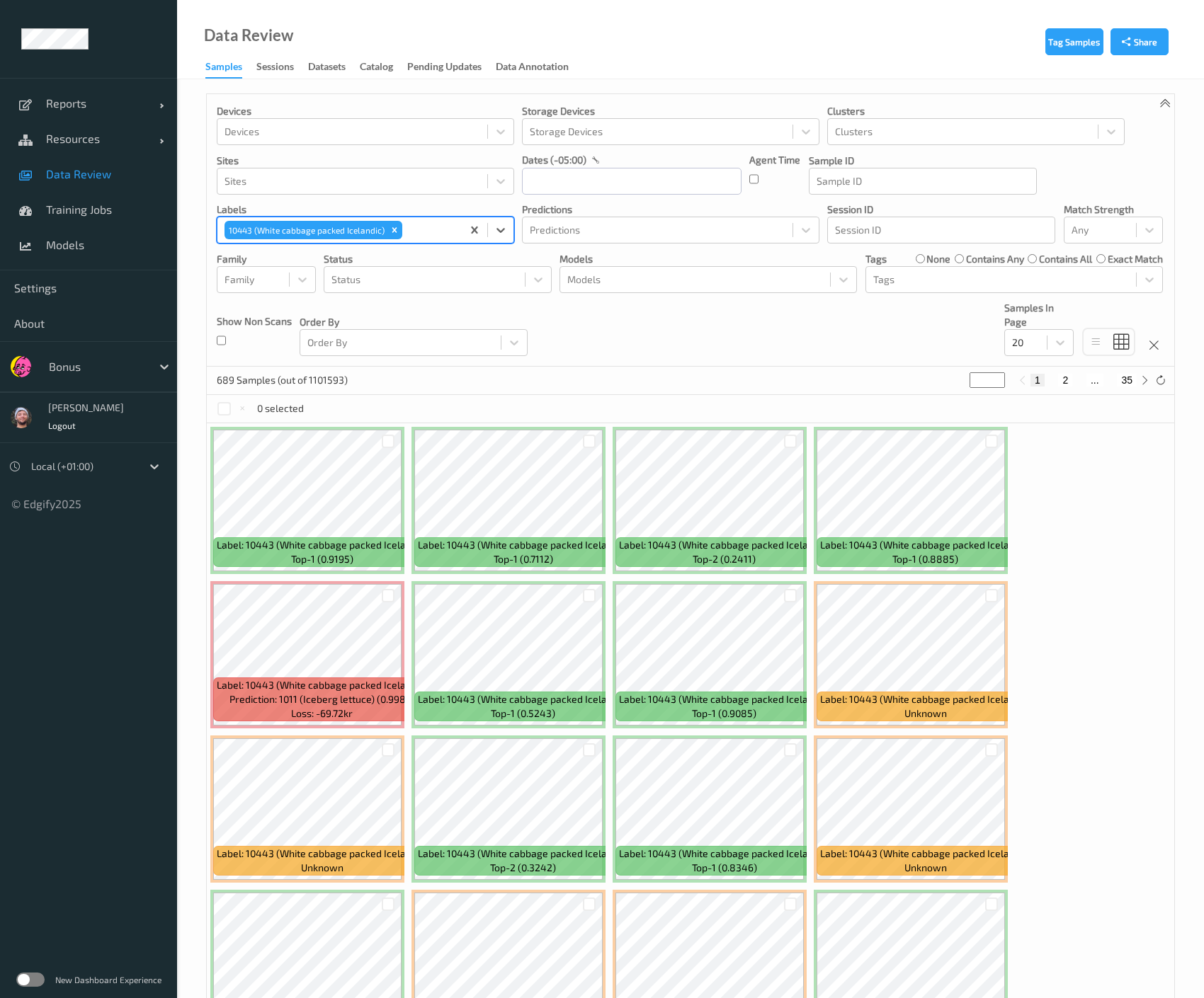
scroll to position [251, 0]
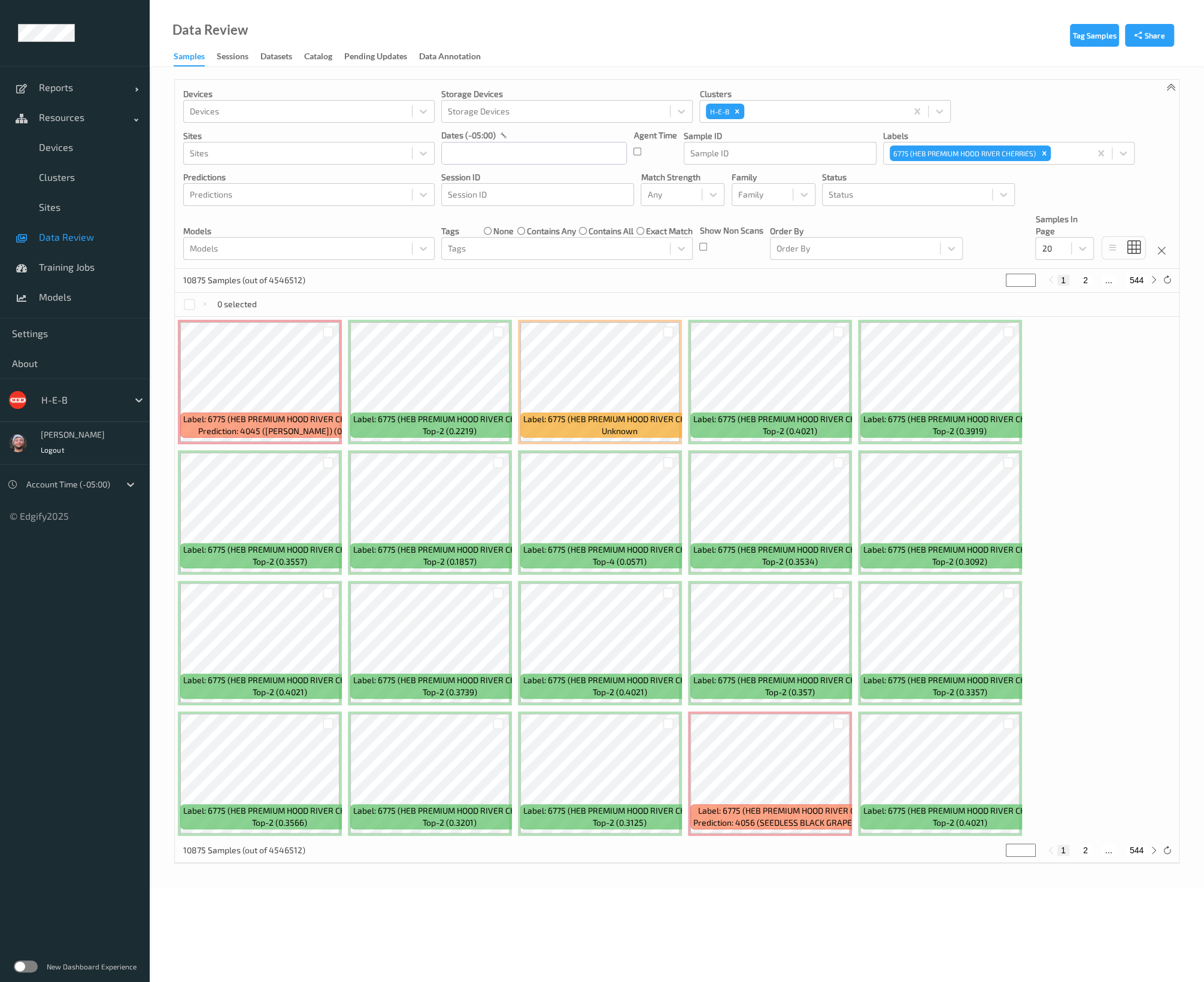
click at [446, 223] on div "Tags none contains any contains all exact match Tags" at bounding box center [567, 237] width 252 height 46
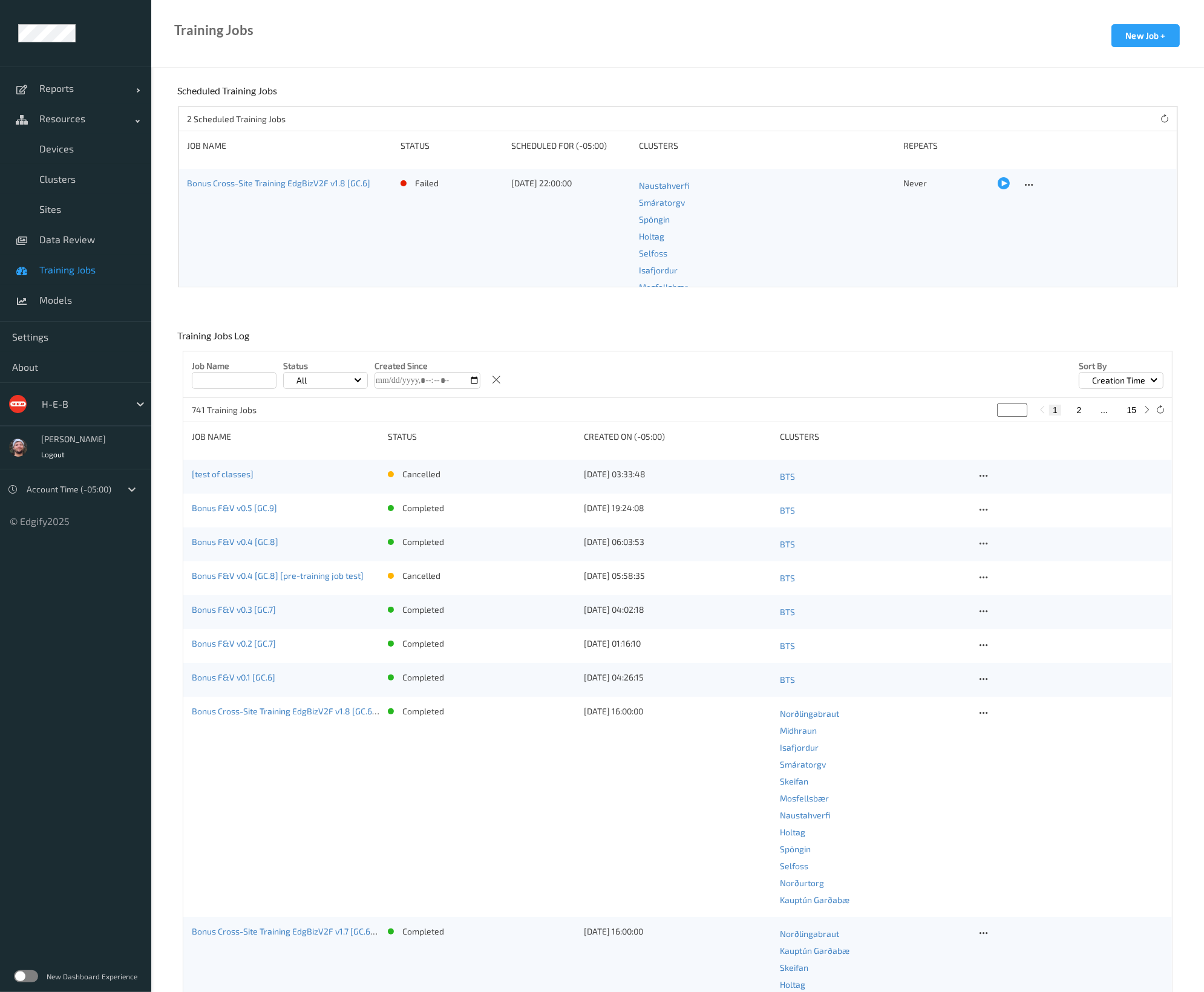
click at [391, 53] on div "Training Jobs New Job +" at bounding box center [677, 33] width 1053 height 68
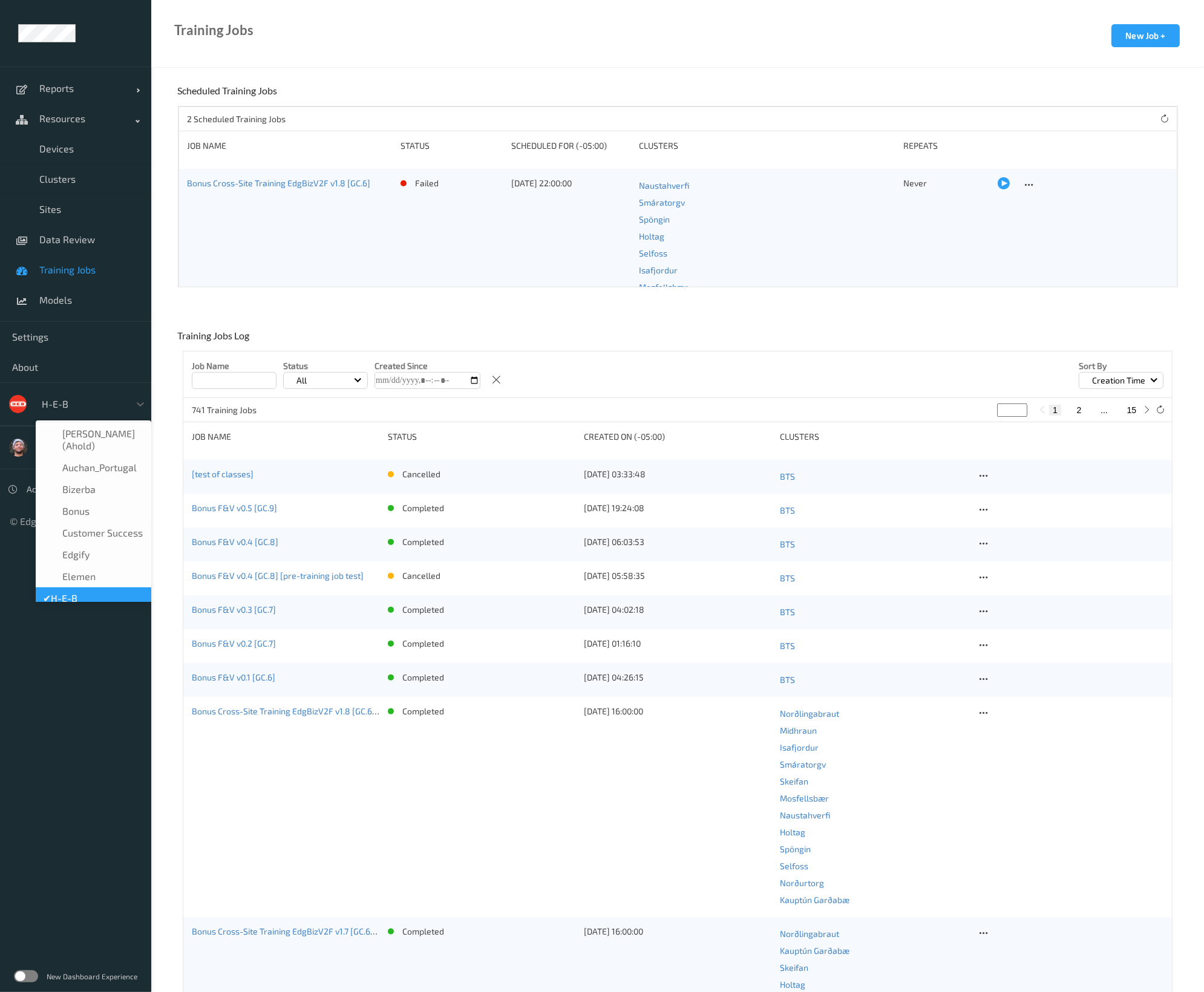
click at [98, 399] on div at bounding box center [83, 404] width 82 height 14
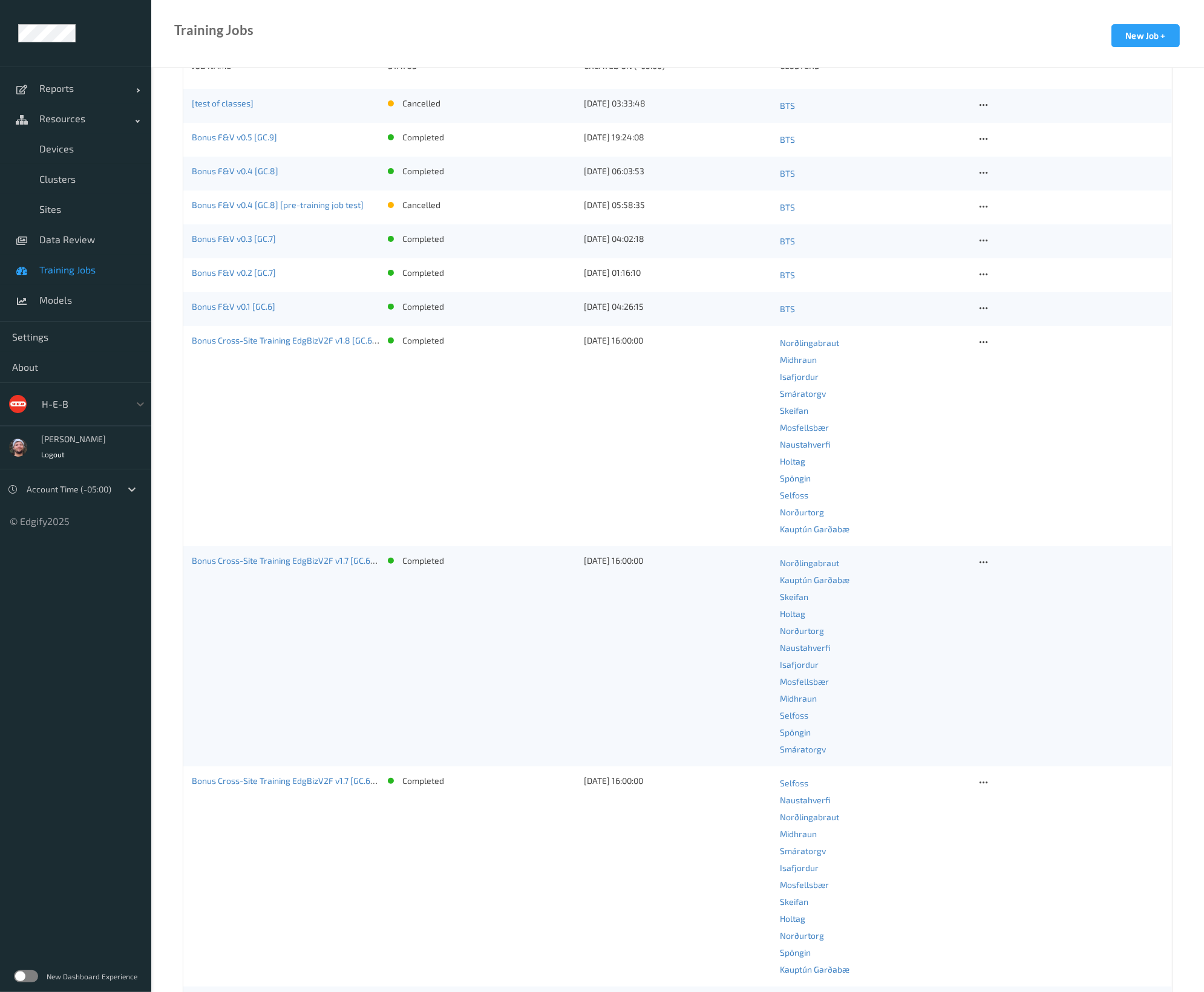
scroll to position [380, 0]
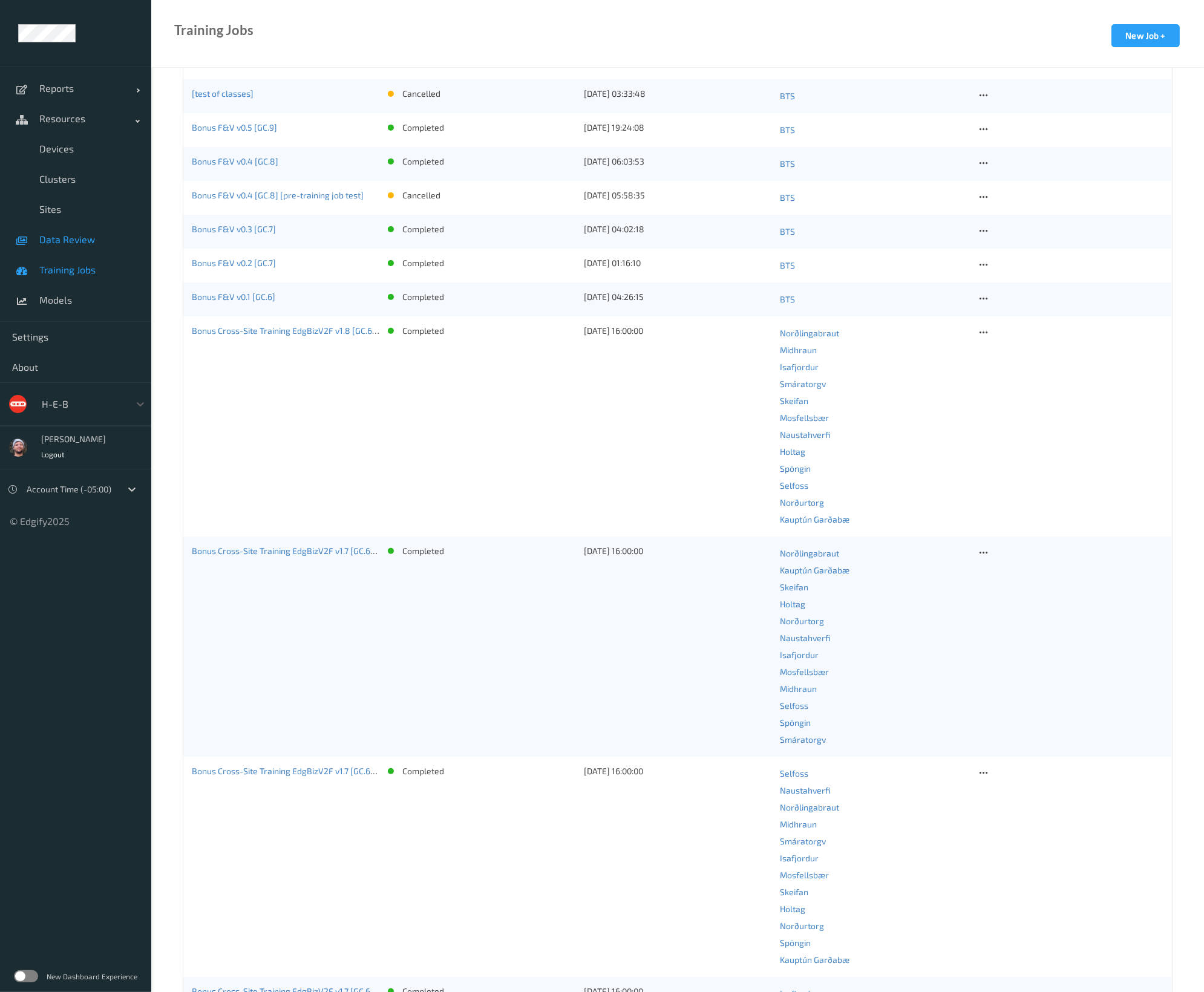
click at [99, 240] on span "Data Review" at bounding box center [89, 239] width 99 height 12
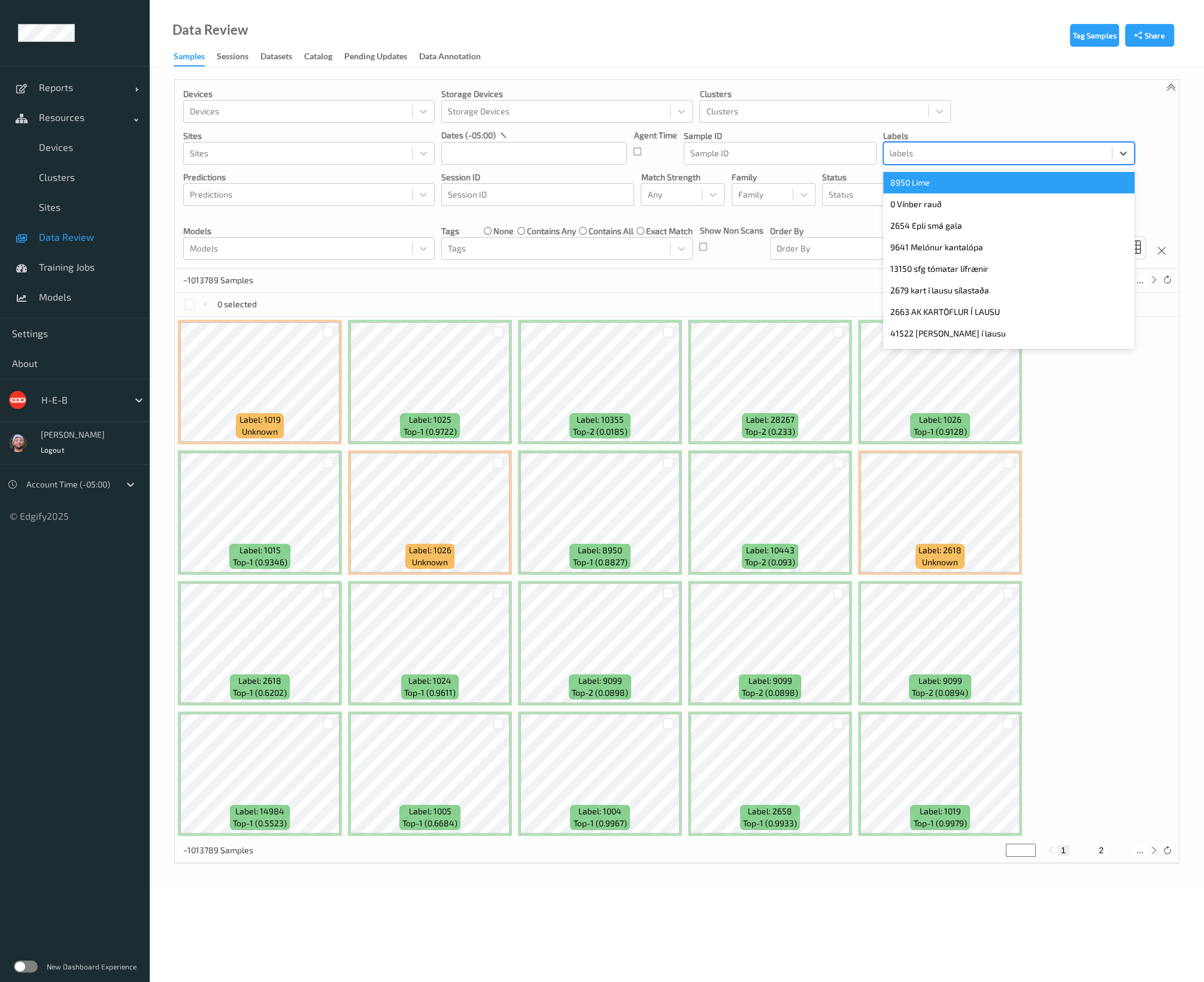
click at [915, 150] on div at bounding box center [997, 153] width 216 height 14
type input "1002"
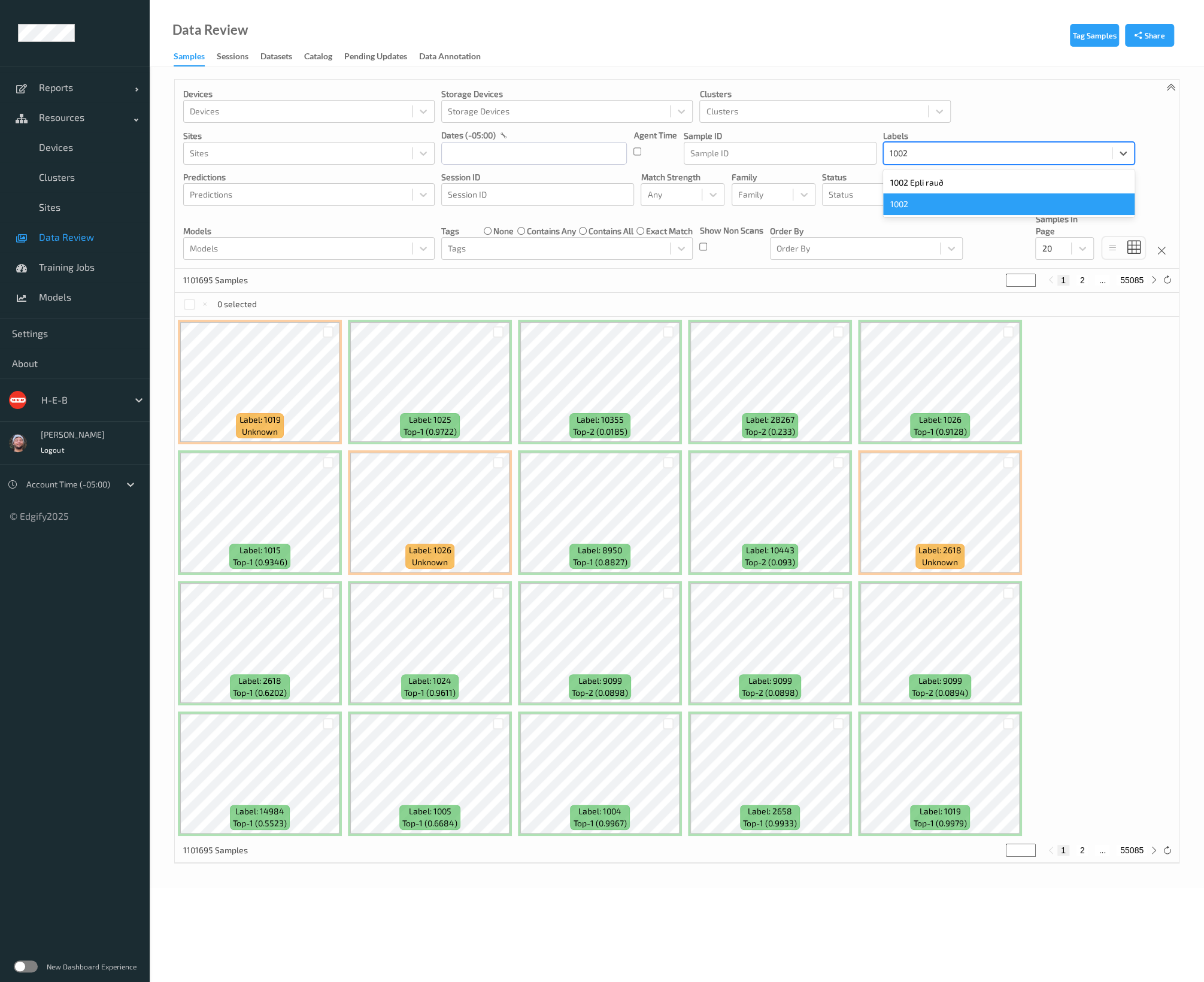
click at [910, 204] on div "1002" at bounding box center [1009, 204] width 252 height 22
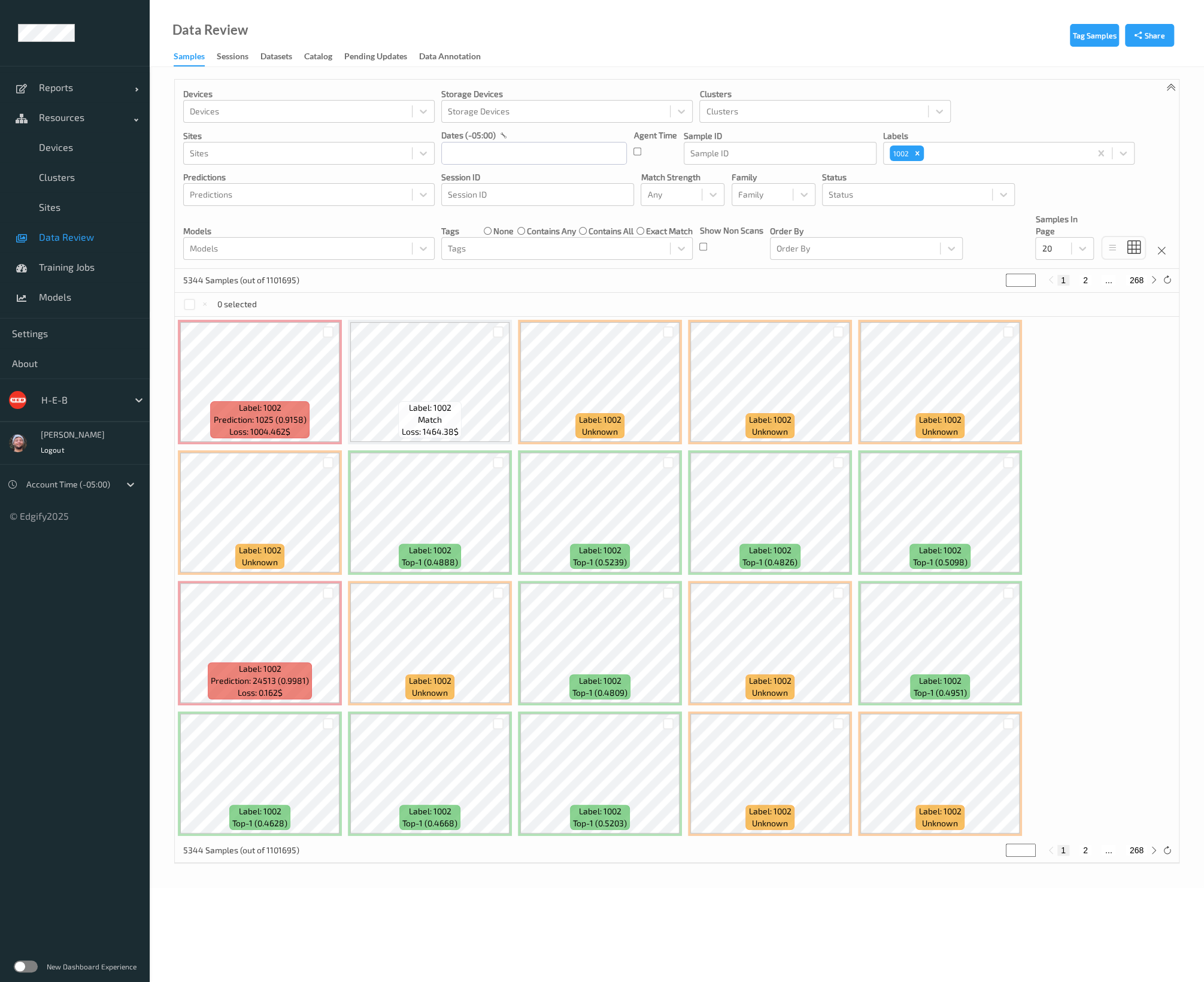
click at [584, 309] on div "0 selected" at bounding box center [676, 304] width 1004 height 24
click at [911, 155] on div "Remove 1002" at bounding box center [918, 153] width 13 height 16
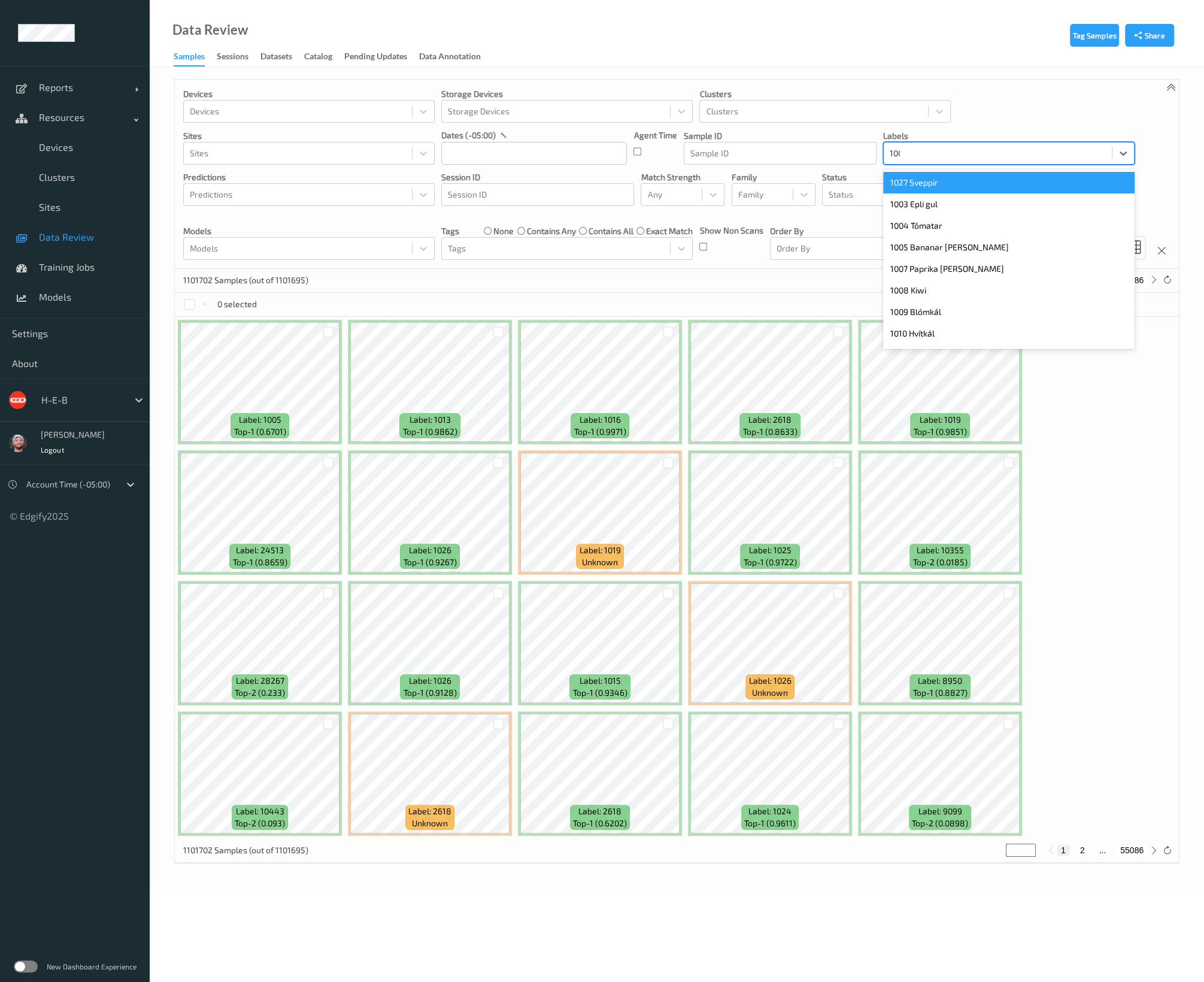
type input "1003"
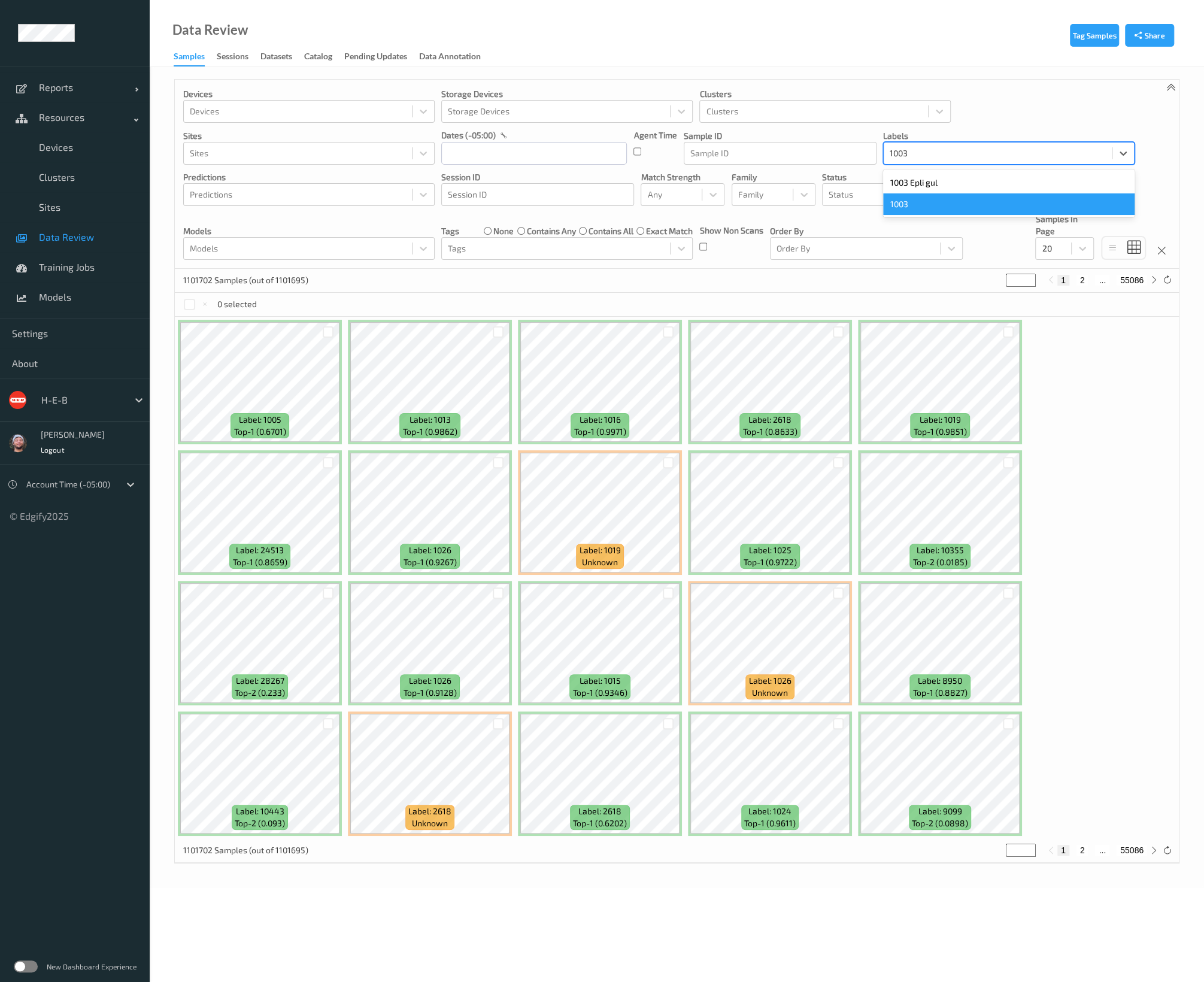
click at [919, 199] on div "1003" at bounding box center [1009, 204] width 252 height 22
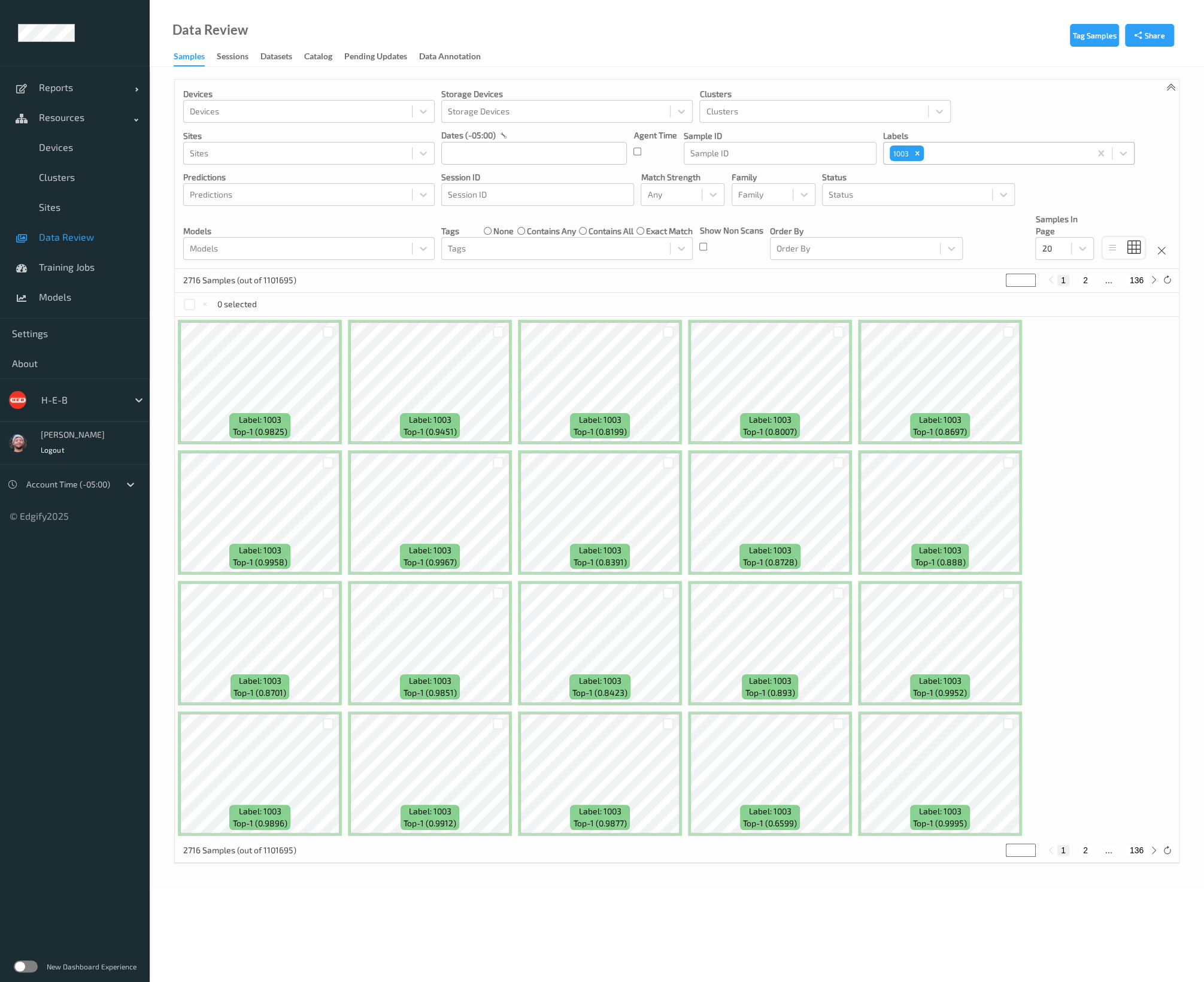
click at [981, 85] on div "Devices Devices Storage Devices Storage Devices Clusters Clusters Sites Sites d…" at bounding box center [676, 174] width 1004 height 189
click at [361, 895] on body "Reports Default Report Customized Report Resources Devices Clusters Sites Data …" at bounding box center [602, 491] width 1204 height 982
click at [246, 84] on div "Devices Devices Storage Devices Storage Devices Clusters Clusters Sites Sites d…" at bounding box center [676, 174] width 1004 height 189
click at [911, 153] on div "Remove 1003" at bounding box center [918, 153] width 13 height 16
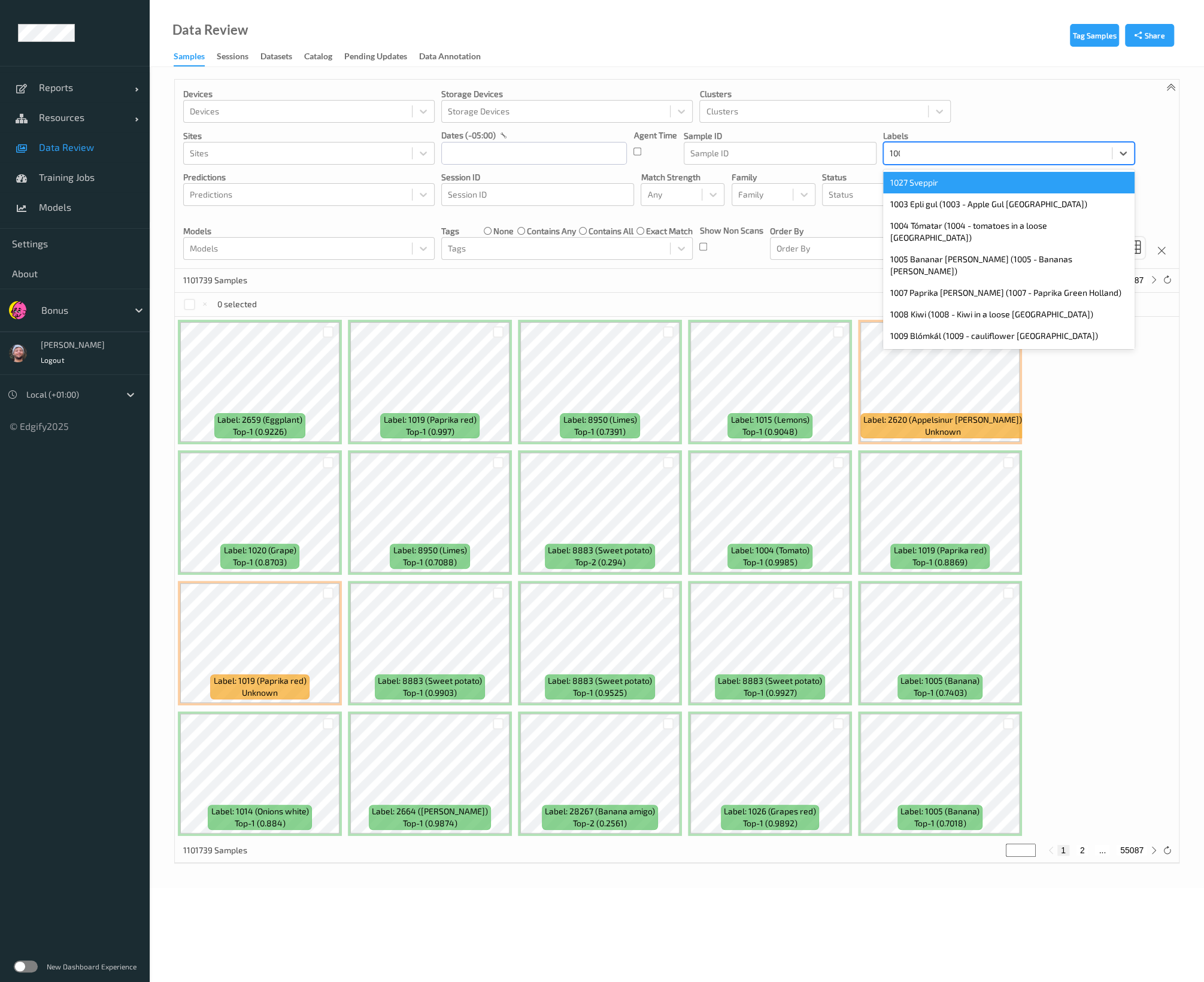
type input "1003"
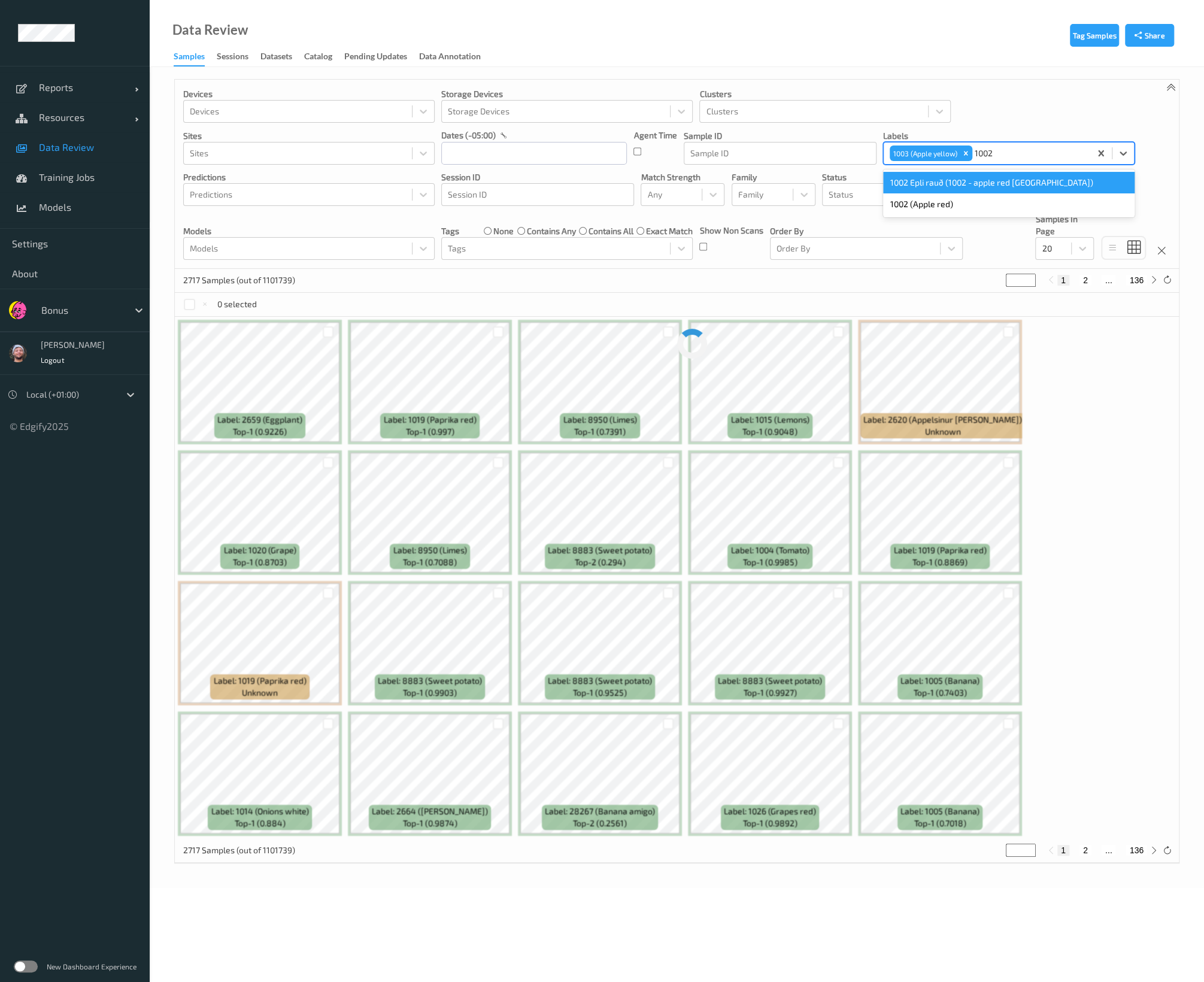
type input "1002"
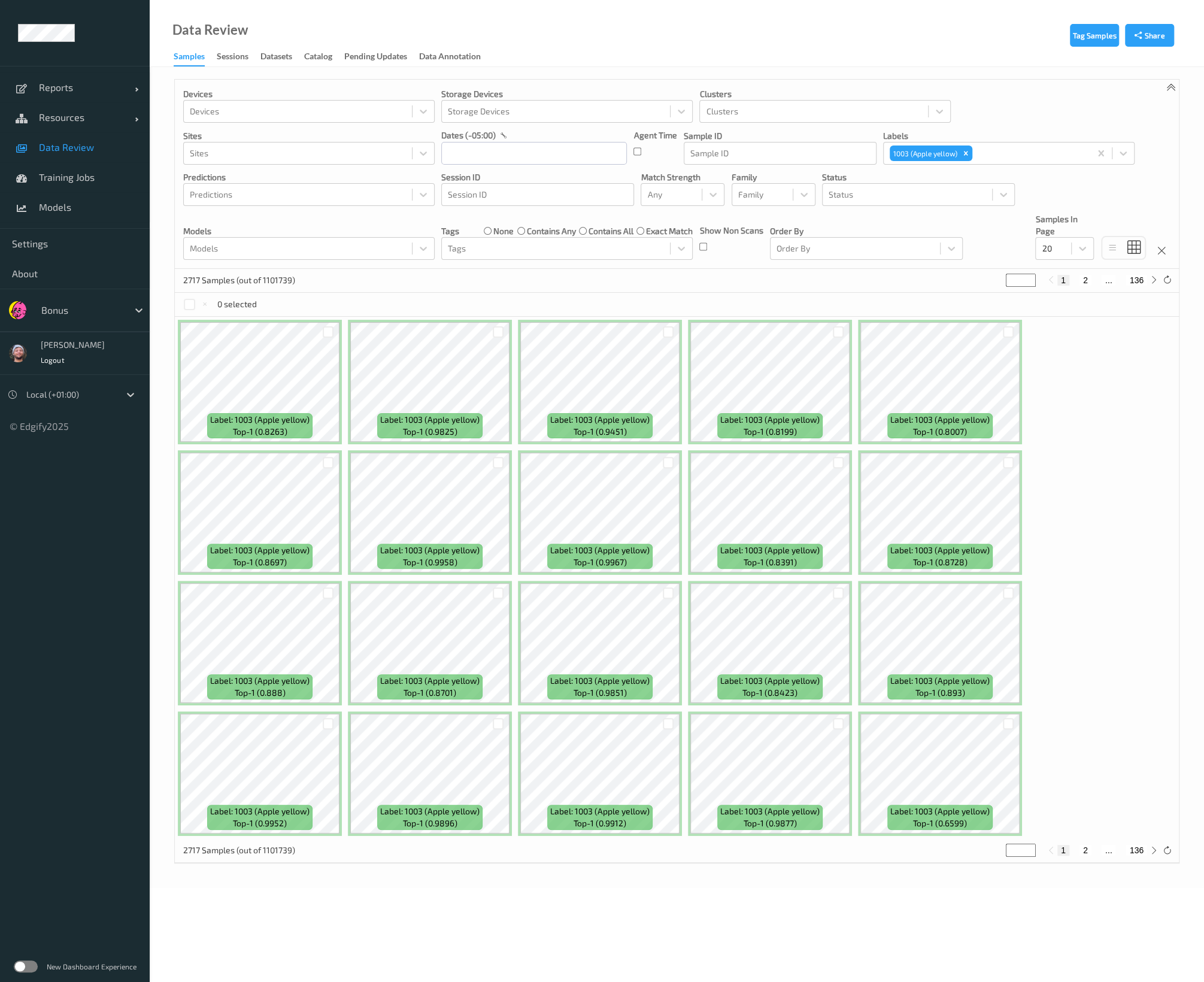
click at [359, 12] on div "Data Review Samples Sessions Datasets Catalog Pending Updates Data Annotation" at bounding box center [677, 33] width 1054 height 67
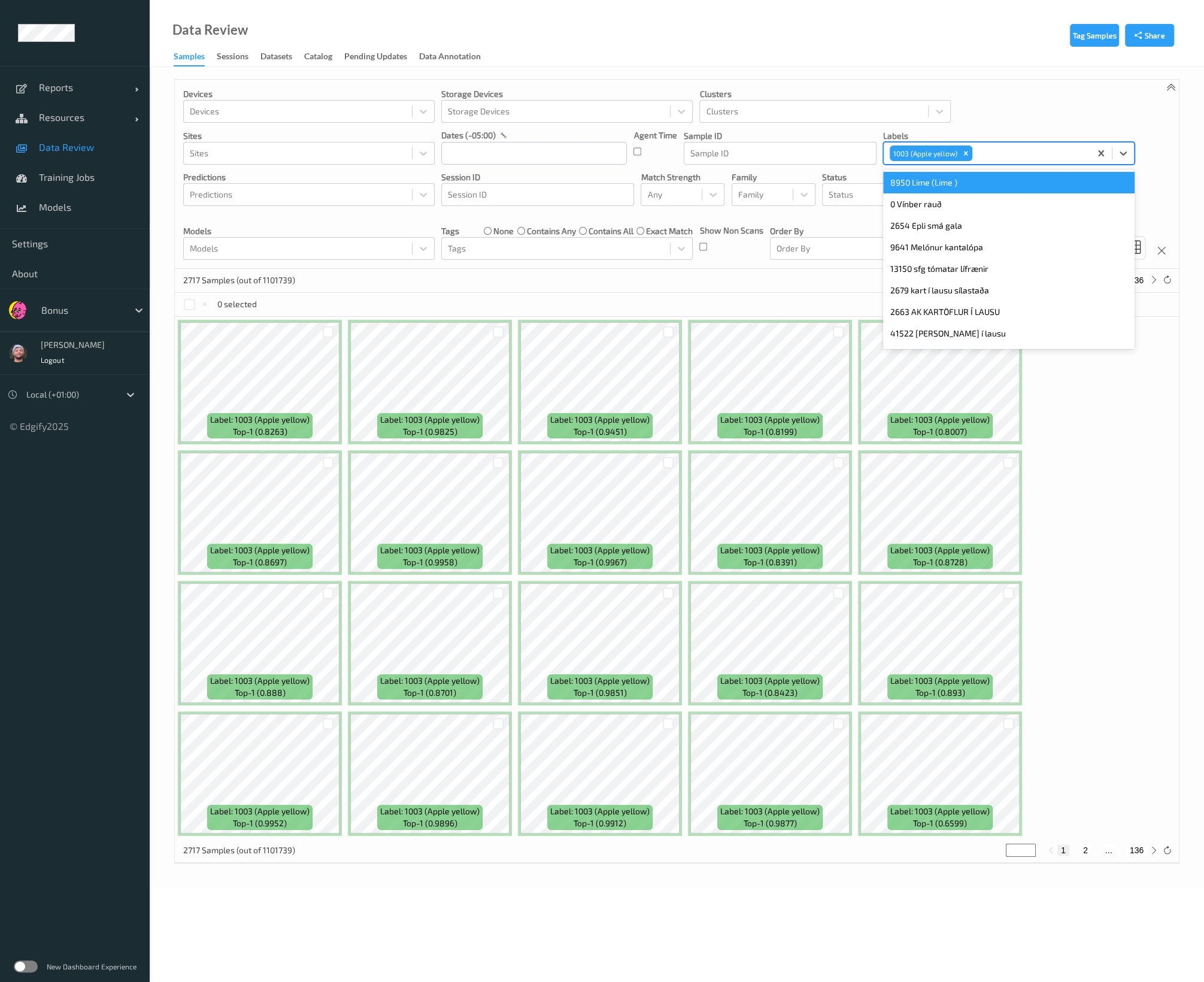
click at [1006, 160] on div at bounding box center [1029, 153] width 109 height 14
type input "z_ch"
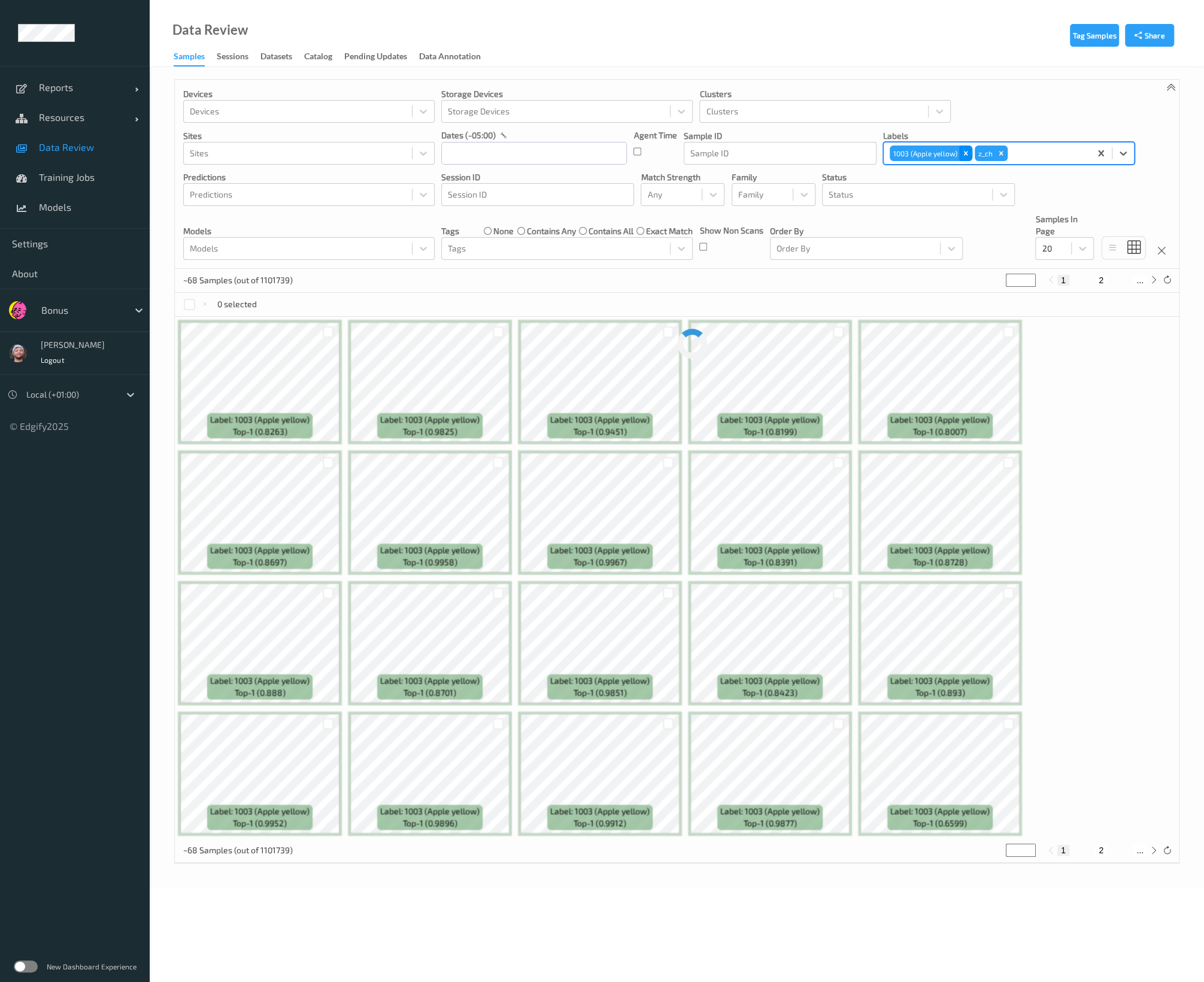
click at [967, 153] on icon "Remove 1003 (Apple yellow)" at bounding box center [966, 153] width 8 height 8
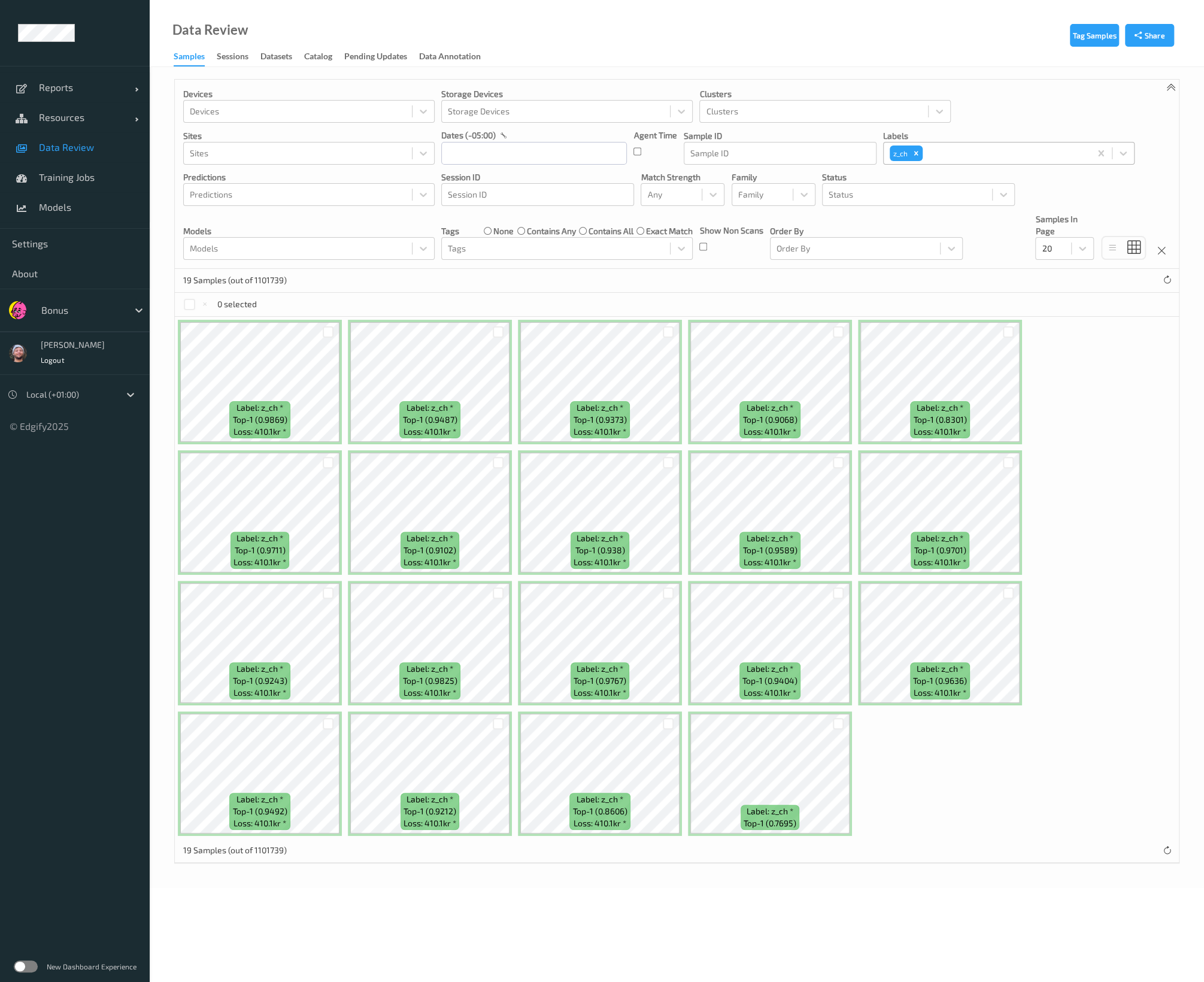
click at [60, 151] on span "Data Review" at bounding box center [88, 147] width 98 height 12
click at [420, 280] on div "19 Samples (out of 1101755)" at bounding box center [676, 280] width 1004 height 24
click at [83, 225] on div "Reports Default Report Customized Report Resources Devices Clusters Sites Data …" at bounding box center [74, 147] width 150 height 163
click at [79, 199] on link "Models" at bounding box center [74, 207] width 150 height 30
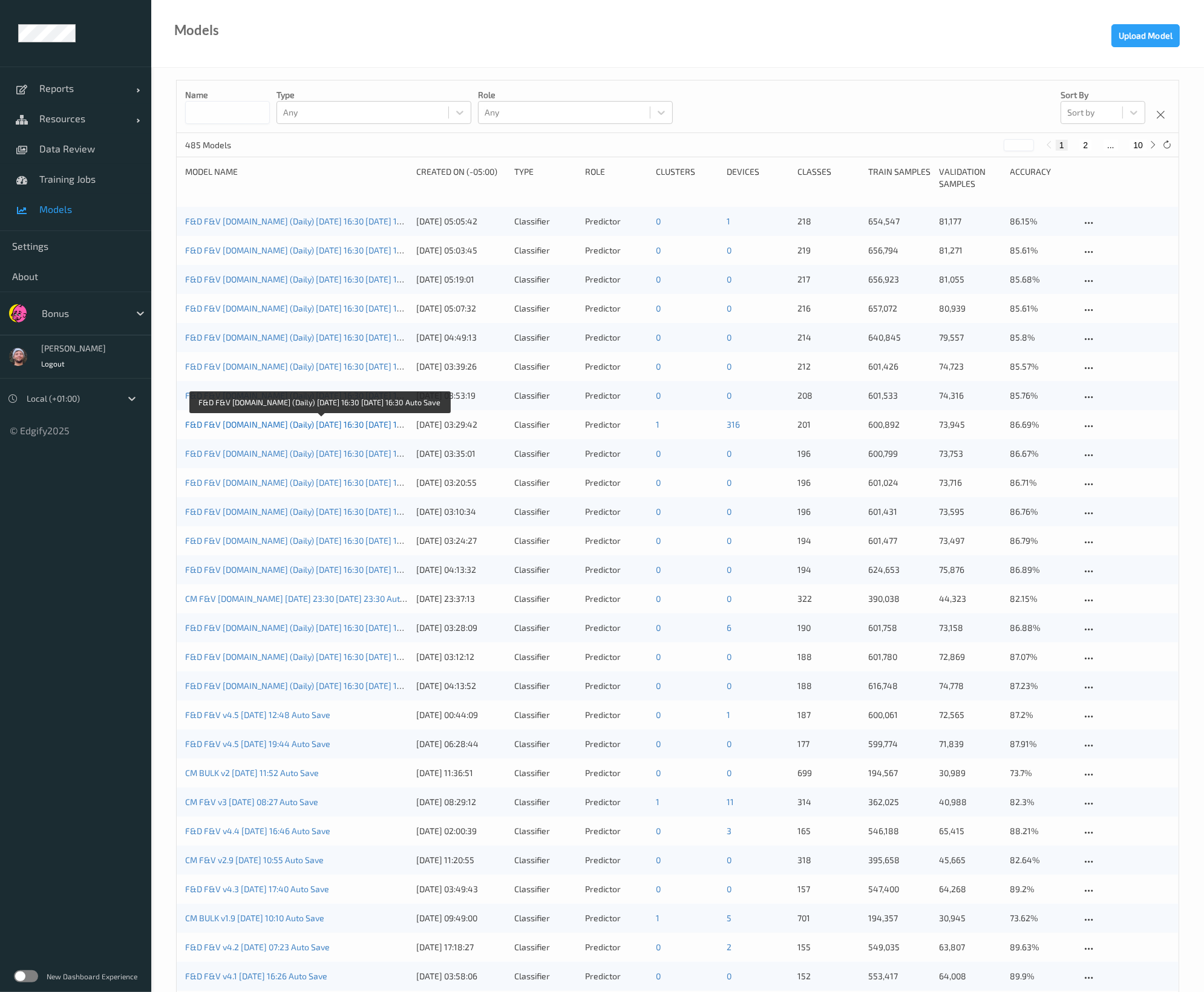
click at [325, 420] on link "F&D F&V v4.5.ST (Daily) 2025-08-03 16:30 2025-08-03 16:30 Auto Save" at bounding box center [319, 424] width 268 height 10
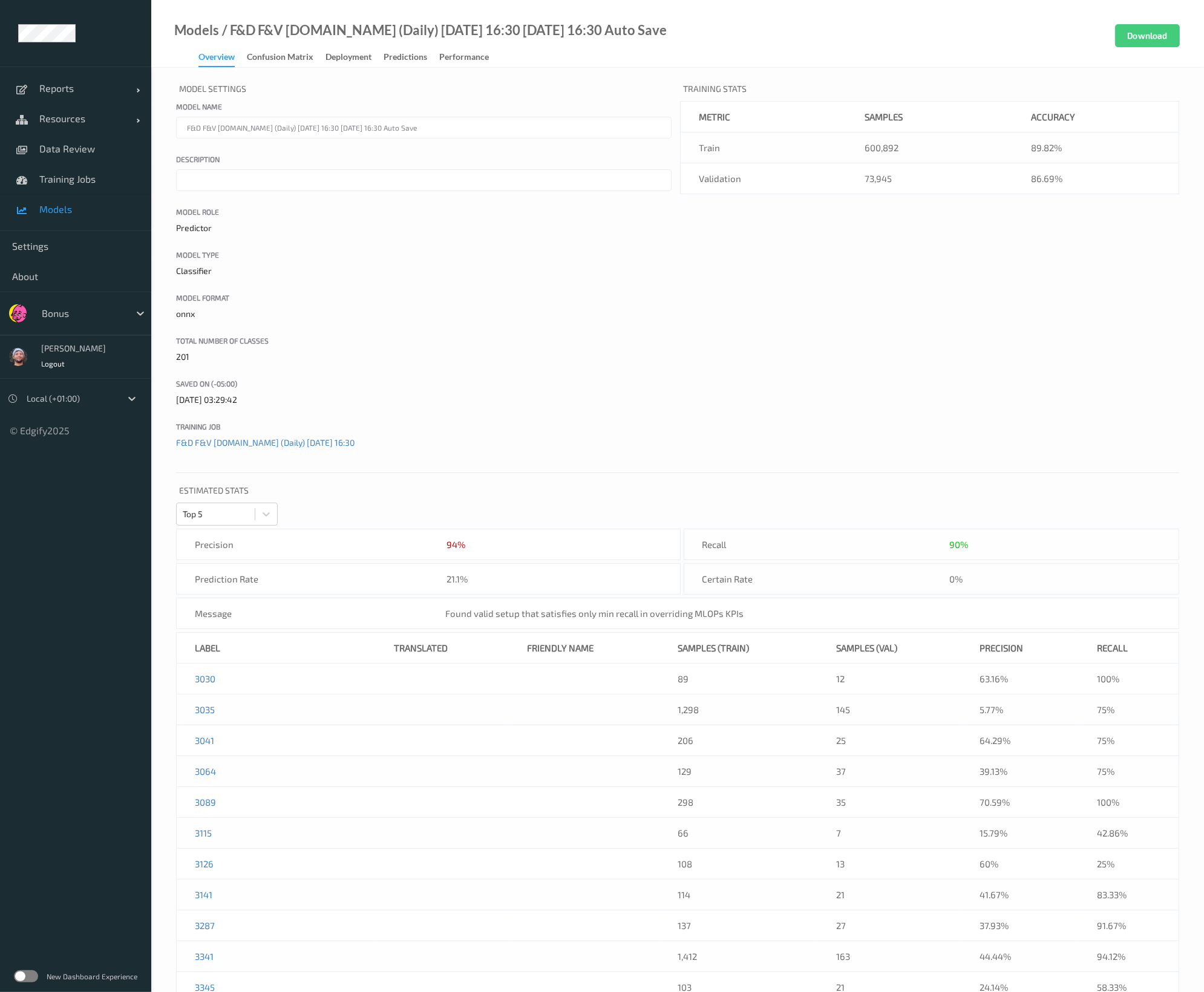
click at [349, 63] on div "Deployment" at bounding box center [348, 59] width 46 height 15
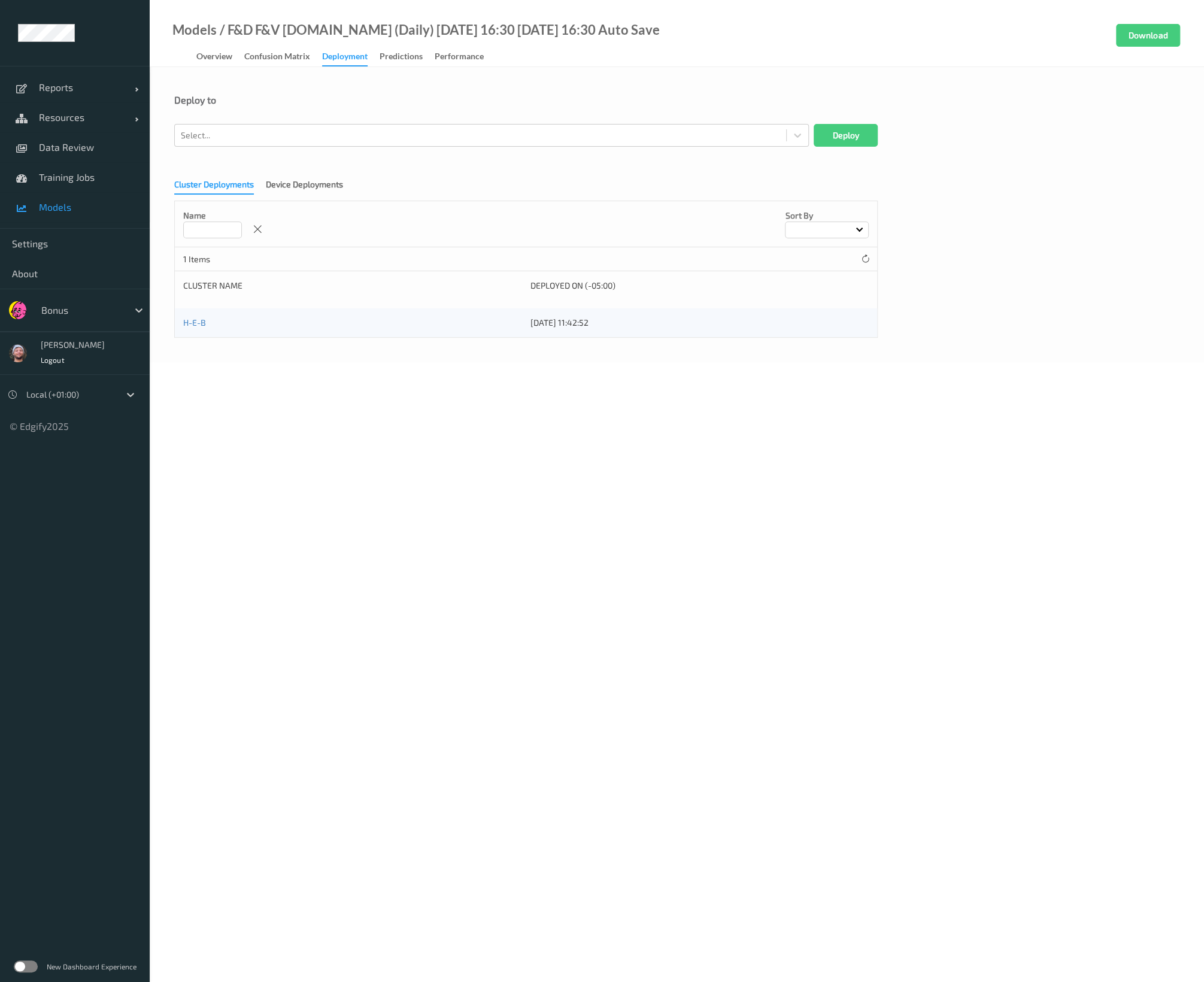
click at [274, 153] on form "Deploy to Select... Deploy Cluster Deployments Device Deployments Name Sort by …" at bounding box center [677, 216] width 1005 height 243
click at [269, 141] on div at bounding box center [481, 135] width 599 height 14
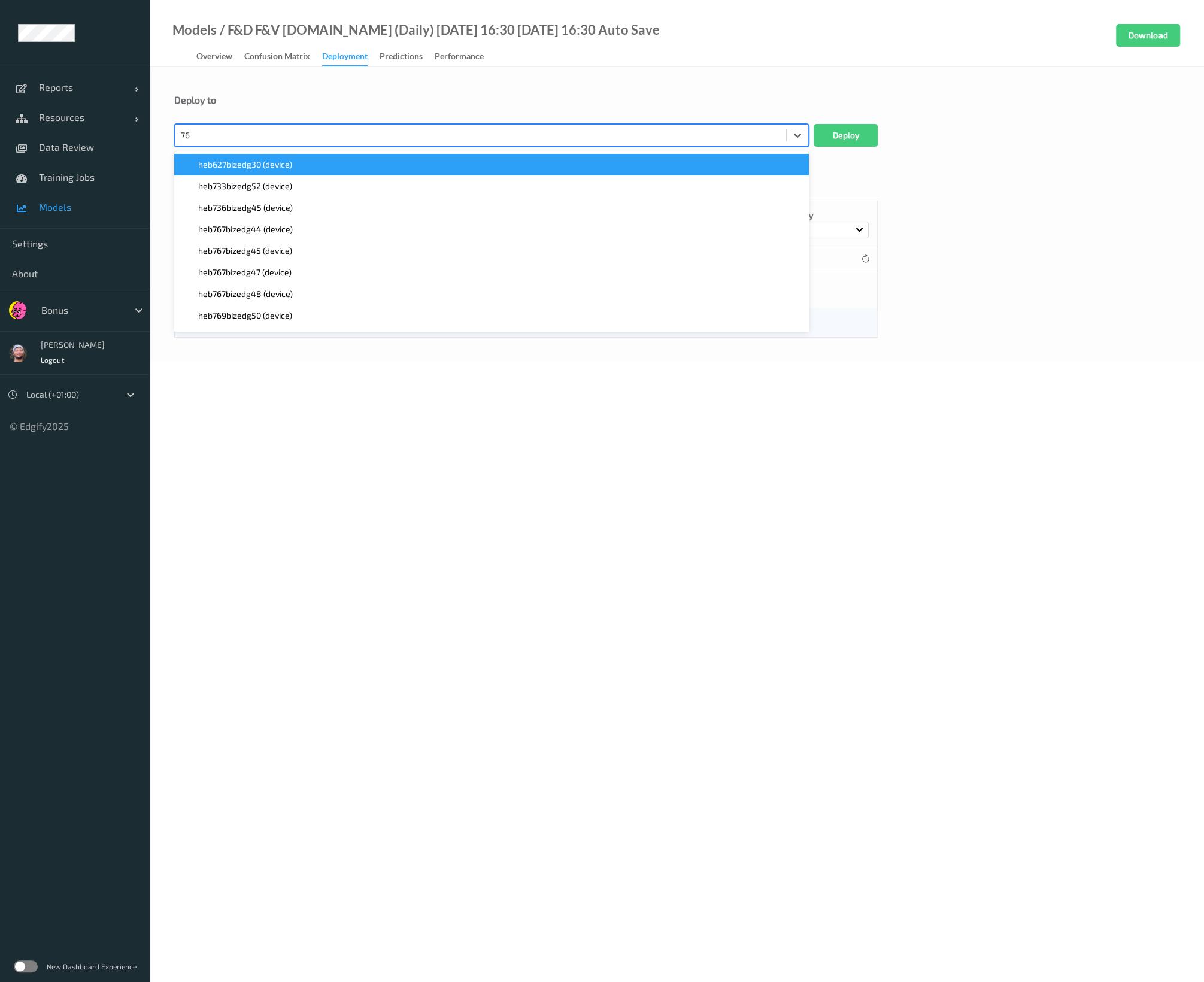
type input "767"
paste input "767"
type input "767"
paste input "767"
type input "767"
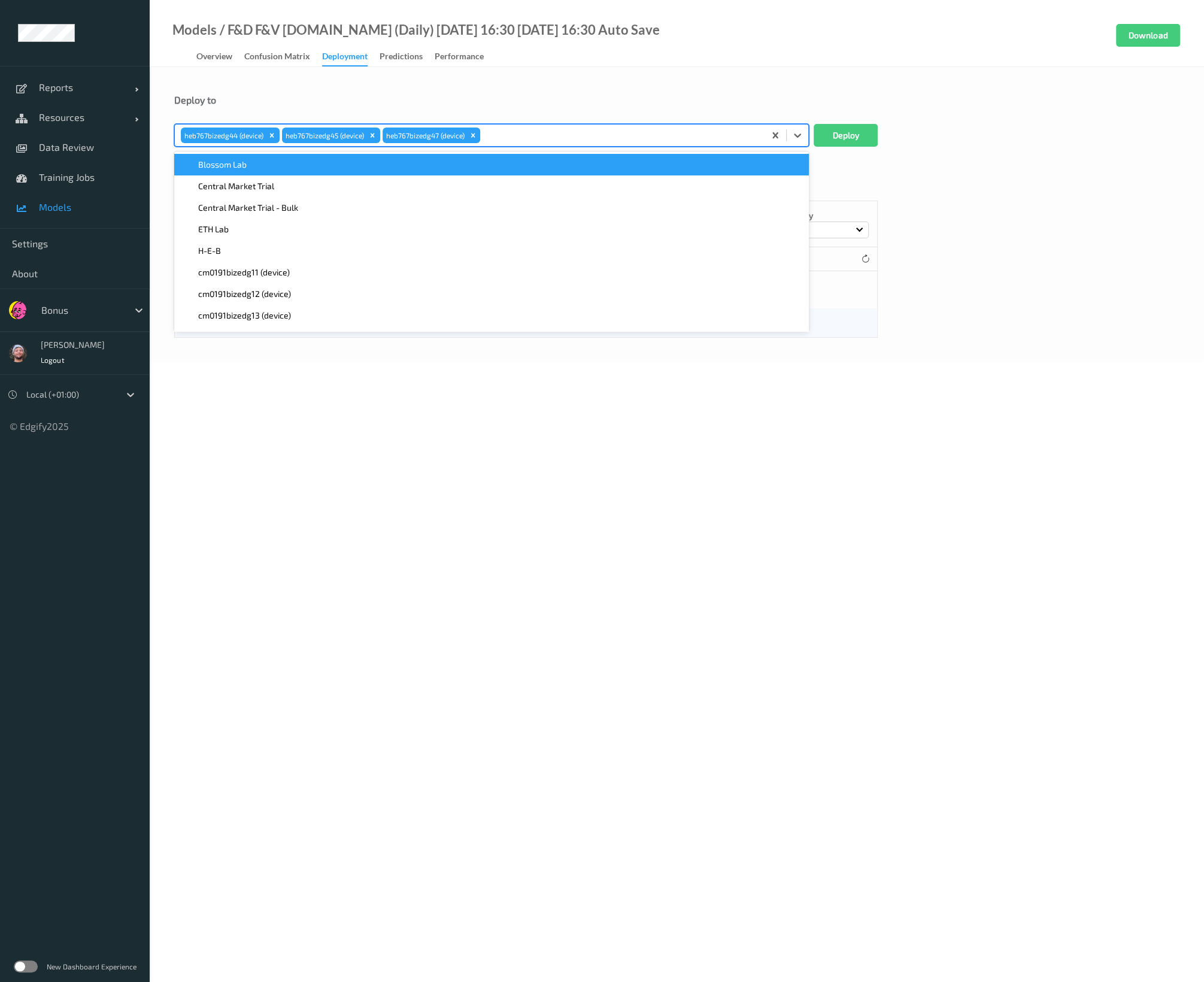
paste input "767"
type input "767"
click at [811, 133] on div "option heb767bizedg48 (device), selected. option Blossom Lab focused, 1 of 369.…" at bounding box center [526, 135] width 703 height 22
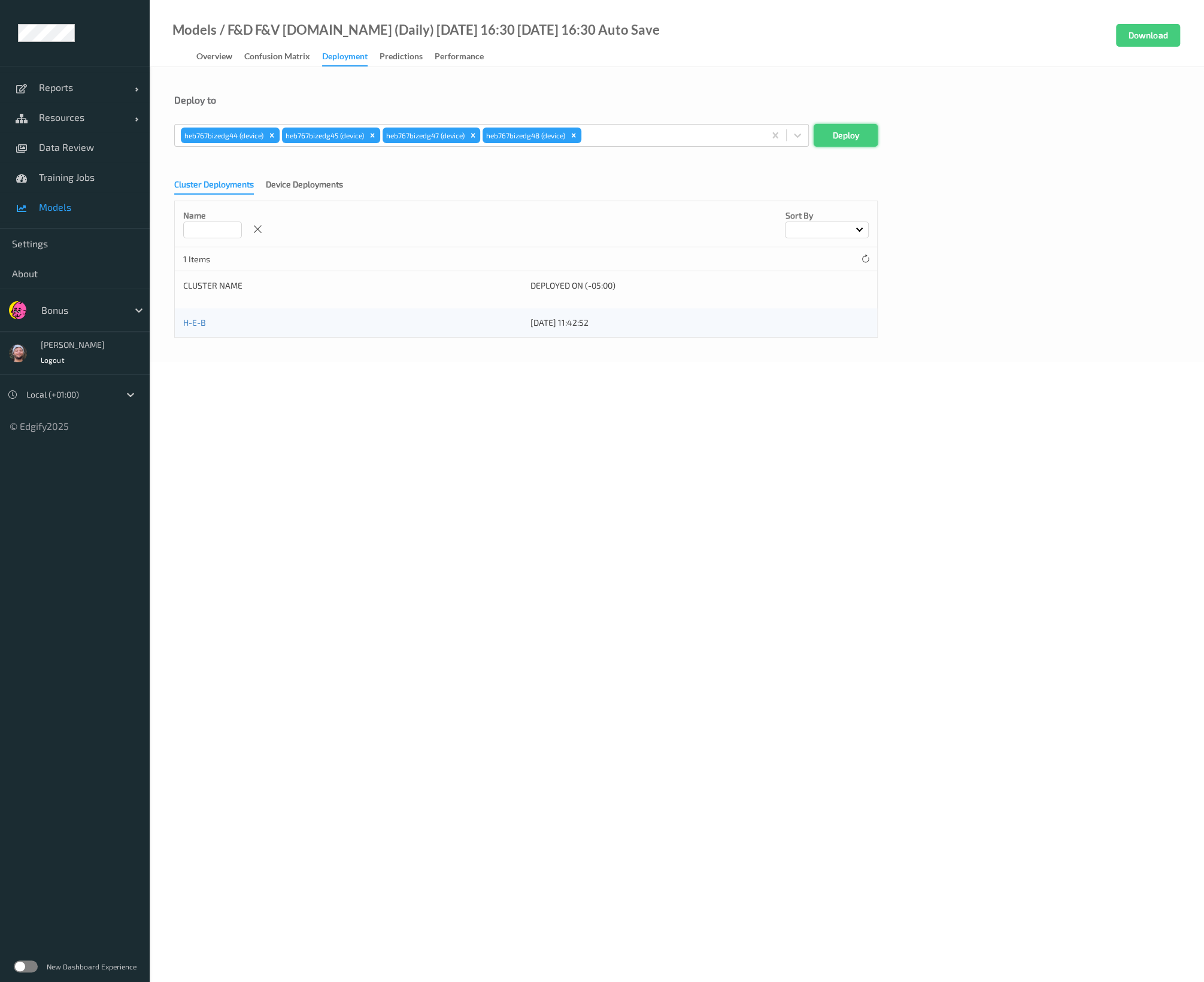
click at [815, 137] on button "Deploy" at bounding box center [845, 135] width 64 height 22
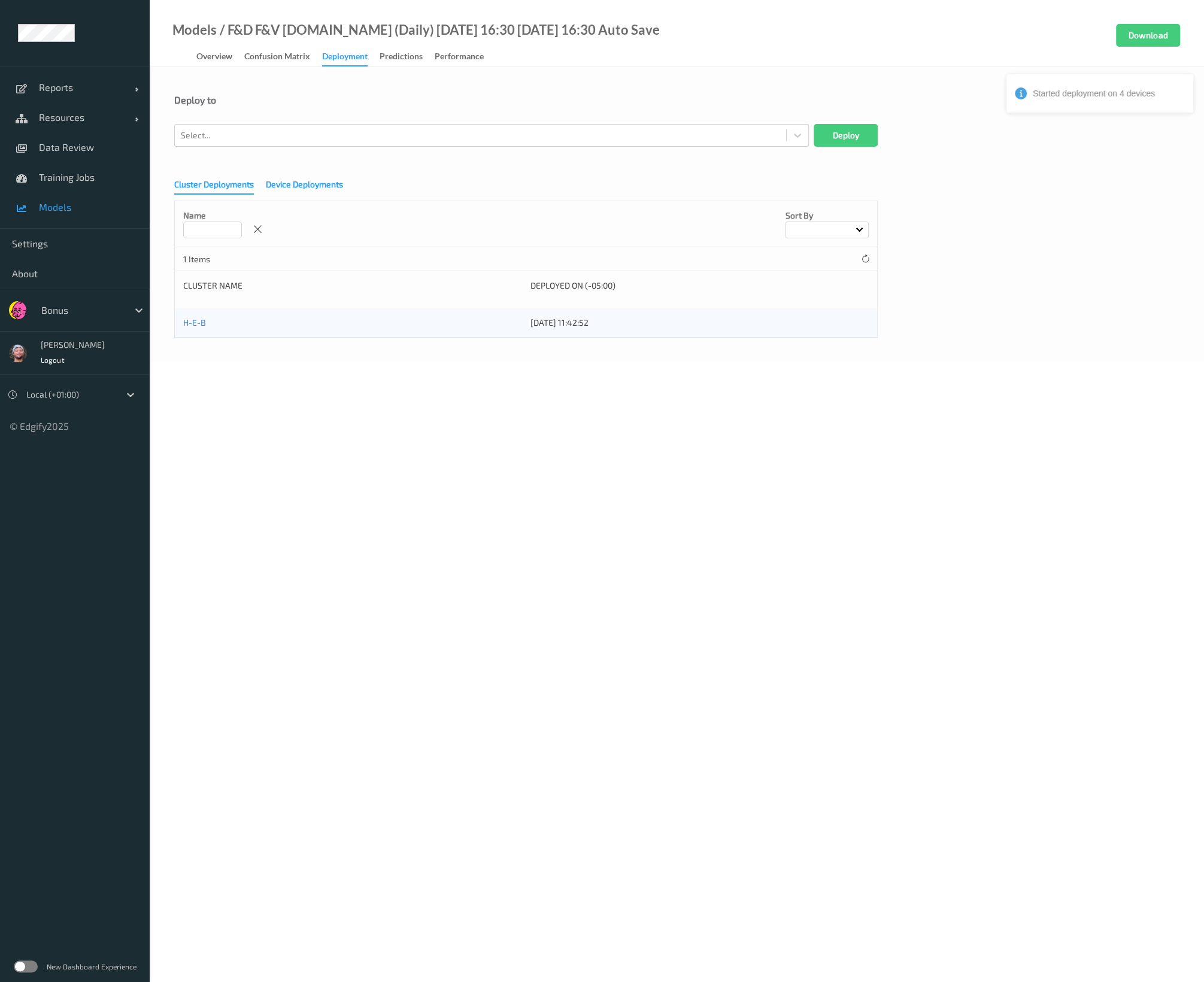
click at [313, 194] on div "Device Deployments" at bounding box center [304, 186] width 77 height 15
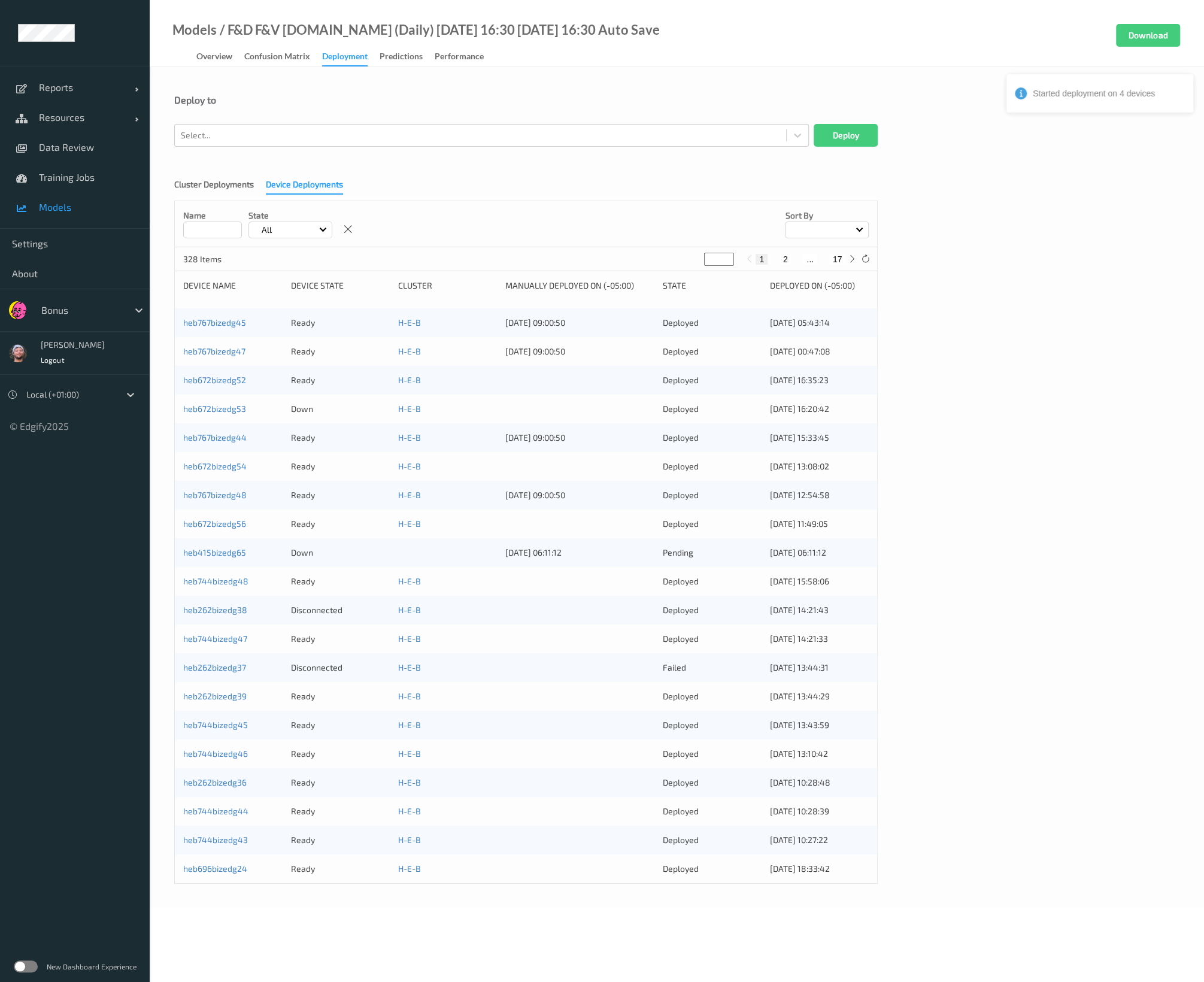
click at [213, 234] on input at bounding box center [212, 230] width 59 height 17
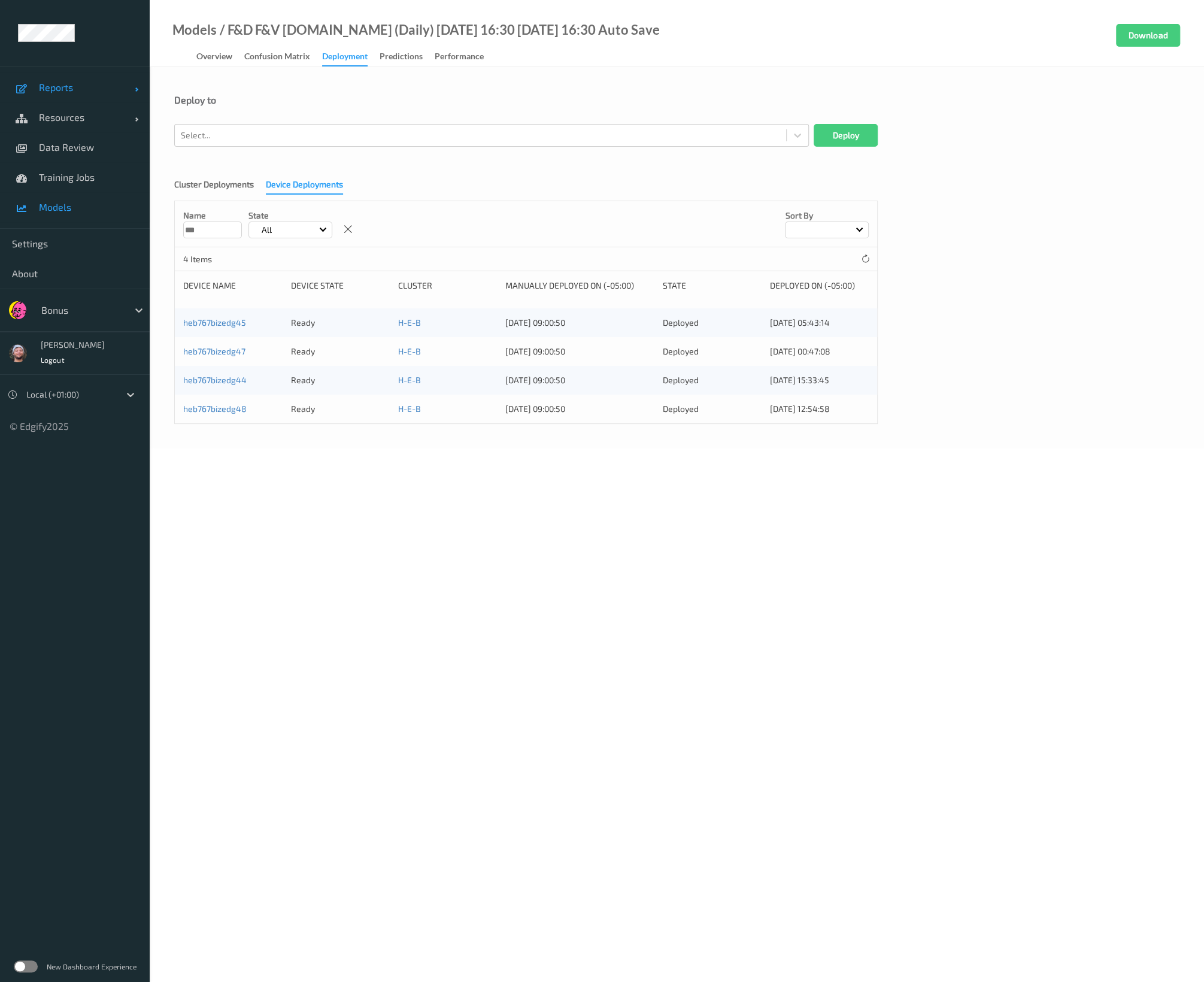
type input "***"
click at [84, 99] on link "Reports" at bounding box center [74, 88] width 150 height 30
click at [86, 171] on span "Resources" at bounding box center [87, 177] width 96 height 12
click at [74, 218] on link "Devices" at bounding box center [74, 207] width 150 height 30
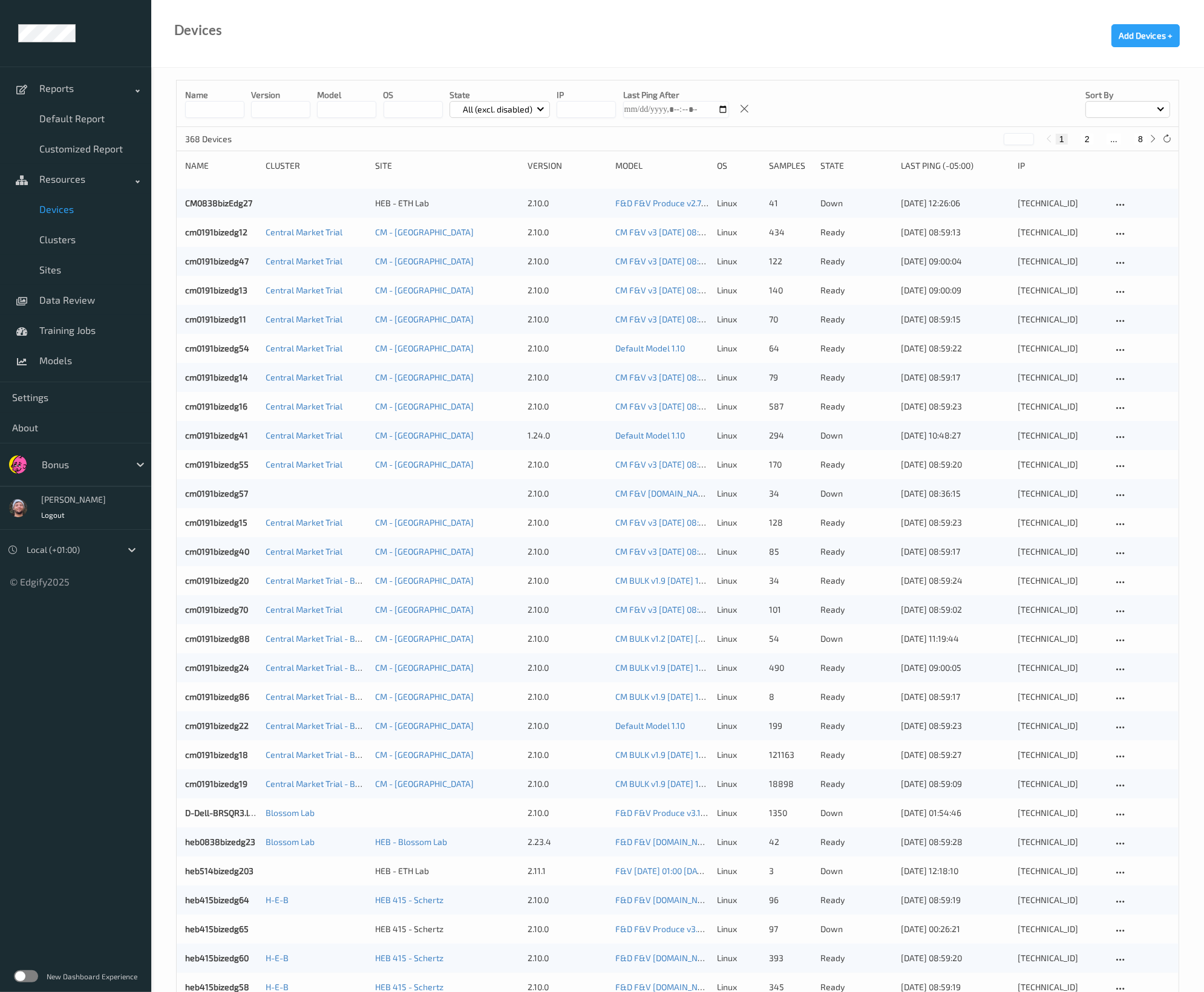
click at [345, 48] on div "Devices Add Devices +" at bounding box center [677, 33] width 1053 height 68
click at [71, 461] on div at bounding box center [83, 464] width 82 height 14
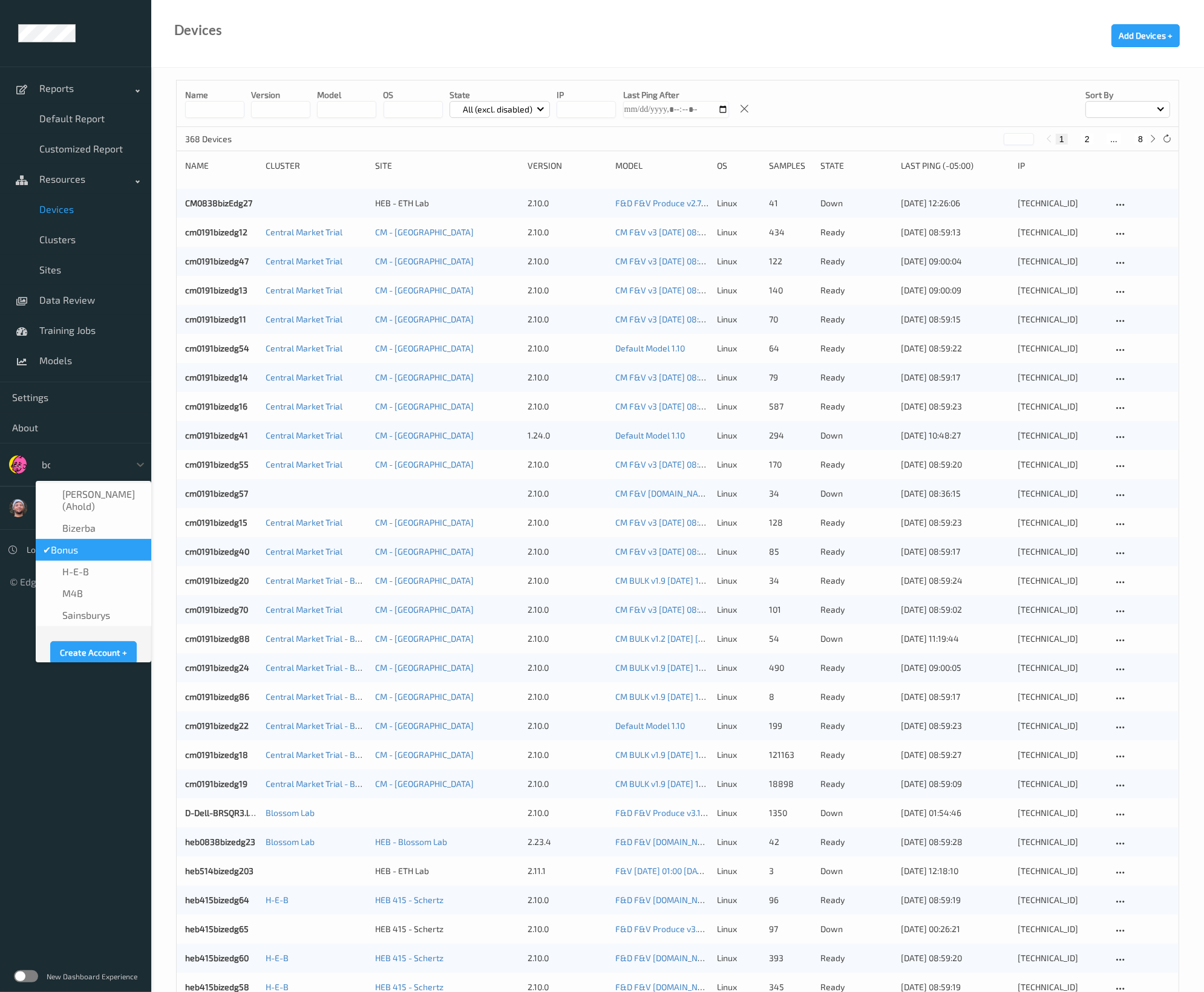
type input "bonu"
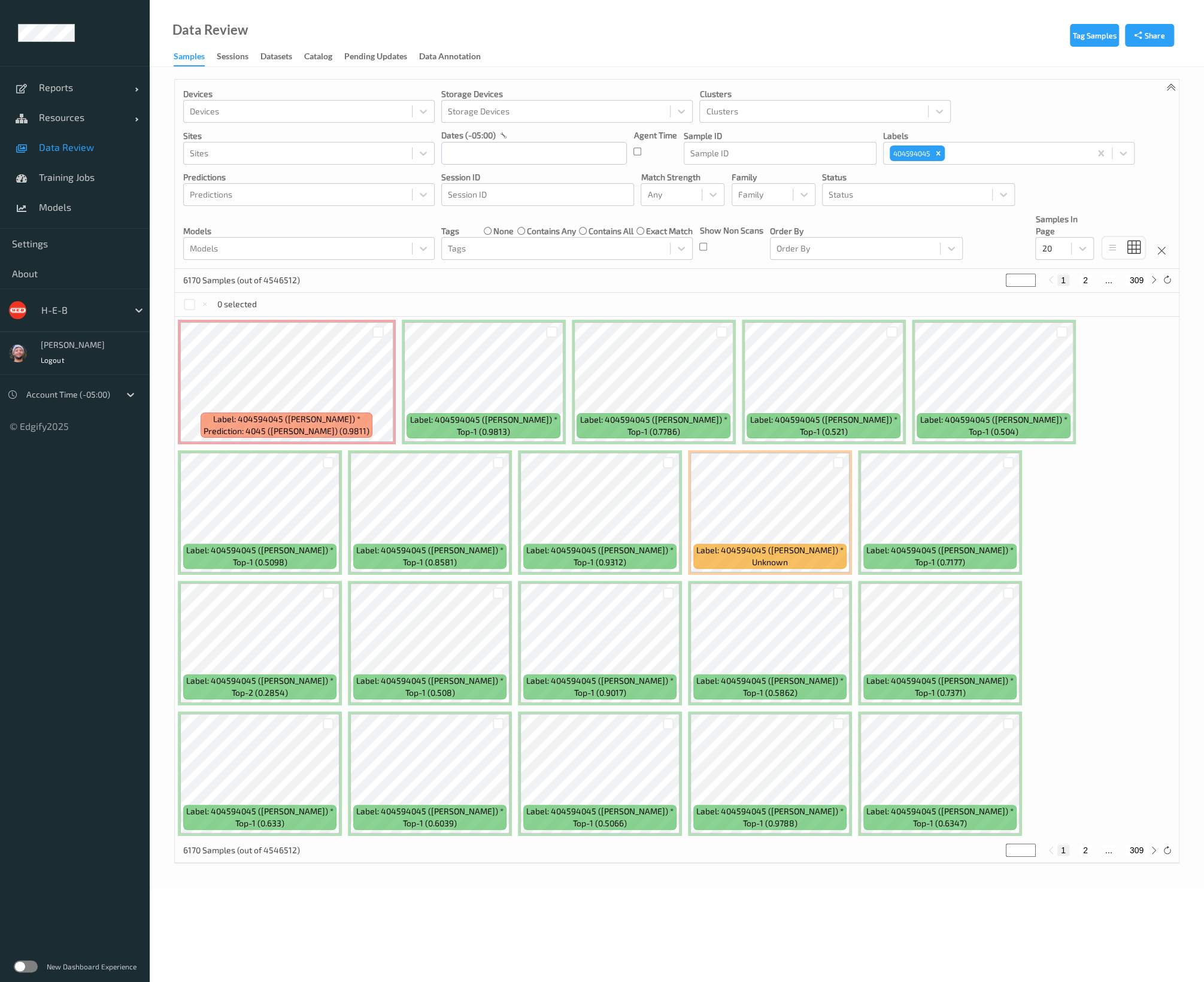
click at [81, 144] on span "Data Review" at bounding box center [88, 147] width 98 height 12
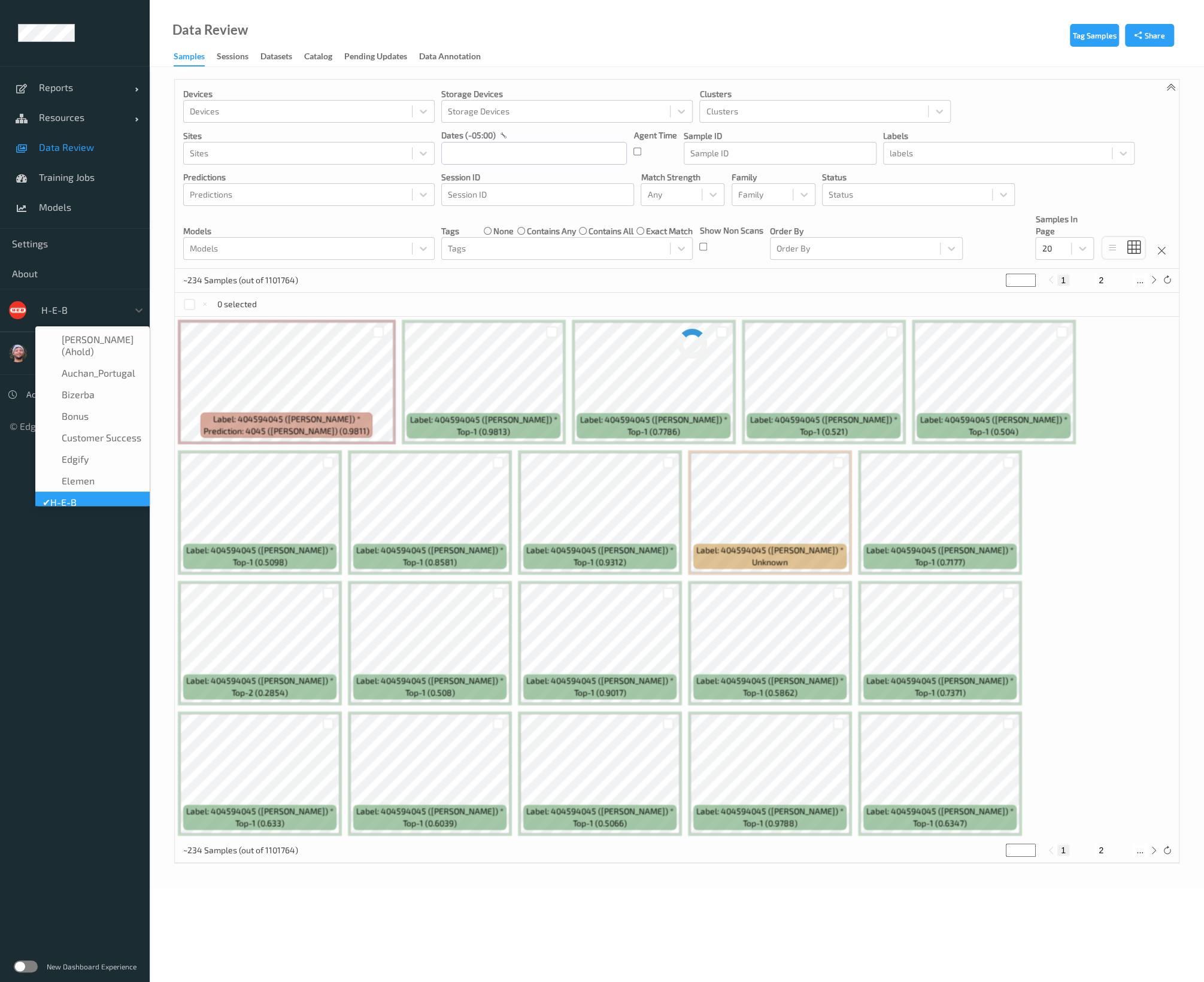
click at [84, 309] on div at bounding box center [82, 309] width 81 height 14
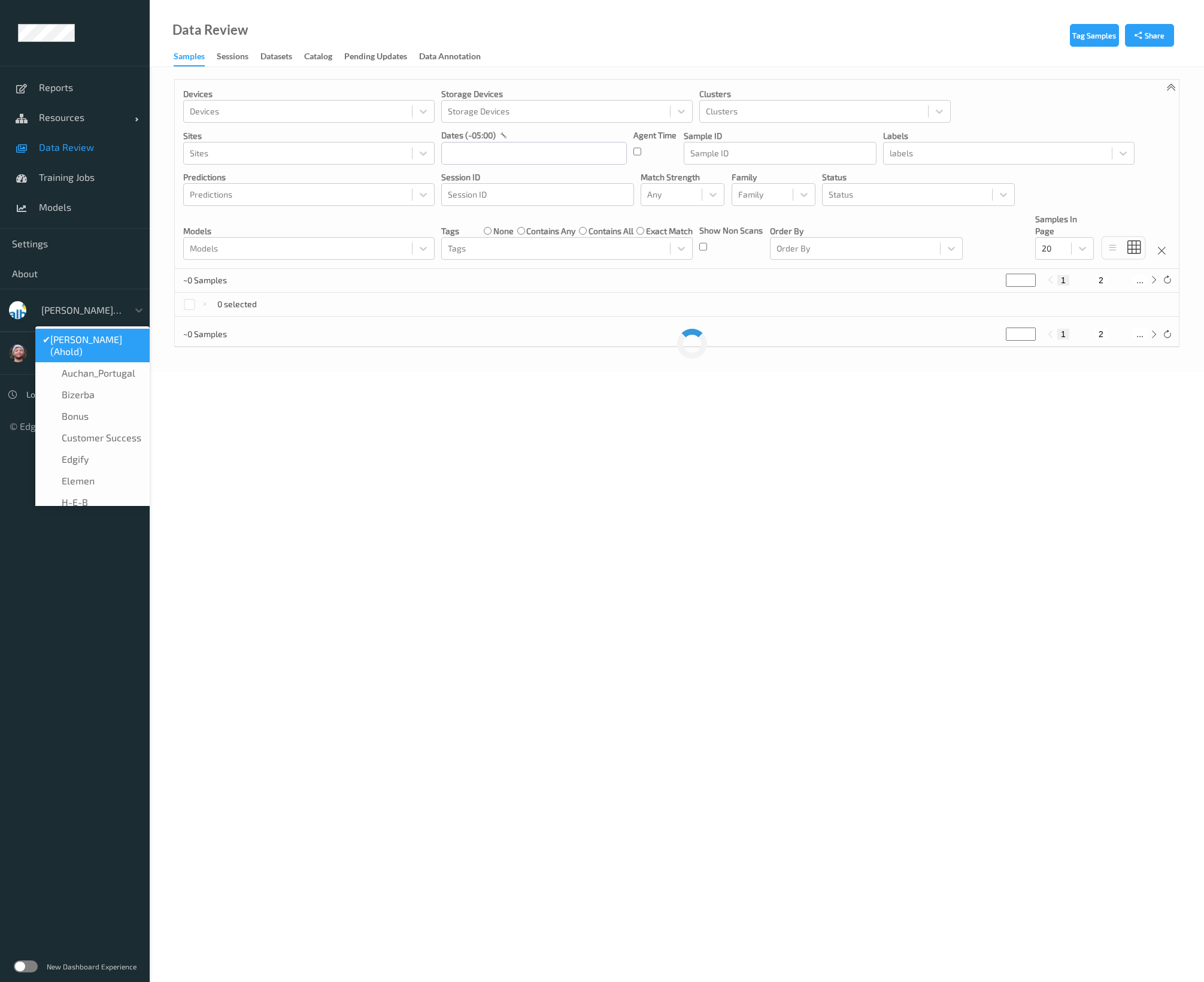
click at [84, 309] on div "[PERSON_NAME] (Ahold)" at bounding box center [82, 309] width 93 height 19
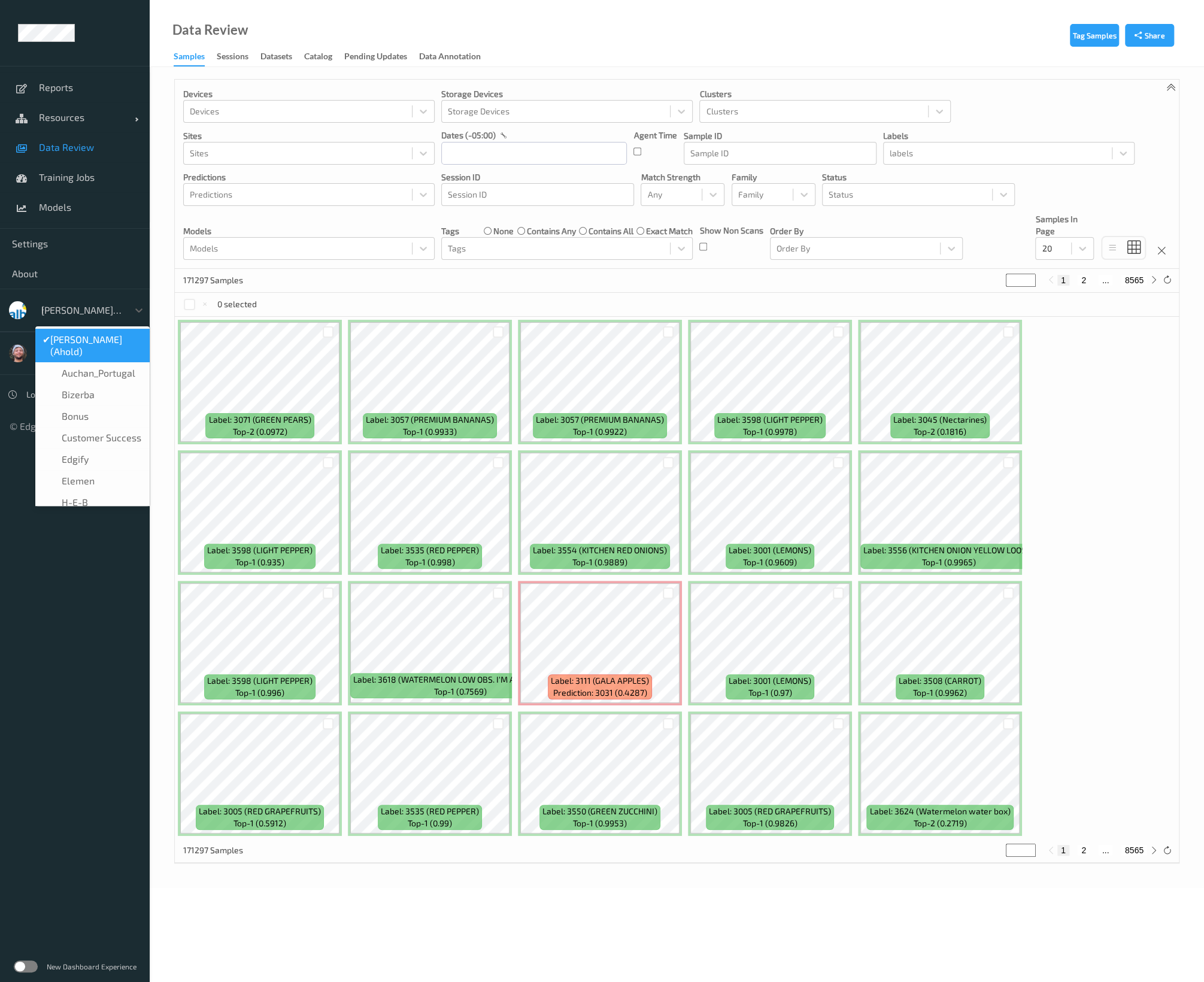
type input "h-"
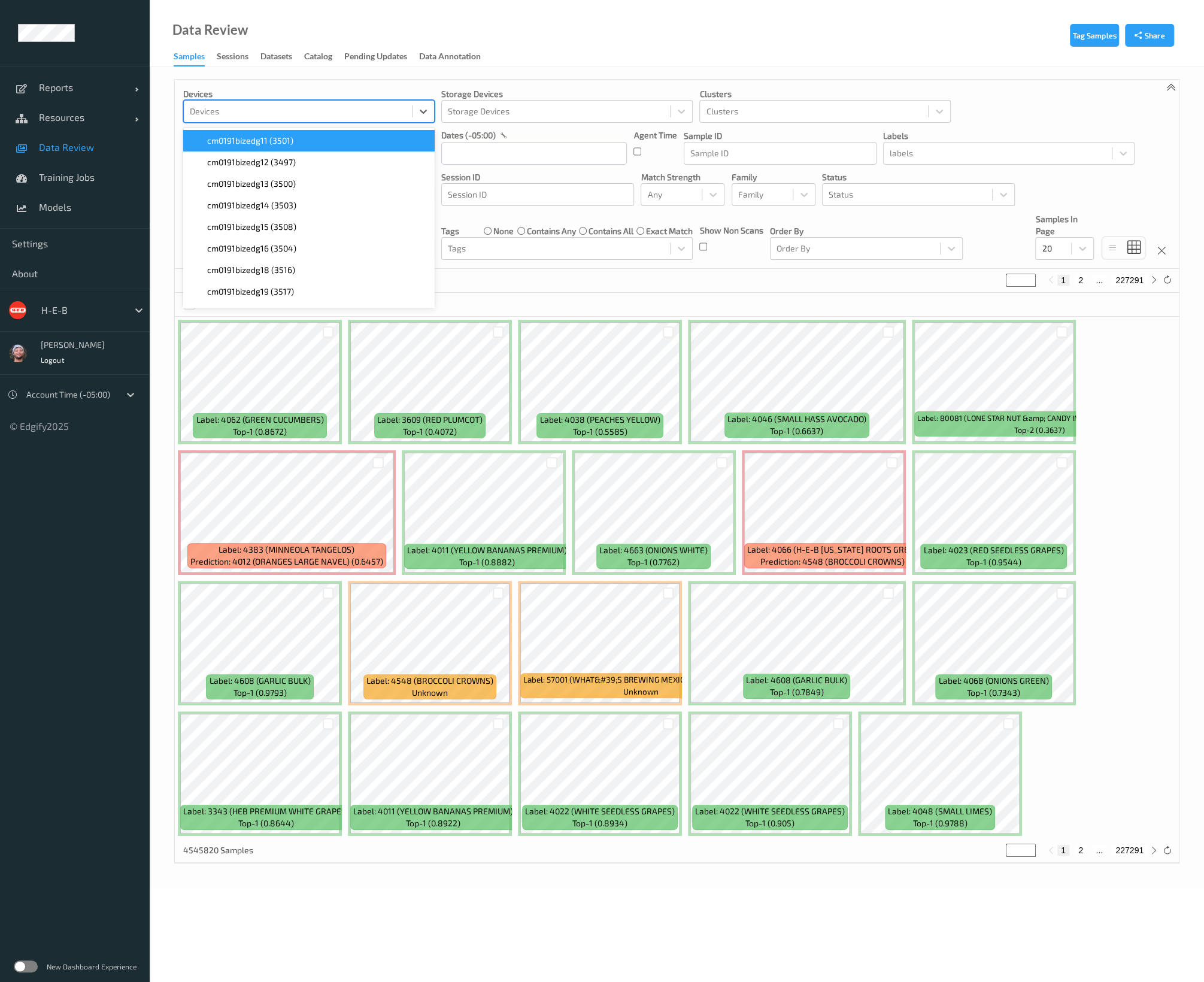
click at [309, 111] on div at bounding box center [297, 111] width 216 height 14
type input "767"
click at [297, 151] on div "heb767bizedg40 (6615)" at bounding box center [309, 141] width 252 height 22
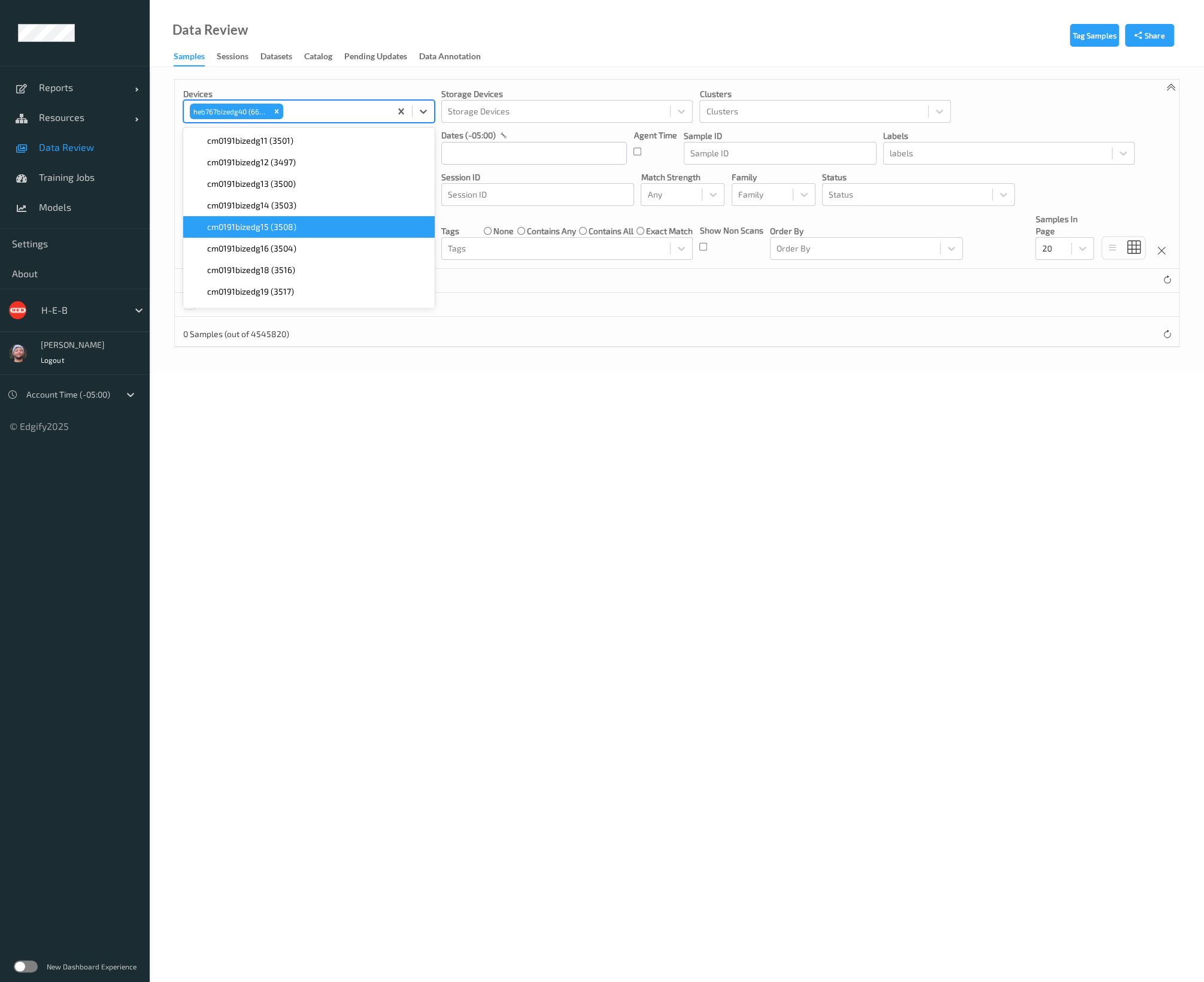
click at [426, 389] on body "Reports Default Report Customized Report Resources Devices Clusters Sites Data …" at bounding box center [602, 491] width 1204 height 982
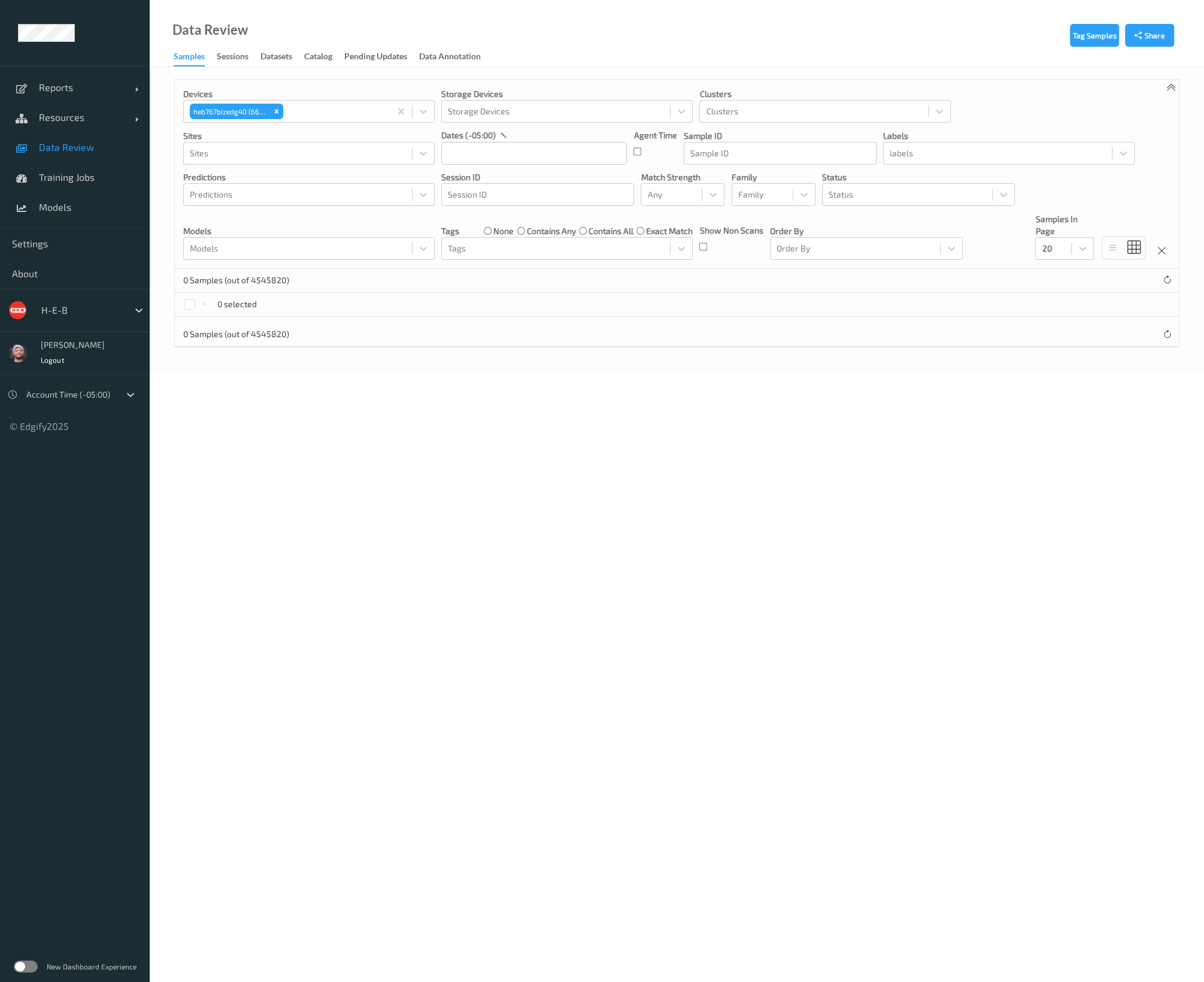
click at [317, 514] on body "Reports Default Report Customized Report Resources Devices Clusters Sites Data …" at bounding box center [602, 491] width 1204 height 982
click at [26, 966] on label at bounding box center [26, 966] width 24 height 12
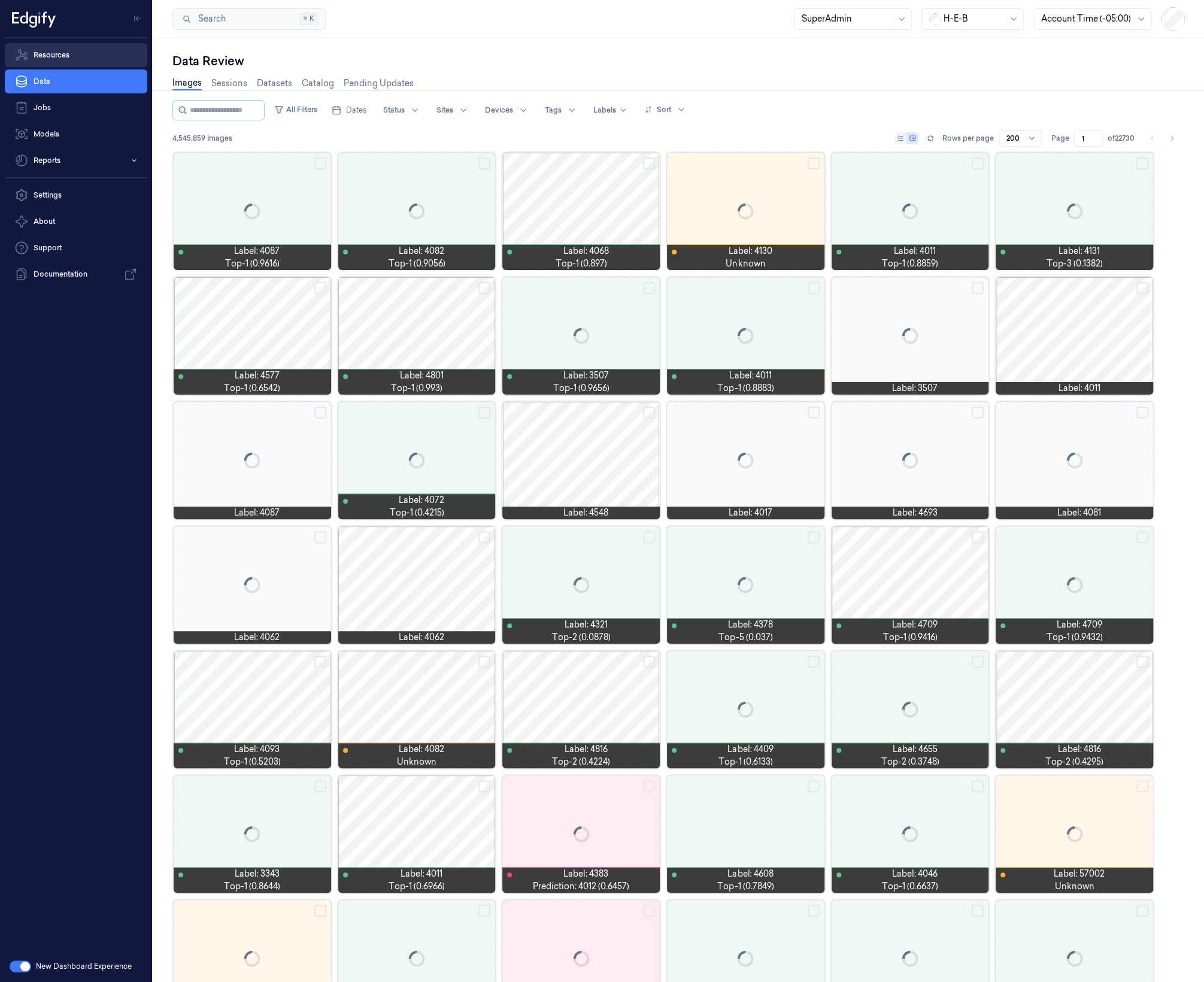
click at [70, 62] on link "Resources" at bounding box center [76, 55] width 142 height 24
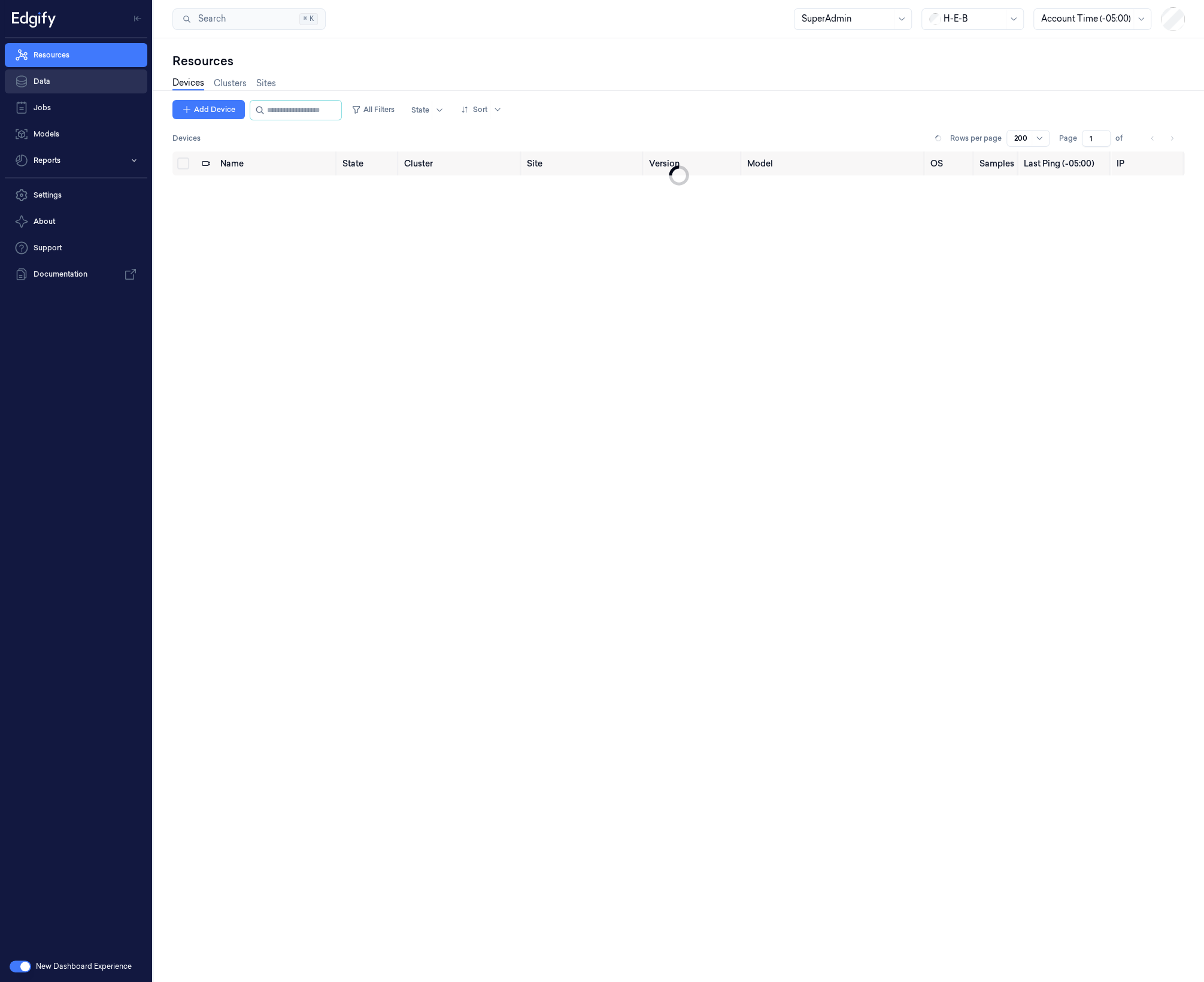
click at [84, 88] on link "Data" at bounding box center [76, 81] width 142 height 24
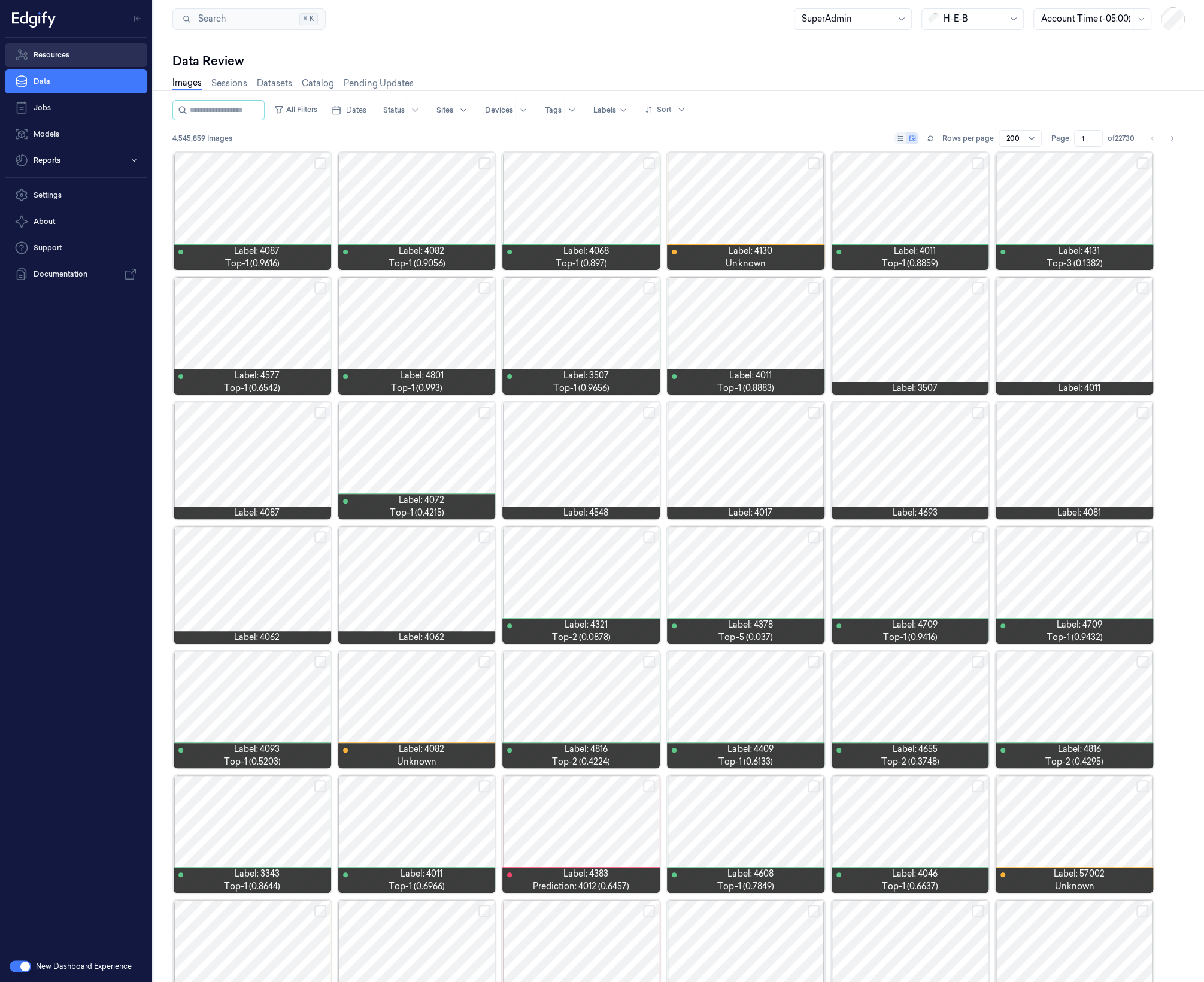
click at [84, 46] on link "Resources" at bounding box center [76, 55] width 142 height 24
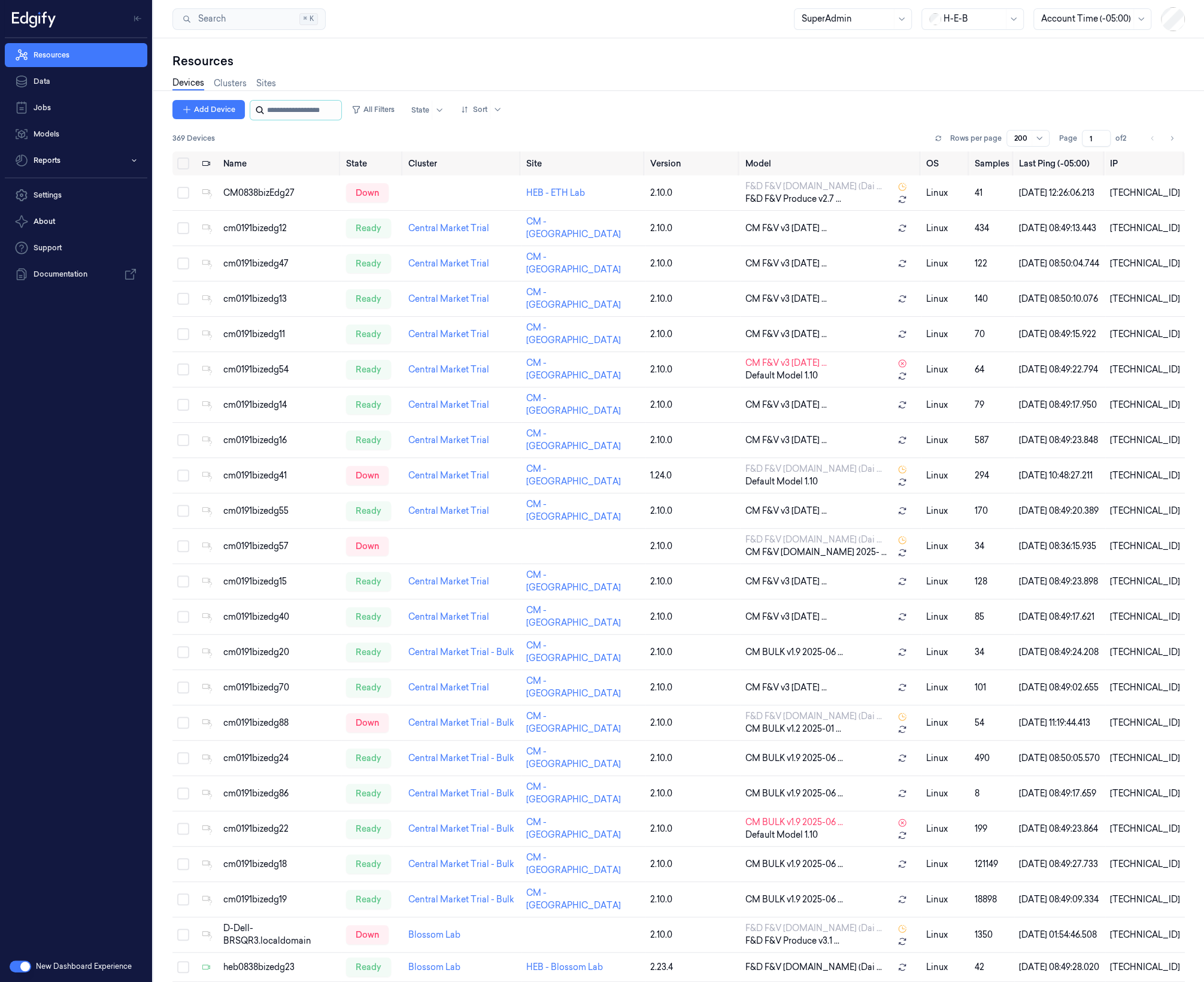
click at [268, 109] on input "string" at bounding box center [303, 110] width 72 height 19
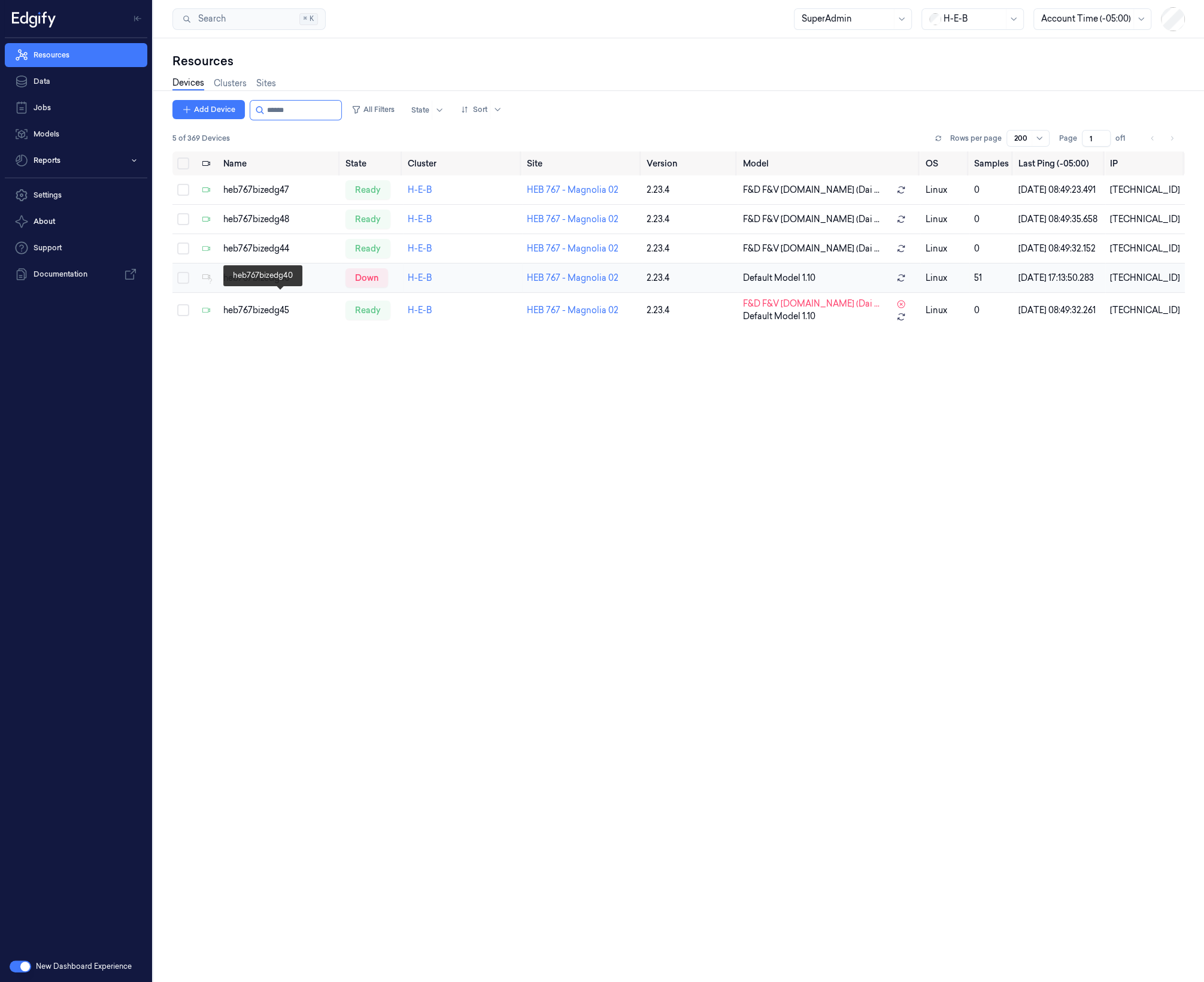
type input "******"
click at [317, 285] on div "heb767bizedg40" at bounding box center [280, 277] width 113 height 12
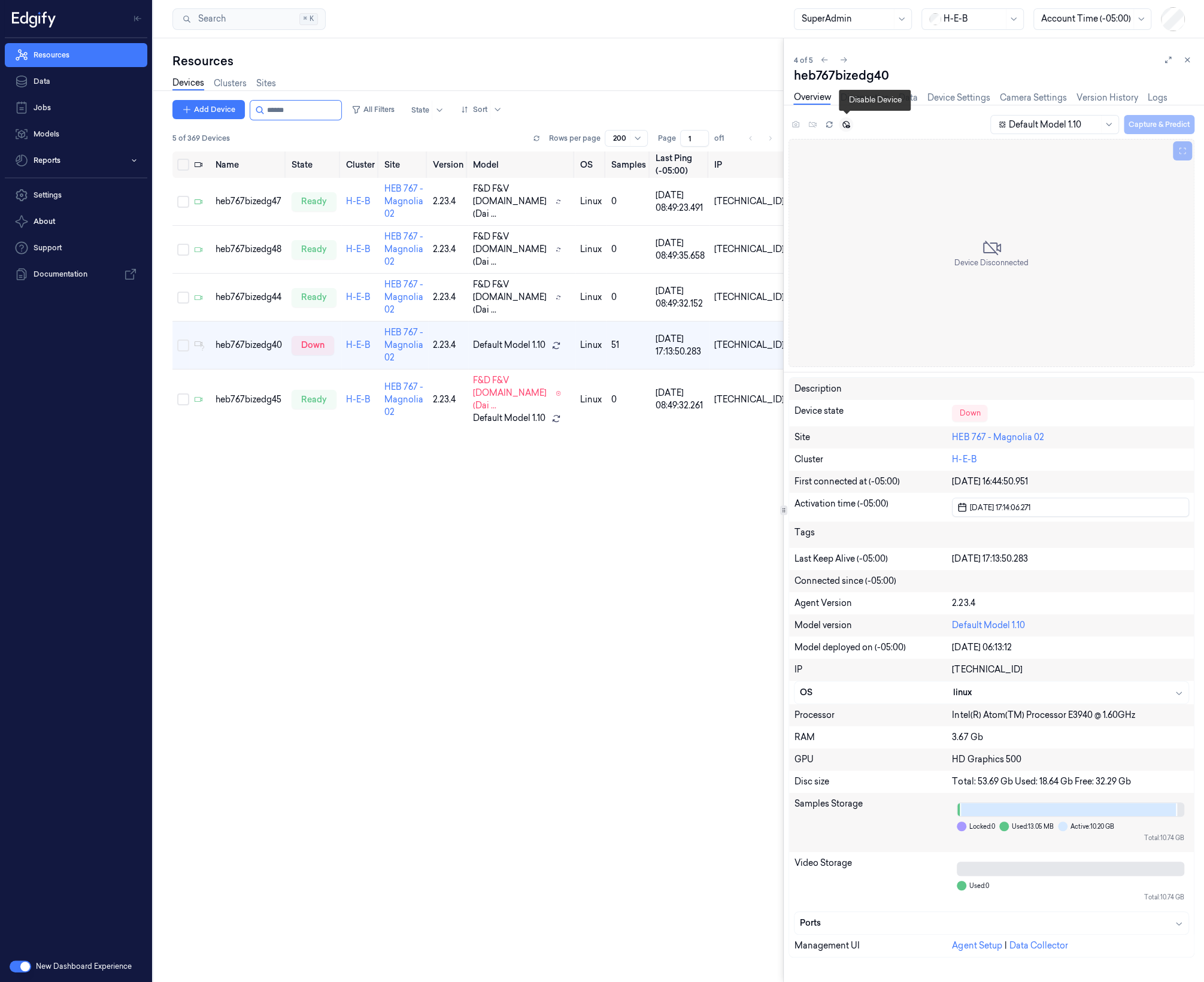
click at [848, 123] on icon at bounding box center [846, 124] width 8 height 8
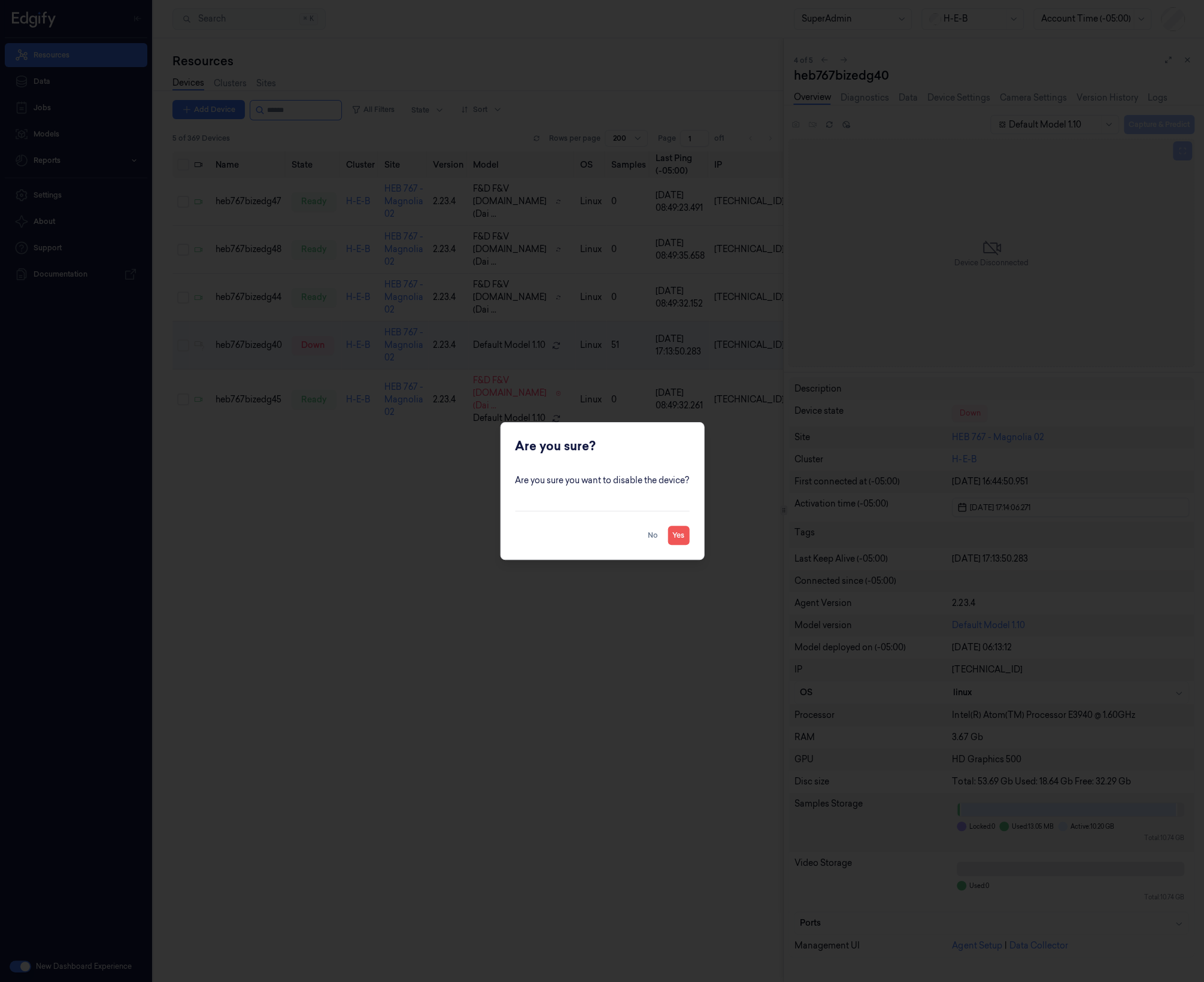
click at [680, 540] on button "Yes" at bounding box center [679, 534] width 22 height 19
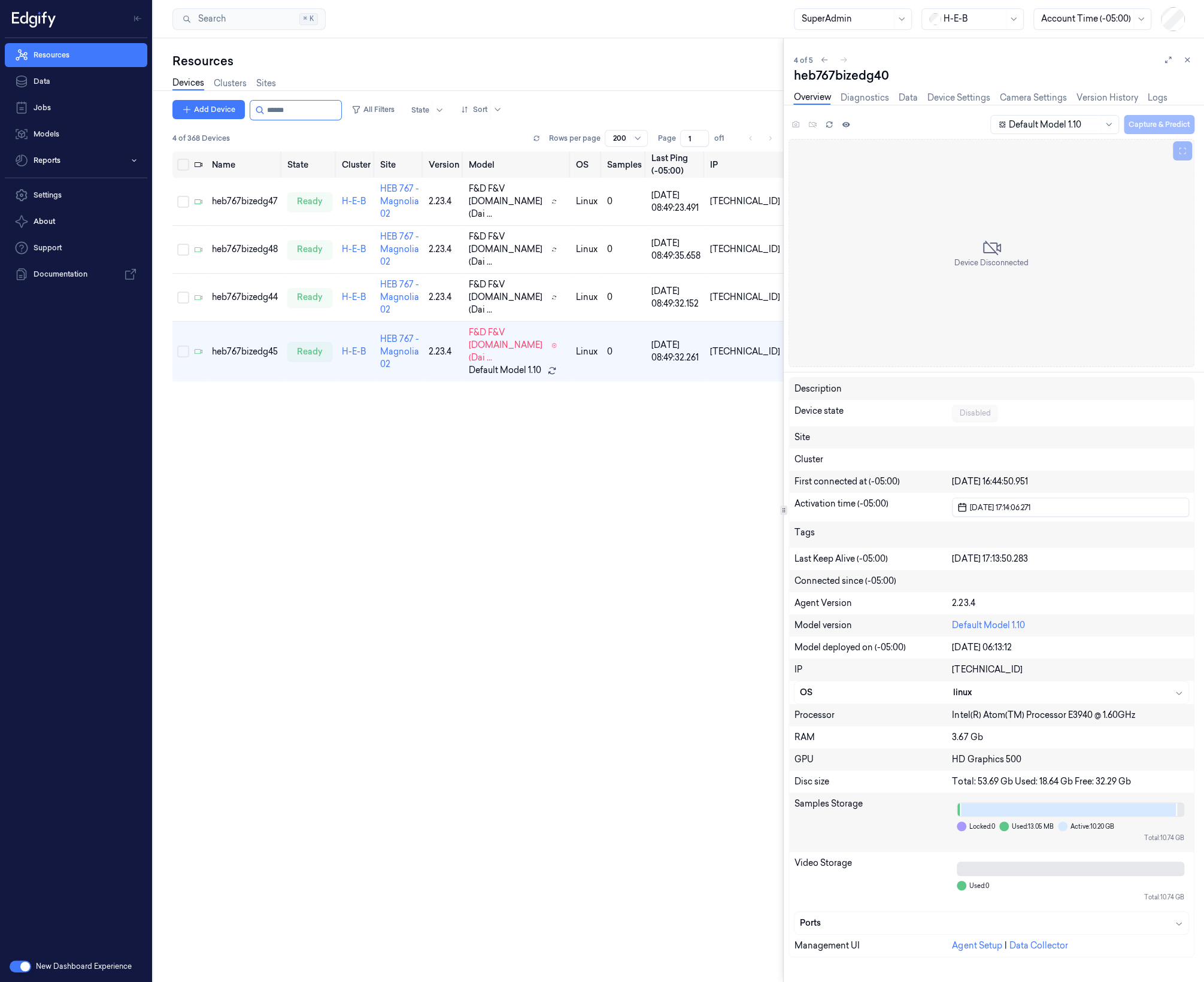
click at [599, 489] on div "Name State Cluster Site Version Model OS Samples Last Ping (-05:00) IP heb767bi…" at bounding box center [477, 562] width 611 height 821
click at [594, 529] on div "Name State Cluster Site Version Model OS Samples Last Ping (-05:00) IP heb767bi…" at bounding box center [477, 562] width 611 height 821
click at [79, 140] on link "Models" at bounding box center [76, 134] width 142 height 24
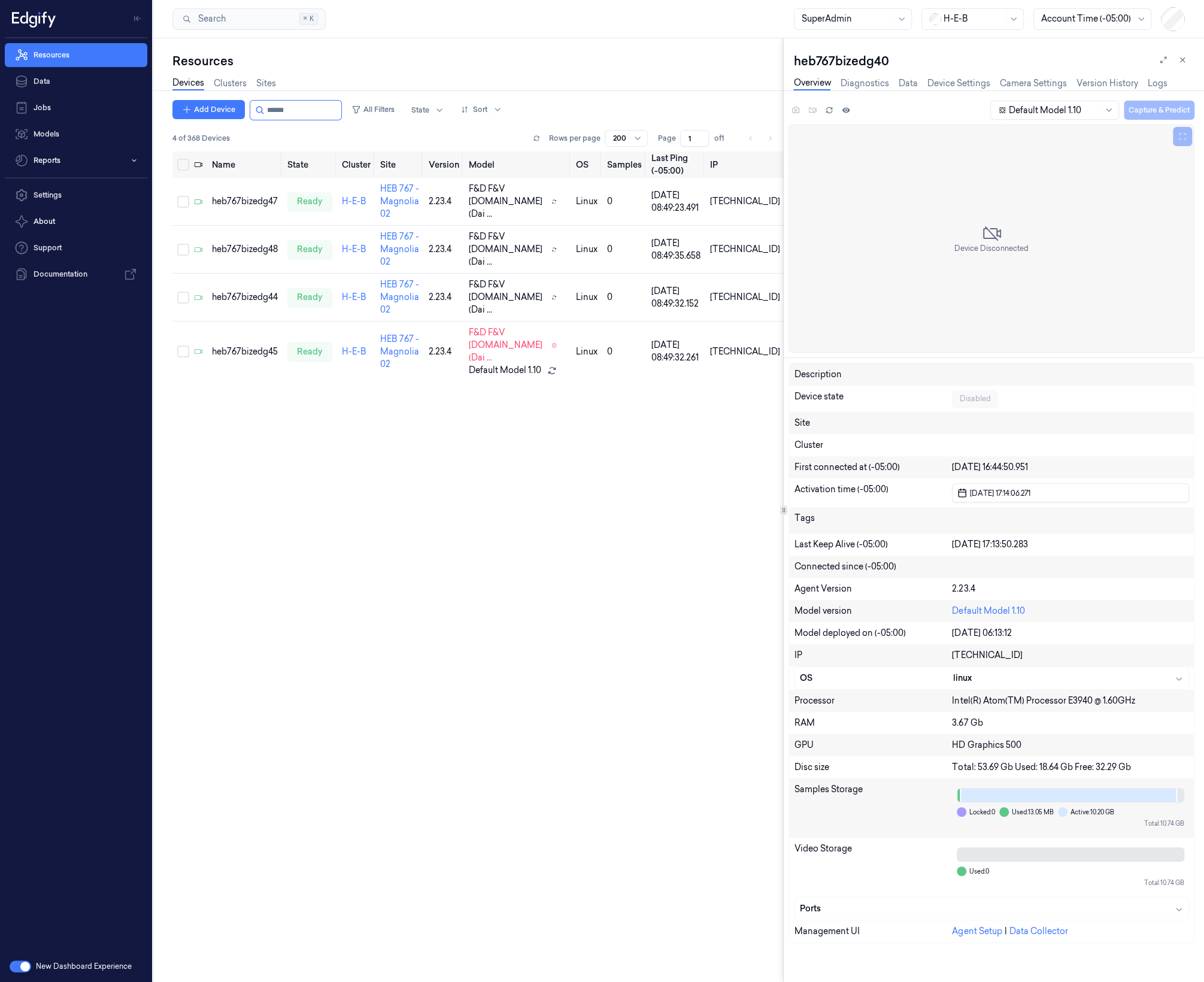
click at [24, 978] on div "New Dashboard Experience" at bounding box center [76, 966] width 152 height 31
click at [22, 969] on button "button" at bounding box center [21, 966] width 22 height 12
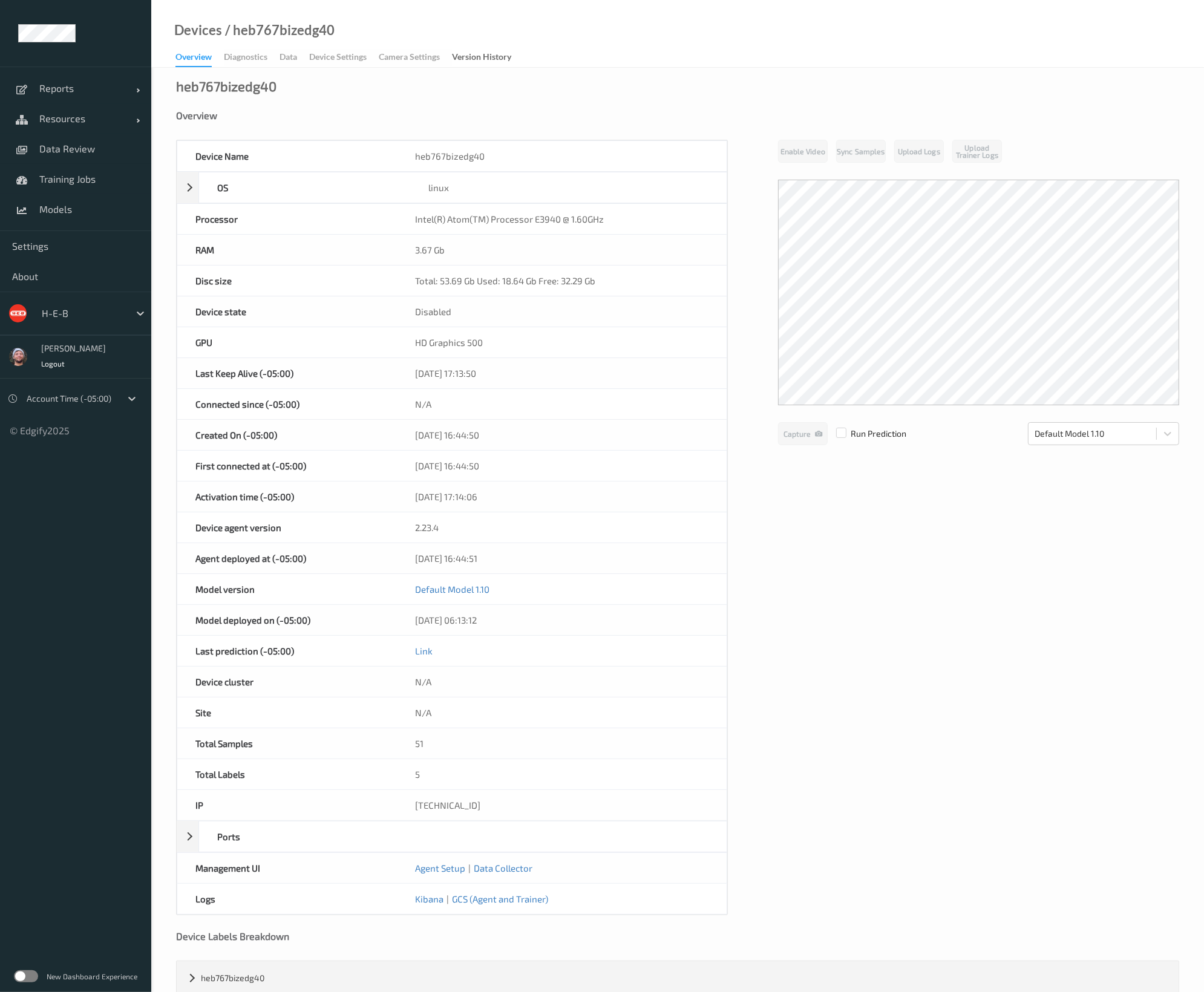
click at [19, 977] on label at bounding box center [26, 976] width 24 height 12
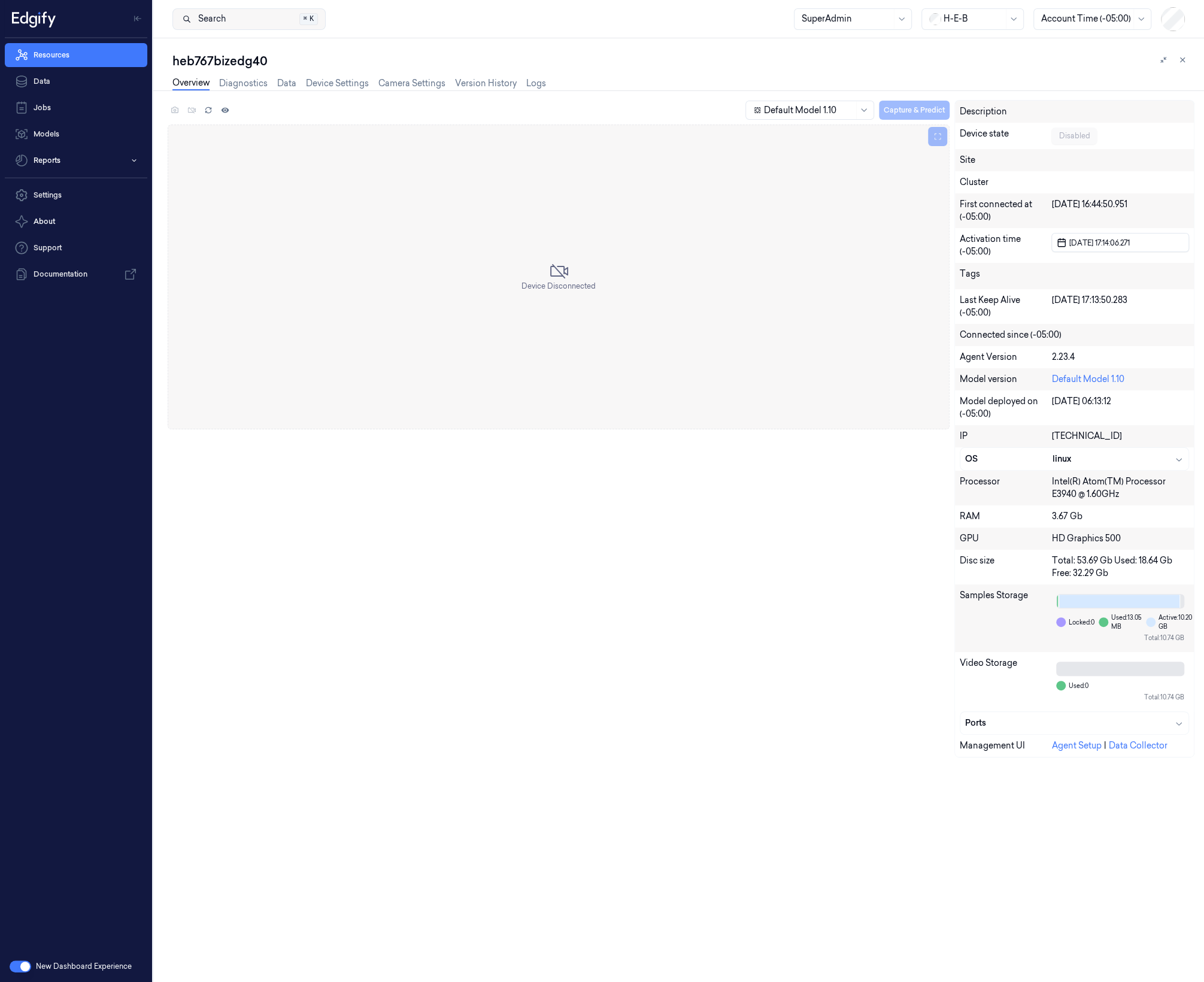
click at [220, 13] on span "Search" at bounding box center [209, 18] width 32 height 12
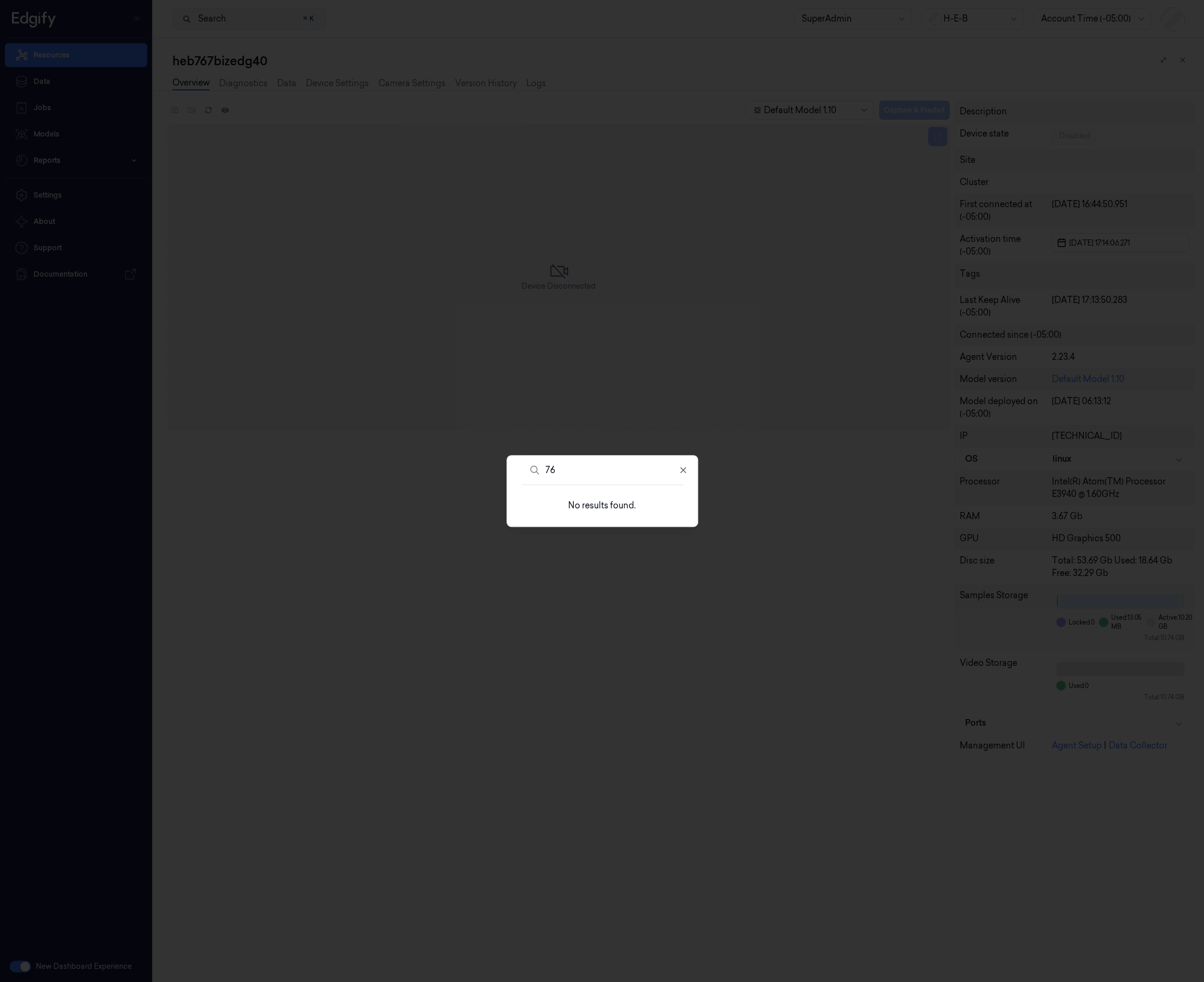
type input "767"
click at [554, 414] on div at bounding box center [602, 491] width 1204 height 982
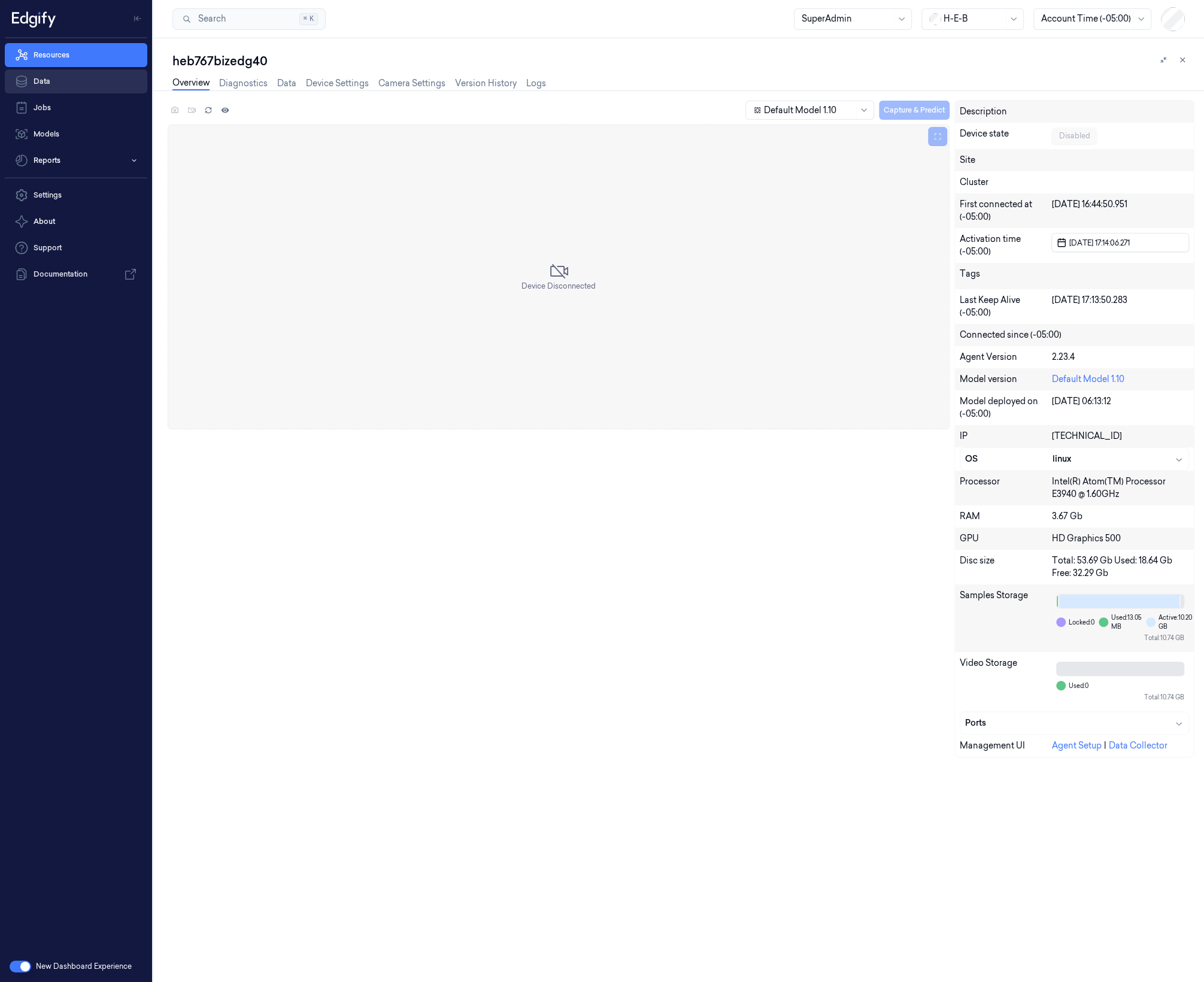
click at [69, 88] on link "Data" at bounding box center [76, 81] width 142 height 24
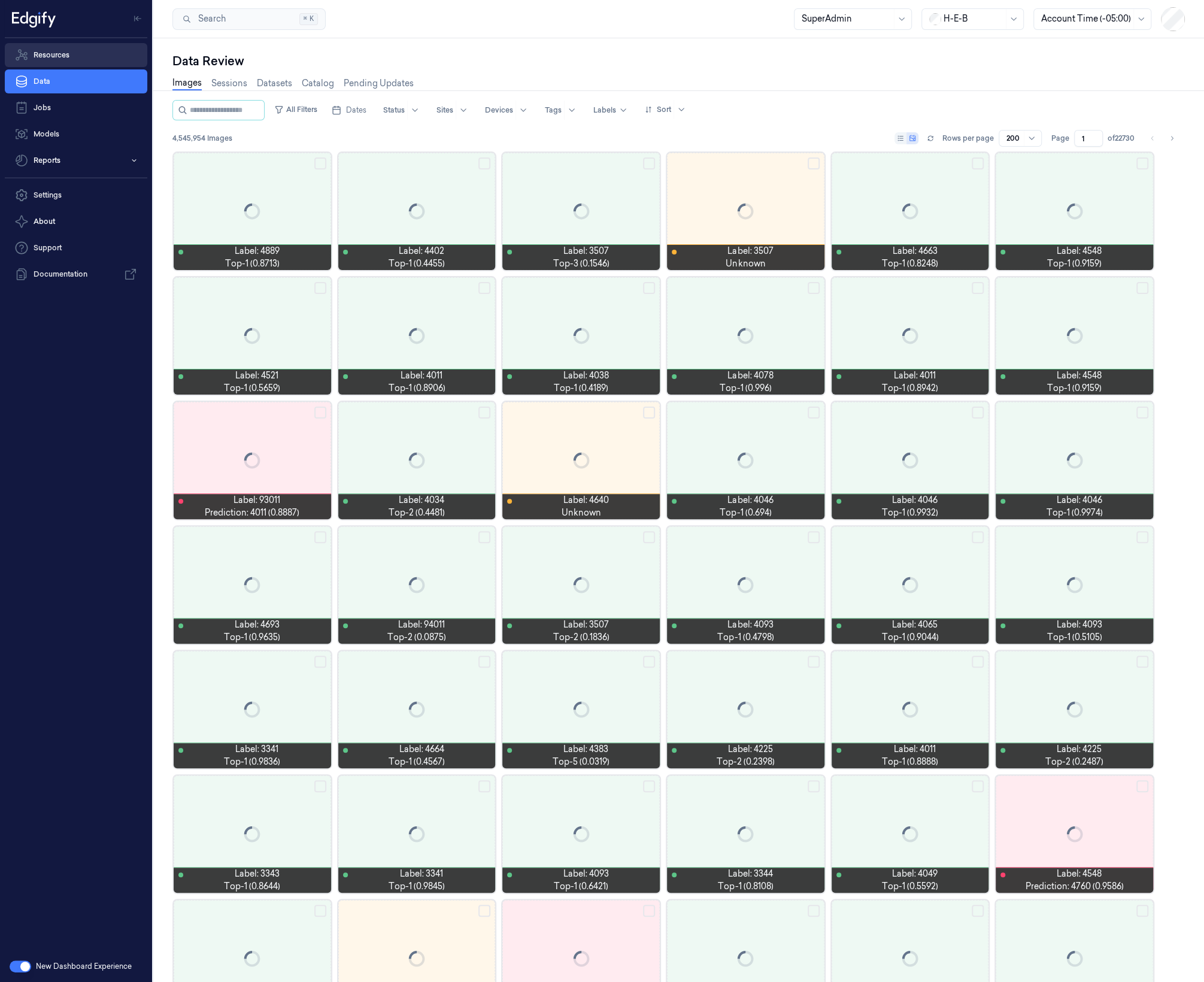
click at [99, 58] on link "Resources" at bounding box center [76, 55] width 142 height 24
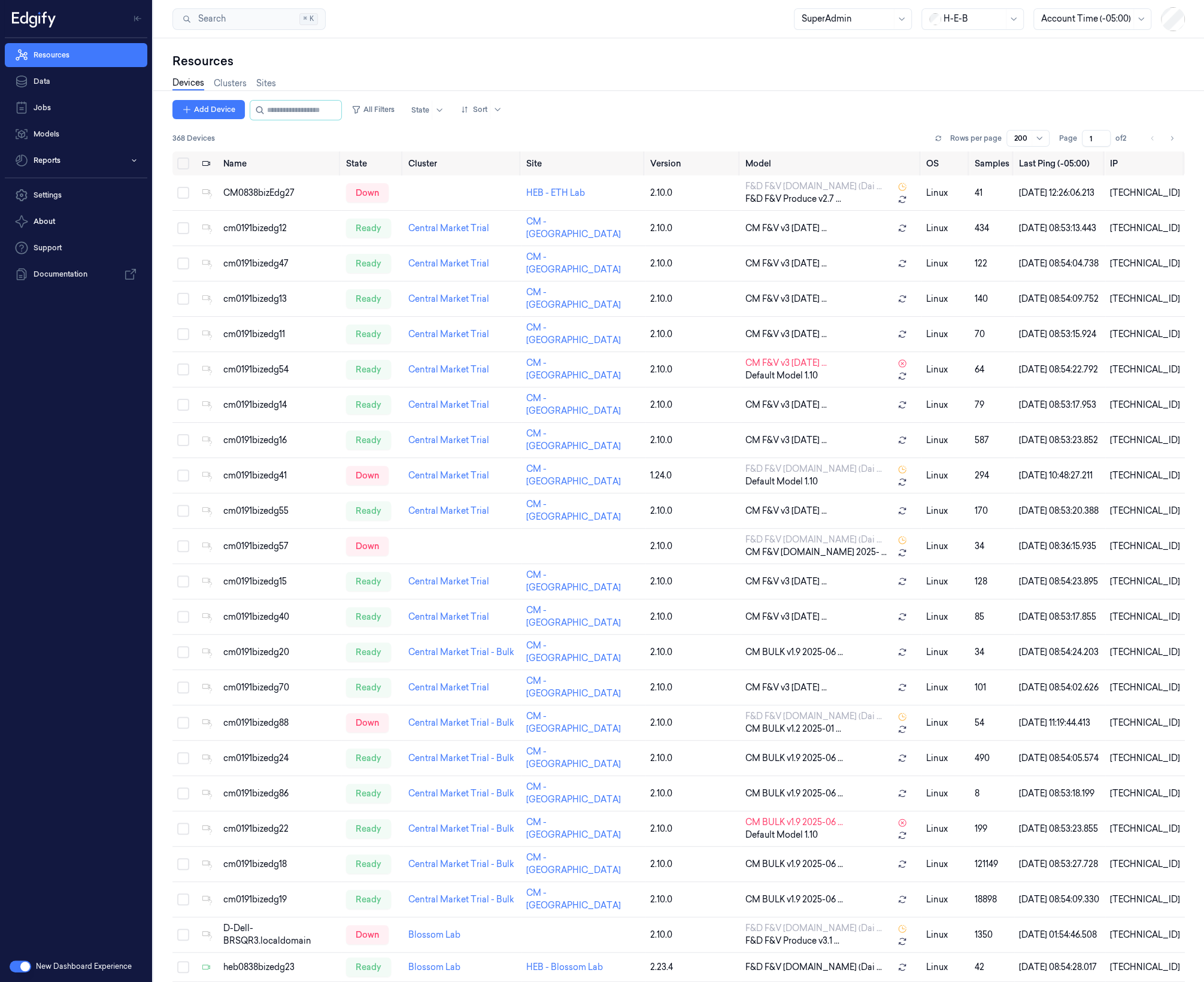
click at [285, 121] on div "Add Device All Filters State Sort 368 Devices Rows per page 200 Page 1 of 2" at bounding box center [679, 126] width 1013 height 51
click at [295, 114] on input "string" at bounding box center [303, 110] width 72 height 19
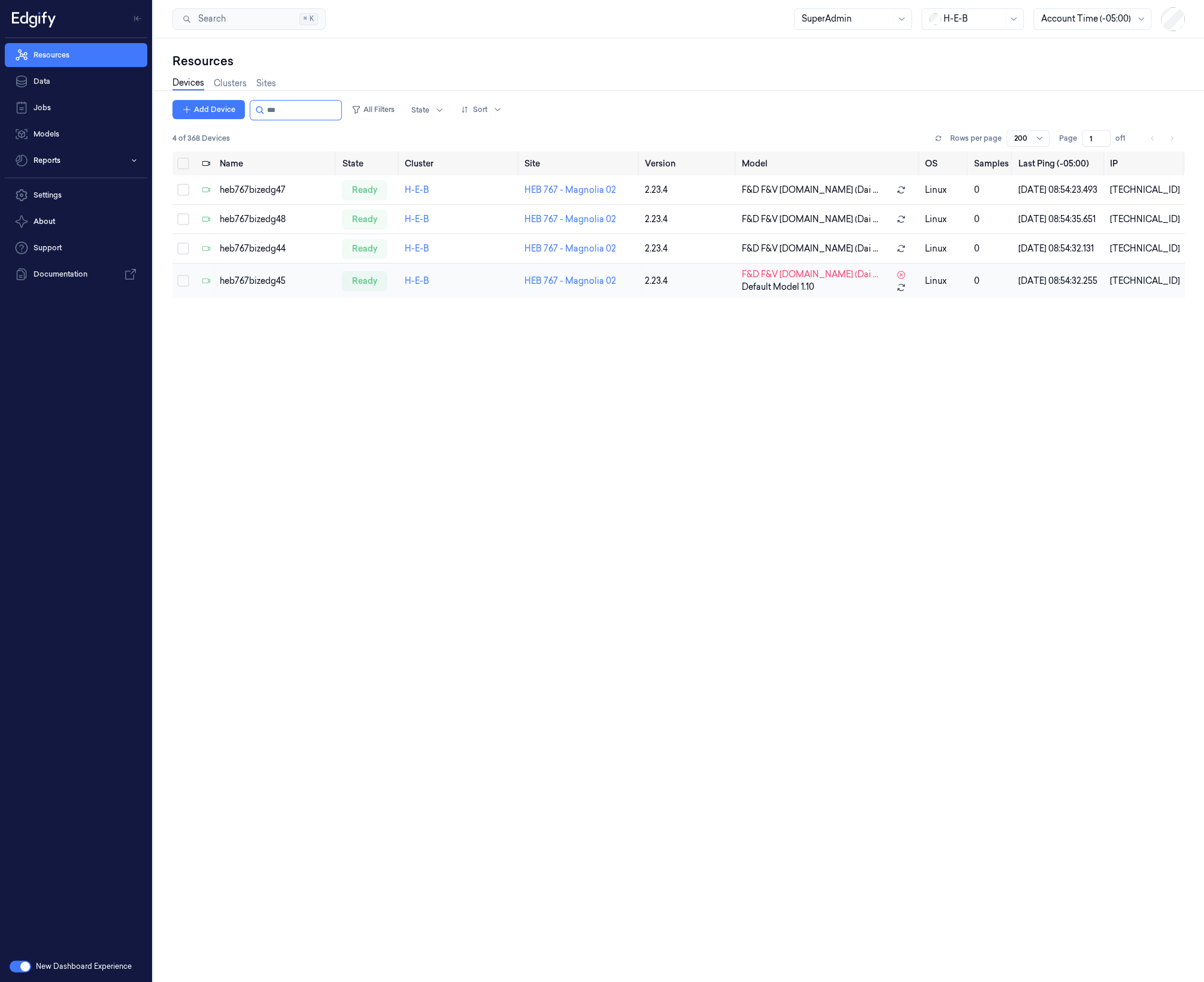
type input "***"
click at [329, 287] on div "heb767bizedg45" at bounding box center [276, 280] width 113 height 12
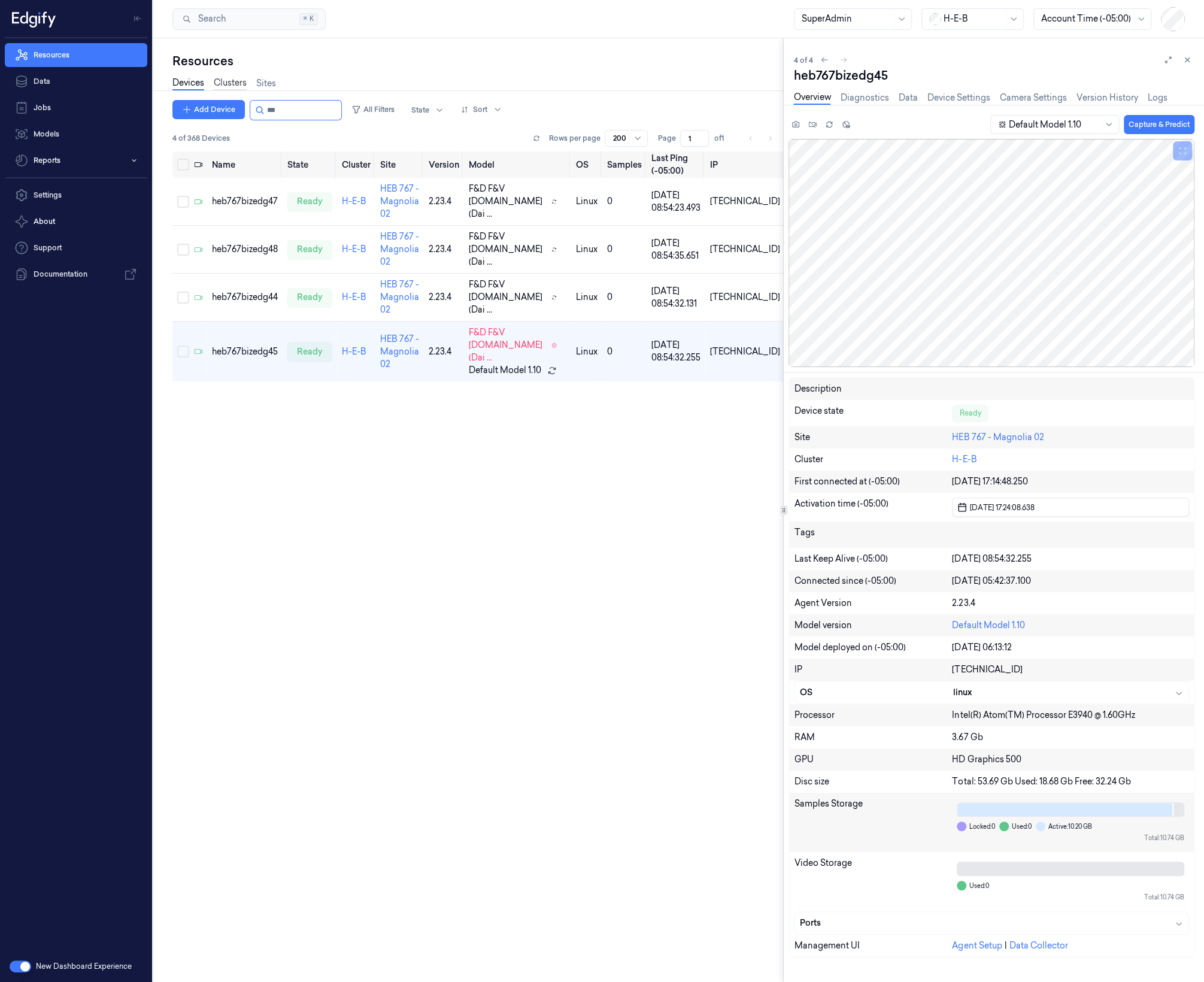
click at [237, 84] on link "Clusters" at bounding box center [230, 84] width 33 height 14
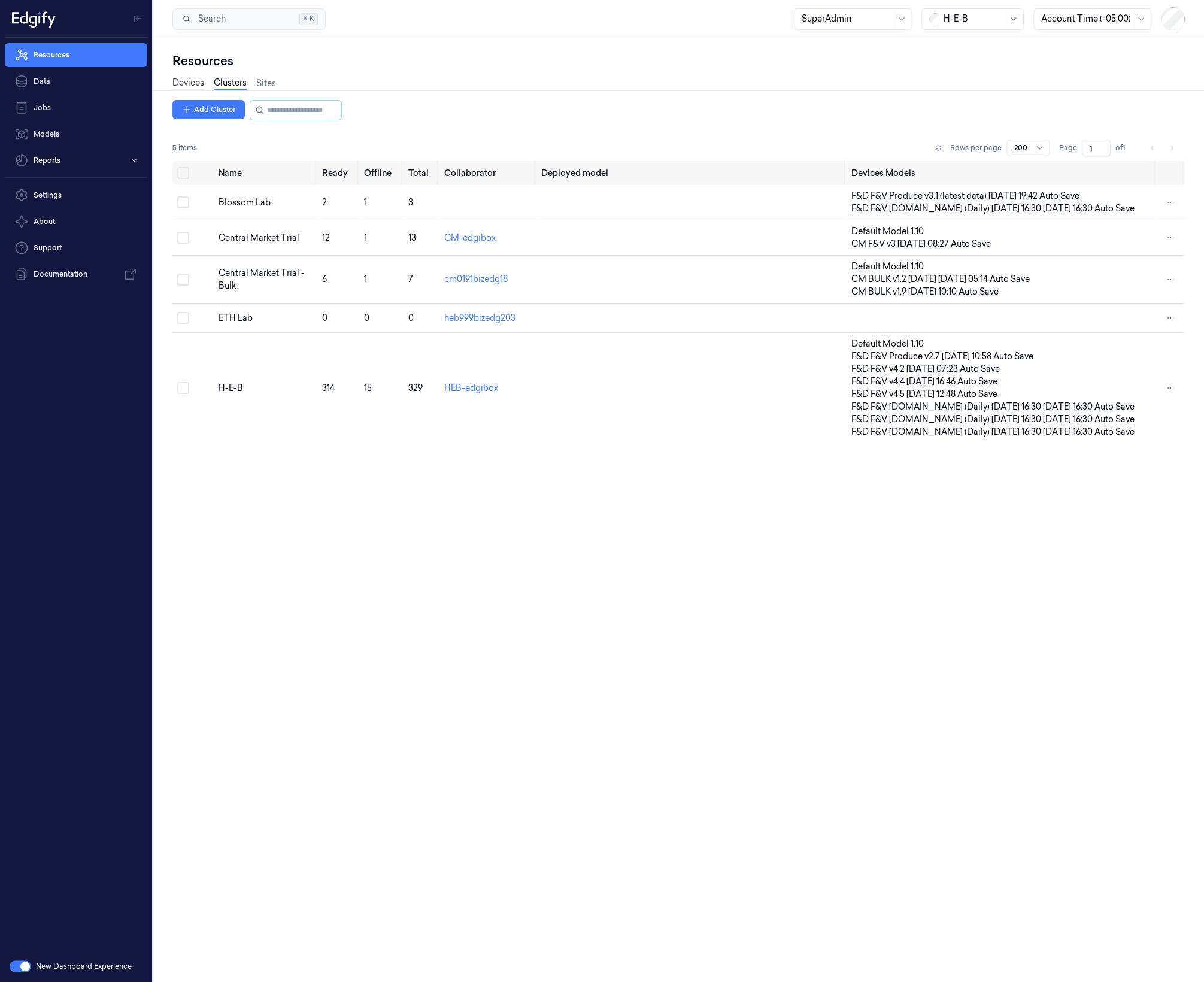
click at [196, 84] on link "Devices" at bounding box center [188, 84] width 31 height 14
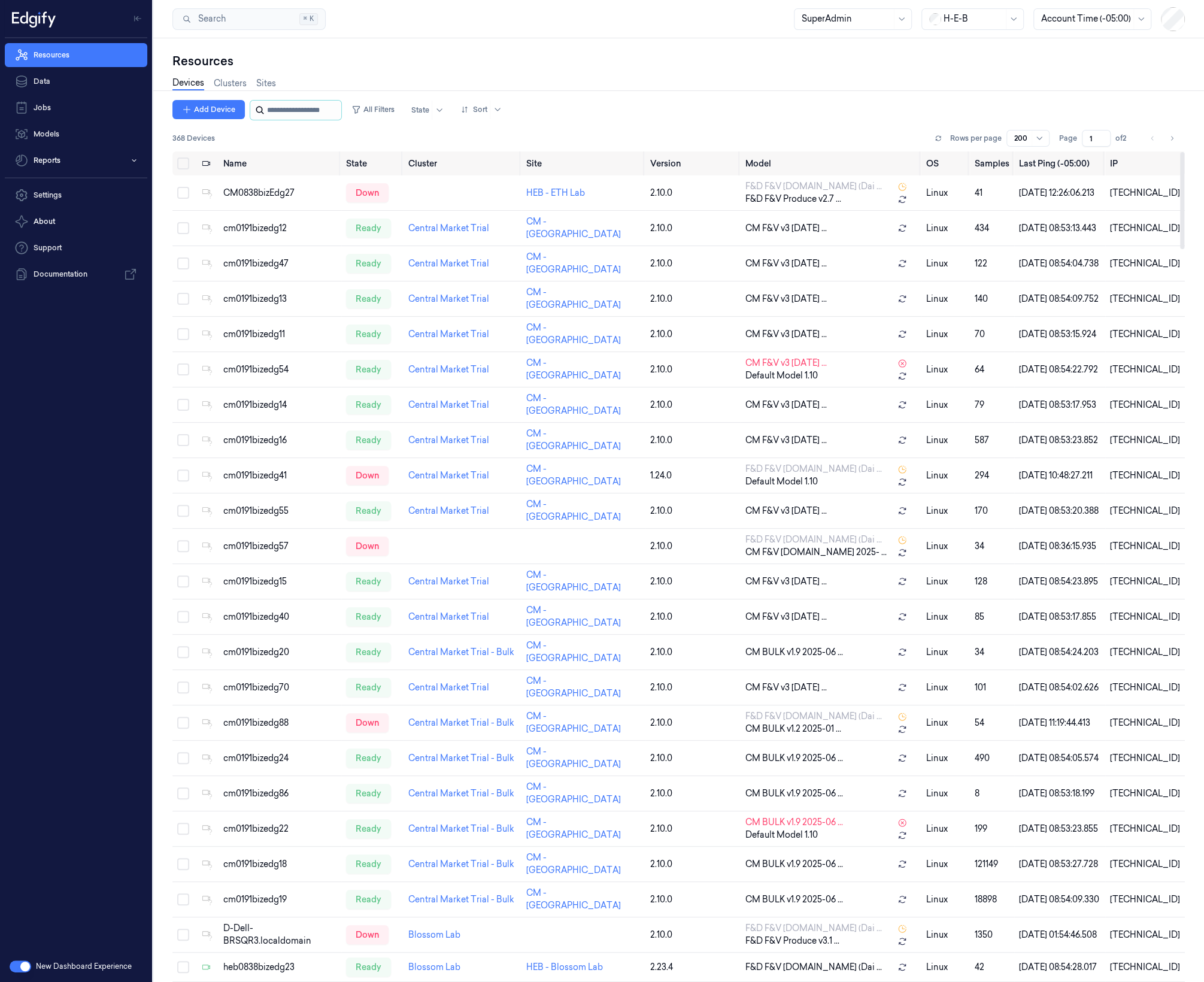
click at [285, 108] on input "string" at bounding box center [303, 110] width 72 height 19
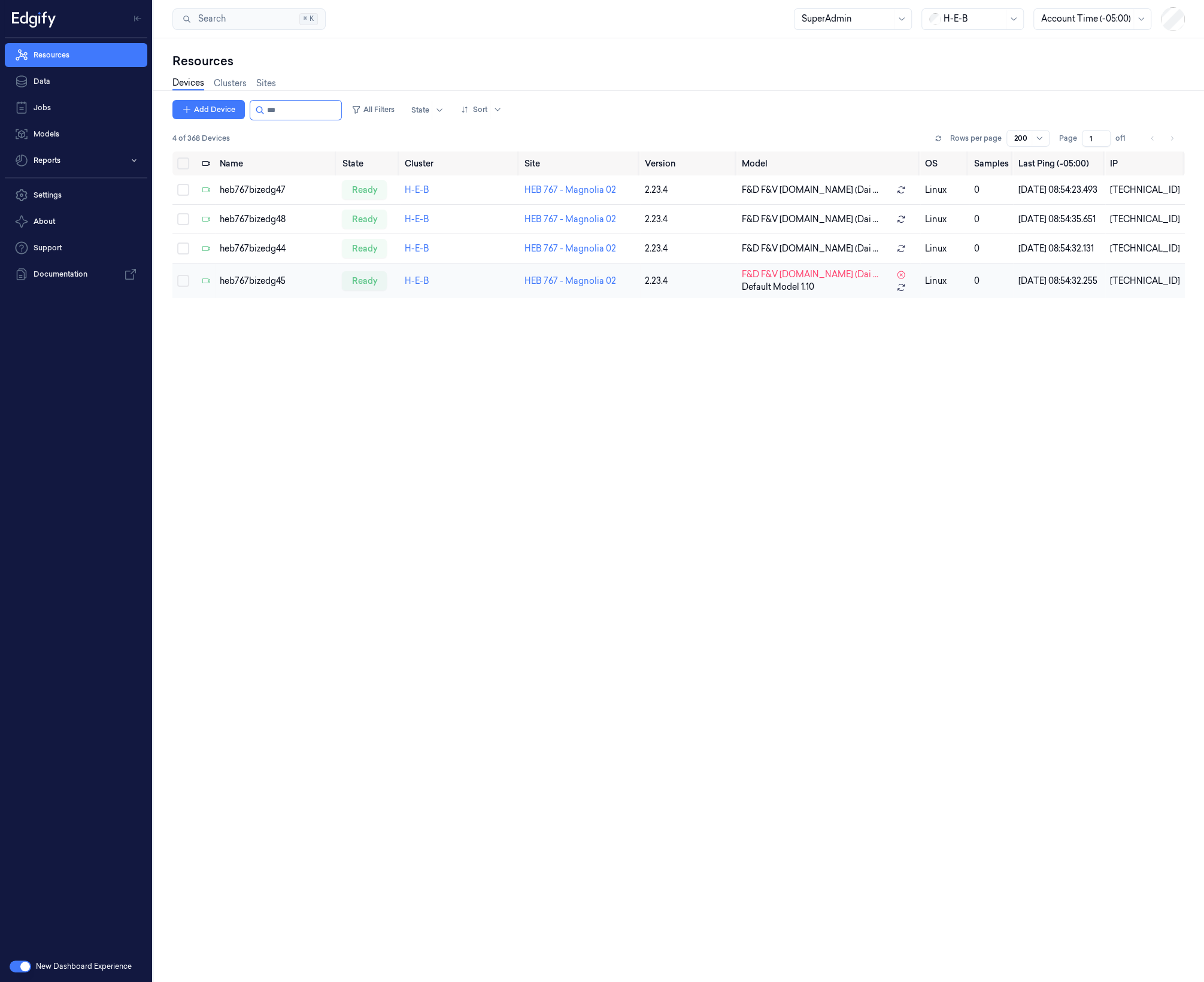
type input "***"
click at [180, 287] on button "Select row" at bounding box center [183, 280] width 12 height 12
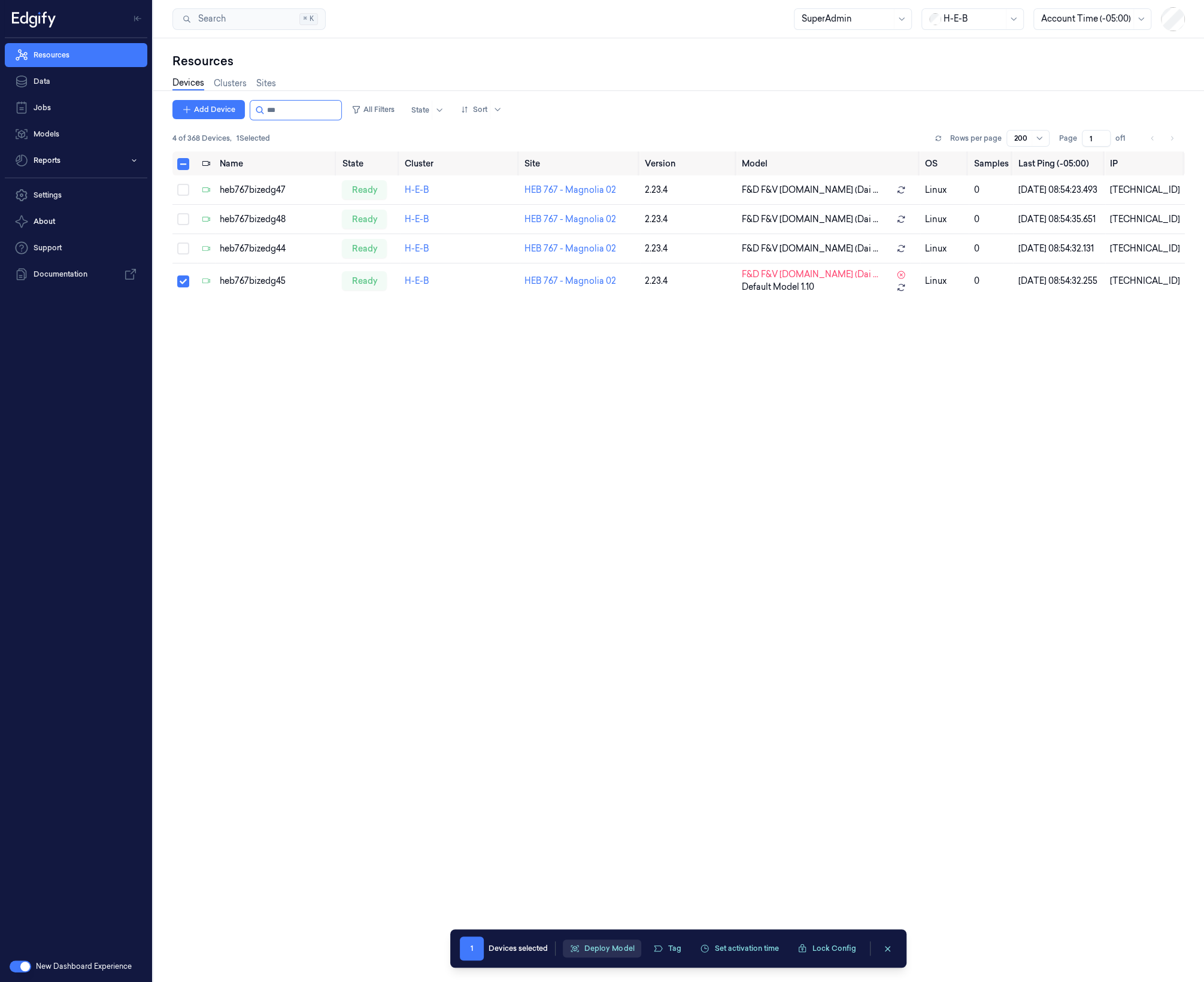
click at [608, 950] on button "Deploy Model" at bounding box center [602, 948] width 79 height 18
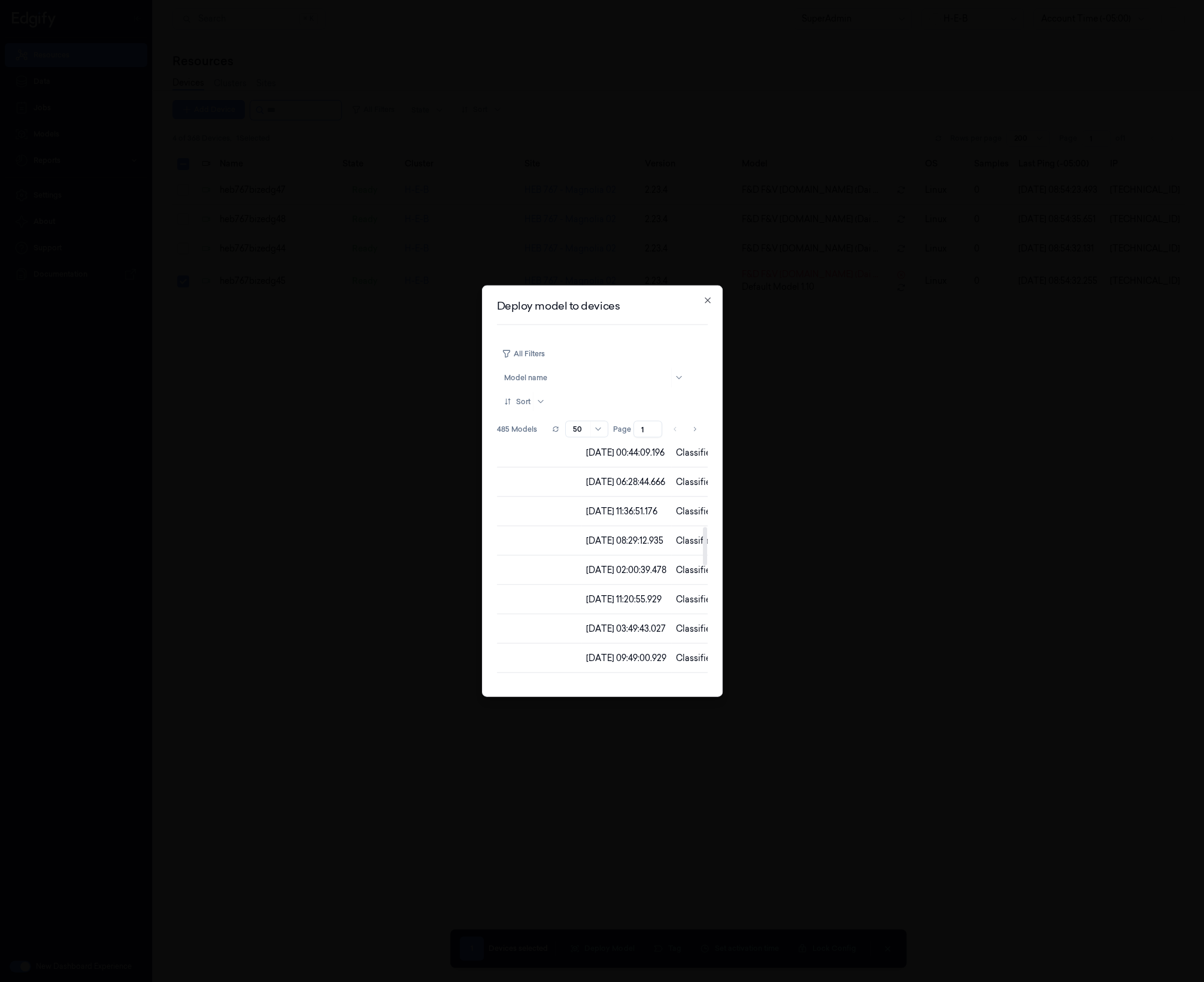
scroll to position [0, 241]
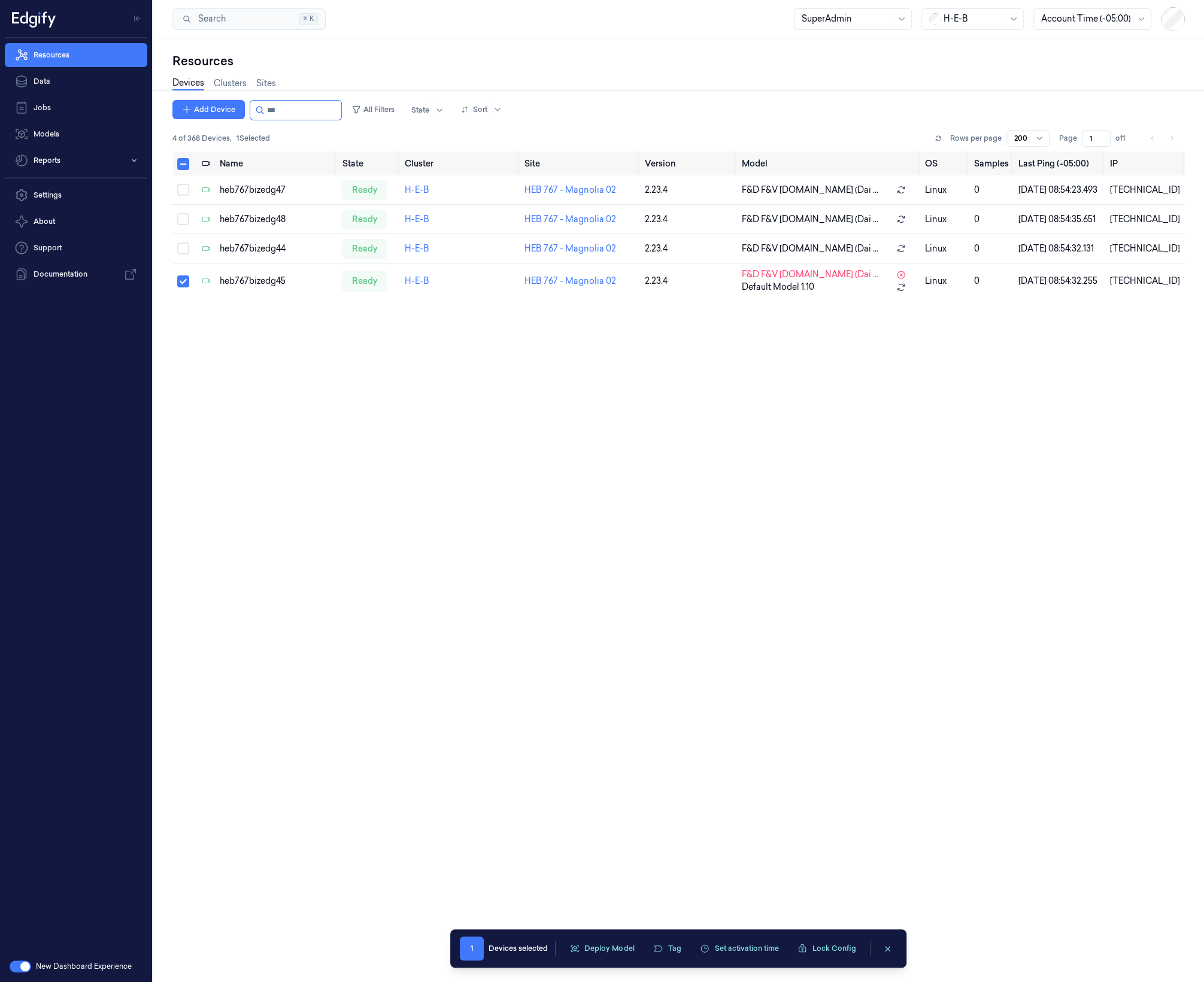
click at [766, 536] on div "Name State Cluster Site Version Model OS Samples Last Ping (-05:00) IP heb767bi…" at bounding box center [679, 562] width 1013 height 821
click at [694, 486] on div "Name State Cluster Site Version Model OS Samples Last Ping (-05:00) IP heb767bi…" at bounding box center [679, 562] width 1013 height 821
click at [610, 969] on div "Name State Cluster Site Version Model OS Samples Last Ping (-05:00) IP heb767bi…" at bounding box center [679, 562] width 1013 height 821
click at [607, 958] on div "1 Devices selected Deploy Model Tag Set activation time Lock Config" at bounding box center [679, 948] width 437 height 24
click at [607, 955] on button "Deploy Model" at bounding box center [602, 948] width 79 height 18
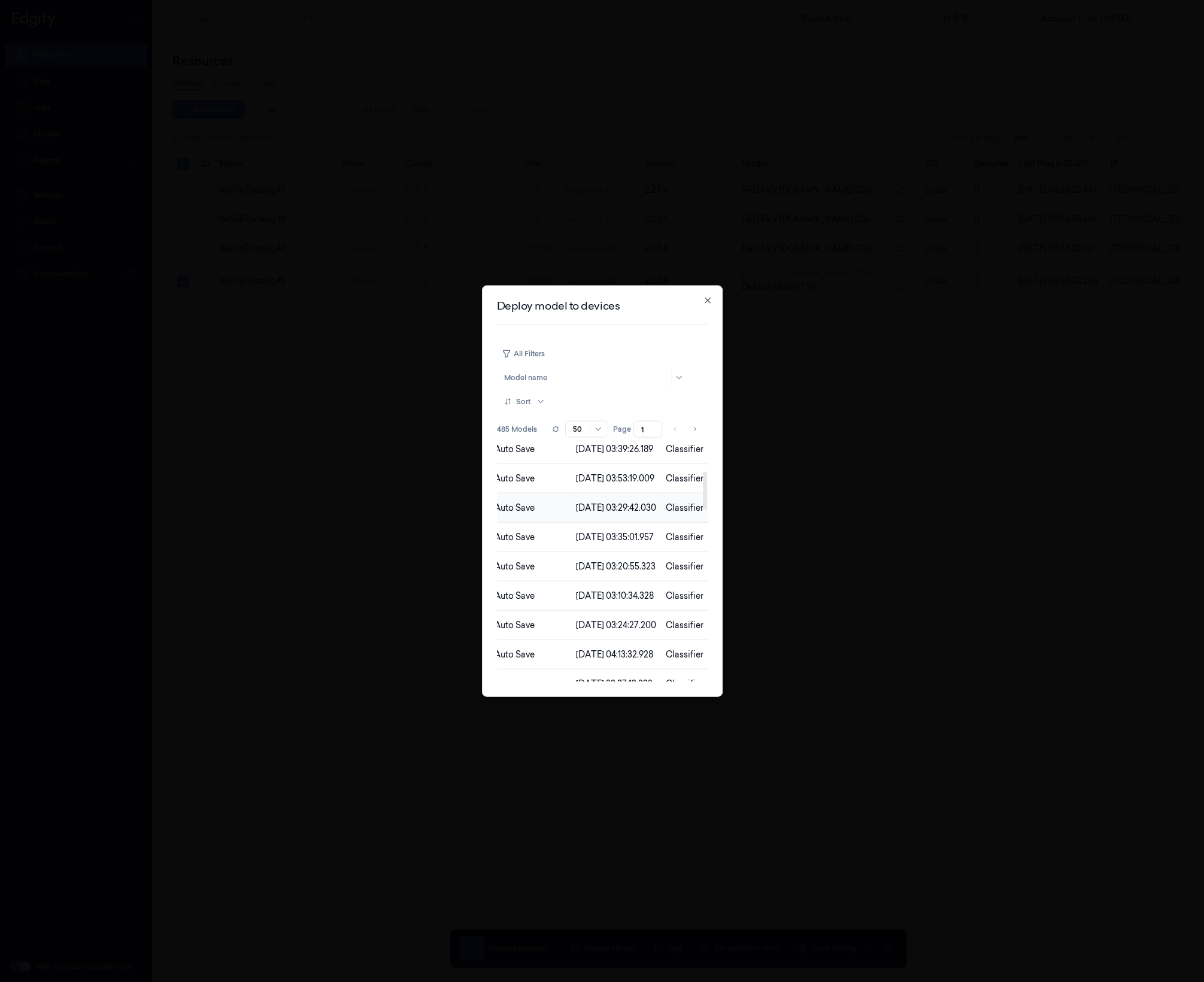
scroll to position [0, 364]
click at [684, 504] on button "Deploy" at bounding box center [684, 507] width 36 height 19
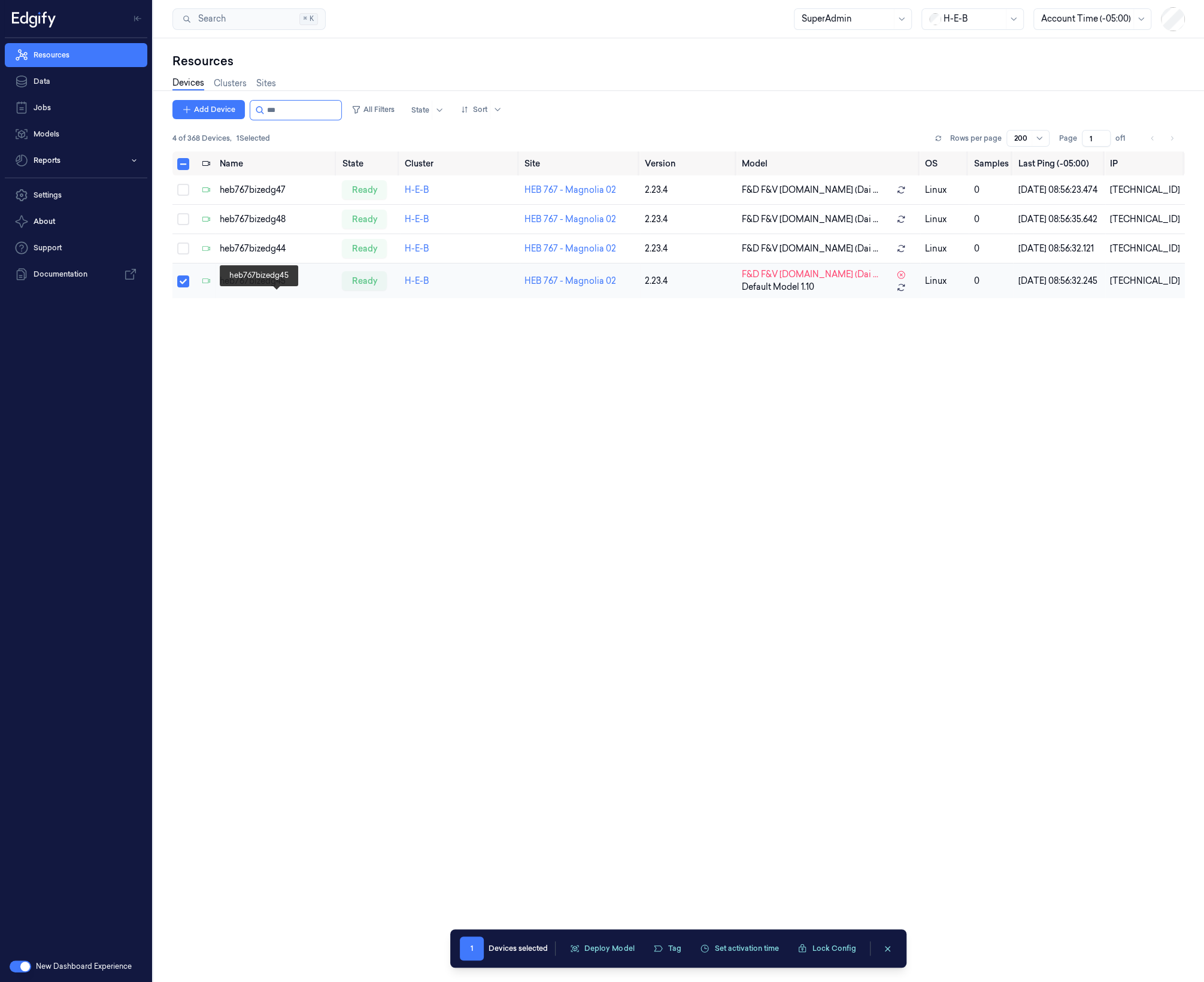
click at [329, 287] on div "heb767bizedg45" at bounding box center [276, 280] width 113 height 12
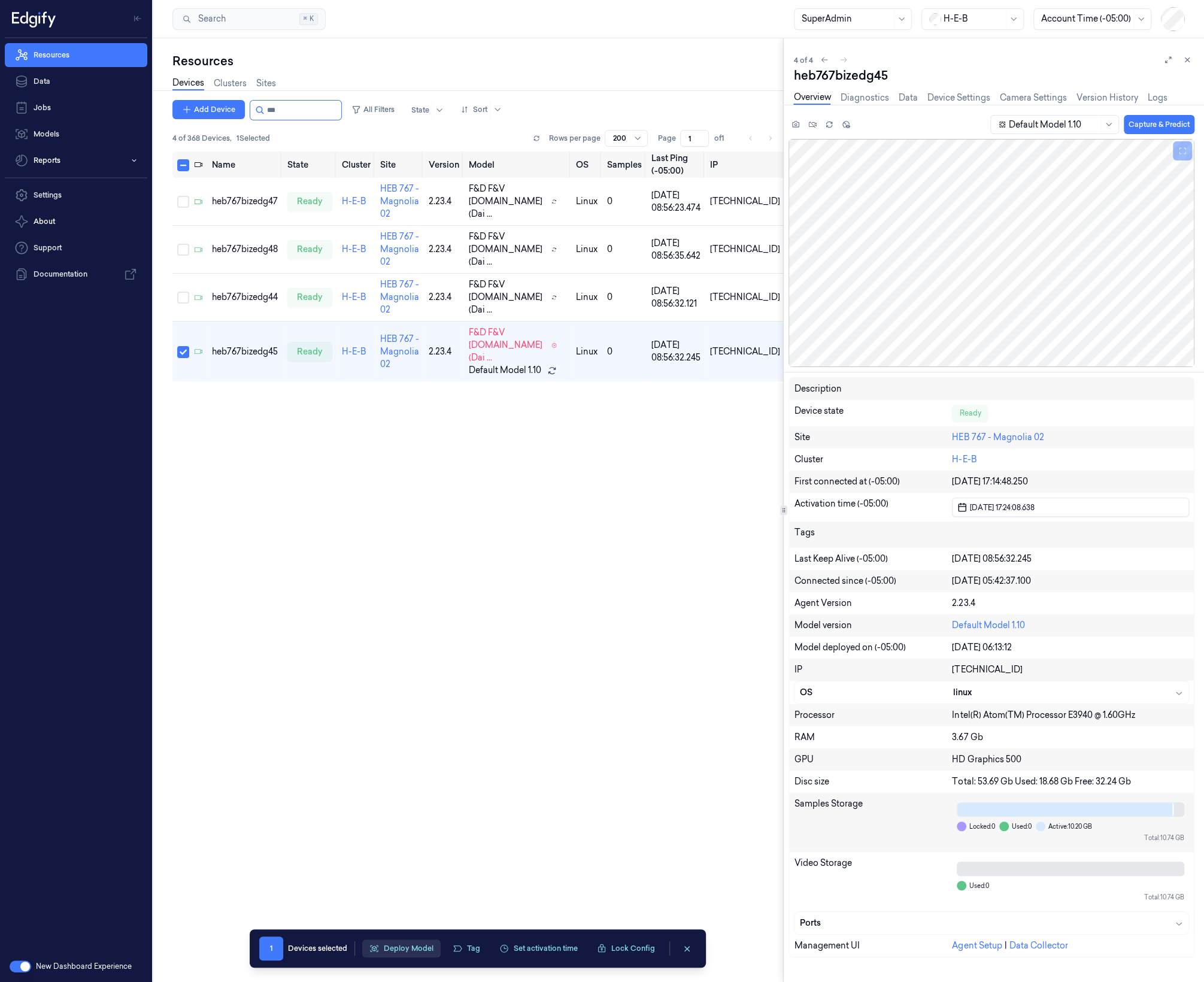
click at [404, 947] on button "Deploy Model" at bounding box center [401, 948] width 79 height 18
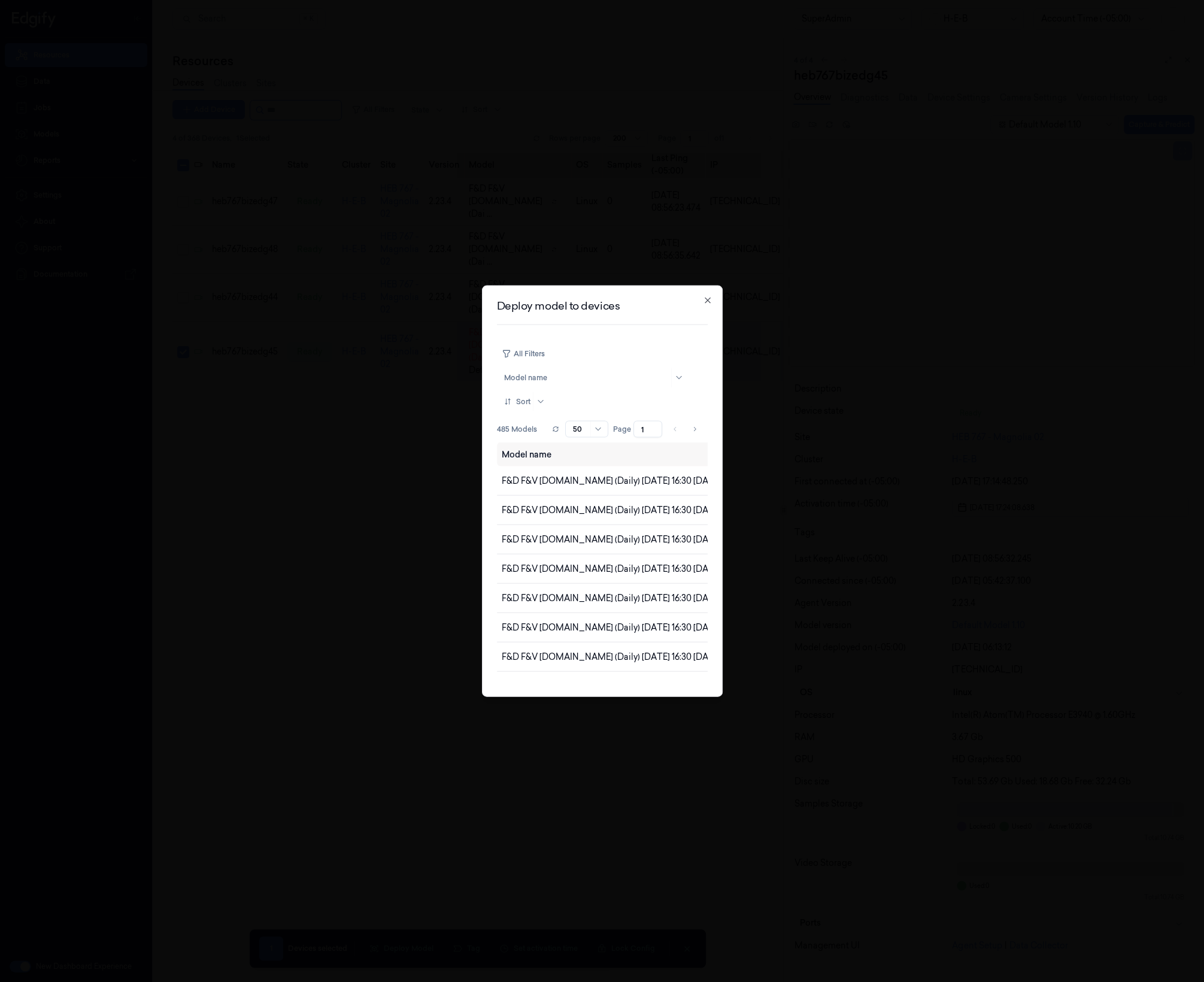
drag, startPoint x: 742, startPoint y: 285, endPoint x: 831, endPoint y: 36, distance: 264.4
click at [742, 285] on div at bounding box center [602, 491] width 1204 height 982
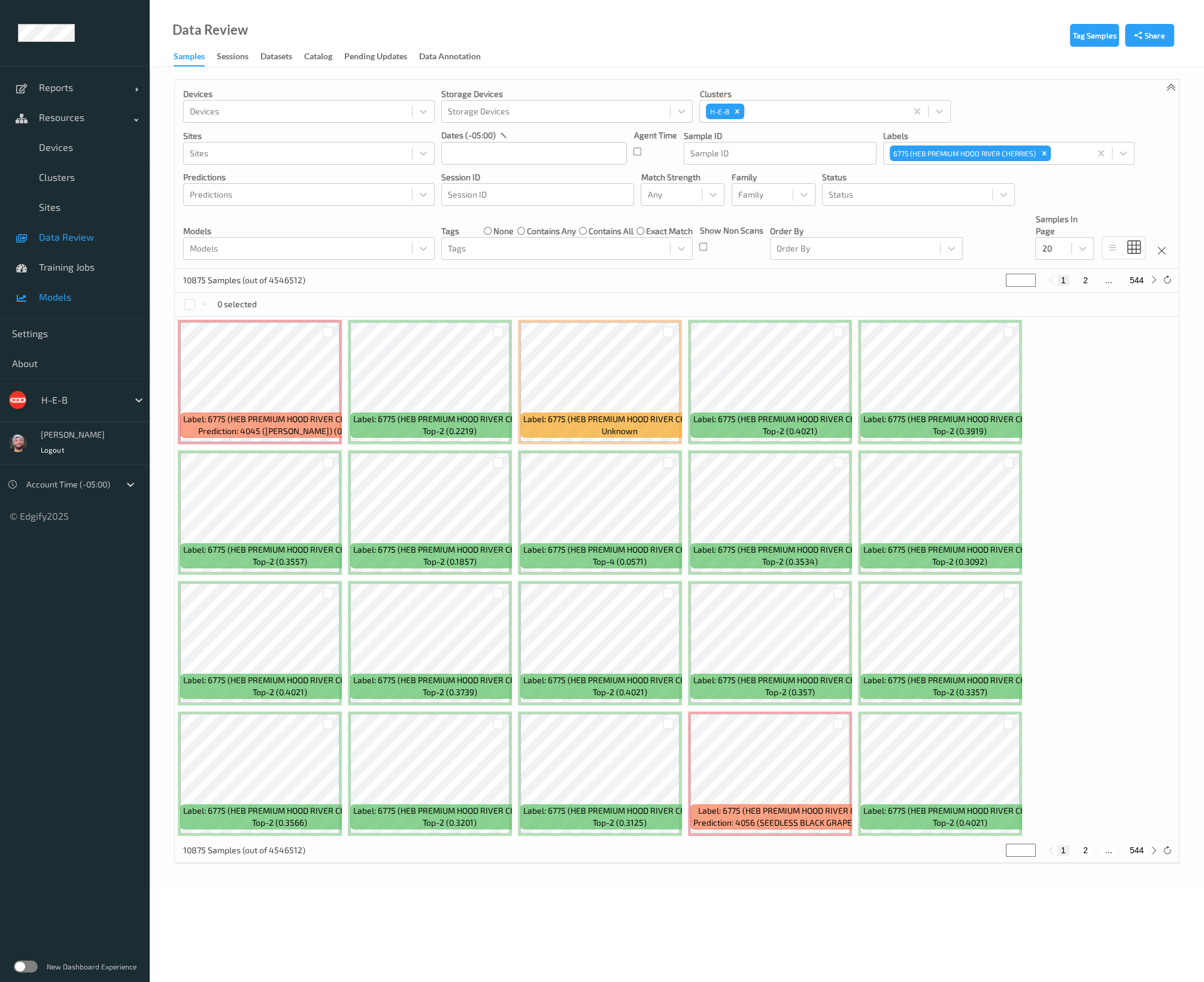
click at [74, 283] on link "Models" at bounding box center [74, 297] width 150 height 30
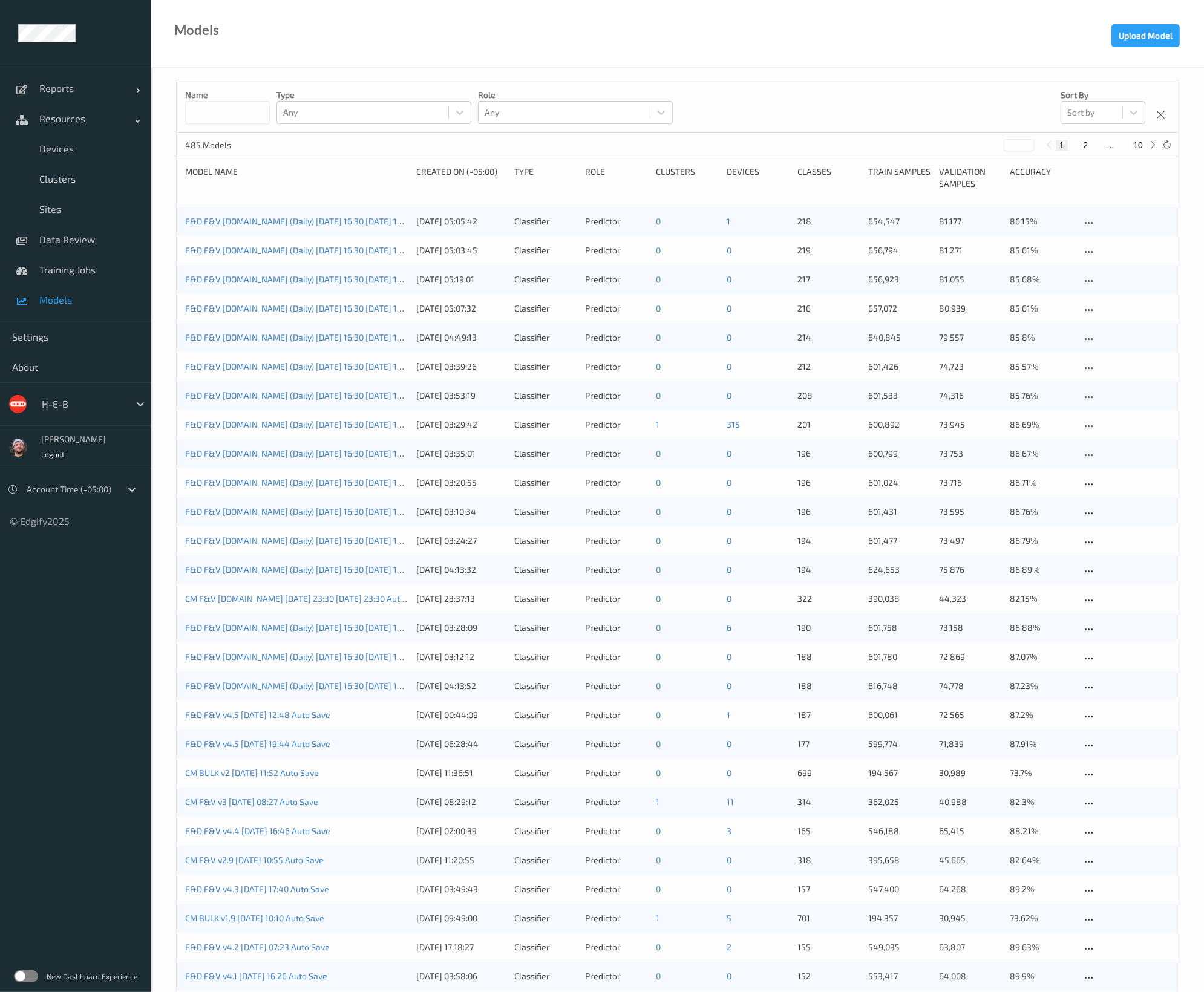
click at [734, 156] on div "485 Models * 1 2 ... 10" at bounding box center [677, 145] width 1002 height 24
drag, startPoint x: 183, startPoint y: 422, endPoint x: 346, endPoint y: 425, distance: 163.0
click at [346, 425] on div "F&D F&V [DOMAIN_NAME] (Daily) [DATE] 16:30 [DATE] 16:30 Auto Save [DATE] 03:29:…" at bounding box center [677, 425] width 1002 height 29
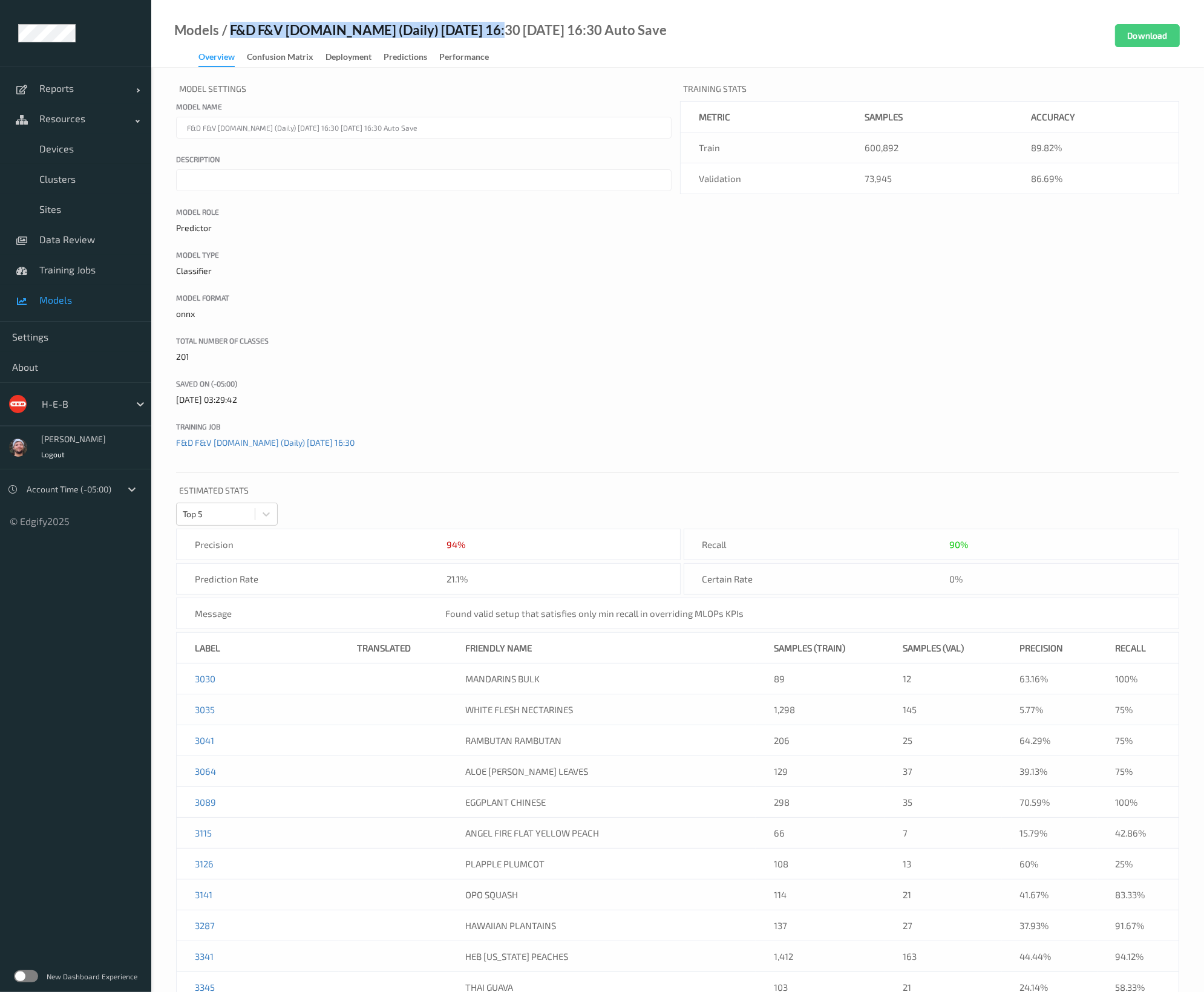
drag, startPoint x: 479, startPoint y: 33, endPoint x: 229, endPoint y: 33, distance: 250.0
click at [229, 33] on div "/ F&D F&V [DOMAIN_NAME] (Daily) [DATE] 16:30 [DATE] 16:30 Auto Save" at bounding box center [442, 30] width 447 height 12
copy div "F&D F&V [DOMAIN_NAME] (Daily) [DATE] 16:30"
